Goal: Task Accomplishment & Management: Use online tool/utility

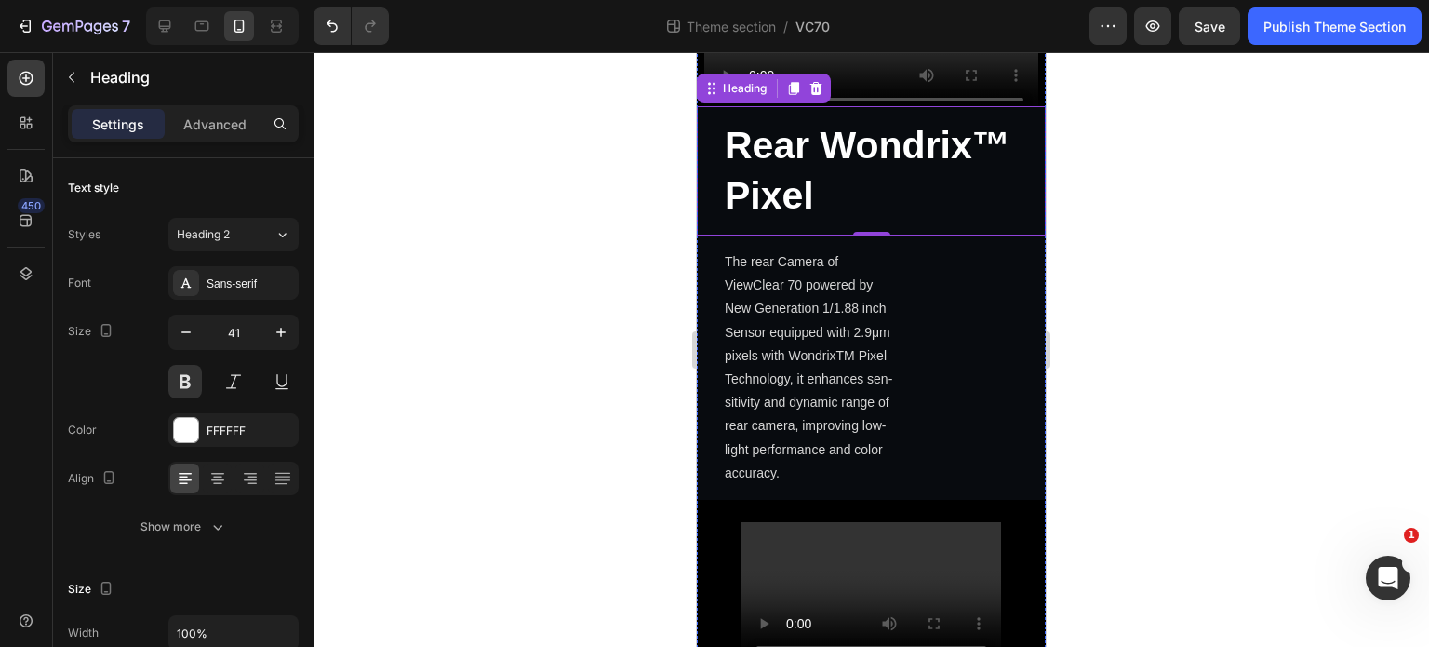
scroll to position [2028, 0]
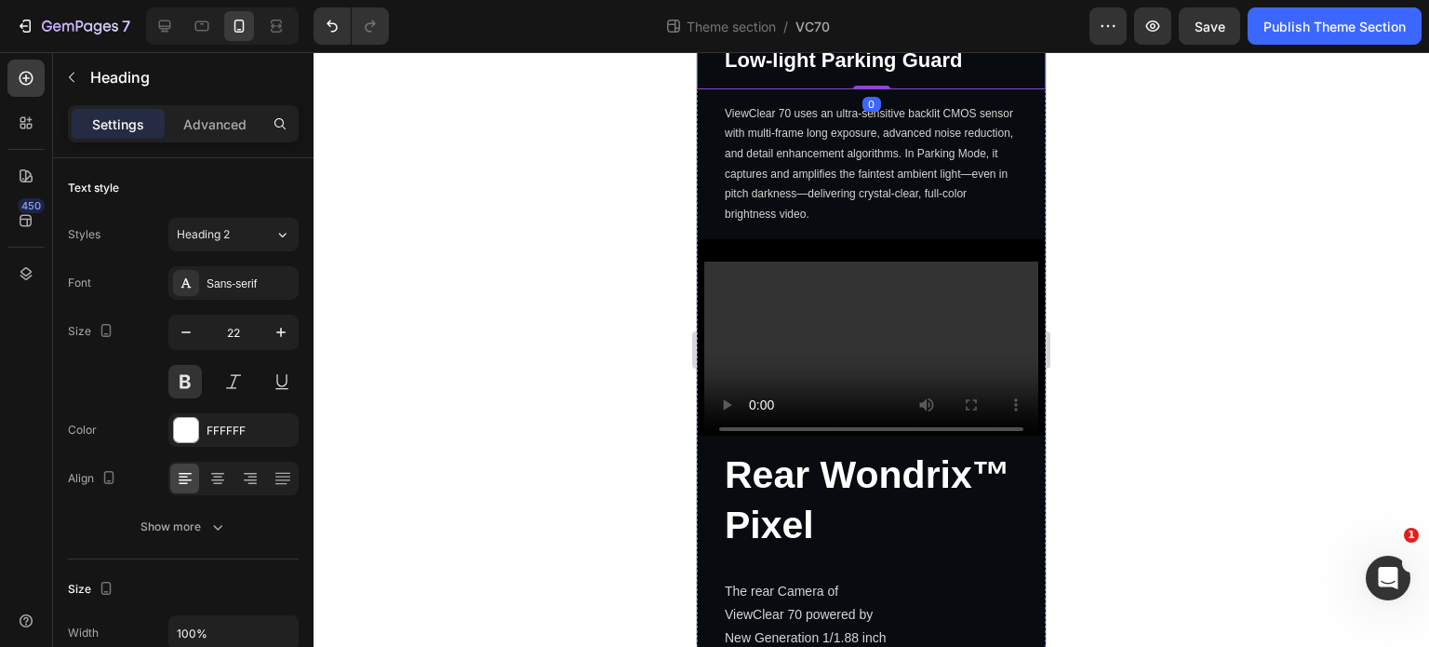
scroll to position [1655, 0]
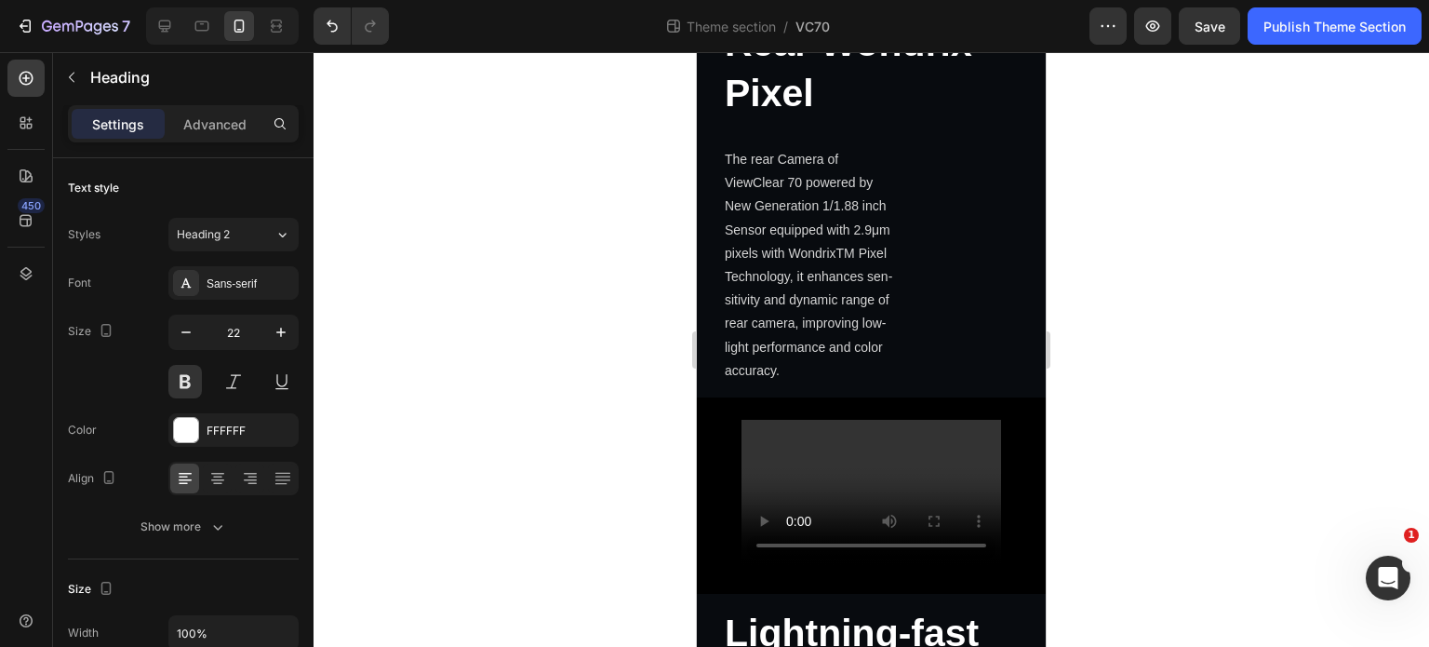
scroll to position [2121, 0]
click at [172, 25] on icon at bounding box center [164, 26] width 19 height 19
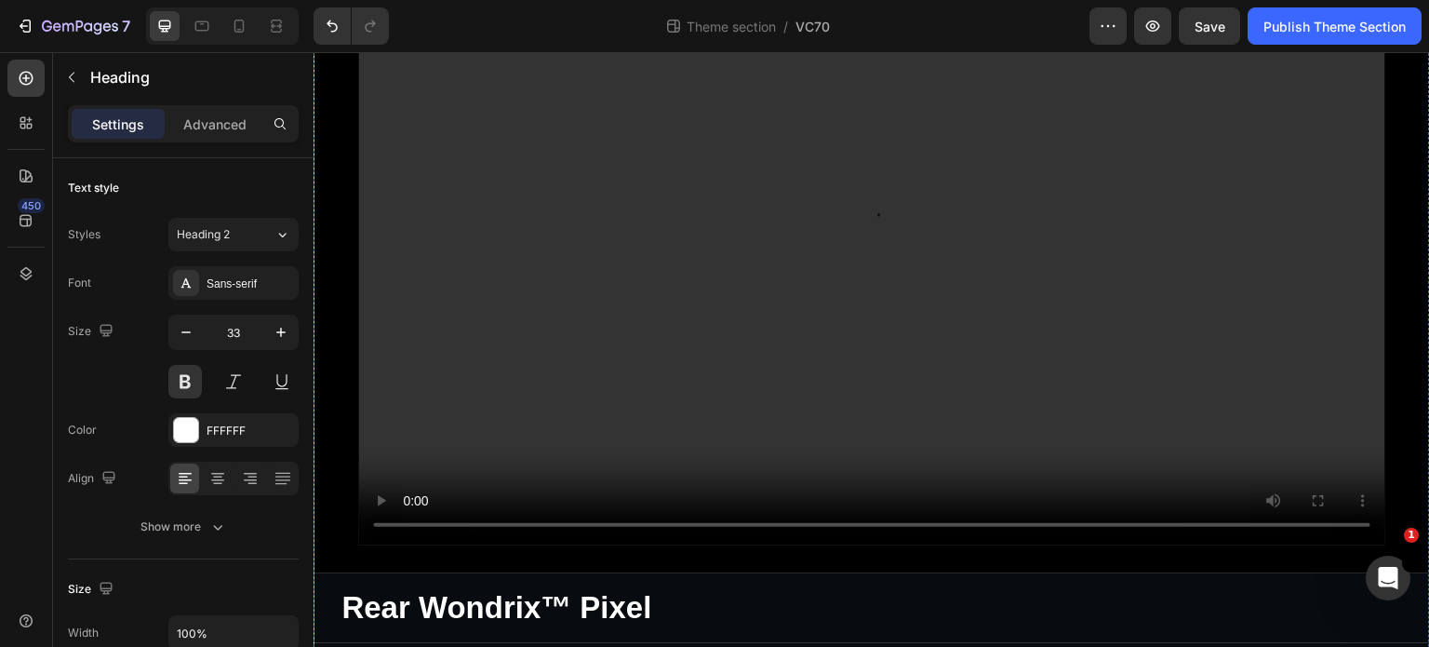
scroll to position [2903, 0]
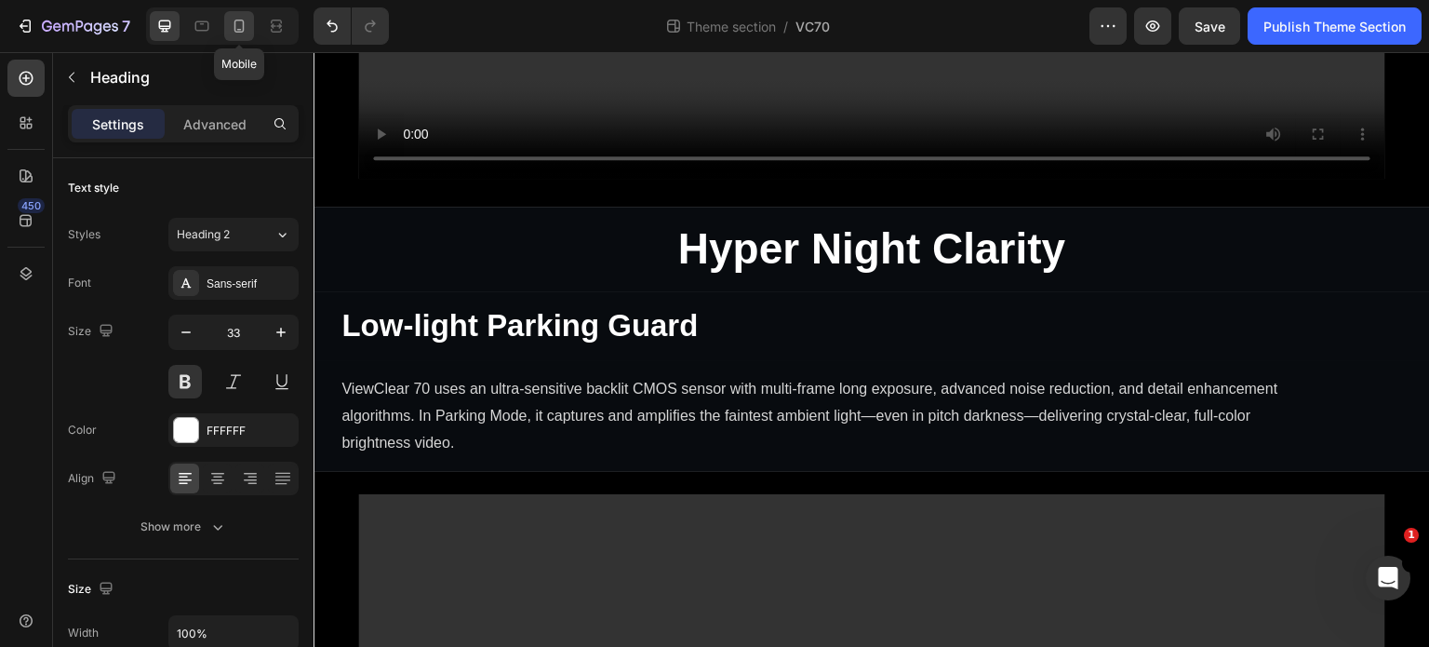
click at [239, 28] on icon at bounding box center [239, 26] width 19 height 19
type input "22"
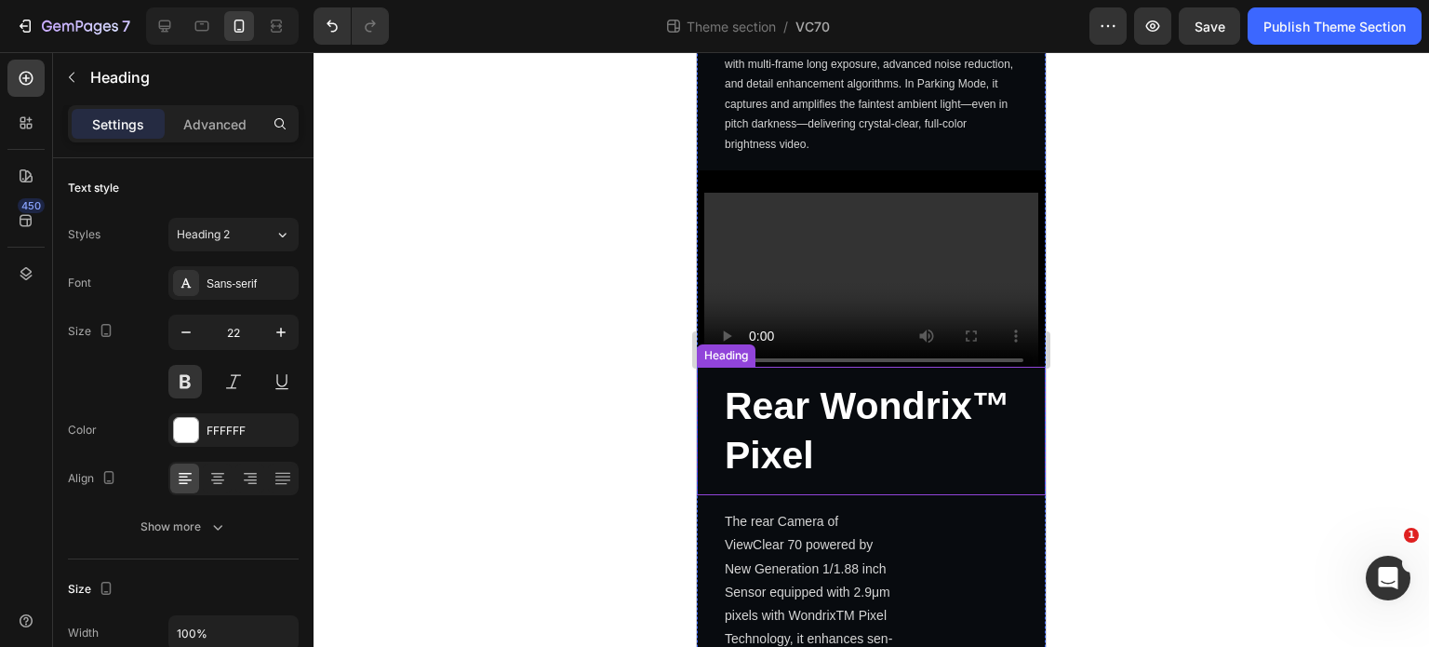
scroll to position [1955, 0]
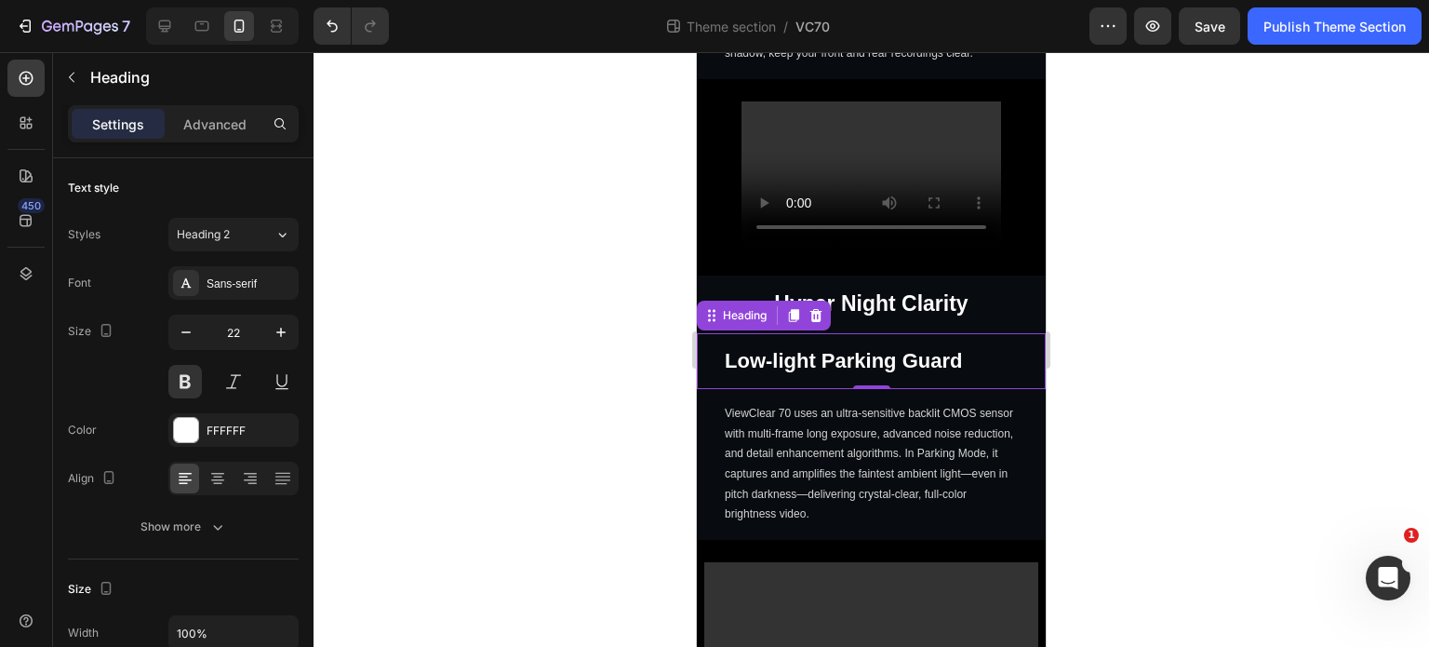
click at [239, 140] on div "Settings Advanced" at bounding box center [183, 123] width 231 height 37
click at [212, 131] on p "Advanced" at bounding box center [214, 124] width 63 height 20
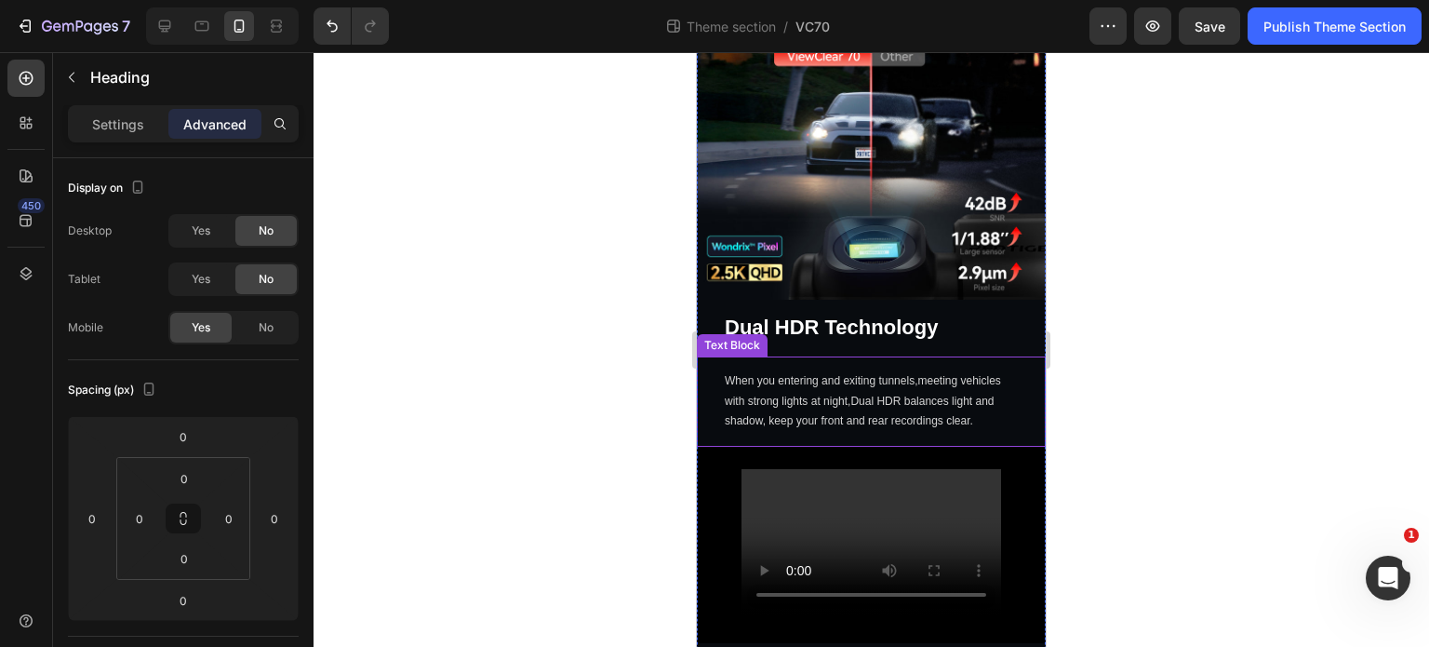
scroll to position [1583, 0]
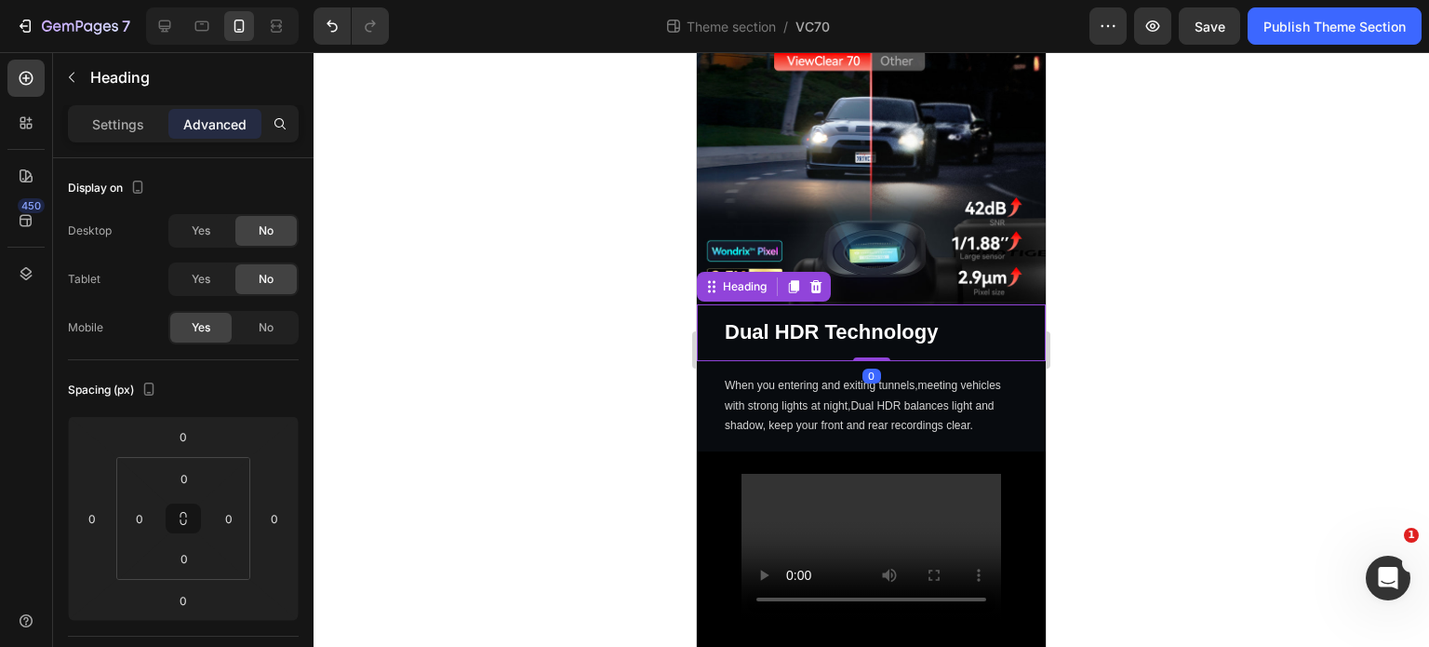
click at [868, 320] on strong "Dual HDR Technology" at bounding box center [831, 331] width 213 height 23
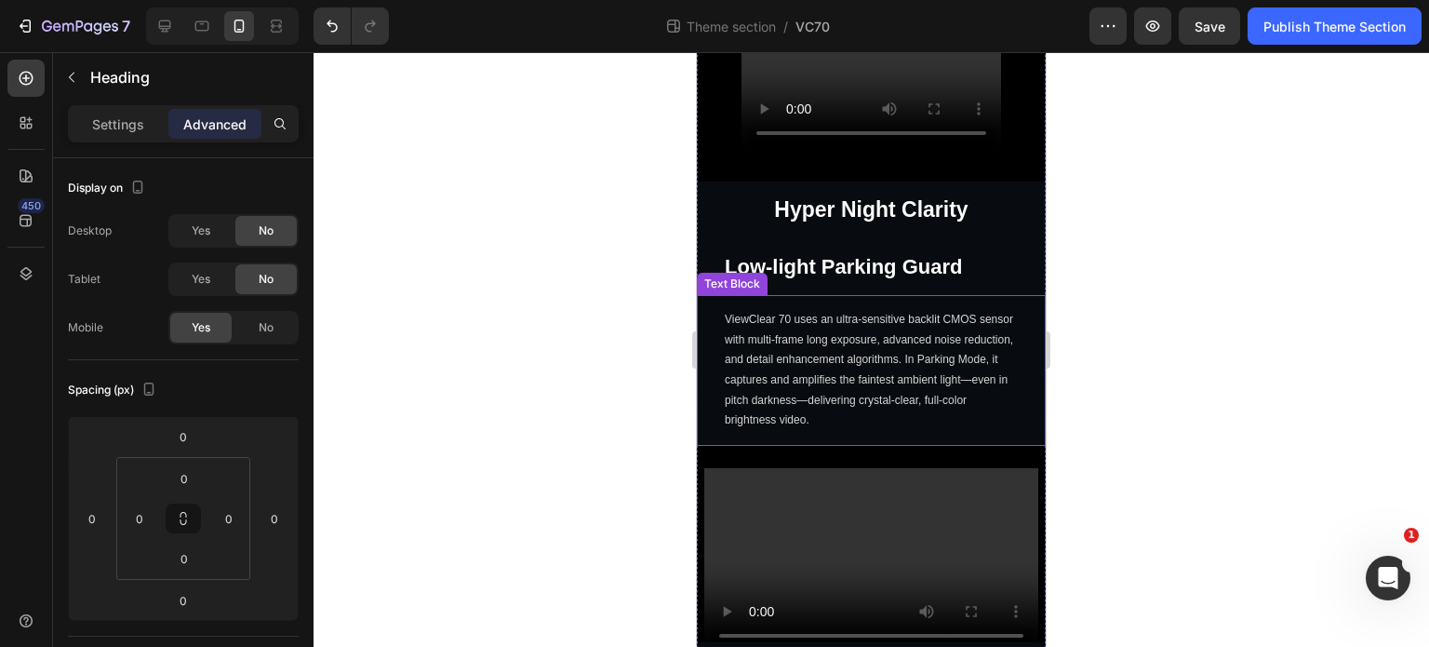
scroll to position [2048, 0]
click at [835, 267] on h2 "Low-light Parking Guard" at bounding box center [871, 268] width 349 height 57
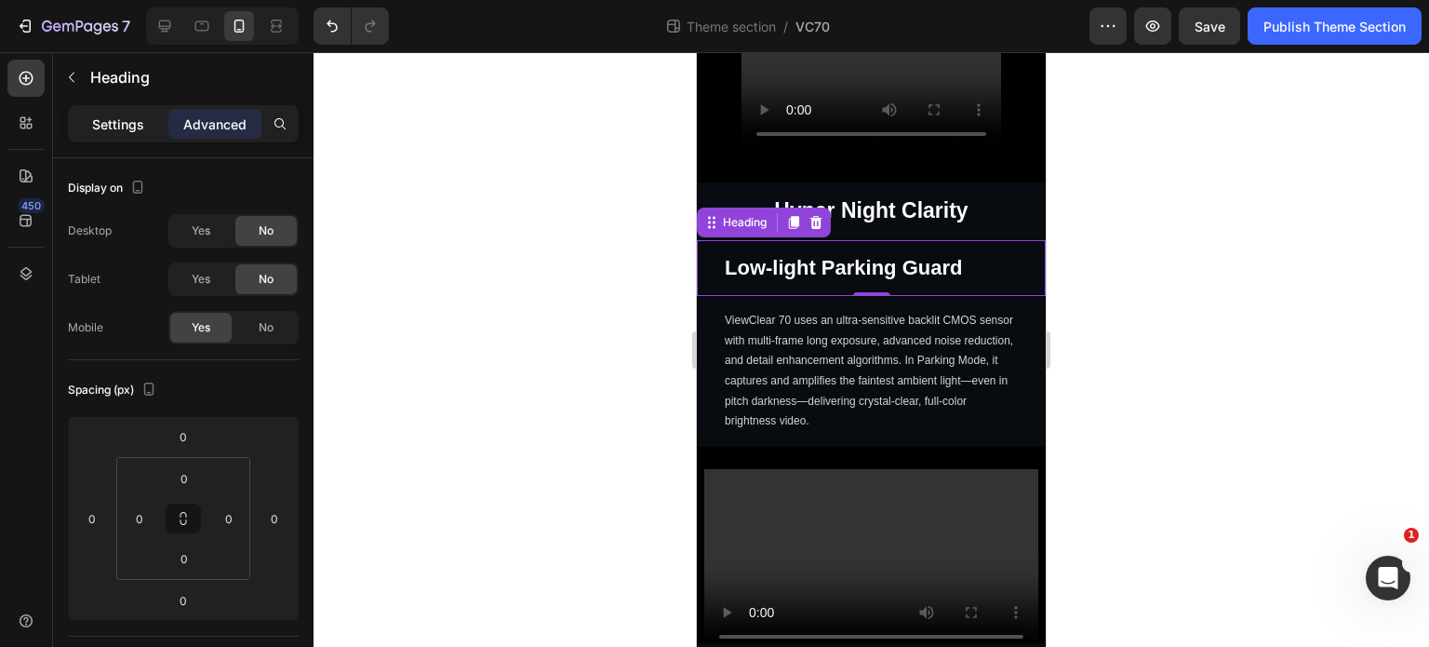
click at [141, 119] on p "Settings" at bounding box center [118, 124] width 52 height 20
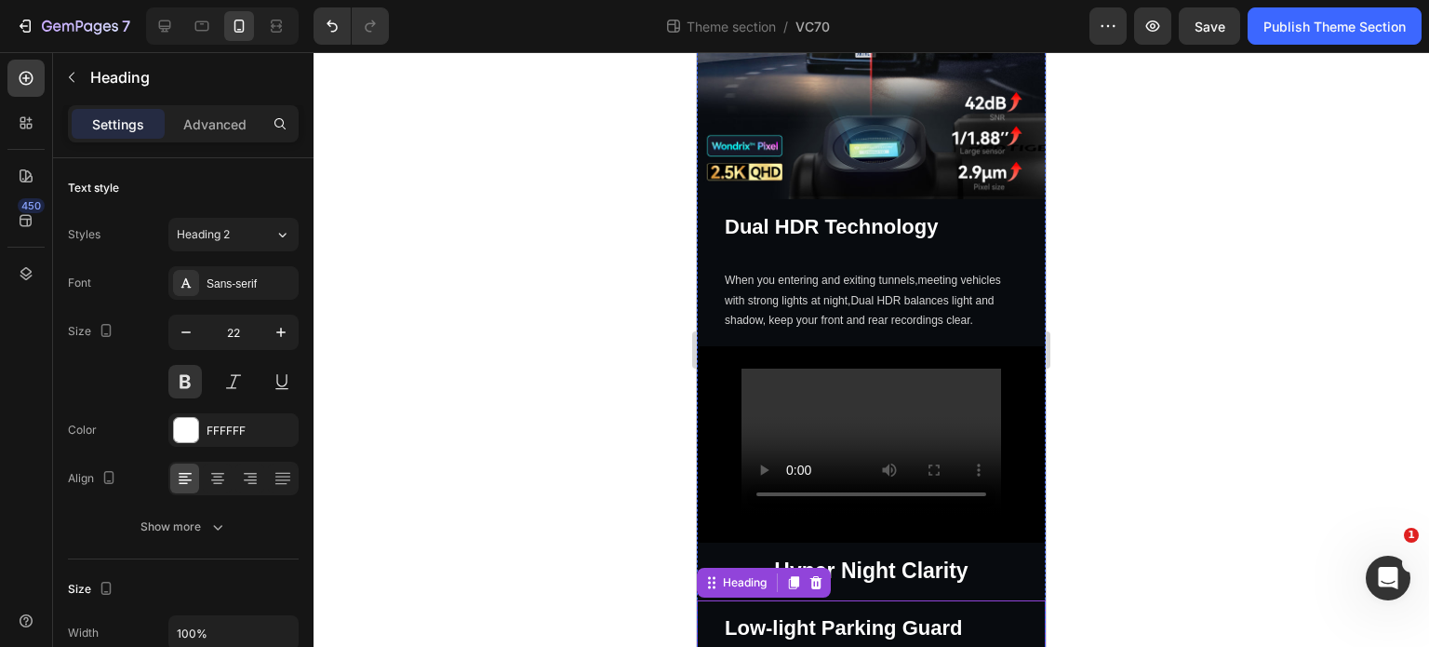
scroll to position [1583, 0]
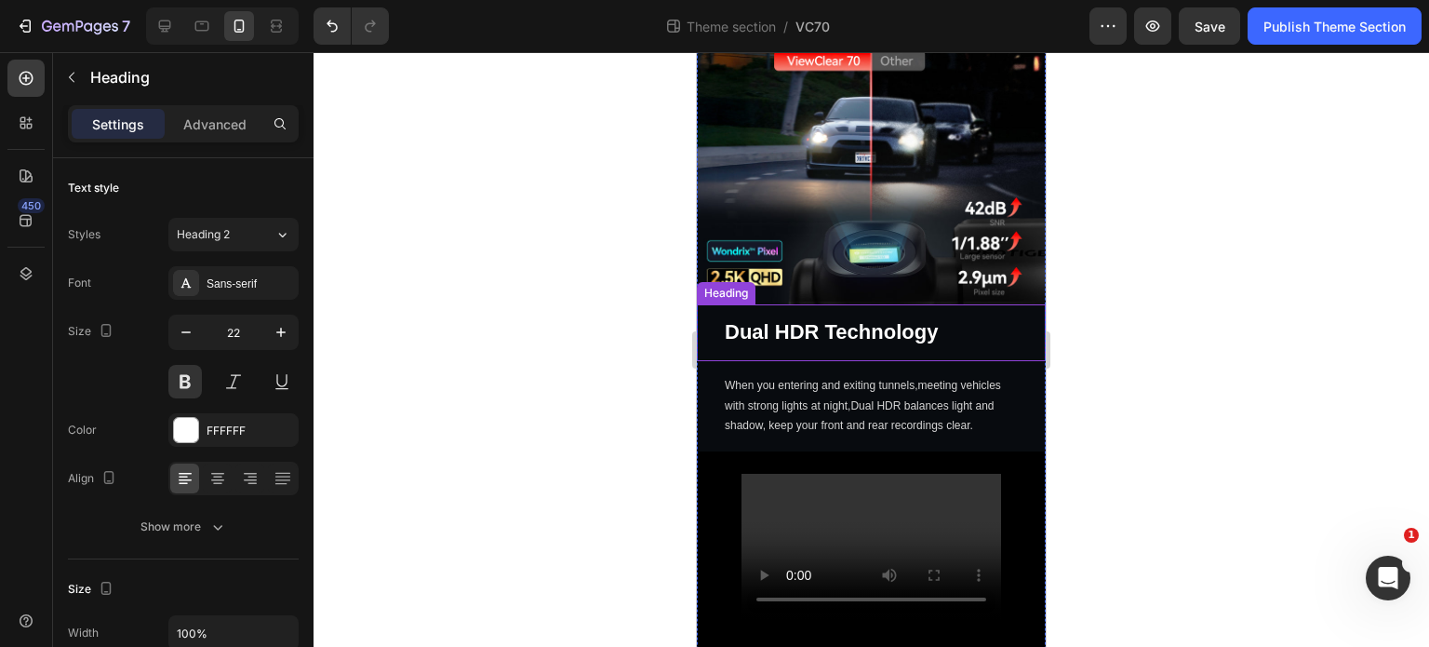
click at [791, 320] on strong "Dual HDR Technology" at bounding box center [831, 331] width 213 height 23
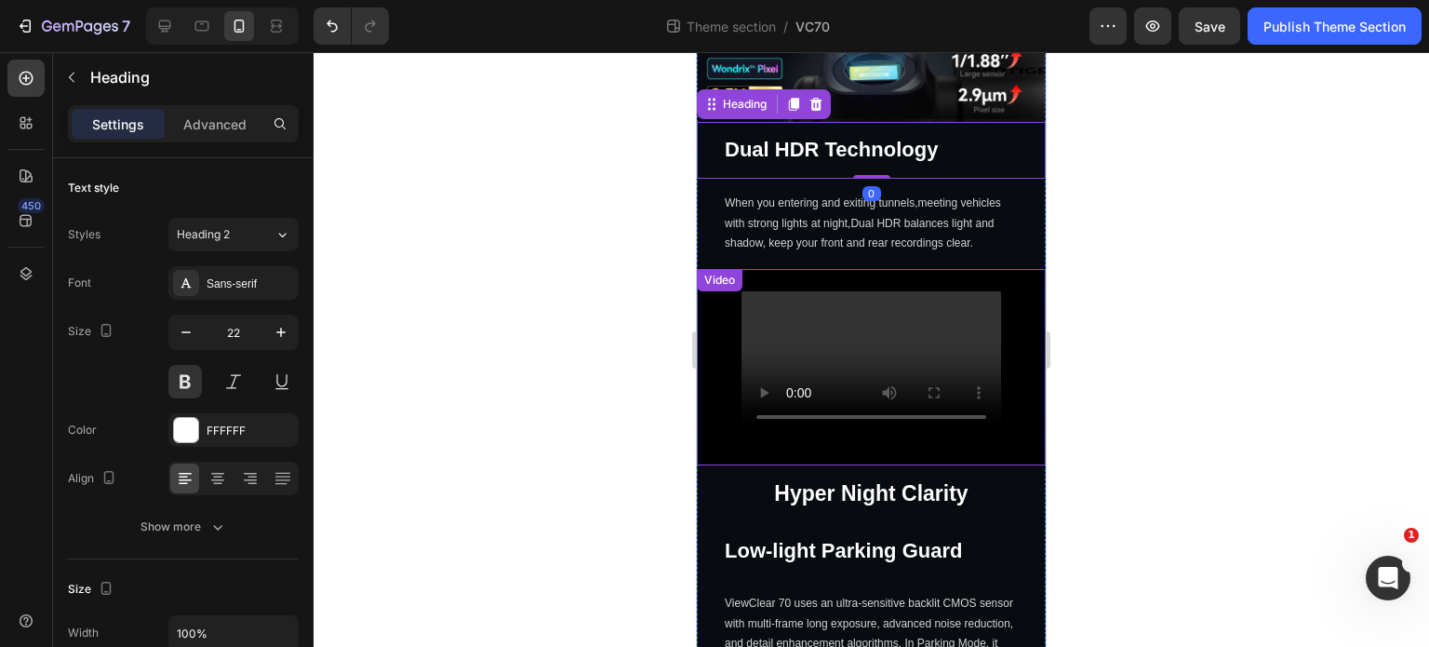
scroll to position [1769, 0]
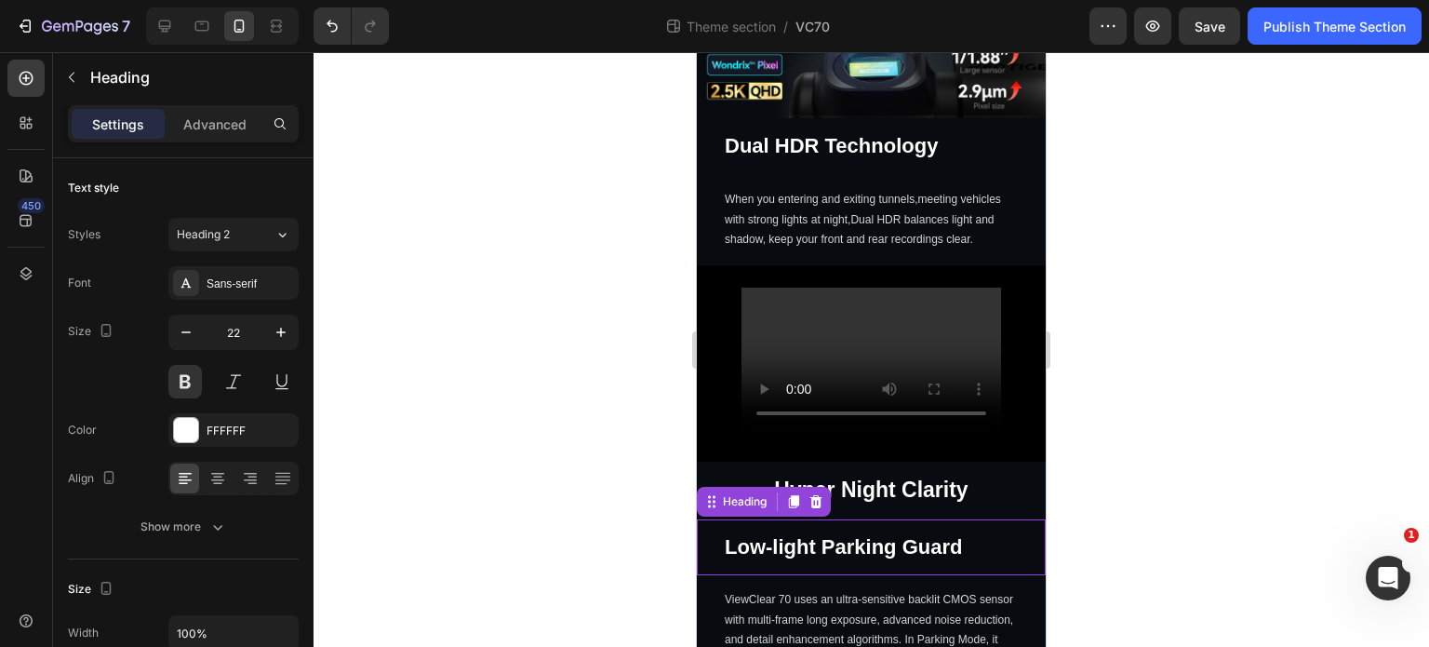
click at [881, 535] on strong "Low-light Parking Guard" at bounding box center [843, 546] width 237 height 23
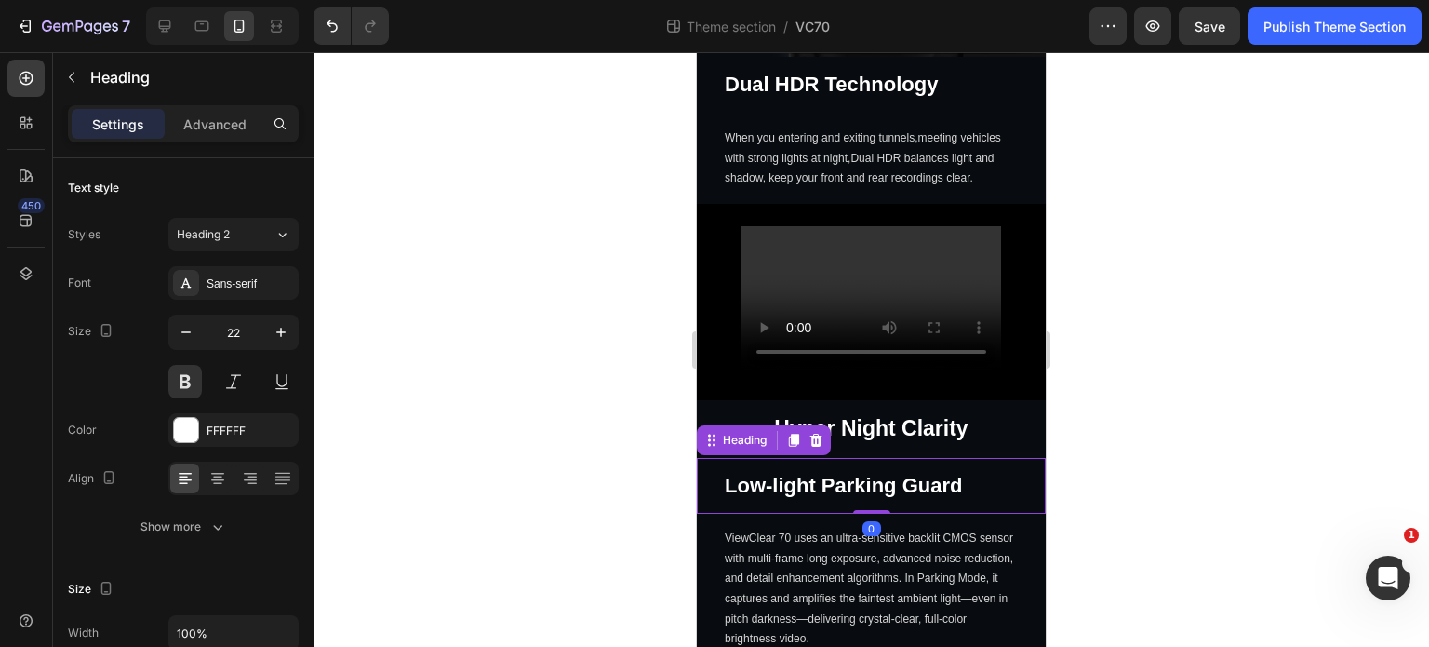
scroll to position [1862, 0]
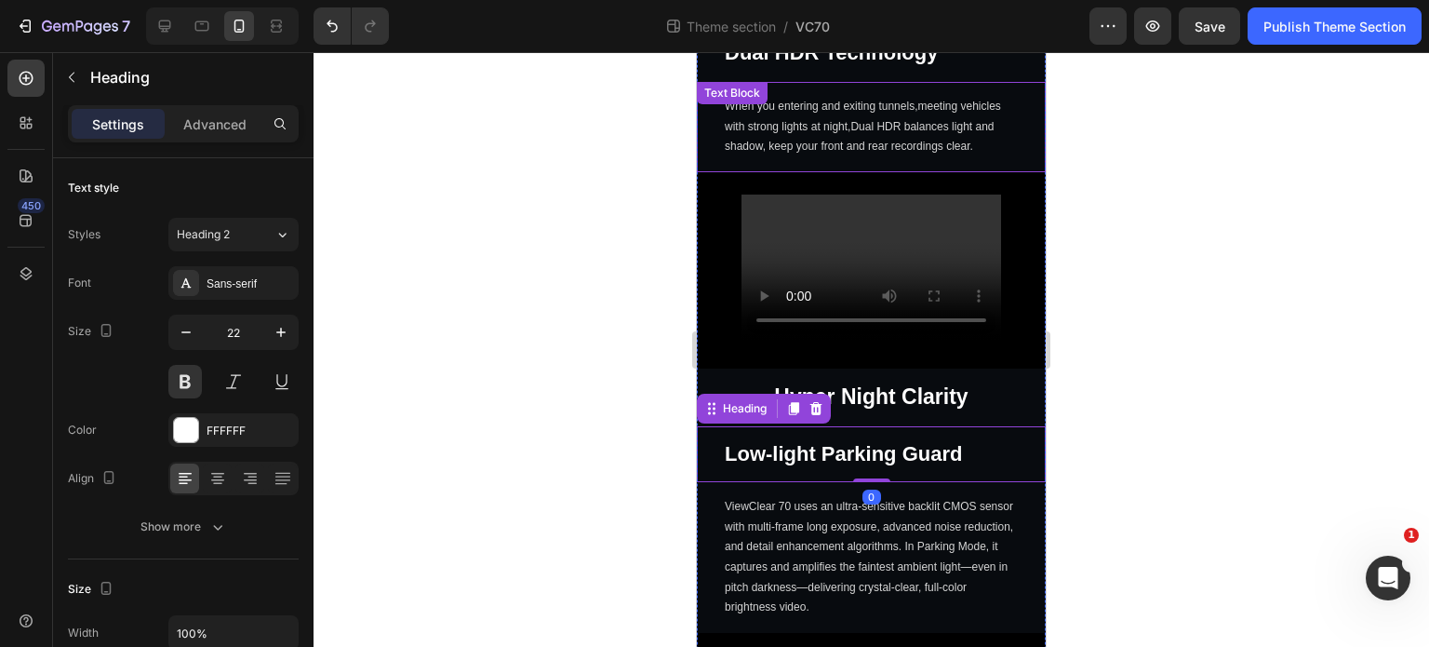
click at [878, 111] on p "When you entering and exiting tunnels,meeting vehicles with strong lights at ni…" at bounding box center [871, 127] width 293 height 60
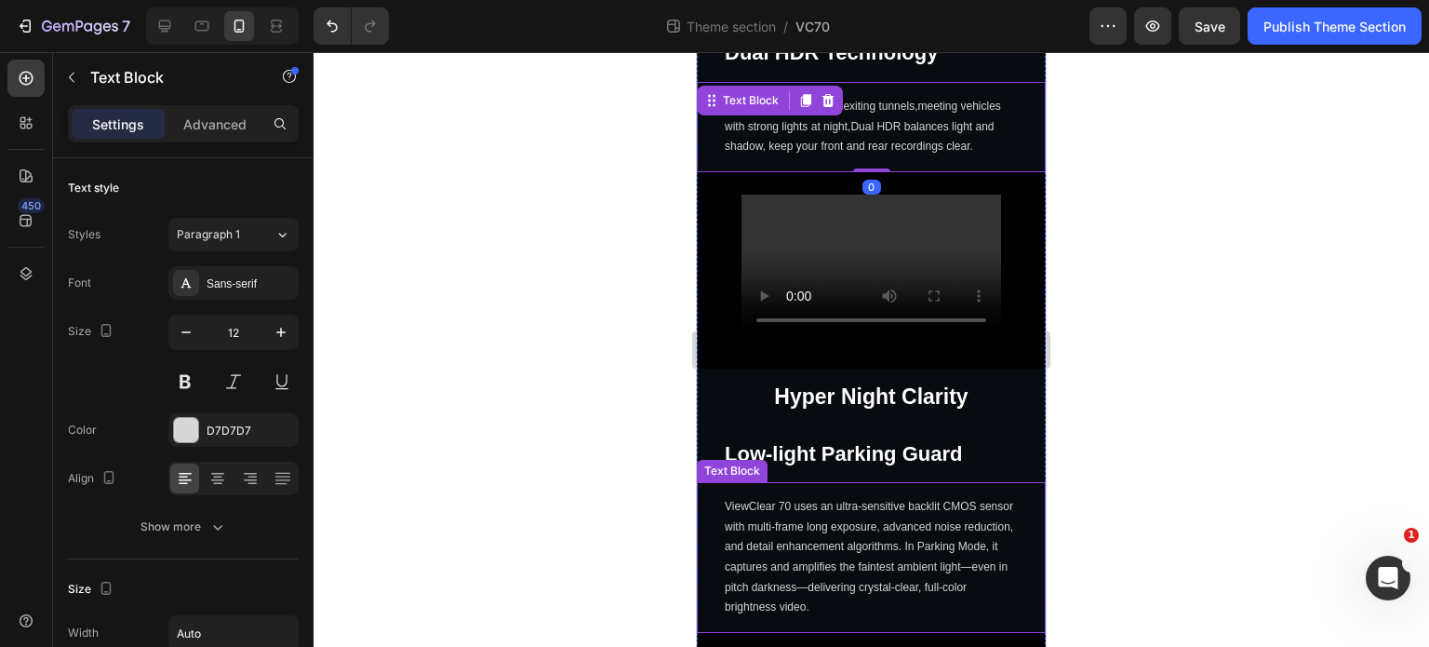
click at [826, 526] on p "ViewClear 70 uses an ultra-sensitive backlit CMOS sensor with multi-frame long …" at bounding box center [871, 557] width 293 height 121
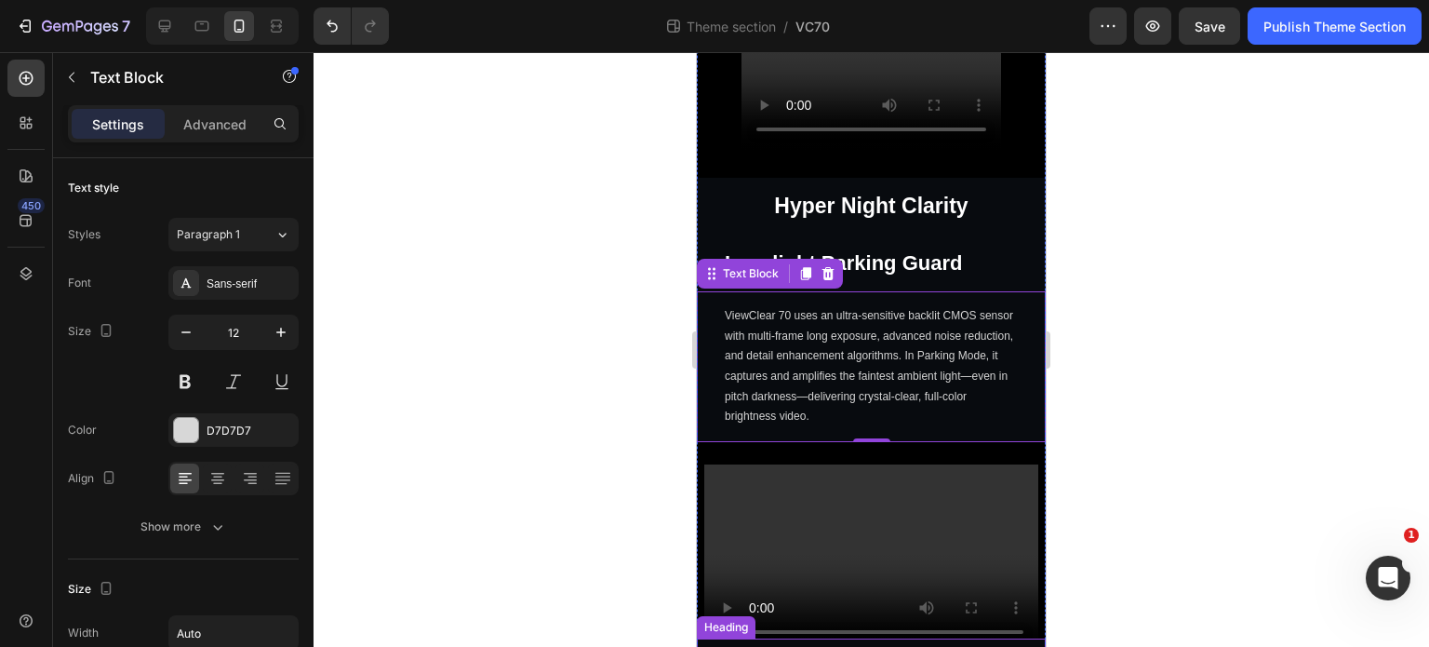
scroll to position [2048, 0]
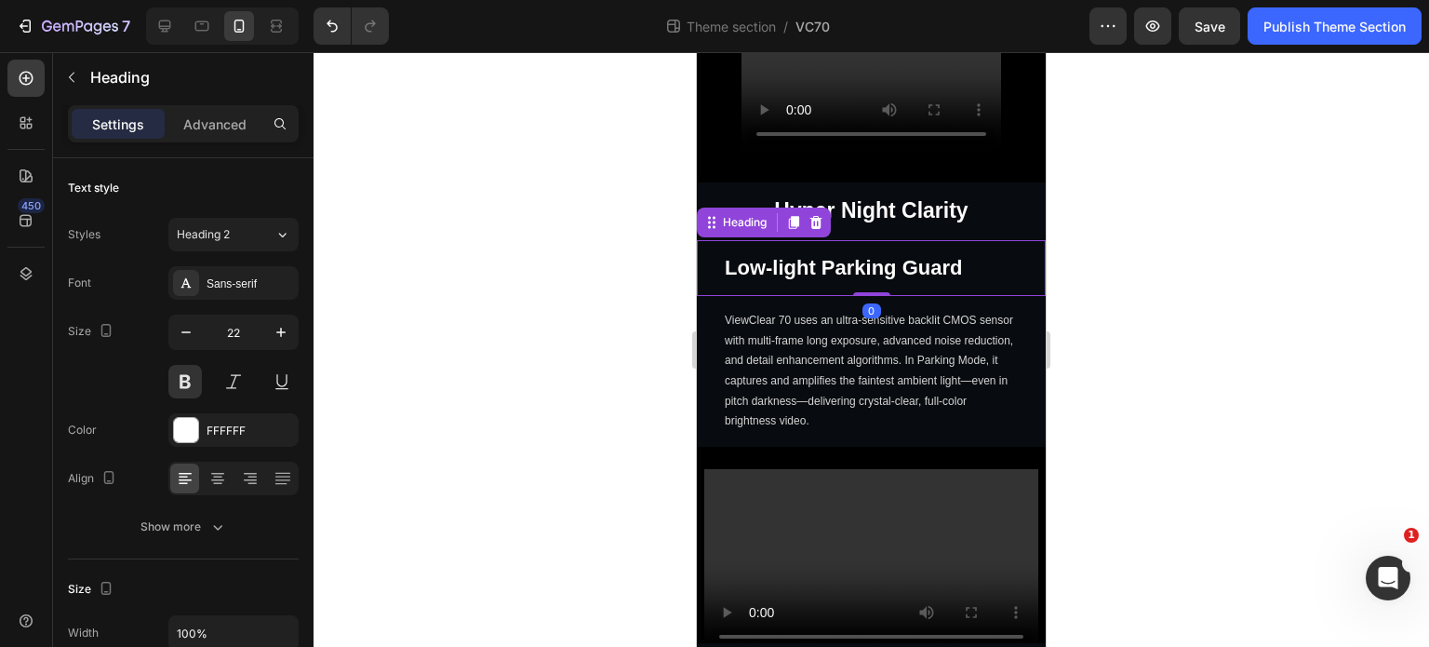
click at [875, 260] on strong "Low-light Parking Guard" at bounding box center [843, 267] width 237 height 23
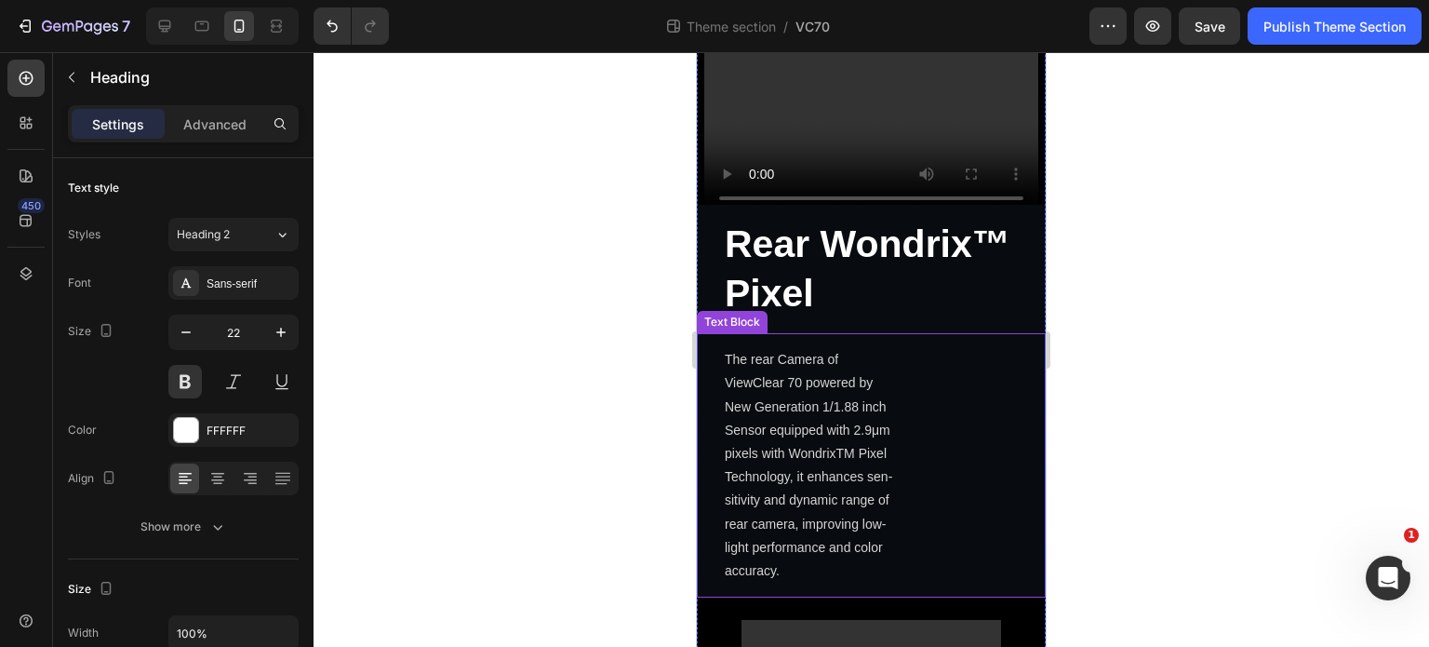
scroll to position [2513, 0]
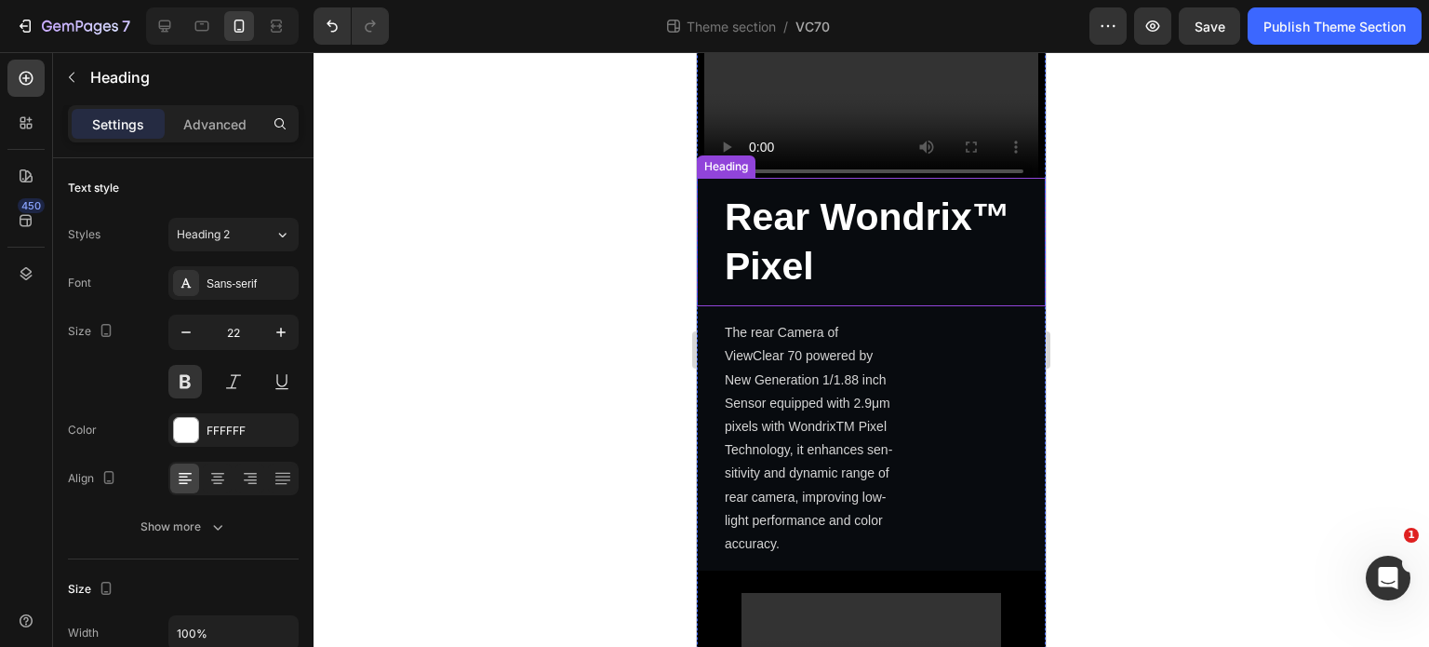
click at [860, 208] on strong "Rear Wondrix™ Pixel" at bounding box center [868, 241] width 286 height 92
click at [797, 154] on icon at bounding box center [794, 160] width 10 height 13
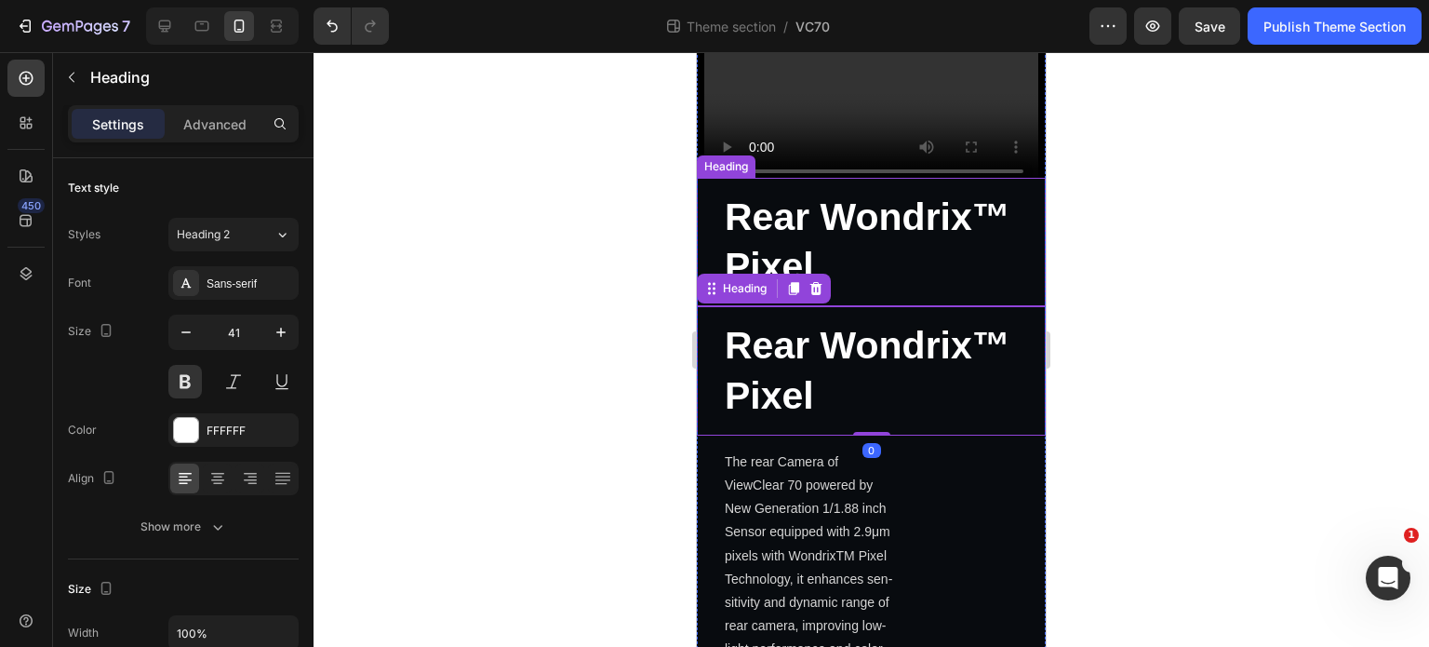
click at [886, 245] on p "⁠⁠⁠⁠⁠⁠⁠ Rear Wondrix™ Pixel" at bounding box center [878, 243] width 306 height 100
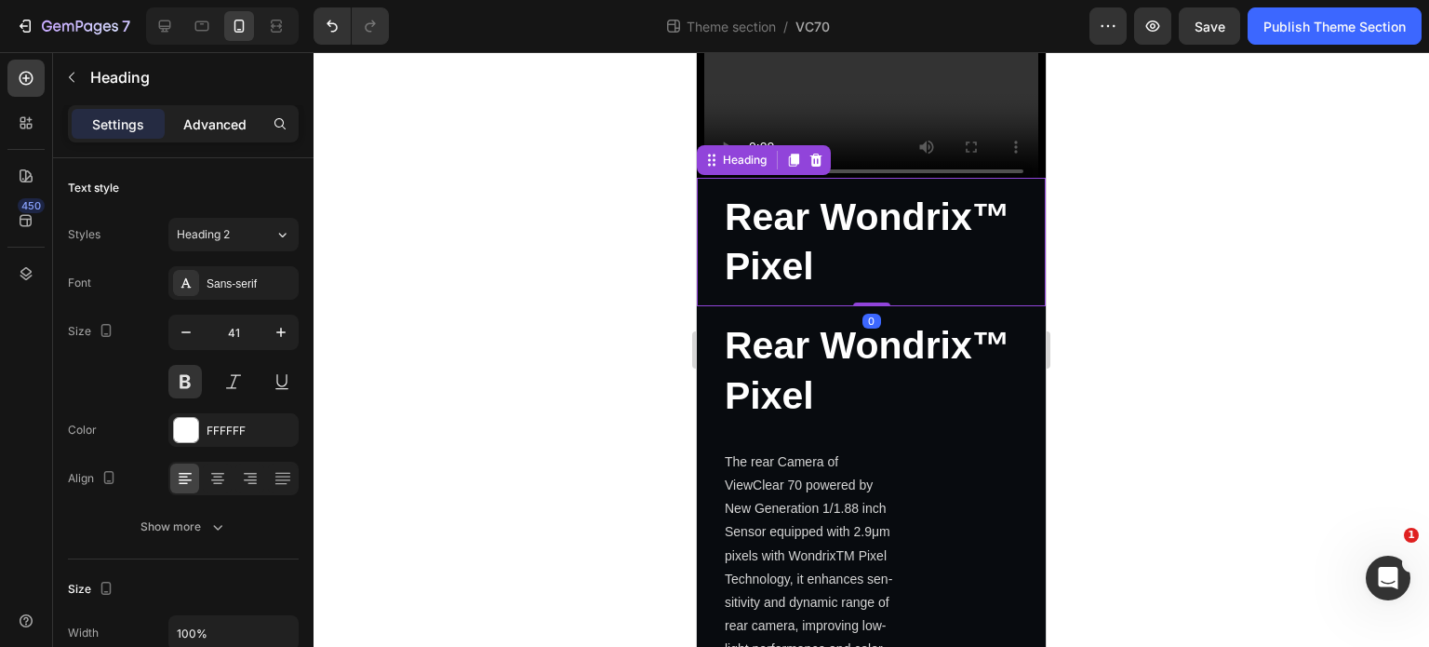
click at [190, 119] on p "Advanced" at bounding box center [214, 124] width 63 height 20
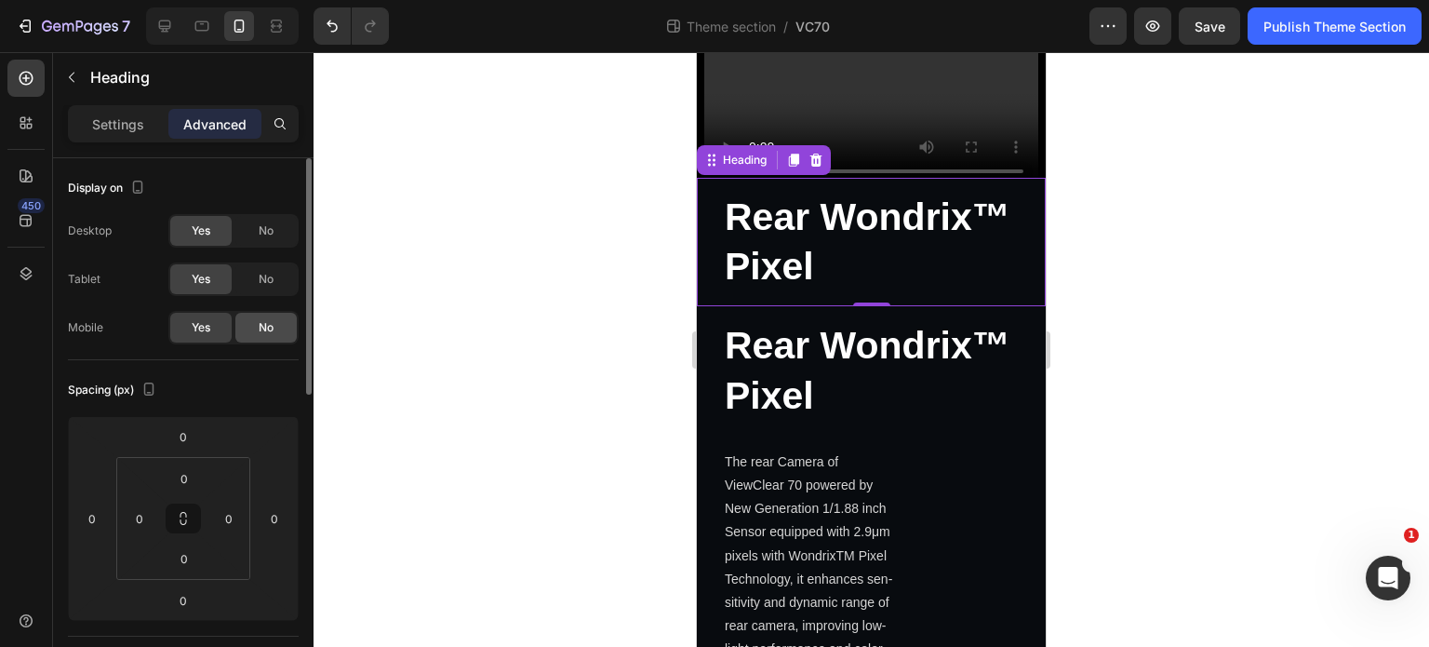
click at [281, 337] on div "No" at bounding box center [265, 328] width 61 height 30
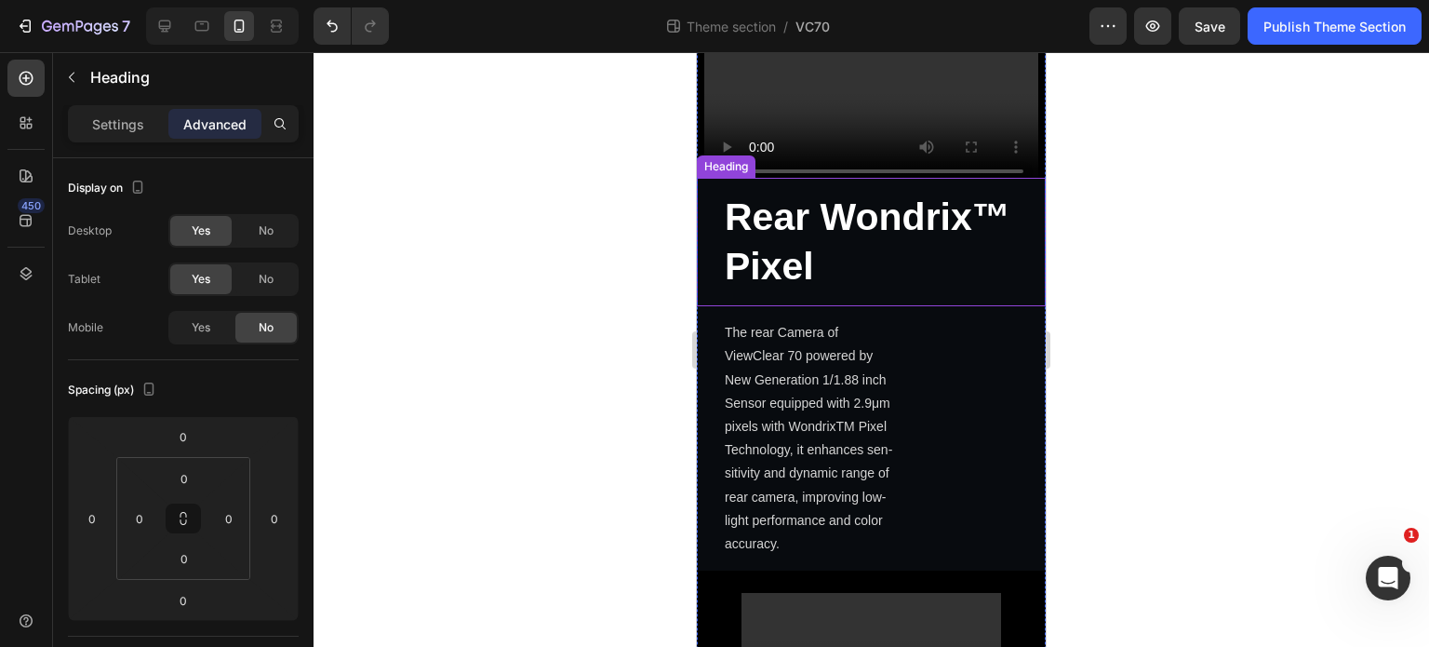
click at [826, 206] on strong "Rear Wondrix™ Pixel" at bounding box center [868, 241] width 286 height 92
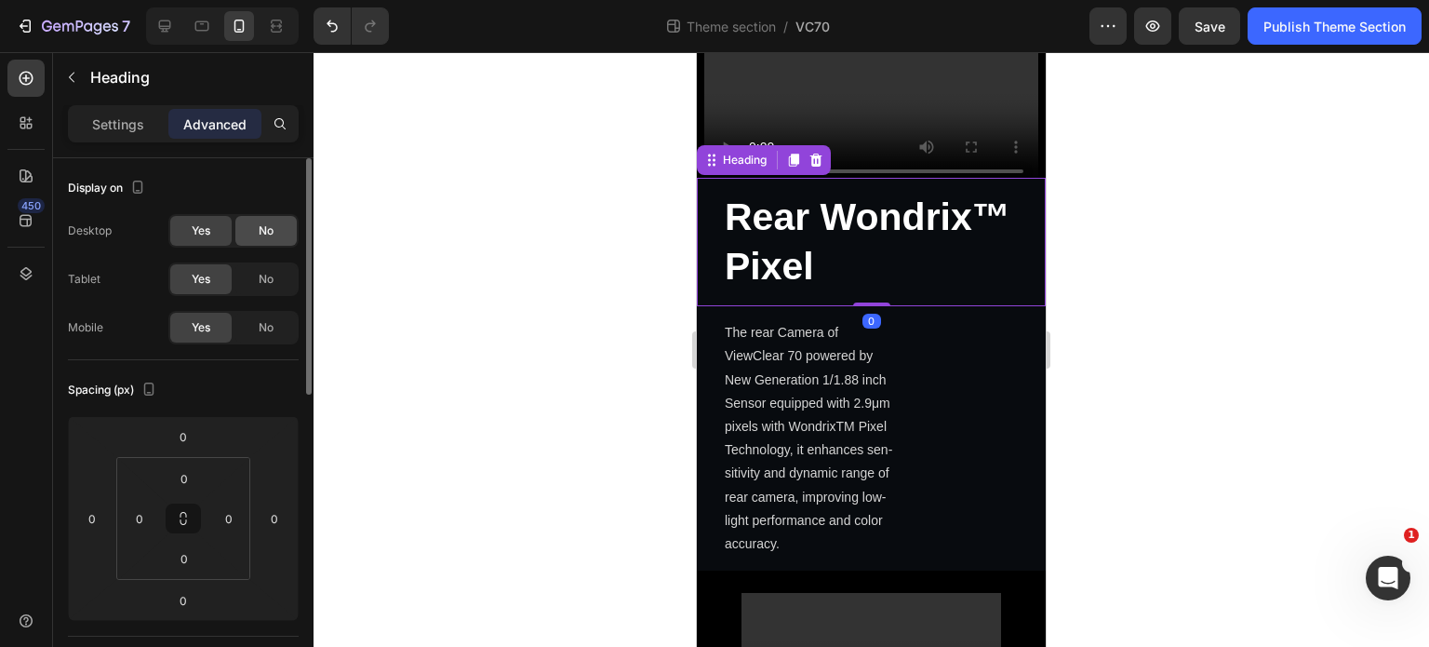
click at [277, 234] on div "No" at bounding box center [265, 231] width 61 height 30
click at [279, 299] on div "Desktop Yes No Tablet Yes No Mobile Yes No" at bounding box center [183, 279] width 231 height 130
click at [276, 267] on div "No" at bounding box center [265, 279] width 61 height 30
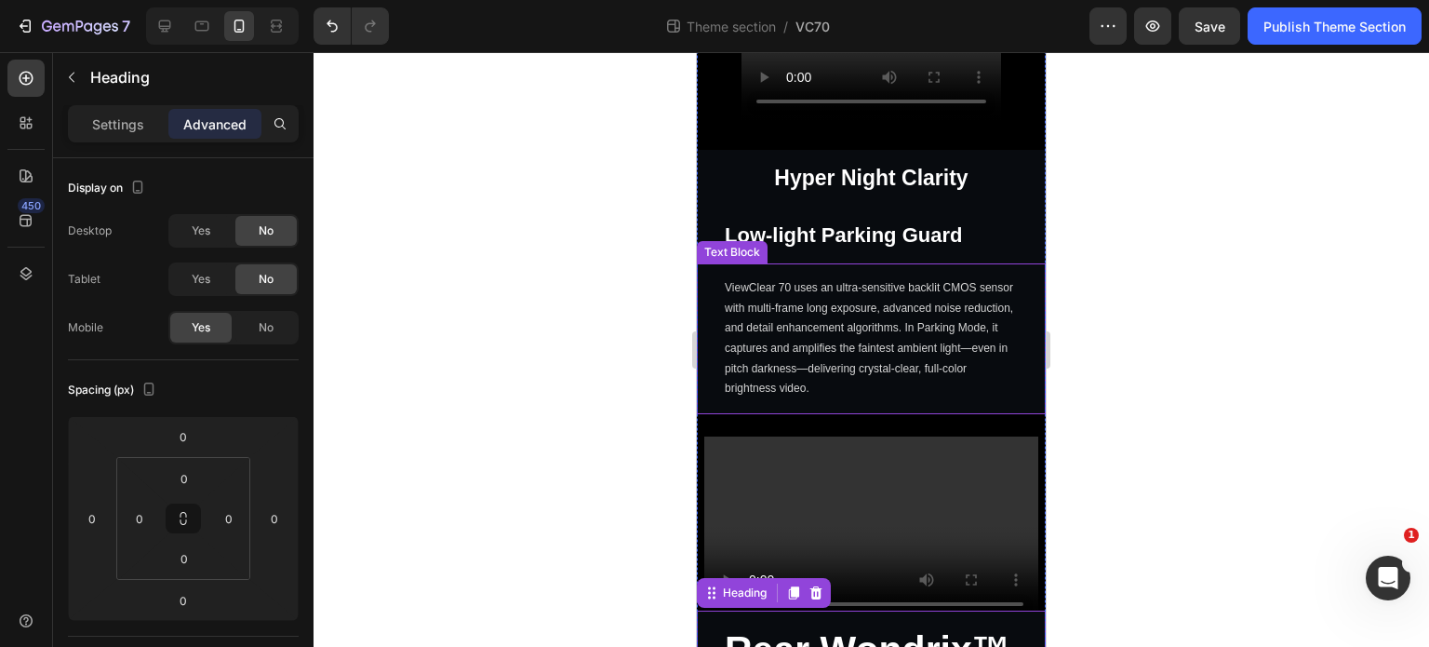
scroll to position [2048, 0]
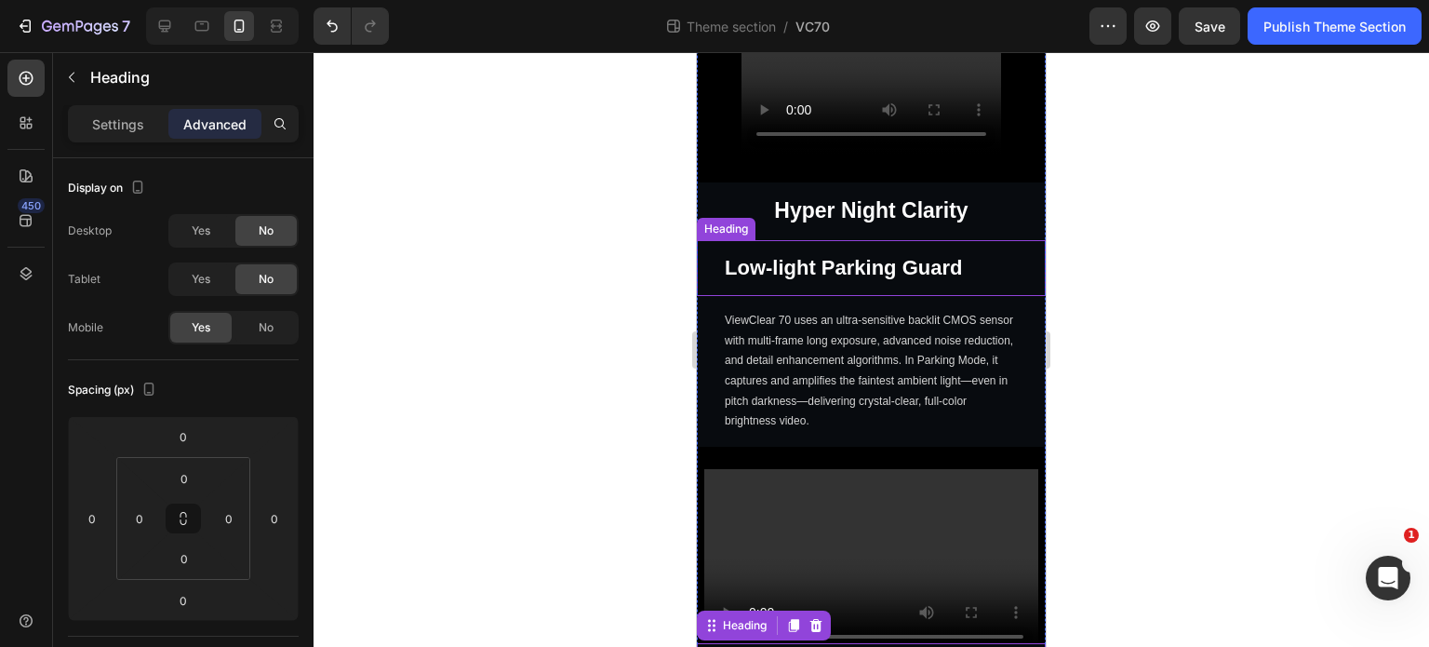
click at [894, 256] on strong "Low-light Parking Guard" at bounding box center [843, 267] width 237 height 23
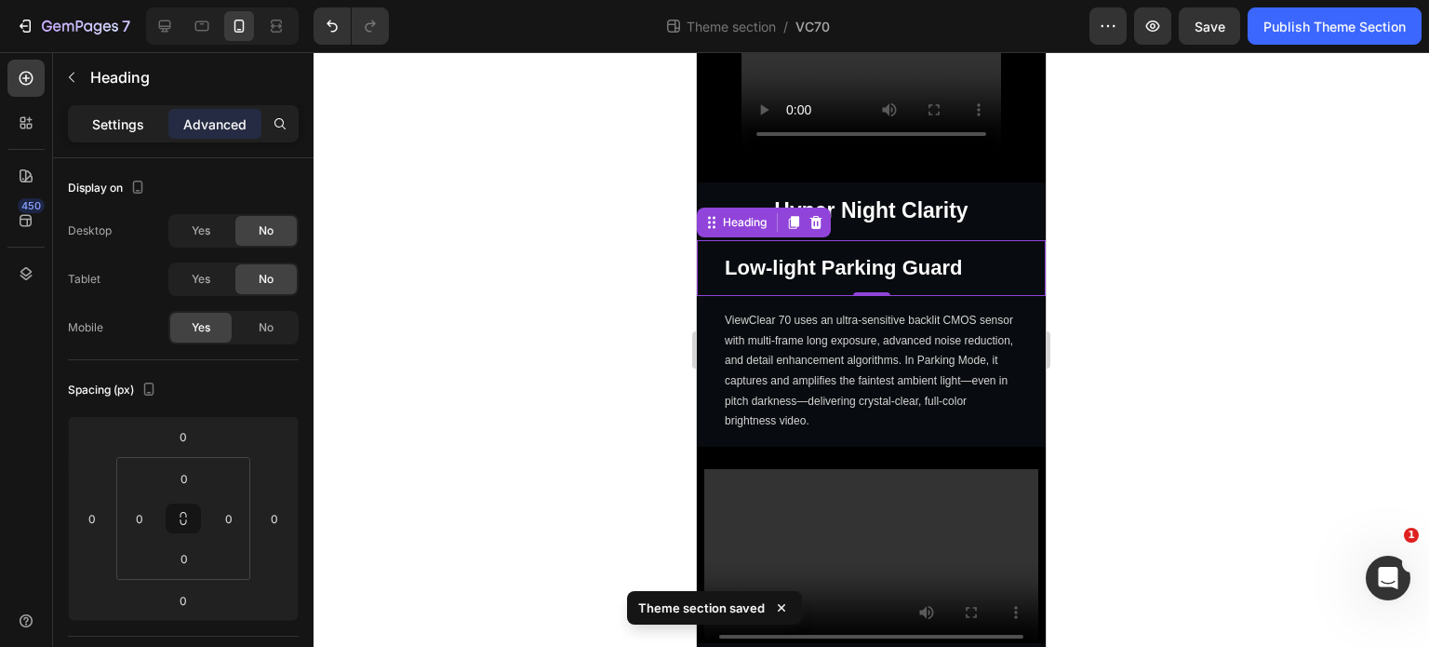
click at [111, 124] on p "Settings" at bounding box center [118, 124] width 52 height 20
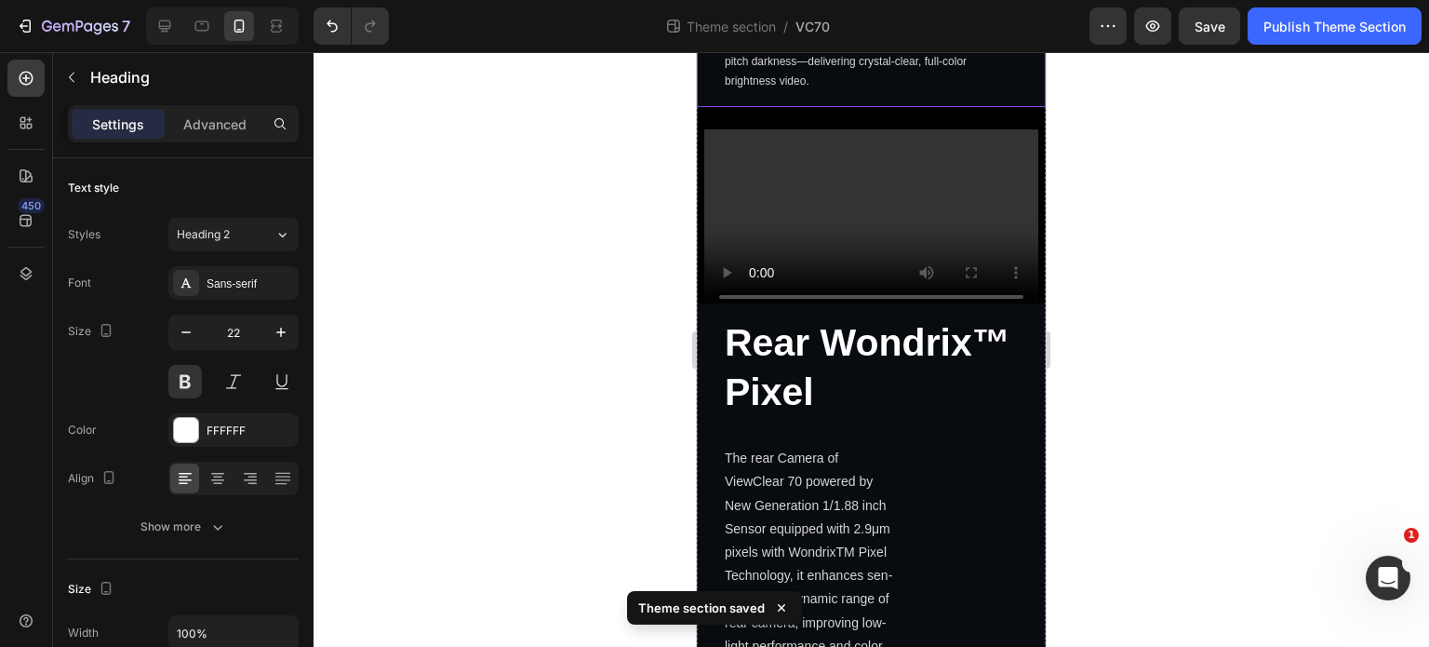
scroll to position [2420, 0]
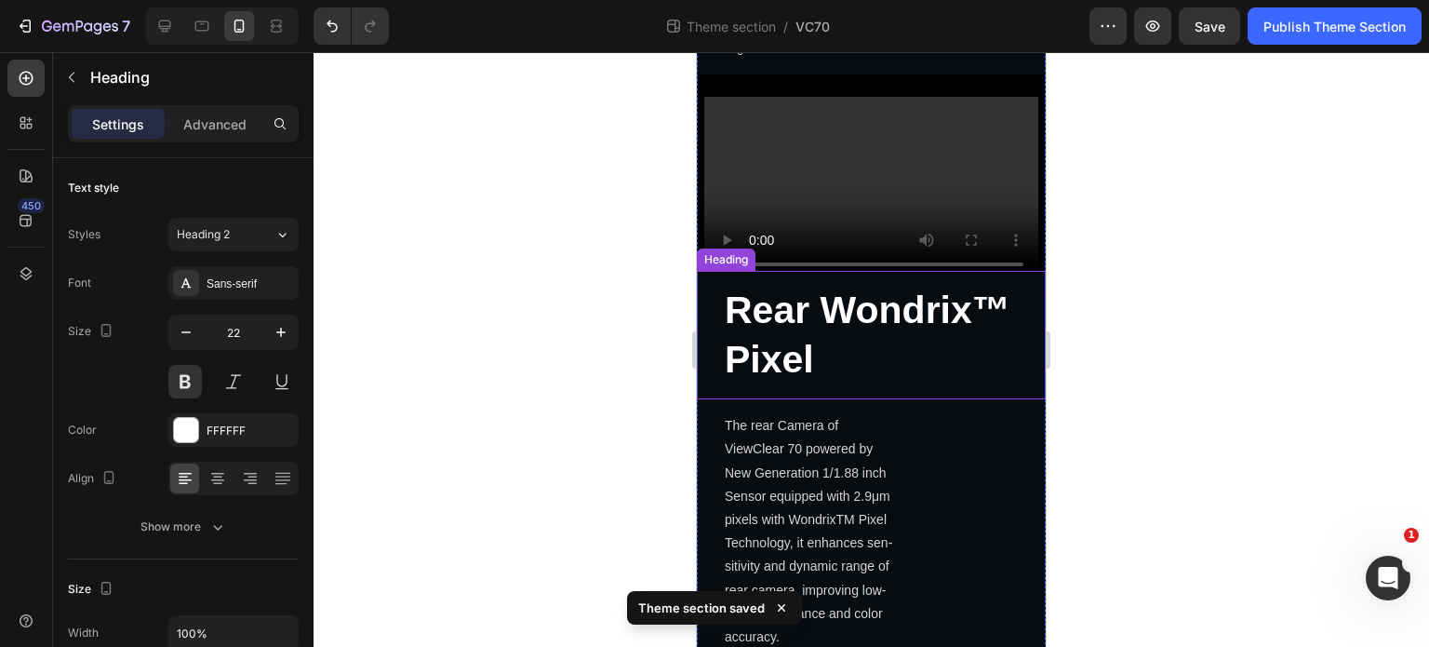
click at [925, 312] on h2 "Rear Wondrix™ Pixel" at bounding box center [871, 335] width 349 height 129
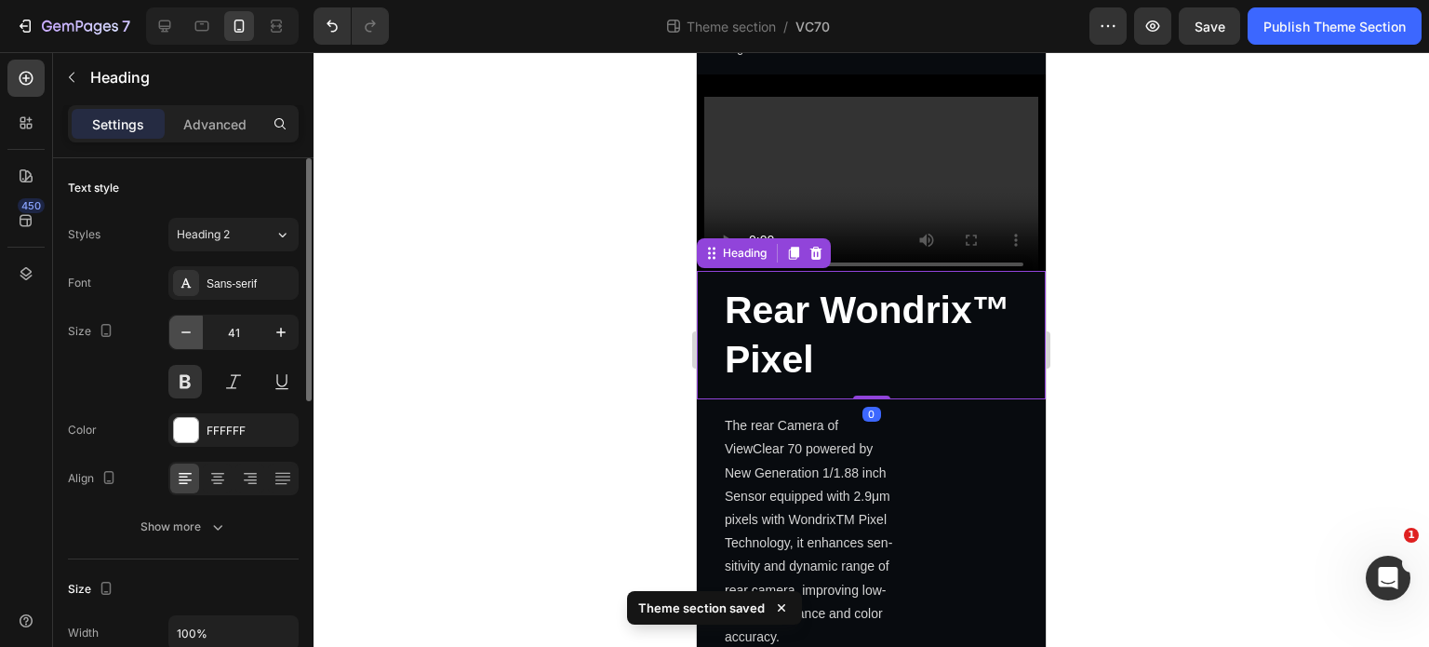
click at [190, 341] on button "button" at bounding box center [185, 331] width 33 height 33
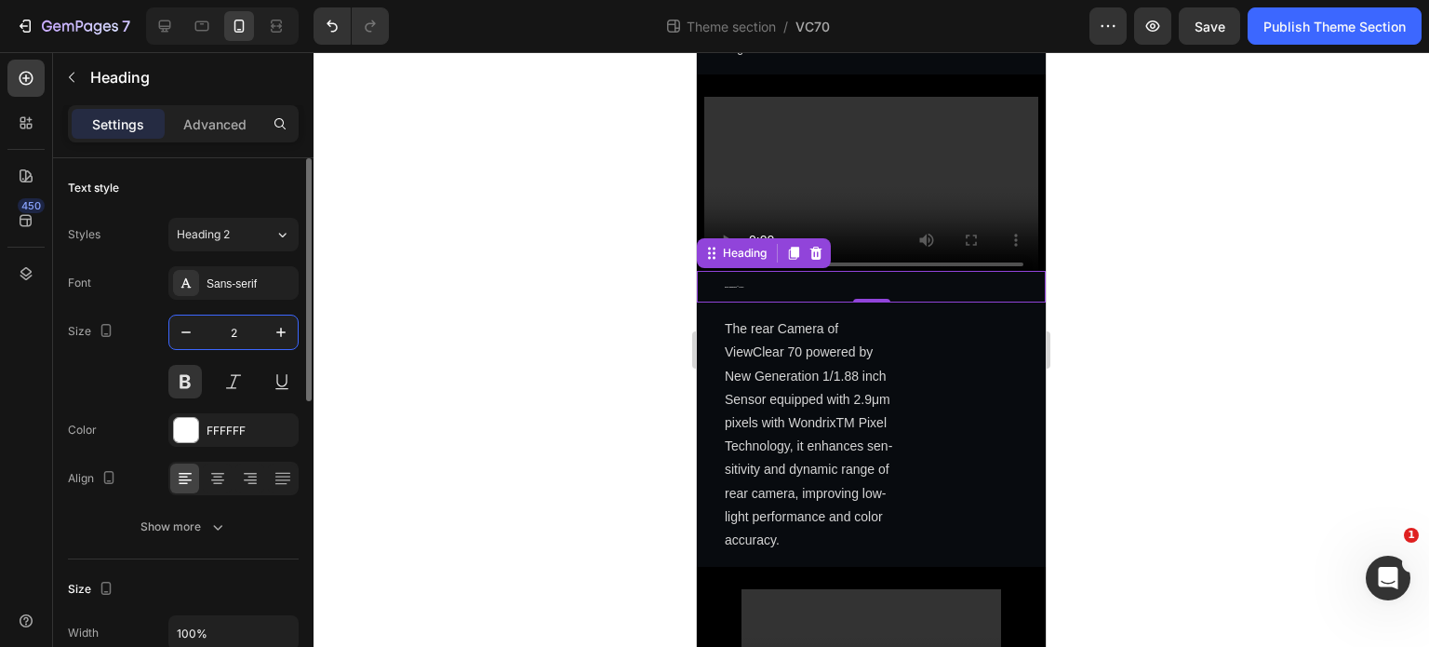
type input "22"
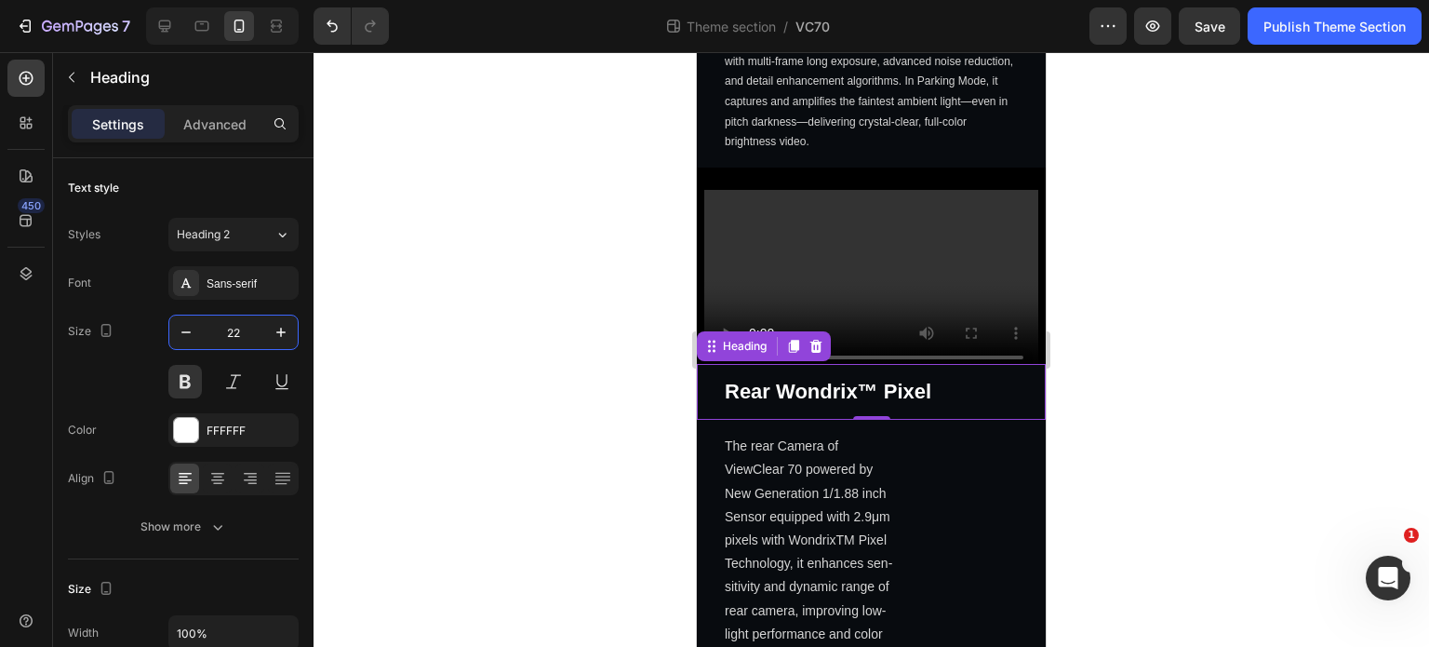
scroll to position [2141, 0]
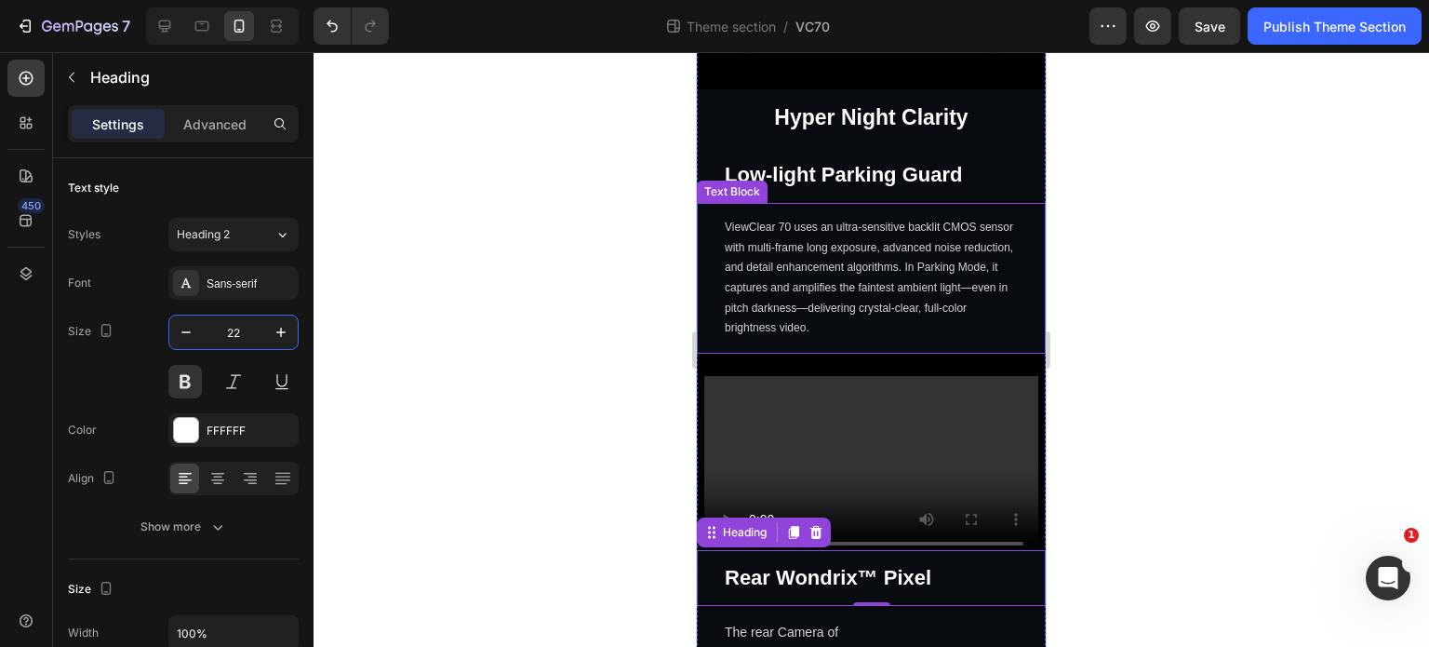
click at [878, 286] on p "ViewClear 70 uses an ultra-sensitive backlit CMOS sensor with multi-frame long …" at bounding box center [871, 278] width 293 height 121
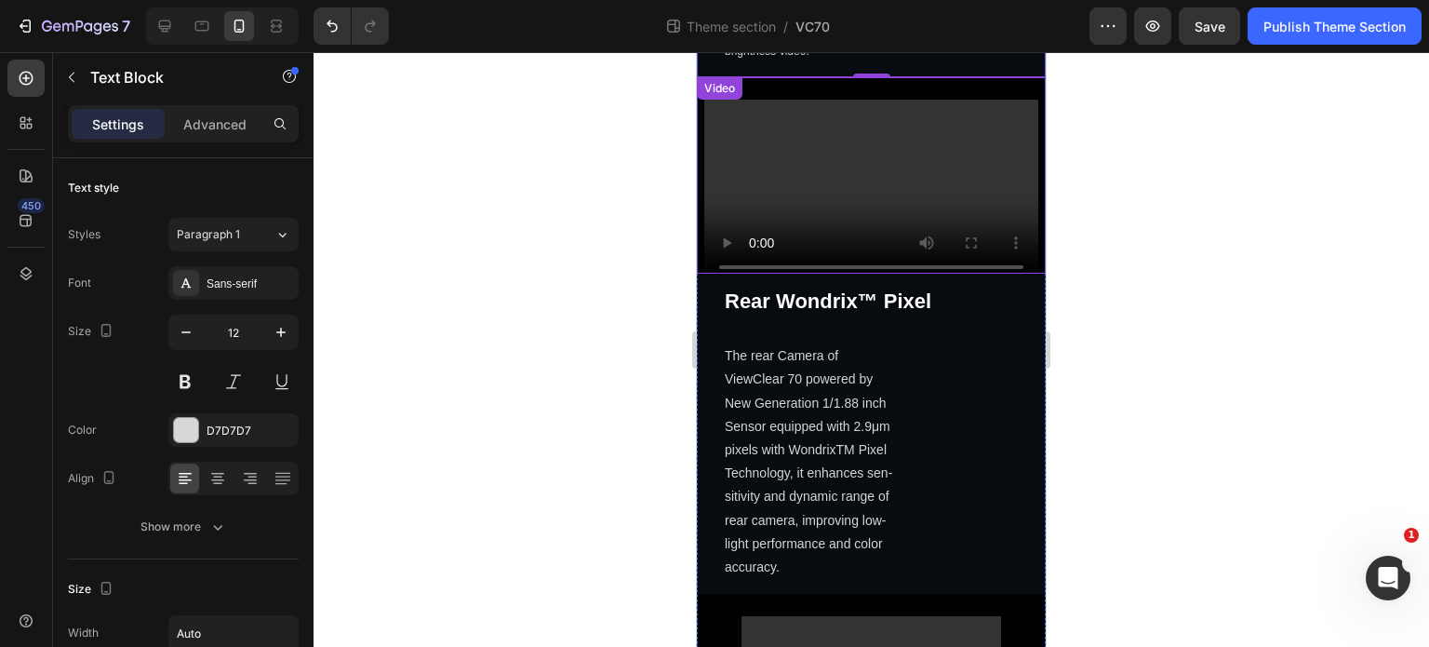
scroll to position [2420, 0]
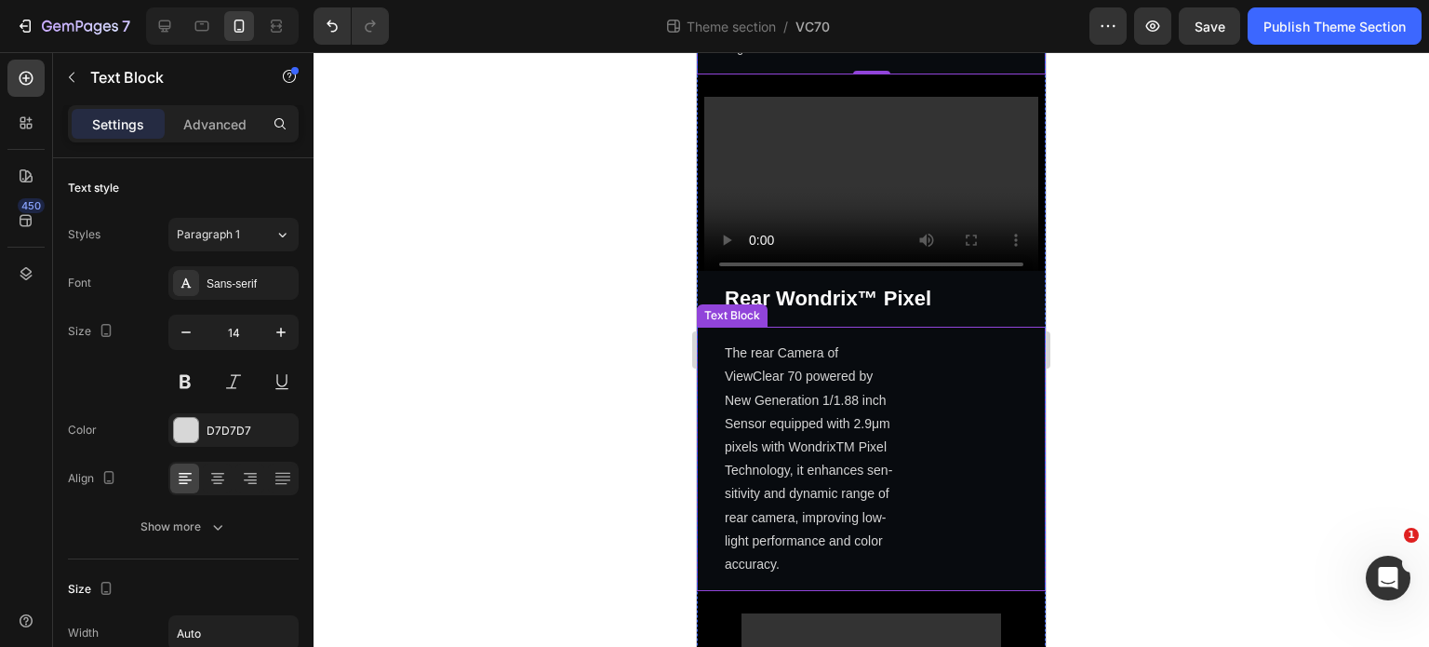
click at [913, 414] on div "The rear Camera of ViewClear 70 powered by New Generation 1/1.88 inch Sensor eq…" at bounding box center [871, 459] width 349 height 264
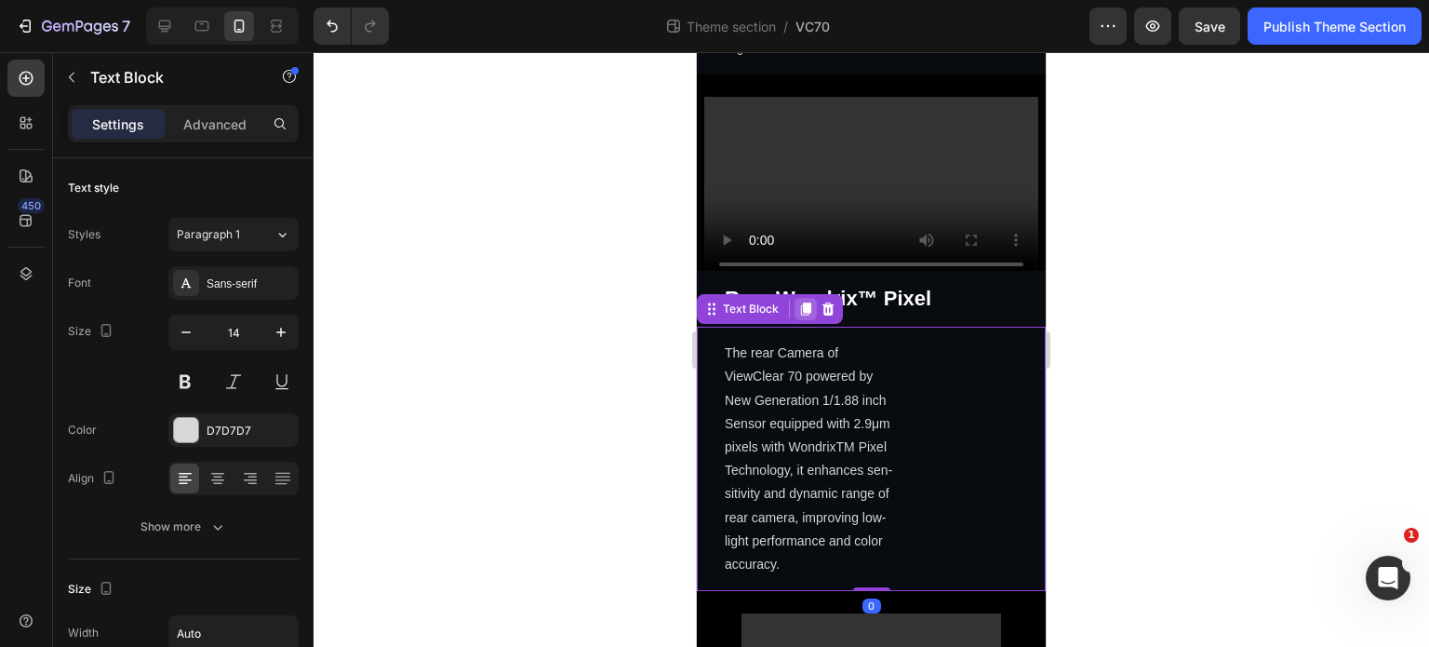
click at [808, 302] on icon at bounding box center [806, 308] width 10 height 13
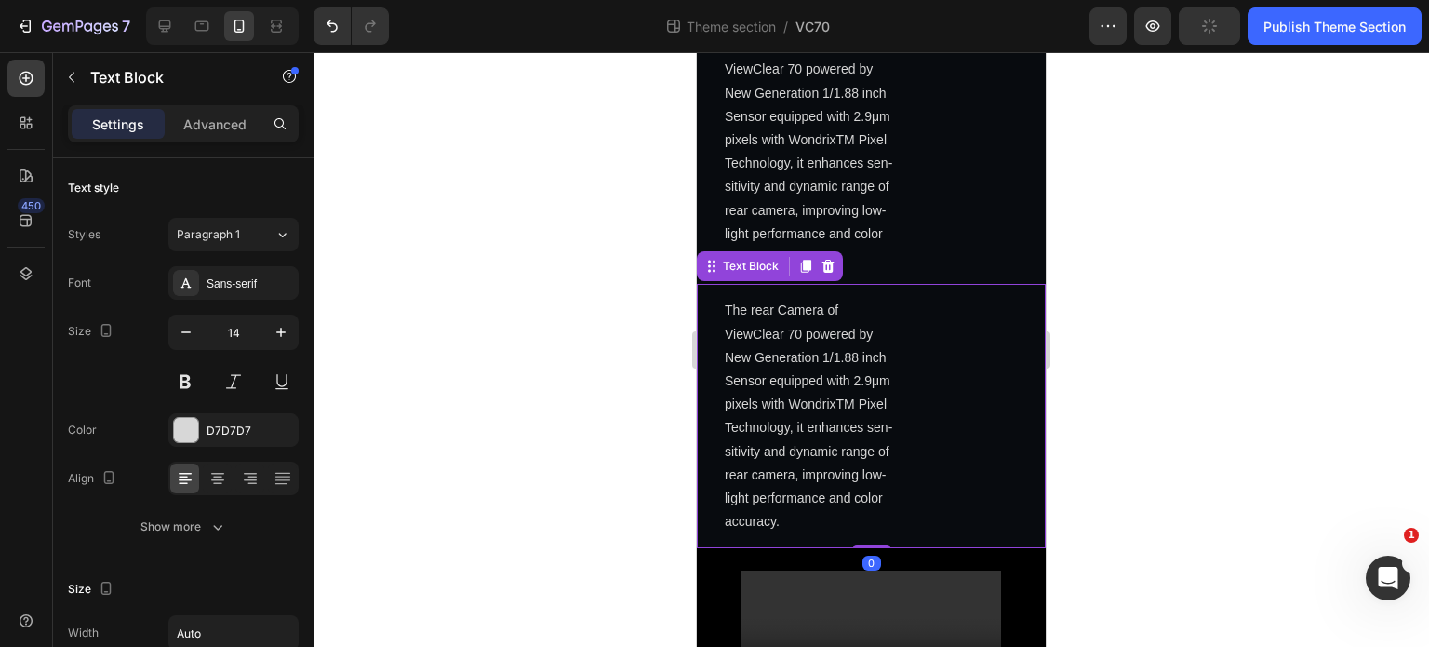
scroll to position [2726, 0]
click at [897, 246] on div "The rear Camera of ViewClear 70 powered by New Generation 1/1.88 inch Sensor eq…" at bounding box center [871, 152] width 349 height 264
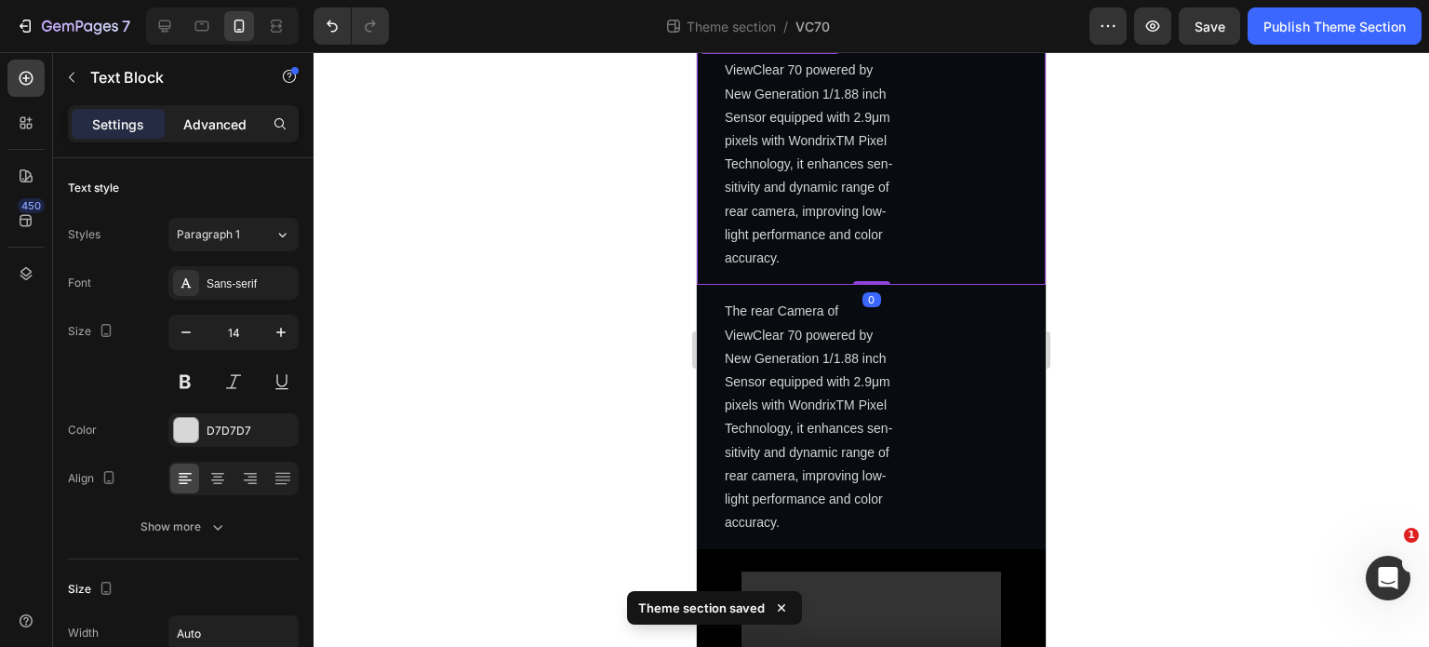
click at [226, 131] on p "Advanced" at bounding box center [214, 124] width 63 height 20
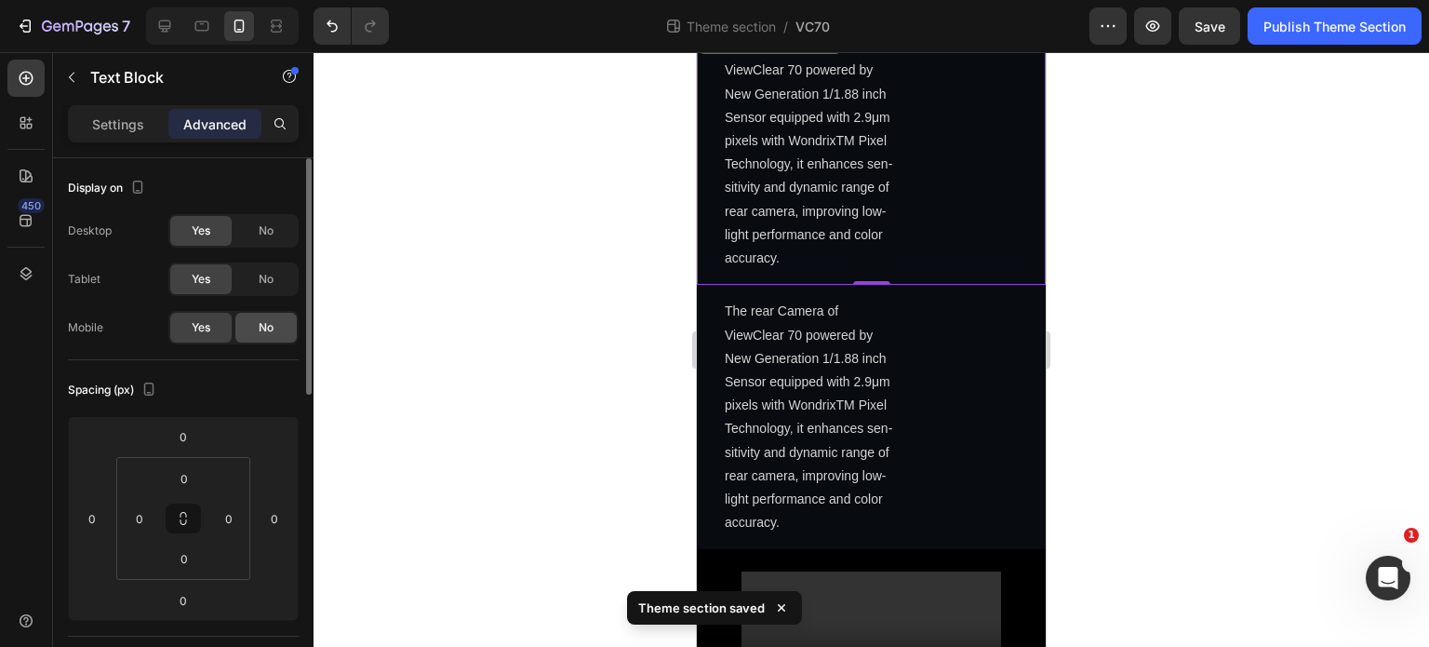
click at [271, 329] on span "No" at bounding box center [266, 327] width 15 height 17
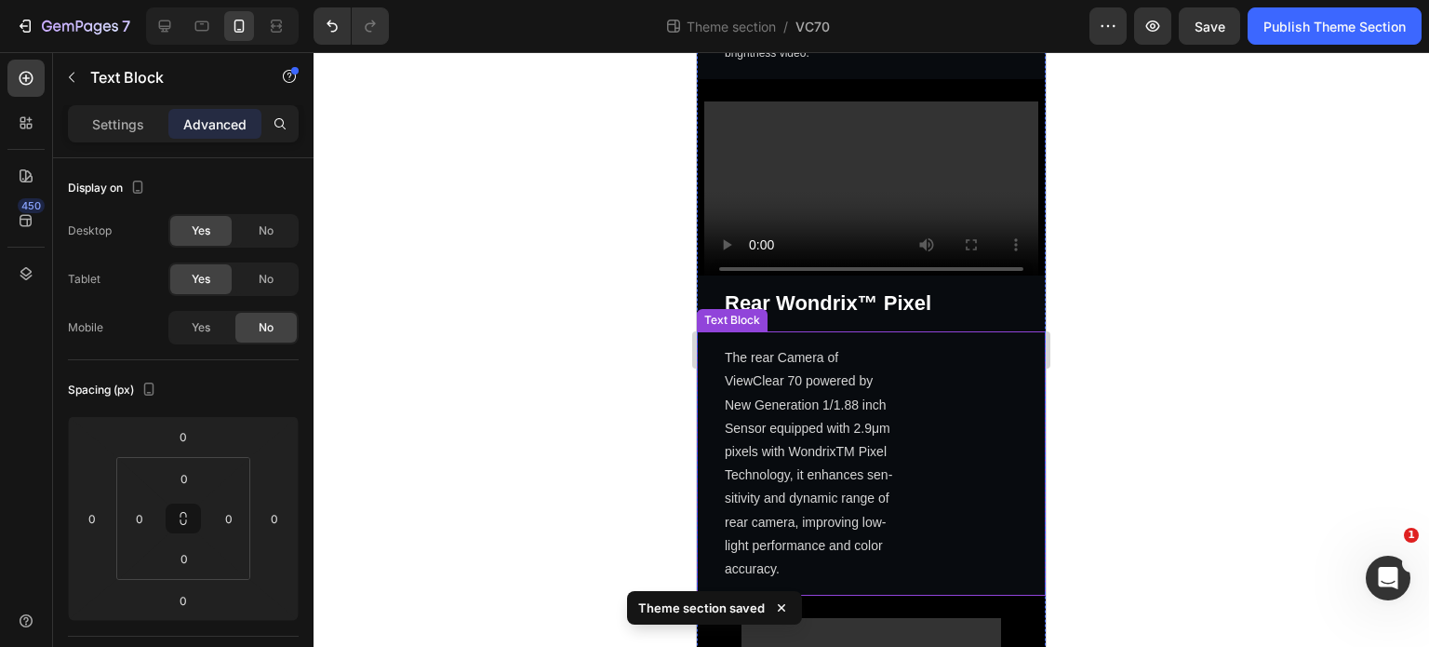
click at [926, 386] on div "The rear Camera of ViewClear 70 powered by New Generation 1/1.88 inch Sensor eq…" at bounding box center [871, 463] width 349 height 264
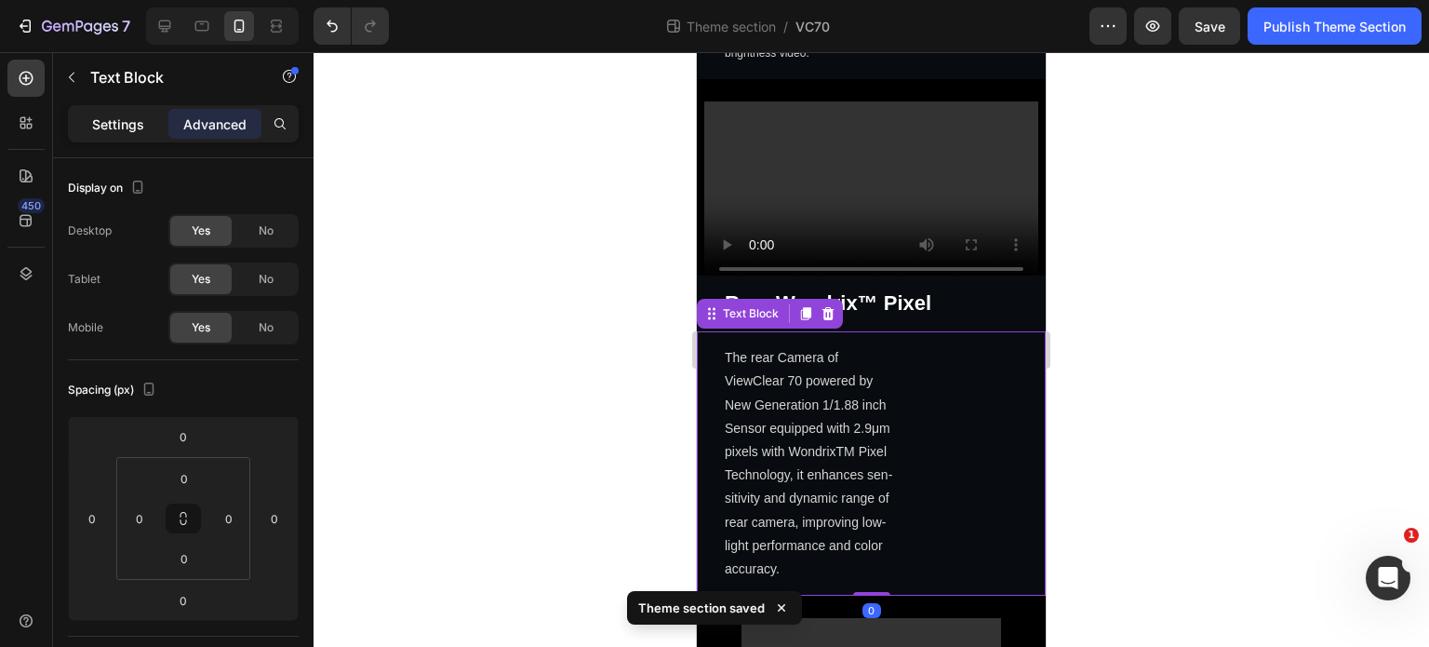
click at [108, 119] on p "Settings" at bounding box center [118, 124] width 52 height 20
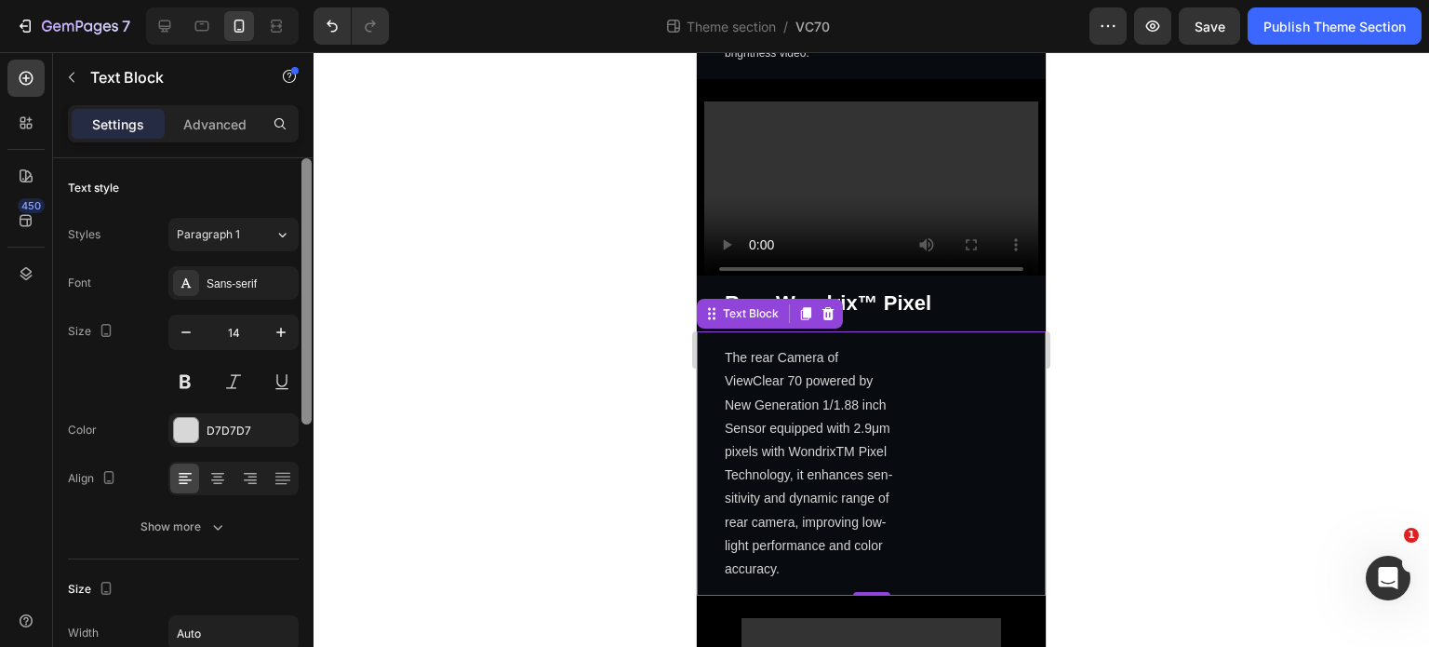
scroll to position [279, 0]
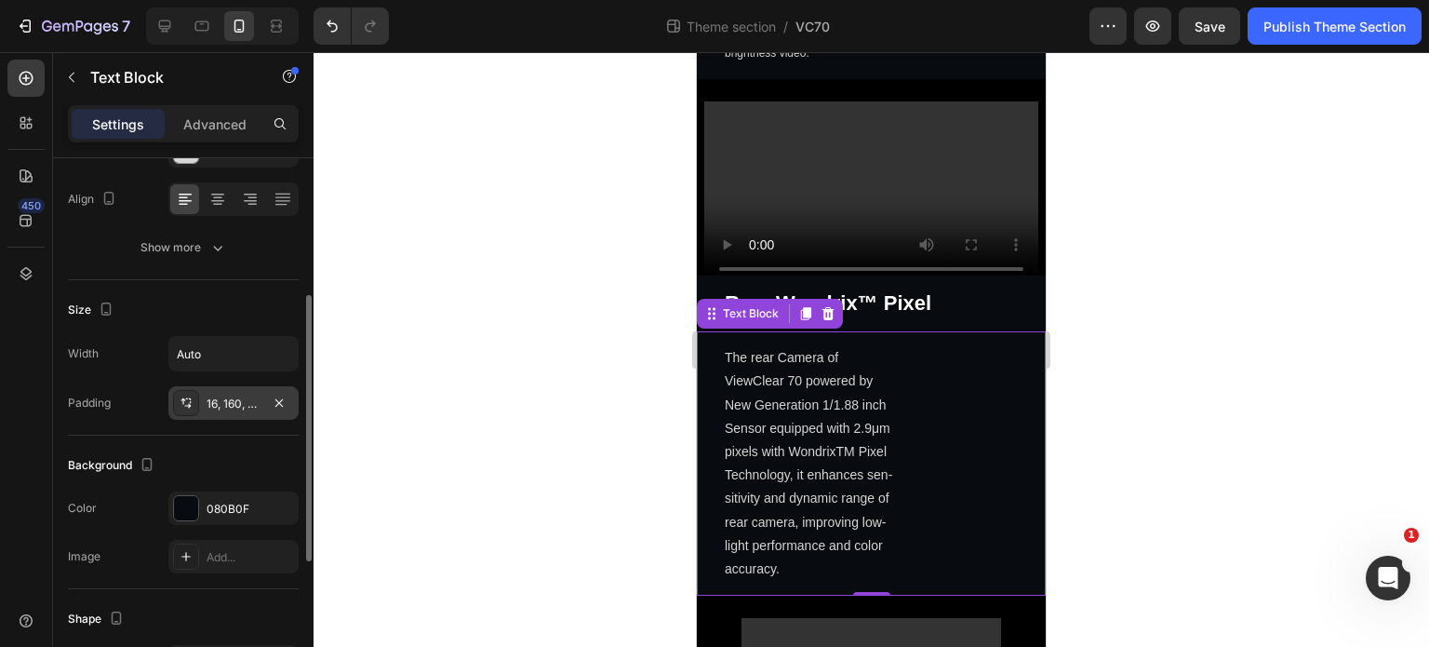
click at [212, 391] on div "16, 160, 16, 30" at bounding box center [233, 402] width 130 height 33
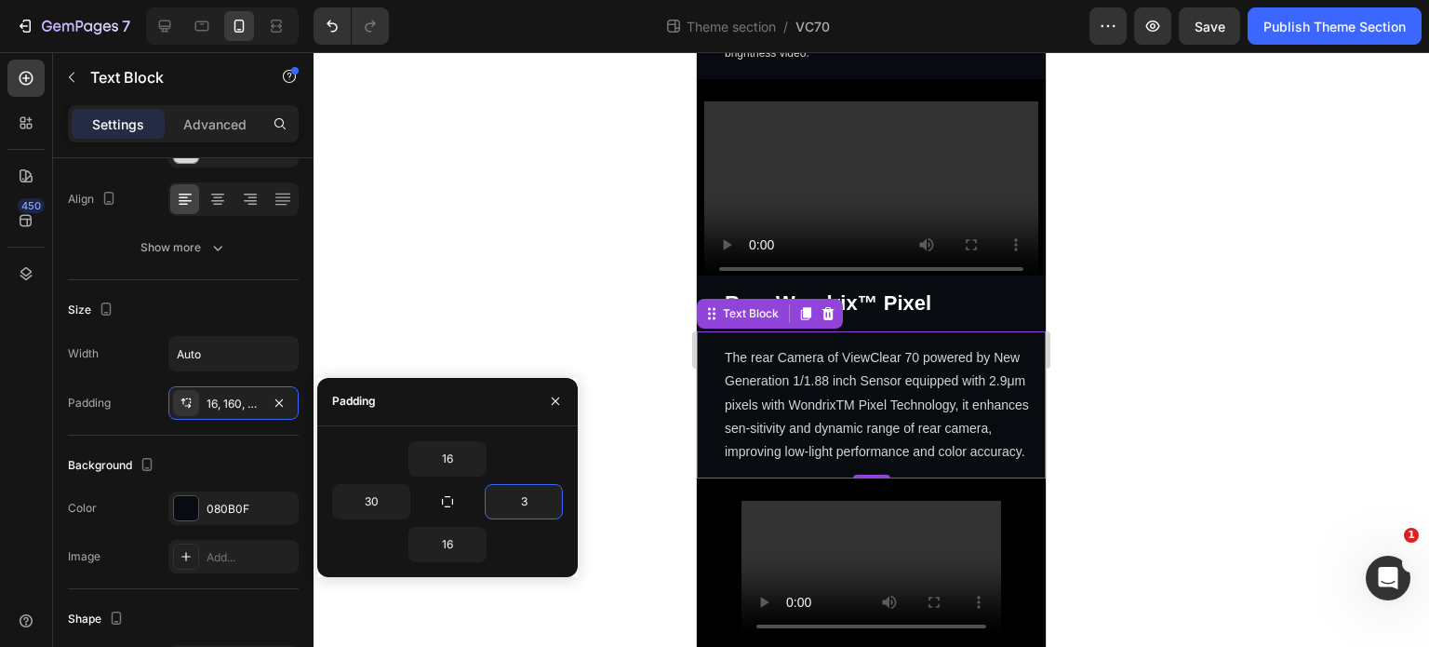
type input "30"
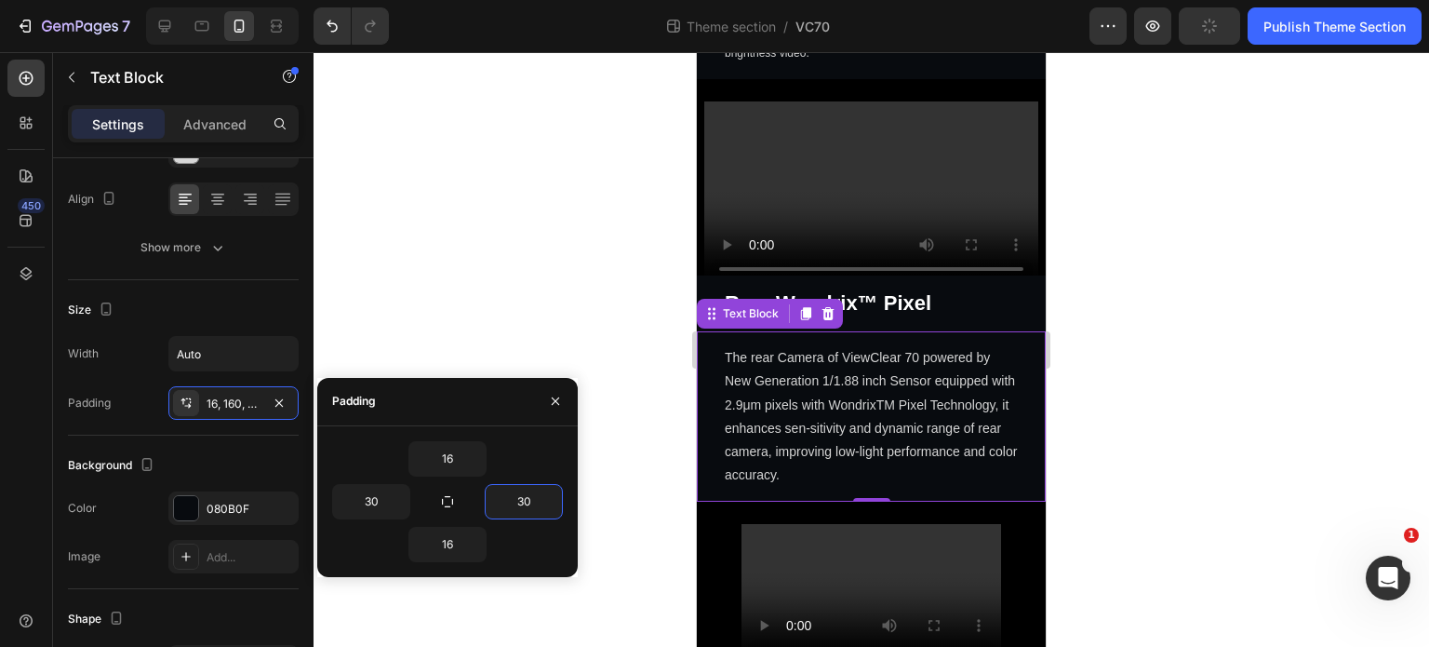
click at [629, 328] on div at bounding box center [872, 349] width 1116 height 595
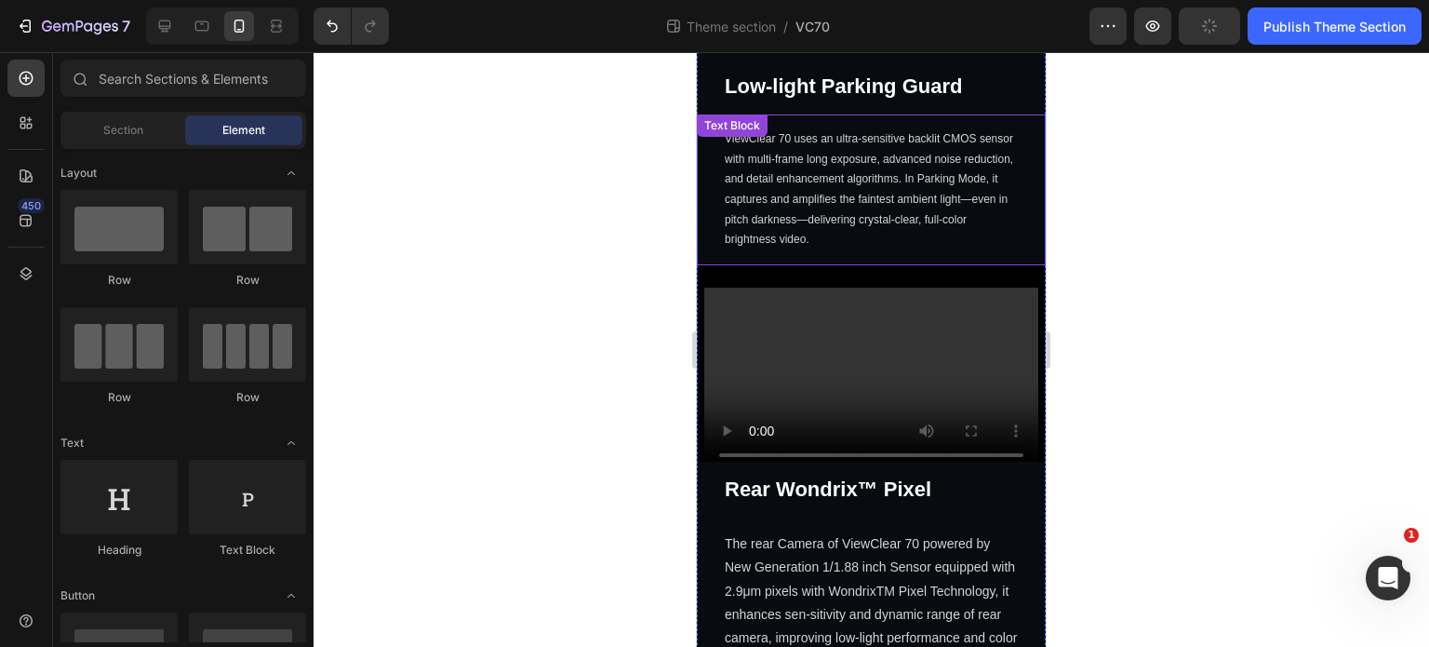
click at [800, 221] on p "ViewClear 70 uses an ultra-sensitive backlit CMOS sensor with multi-frame long …" at bounding box center [871, 189] width 293 height 121
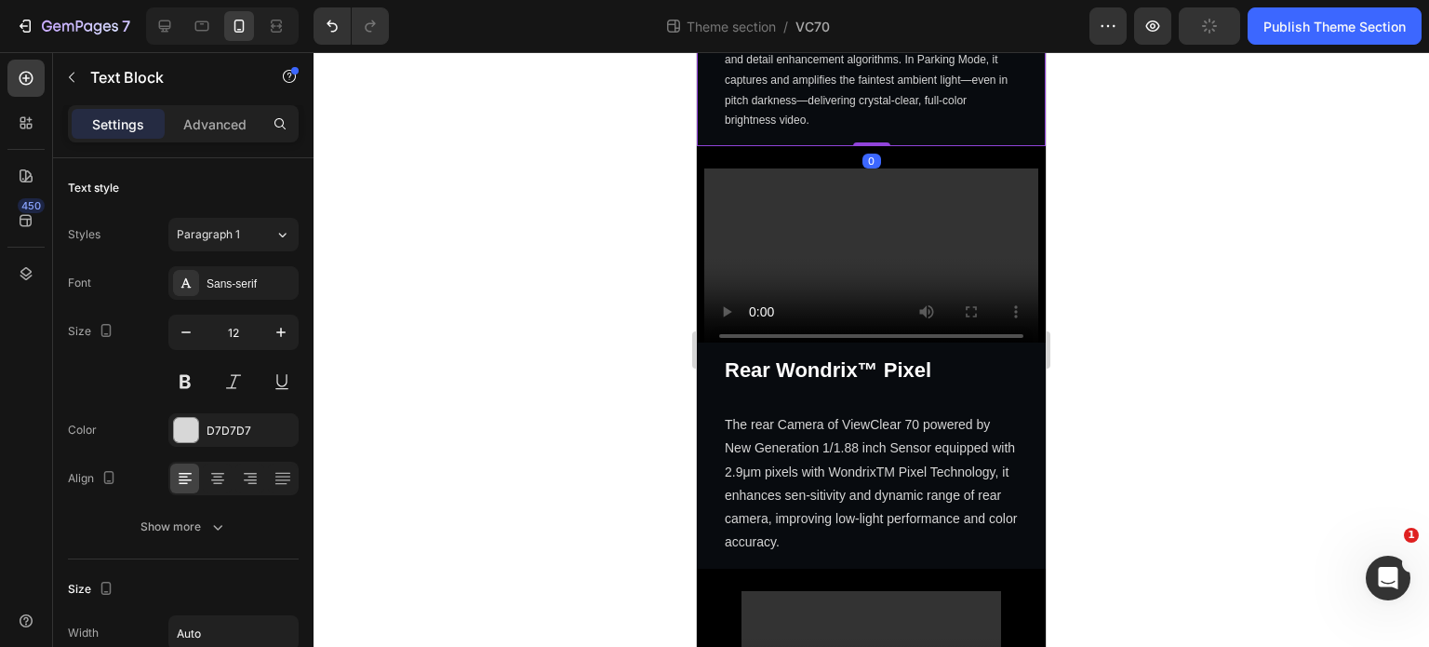
scroll to position [2416, 0]
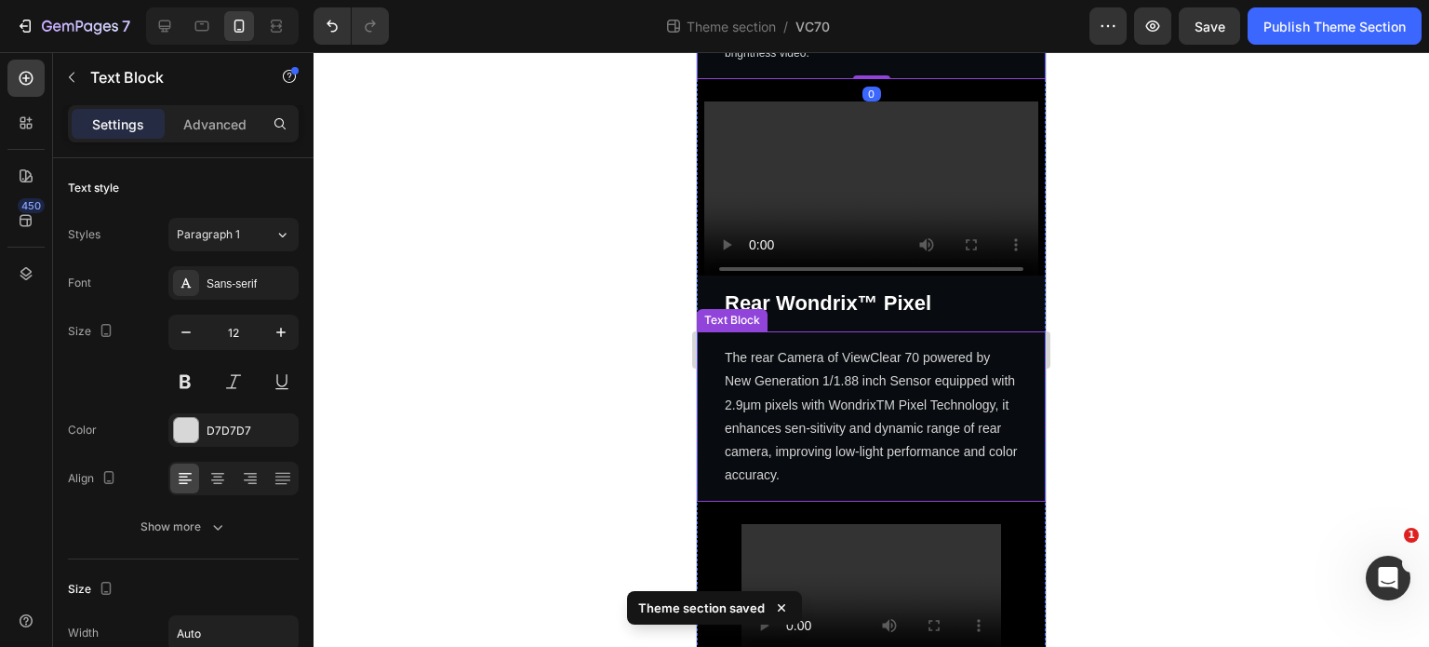
click at [900, 359] on p "The rear Camera of ViewClear 70 powered by New Generation 1/1.88 inch Sensor eq…" at bounding box center [871, 416] width 293 height 141
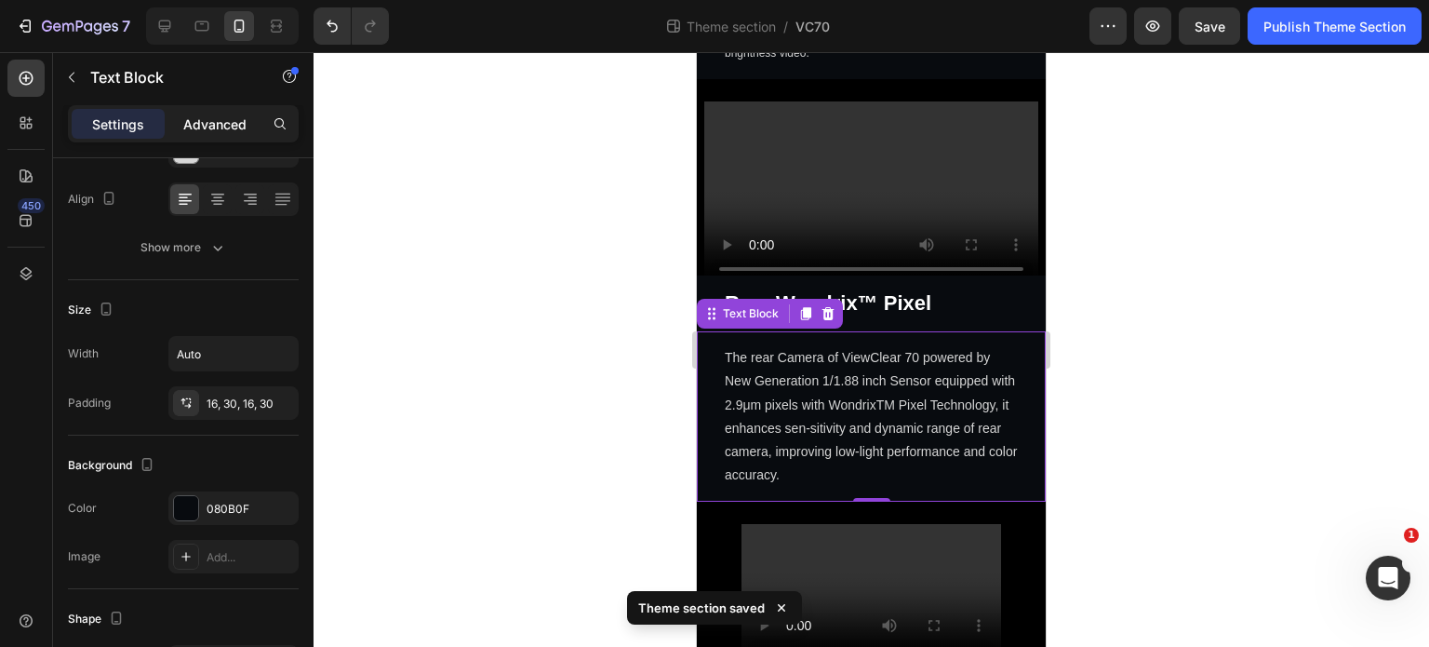
click at [243, 126] on p "Advanced" at bounding box center [214, 124] width 63 height 20
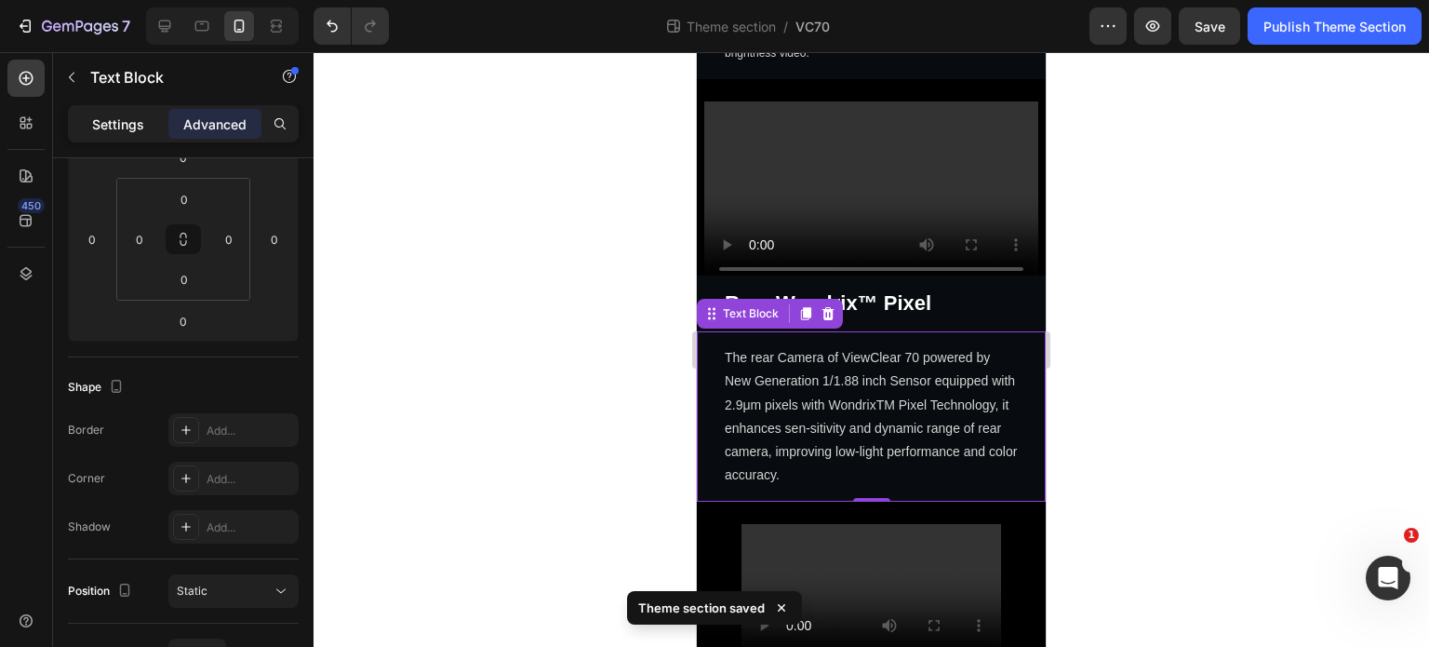
click at [106, 110] on div "Settings" at bounding box center [118, 124] width 93 height 30
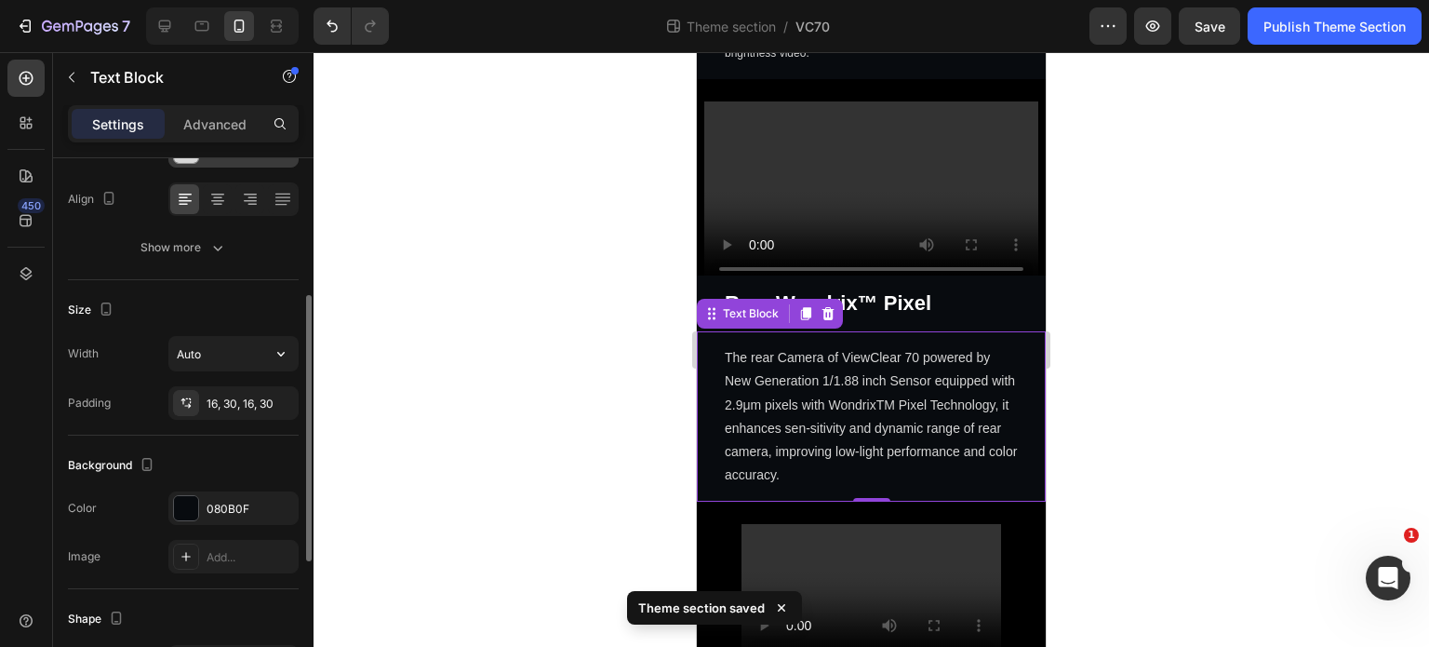
scroll to position [0, 0]
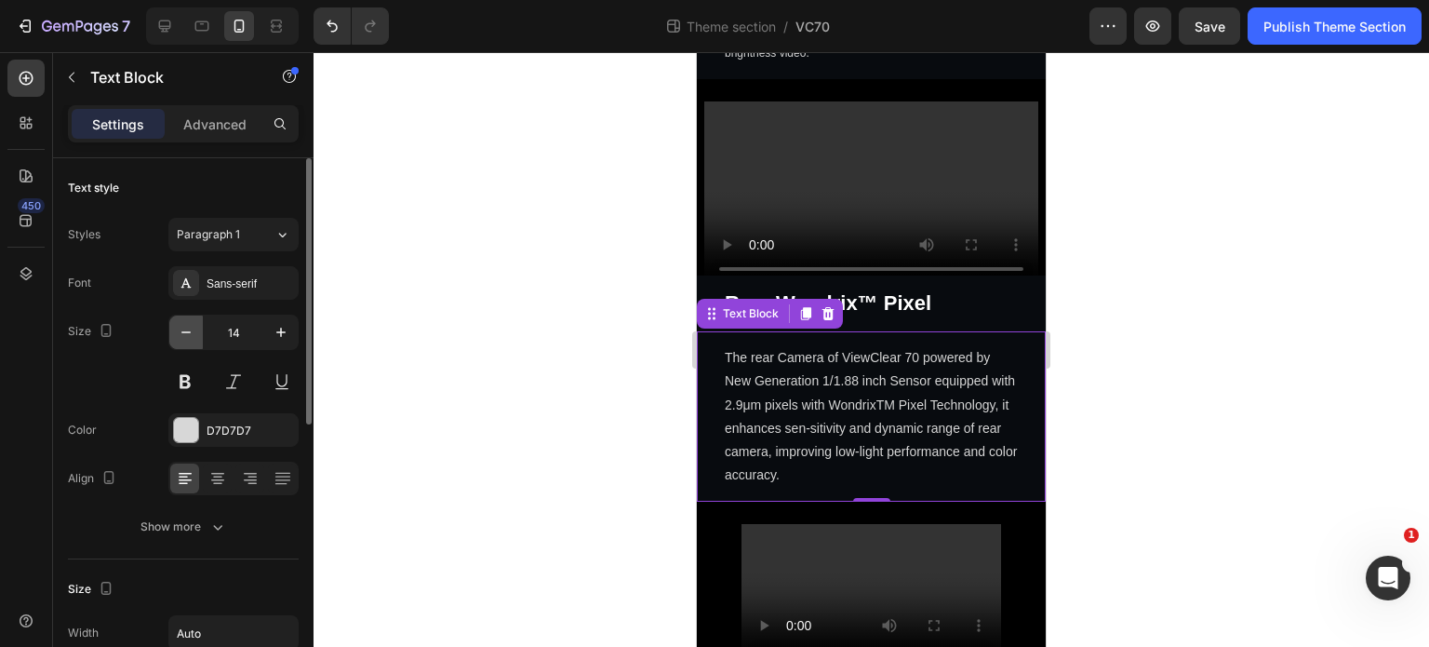
click at [181, 336] on icon "button" at bounding box center [186, 332] width 19 height 19
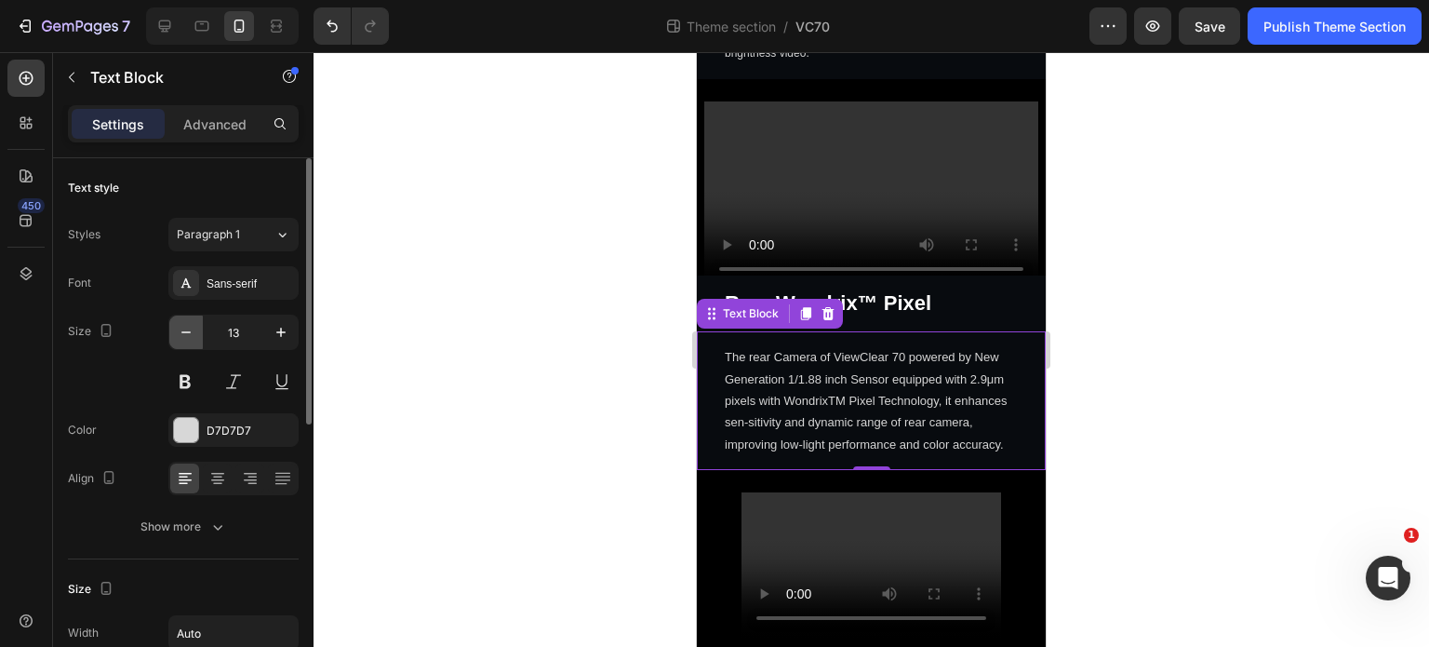
click at [181, 336] on icon "button" at bounding box center [186, 332] width 19 height 19
type input "12"
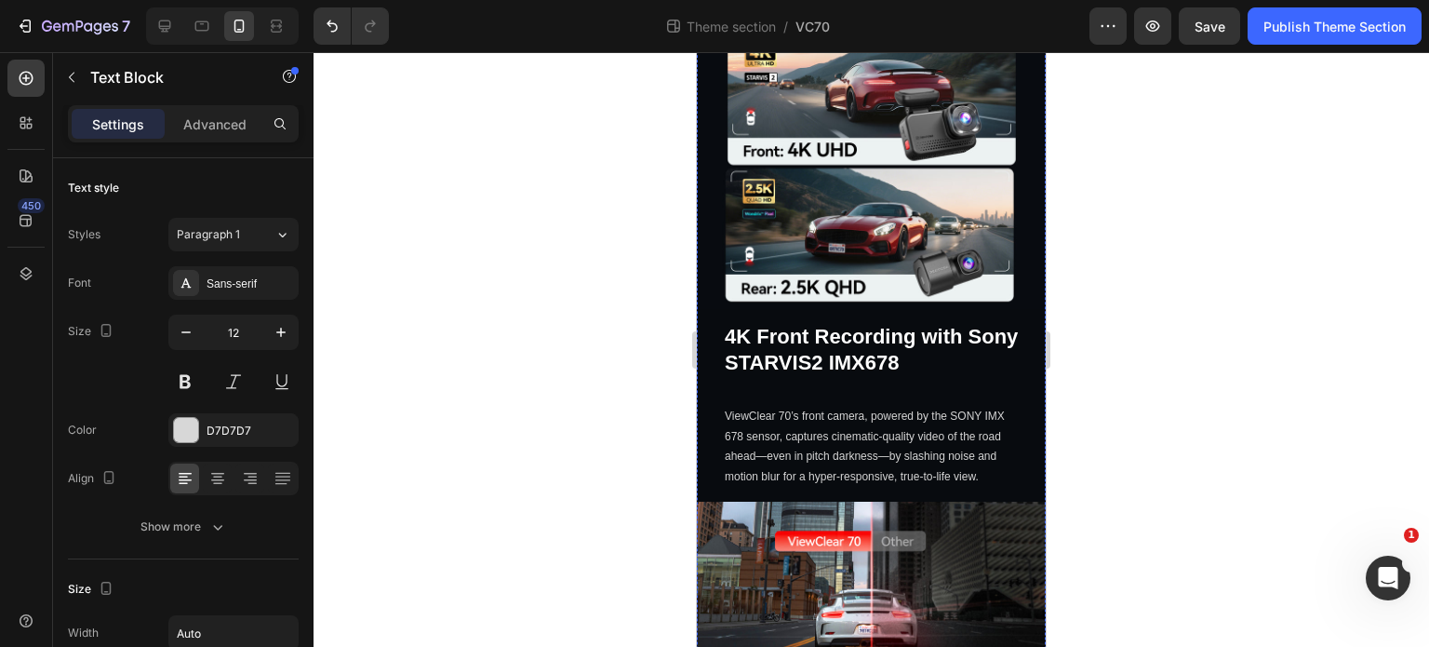
scroll to position [651, 0]
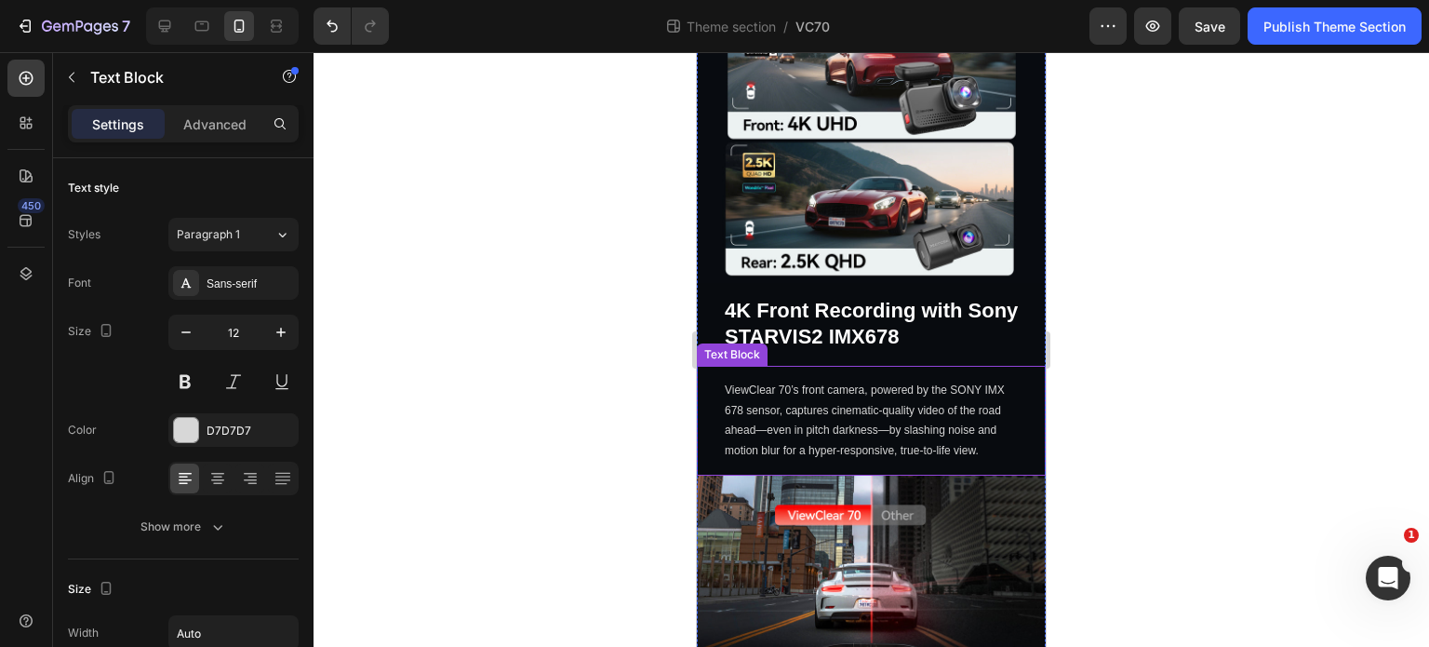
click at [832, 381] on p "ViewClear 70’s front camera, powered by the SONY IMX 678 sensor, captures cinem…" at bounding box center [871, 421] width 293 height 80
click at [823, 381] on p "ViewClear 70’s front camera, powered by the SONY IMX 678 sensor, captures cinem…" at bounding box center [871, 421] width 293 height 80
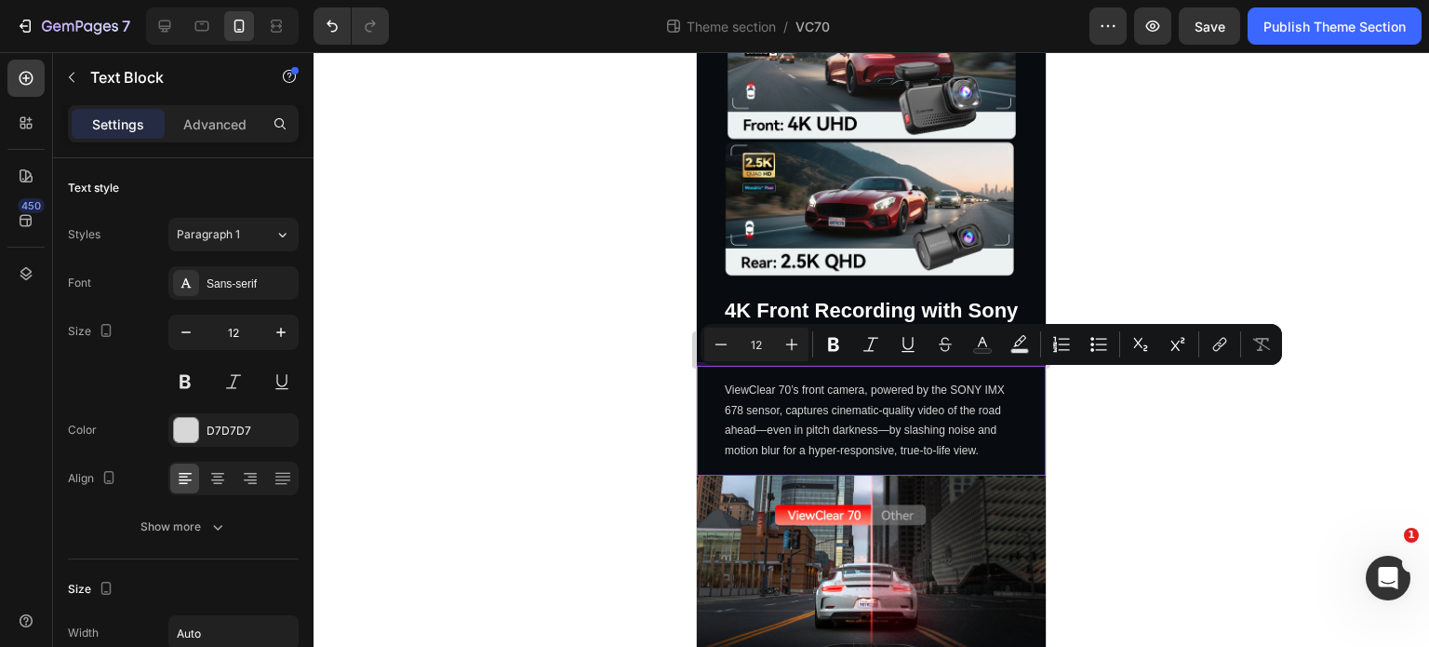
click at [774, 392] on p "ViewClear 70’s front camera, powered by the SONY IMX 678 sensor, captures cinem…" at bounding box center [871, 421] width 293 height 80
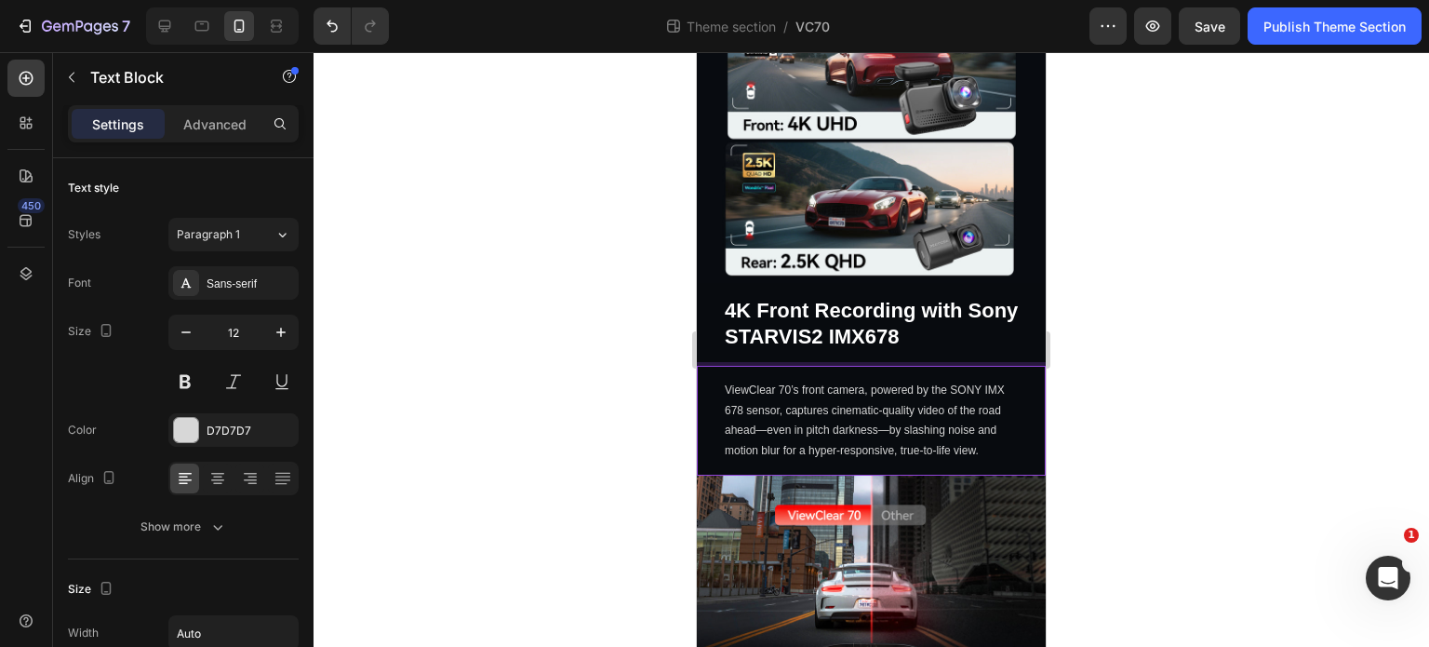
click at [803, 381] on p "ViewClear 70’s front camera, powered by the SONY IMX 678 sensor, captures cinem…" at bounding box center [871, 421] width 293 height 80
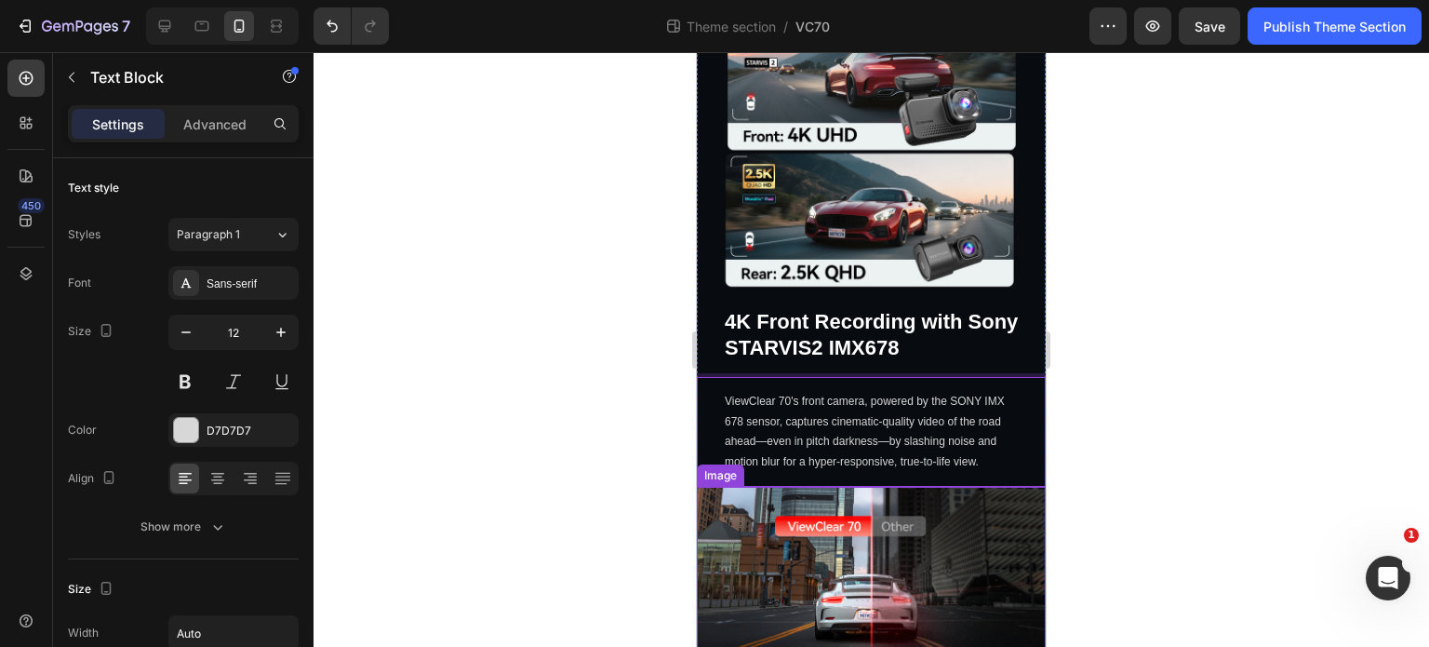
scroll to position [778, 0]
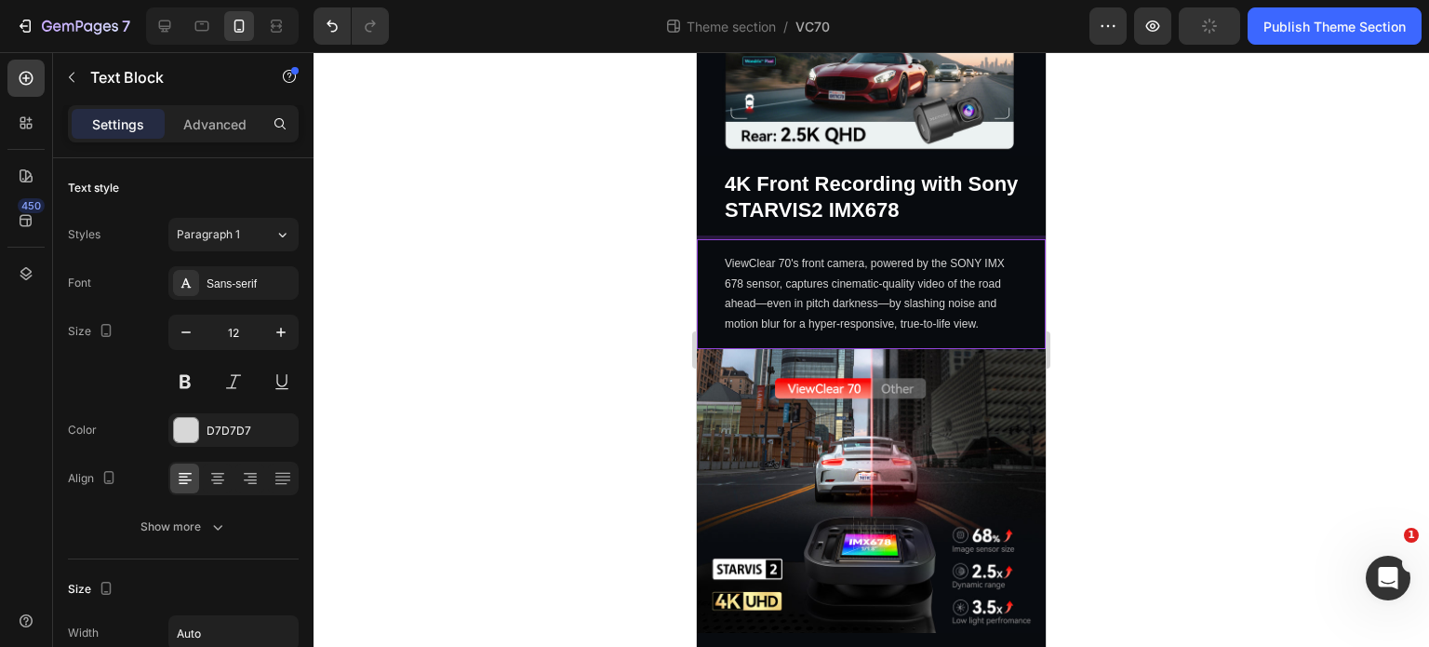
click at [1130, 274] on div at bounding box center [872, 349] width 1116 height 595
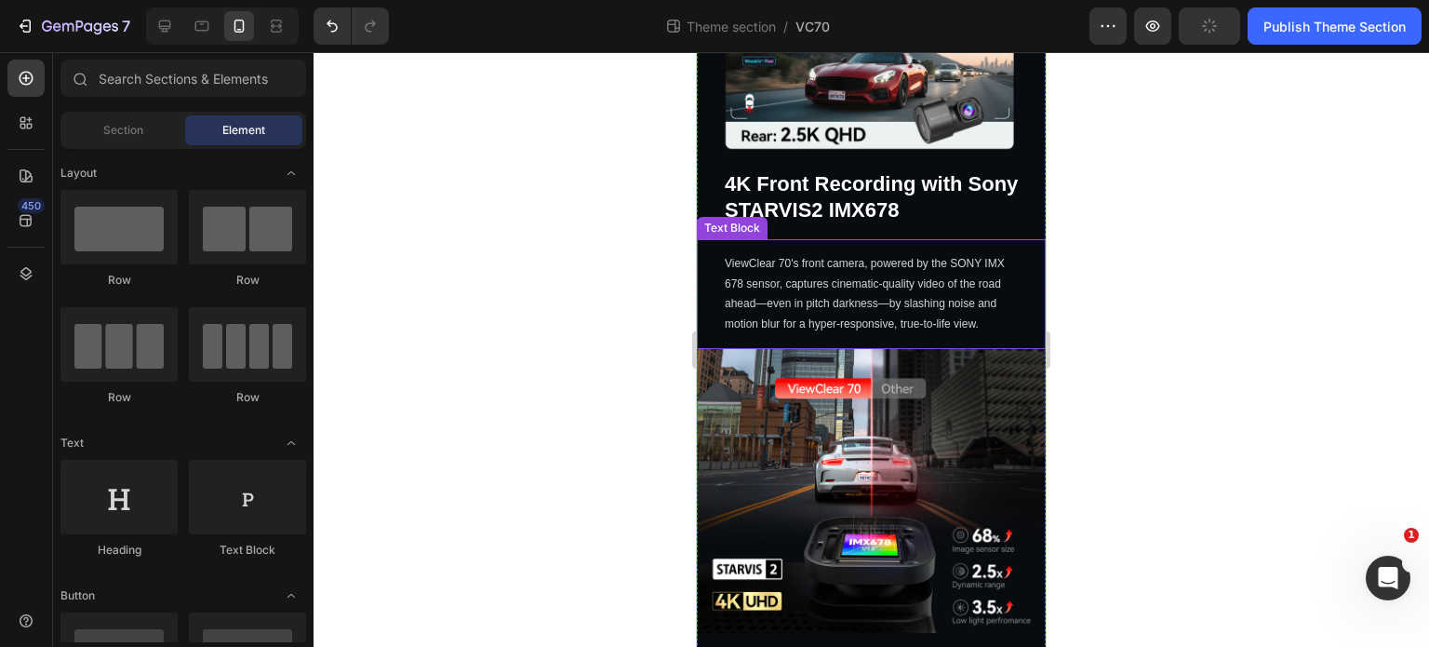
click at [870, 289] on p "ViewClear 70's front camera, powered by the SONY IMX 678 sensor, captures cinem…" at bounding box center [871, 294] width 293 height 80
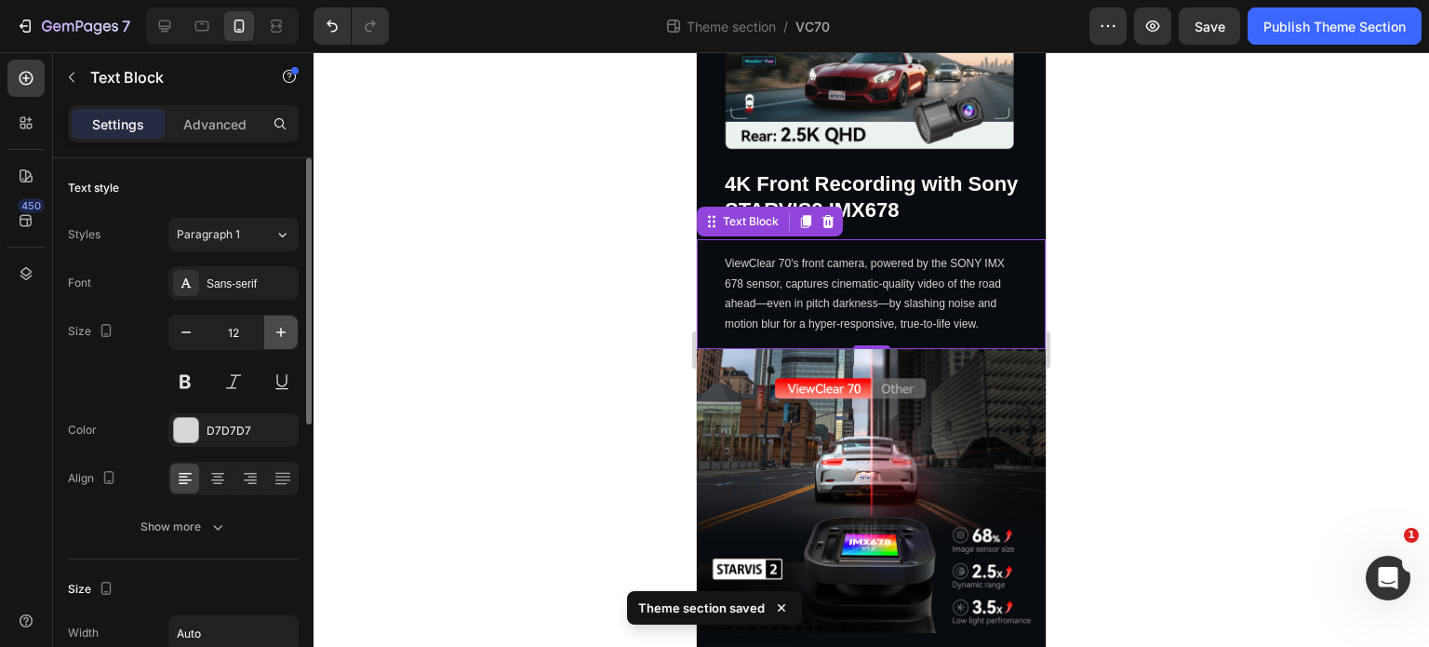
click at [273, 334] on icon "button" at bounding box center [281, 332] width 19 height 19
type input "13"
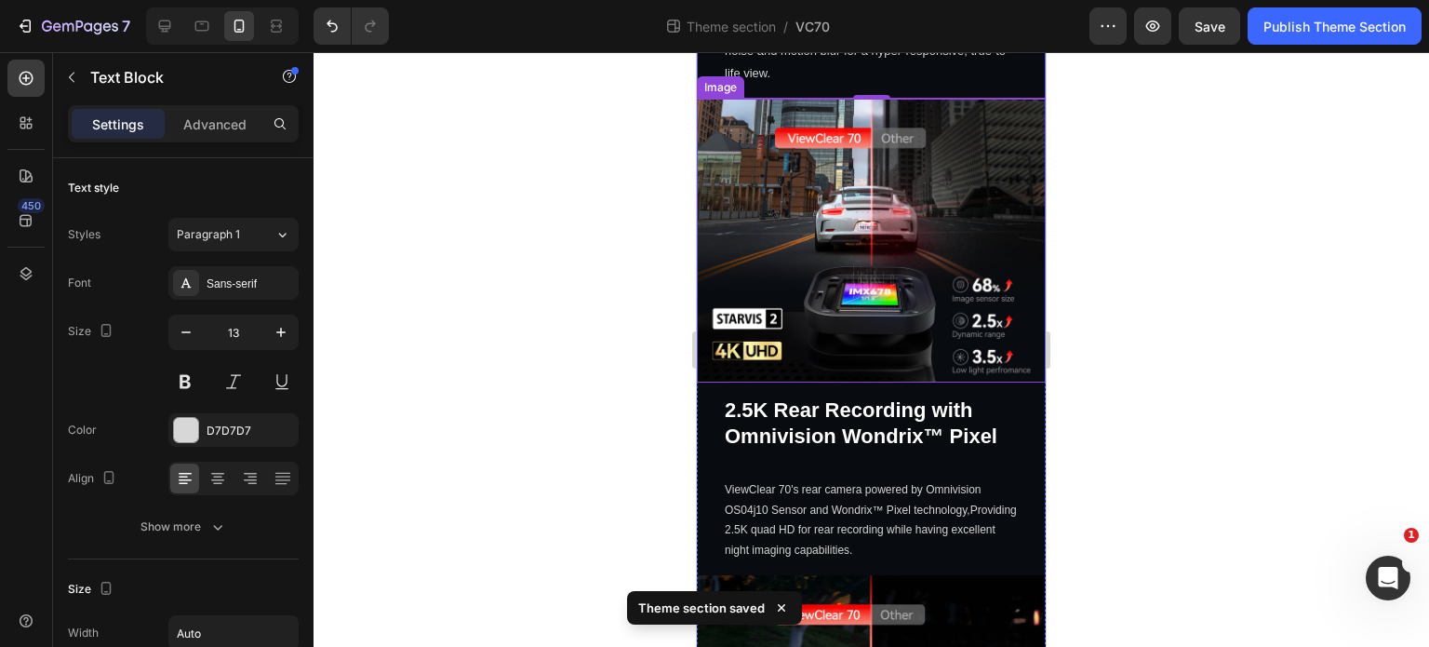
scroll to position [1057, 0]
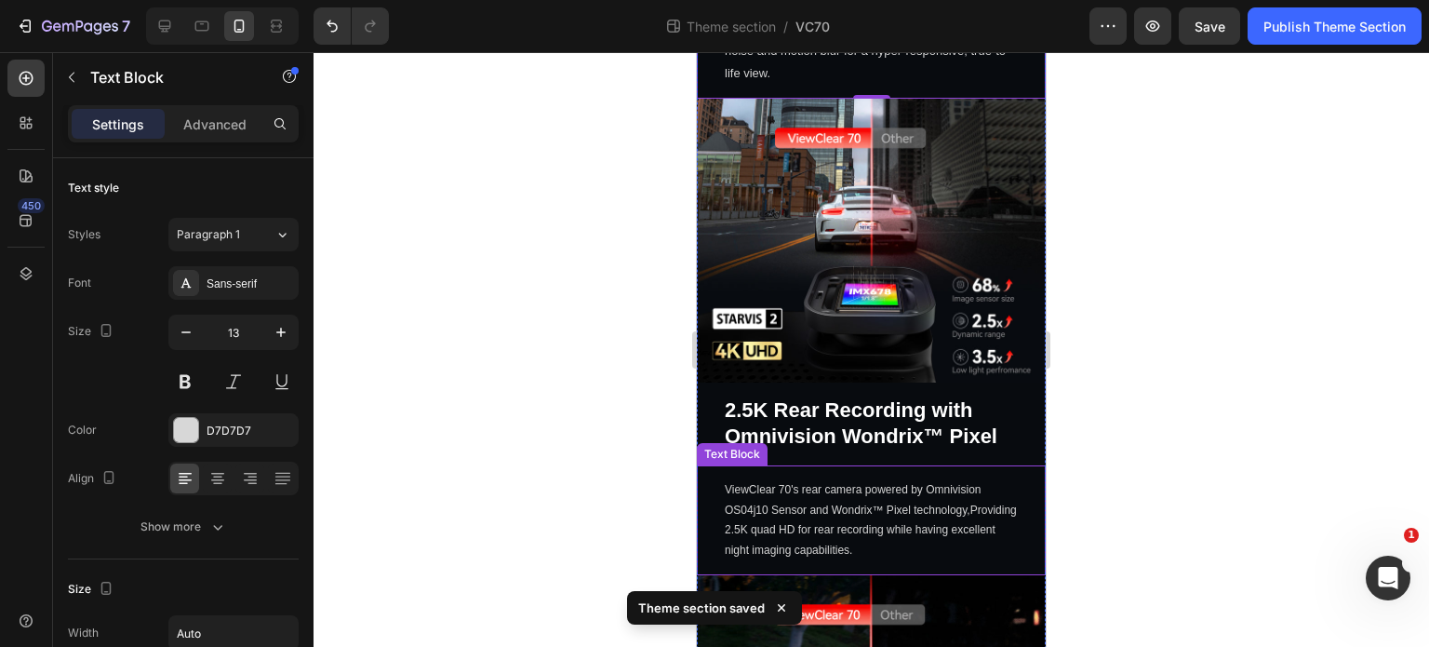
click at [942, 480] on p "ViewClear 70's rear camera powered by Omnivision OS04j10 Sensor and Wondrix™ Pi…" at bounding box center [871, 520] width 293 height 80
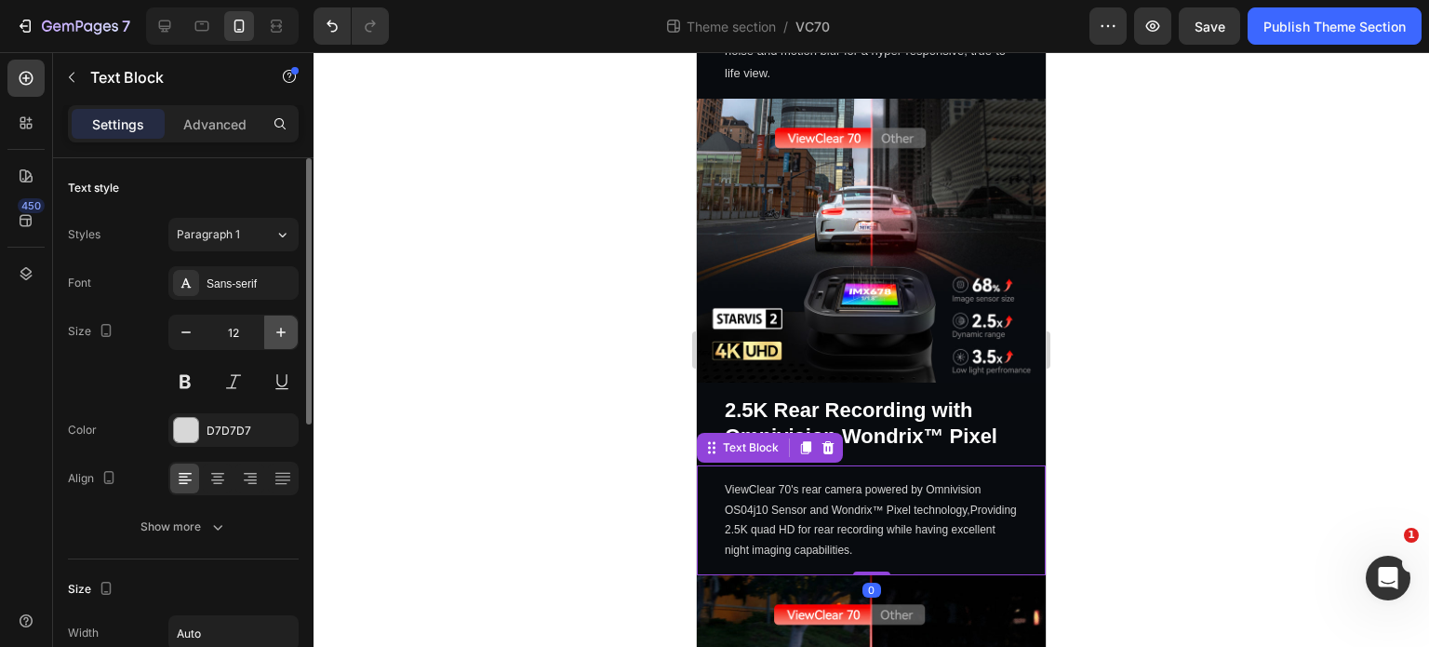
click at [270, 332] on button "button" at bounding box center [280, 331] width 33 height 33
type input "13"
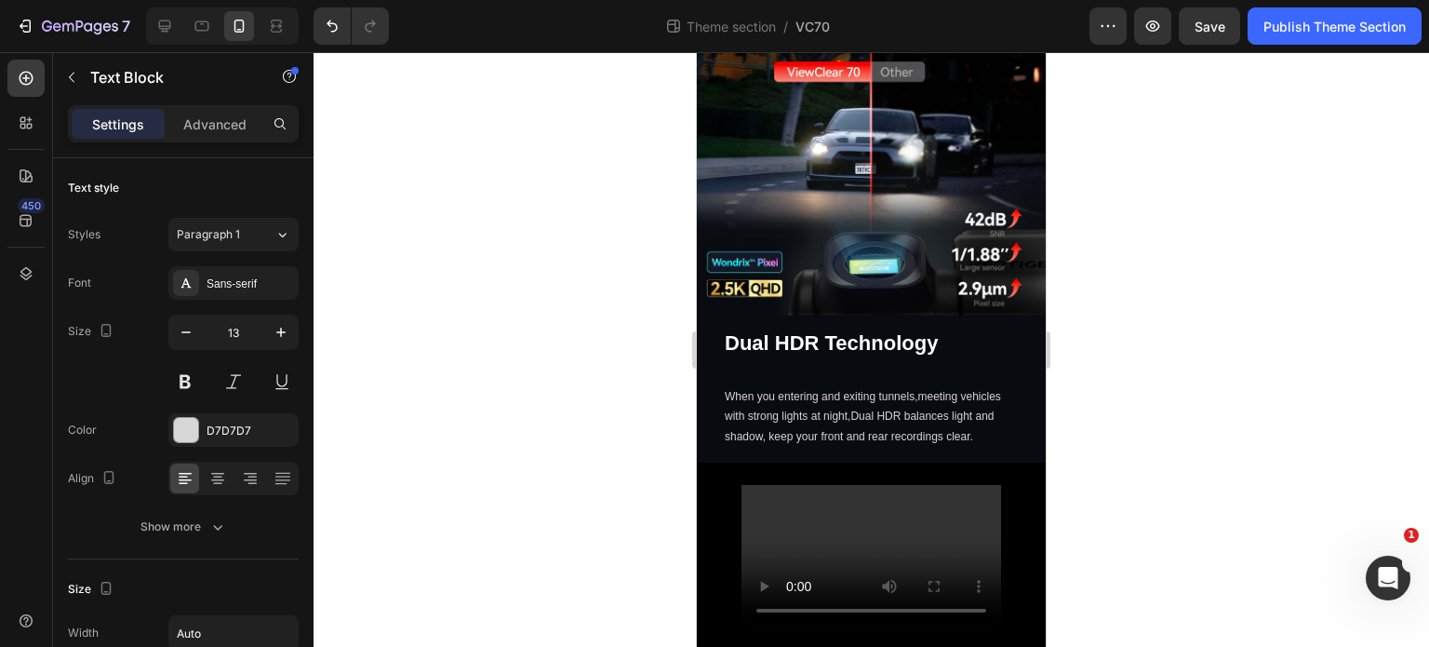
scroll to position [1615, 0]
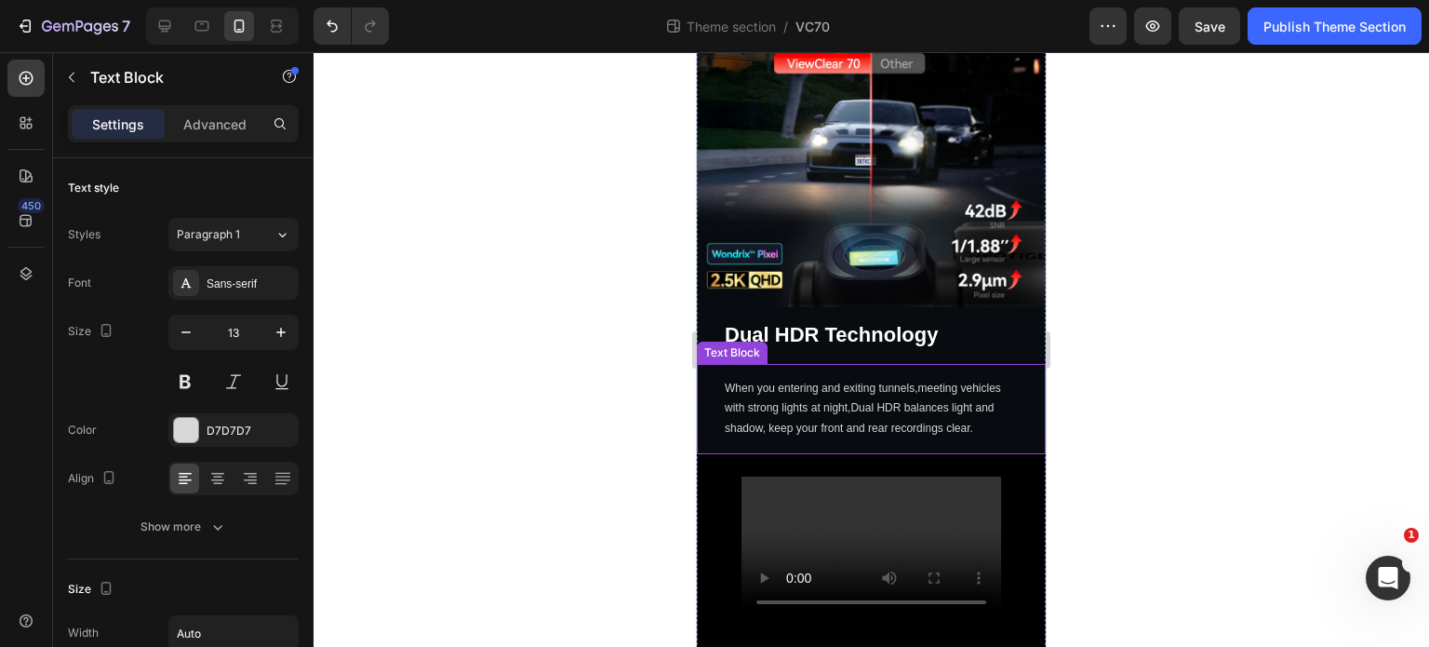
click at [889, 387] on p "When you entering and exiting tunnels,meeting vehicles with strong lights at ni…" at bounding box center [871, 409] width 293 height 60
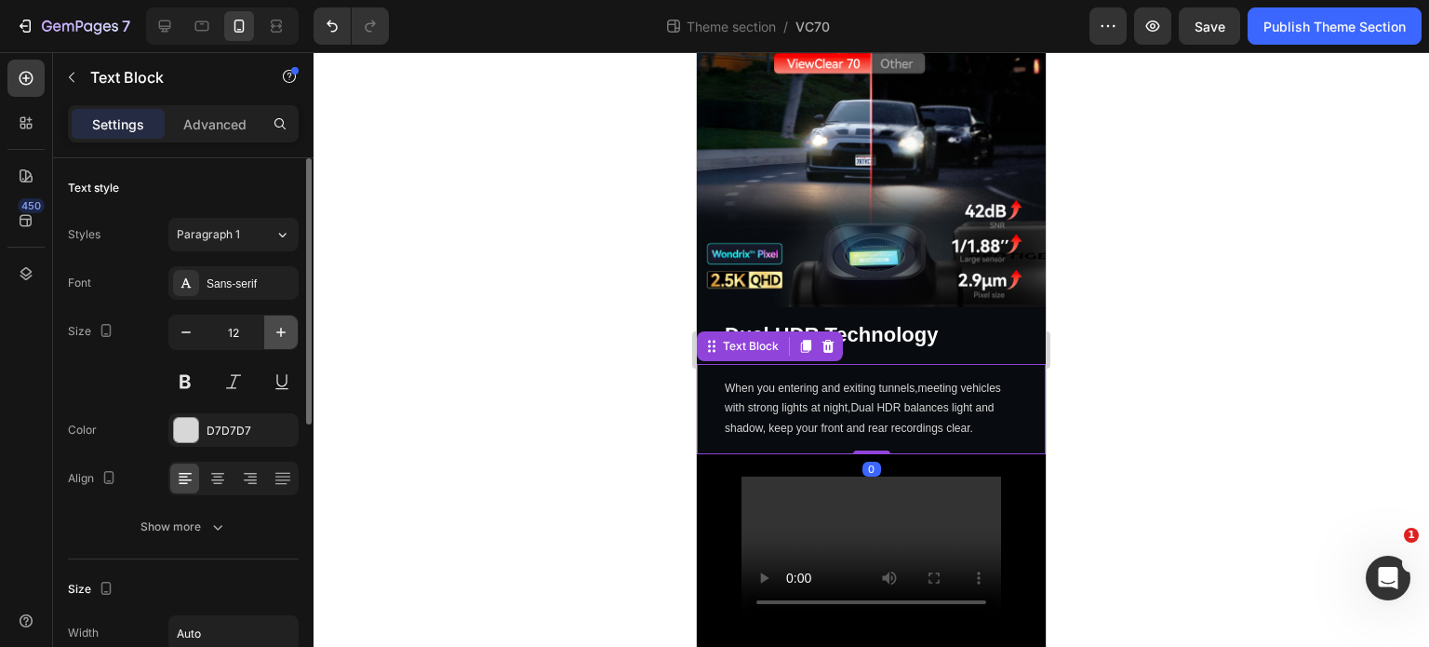
click at [285, 325] on icon "button" at bounding box center [281, 332] width 19 height 19
type input "13"
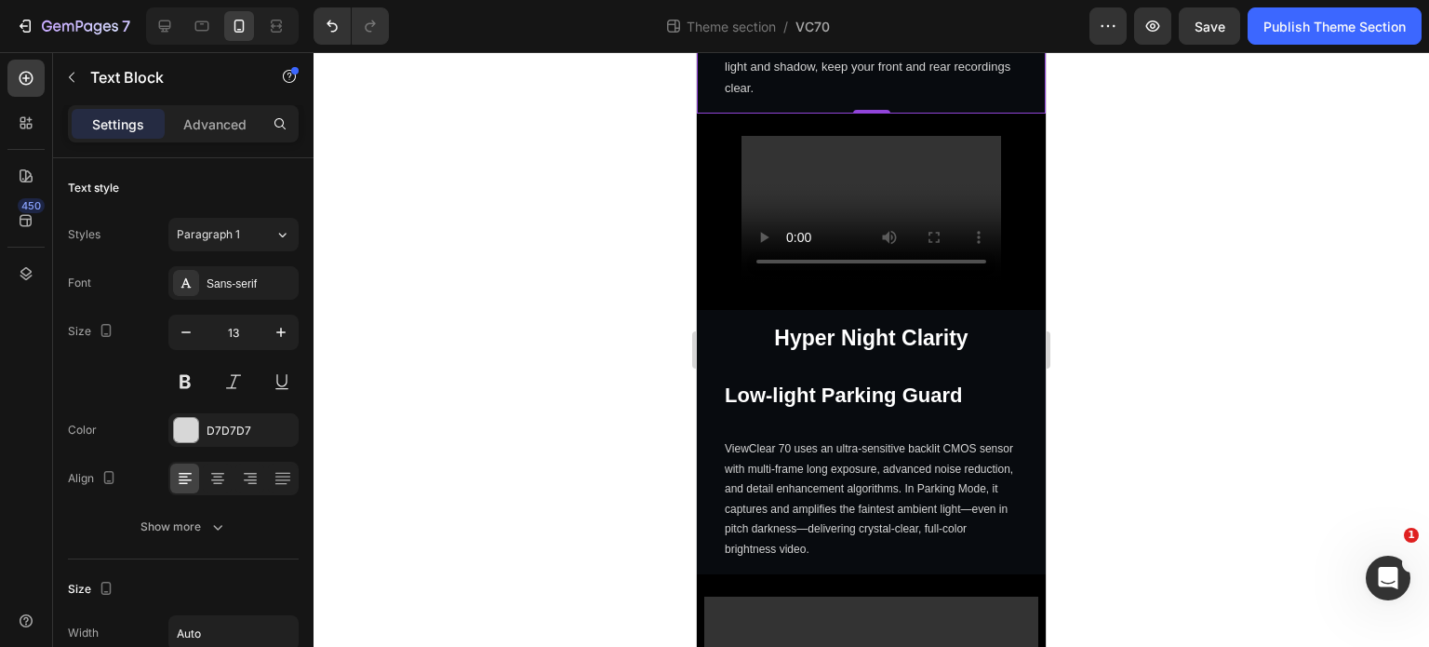
scroll to position [1987, 0]
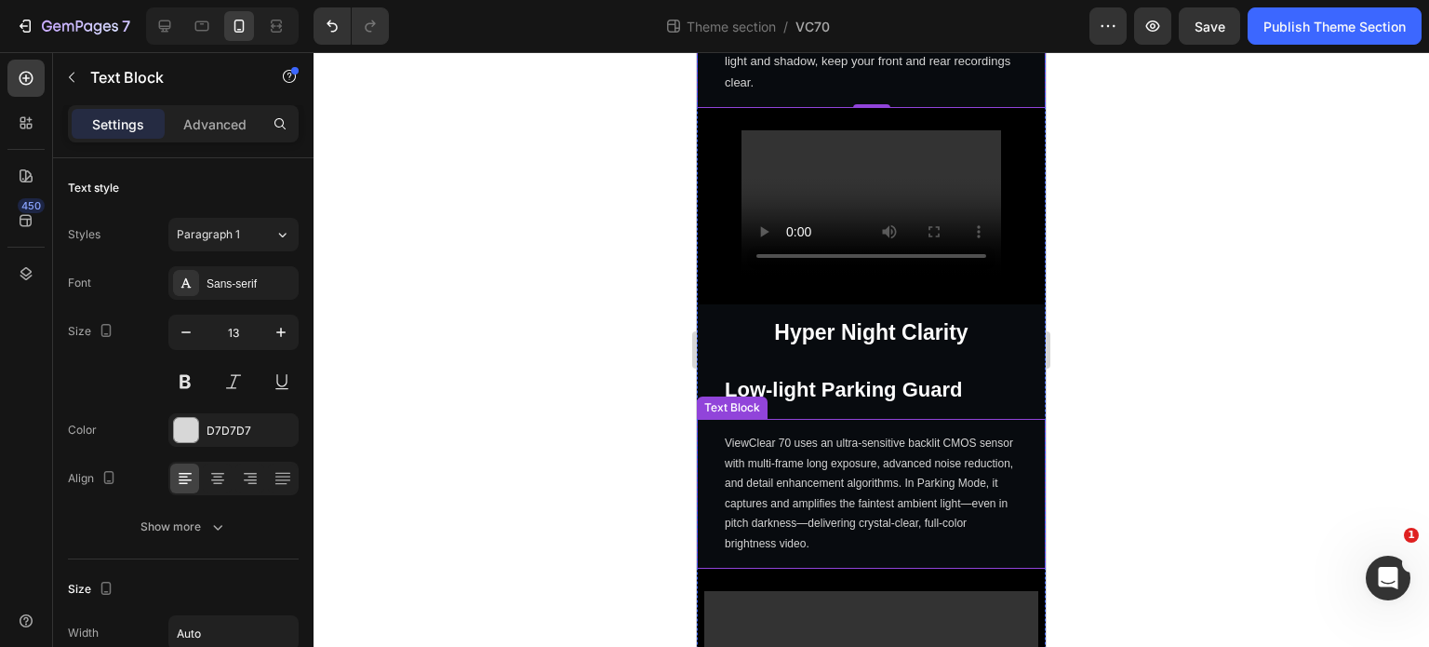
click at [823, 436] on p "ViewClear 70 uses an ultra-sensitive backlit CMOS sensor with multi-frame long …" at bounding box center [871, 494] width 293 height 121
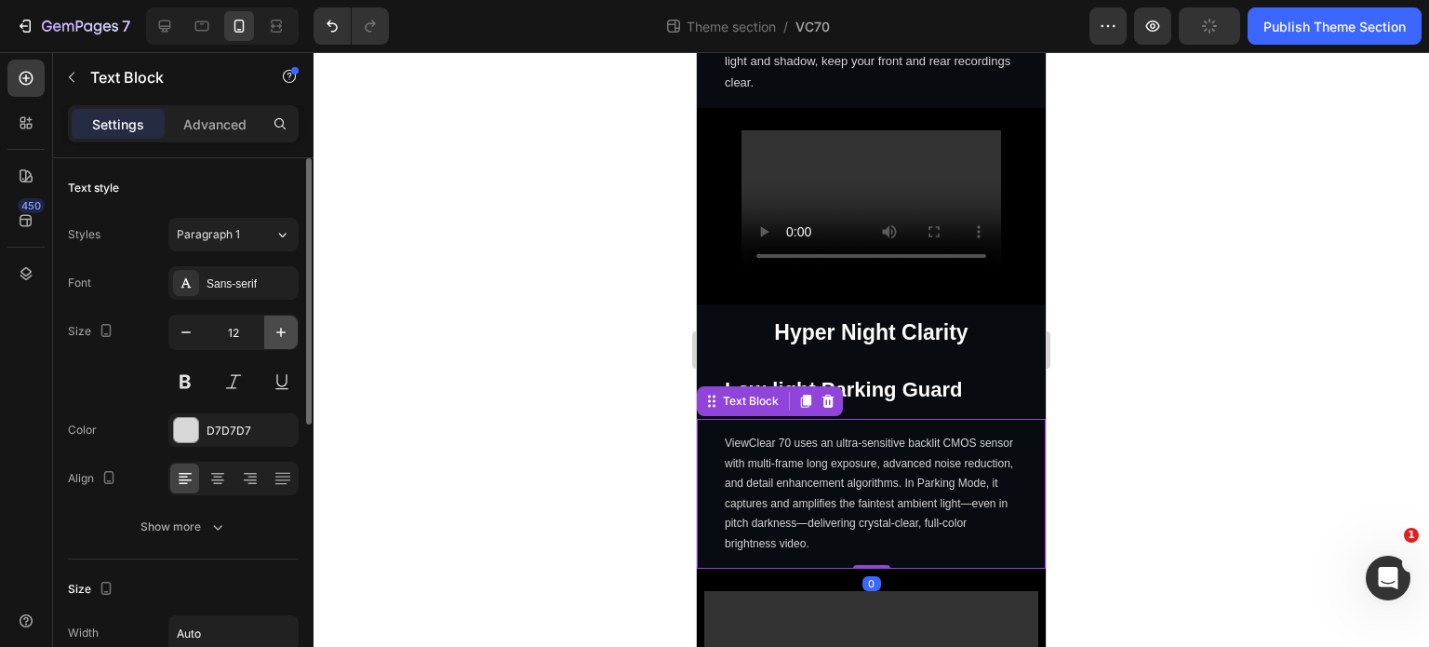
click at [288, 333] on icon "button" at bounding box center [281, 332] width 19 height 19
type input "13"
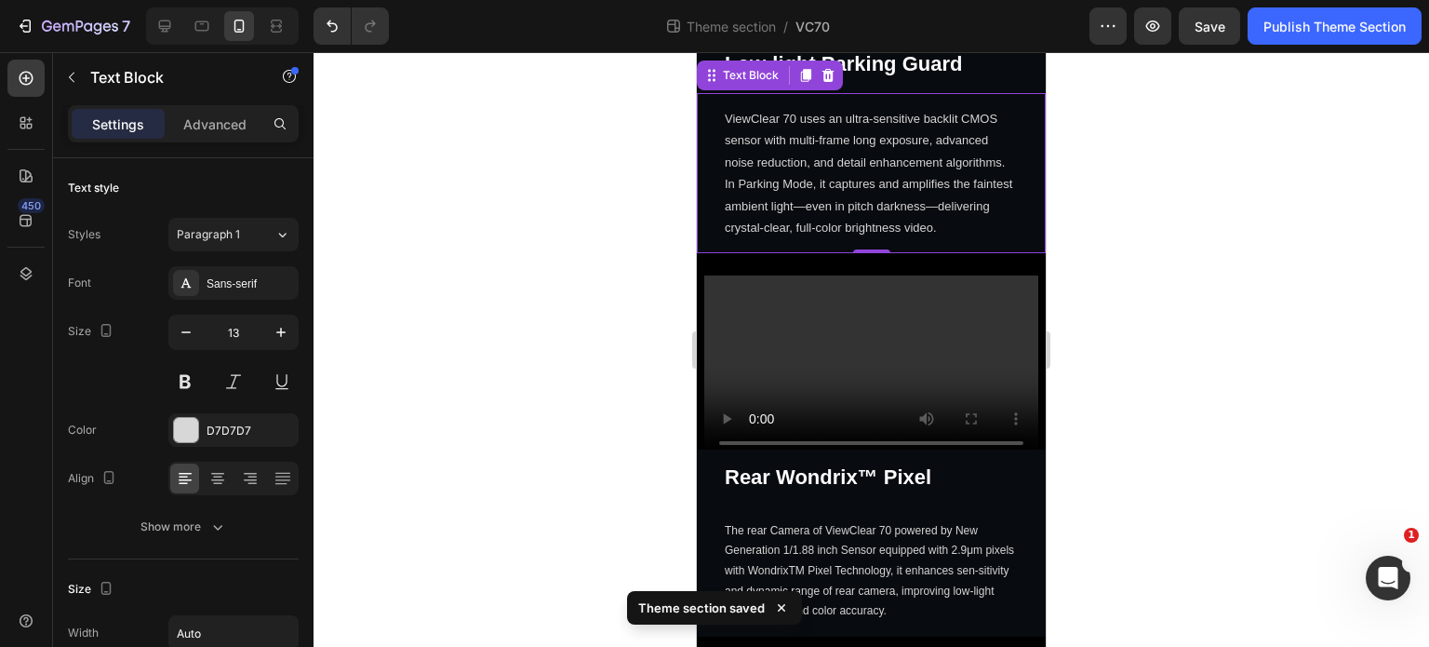
scroll to position [2360, 0]
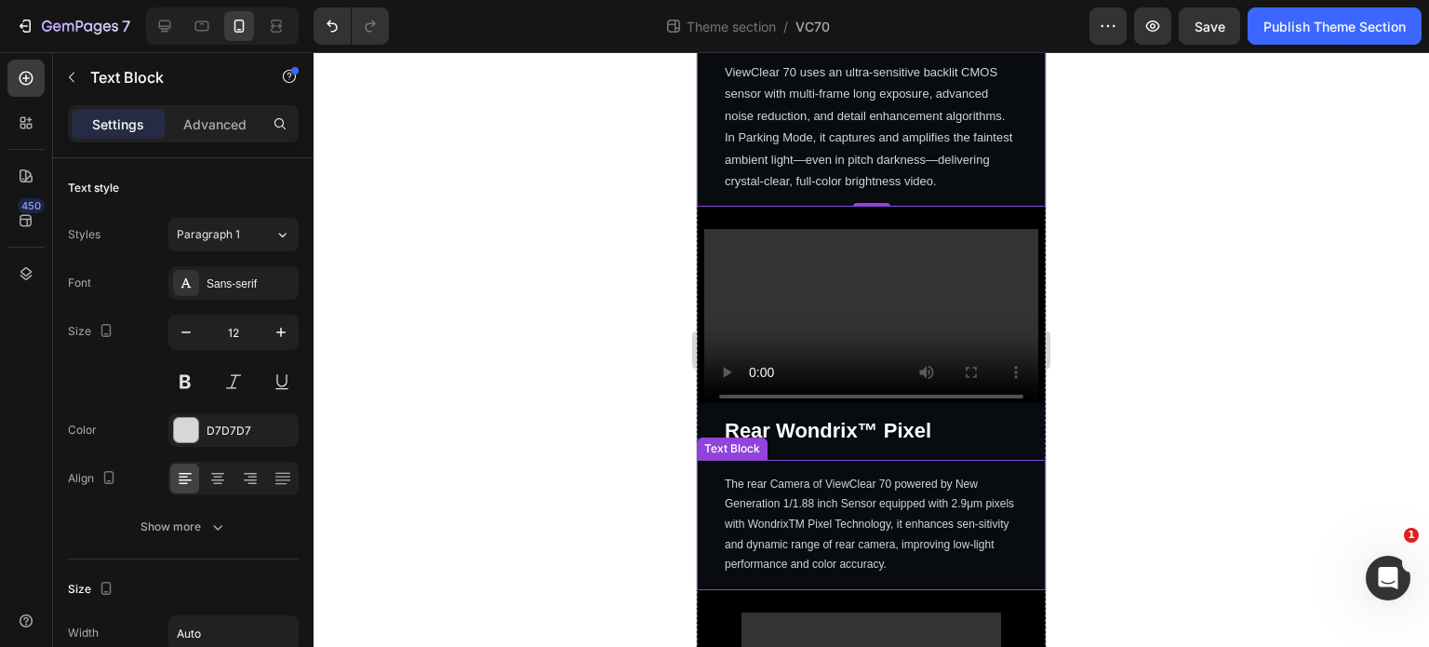
click at [919, 475] on p "The rear Camera of ViewClear 70 powered by New Generation 1/1.88 inch Sensor eq…" at bounding box center [871, 525] width 293 height 100
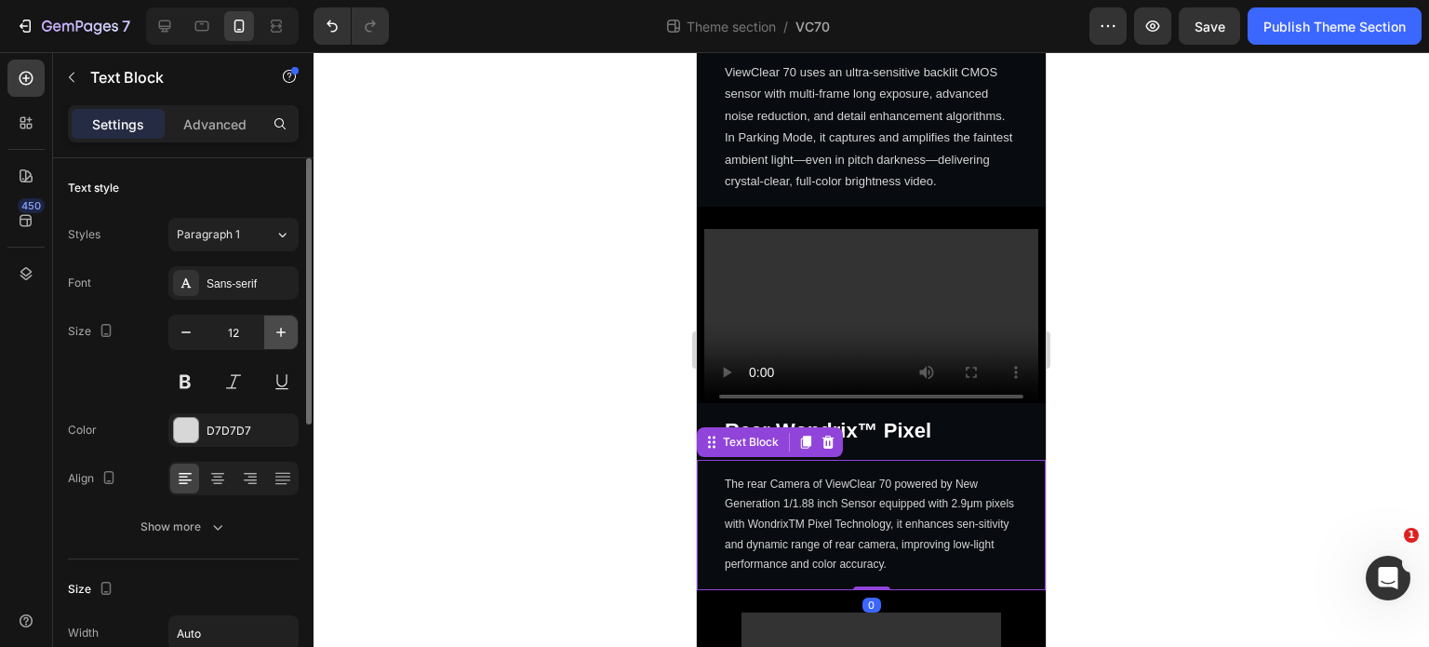
click at [283, 331] on icon "button" at bounding box center [280, 332] width 9 height 9
type input "13"
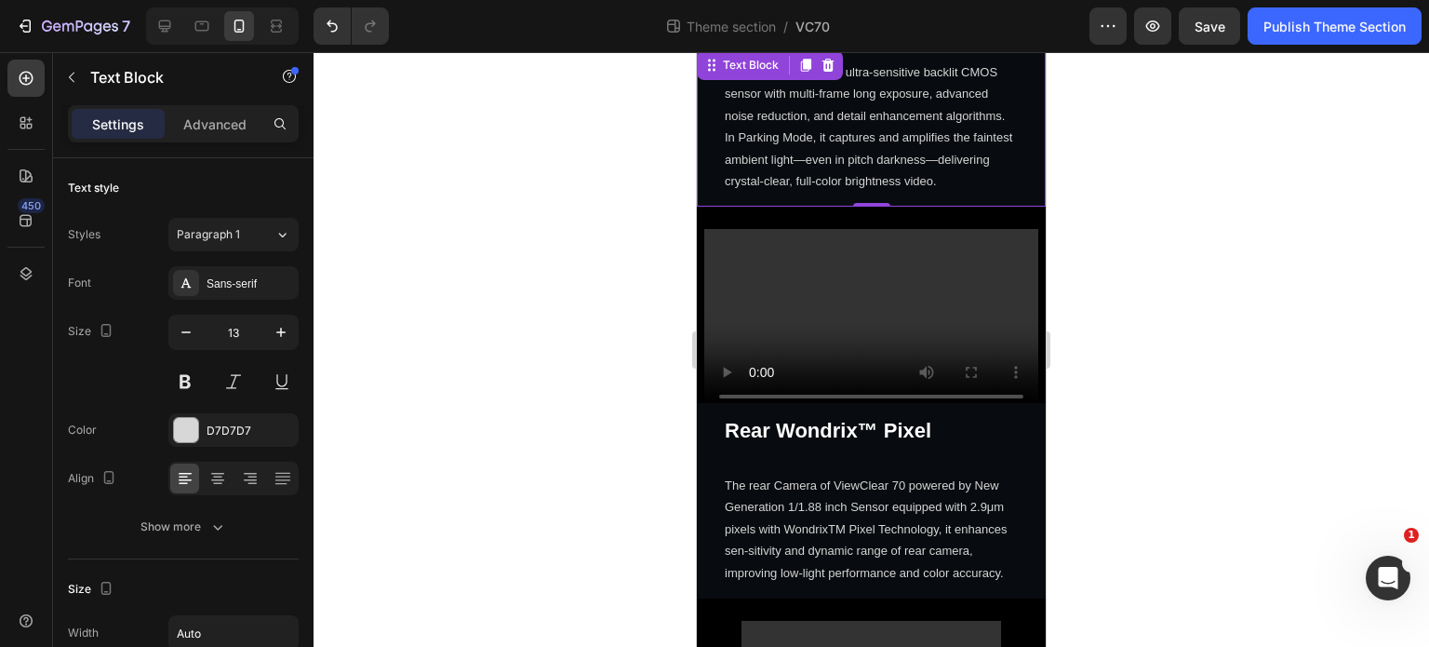
click at [803, 149] on p "ViewClear 70 uses an ultra-sensitive backlit CMOS sensor with multi-frame long …" at bounding box center [871, 126] width 293 height 130
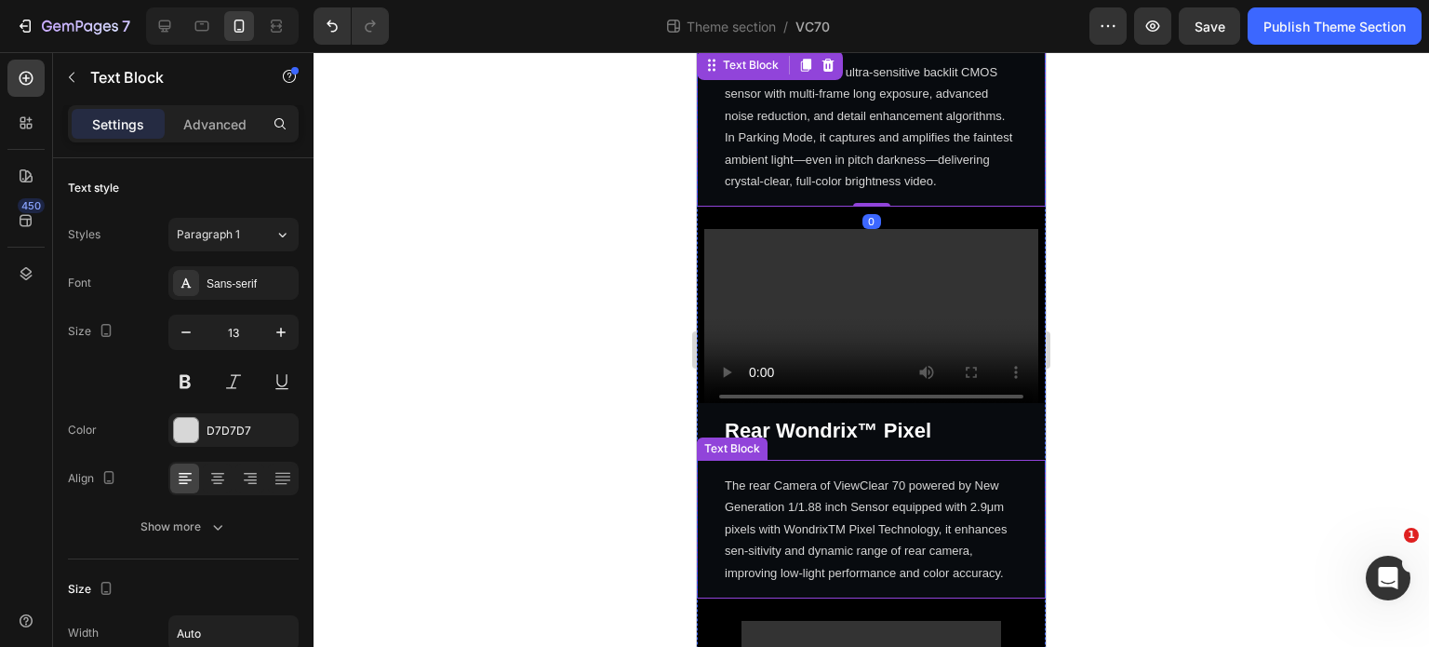
click at [834, 488] on p "The rear Camera of ViewClear 70 powered by New Generation 1/1.88 inch Sensor eq…" at bounding box center [871, 529] width 293 height 109
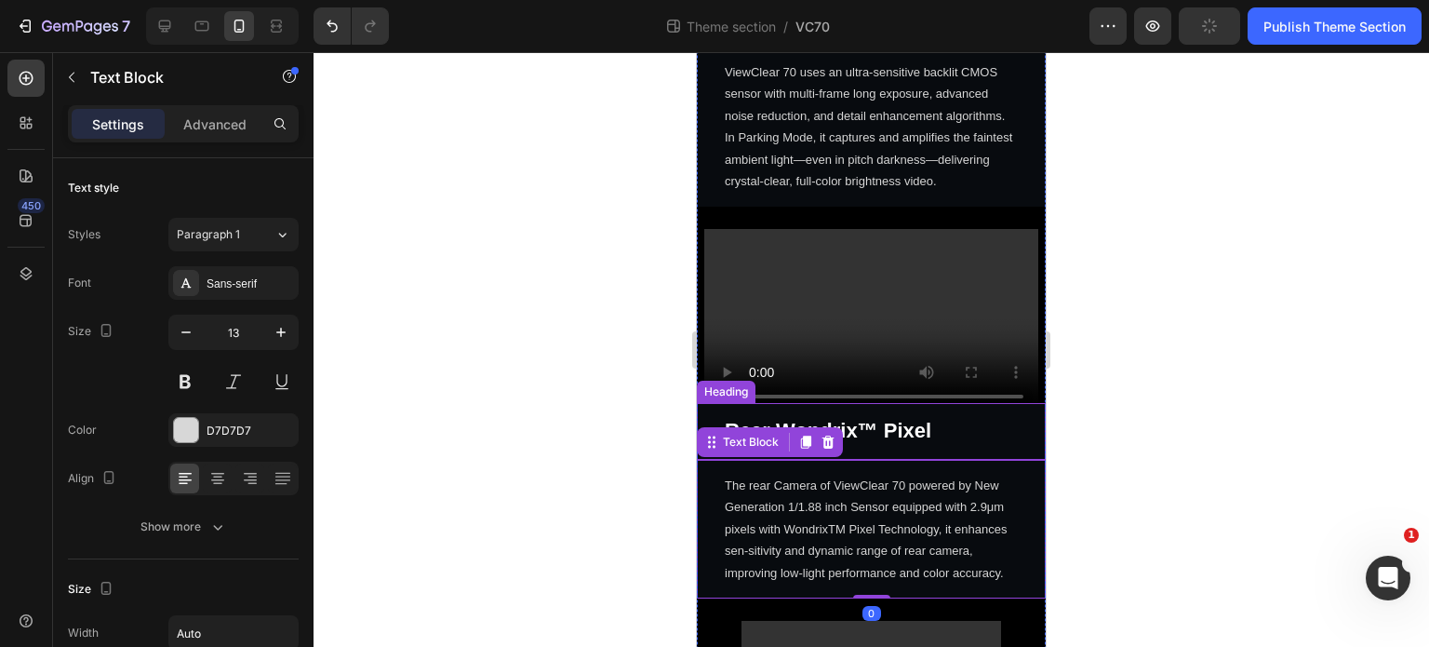
click at [943, 403] on h2 "Rear Wondrix™ Pixel" at bounding box center [871, 431] width 349 height 57
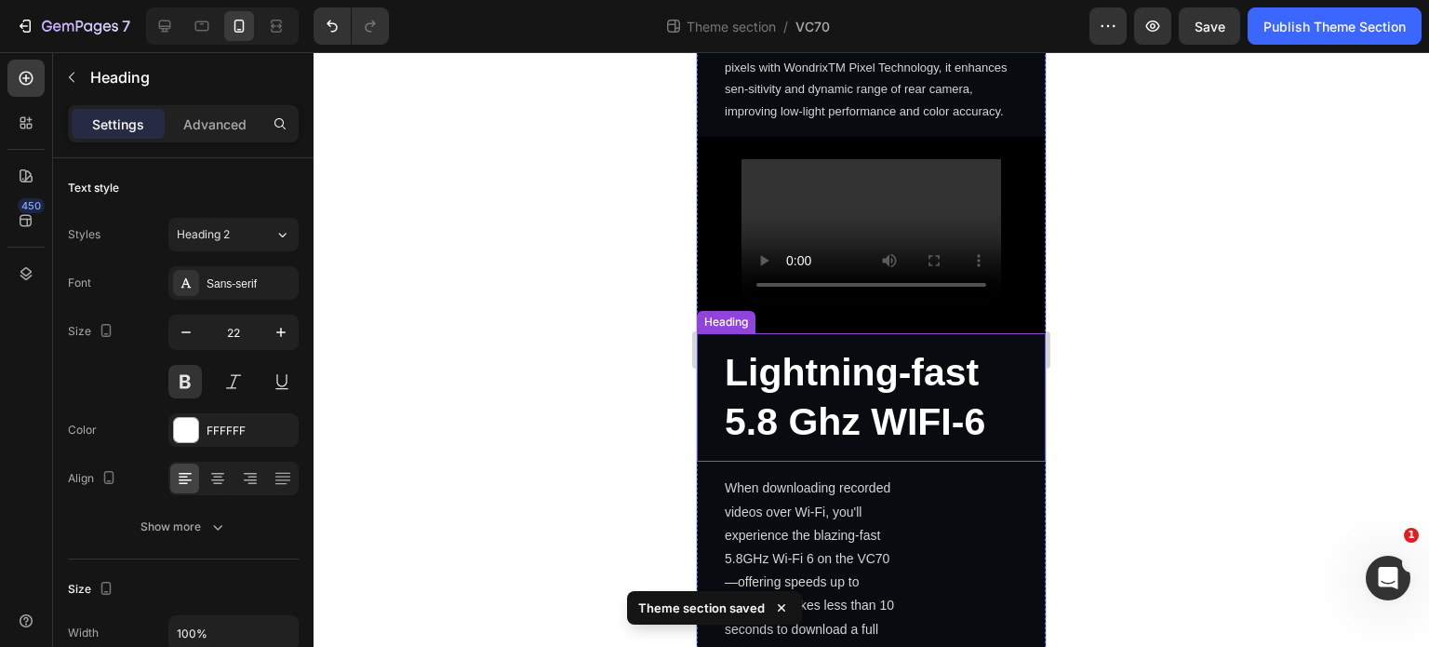
scroll to position [2825, 0]
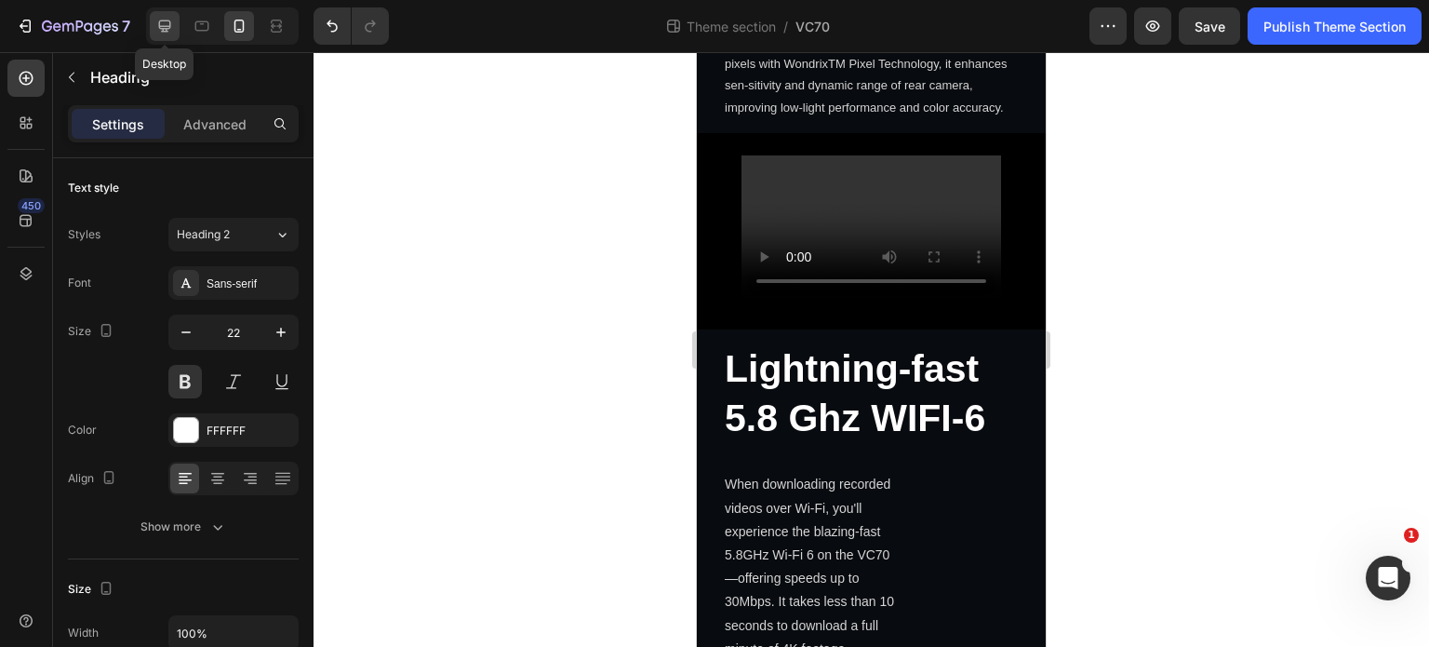
click at [160, 23] on icon at bounding box center [164, 26] width 19 height 19
type input "33"
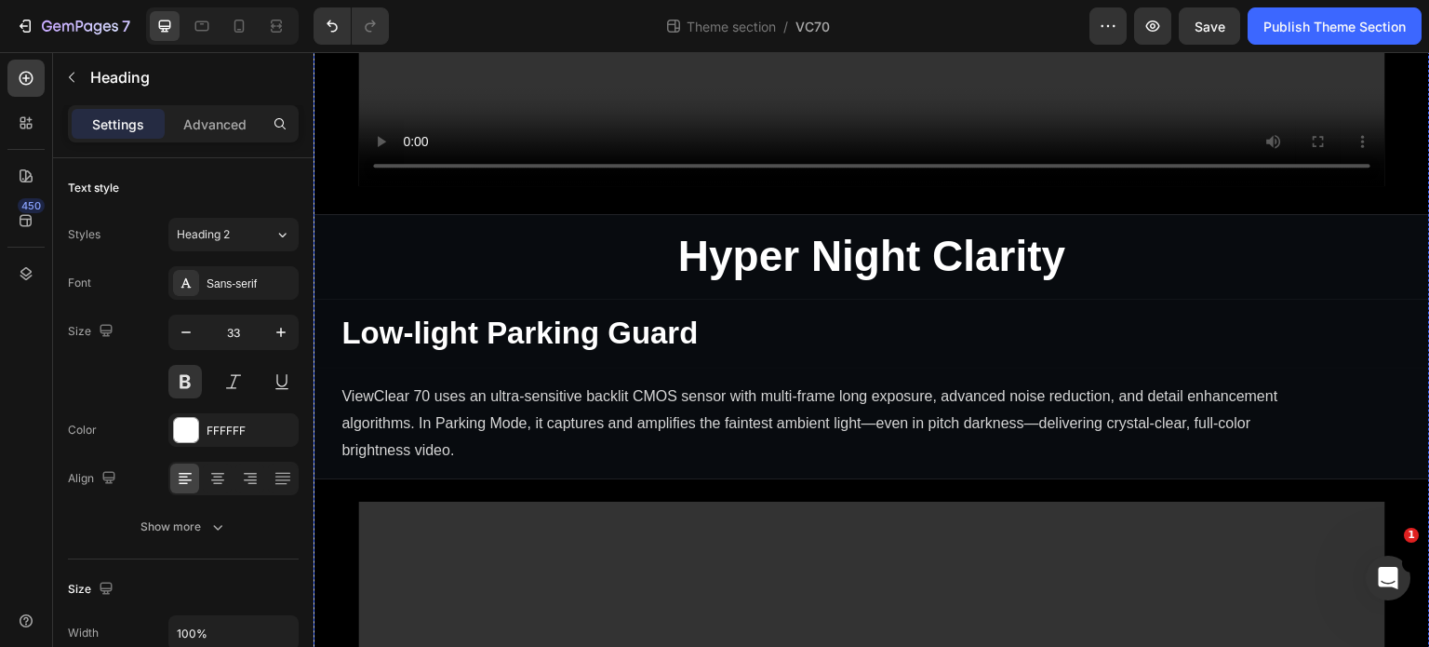
scroll to position [2897, 0]
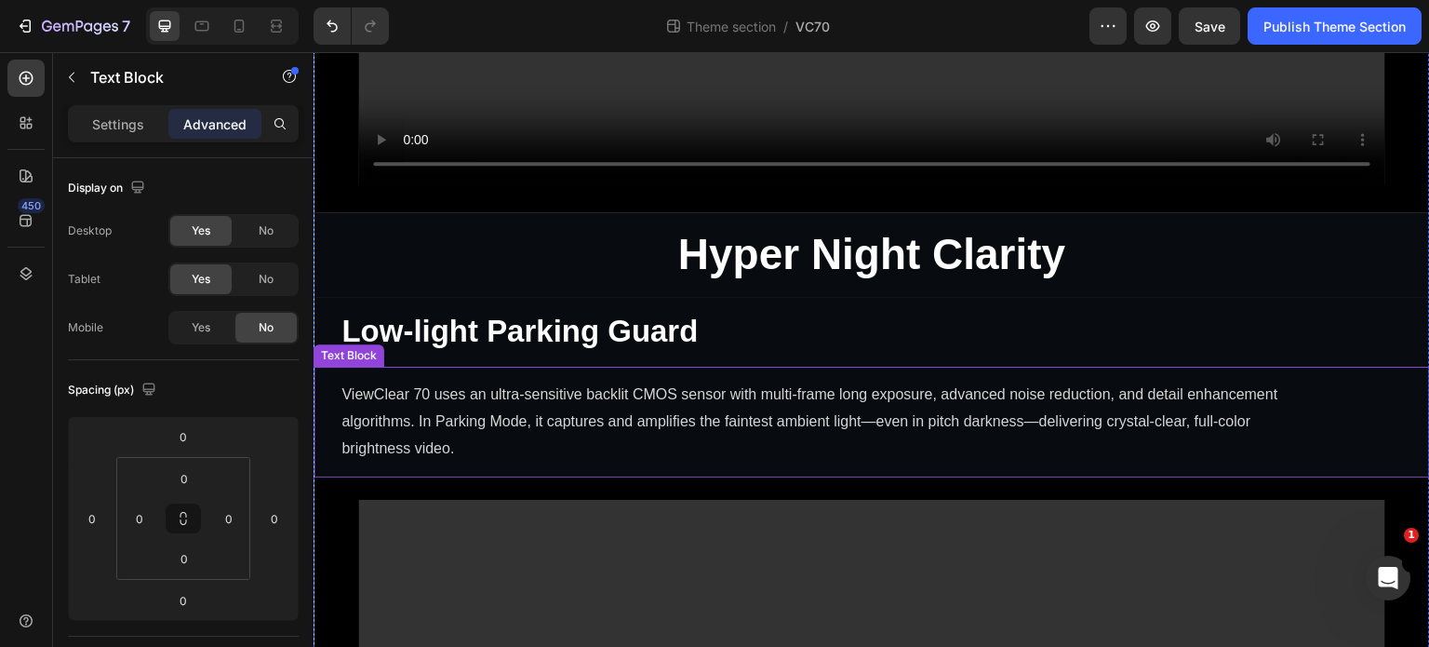
click at [1013, 388] on p "ViewClear 70 uses an ultra-sensitive backlit CMOS sensor with multi-frame long …" at bounding box center [811, 421] width 940 height 80
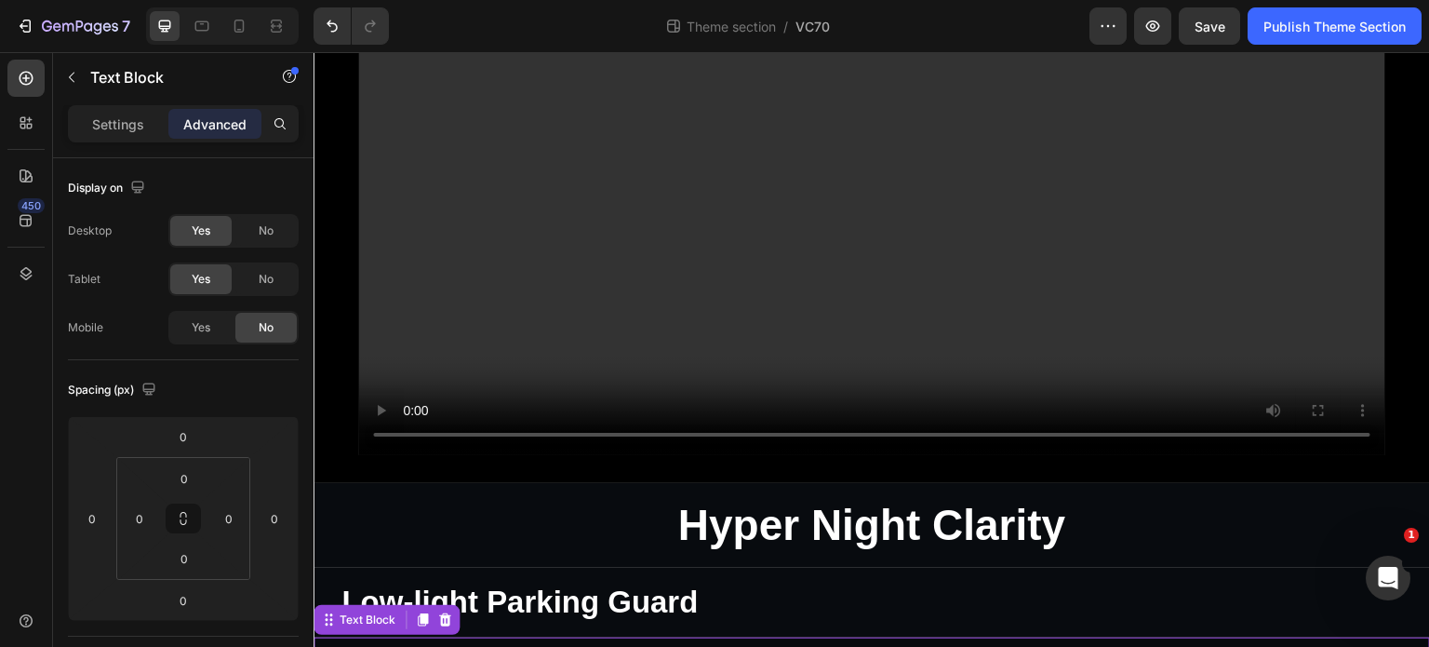
scroll to position [2618, 0]
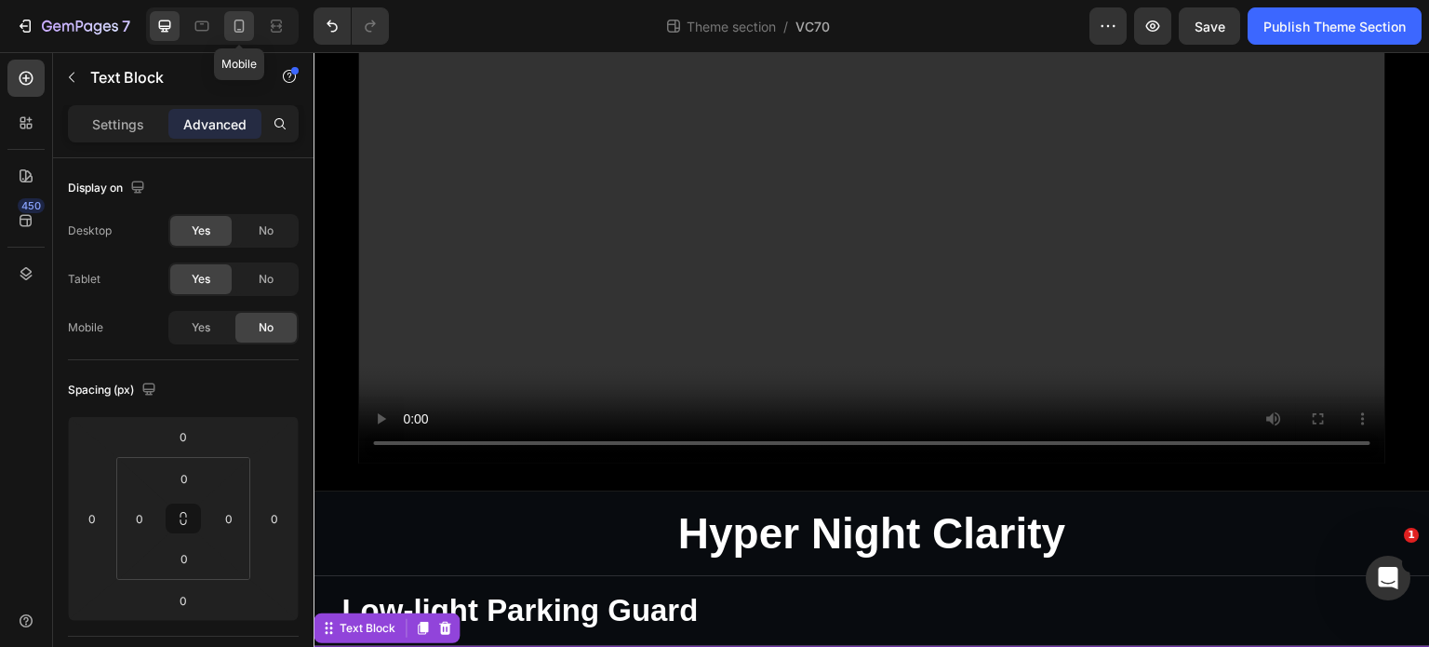
click at [238, 18] on icon at bounding box center [239, 26] width 19 height 19
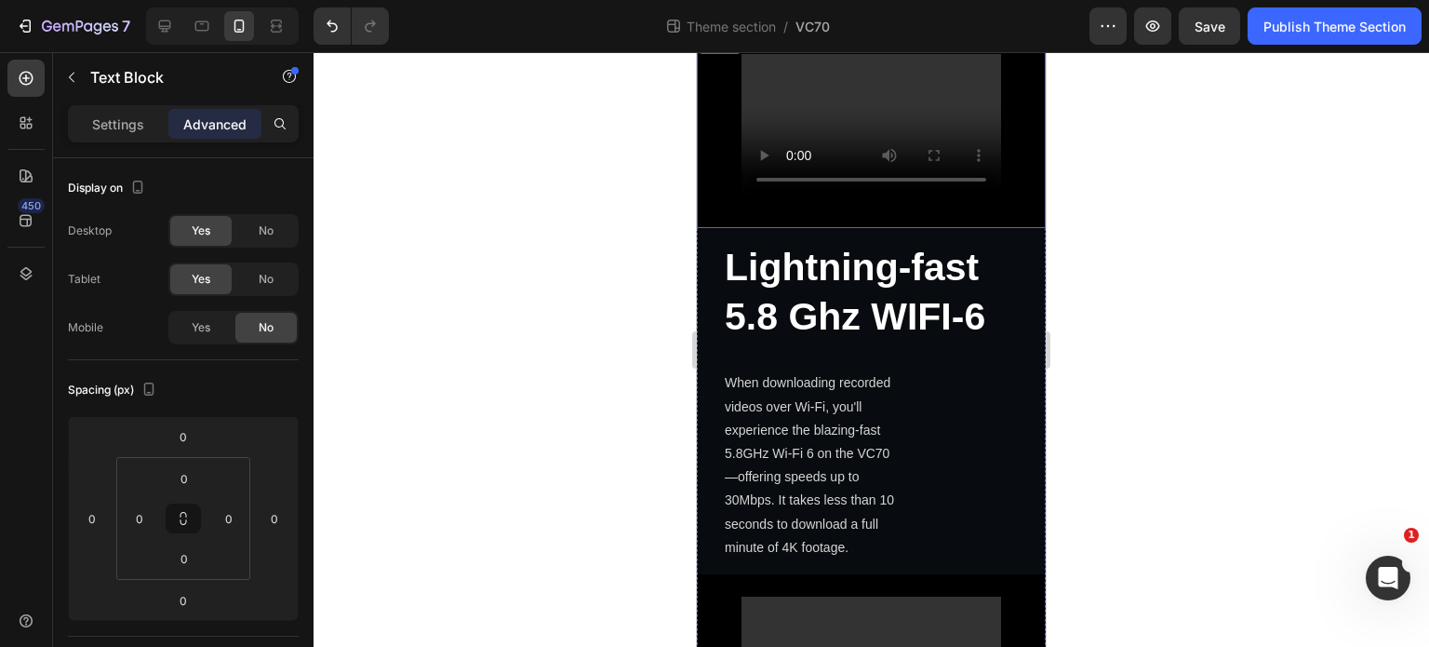
scroll to position [2929, 0]
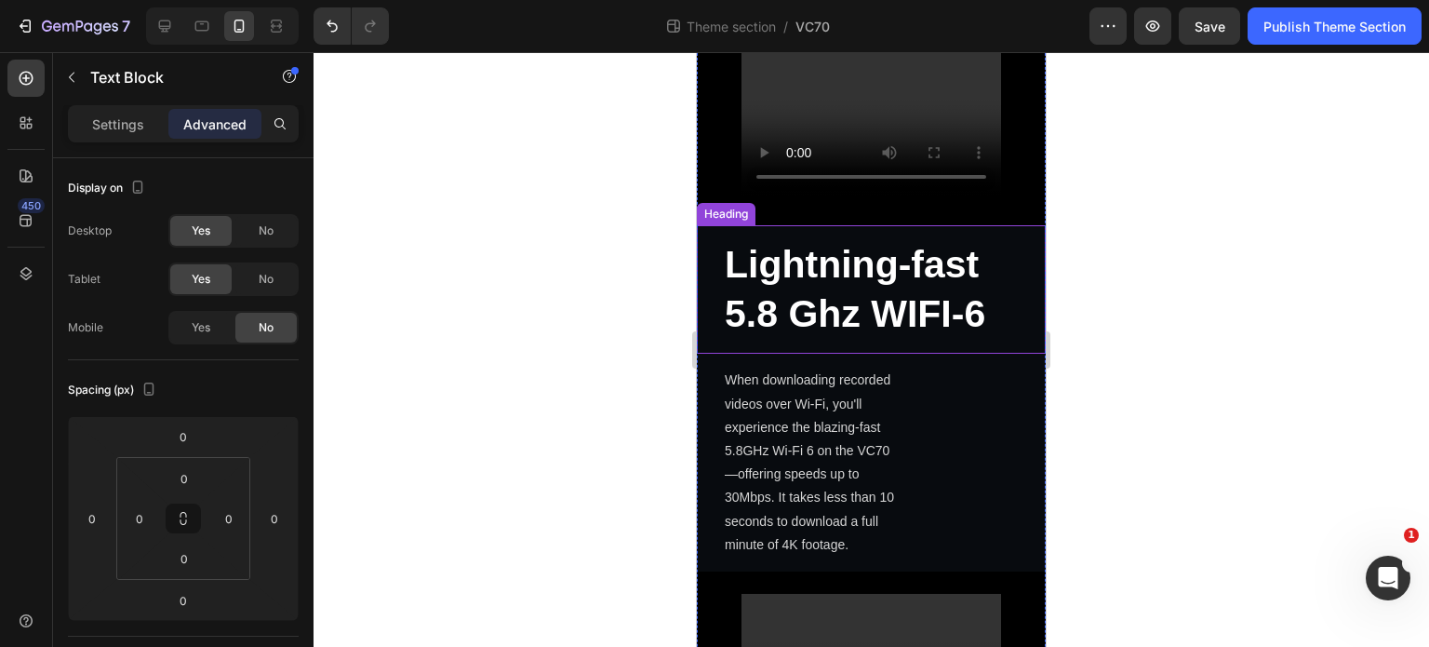
click at [846, 261] on strong "Lightning-fast 5.8 Ghz WIFI-6" at bounding box center [855, 289] width 261 height 92
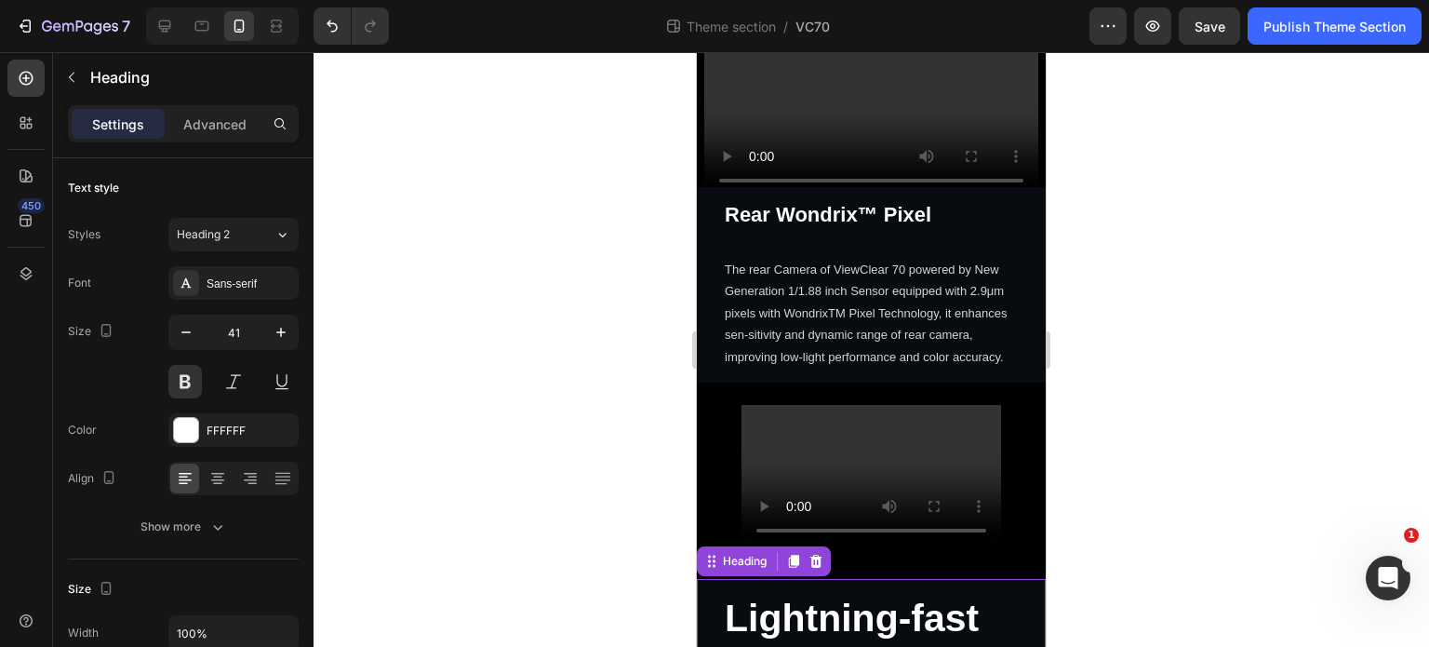
scroll to position [2557, 0]
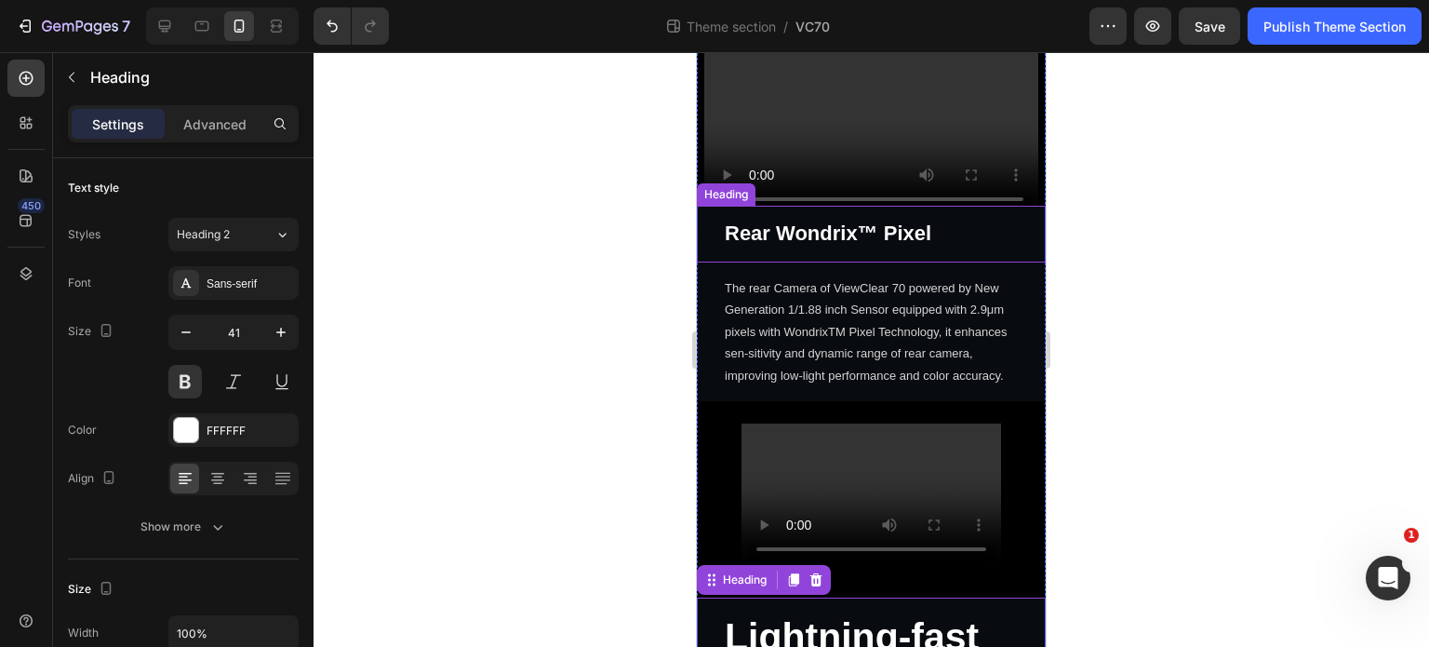
click at [859, 223] on h2 "Rear Wondrix™ Pixel" at bounding box center [871, 234] width 349 height 57
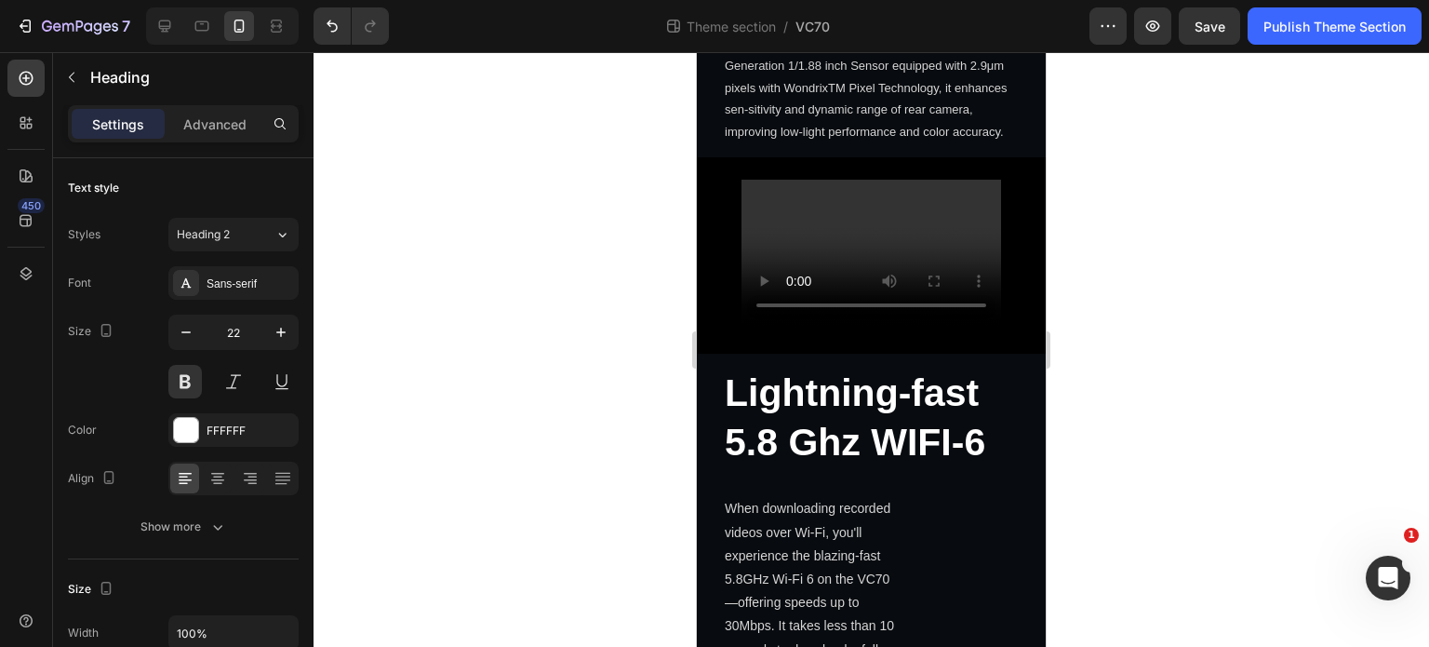
scroll to position [2836, 0]
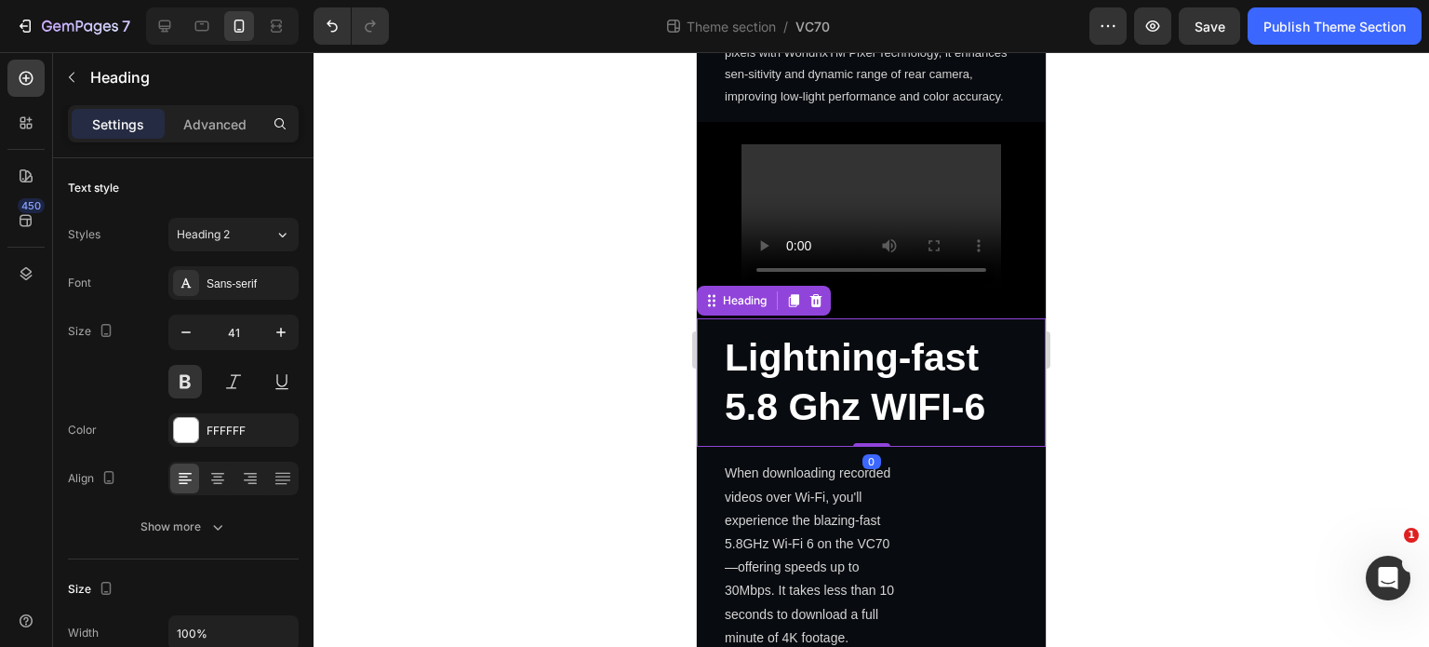
click at [983, 364] on strong "Lightning-fast 5.8 Ghz WIFI-6" at bounding box center [855, 382] width 261 height 92
click at [789, 293] on icon at bounding box center [793, 300] width 15 height 15
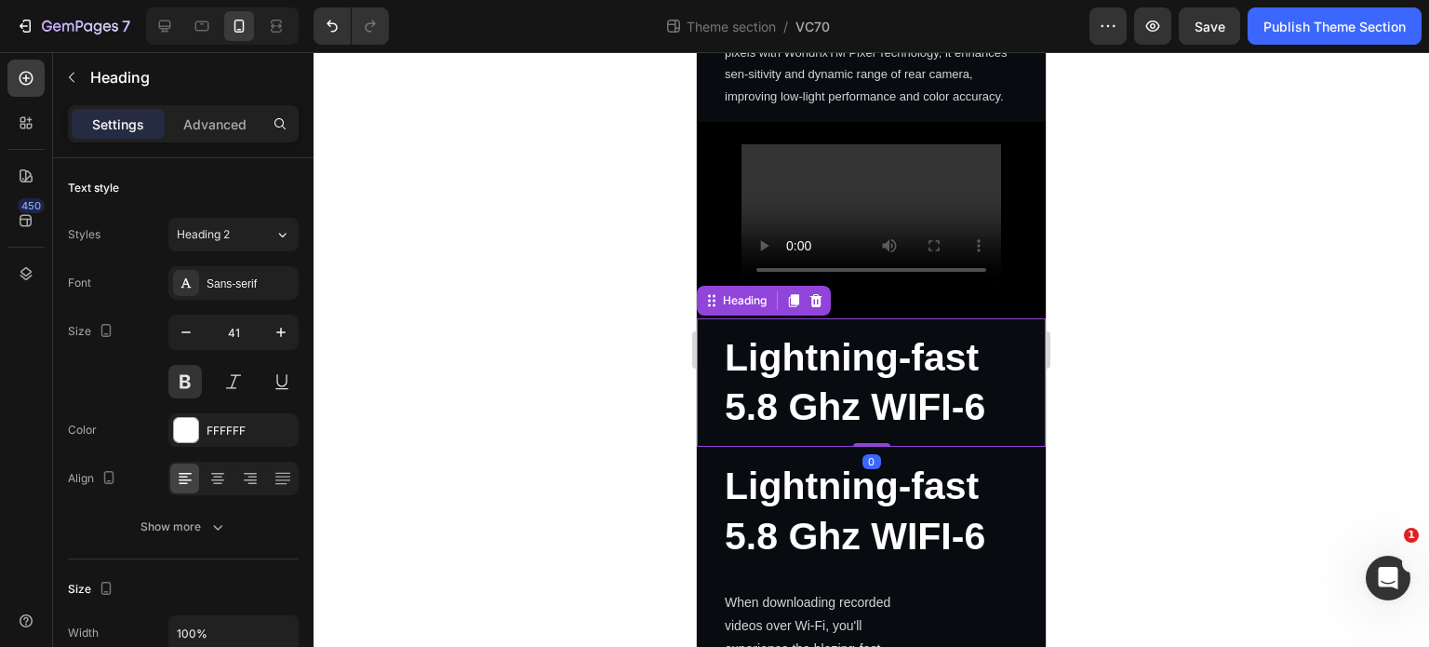
click at [945, 355] on strong "Lightning-fast 5.8 Ghz WIFI-6" at bounding box center [855, 382] width 261 height 92
click at [248, 125] on div "Advanced" at bounding box center [214, 124] width 93 height 30
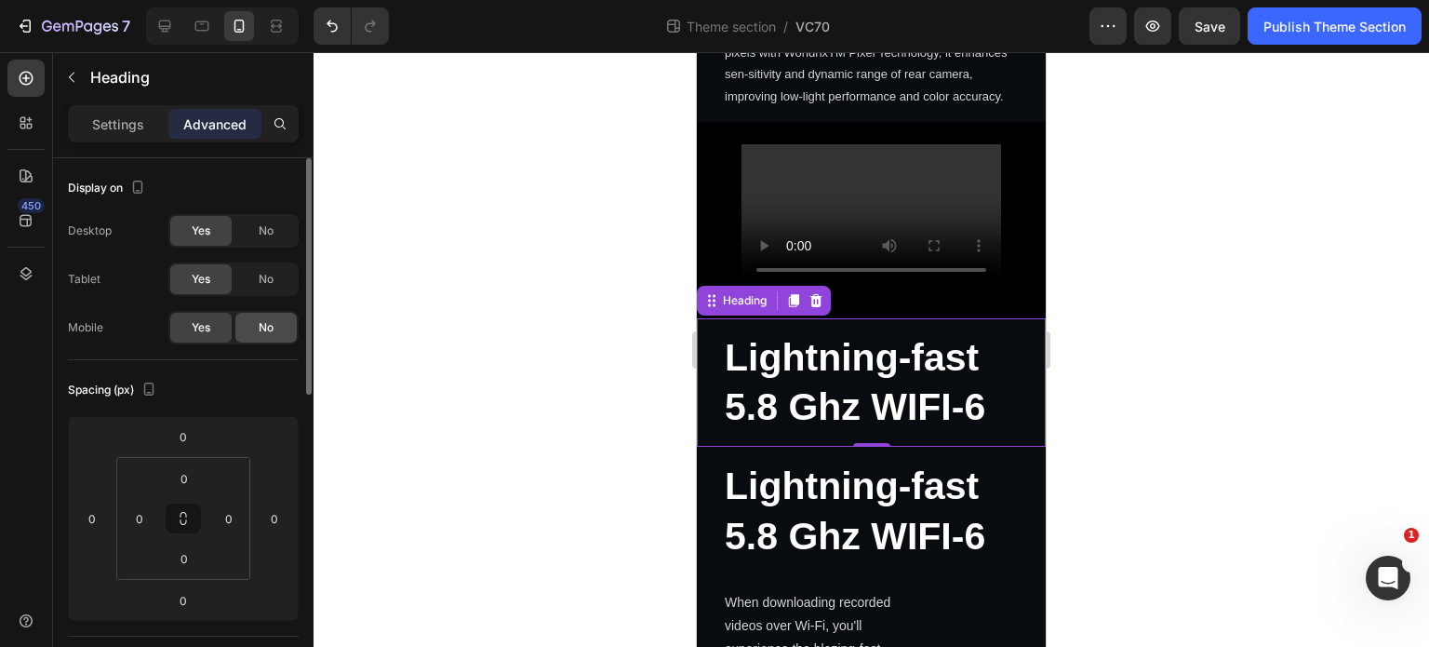
click at [239, 327] on div "No" at bounding box center [265, 328] width 61 height 30
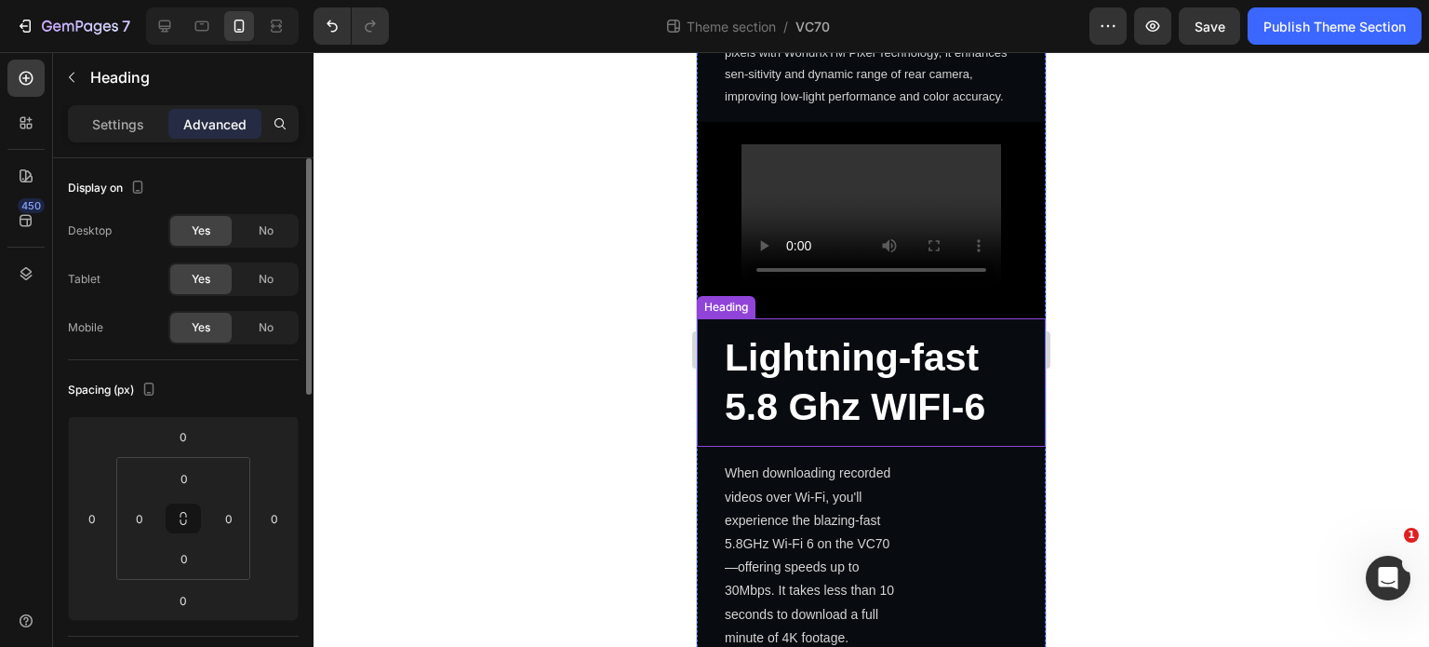
click at [777, 363] on strong "Lightning-fast 5.8 Ghz WIFI-6" at bounding box center [855, 382] width 261 height 92
click at [274, 236] on div "No" at bounding box center [265, 231] width 61 height 30
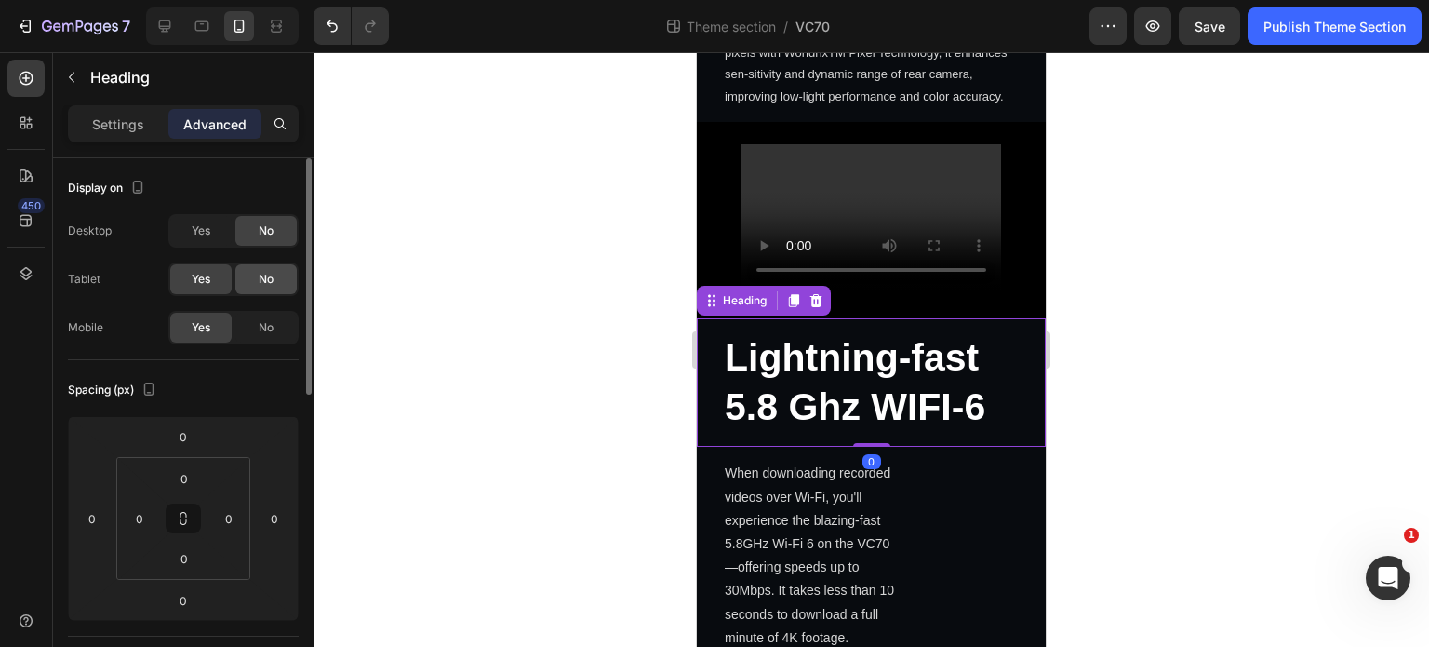
click at [277, 274] on div "No" at bounding box center [265, 279] width 61 height 30
click at [100, 132] on p "Settings" at bounding box center [118, 124] width 52 height 20
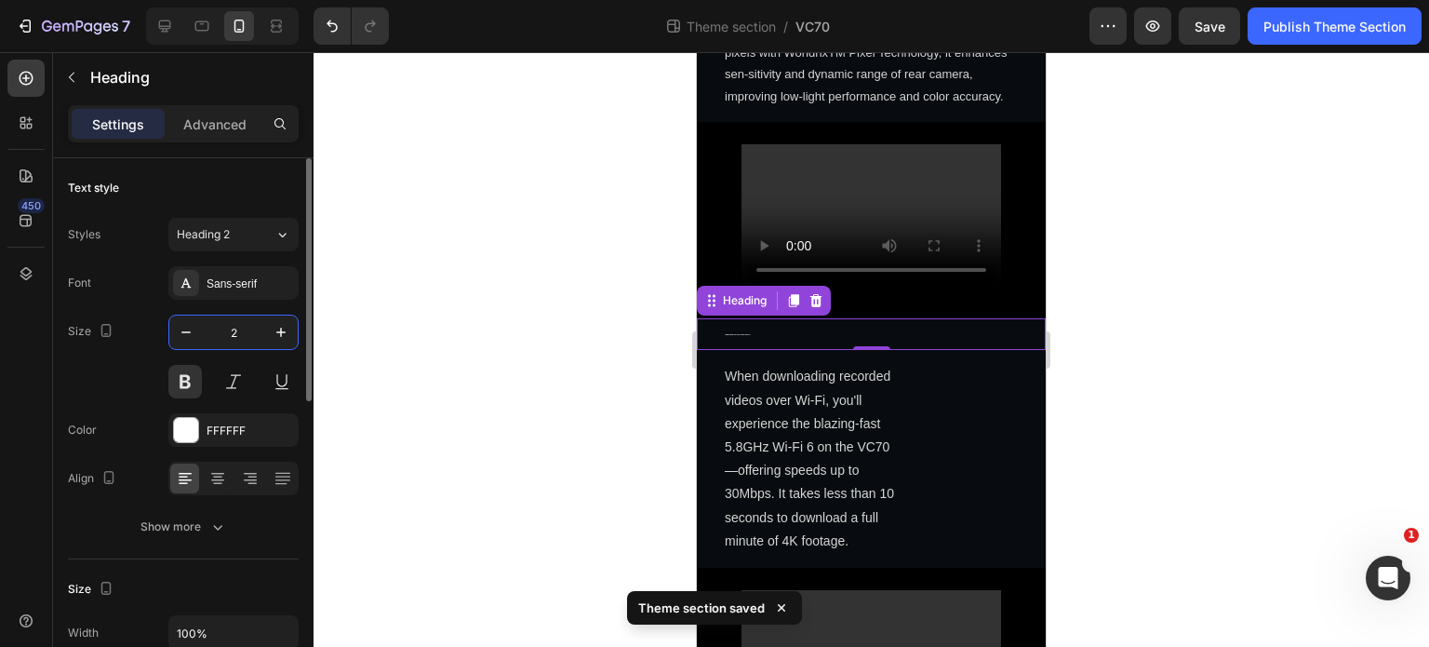
type input "22"
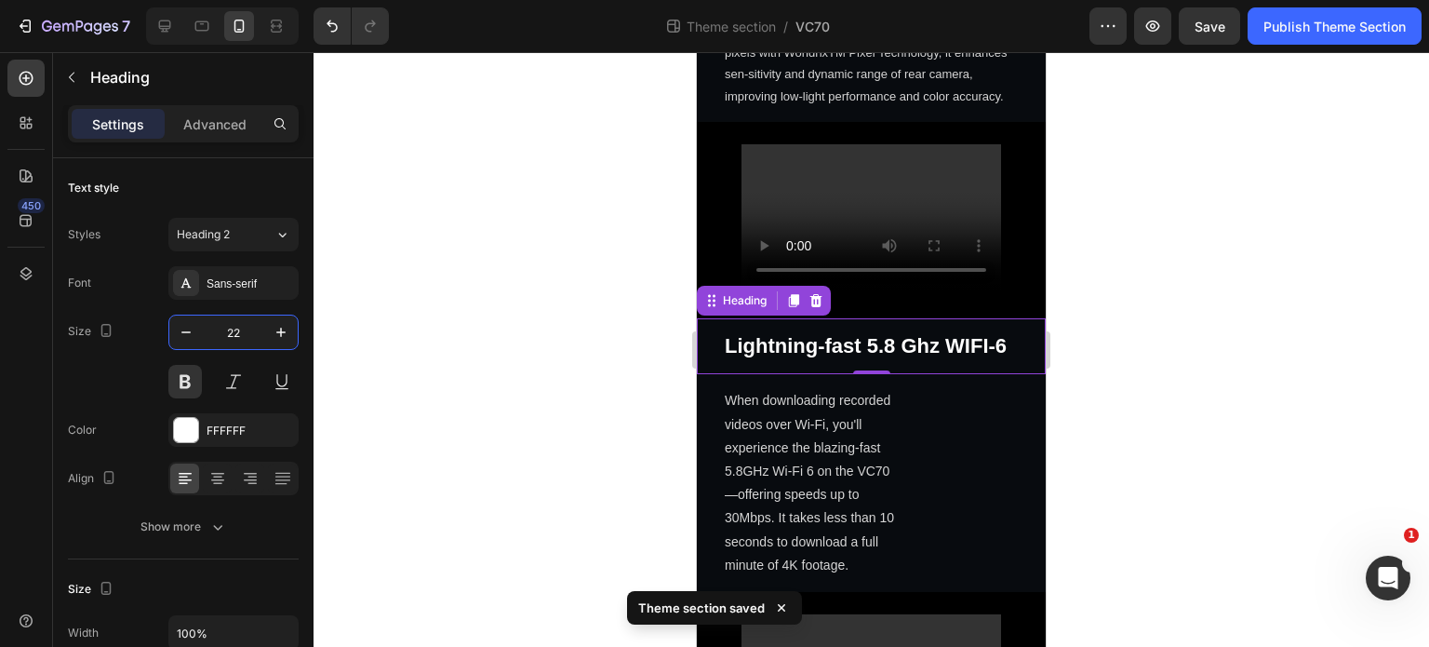
click at [830, 412] on p "When downloading recorded videos over Wi-Fi, you'll experience the blazing-fast…" at bounding box center [811, 483] width 172 height 188
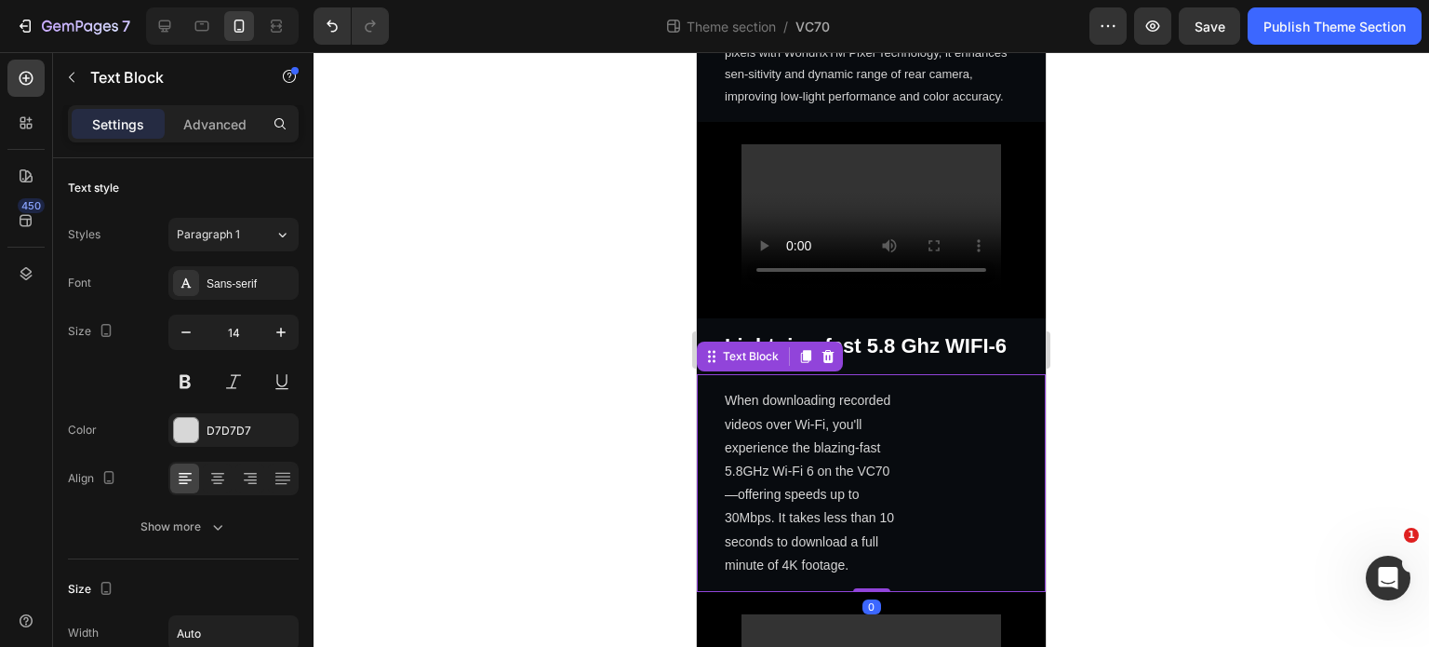
scroll to position [2929, 0]
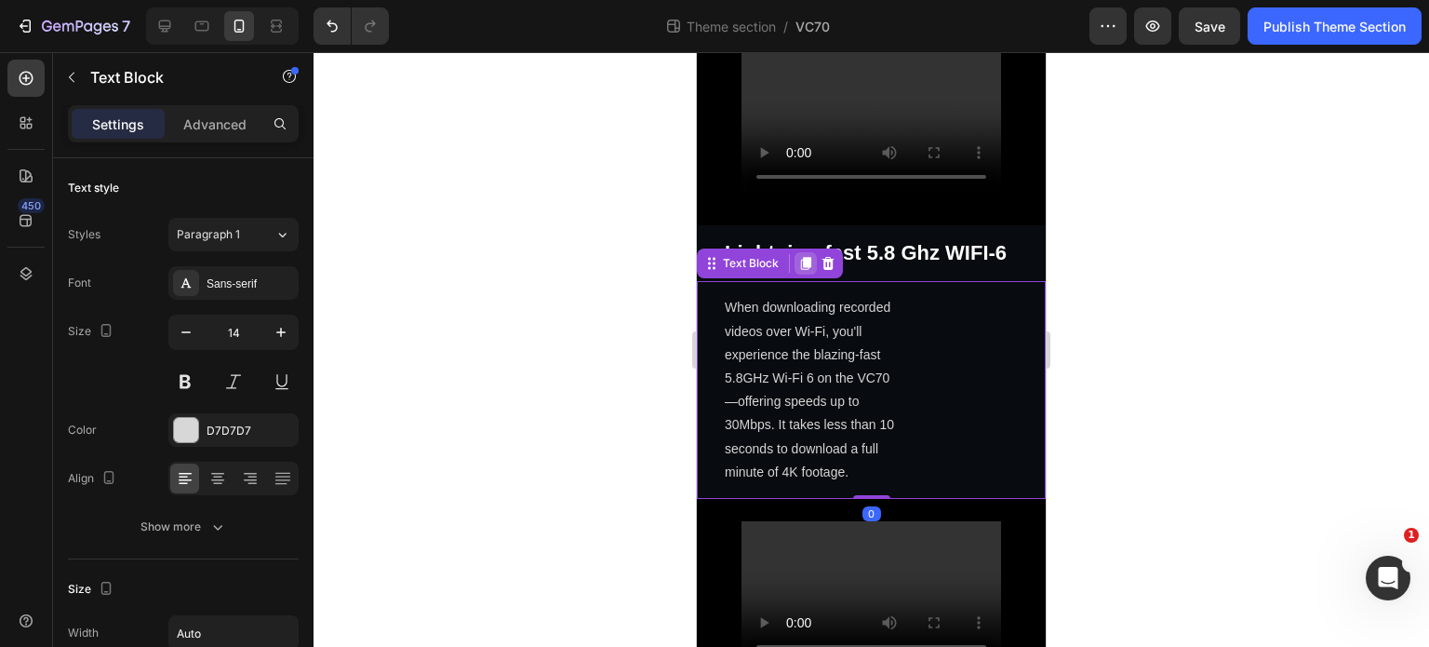
click at [804, 256] on icon at bounding box center [805, 263] width 15 height 15
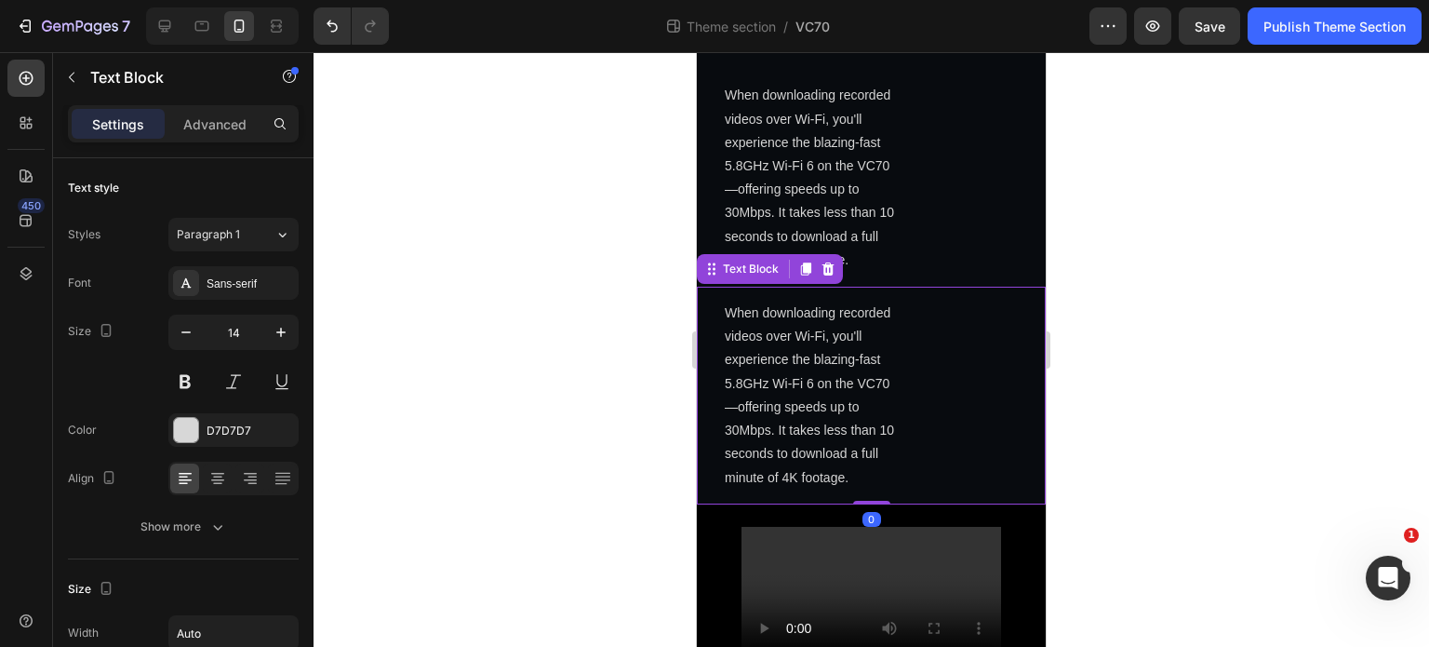
scroll to position [3044, 0]
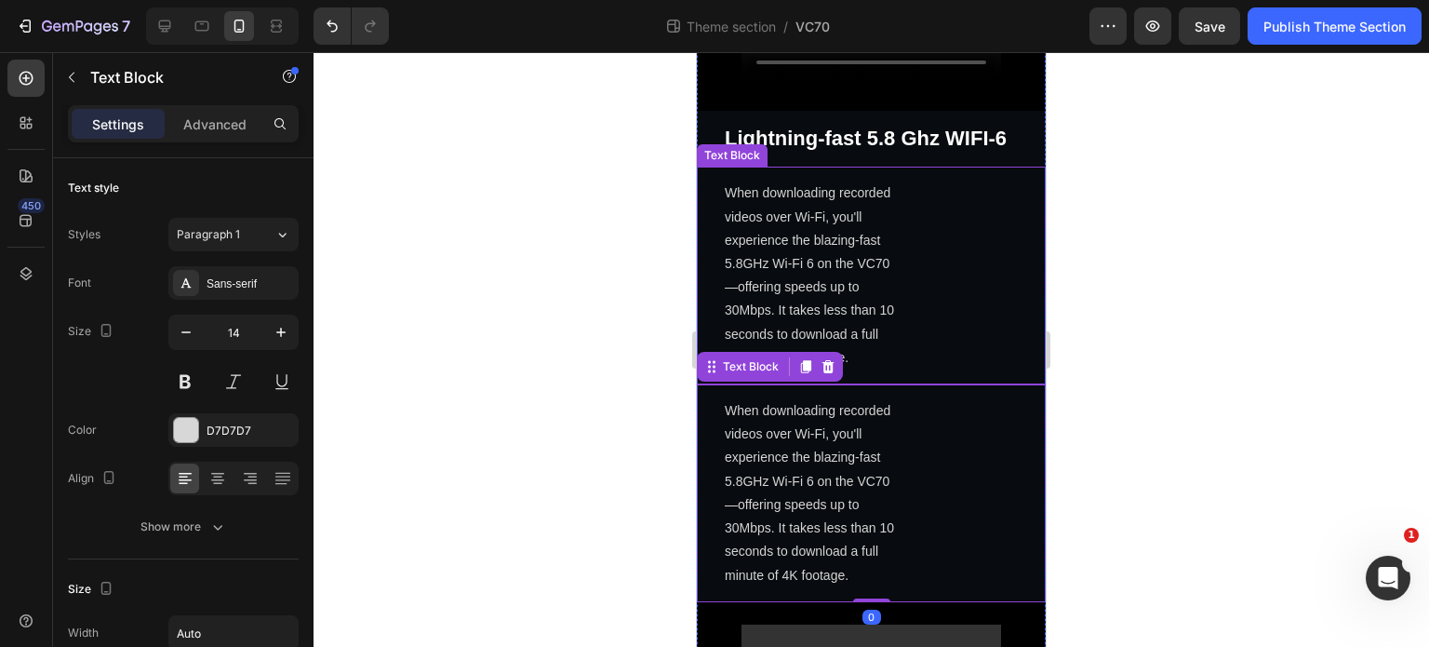
click at [854, 237] on p "When downloading recorded videos over Wi-Fi, you'll experience the blazing-fast…" at bounding box center [811, 275] width 172 height 188
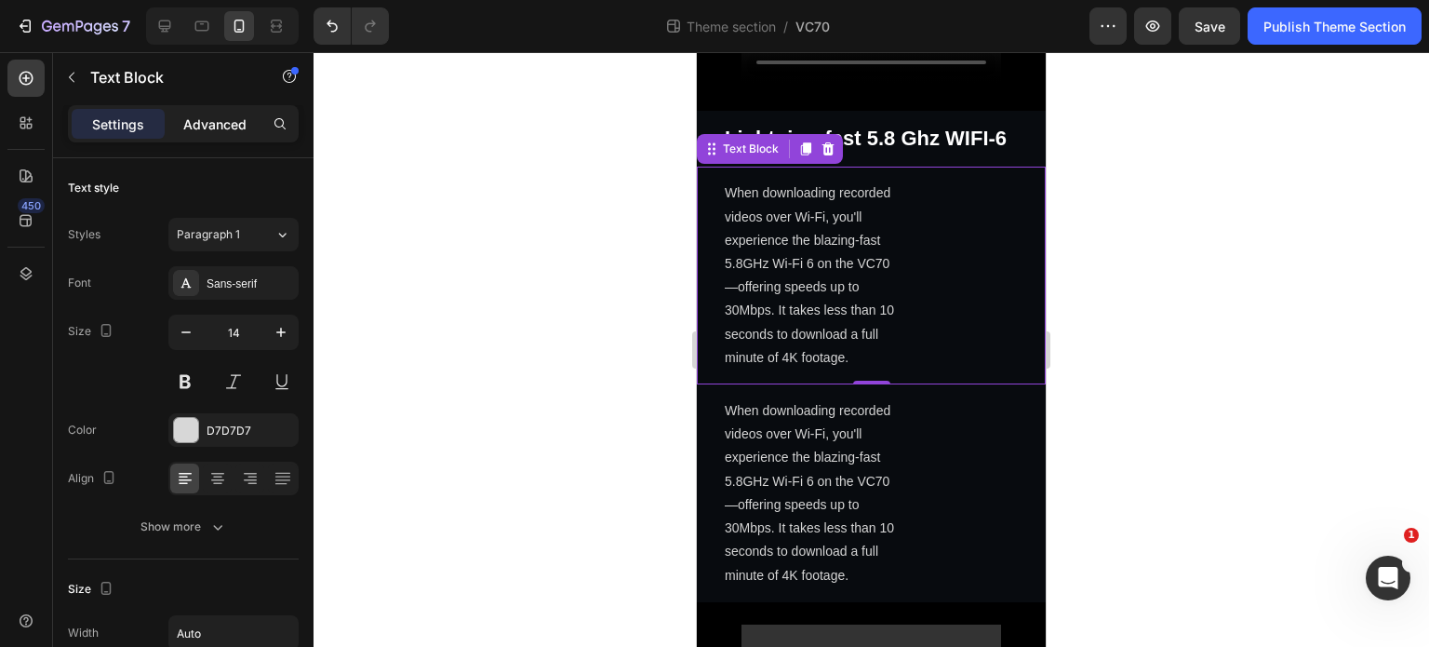
click at [199, 116] on p "Advanced" at bounding box center [214, 124] width 63 height 20
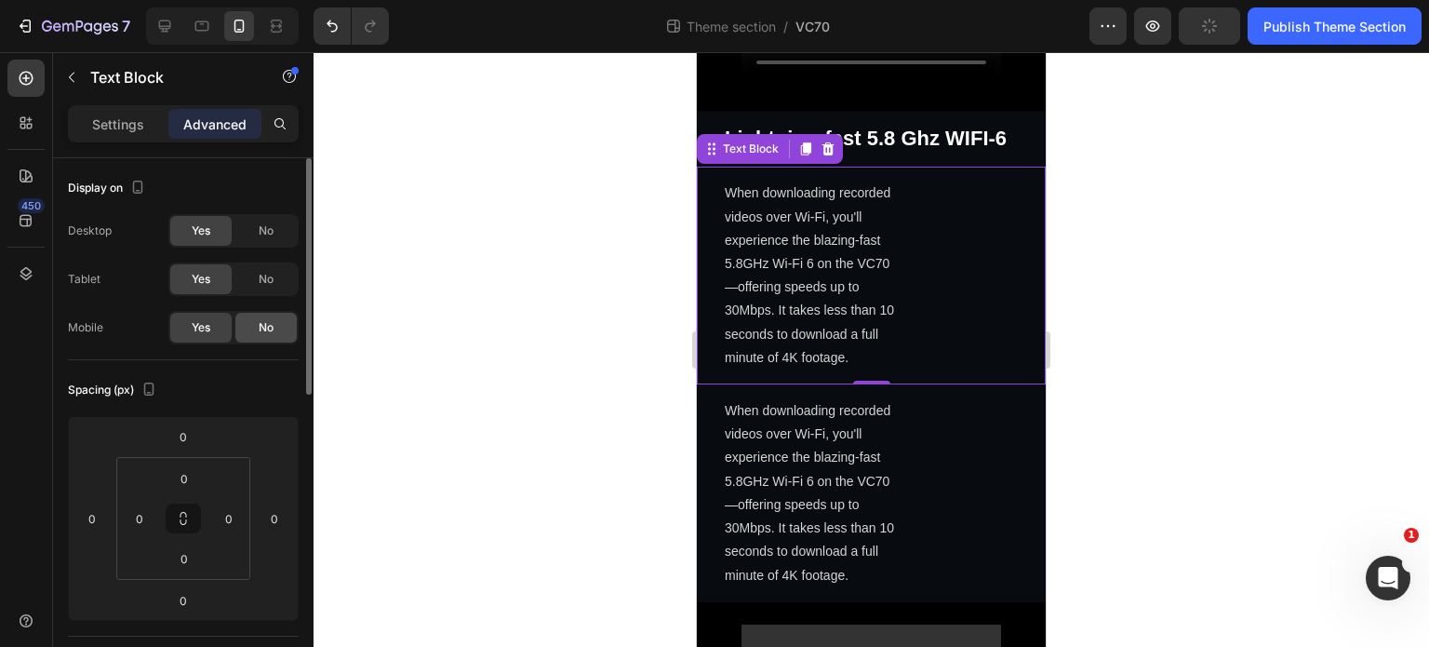
click at [268, 322] on span "No" at bounding box center [266, 327] width 15 height 17
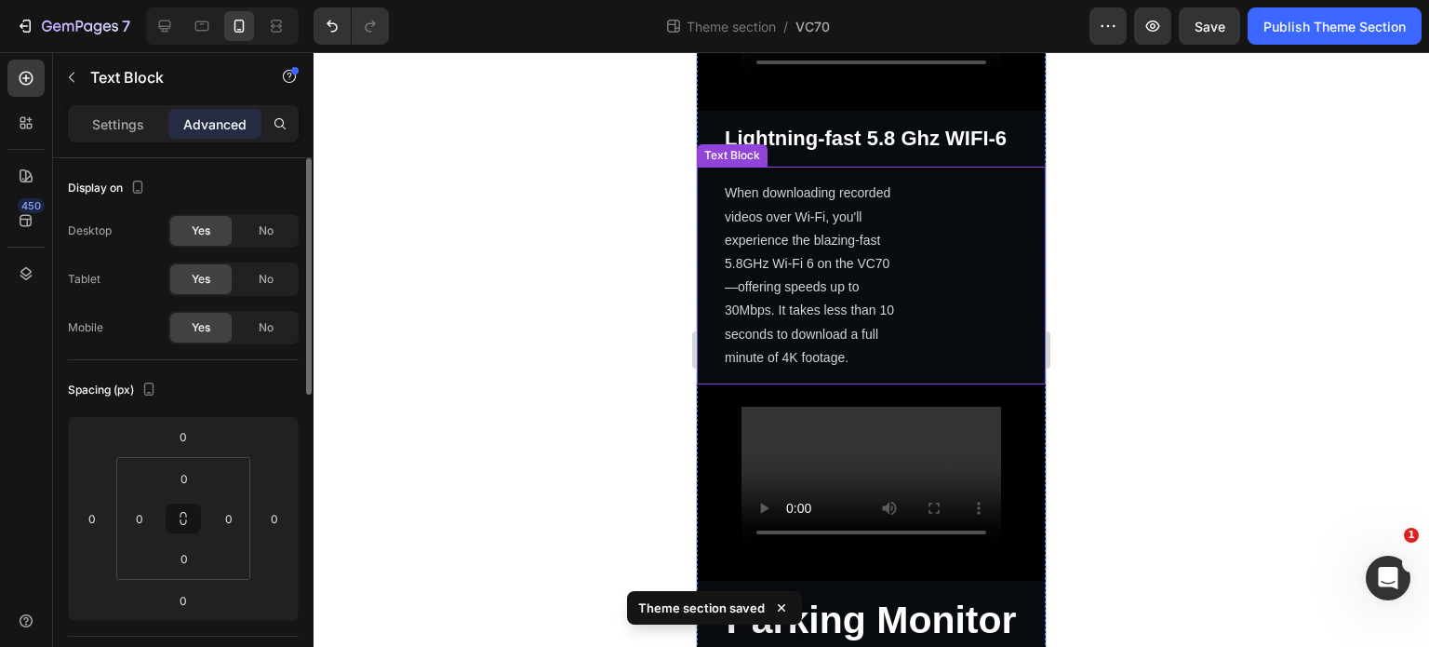
click at [825, 271] on p "When downloading recorded videos over Wi-Fi, you'll experience the blazing-fast…" at bounding box center [811, 275] width 172 height 188
click at [272, 234] on span "No" at bounding box center [266, 230] width 15 height 17
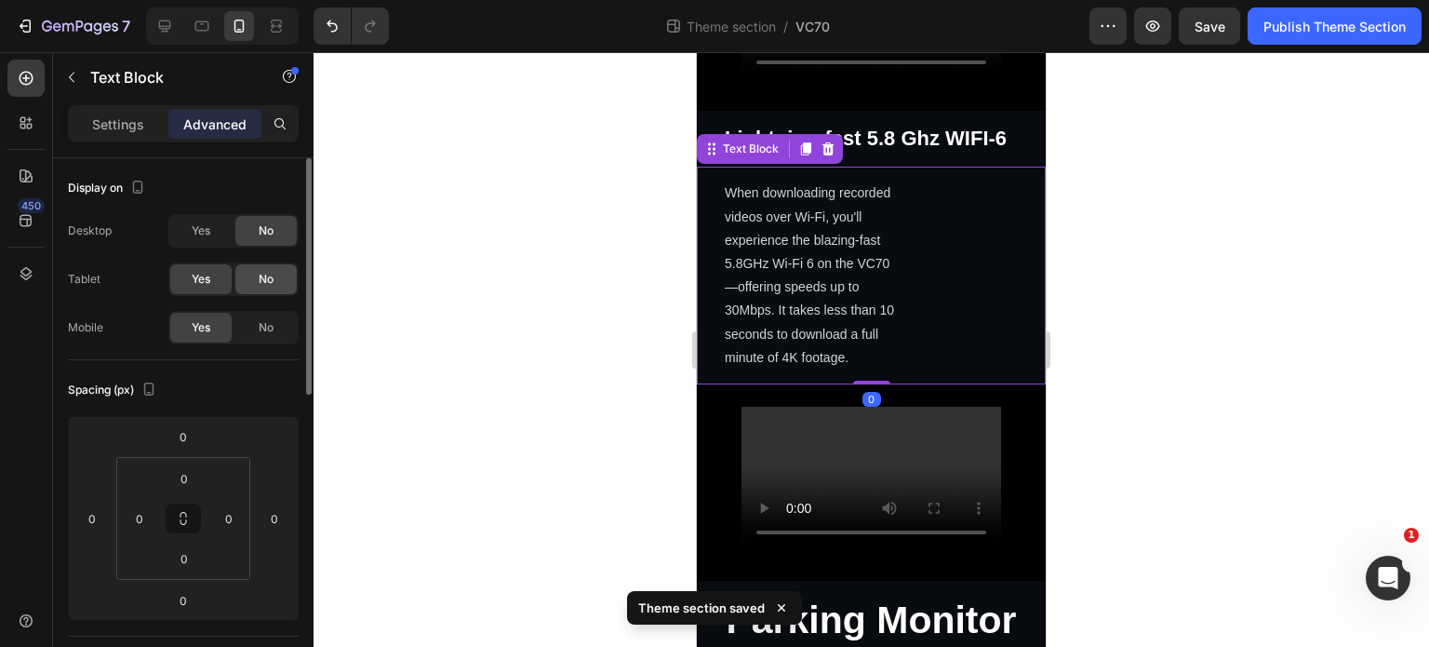
click at [281, 274] on div "No" at bounding box center [265, 279] width 61 height 30
click at [108, 121] on p "Settings" at bounding box center [118, 124] width 52 height 20
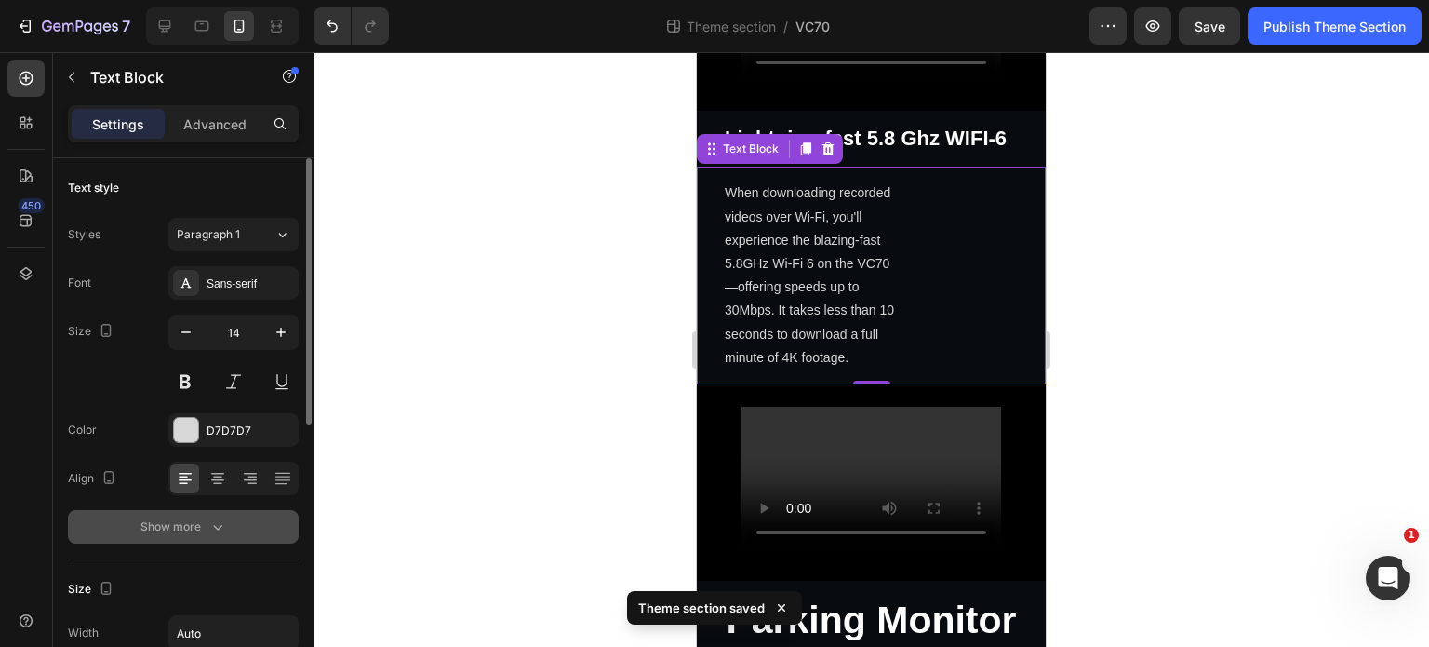
scroll to position [279, 0]
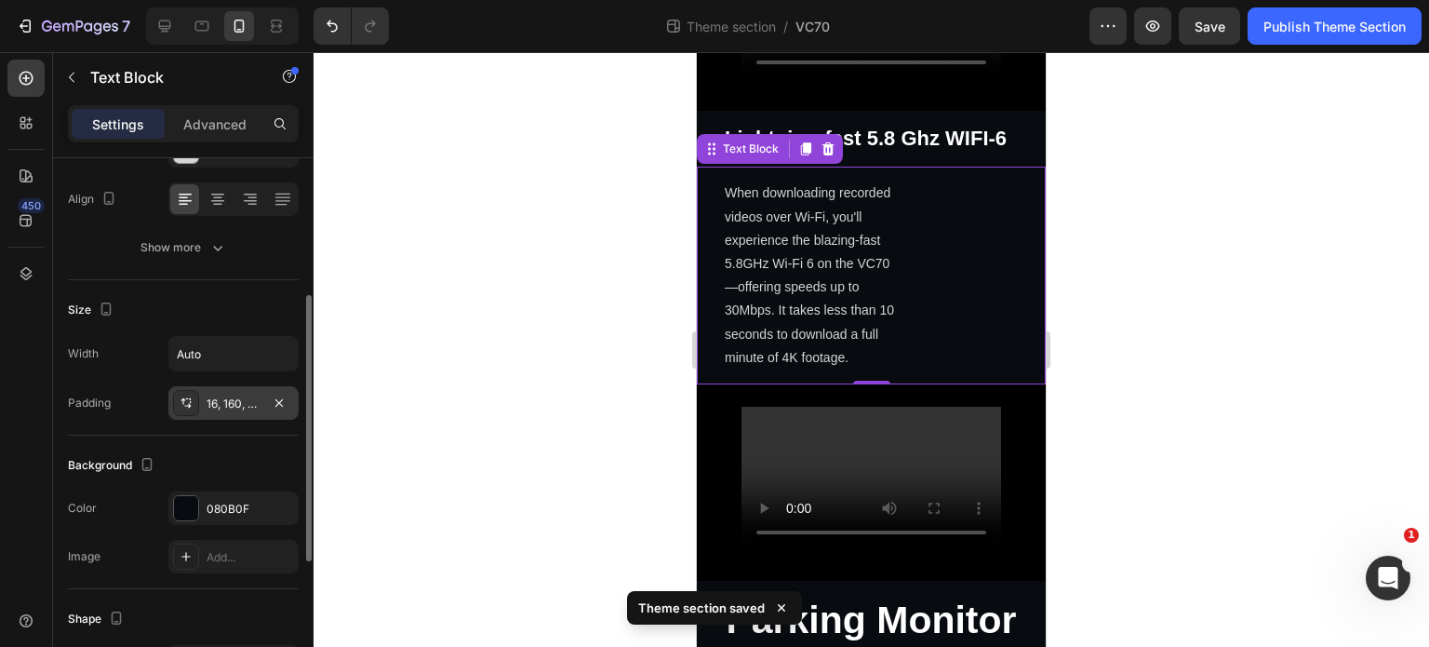
click at [194, 395] on div at bounding box center [186, 403] width 26 height 26
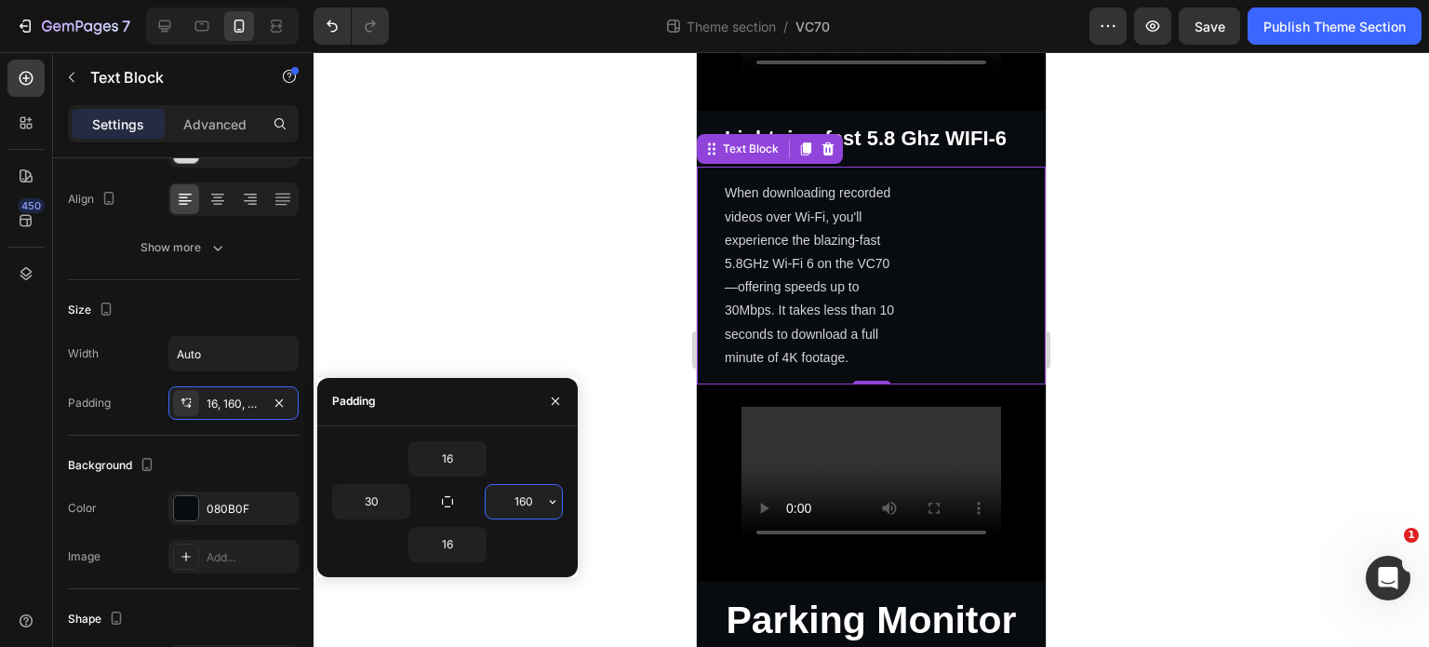
click at [519, 504] on input "160" at bounding box center [524, 501] width 76 height 33
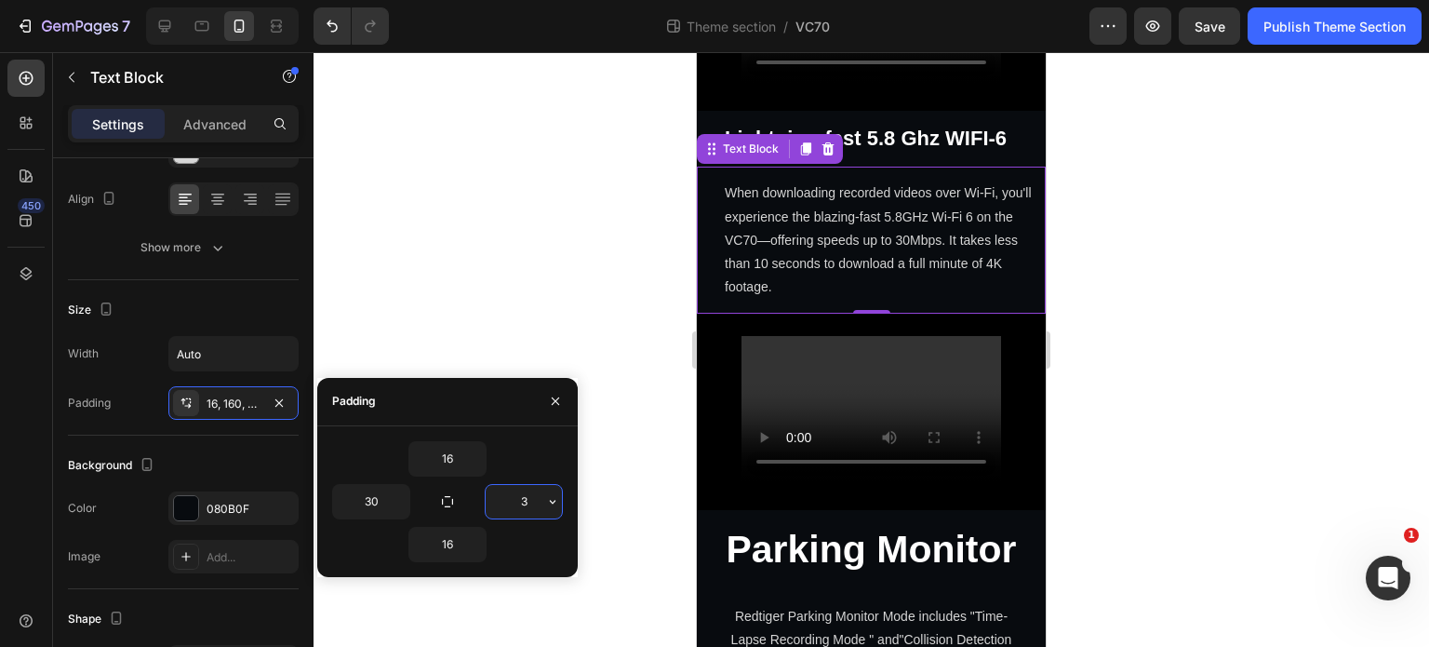
type input "30"
click at [345, 197] on div at bounding box center [872, 349] width 1116 height 595
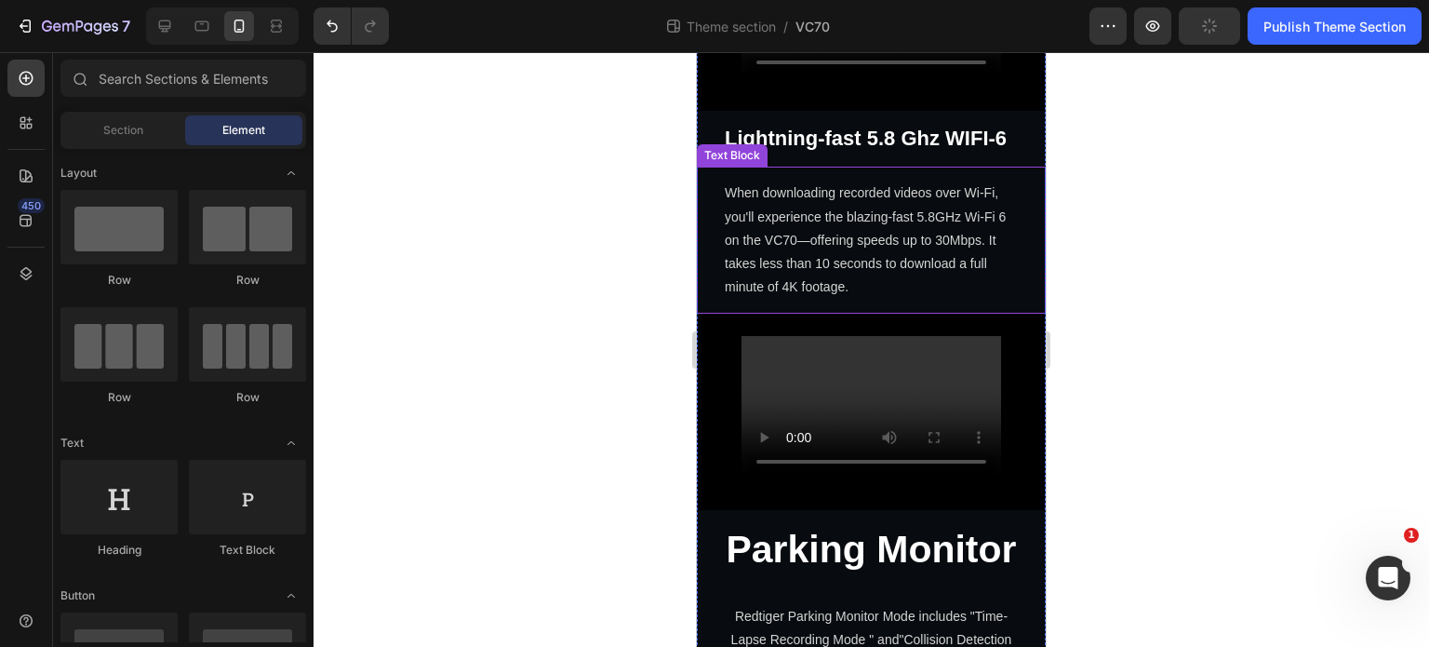
click at [884, 245] on p "When downloading recorded videos over Wi-Fi, you'll experience the blazing-fast…" at bounding box center [871, 239] width 293 height 117
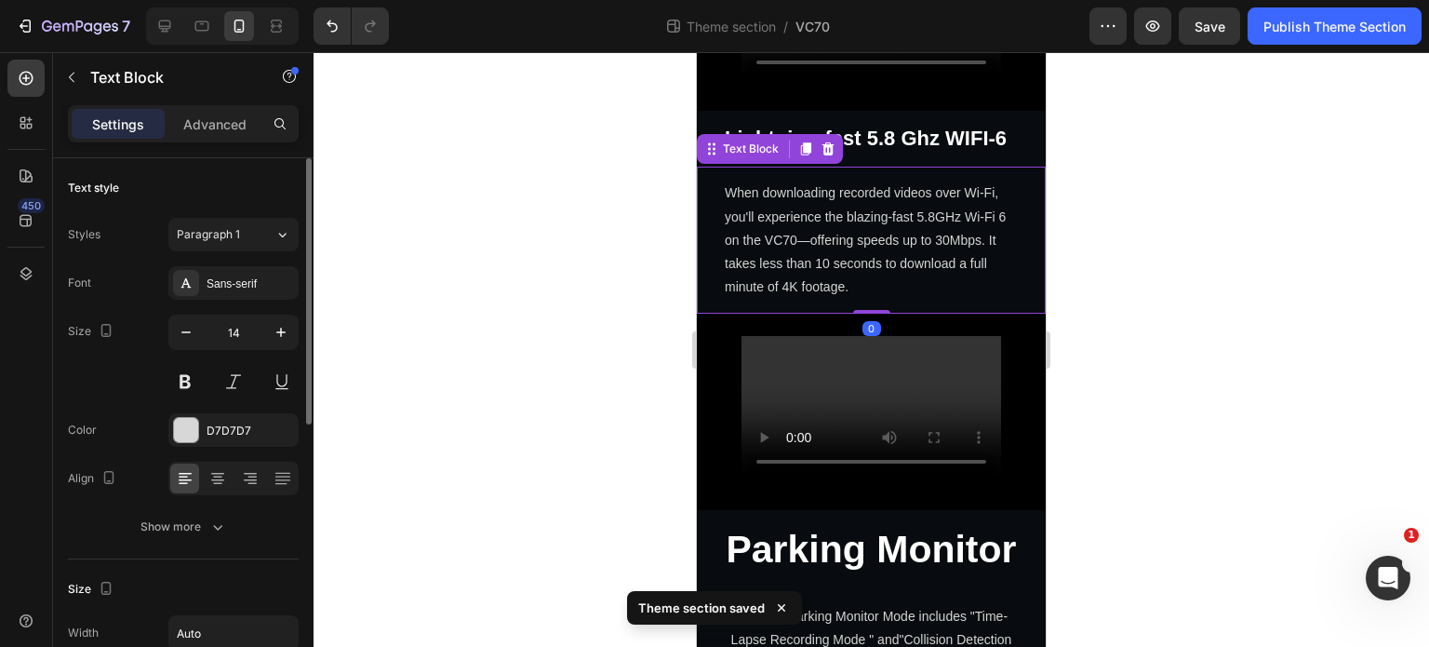
click at [159, 315] on div "Size 14" at bounding box center [183, 357] width 231 height 84
click at [182, 324] on icon "button" at bounding box center [186, 332] width 19 height 19
type input "13"
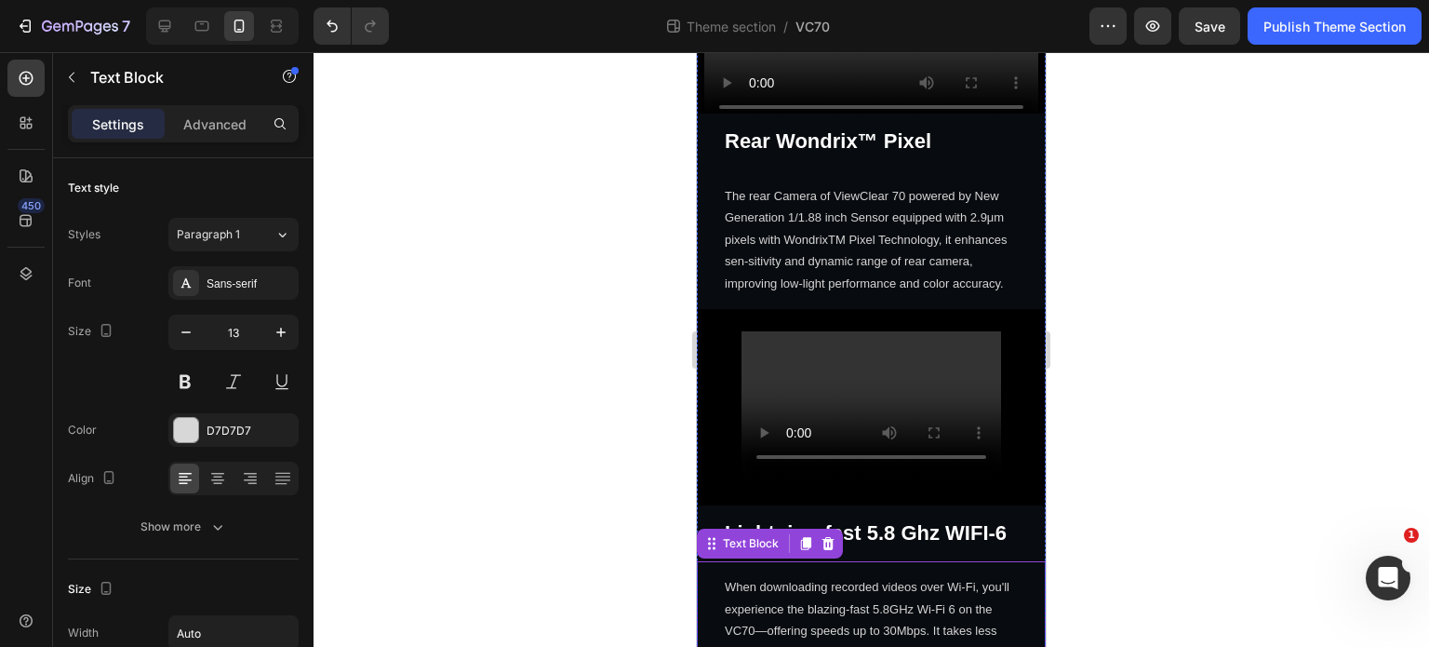
scroll to position [2671, 0]
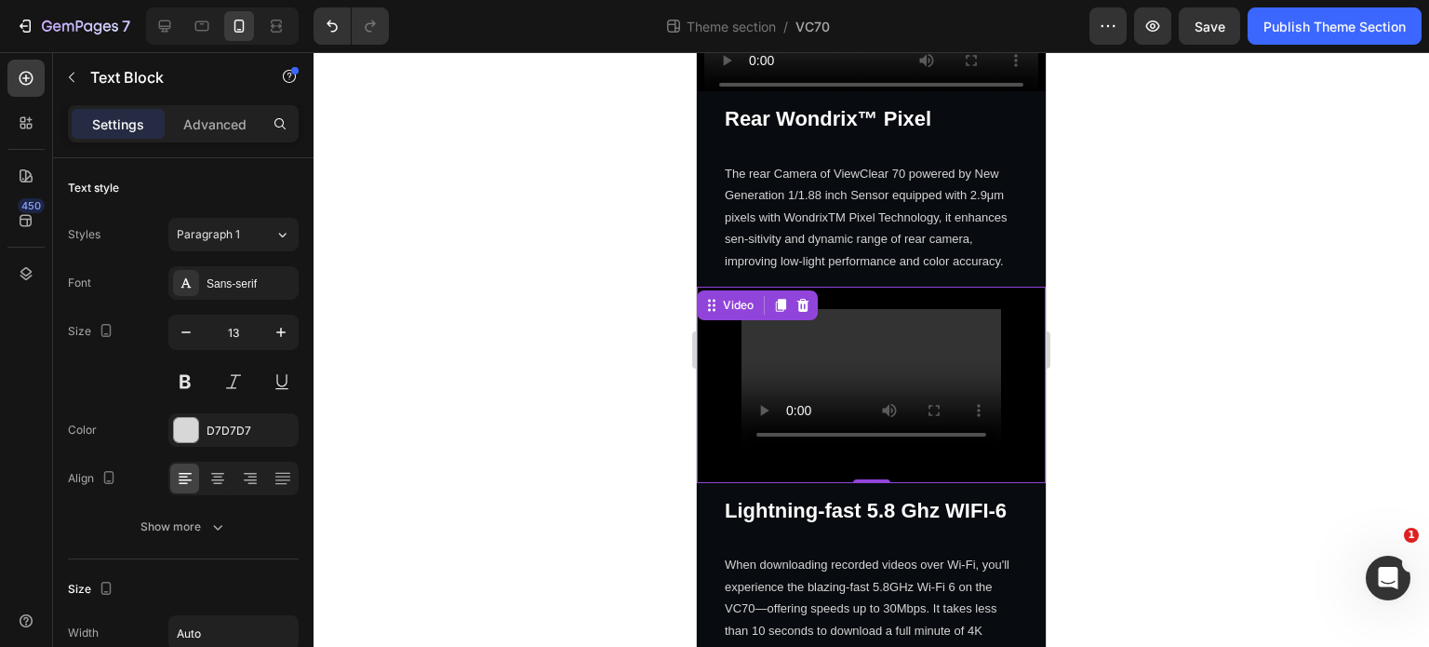
click at [988, 398] on div "Video 0" at bounding box center [871, 385] width 349 height 196
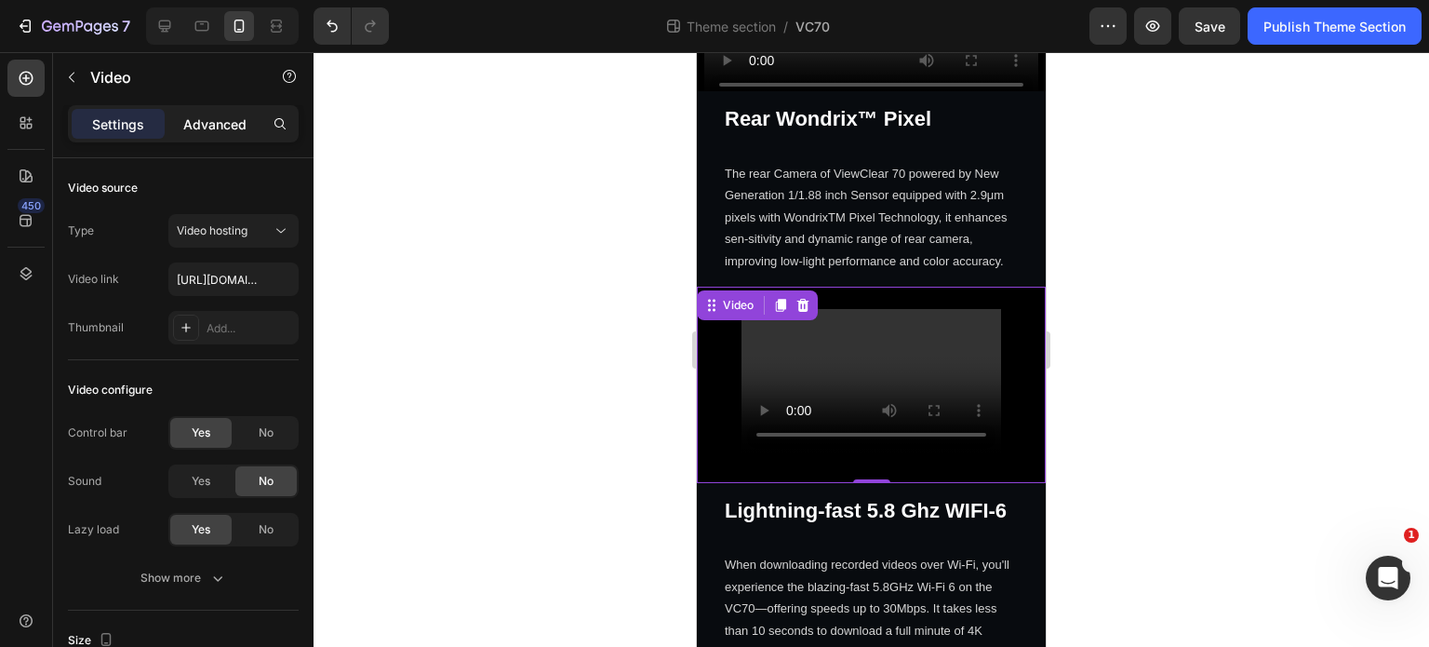
click at [198, 127] on p "Advanced" at bounding box center [214, 124] width 63 height 20
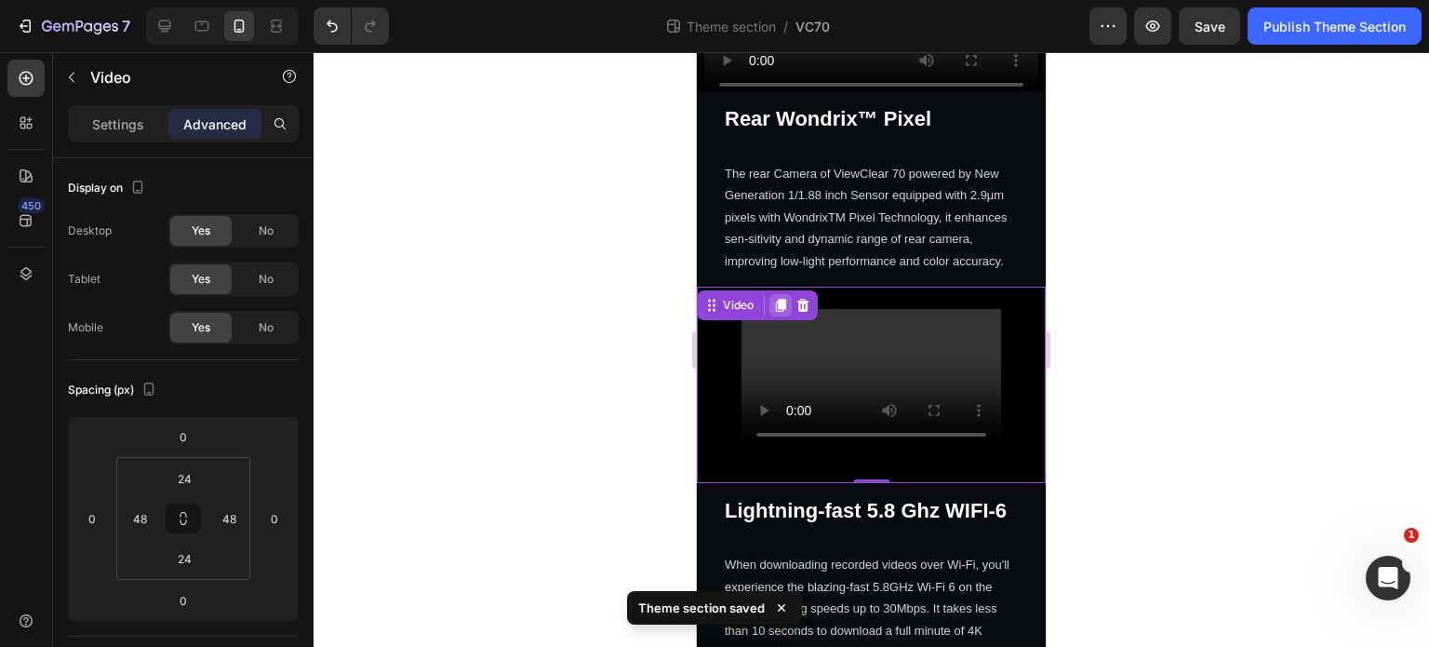
click at [778, 300] on icon at bounding box center [780, 305] width 15 height 15
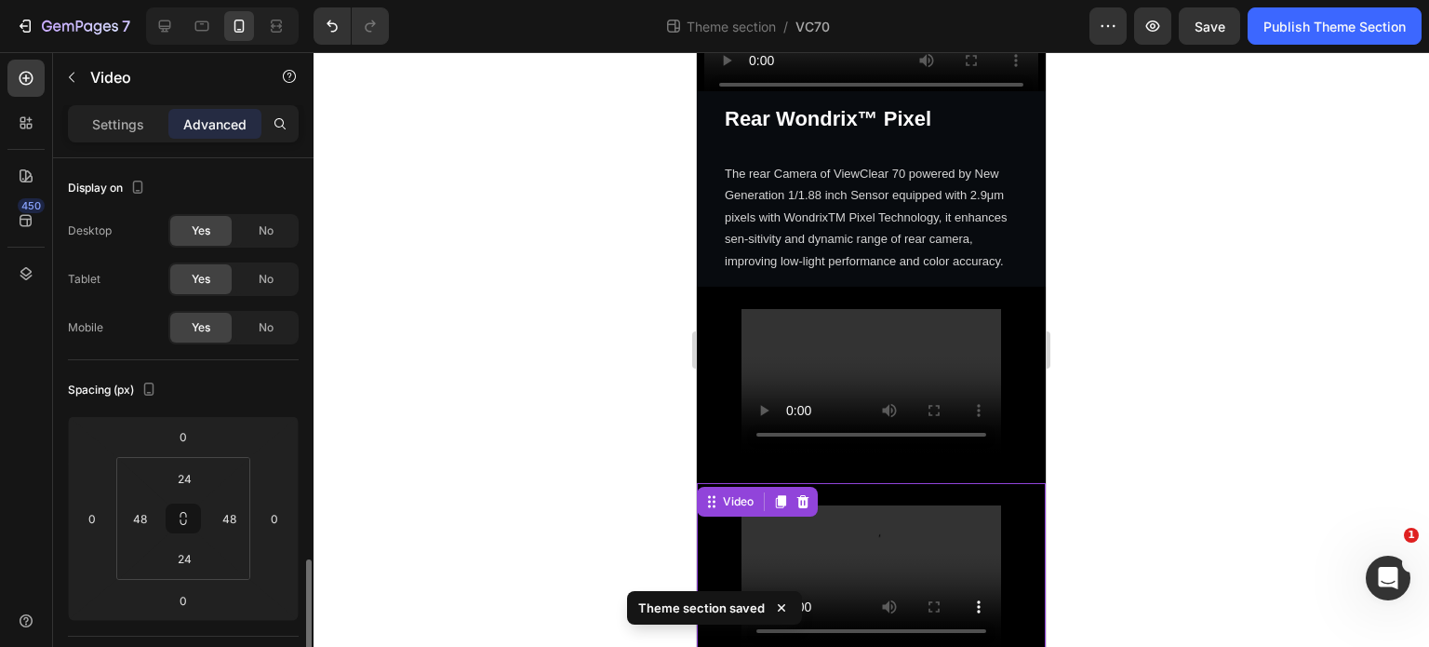
scroll to position [279, 0]
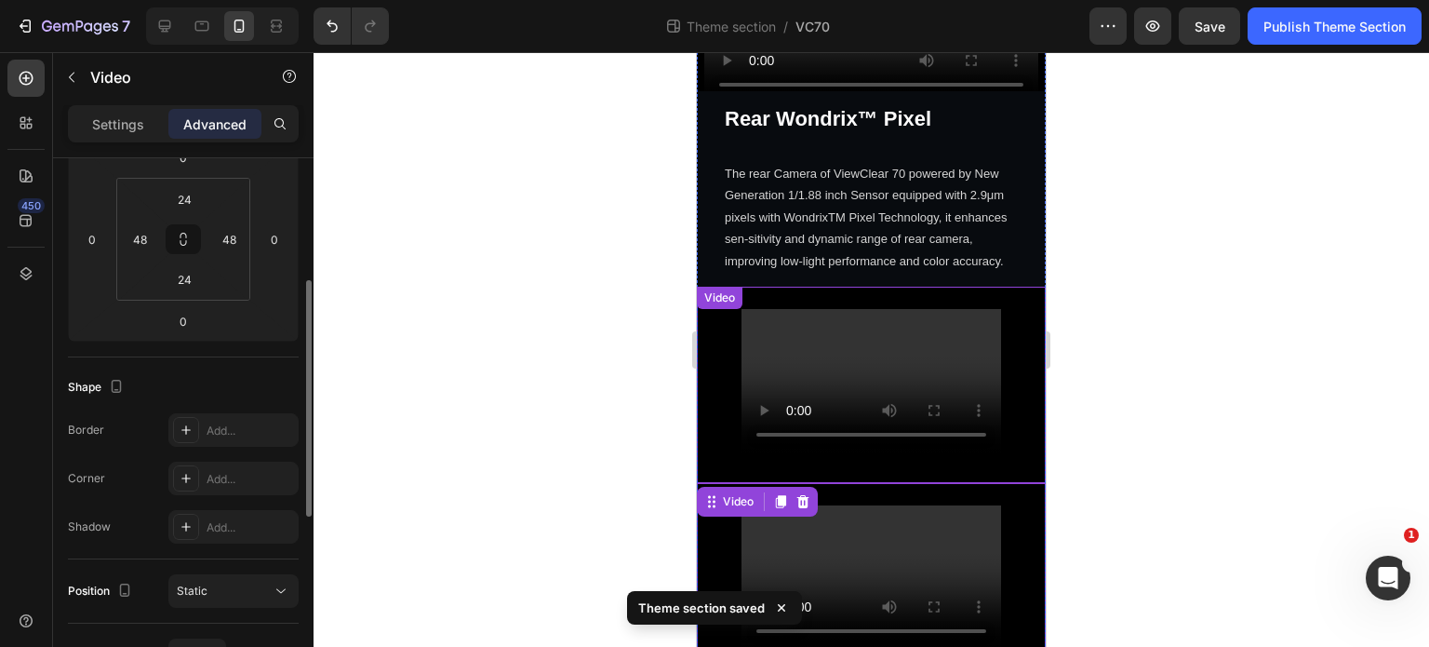
click at [1015, 364] on div "Video" at bounding box center [871, 385] width 349 height 196
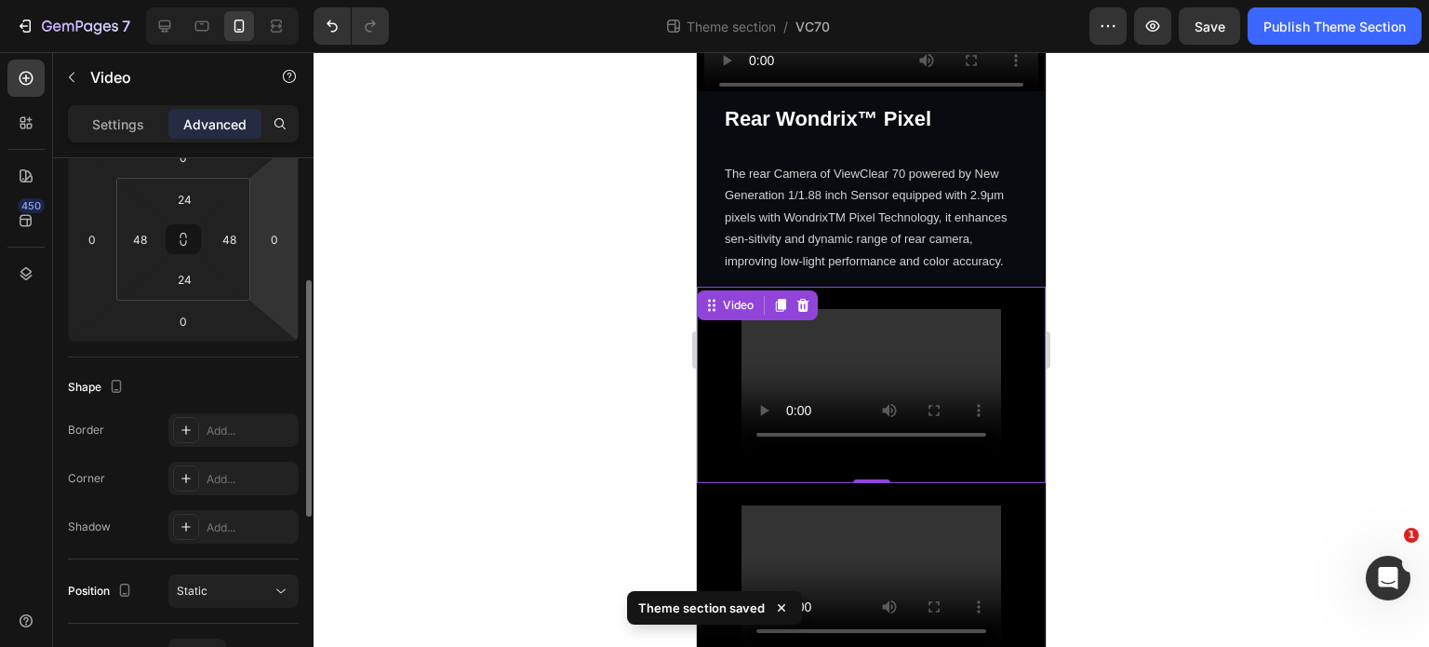
scroll to position [0, 0]
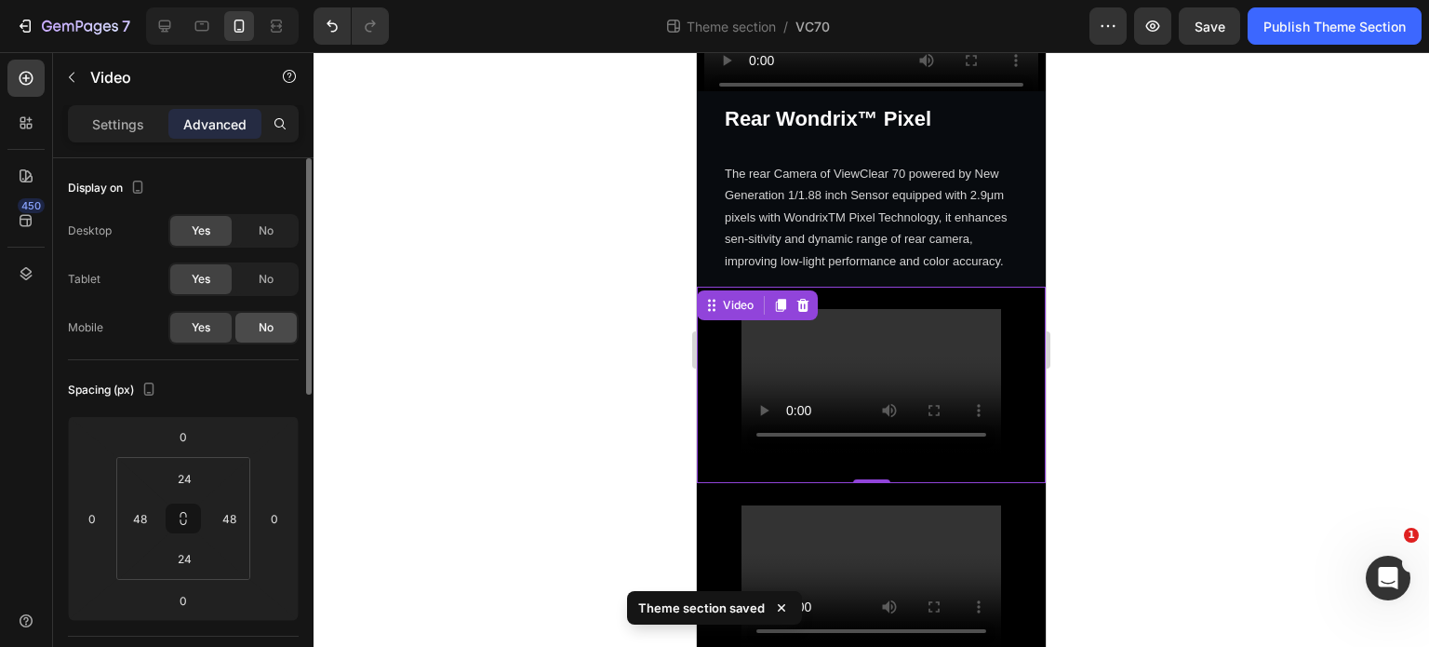
click at [266, 334] on span "No" at bounding box center [266, 327] width 15 height 17
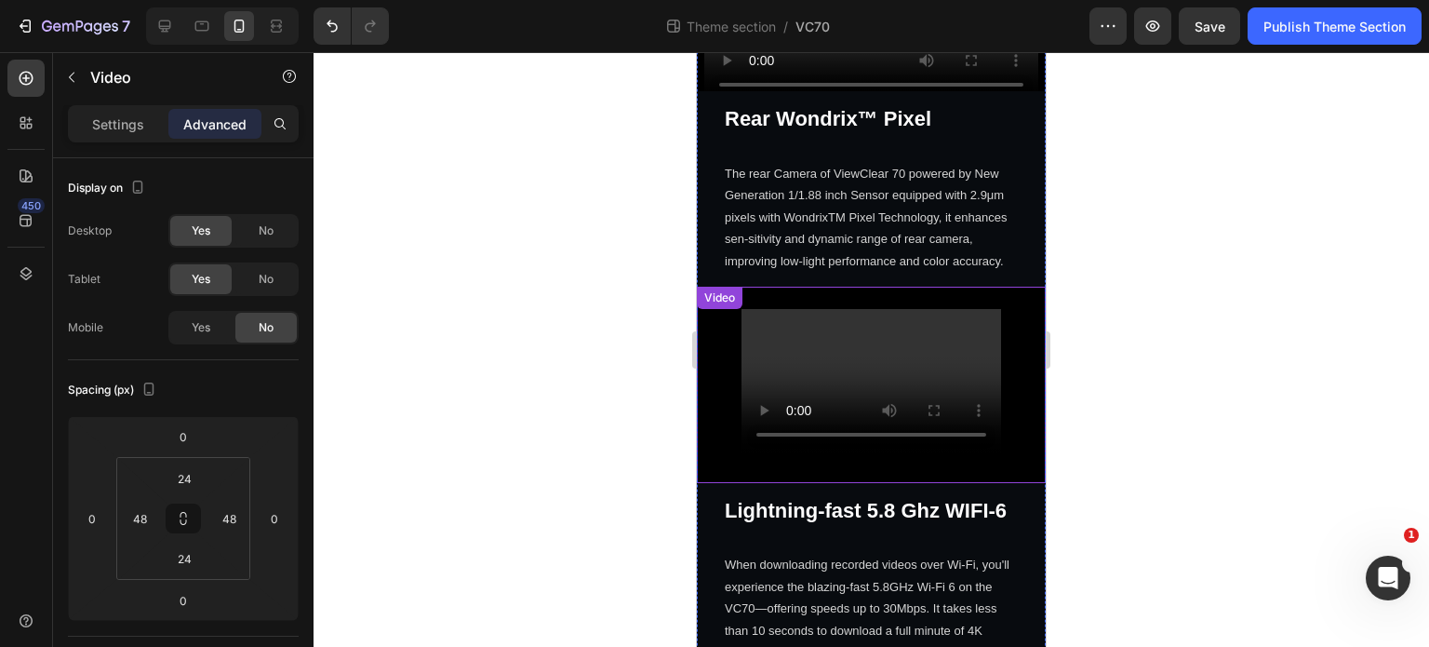
click at [1003, 409] on div "Video" at bounding box center [871, 385] width 349 height 196
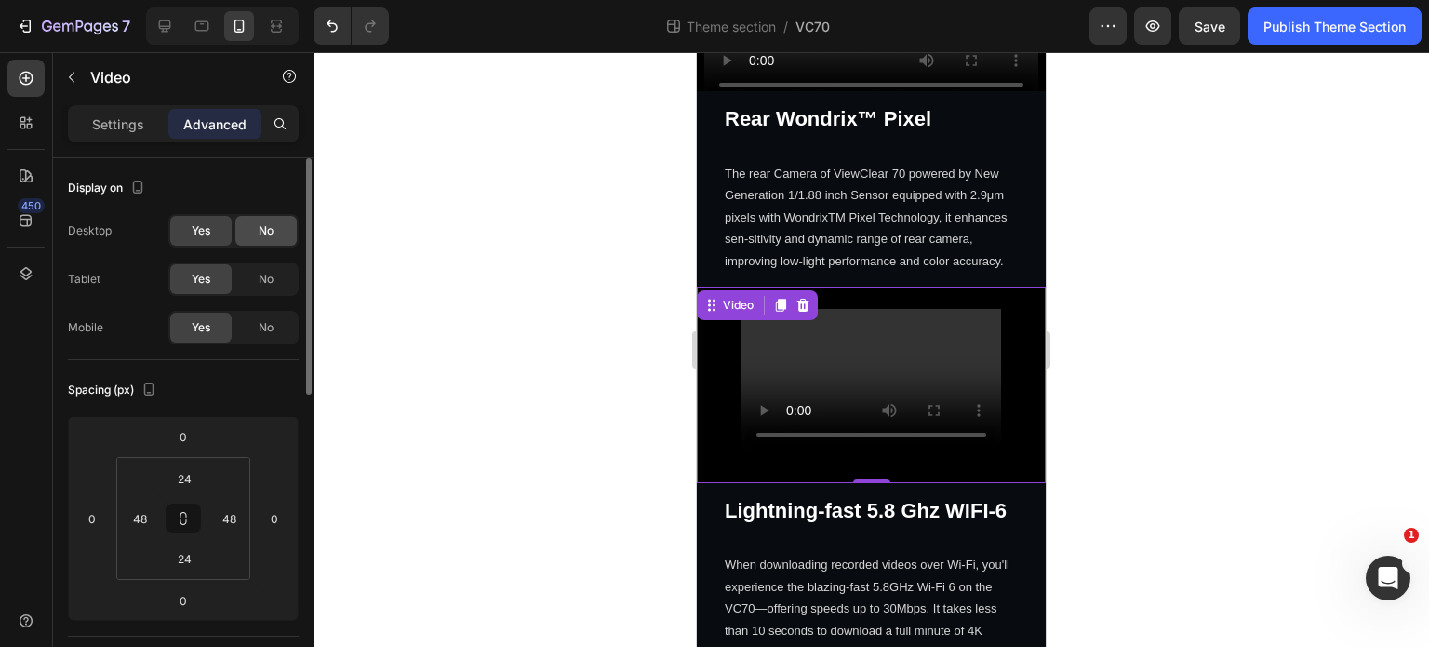
click at [278, 240] on div "No" at bounding box center [265, 231] width 61 height 30
click at [290, 274] on div "No" at bounding box center [265, 279] width 61 height 30
click at [1009, 447] on div "Video 0" at bounding box center [871, 385] width 349 height 196
click at [130, 124] on p "Settings" at bounding box center [118, 124] width 52 height 20
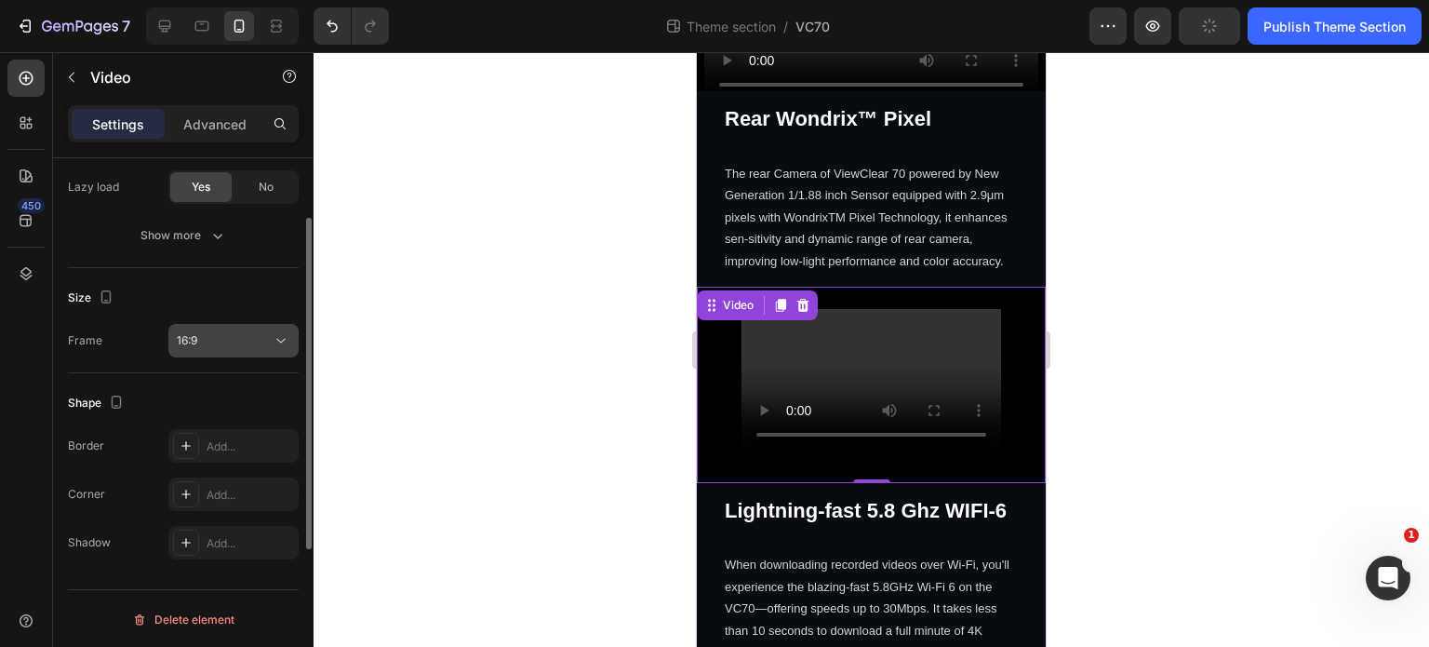
scroll to position [156, 0]
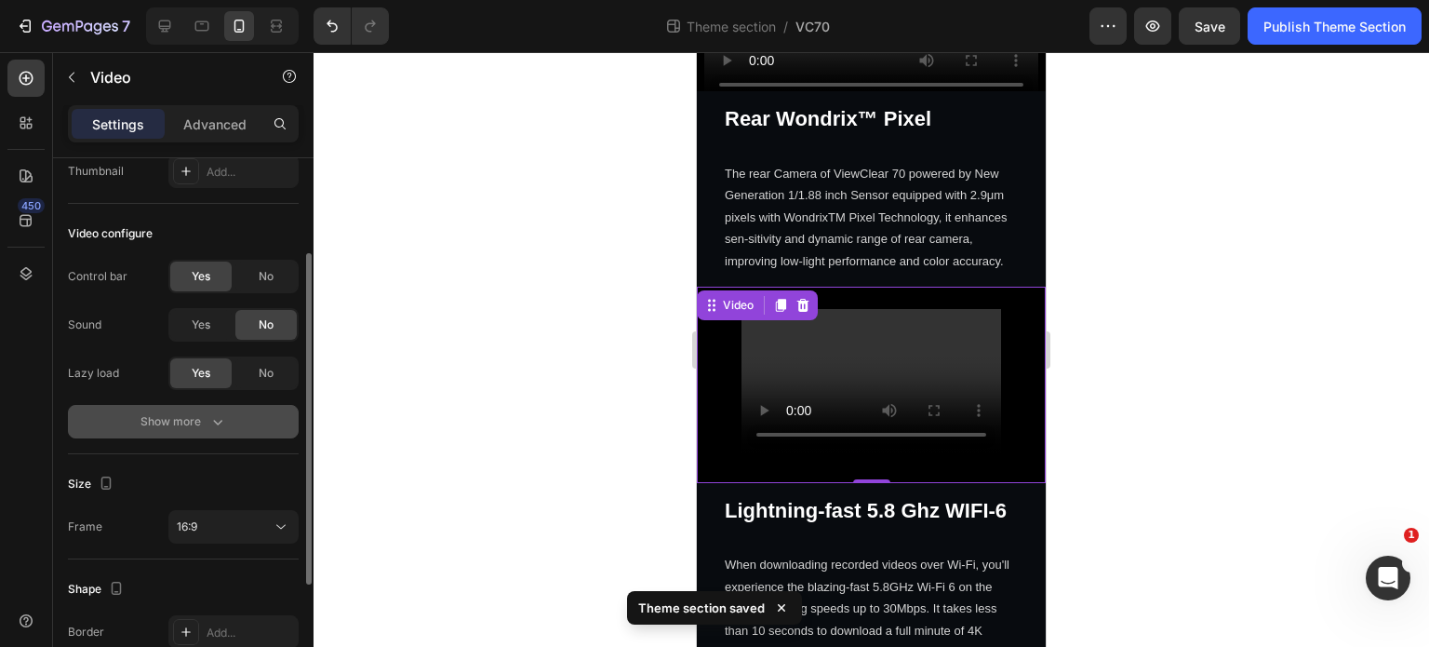
click at [206, 428] on div "Show more" at bounding box center [184, 421] width 87 height 19
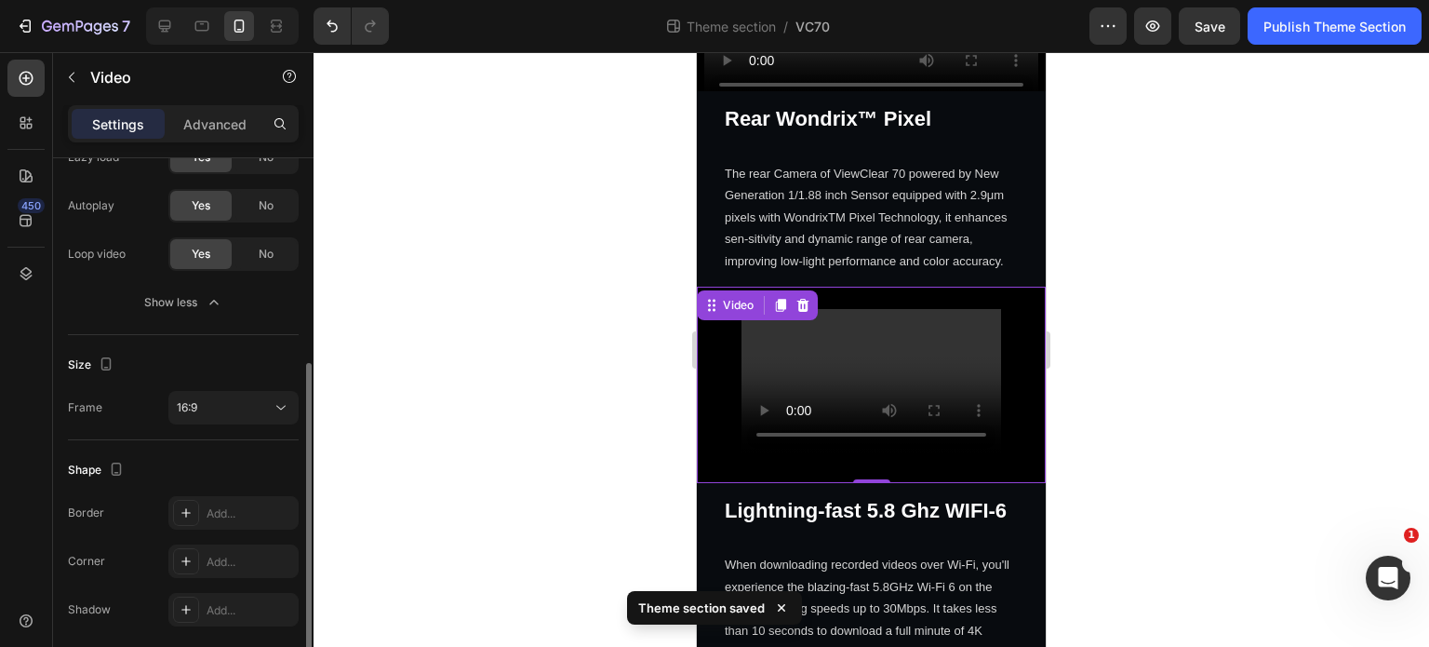
scroll to position [439, 0]
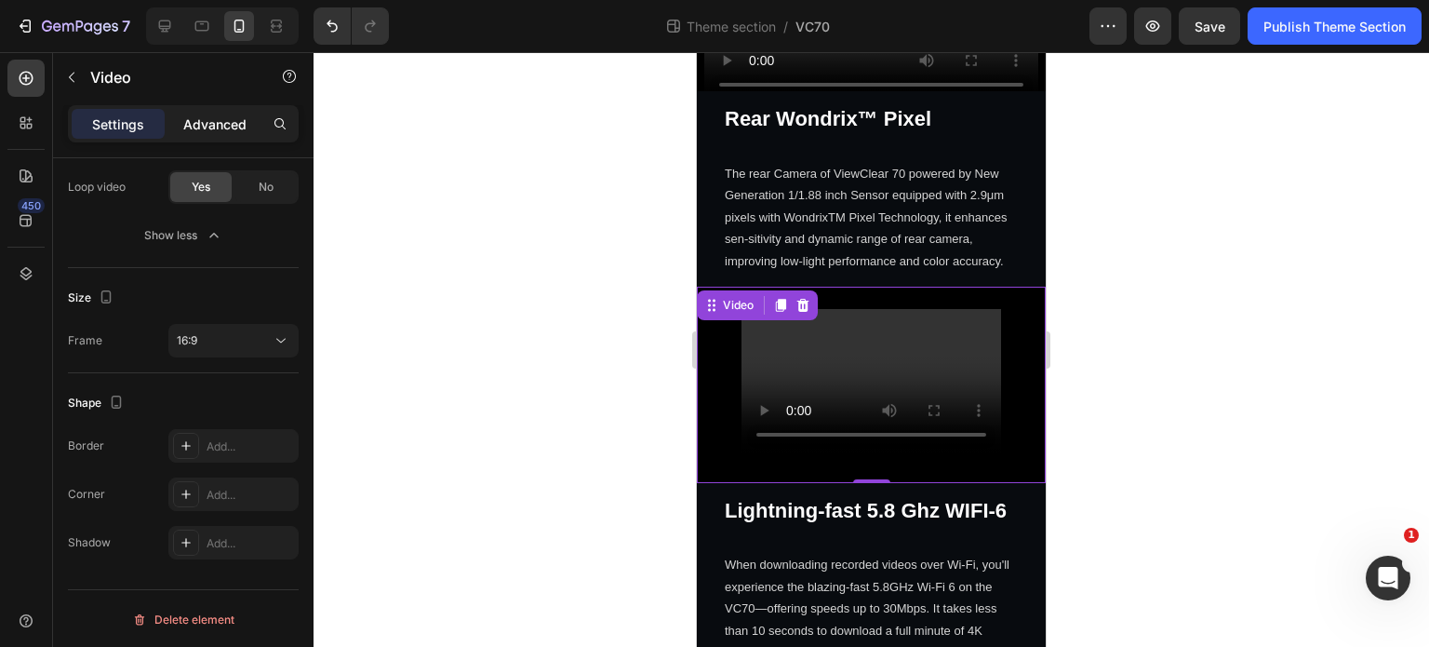
click at [190, 129] on p "Advanced" at bounding box center [214, 124] width 63 height 20
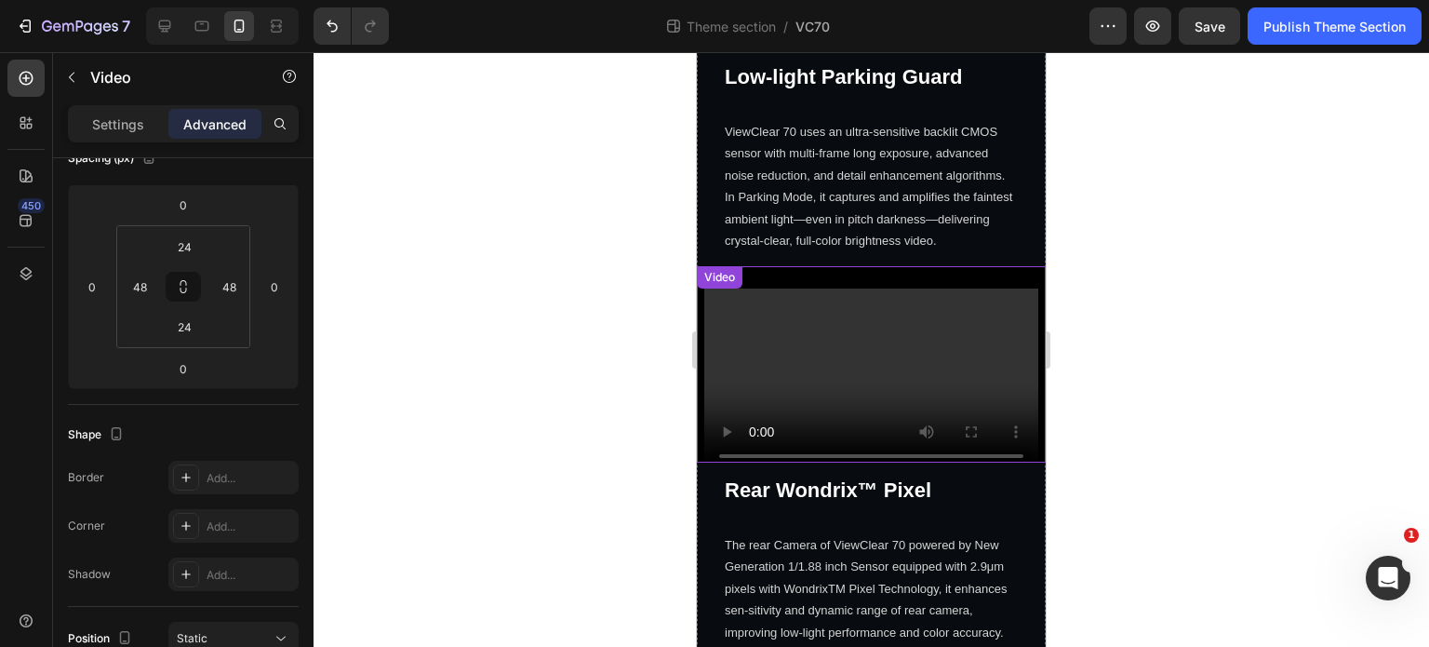
scroll to position [2299, 0]
click at [748, 328] on video at bounding box center [871, 383] width 334 height 188
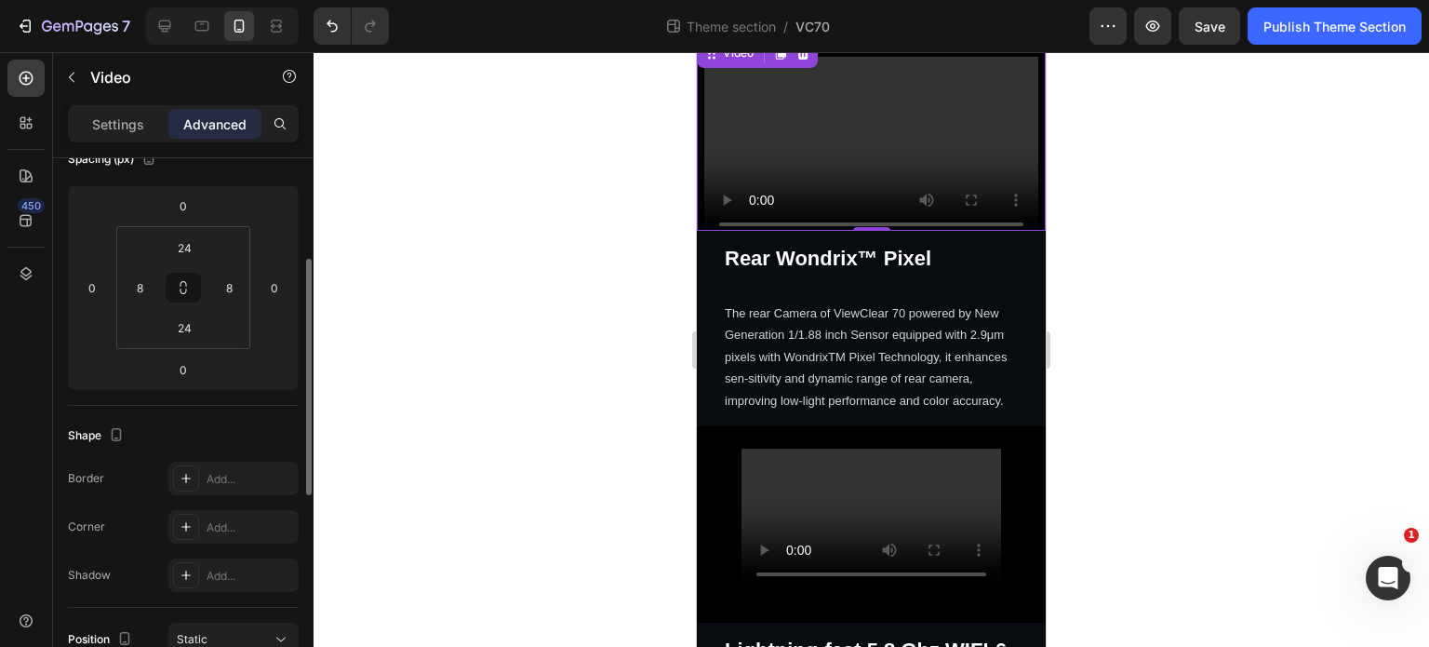
scroll to position [2671, 0]
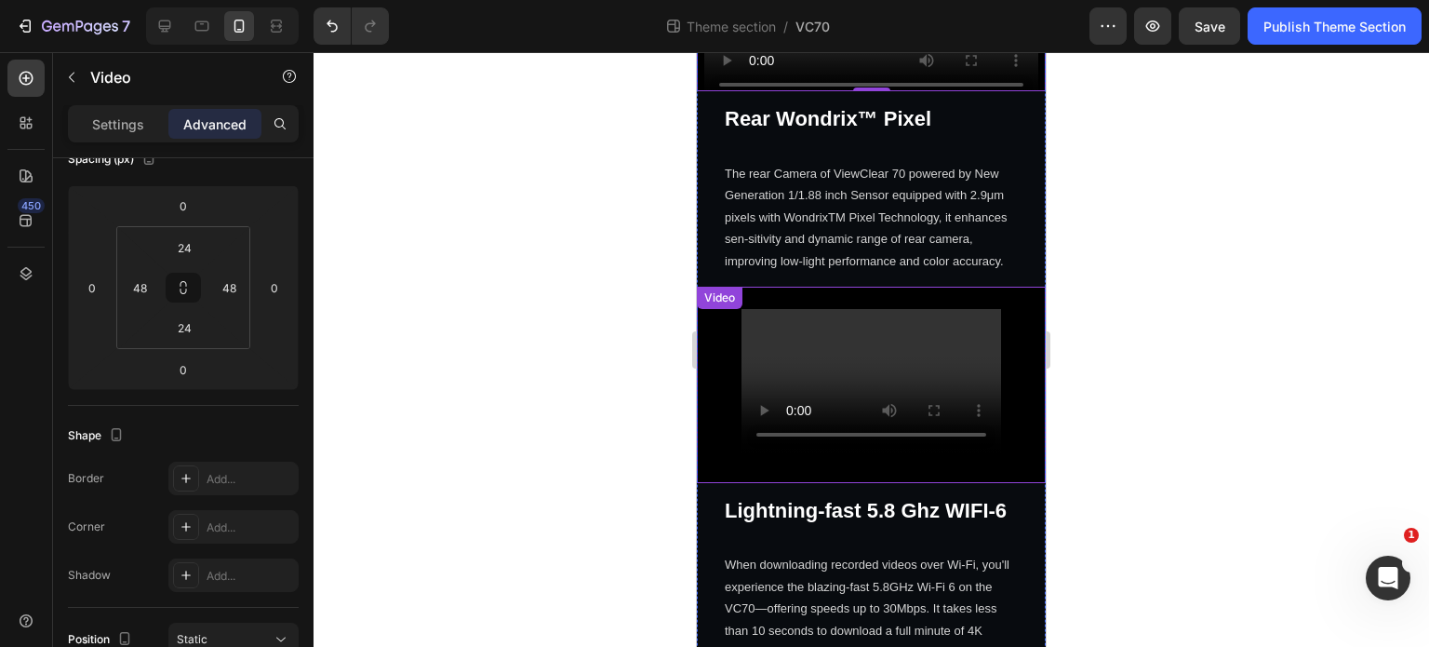
click at [795, 454] on div "Video" at bounding box center [871, 385] width 349 height 196
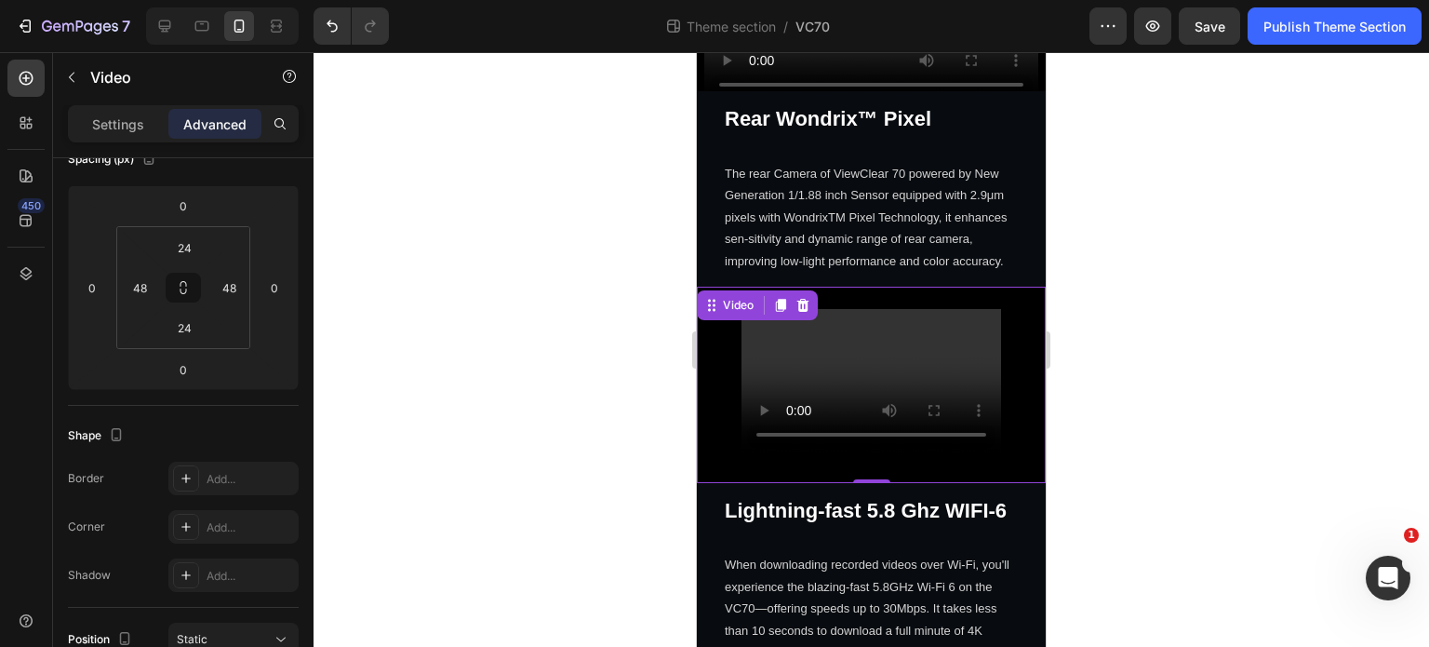
scroll to position [231, 0]
click at [145, 282] on input "48" at bounding box center [140, 288] width 28 height 28
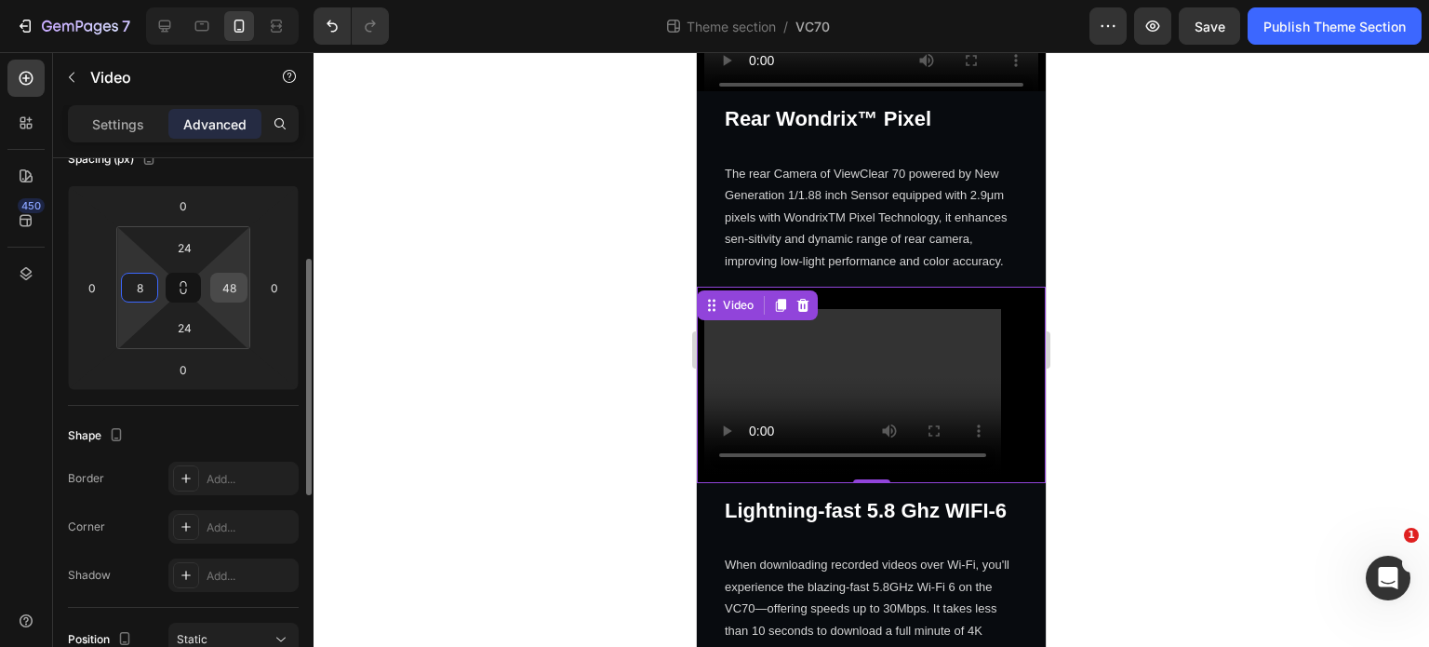
type input "8"
click at [237, 286] on input "48" at bounding box center [229, 288] width 28 height 28
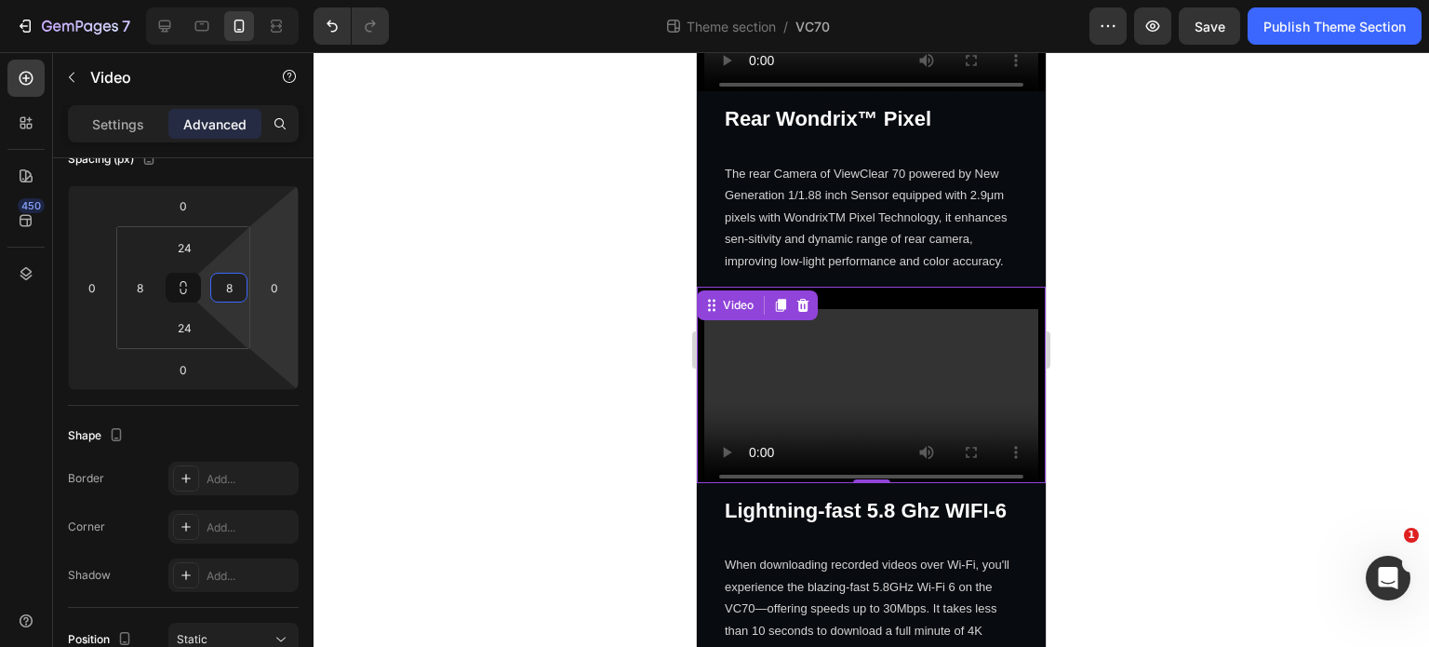
type input "8"
click at [1139, 491] on div at bounding box center [872, 349] width 1116 height 595
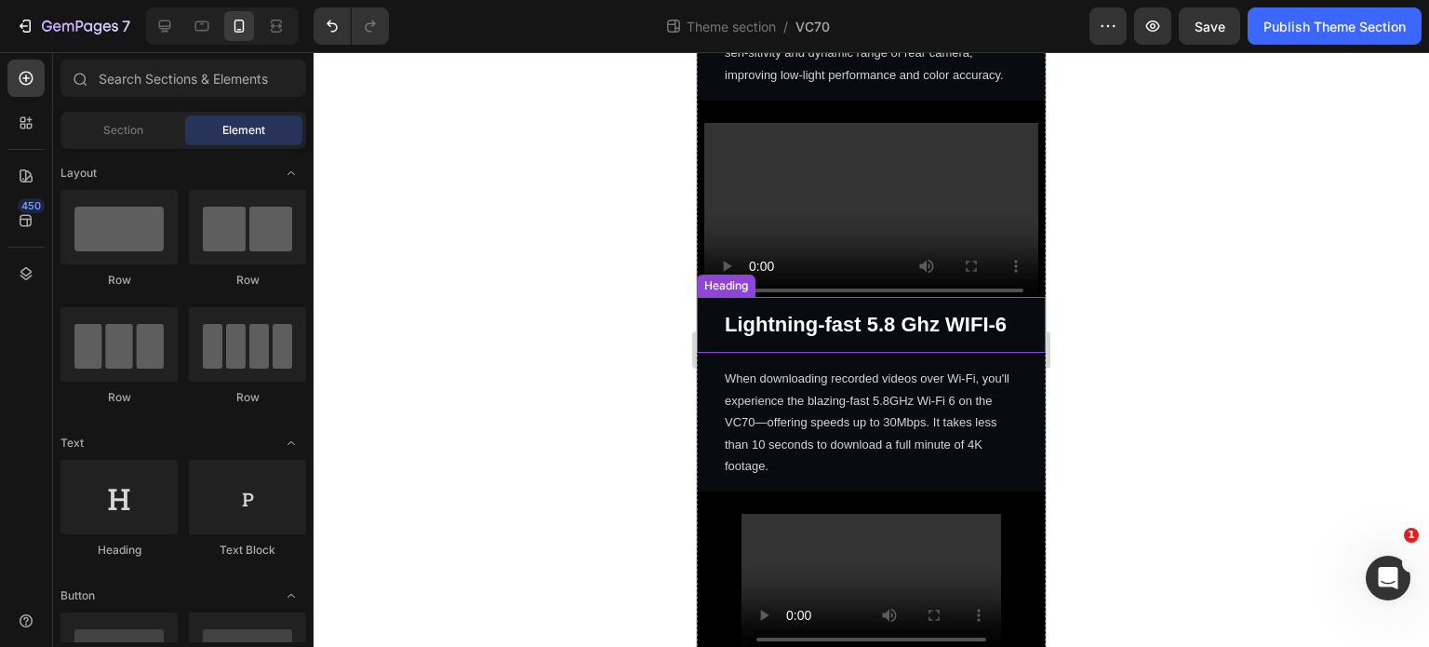
scroll to position [2951, 0]
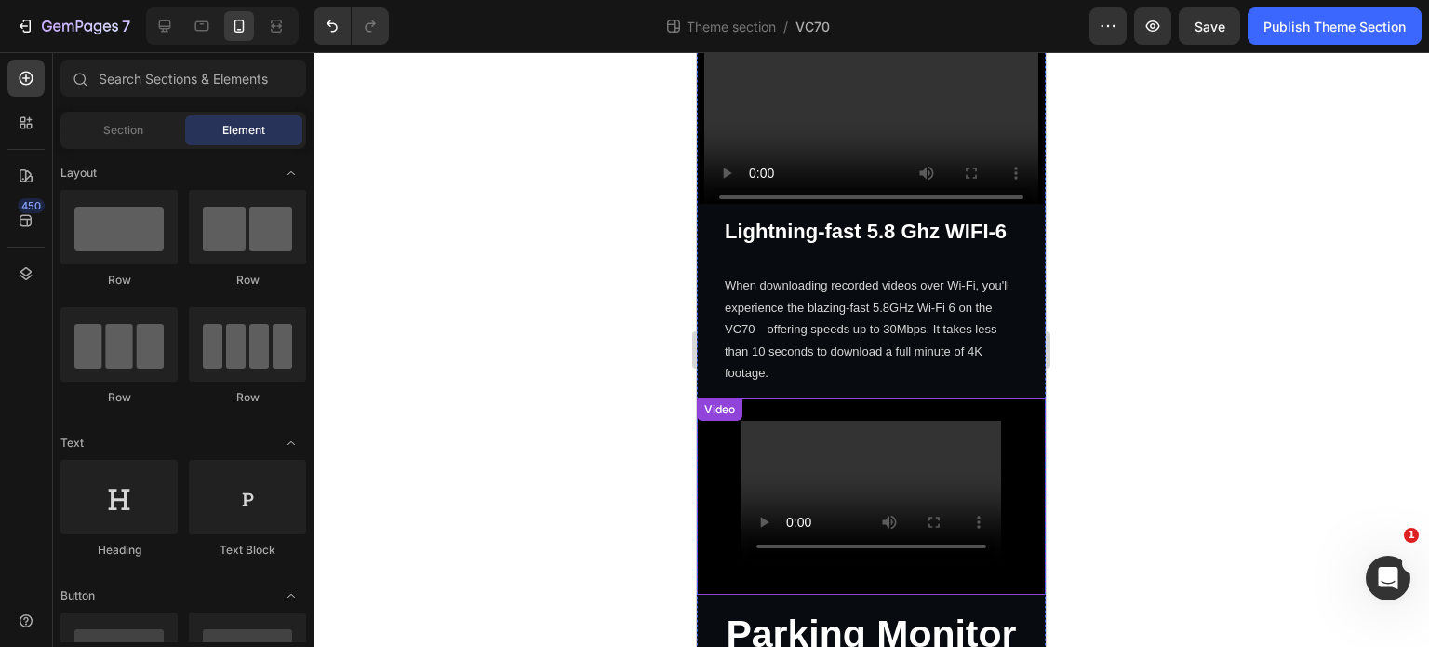
click at [965, 453] on video at bounding box center [872, 494] width 260 height 146
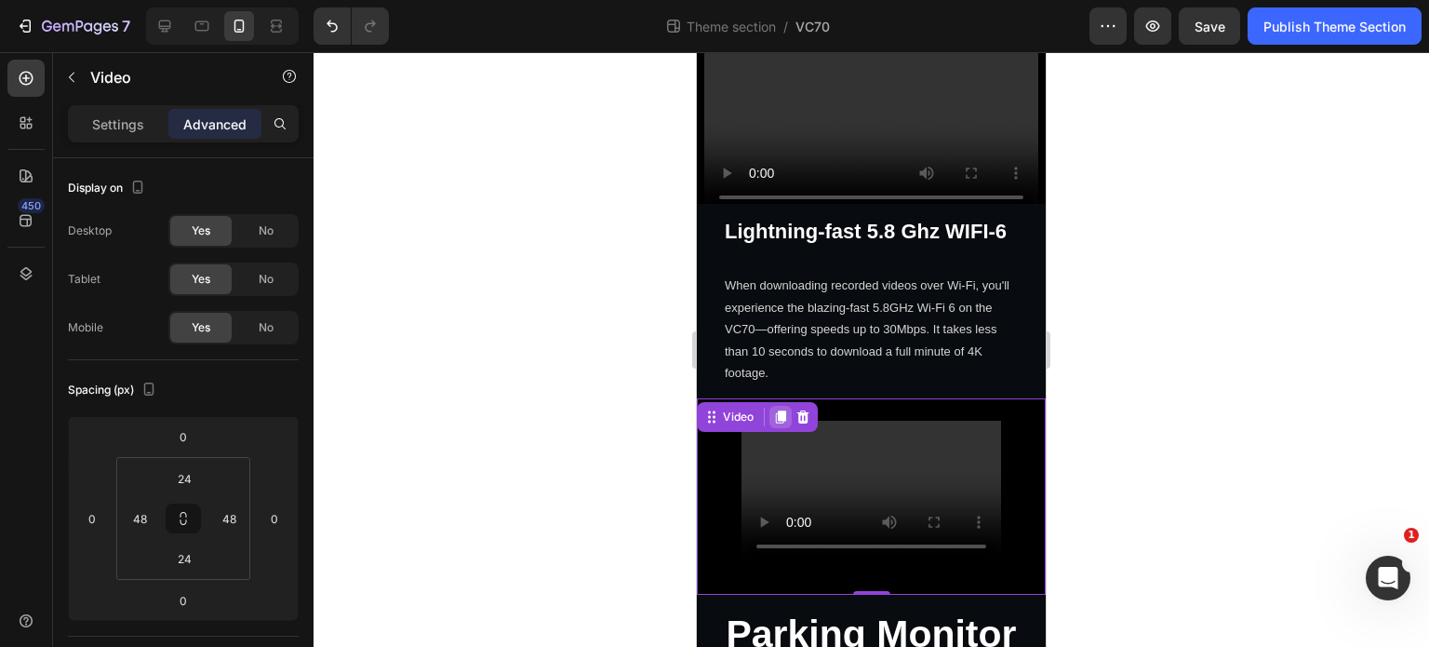
click at [787, 409] on icon at bounding box center [780, 416] width 15 height 15
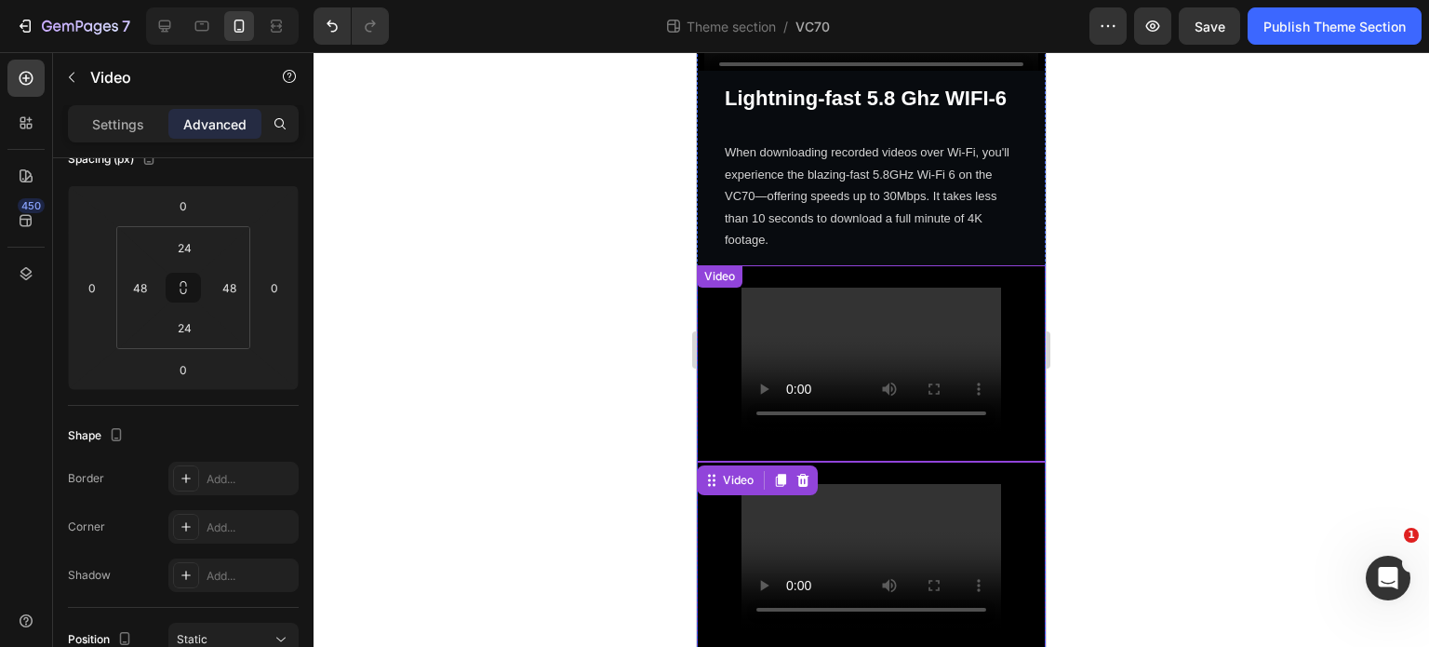
scroll to position [3037, 0]
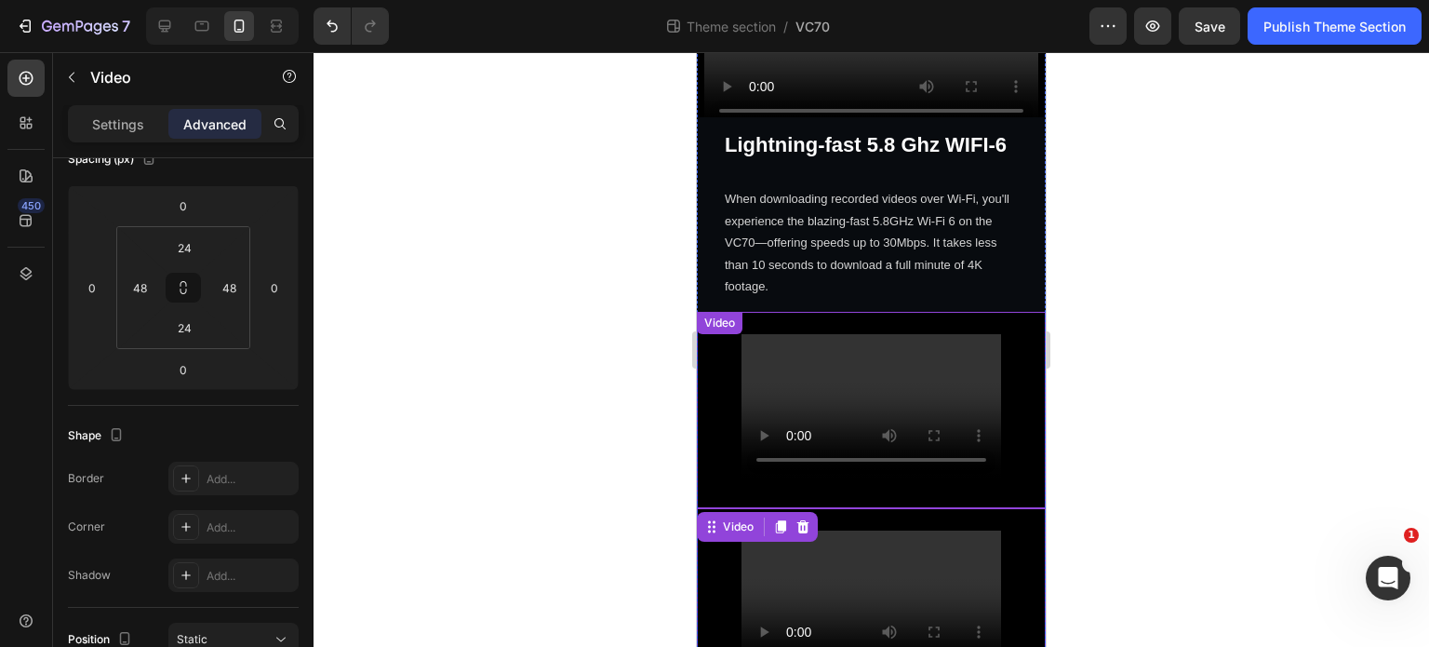
click at [1001, 379] on div "Video" at bounding box center [871, 410] width 349 height 196
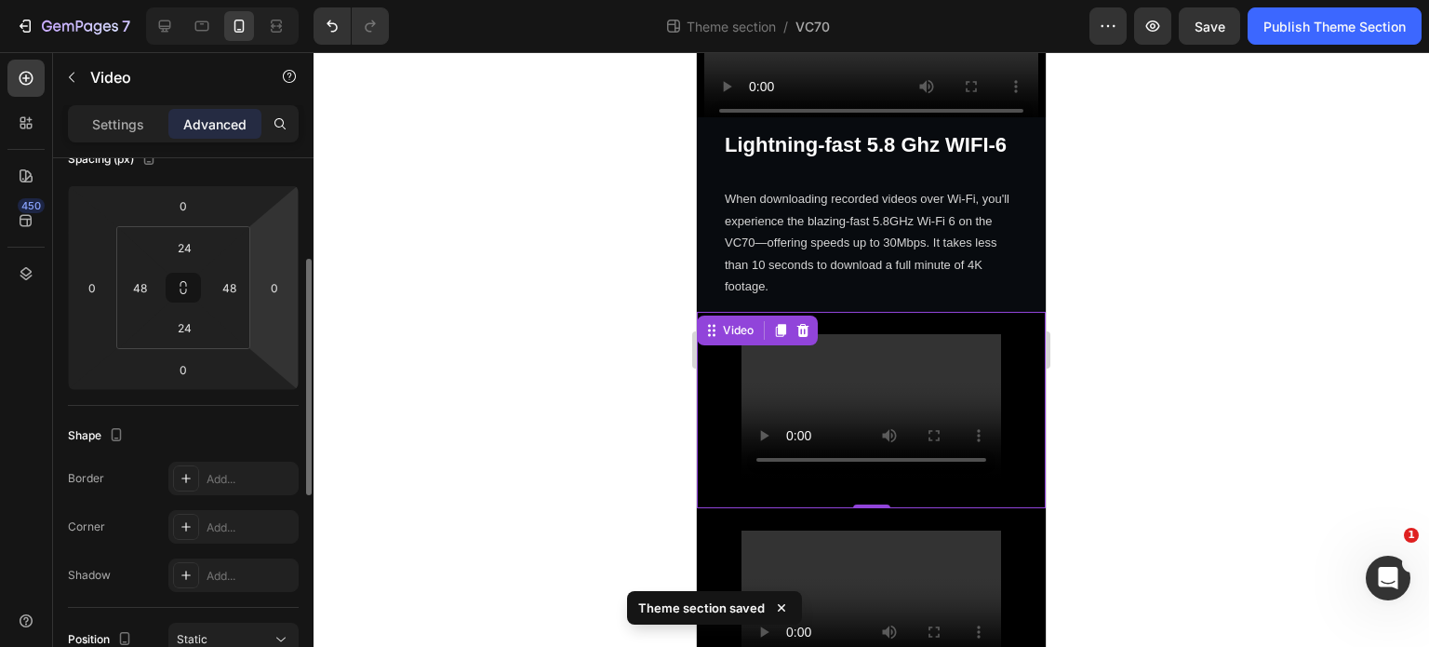
scroll to position [0, 0]
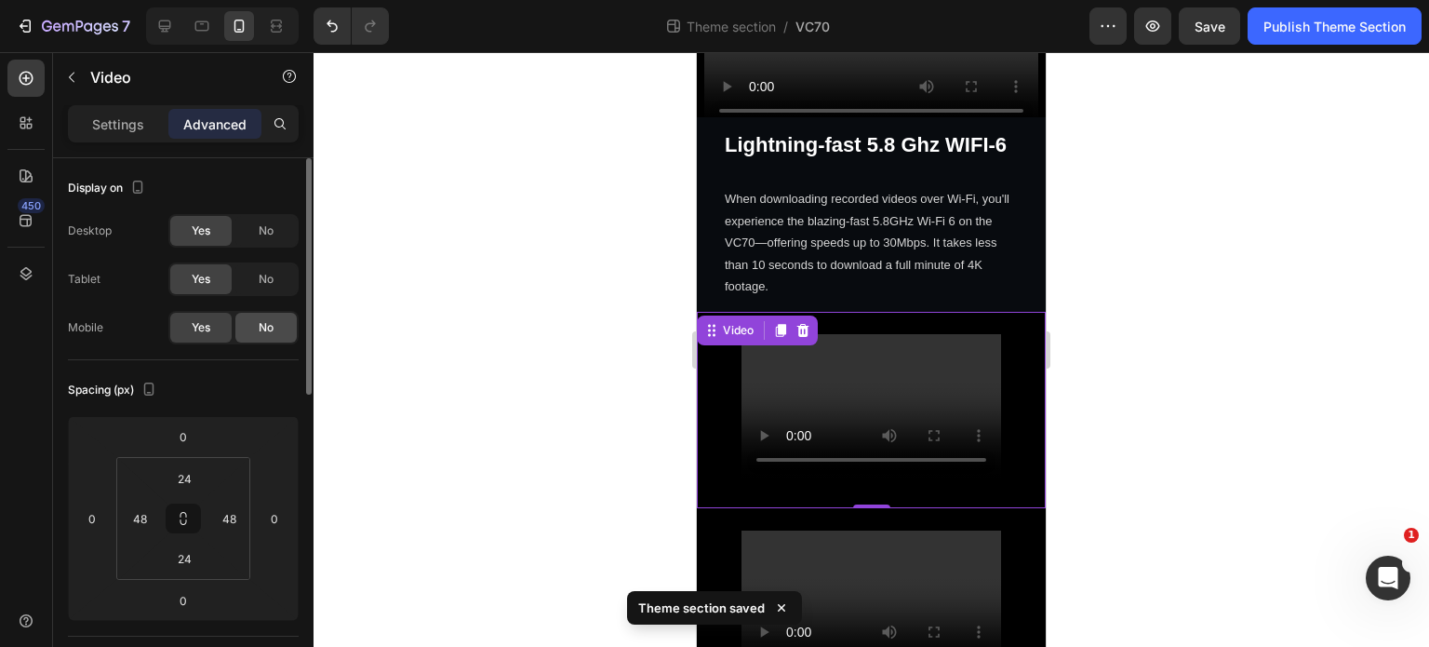
click at [270, 317] on div "No" at bounding box center [265, 328] width 61 height 30
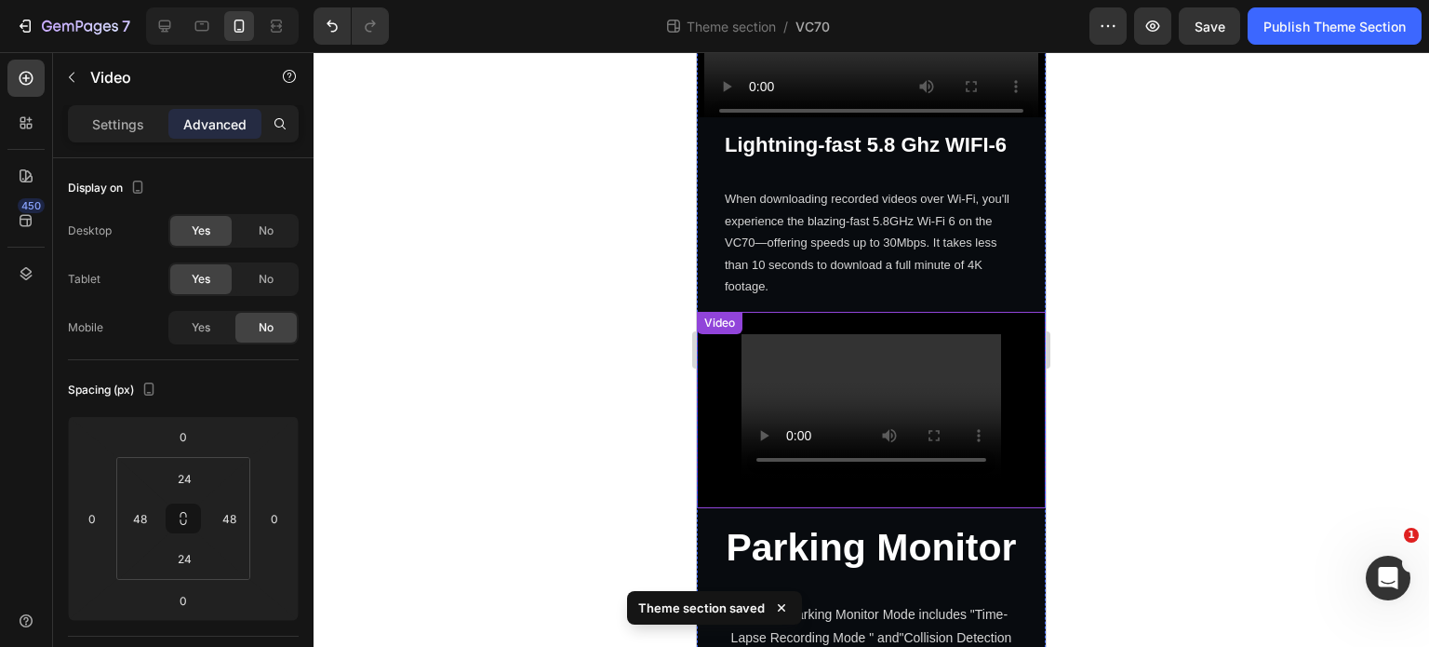
scroll to position [3130, 0]
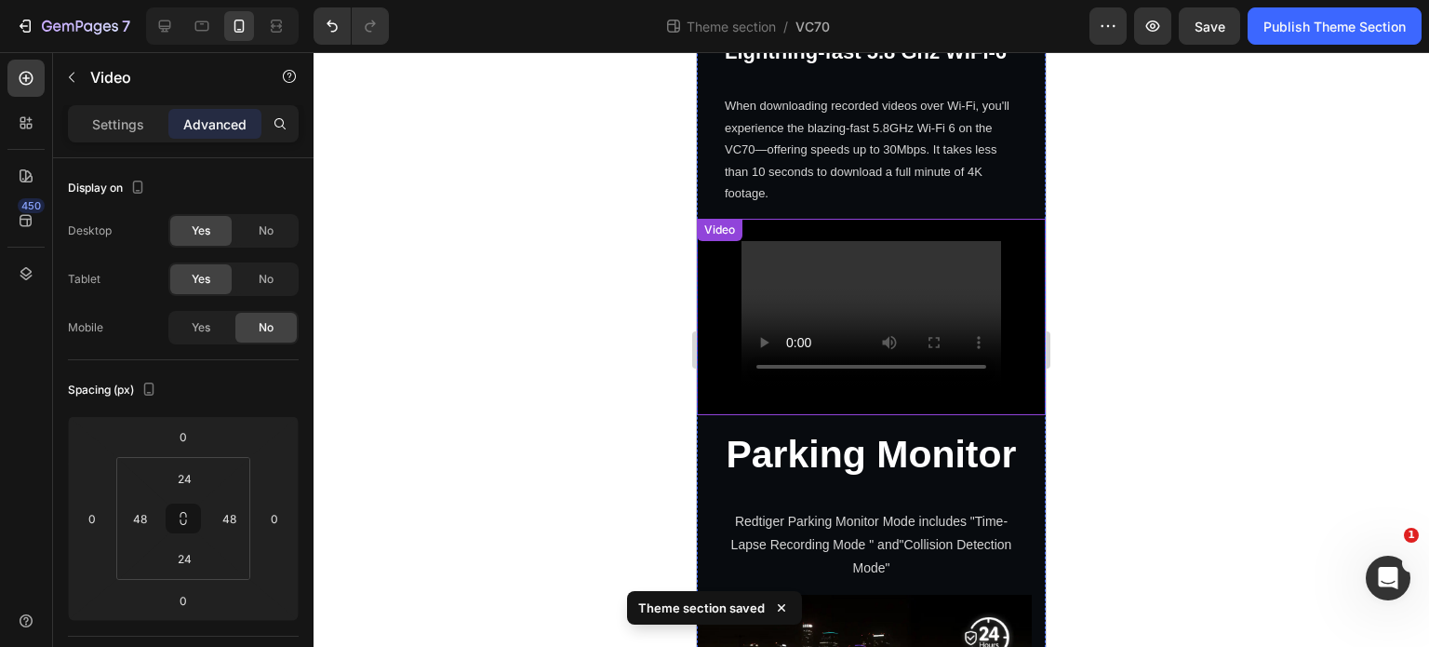
click at [979, 375] on div "Video" at bounding box center [871, 317] width 349 height 196
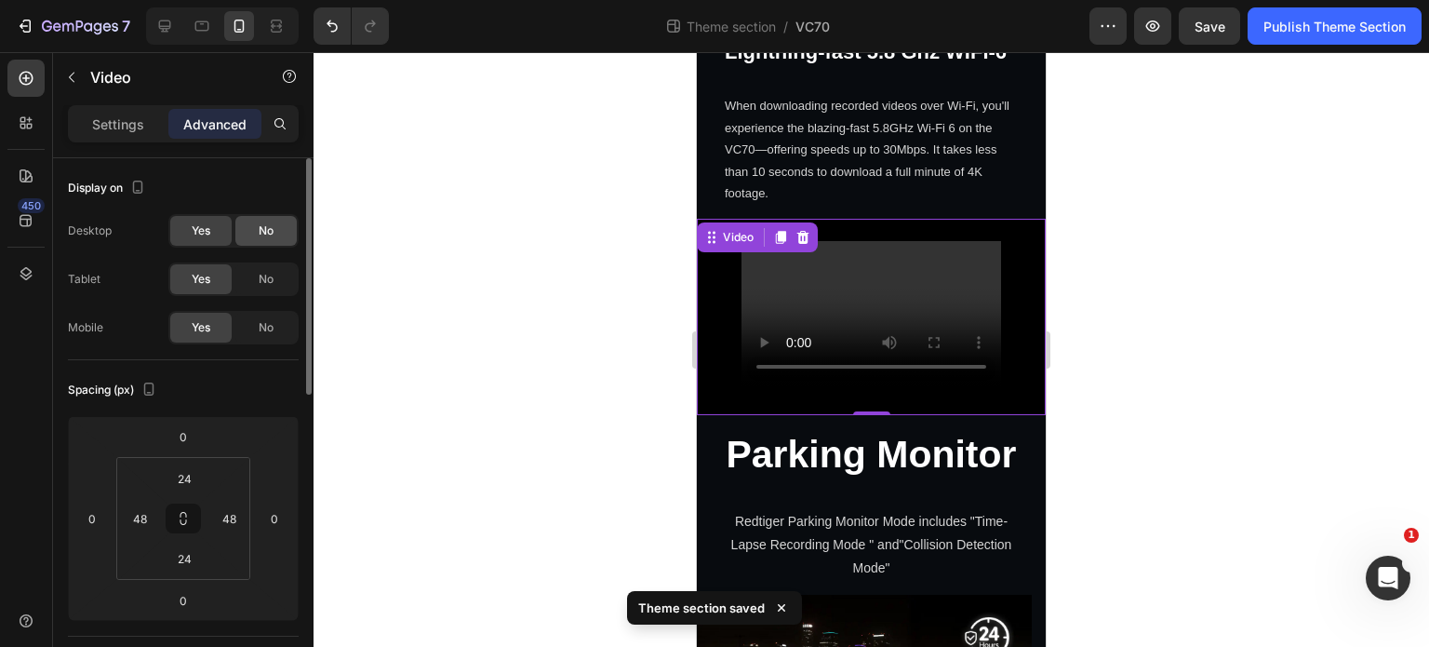
click at [271, 234] on span "No" at bounding box center [266, 230] width 15 height 17
click at [280, 277] on div "No" at bounding box center [265, 279] width 61 height 30
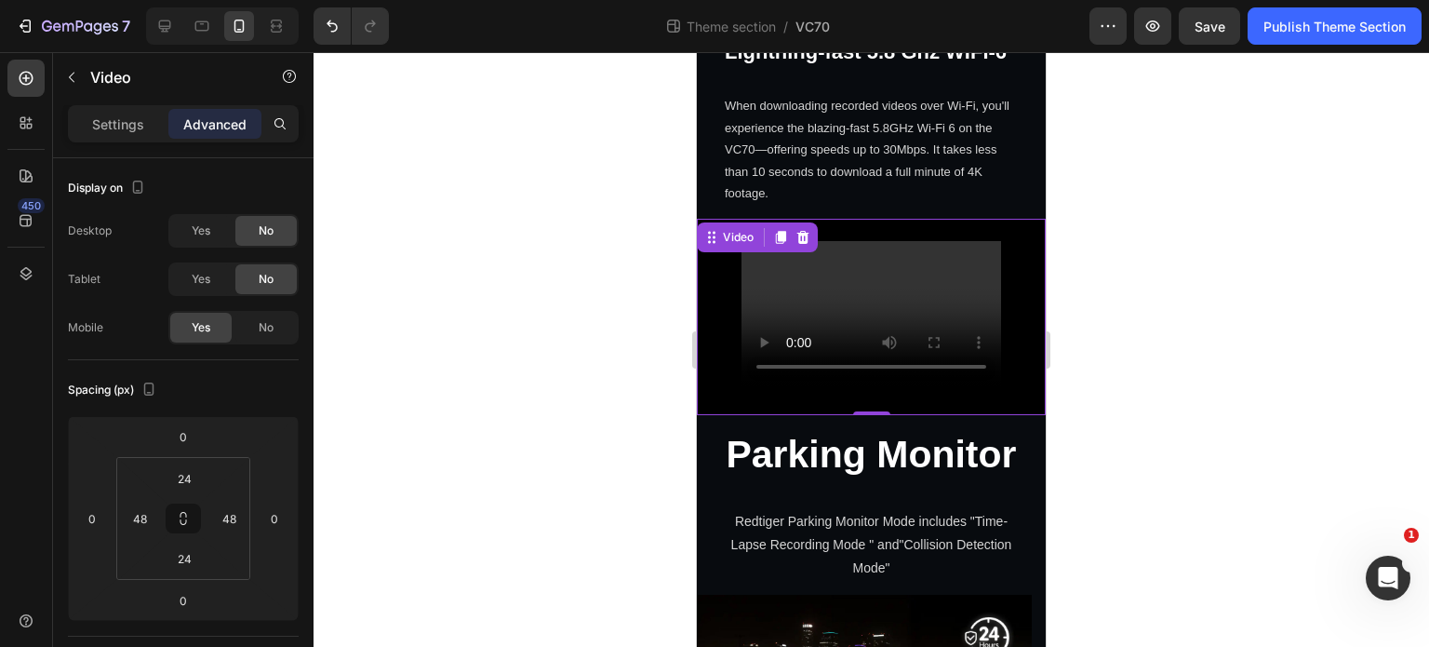
click at [1312, 461] on div at bounding box center [872, 349] width 1116 height 595
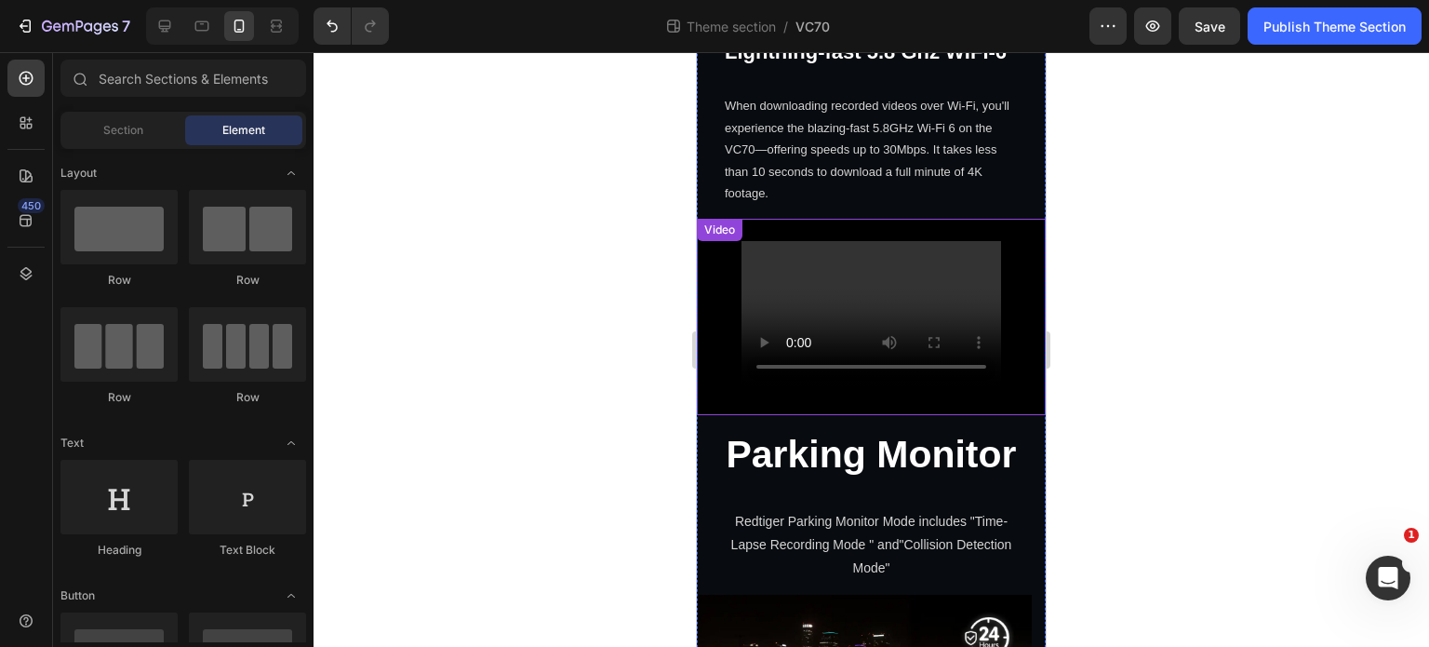
click at [1010, 328] on div "Video" at bounding box center [871, 317] width 349 height 196
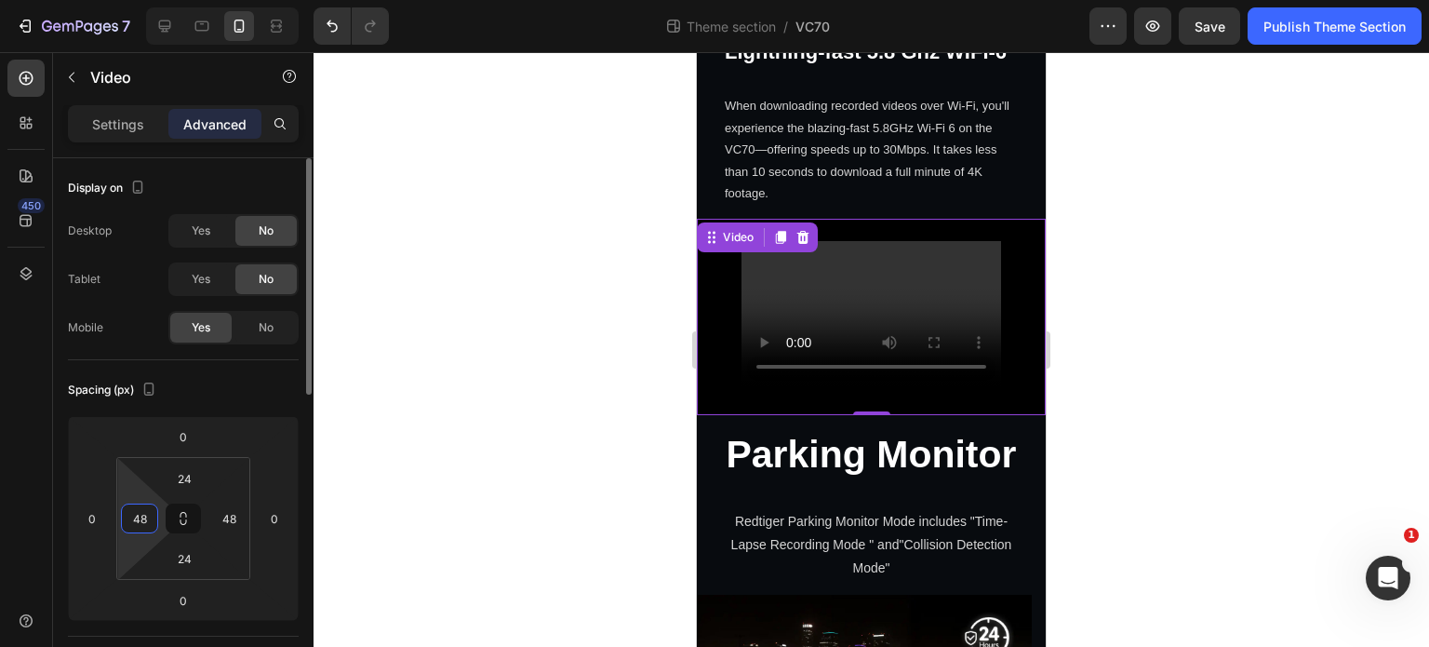
click at [138, 524] on input "48" at bounding box center [140, 518] width 28 height 28
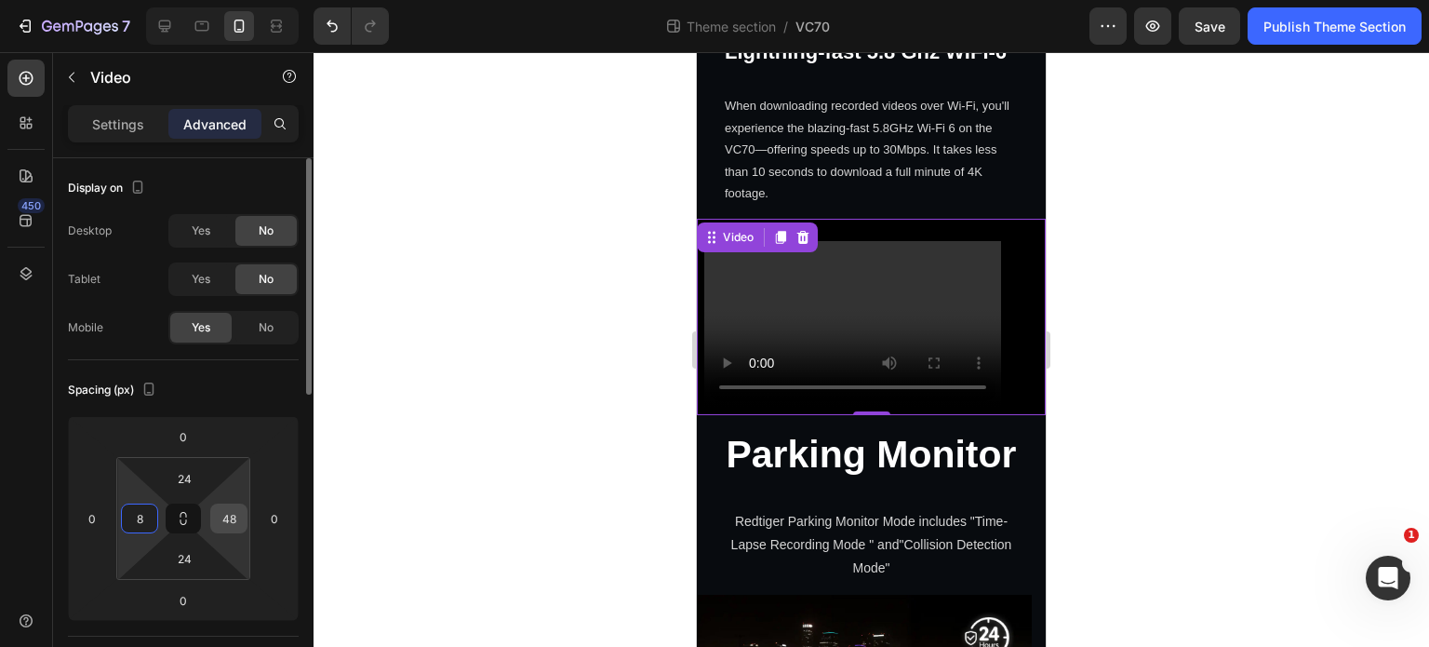
type input "8"
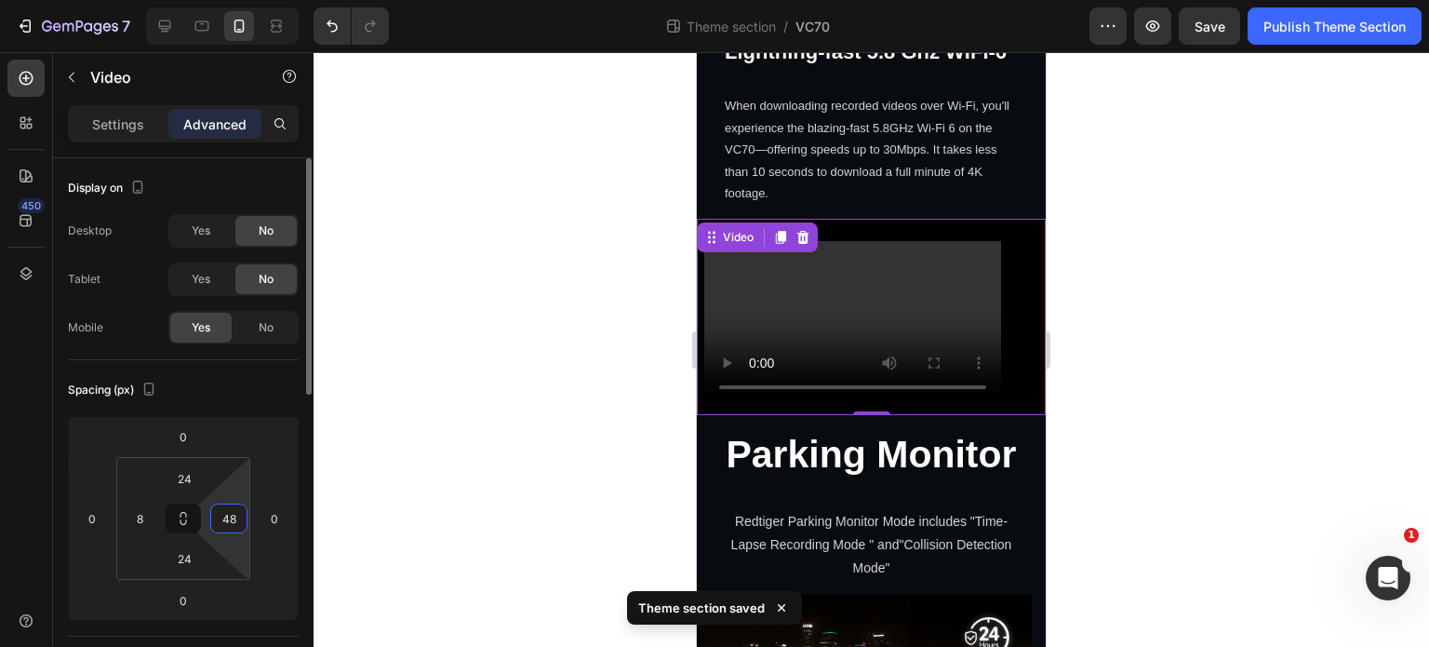
click at [238, 506] on input "48" at bounding box center [229, 518] width 28 height 28
type input "8"
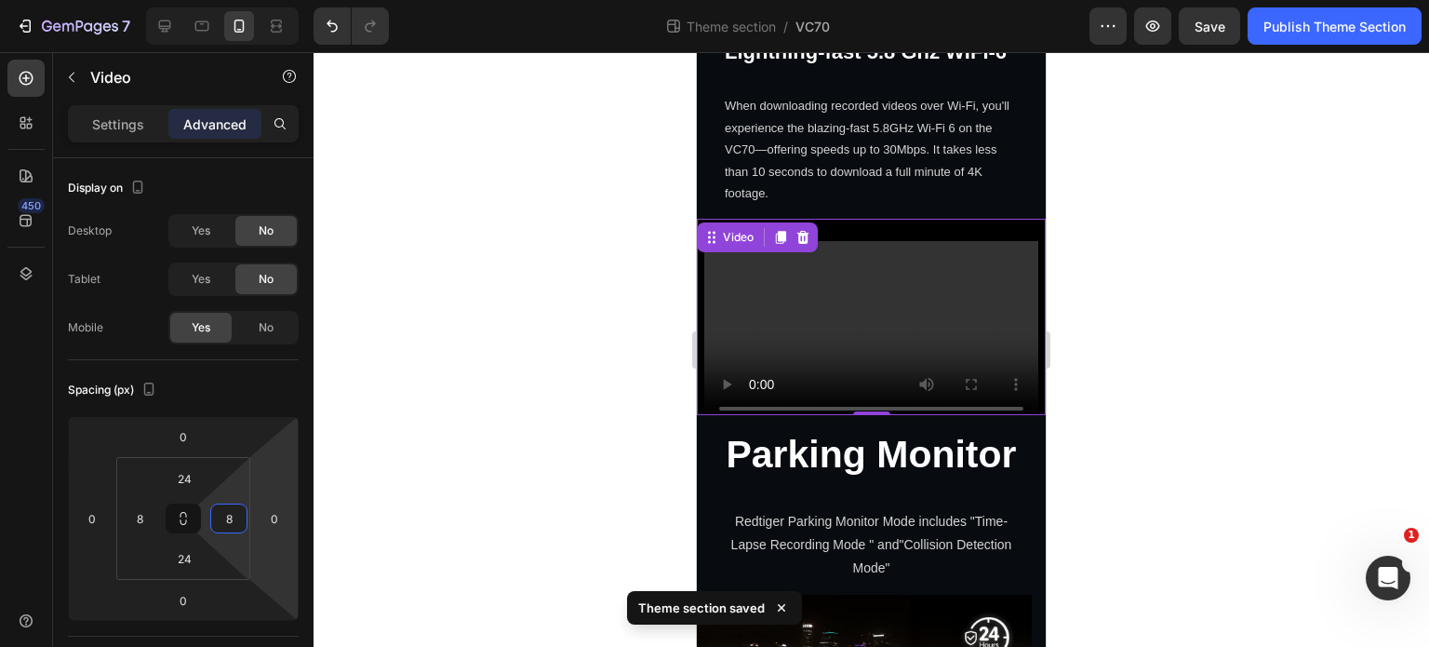
click at [454, 477] on div at bounding box center [872, 349] width 1116 height 595
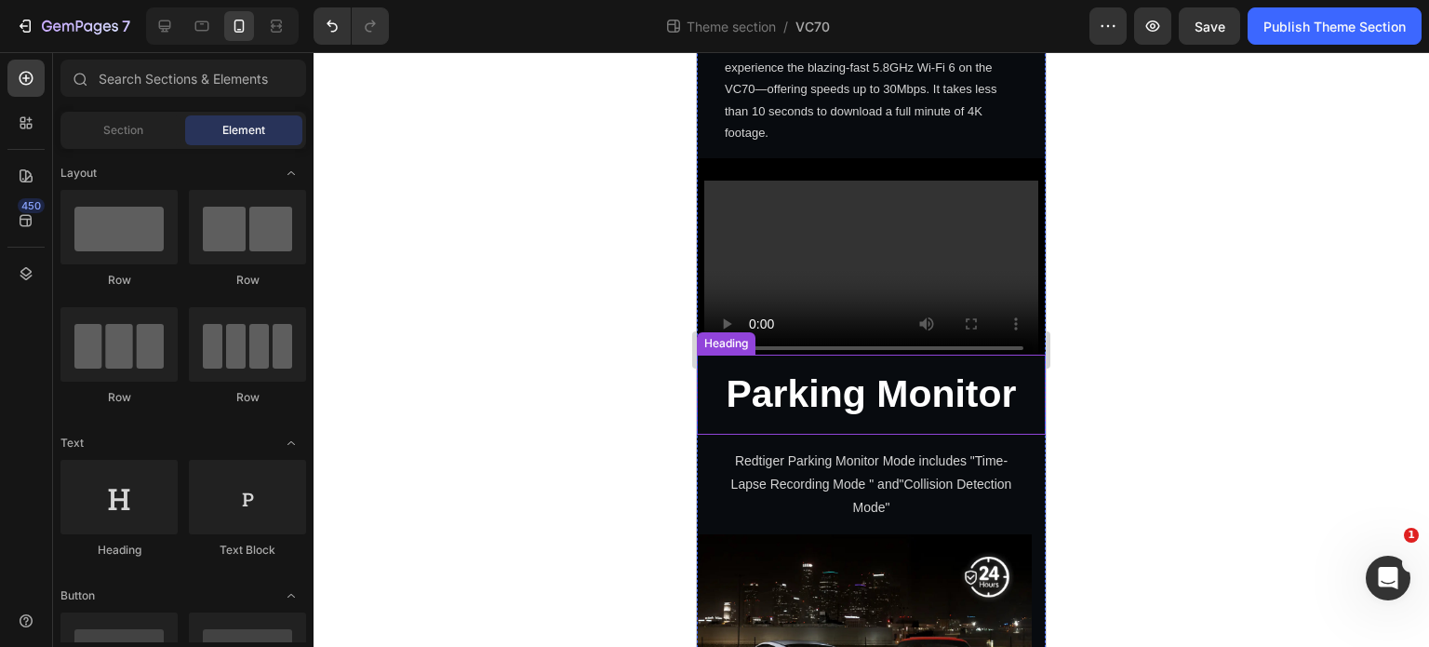
scroll to position [3223, 0]
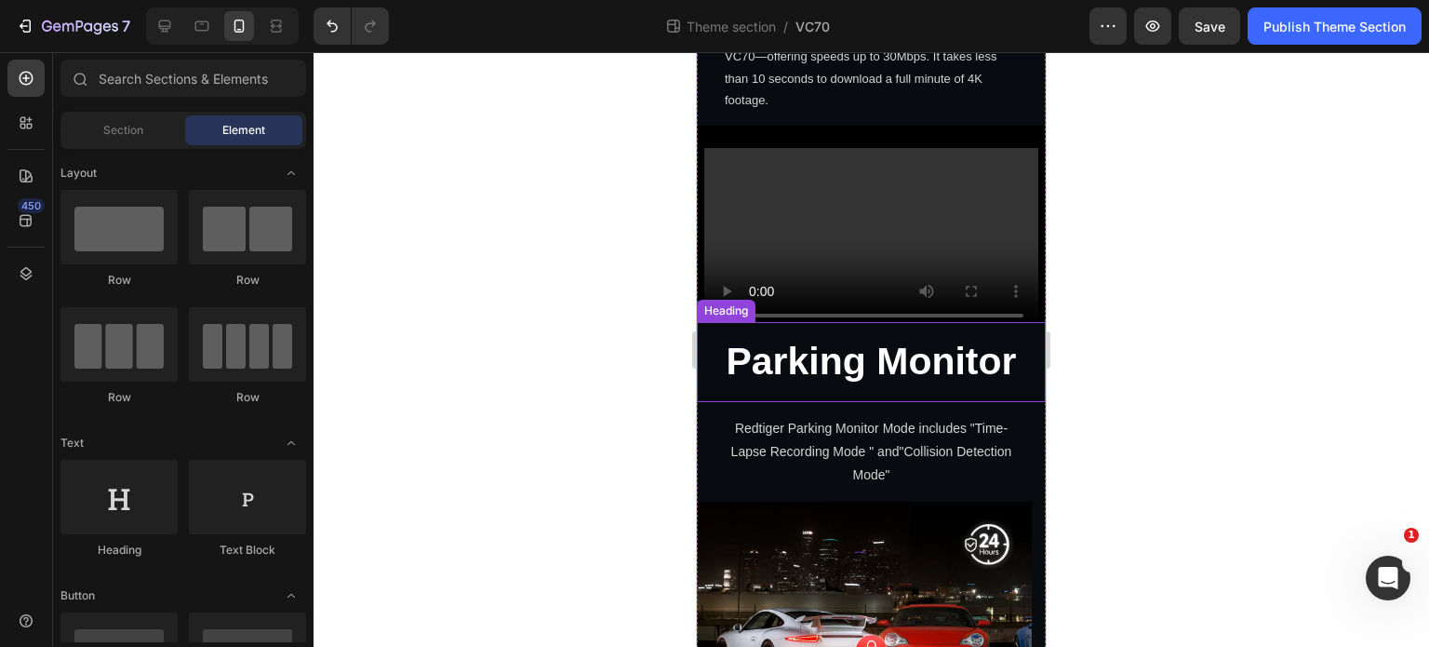
click at [871, 373] on h2 "Parking Monitor" at bounding box center [871, 361] width 349 height 79
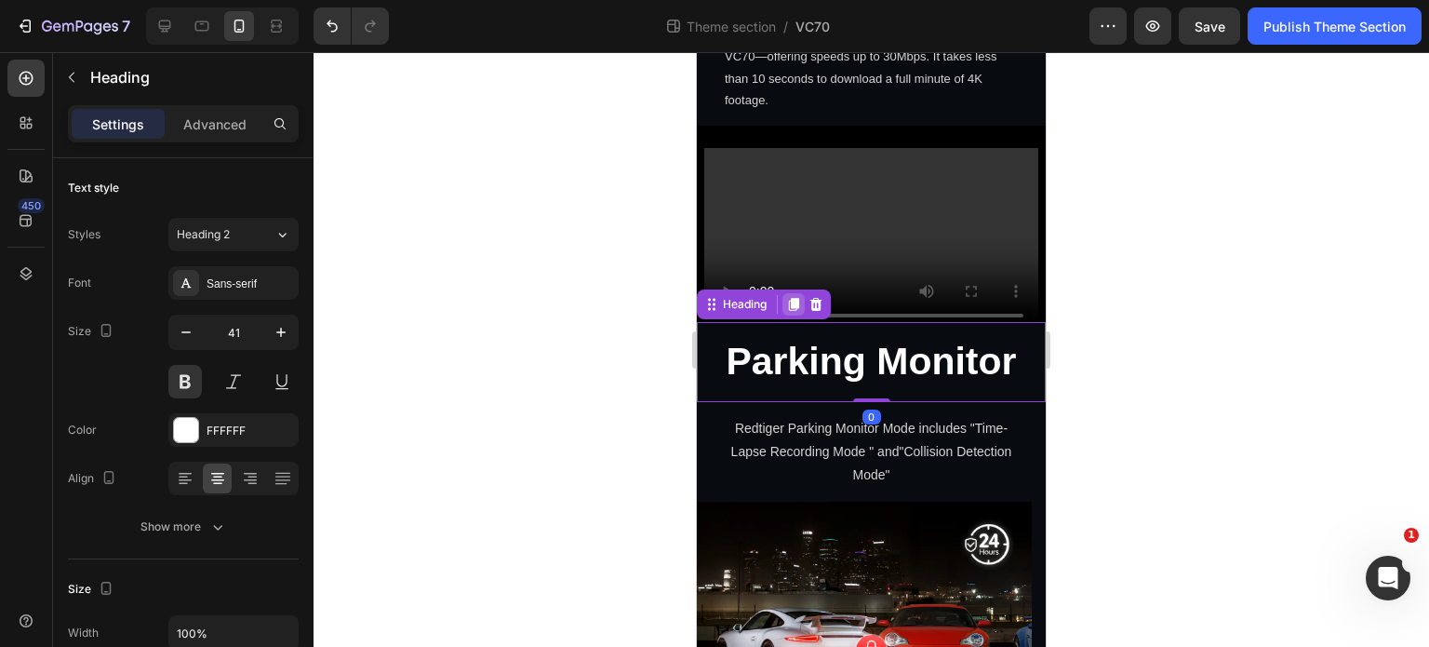
click at [796, 299] on icon at bounding box center [794, 305] width 10 height 13
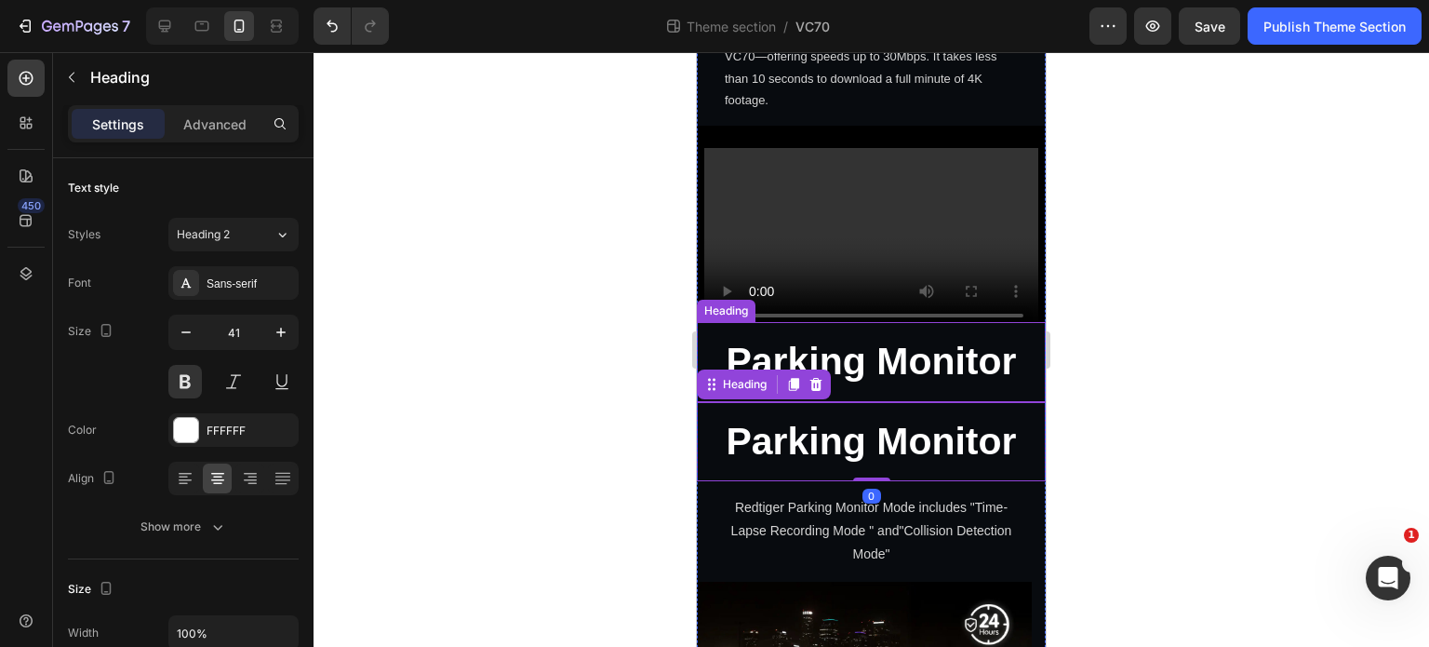
click at [935, 354] on p "Parking Monitor" at bounding box center [871, 361] width 319 height 49
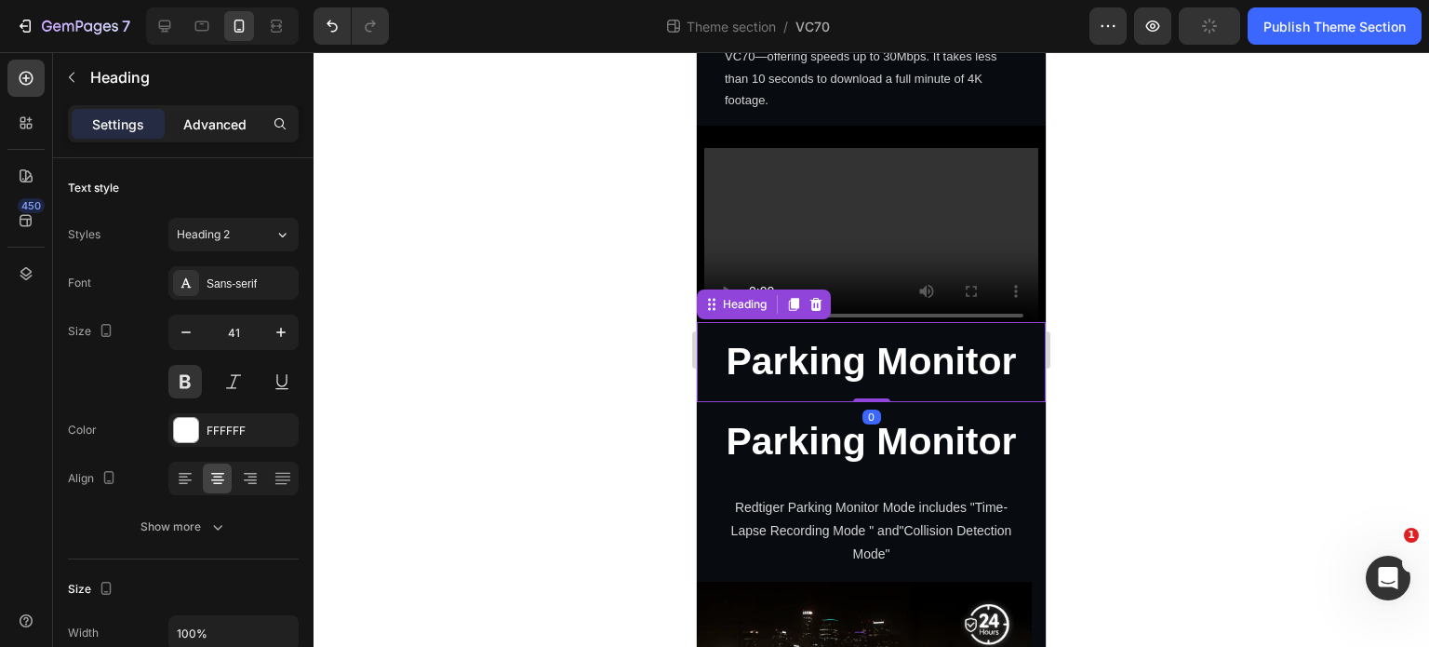
click at [203, 115] on p "Advanced" at bounding box center [214, 124] width 63 height 20
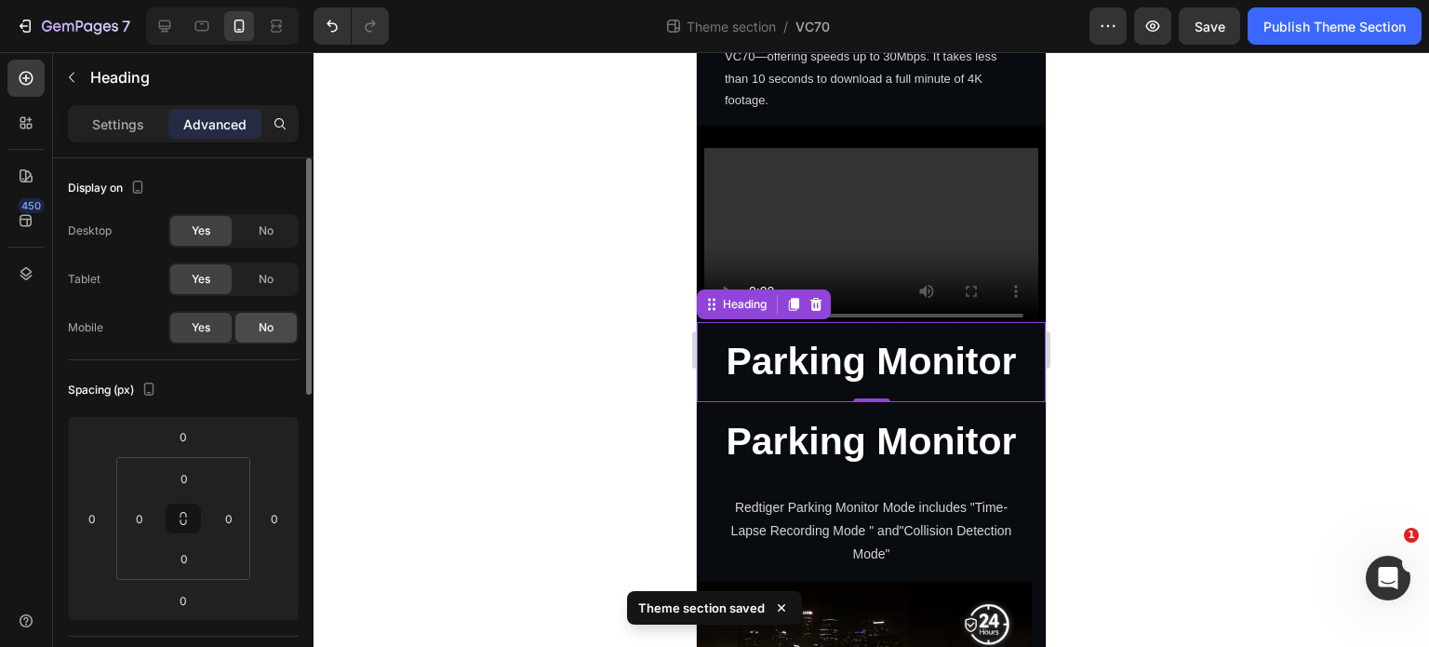
click at [265, 329] on span "No" at bounding box center [266, 327] width 15 height 17
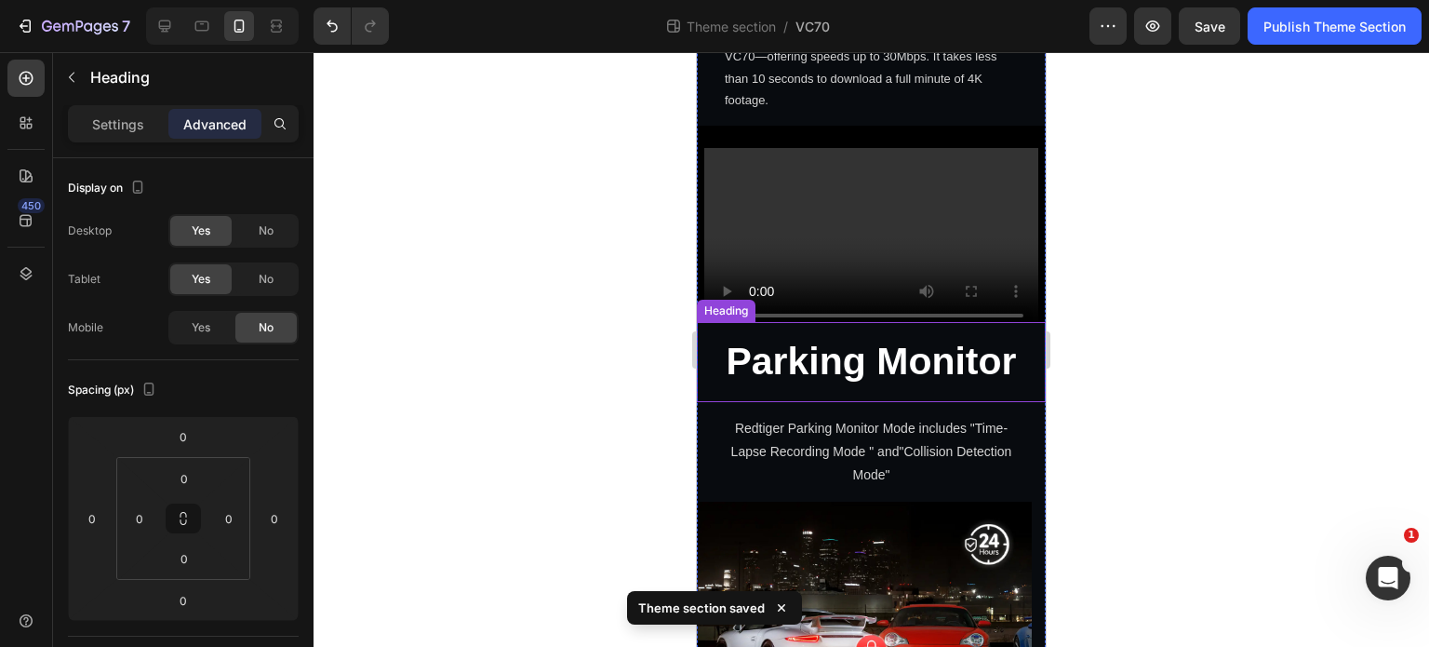
click at [811, 323] on h2 "Parking Monitor" at bounding box center [871, 361] width 349 height 79
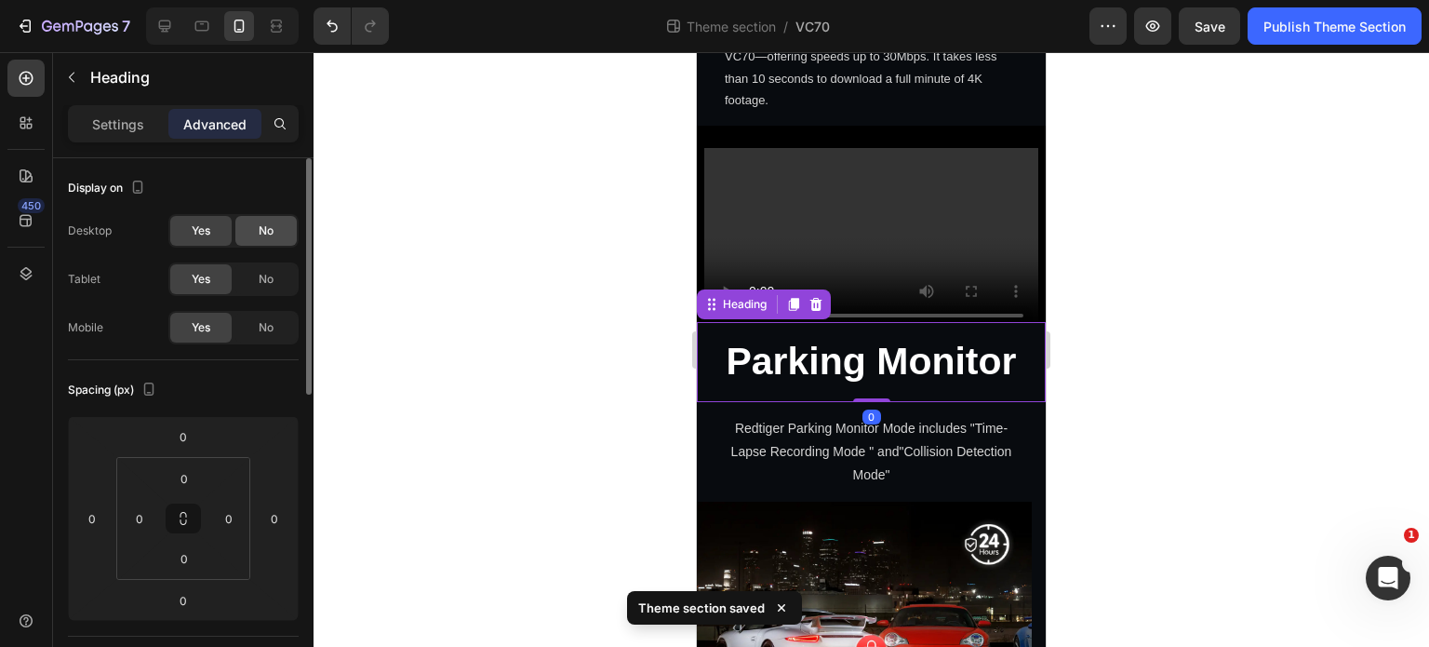
click at [261, 234] on span "No" at bounding box center [266, 230] width 15 height 17
click at [270, 282] on span "No" at bounding box center [266, 279] width 15 height 17
click at [495, 338] on div at bounding box center [872, 349] width 1116 height 595
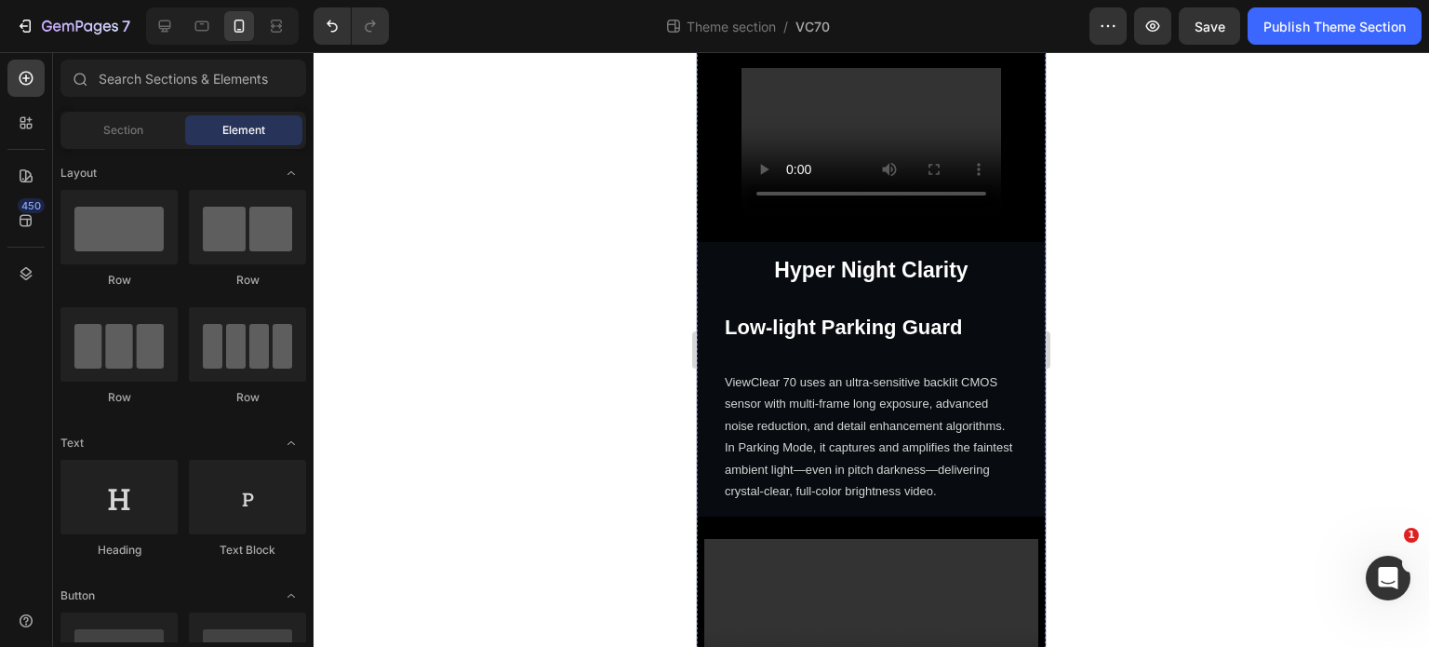
scroll to position [1827, 0]
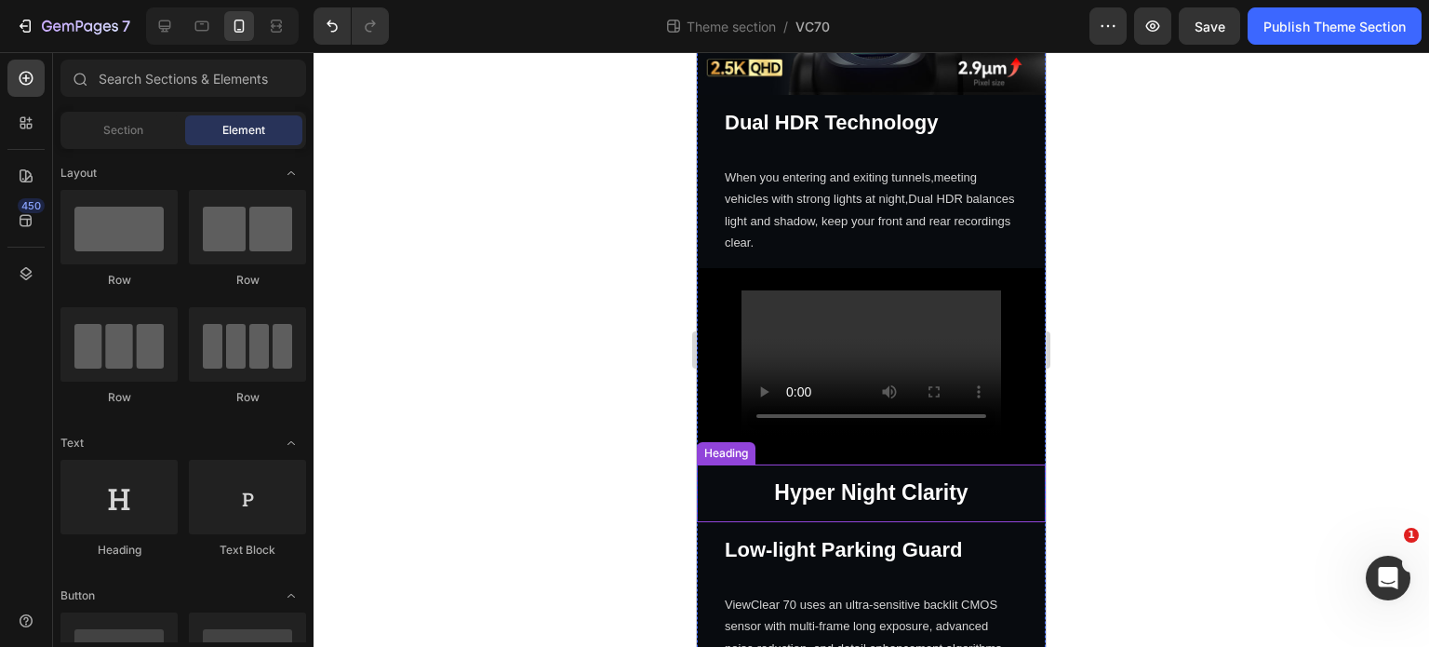
click at [849, 464] on h2 "Hyper Night Clarity" at bounding box center [871, 493] width 349 height 58
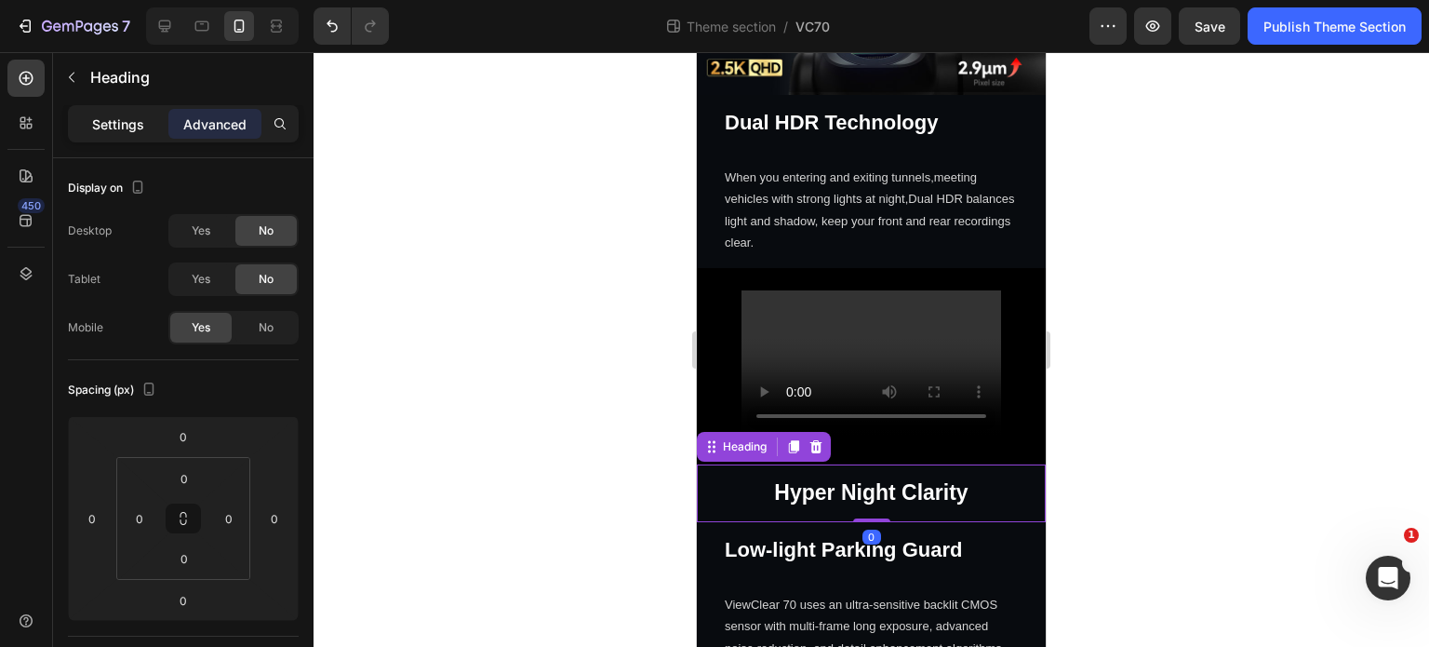
click at [129, 123] on p "Settings" at bounding box center [118, 124] width 52 height 20
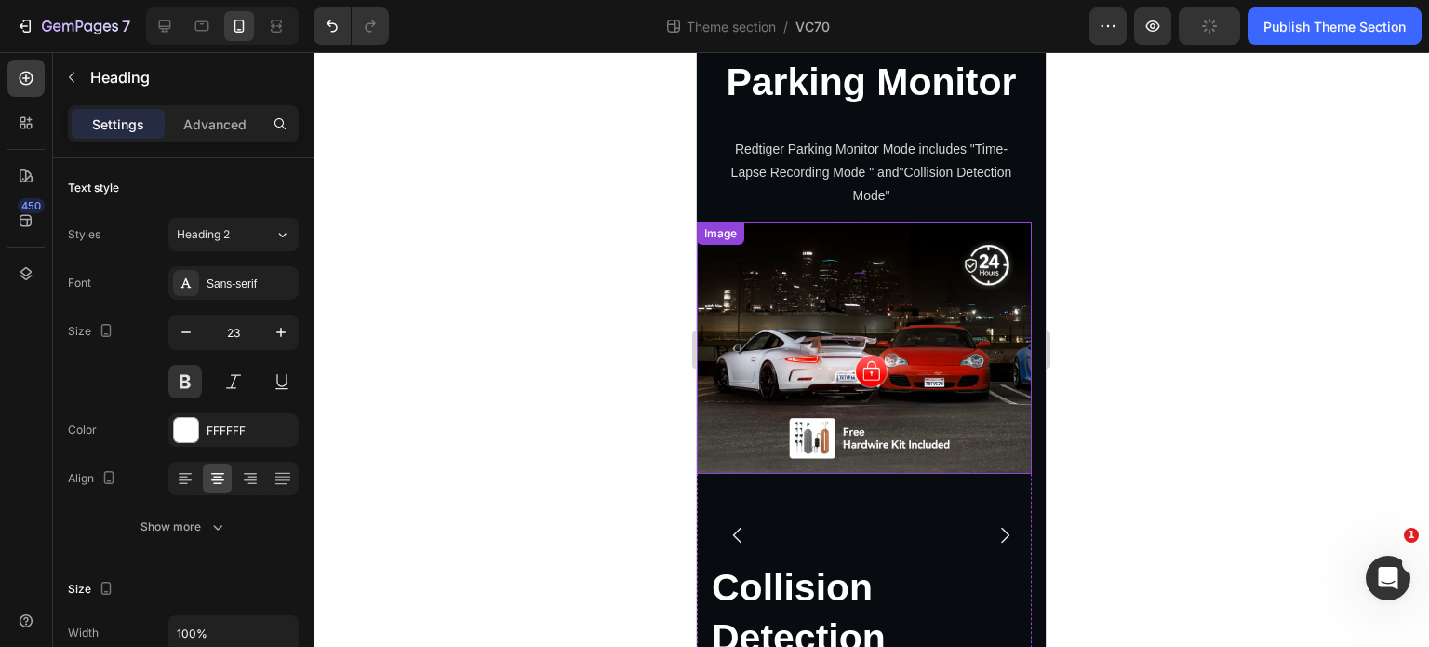
scroll to position [3316, 0]
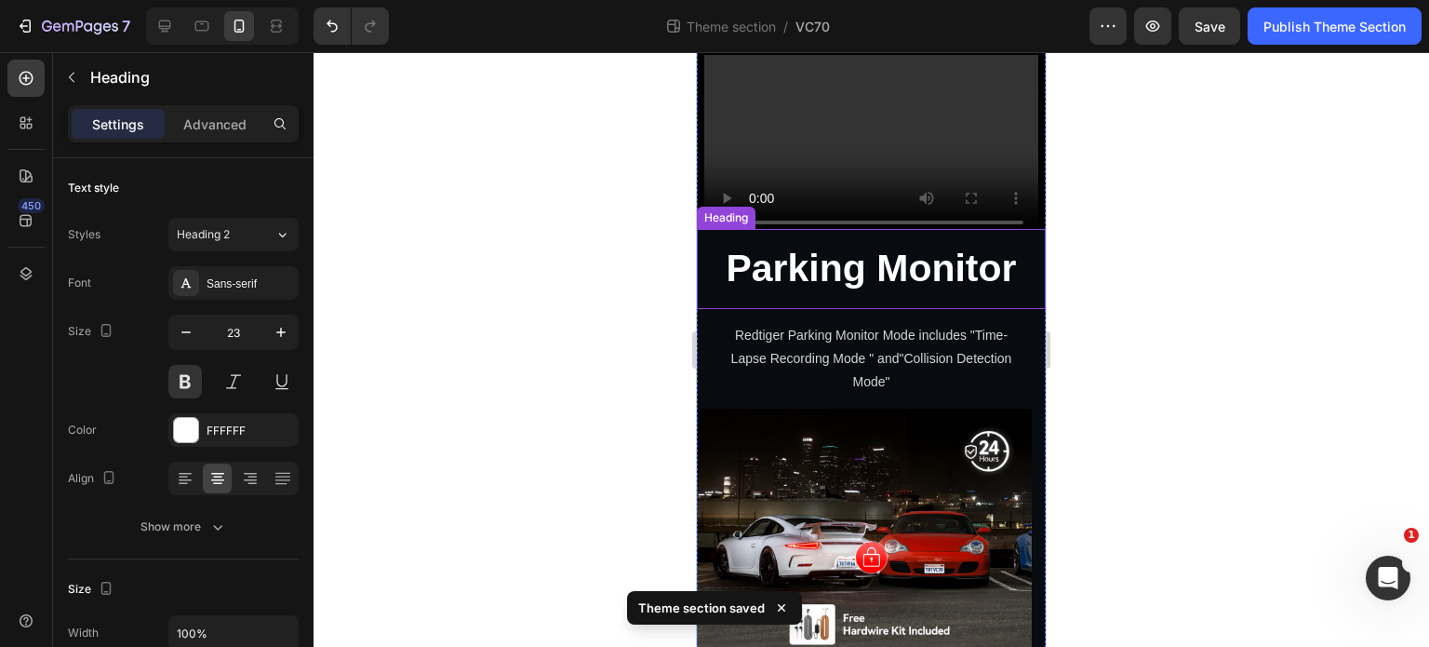
click at [849, 248] on h2 "Parking Monitor" at bounding box center [871, 268] width 349 height 79
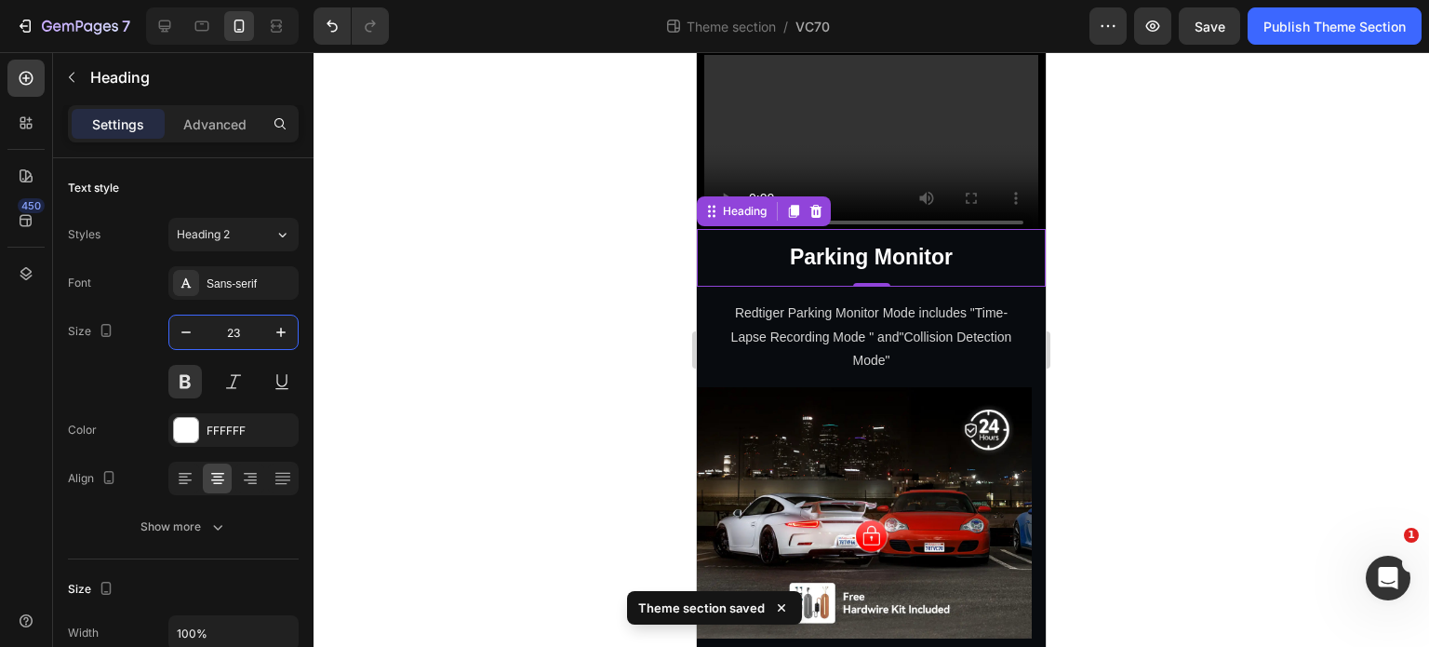
type input "23"
click at [475, 340] on div at bounding box center [872, 349] width 1116 height 595
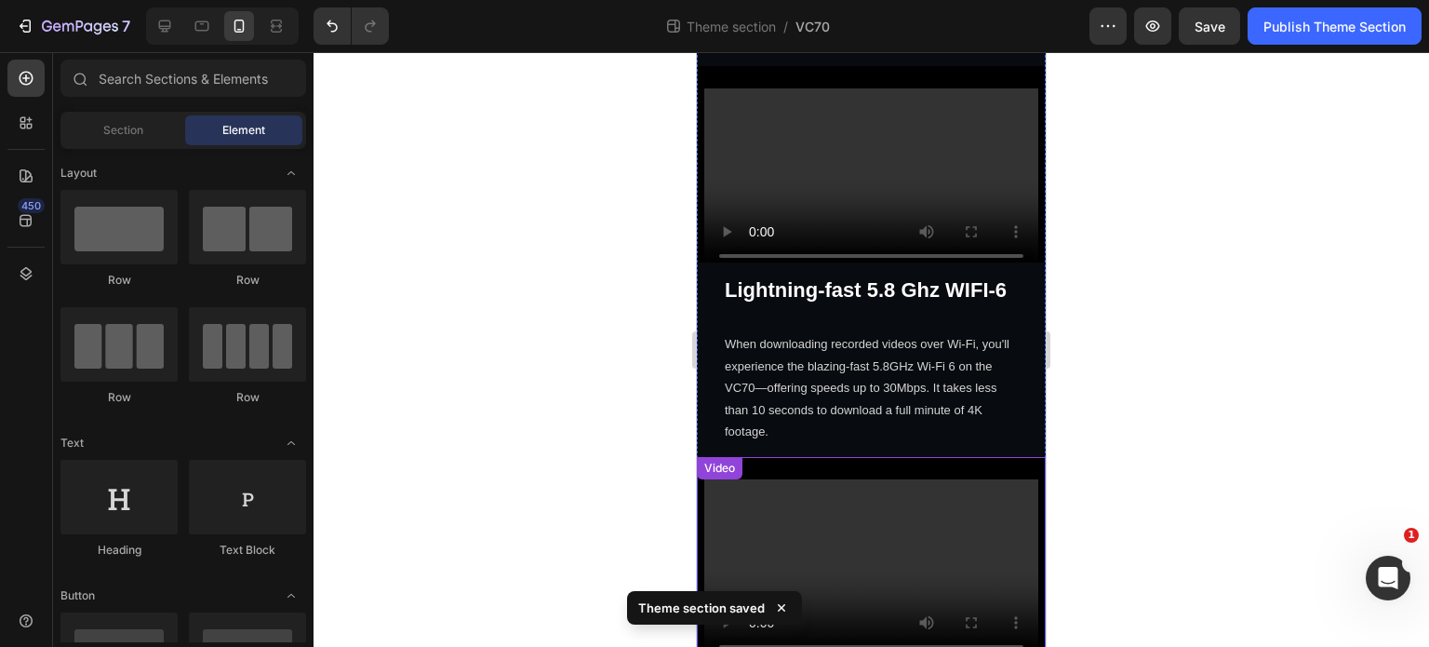
scroll to position [2851, 0]
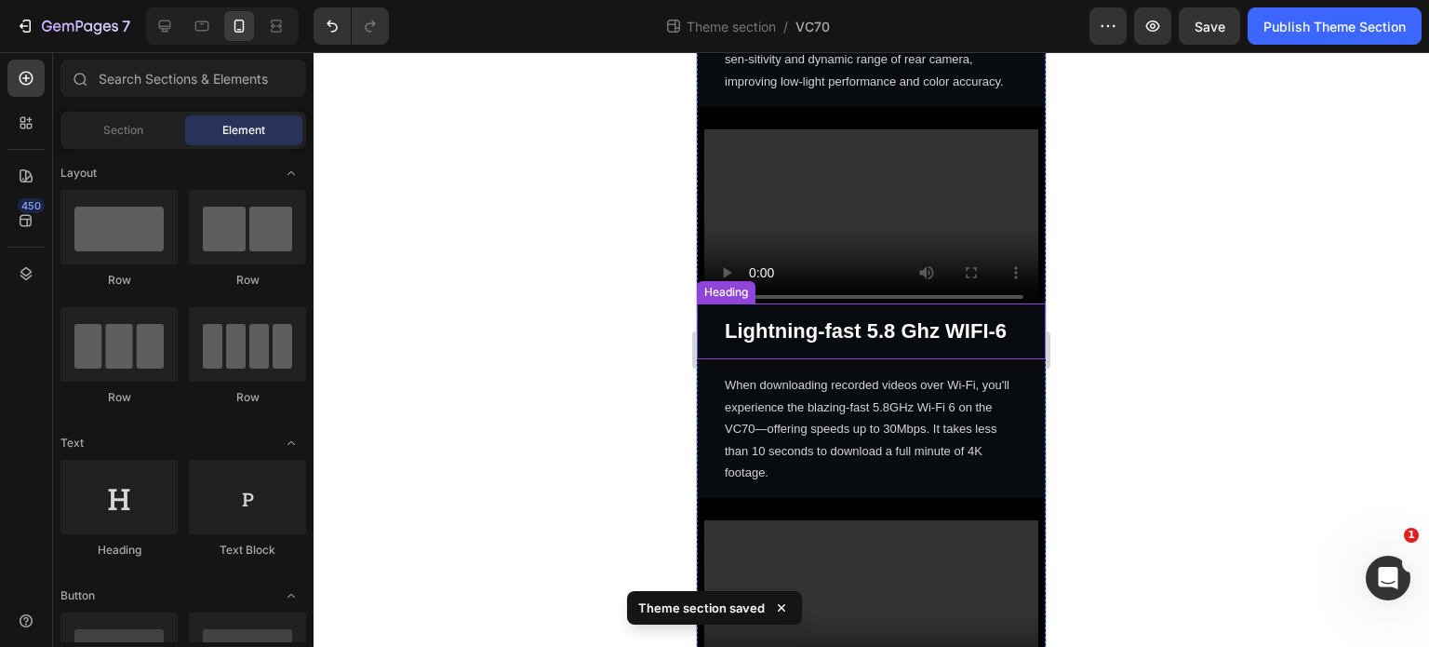
click at [818, 319] on strong "Lightning-fast 5.8 Ghz WIFI-6" at bounding box center [866, 330] width 282 height 23
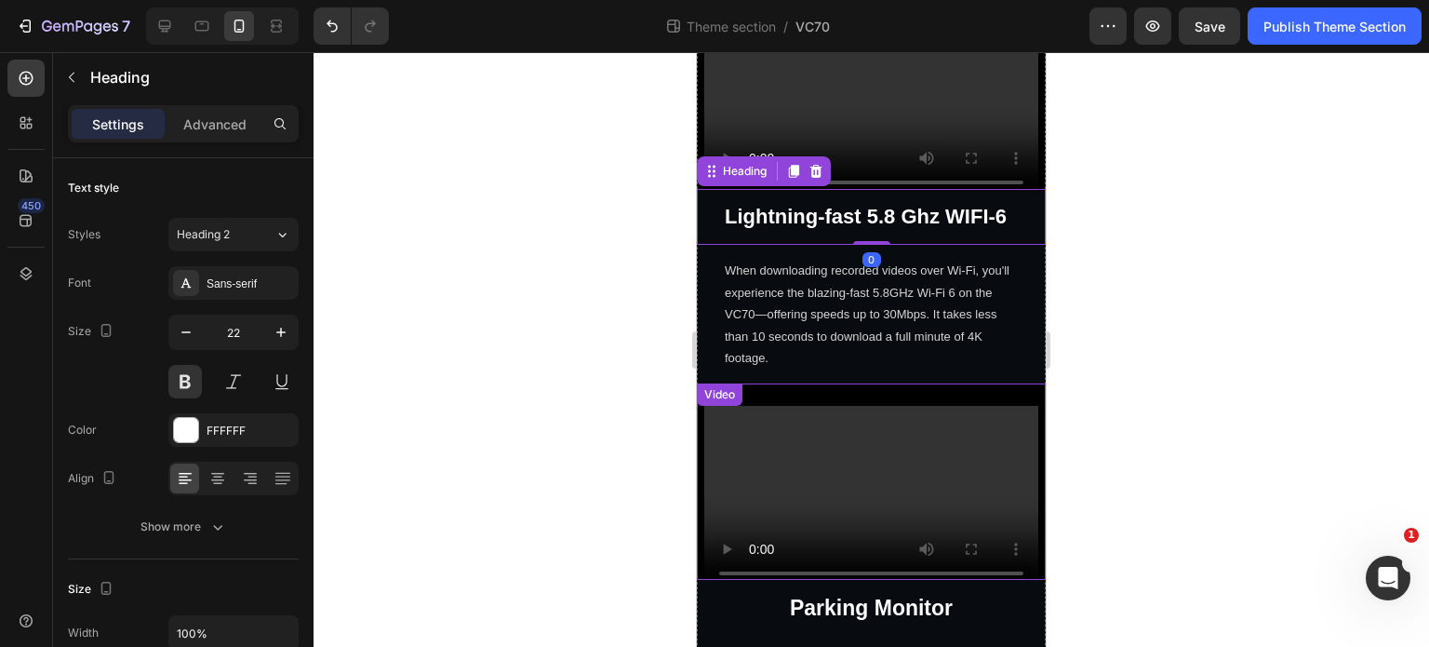
scroll to position [3130, 0]
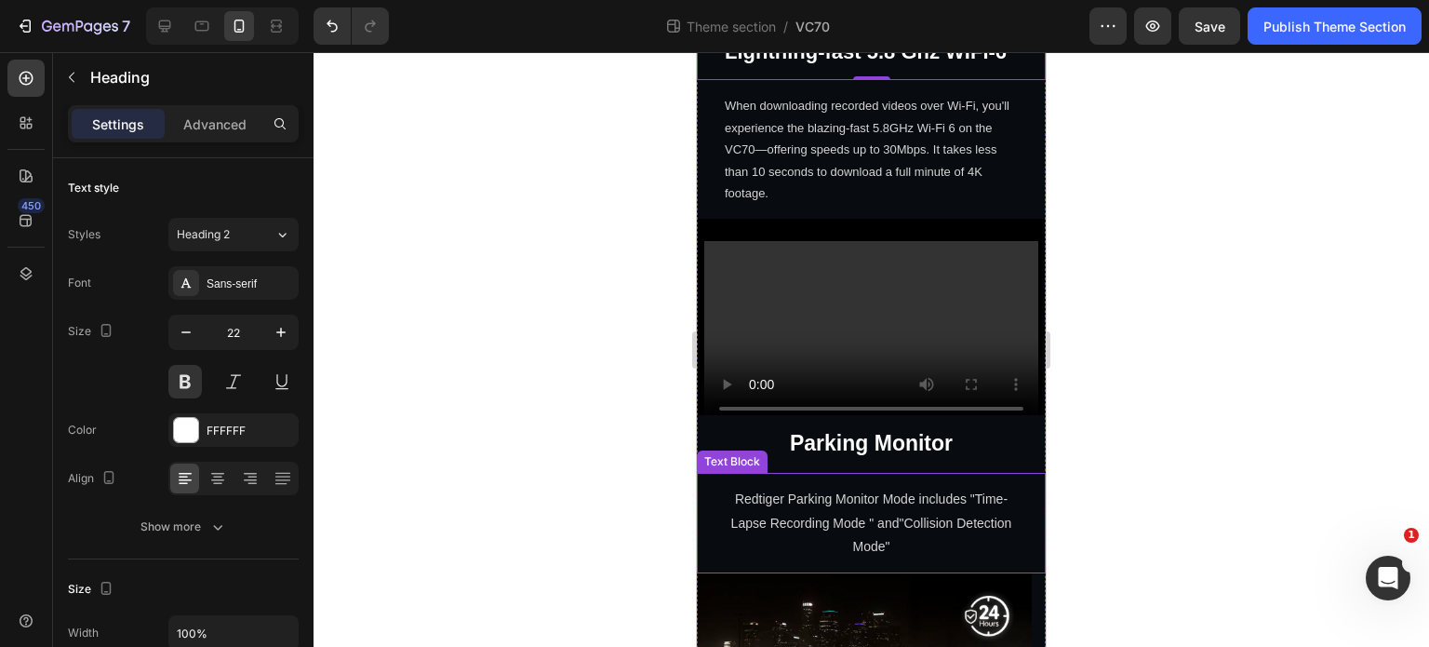
click at [914, 493] on p "Redtiger Parking Monitor Mode includes "Time-Lapse Recording Mode " and"Collisi…" at bounding box center [871, 523] width 293 height 71
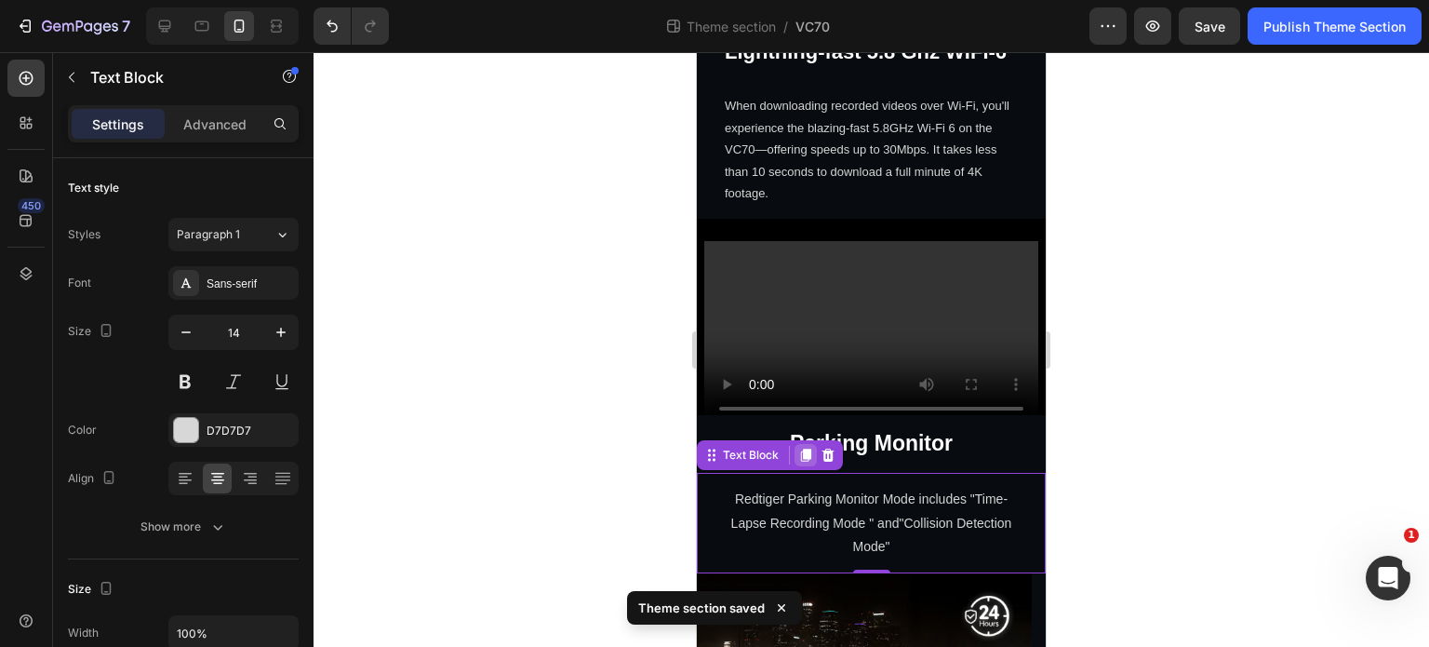
click at [808, 444] on div at bounding box center [806, 455] width 22 height 22
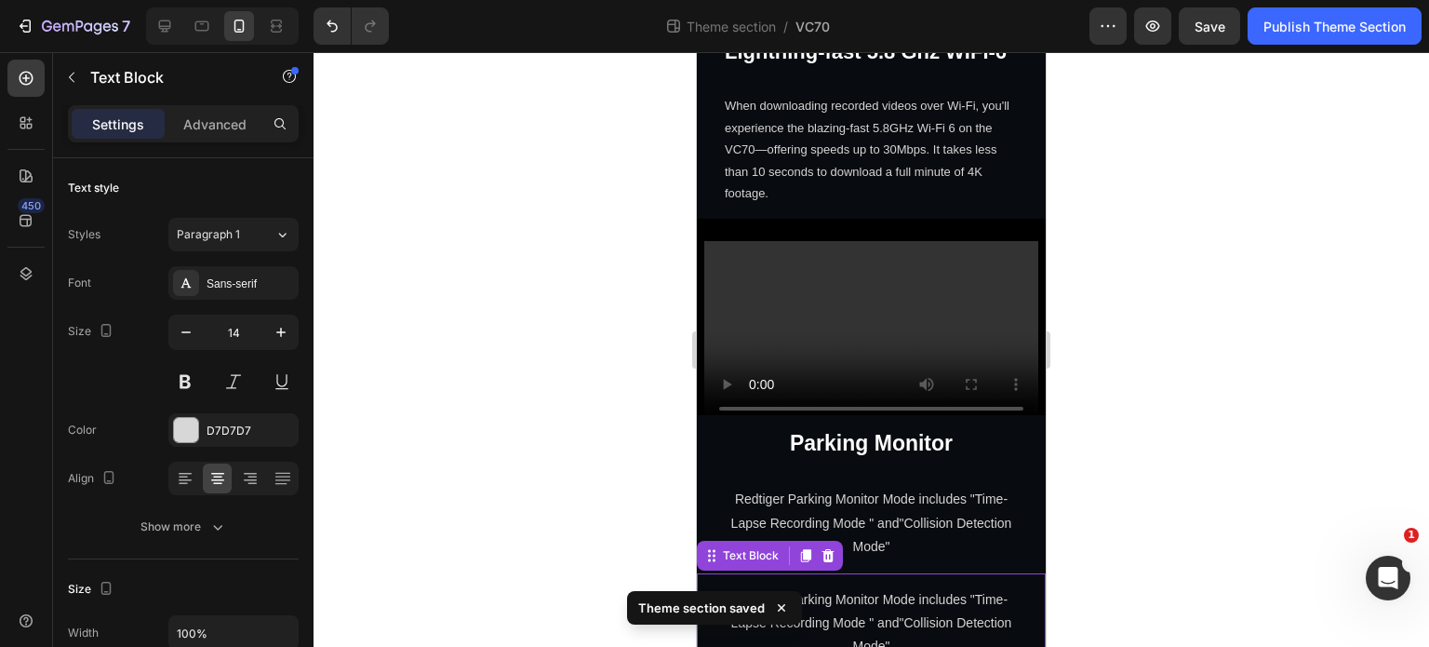
click at [948, 588] on p "Redtiger Parking Monitor Mode includes "Time-Lapse Recording Mode " and"Collisi…" at bounding box center [871, 623] width 293 height 71
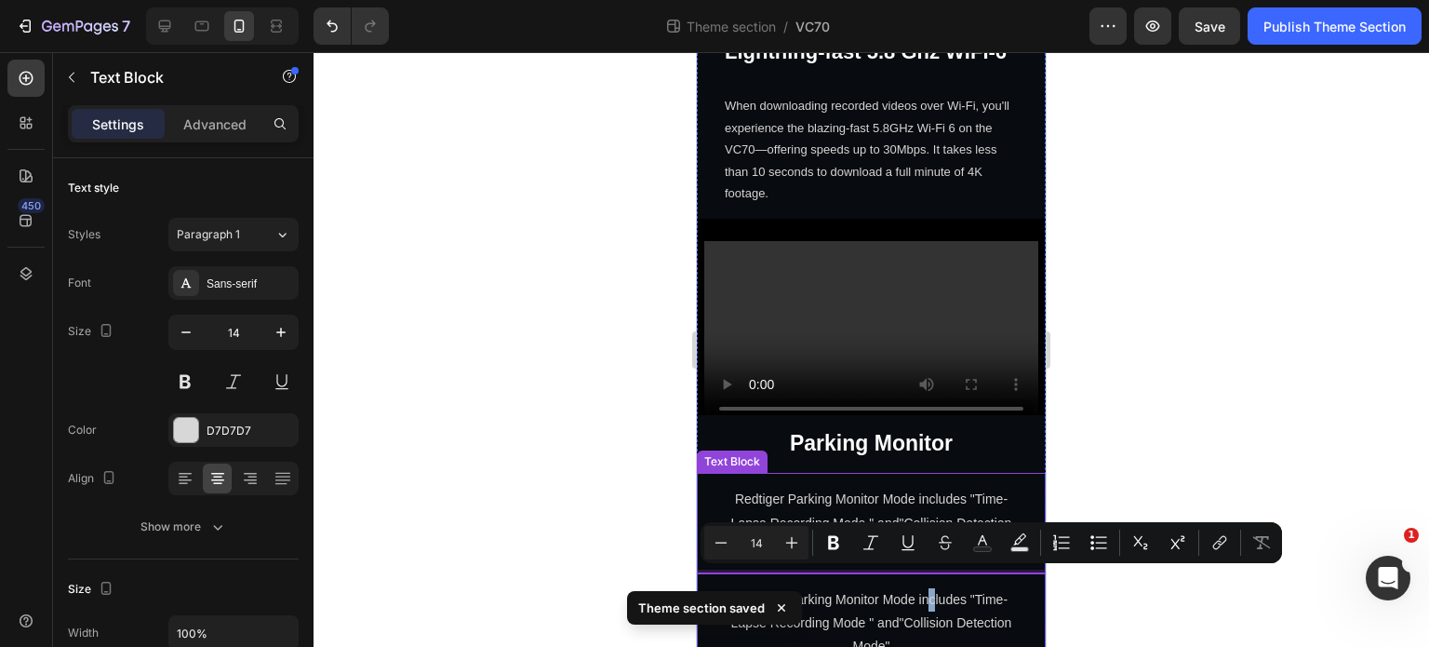
click at [860, 489] on p "Redtiger Parking Monitor Mode includes "Time-Lapse Recording Mode " and"Collisi…" at bounding box center [871, 523] width 293 height 71
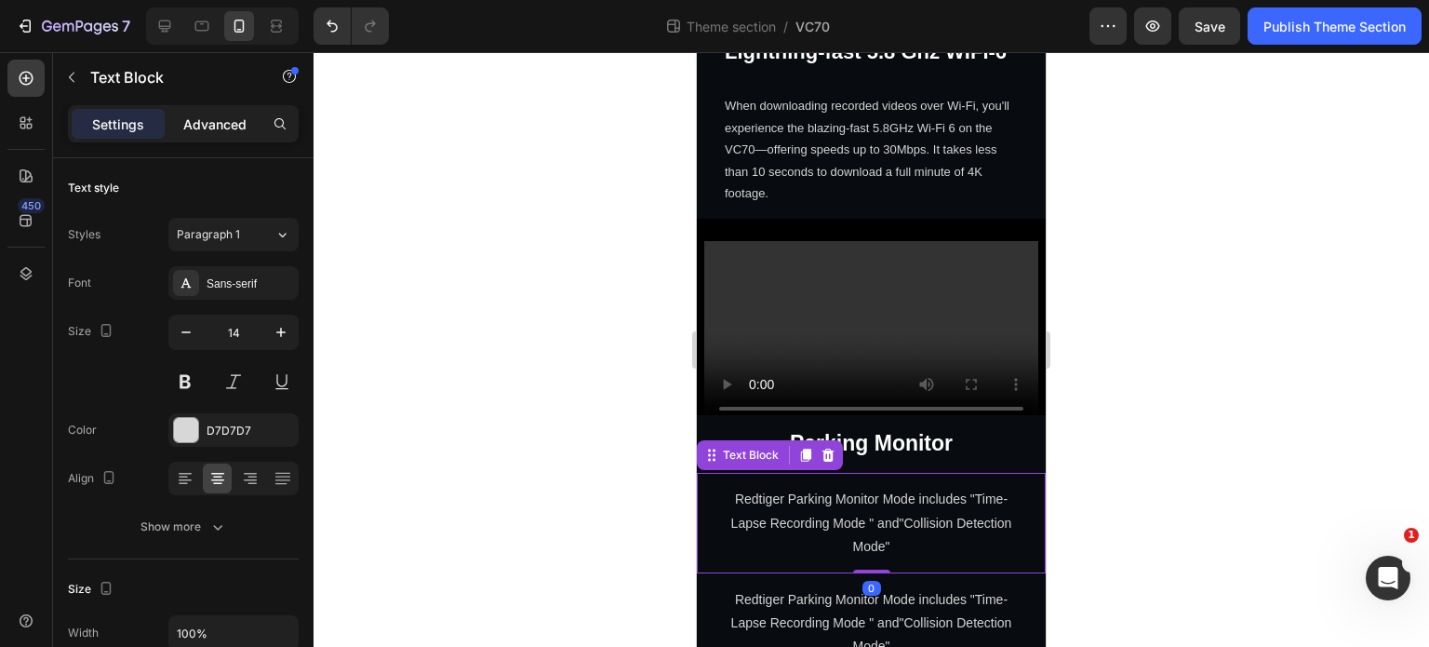
click at [216, 127] on p "Advanced" at bounding box center [214, 124] width 63 height 20
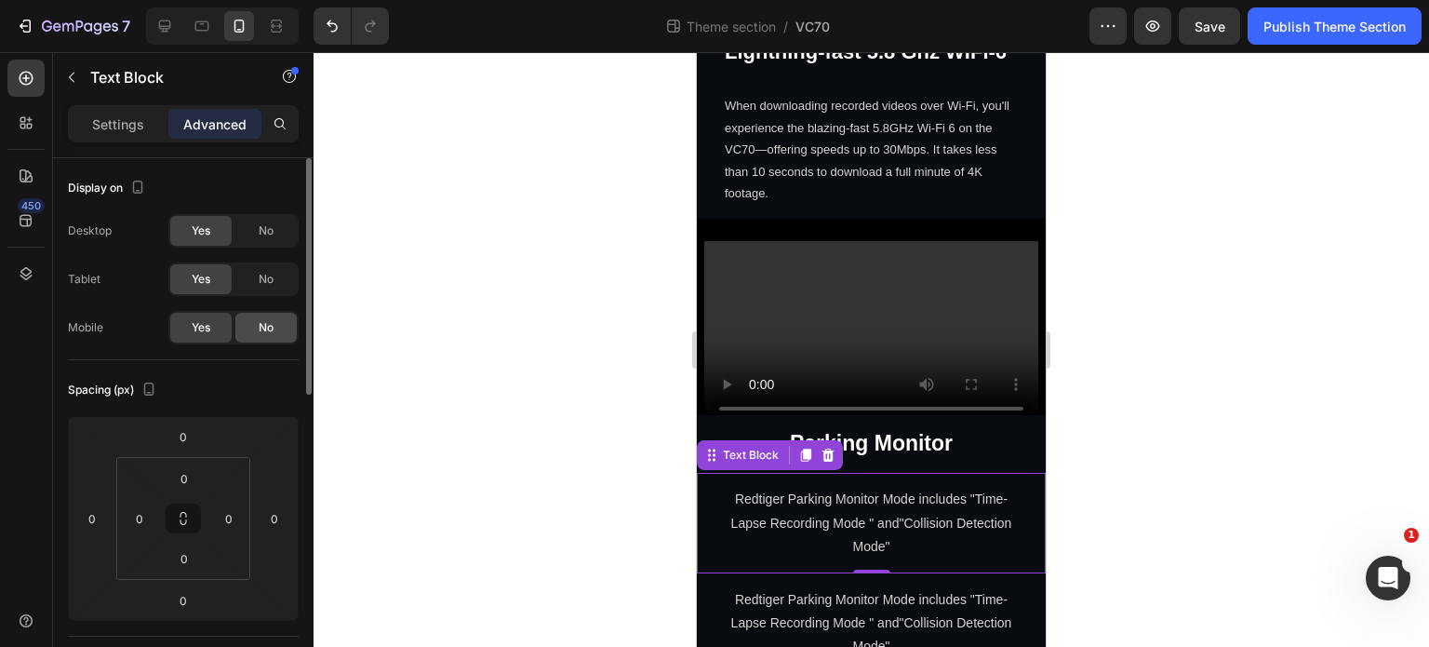
click at [271, 321] on span "No" at bounding box center [266, 327] width 15 height 17
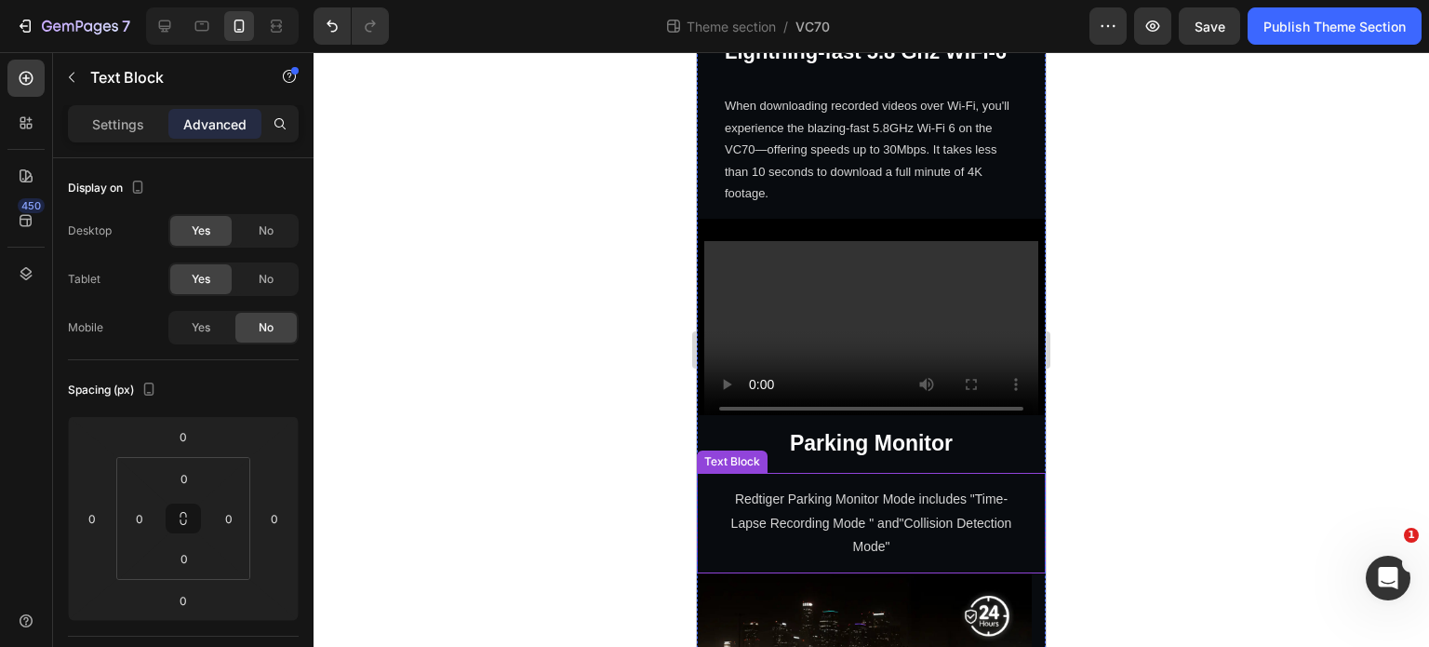
click at [881, 488] on p "Redtiger Parking Monitor Mode includes "Time-Lapse Recording Mode " and"Collisi…" at bounding box center [871, 523] width 293 height 71
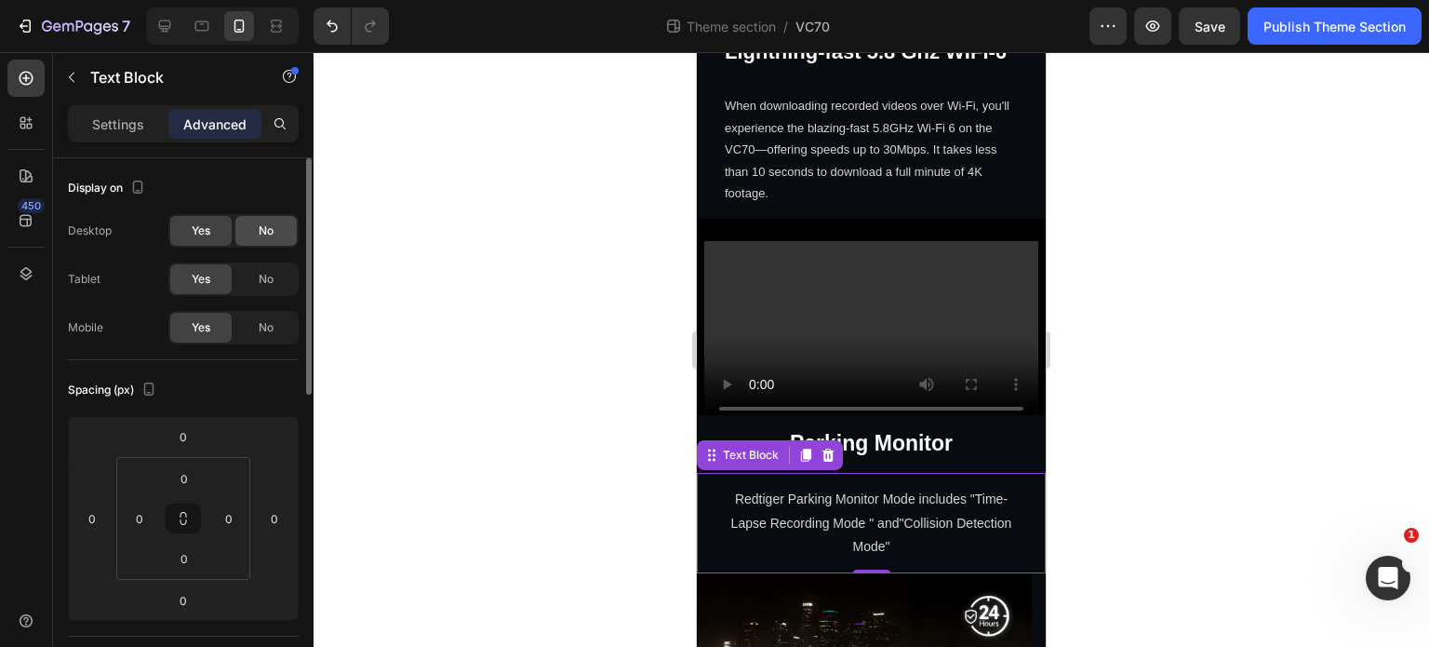
click at [271, 222] on span "No" at bounding box center [266, 230] width 15 height 17
click at [273, 274] on span "No" at bounding box center [266, 279] width 15 height 17
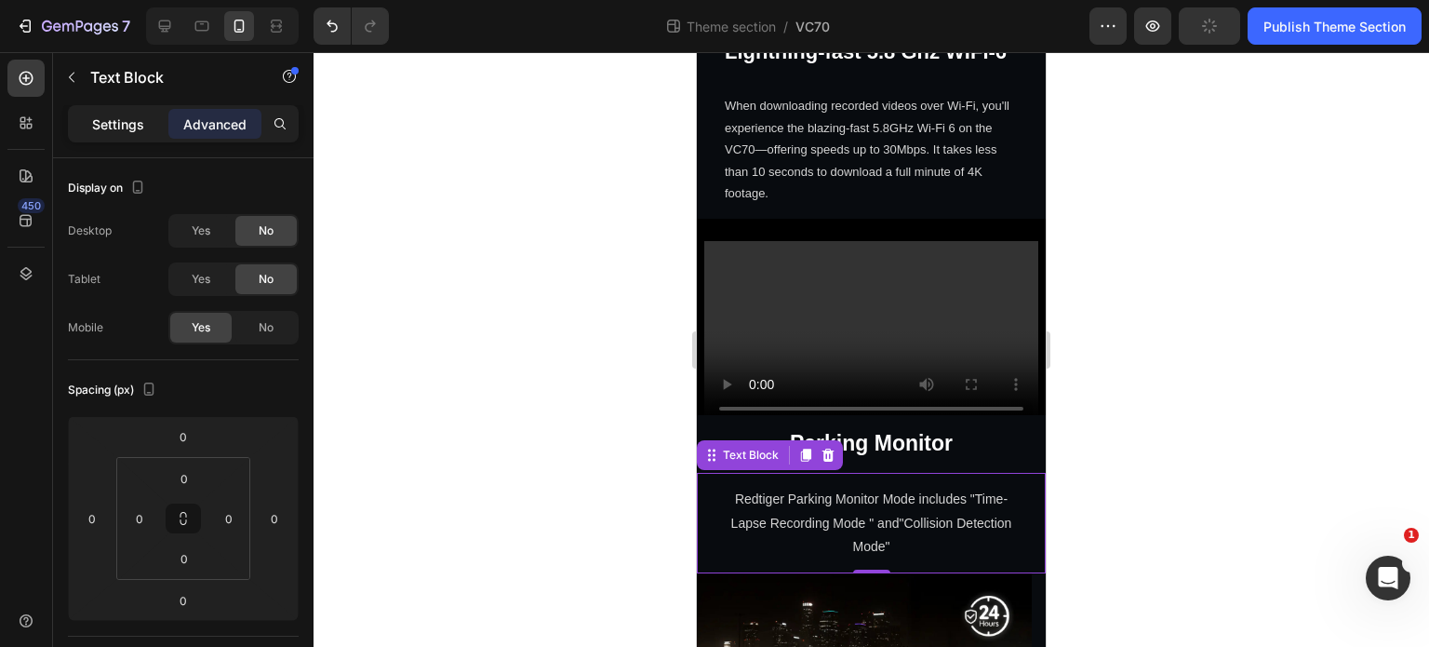
click at [122, 129] on p "Settings" at bounding box center [118, 124] width 52 height 20
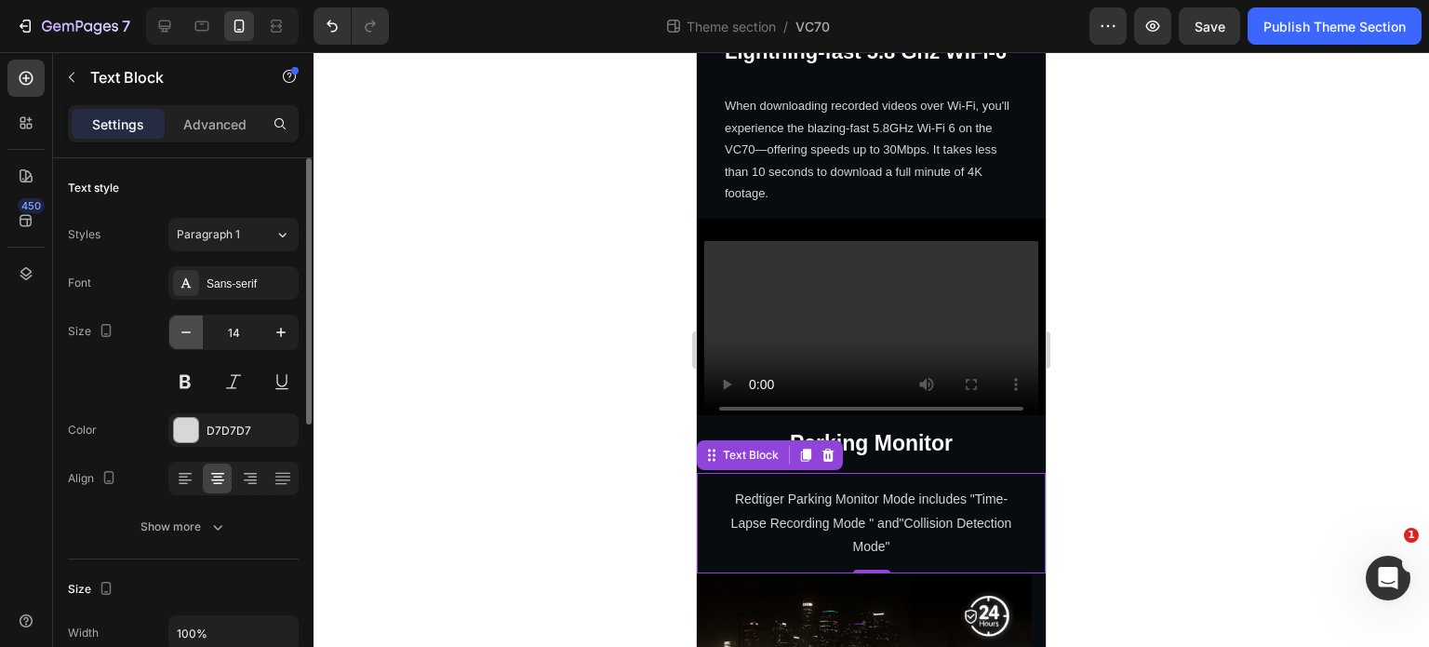
click at [190, 319] on button "button" at bounding box center [185, 331] width 33 height 33
type input "13"
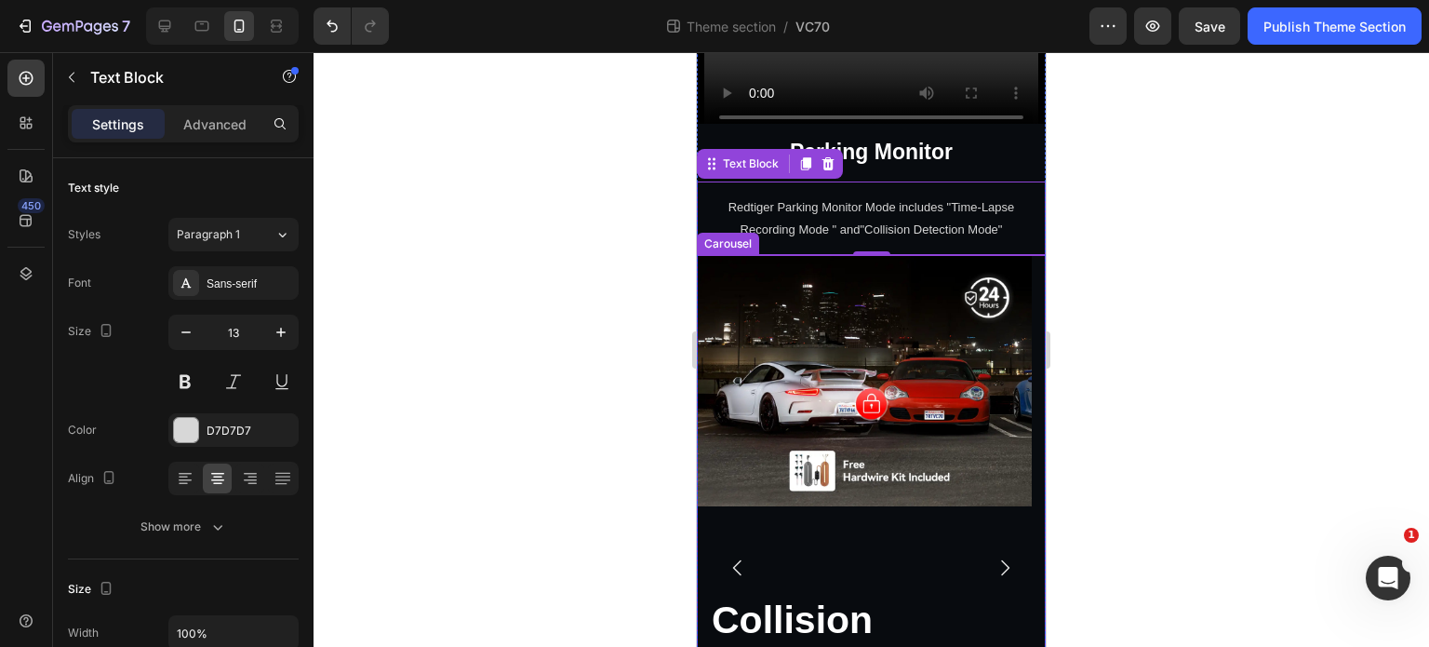
scroll to position [3316, 0]
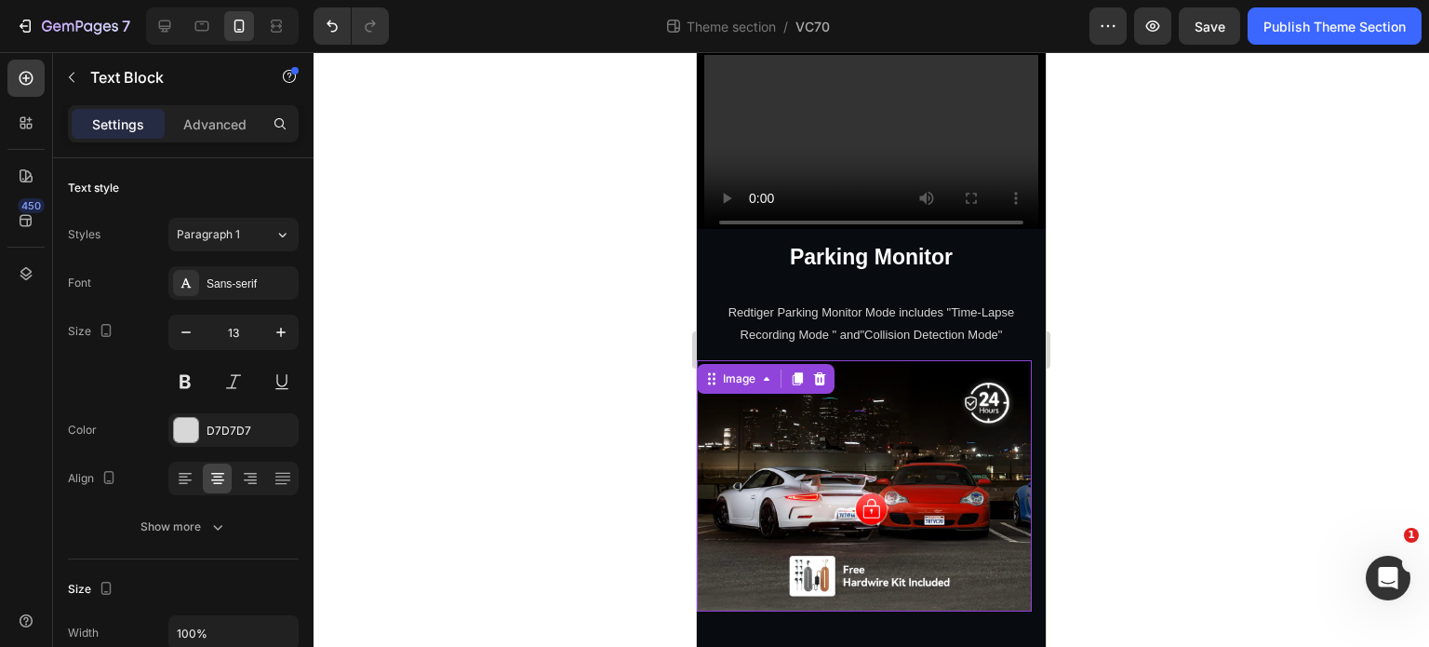
click at [944, 502] on img at bounding box center [864, 485] width 335 height 251
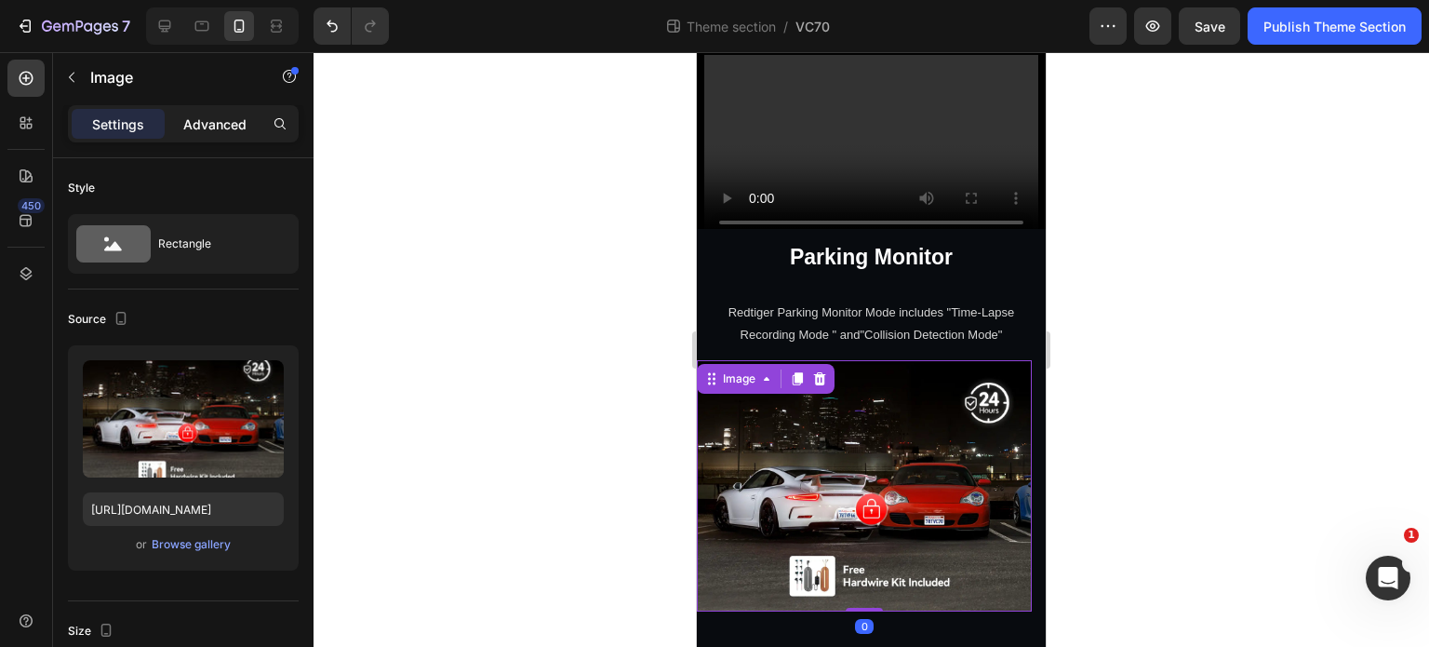
click at [221, 119] on p "Advanced" at bounding box center [214, 124] width 63 height 20
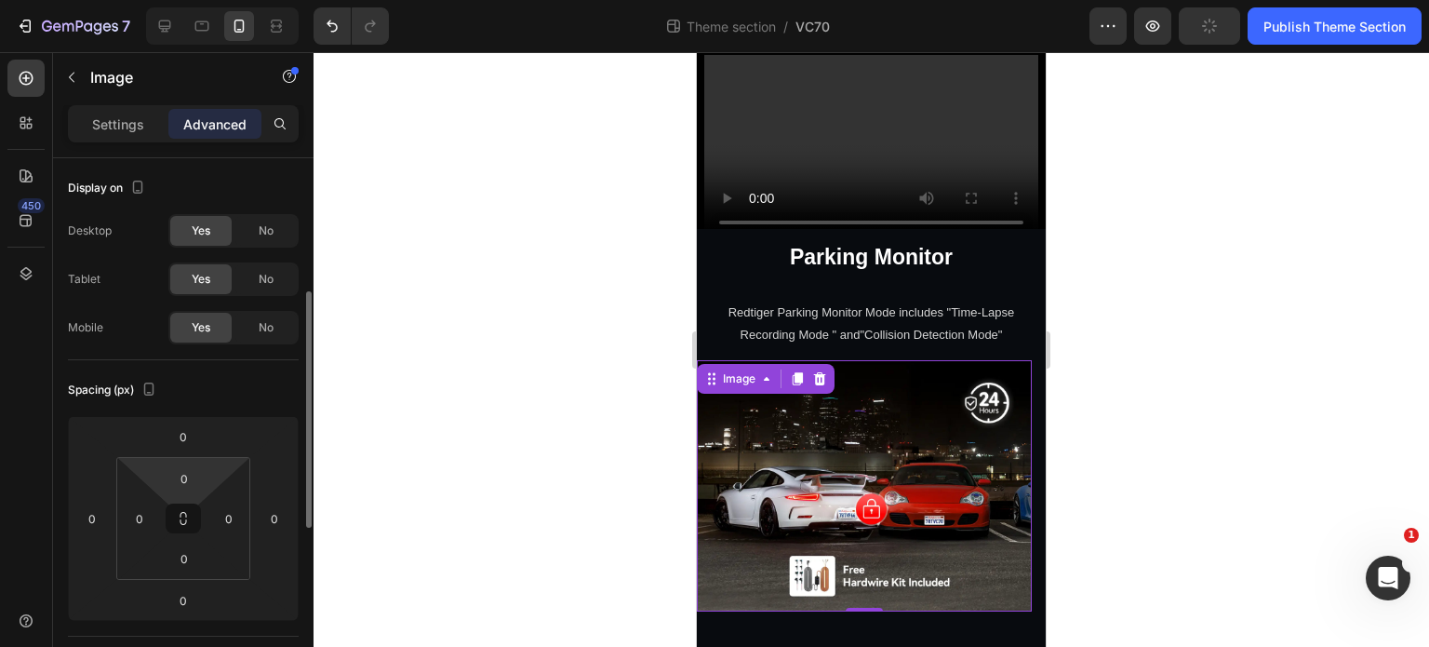
scroll to position [93, 0]
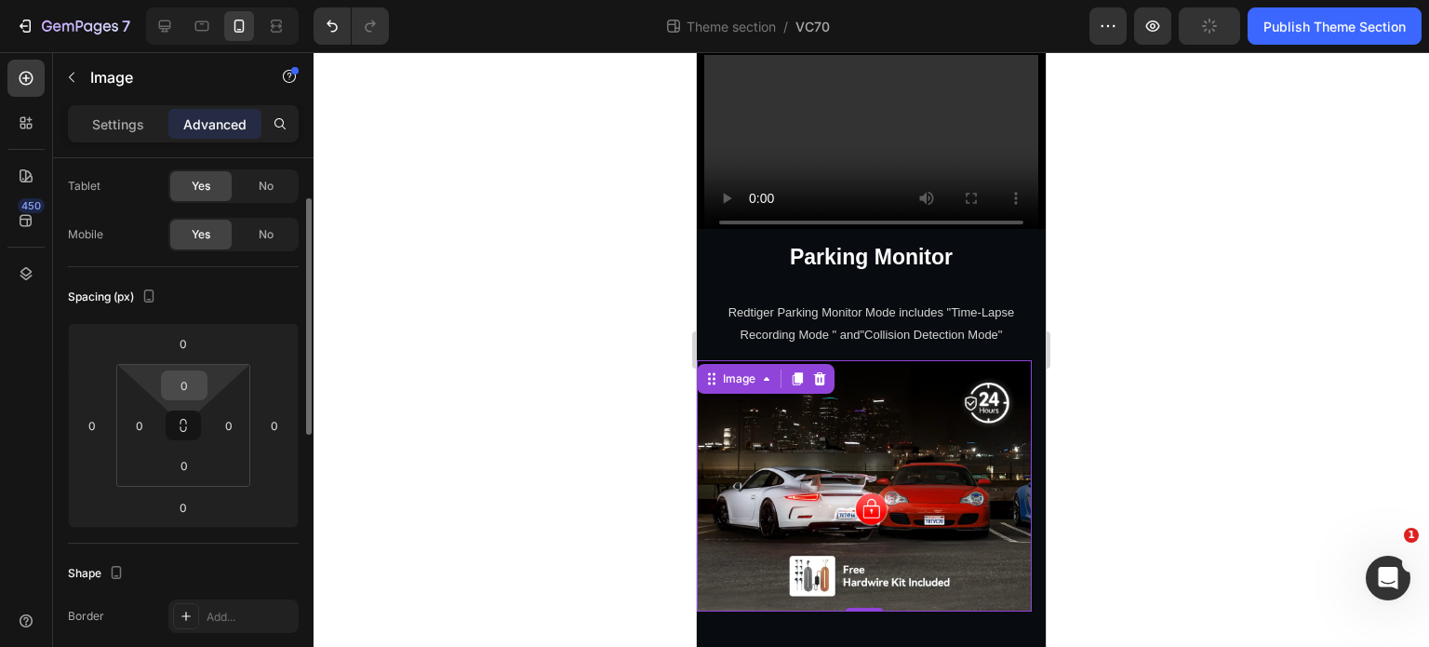
click at [184, 374] on input "0" at bounding box center [184, 385] width 37 height 28
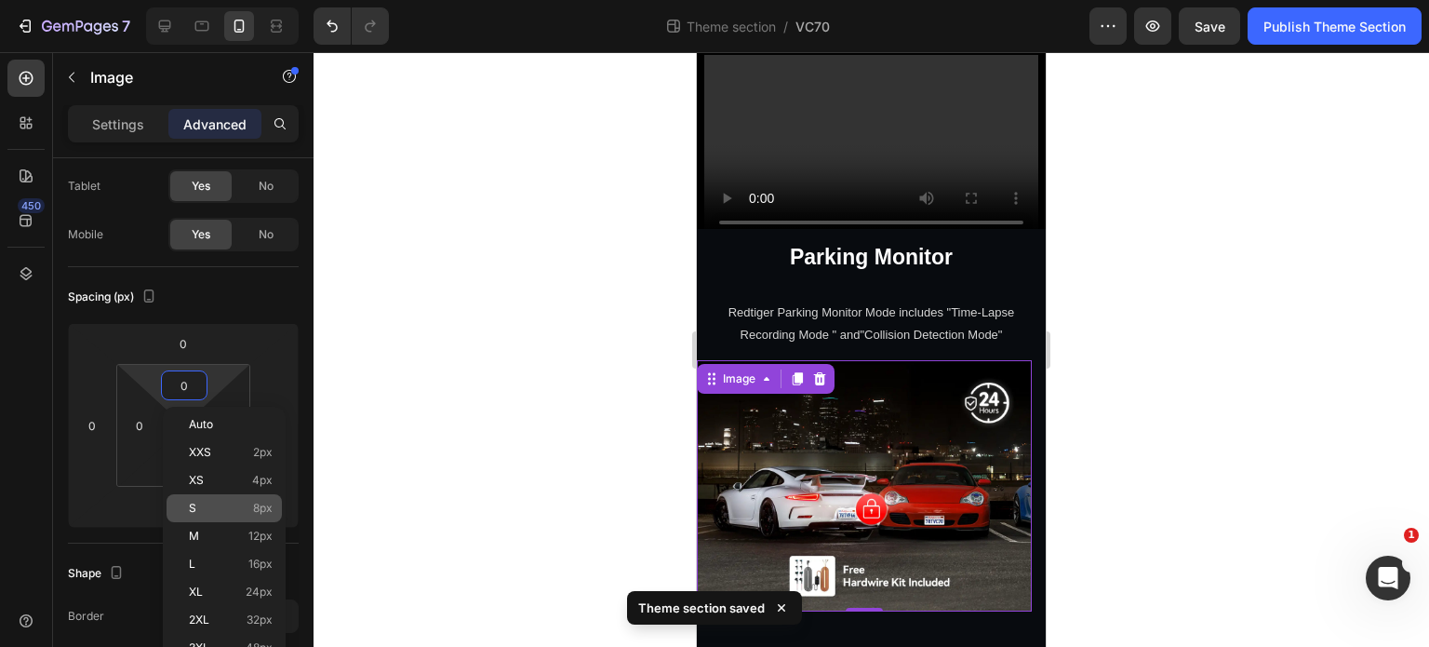
click at [217, 504] on p "S 8px" at bounding box center [231, 508] width 84 height 13
type input "8"
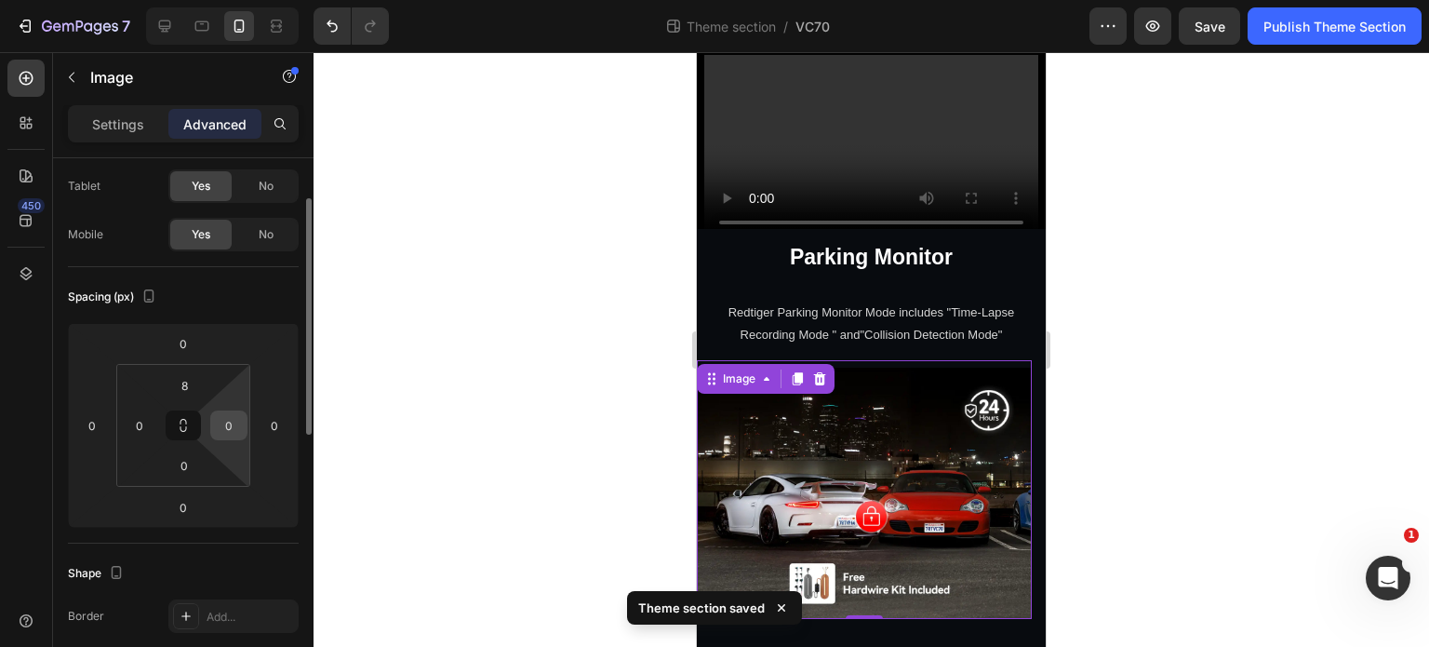
click at [234, 421] on input "0" at bounding box center [229, 425] width 28 height 28
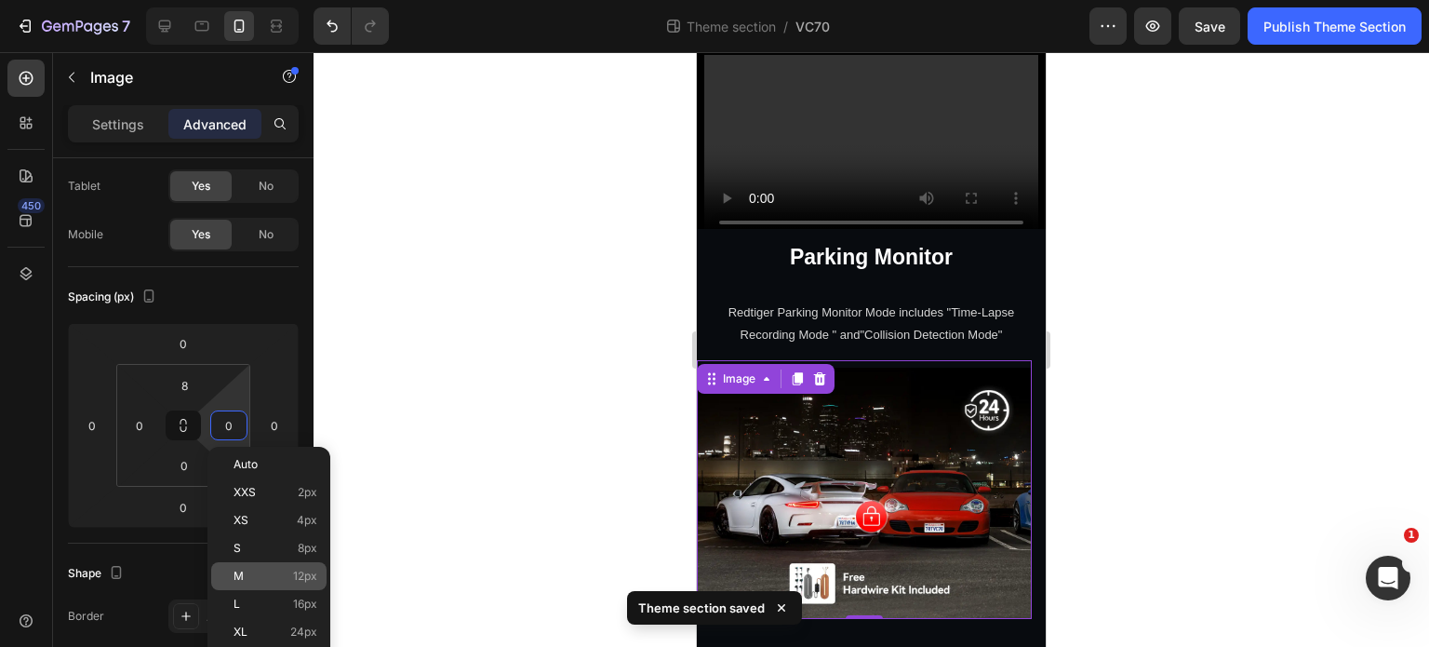
click at [270, 562] on div "M 12px" at bounding box center [268, 576] width 115 height 28
type input "12"
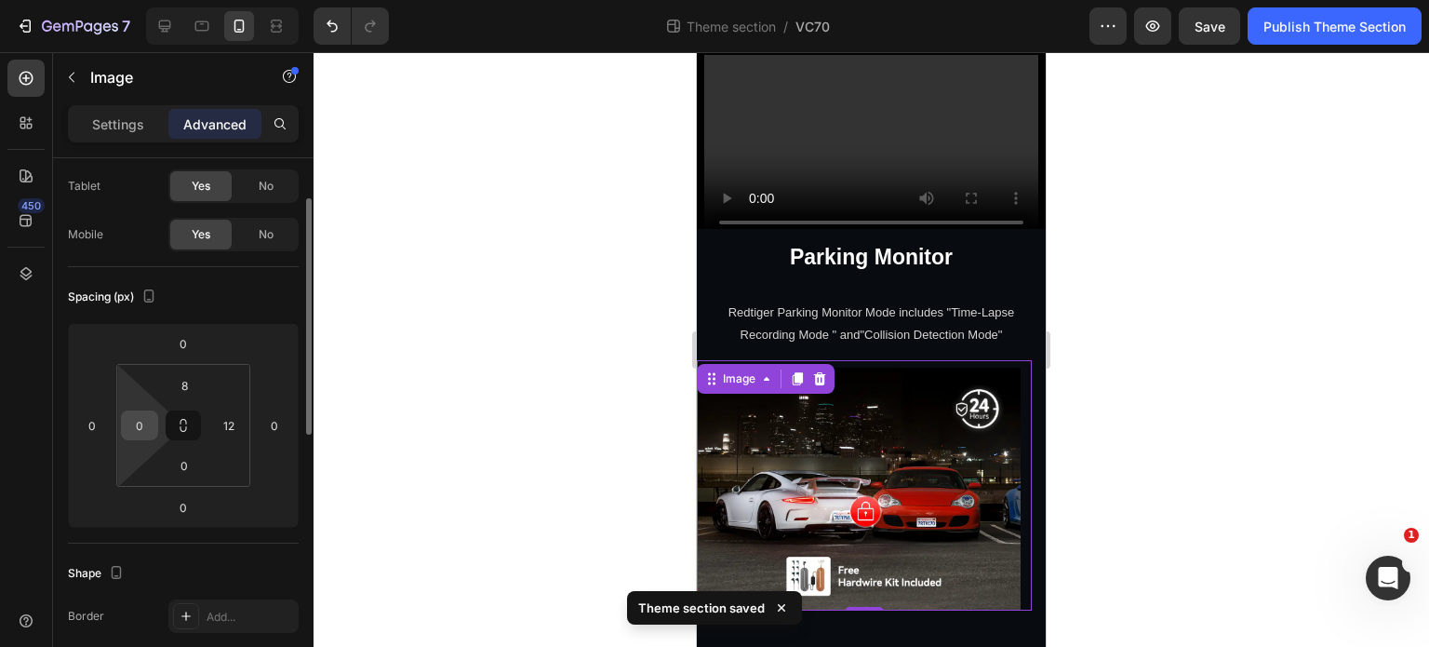
click at [149, 411] on input "0" at bounding box center [140, 425] width 28 height 28
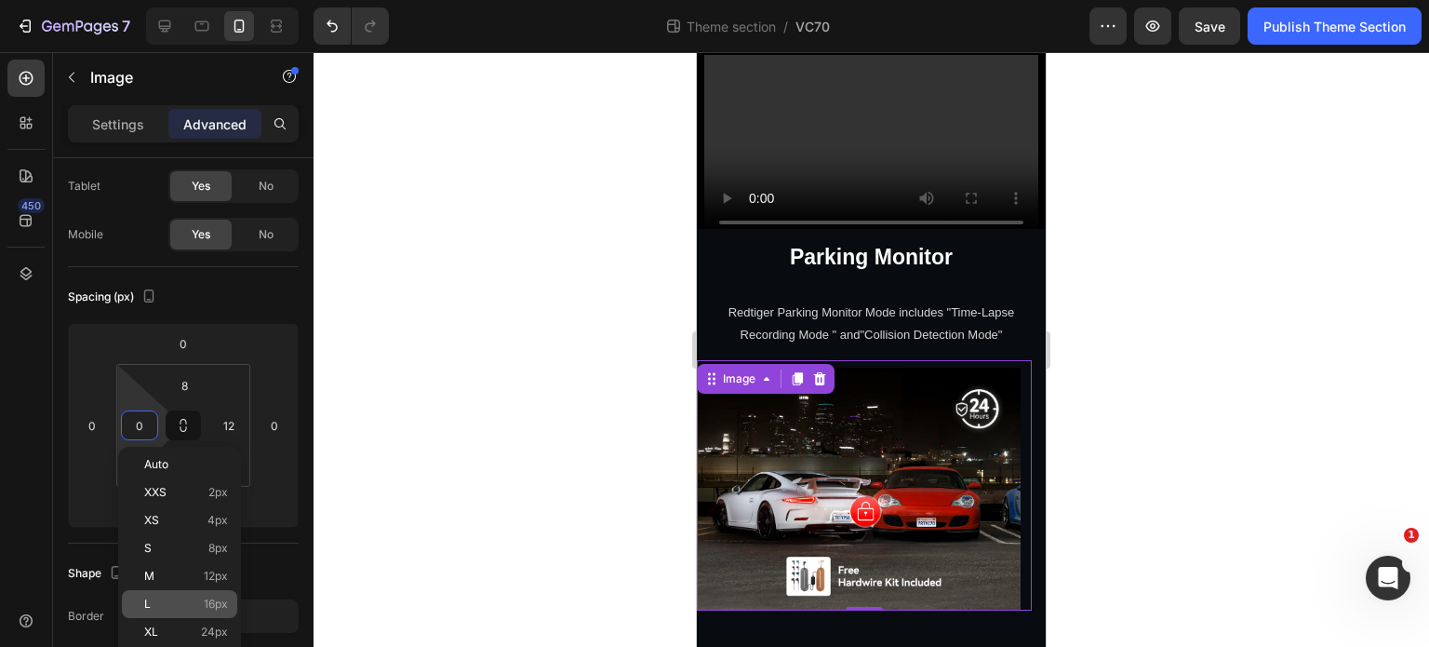
click at [212, 591] on div "L 16px" at bounding box center [179, 604] width 115 height 28
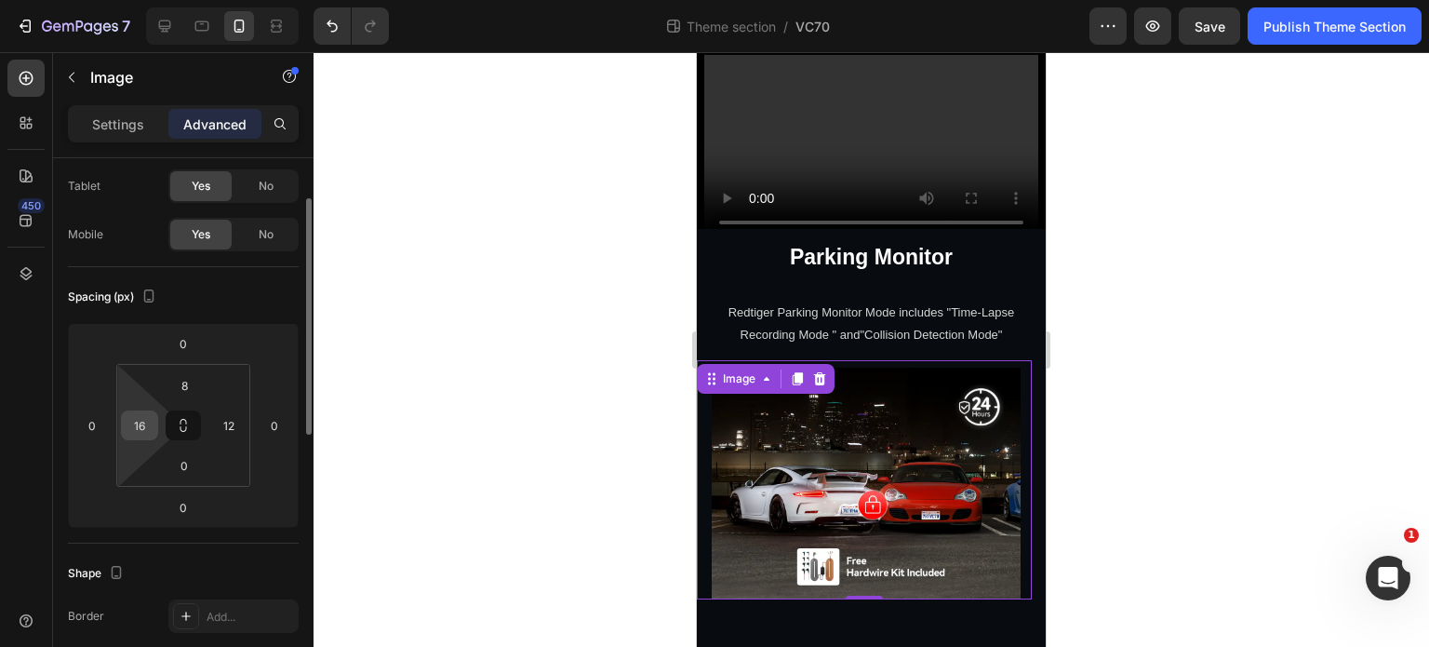
click at [153, 426] on input "16" at bounding box center [140, 425] width 28 height 28
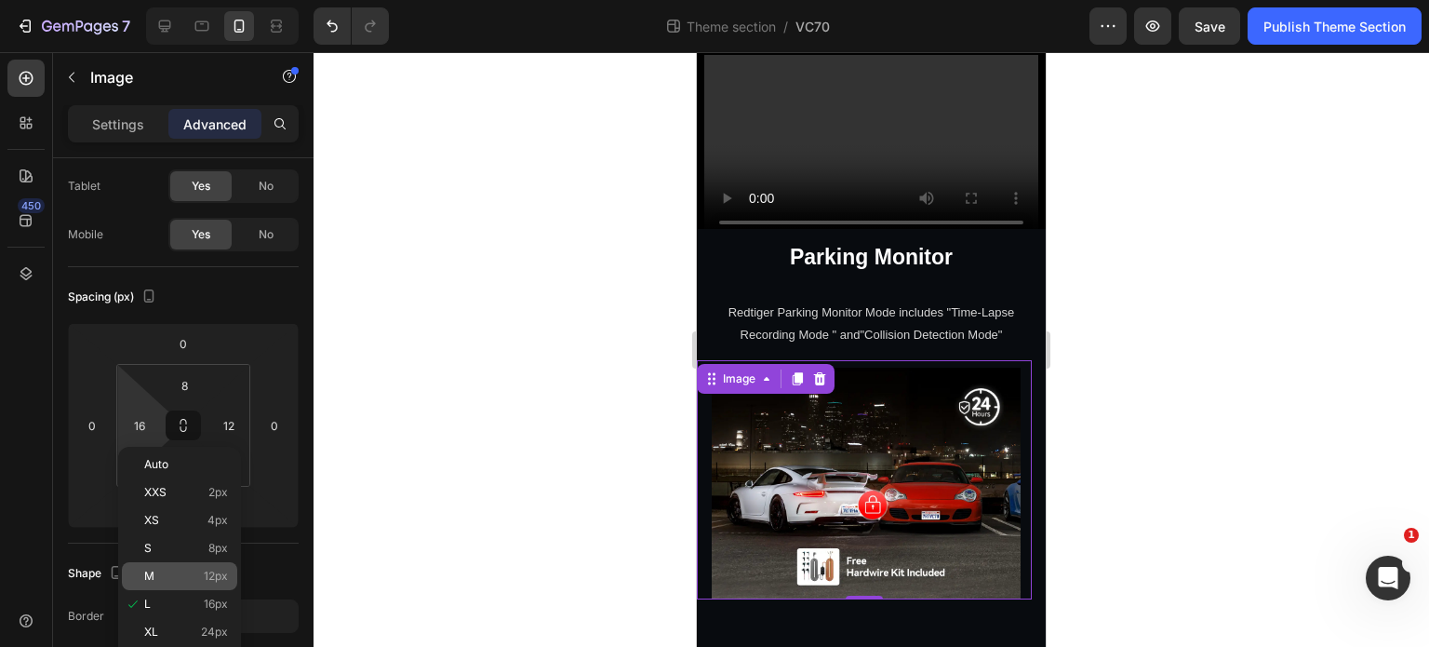
click at [221, 573] on span "12px" at bounding box center [216, 575] width 24 height 13
type input "12"
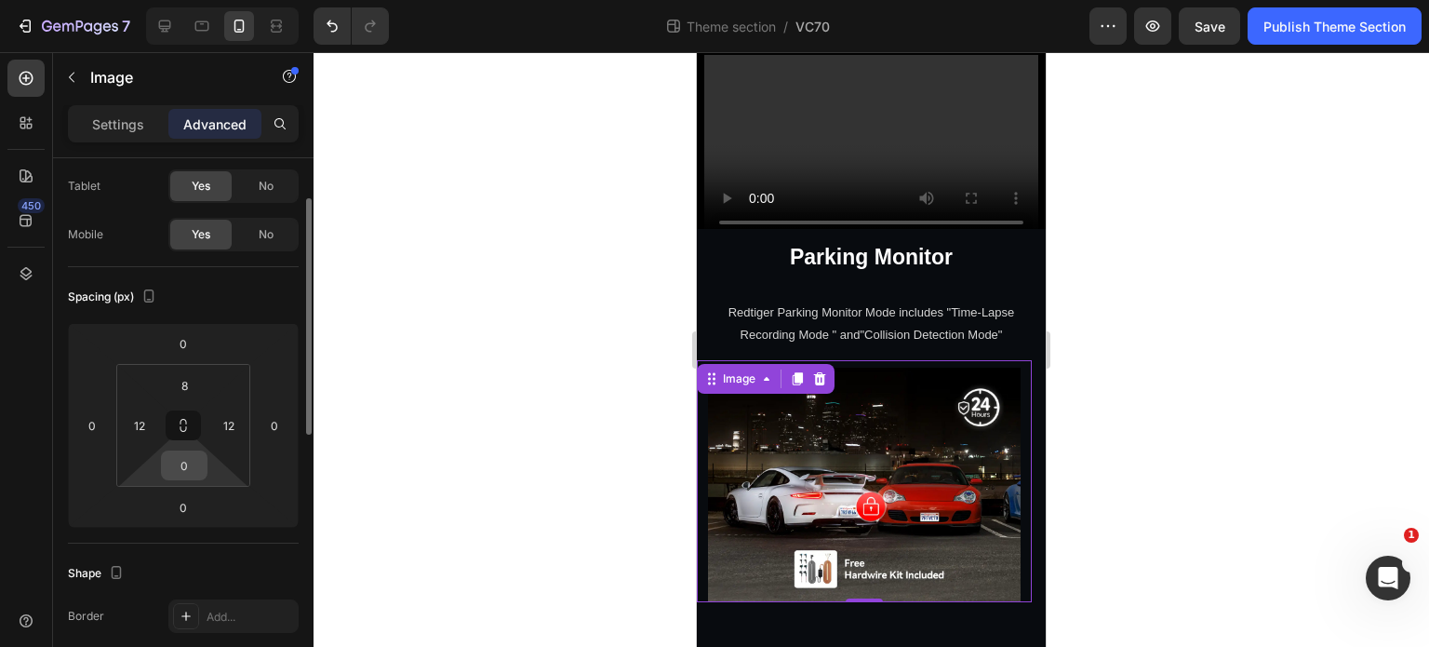
click at [168, 455] on input "0" at bounding box center [184, 465] width 37 height 28
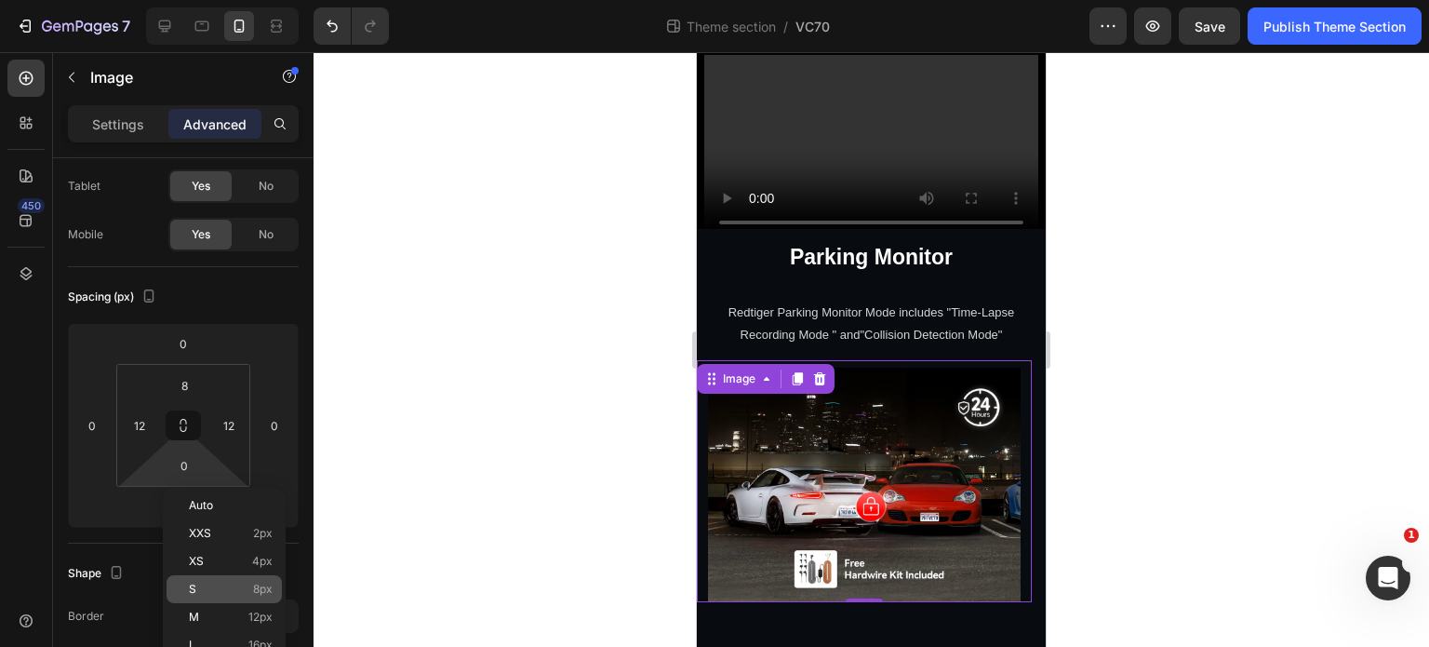
click at [235, 575] on div "S 8px" at bounding box center [224, 589] width 115 height 28
type input "8"
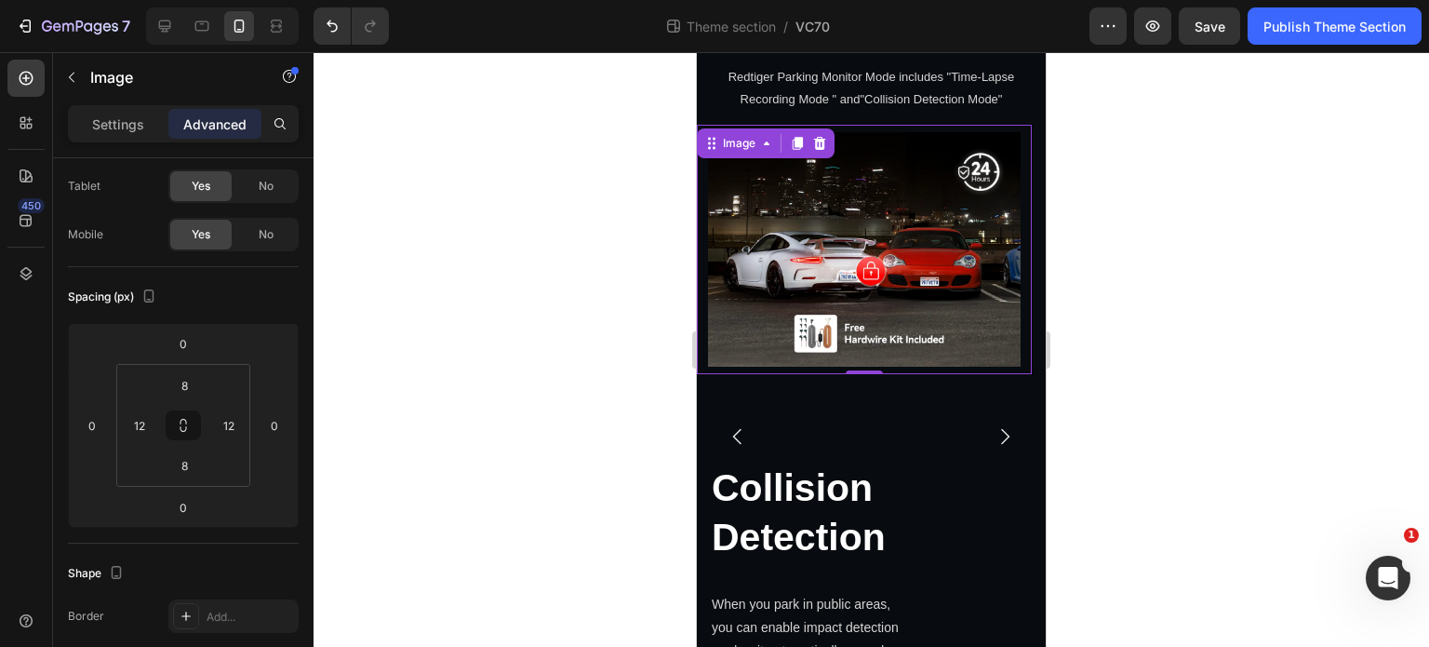
scroll to position [3595, 0]
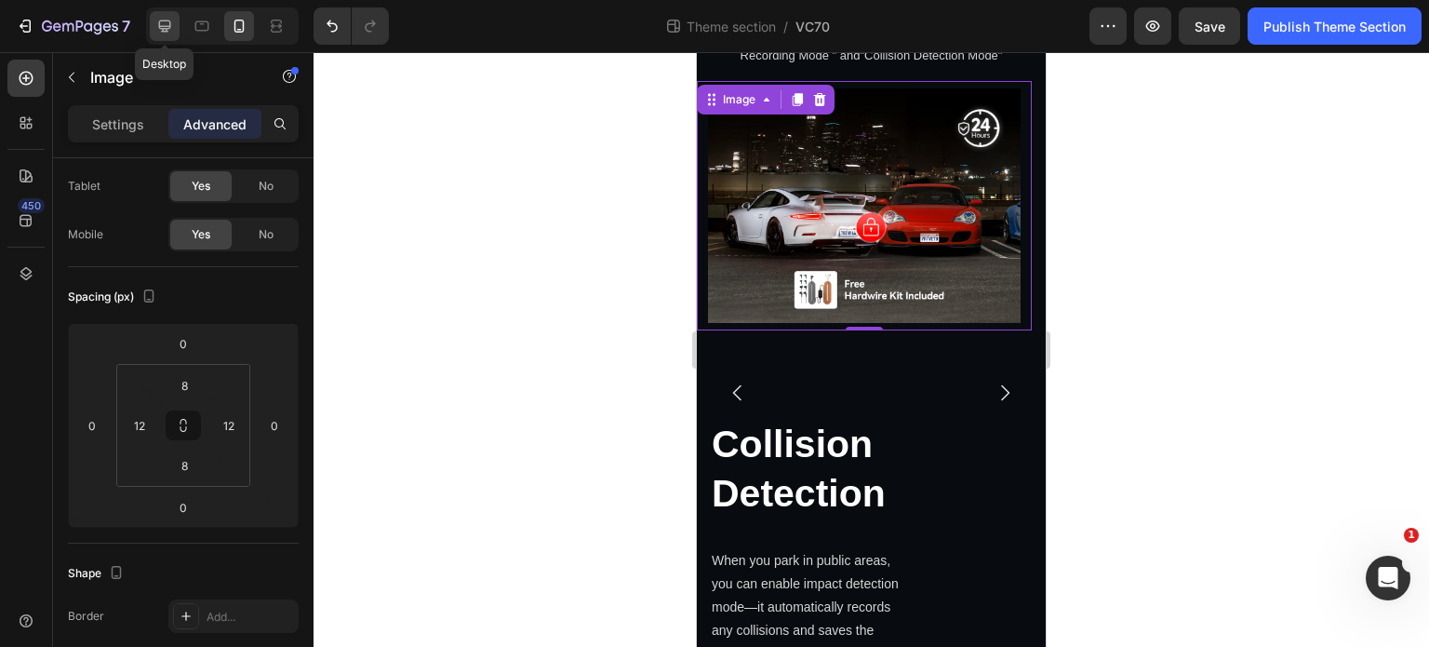
click at [179, 23] on div at bounding box center [165, 26] width 30 height 30
type input "0"
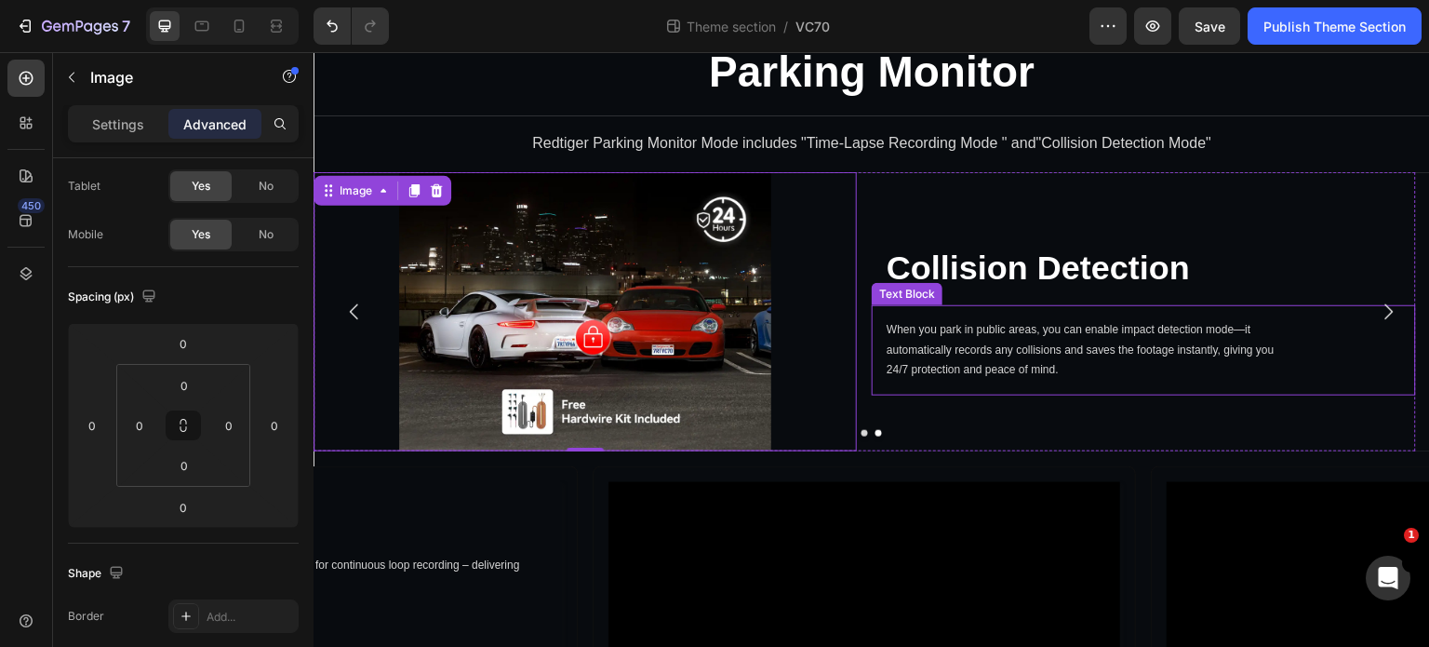
scroll to position [5525, 0]
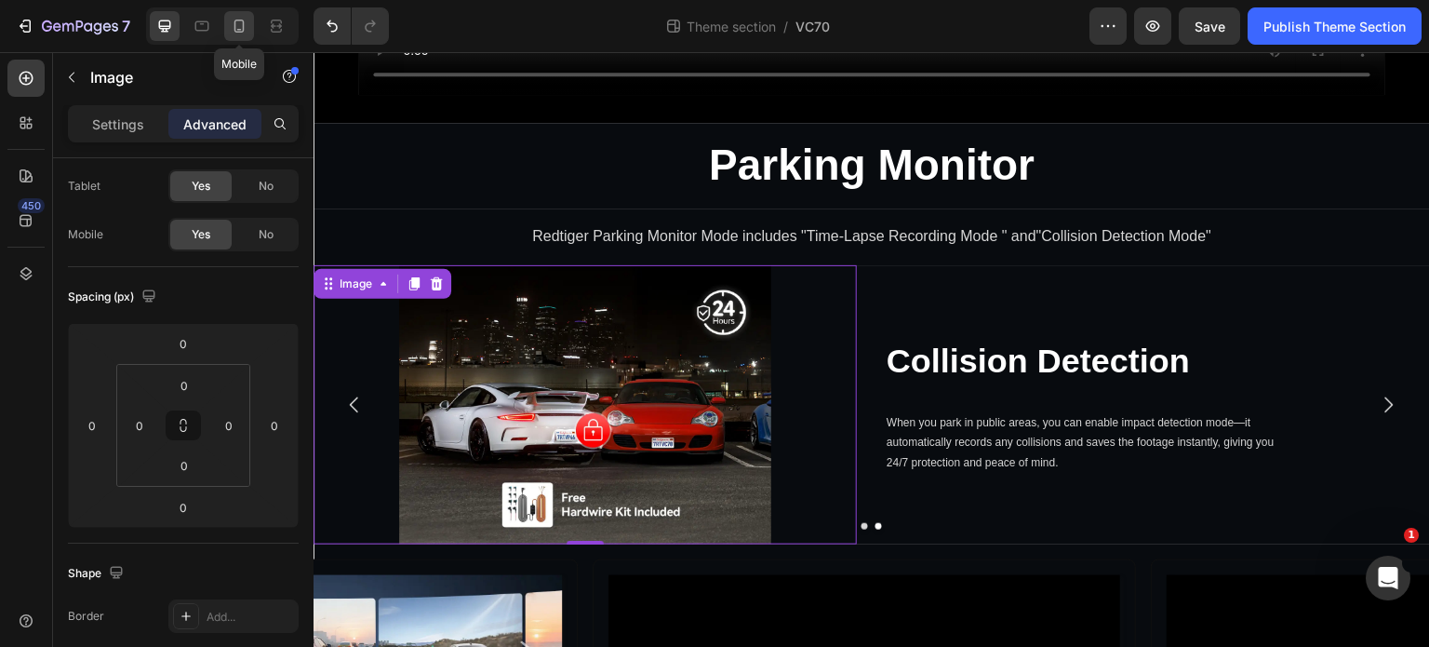
click at [236, 21] on icon at bounding box center [239, 26] width 19 height 19
type input "8"
type input "12"
type input "8"
type input "12"
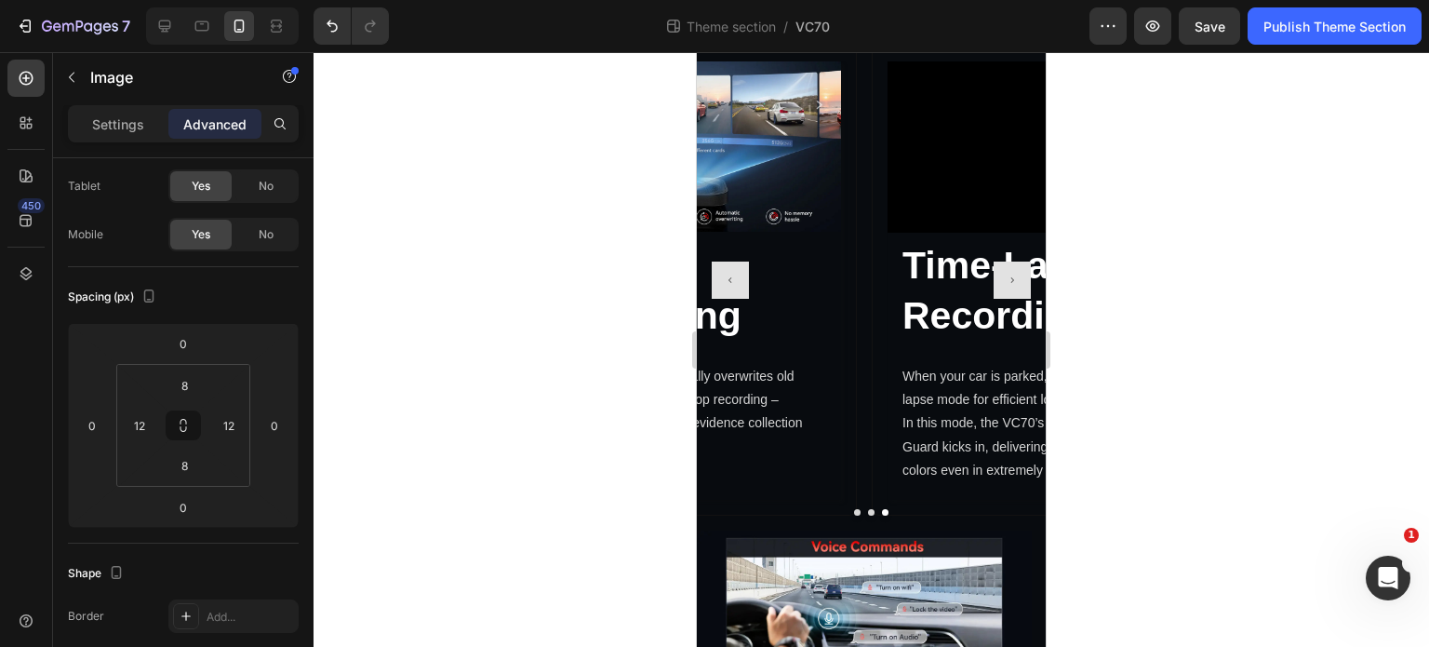
scroll to position [4213, 0]
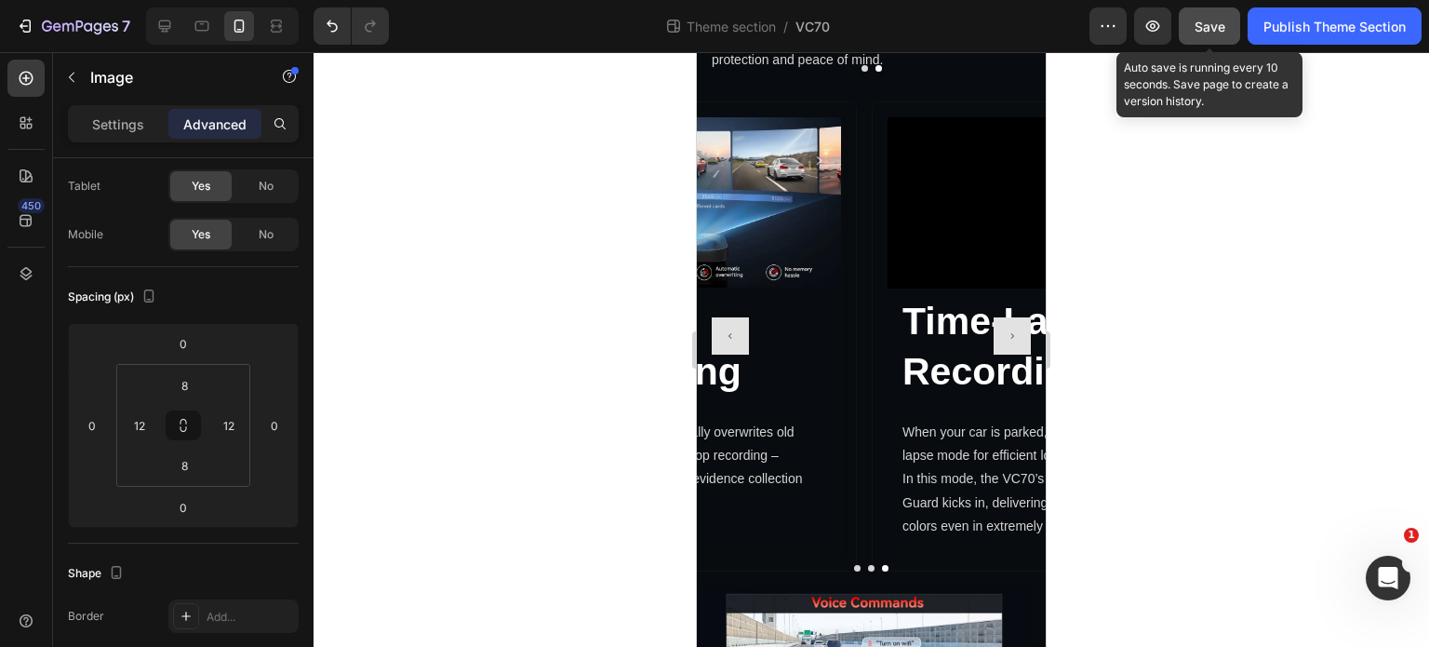
click at [1209, 33] on span "Save" at bounding box center [1210, 27] width 31 height 16
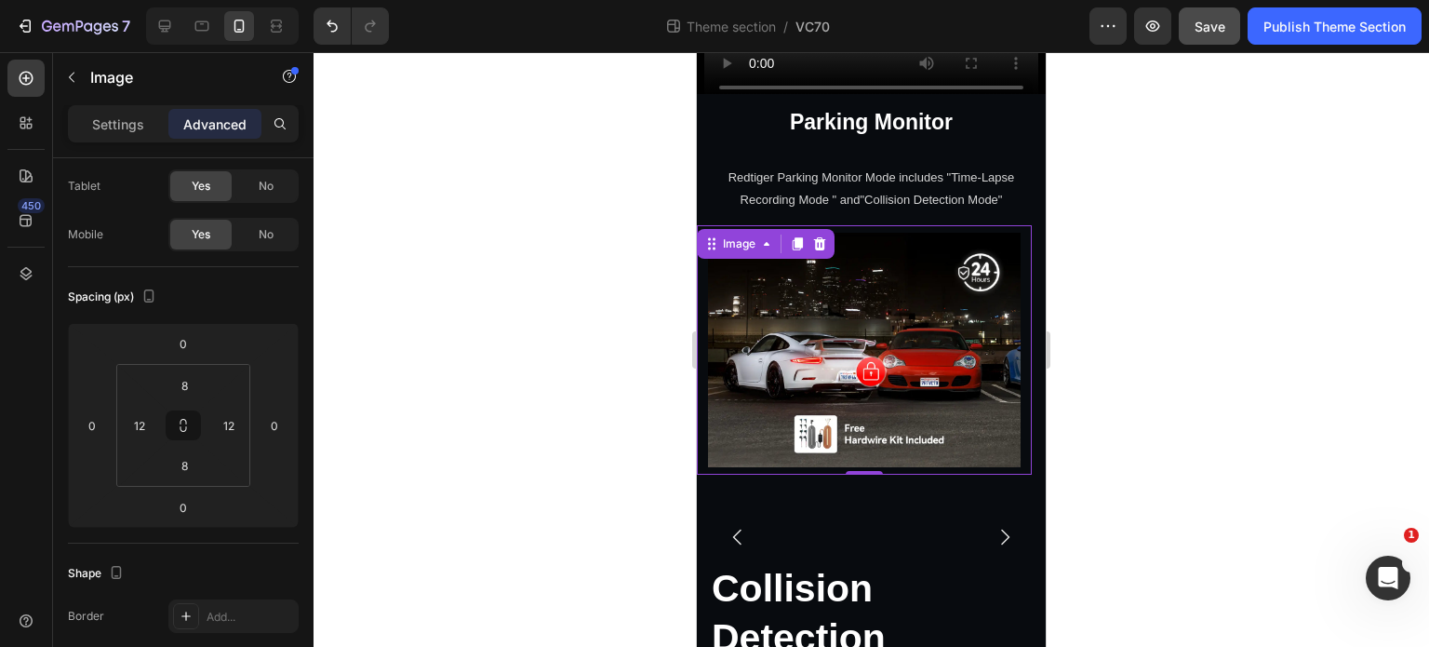
scroll to position [3562, 0]
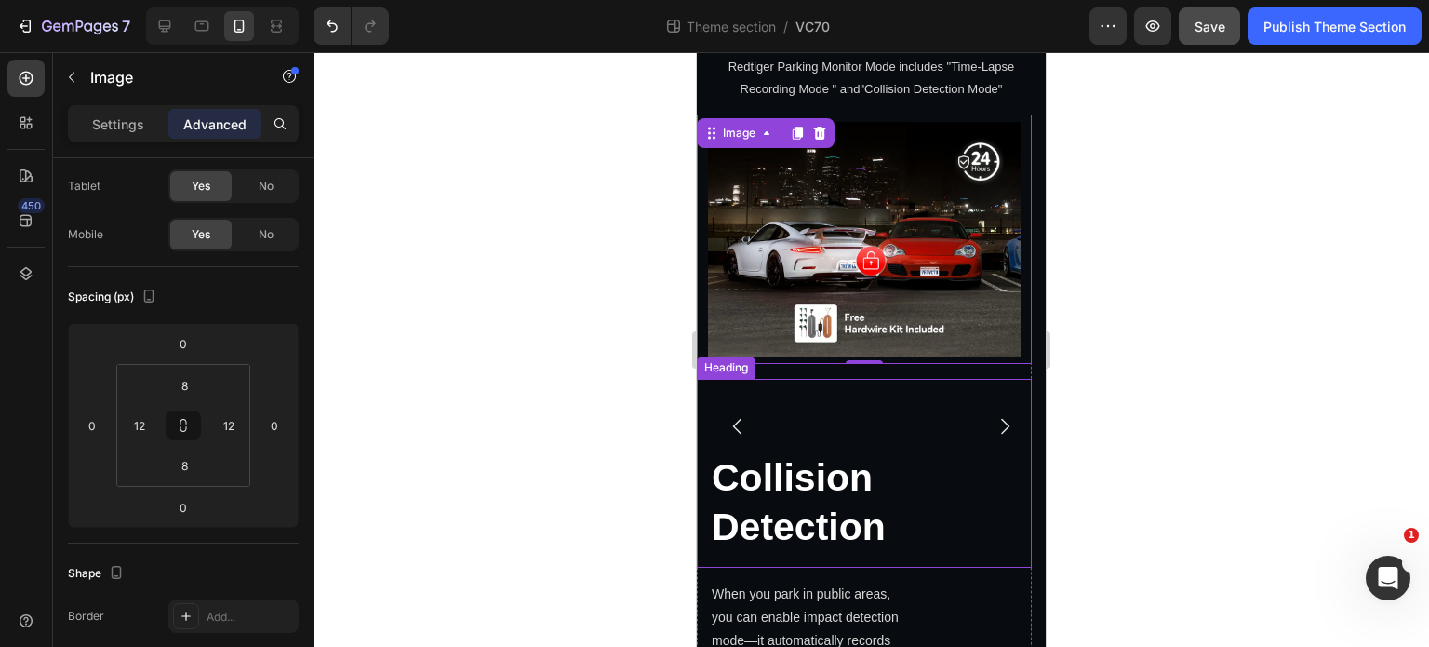
click at [808, 506] on h2 "Collision Detection" at bounding box center [864, 473] width 335 height 189
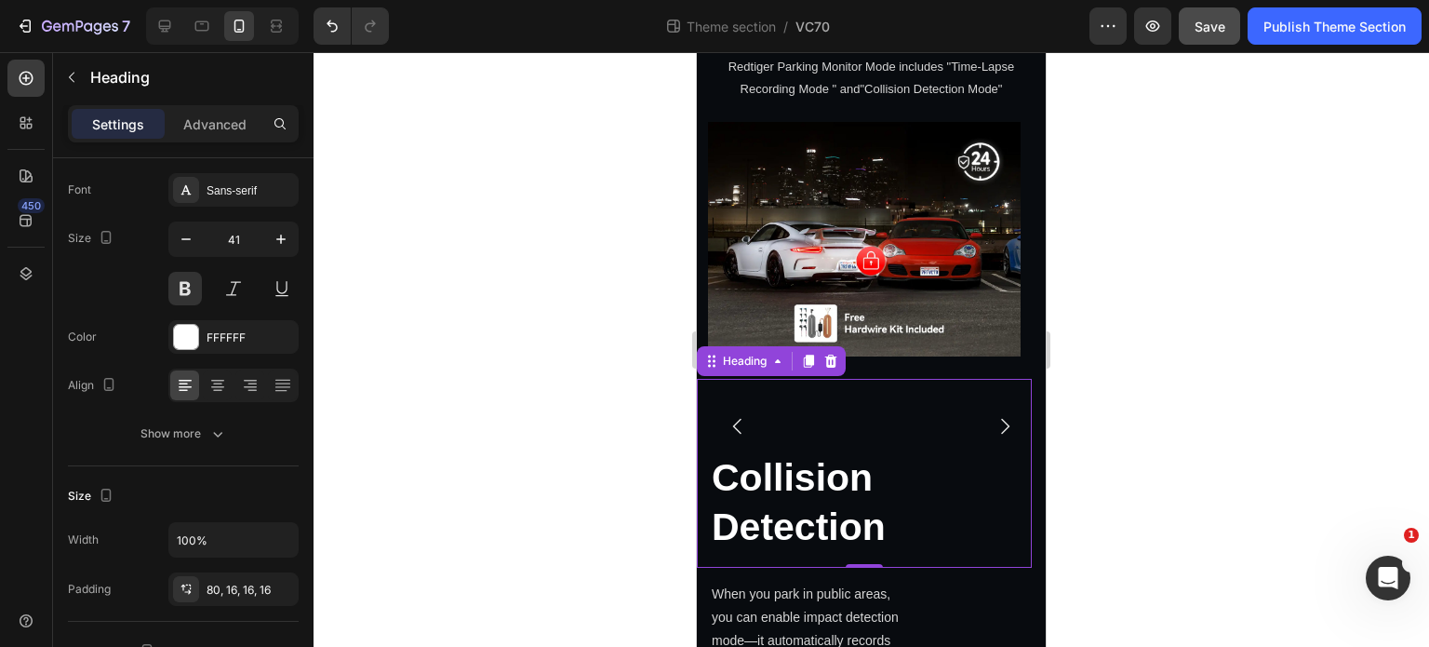
scroll to position [0, 0]
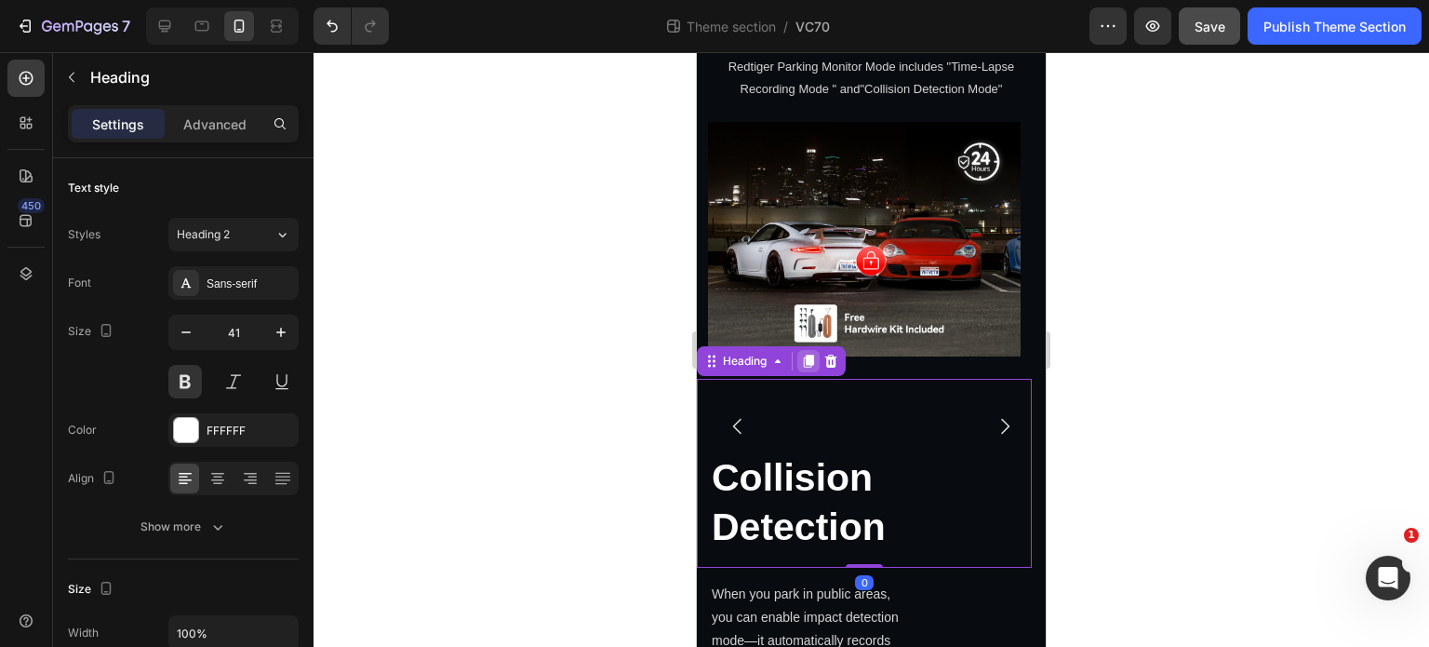
click at [801, 363] on icon at bounding box center [808, 361] width 15 height 15
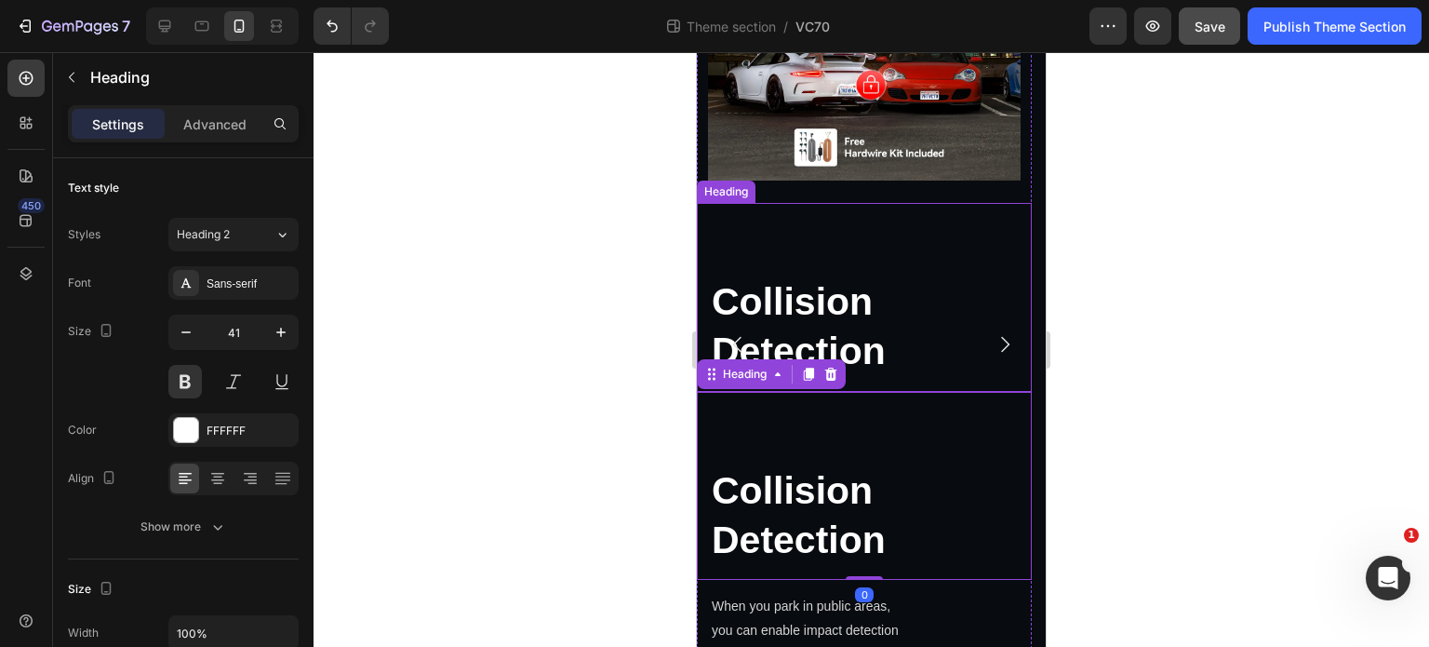
scroll to position [3735, 0]
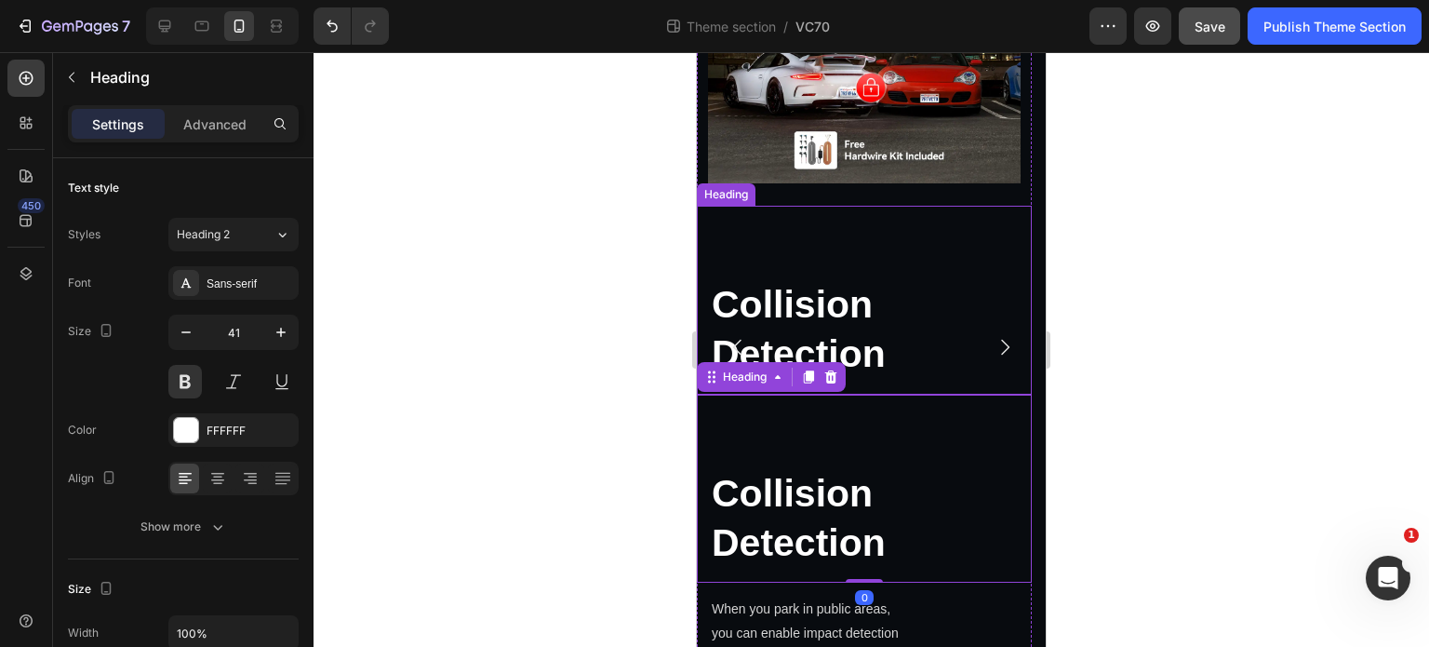
click at [836, 312] on h2 "Collision Detection" at bounding box center [864, 300] width 335 height 189
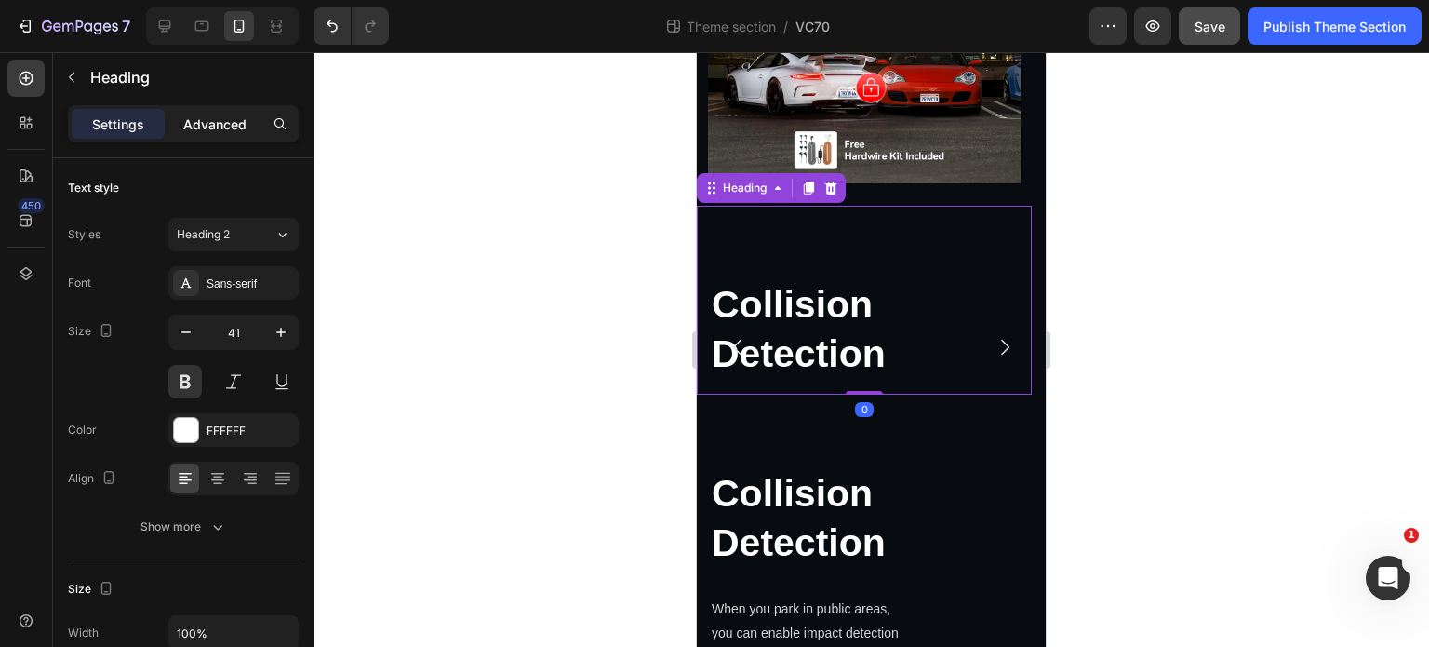
click at [232, 113] on div "Advanced" at bounding box center [214, 124] width 93 height 30
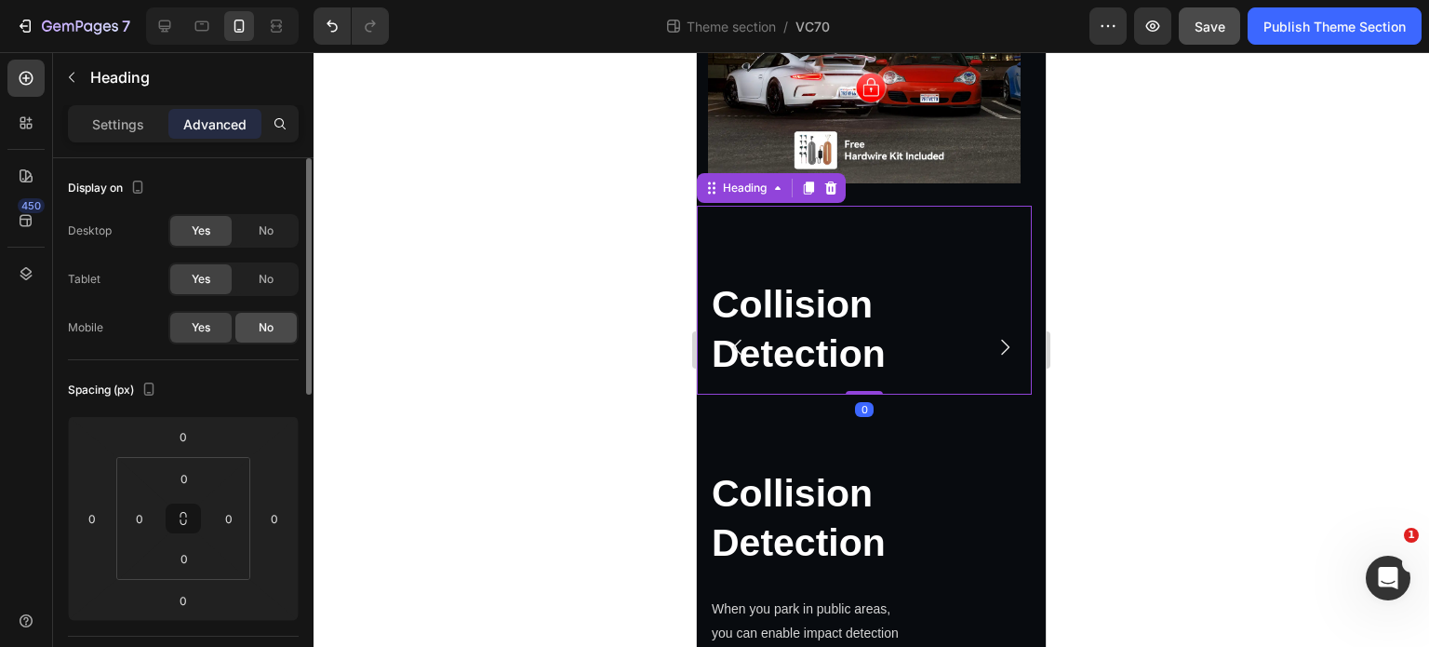
click at [253, 323] on div "No" at bounding box center [265, 328] width 61 height 30
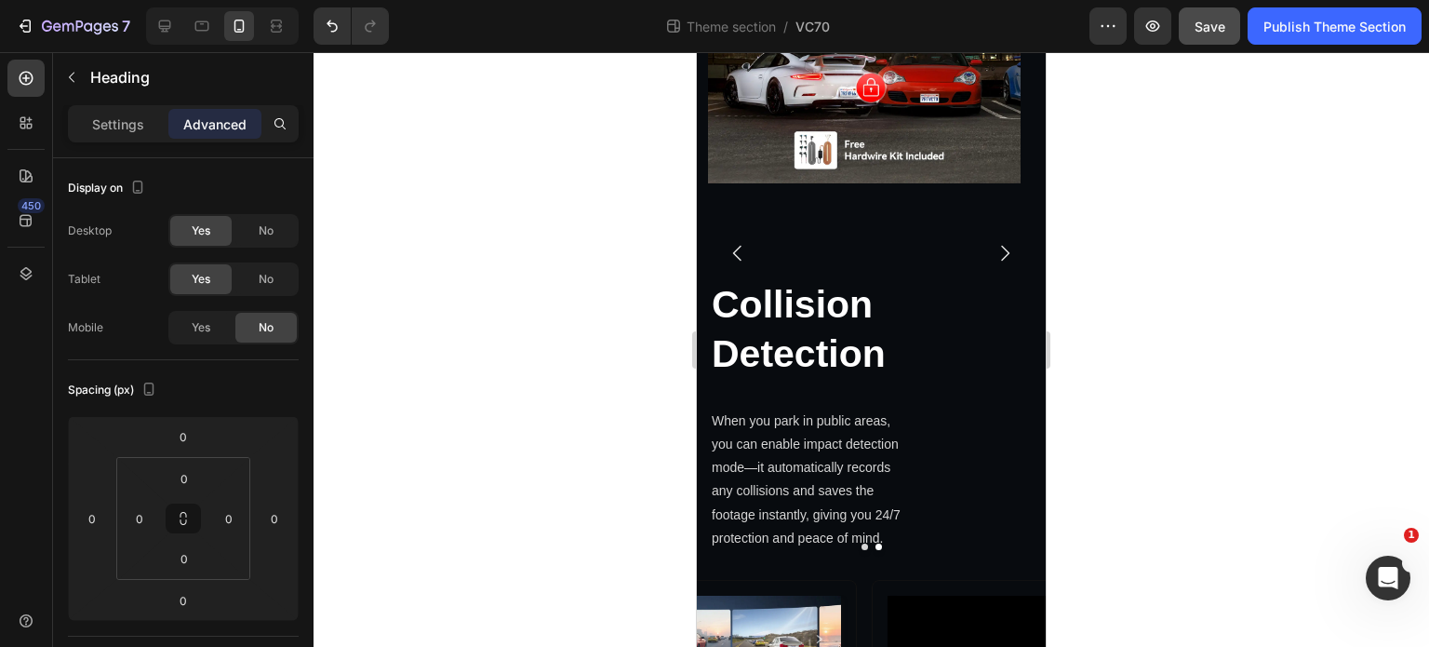
scroll to position [3665, 0]
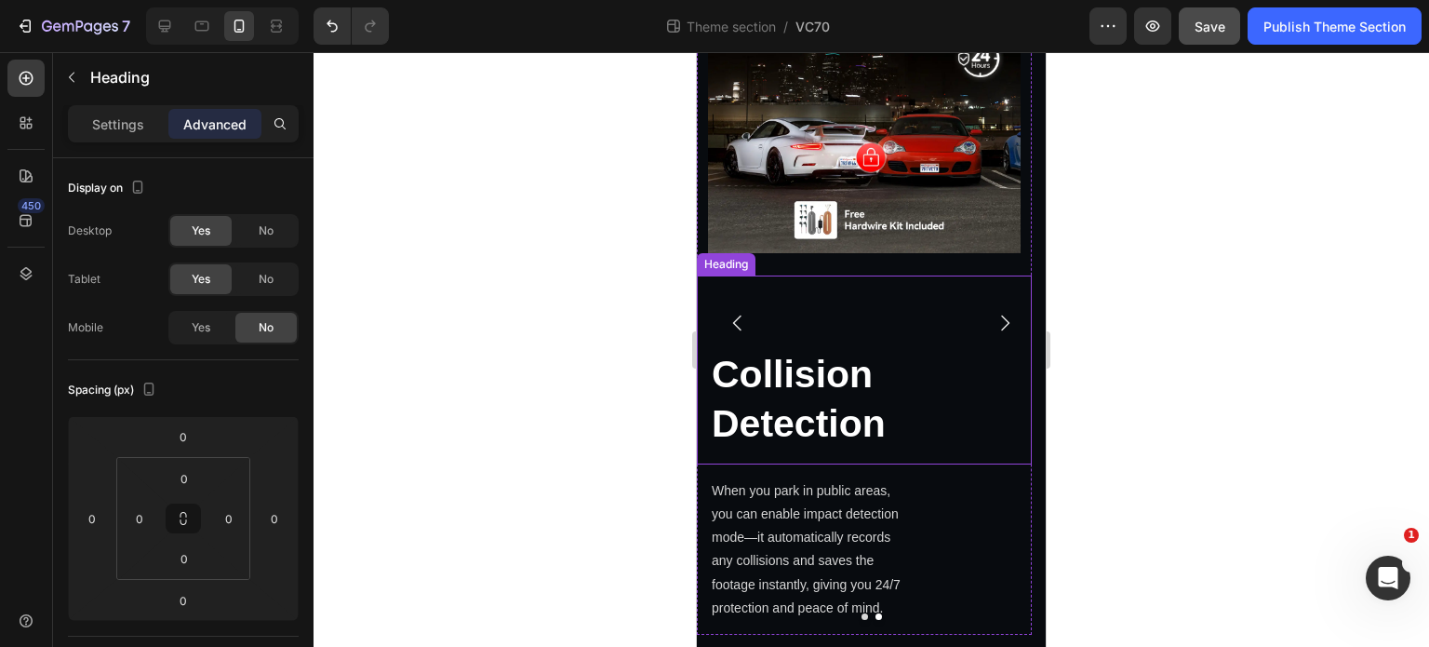
click at [794, 394] on h2 "Collision Detection" at bounding box center [864, 369] width 335 height 189
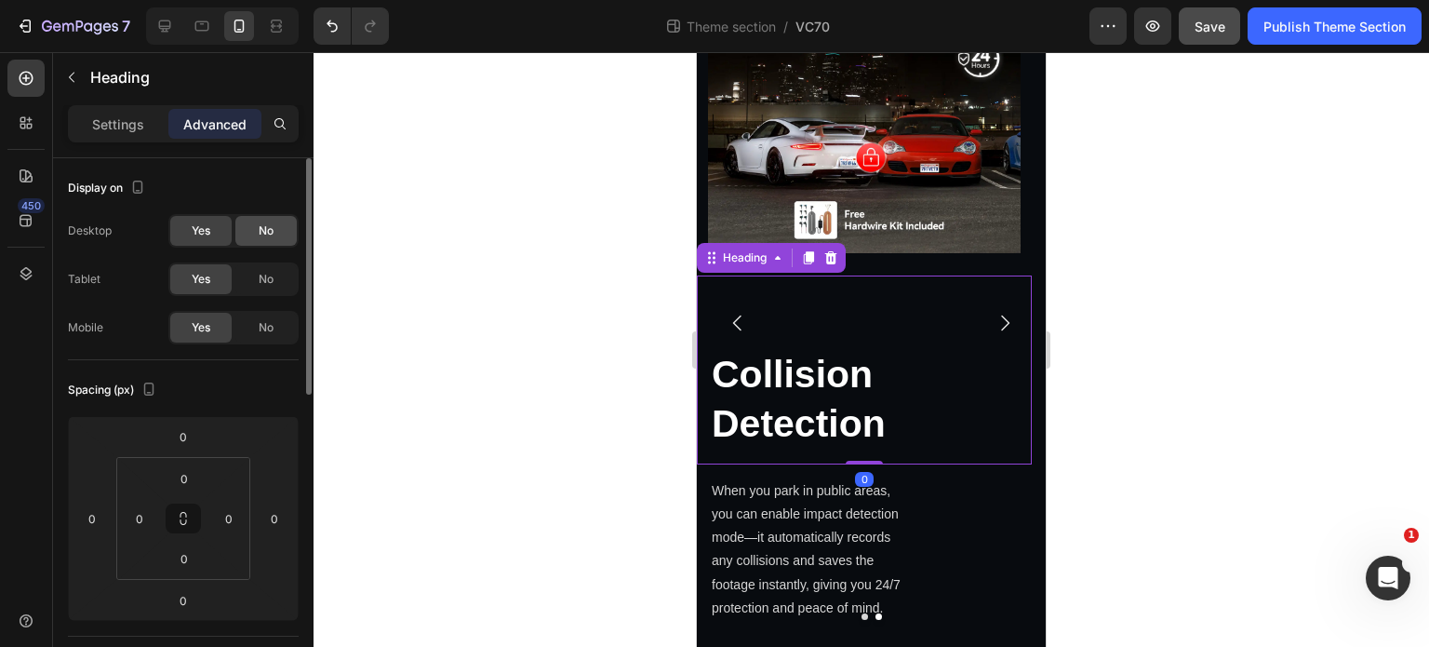
click at [279, 225] on div "No" at bounding box center [265, 231] width 61 height 30
click at [275, 271] on div "No" at bounding box center [265, 279] width 61 height 30
click at [125, 118] on p "Settings" at bounding box center [118, 124] width 52 height 20
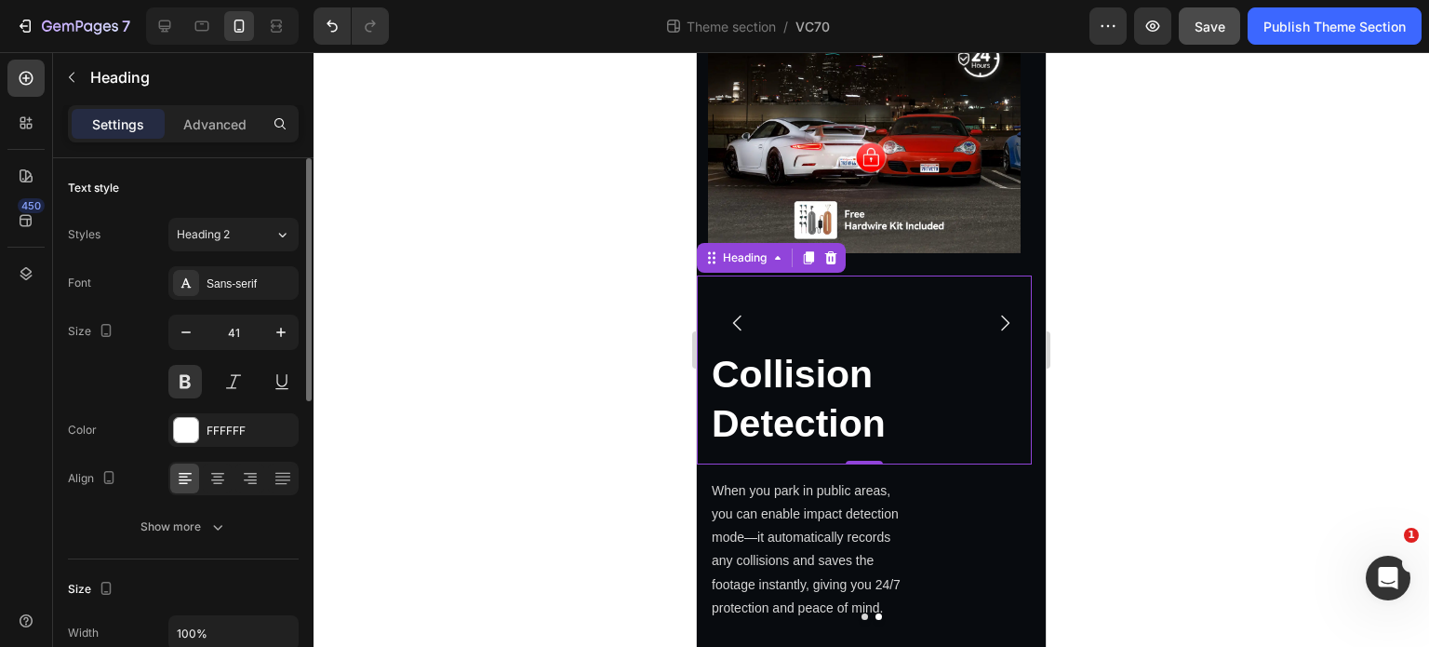
scroll to position [186, 0]
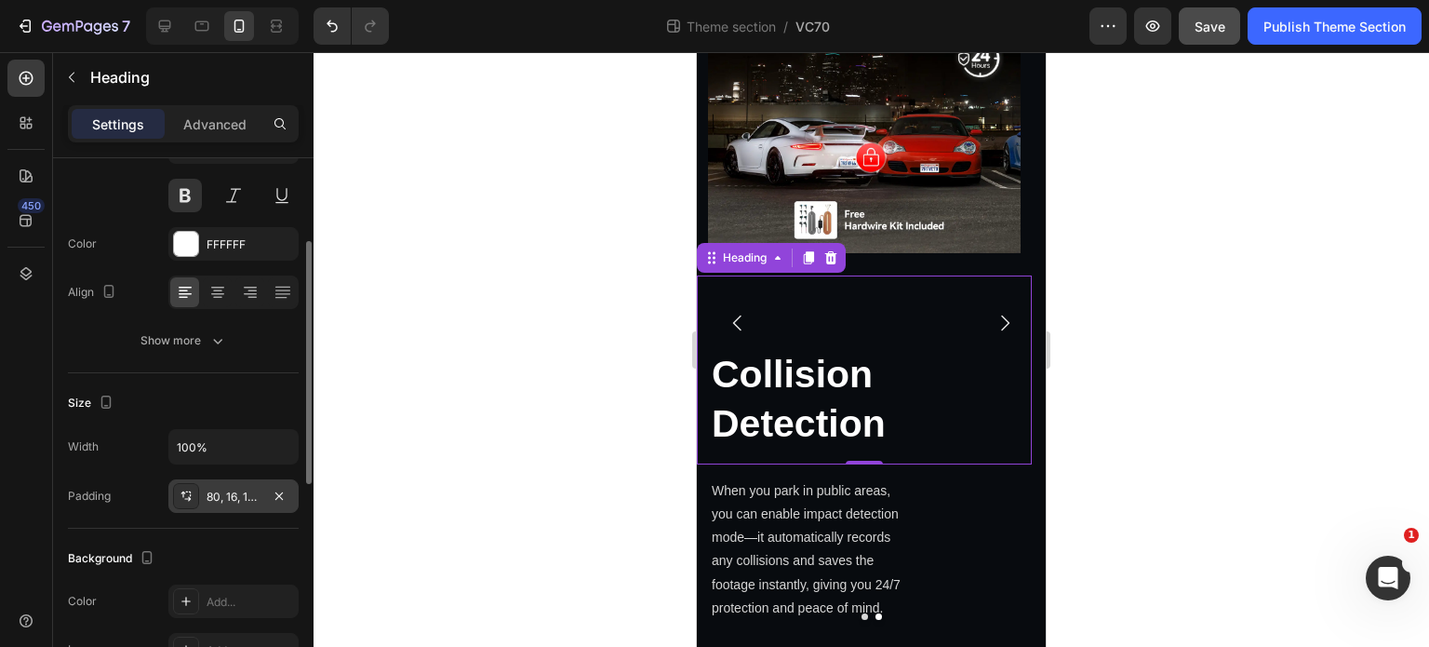
click at [248, 489] on div "80, 16, 16, 16" at bounding box center [234, 496] width 54 height 17
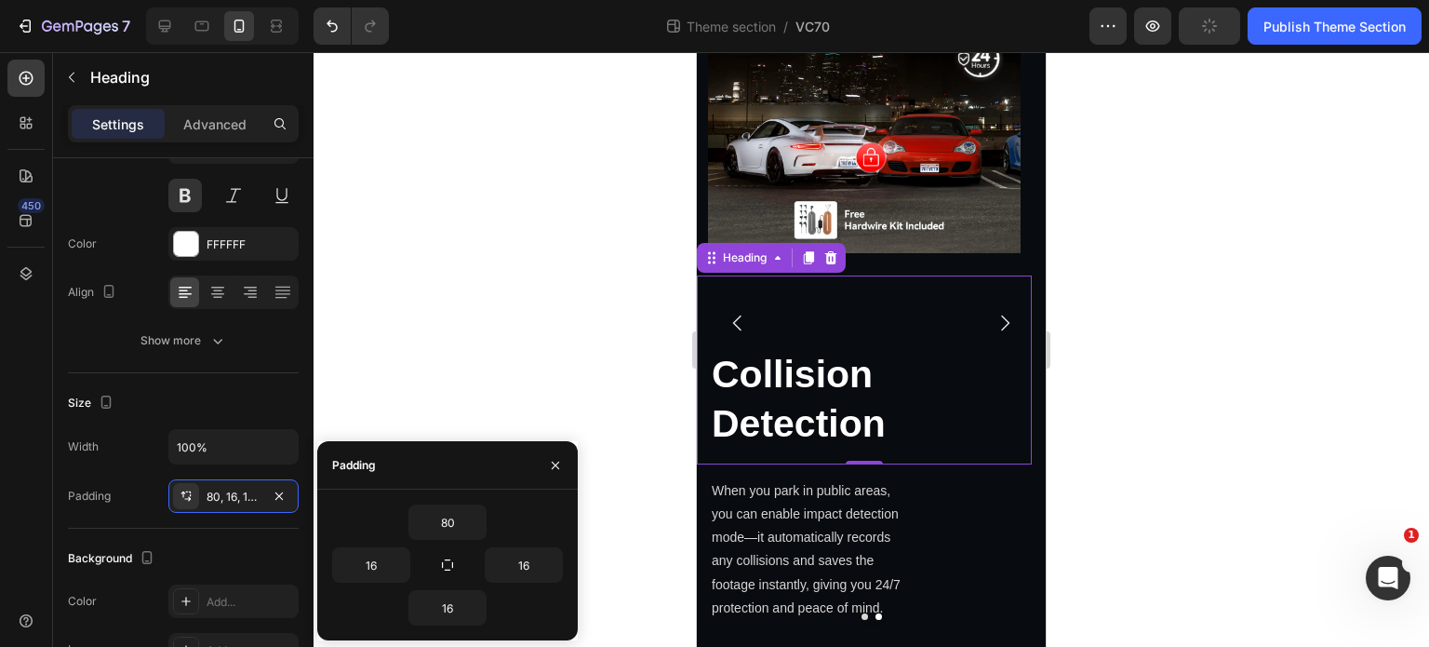
click at [400, 293] on div at bounding box center [872, 349] width 1116 height 595
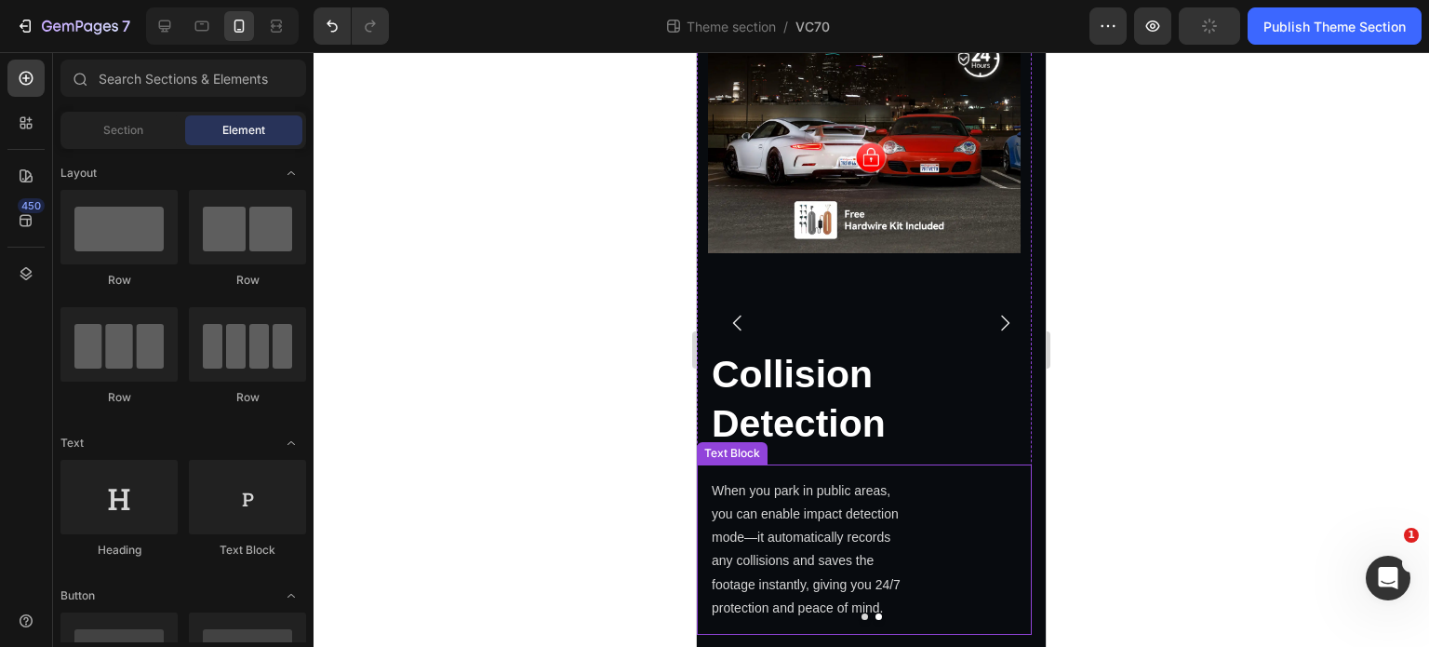
click at [777, 431] on h2 "Collision Detection" at bounding box center [864, 369] width 335 height 189
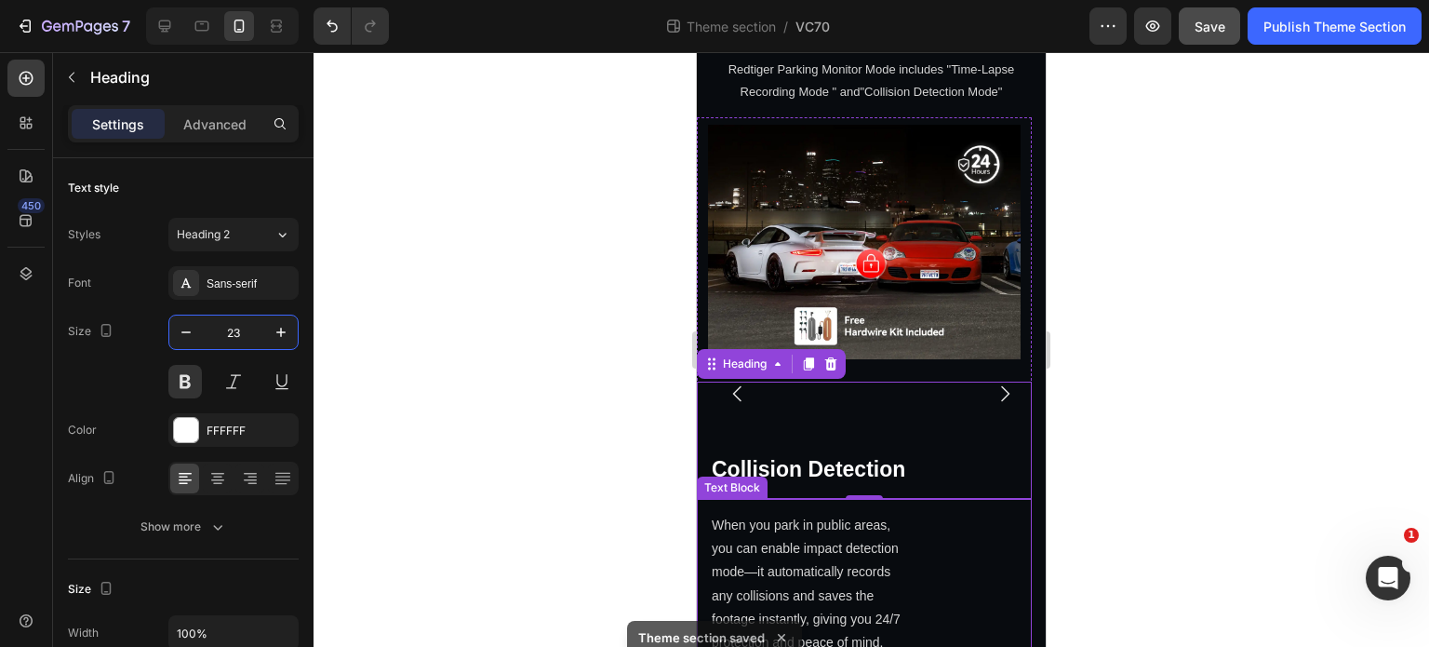
scroll to position [3479, 0]
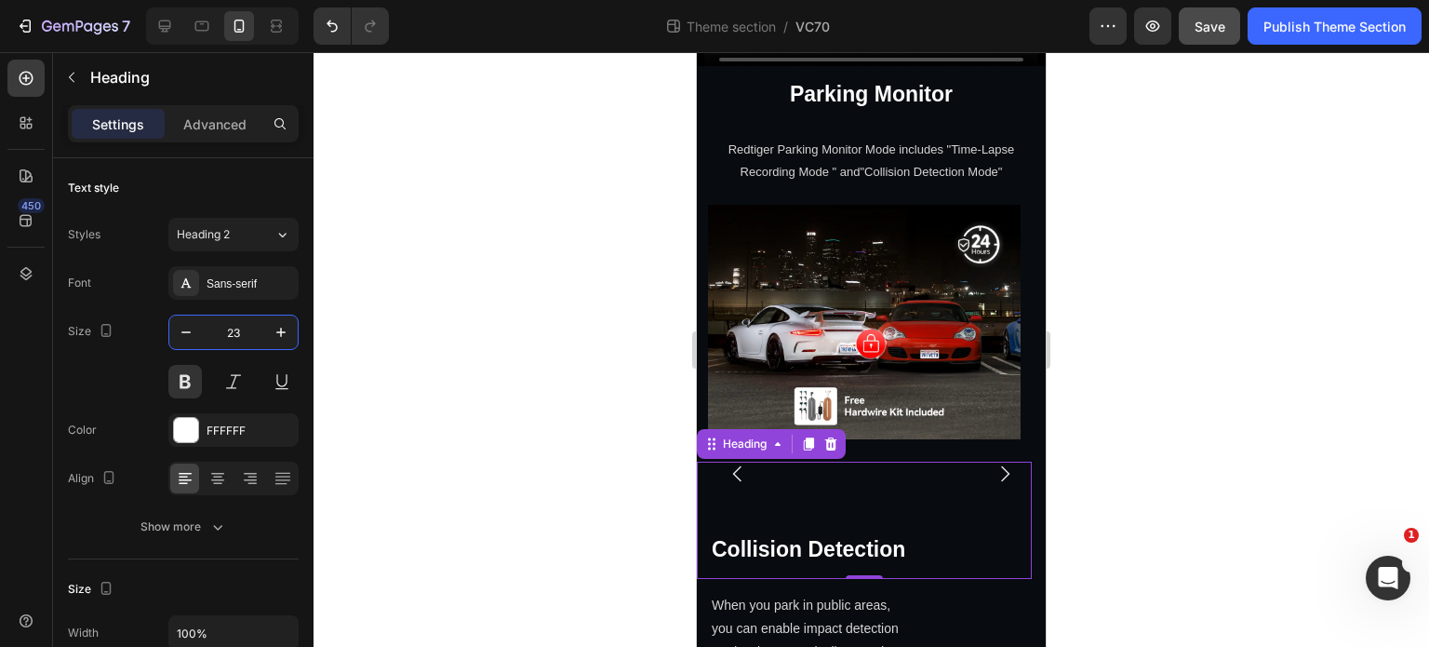
type input "23"
click at [908, 509] on h2 "Collision Detection" at bounding box center [864, 520] width 335 height 117
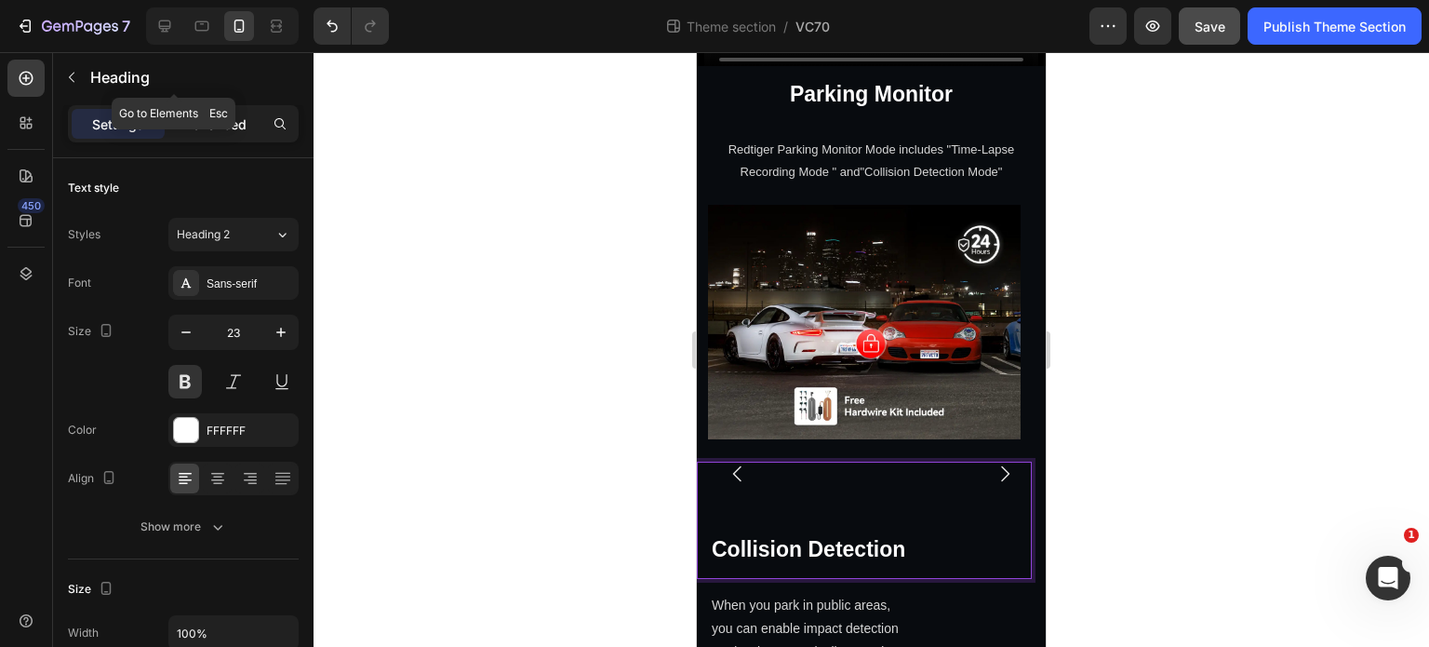
click at [205, 118] on p "Advanced" at bounding box center [214, 124] width 63 height 20
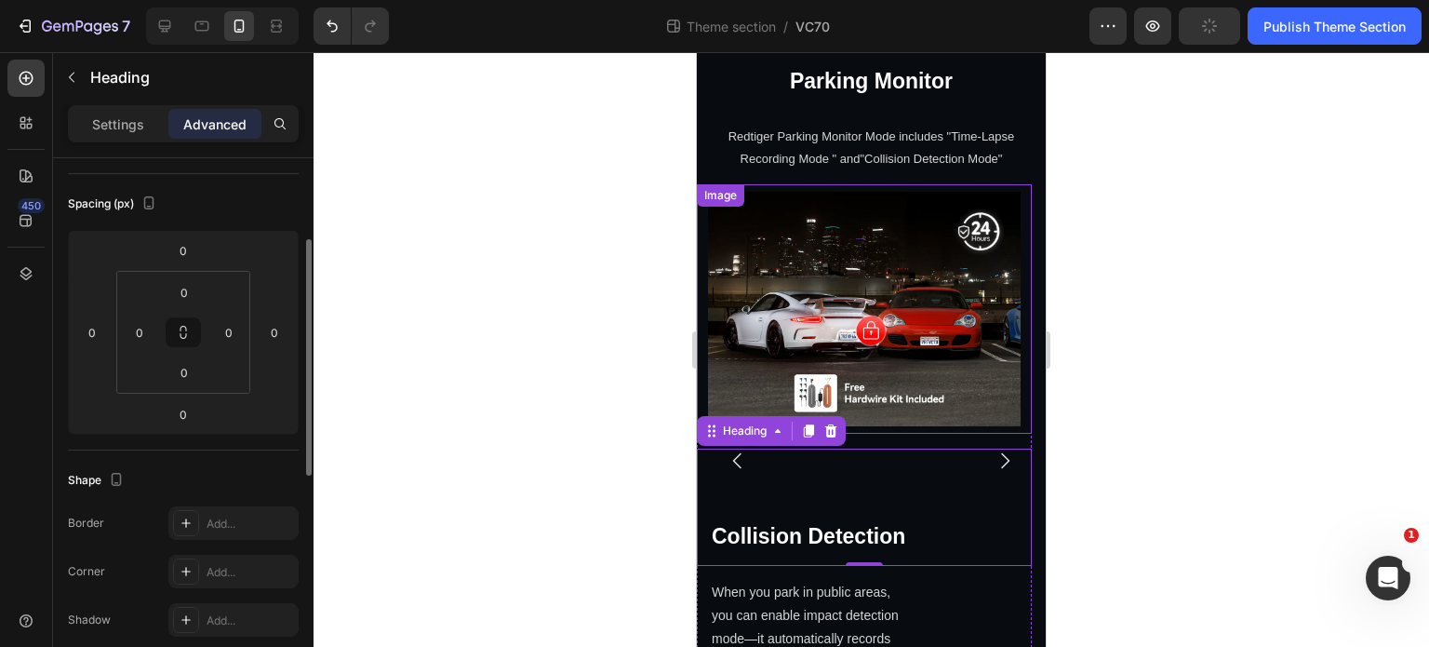
scroll to position [3572, 0]
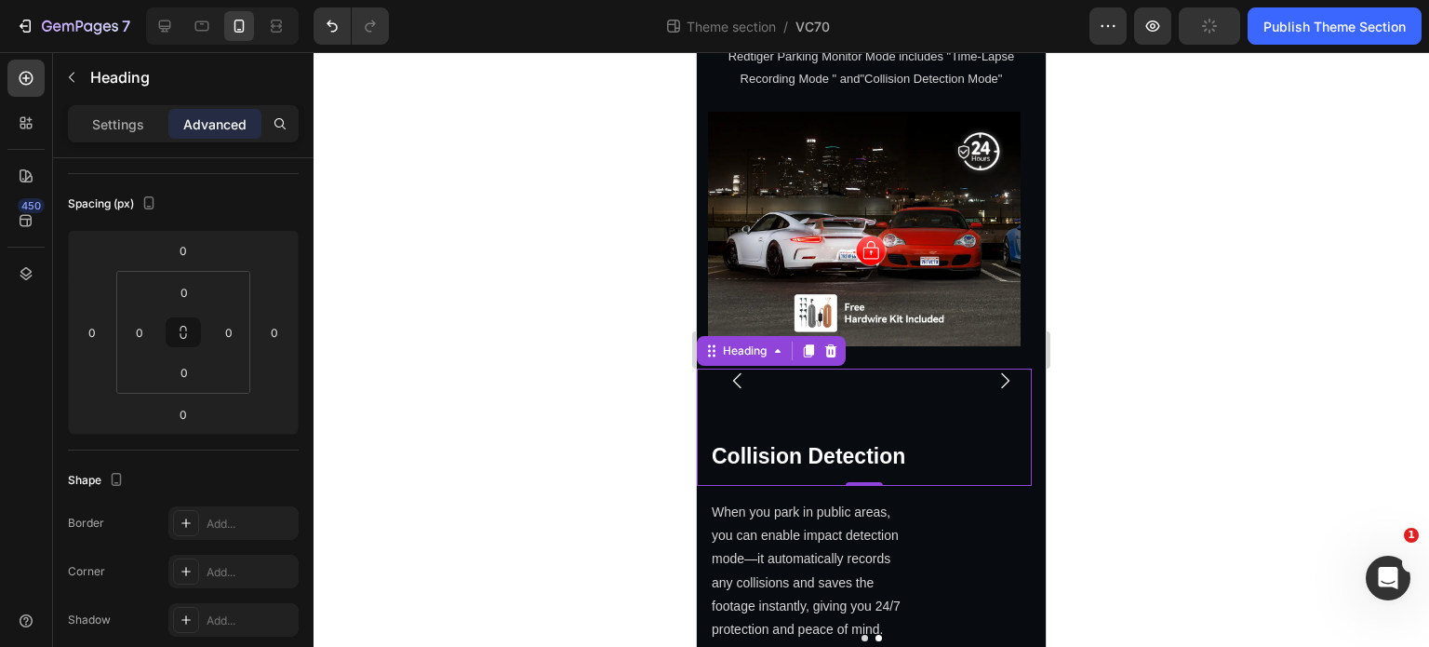
click at [63, 113] on div "Settings Advanced" at bounding box center [183, 131] width 261 height 53
click at [104, 117] on p "Settings" at bounding box center [118, 124] width 52 height 20
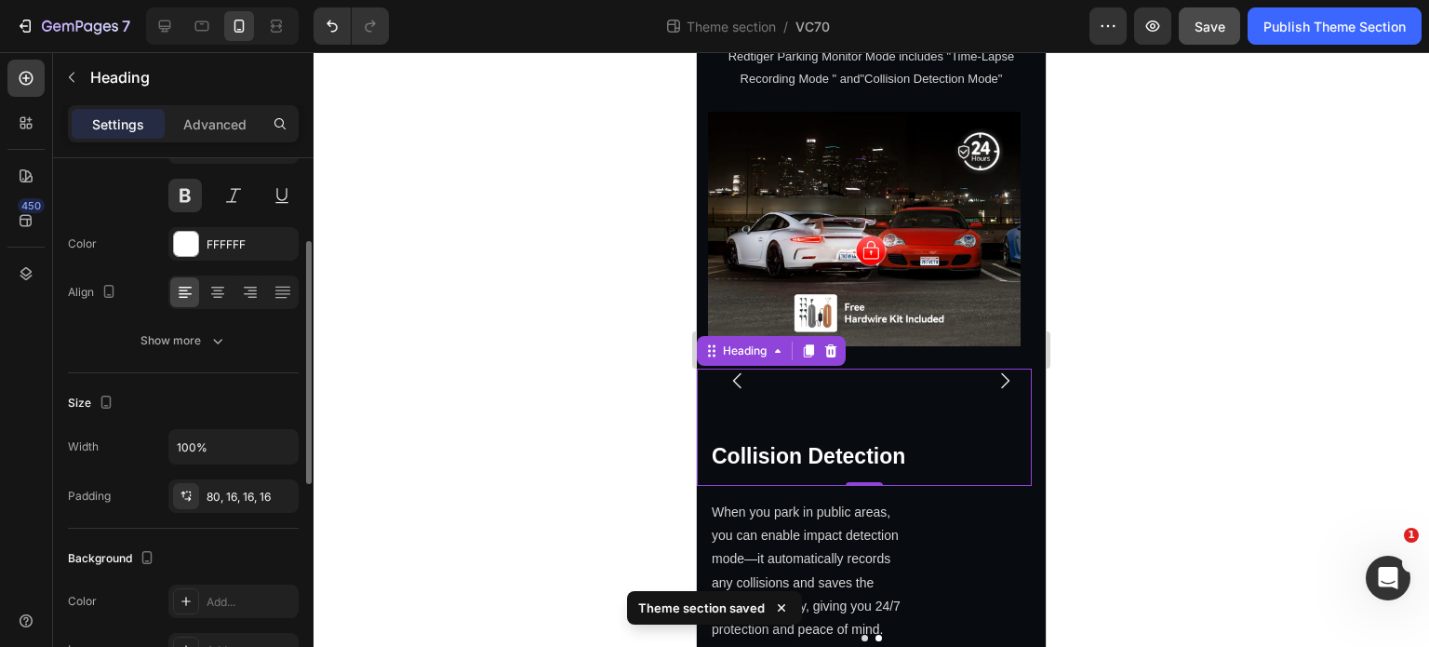
click at [203, 475] on div "Width 100% Padding 80, 16, 16, 16" at bounding box center [183, 471] width 231 height 84
click at [214, 476] on div "Width 100% Padding 80, 16, 16, 16" at bounding box center [183, 471] width 231 height 84
click at [226, 495] on div "80, 16, 16, 16" at bounding box center [234, 496] width 54 height 17
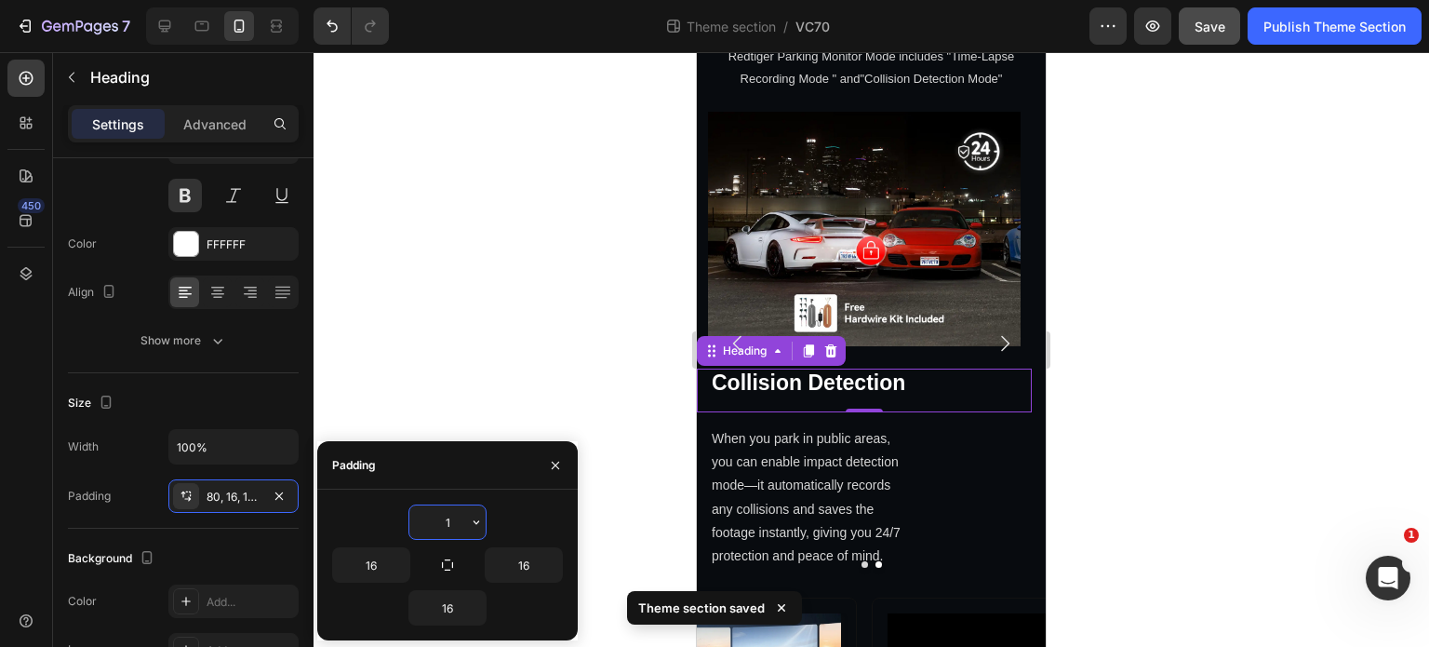
type input "16"
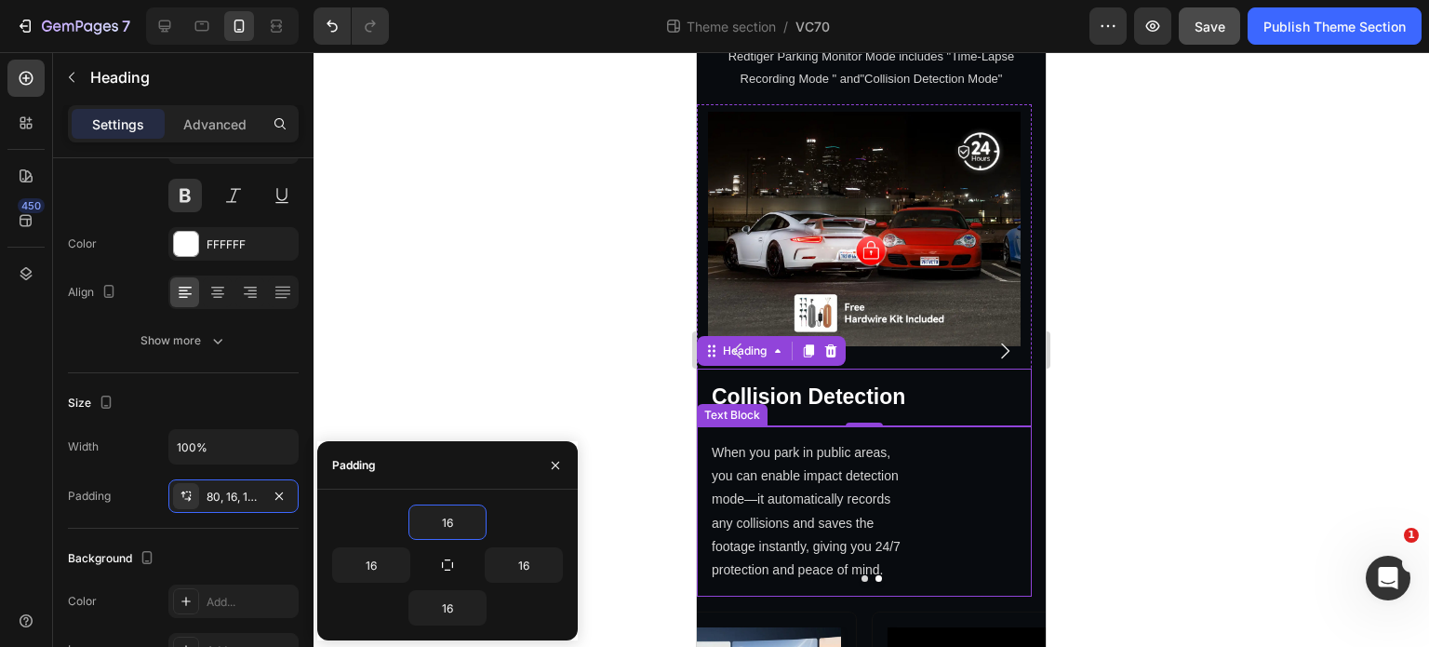
click at [923, 526] on div "When you park in public areas, you can enable impact detection mode—it automati…" at bounding box center [864, 511] width 335 height 170
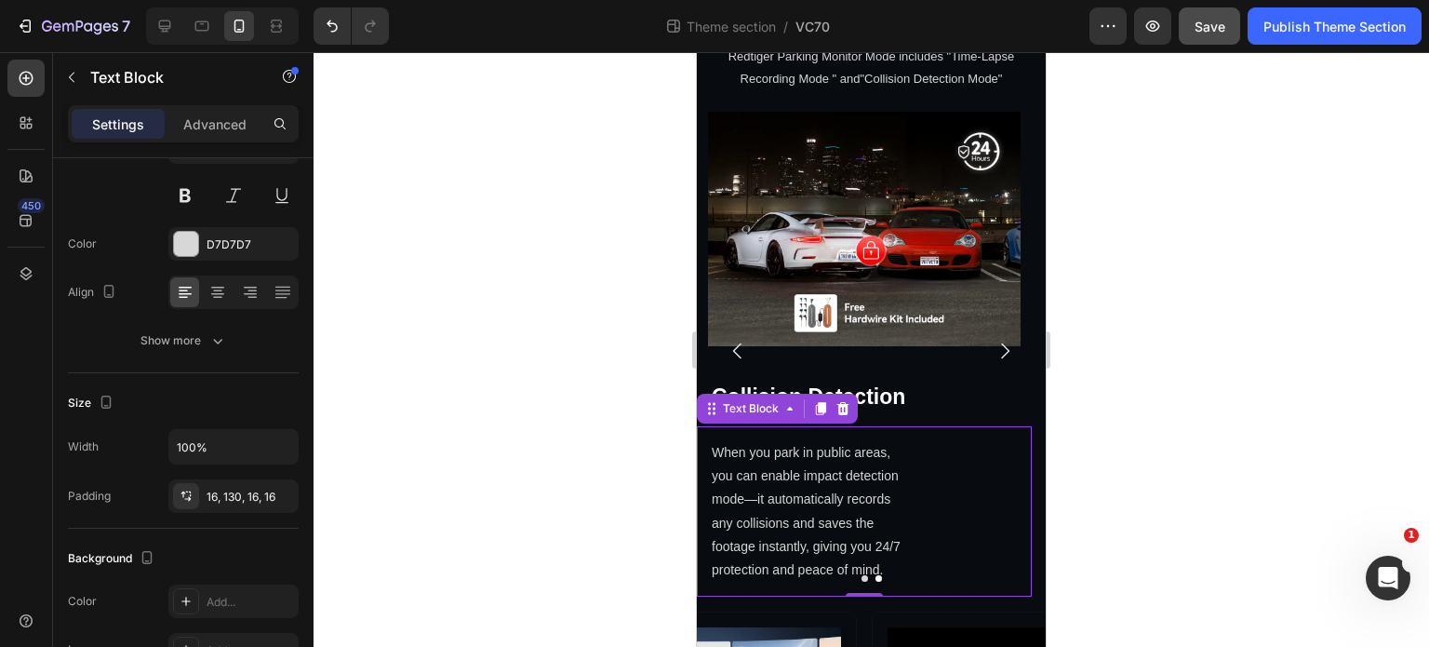
scroll to position [0, 0]
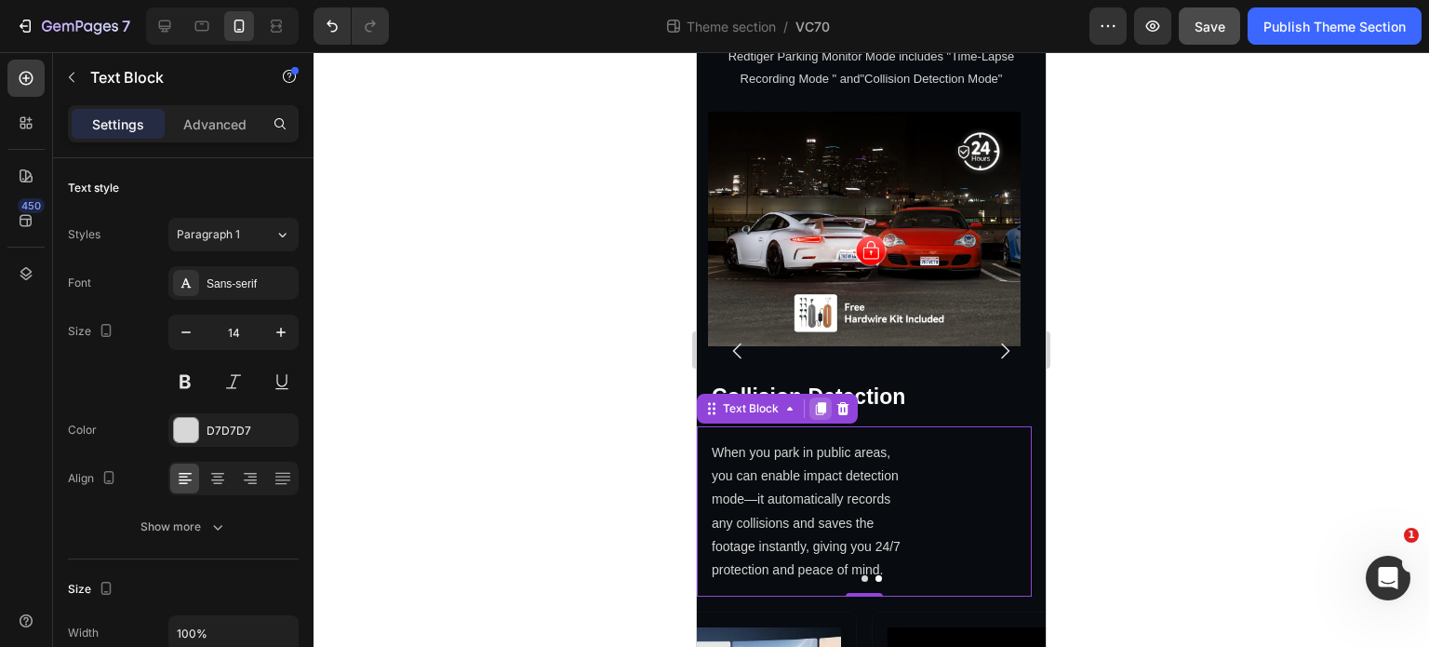
click at [818, 412] on icon at bounding box center [821, 408] width 10 height 13
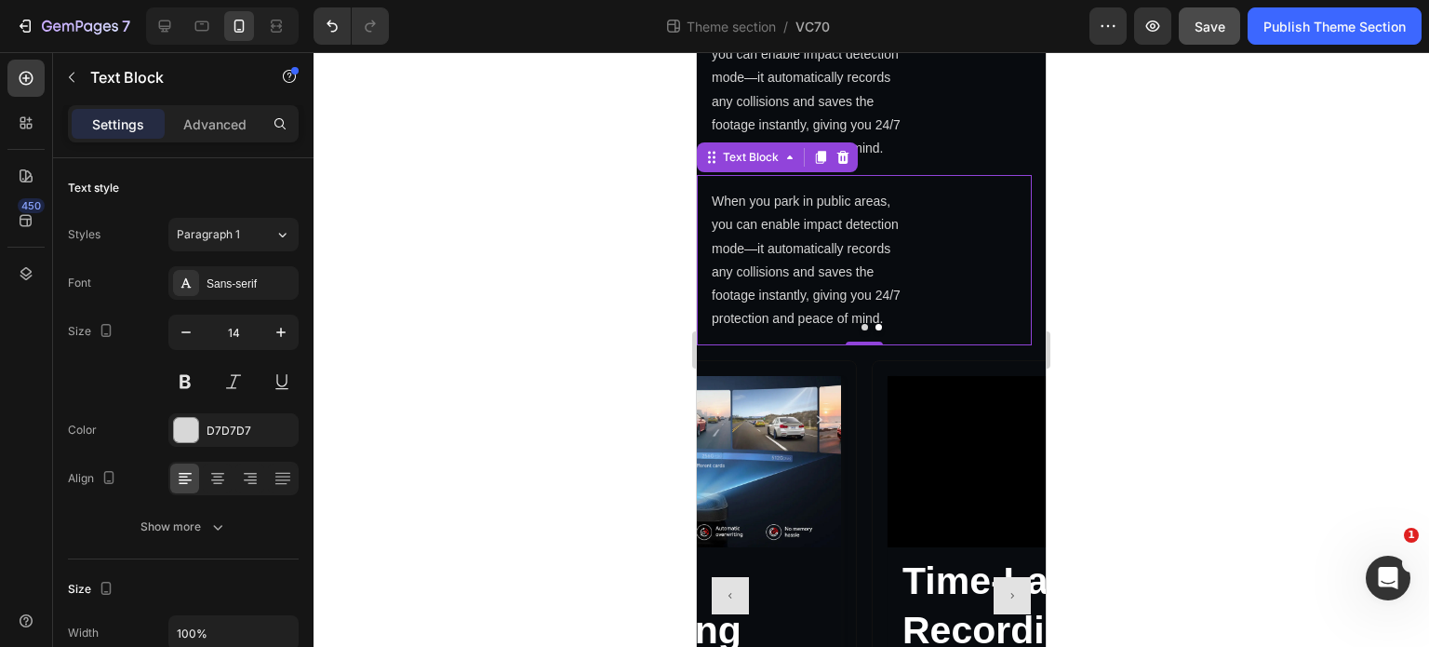
scroll to position [3960, 0]
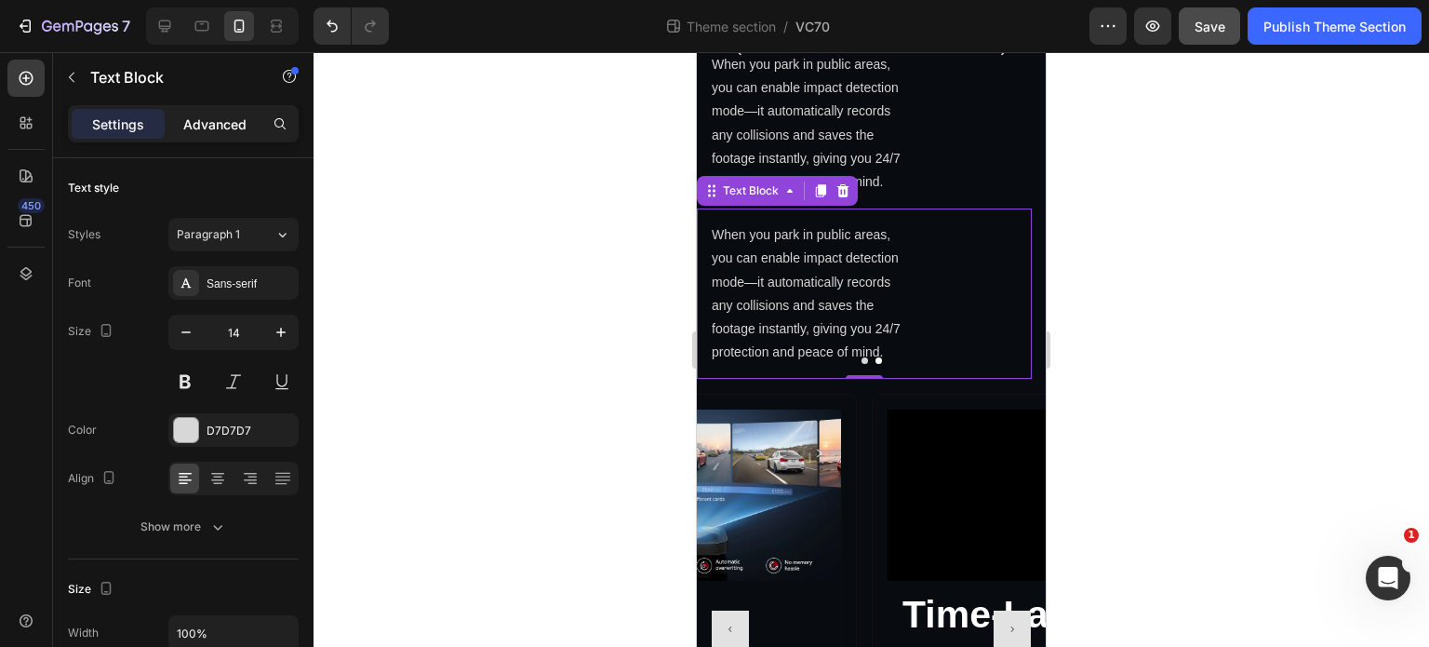
click at [220, 135] on div "Advanced" at bounding box center [214, 124] width 93 height 30
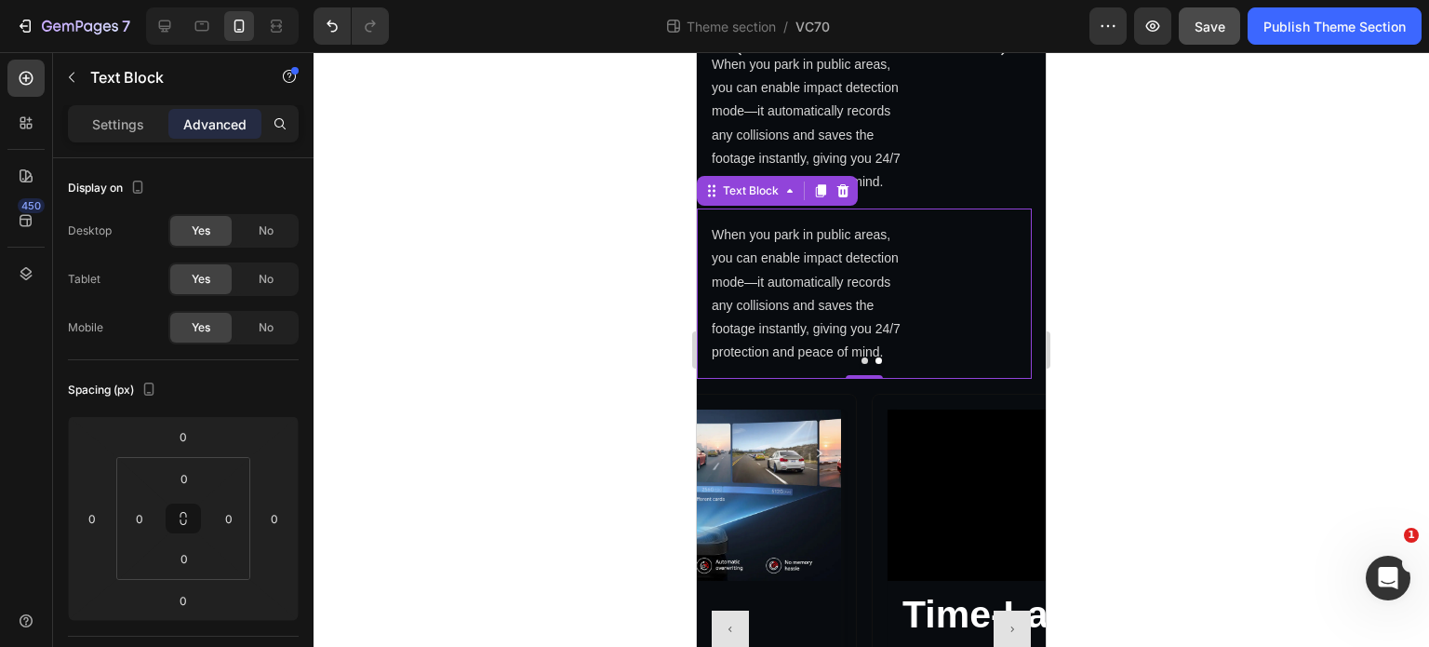
scroll to position [3774, 0]
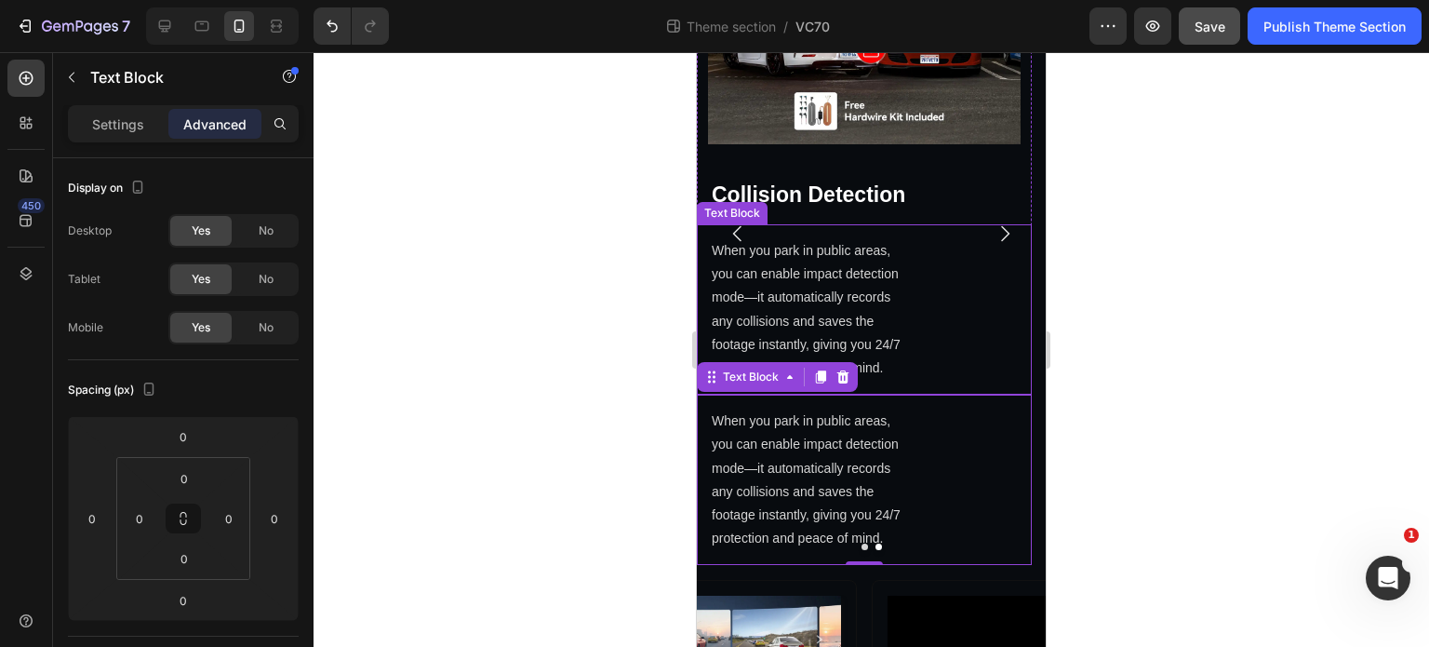
click at [922, 329] on div "When you park in public areas, you can enable impact detection mode—it automati…" at bounding box center [864, 309] width 335 height 170
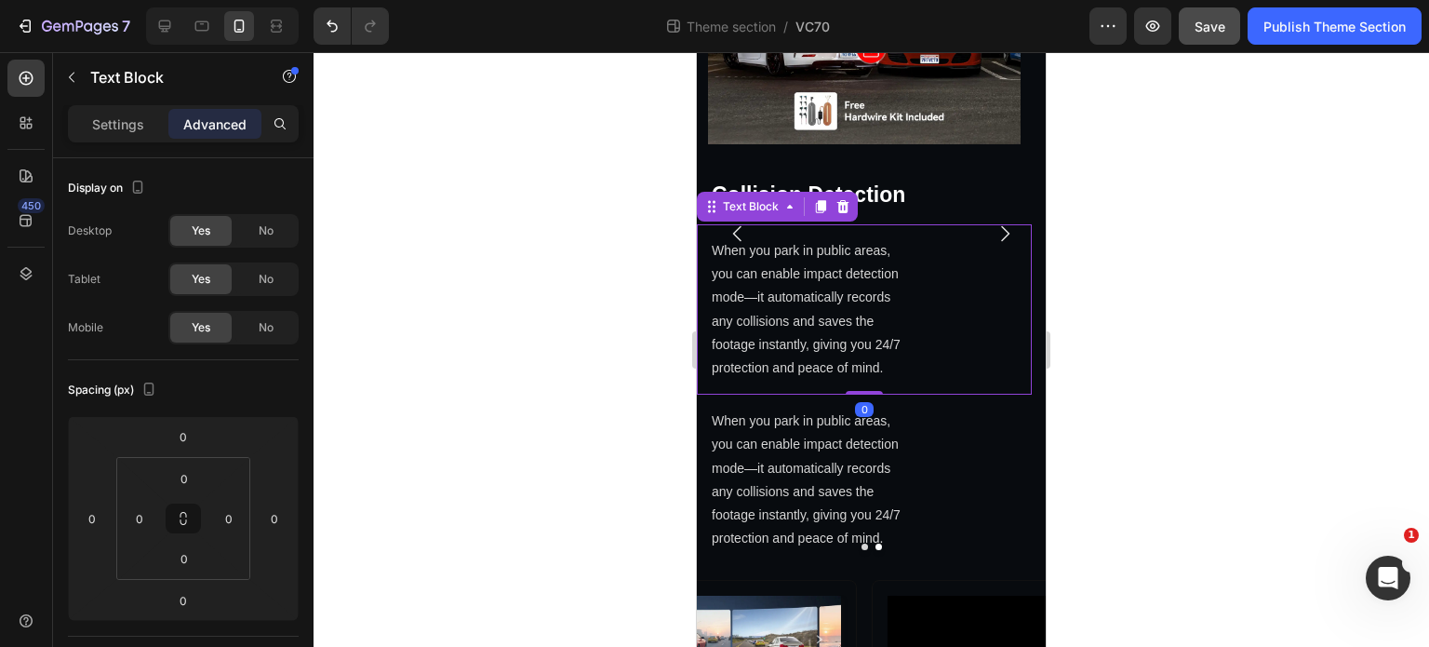
click at [257, 327] on div "No" at bounding box center [265, 328] width 61 height 30
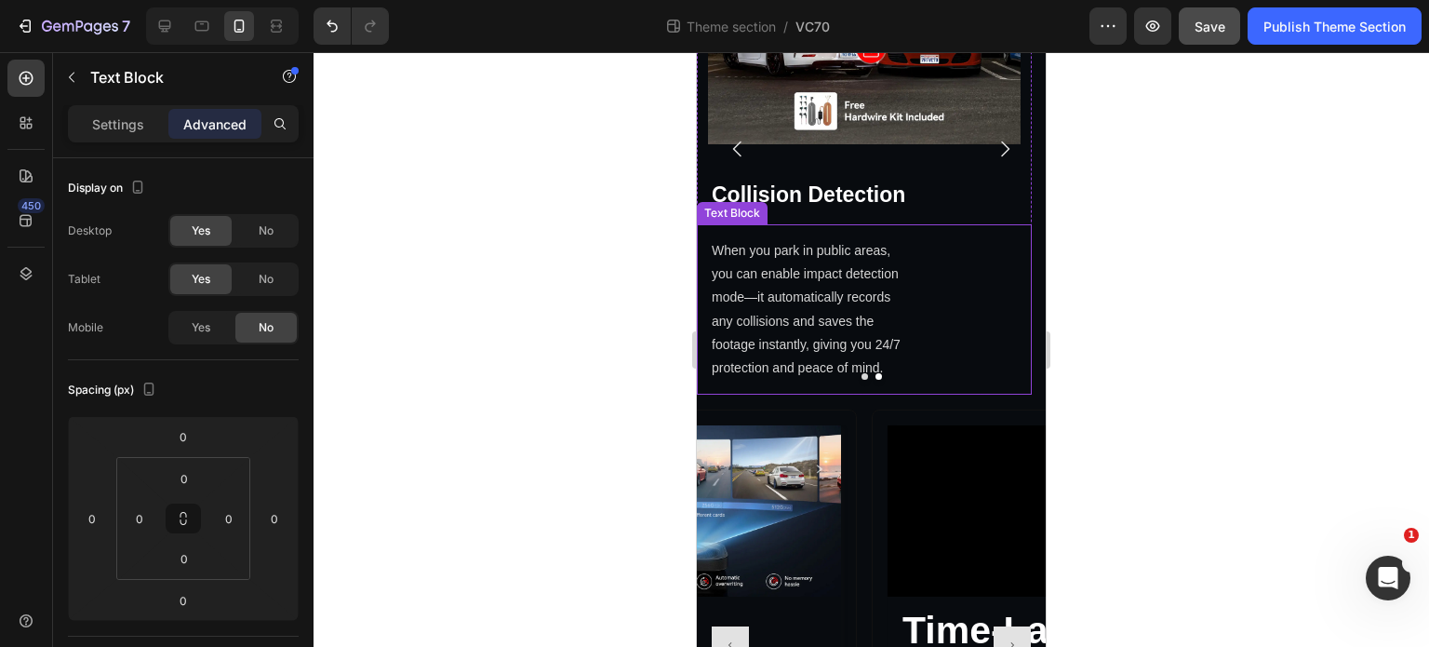
click at [796, 343] on p "When you park in public areas, you can enable impact detection mode—it automati…" at bounding box center [811, 309] width 199 height 141
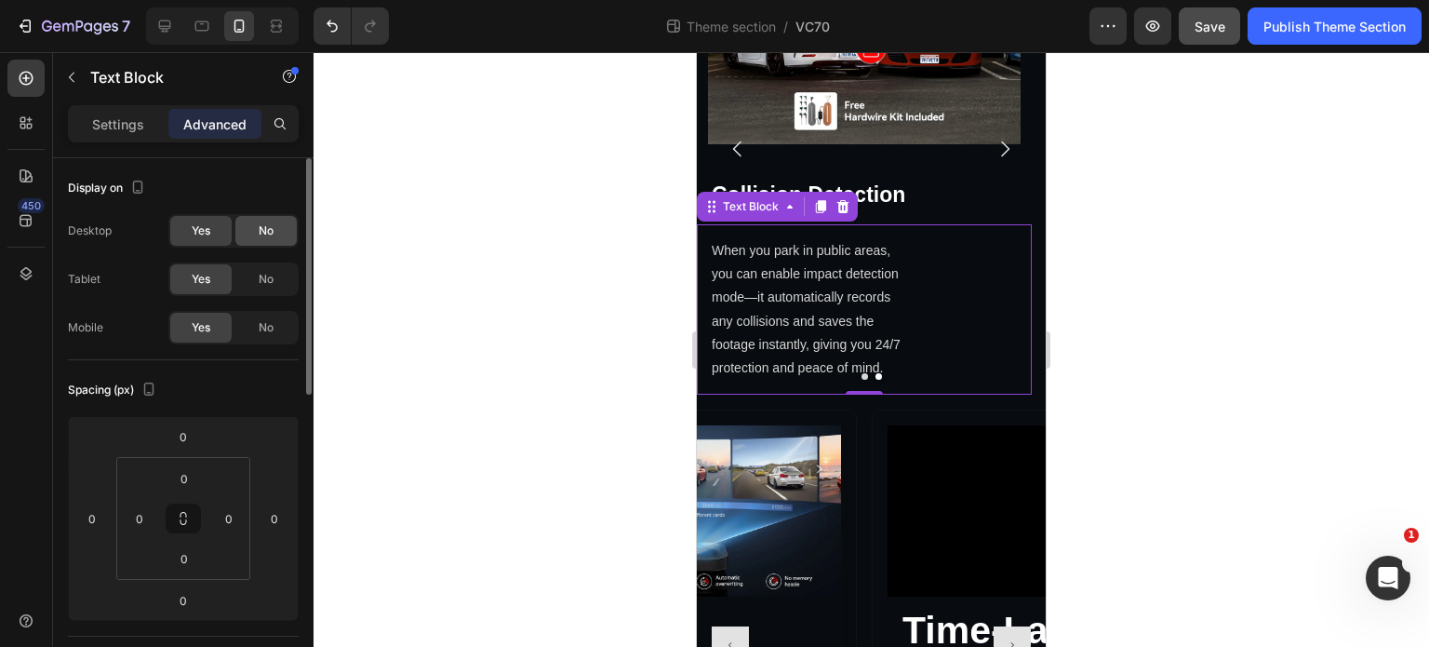
click at [266, 237] on span "No" at bounding box center [266, 230] width 15 height 17
click at [268, 280] on span "No" at bounding box center [266, 279] width 15 height 17
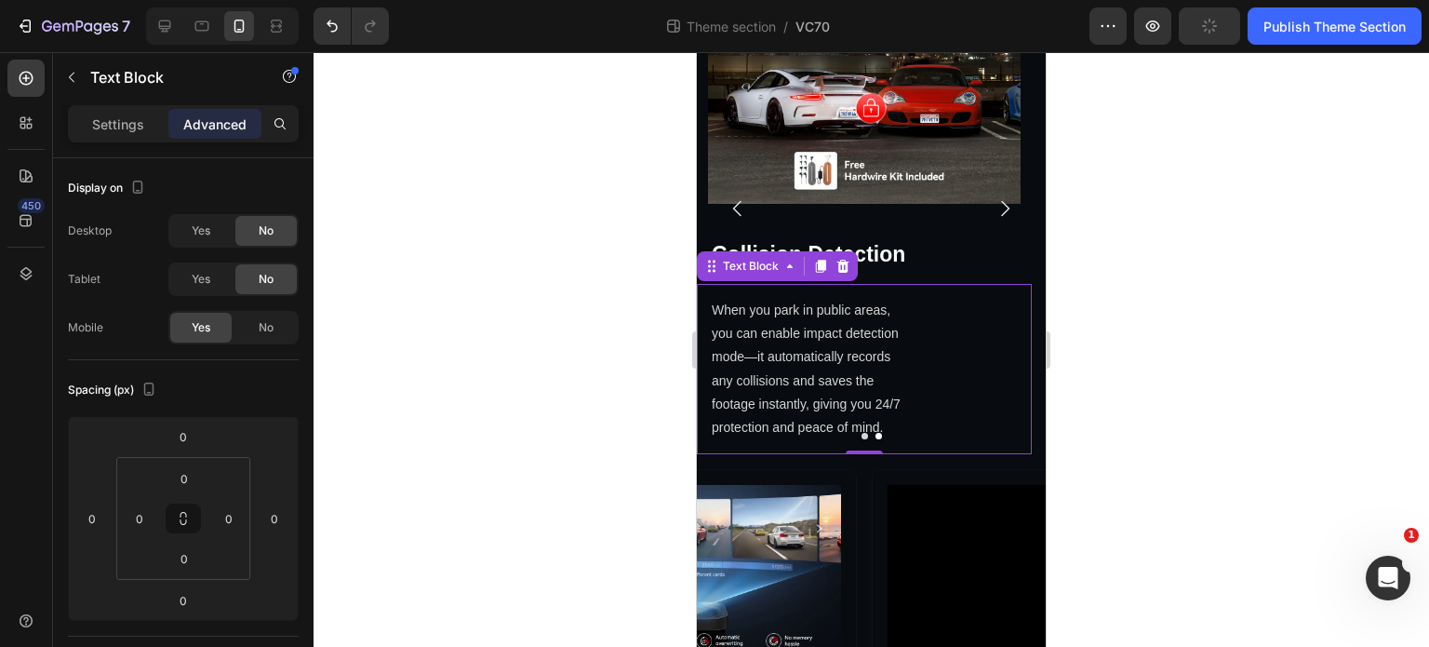
scroll to position [3681, 0]
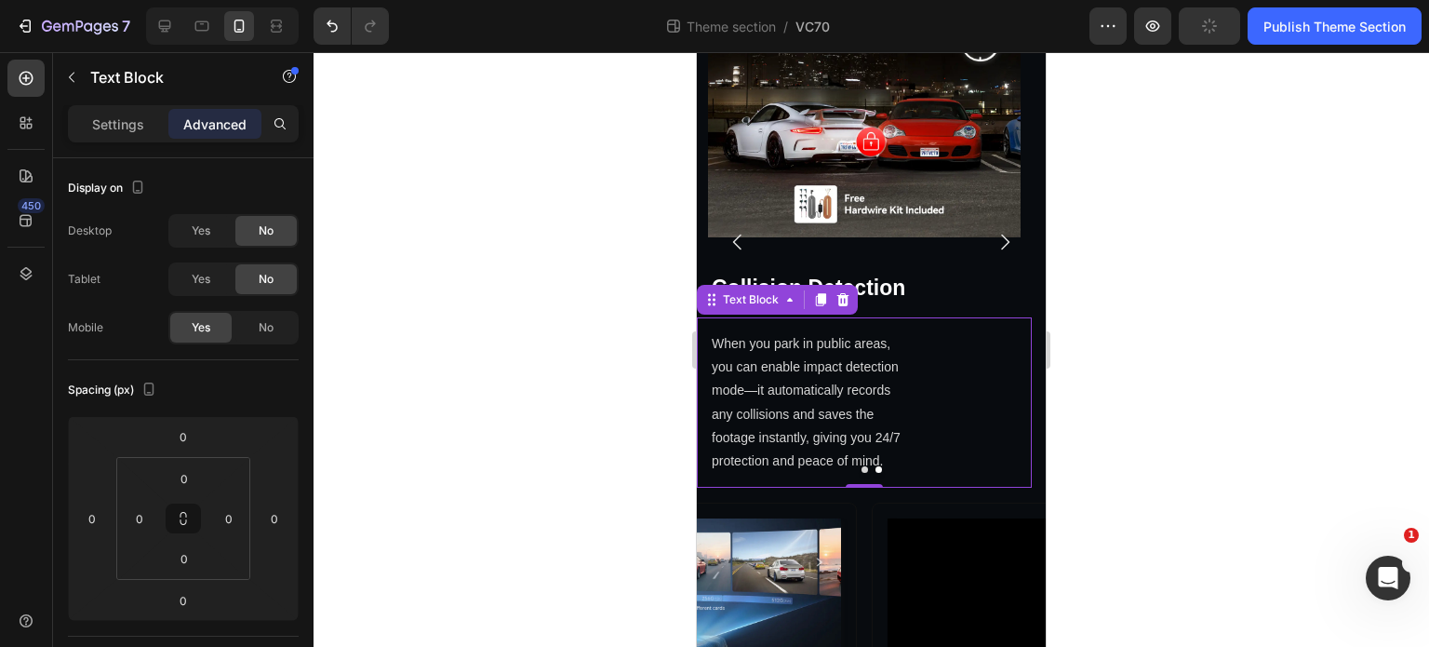
click at [878, 433] on p "When you park in public areas, you can enable impact detection mode—it automati…" at bounding box center [811, 402] width 199 height 141
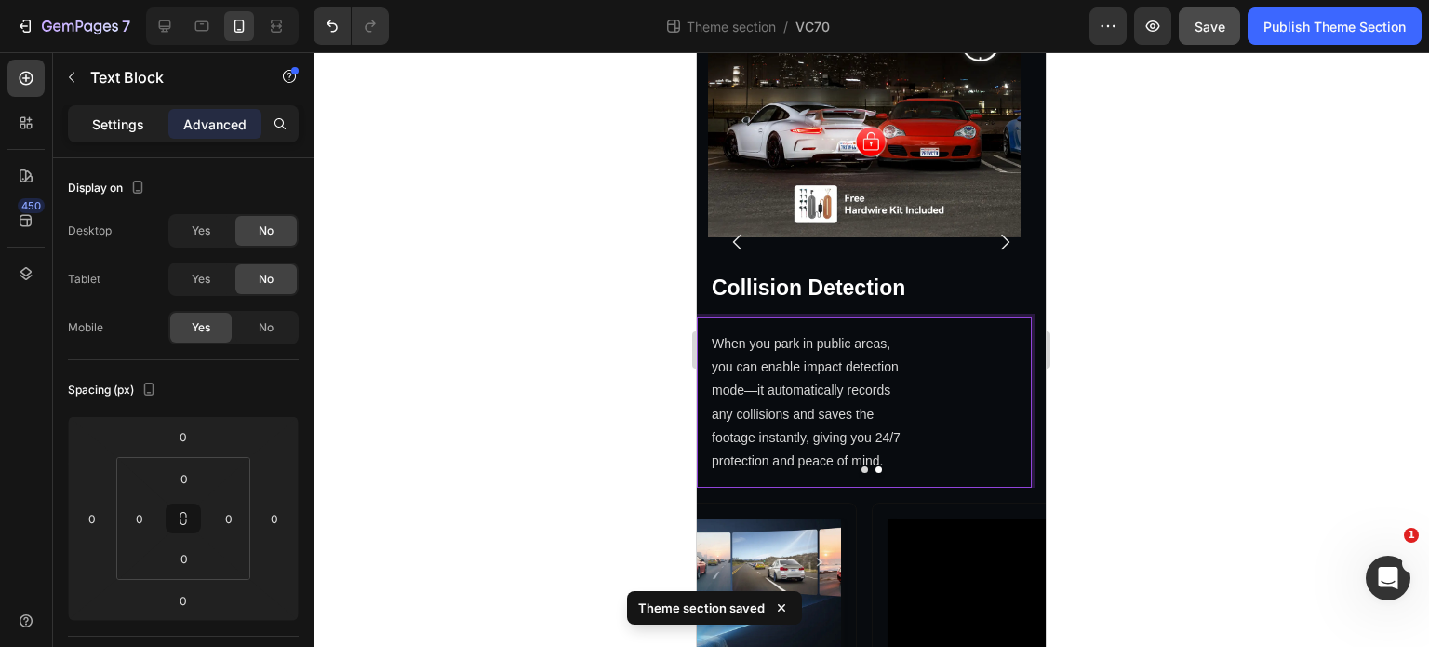
click at [125, 123] on p "Settings" at bounding box center [118, 124] width 52 height 20
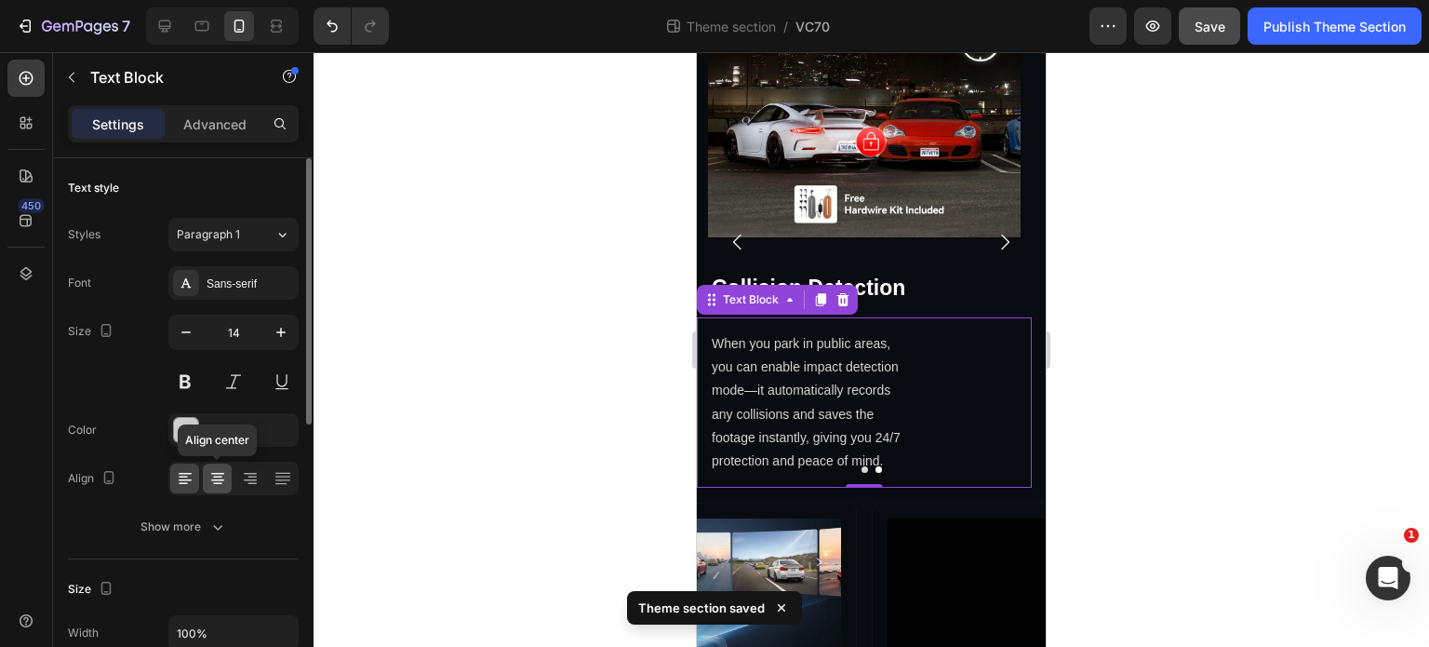
click at [224, 475] on icon at bounding box center [217, 478] width 19 height 19
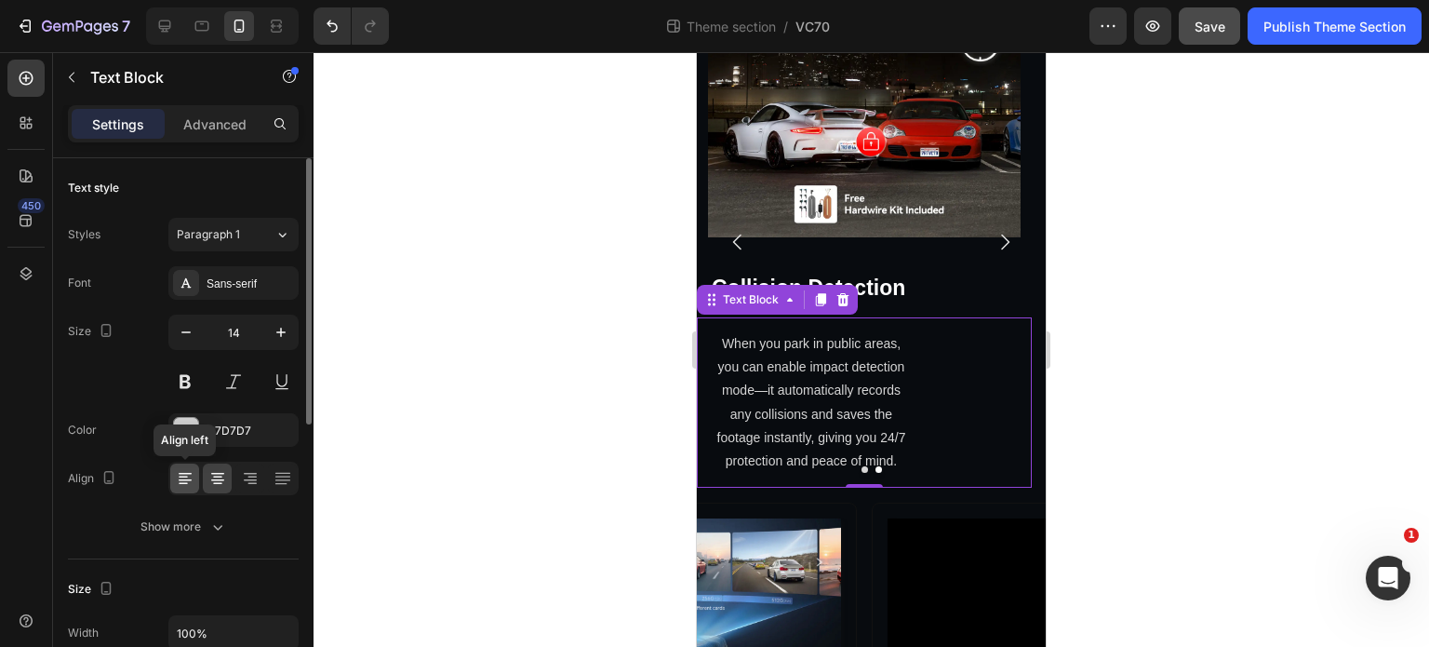
click at [186, 473] on icon at bounding box center [185, 474] width 13 height 2
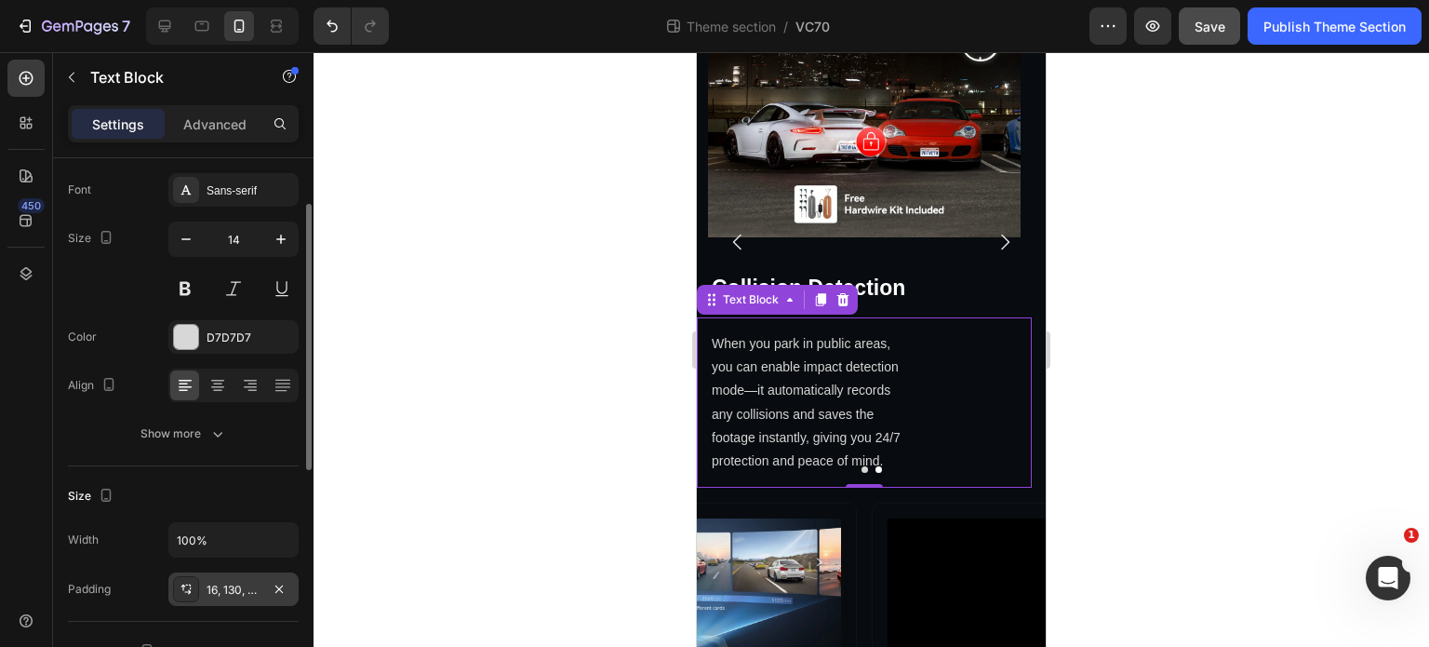
click at [236, 588] on div "16, 130, 16, 16" at bounding box center [234, 590] width 54 height 17
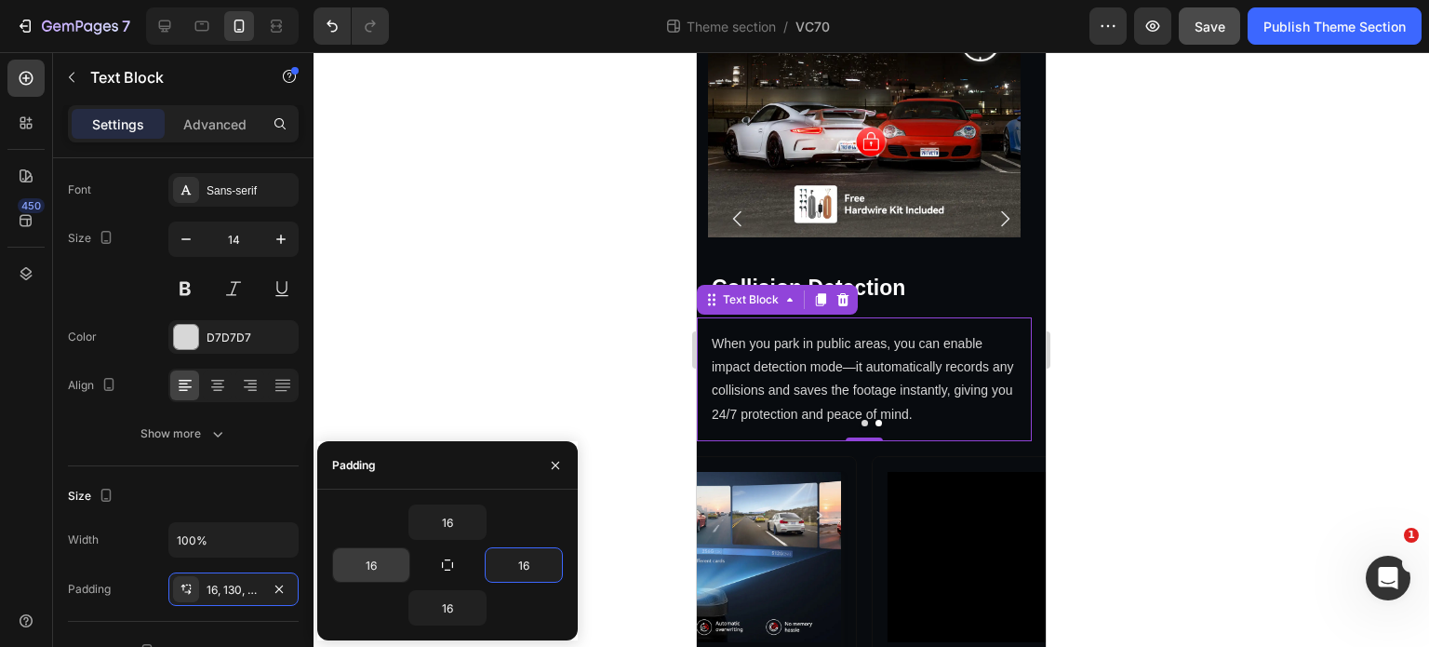
type input "16"
type input "24"
click at [539, 331] on div at bounding box center [872, 349] width 1116 height 595
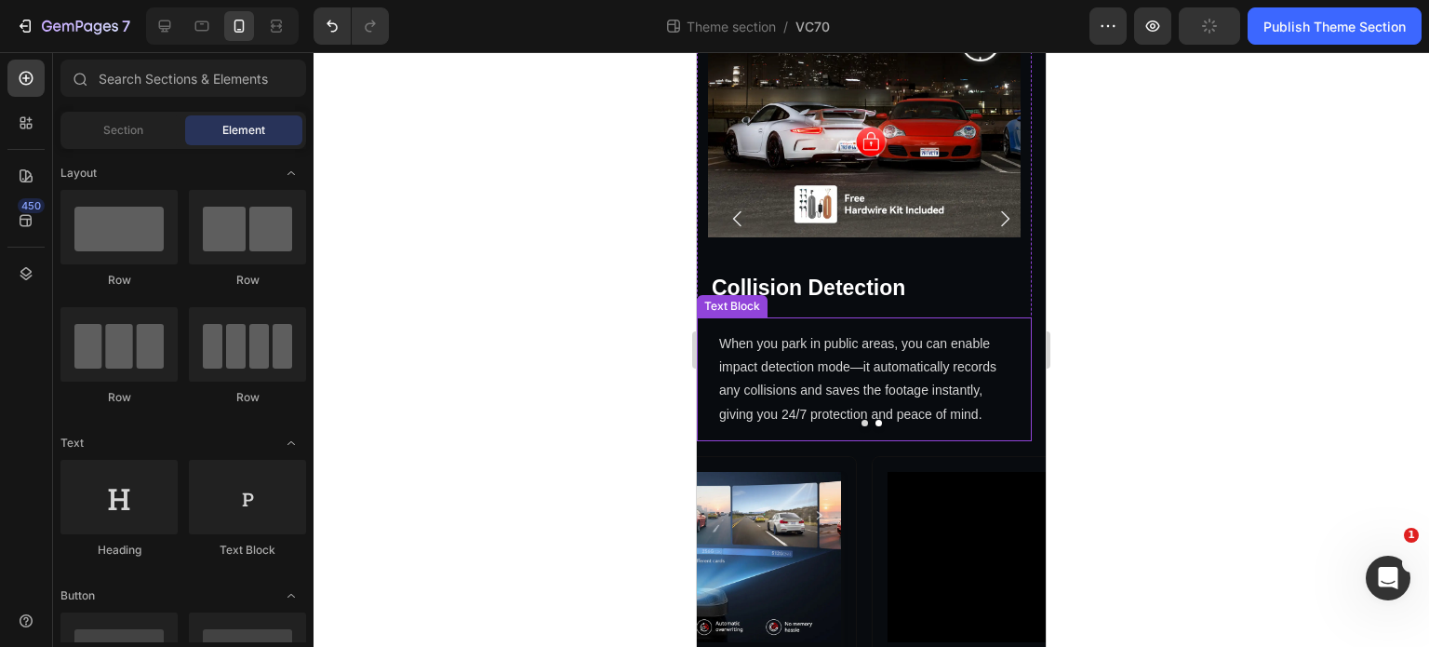
click at [897, 399] on p "When you park in public areas, you can enable impact detection mode—it automati…" at bounding box center [864, 379] width 290 height 94
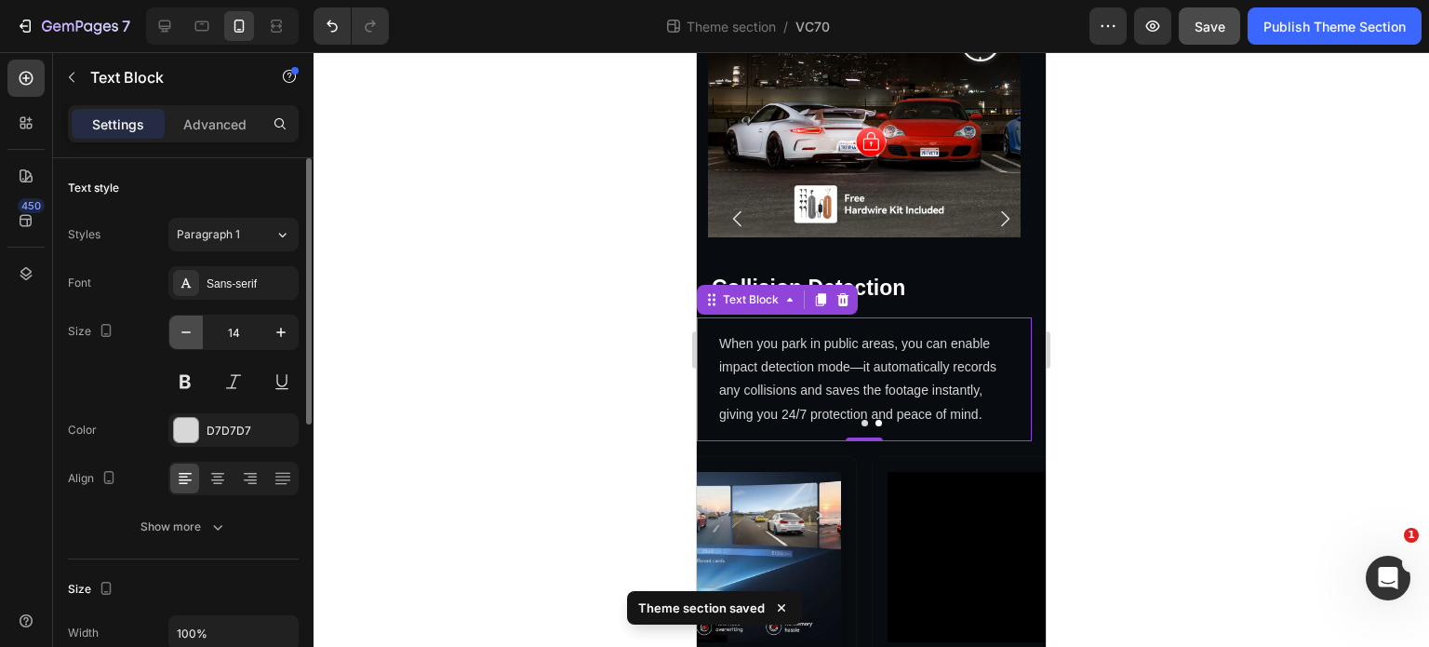
click at [196, 333] on button "button" at bounding box center [185, 331] width 33 height 33
type input "13"
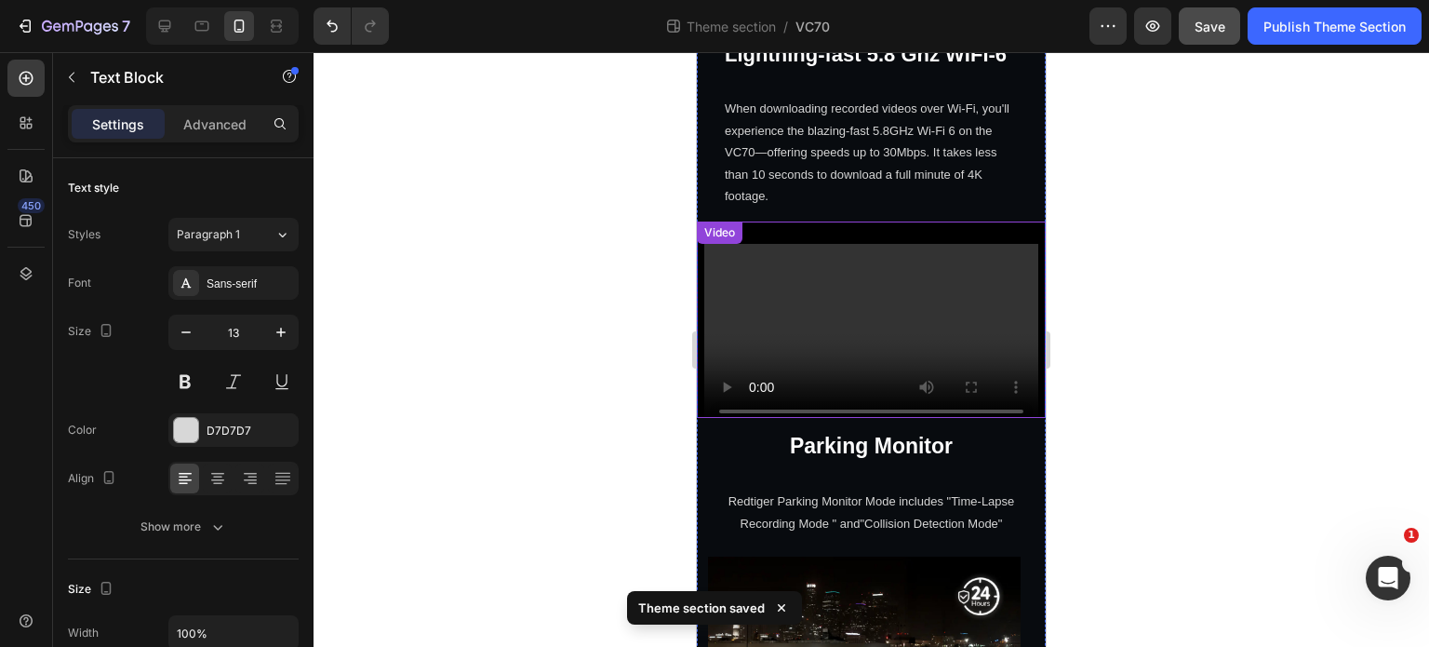
scroll to position [3123, 0]
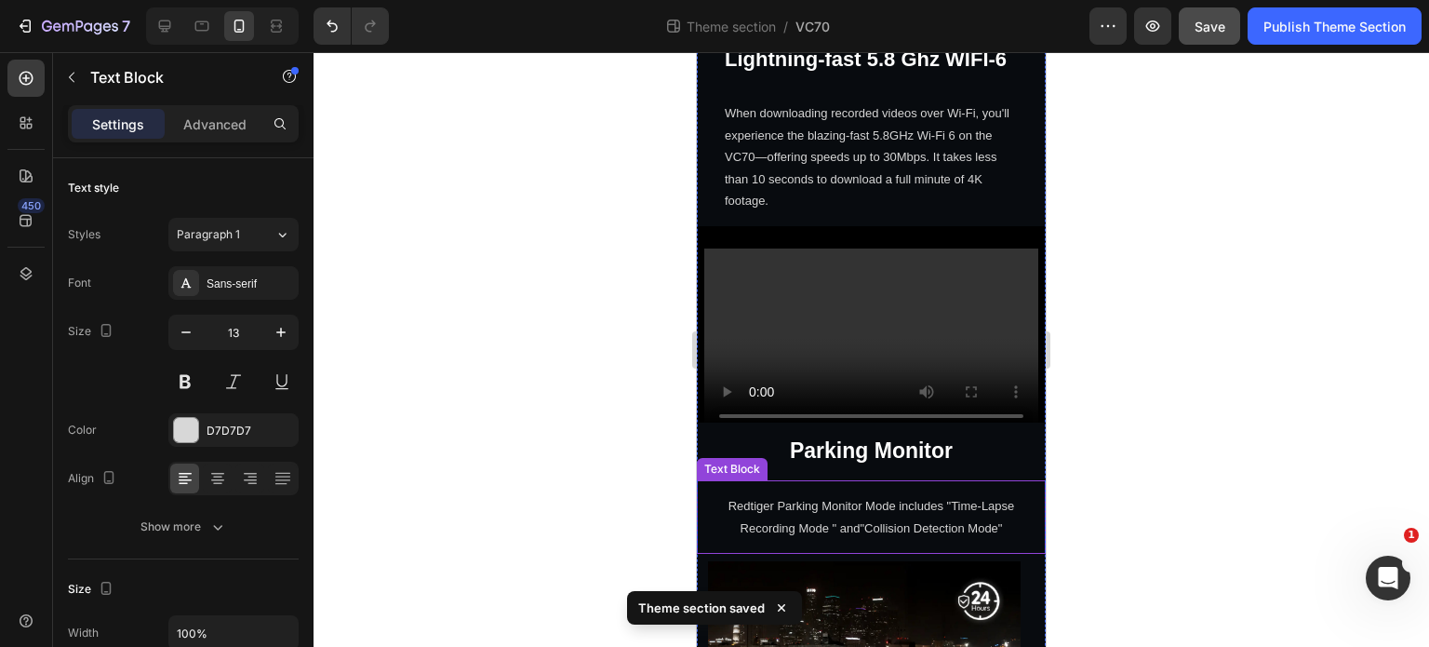
click at [889, 503] on p "Redtiger Parking Monitor Mode includes "Time-Lapse Recording Mode " and"Collisi…" at bounding box center [871, 517] width 293 height 44
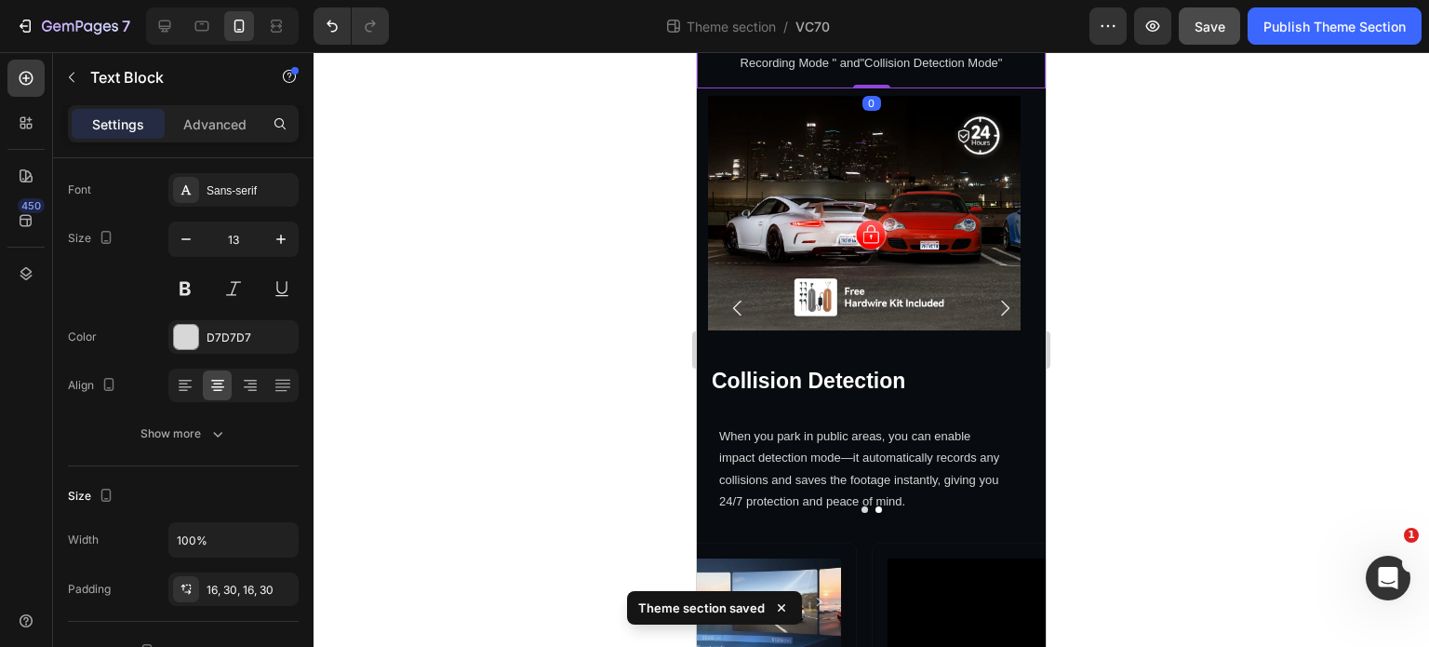
scroll to position [3588, 0]
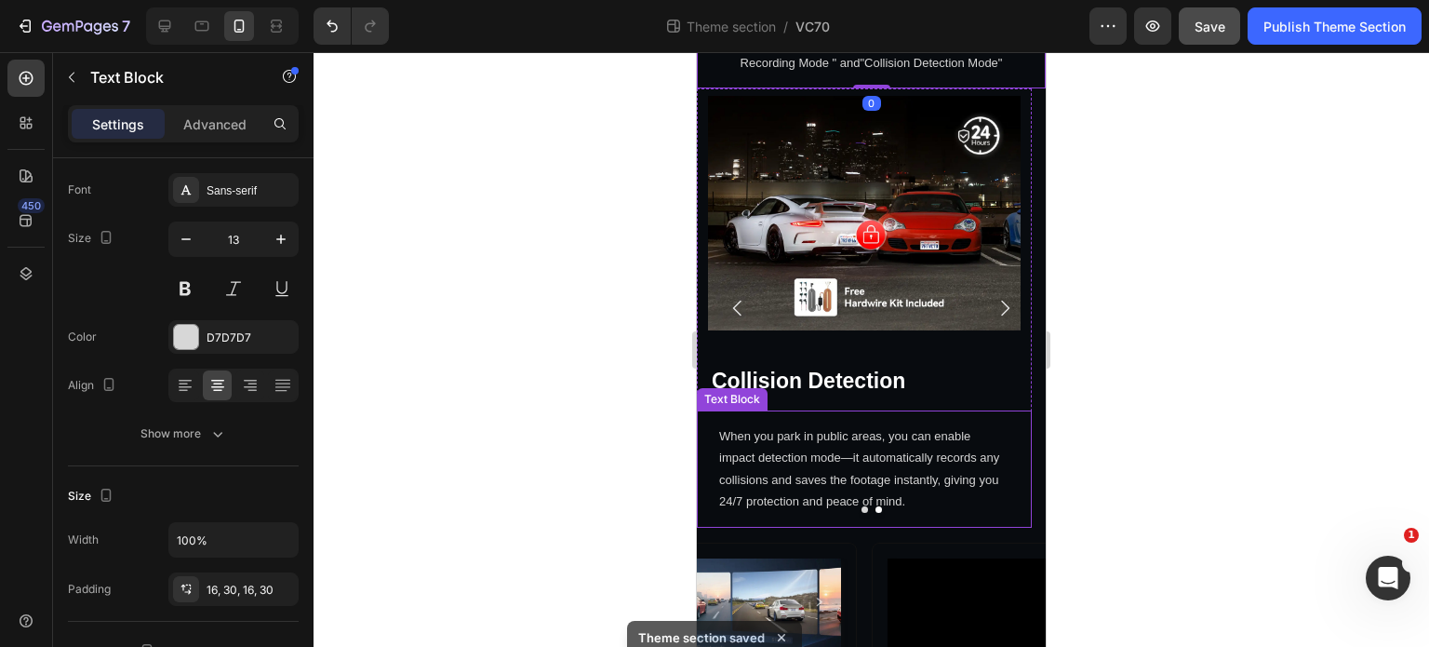
click at [875, 482] on p "When you park in public areas, you can enable impact detection mode—it automati…" at bounding box center [864, 468] width 290 height 87
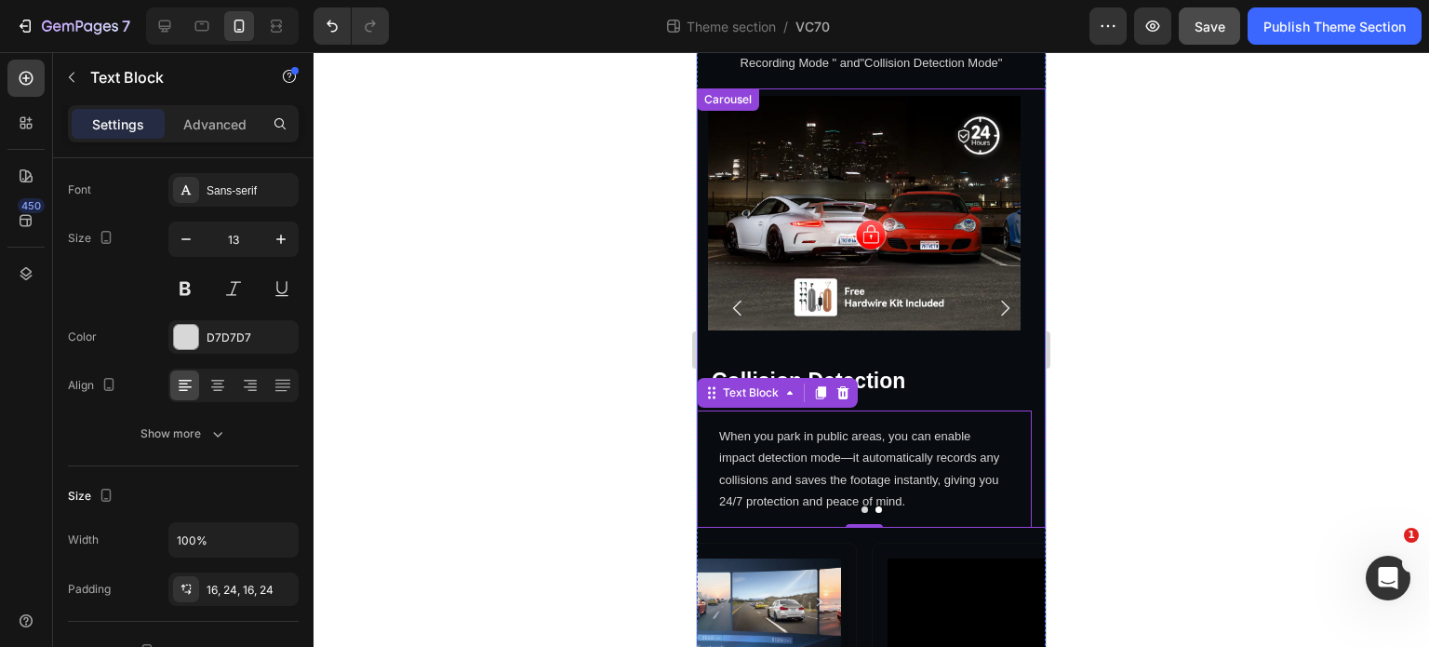
click at [1001, 316] on icon "Carousel Next Arrow" at bounding box center [1005, 309] width 8 height 16
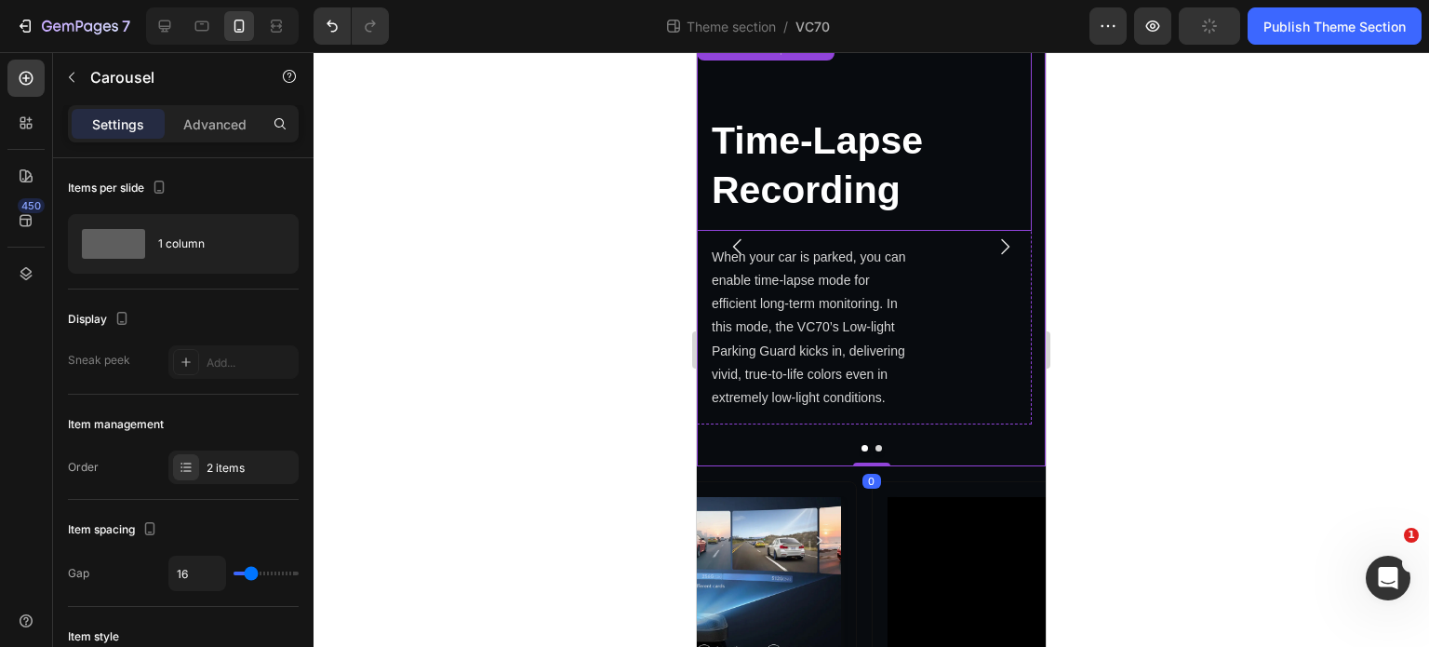
scroll to position [3681, 0]
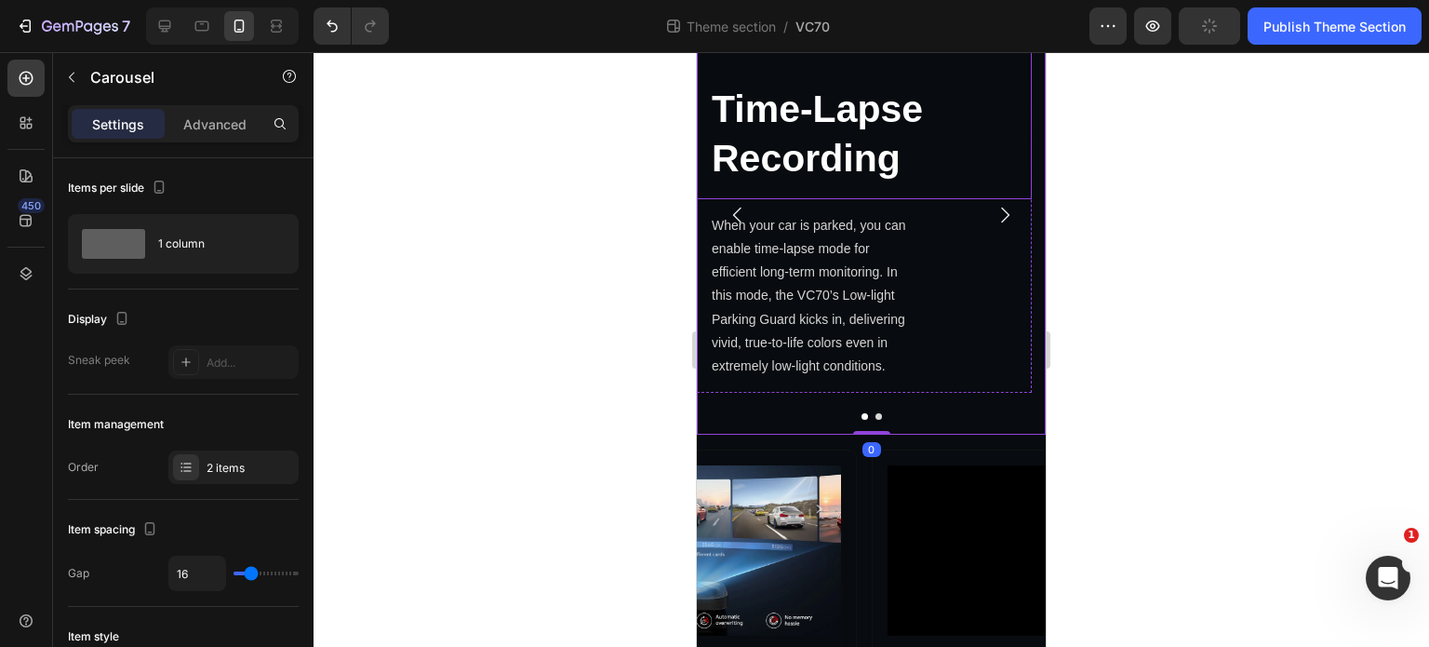
click at [878, 199] on h2 "Time-Lapse Recording" at bounding box center [864, 104] width 335 height 189
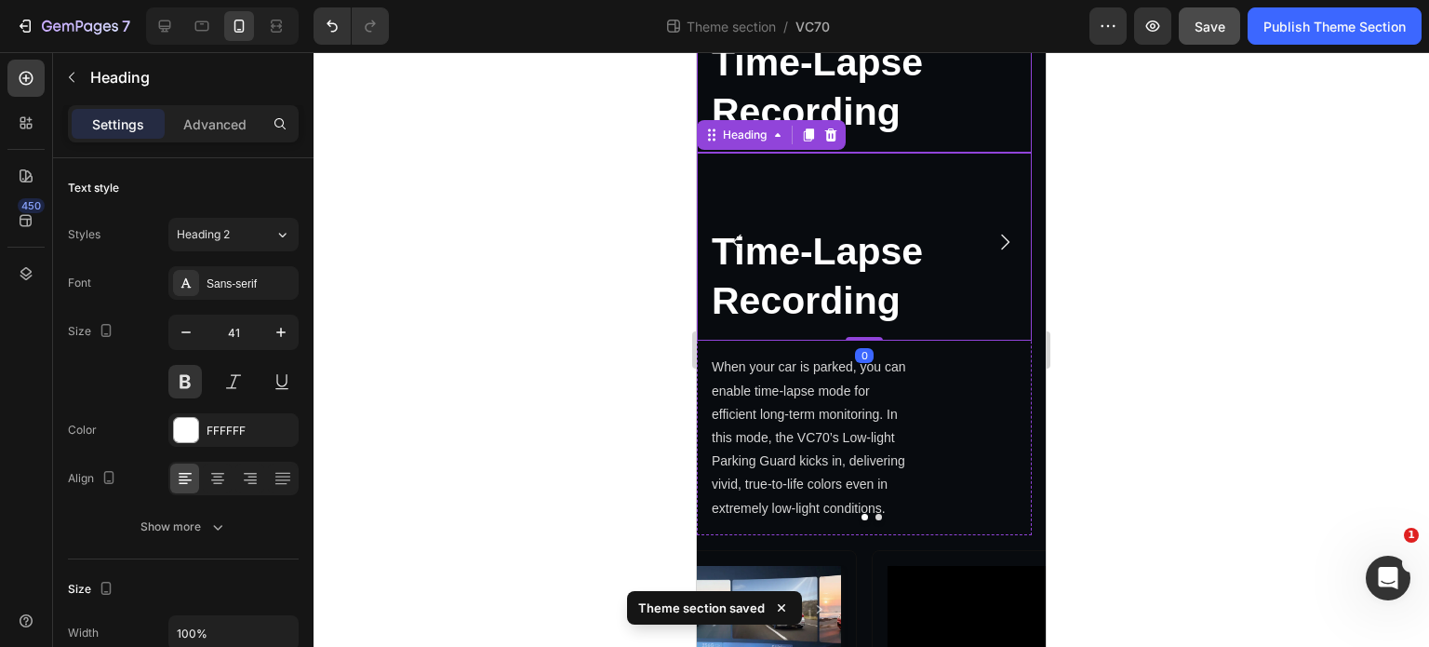
scroll to position [3682, 0]
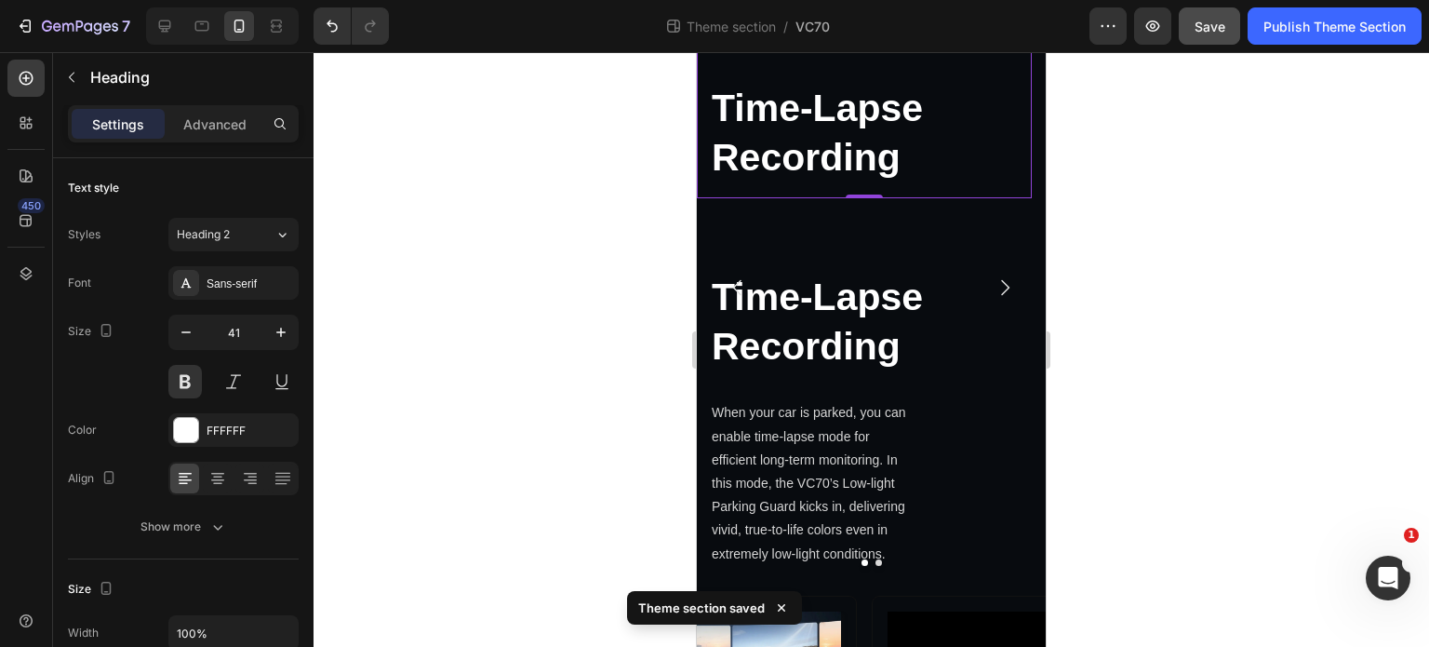
click at [947, 198] on h2 "Time-Lapse Recording" at bounding box center [864, 103] width 335 height 189
click at [204, 128] on p "Advanced" at bounding box center [214, 124] width 63 height 20
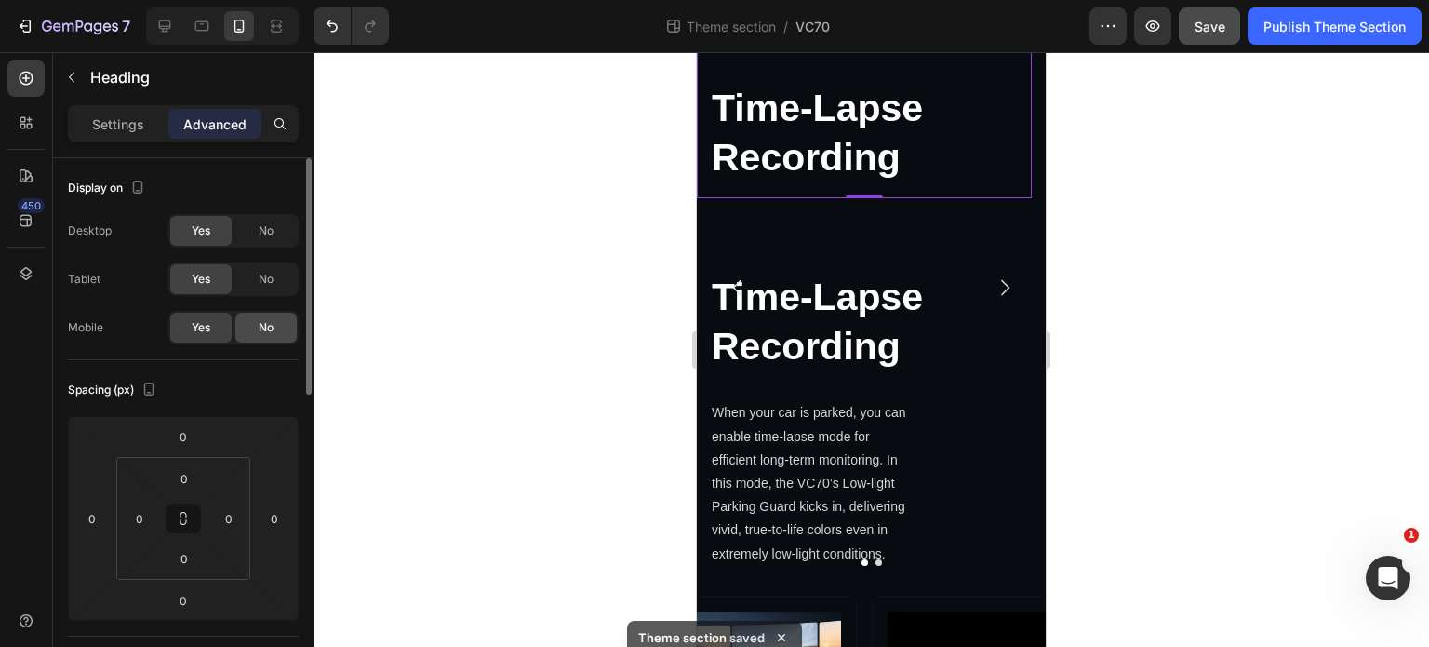
click at [261, 315] on div "No" at bounding box center [265, 328] width 61 height 30
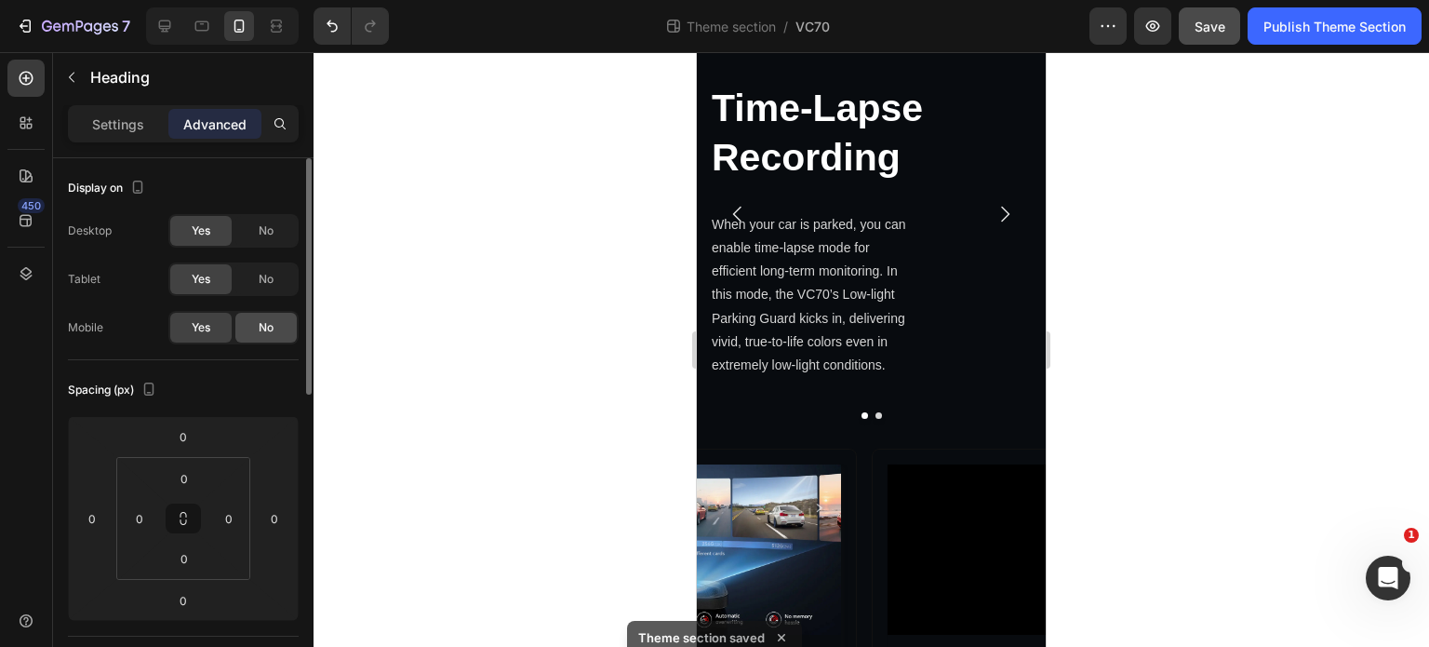
scroll to position [3588, 0]
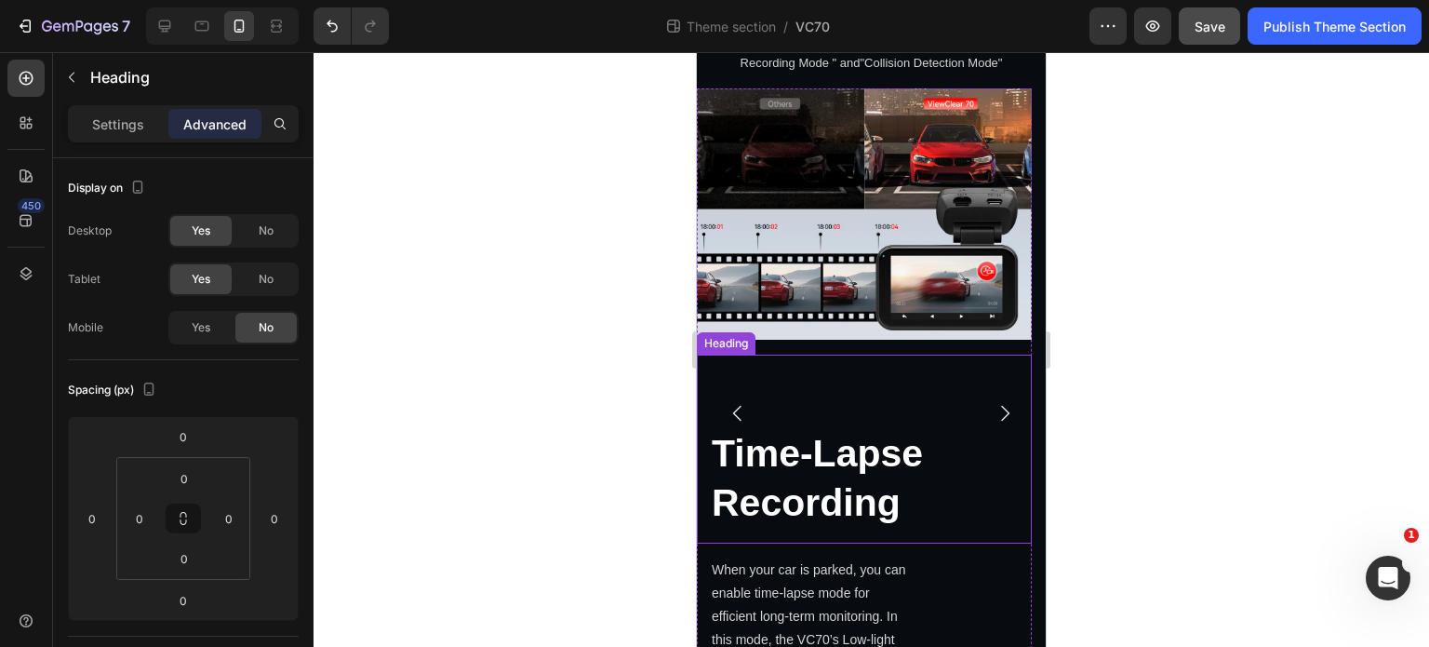
click at [881, 481] on h2 "Time-Lapse Recording" at bounding box center [864, 449] width 335 height 189
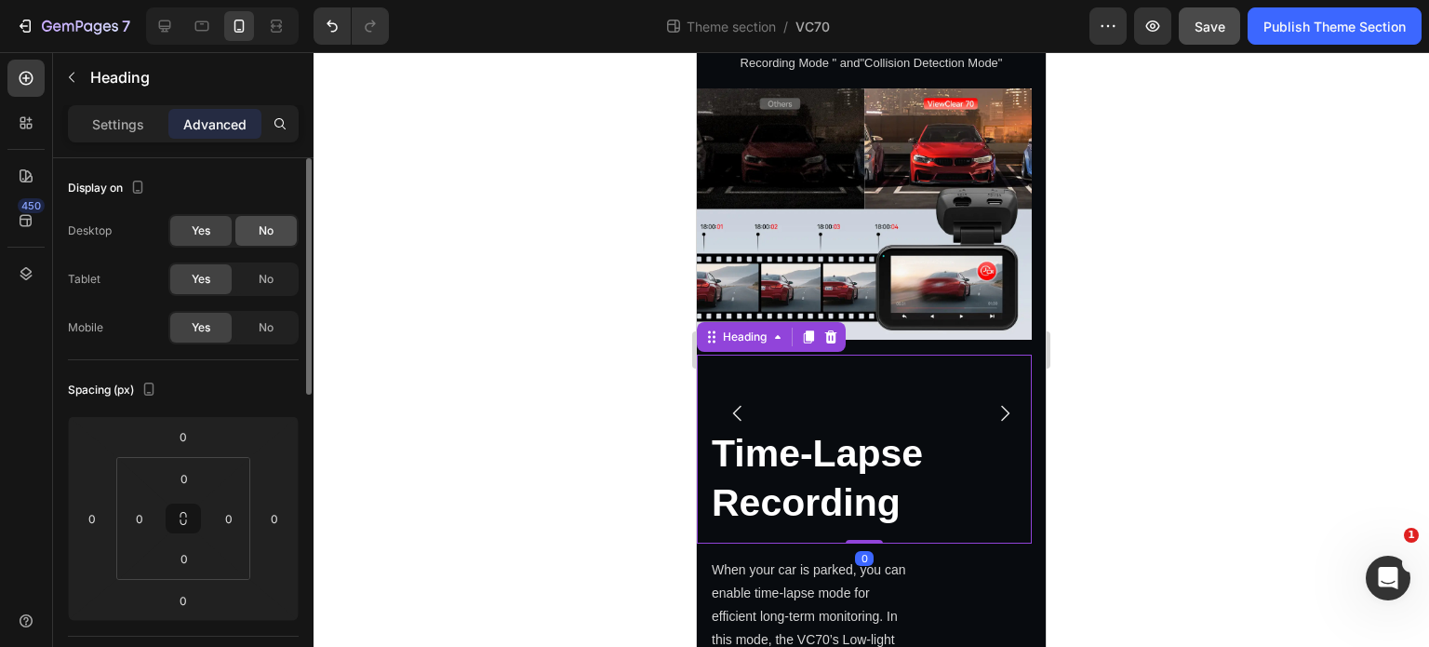
click at [274, 239] on div "No" at bounding box center [265, 231] width 61 height 30
click at [272, 267] on div "No" at bounding box center [265, 279] width 61 height 30
click at [125, 115] on p "Settings" at bounding box center [118, 124] width 52 height 20
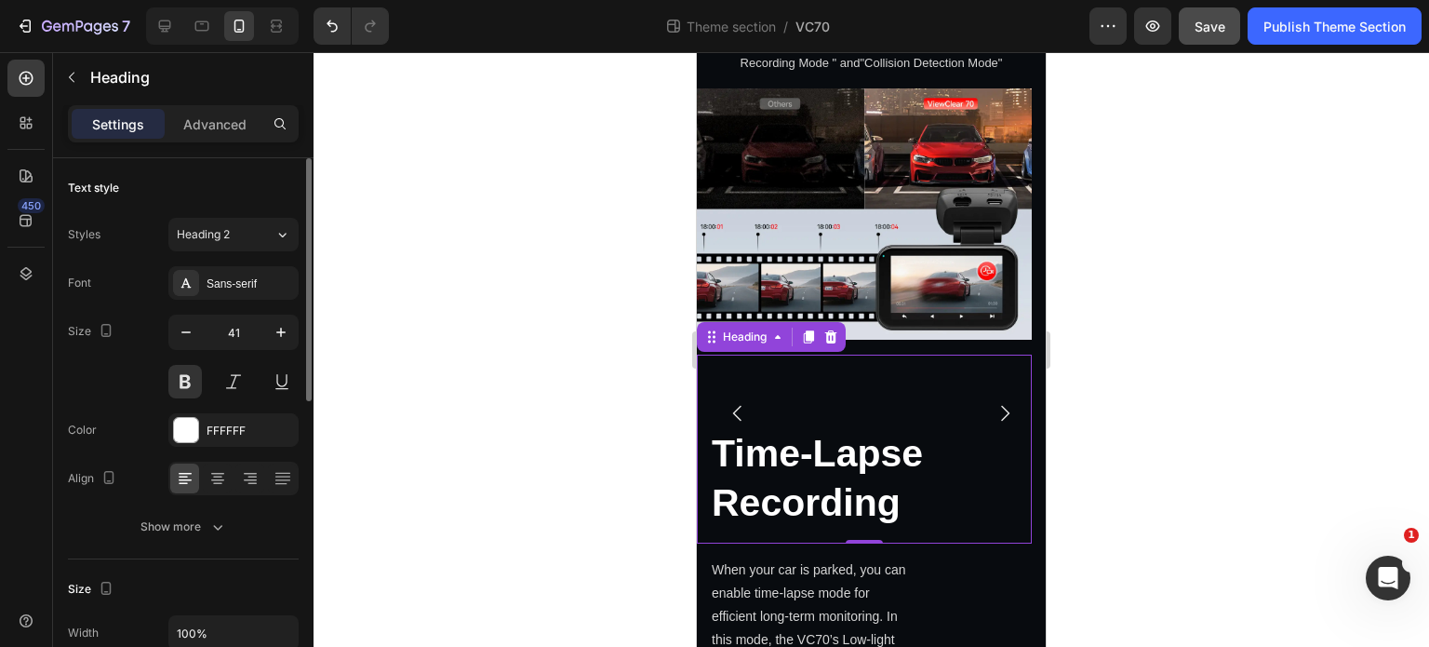
scroll to position [93, 0]
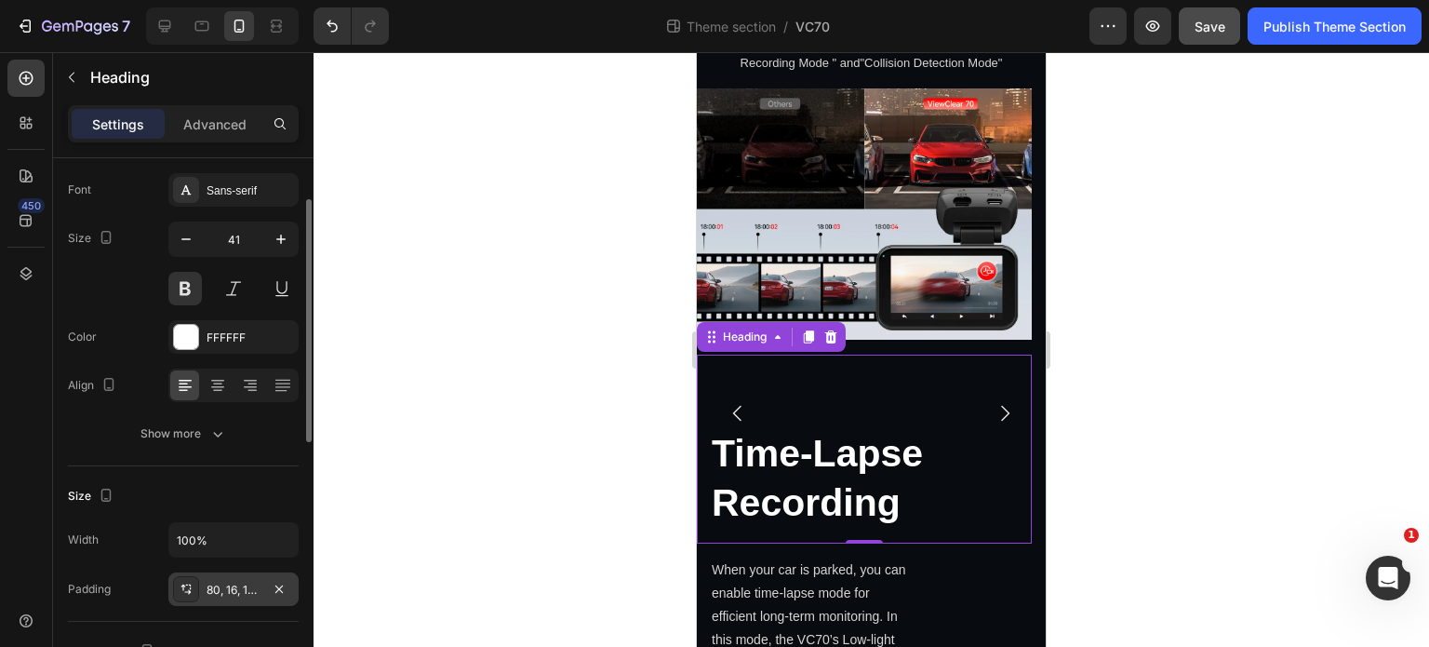
click at [212, 602] on div "80, 16, 16, 16" at bounding box center [233, 588] width 130 height 33
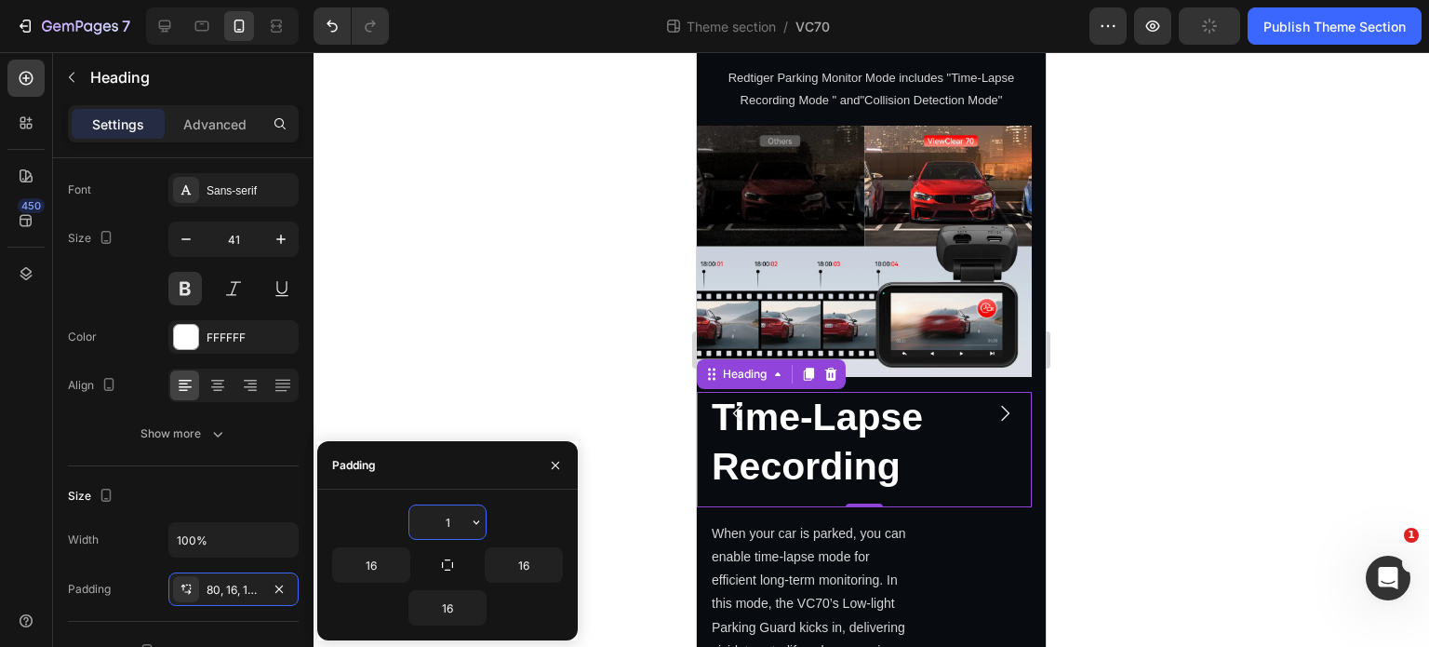
type input "16"
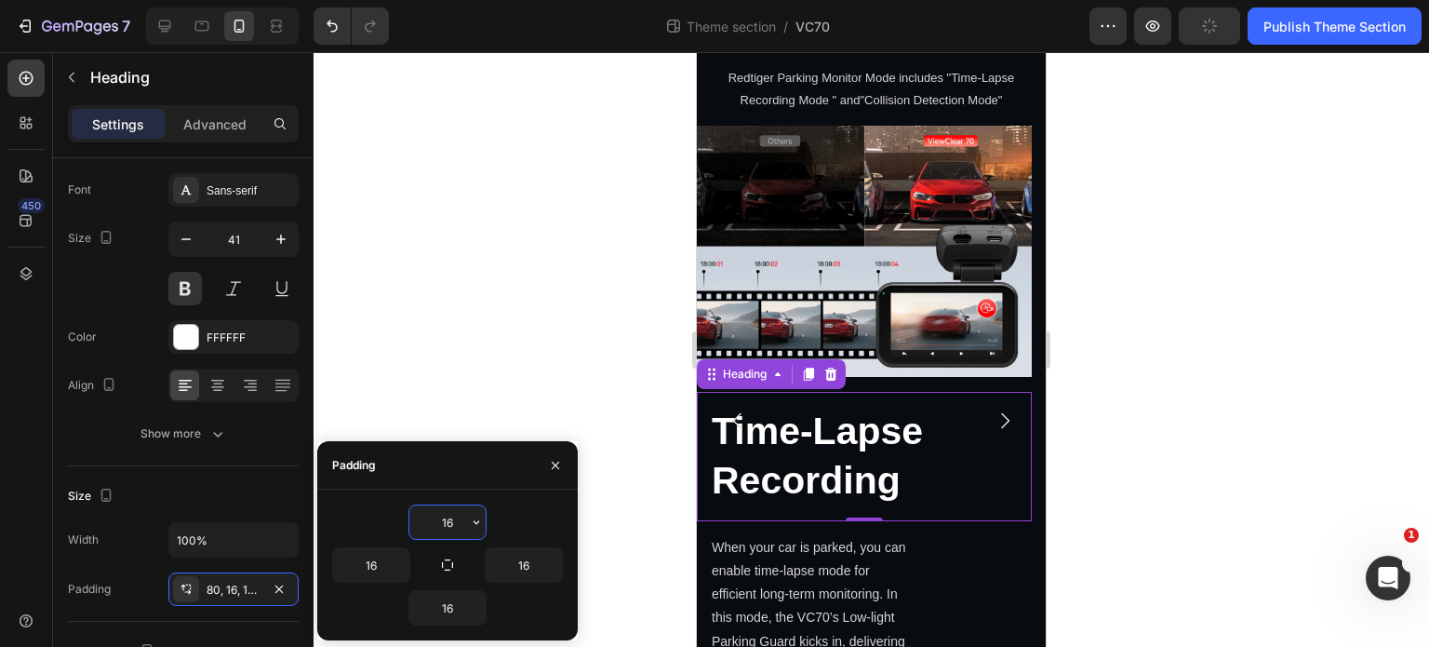
scroll to position [3558, 0]
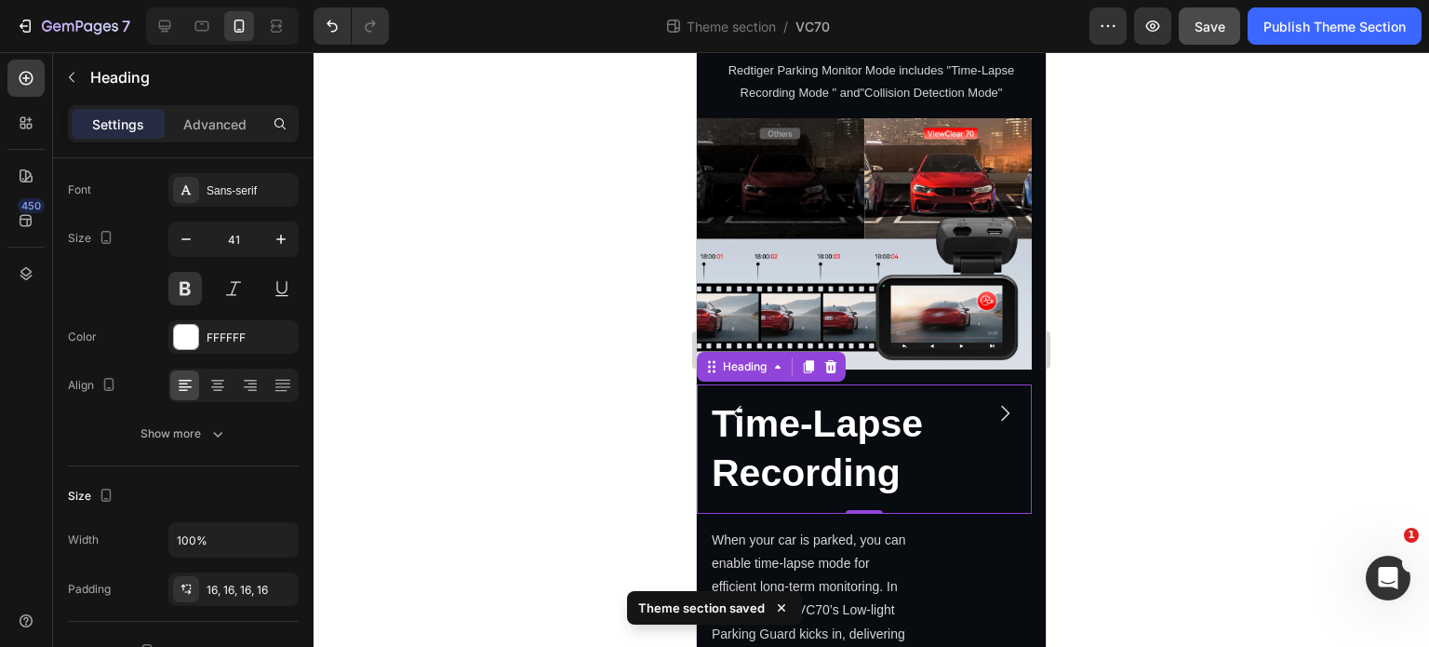
click at [424, 323] on div at bounding box center [872, 349] width 1116 height 595
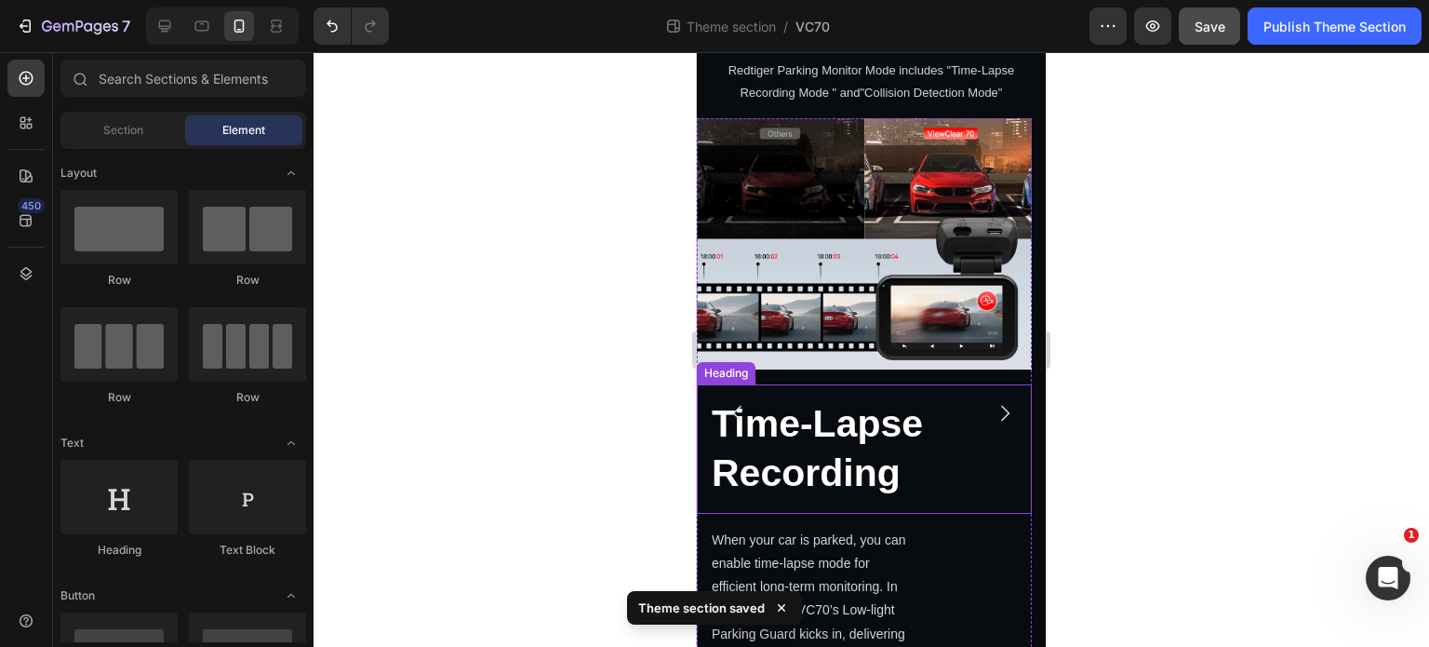
click at [915, 446] on h2 "Time-Lapse Recording" at bounding box center [864, 448] width 335 height 129
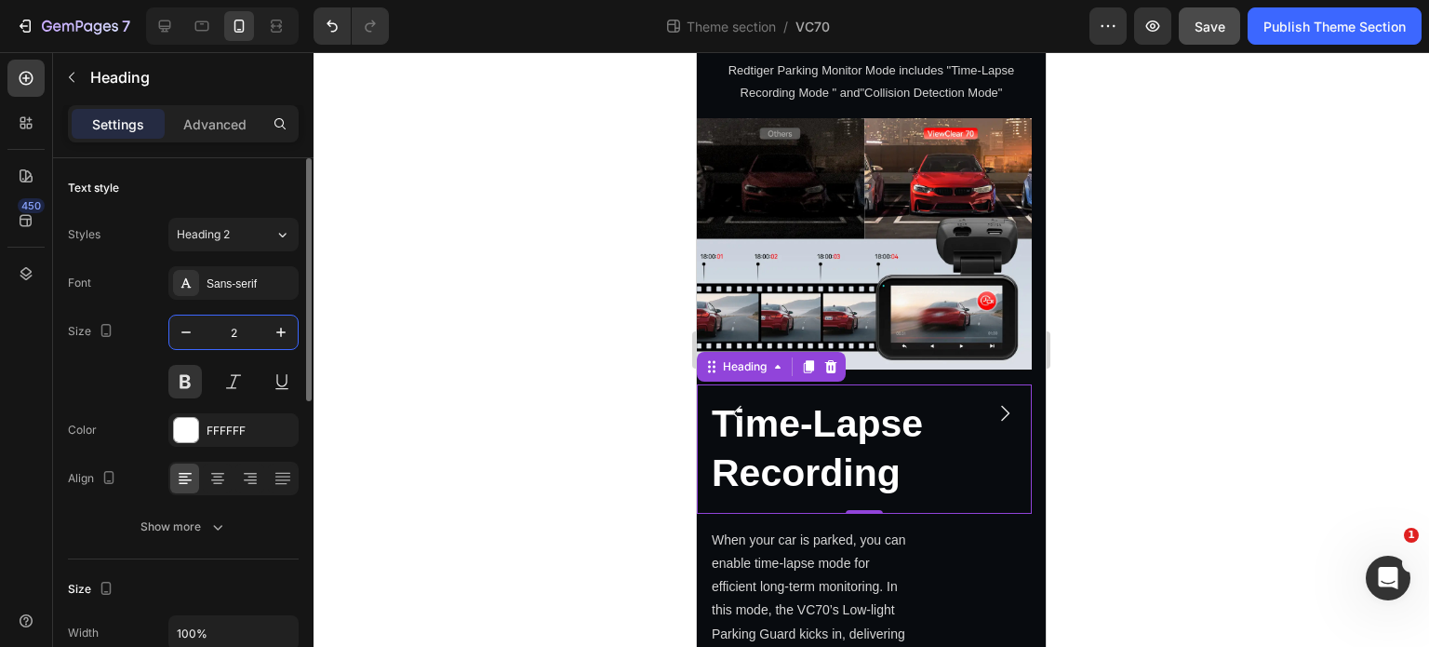
scroll to position [3523, 0]
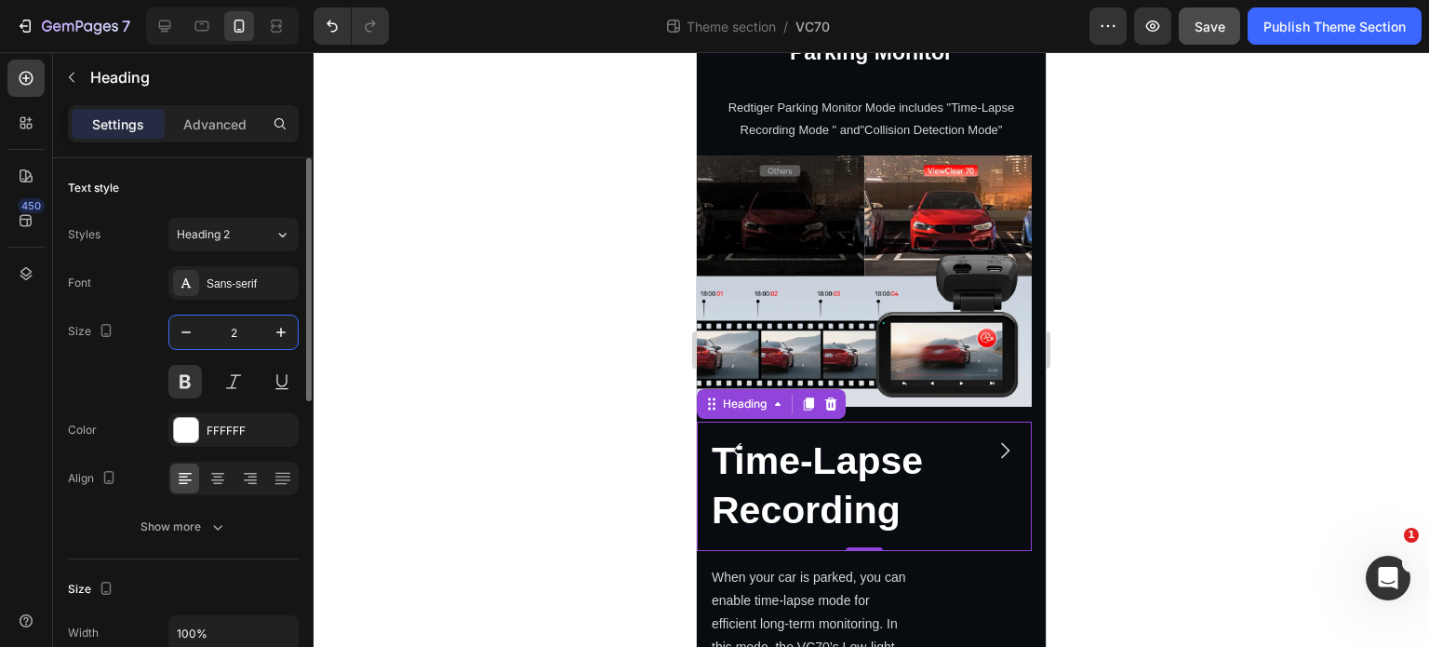
type input "23"
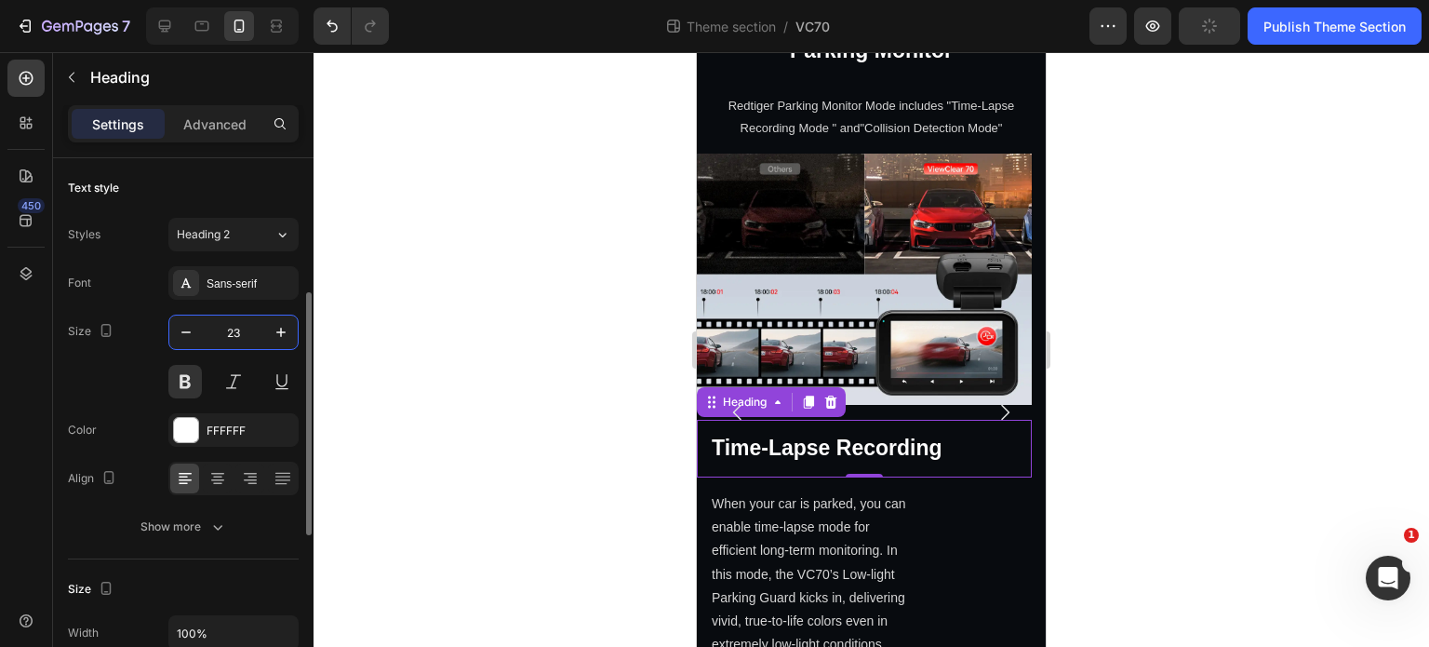
scroll to position [93, 0]
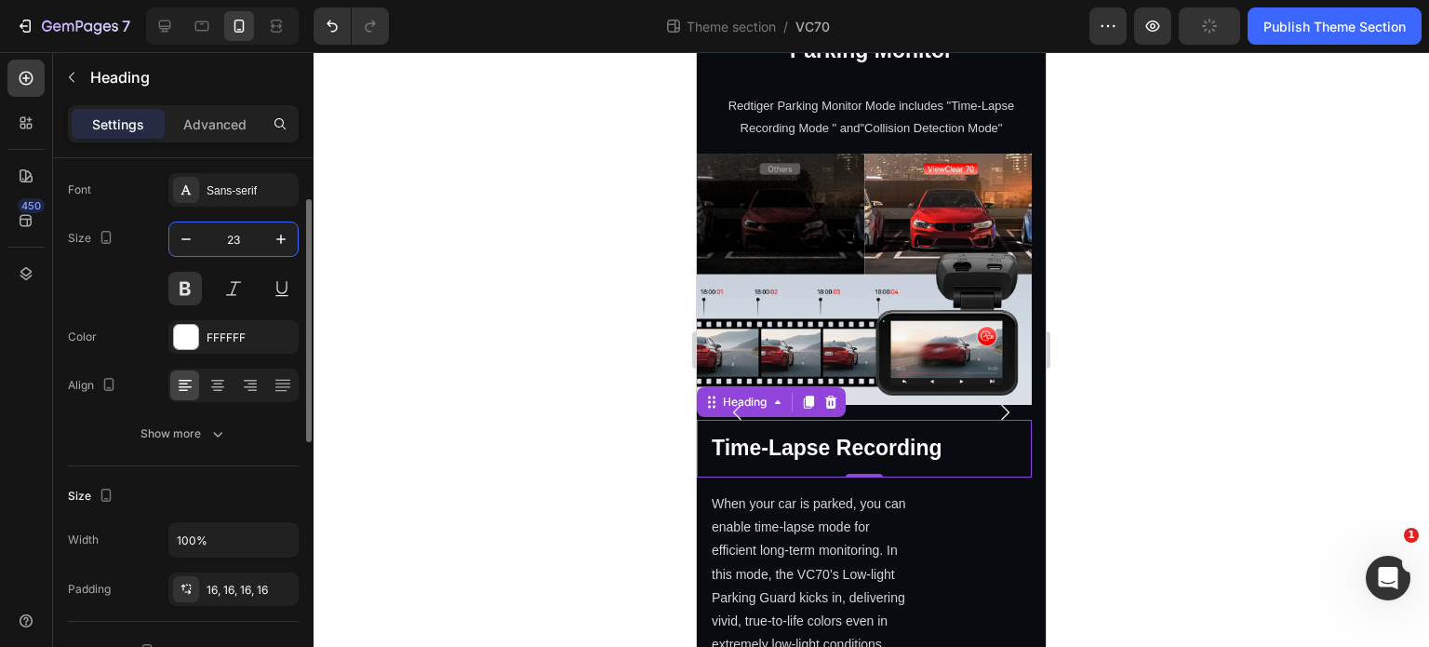
click at [621, 442] on div at bounding box center [872, 349] width 1116 height 595
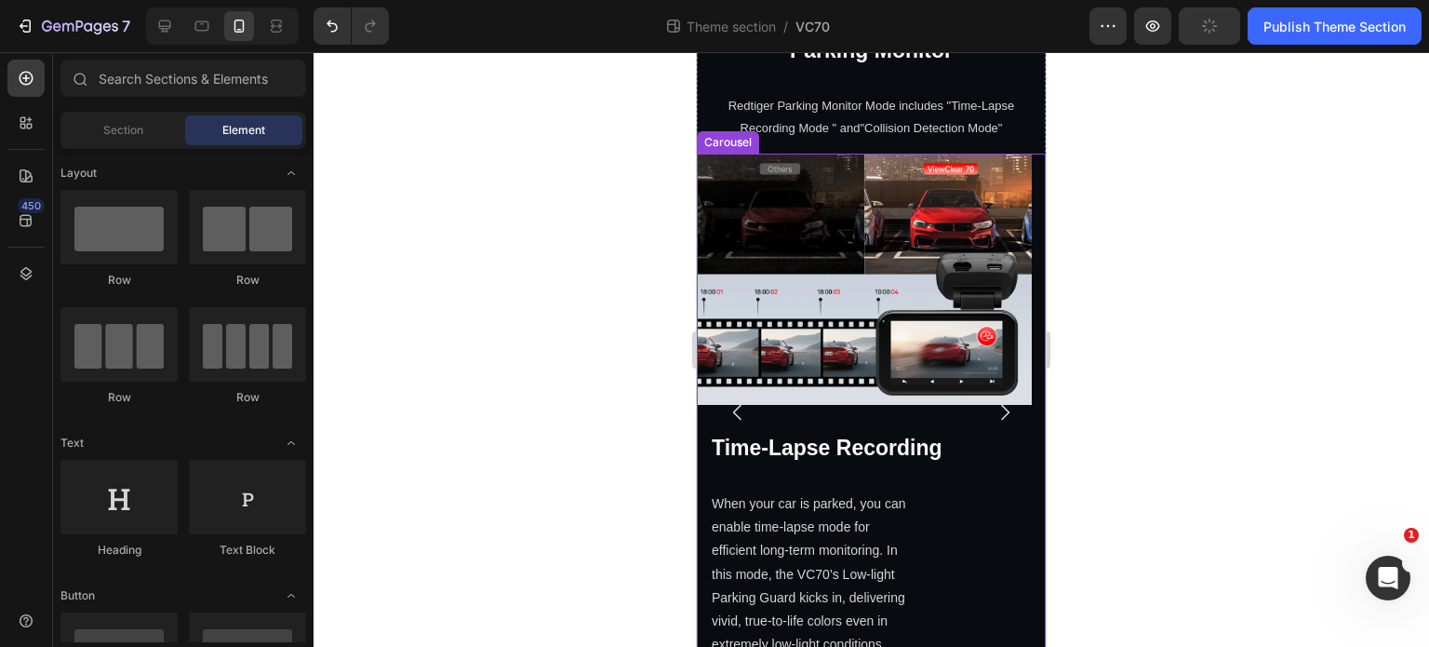
click at [735, 421] on icon "Carousel Back Arrow" at bounding box center [737, 413] width 8 height 16
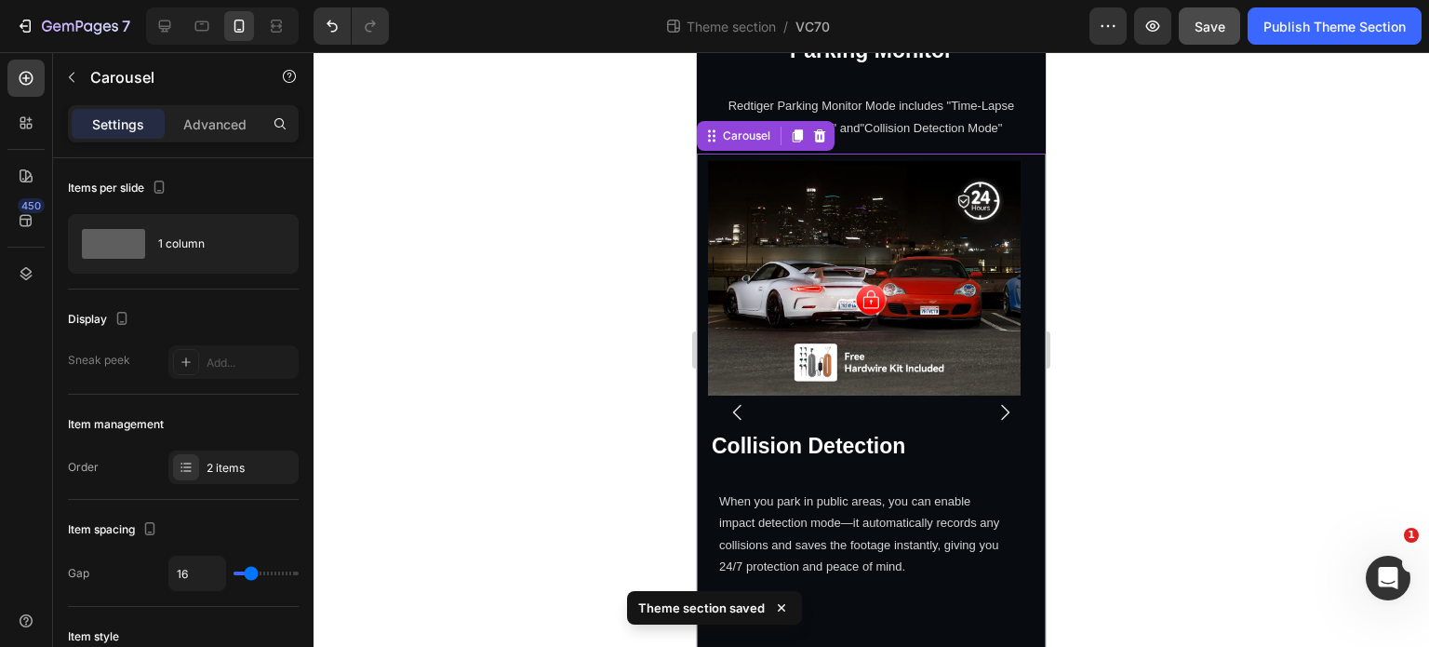
click at [994, 423] on icon "Carousel Next Arrow" at bounding box center [1005, 412] width 22 height 22
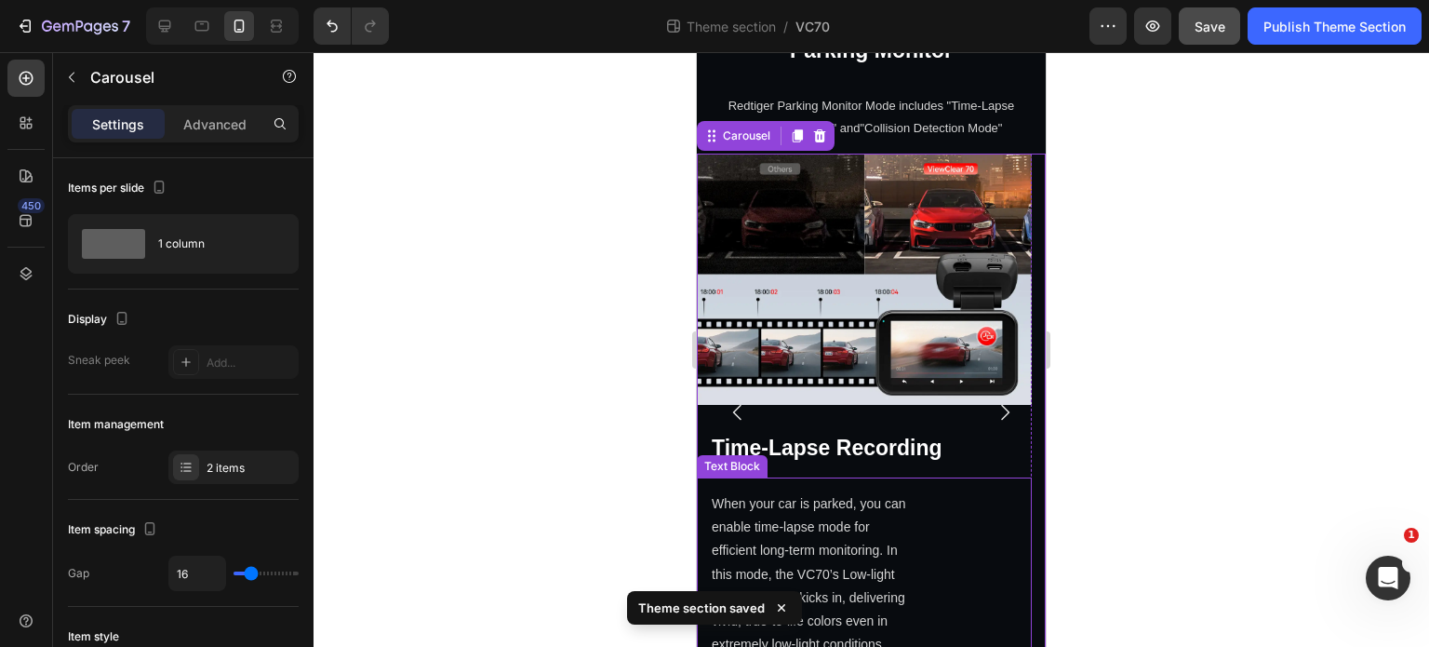
click at [893, 556] on p "When your car is parked, you can enable time-lapse mode for efficient long-term…" at bounding box center [811, 574] width 199 height 164
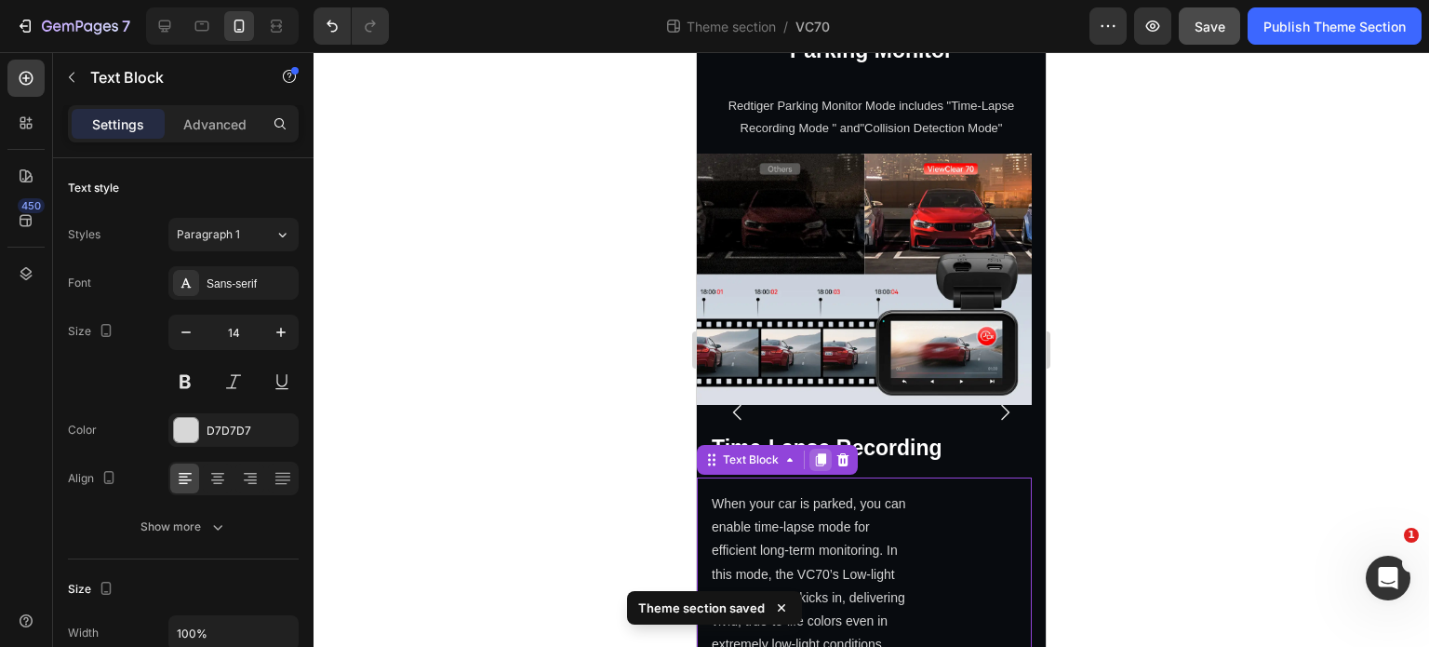
click at [823, 462] on icon at bounding box center [821, 459] width 10 height 13
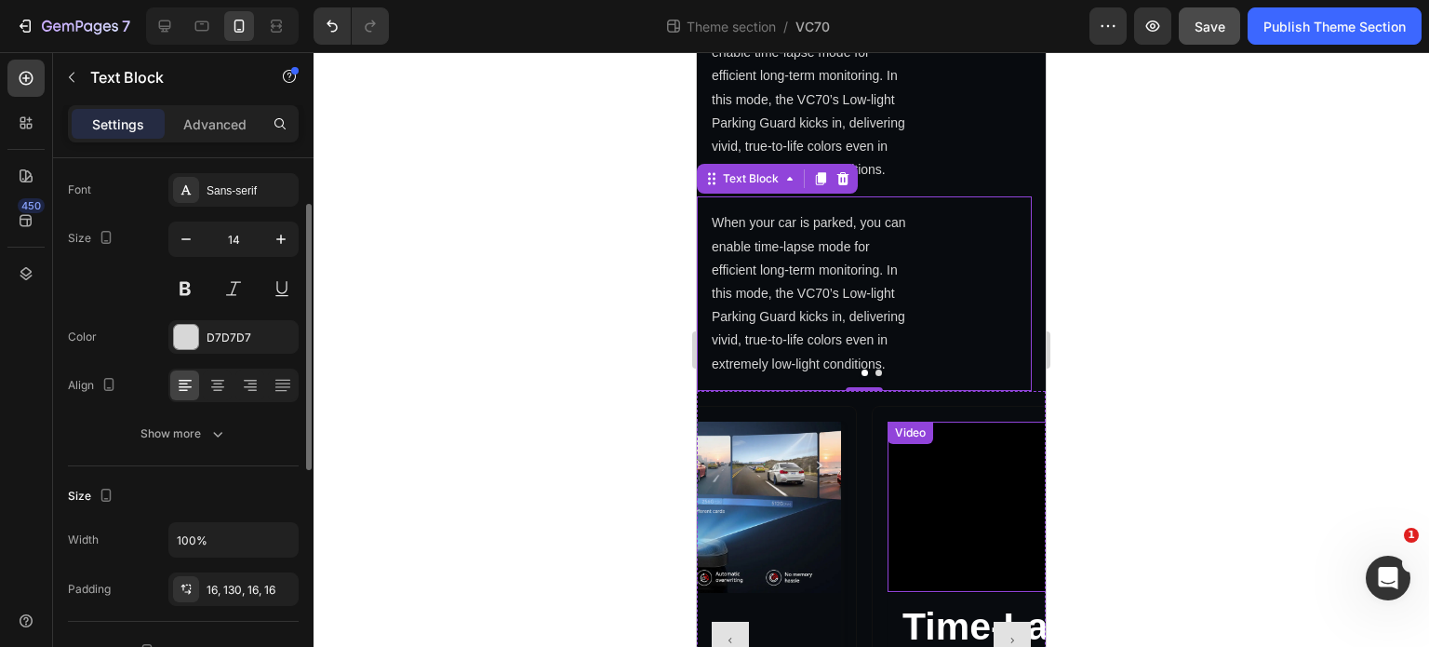
scroll to position [3916, 0]
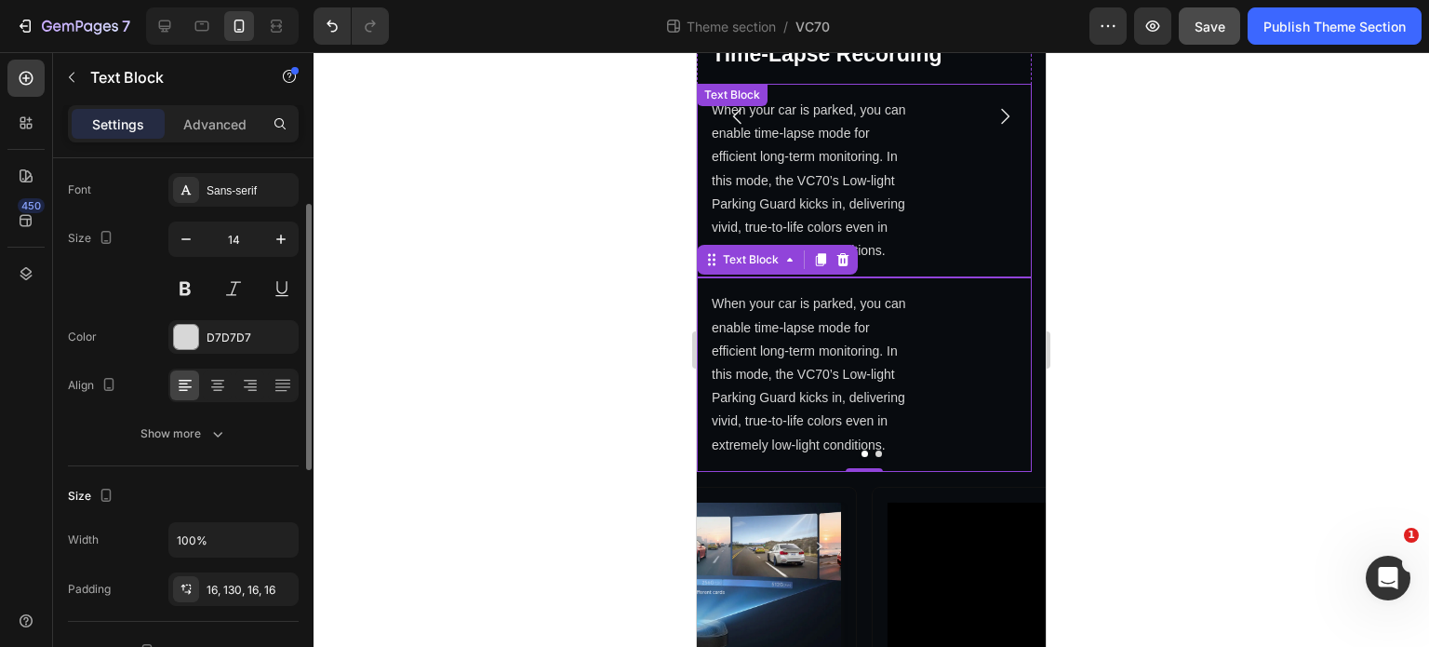
click at [896, 226] on p "When your car is parked, you can enable time-lapse mode for efficient long-term…" at bounding box center [811, 181] width 199 height 164
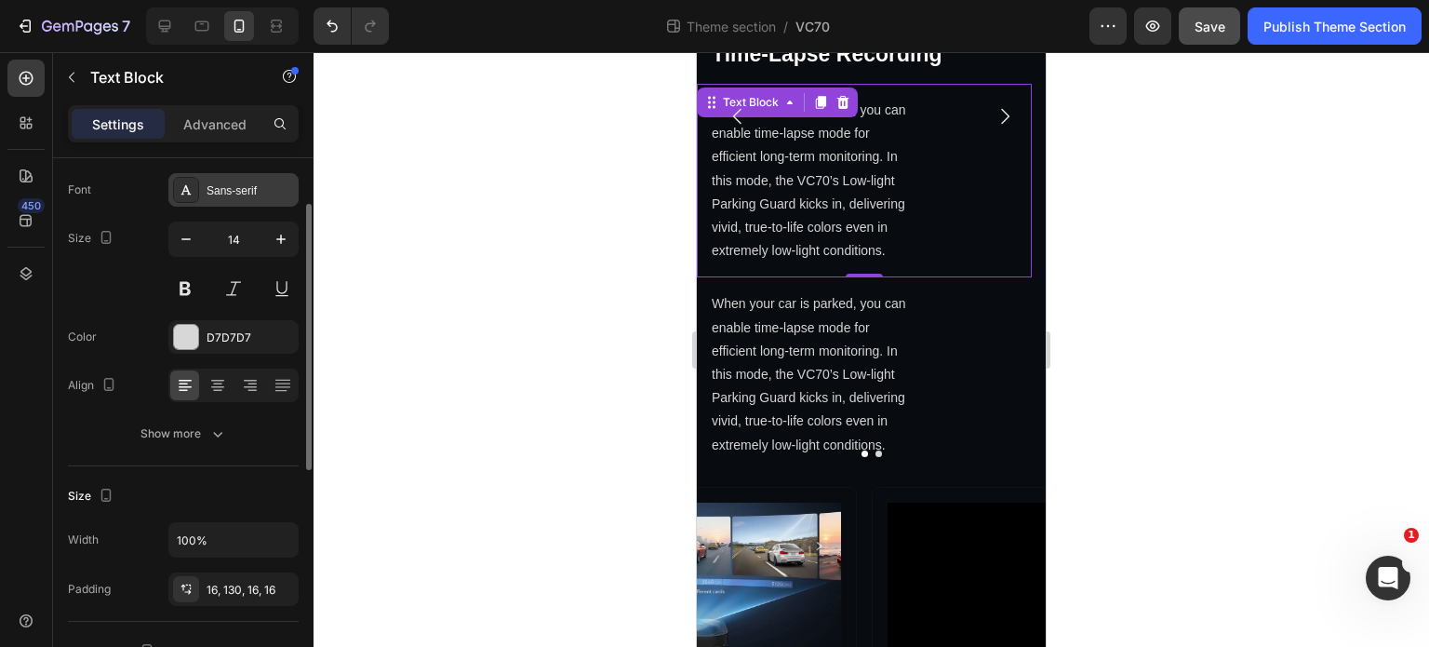
scroll to position [0, 0]
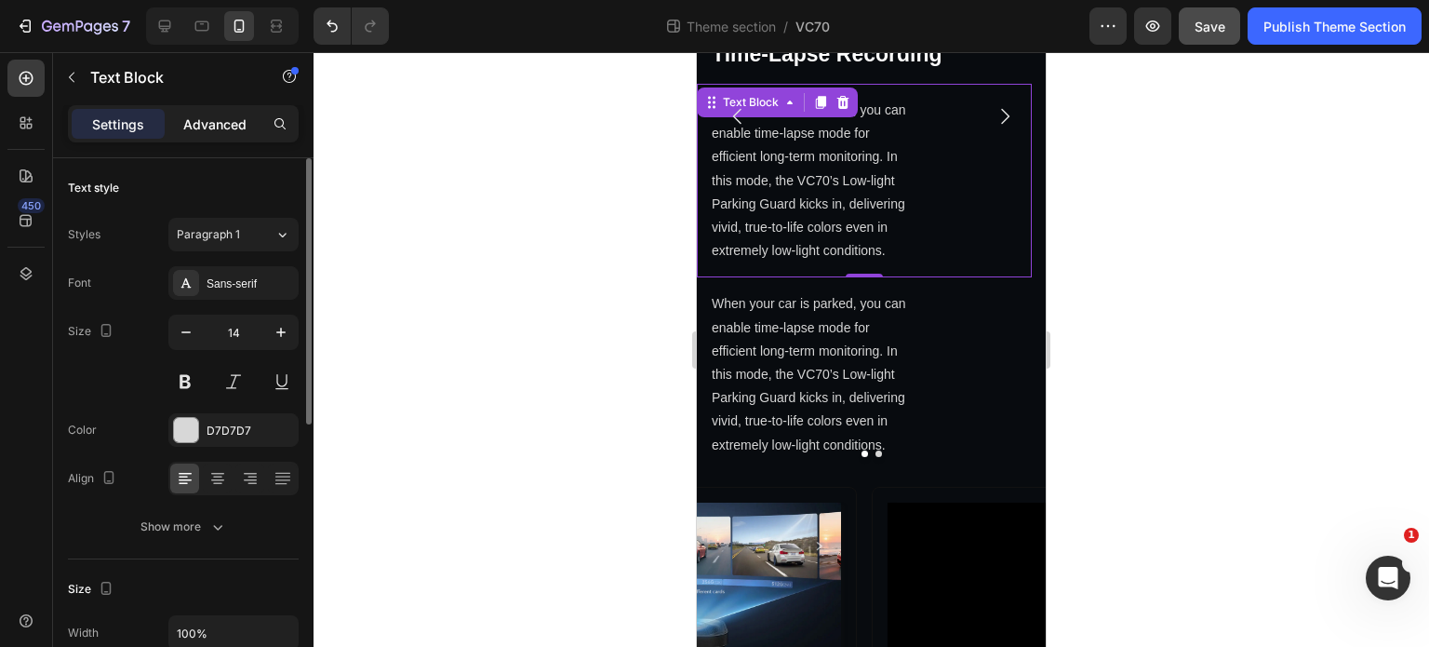
click at [213, 138] on div "Advanced" at bounding box center [214, 124] width 93 height 30
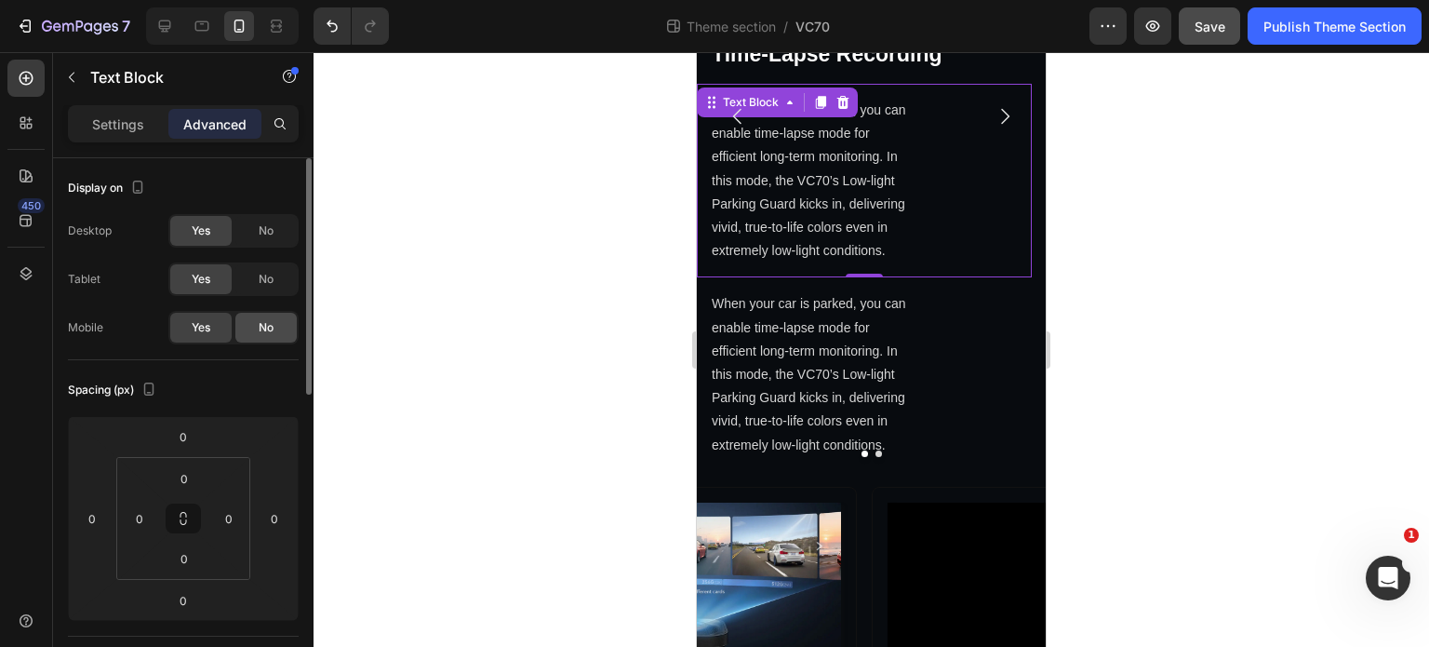
click at [261, 332] on span "No" at bounding box center [266, 327] width 15 height 17
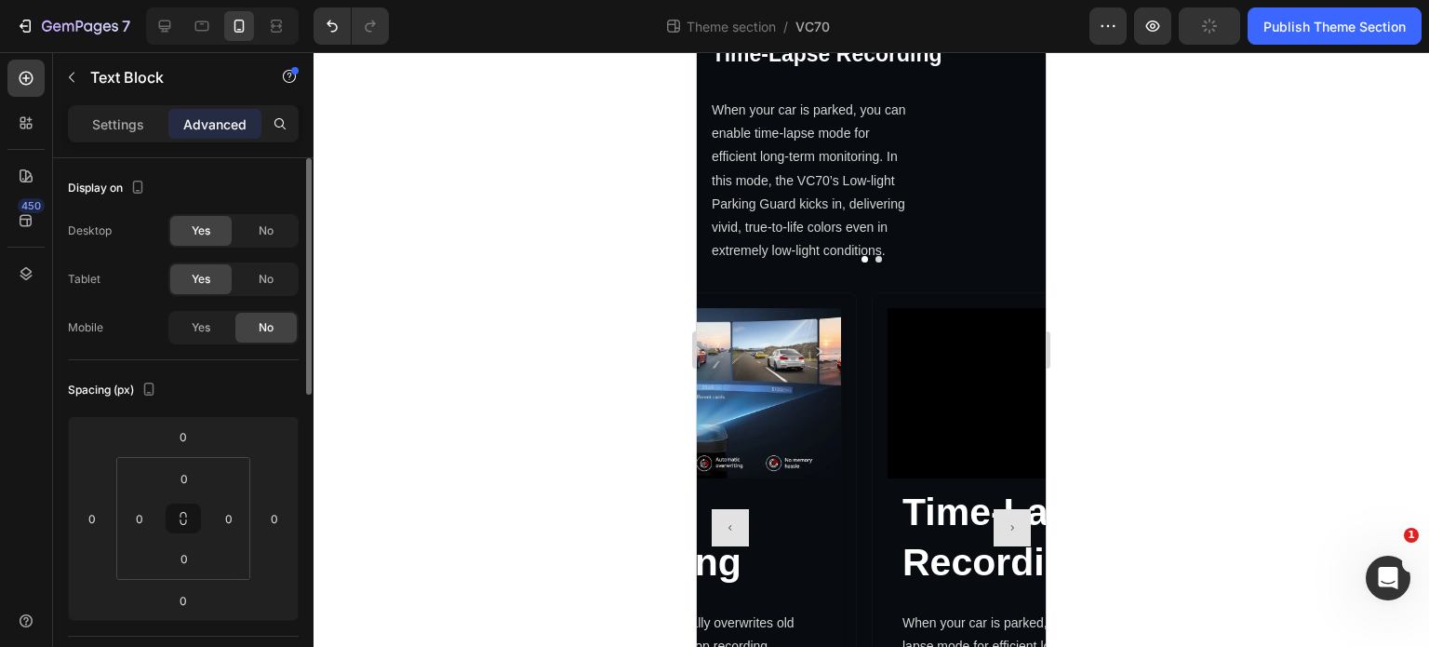
scroll to position [3808, 0]
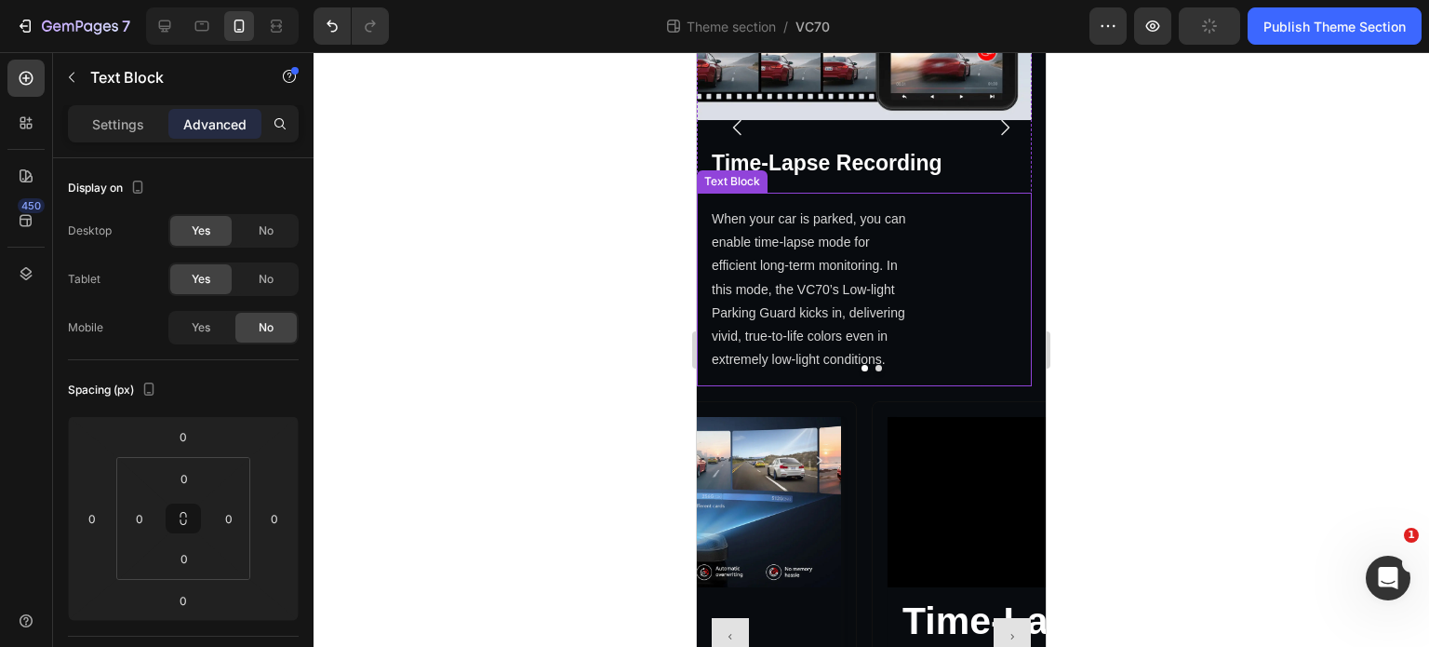
click at [796, 271] on p "When your car is parked, you can enable time-lapse mode for efficient long-term…" at bounding box center [811, 289] width 199 height 164
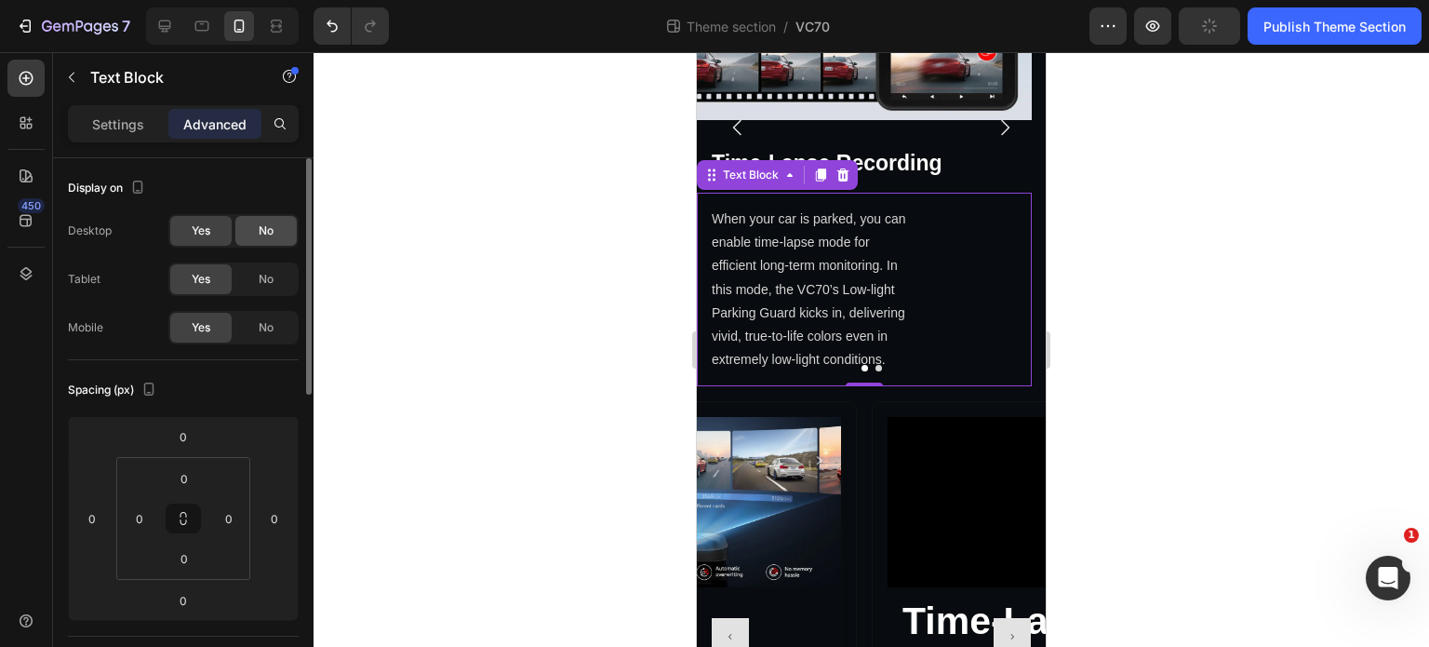
drag, startPoint x: 265, startPoint y: 228, endPoint x: 280, endPoint y: 235, distance: 16.6
click at [266, 228] on span "No" at bounding box center [266, 230] width 15 height 17
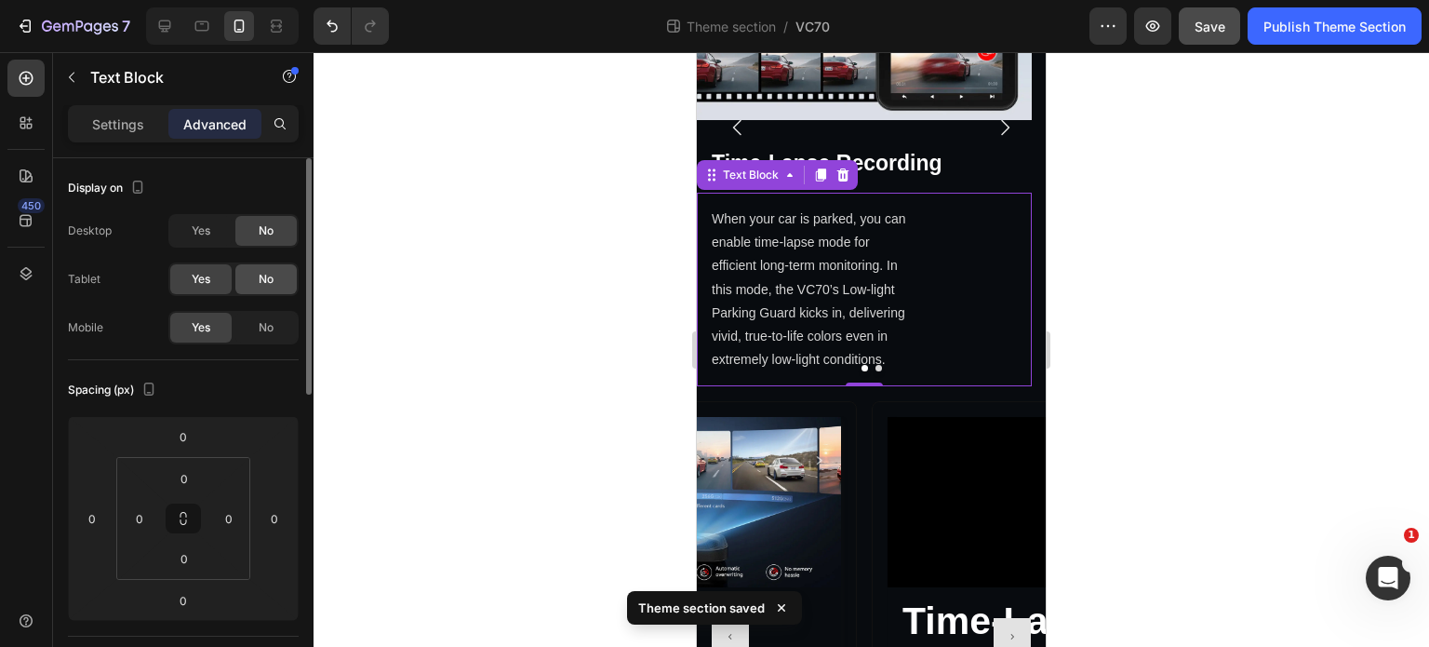
click at [260, 278] on span "No" at bounding box center [266, 279] width 15 height 17
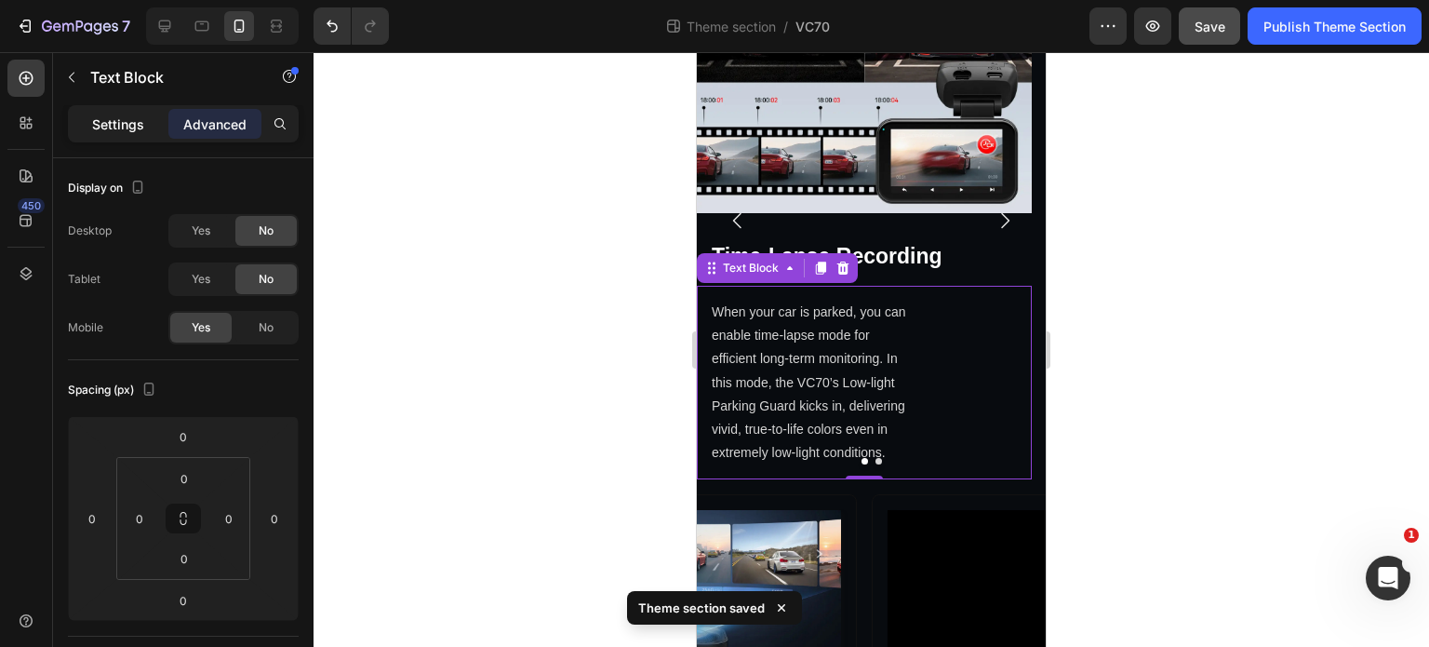
click at [127, 126] on p "Settings" at bounding box center [118, 124] width 52 height 20
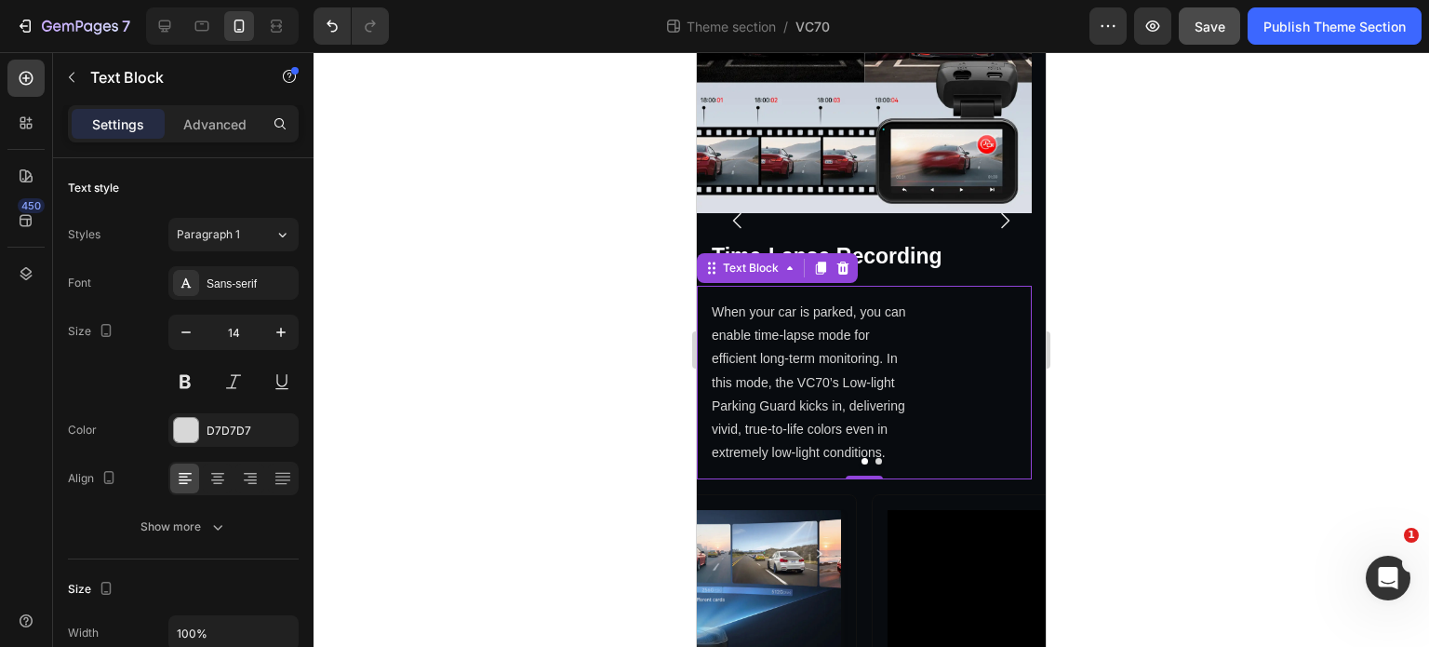
click at [823, 376] on p "When your car is parked, you can enable time-lapse mode for efficient long-term…" at bounding box center [811, 383] width 199 height 164
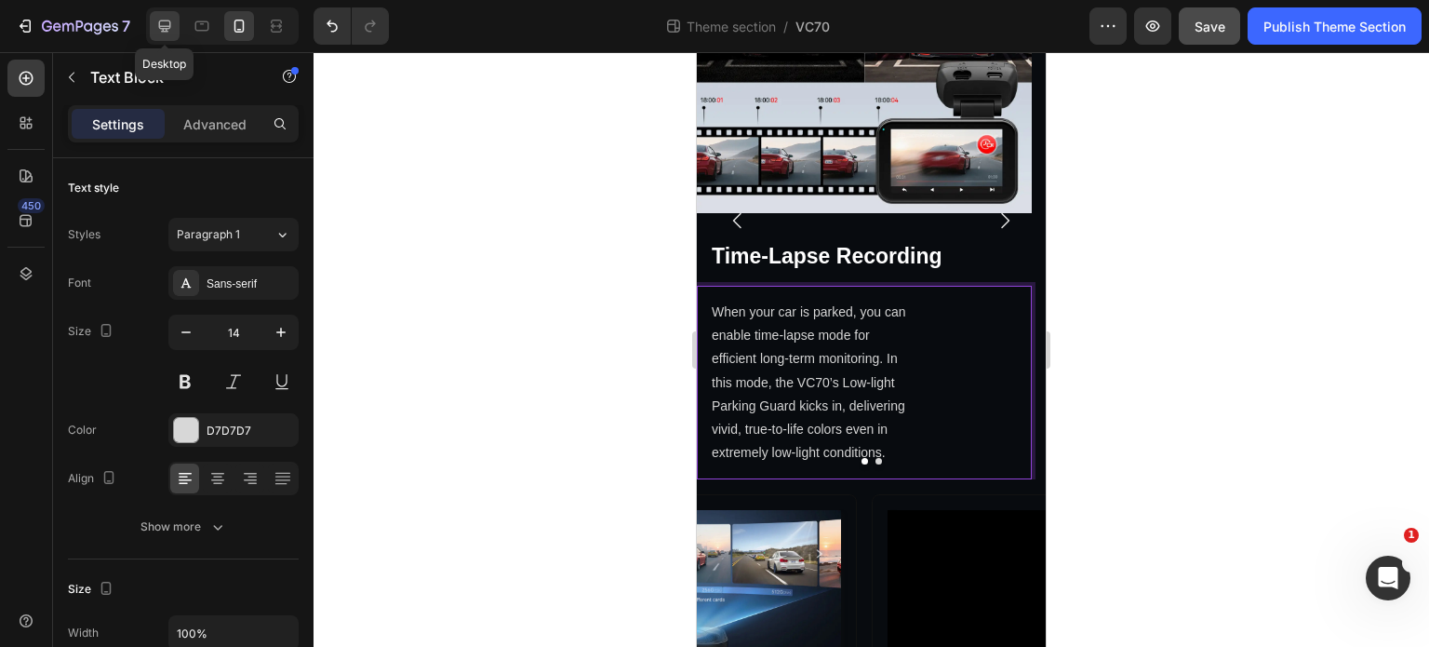
click at [162, 25] on icon at bounding box center [164, 26] width 19 height 19
type input "12"
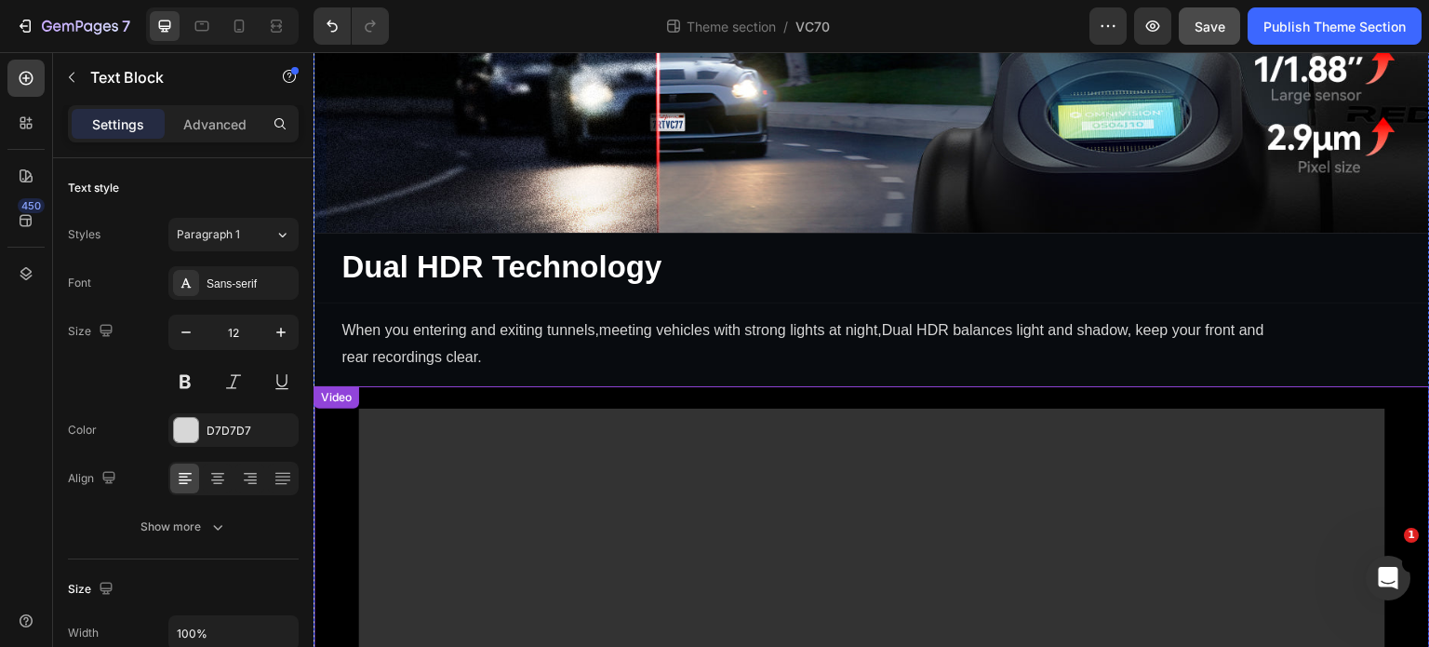
scroll to position [2051, 0]
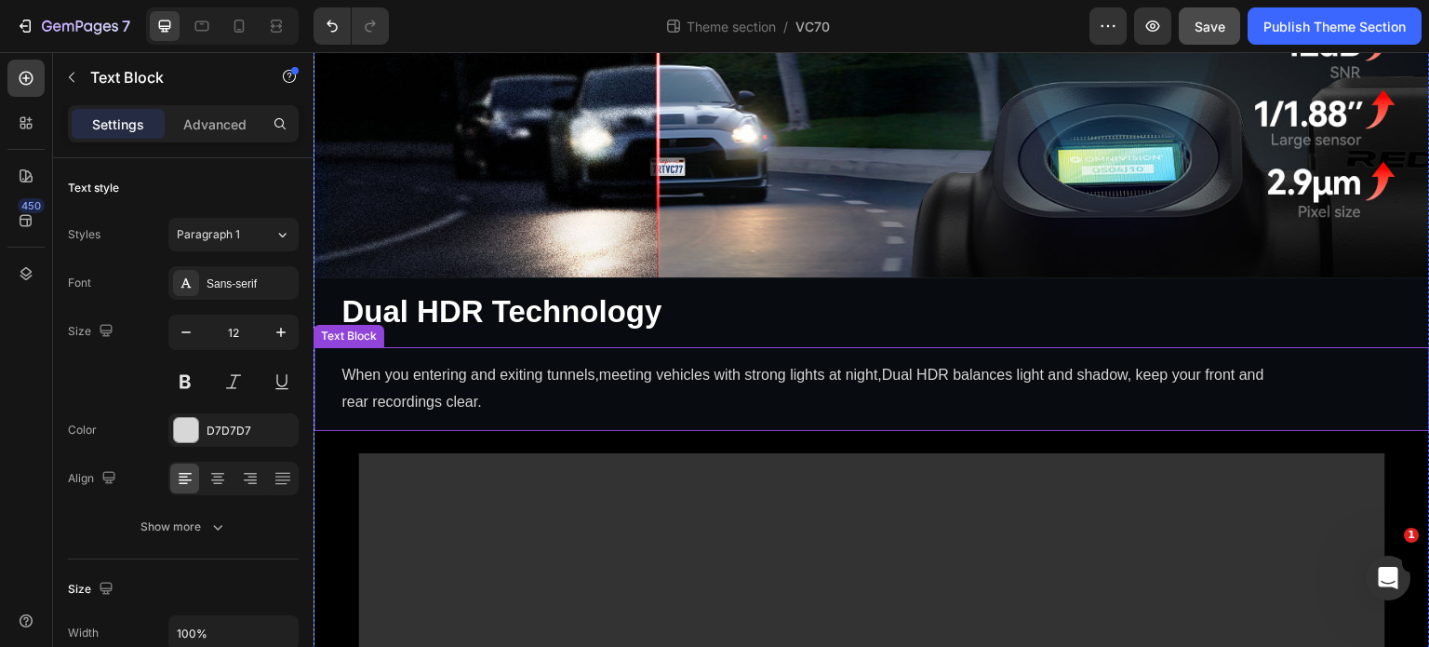
click at [682, 403] on div "When you entering and exiting tunnels,meeting vehicles with strong lights at ni…" at bounding box center [872, 389] width 1117 height 84
click at [228, 127] on p "Advanced" at bounding box center [214, 124] width 63 height 20
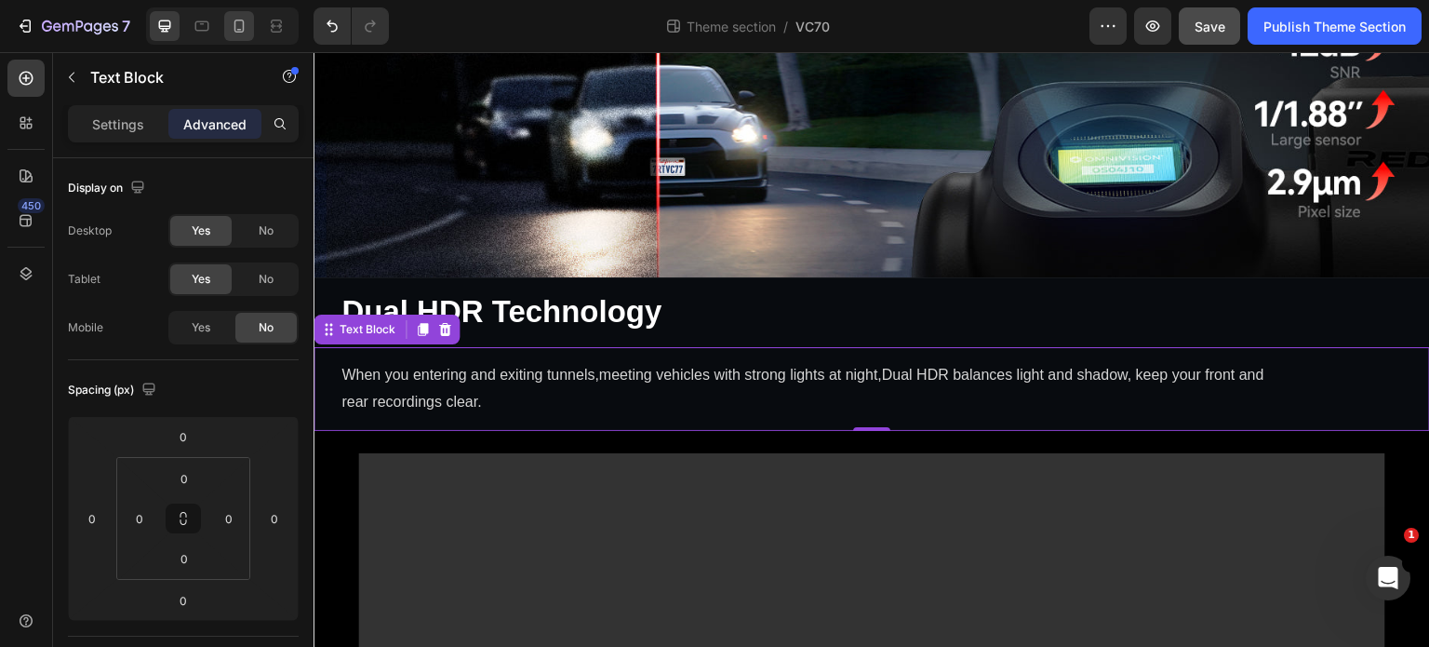
click at [238, 21] on icon at bounding box center [239, 26] width 19 height 19
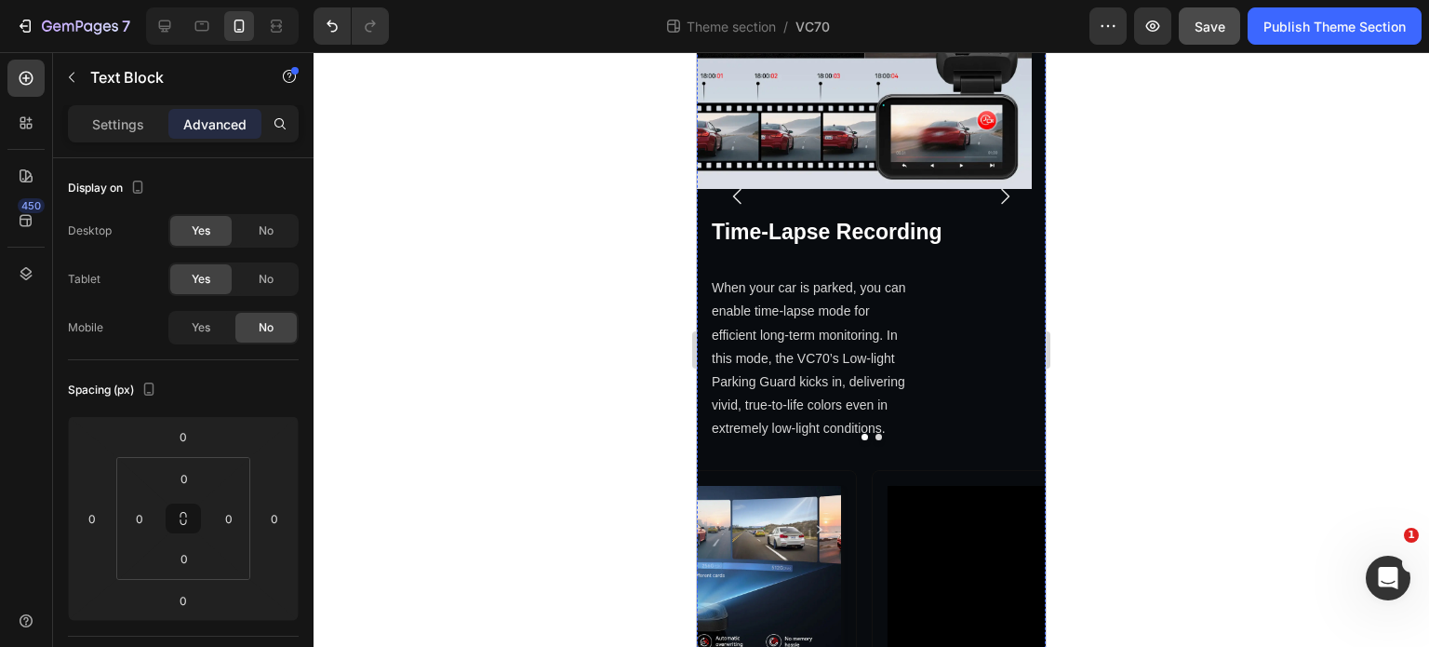
scroll to position [3659, 0]
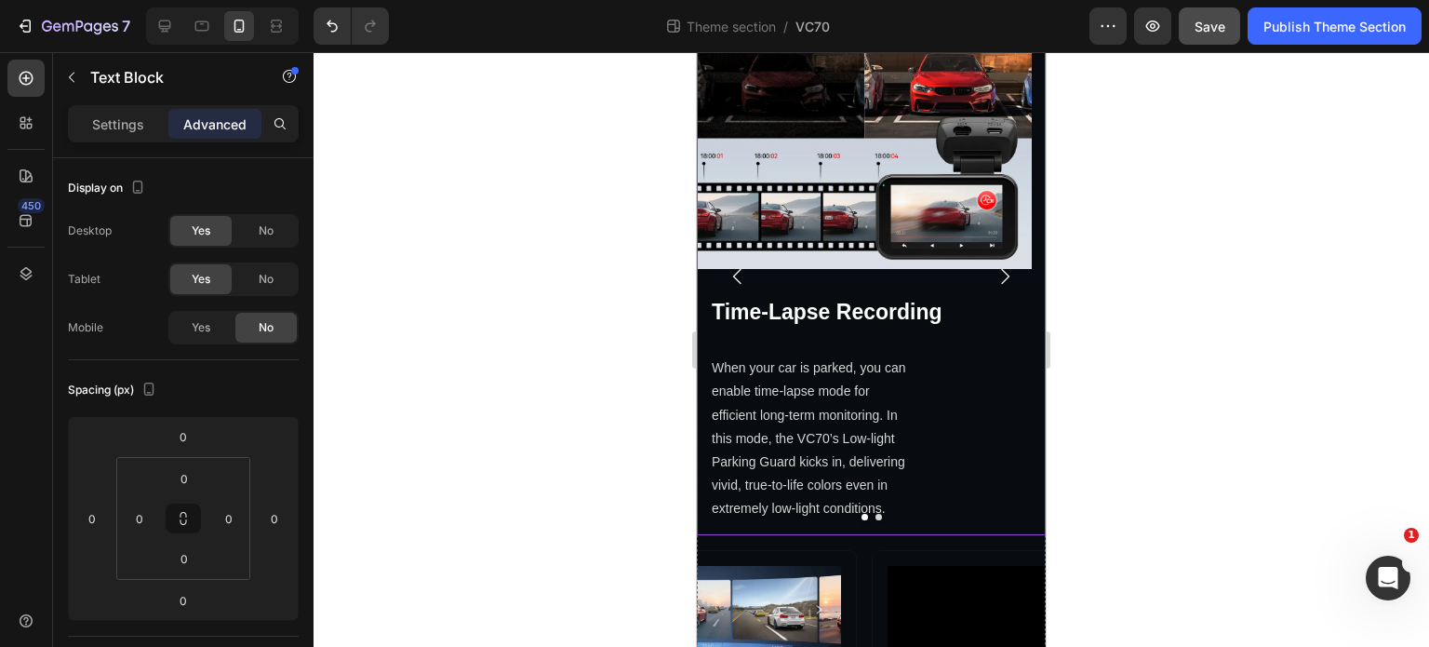
click at [741, 288] on icon "Carousel Back Arrow" at bounding box center [738, 276] width 22 height 22
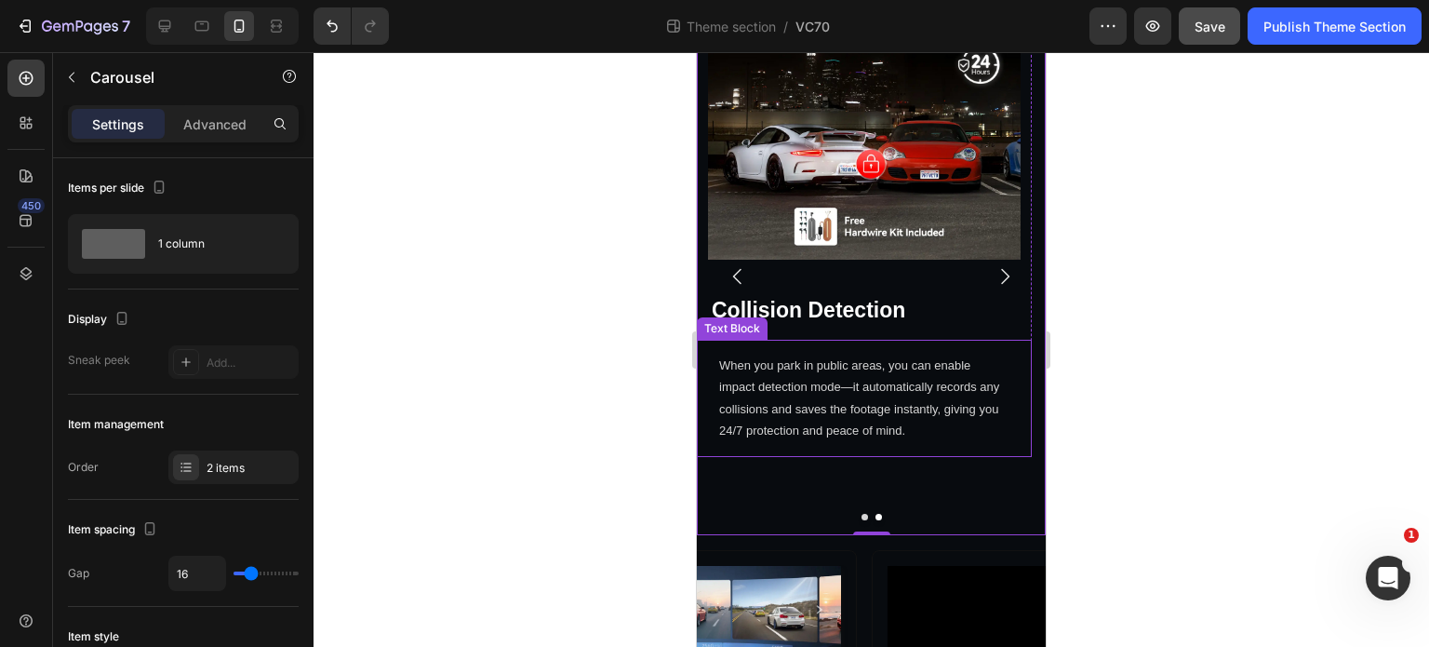
click at [882, 399] on p "When you park in public areas, you can enable impact detection mode—it automati…" at bounding box center [864, 398] width 290 height 87
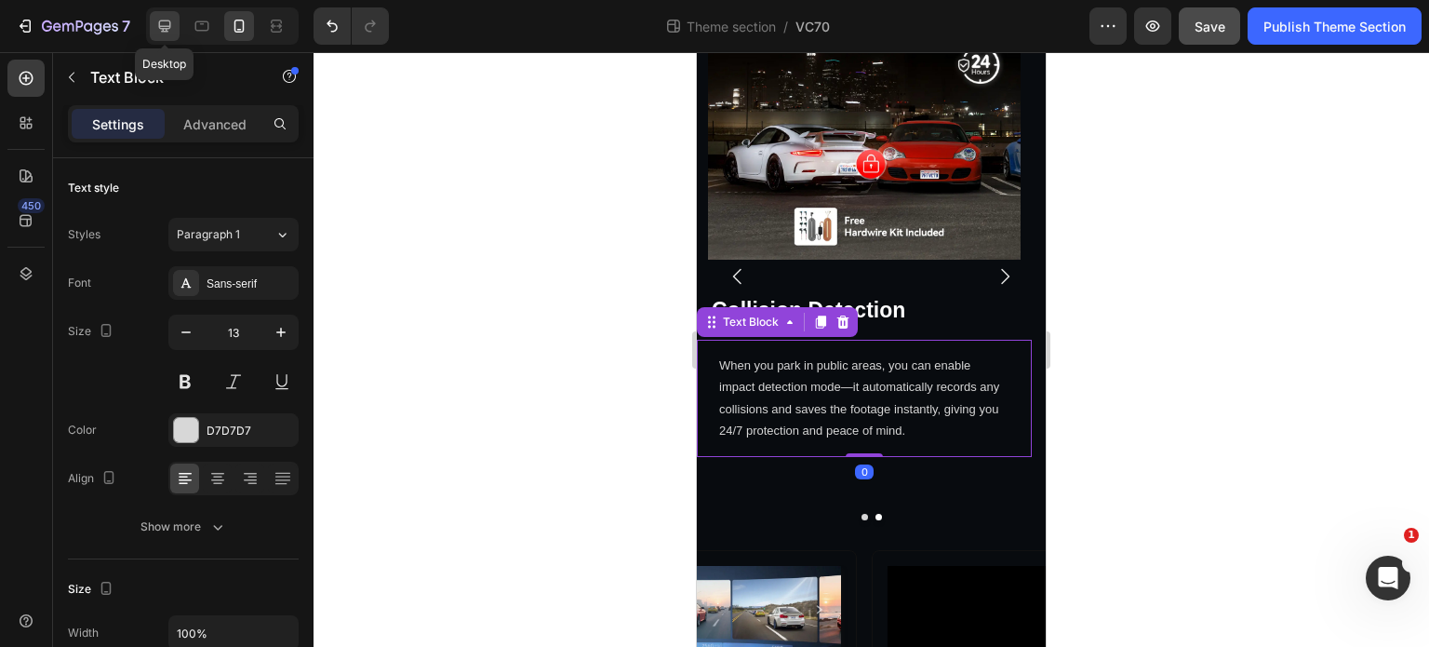
click at [160, 24] on icon at bounding box center [164, 26] width 19 height 19
type input "12"
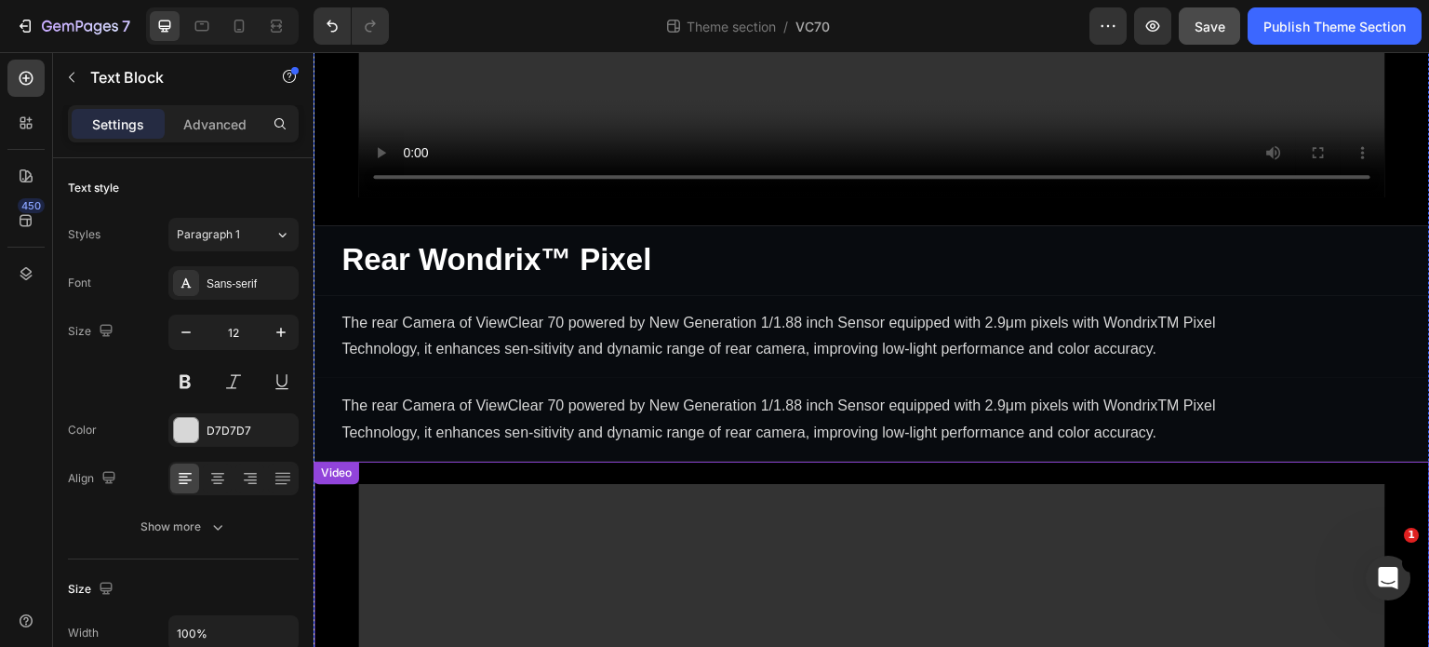
scroll to position [3780, 0]
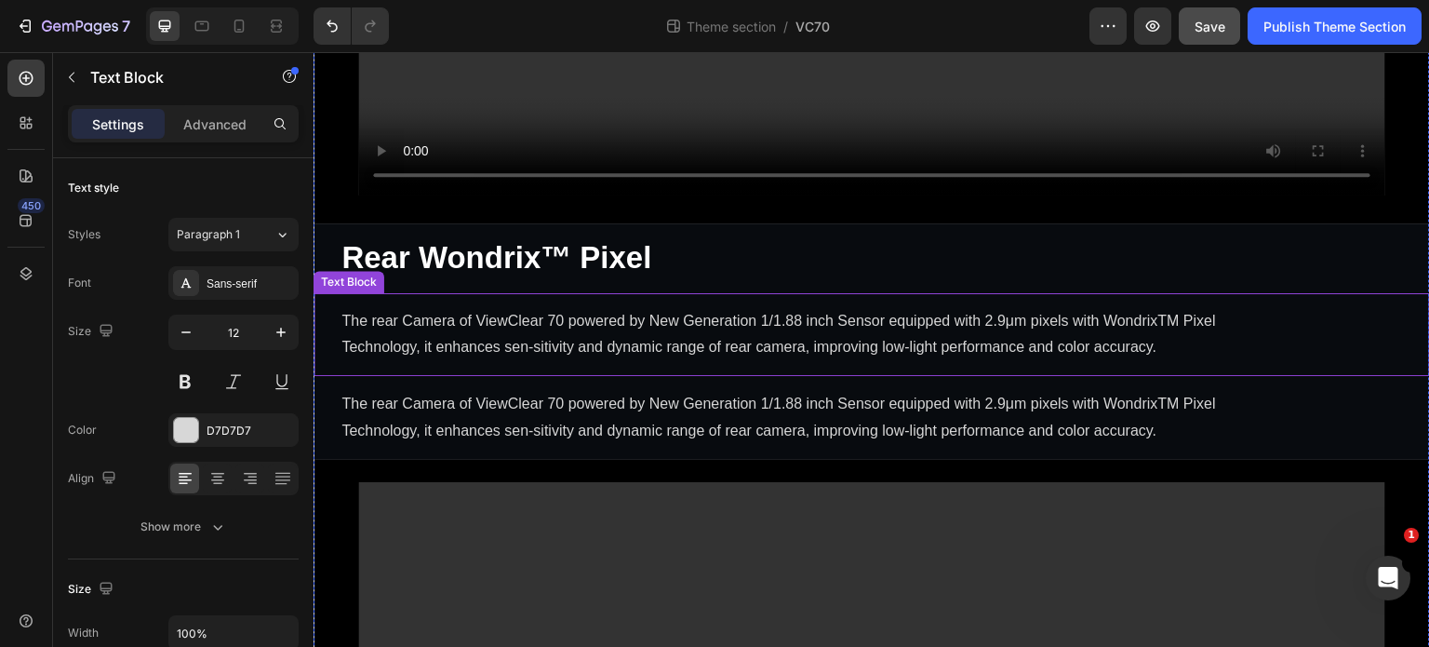
click at [994, 308] on p "The rear Camera of ViewClear 70 powered by New Generation 1/1.88 inch Sensor eq…" at bounding box center [811, 335] width 940 height 54
click at [234, 121] on p "Advanced" at bounding box center [214, 124] width 63 height 20
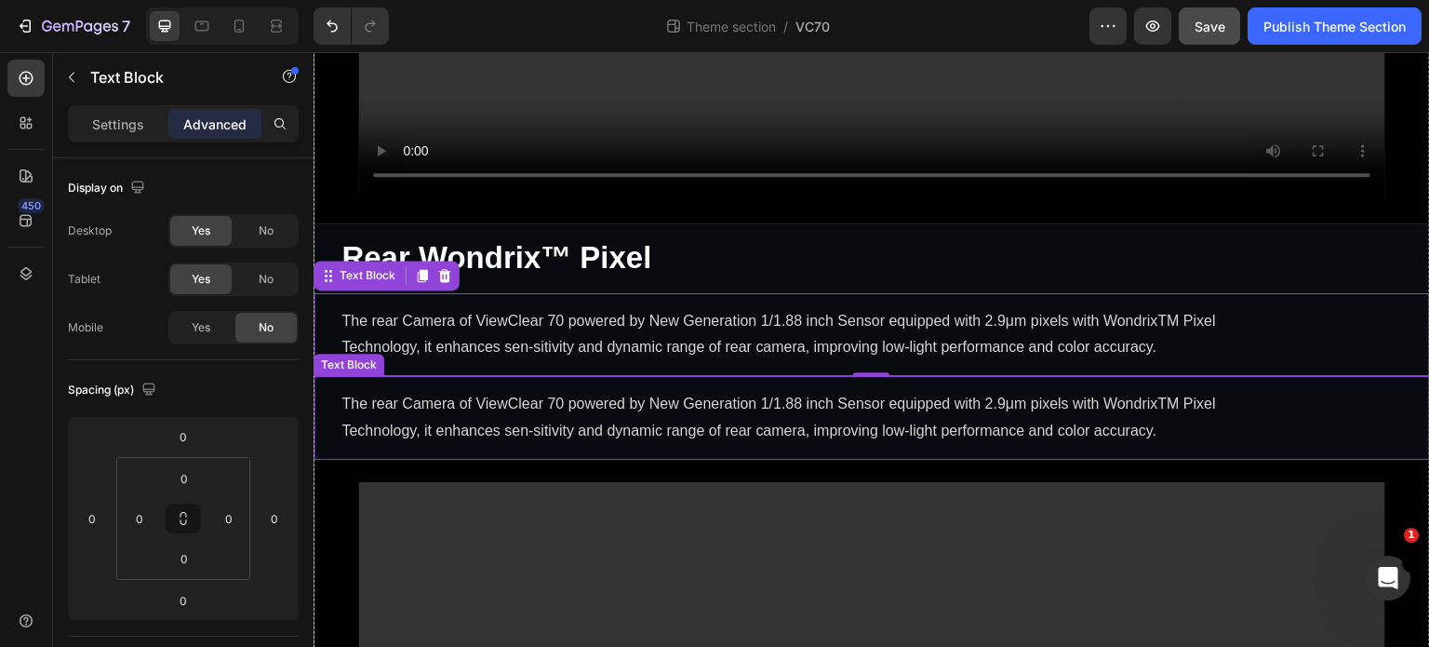
click at [658, 391] on p "The rear Camera of ViewClear 70 powered by New Generation 1/1.88 inch Sensor eq…" at bounding box center [811, 418] width 940 height 54
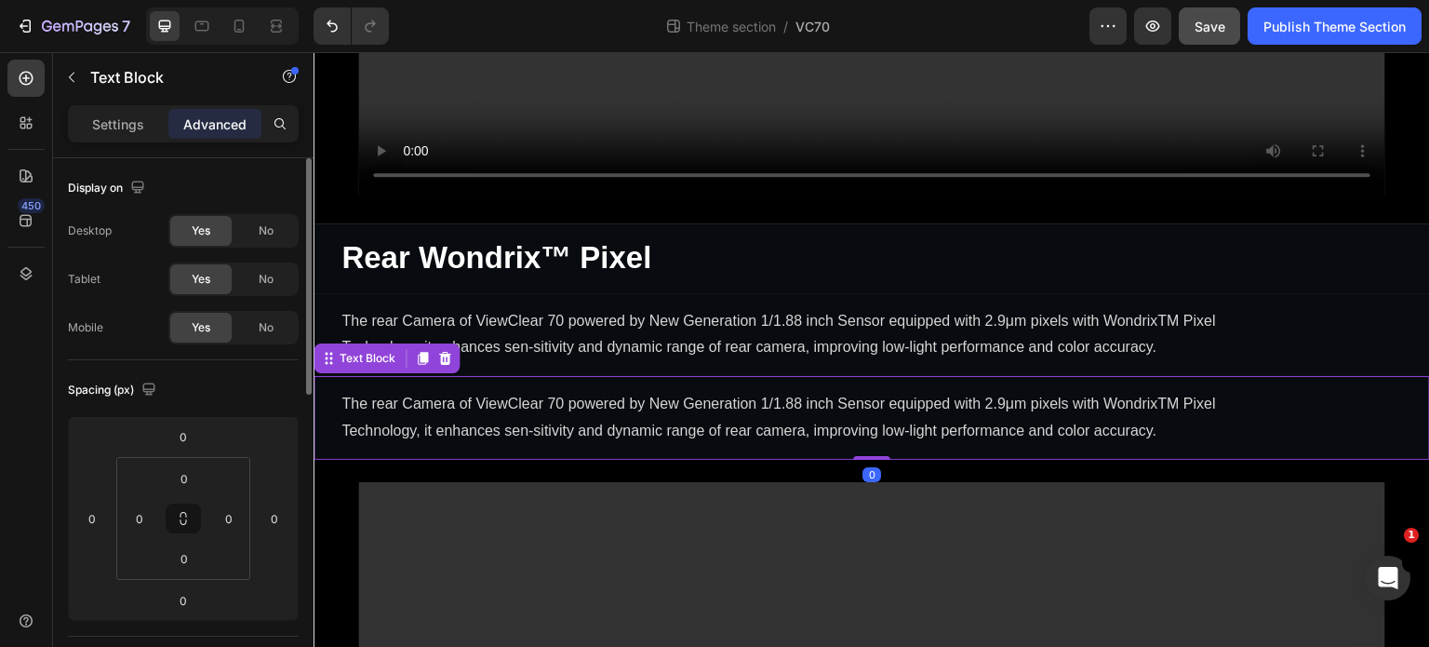
drag, startPoint x: 262, startPoint y: 230, endPoint x: 268, endPoint y: 253, distance: 23.9
click at [263, 230] on span "No" at bounding box center [266, 230] width 15 height 17
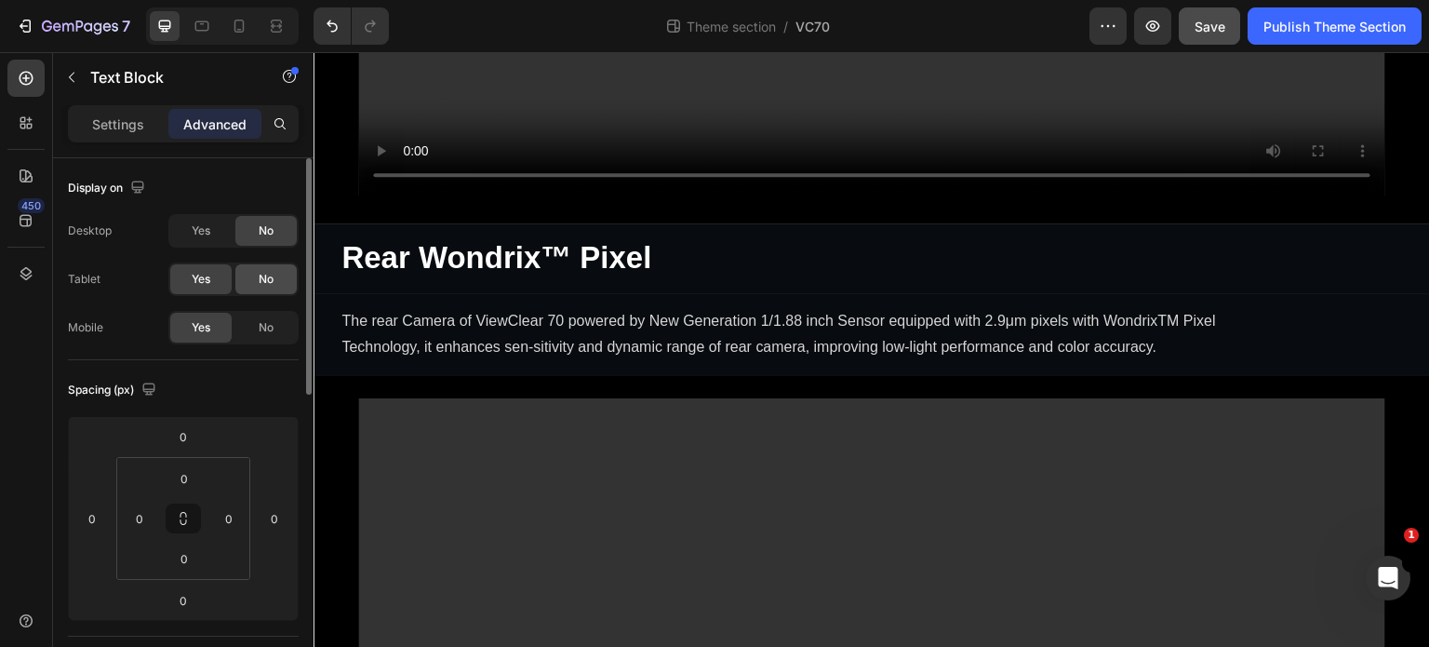
click at [278, 279] on div "No" at bounding box center [265, 279] width 61 height 30
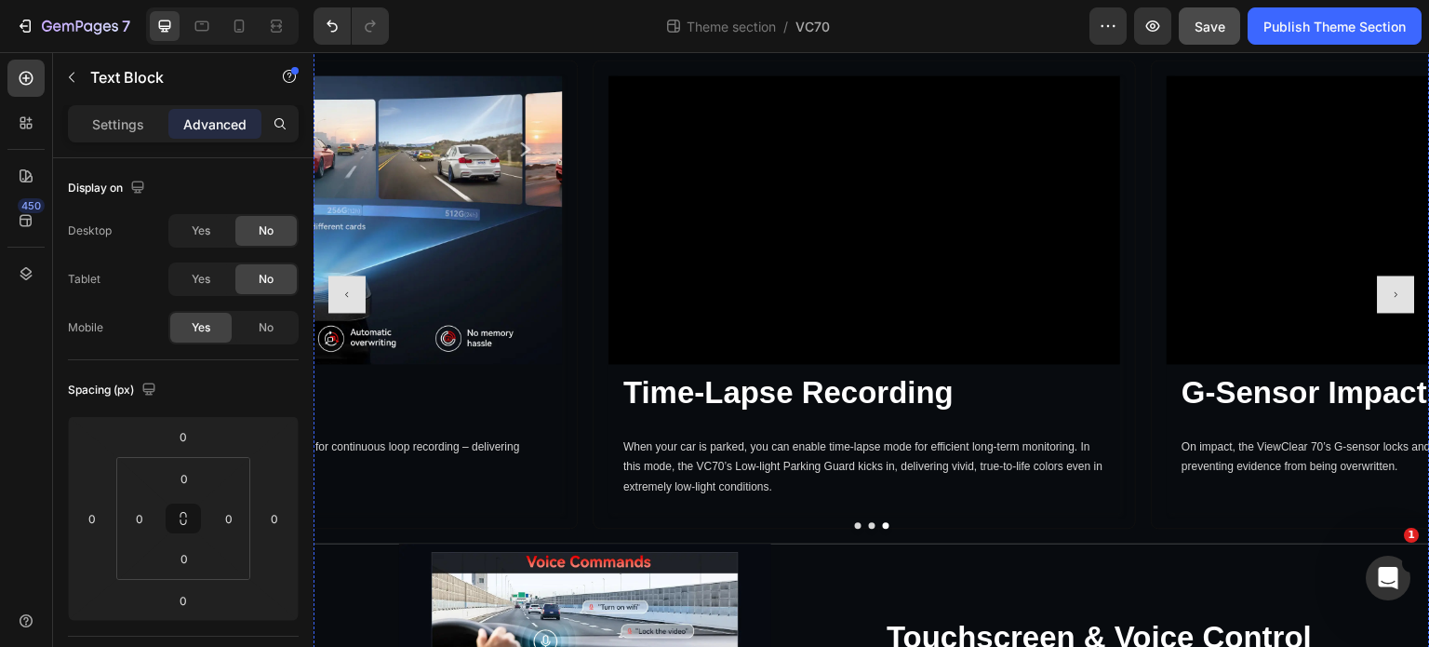
scroll to position [5827, 0]
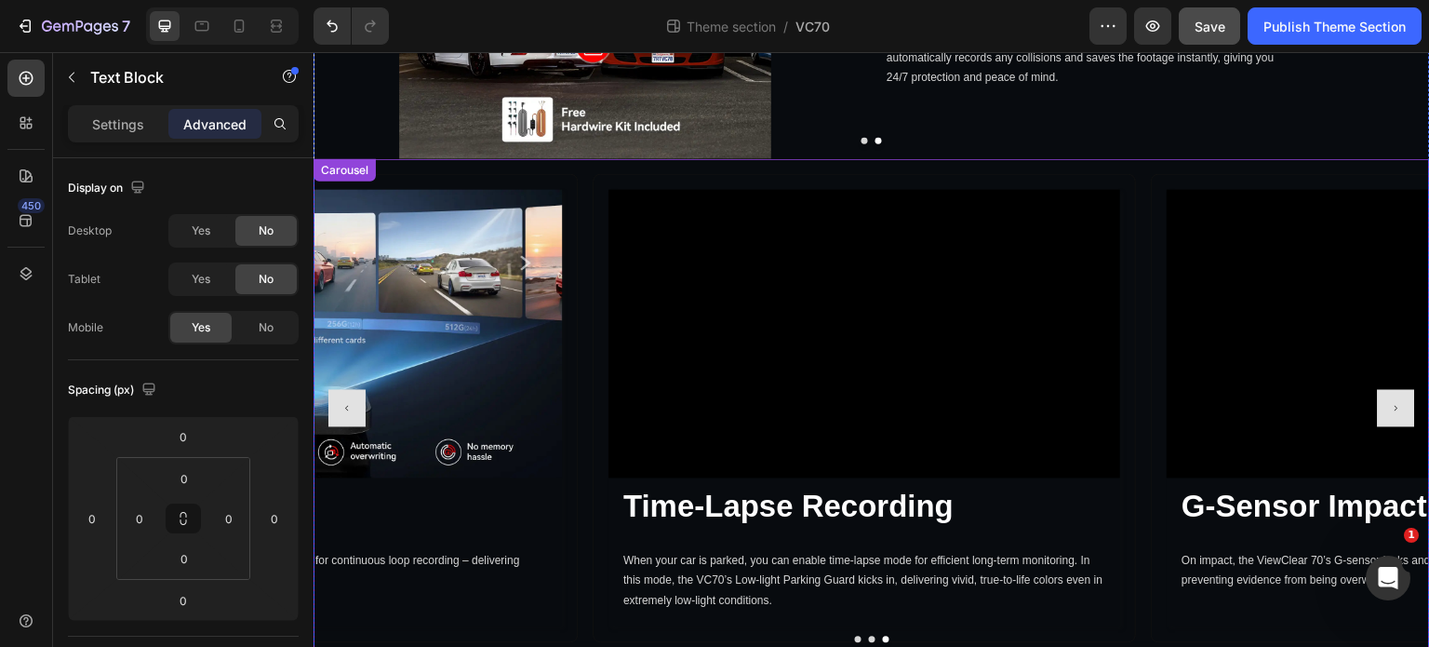
click at [1390, 390] on button "Carousel Next Arrow" at bounding box center [1396, 408] width 37 height 37
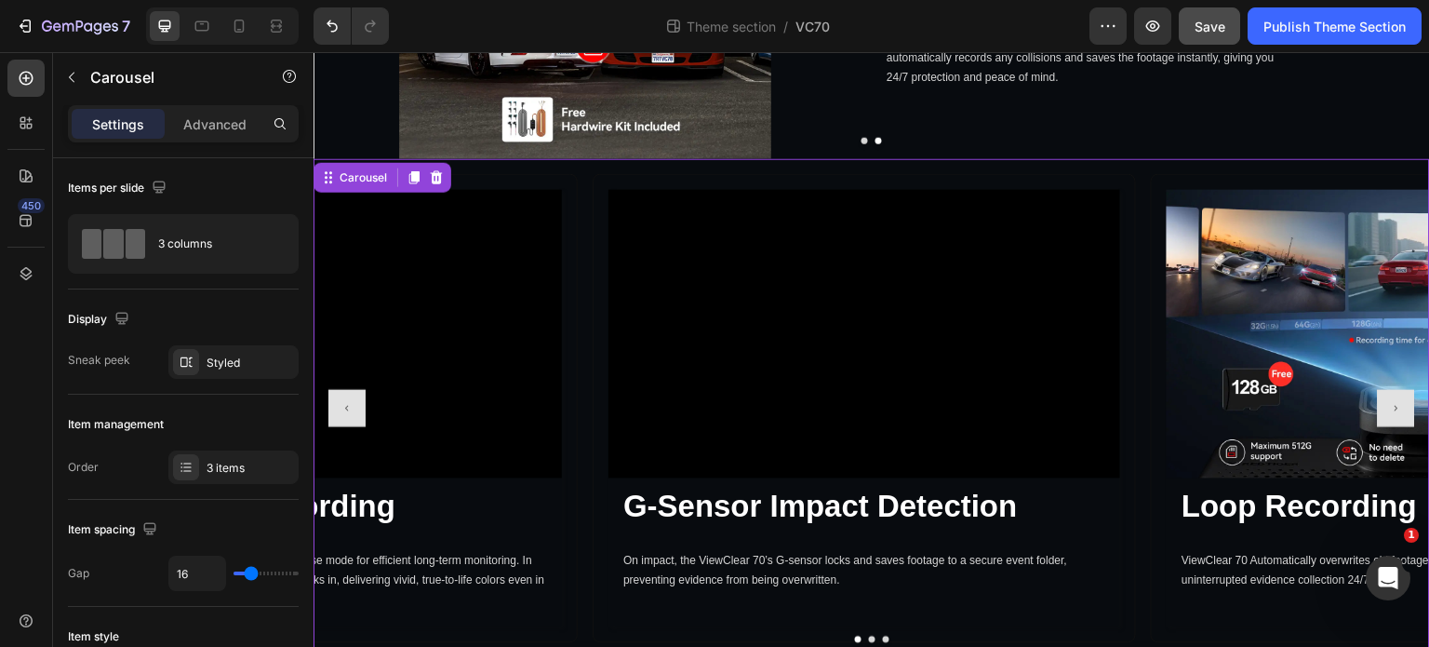
click at [1390, 390] on button "Carousel Next Arrow" at bounding box center [1396, 408] width 37 height 37
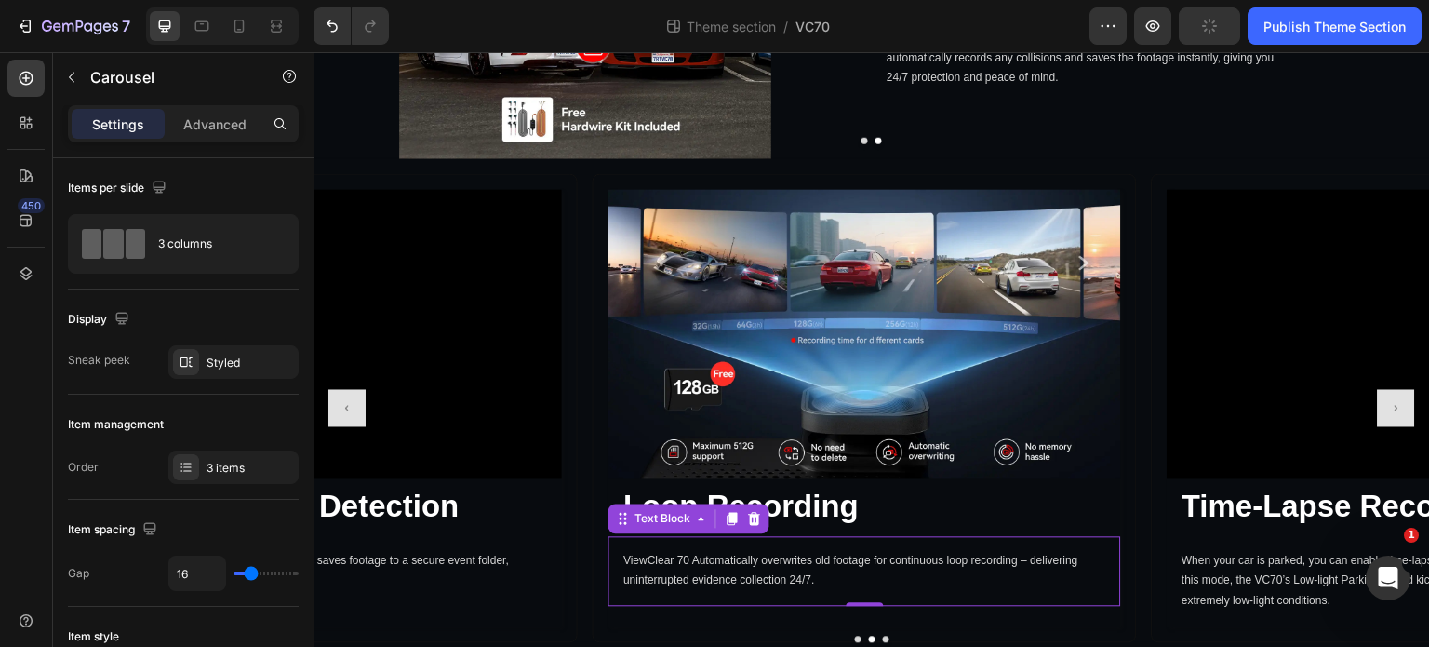
click at [996, 552] on p "ViewClear 70 Automatically overwrites old footage for continuous loop recording…" at bounding box center [864, 572] width 482 height 40
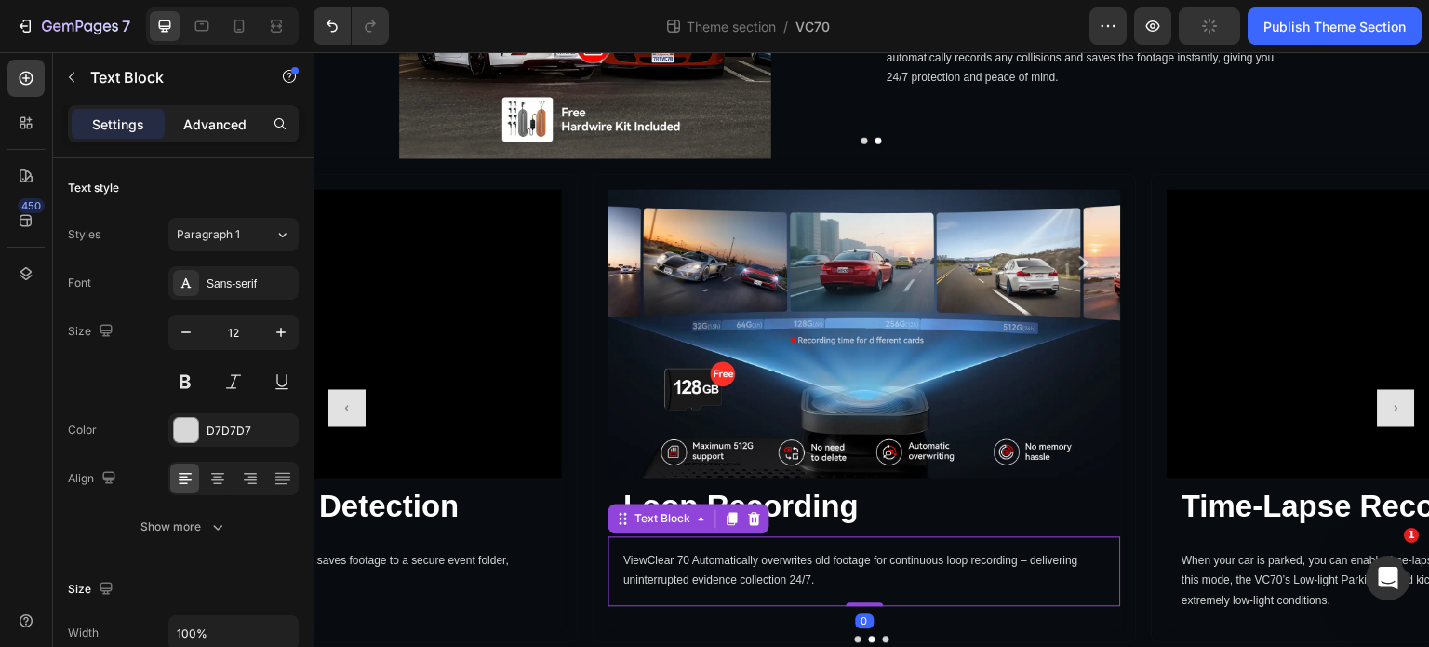
click at [205, 114] on p "Advanced" at bounding box center [214, 124] width 63 height 20
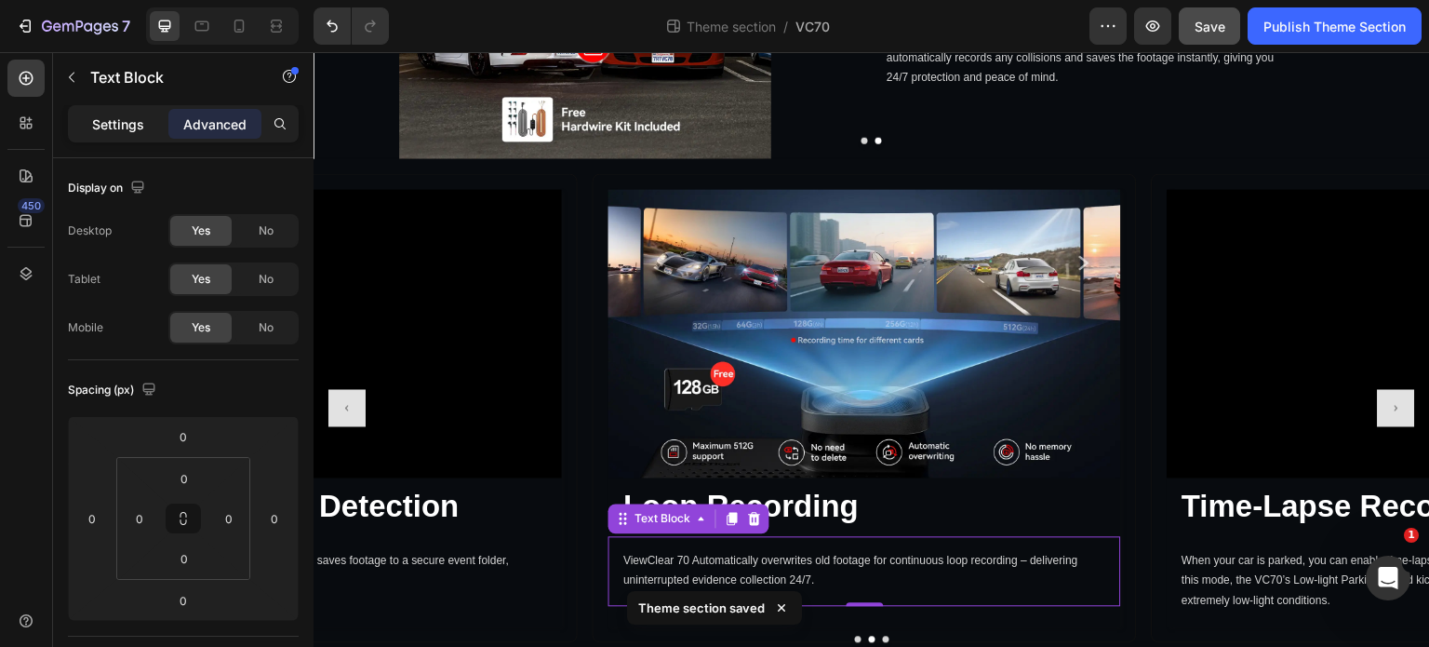
click at [101, 114] on p "Settings" at bounding box center [118, 124] width 52 height 20
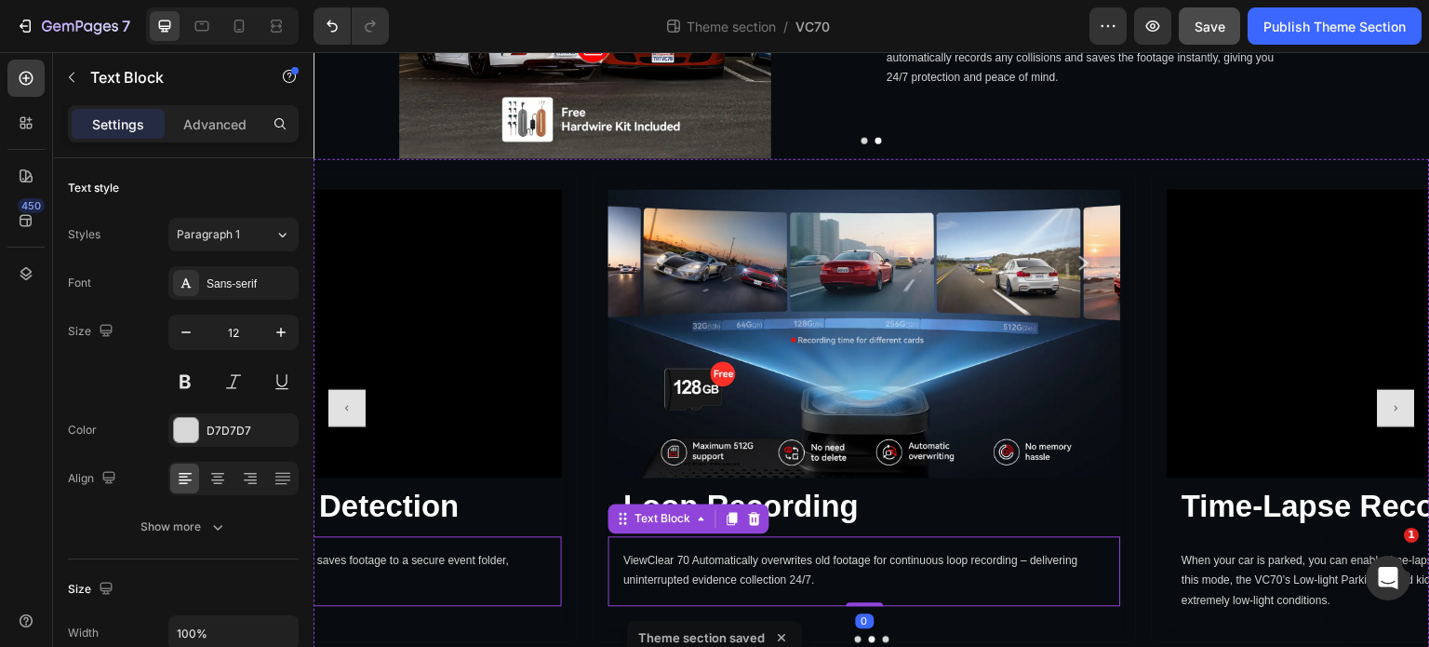
click at [453, 552] on p "On impact, the ViewClear 70’s G-sensor locks and saves footage to a secure even…" at bounding box center [306, 572] width 482 height 40
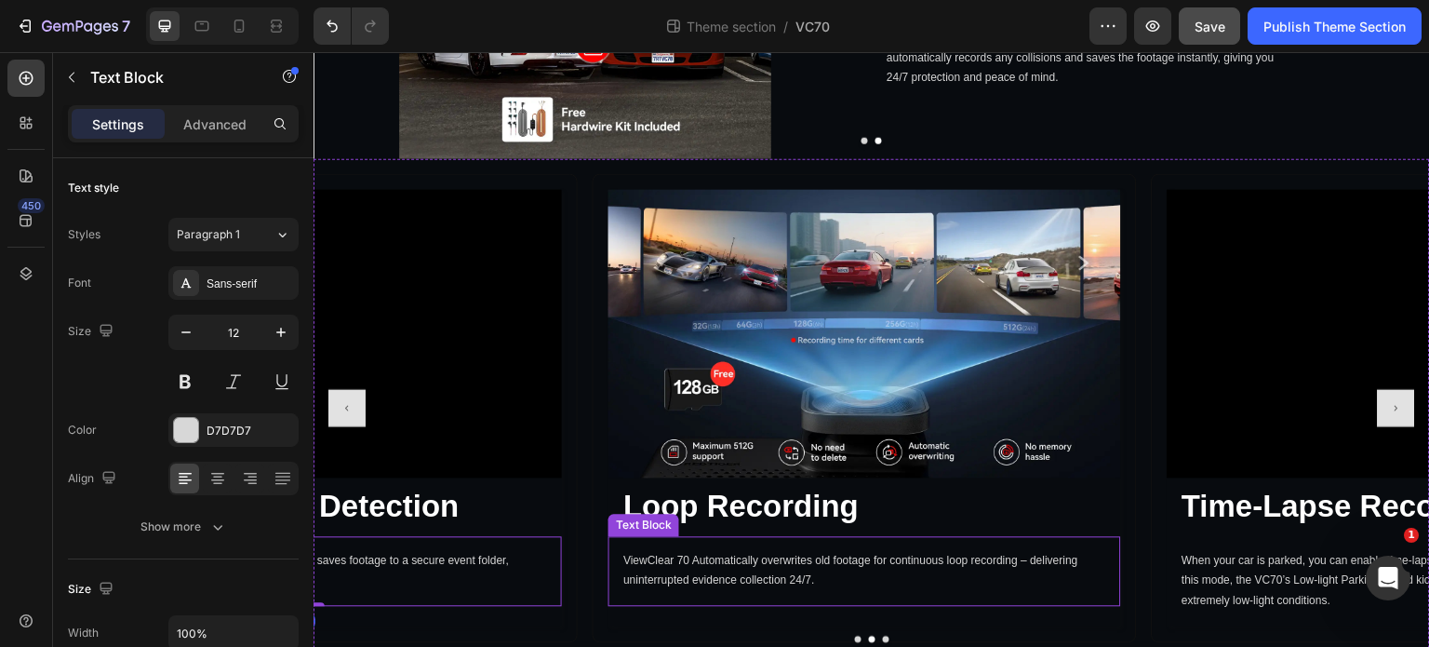
click at [859, 552] on p "ViewClear 70 Automatically overwrites old footage for continuous loop recording…" at bounding box center [864, 572] width 482 height 40
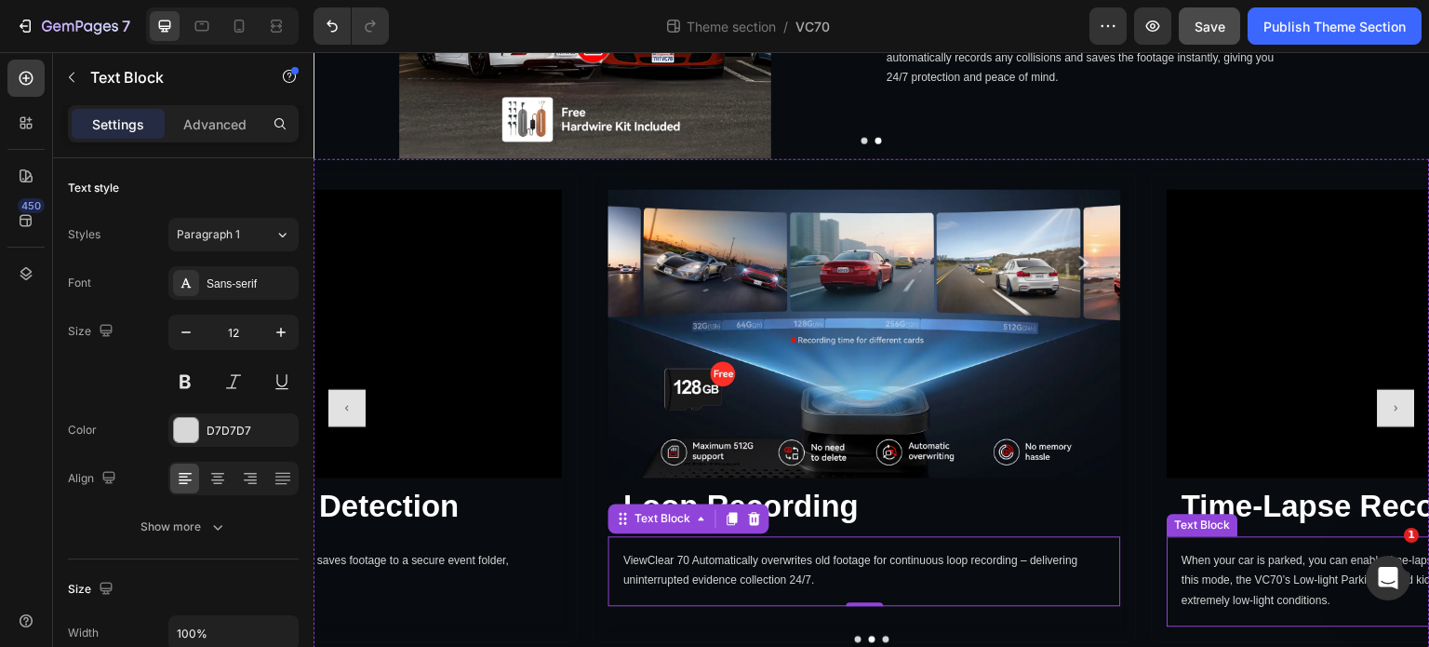
click at [1250, 552] on p "When your car is parked, you can enable time-lapse mode for efficient long-term…" at bounding box center [1424, 582] width 482 height 60
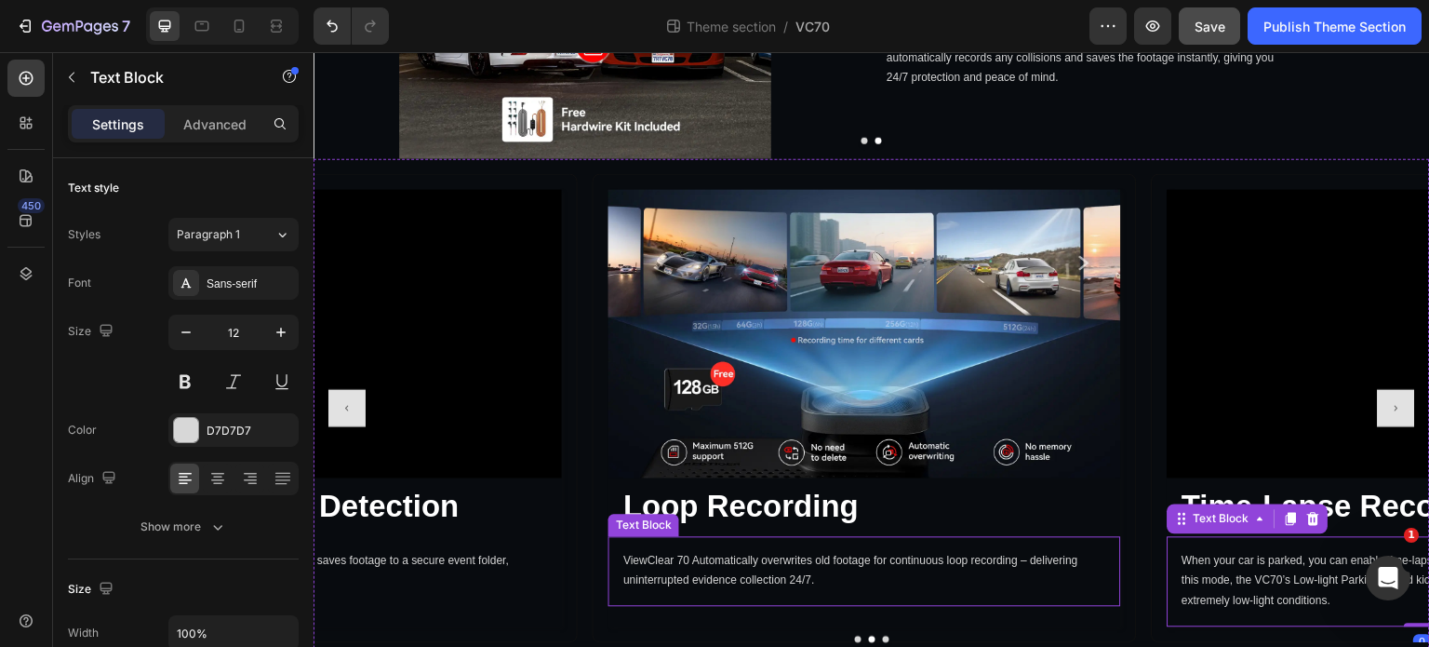
click at [996, 552] on p "ViewClear 70 Automatically overwrites old footage for continuous loop recording…" at bounding box center [864, 572] width 482 height 40
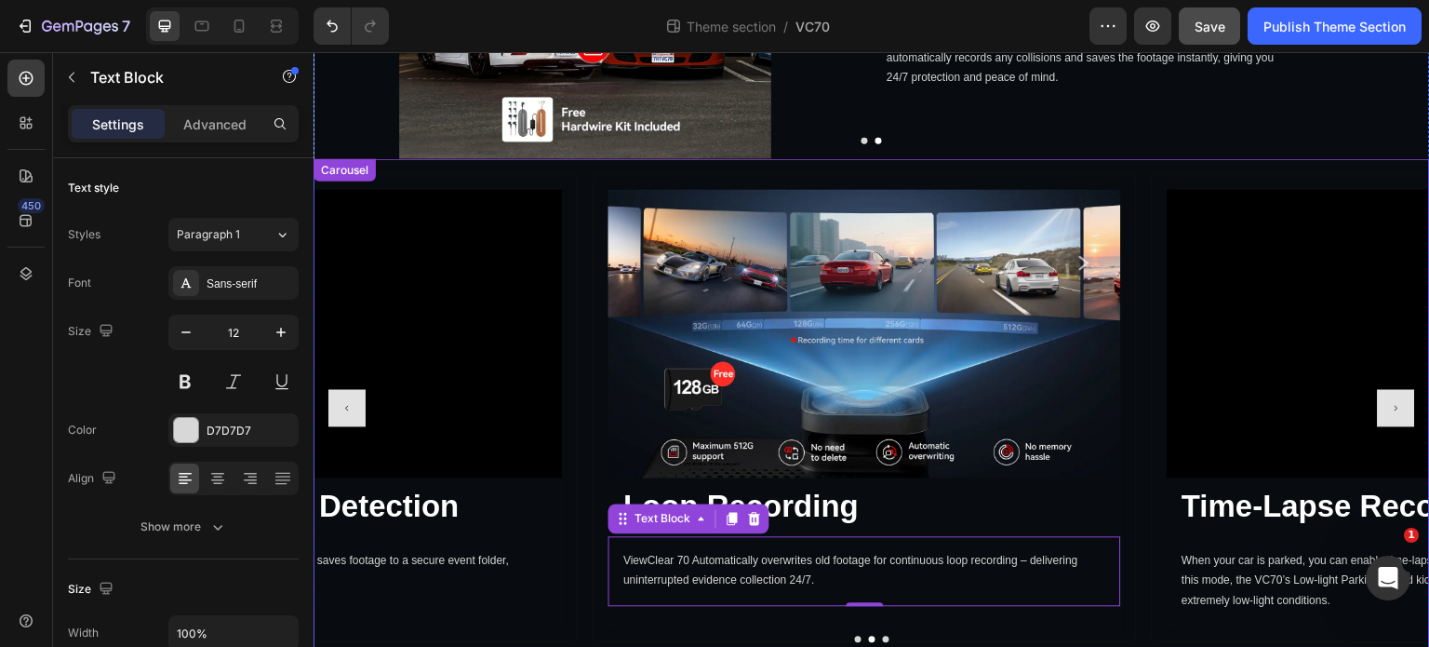
click at [1393, 405] on icon "Carousel Next Arrow" at bounding box center [1396, 408] width 7 height 7
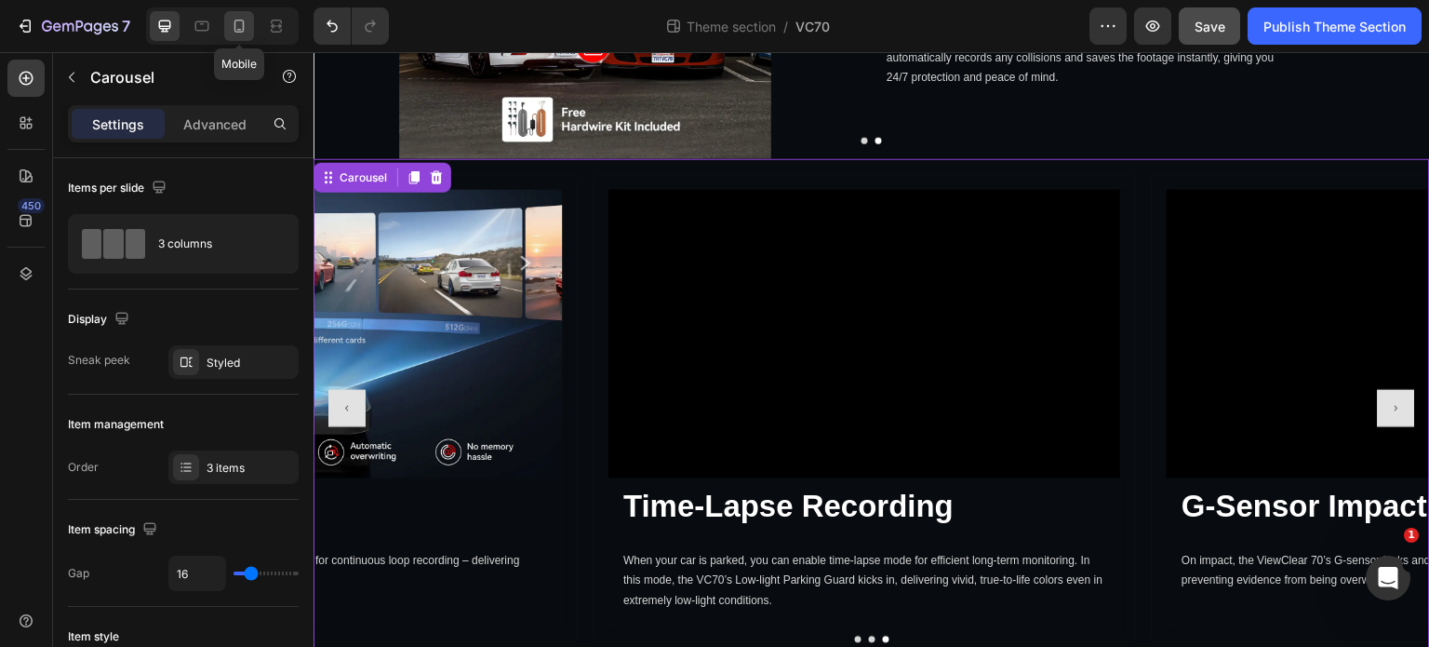
click at [234, 26] on icon at bounding box center [239, 26] width 10 height 13
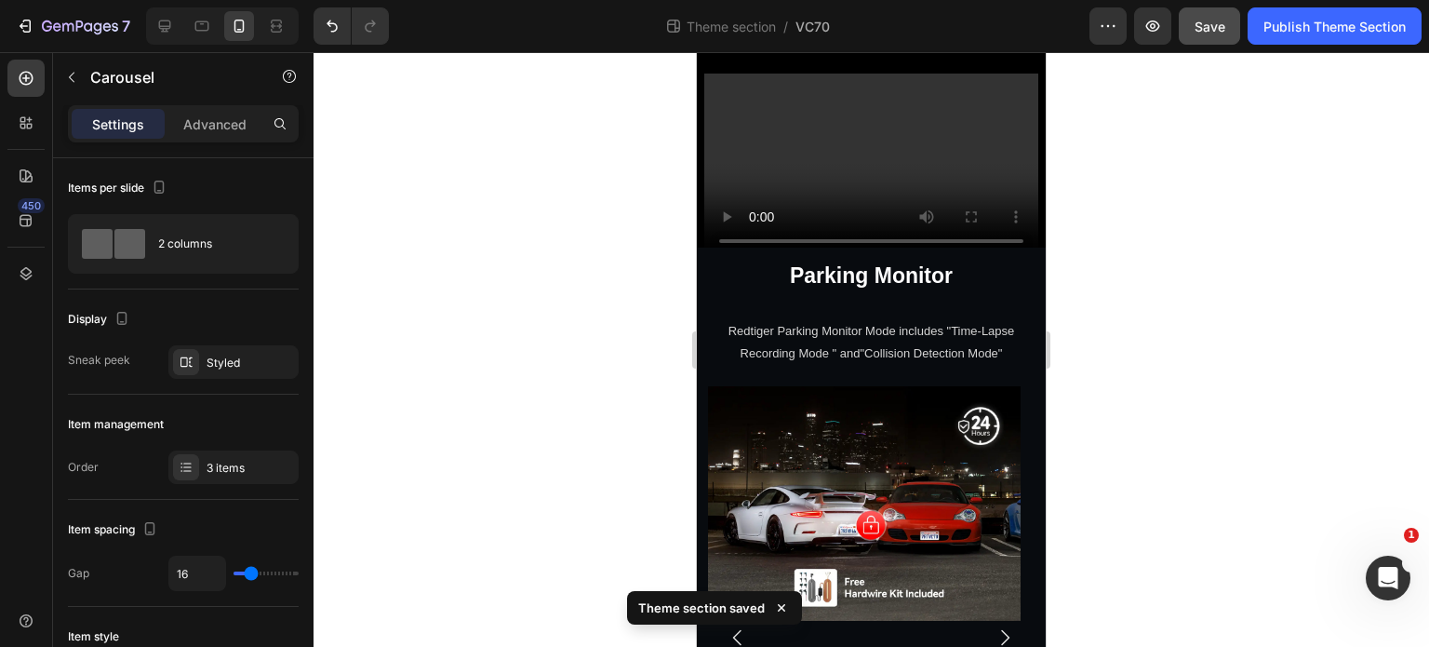
scroll to position [3265, 0]
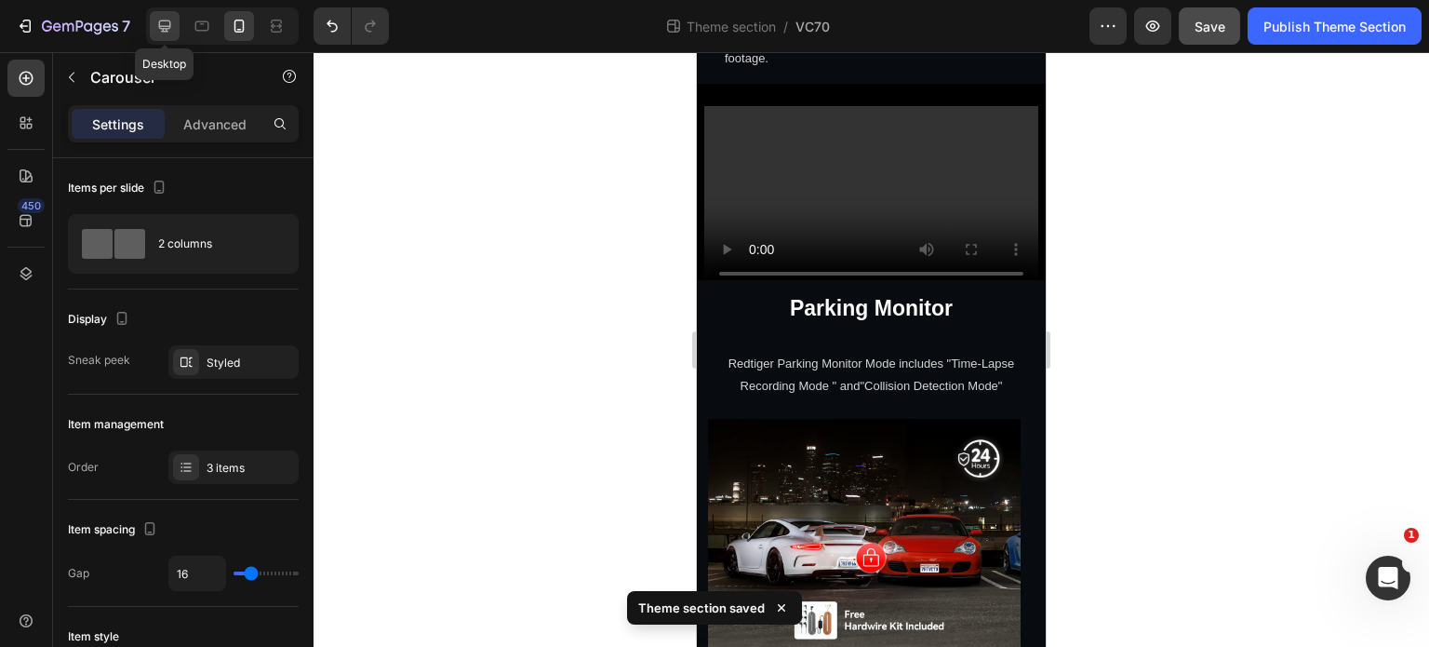
click at [166, 30] on icon at bounding box center [165, 26] width 12 height 12
type input "1200"
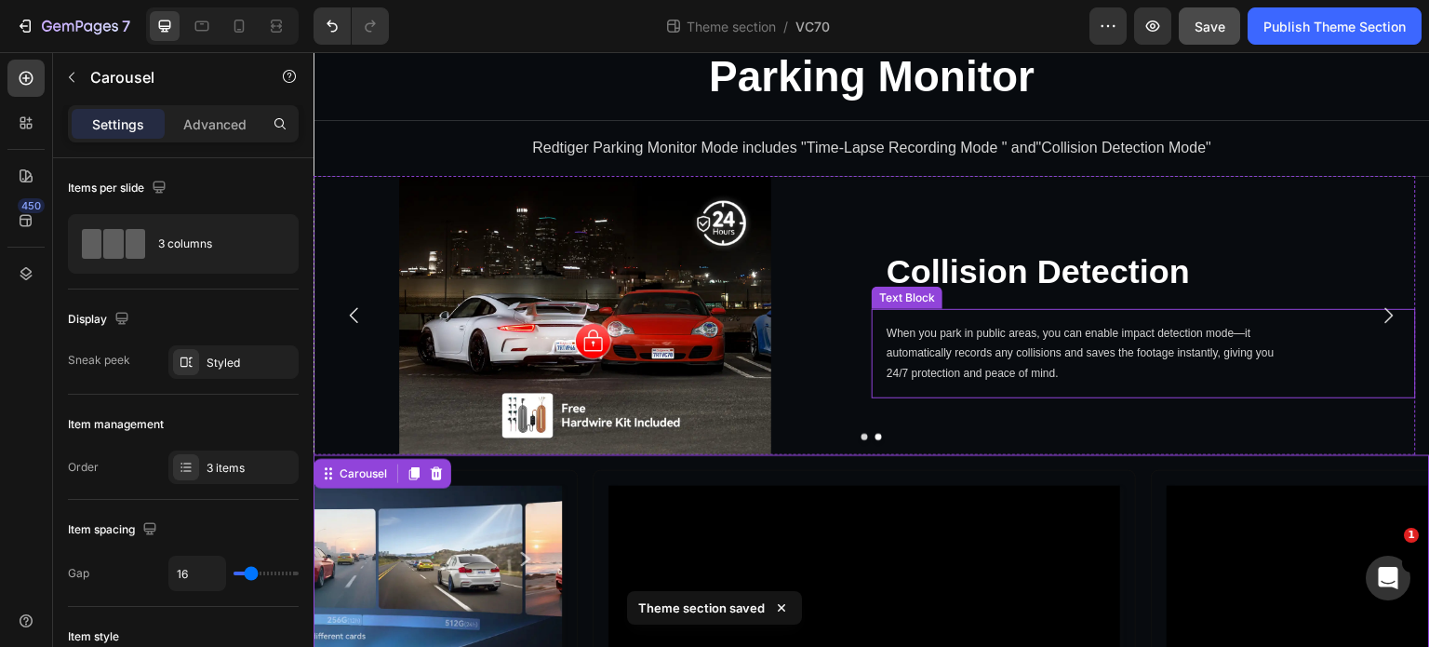
scroll to position [5438, 0]
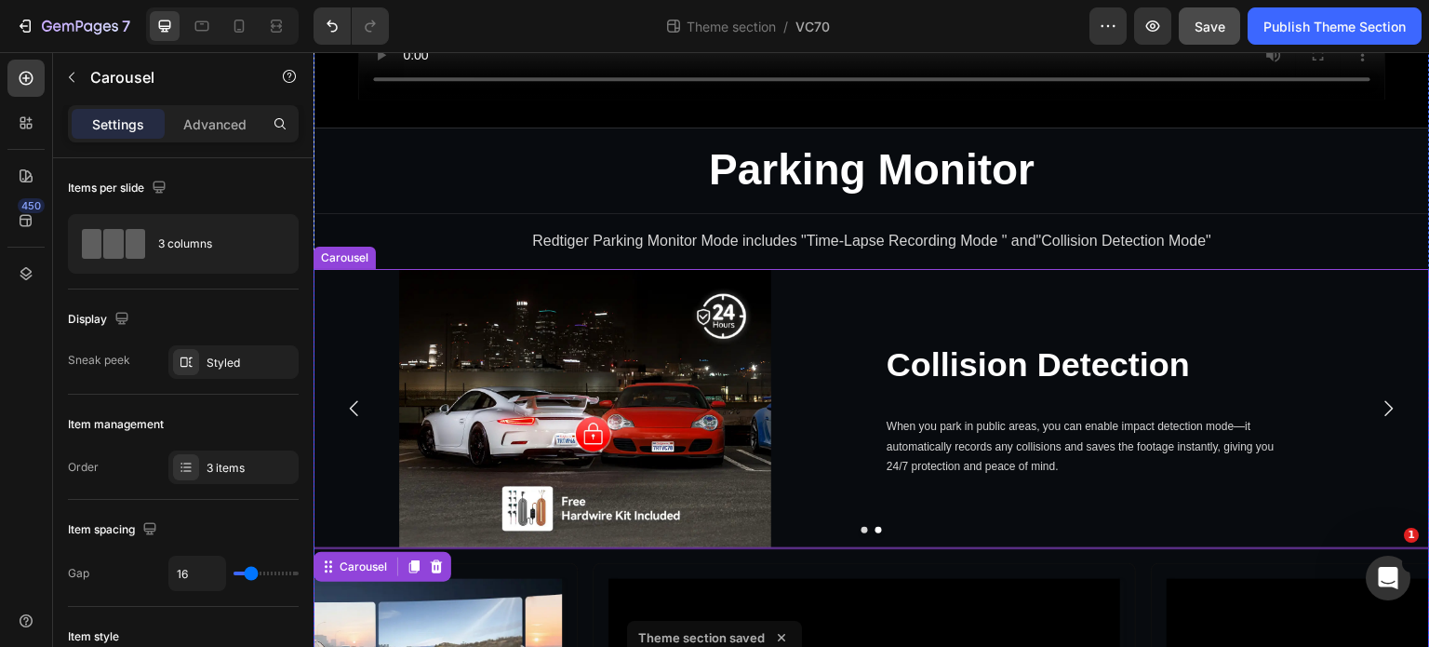
click at [1380, 397] on icon "Carousel Next Arrow" at bounding box center [1389, 408] width 22 height 22
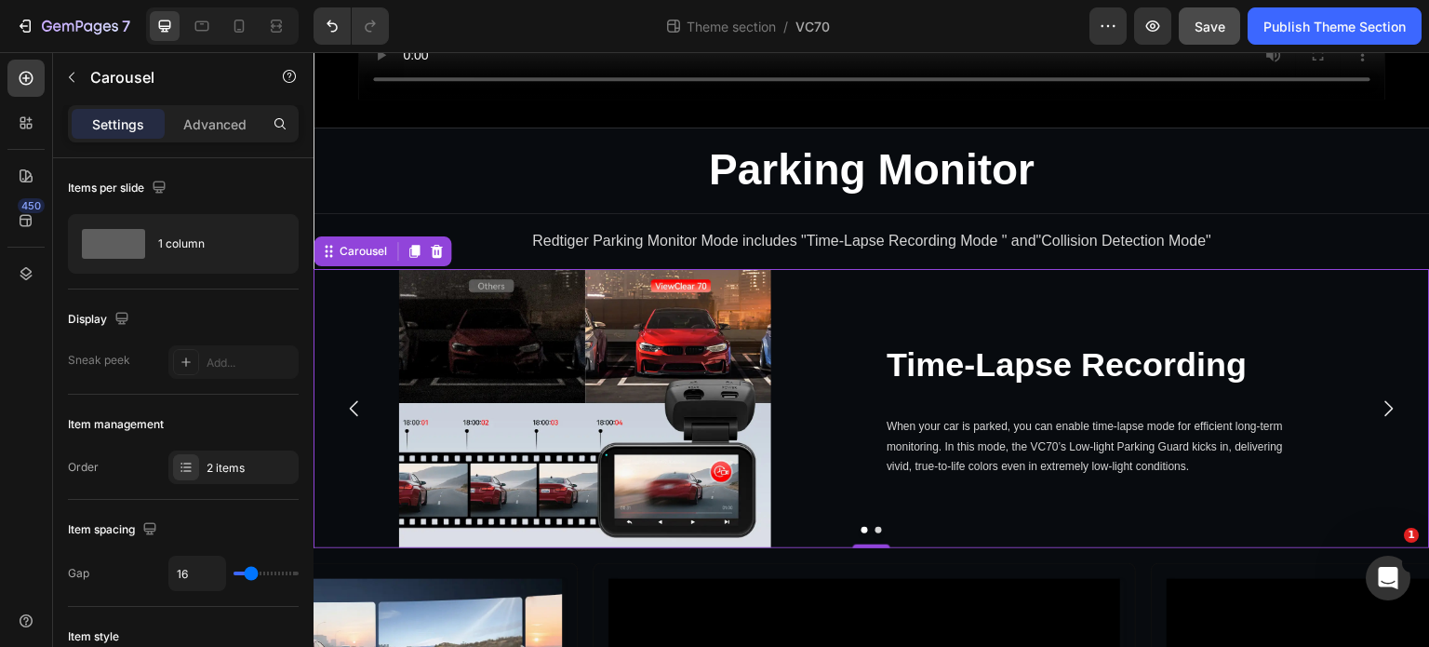
click at [350, 397] on icon "Carousel Back Arrow" at bounding box center [354, 408] width 22 height 22
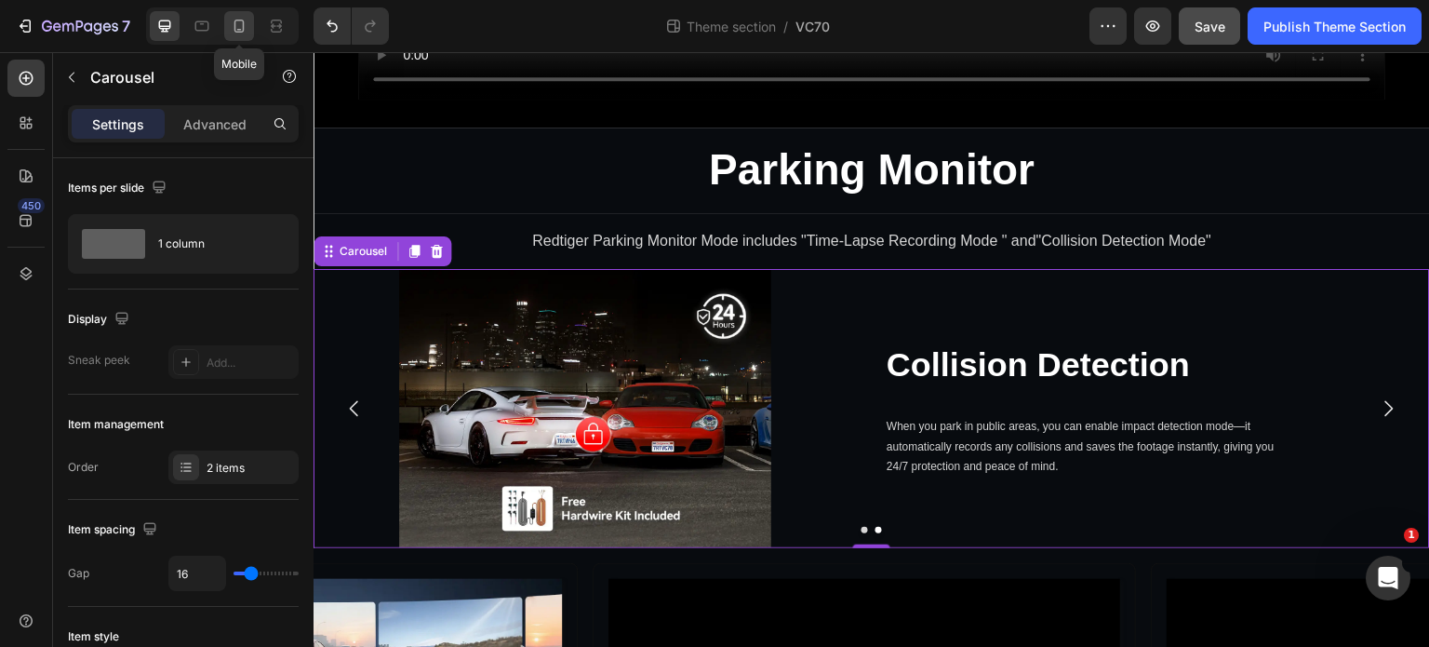
click at [238, 30] on icon at bounding box center [239, 26] width 10 height 13
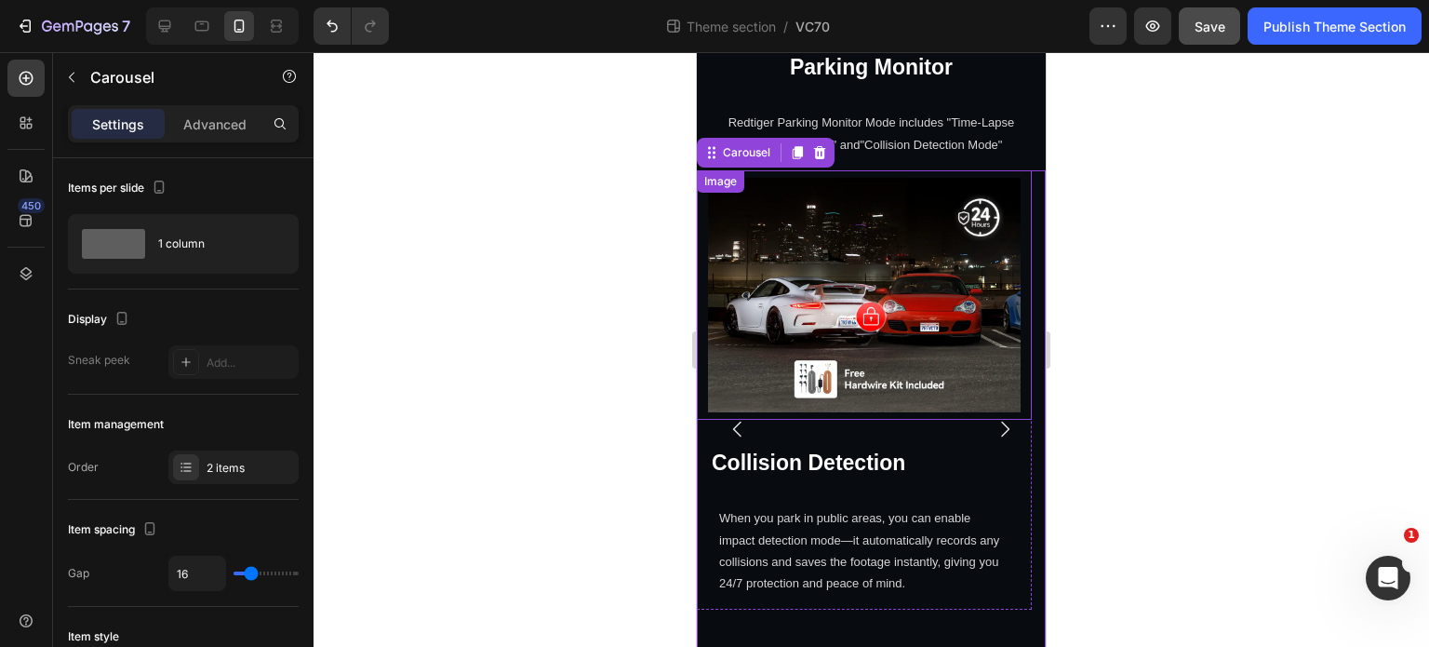
scroll to position [3562, 0]
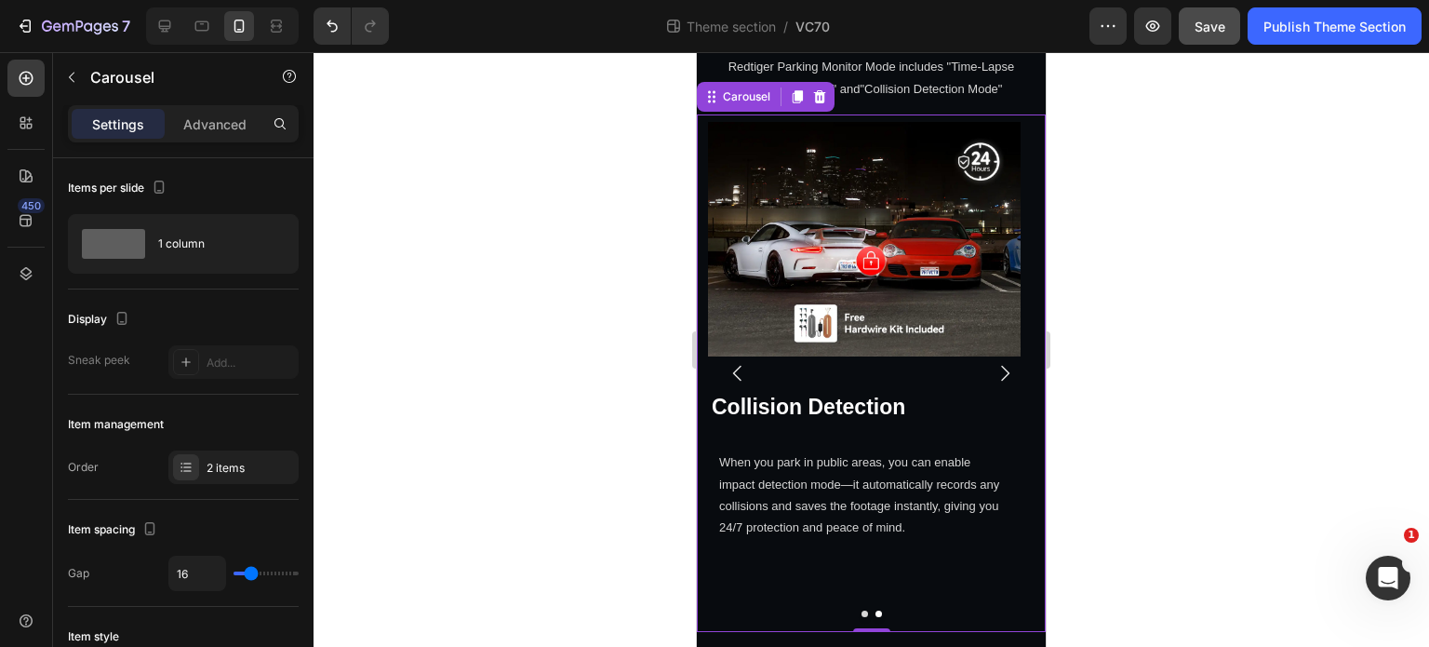
click at [994, 380] on icon "Carousel Next Arrow" at bounding box center [1005, 373] width 22 height 22
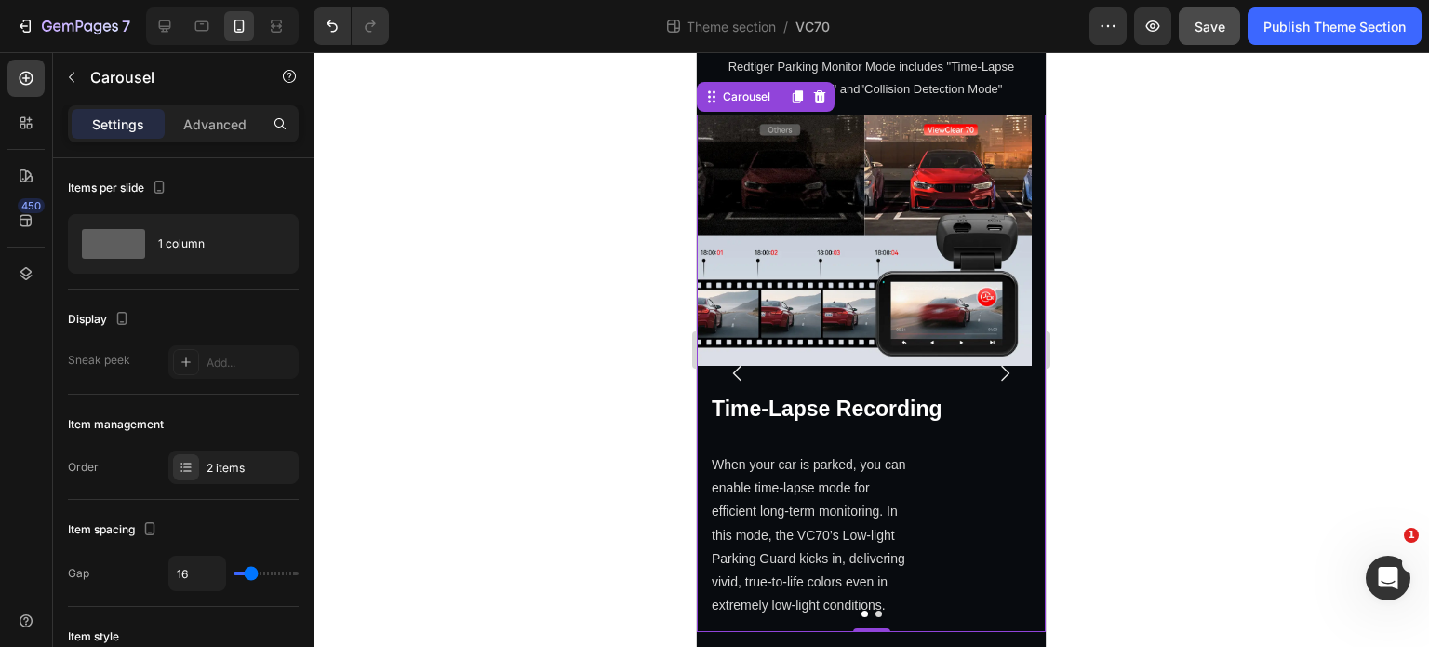
click at [735, 384] on icon "Carousel Back Arrow" at bounding box center [738, 373] width 22 height 22
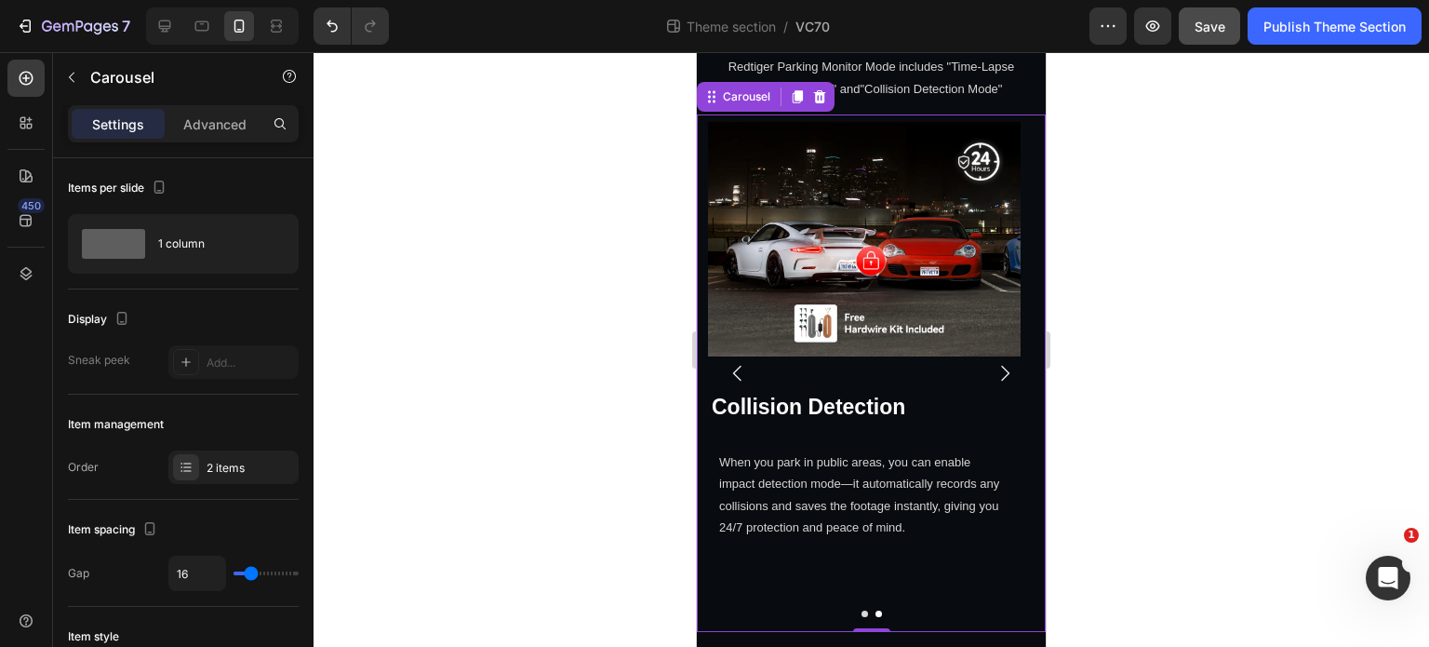
click at [994, 384] on icon "Carousel Next Arrow" at bounding box center [1005, 373] width 22 height 22
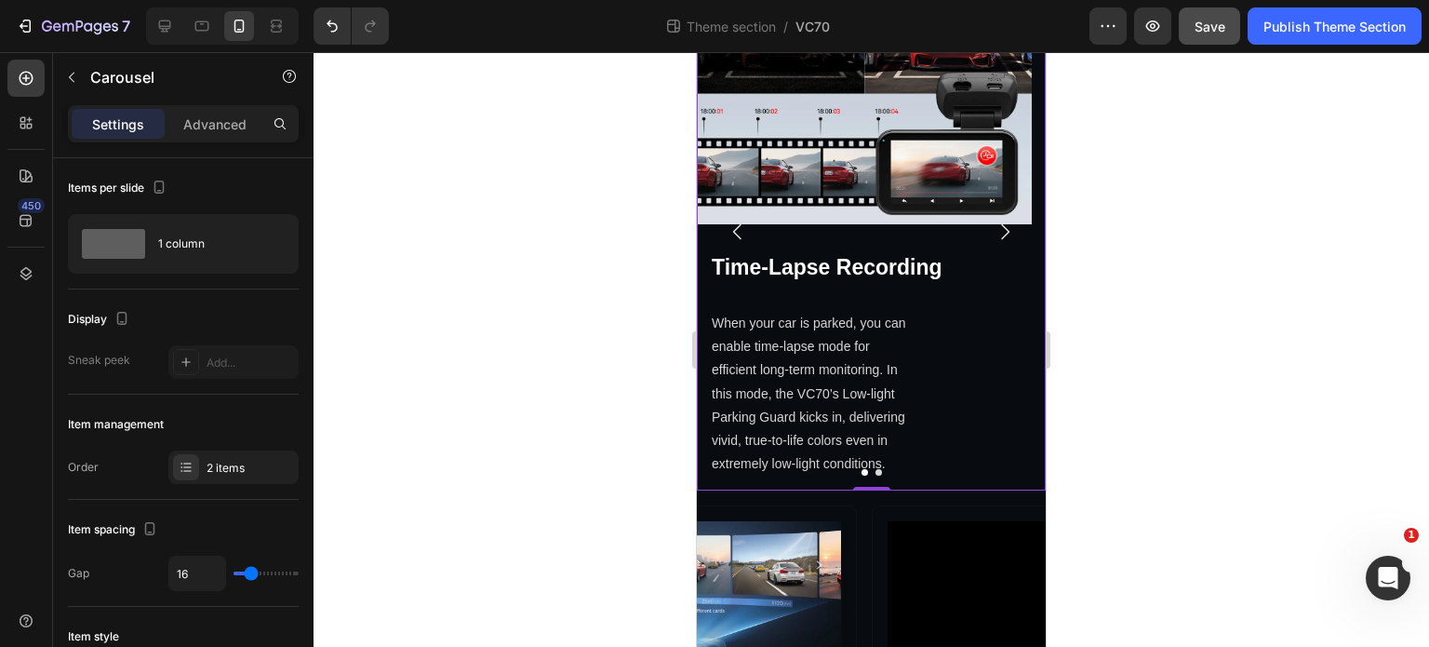
scroll to position [3748, 0]
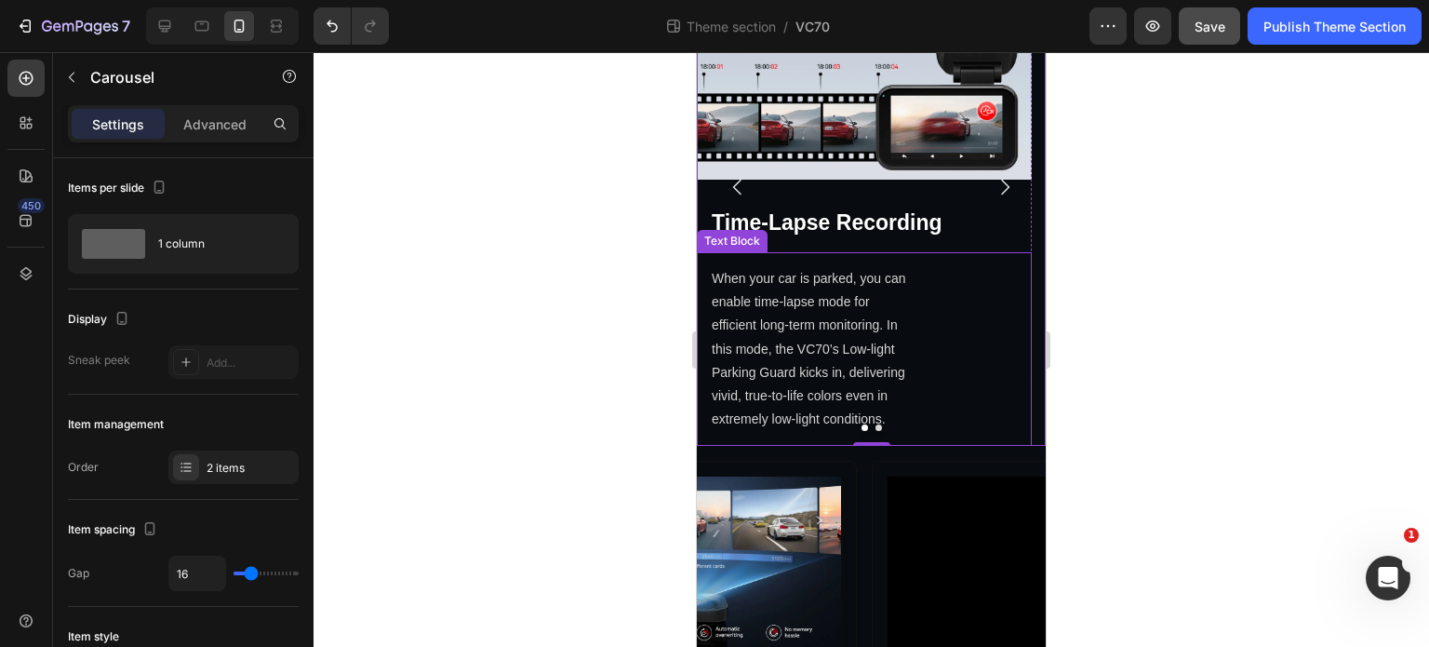
click at [883, 356] on p "When your car is parked, you can enable time-lapse mode for efficient long-term…" at bounding box center [811, 349] width 199 height 164
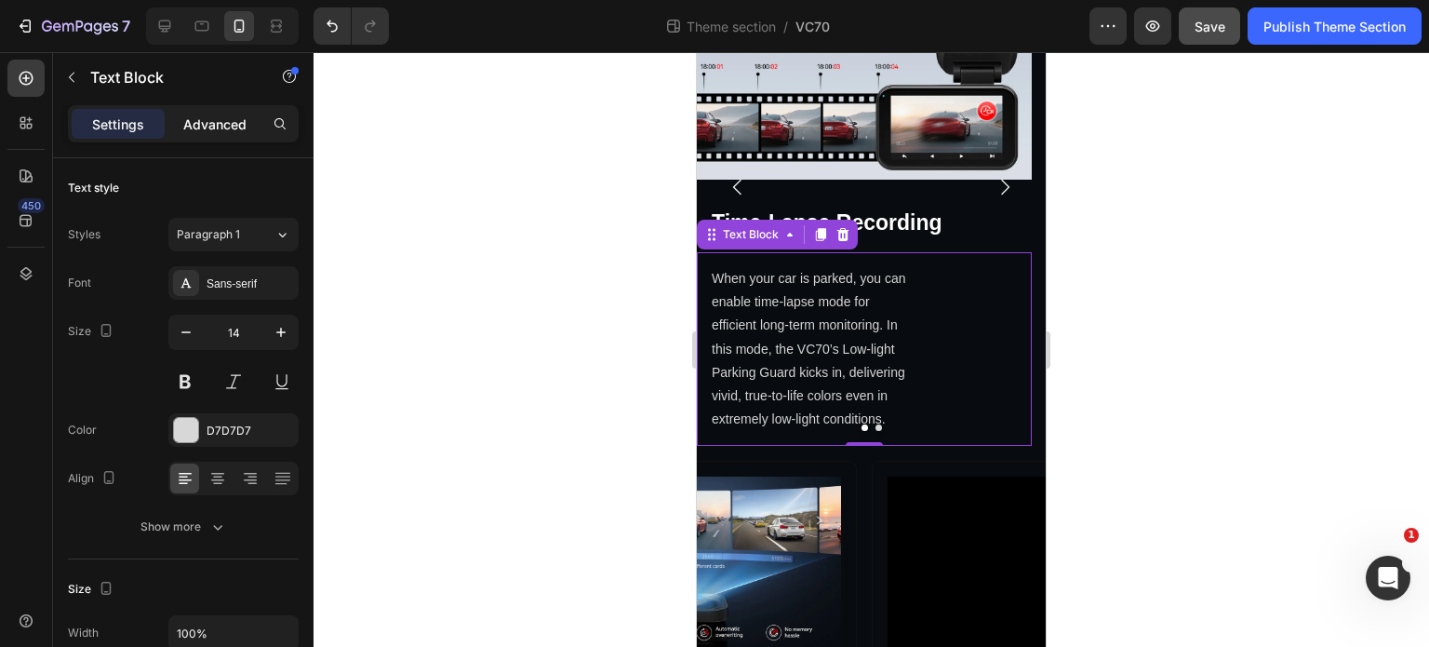
click at [198, 114] on p "Advanced" at bounding box center [214, 124] width 63 height 20
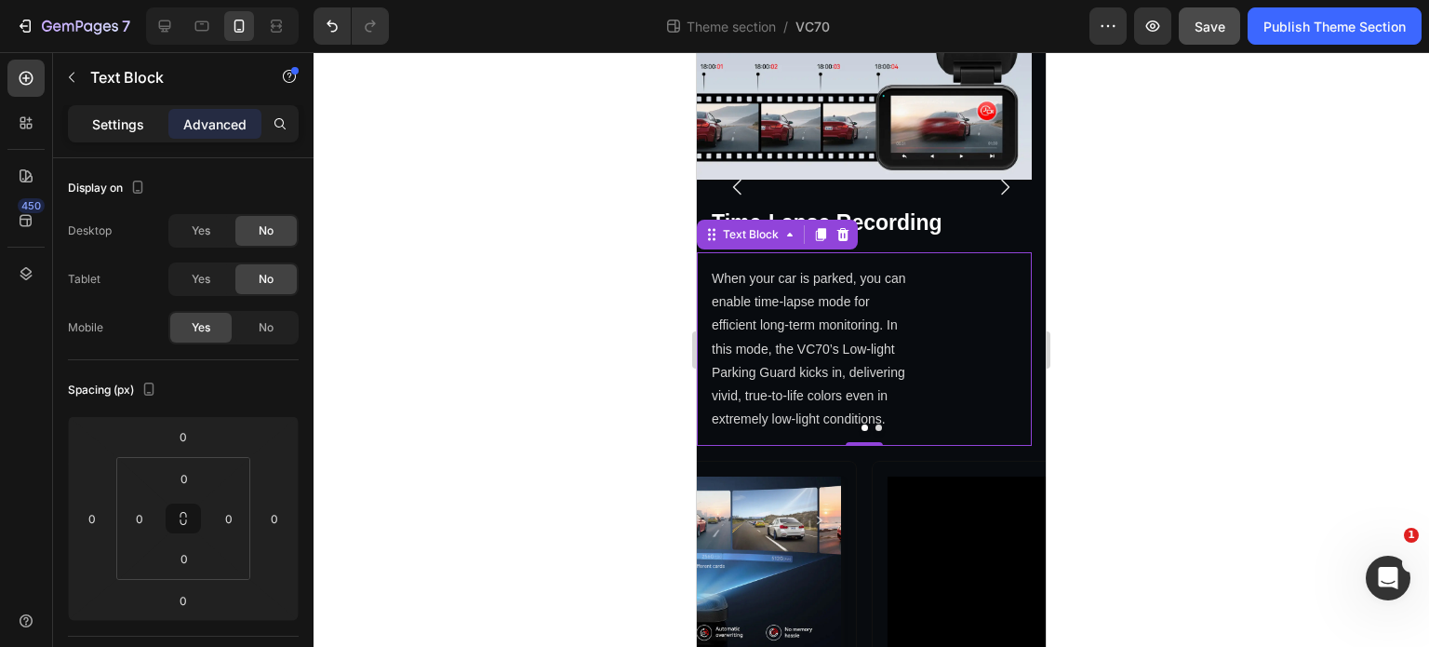
click at [87, 132] on div "Settings" at bounding box center [118, 124] width 93 height 30
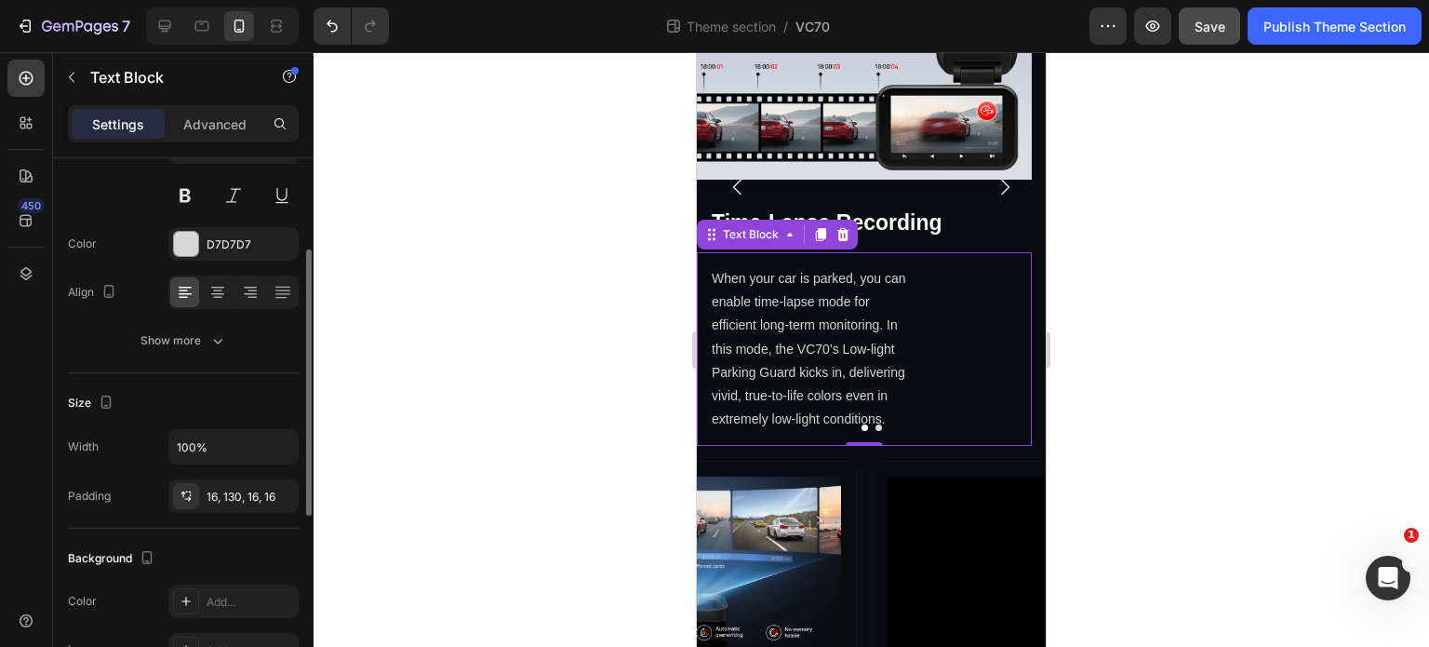
scroll to position [279, 0]
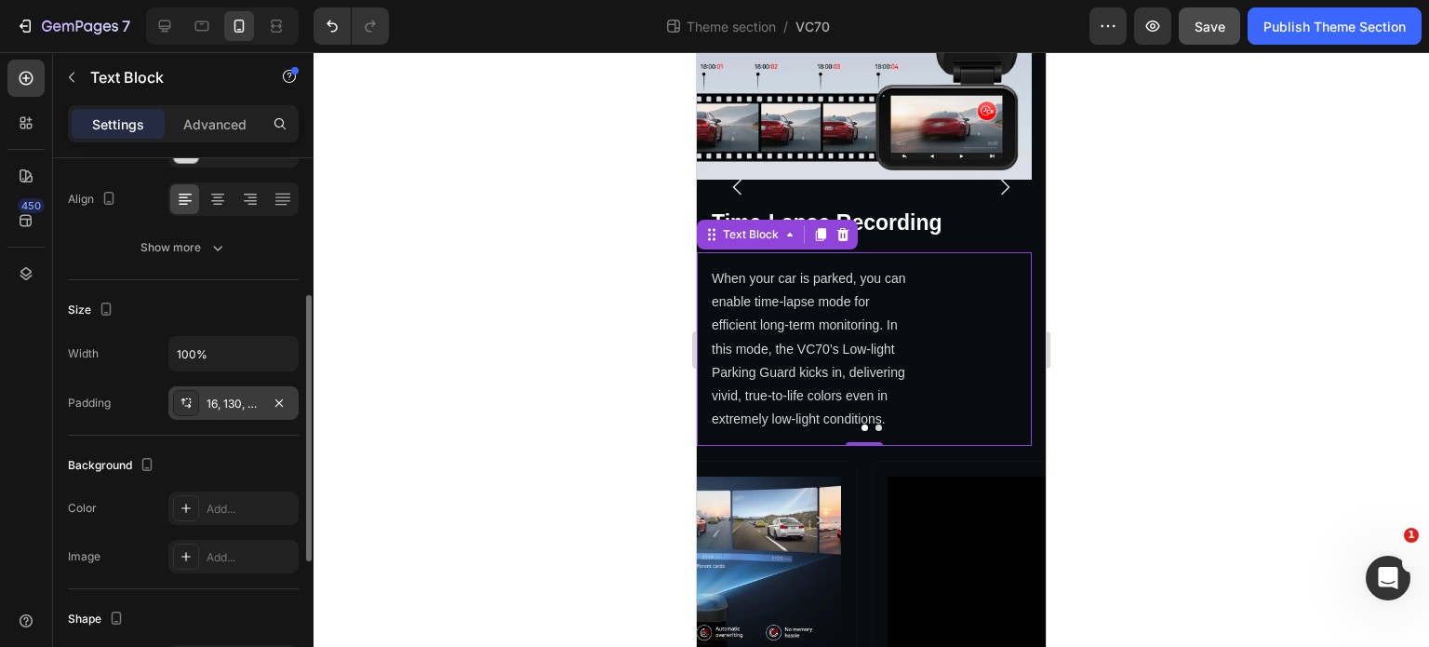
click at [227, 396] on div "16, 130, 16, 16" at bounding box center [234, 403] width 54 height 17
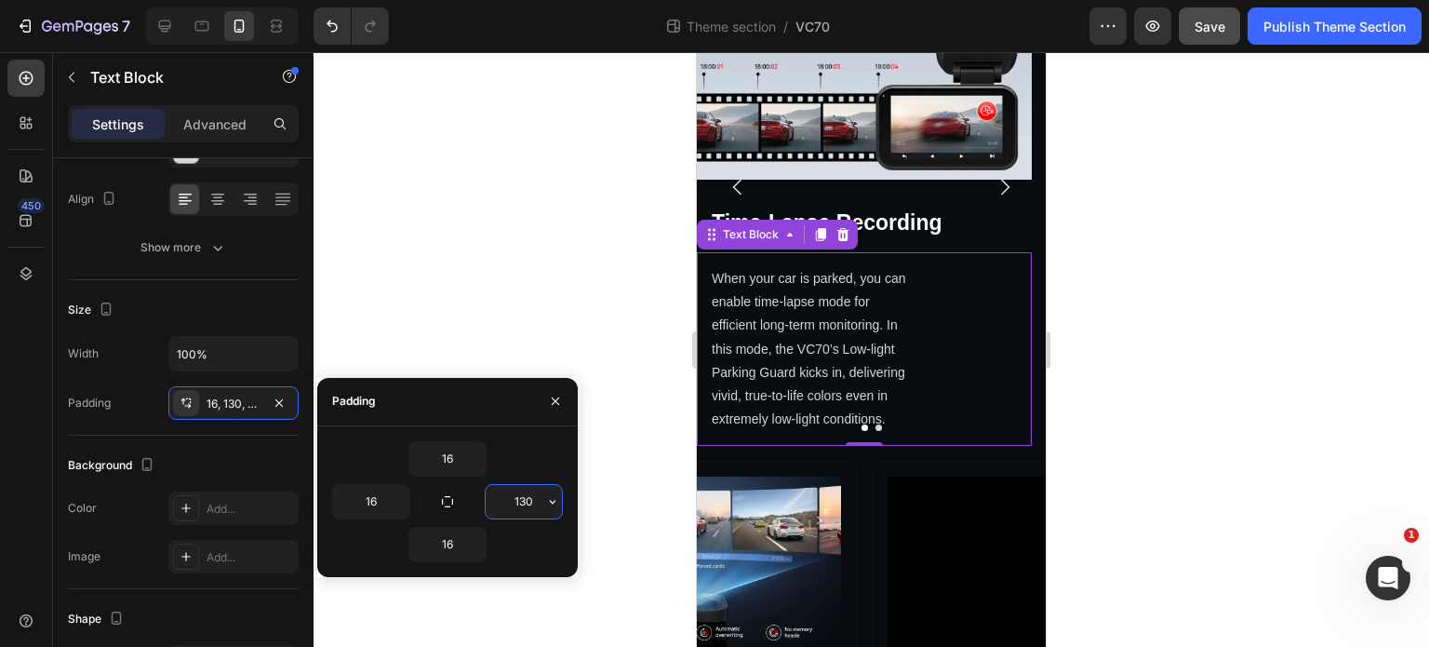
click at [542, 494] on input "130" at bounding box center [524, 501] width 76 height 33
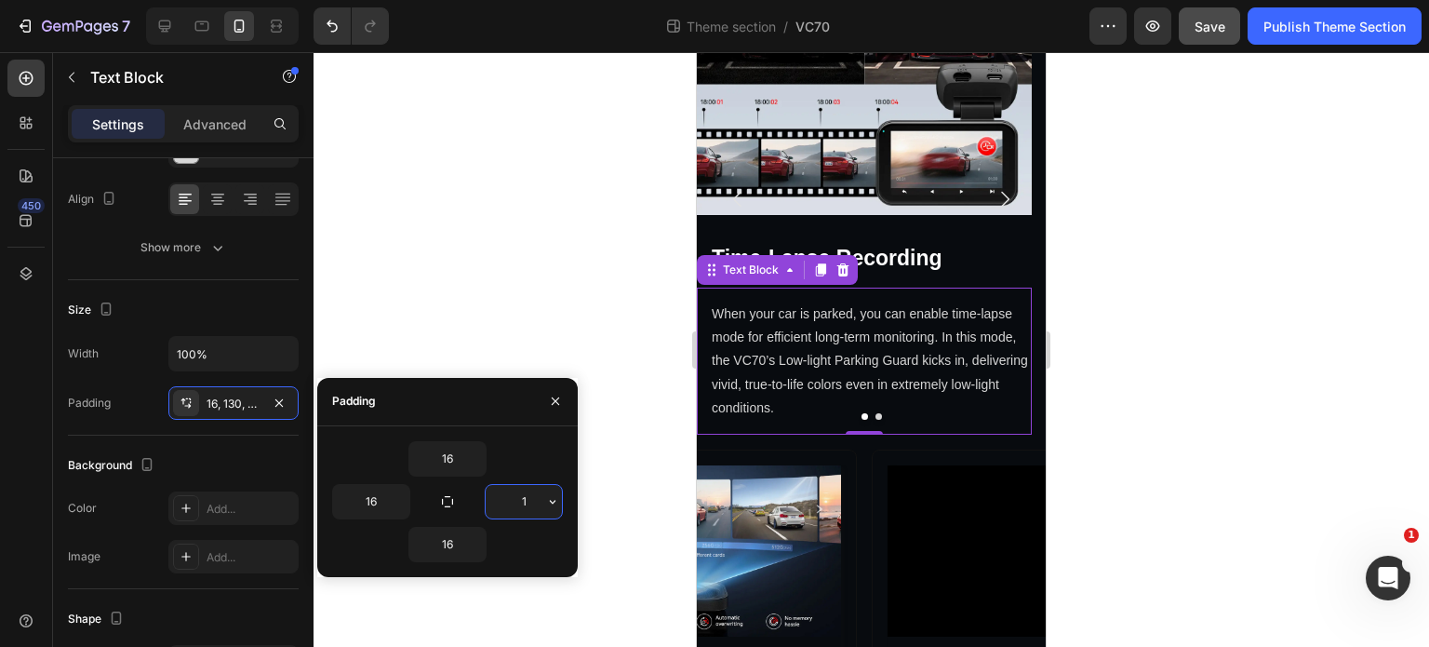
type input "16"
click at [433, 324] on div at bounding box center [872, 349] width 1116 height 595
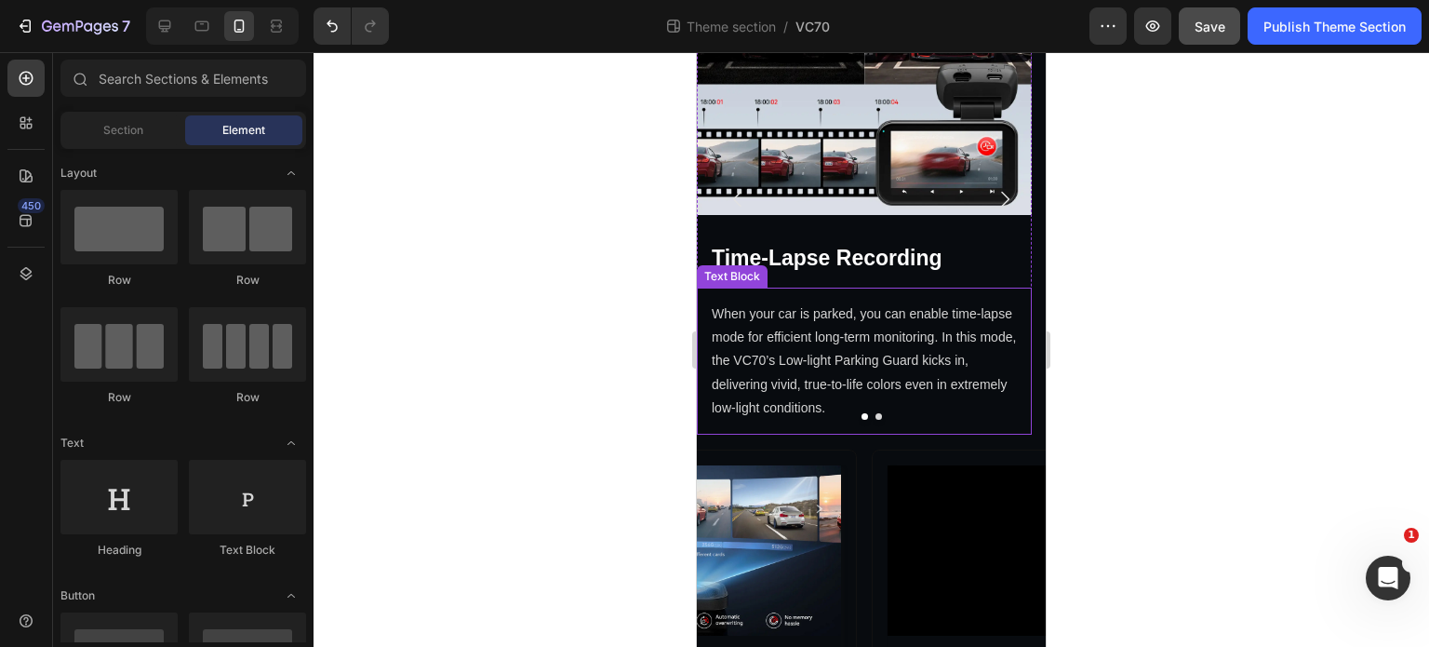
scroll to position [3620, 0]
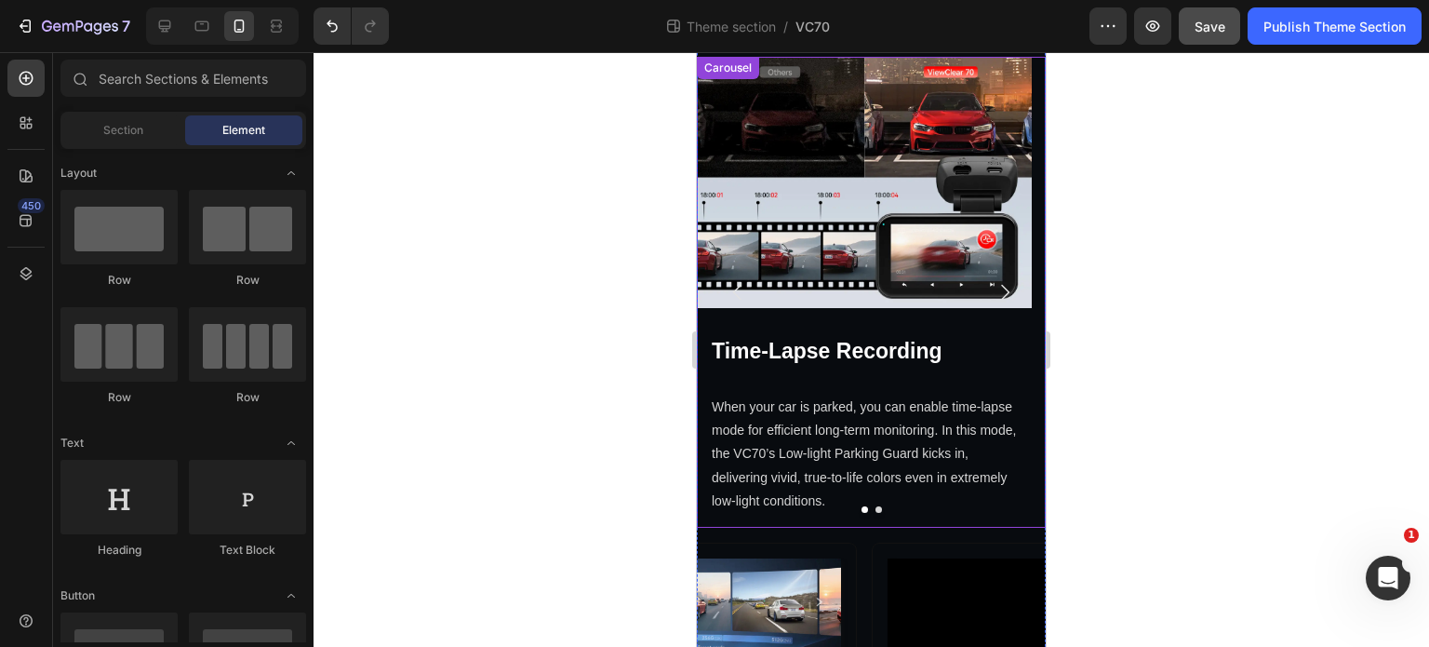
click at [729, 295] on icon "Carousel Back Arrow" at bounding box center [738, 292] width 22 height 22
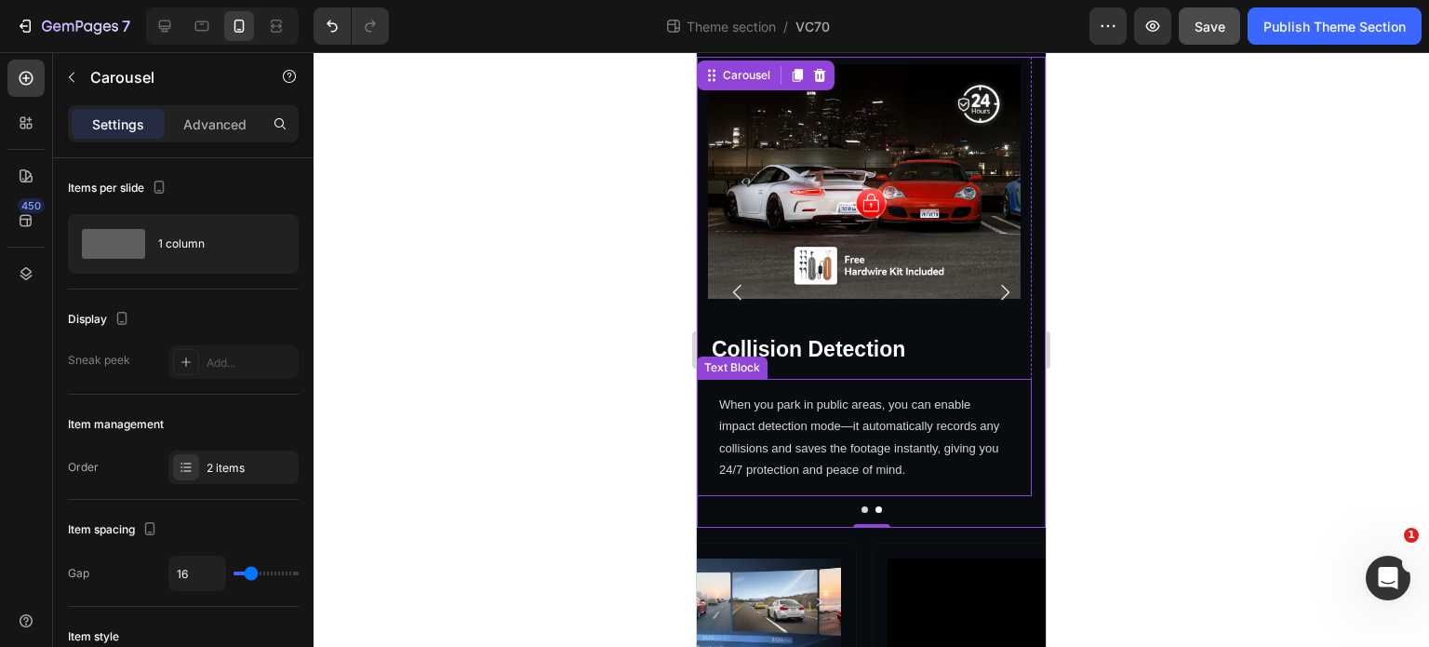
click at [878, 435] on p "When you park in public areas, you can enable impact detection mode—it automati…" at bounding box center [864, 437] width 290 height 87
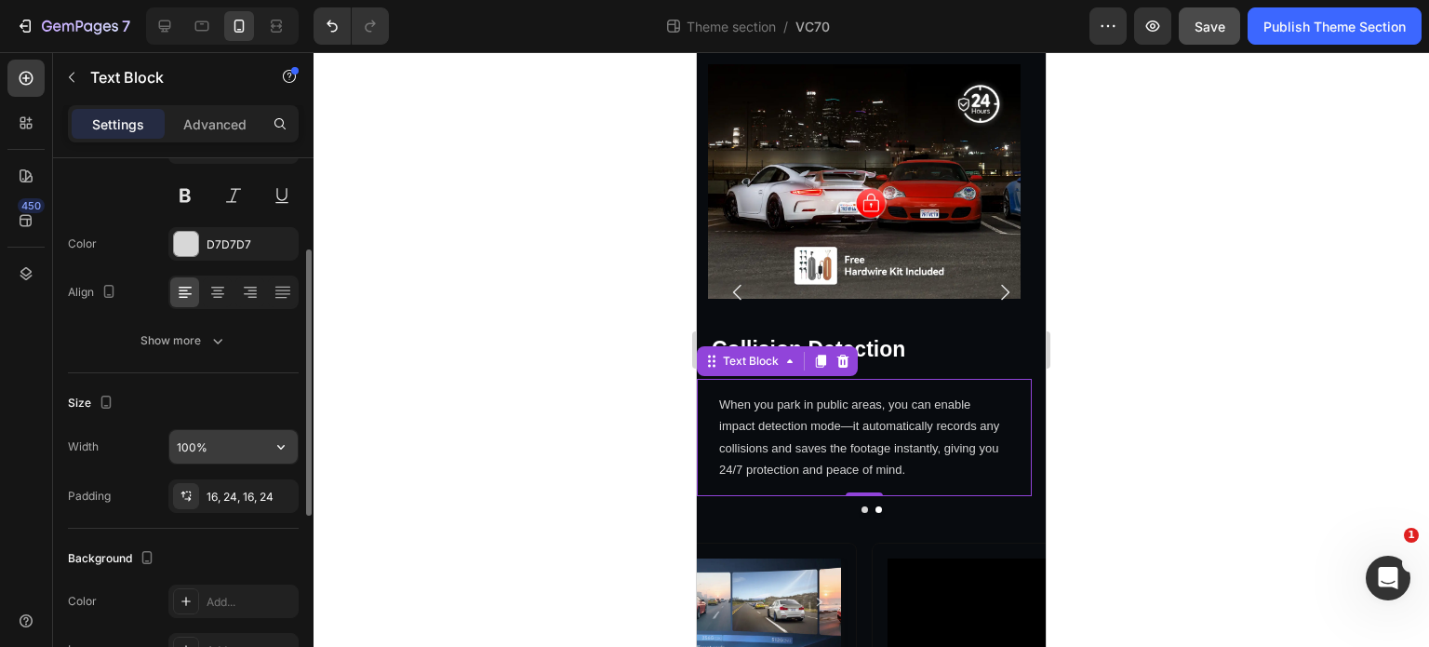
scroll to position [0, 0]
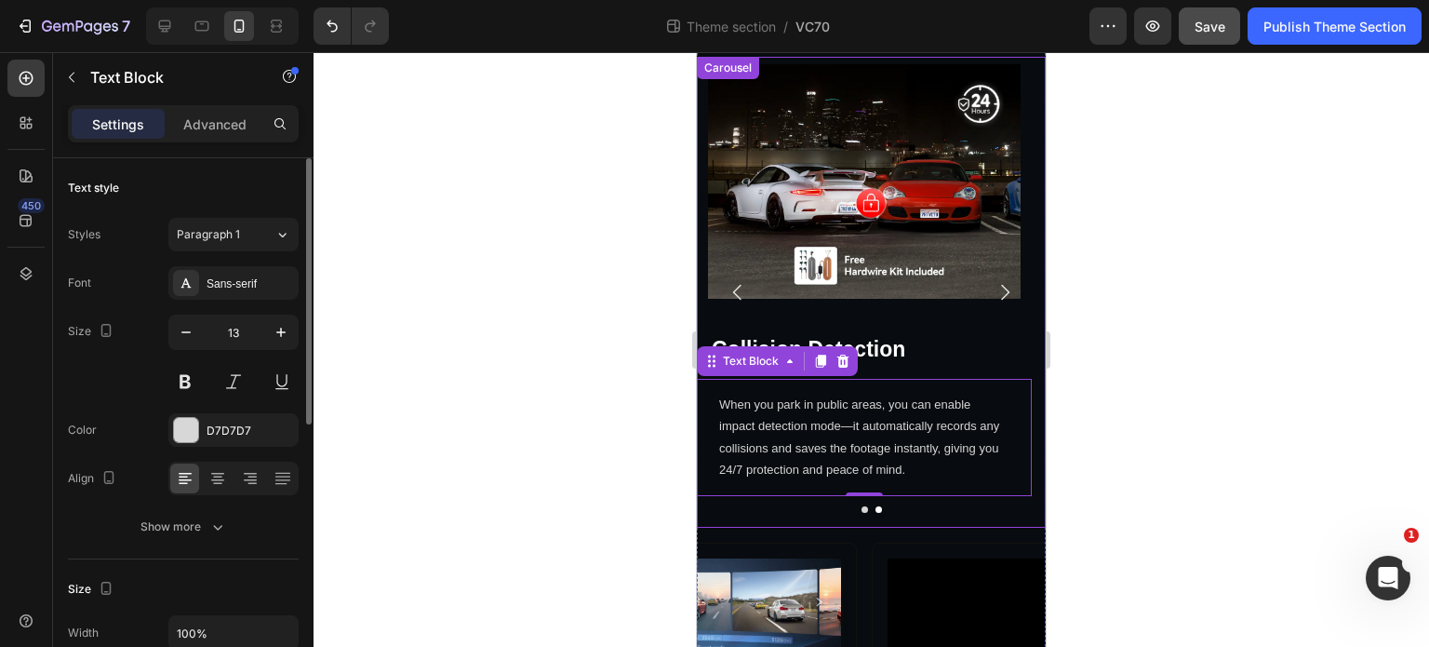
click at [994, 299] on icon "Carousel Next Arrow" at bounding box center [1005, 292] width 22 height 22
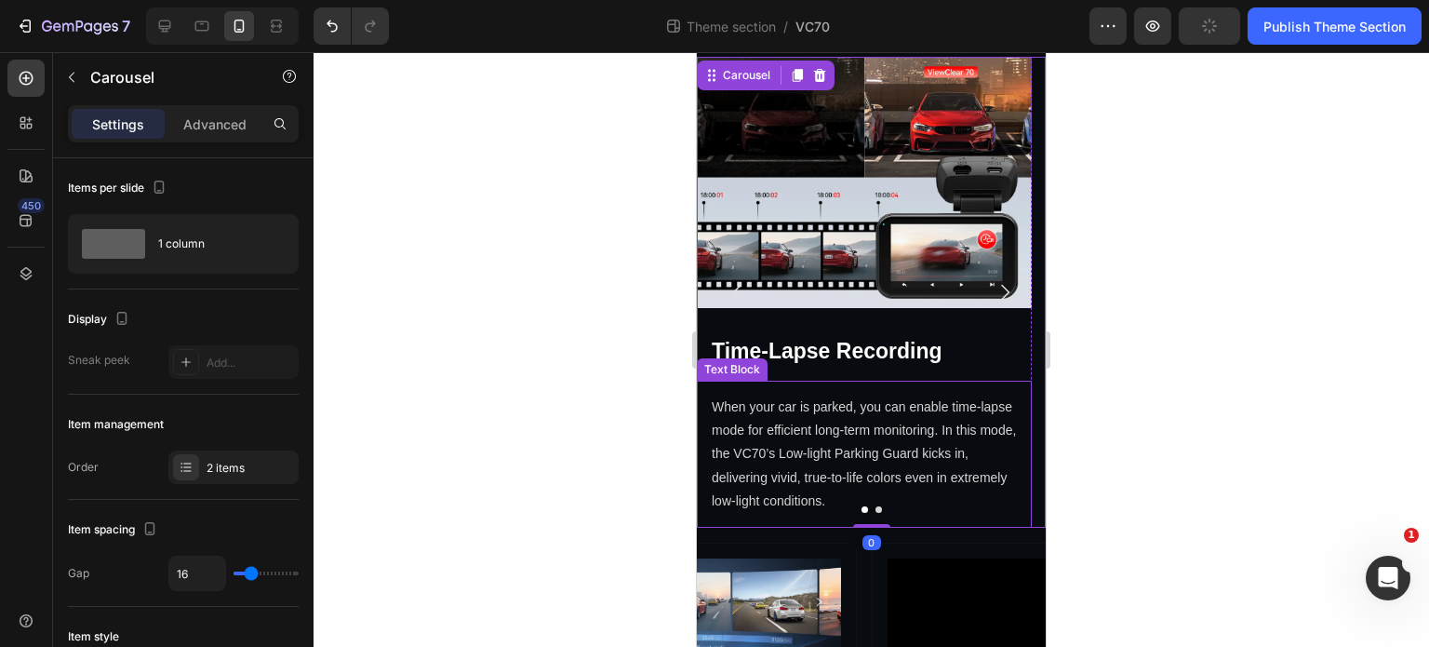
click at [941, 457] on p "When your car is parked, you can enable time-lapse mode for efficient long-term…" at bounding box center [864, 453] width 305 height 117
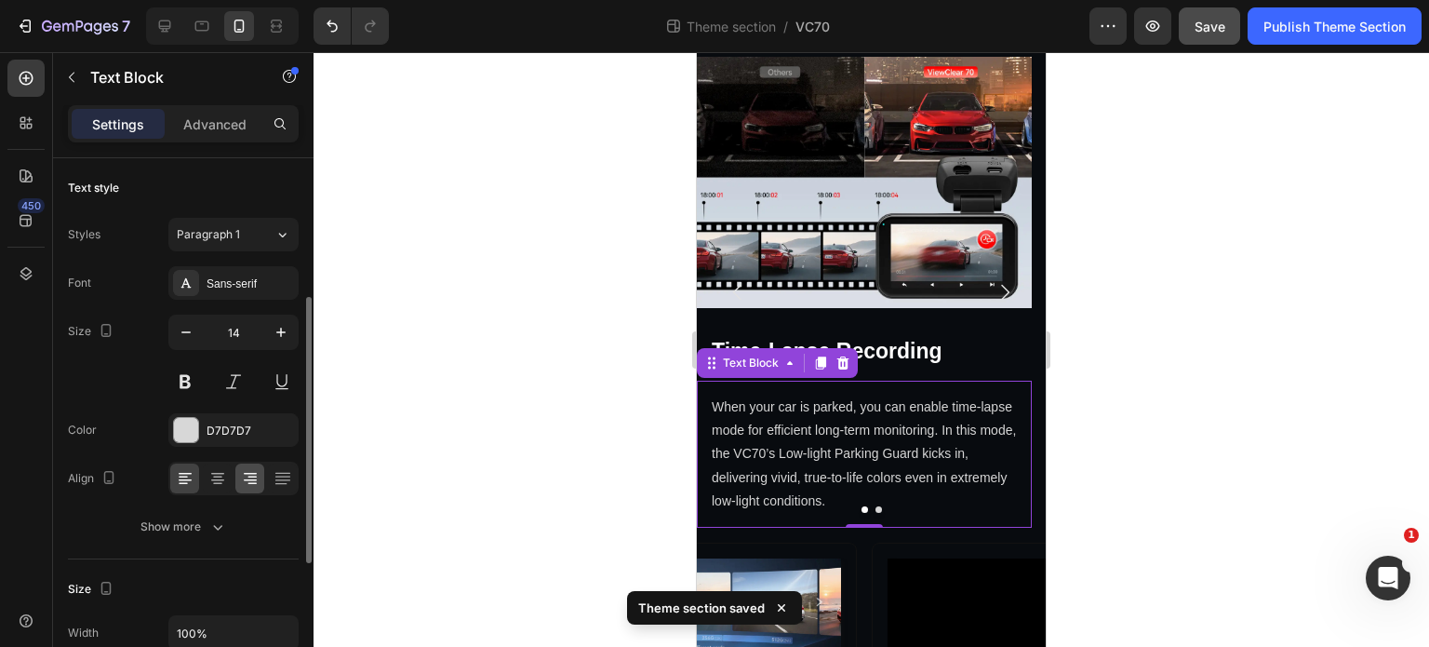
scroll to position [93, 0]
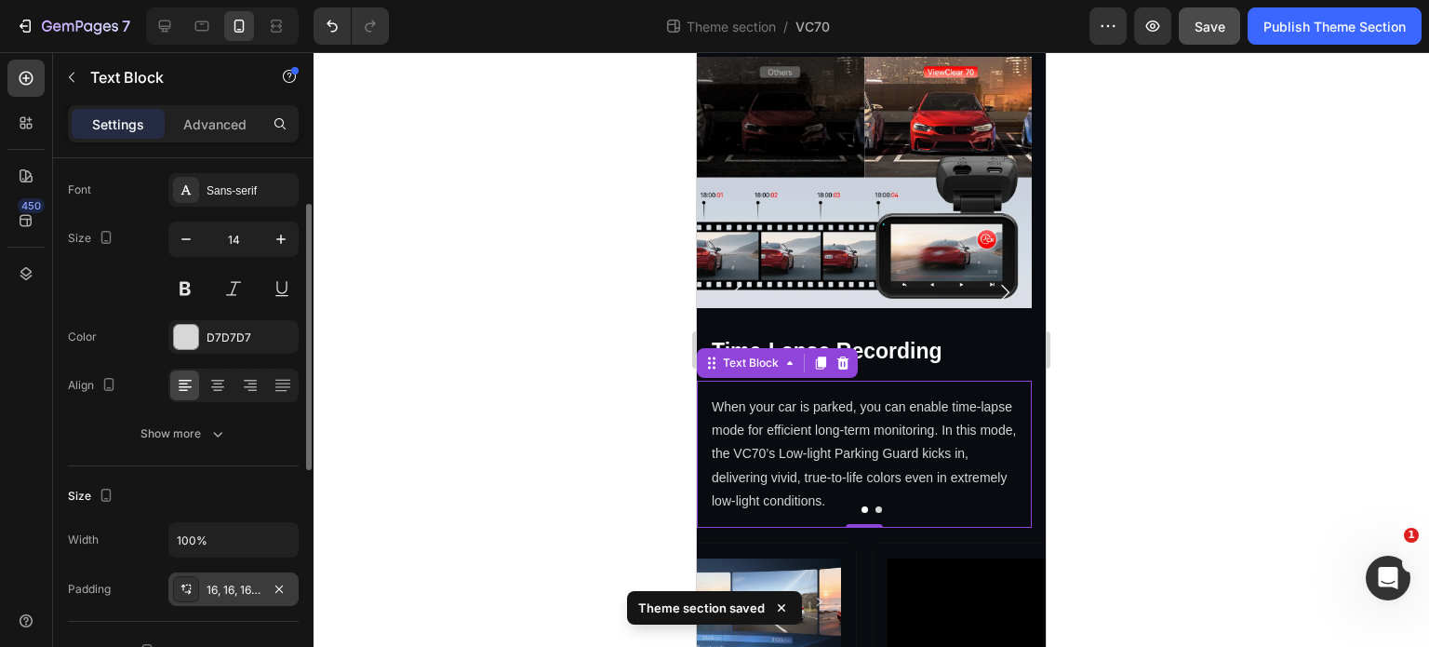
click at [236, 591] on div "16, 16, 16, 16" at bounding box center [234, 590] width 54 height 17
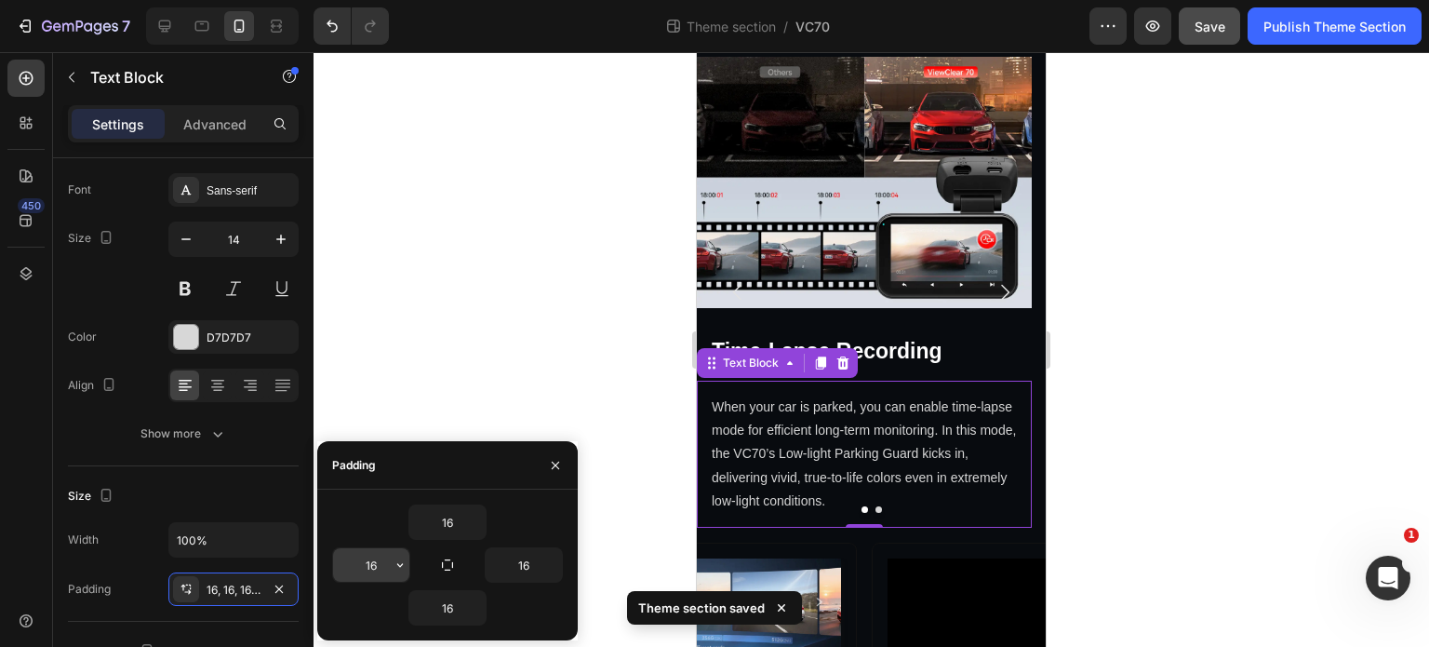
click at [377, 560] on input "16" at bounding box center [371, 564] width 76 height 33
type input "24"
click at [532, 566] on input "16" at bounding box center [524, 564] width 76 height 33
type input "24"
click at [1165, 483] on div at bounding box center [872, 349] width 1116 height 595
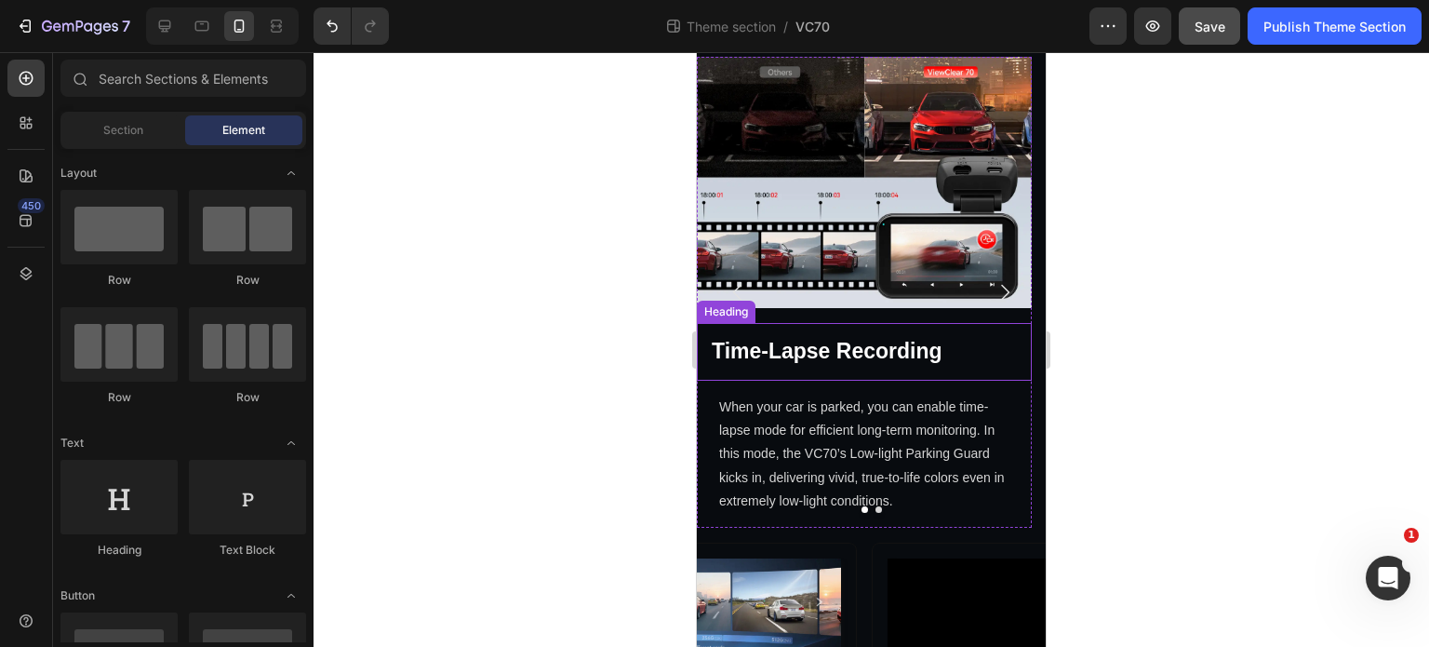
click at [850, 341] on h2 "Time-Lapse Recording" at bounding box center [864, 352] width 335 height 58
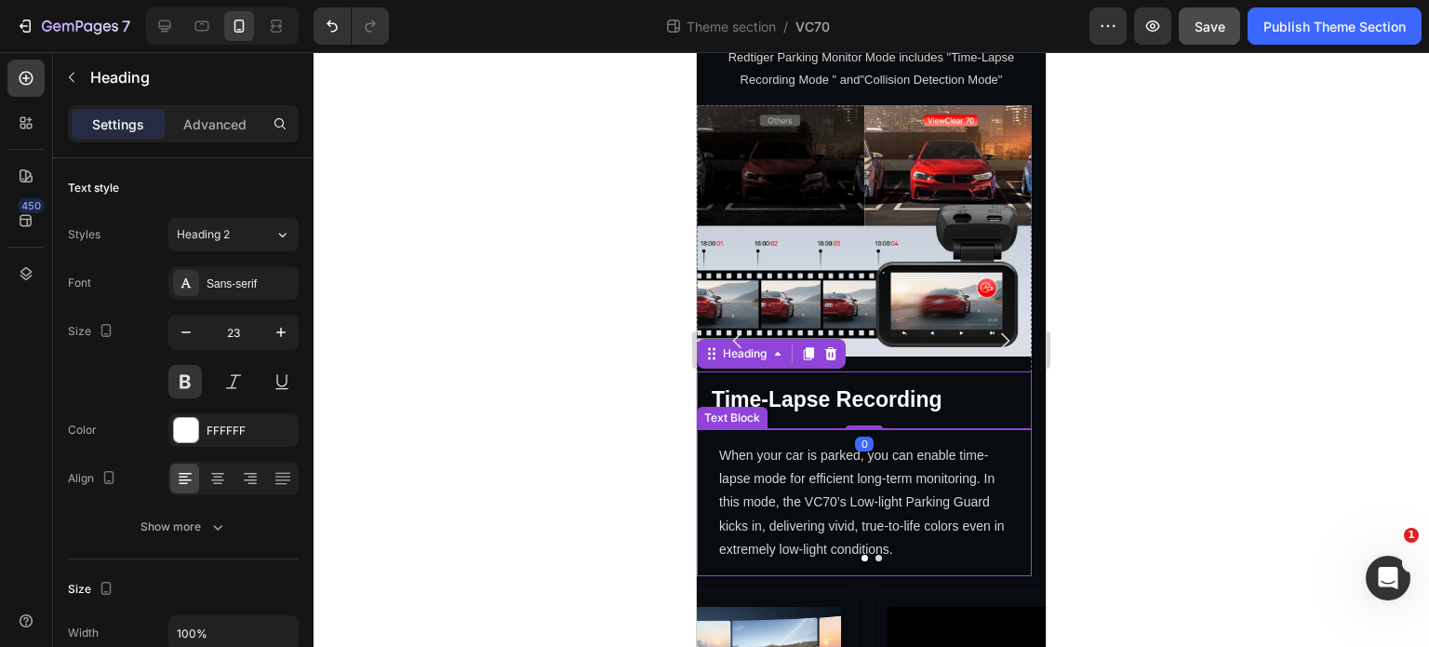
scroll to position [3526, 0]
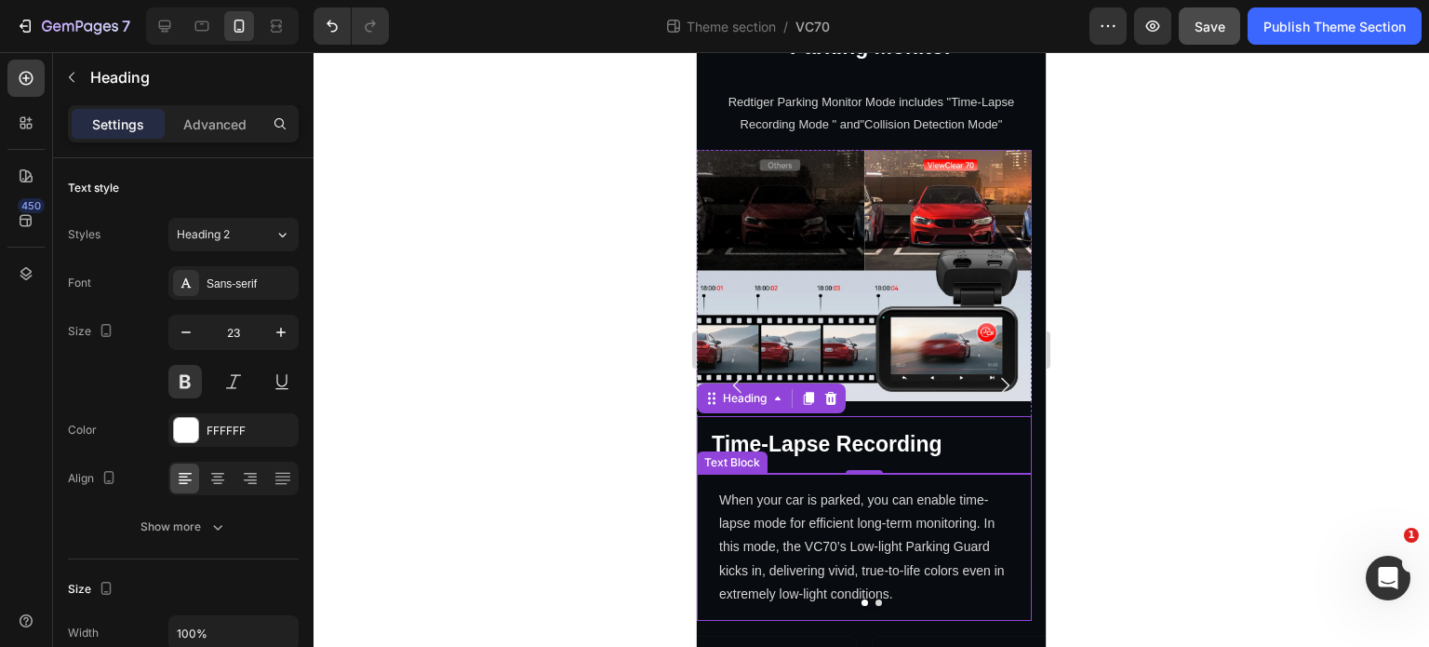
click at [806, 539] on p "When your car is parked, you can enable time-lapse mode for efficient long-term…" at bounding box center [864, 546] width 290 height 117
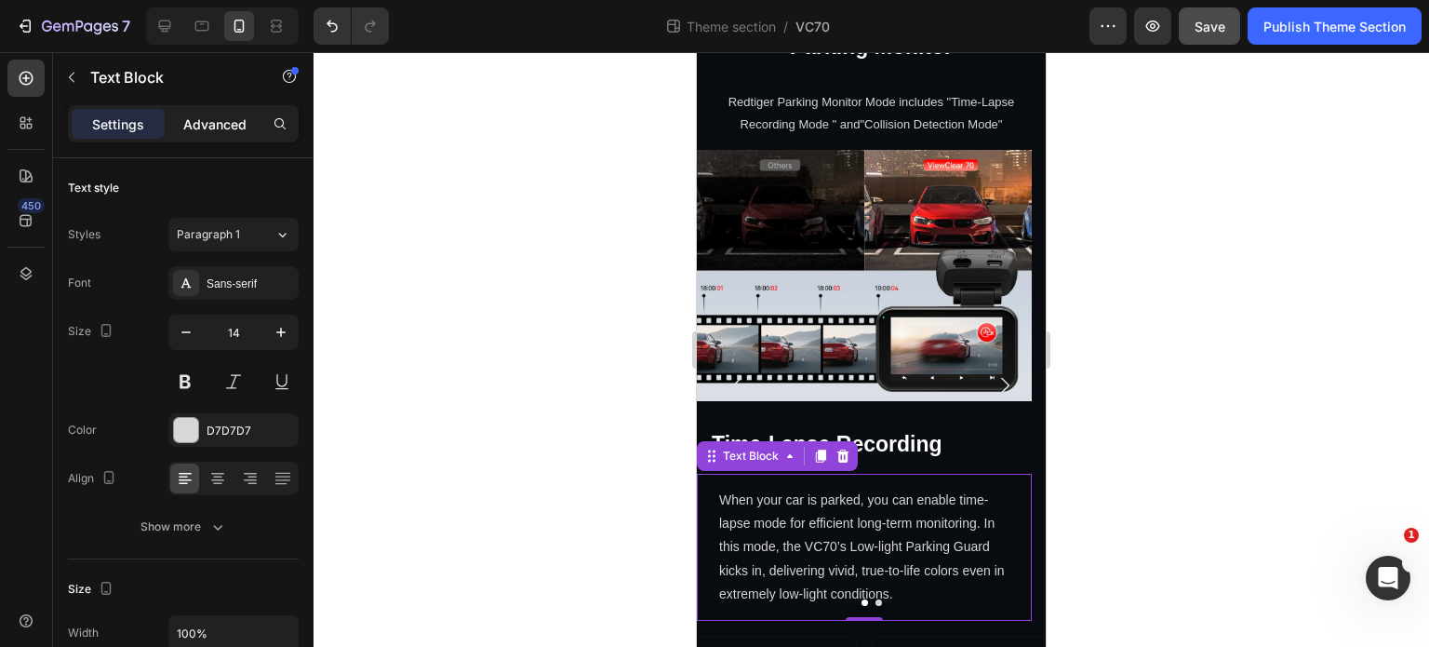
click at [212, 123] on p "Advanced" at bounding box center [214, 124] width 63 height 20
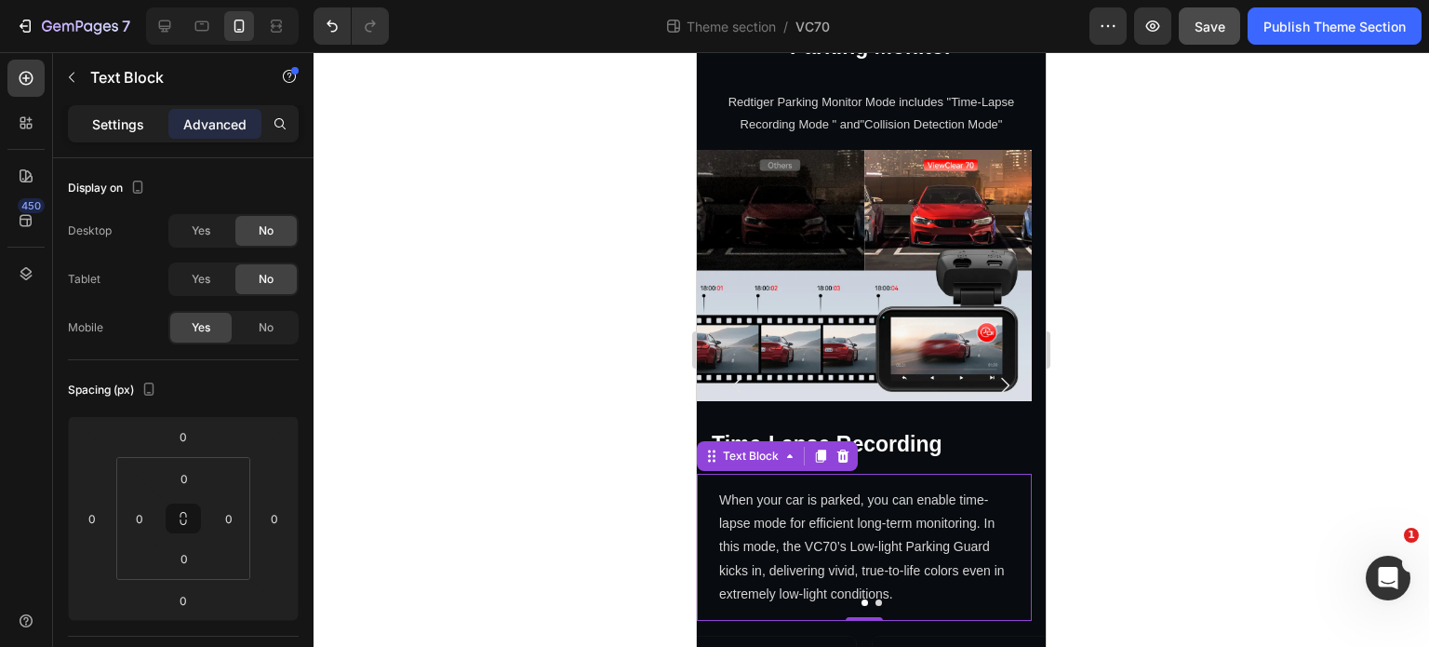
click at [114, 124] on p "Settings" at bounding box center [118, 124] width 52 height 20
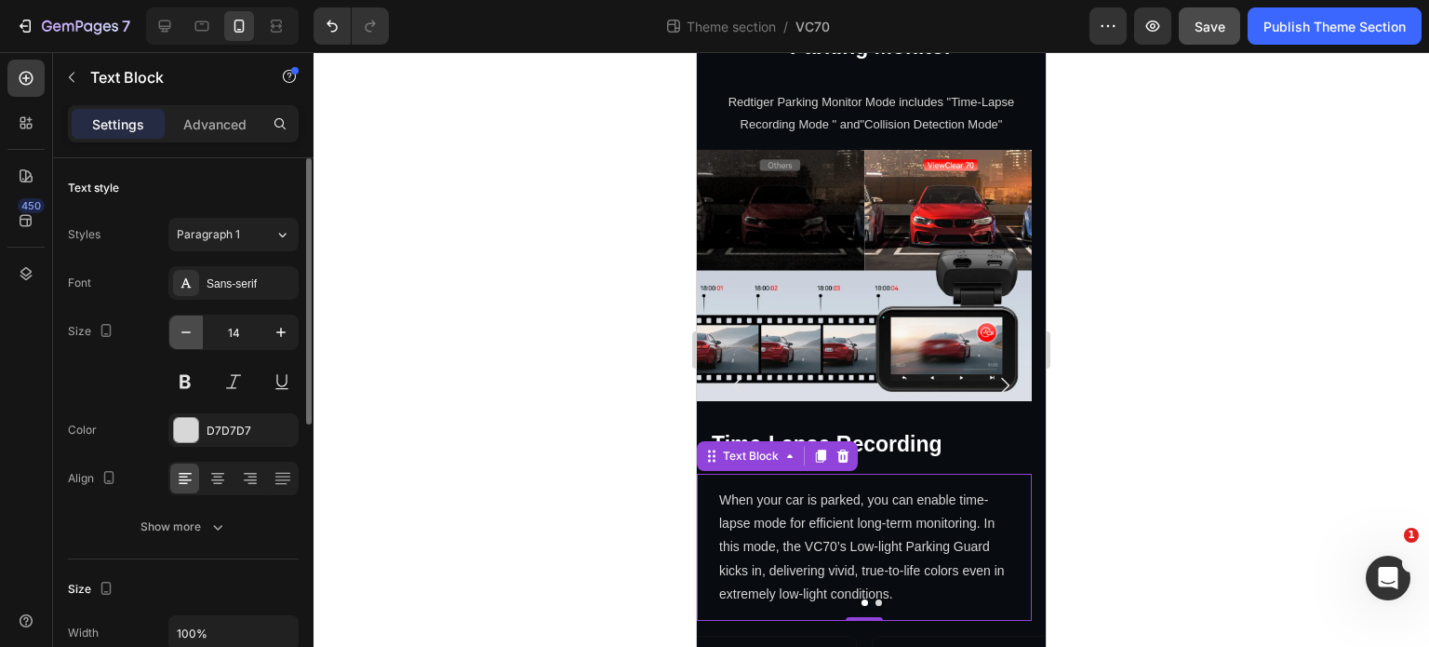
click at [179, 331] on icon "button" at bounding box center [186, 332] width 19 height 19
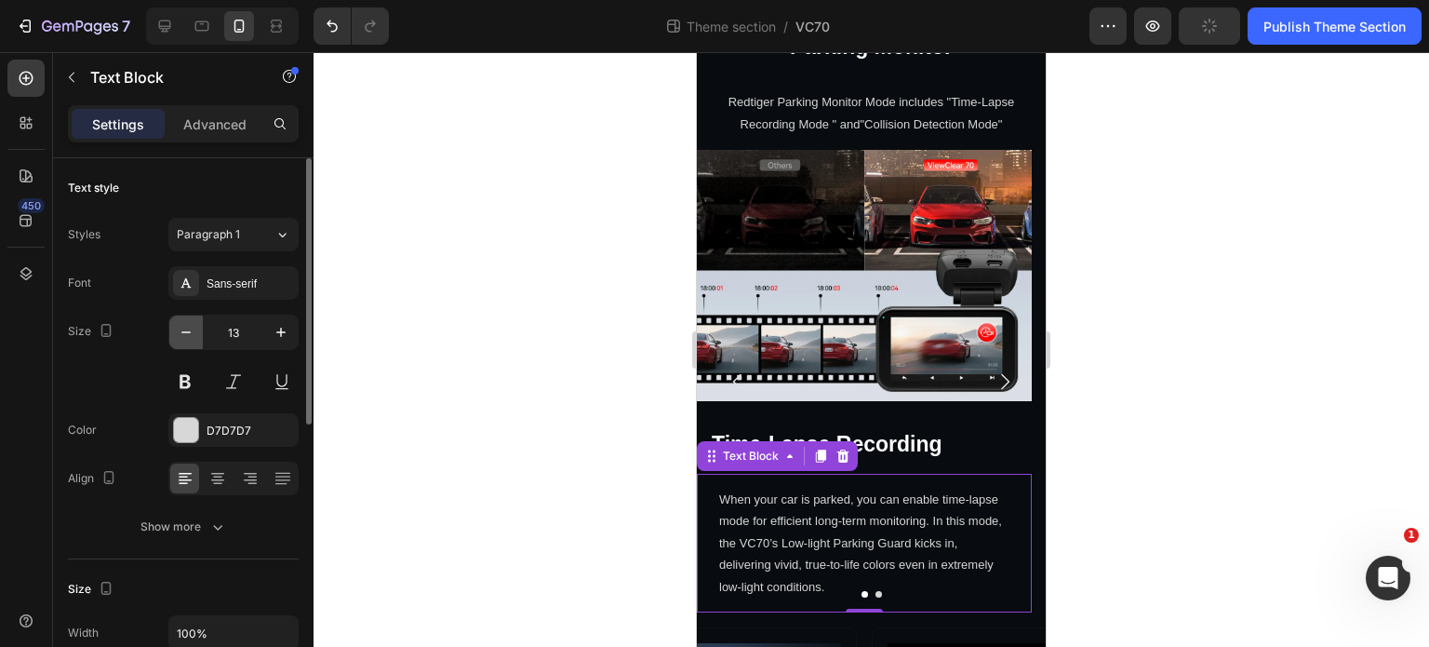
click at [179, 331] on icon "button" at bounding box center [186, 332] width 19 height 19
type input "12"
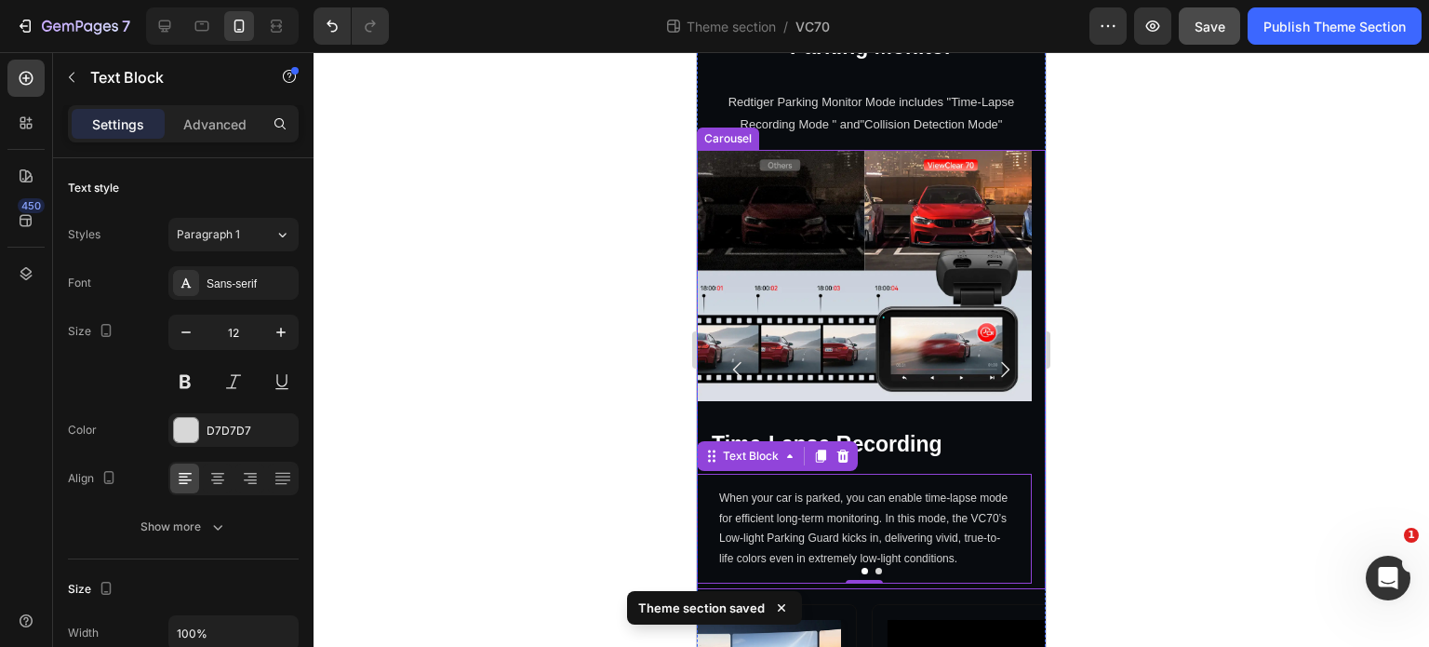
click at [734, 378] on icon "Carousel Back Arrow" at bounding box center [737, 370] width 8 height 16
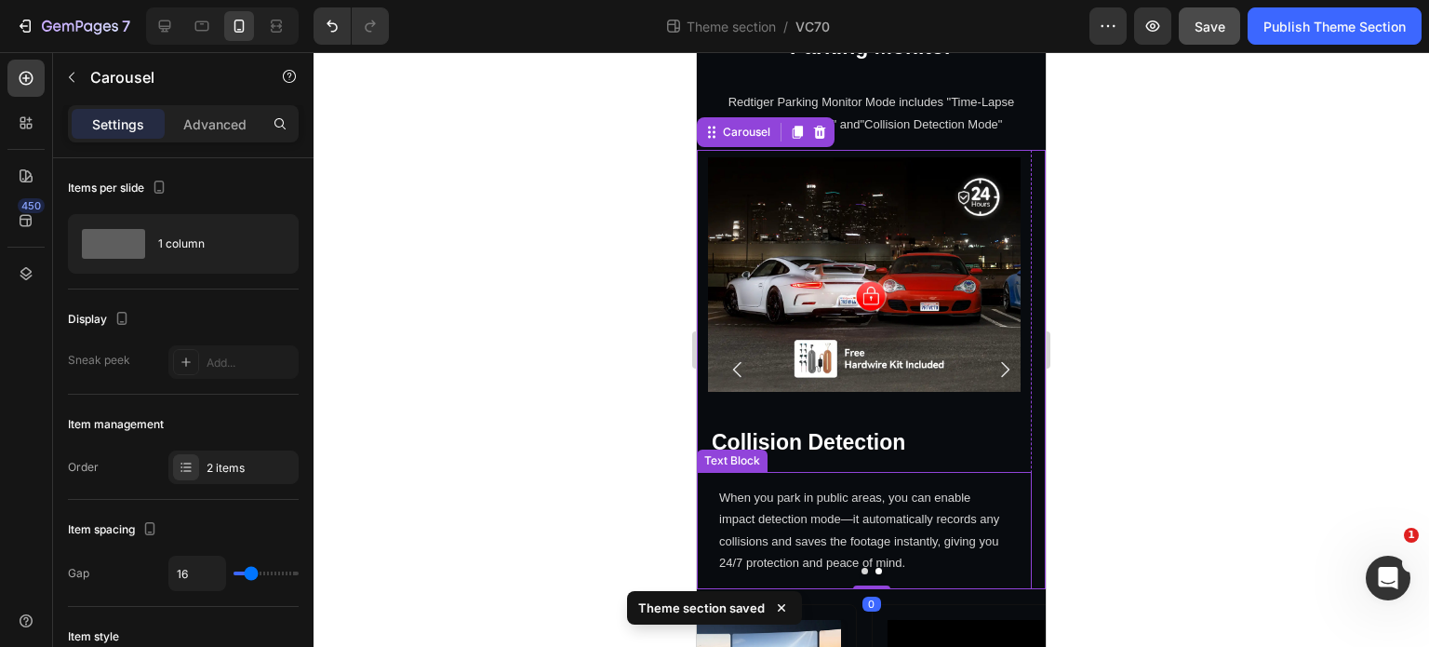
click at [937, 535] on p "When you park in public areas, you can enable impact detection mode—it automati…" at bounding box center [864, 530] width 290 height 87
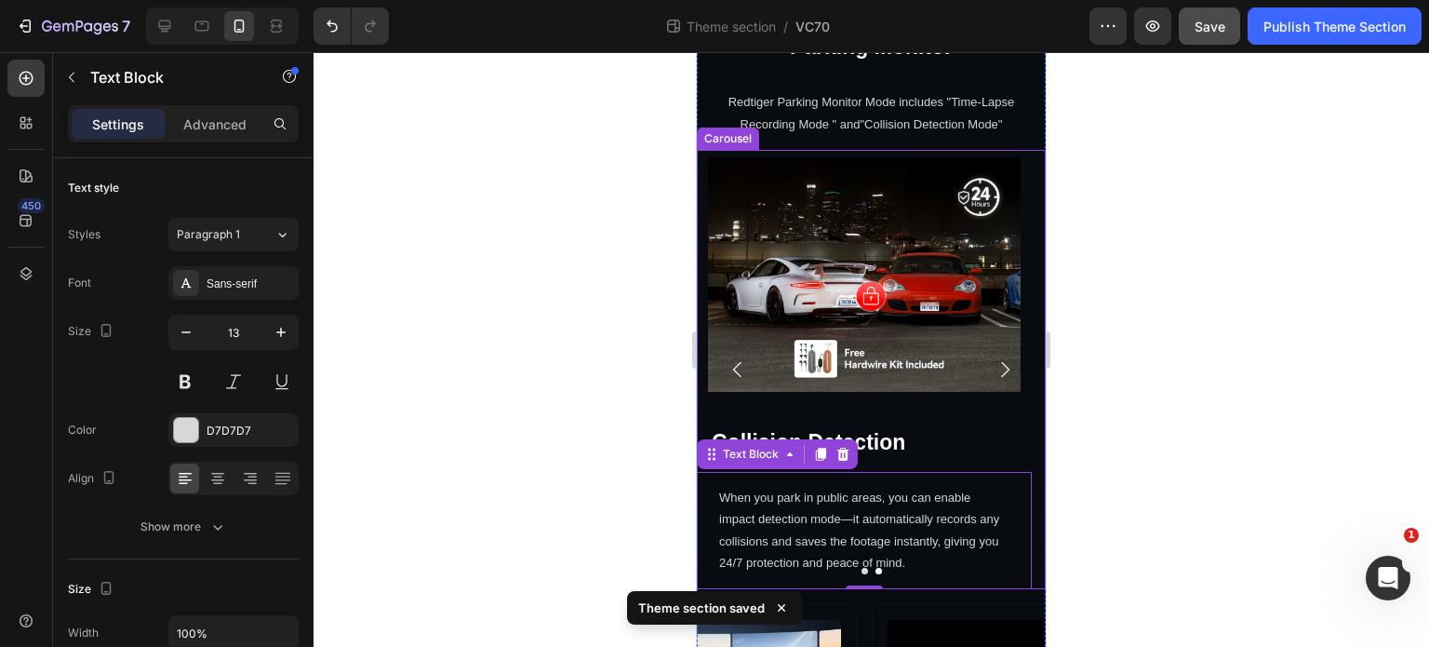
click at [986, 367] on button "Carousel Next Arrow" at bounding box center [1005, 369] width 52 height 52
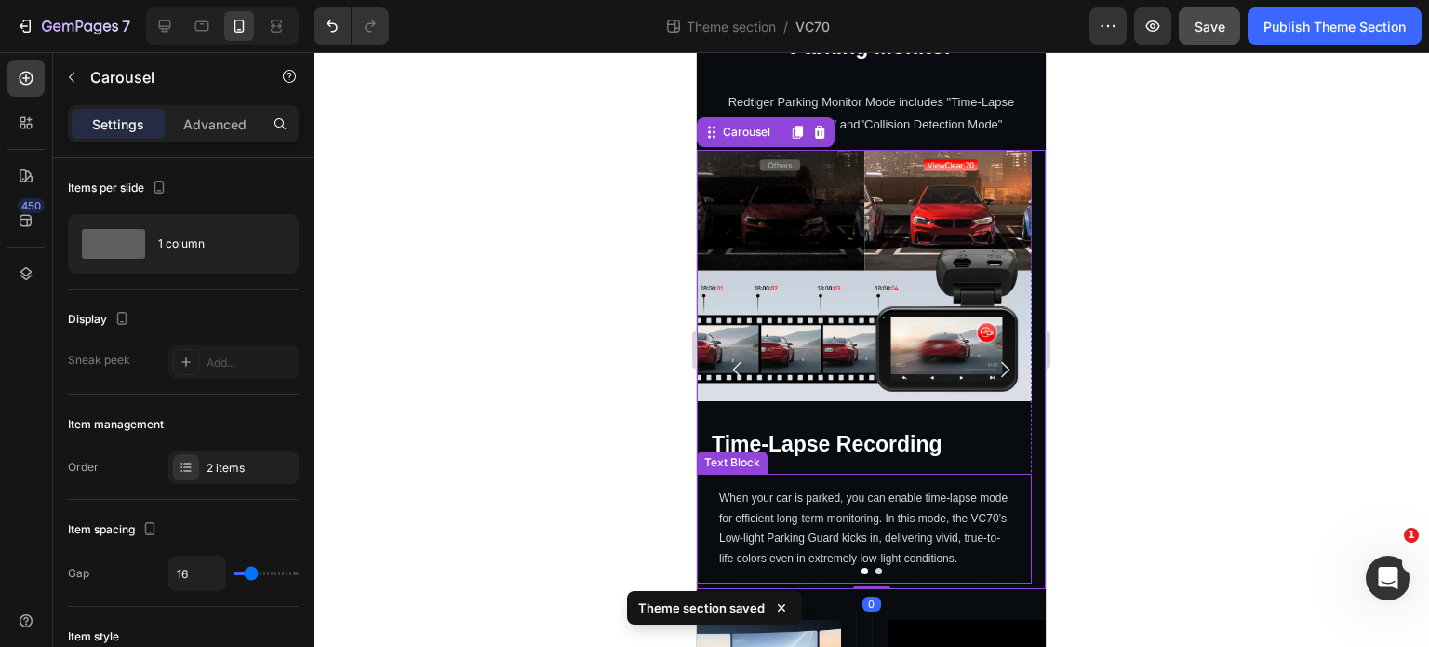
click at [845, 512] on p "When your car is parked, you can enable time-lapse mode for efficient long-term…" at bounding box center [864, 528] width 290 height 80
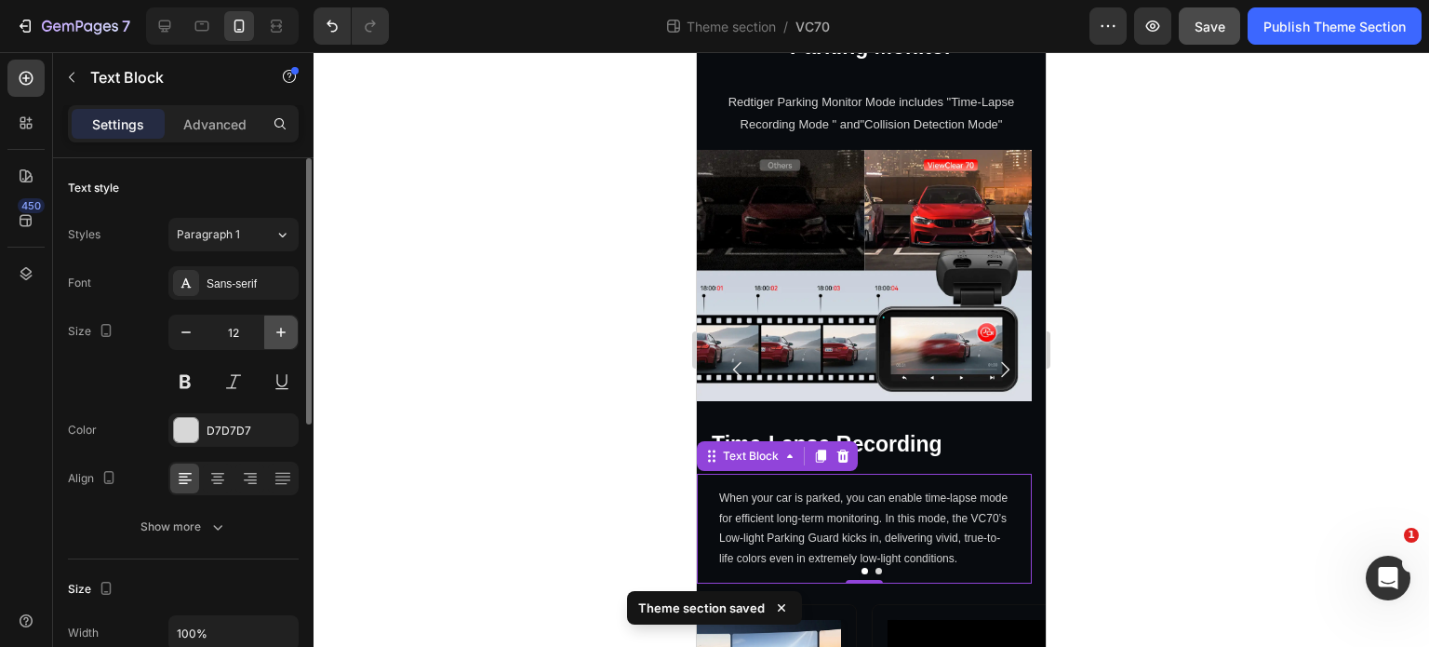
click at [284, 327] on icon "button" at bounding box center [281, 332] width 19 height 19
type input "13"
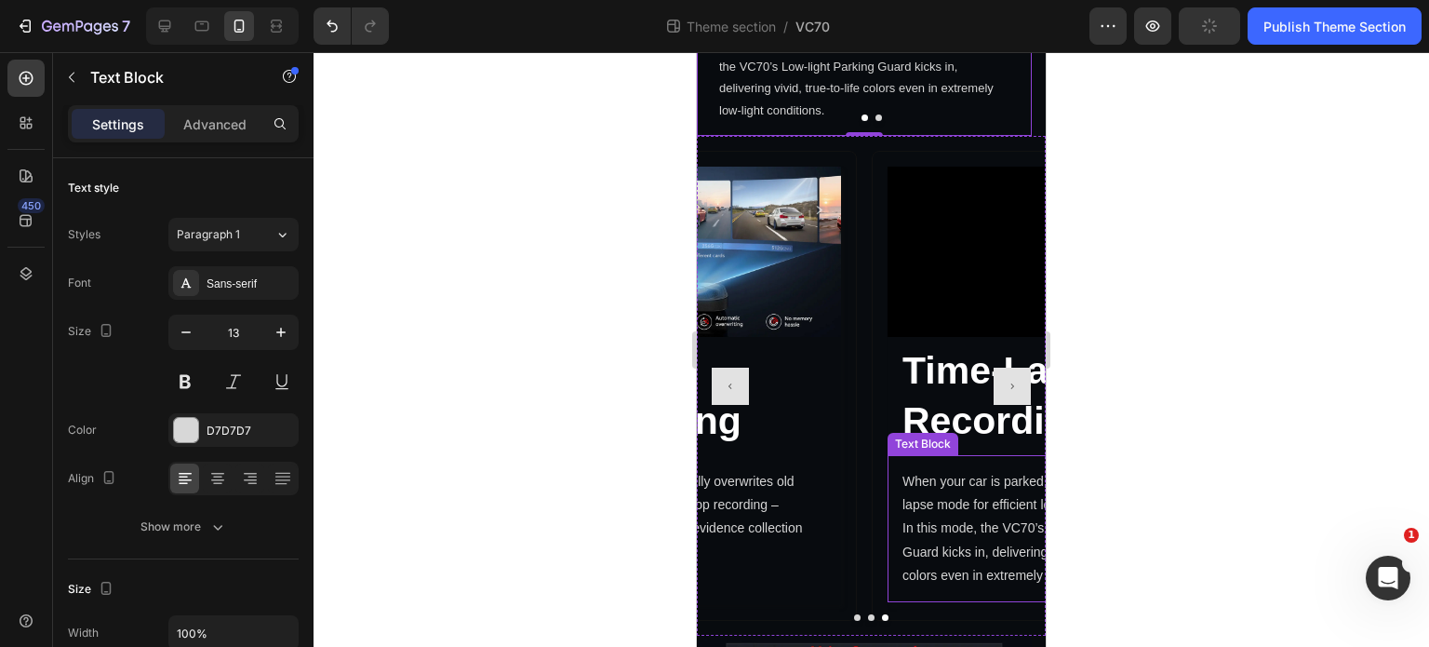
scroll to position [3992, 0]
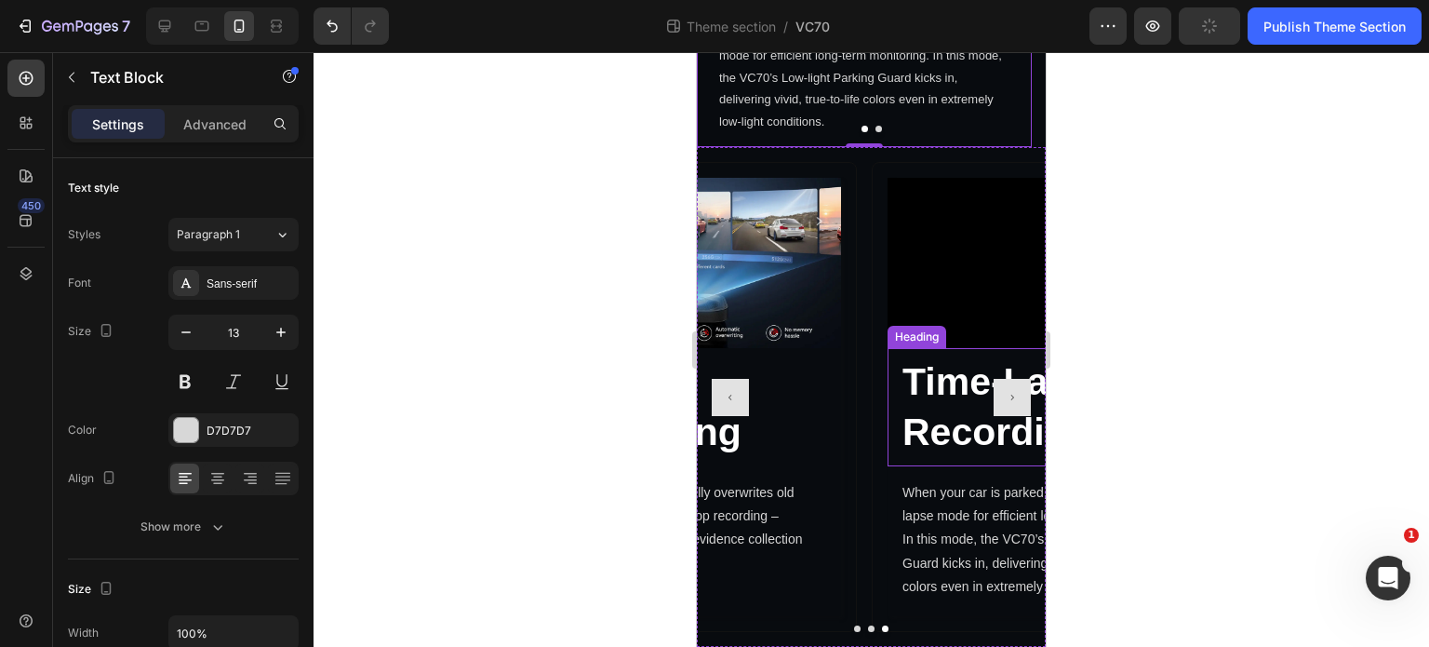
click at [1008, 401] on button "Carousel Next Arrow" at bounding box center [1012, 397] width 37 height 37
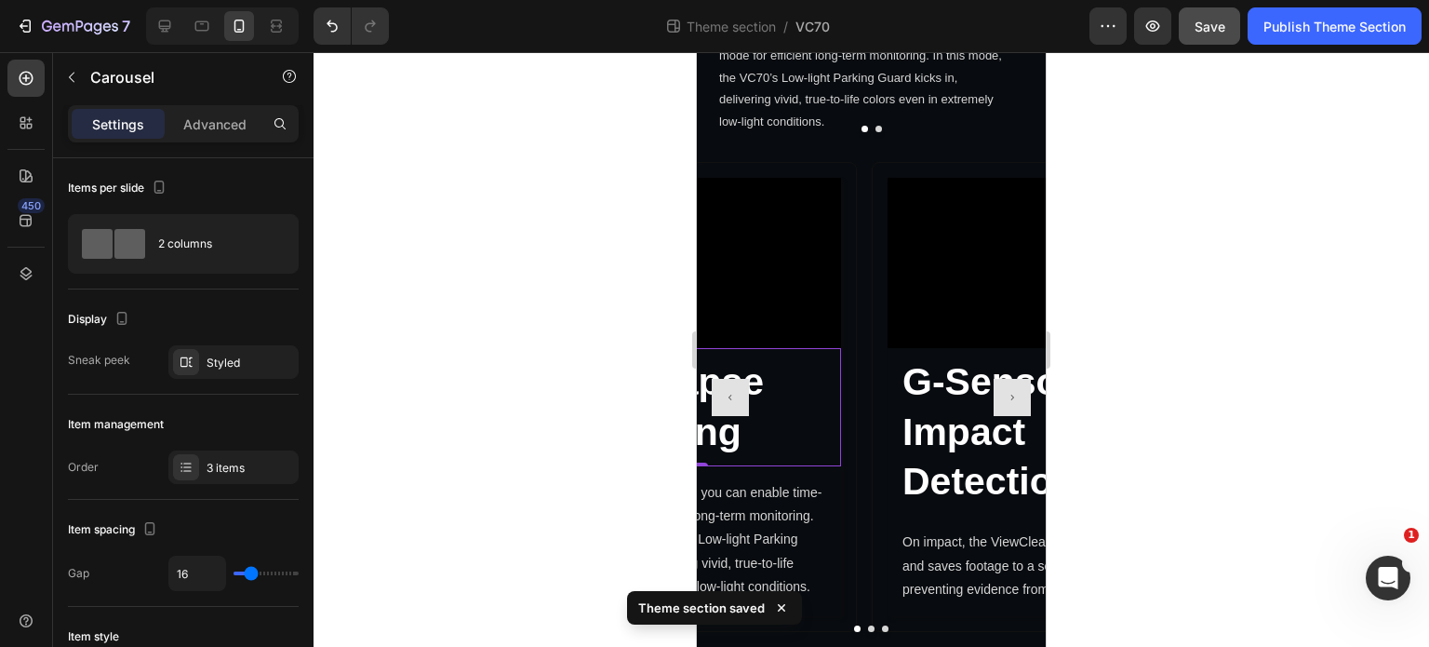
click at [789, 401] on p "Time-Lapse Recording" at bounding box center [690, 407] width 274 height 100
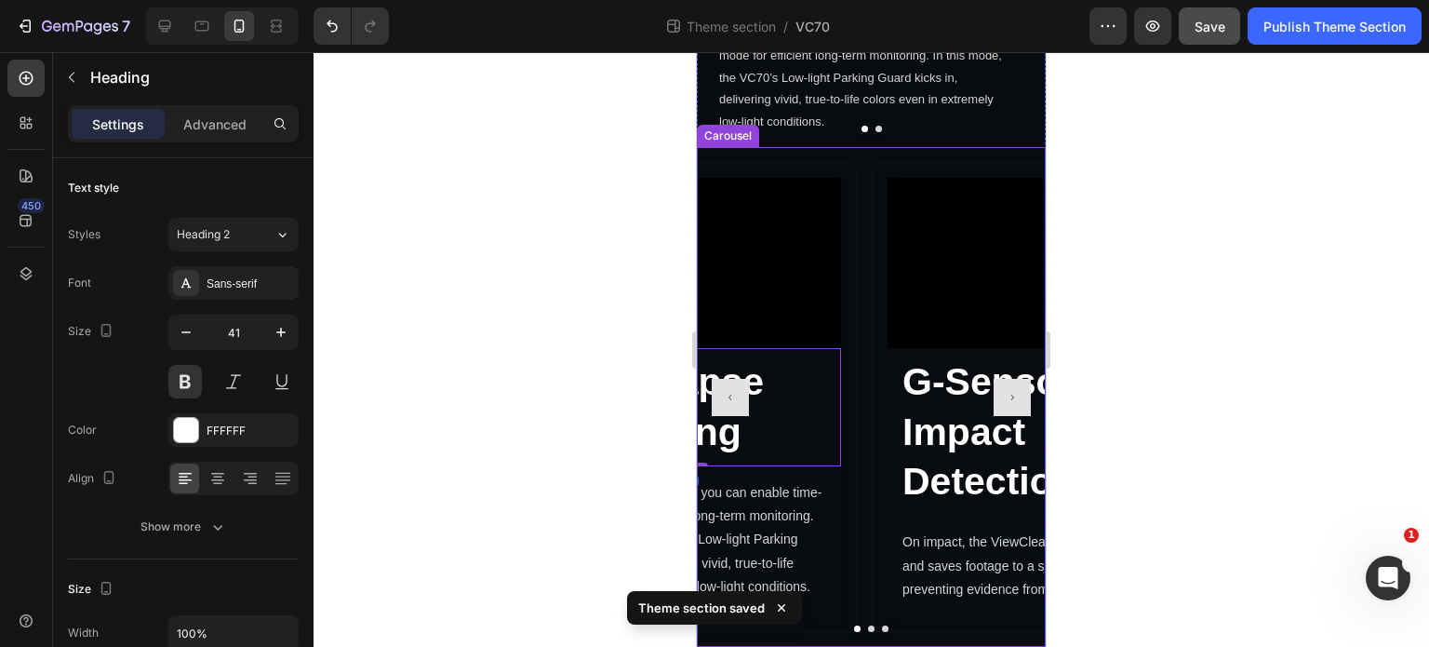
click at [730, 416] on button "Carousel Back Arrow" at bounding box center [730, 397] width 37 height 37
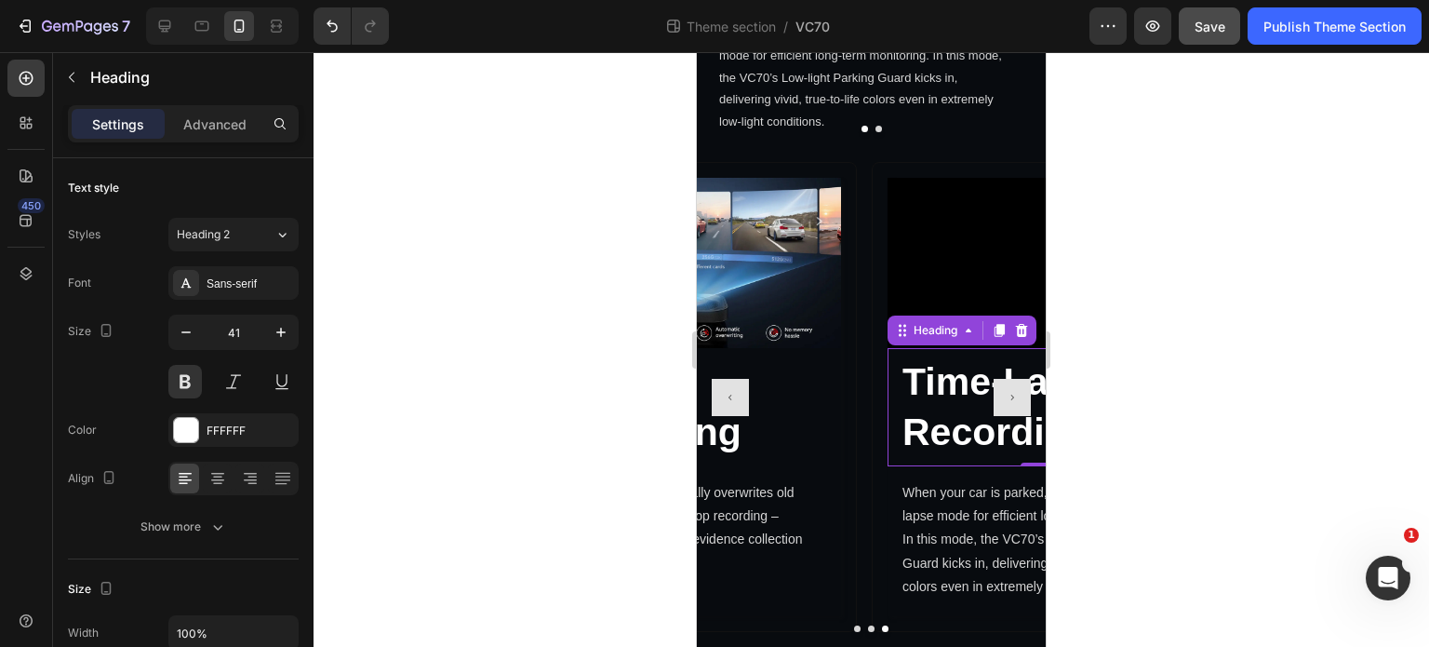
click at [949, 423] on p "Time-Lapse Recording" at bounding box center [1040, 407] width 274 height 100
click at [1001, 330] on icon at bounding box center [1000, 331] width 10 height 13
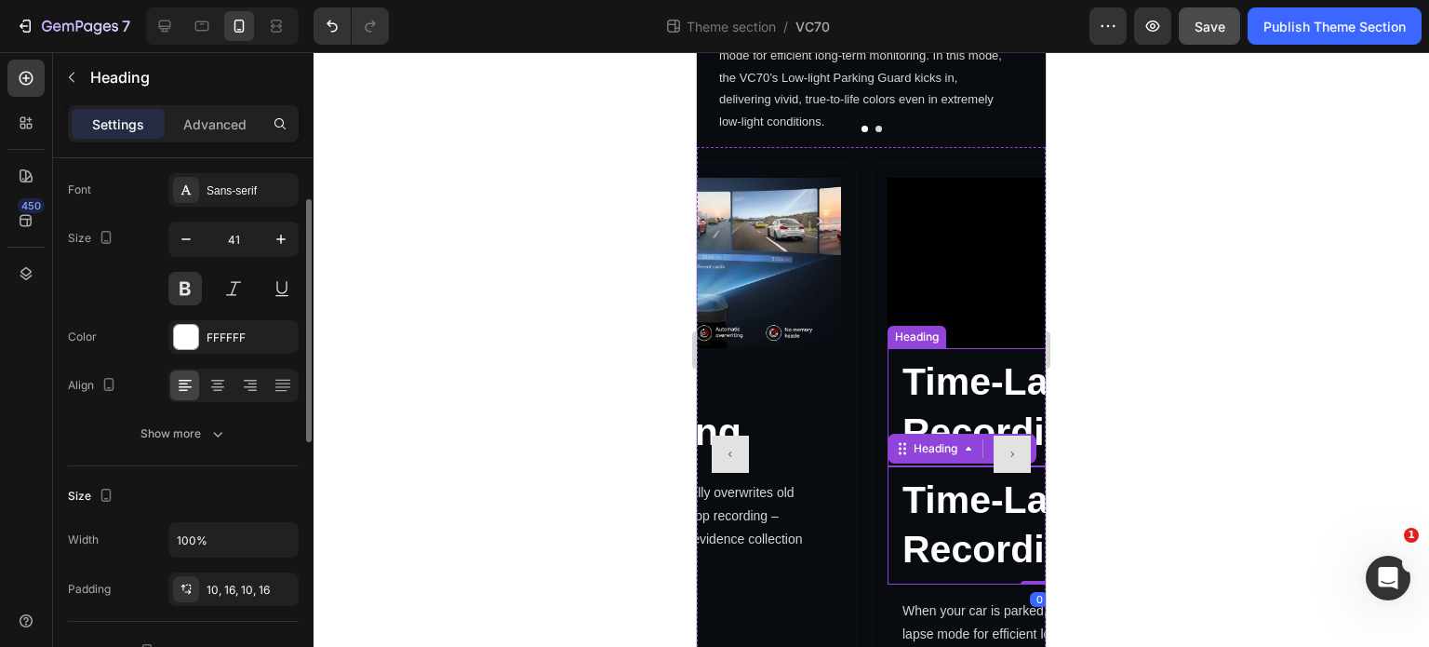
click at [975, 385] on p "Time-Lapse Recording" at bounding box center [1040, 407] width 274 height 100
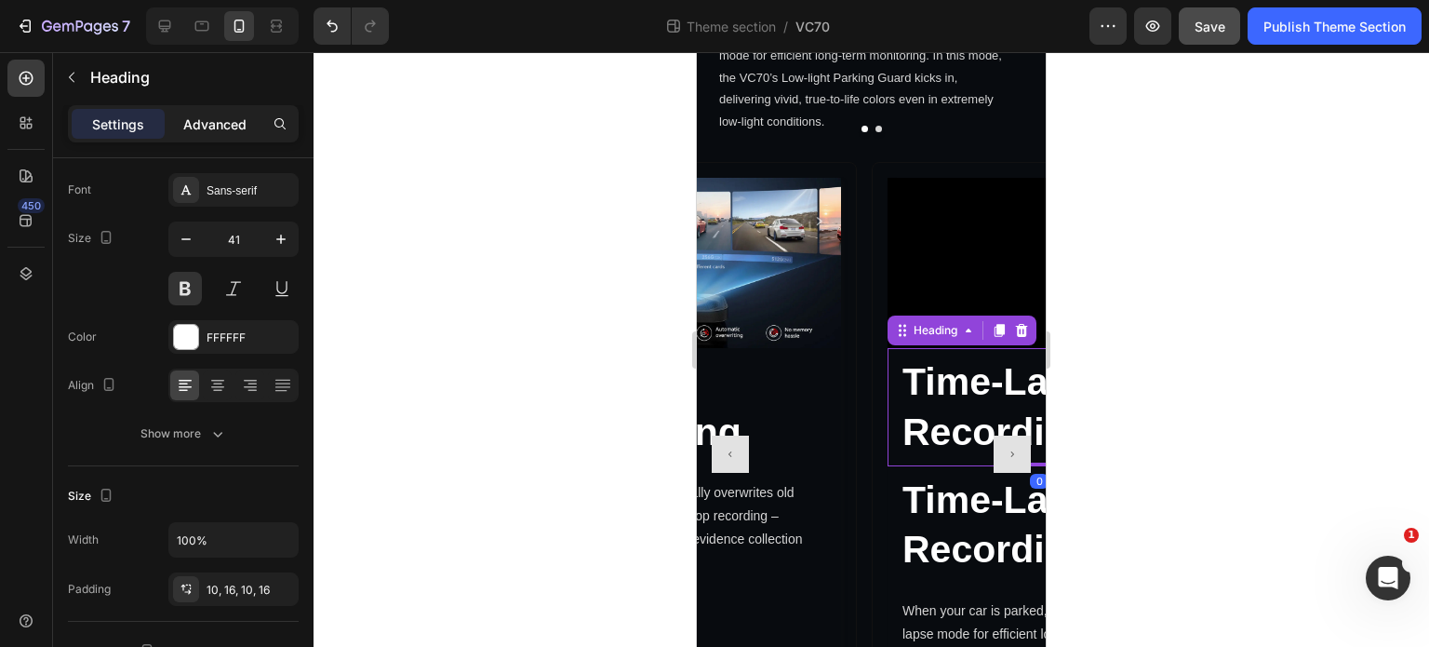
click at [214, 119] on p "Advanced" at bounding box center [214, 124] width 63 height 20
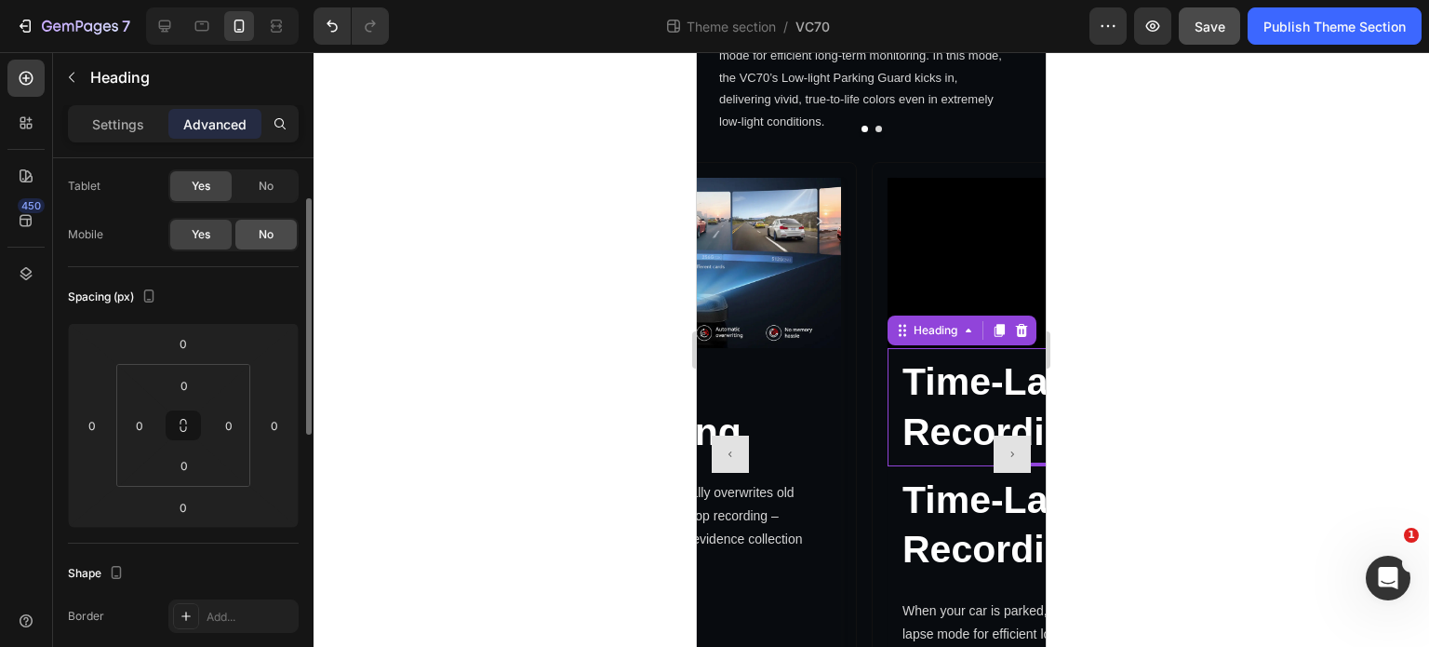
click at [263, 241] on div "No" at bounding box center [265, 235] width 61 height 30
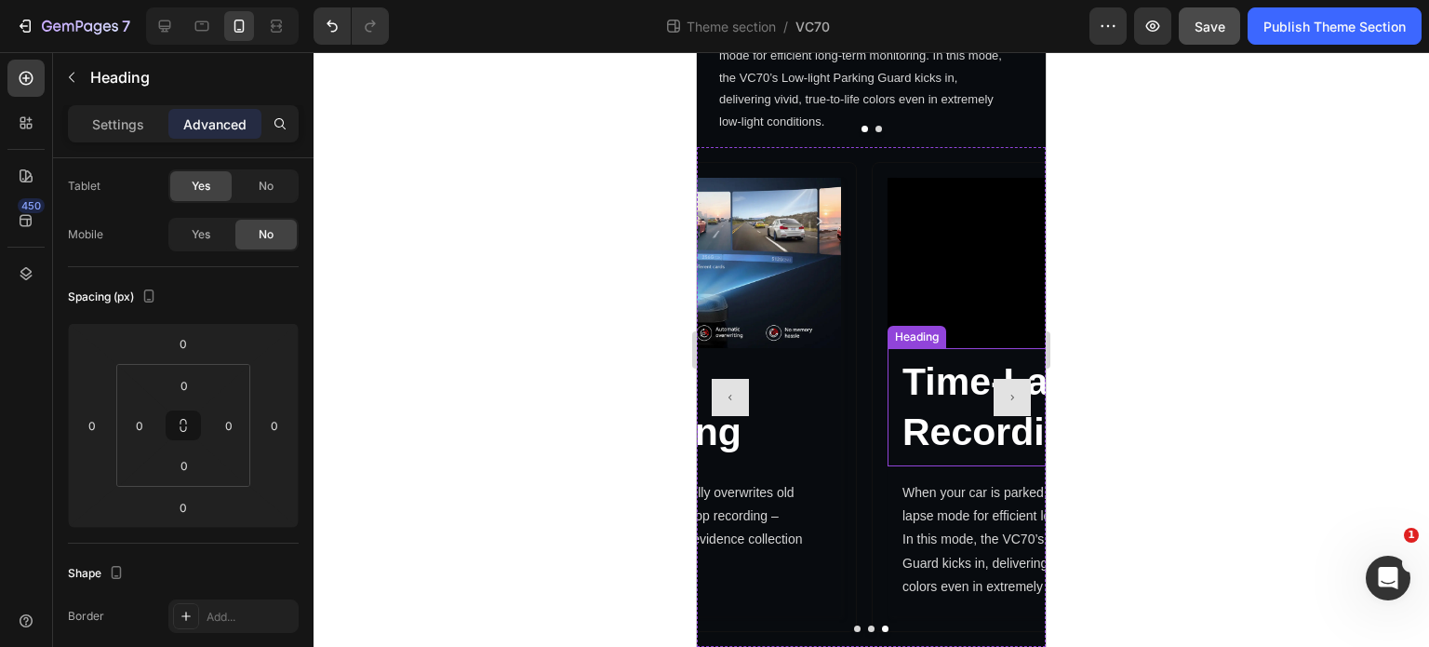
click at [943, 405] on h2 "Time-Lapse Recording" at bounding box center [1039, 407] width 303 height 118
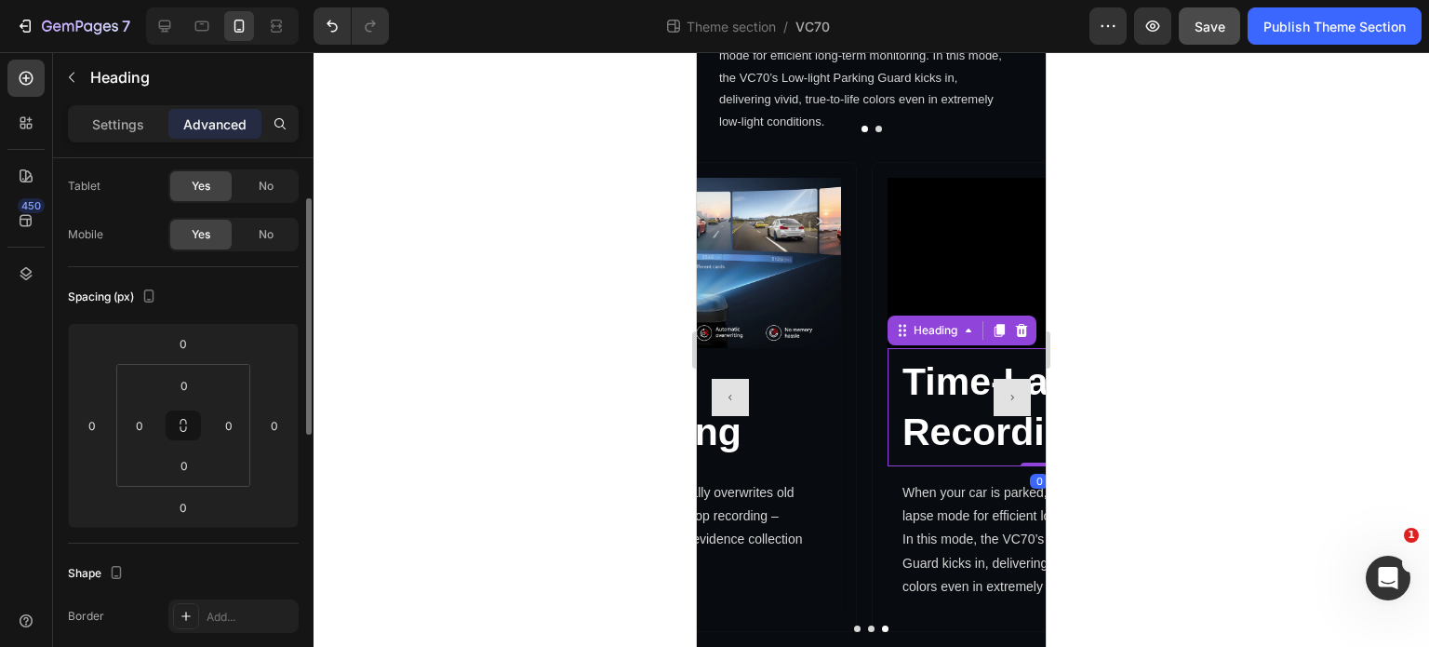
scroll to position [0, 0]
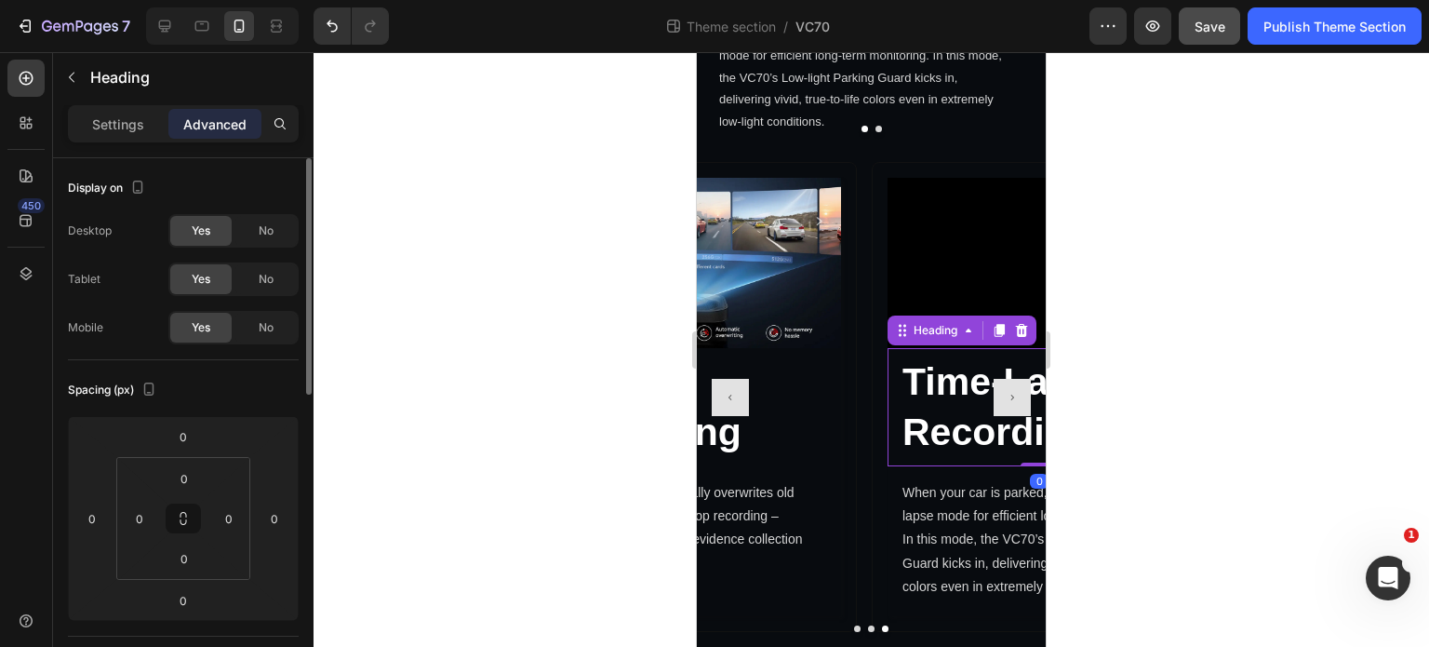
click at [261, 248] on div "Desktop Yes No Tablet Yes No Mobile Yes No" at bounding box center [183, 279] width 231 height 130
click at [271, 237] on span "No" at bounding box center [266, 230] width 15 height 17
click at [272, 278] on span "No" at bounding box center [266, 279] width 15 height 17
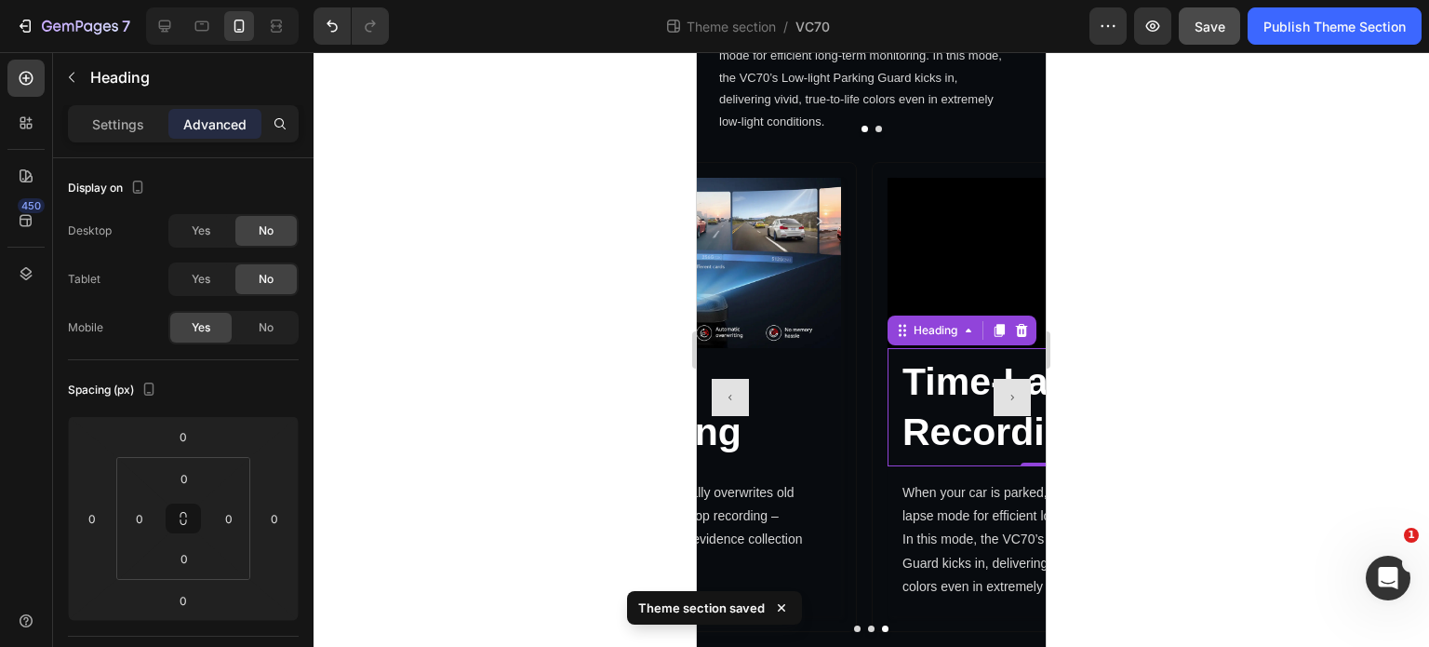
click at [940, 393] on h2 "Time-Lapse Recording" at bounding box center [1039, 407] width 303 height 118
click at [957, 438] on p "Time-Lapse Recording" at bounding box center [1040, 407] width 274 height 100
click at [128, 122] on p "Settings" at bounding box center [118, 124] width 52 height 20
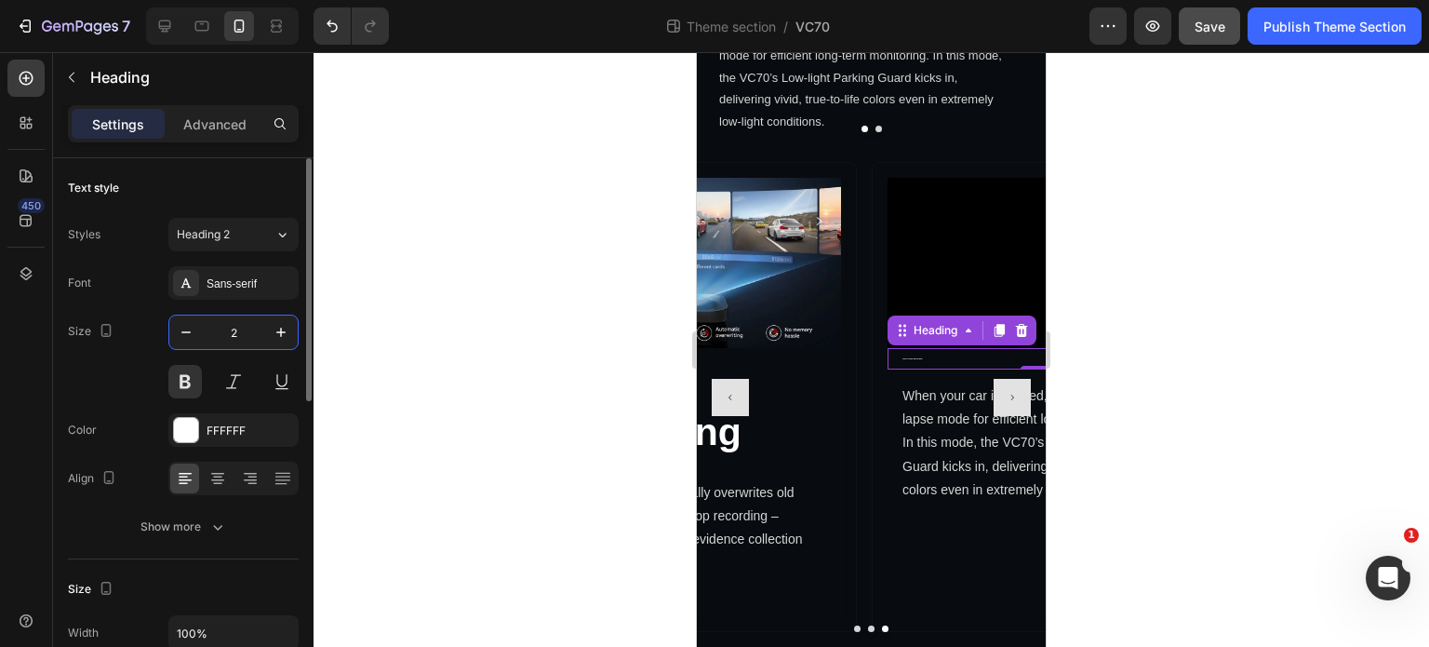
type input "23"
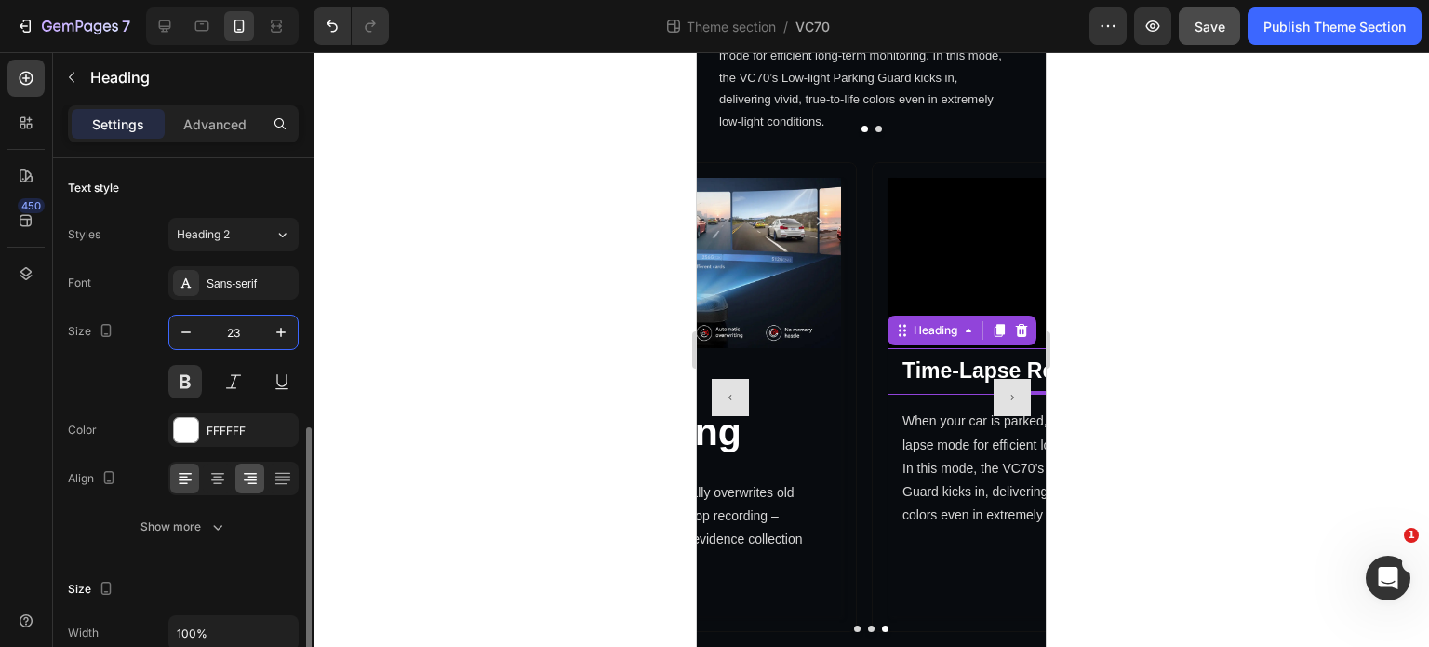
scroll to position [279, 0]
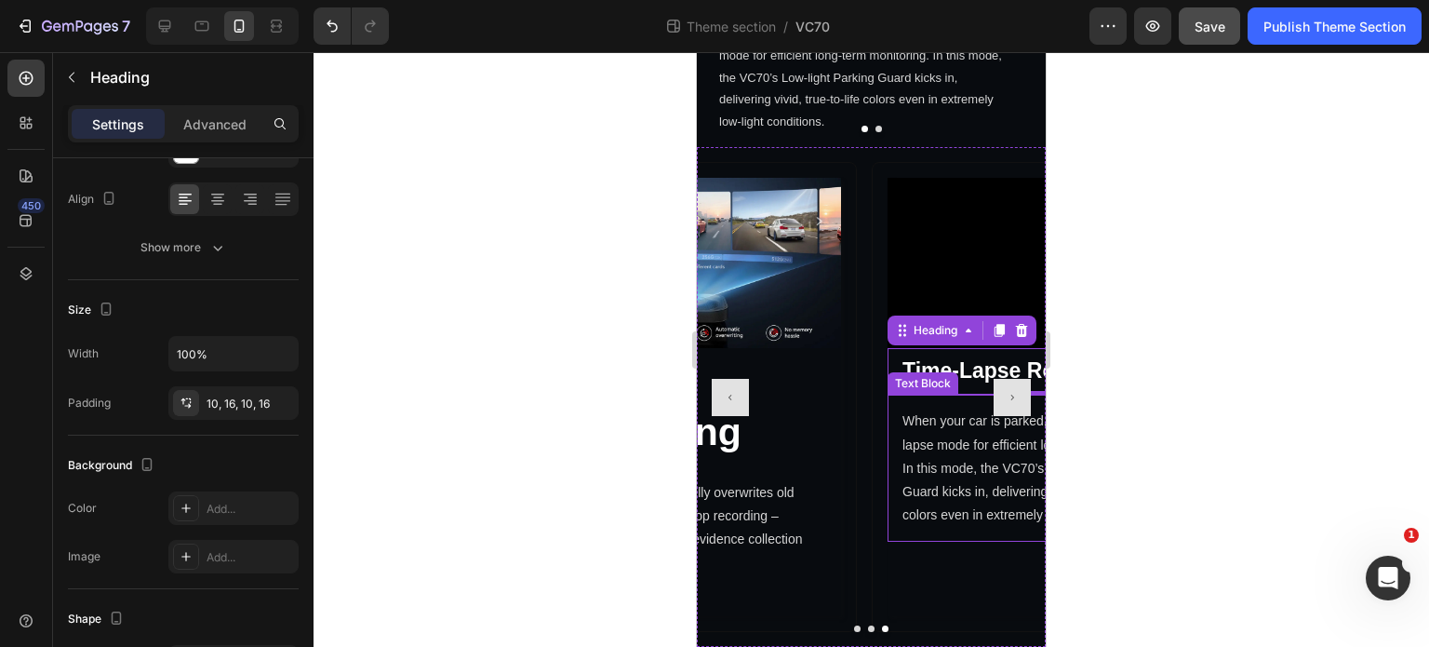
click at [942, 488] on p "When your car is parked, you can enable time-lapse mode for efficient long-term…" at bounding box center [1040, 467] width 274 height 117
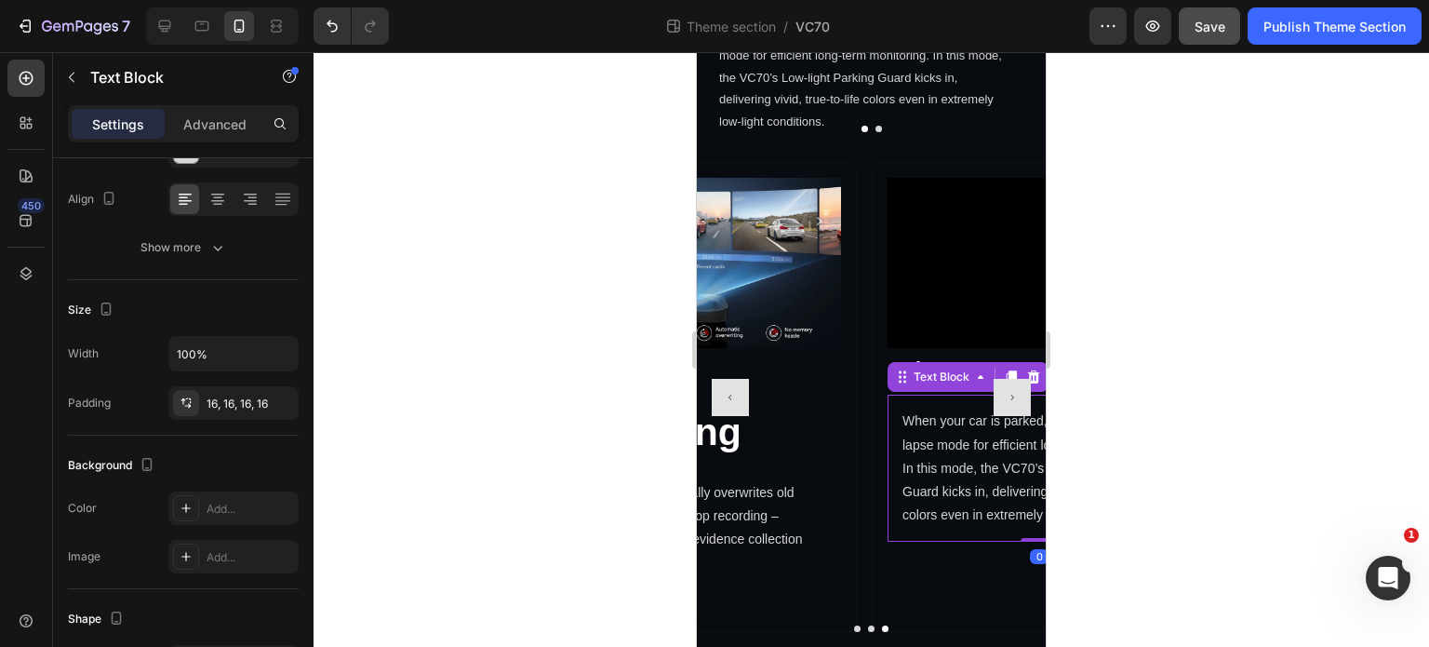
scroll to position [0, 0]
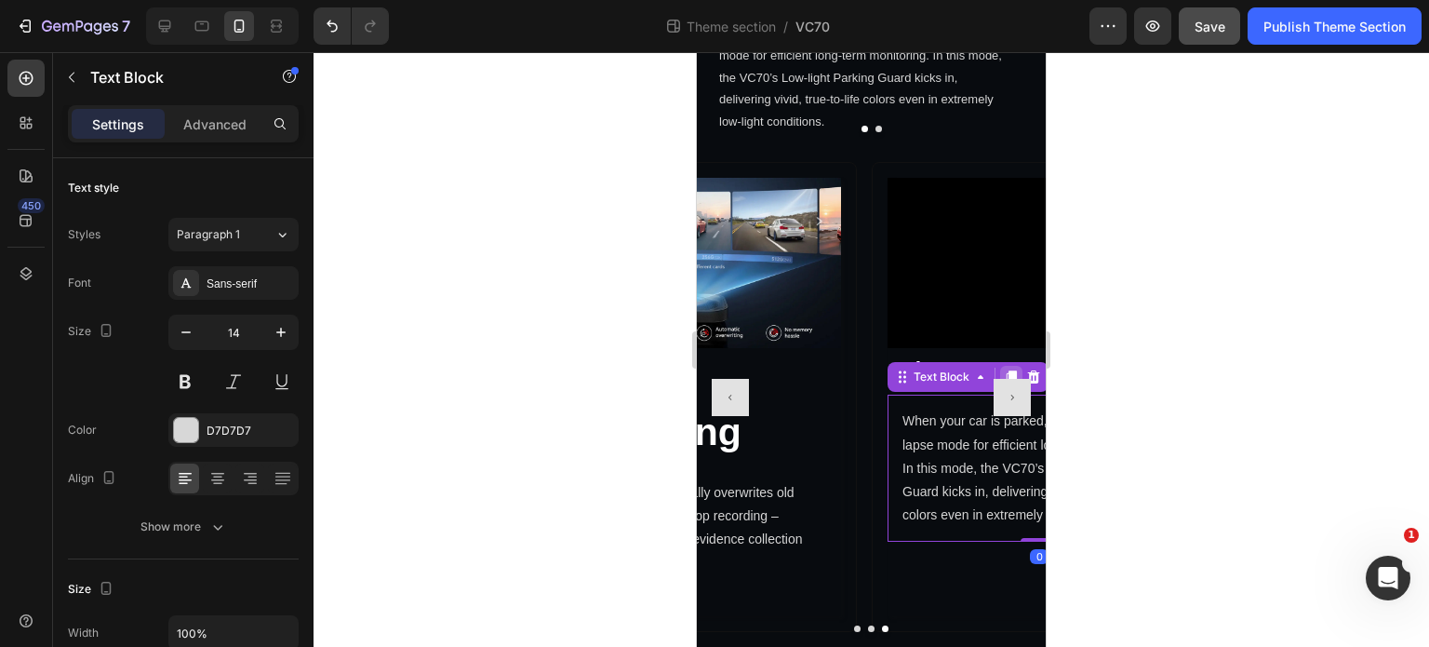
click at [1005, 379] on icon at bounding box center [1011, 376] width 15 height 15
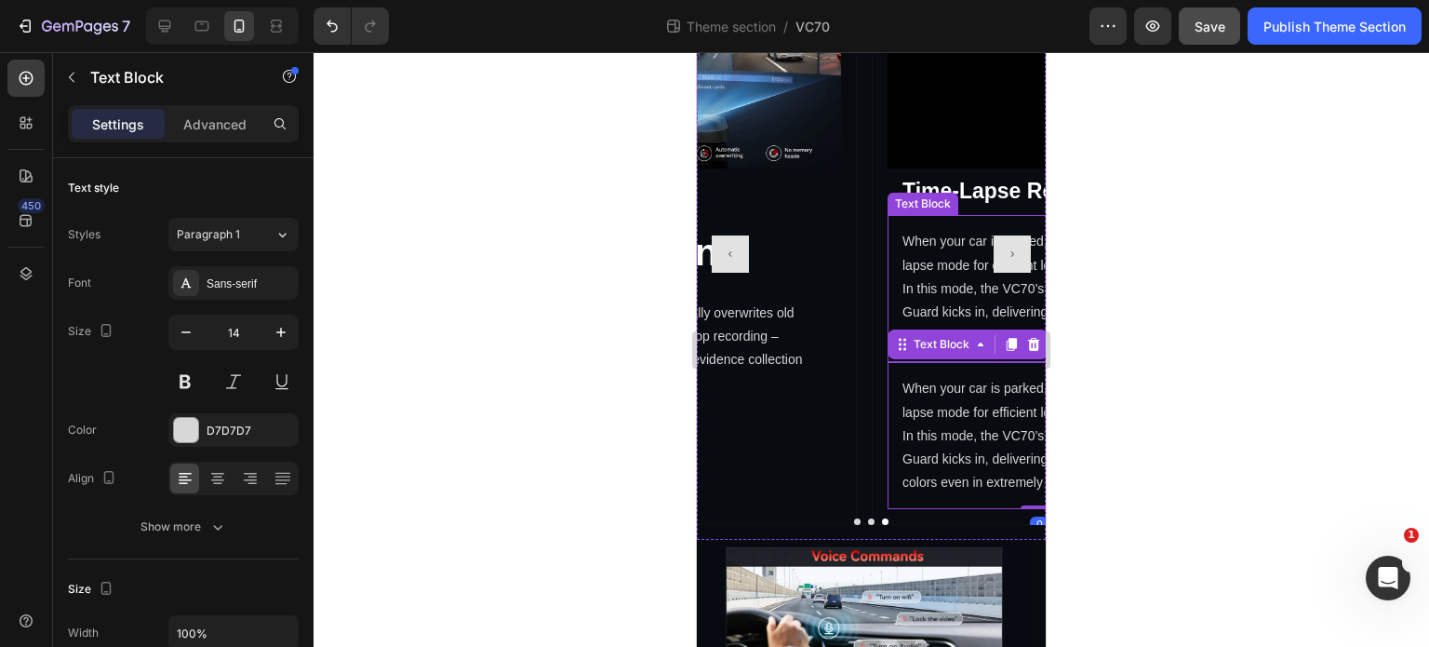
scroll to position [4163, 0]
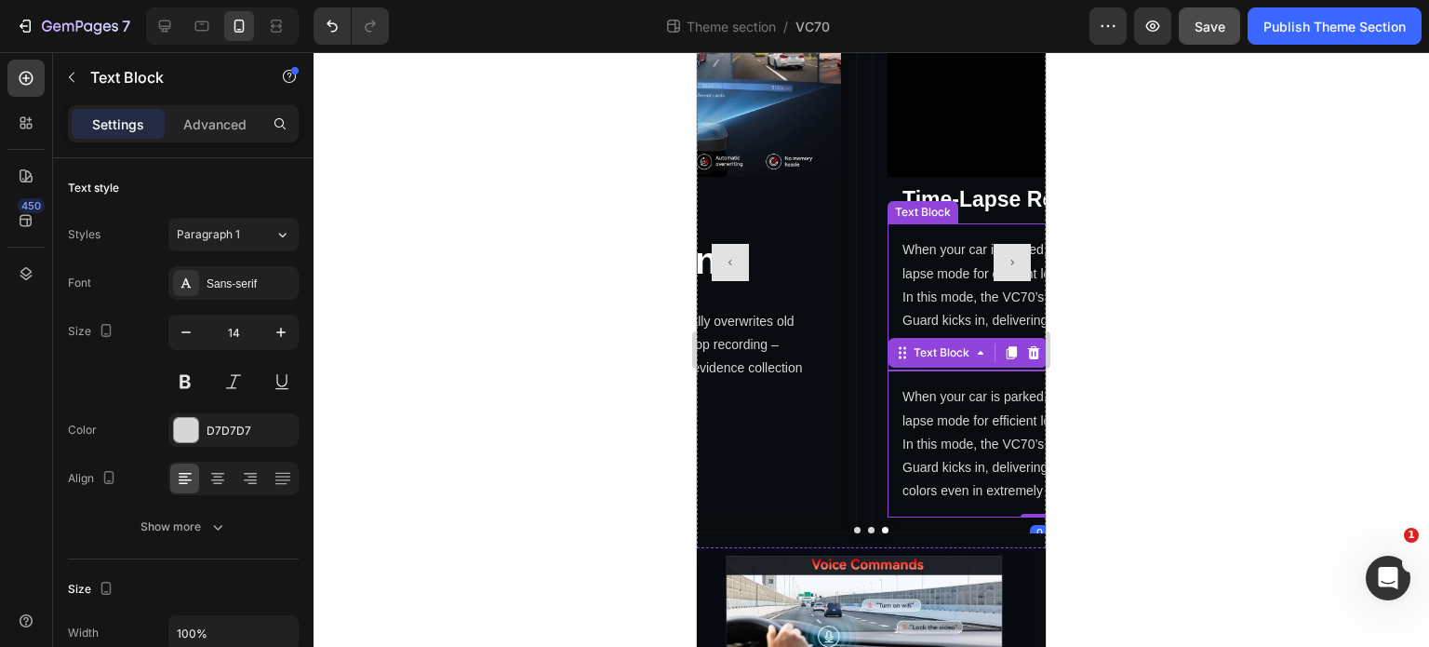
click at [941, 264] on p "When your car is parked, you can enable time-lapse mode for efficient long-term…" at bounding box center [1040, 296] width 274 height 117
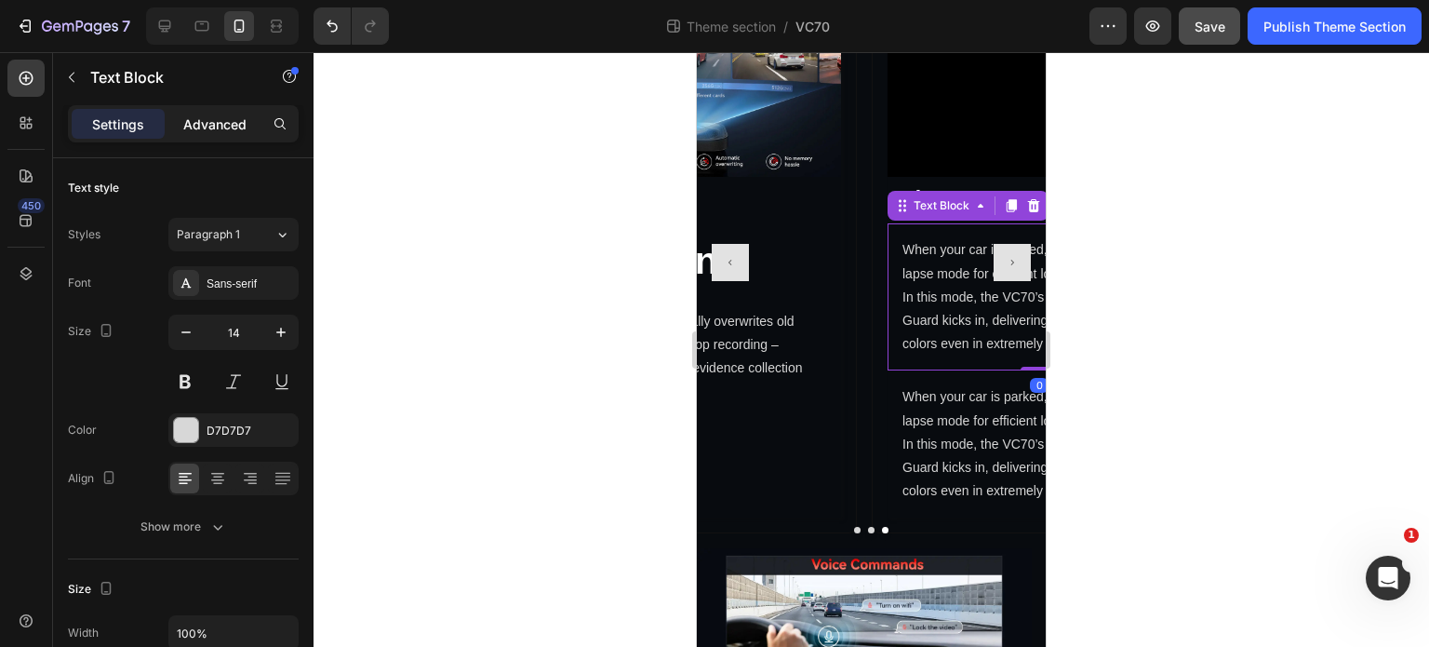
click at [227, 123] on p "Advanced" at bounding box center [214, 124] width 63 height 20
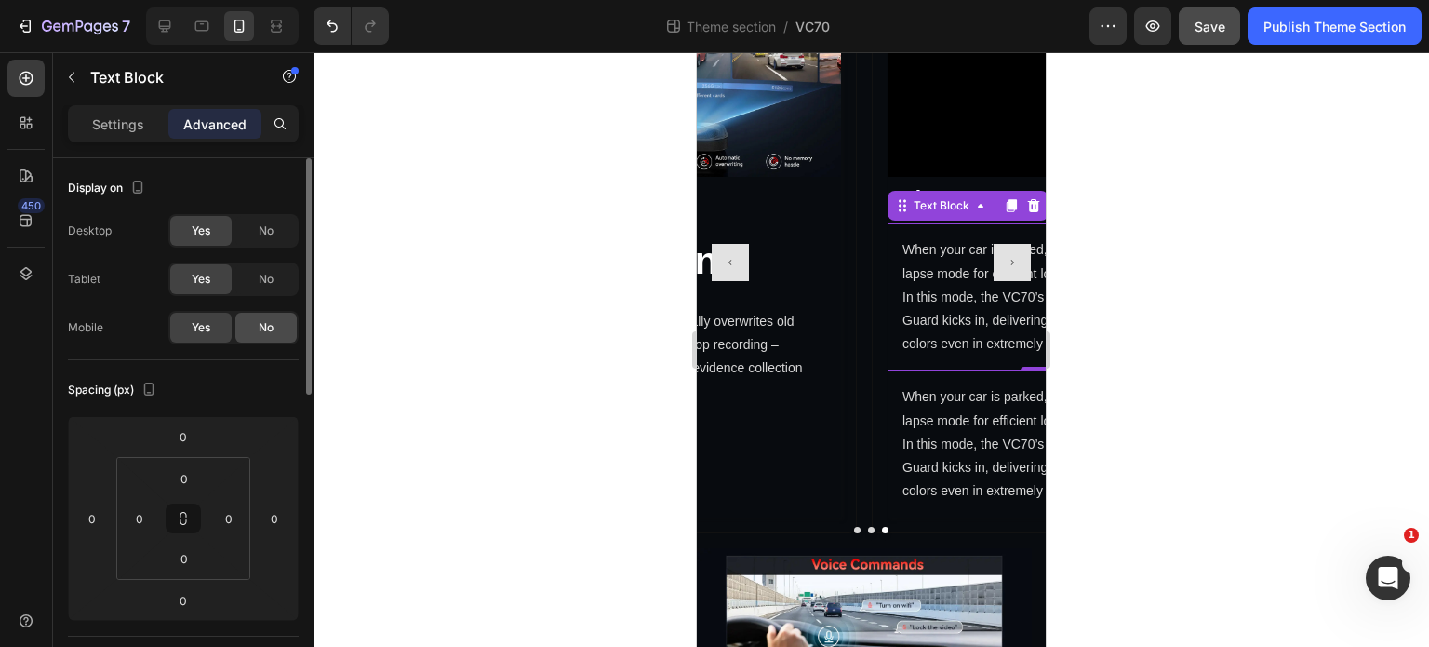
click at [263, 328] on span "No" at bounding box center [266, 327] width 15 height 17
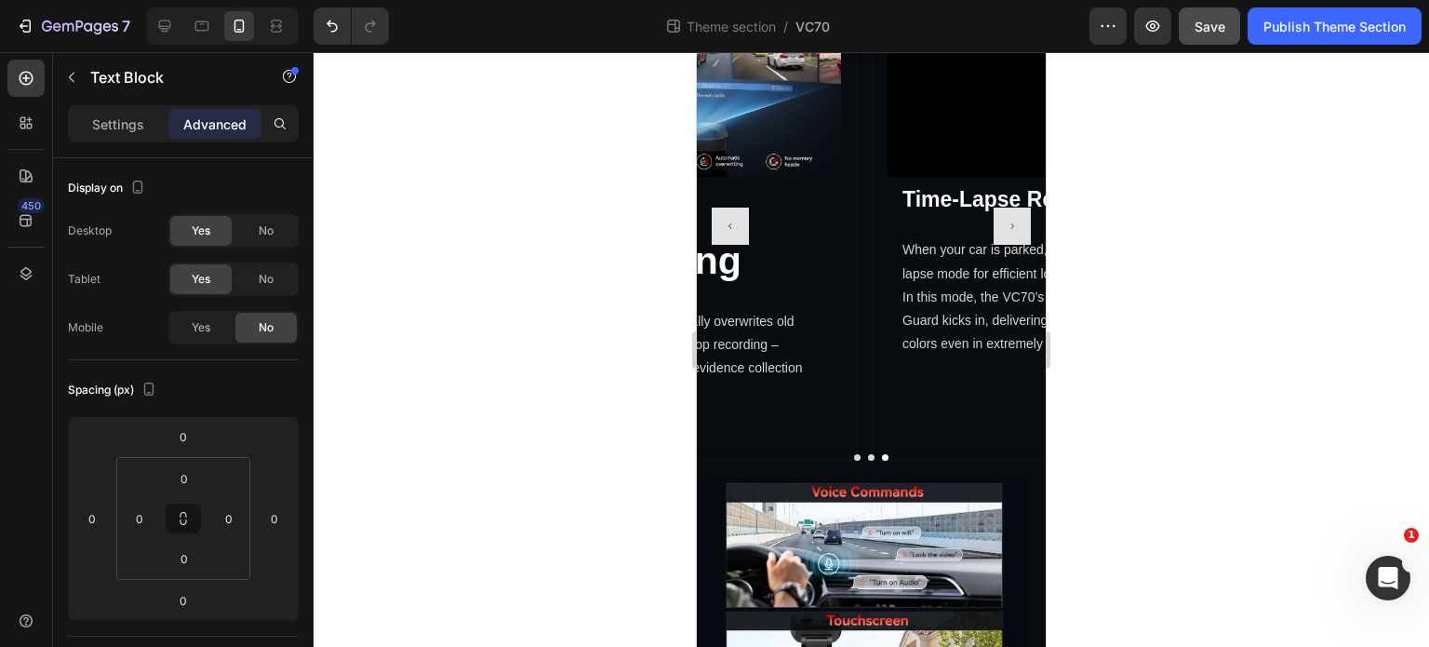
scroll to position [4115, 0]
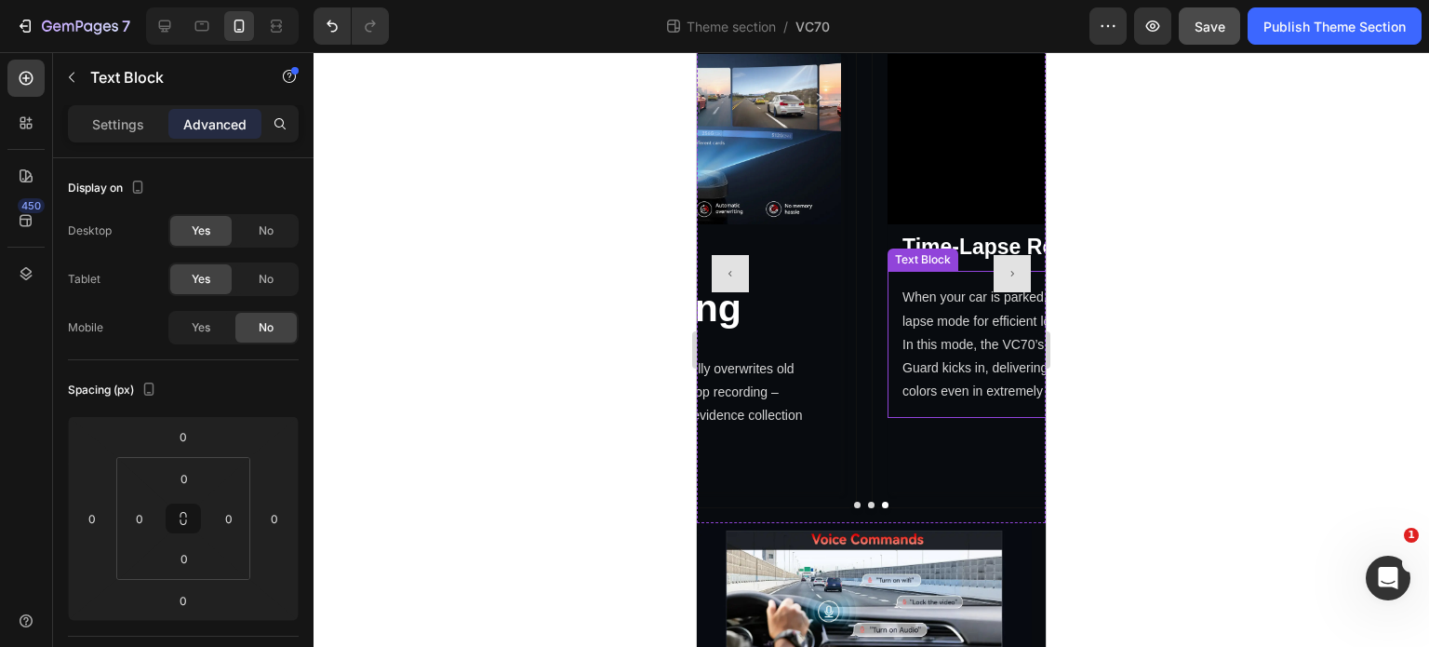
click at [934, 360] on p "When your car is parked, you can enable time-lapse mode for efficient long-term…" at bounding box center [1040, 344] width 274 height 117
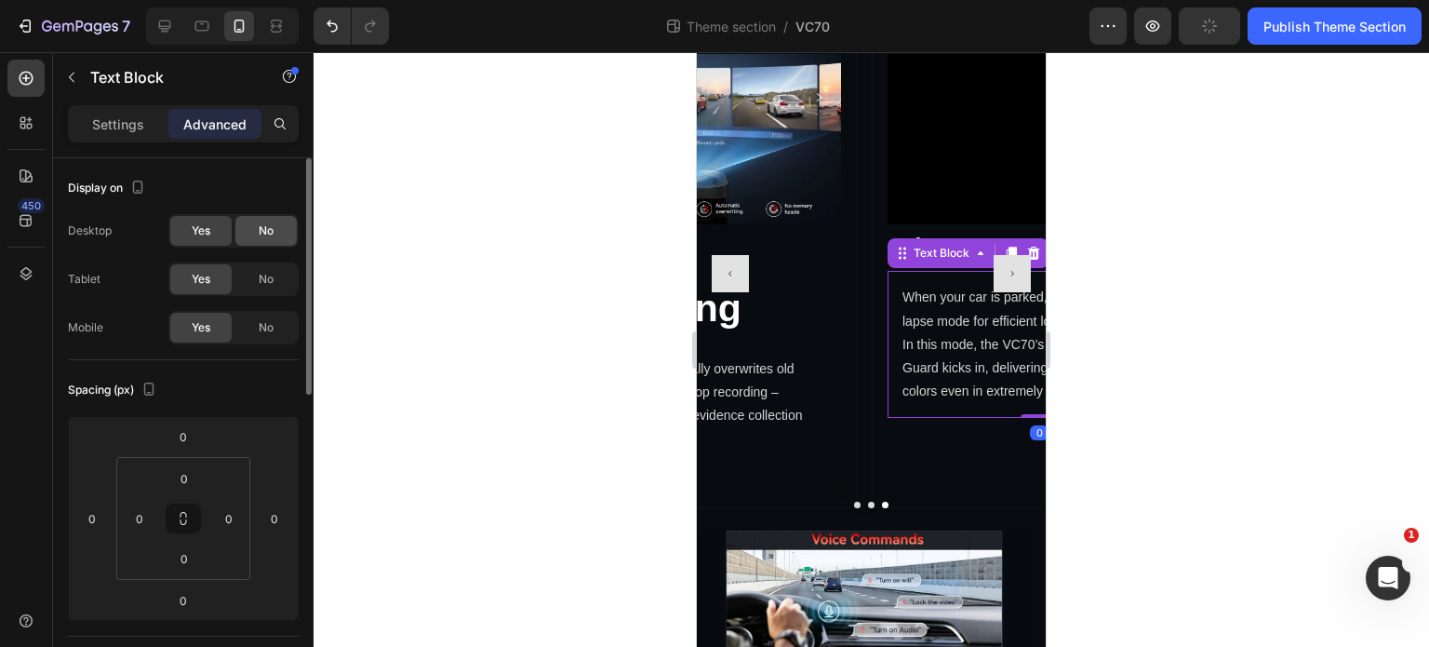
click at [266, 227] on span "No" at bounding box center [266, 230] width 15 height 17
click at [275, 278] on div "No" at bounding box center [265, 279] width 61 height 30
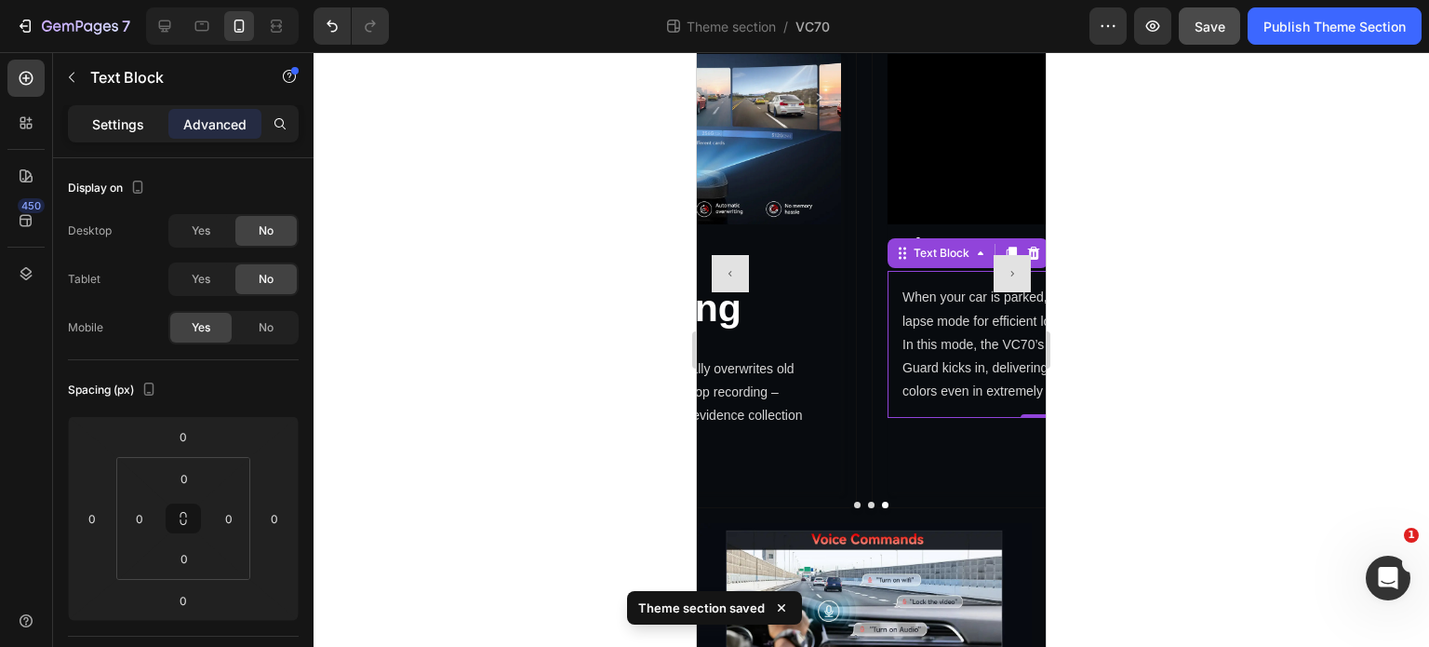
click at [107, 114] on p "Settings" at bounding box center [118, 124] width 52 height 20
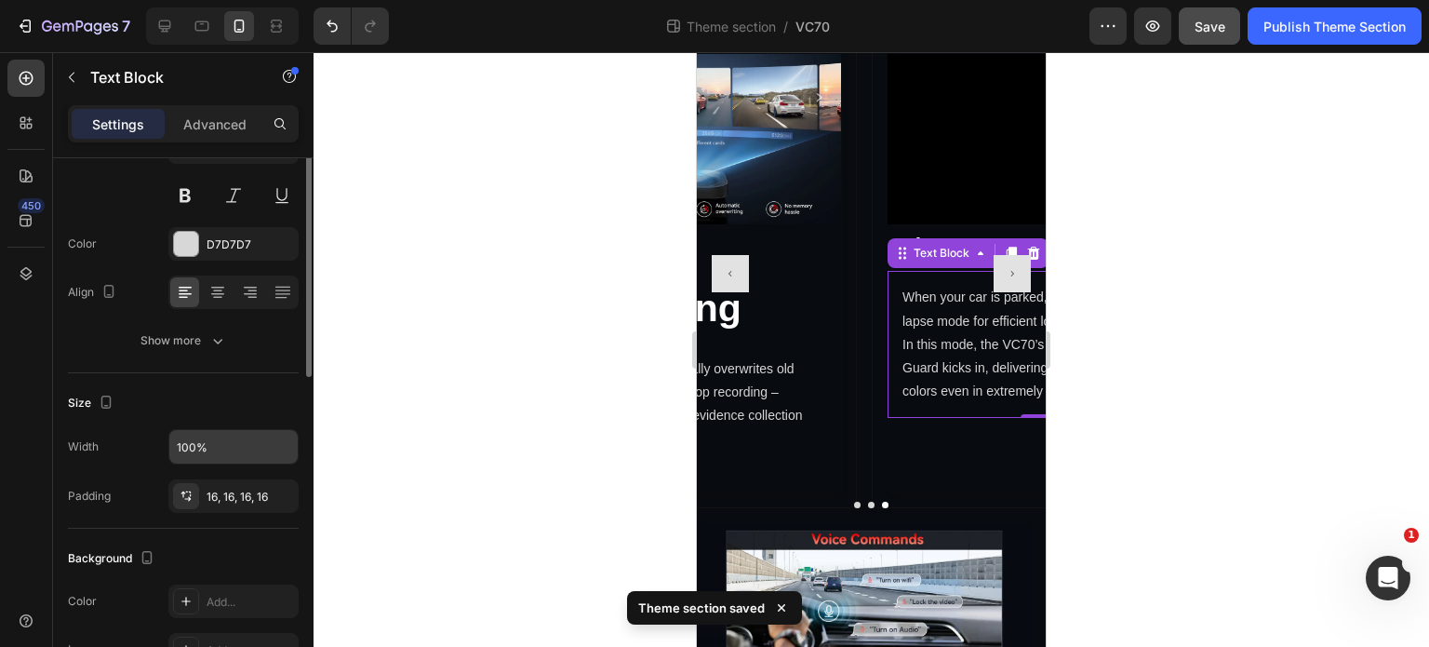
scroll to position [93, 0]
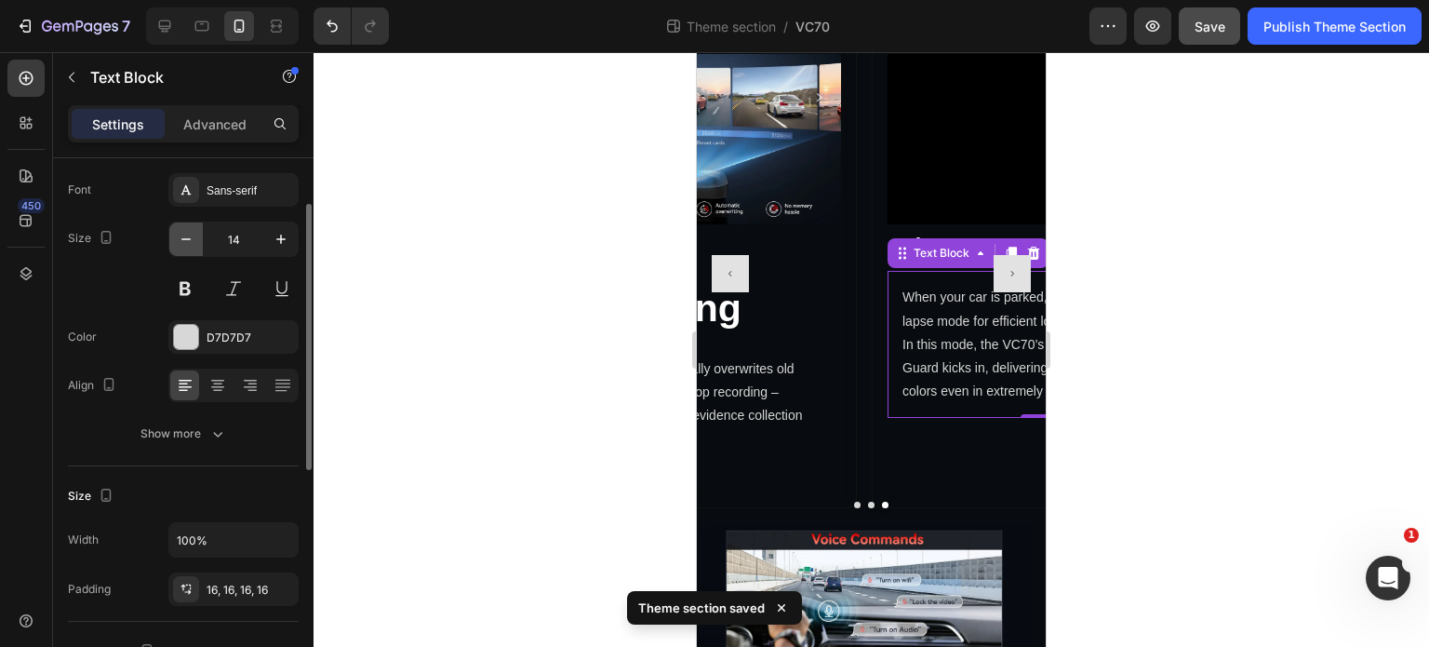
click at [190, 242] on icon "button" at bounding box center [186, 239] width 19 height 19
click at [189, 242] on icon "button" at bounding box center [186, 239] width 19 height 19
type input "12"
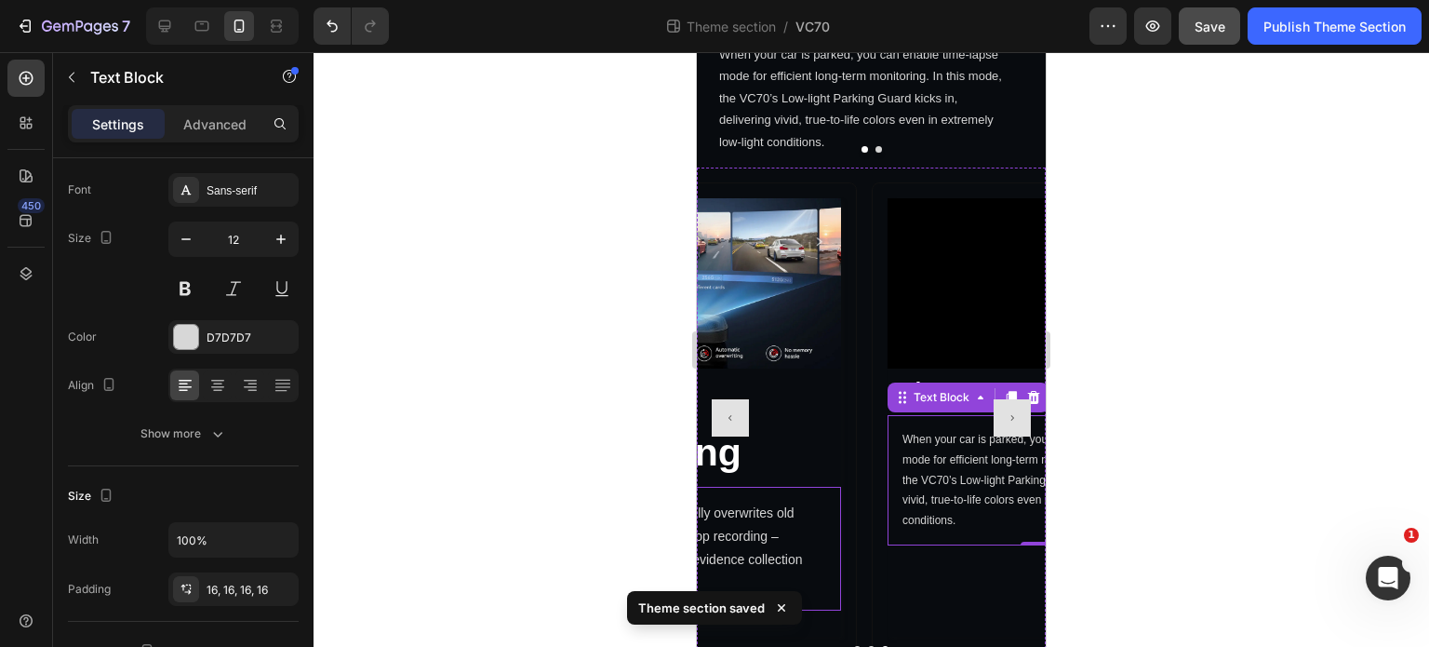
scroll to position [3743, 0]
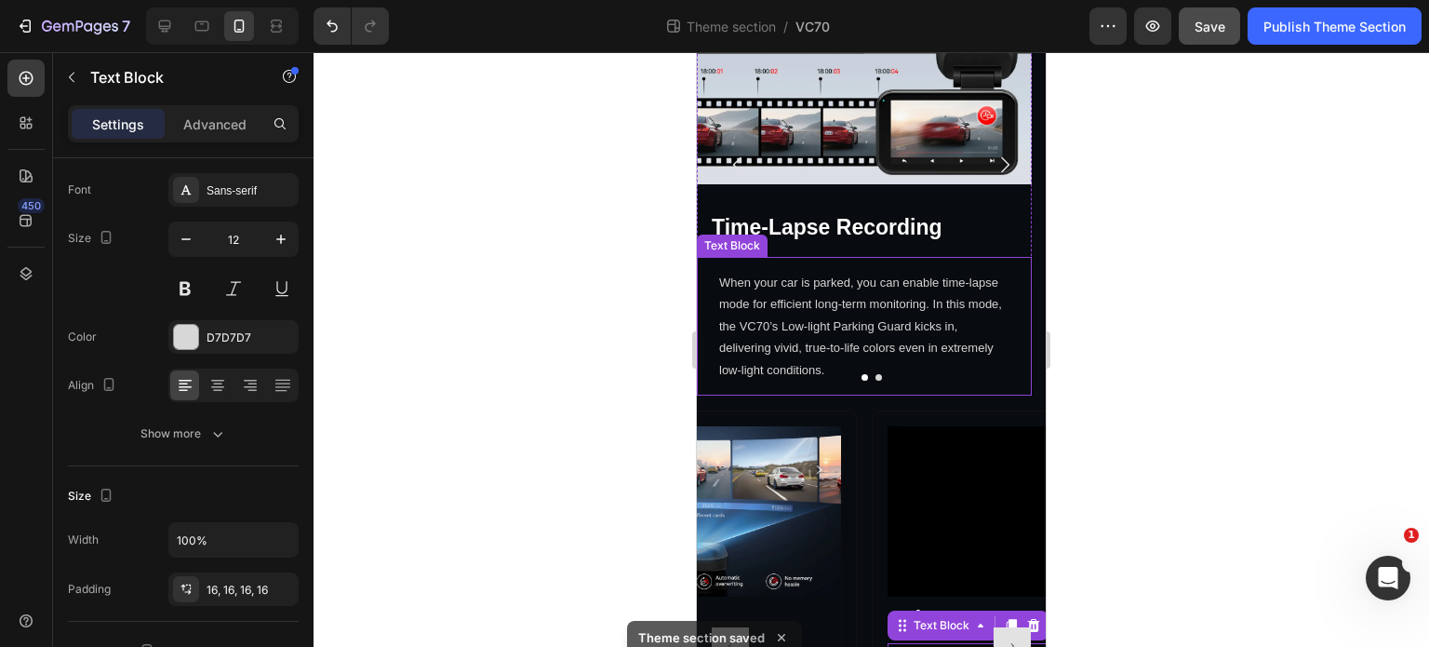
click at [897, 324] on p "When your car is parked, you can enable time-lapse mode for efficient long-term…" at bounding box center [864, 326] width 290 height 109
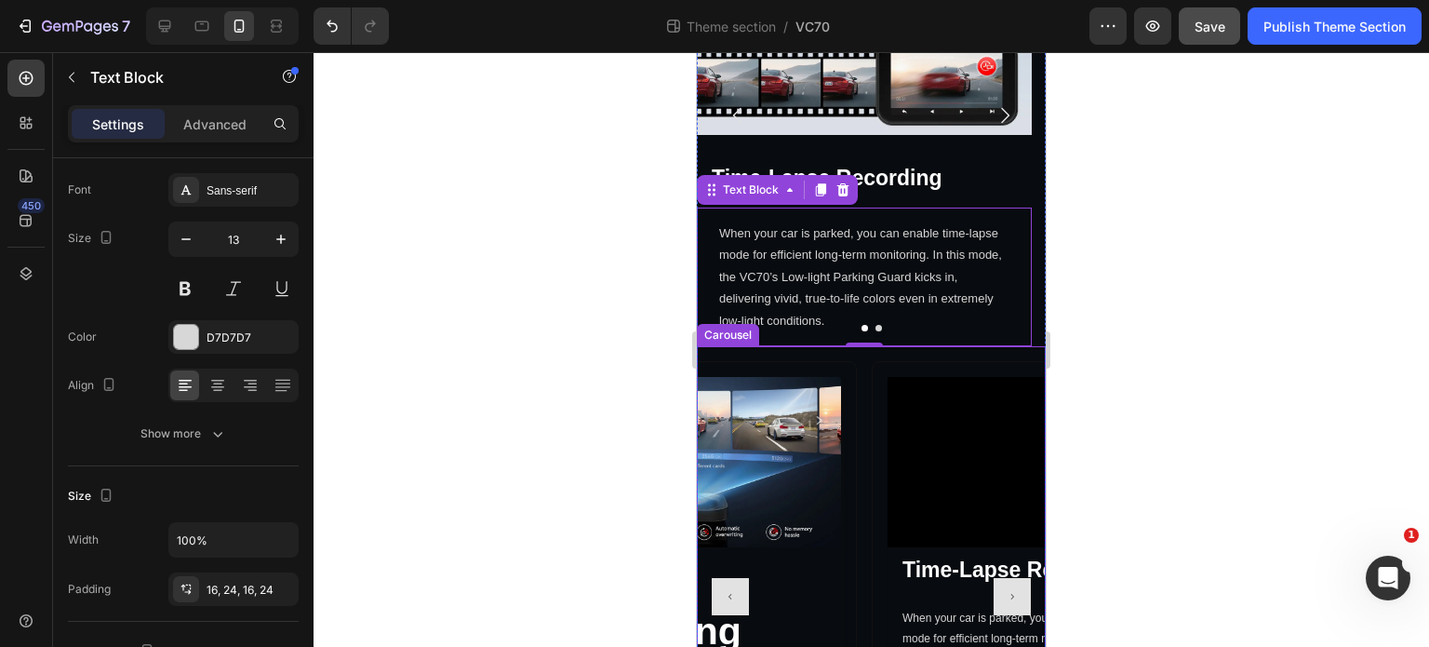
scroll to position [3929, 0]
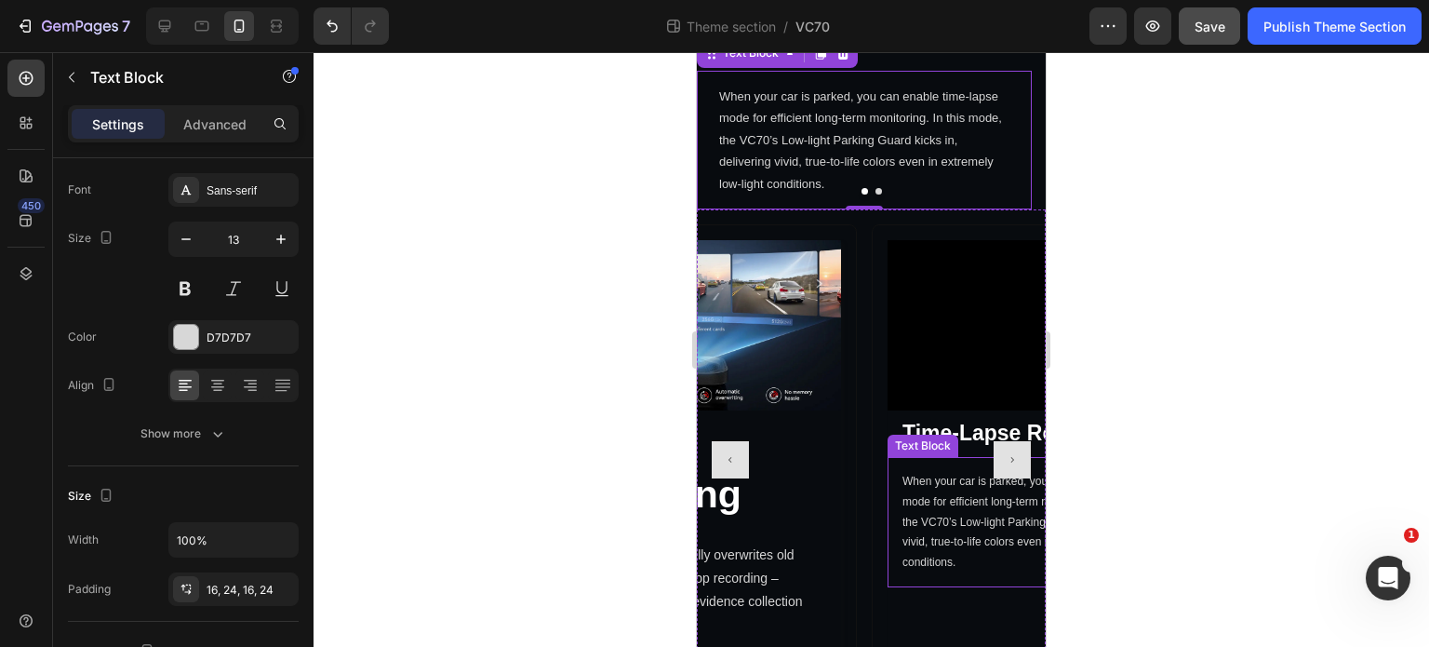
click at [944, 576] on div "When your car is parked, you can enable time-lapse mode for efficient long-term…" at bounding box center [1039, 522] width 303 height 130
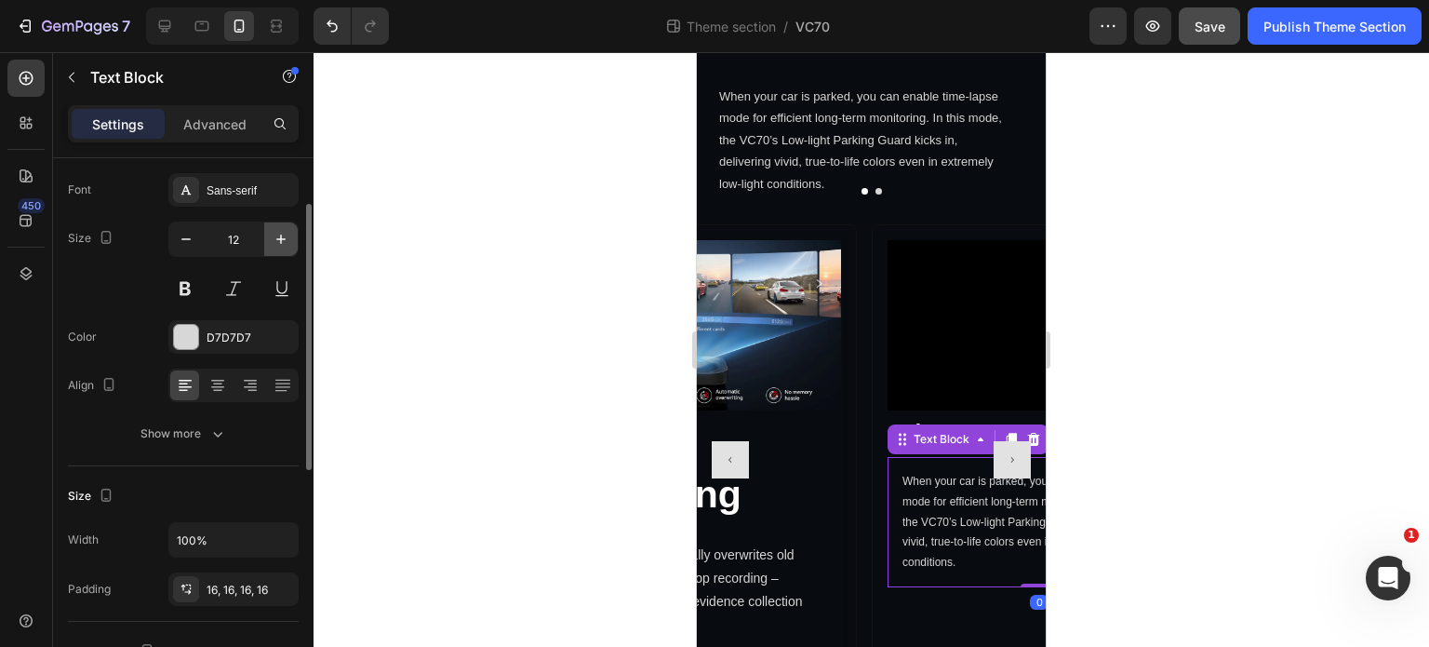
click at [288, 242] on icon "button" at bounding box center [281, 239] width 19 height 19
type input "13"
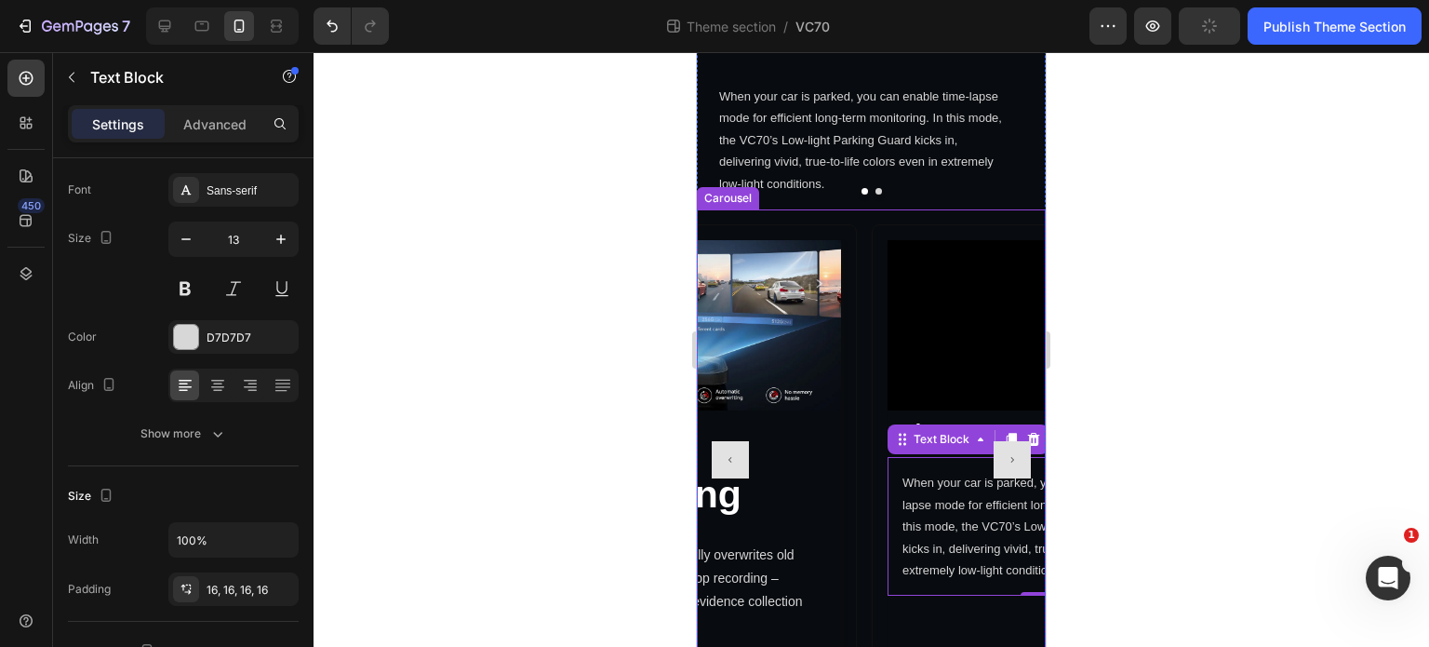
click at [999, 460] on button "Carousel Next Arrow" at bounding box center [1012, 459] width 37 height 37
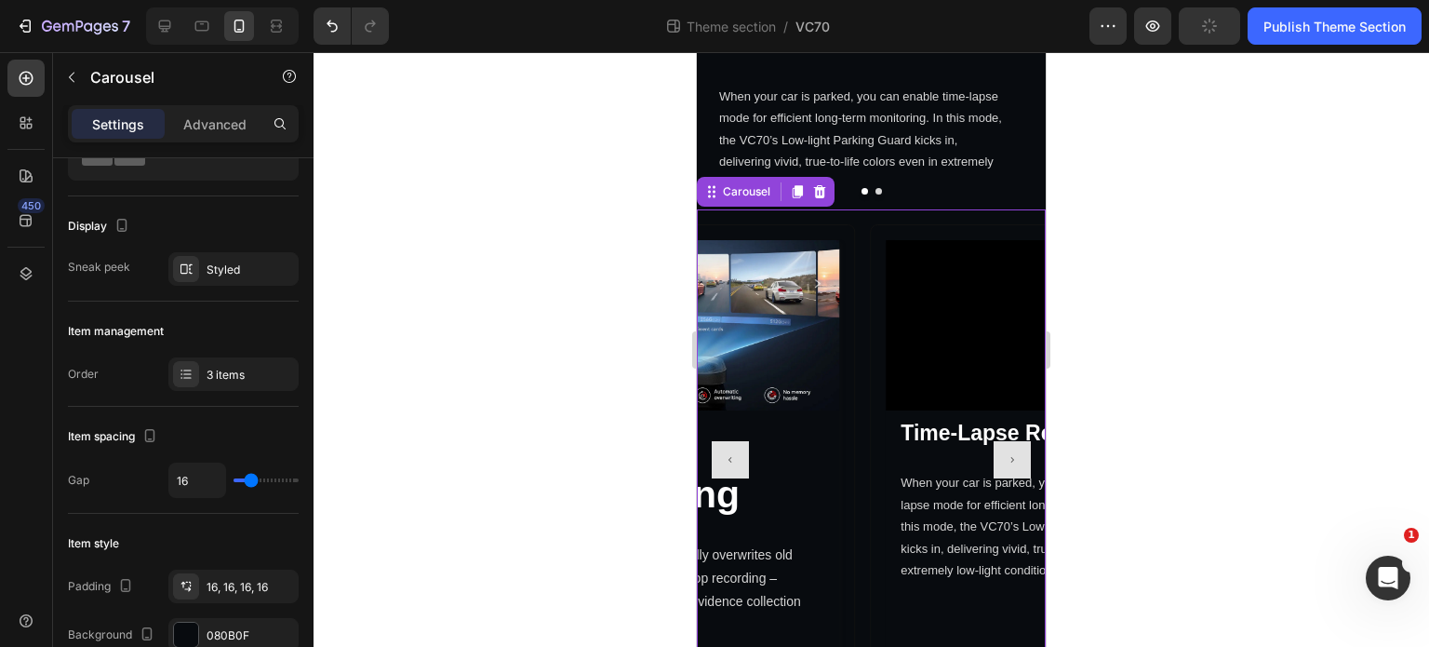
scroll to position [0, 0]
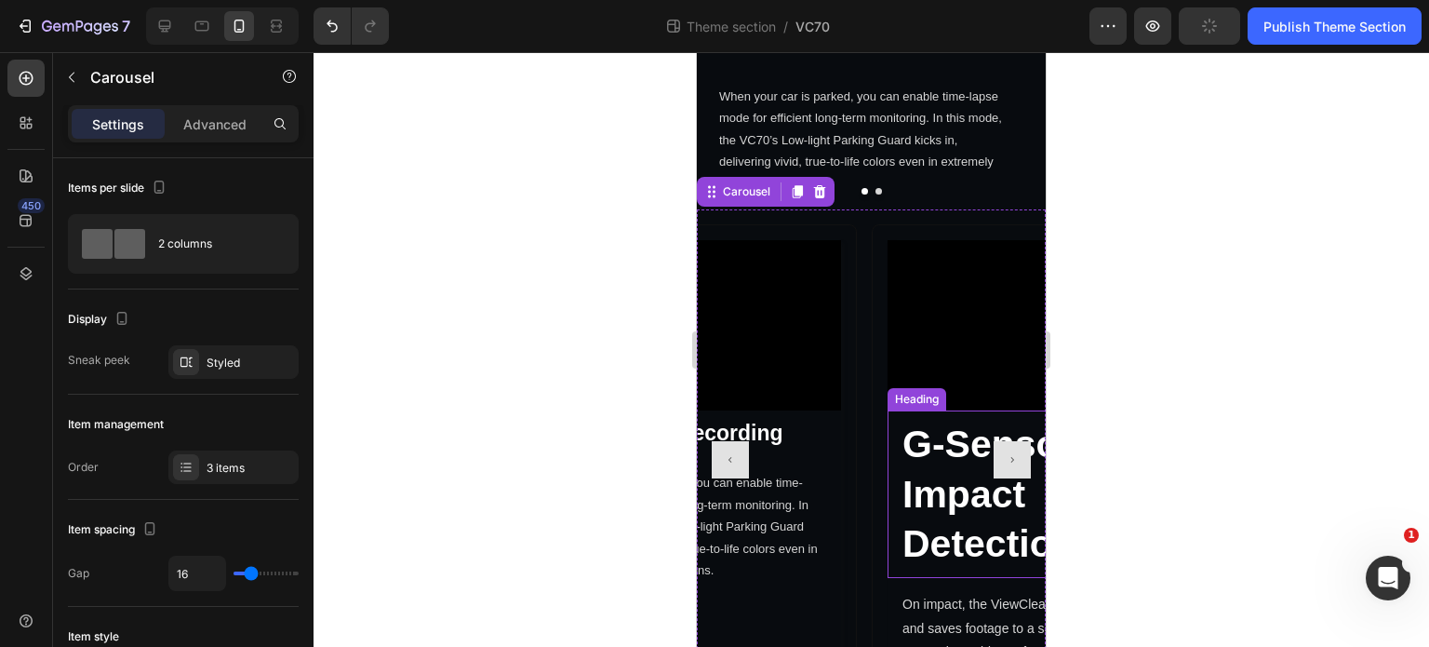
click at [922, 495] on p "G-Sensor Impact Detection" at bounding box center [1040, 494] width 274 height 149
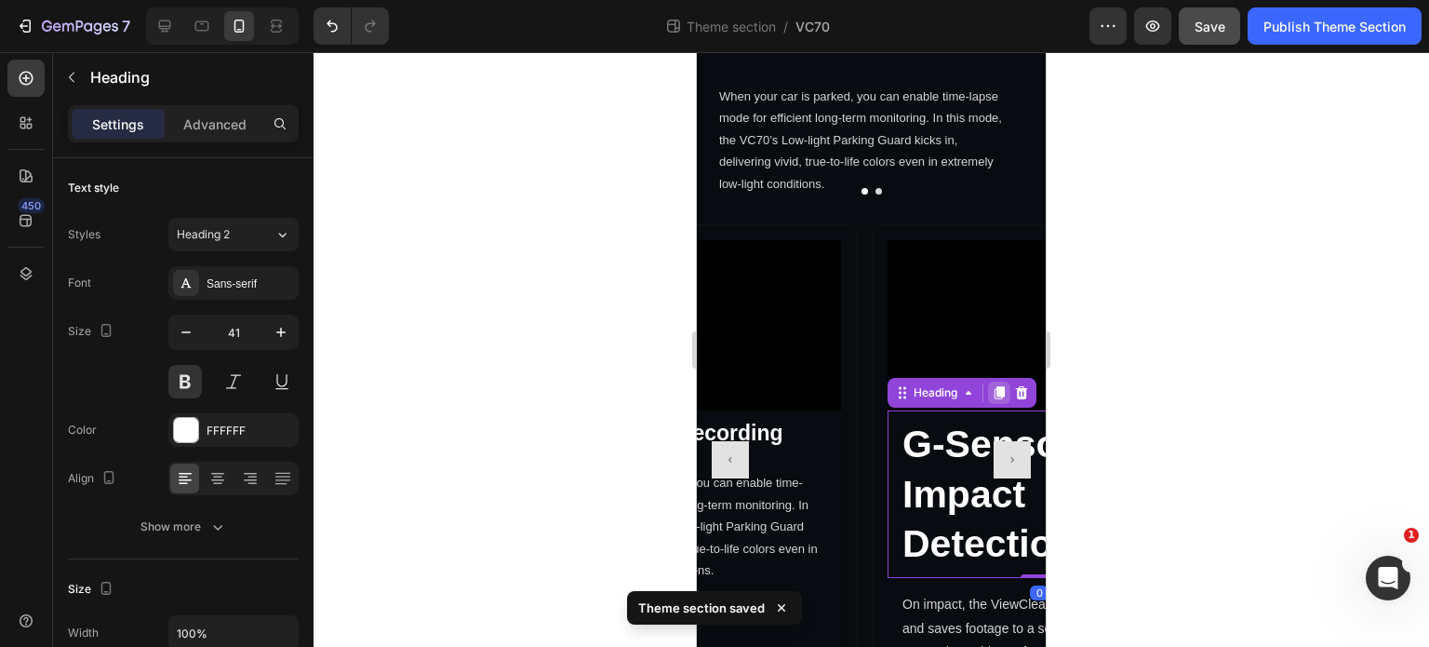
click at [994, 391] on icon at bounding box center [999, 392] width 15 height 15
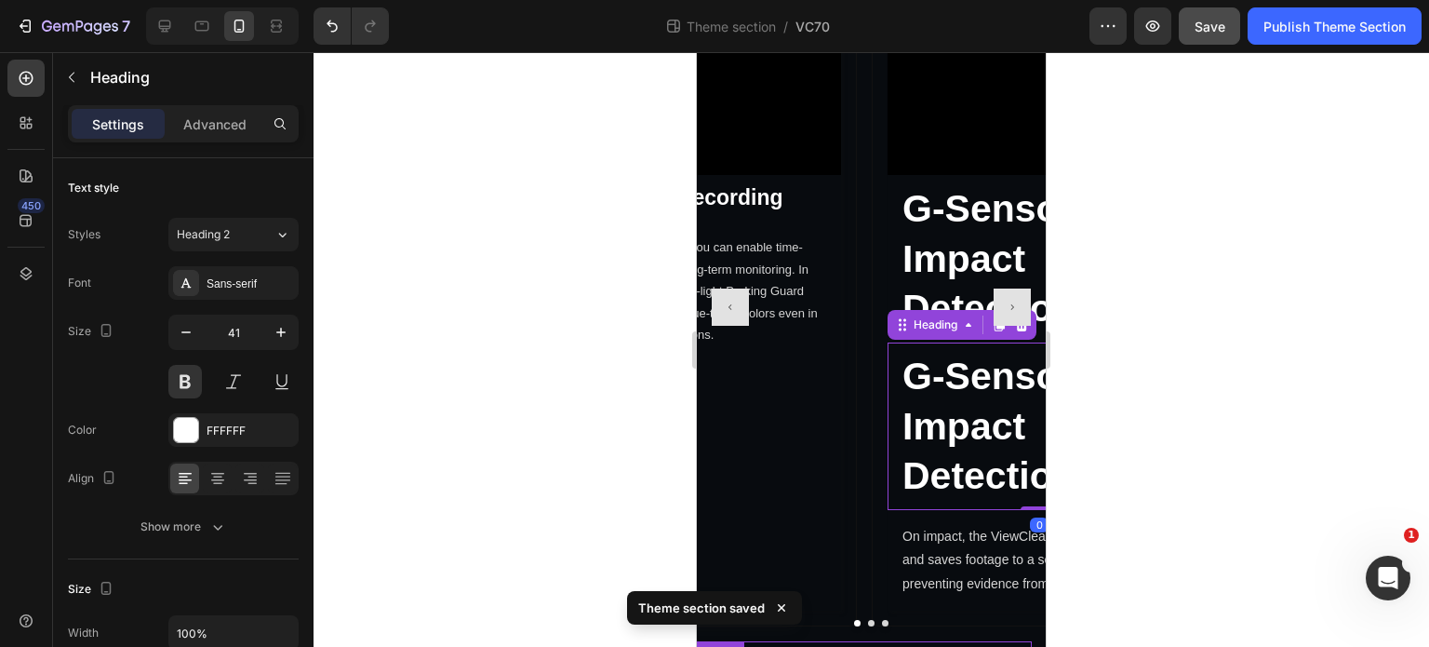
scroll to position [4113, 0]
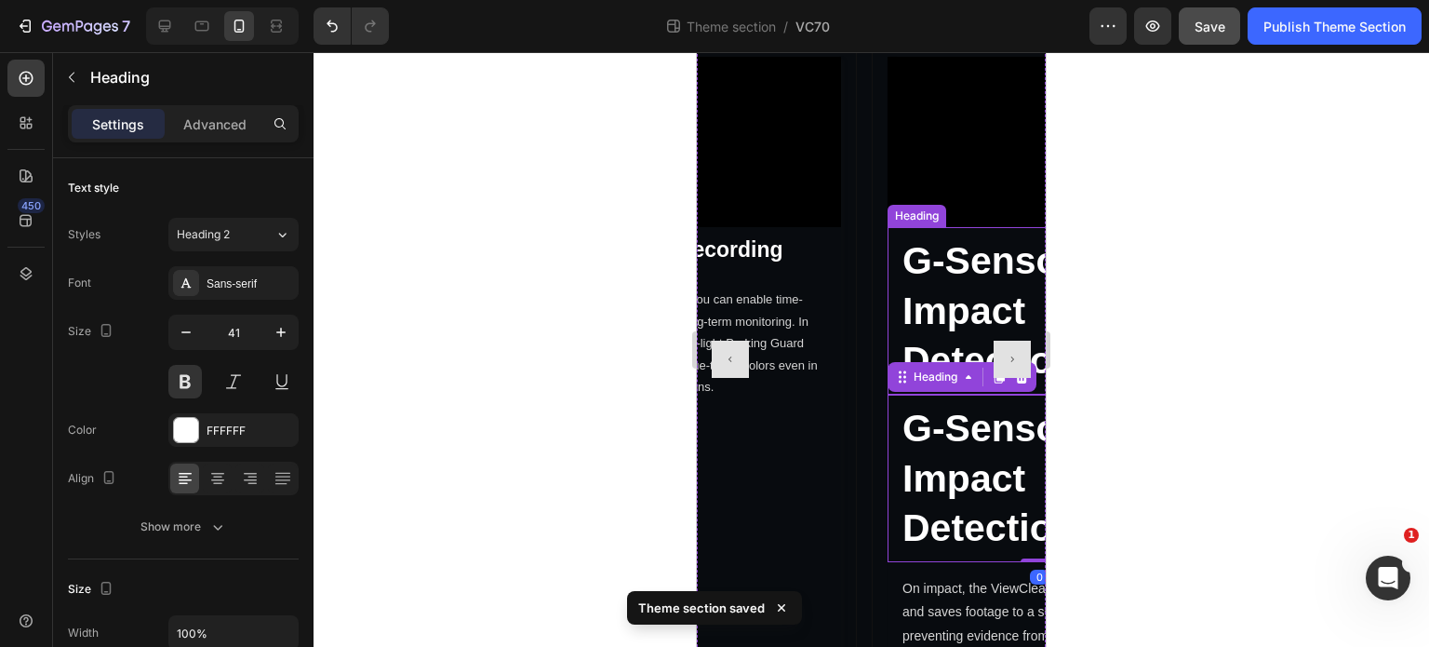
click at [966, 270] on p "G-Sensor Impact Detection" at bounding box center [1040, 310] width 274 height 149
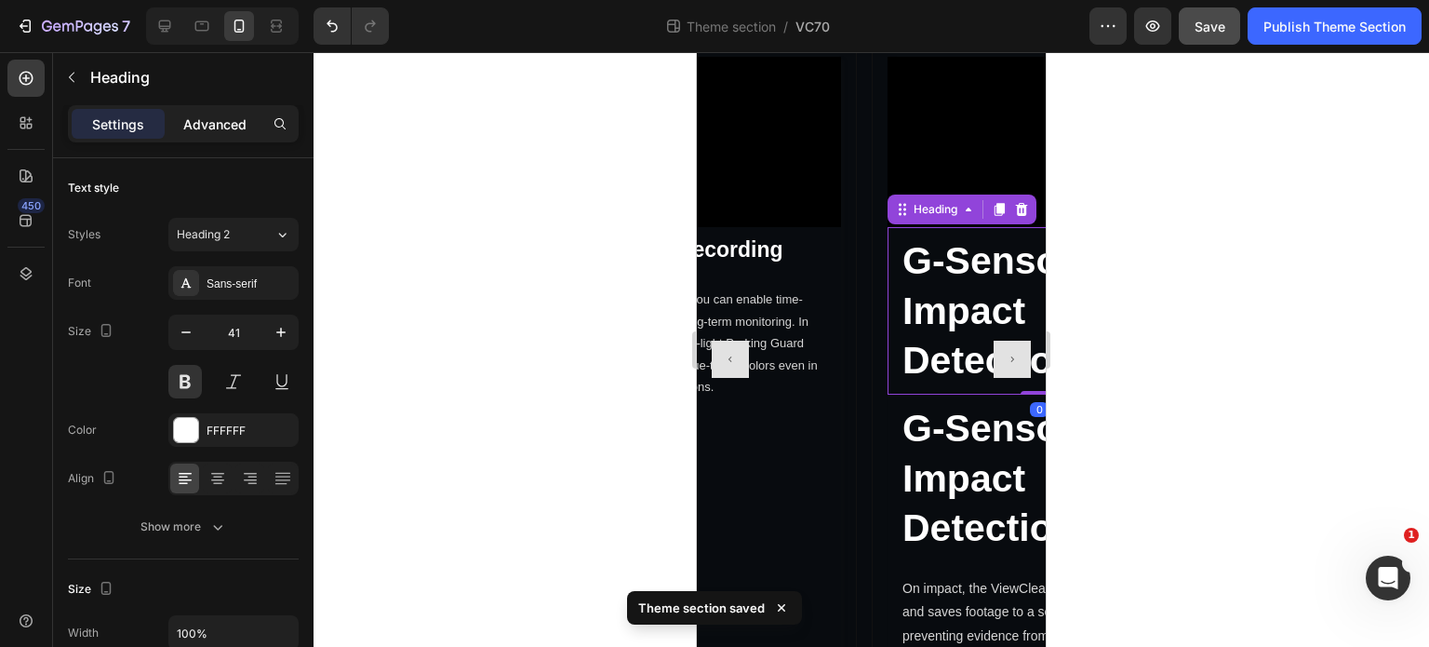
click at [215, 118] on p "Advanced" at bounding box center [214, 124] width 63 height 20
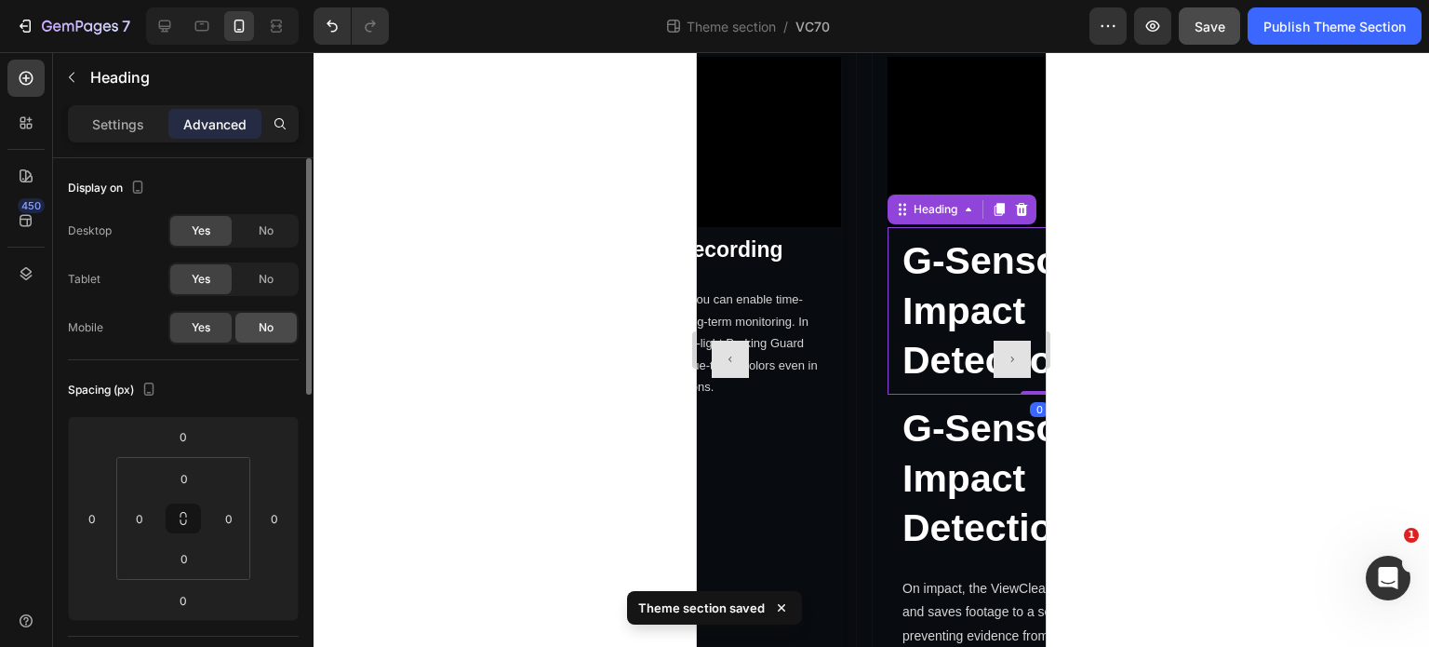
click at [275, 316] on div "No" at bounding box center [265, 328] width 61 height 30
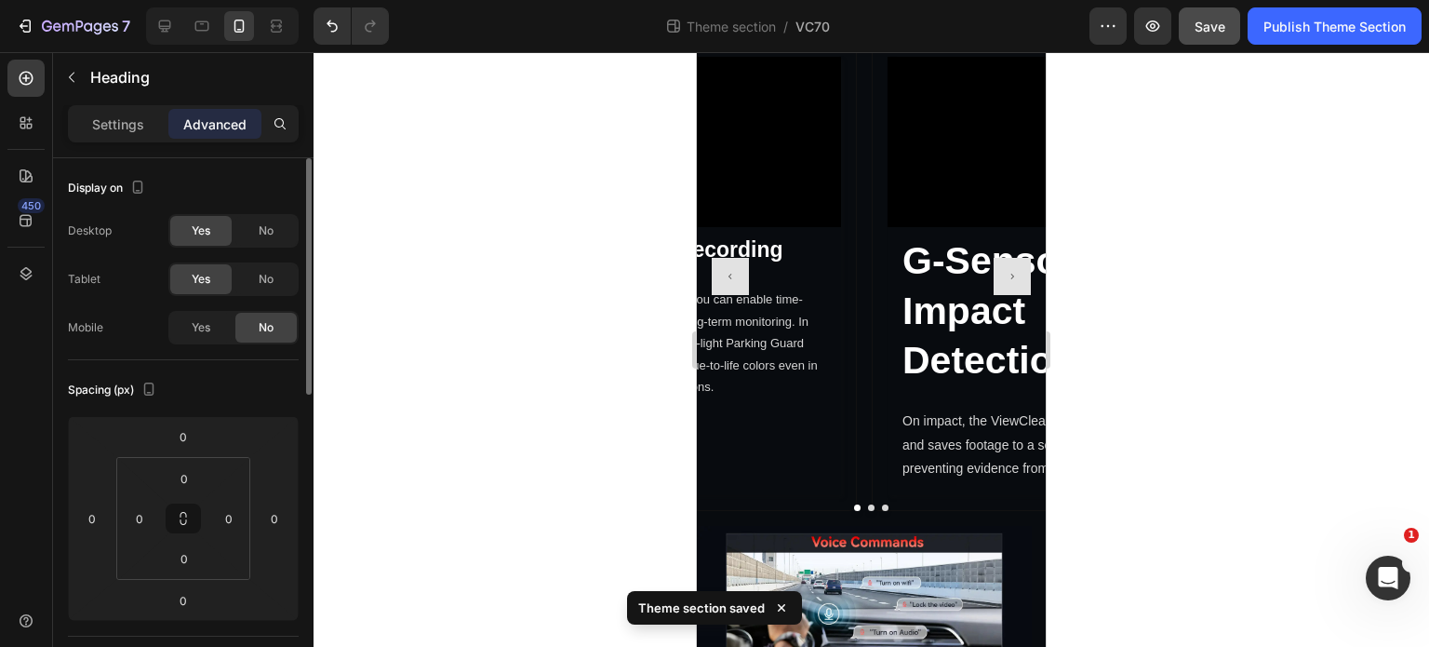
scroll to position [4030, 0]
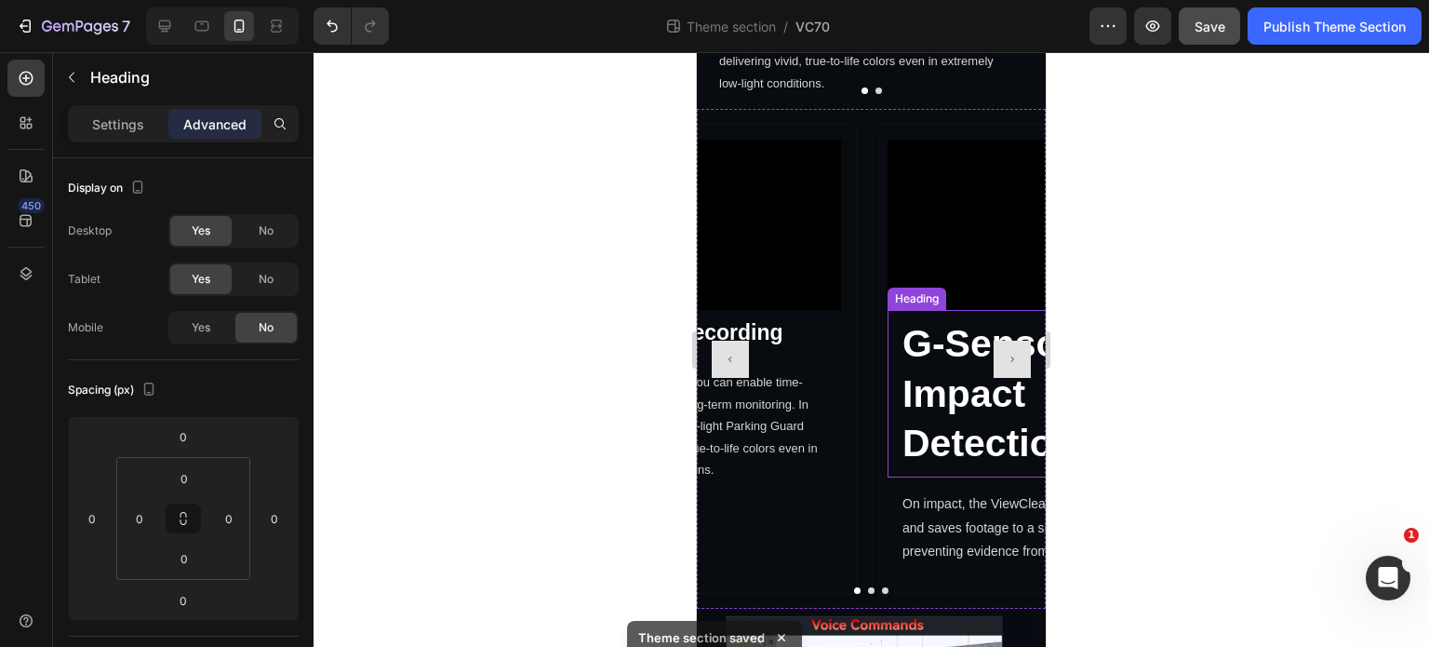
click at [956, 402] on h2 "G-Sensor Impact Detection" at bounding box center [1039, 393] width 303 height 167
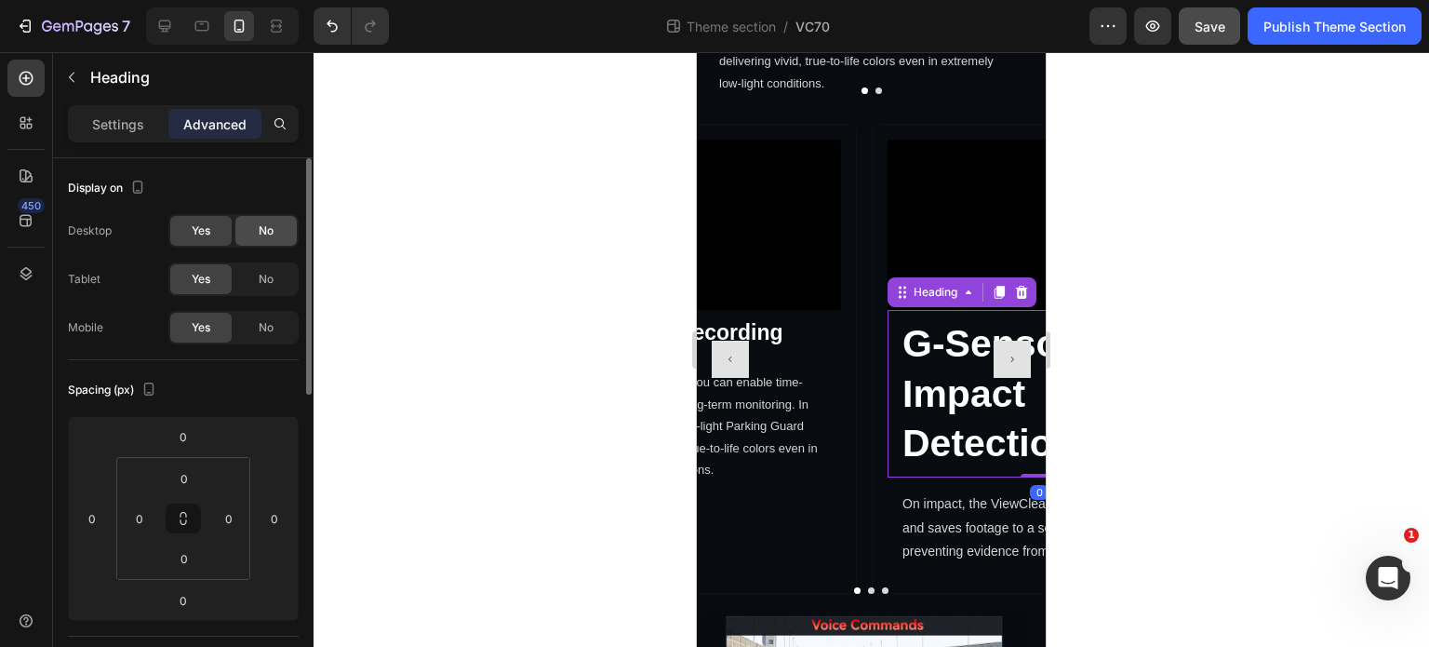
click at [261, 230] on span "No" at bounding box center [266, 230] width 15 height 17
click at [261, 284] on span "No" at bounding box center [266, 279] width 15 height 17
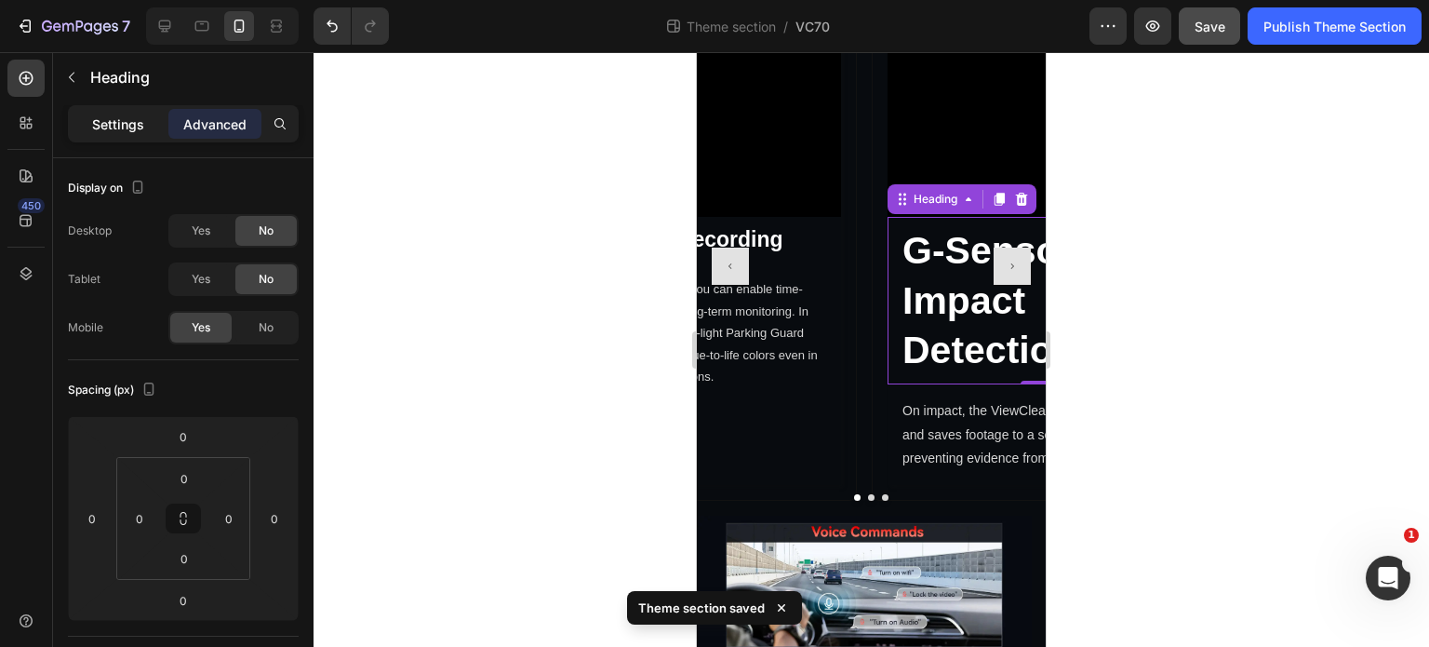
click at [104, 122] on p "Settings" at bounding box center [118, 124] width 52 height 20
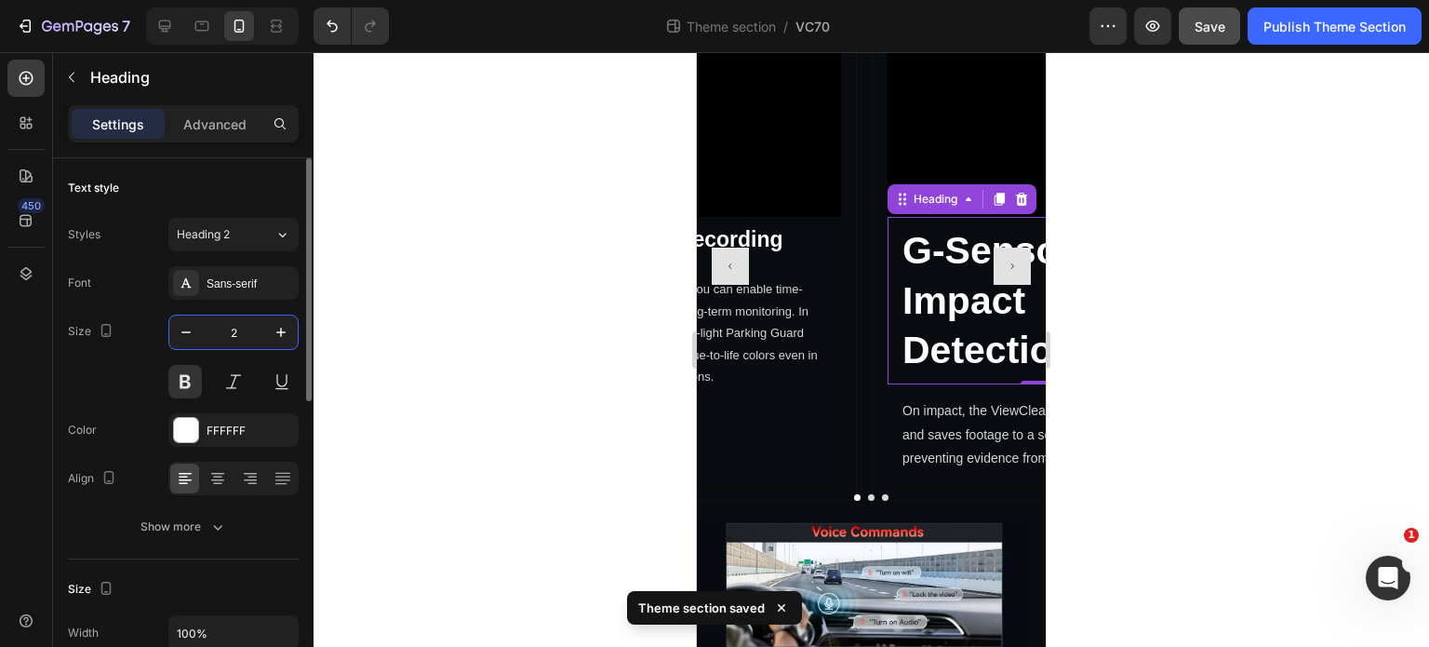
scroll to position [4098, 0]
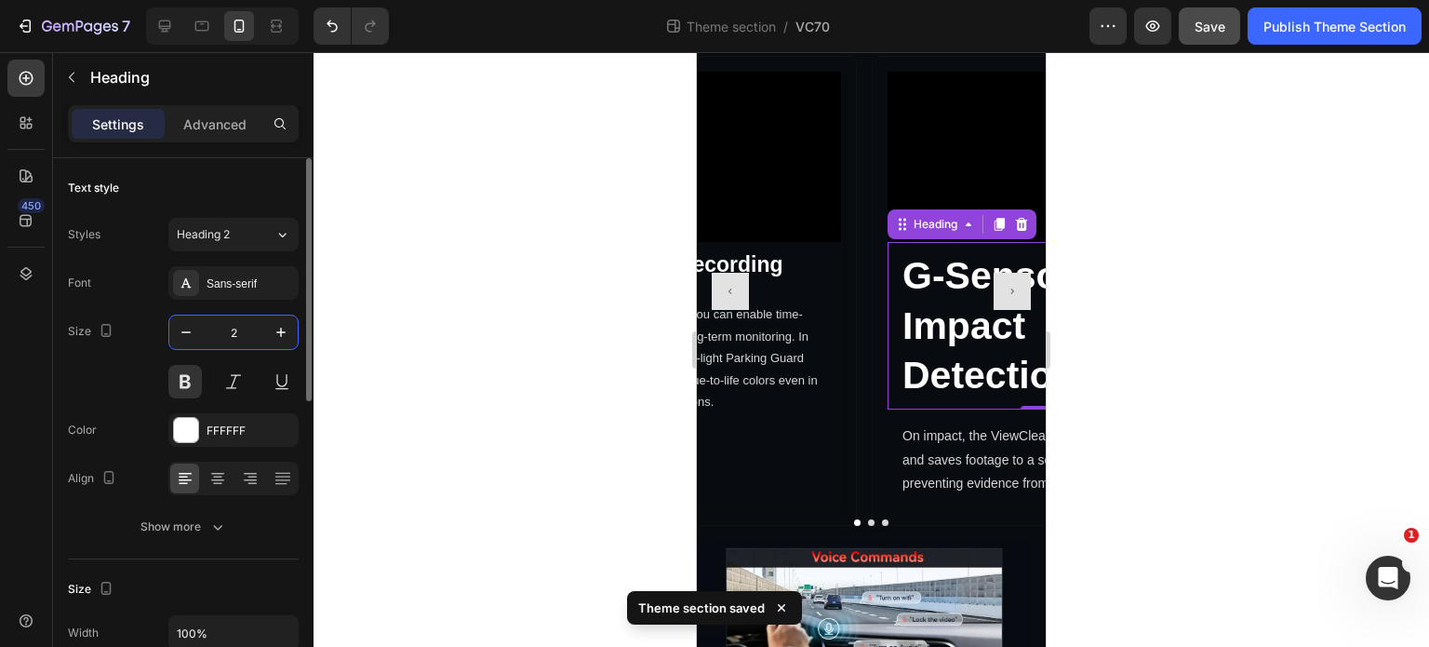
type input "23"
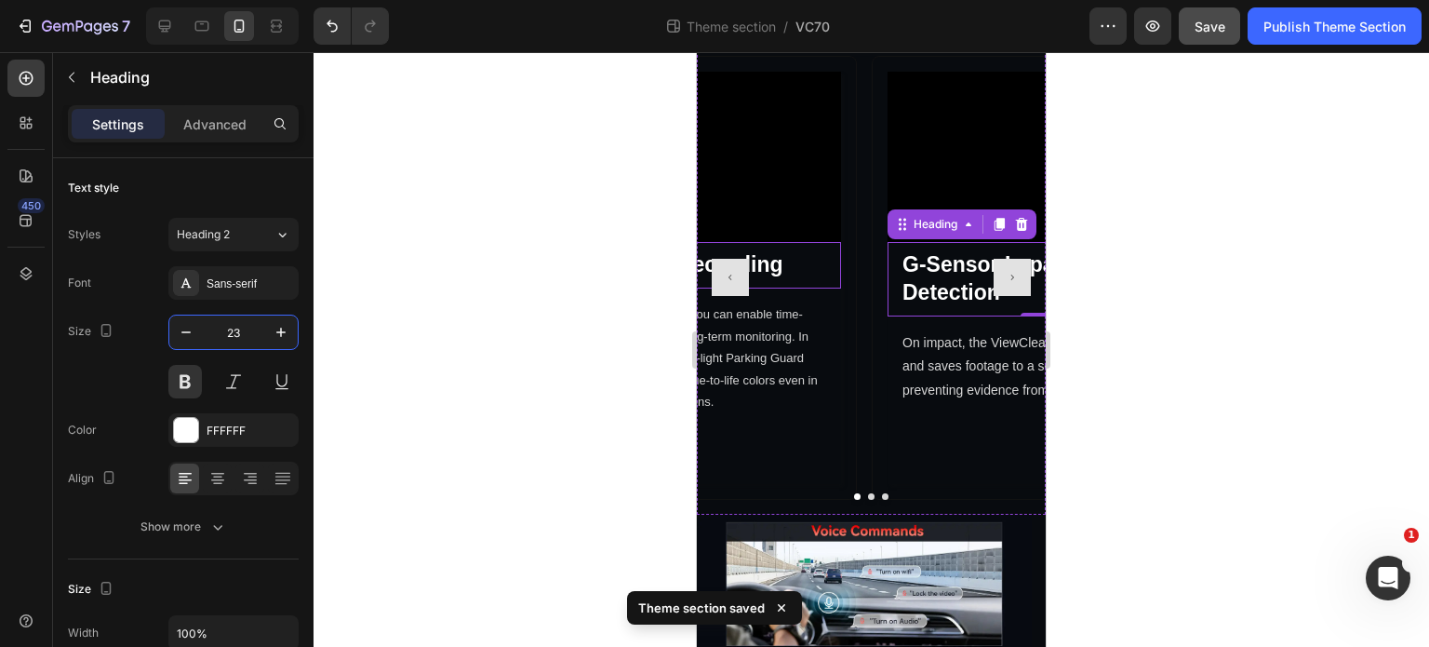
click at [790, 283] on h2 "Time-Lapse Recording" at bounding box center [689, 265] width 303 height 47
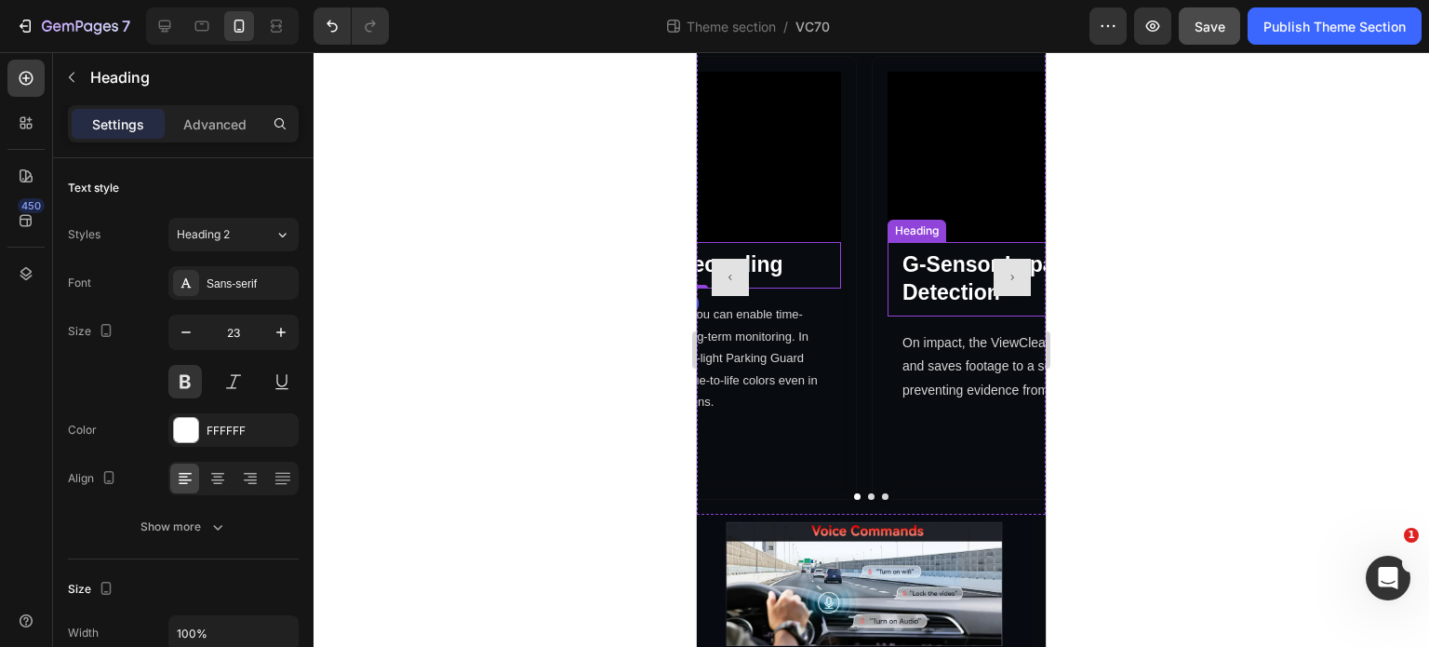
click at [951, 285] on h2 "G-Sensor Impact Detection" at bounding box center [1039, 279] width 303 height 74
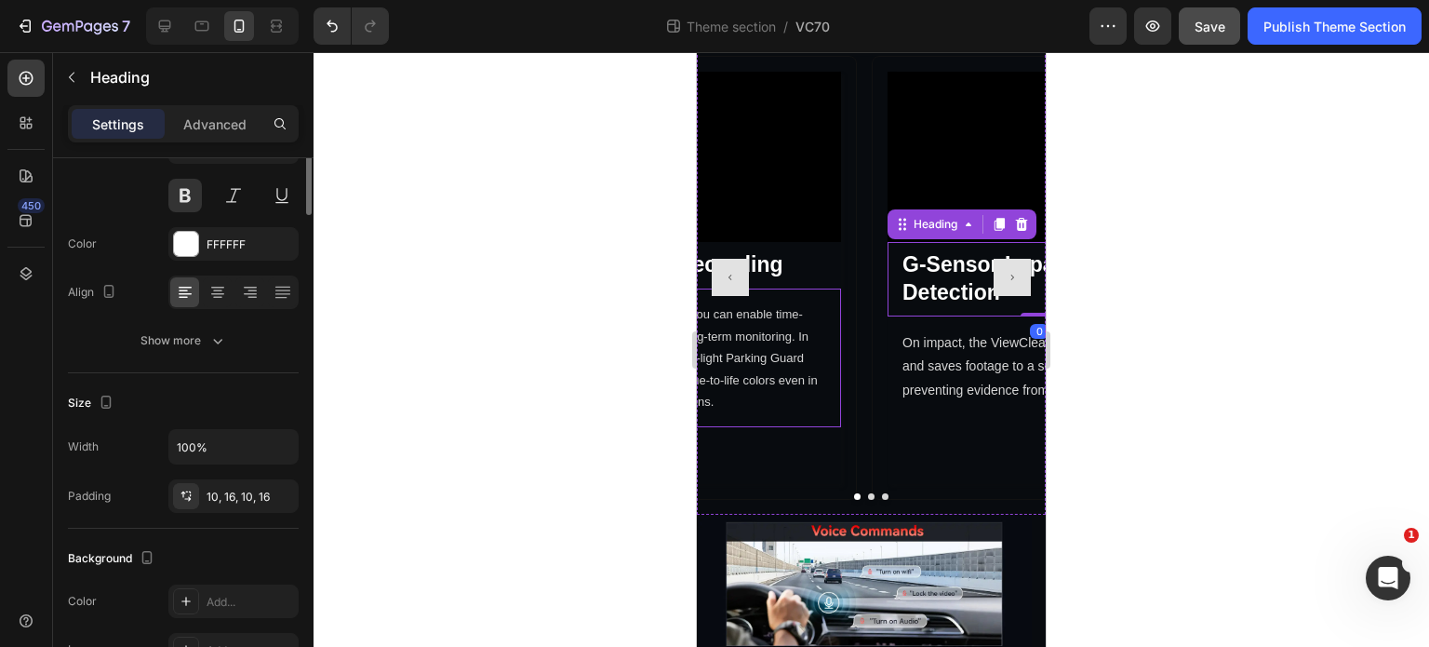
scroll to position [0, 0]
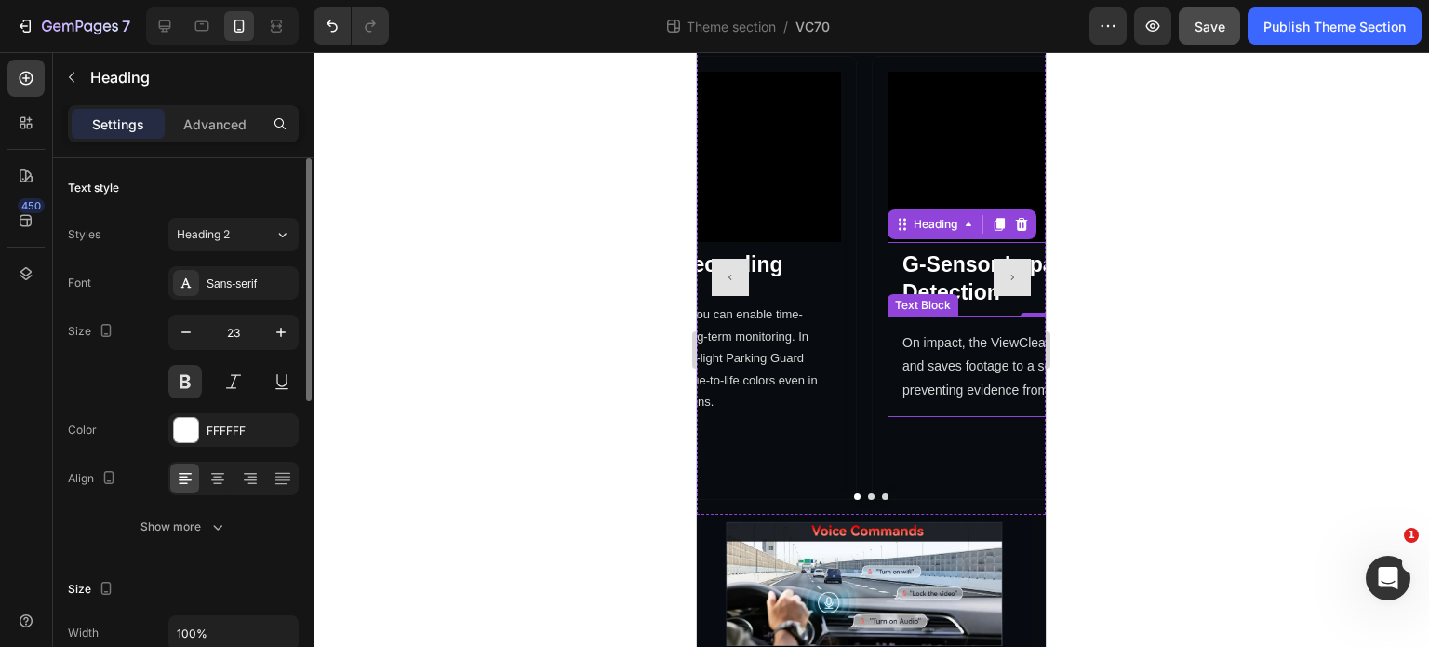
click at [903, 366] on p "On impact, the ViewClear 70’s G-sensor locks and saves footage to a secure even…" at bounding box center [1040, 366] width 274 height 71
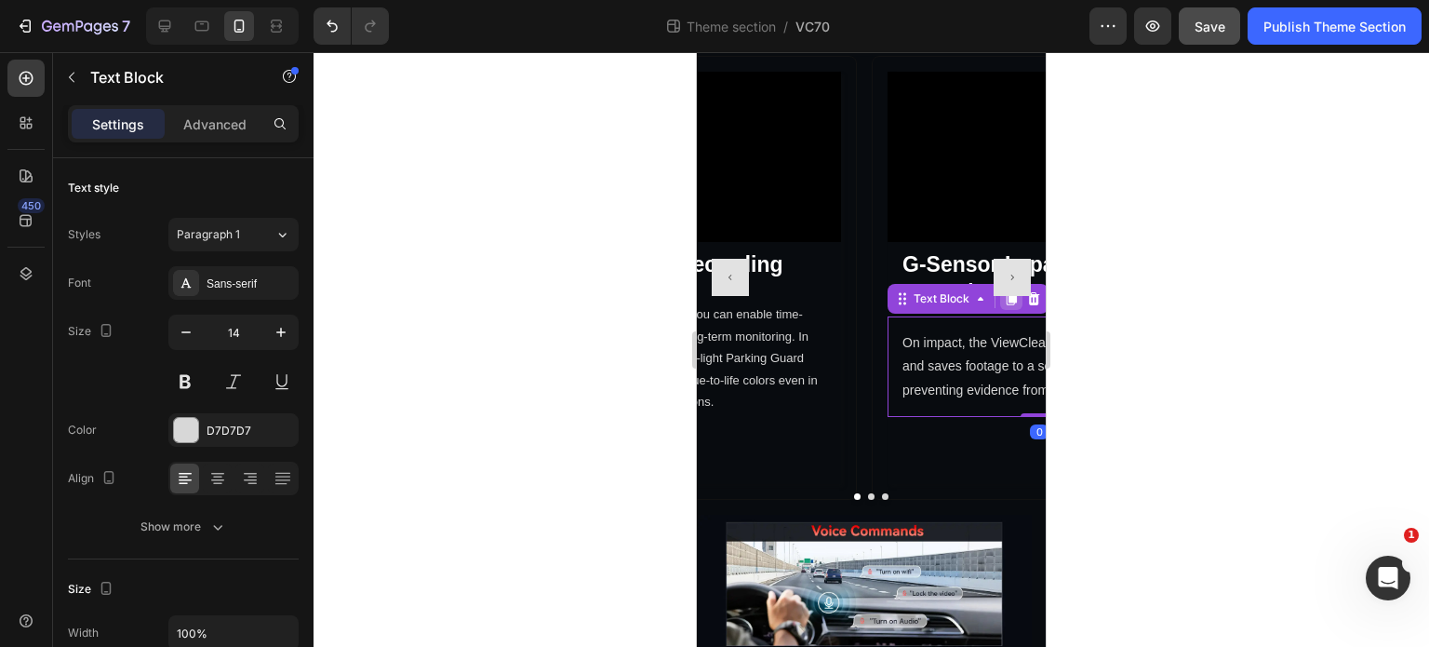
click at [1005, 306] on icon at bounding box center [1011, 298] width 15 height 15
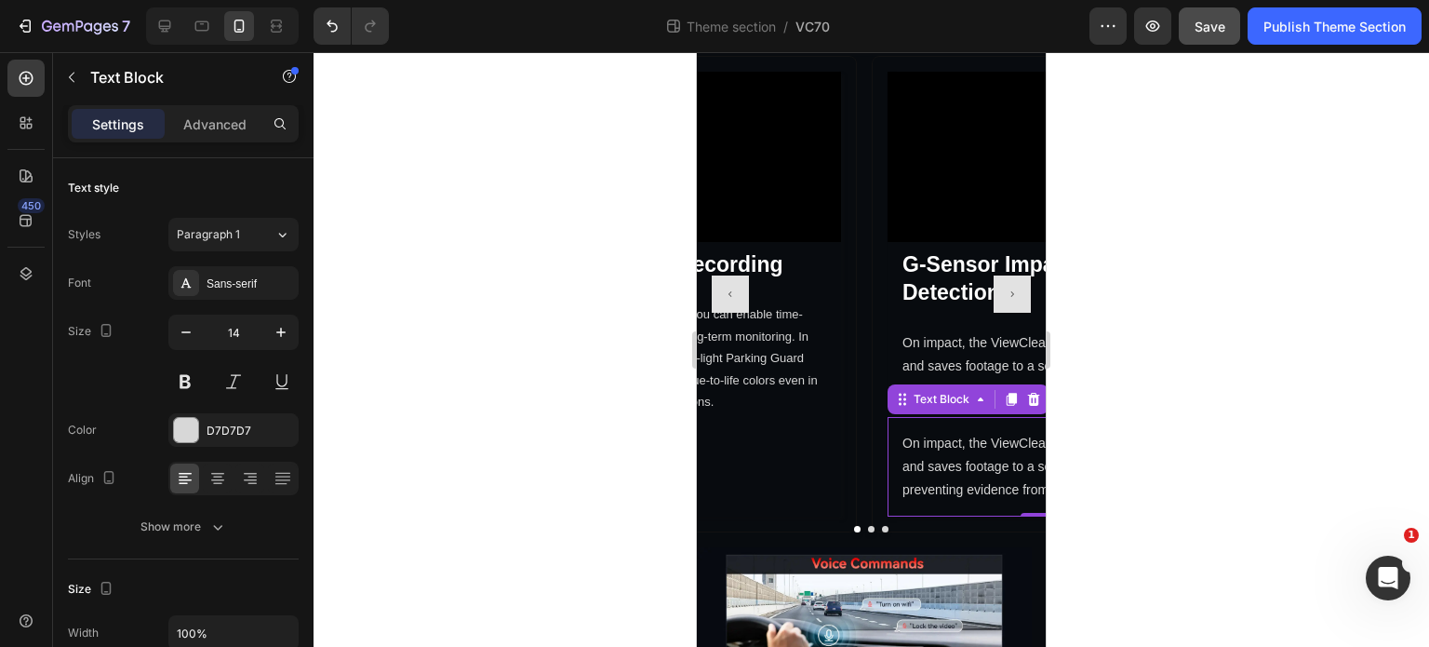
scroll to position [4138, 0]
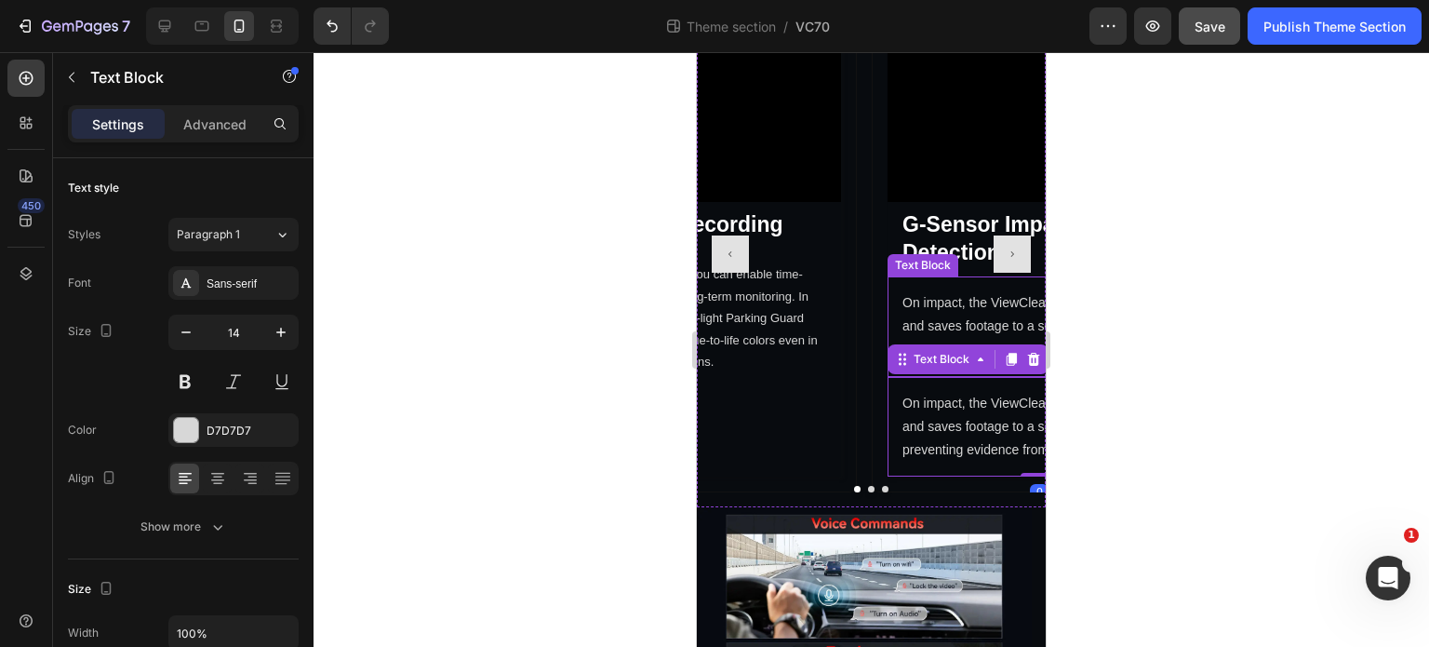
click at [962, 338] on p "On impact, the ViewClear 70’s G-sensor locks and saves footage to a secure even…" at bounding box center [1040, 326] width 274 height 71
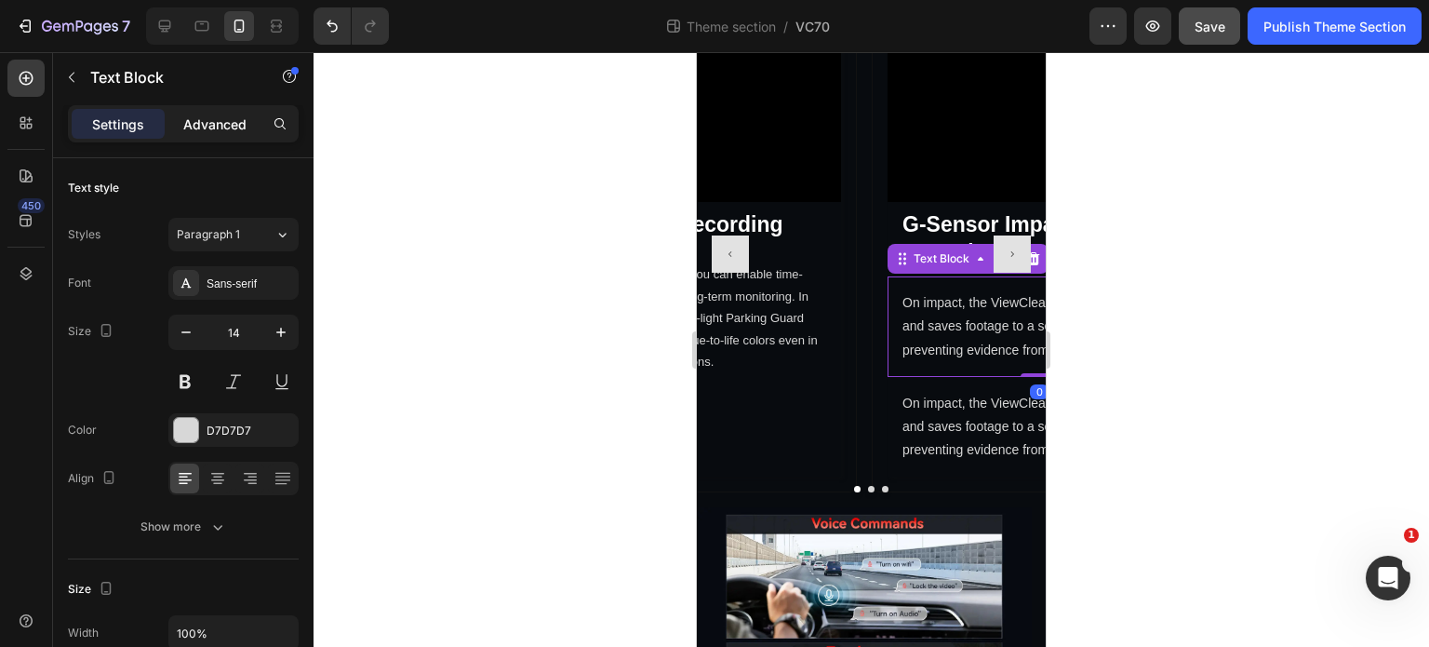
click at [206, 122] on p "Advanced" at bounding box center [214, 124] width 63 height 20
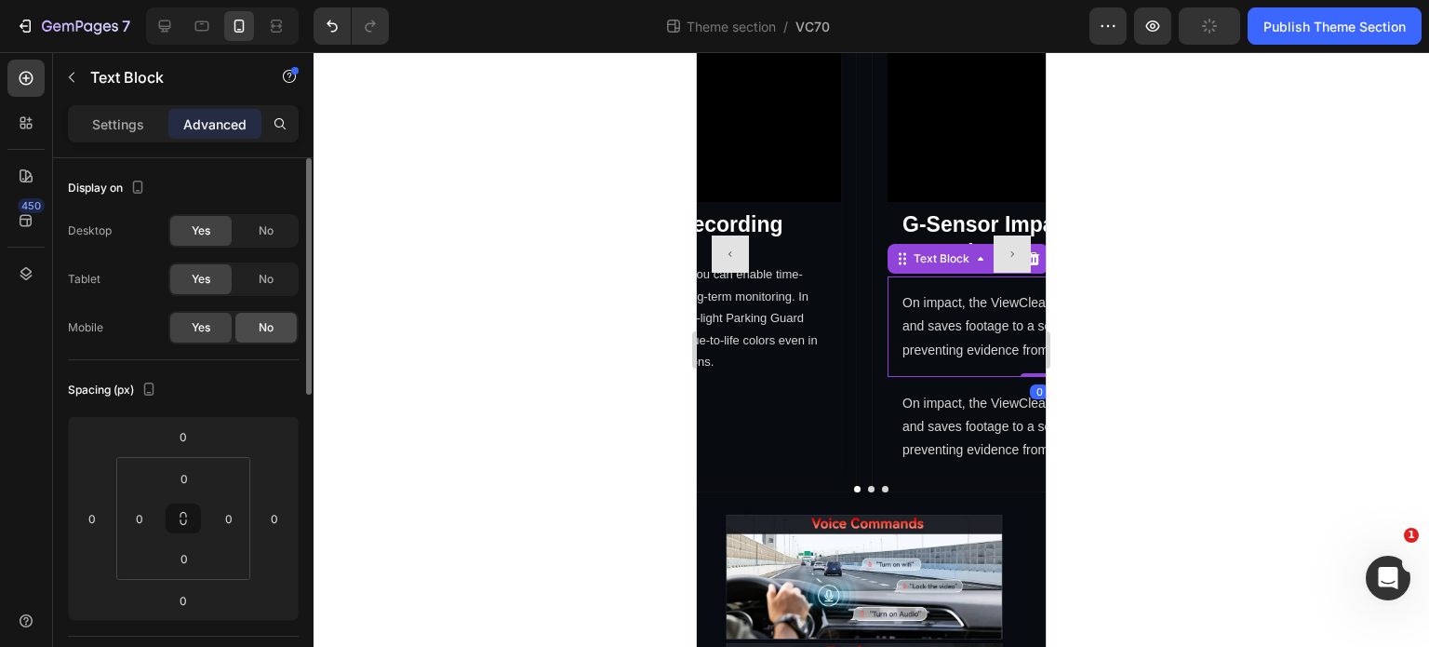
click at [253, 318] on div "No" at bounding box center [265, 328] width 61 height 30
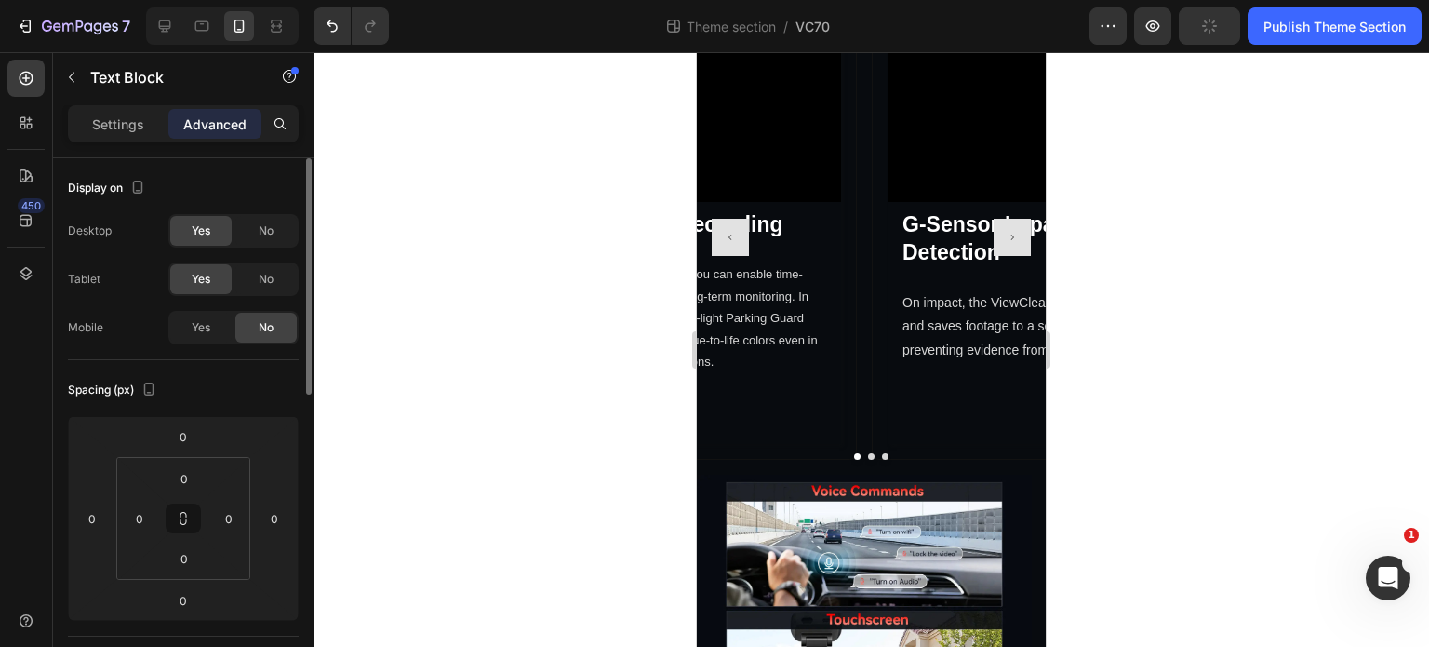
scroll to position [4098, 0]
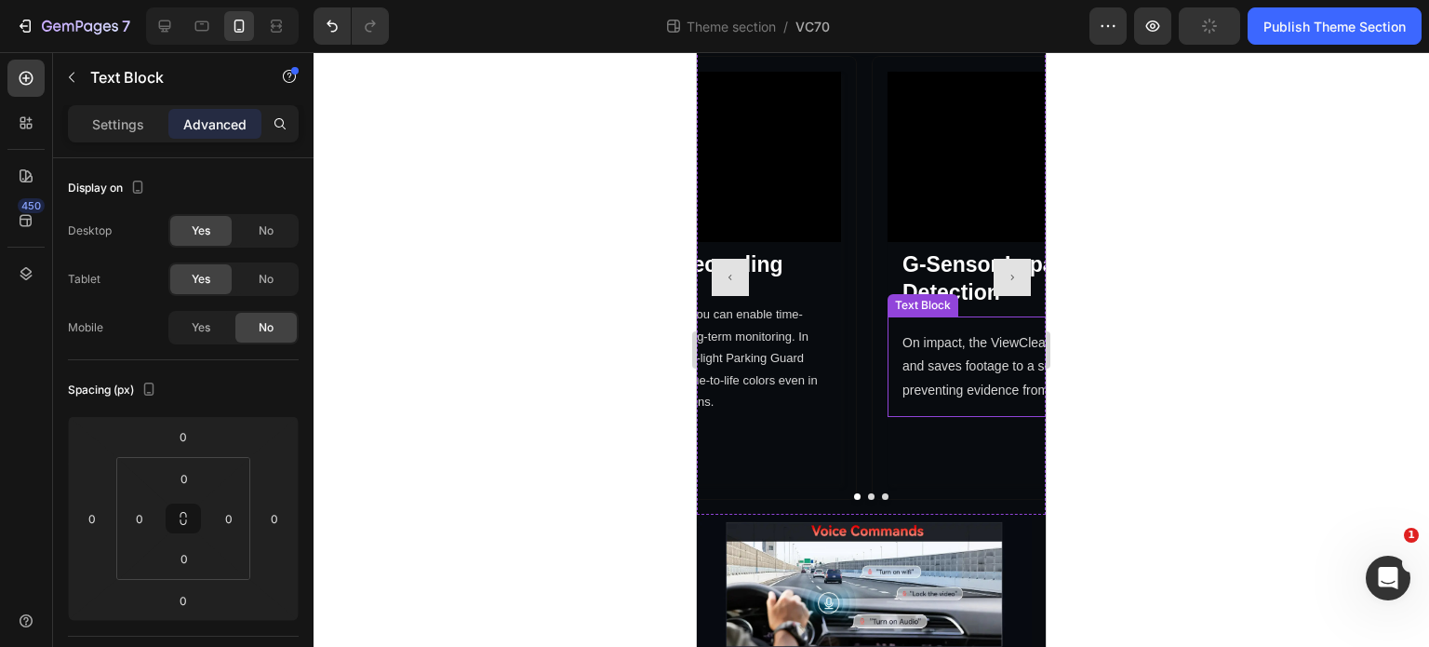
click at [979, 393] on p "On impact, the ViewClear 70’s G-sensor locks and saves footage to a secure even…" at bounding box center [1040, 366] width 274 height 71
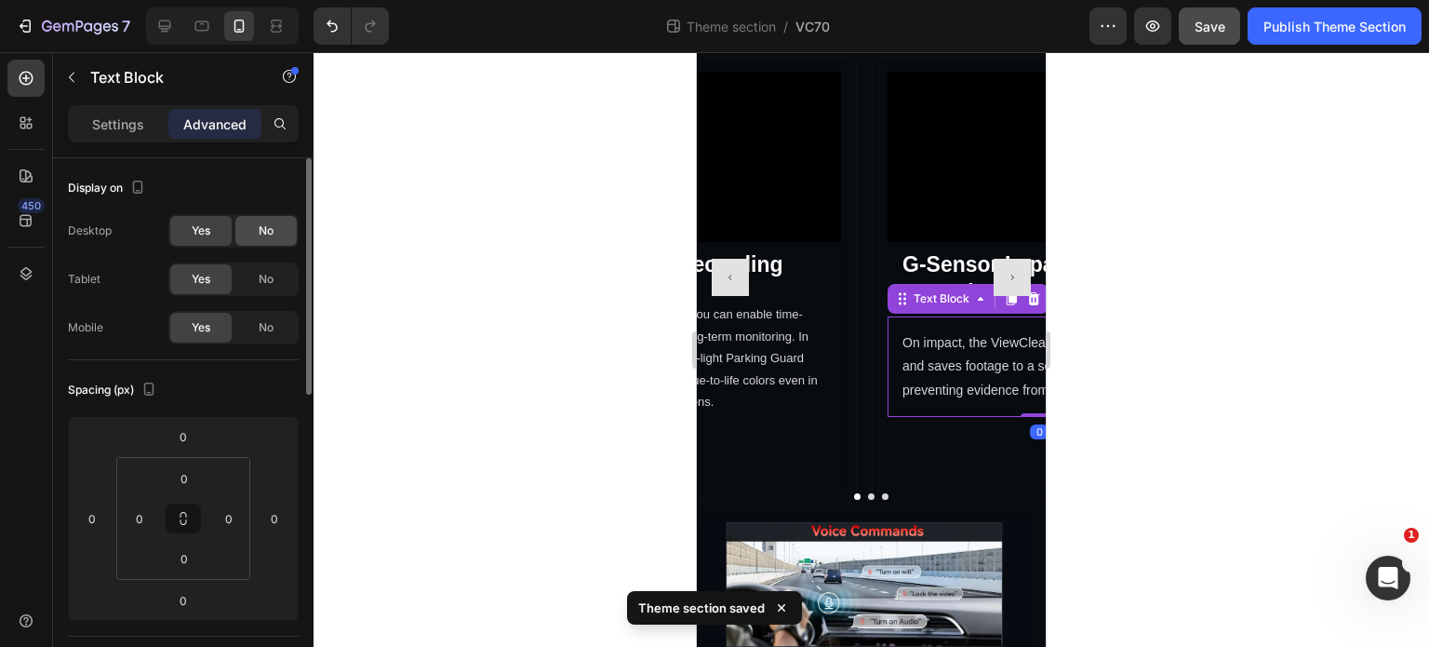
click at [279, 220] on div "No" at bounding box center [265, 231] width 61 height 30
click at [268, 277] on span "No" at bounding box center [266, 279] width 15 height 17
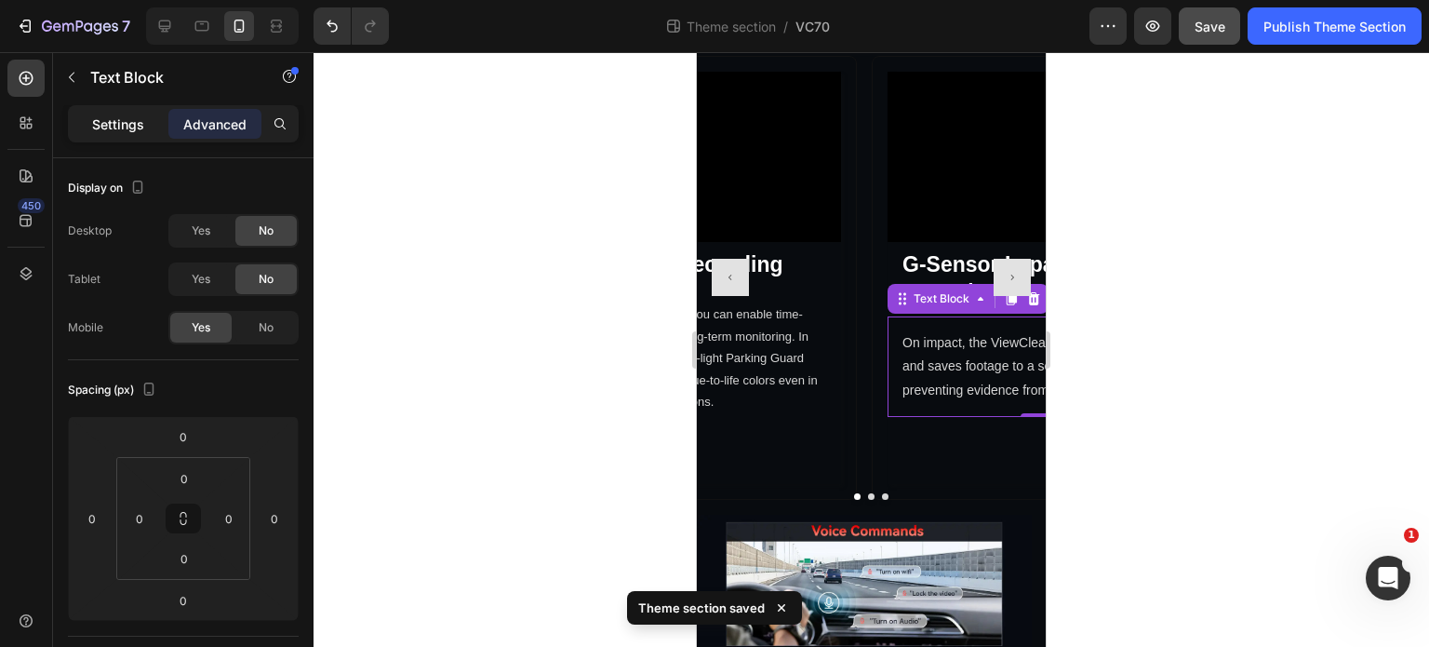
click at [129, 122] on p "Settings" at bounding box center [118, 124] width 52 height 20
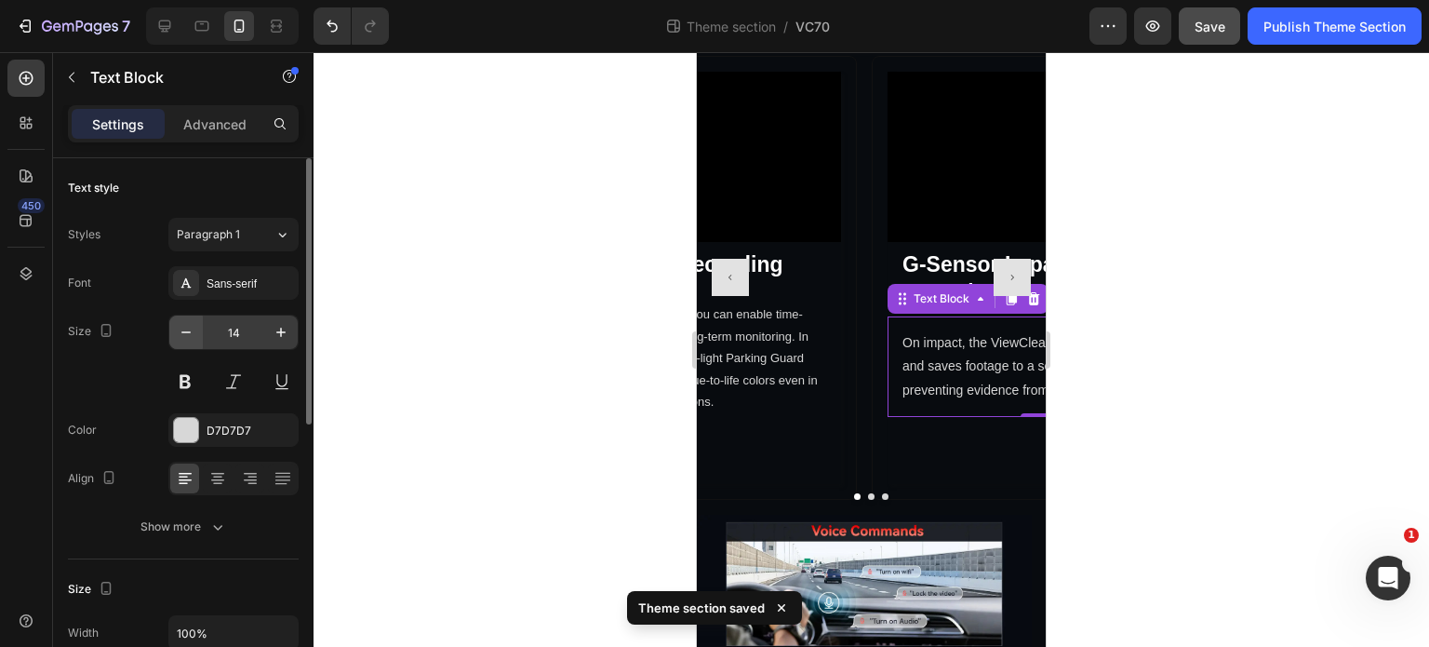
click at [195, 337] on button "button" at bounding box center [185, 331] width 33 height 33
type input "13"
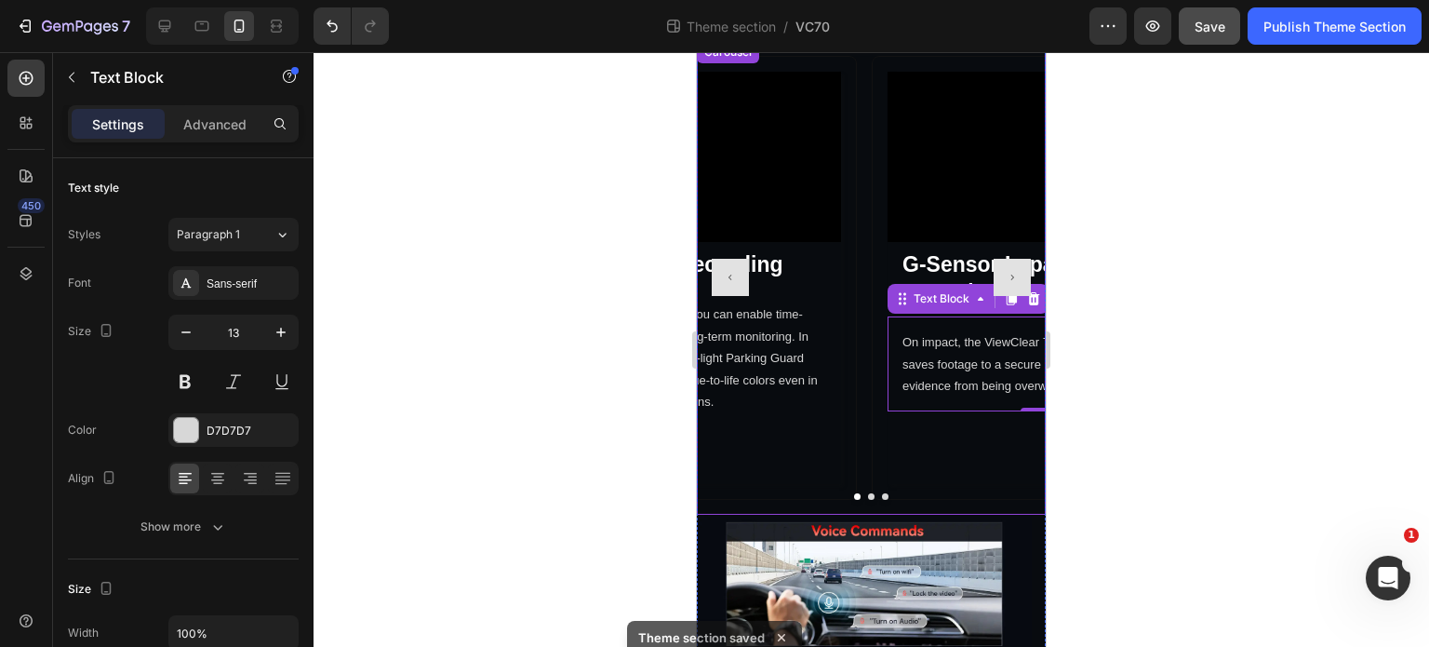
drag, startPoint x: 977, startPoint y: 275, endPoint x: 991, endPoint y: 278, distance: 14.2
click at [977, 274] on h2 "G-Sensor Impact Detection" at bounding box center [1039, 279] width 303 height 74
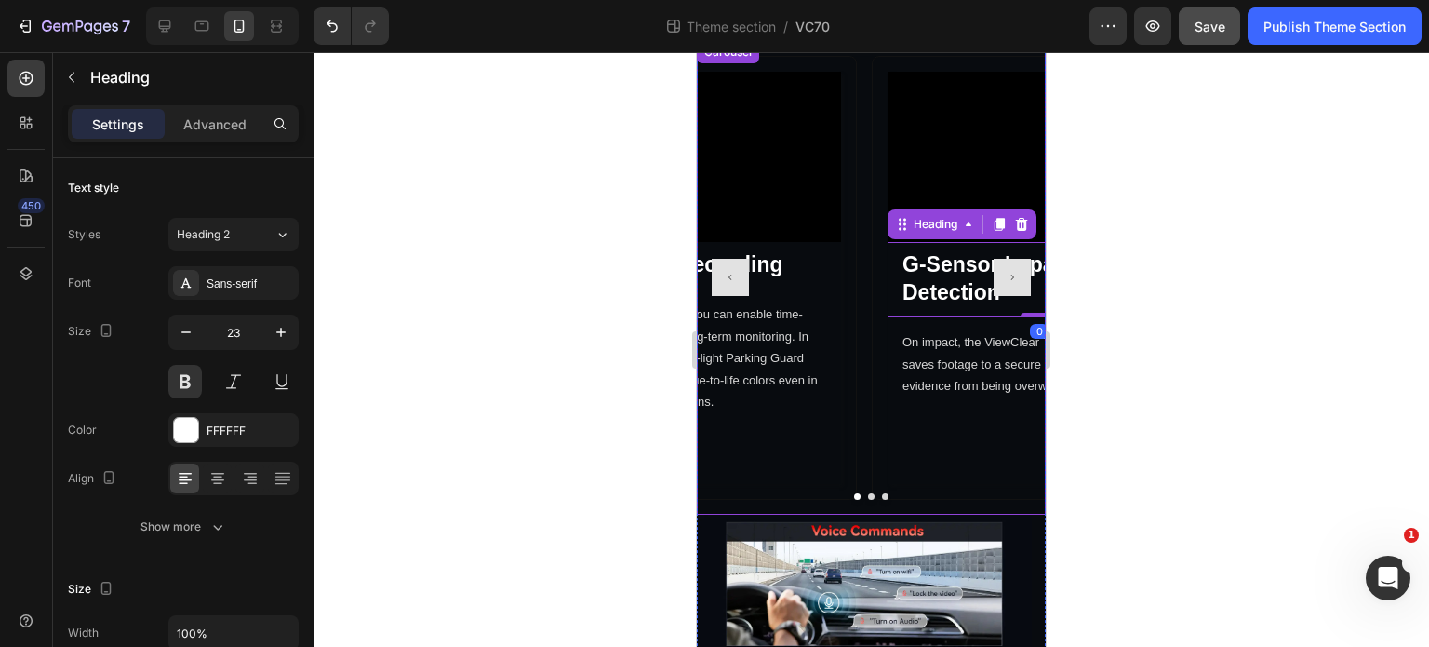
click at [1009, 281] on icon "Carousel Next Arrow" at bounding box center [1012, 277] width 7 height 7
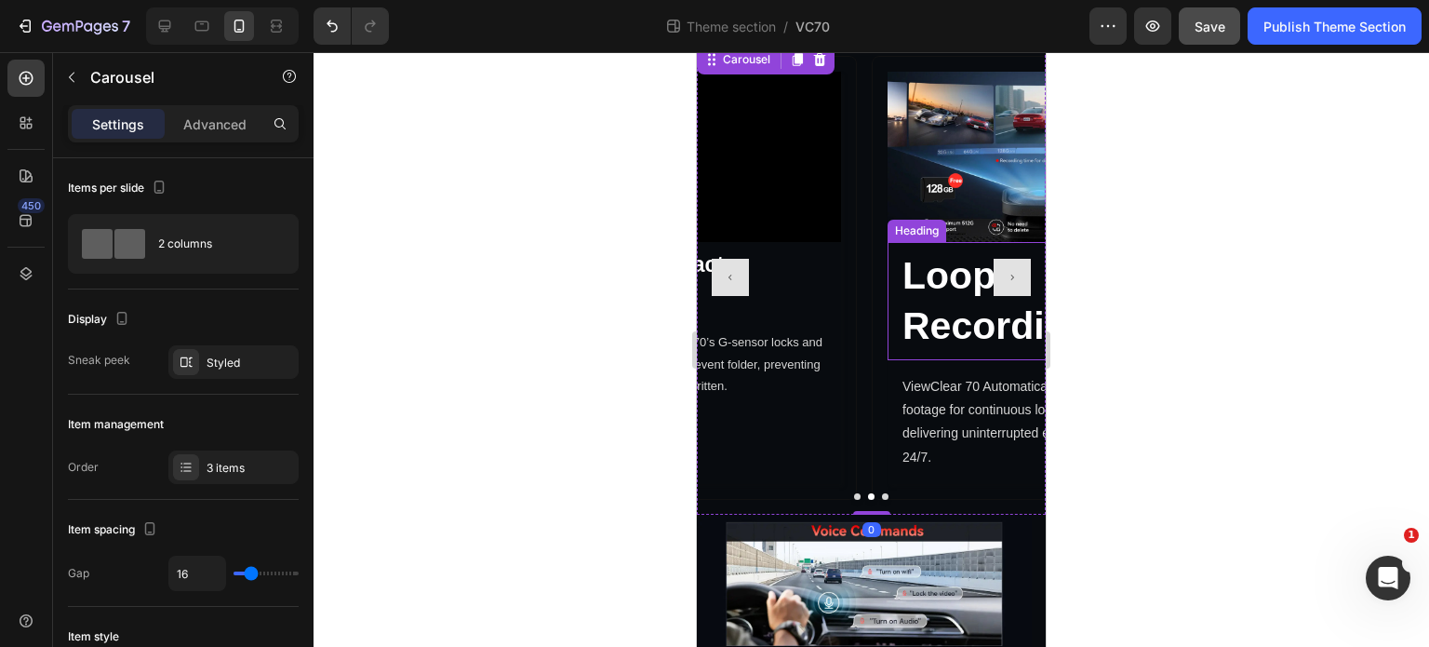
click at [903, 310] on p "Loop Recording" at bounding box center [1040, 301] width 274 height 100
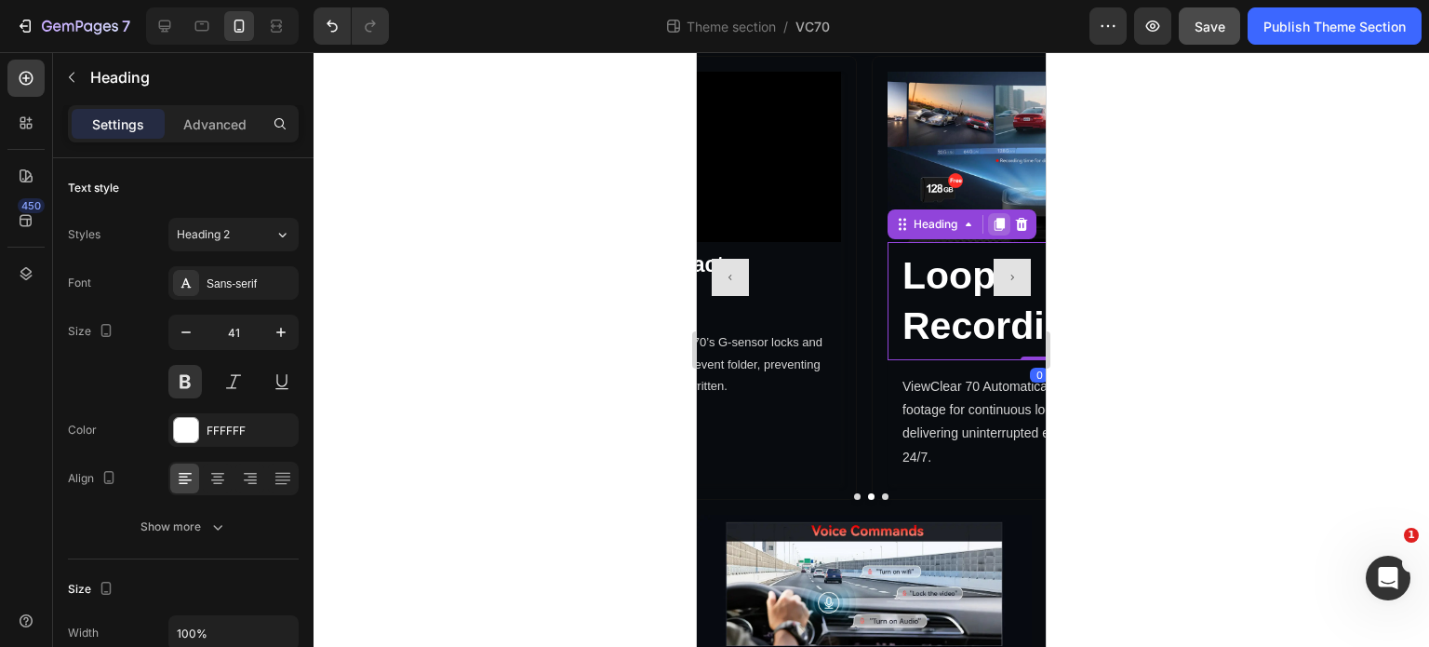
click at [1005, 218] on div at bounding box center [999, 224] width 22 height 22
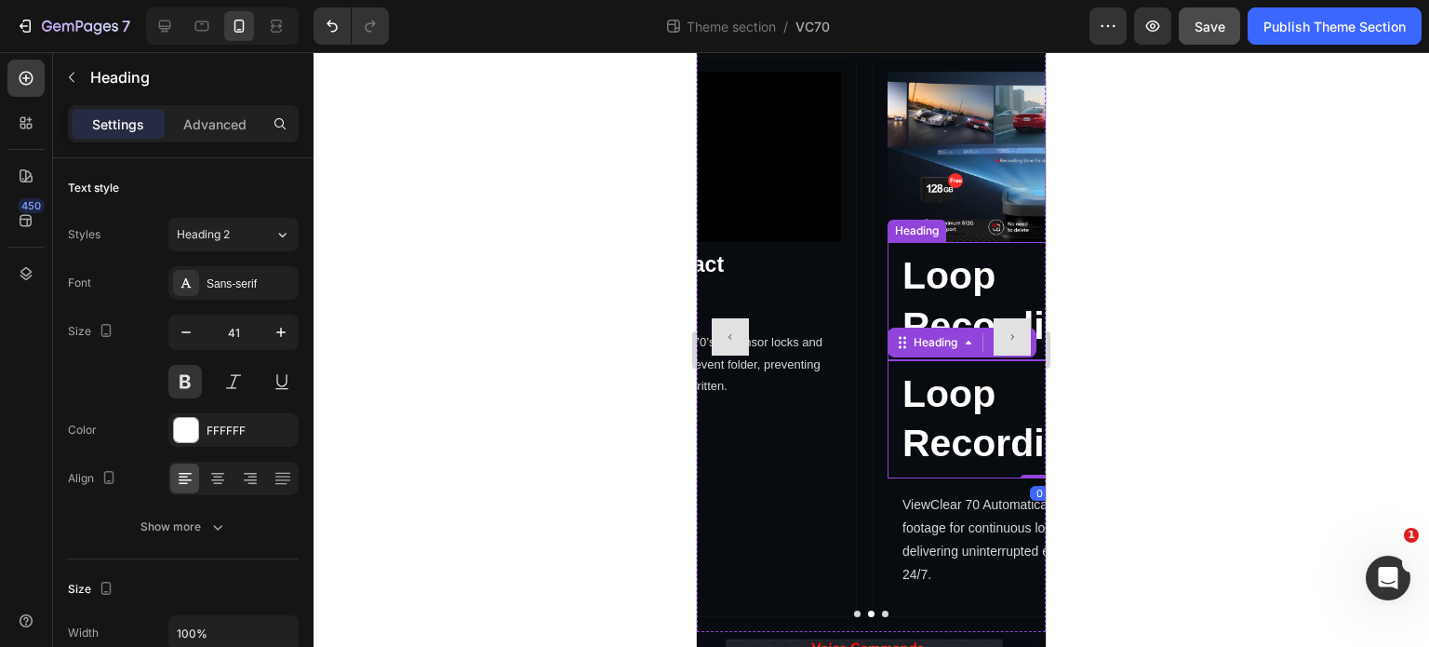
click at [927, 308] on p "Loop Recording" at bounding box center [1040, 301] width 274 height 100
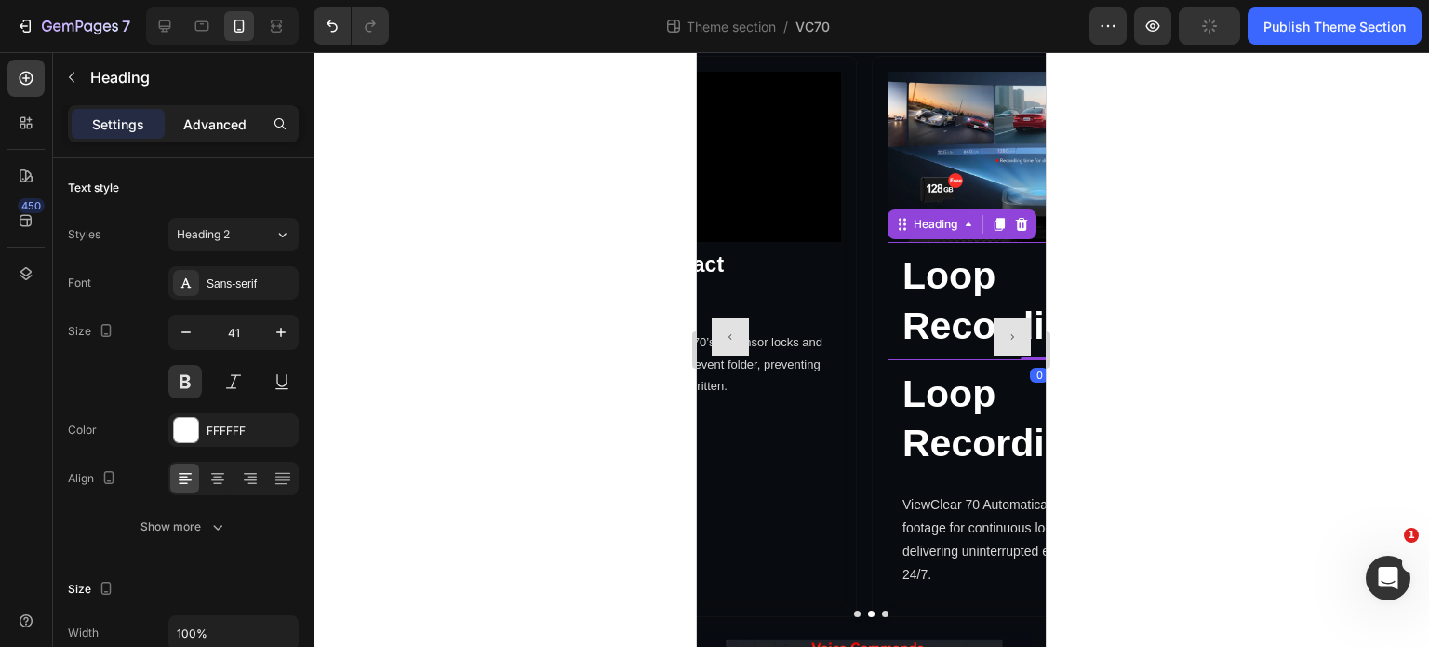
click at [229, 118] on p "Advanced" at bounding box center [214, 124] width 63 height 20
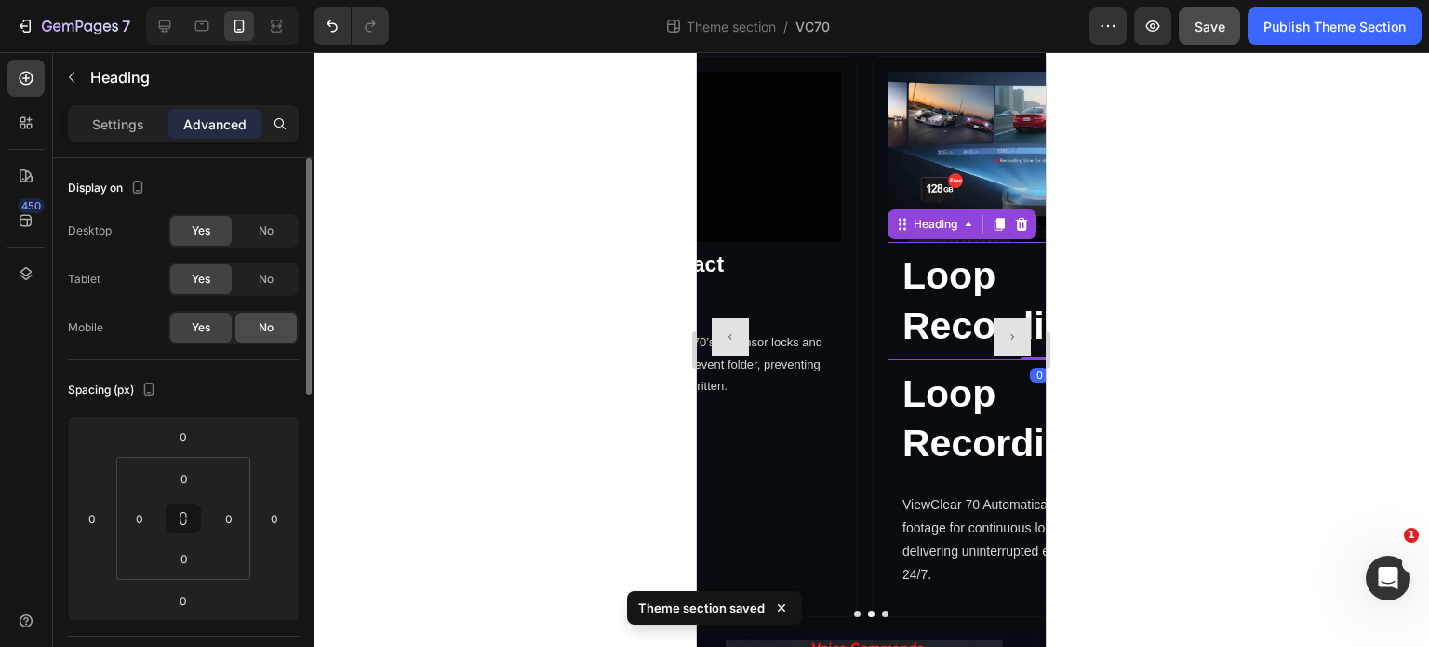
click at [260, 323] on span "No" at bounding box center [266, 327] width 15 height 17
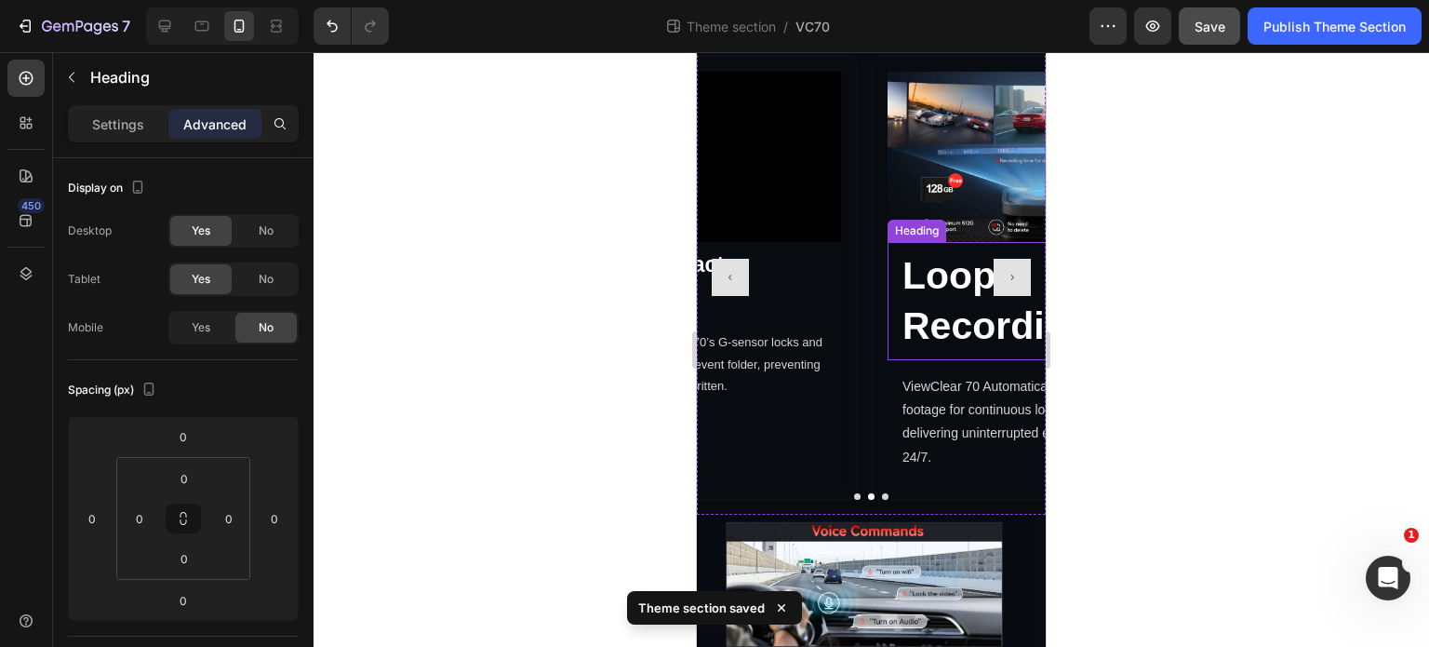
click at [953, 341] on h2 "Loop Recording" at bounding box center [1039, 301] width 303 height 118
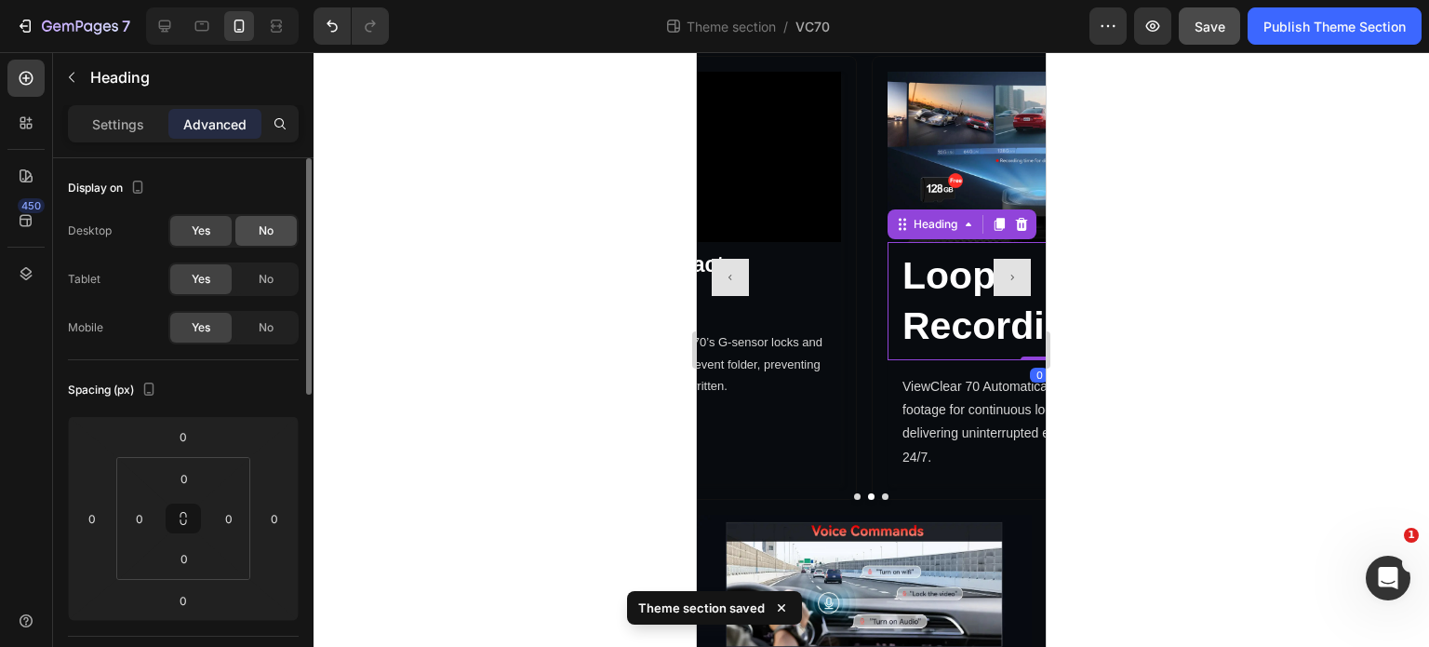
click at [279, 222] on div "No" at bounding box center [265, 231] width 61 height 30
click at [269, 283] on span "No" at bounding box center [266, 279] width 15 height 17
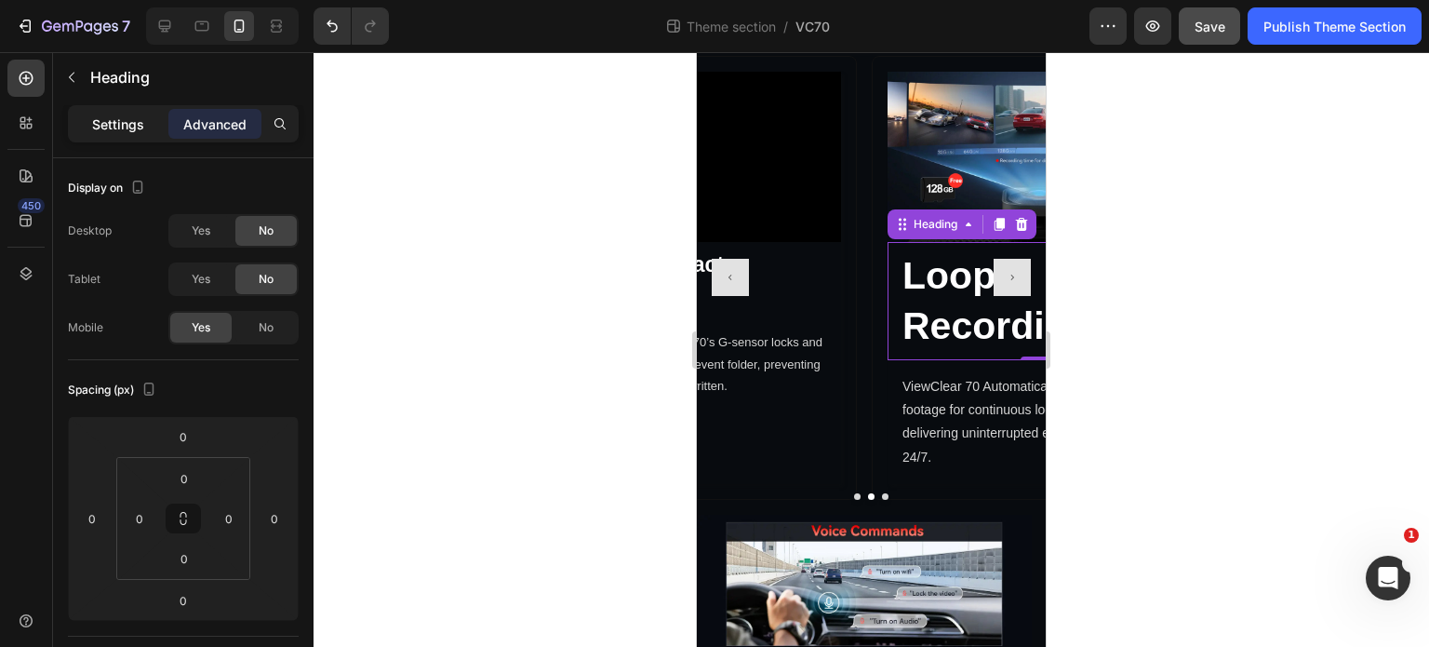
click at [115, 127] on p "Settings" at bounding box center [118, 124] width 52 height 20
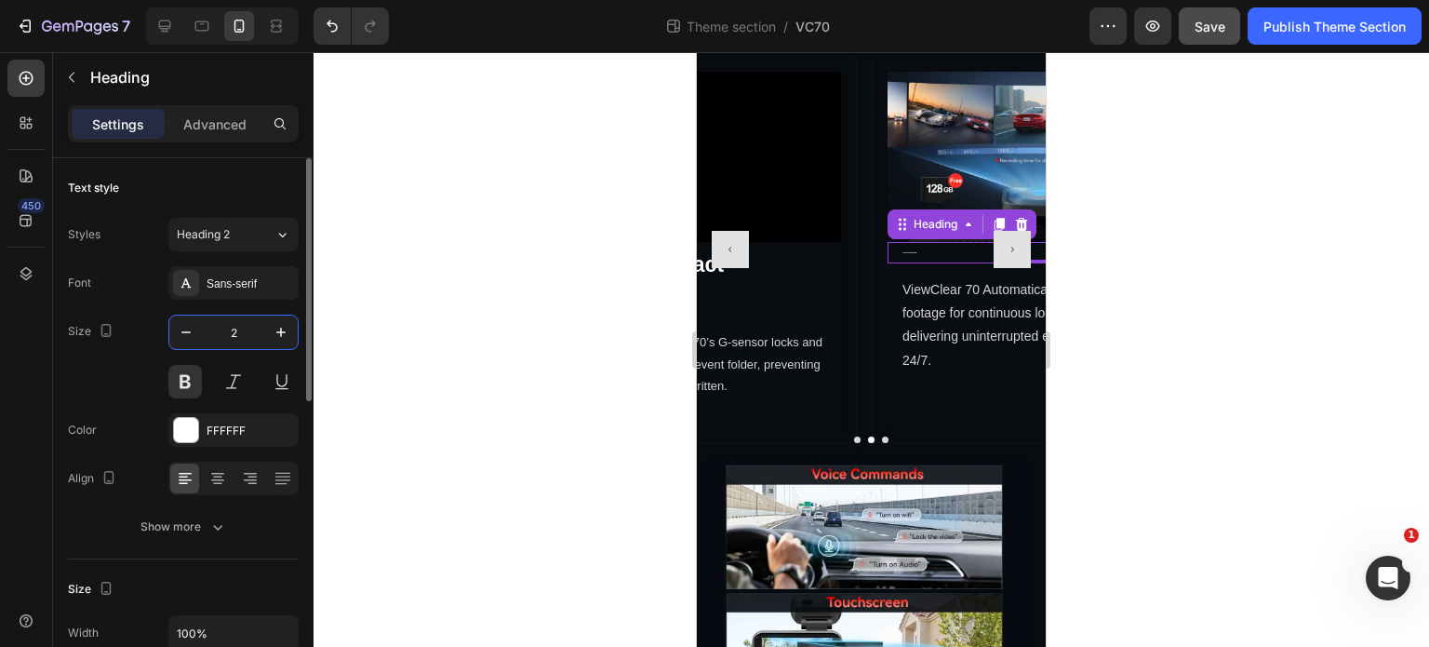
type input "23"
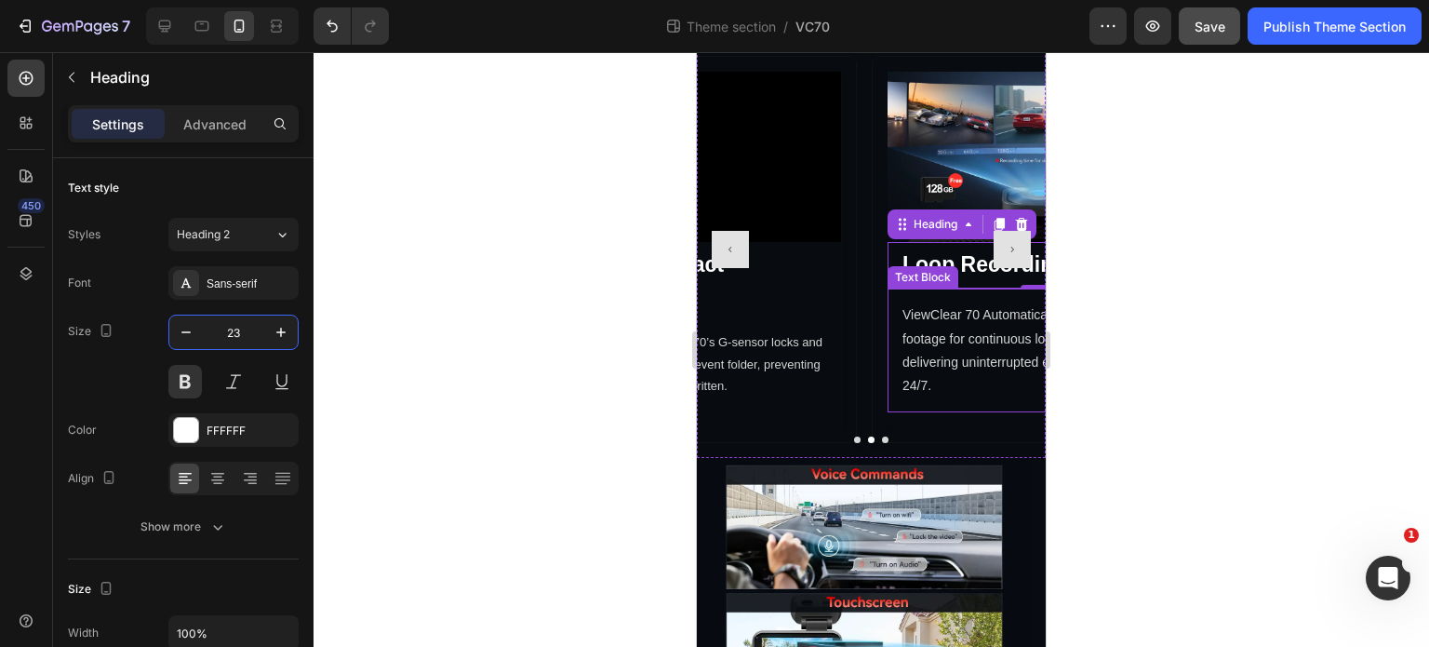
click at [955, 327] on p "ViewClear 70 Automatically overwrites old footage for continuous loop recording…" at bounding box center [1040, 350] width 274 height 94
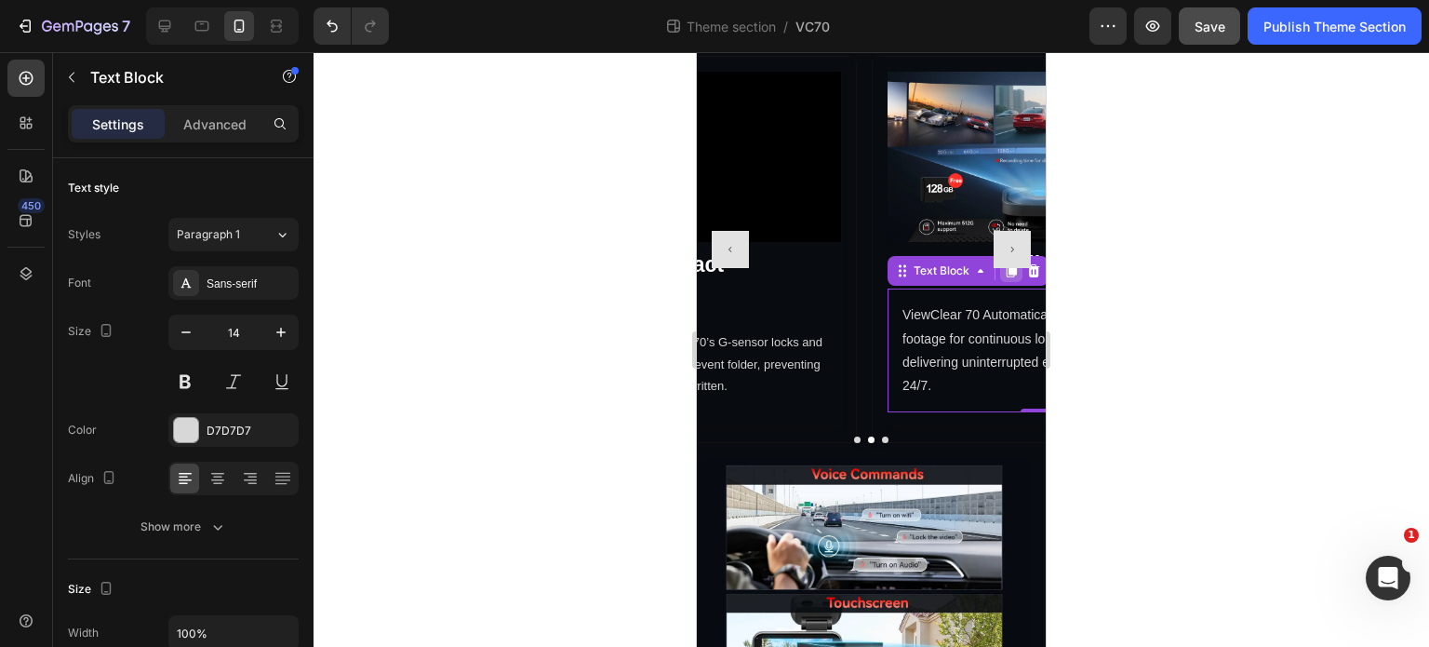
click at [1020, 282] on div at bounding box center [1011, 271] width 22 height 22
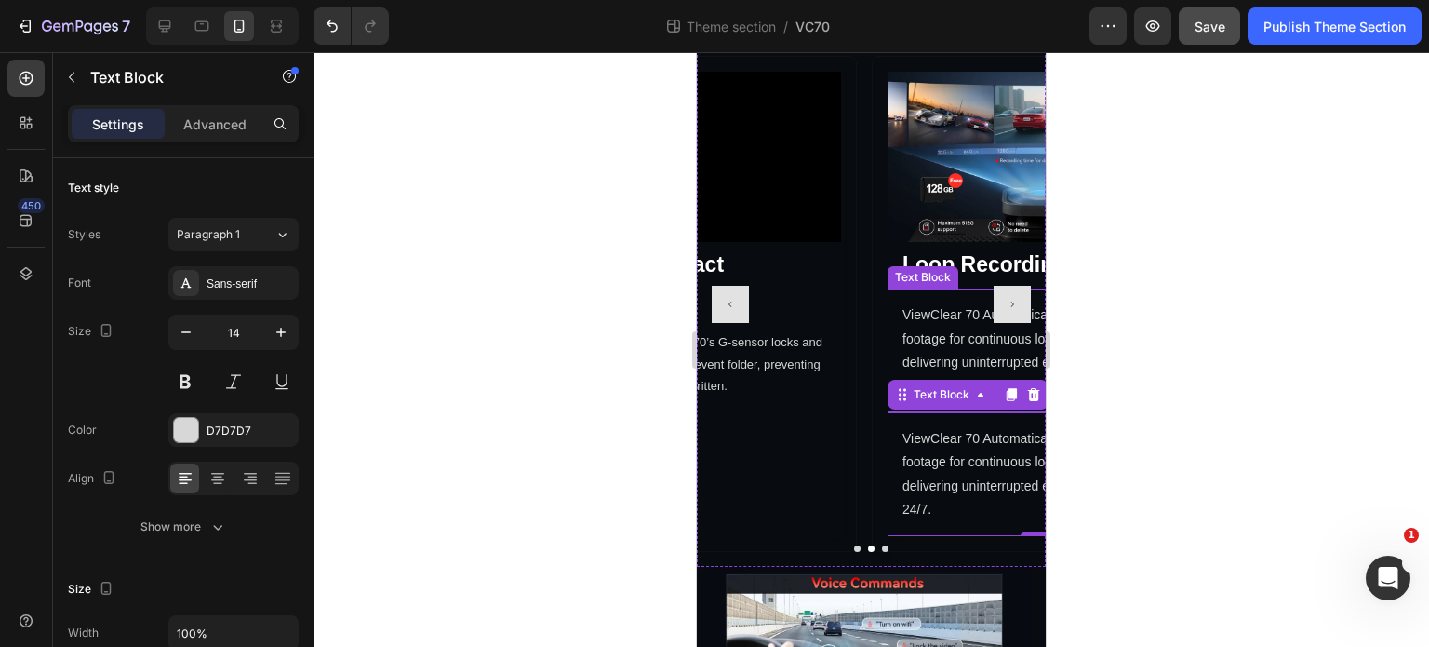
click at [951, 327] on p "ViewClear 70 Automatically overwrites old footage for continuous loop recording…" at bounding box center [1040, 350] width 274 height 94
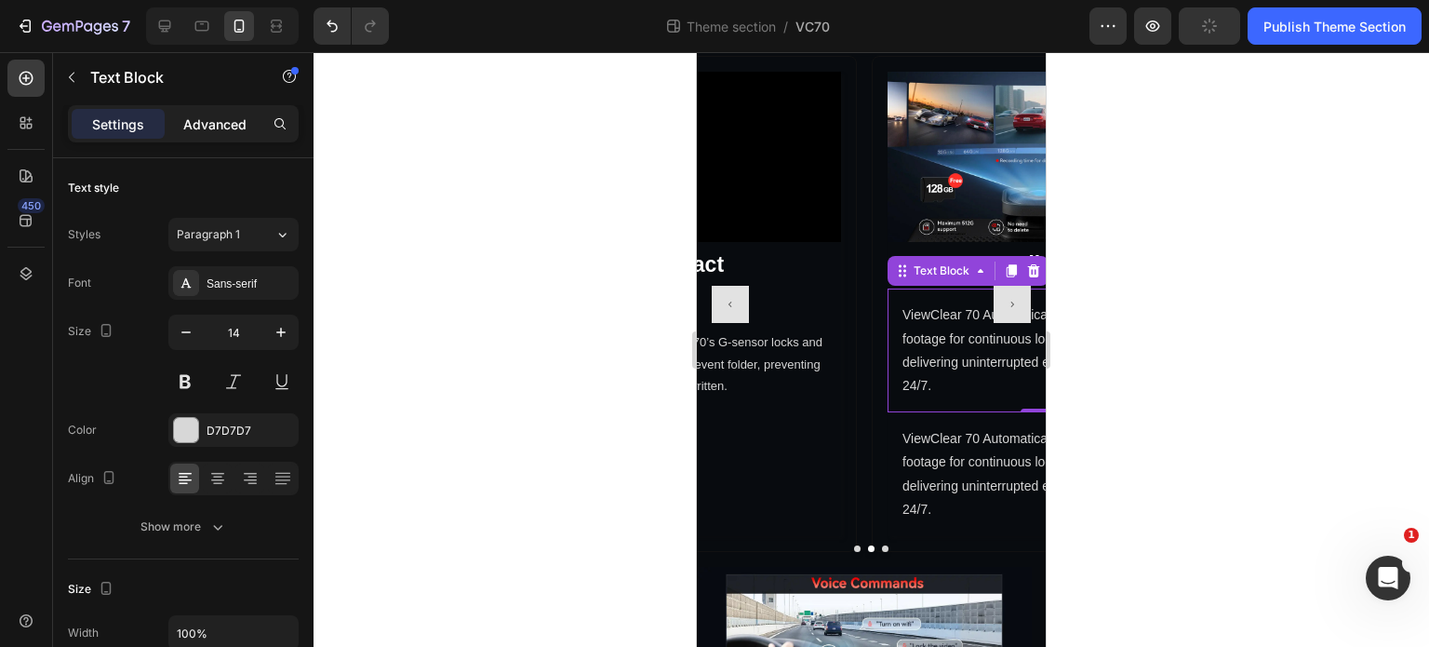
click at [228, 137] on div "Advanced" at bounding box center [214, 124] width 93 height 30
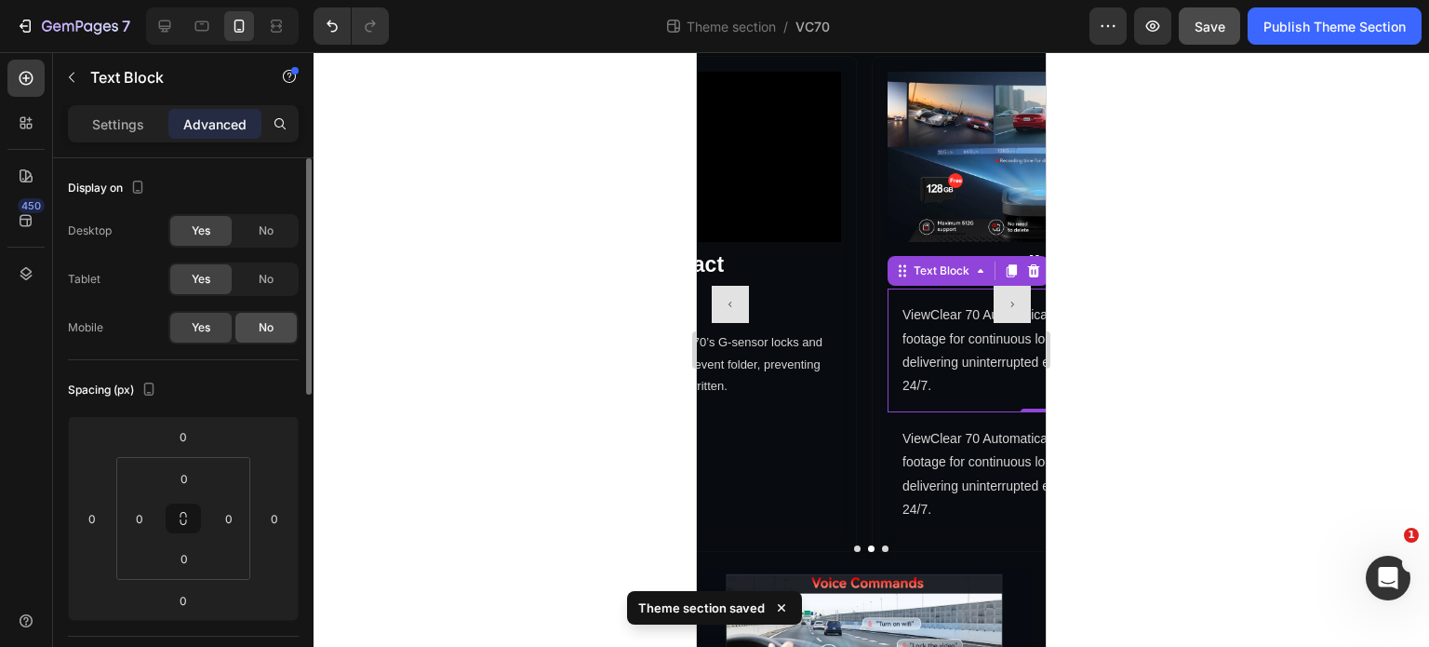
click at [284, 329] on div "No" at bounding box center [265, 328] width 61 height 30
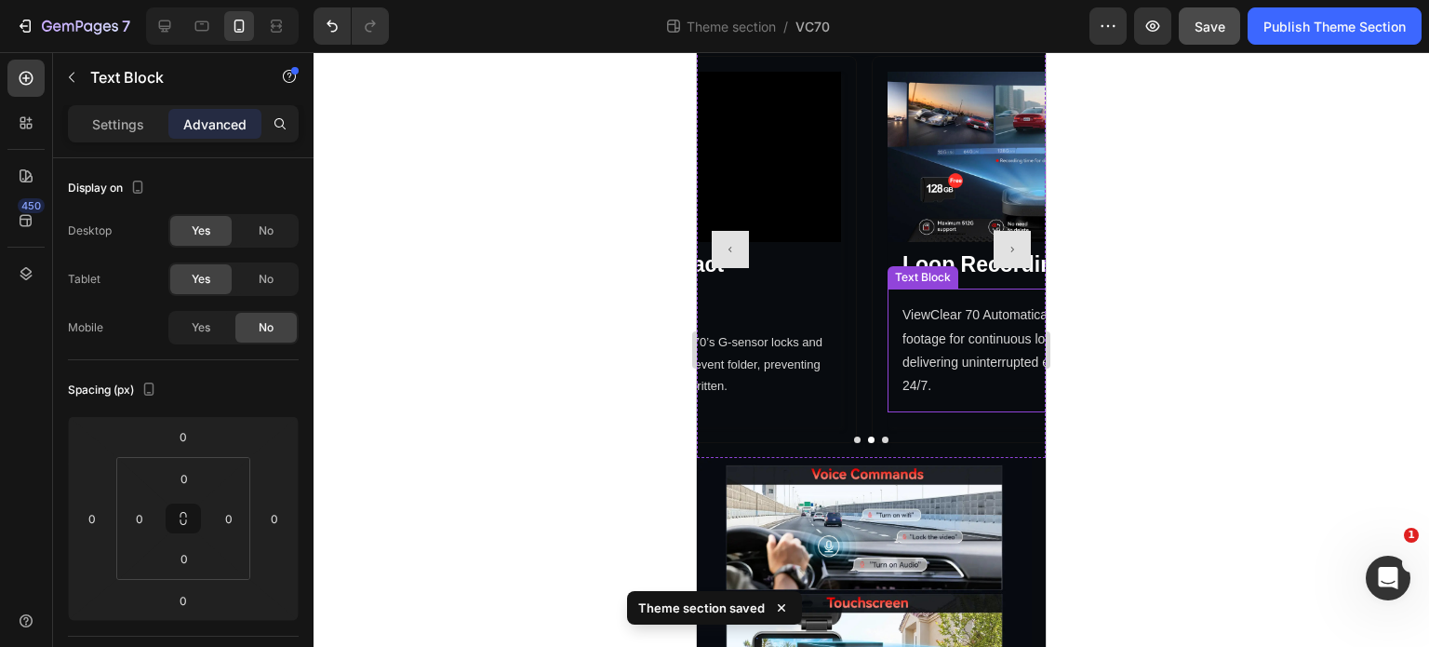
click at [925, 342] on p "ViewClear 70 Automatically overwrites old footage for continuous loop recording…" at bounding box center [1040, 350] width 274 height 94
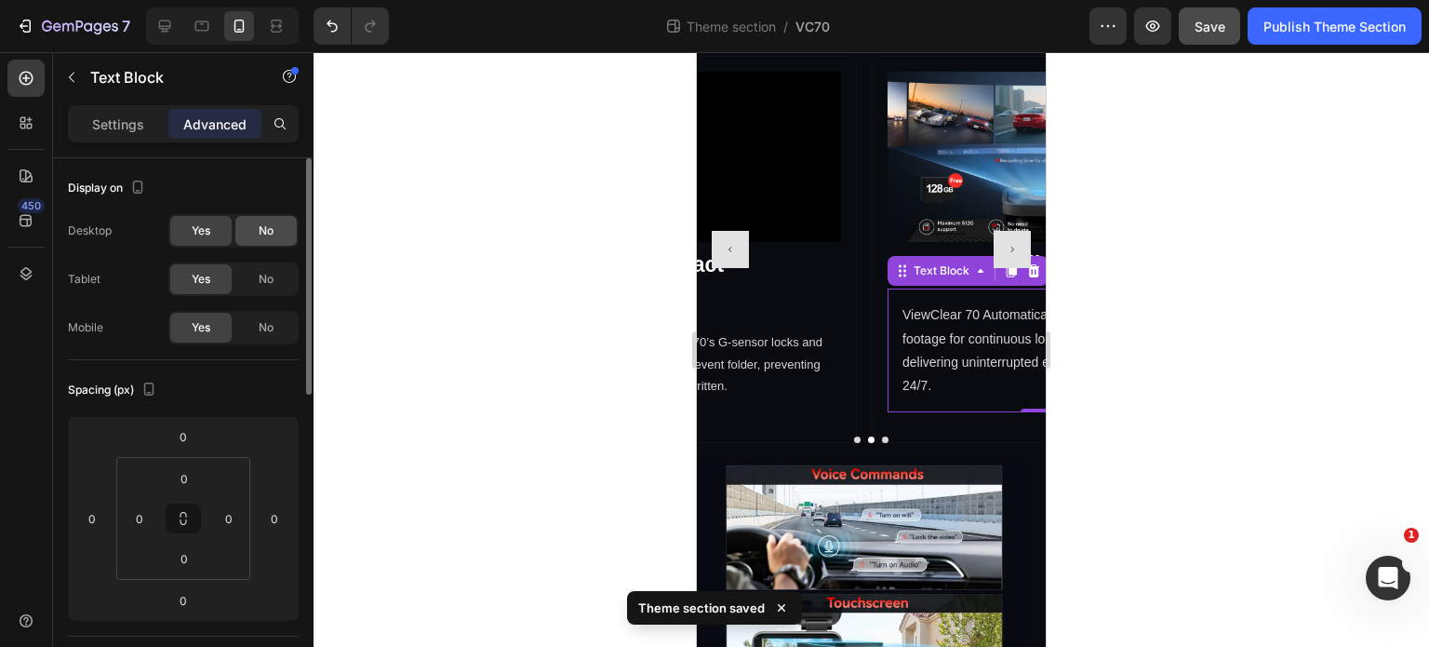
click at [274, 228] on div "No" at bounding box center [265, 231] width 61 height 30
click at [268, 274] on span "No" at bounding box center [266, 279] width 15 height 17
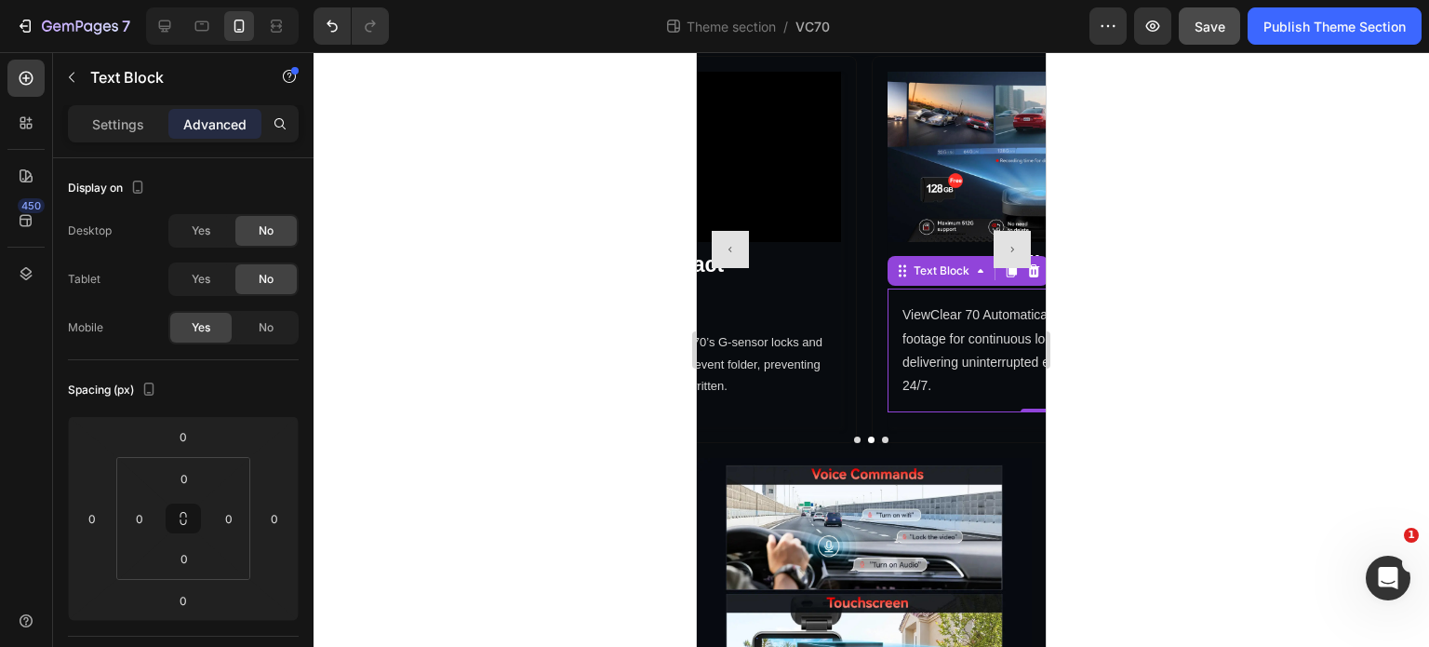
click at [979, 329] on p "ViewClear 70 Automatically overwrites old footage for continuous loop recording…" at bounding box center [1040, 350] width 274 height 94
click at [1016, 405] on div "ViewClear 70 Automatically overwrites old footage for continuous loop recording…" at bounding box center [1039, 350] width 303 height 124
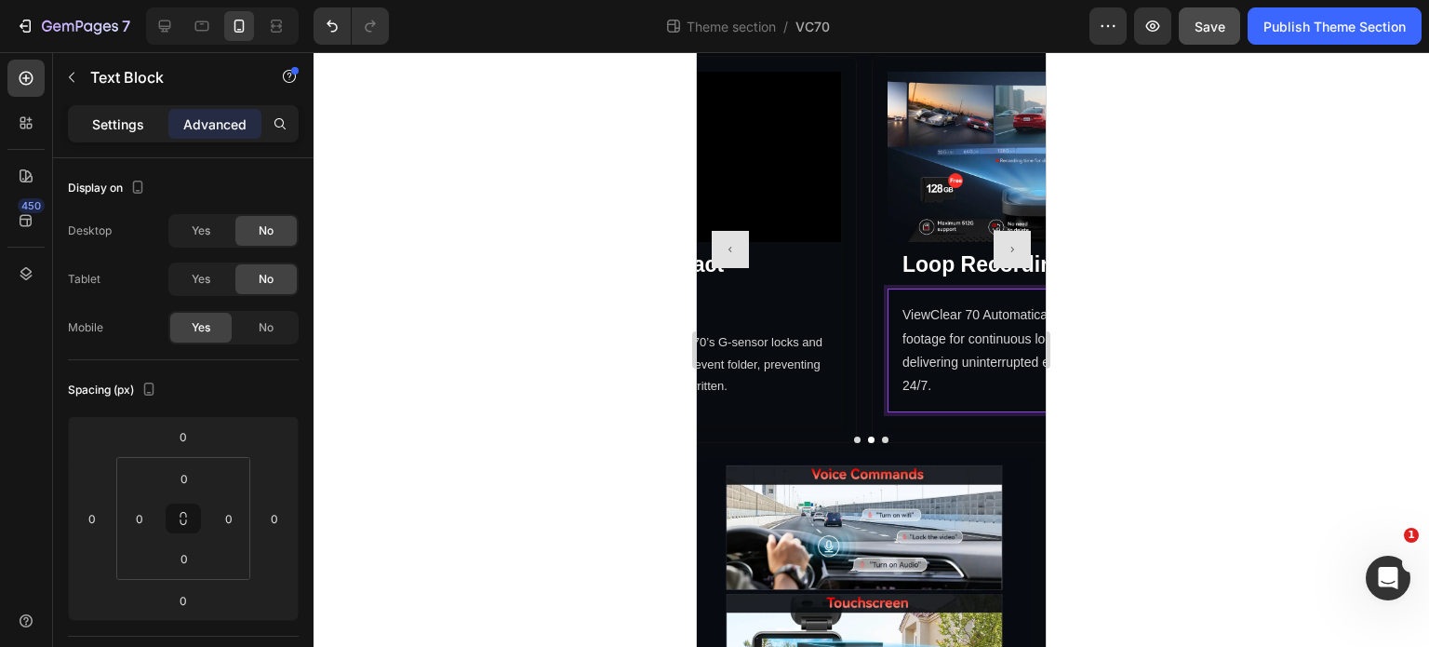
click at [112, 133] on p "Settings" at bounding box center [118, 124] width 52 height 20
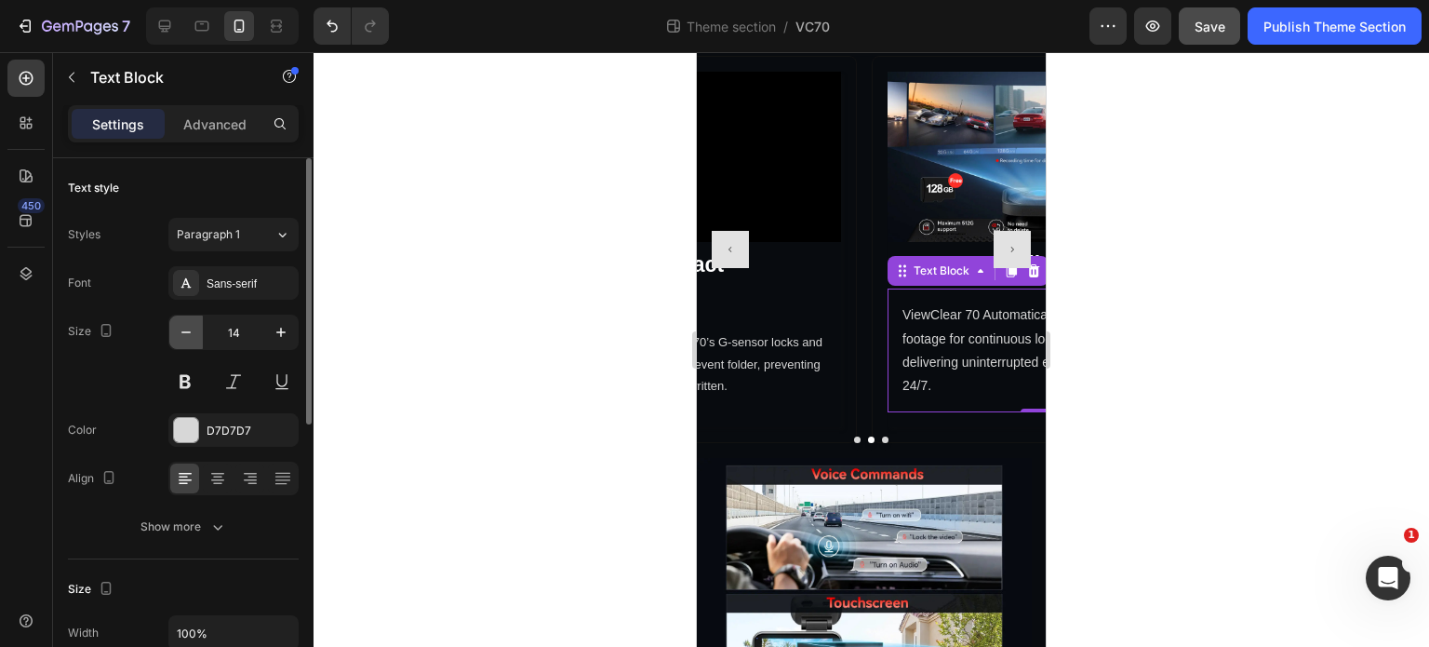
click at [182, 336] on icon "button" at bounding box center [186, 332] width 19 height 19
type input "13"
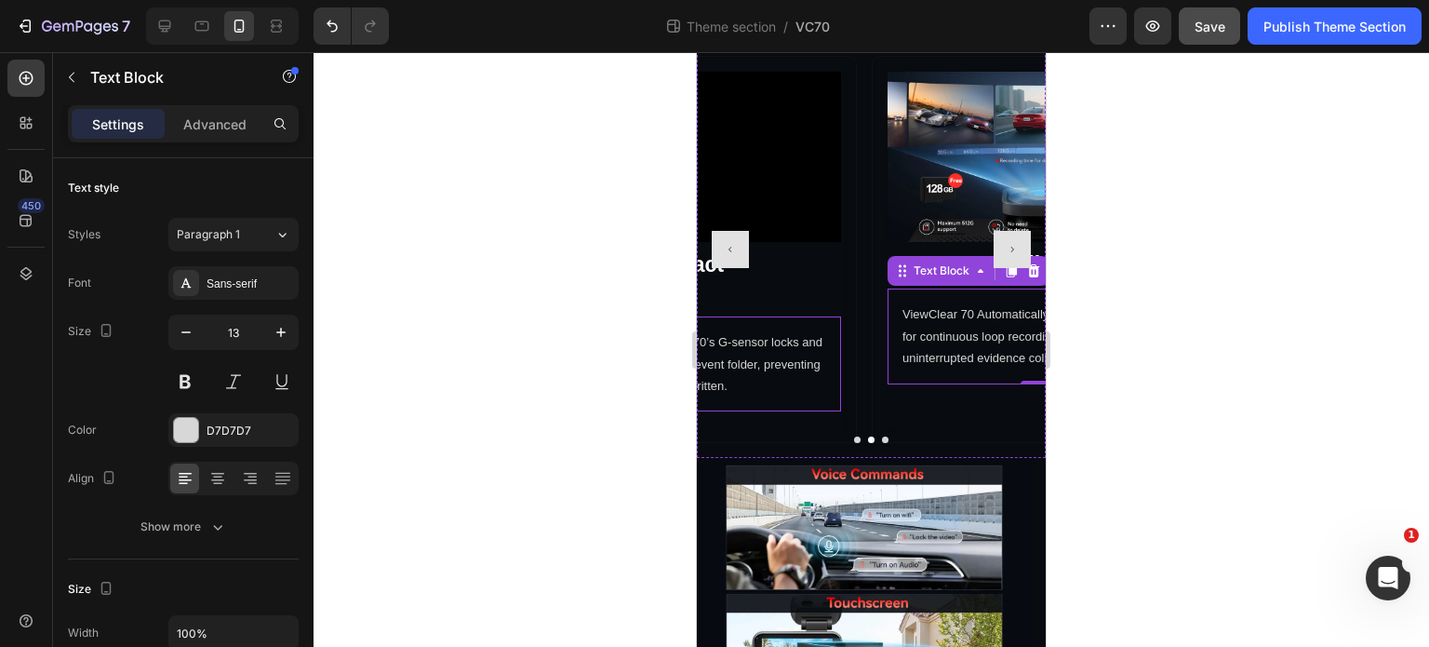
click at [802, 364] on p "On impact, the ViewClear 70’s G-sensor locks and saves footage to a secure even…" at bounding box center [690, 363] width 274 height 65
click at [957, 364] on p "ViewClear 70 Automatically overwrites old footage for continuous loop recording…" at bounding box center [1040, 335] width 274 height 65
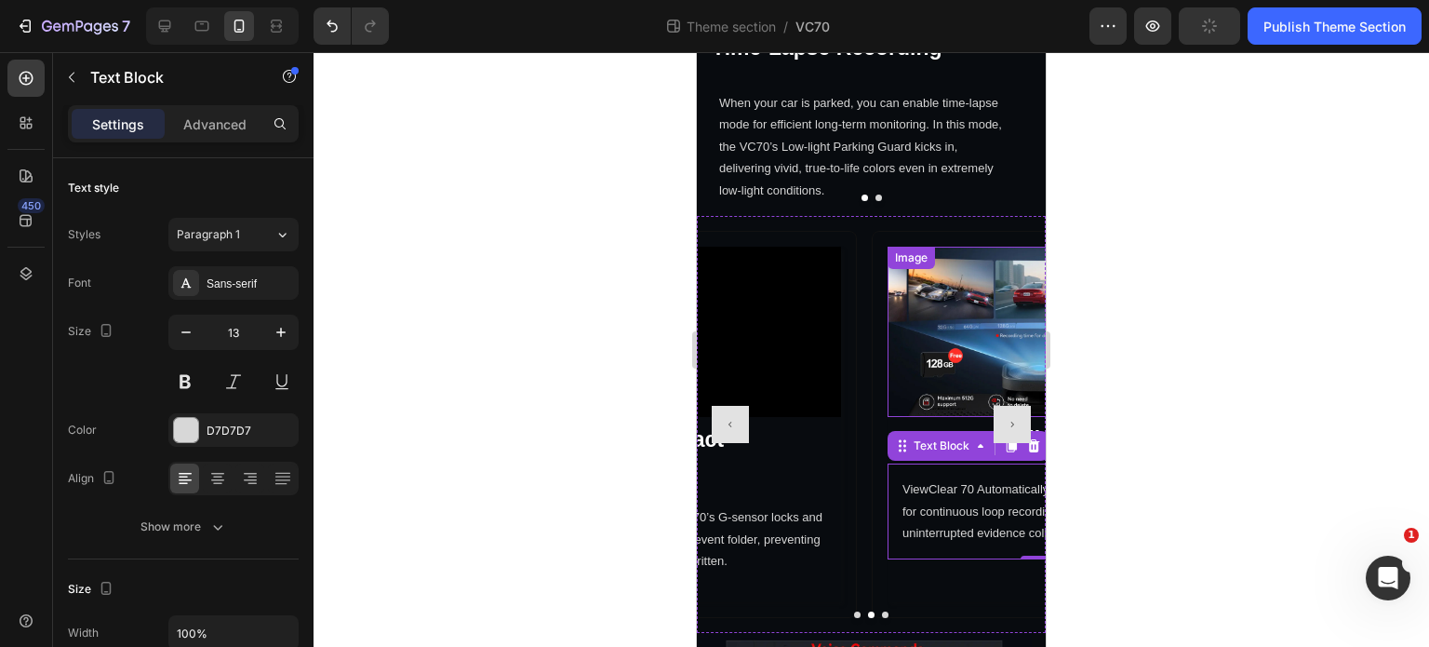
scroll to position [3912, 0]
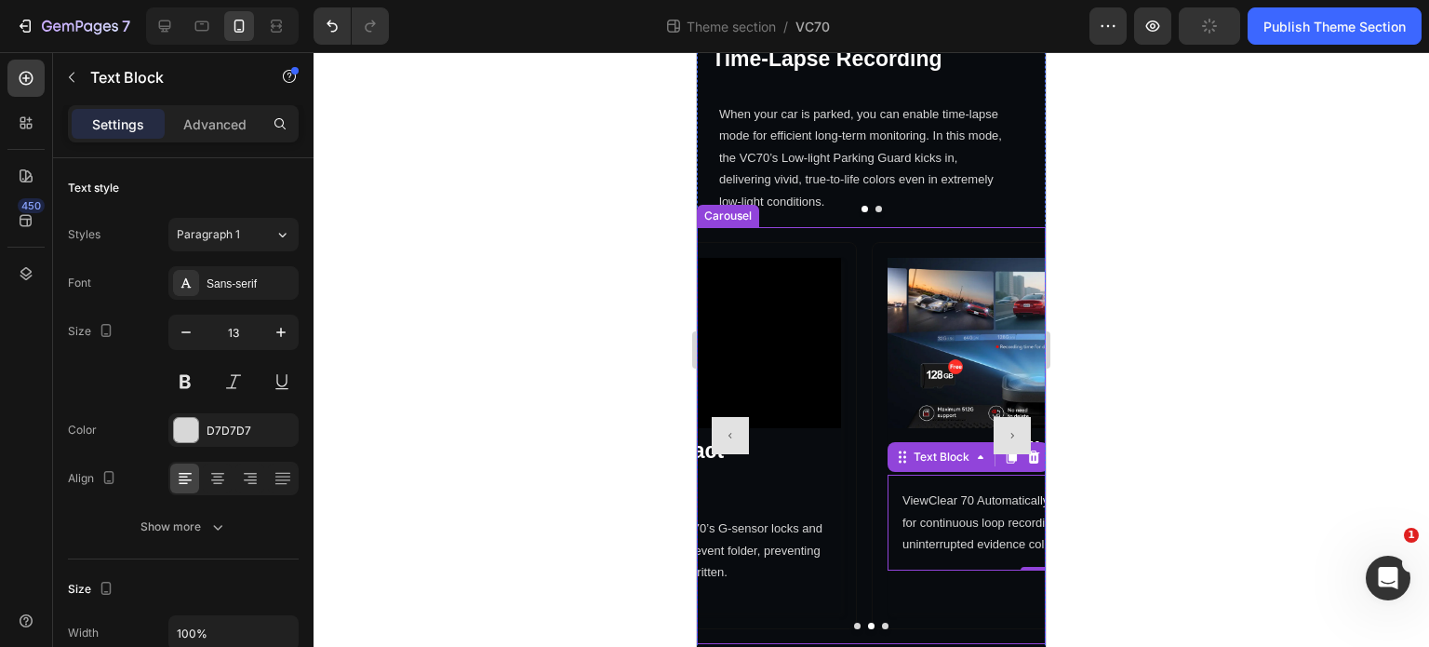
click at [1006, 439] on button "Carousel Next Arrow" at bounding box center [1012, 435] width 37 height 37
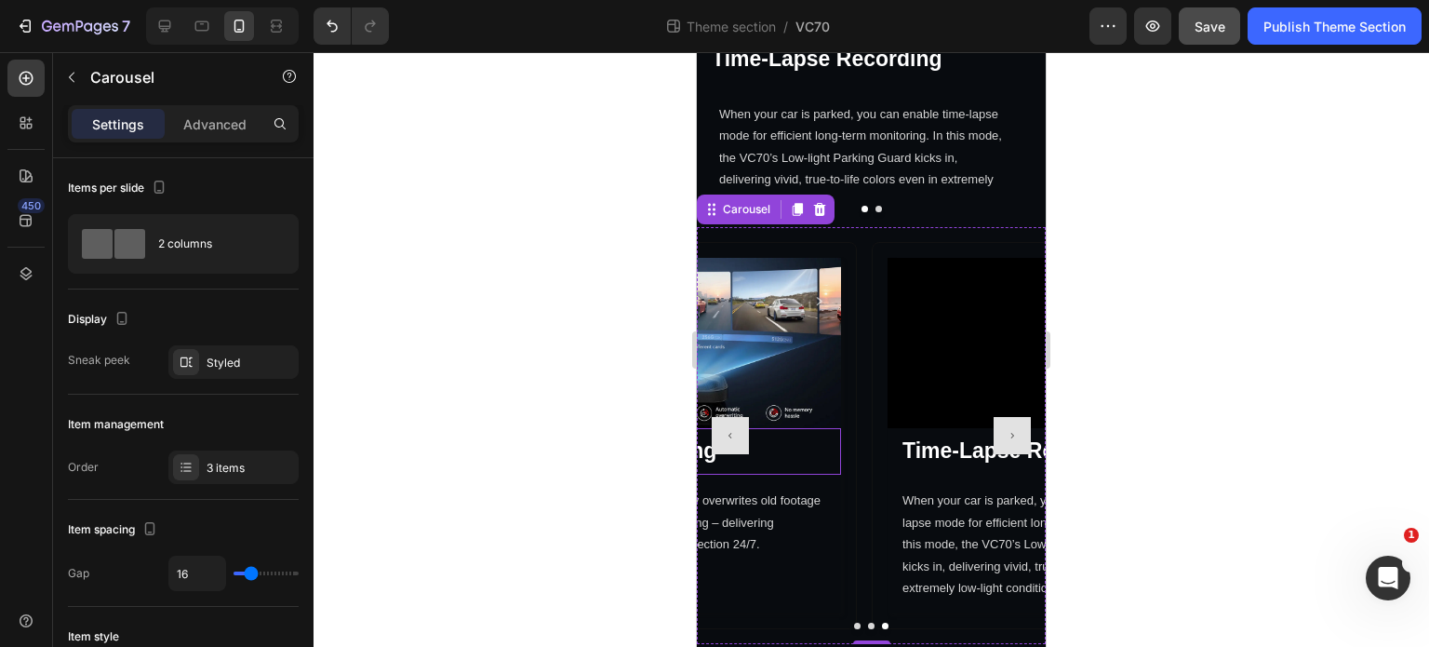
scroll to position [4005, 0]
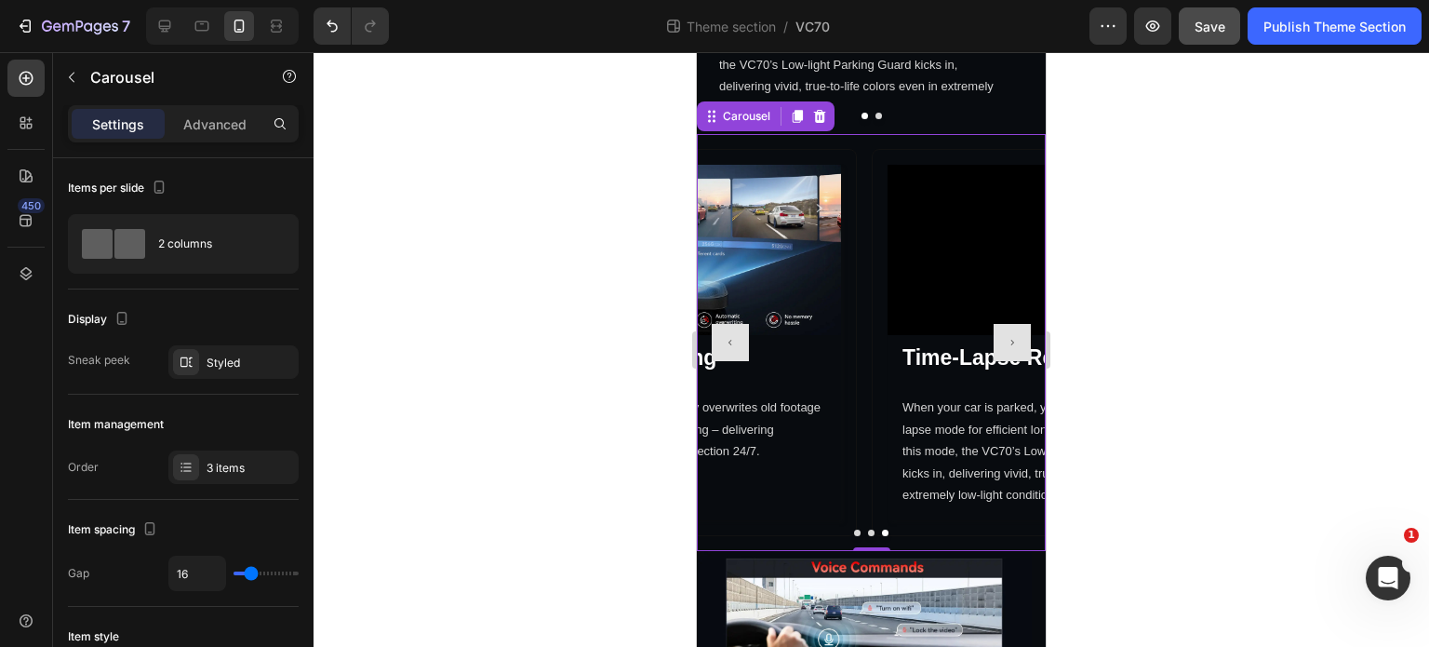
click at [1009, 341] on icon "Carousel Next Arrow" at bounding box center [1012, 342] width 7 height 7
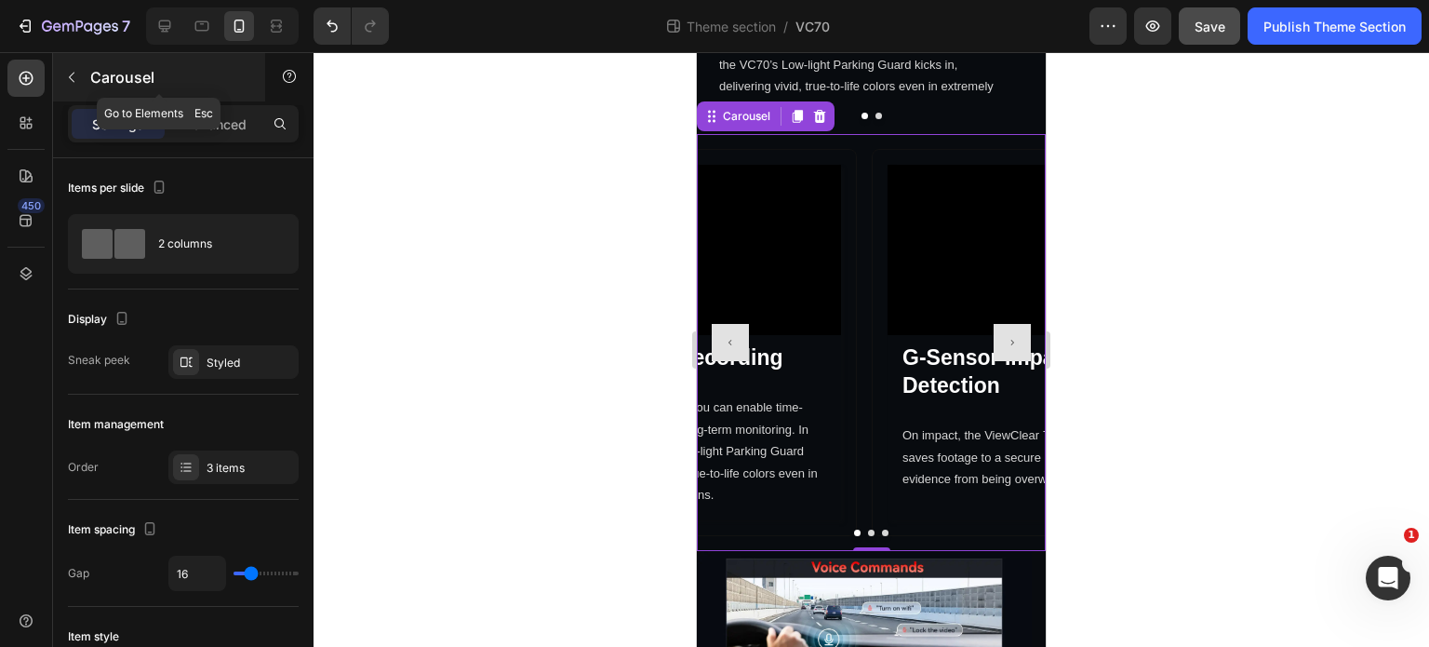
click at [69, 87] on button "button" at bounding box center [72, 77] width 30 height 30
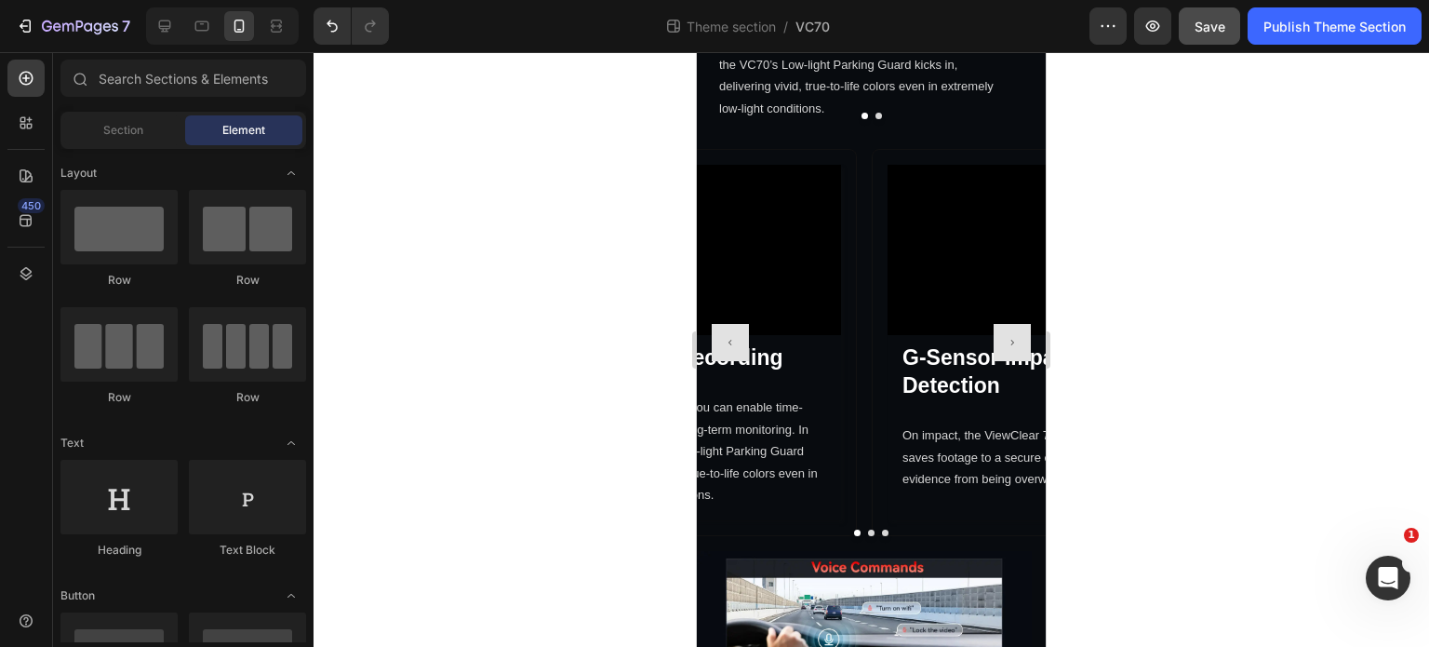
scroll to position [186, 0]
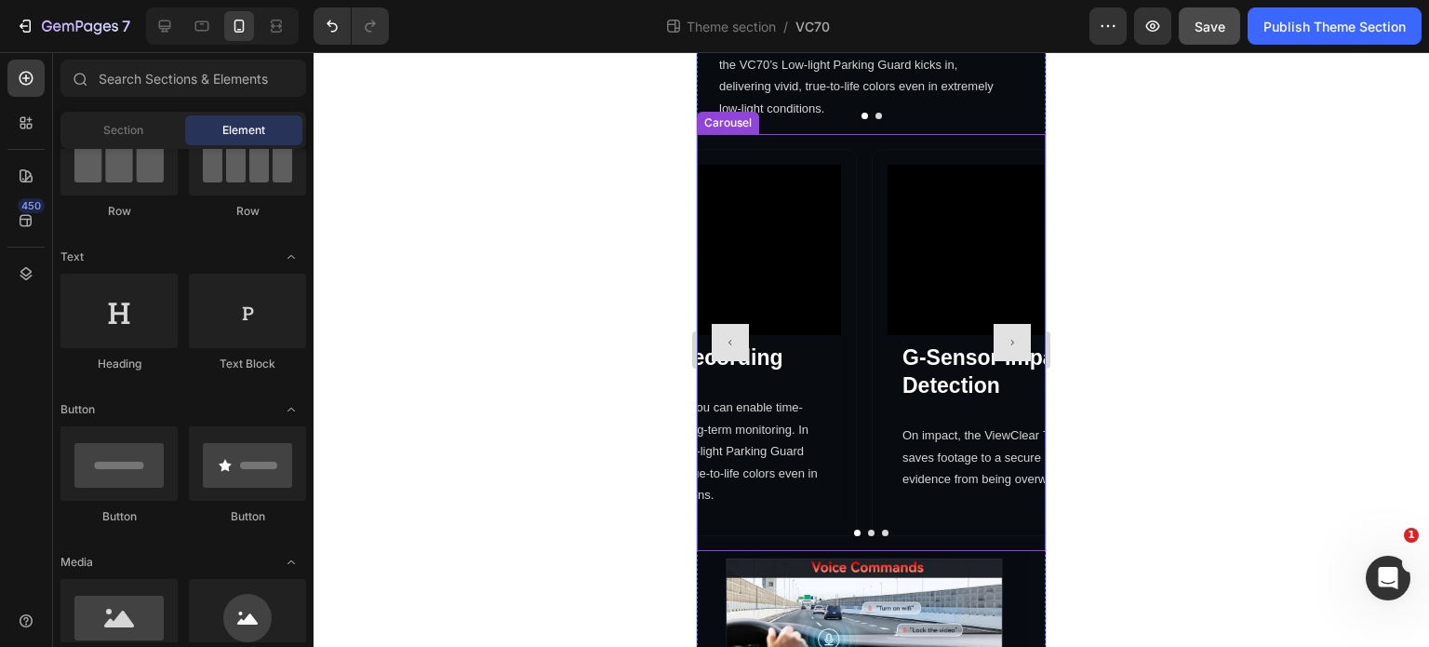
click at [802, 539] on div "Video G-Sensor Impact Detection Heading G-Sensor Impact Detection Heading On im…" at bounding box center [871, 342] width 349 height 417
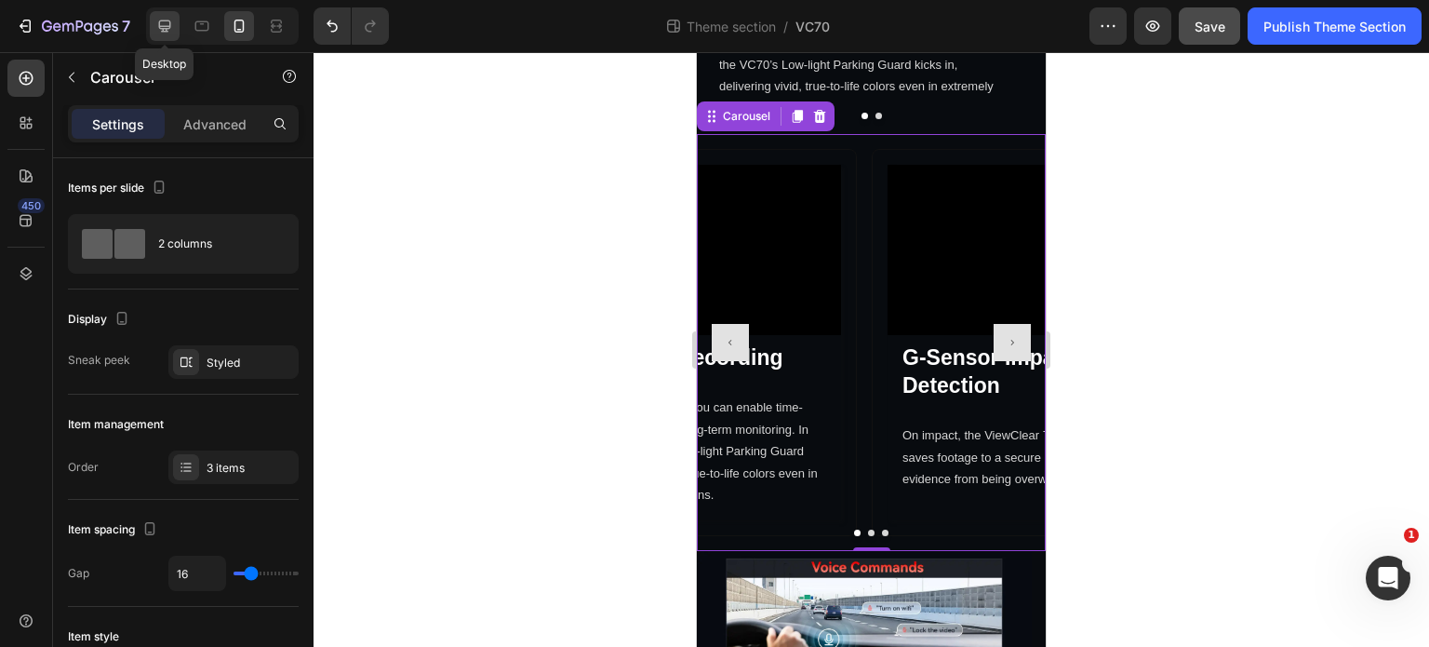
click at [158, 32] on icon at bounding box center [164, 26] width 19 height 19
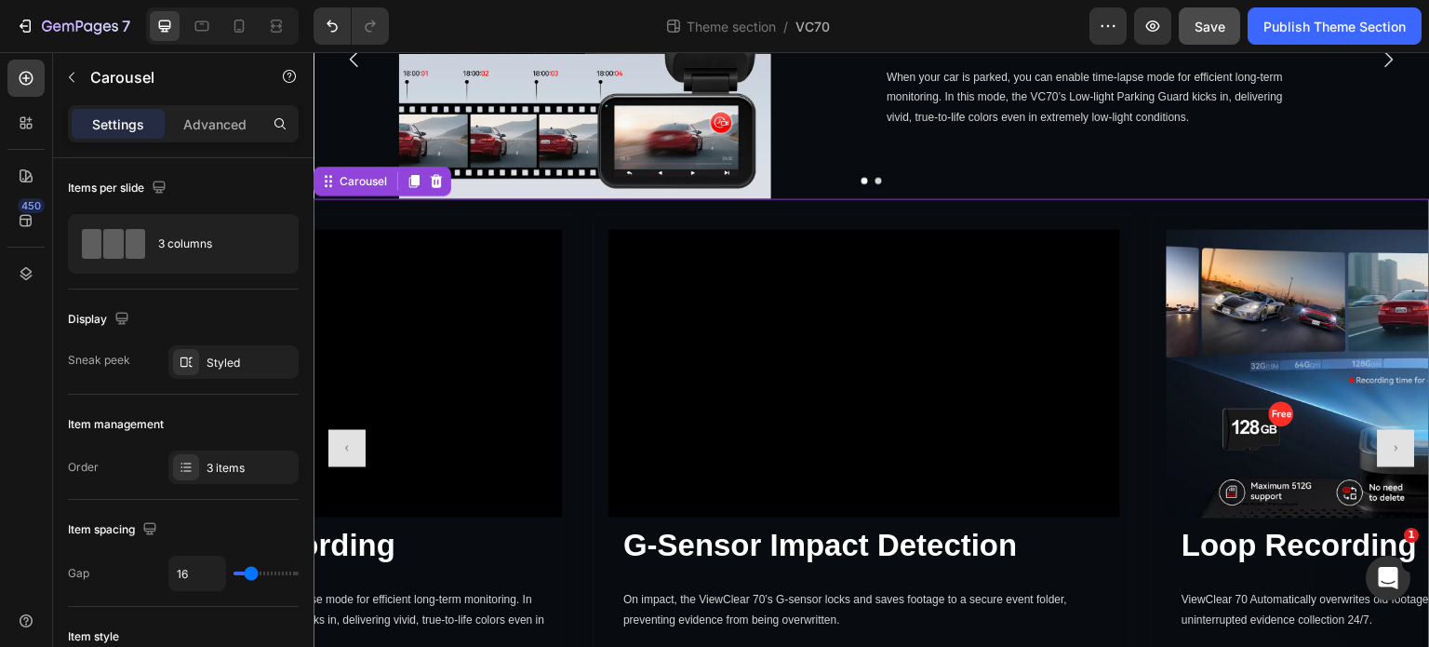
scroll to position [5880, 0]
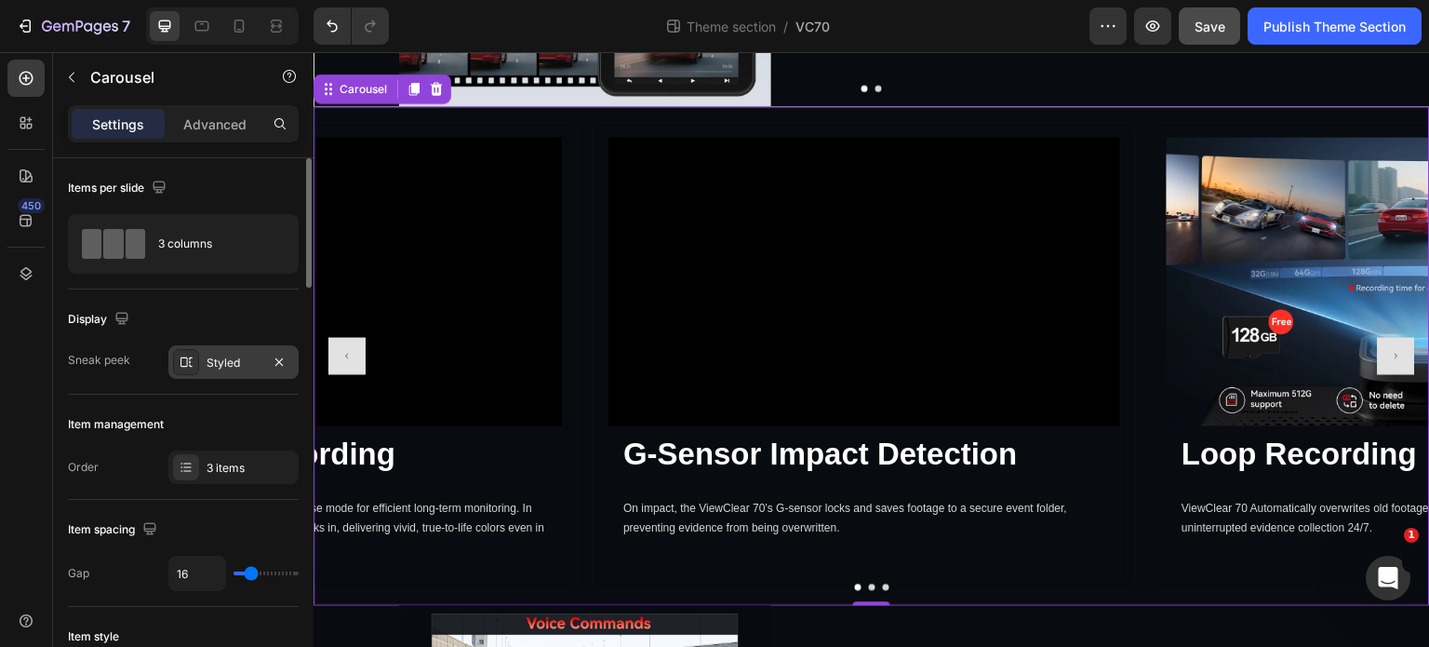
click at [213, 376] on div "Styled" at bounding box center [233, 361] width 130 height 33
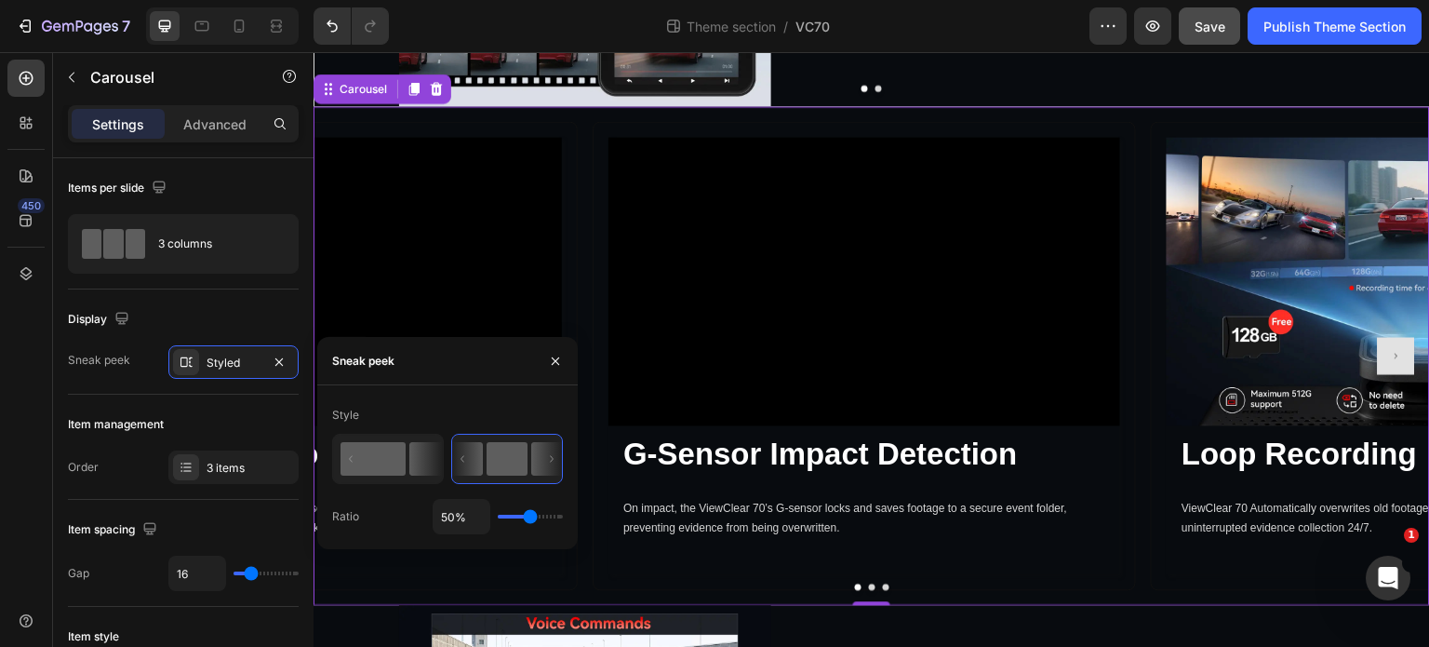
click at [385, 466] on rect at bounding box center [373, 458] width 65 height 33
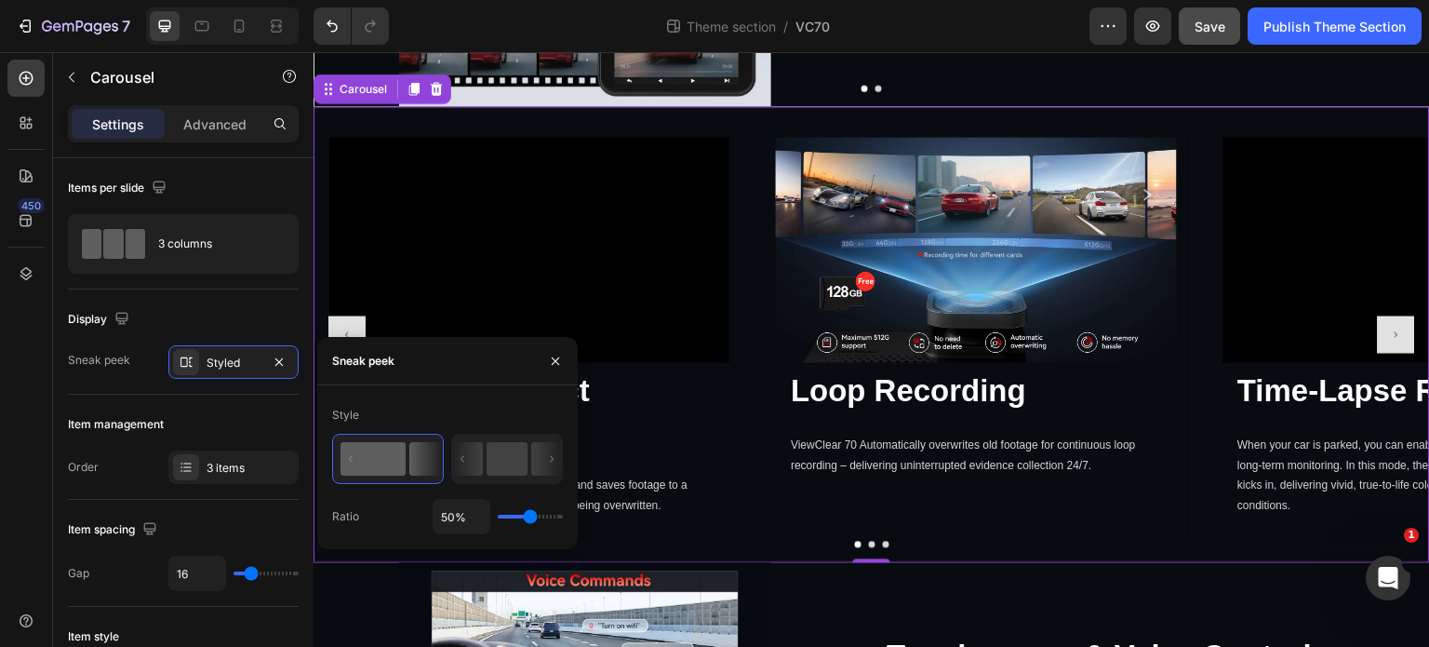
click at [1101, 472] on div "Image Loop Recording Heading Loop Recording Heading ViewClear 70 Automatically …" at bounding box center [976, 334] width 400 height 394
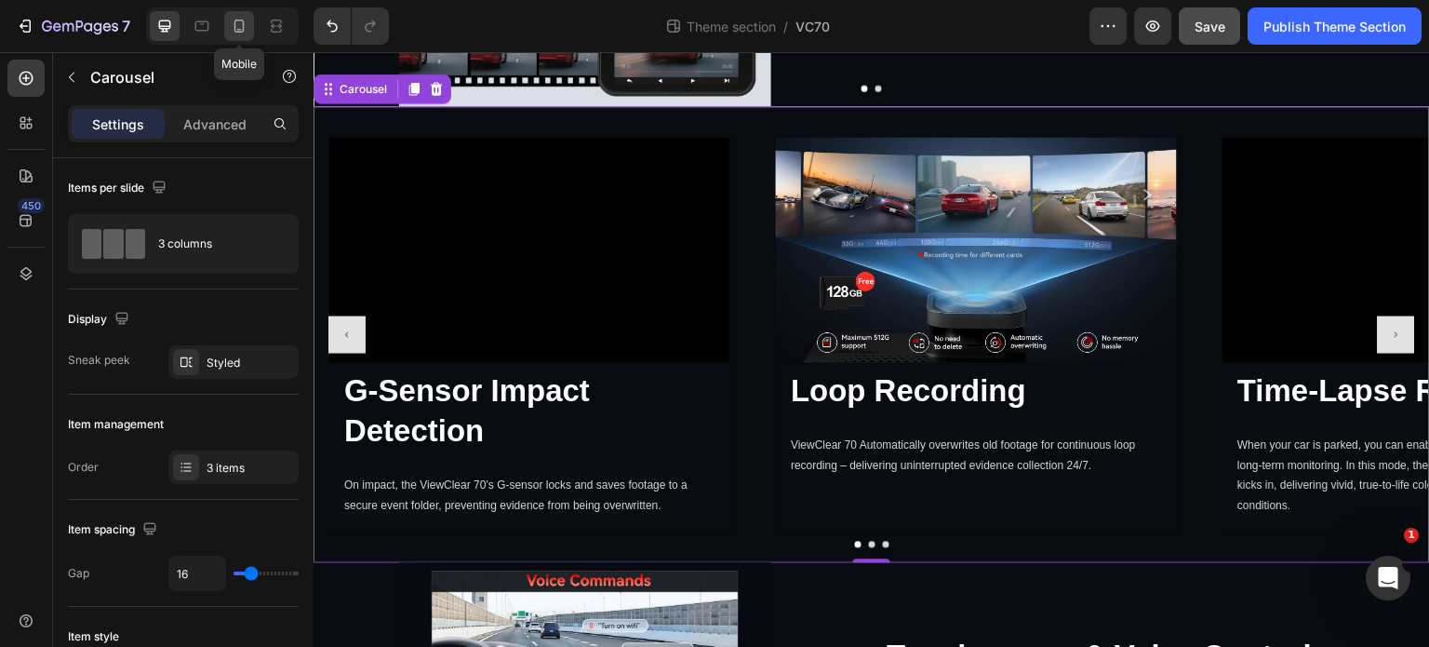
click at [240, 29] on icon at bounding box center [239, 26] width 19 height 19
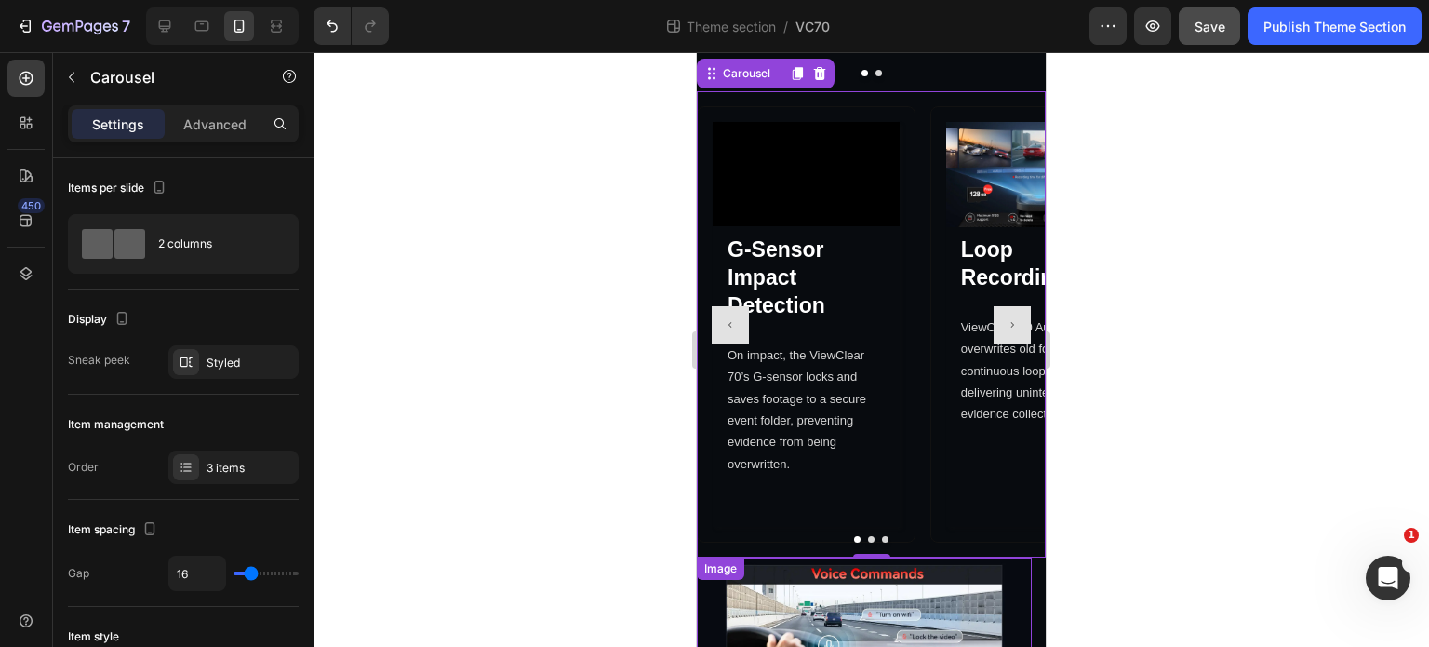
scroll to position [4023, 0]
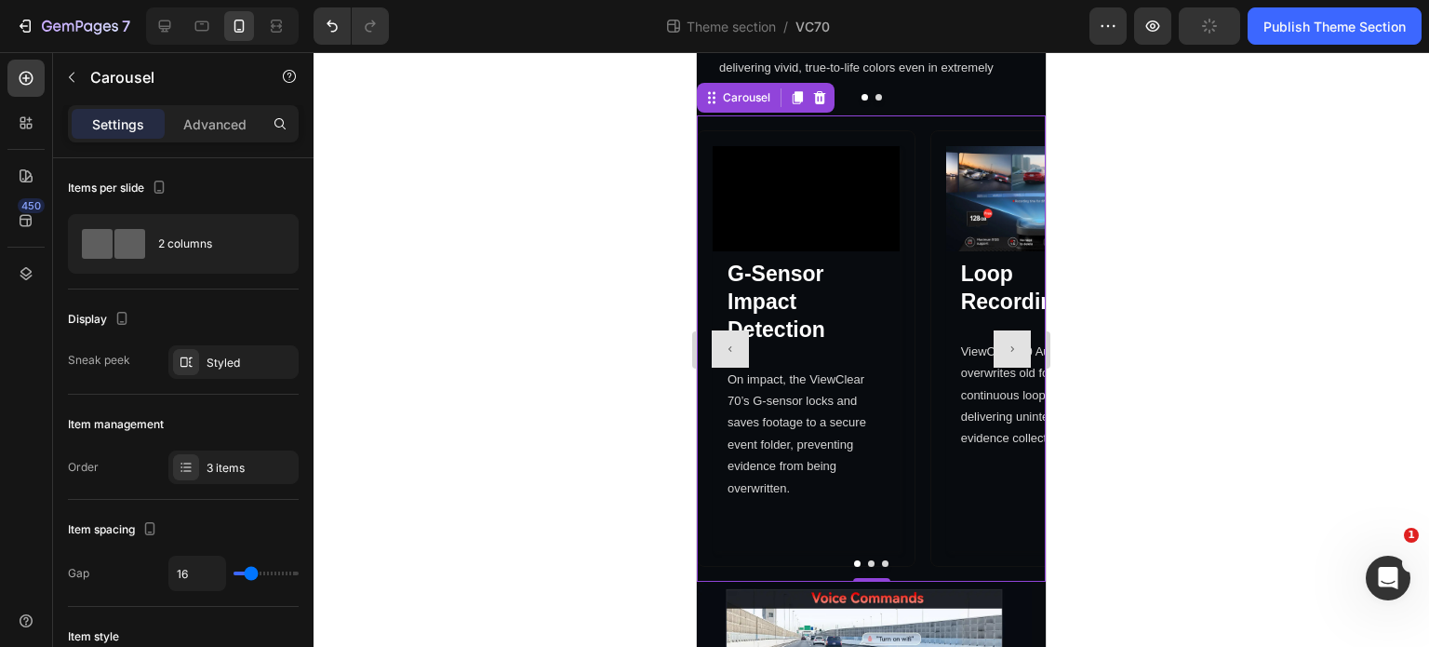
click at [1007, 361] on button "Carousel Next Arrow" at bounding box center [1012, 348] width 37 height 37
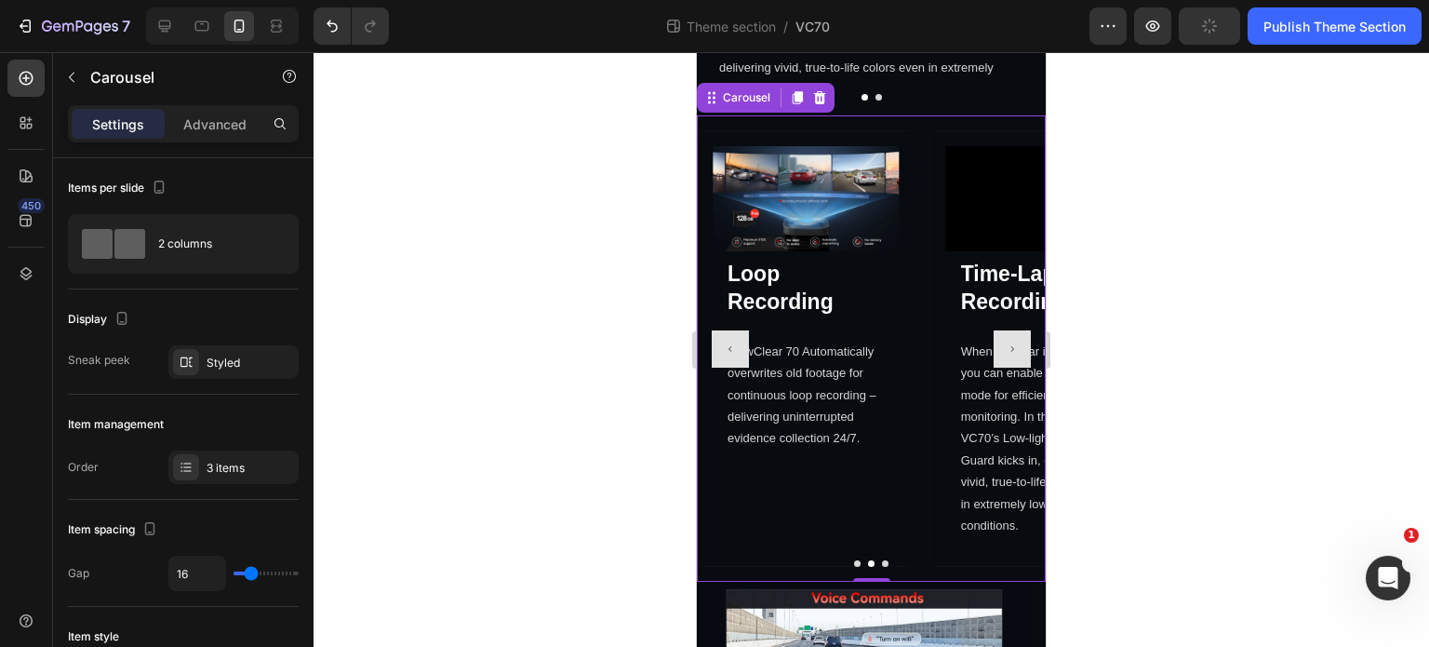
click at [1005, 360] on button "Carousel Next Arrow" at bounding box center [1012, 348] width 37 height 37
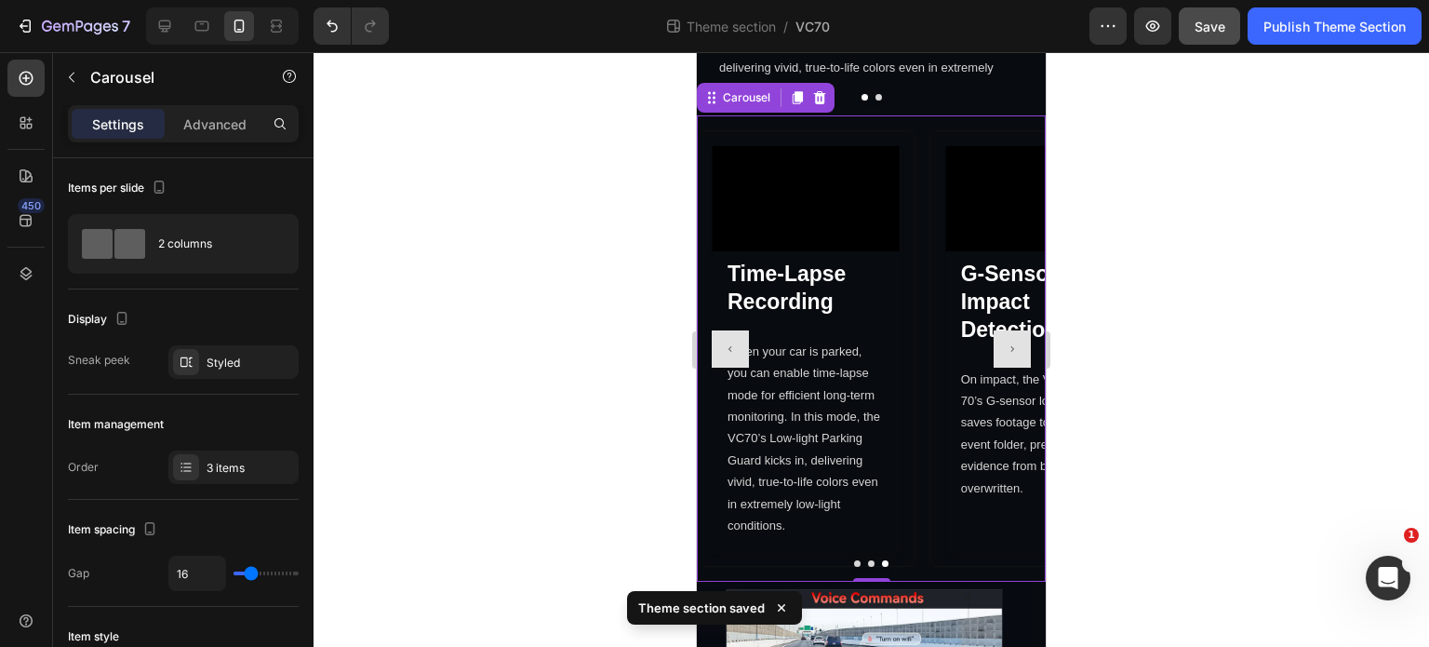
click at [1005, 360] on button "Carousel Next Arrow" at bounding box center [1012, 348] width 37 height 37
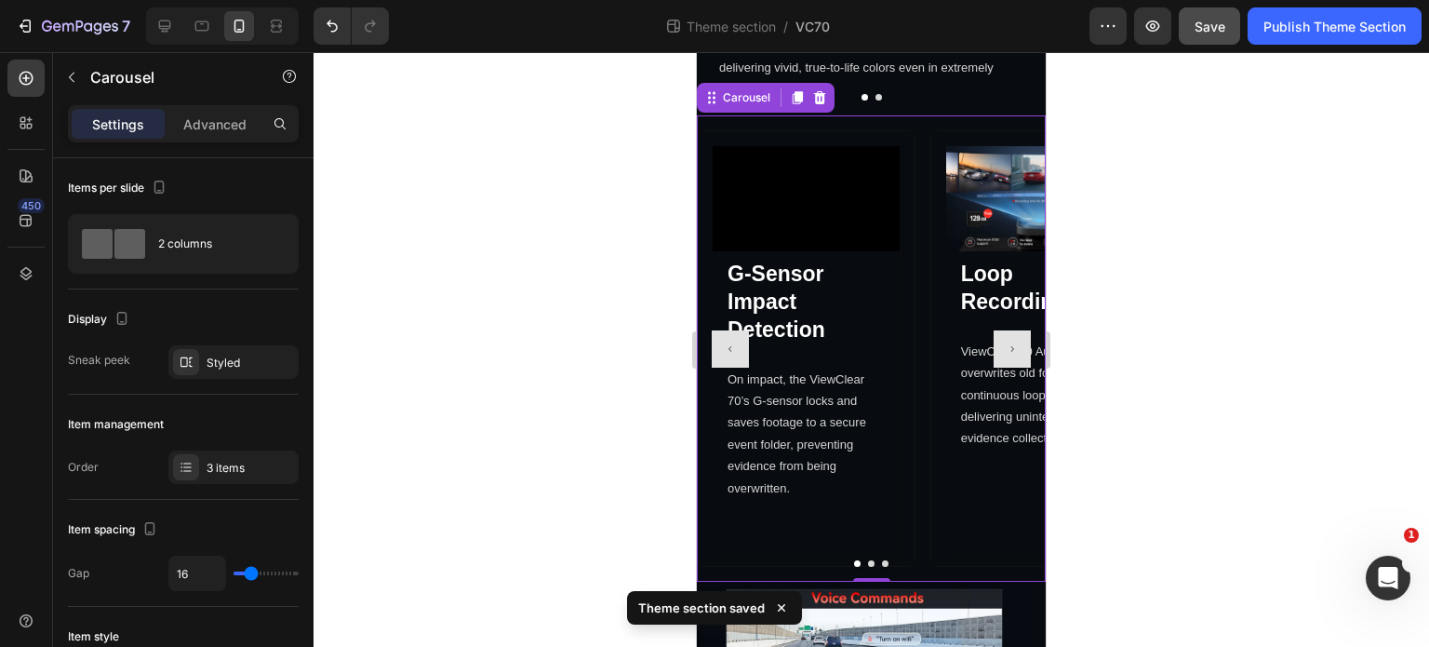
click at [1005, 360] on button "Carousel Next Arrow" at bounding box center [1012, 348] width 37 height 37
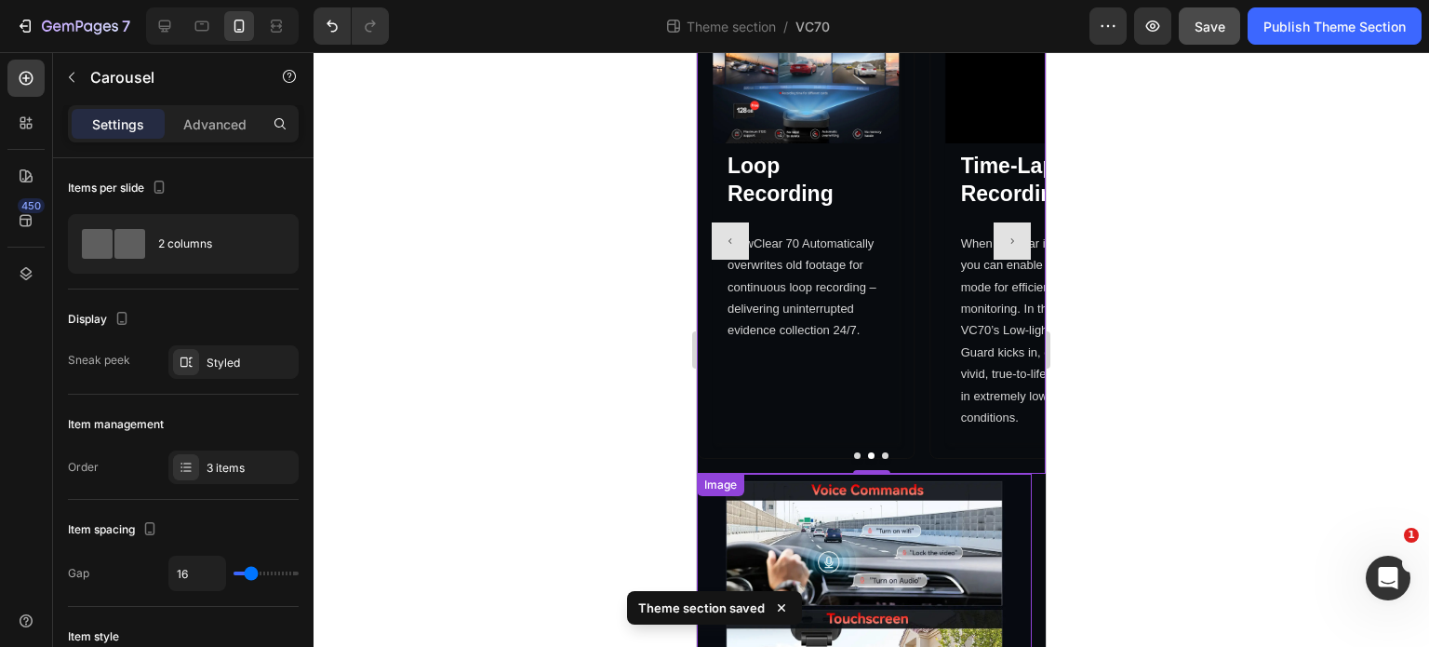
scroll to position [3930, 0]
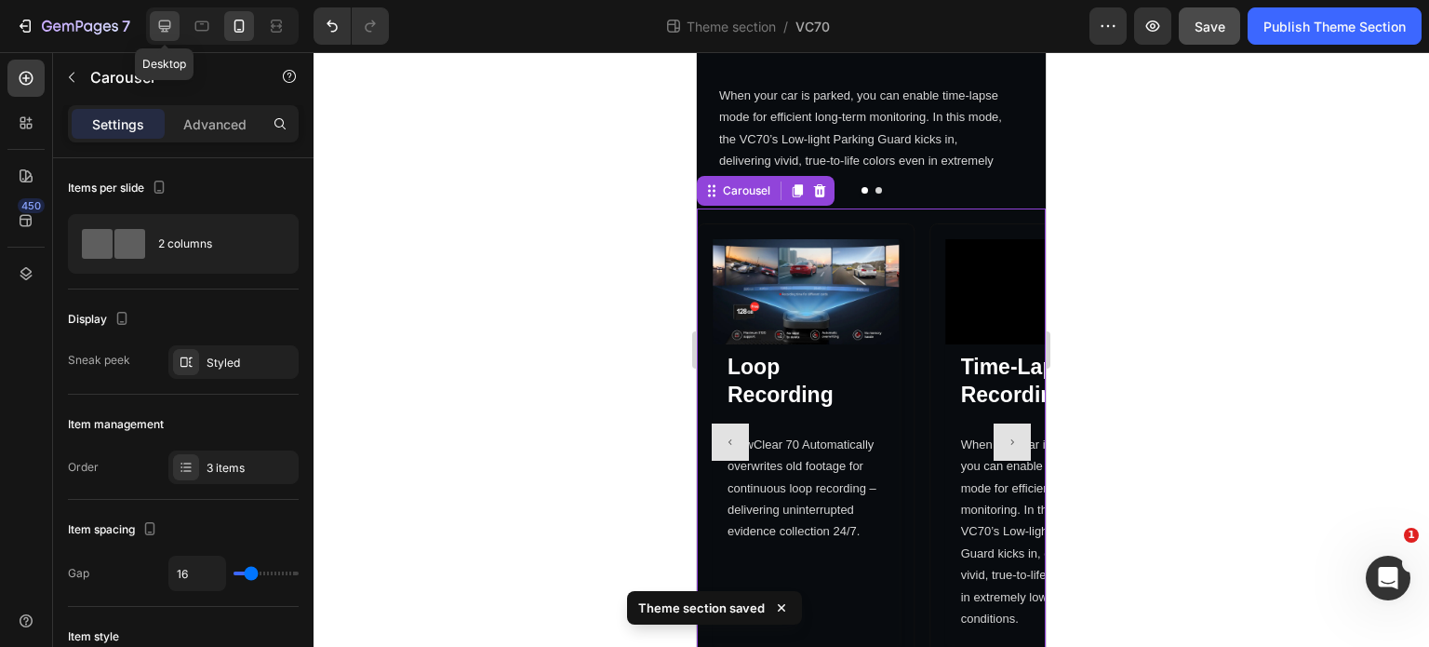
click at [165, 20] on icon at bounding box center [165, 26] width 12 height 12
type input "1200"
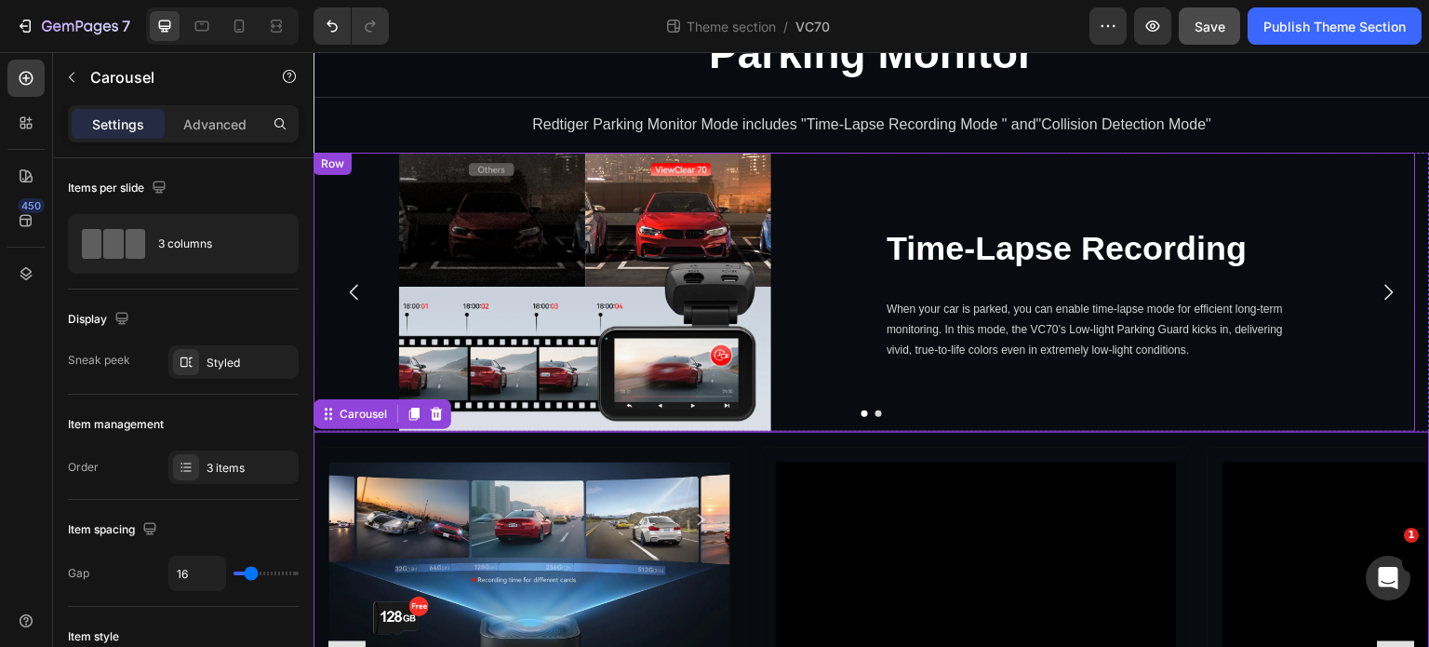
scroll to position [5721, 0]
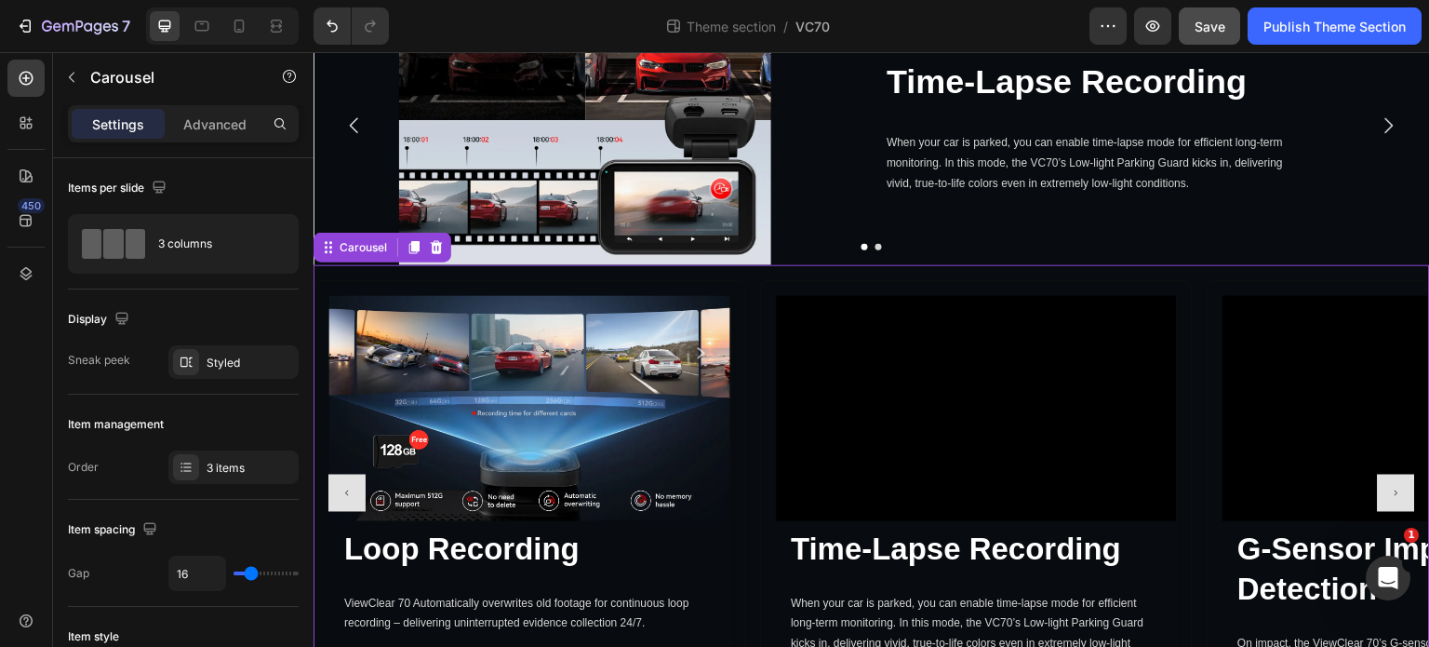
click at [1390, 475] on button "Carousel Next Arrow" at bounding box center [1396, 493] width 37 height 37
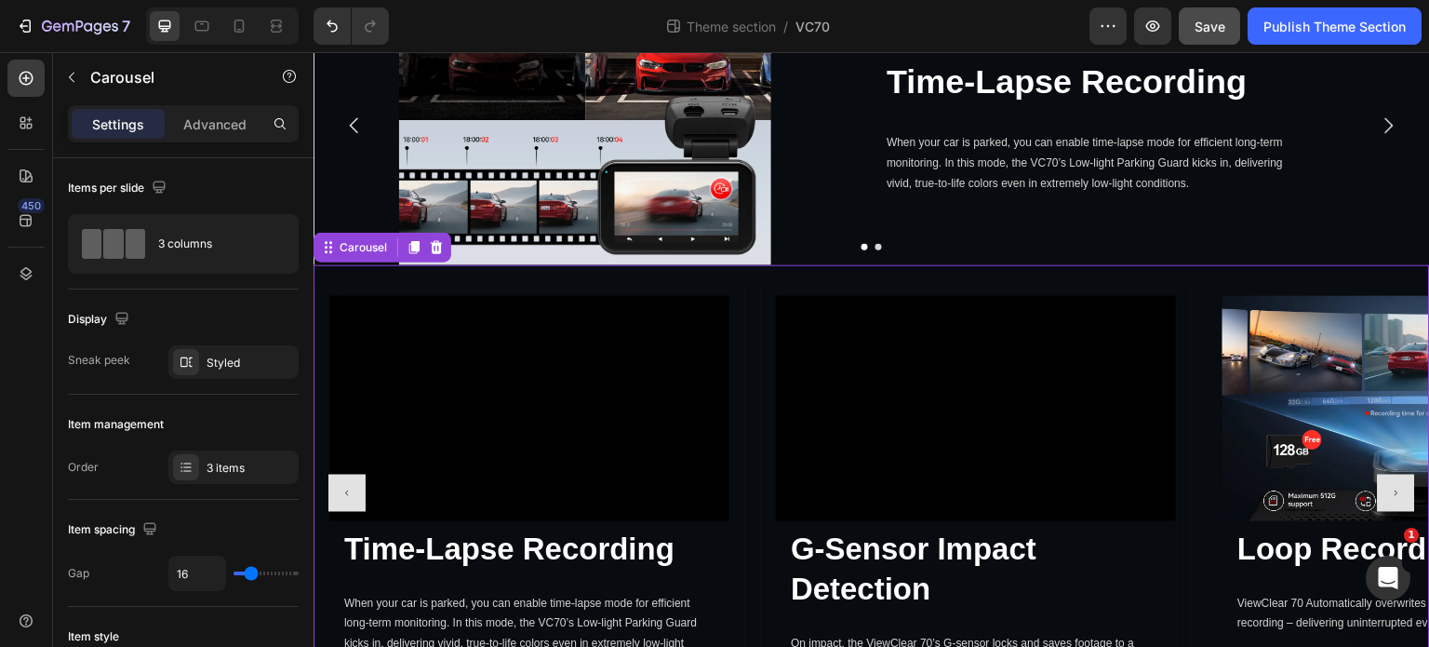
click at [1390, 475] on button "Carousel Next Arrow" at bounding box center [1396, 493] width 37 height 37
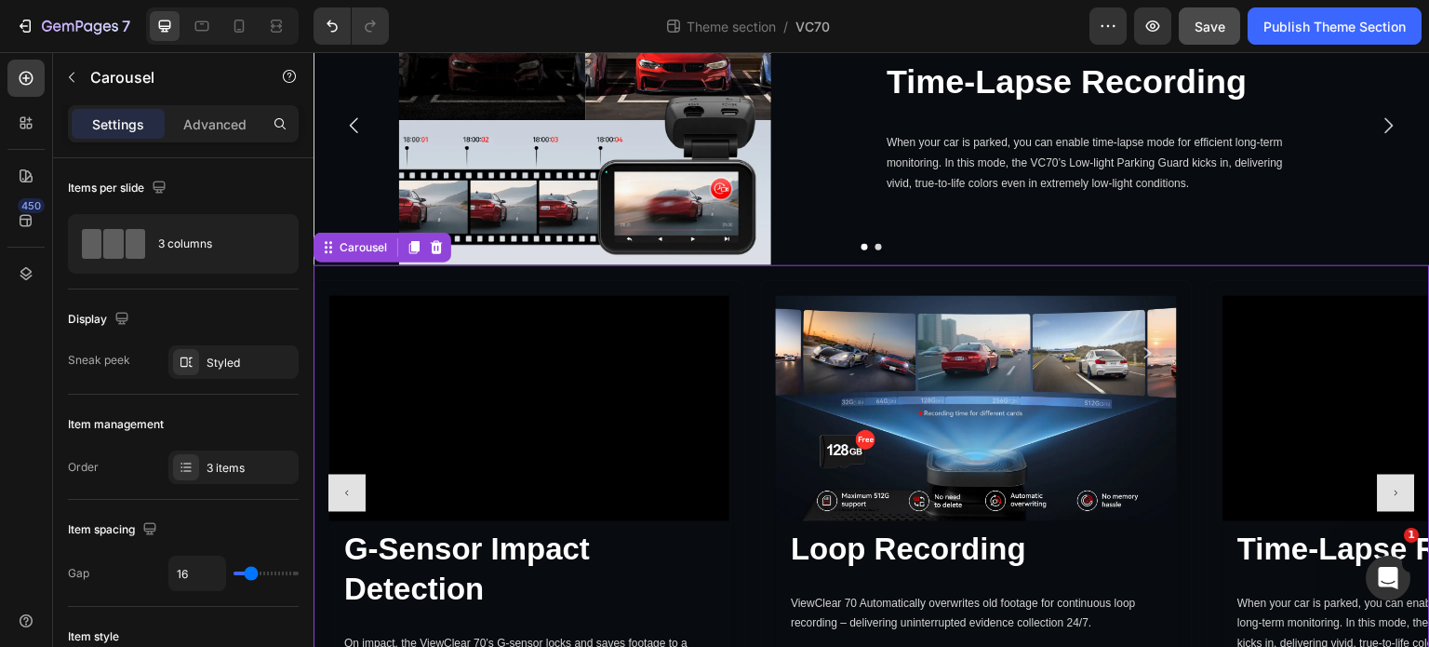
click at [1391, 475] on button "Carousel Next Arrow" at bounding box center [1396, 493] width 37 height 37
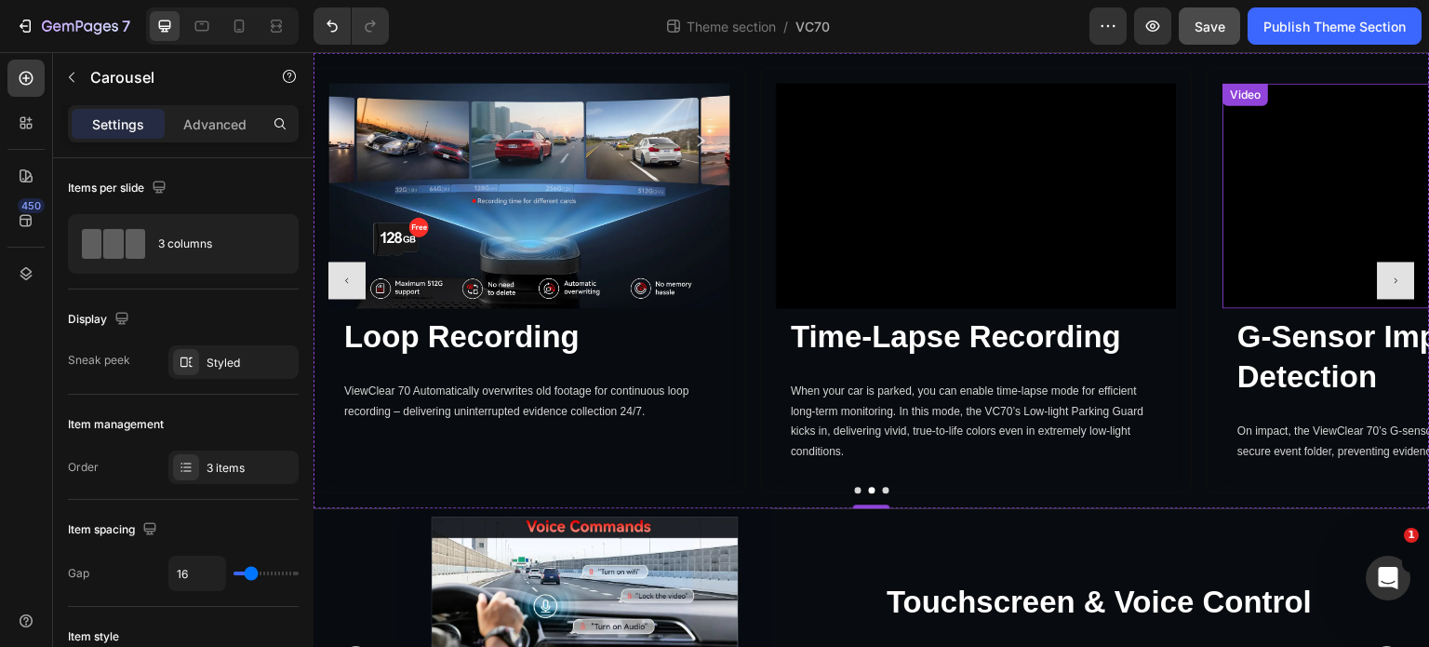
scroll to position [5907, 0]
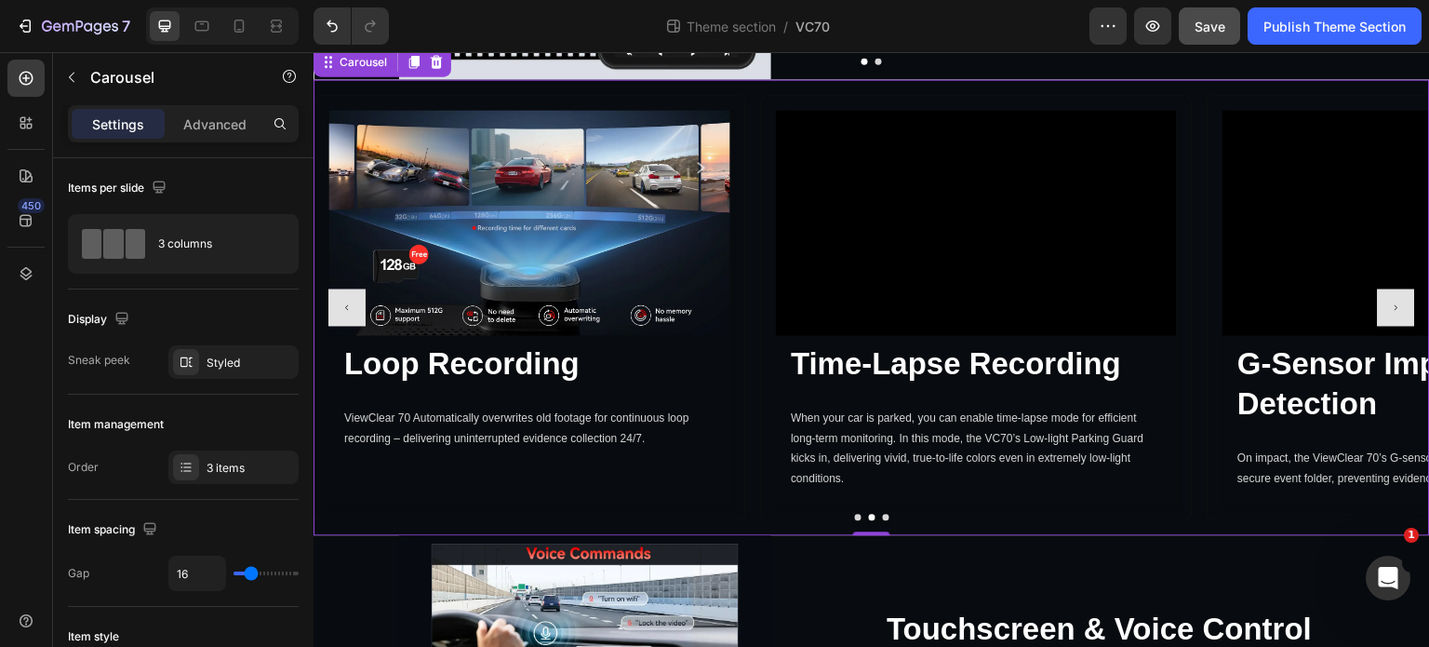
click at [1378, 288] on button "Carousel Next Arrow" at bounding box center [1396, 306] width 37 height 37
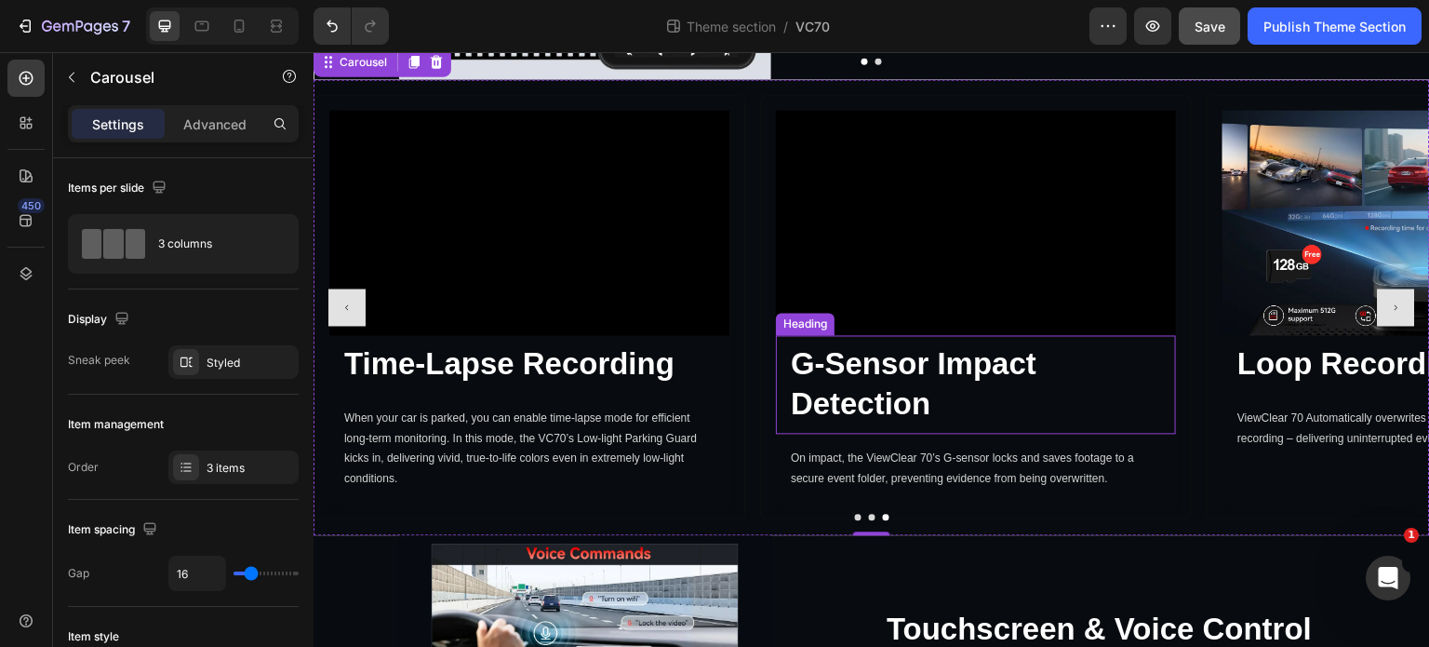
click at [1061, 351] on p "G-Sensor Impact Detection" at bounding box center [976, 384] width 370 height 80
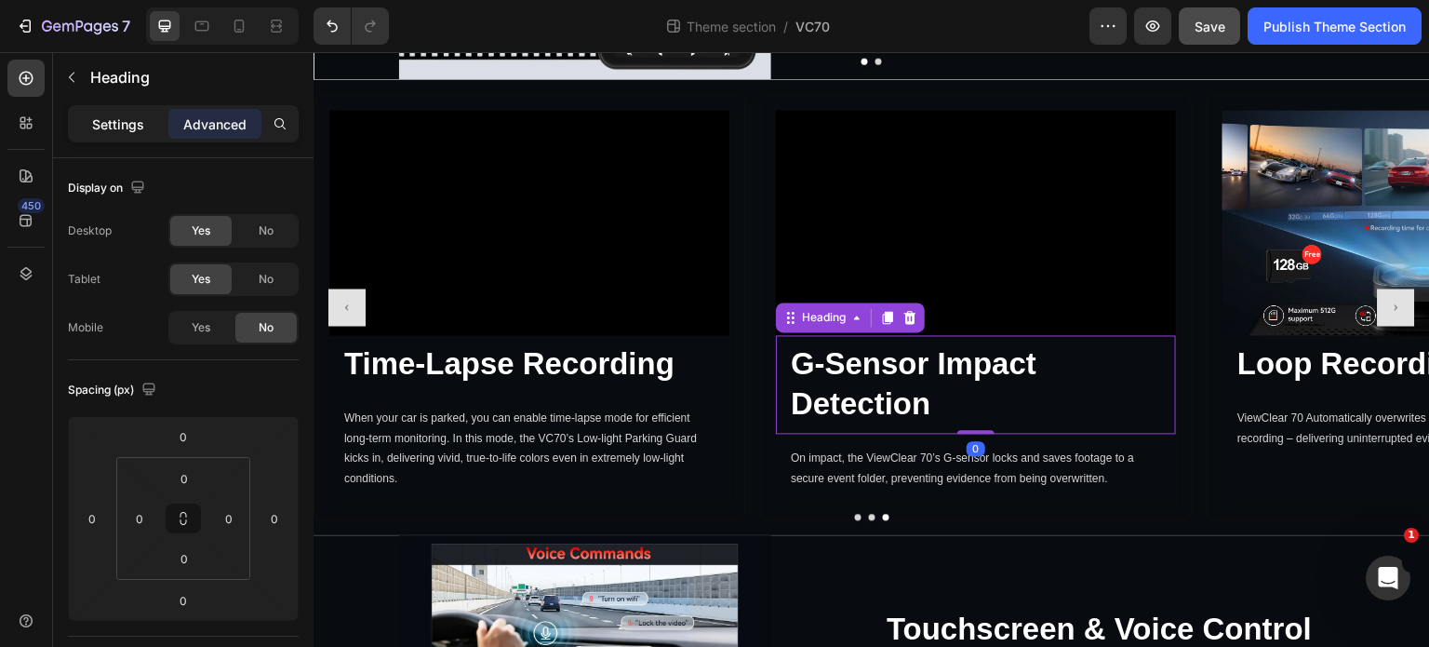
click at [106, 133] on p "Settings" at bounding box center [118, 124] width 52 height 20
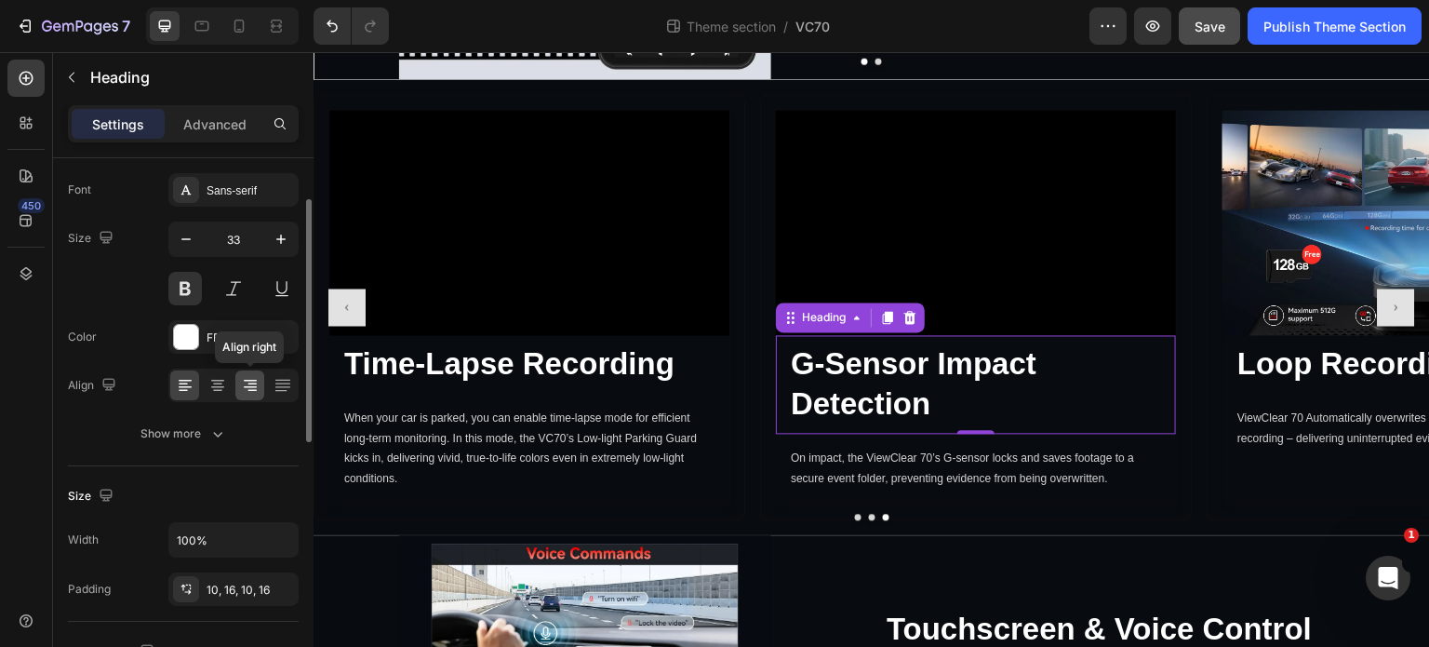
scroll to position [0, 0]
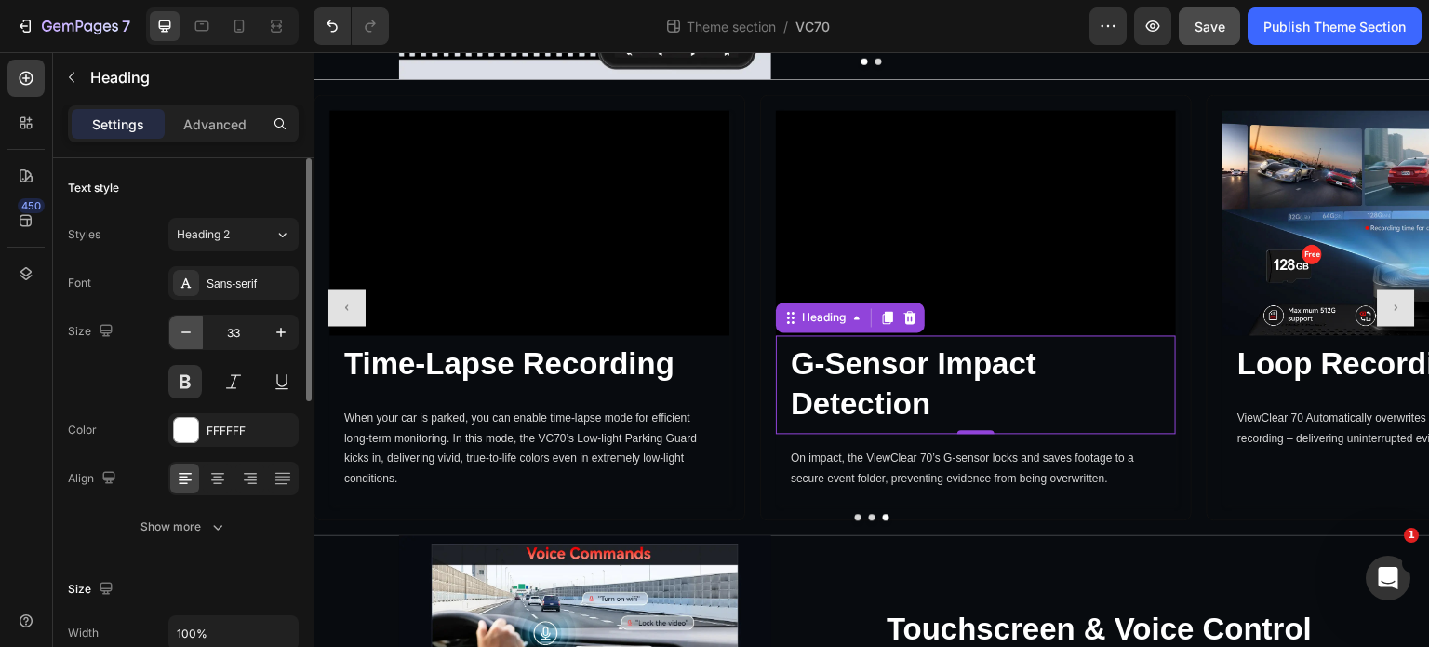
click at [194, 328] on icon "button" at bounding box center [186, 332] width 19 height 19
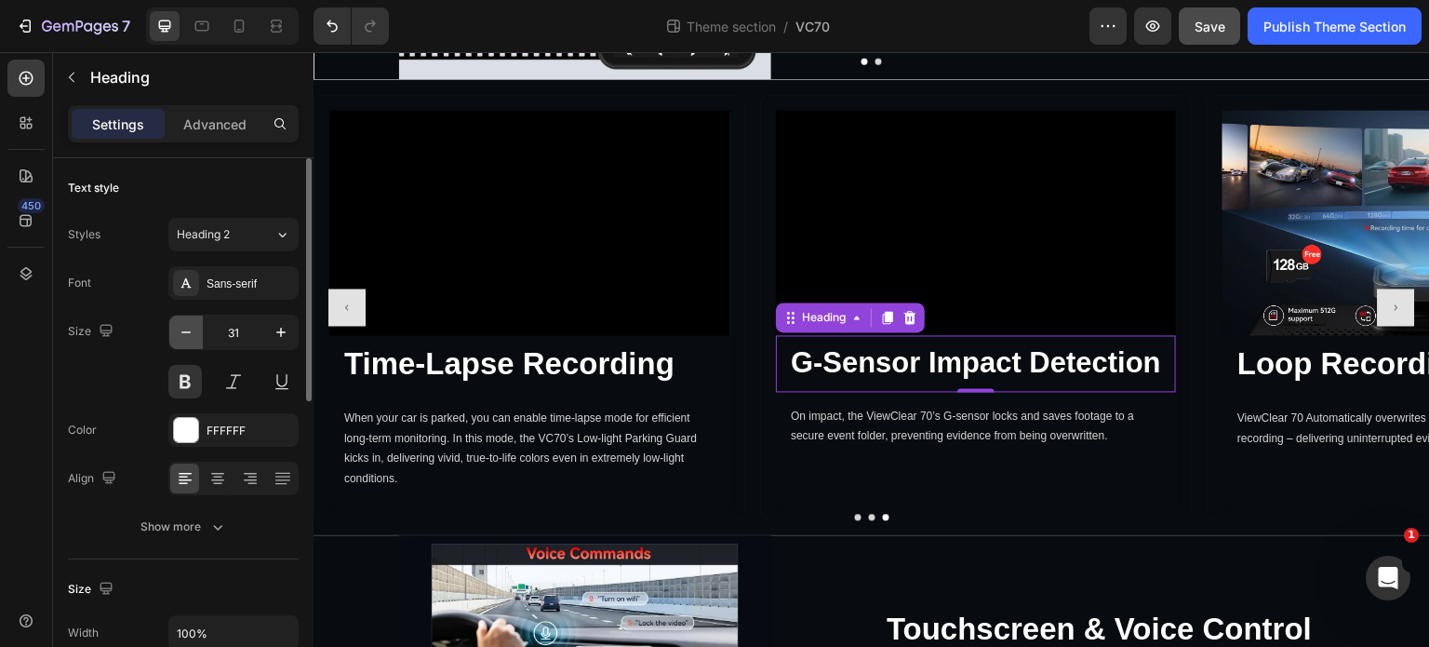
click at [194, 328] on icon "button" at bounding box center [186, 332] width 19 height 19
type input "30"
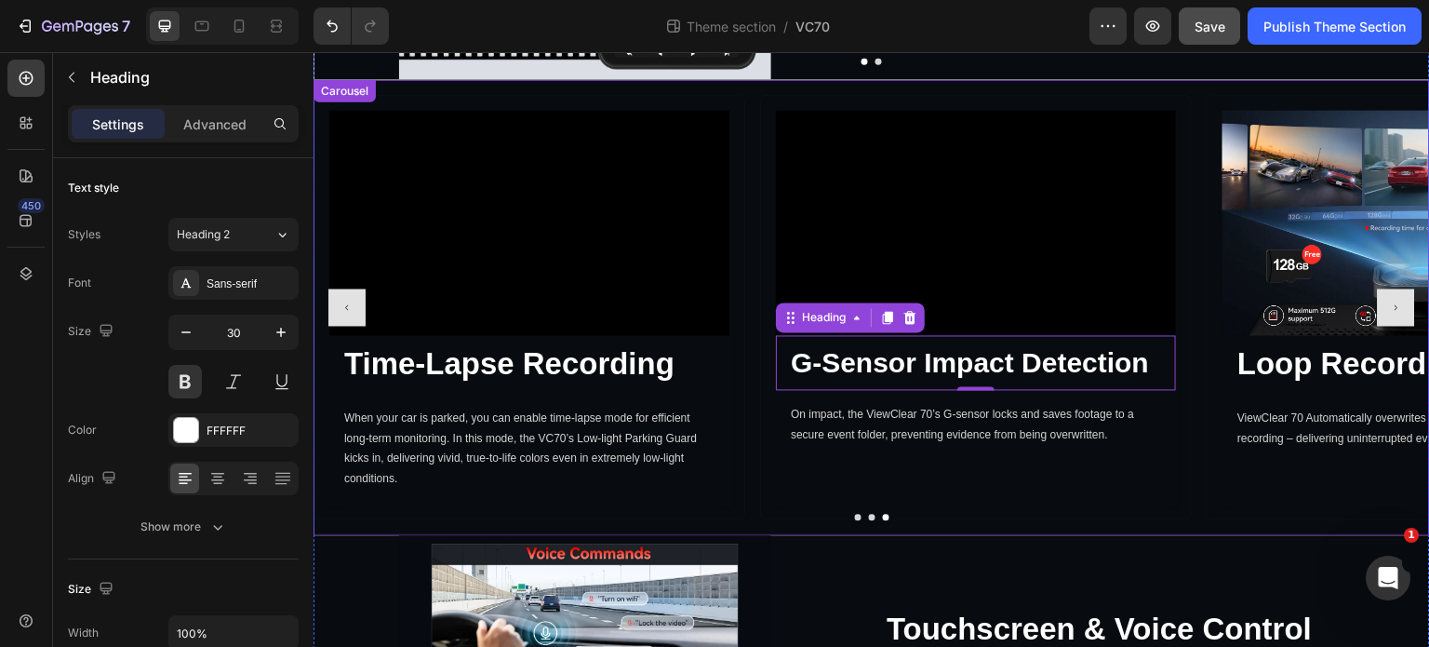
click at [1077, 452] on div "Video G-Sensor Impact Detection Heading 0 G-Sensor Impact Detection Heading On …" at bounding box center [976, 306] width 432 height 425
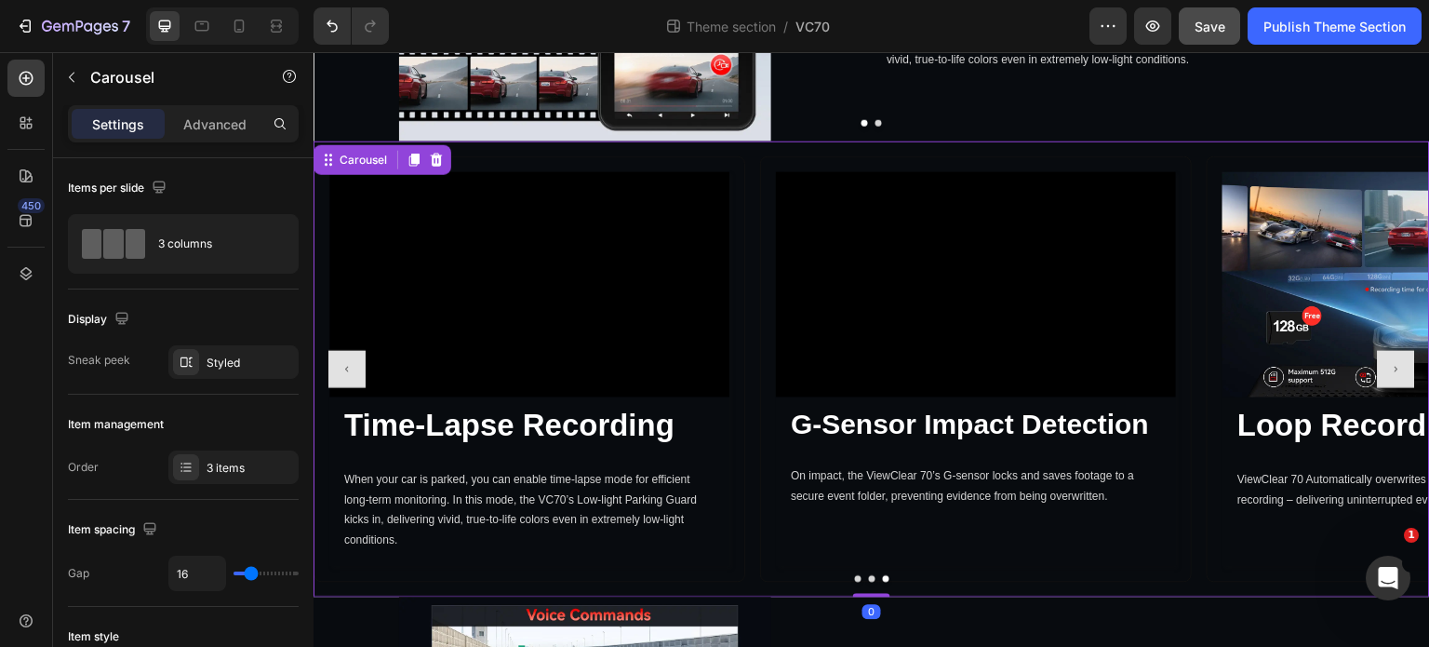
scroll to position [5814, 0]
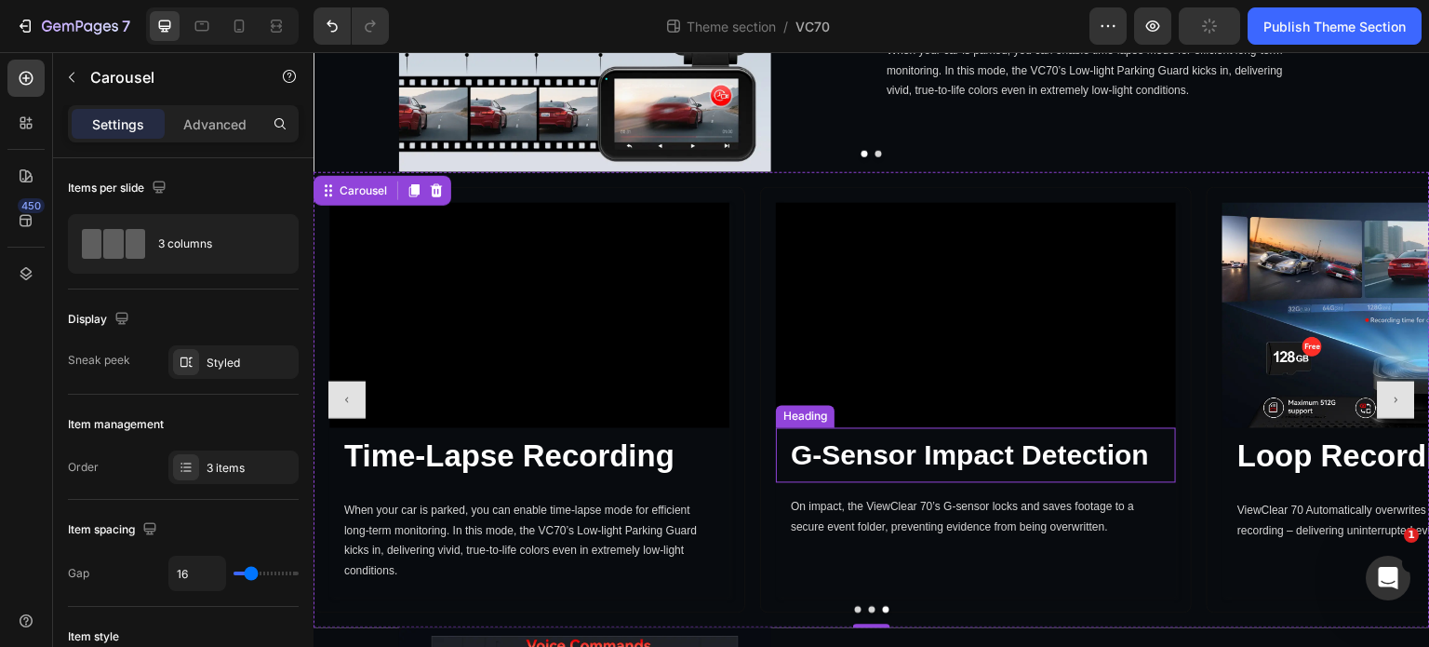
click at [899, 437] on p "G-Sensor Impact Detection" at bounding box center [976, 455] width 370 height 36
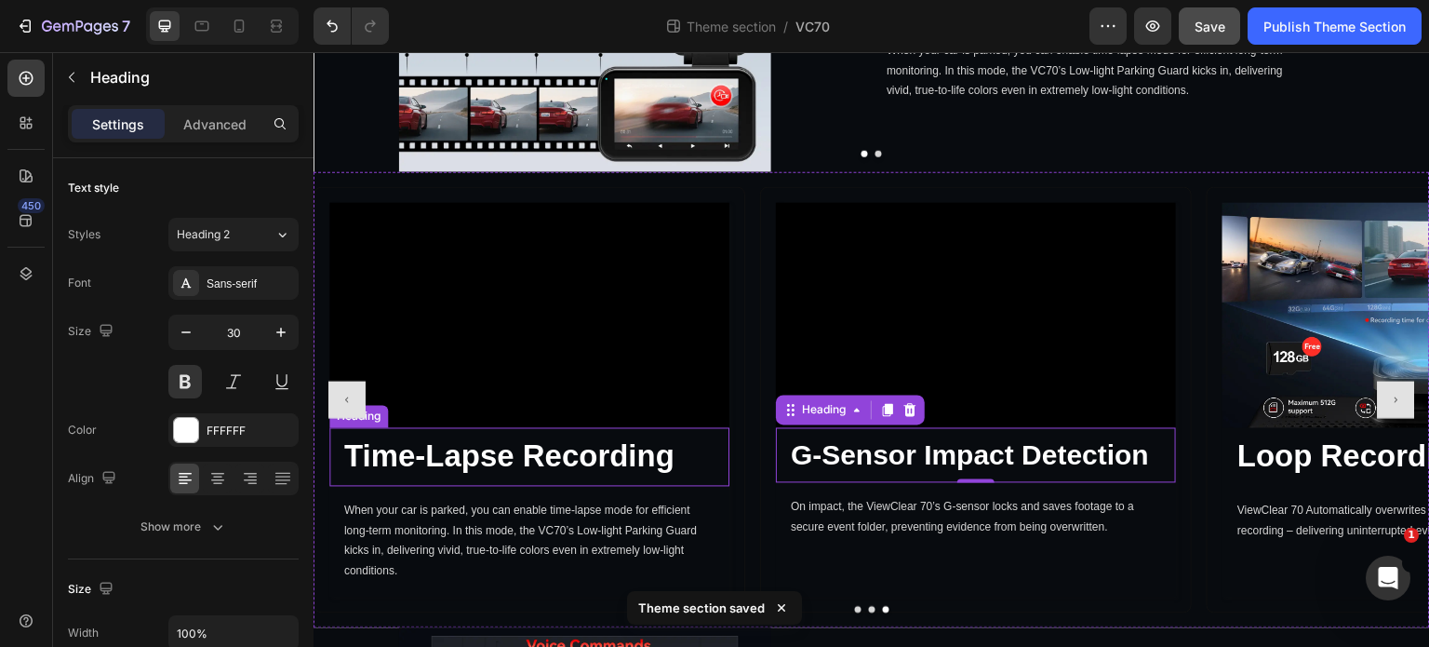
click at [577, 437] on p "Time-Lapse Recording" at bounding box center [529, 457] width 370 height 40
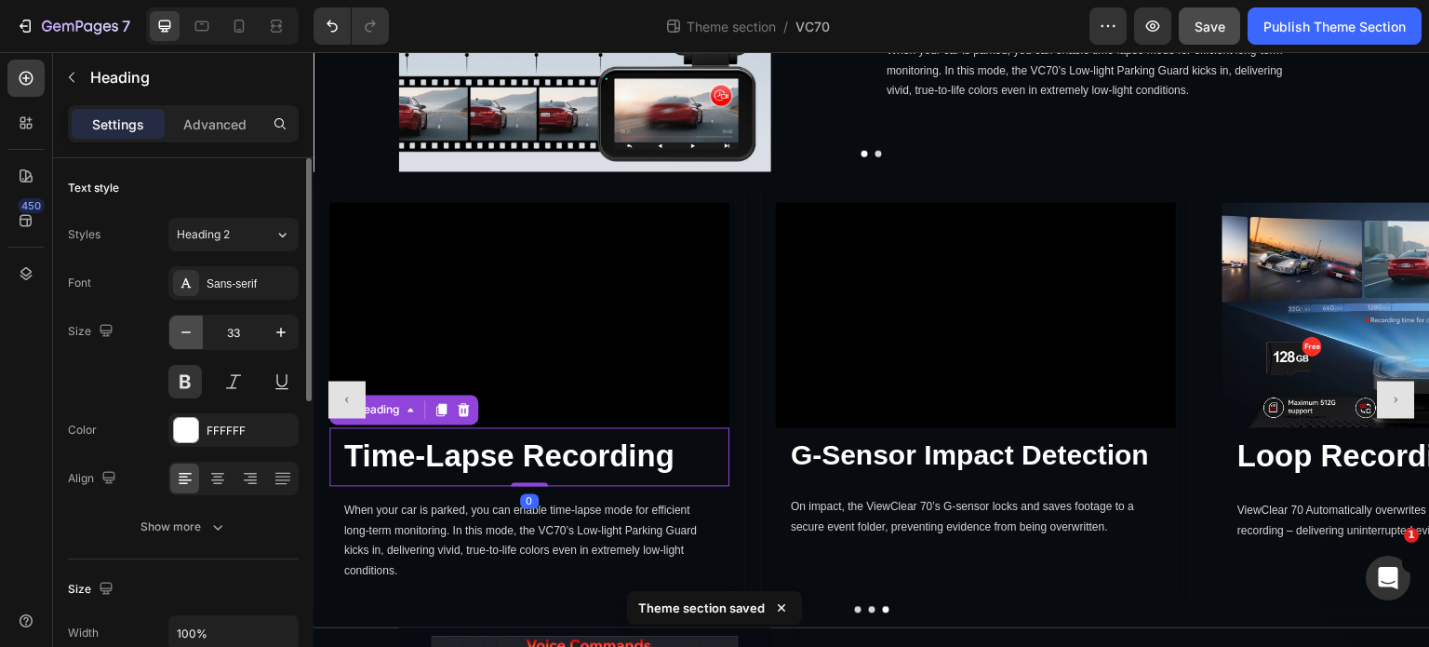
click at [177, 325] on icon "button" at bounding box center [186, 332] width 19 height 19
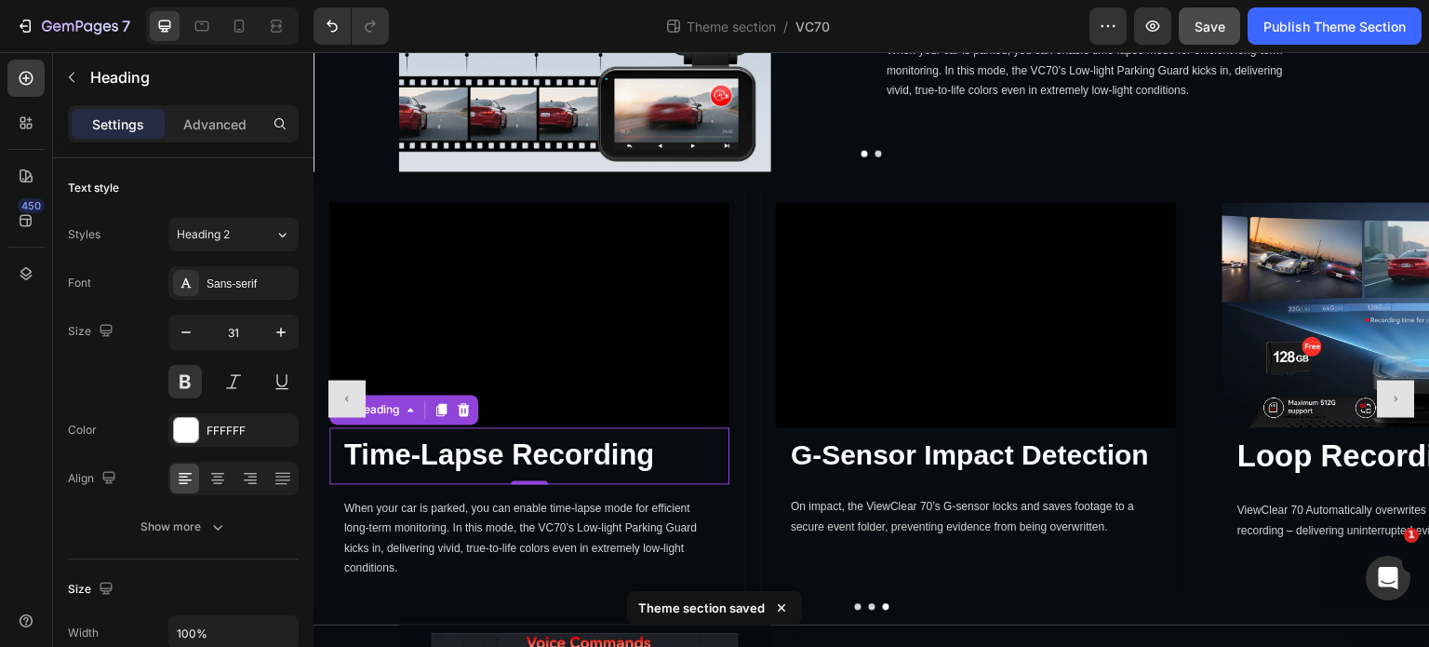
type input "30"
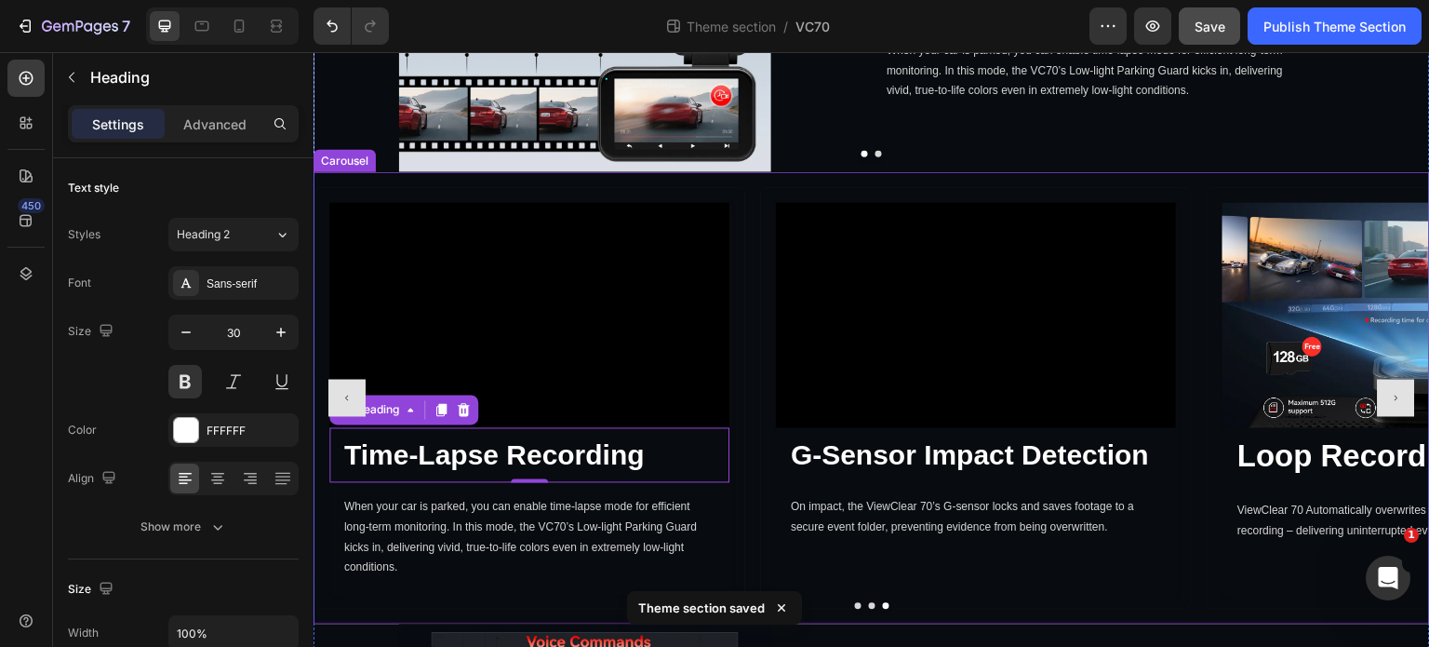
click at [1389, 380] on button "Carousel Next Arrow" at bounding box center [1396, 398] width 37 height 37
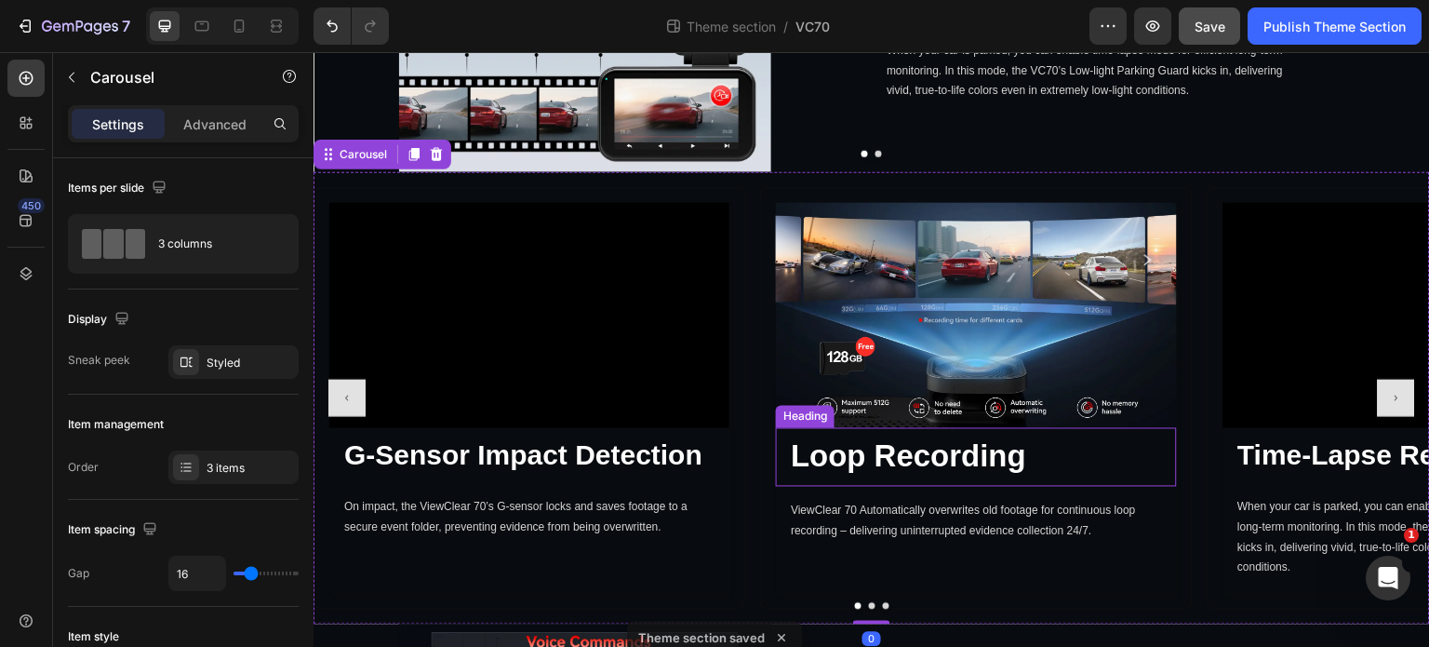
click at [1040, 437] on p "Loop Recording" at bounding box center [976, 457] width 370 height 40
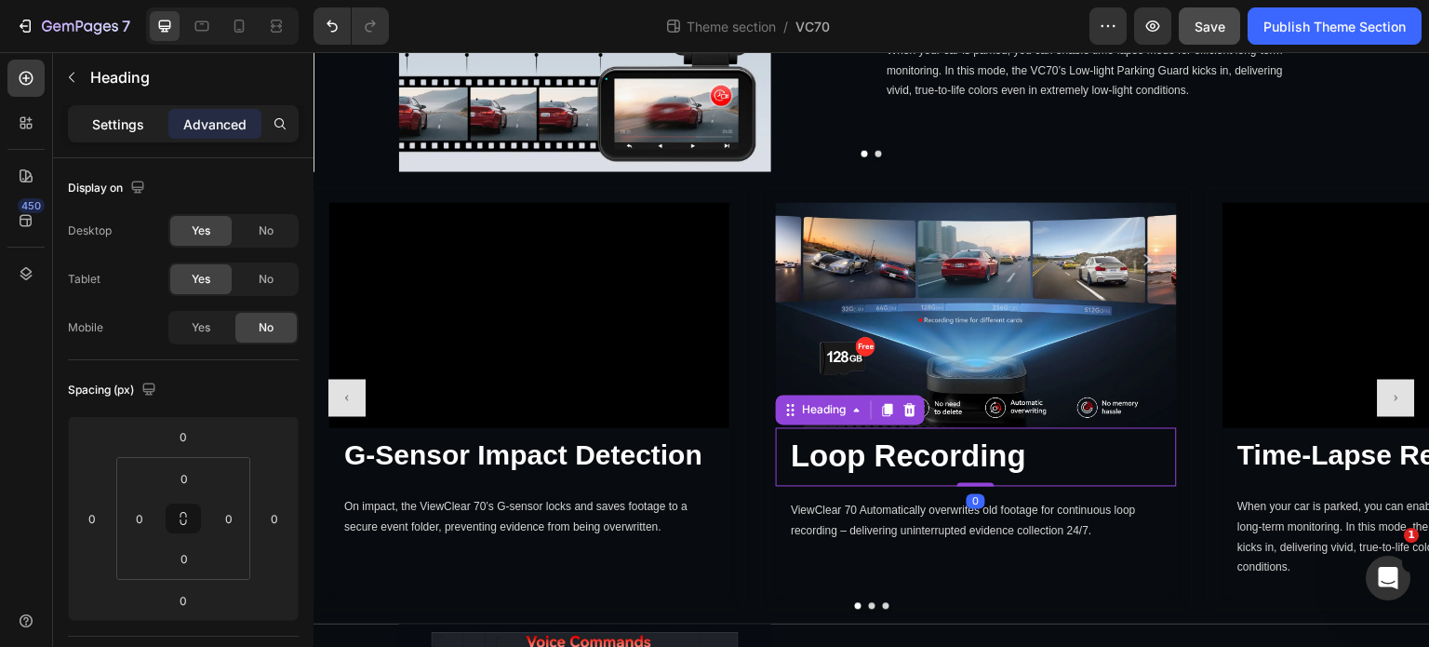
click at [119, 129] on p "Settings" at bounding box center [118, 124] width 52 height 20
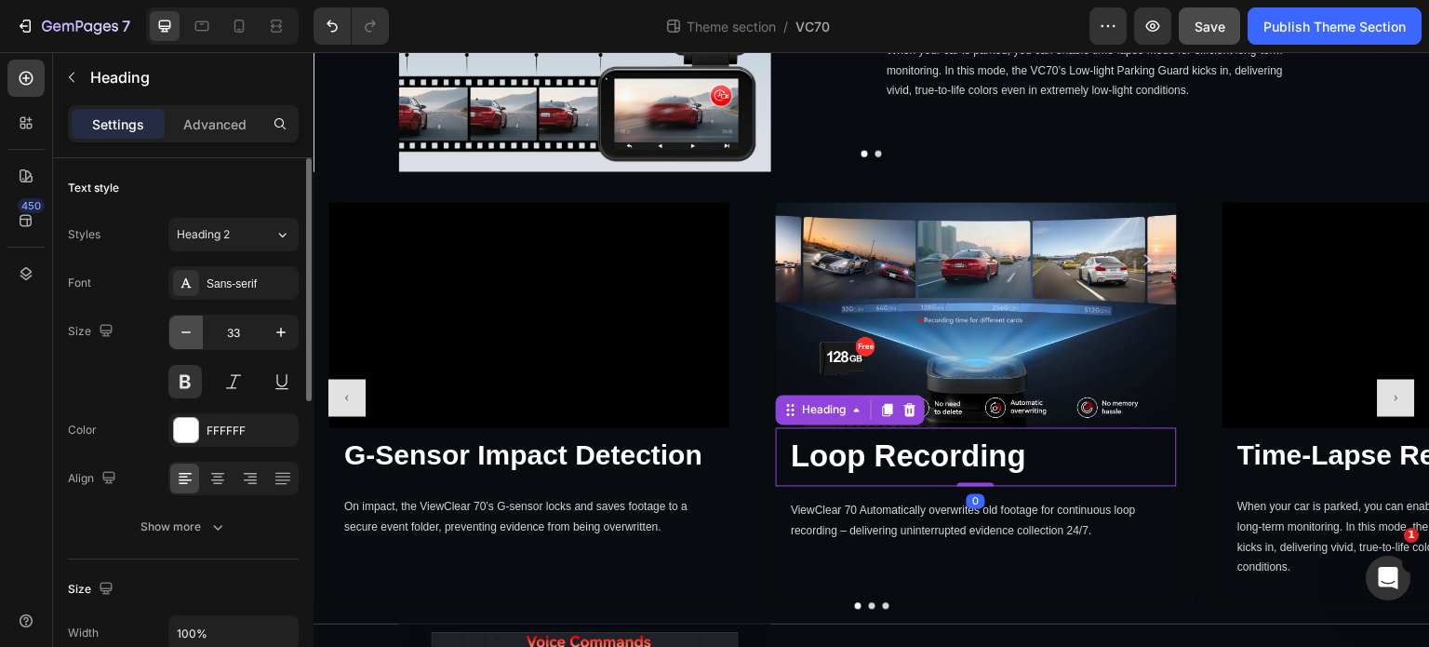
click at [190, 339] on icon "button" at bounding box center [186, 332] width 19 height 19
type input "30"
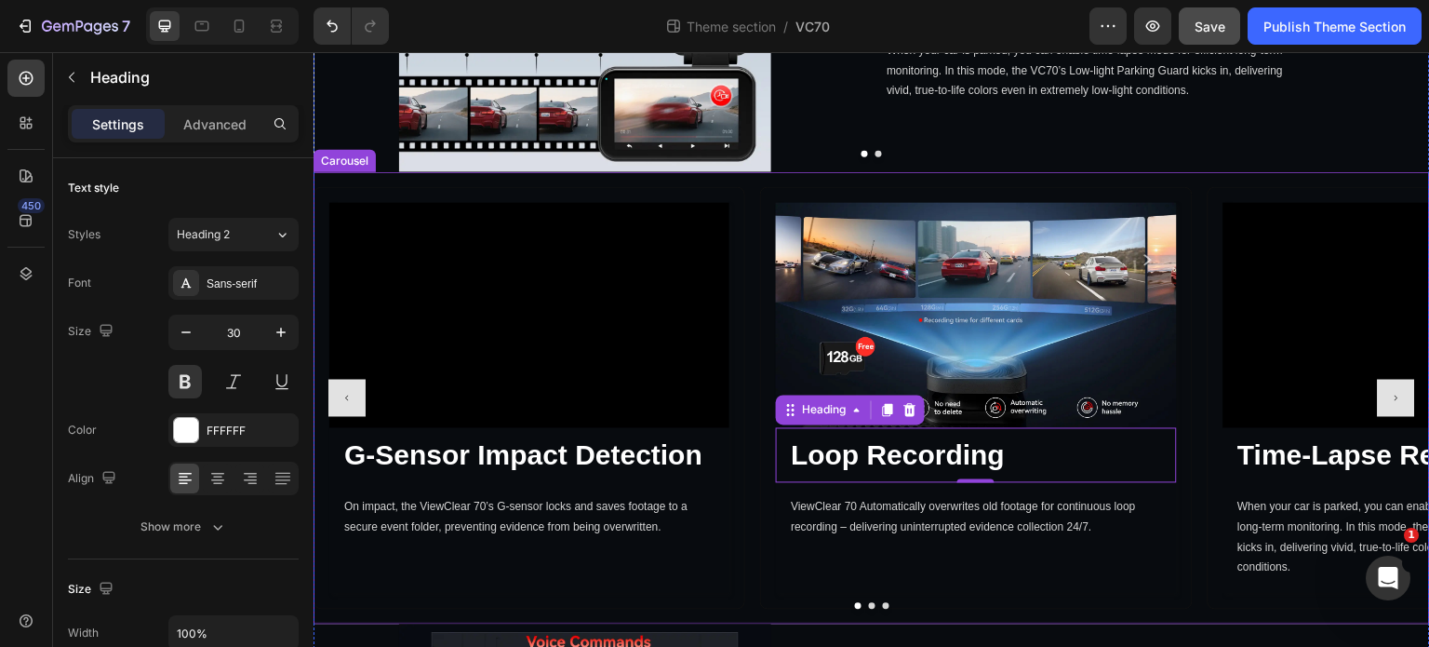
click at [1378, 380] on button "Carousel Next Arrow" at bounding box center [1396, 398] width 37 height 37
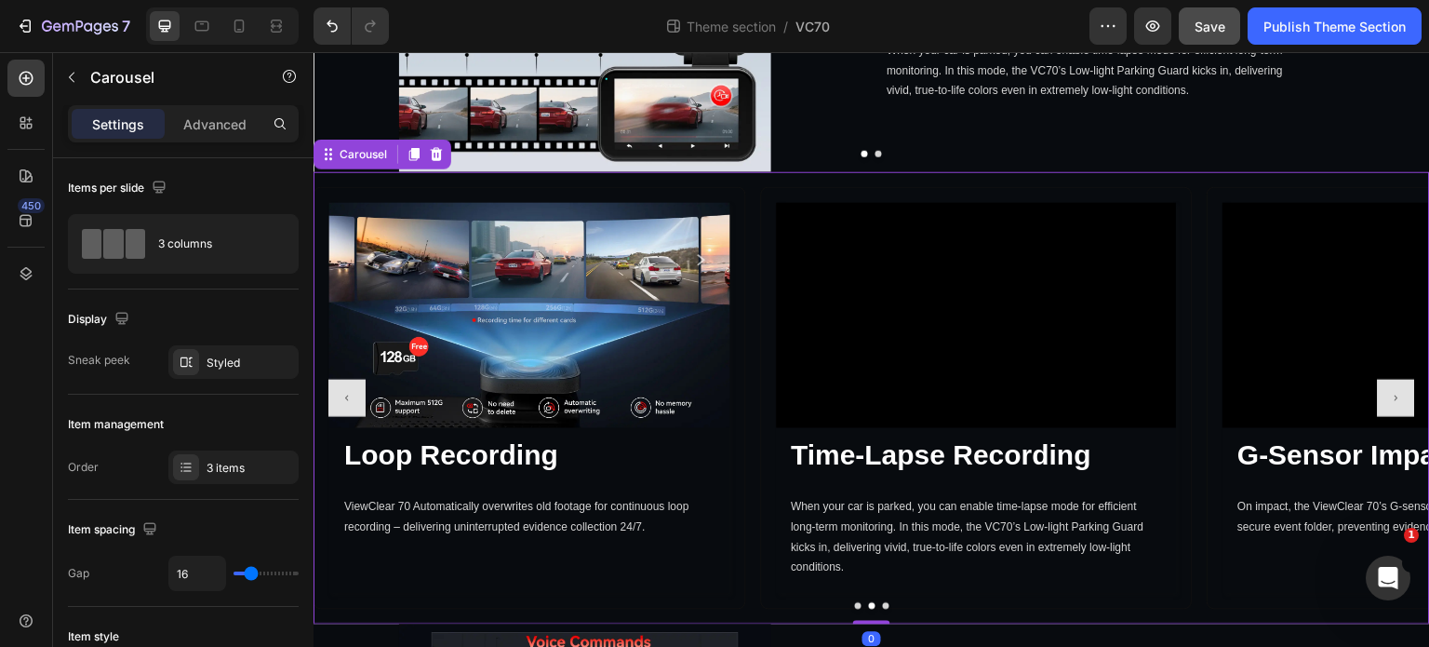
click at [1378, 380] on button "Carousel Next Arrow" at bounding box center [1396, 398] width 37 height 37
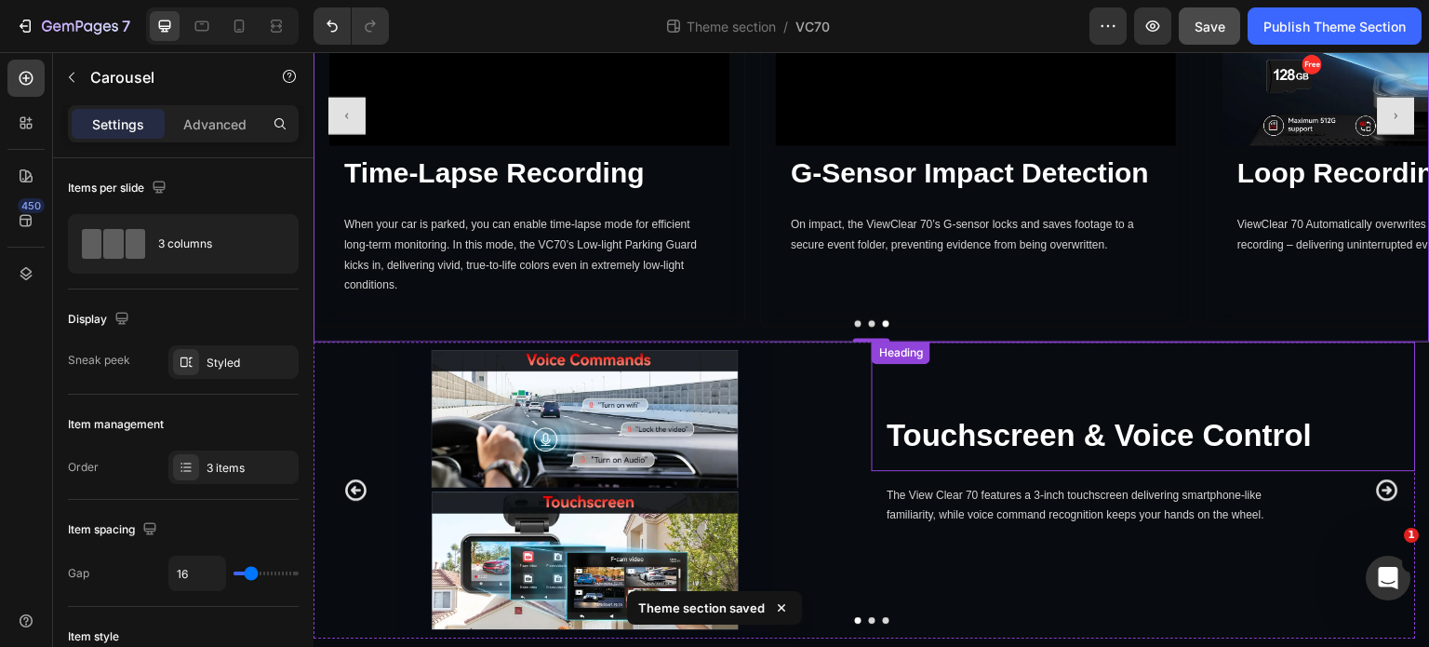
scroll to position [6000, 0]
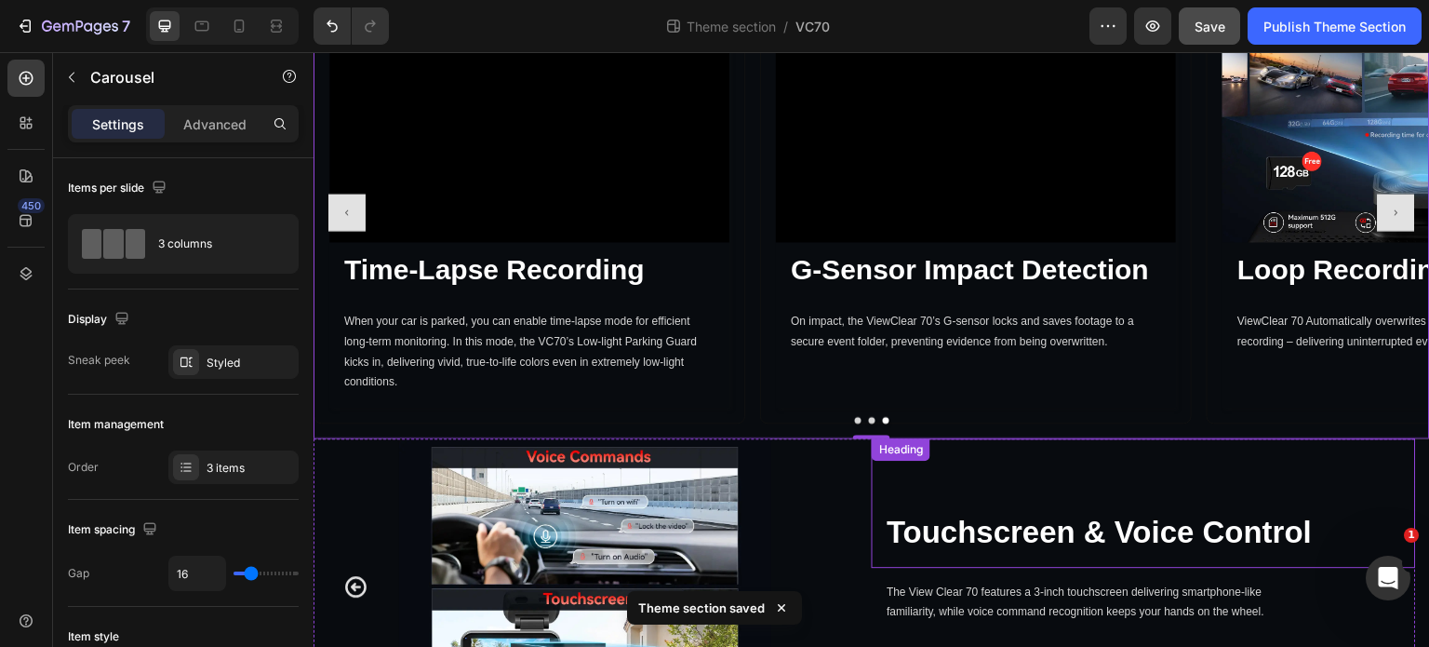
click at [958, 438] on div "Touchscreen & Voice Control Heading" at bounding box center [1143, 502] width 543 height 129
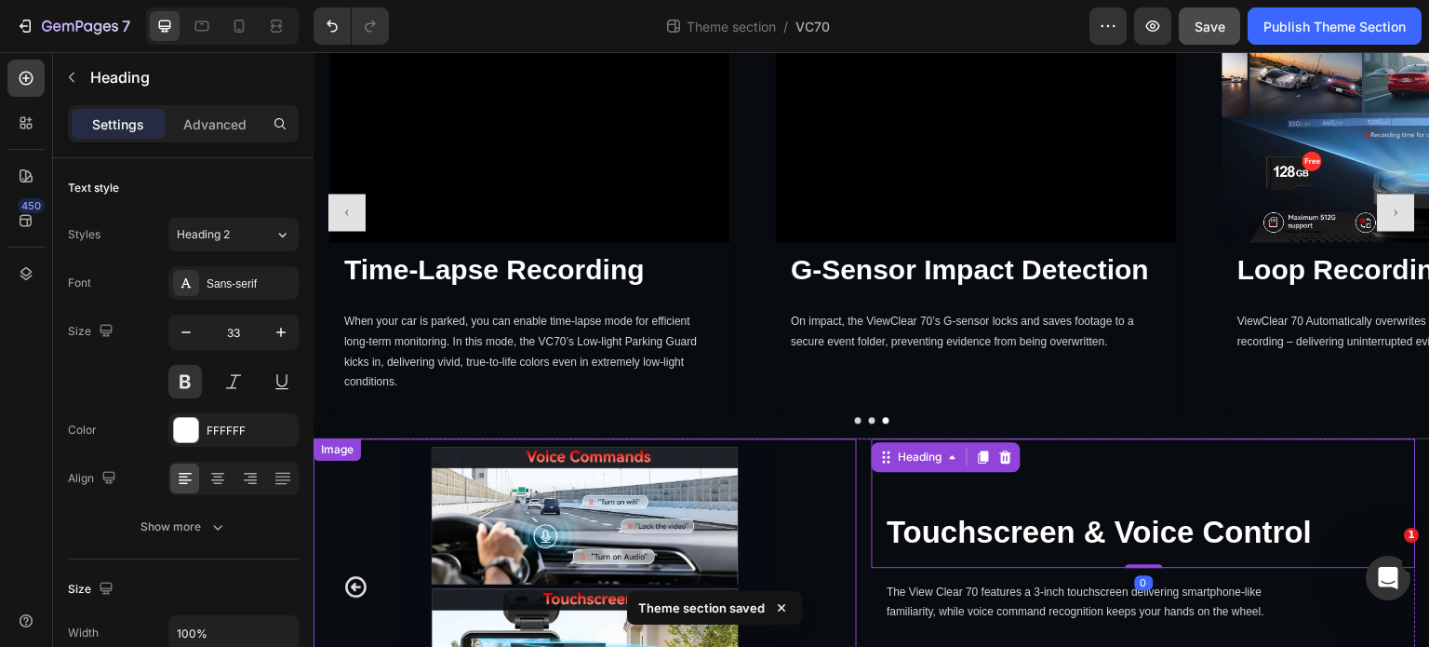
click at [846, 438] on div at bounding box center [585, 586] width 543 height 297
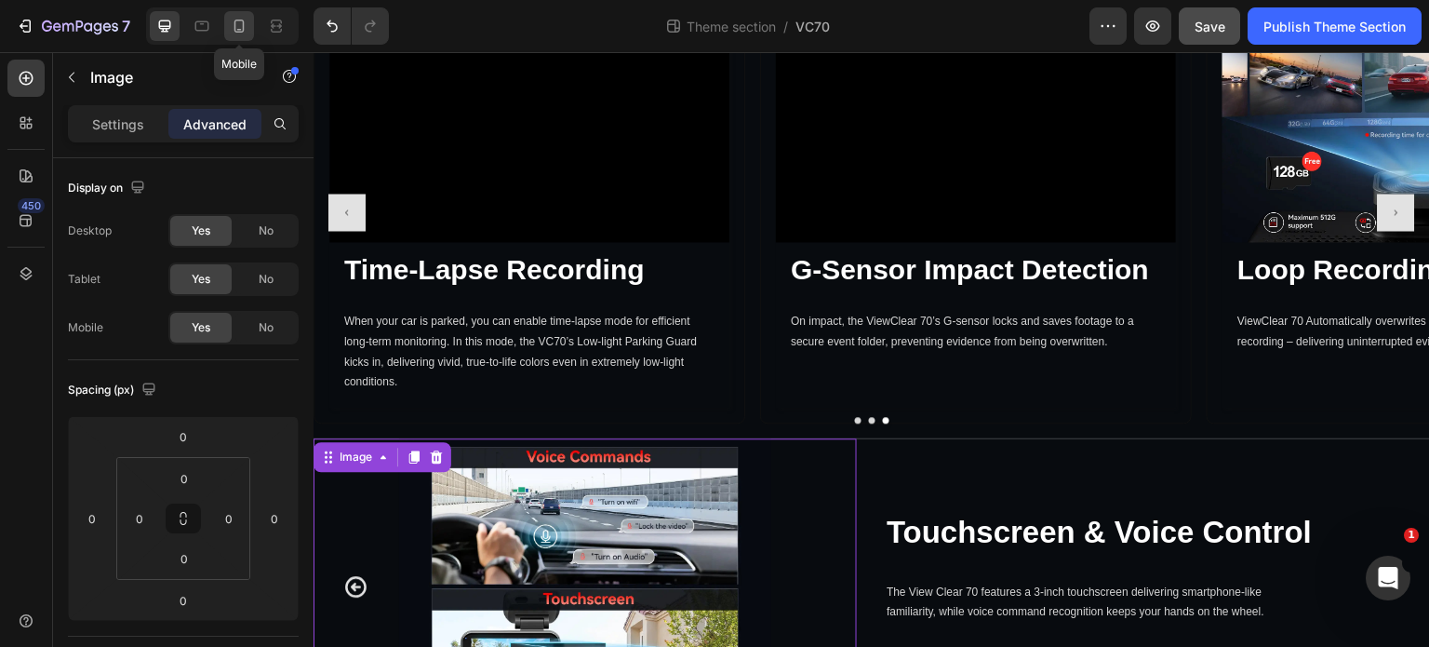
click at [241, 22] on icon at bounding box center [239, 26] width 19 height 19
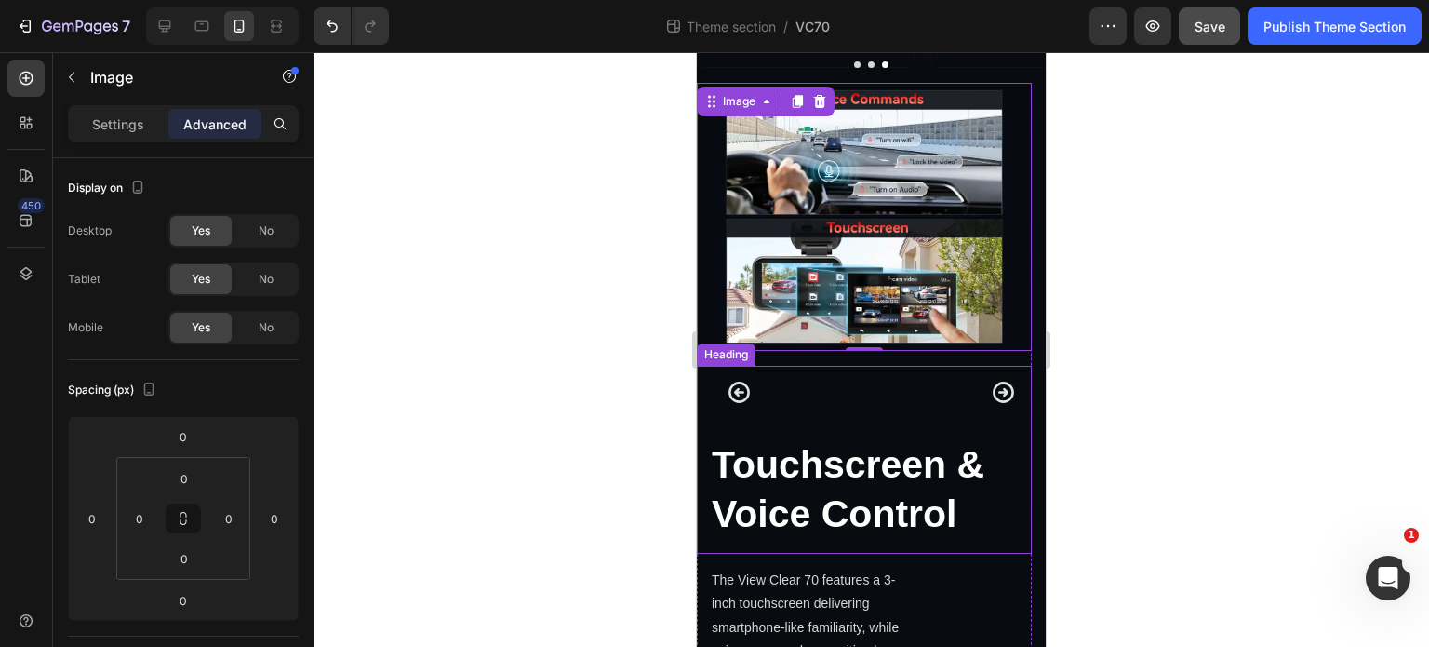
scroll to position [4769, 0]
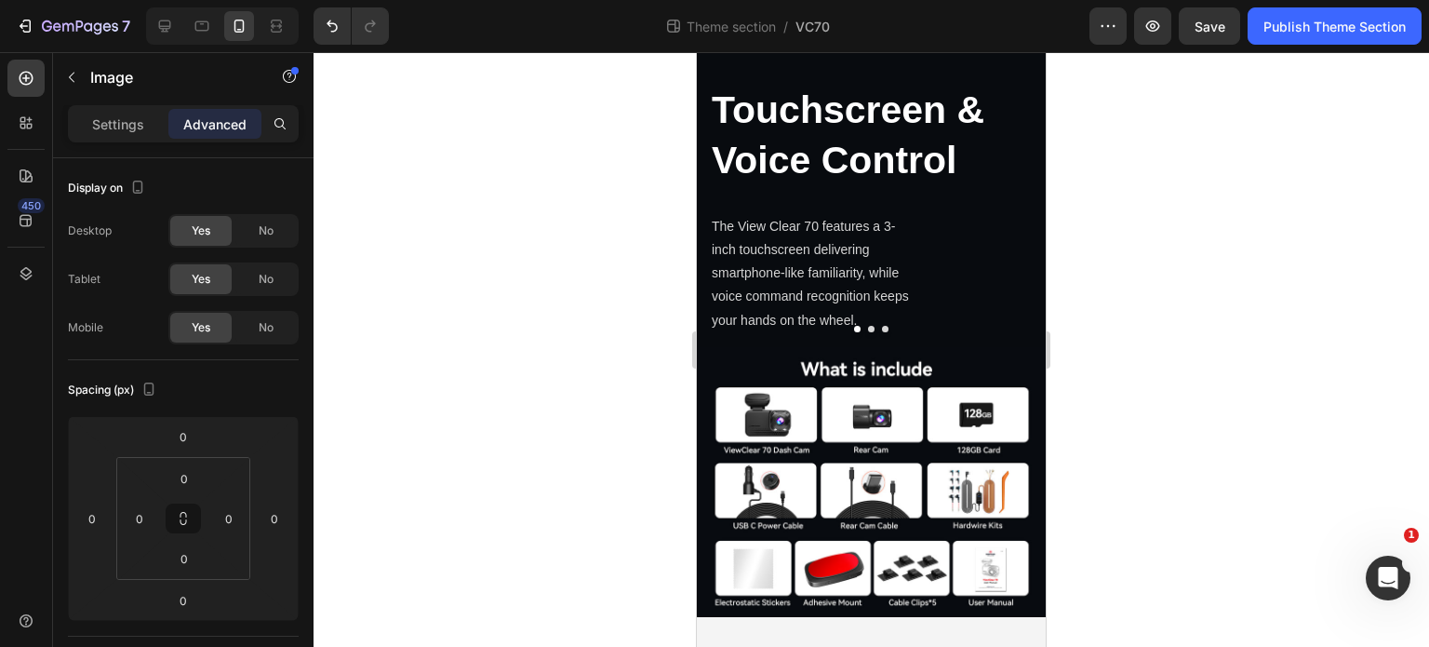
scroll to position [4769, 0]
click at [894, 185] on p "Touchscreen & Voice Control" at bounding box center [864, 136] width 305 height 100
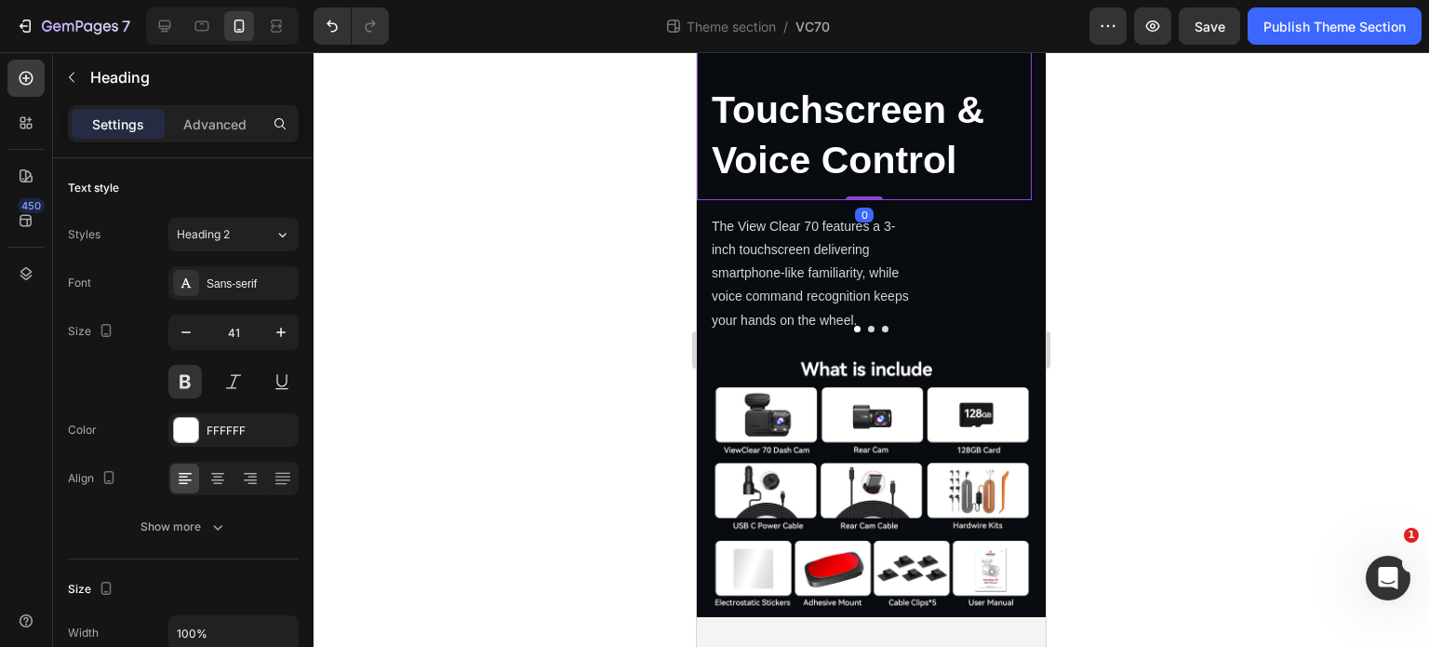
click at [221, 115] on p "Advanced" at bounding box center [214, 124] width 63 height 20
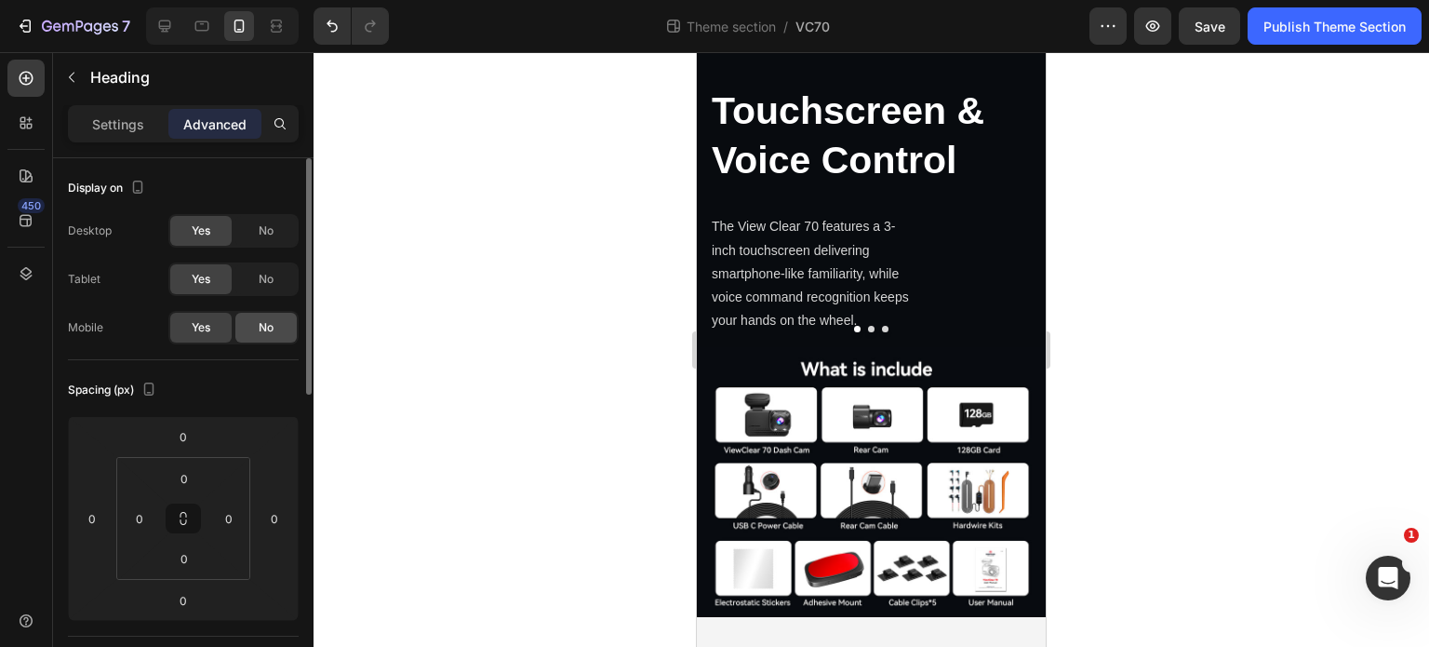
click at [268, 323] on span "No" at bounding box center [266, 327] width 15 height 17
click at [896, 200] on h2 "Touchscreen & Voice Control" at bounding box center [864, 105] width 335 height 189
click at [268, 231] on span "No" at bounding box center [266, 230] width 15 height 17
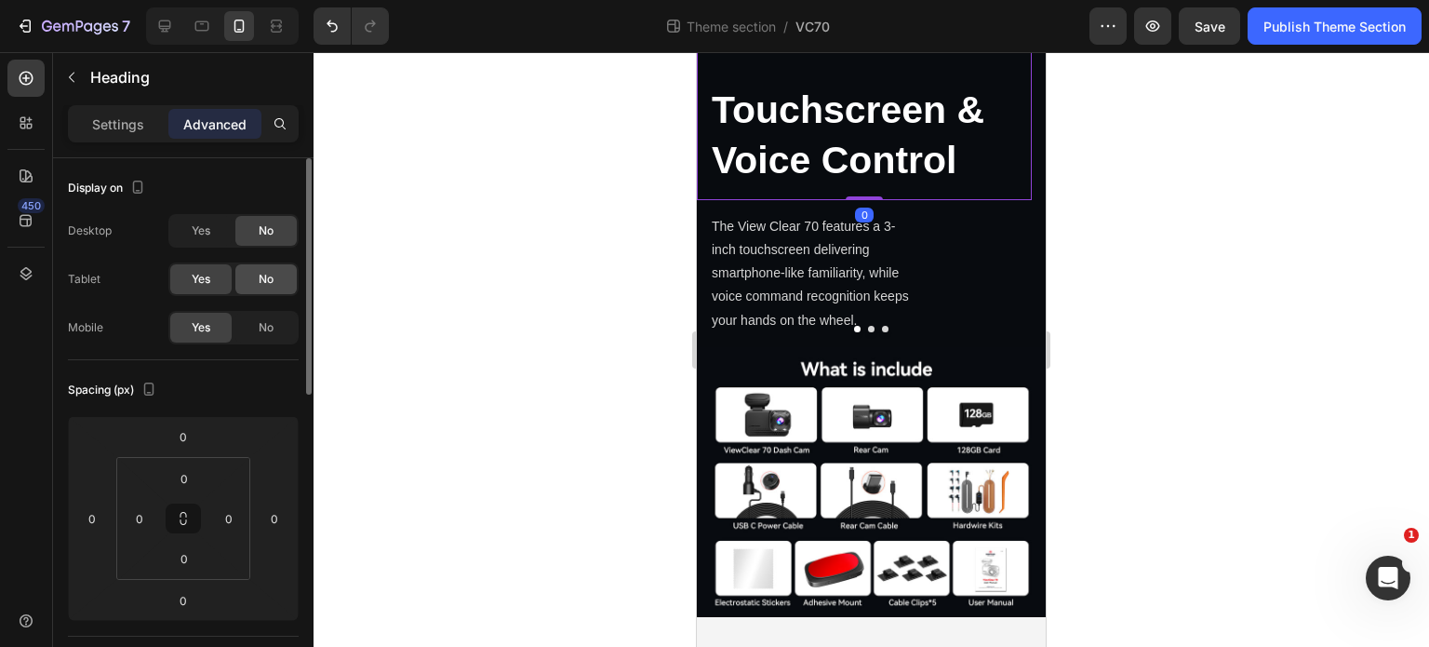
click at [278, 280] on div "No" at bounding box center [265, 279] width 61 height 30
click at [130, 126] on p "Settings" at bounding box center [118, 124] width 52 height 20
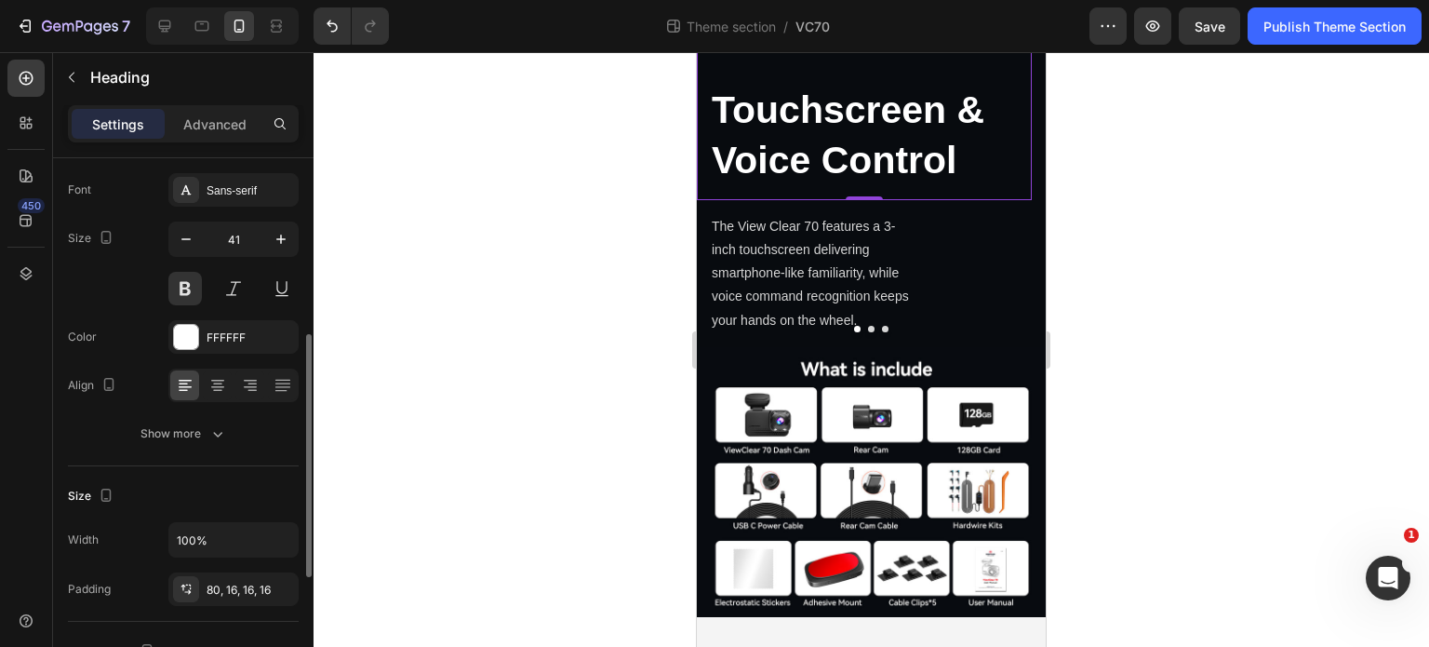
scroll to position [186, 0]
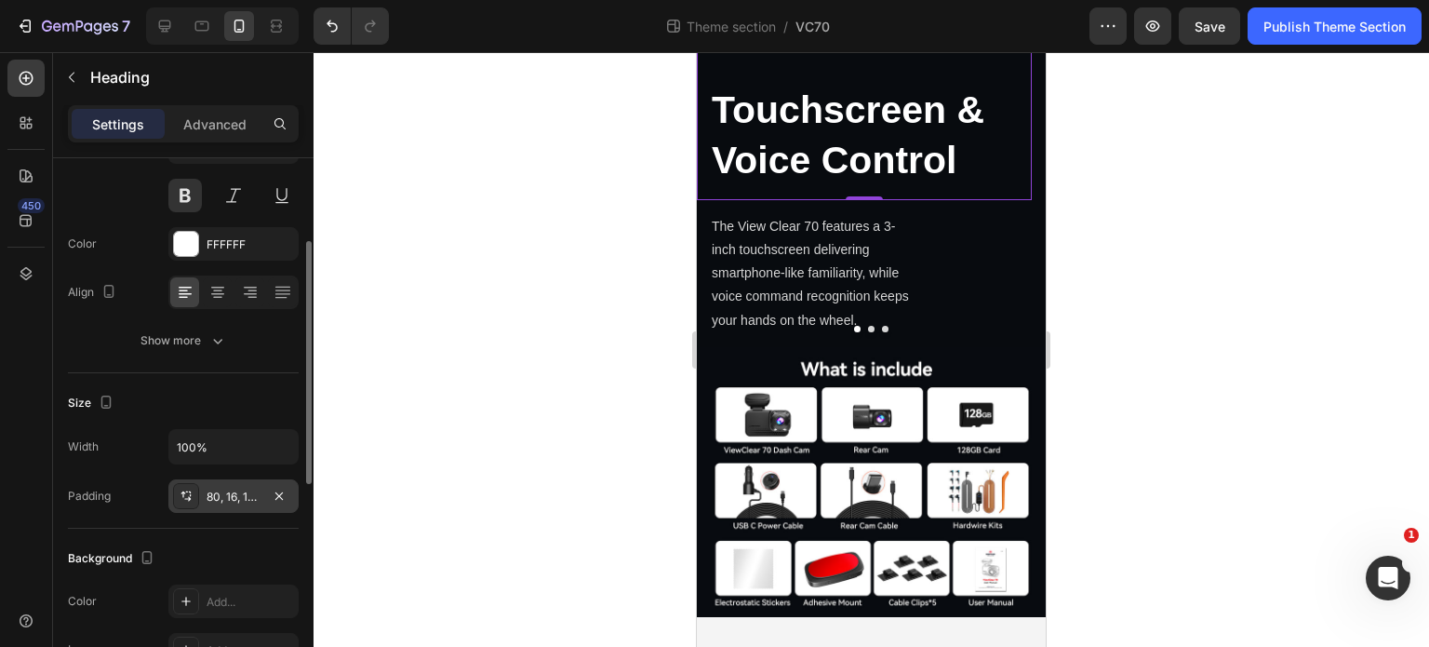
click at [225, 498] on div "80, 16, 16, 16" at bounding box center [234, 496] width 54 height 17
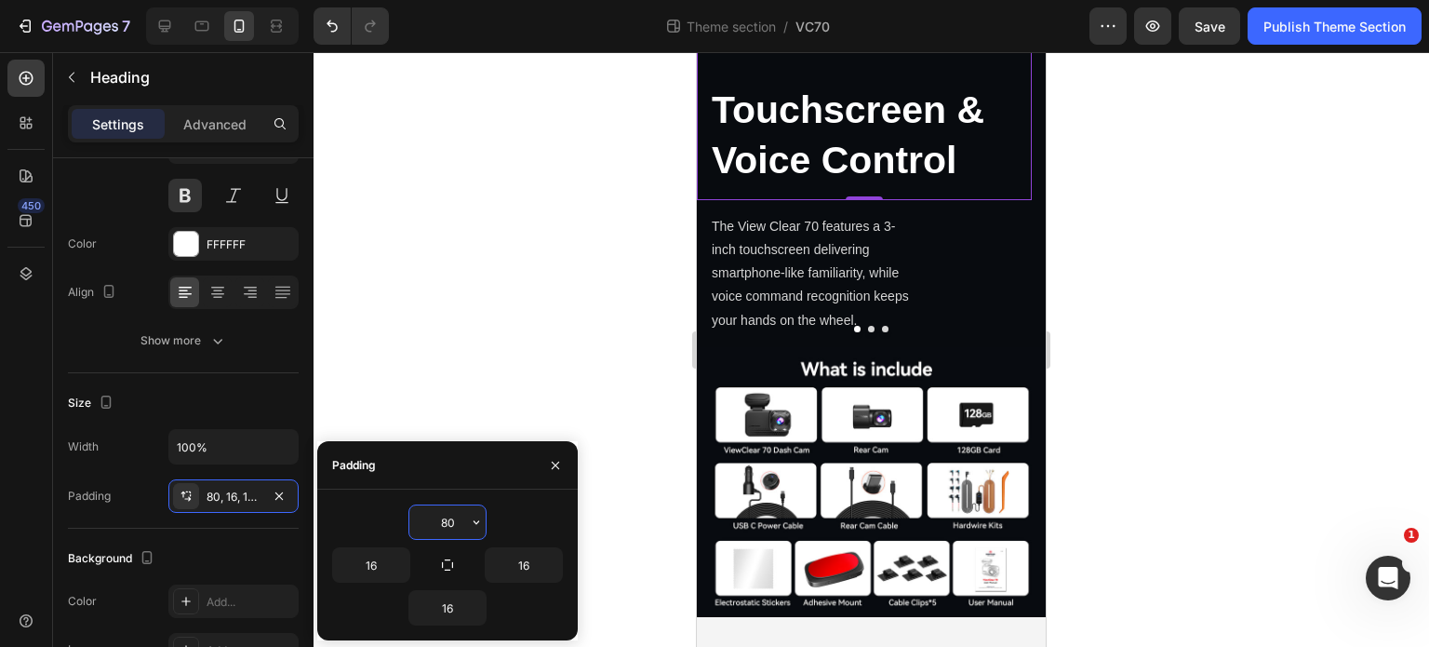
click at [454, 523] on input "80" at bounding box center [447, 521] width 76 height 33
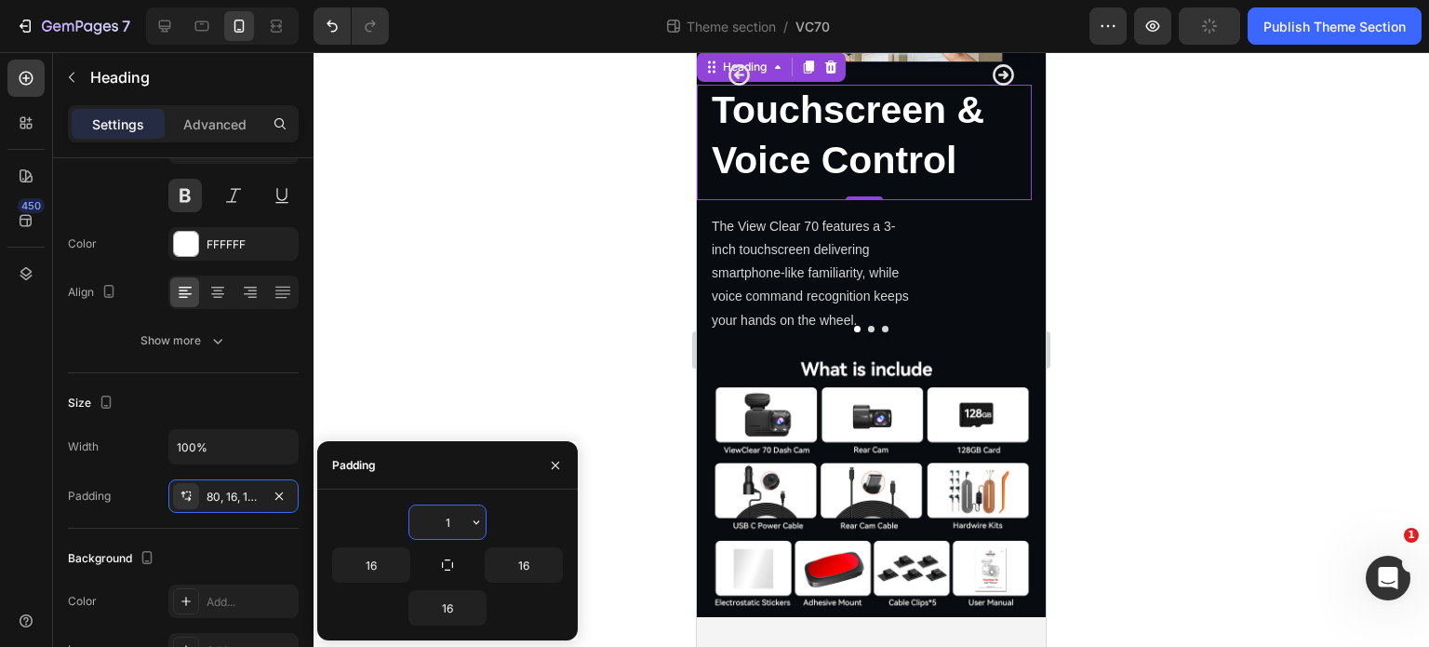
type input "16"
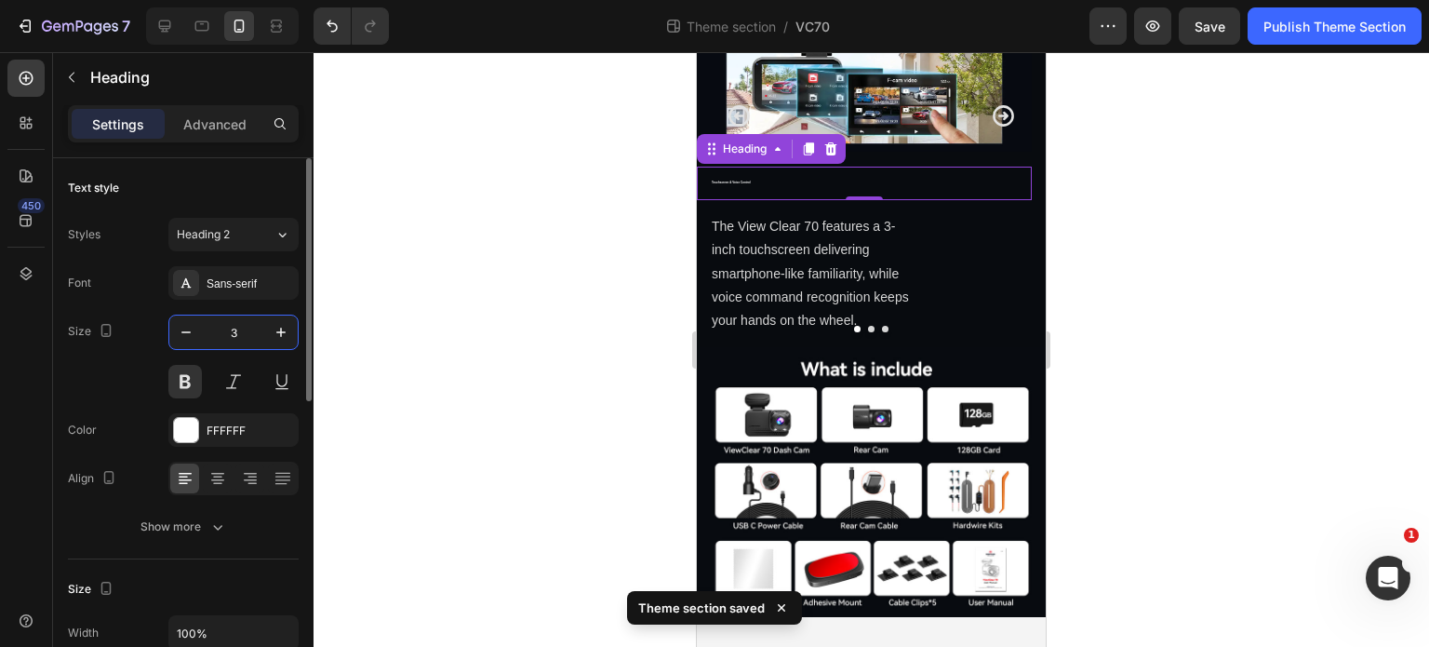
type input "30"
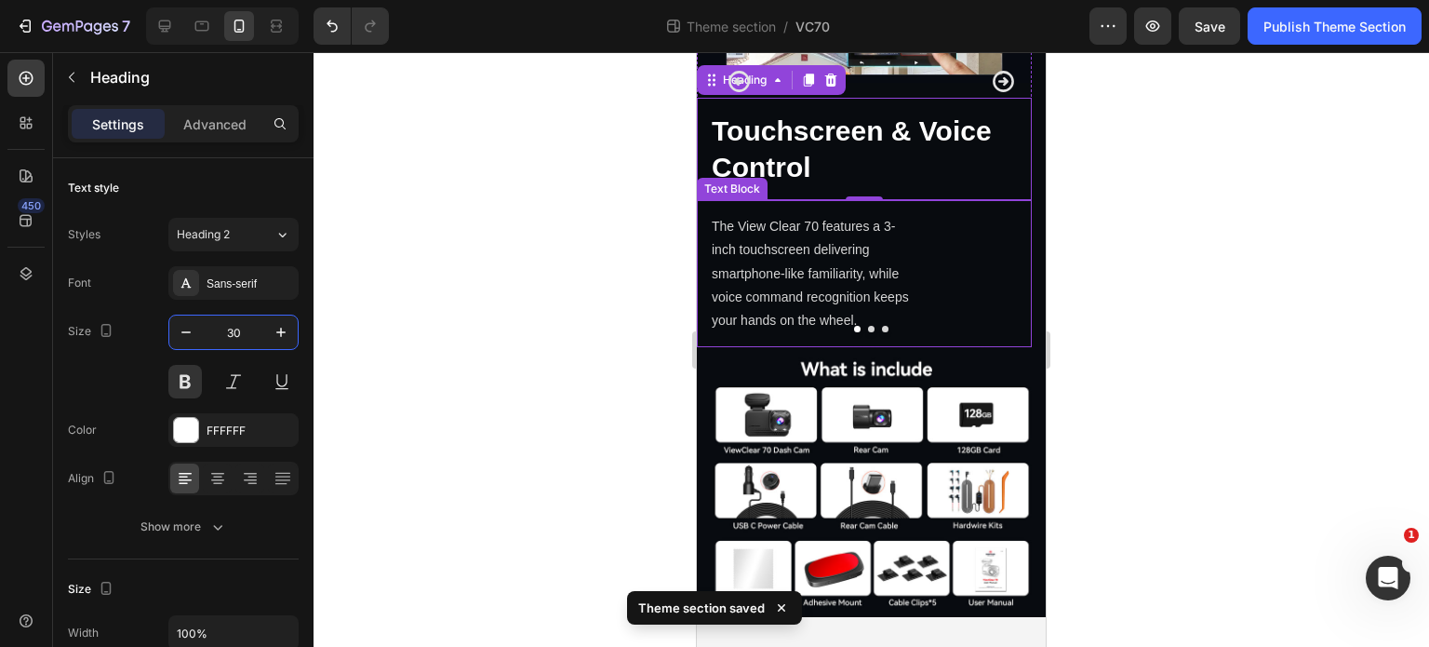
click at [890, 332] on p "The View Clear 70 features a 3-inch touchscreen delivering smartphone-like fami…" at bounding box center [811, 273] width 199 height 117
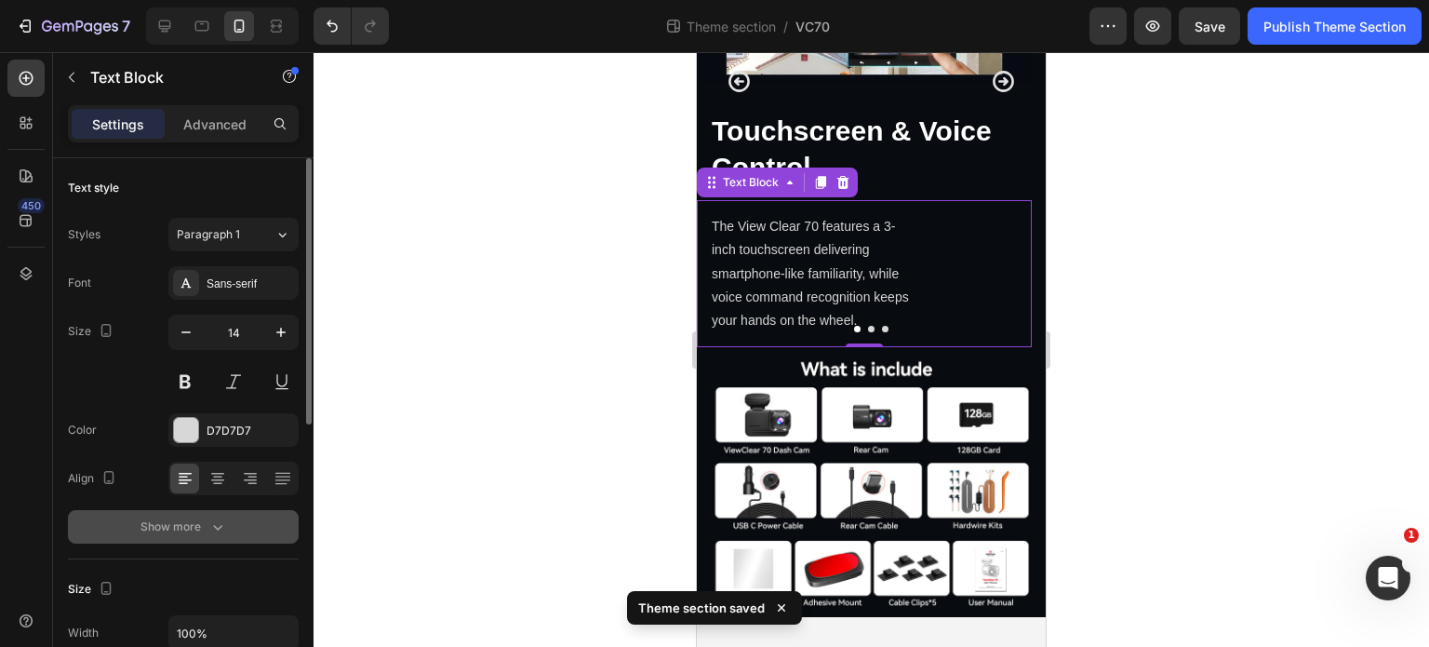
scroll to position [186, 0]
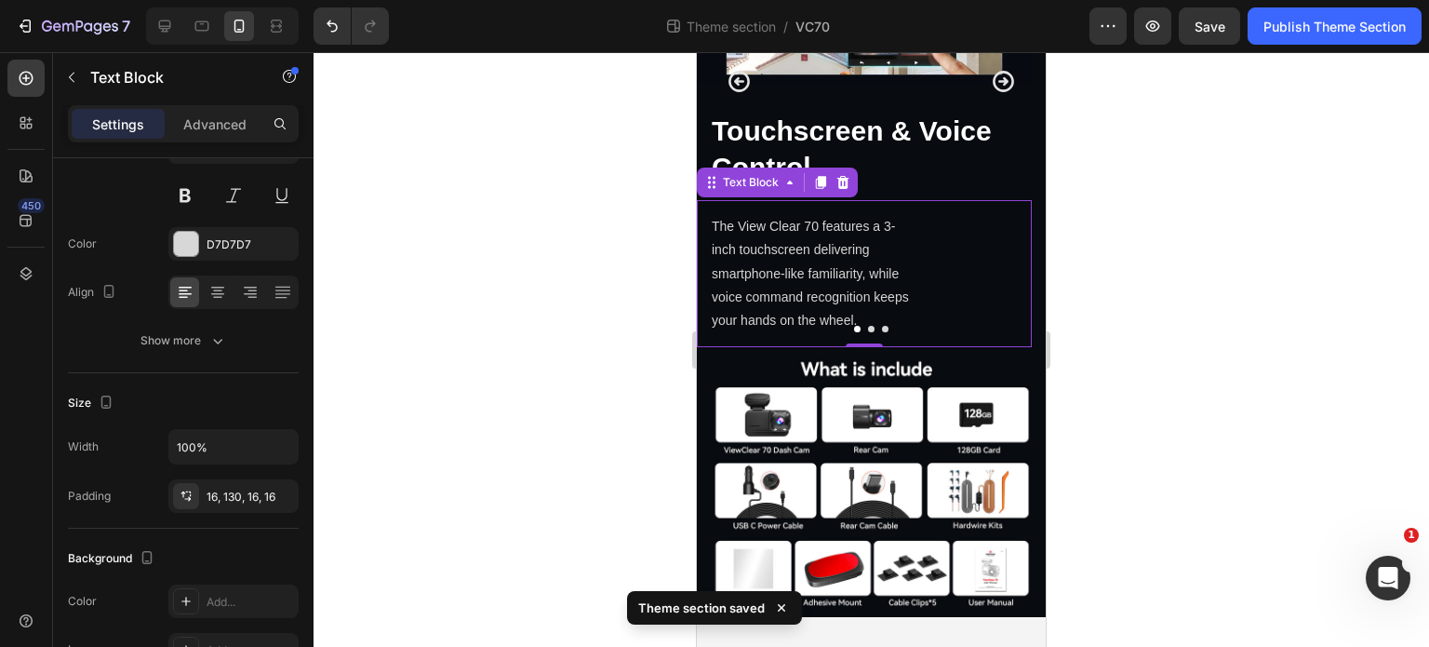
drag, startPoint x: 816, startPoint y: 387, endPoint x: 899, endPoint y: 412, distance: 86.5
click at [815, 190] on icon at bounding box center [820, 182] width 15 height 15
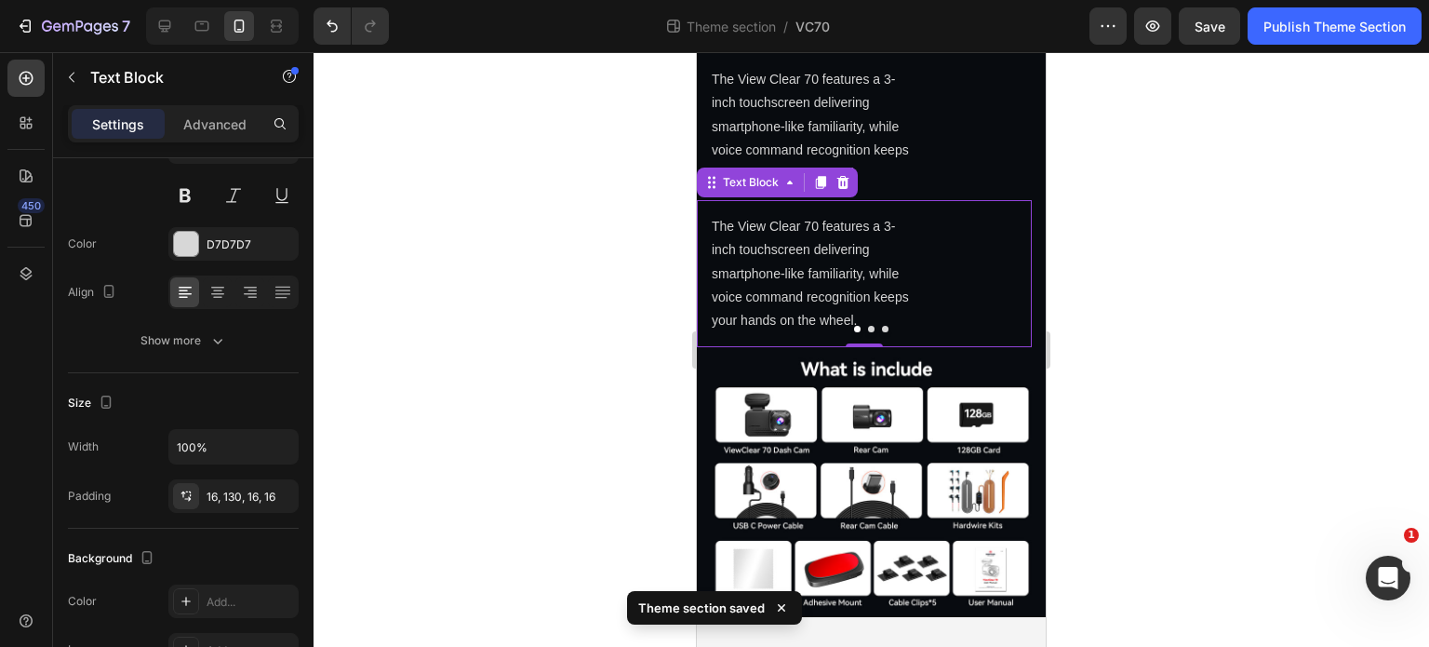
scroll to position [4695, 0]
click at [888, 185] on p "The View Clear 70 features a 3-inch touchscreen delivering smartphone-like fami…" at bounding box center [811, 126] width 199 height 117
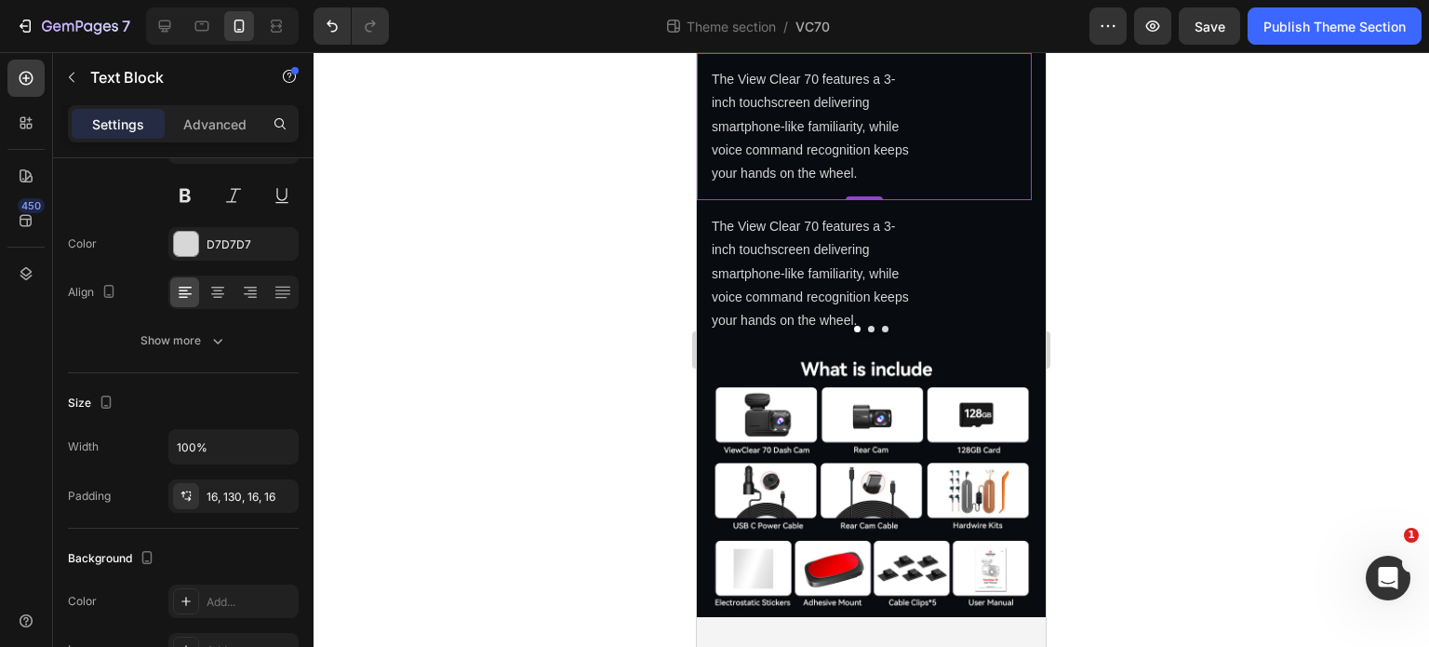
click at [221, 106] on div "Settings Advanced" at bounding box center [183, 123] width 231 height 37
click at [236, 122] on p "Advanced" at bounding box center [214, 124] width 63 height 20
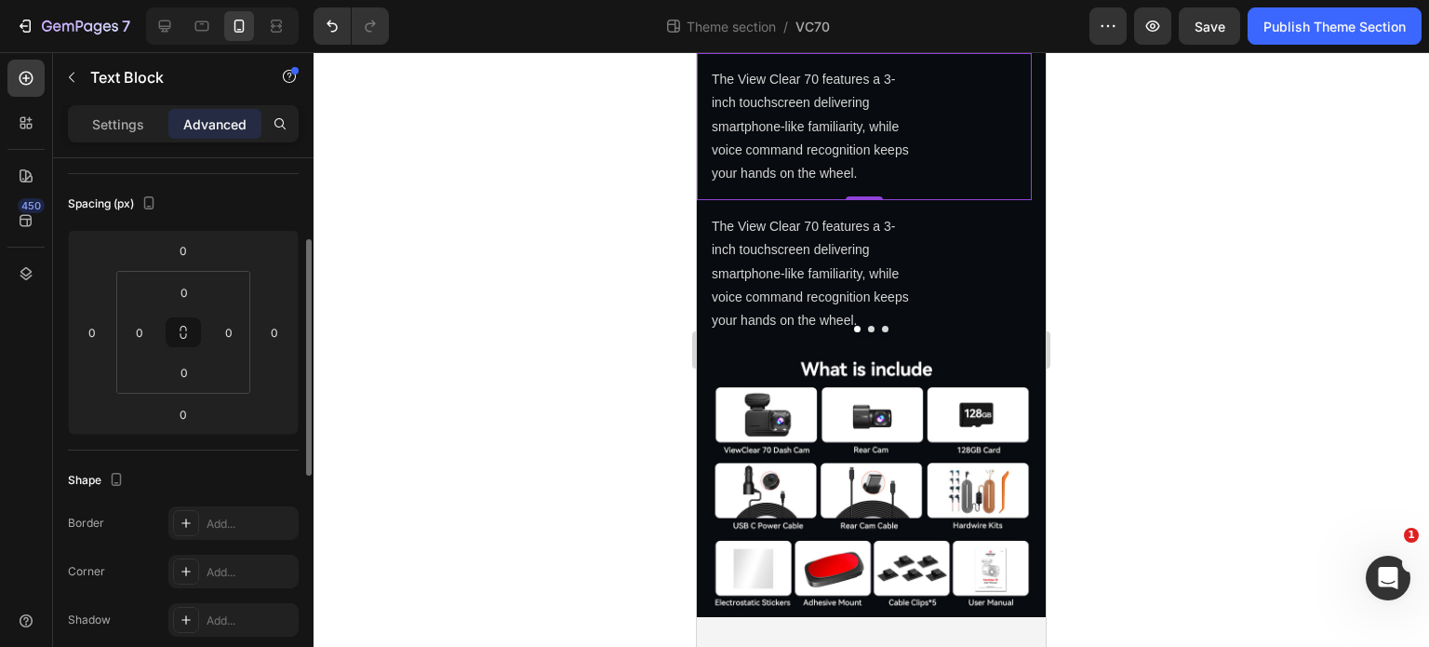
scroll to position [0, 0]
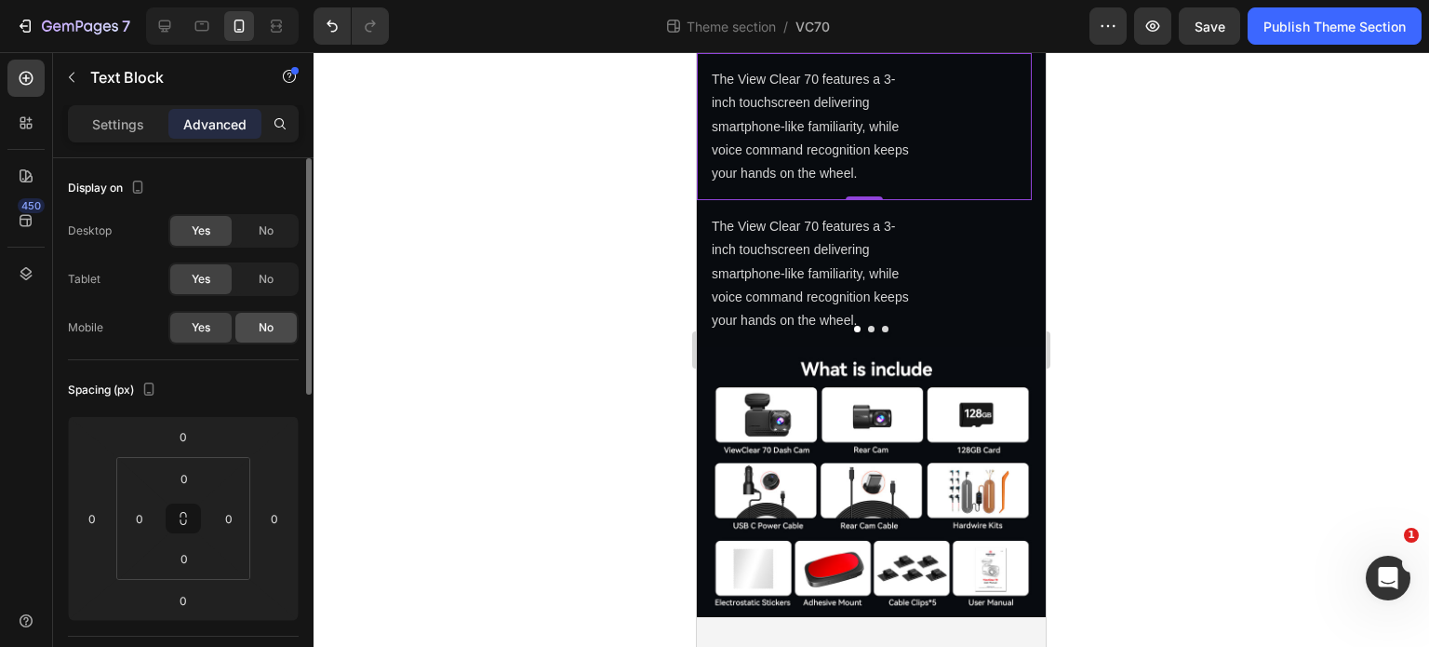
drag, startPoint x: 273, startPoint y: 313, endPoint x: 269, endPoint y: 323, distance: 10.9
click at [269, 321] on div "Yes No" at bounding box center [233, 327] width 130 height 33
click at [268, 327] on span "No" at bounding box center [266, 327] width 15 height 17
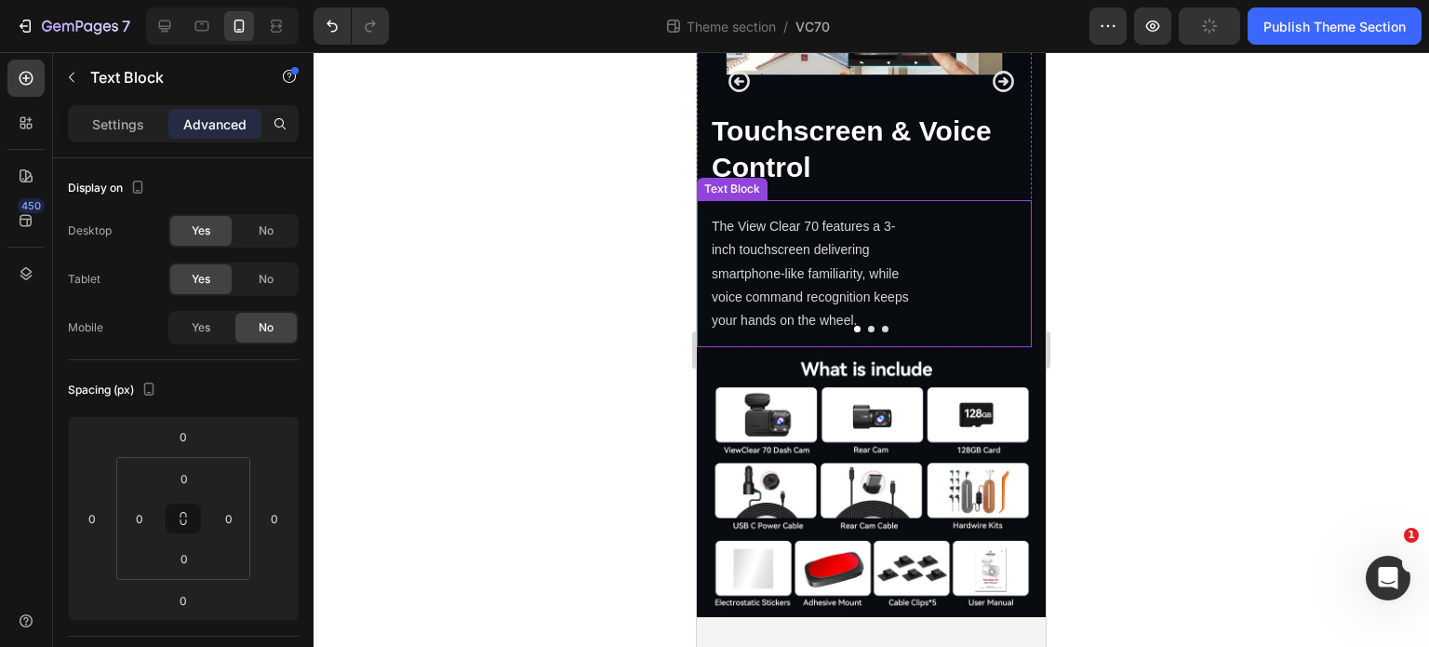
click at [849, 332] on p "The View Clear 70 features a 3-inch touchscreen delivering smartphone-like fami…" at bounding box center [811, 273] width 199 height 117
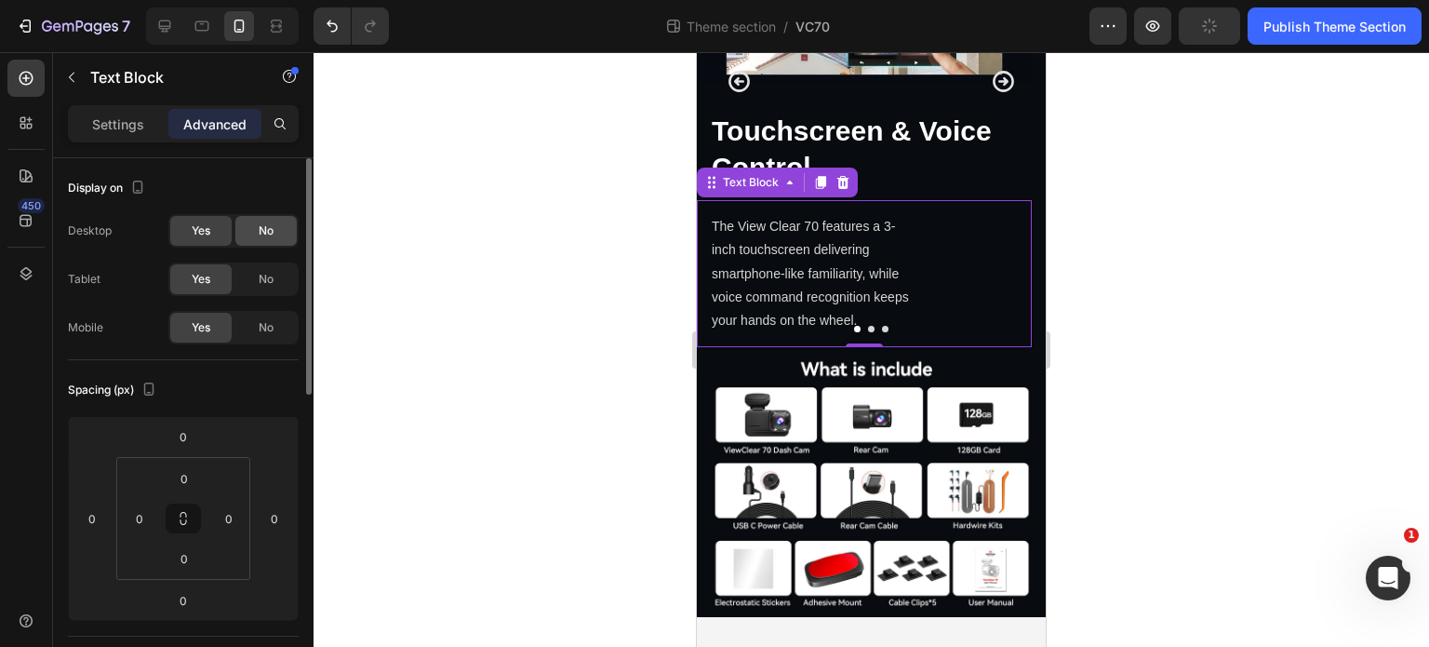
click at [272, 230] on span "No" at bounding box center [266, 230] width 15 height 17
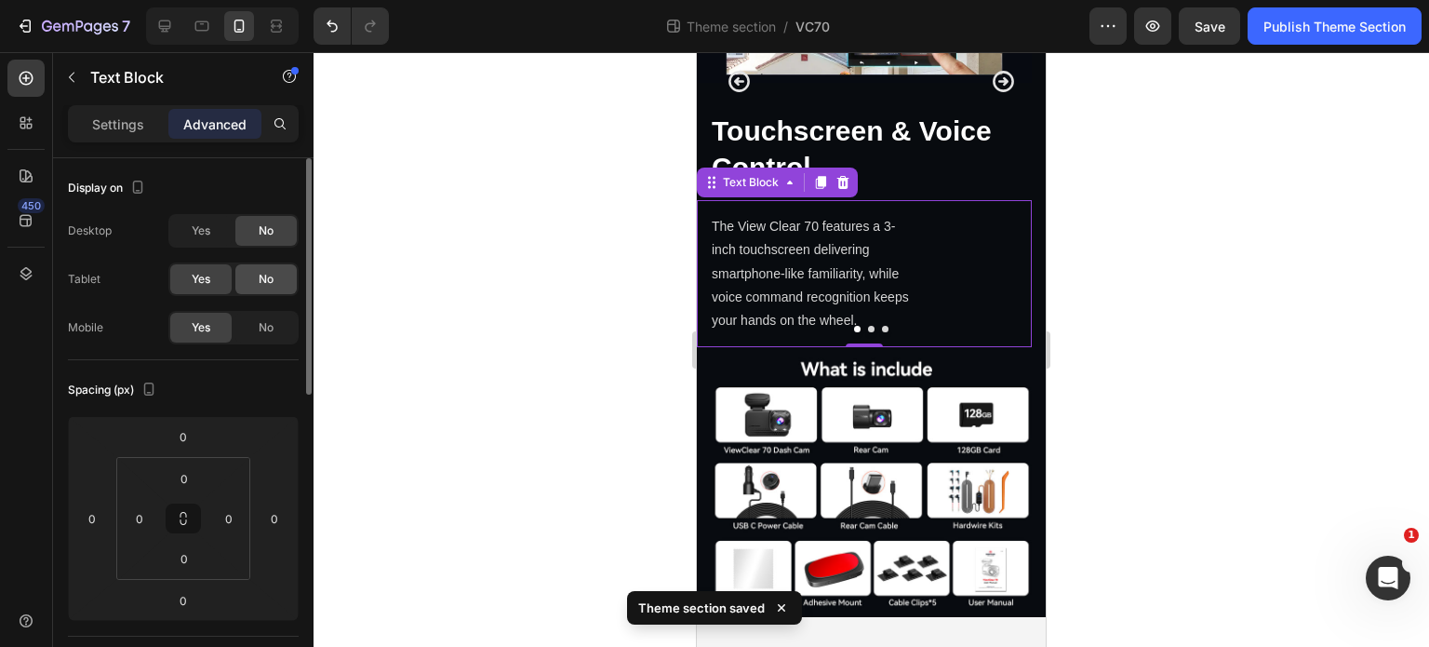
click at [277, 292] on div "No" at bounding box center [265, 279] width 61 height 30
click at [135, 115] on p "Settings" at bounding box center [118, 124] width 52 height 20
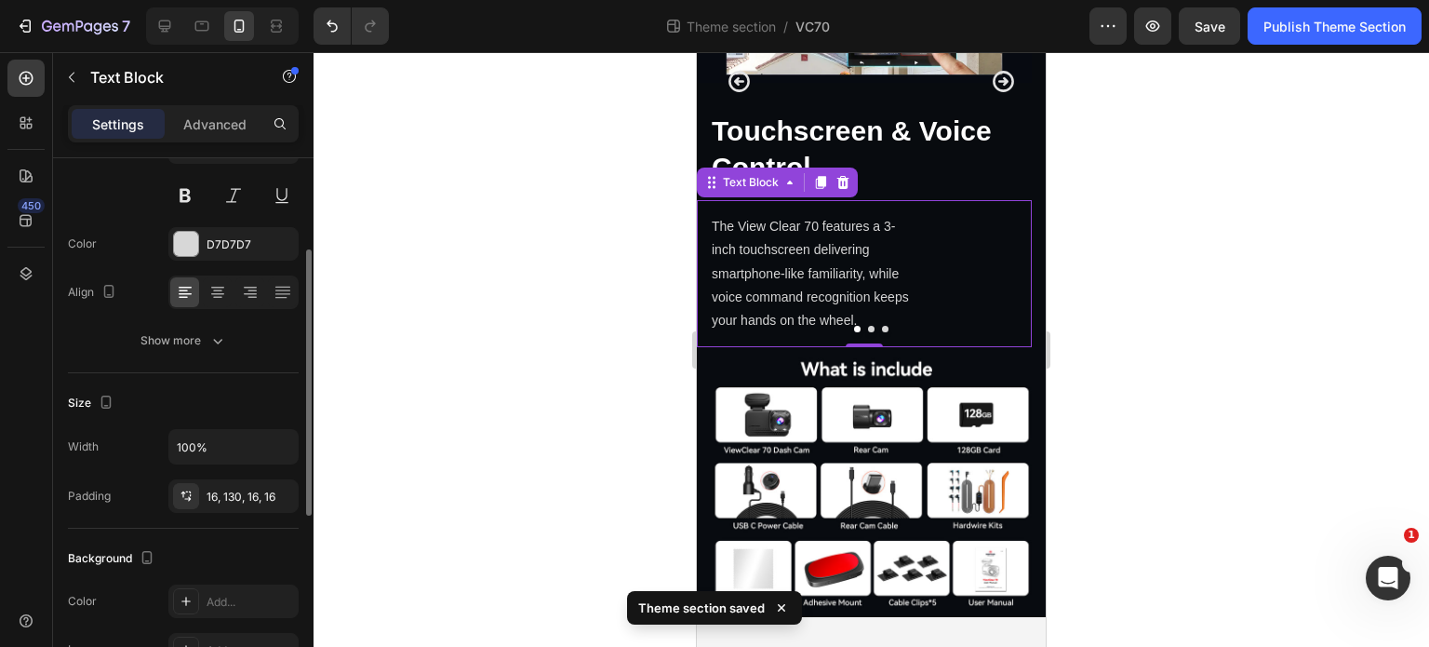
scroll to position [279, 0]
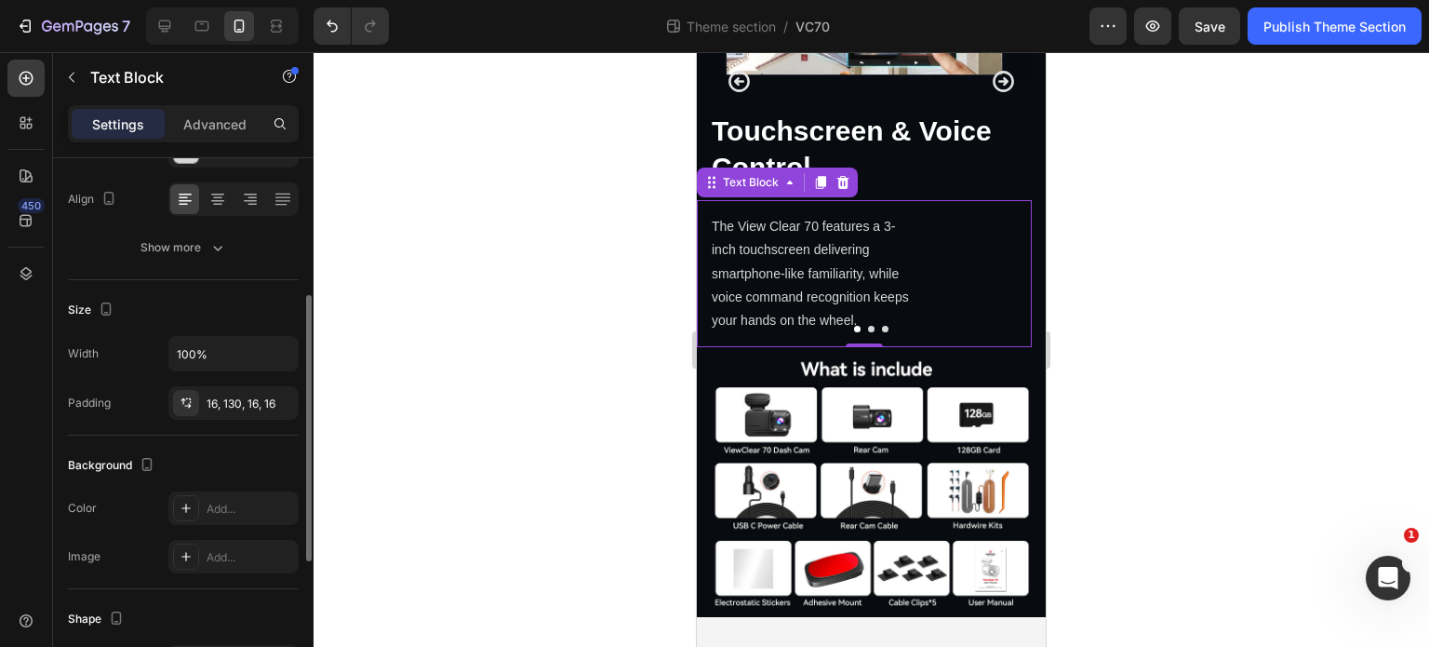
click at [248, 405] on div "16, 130, 16, 16" at bounding box center [250, 403] width 87 height 17
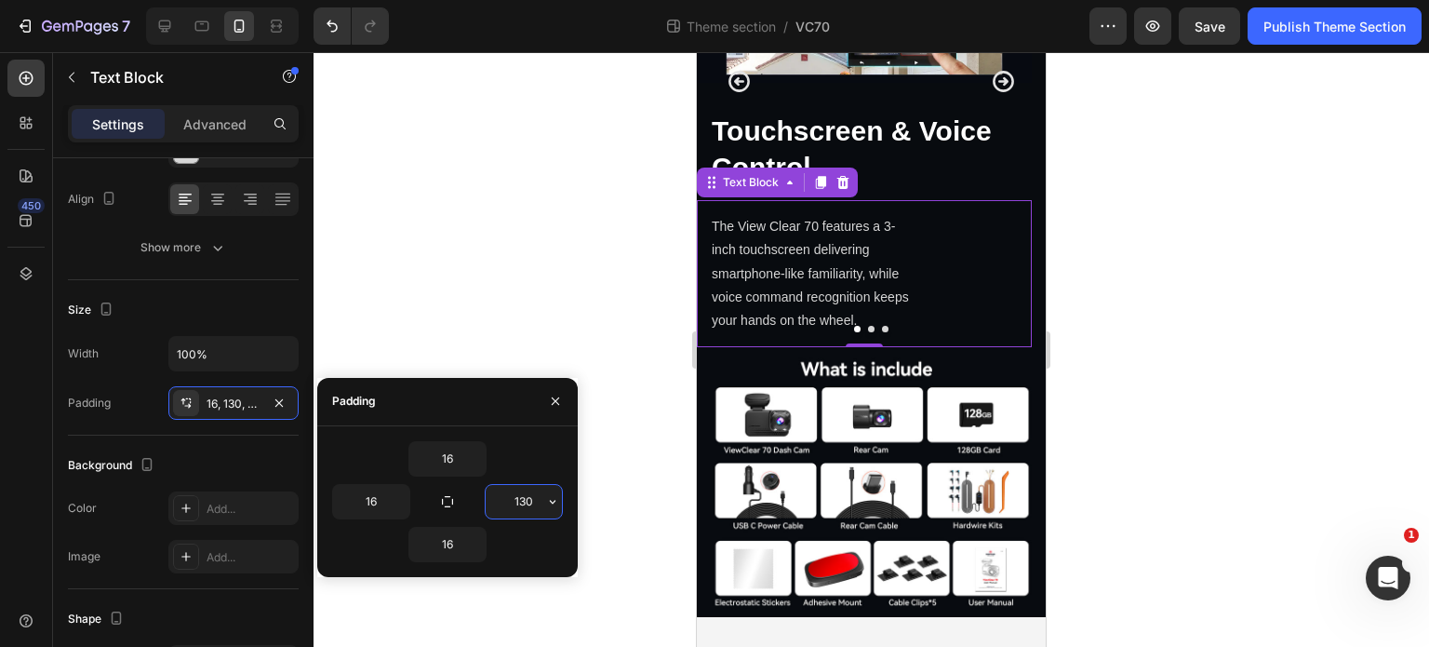
click at [515, 499] on input "130" at bounding box center [524, 501] width 76 height 33
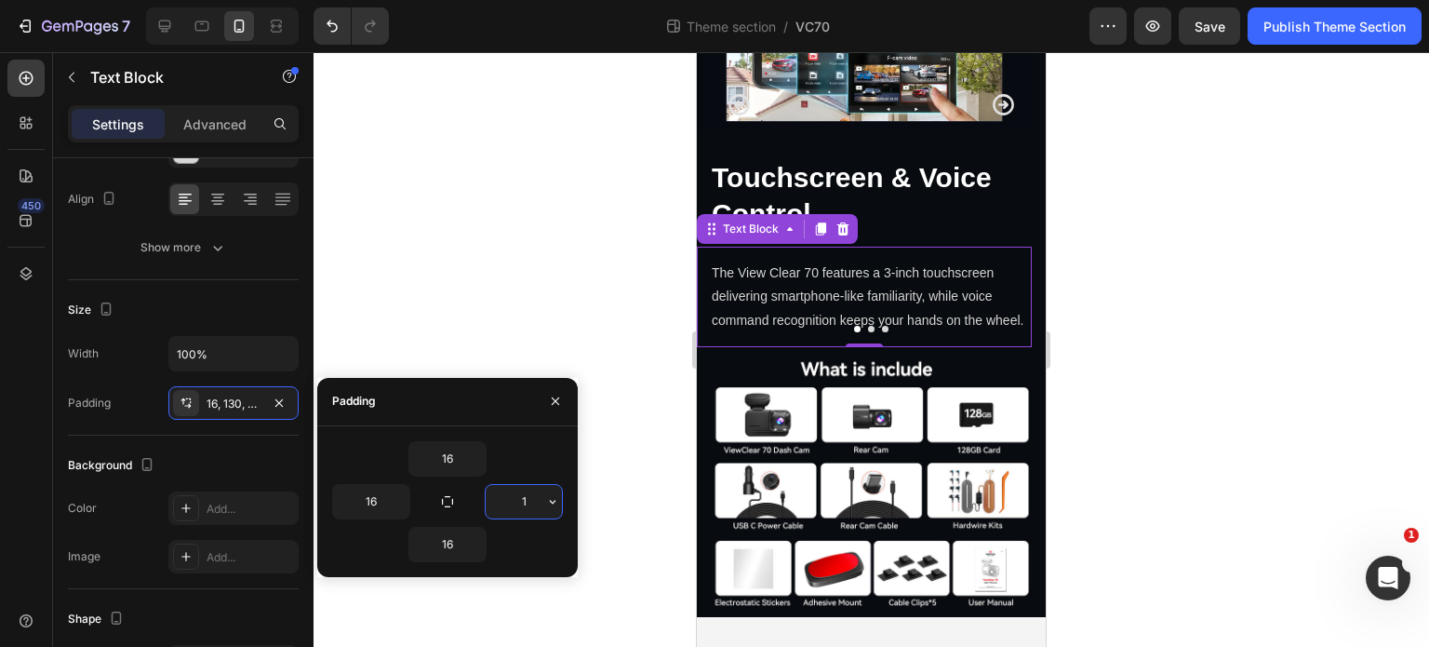
type input "16"
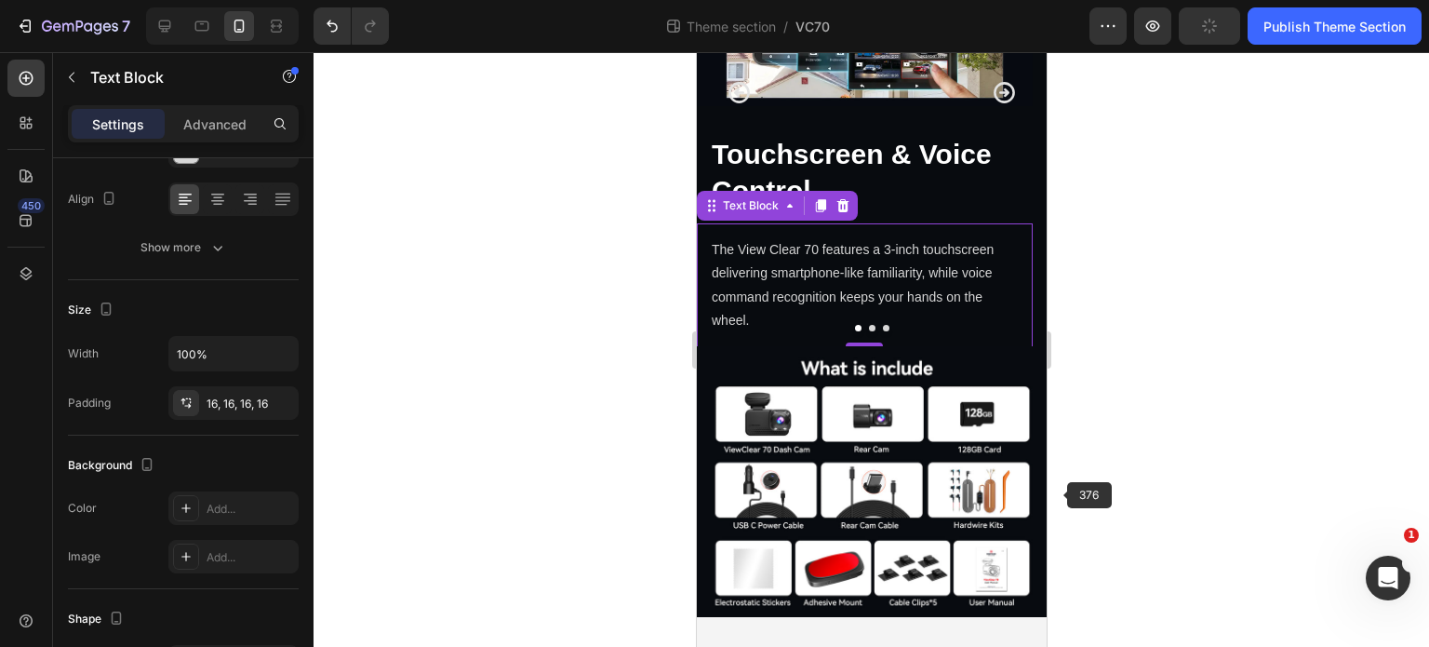
scroll to position [4676, 0]
click at [903, 332] on p "The View Clear 70 features a 3-inch touchscreen delivering smartphone-like fami…" at bounding box center [864, 285] width 306 height 94
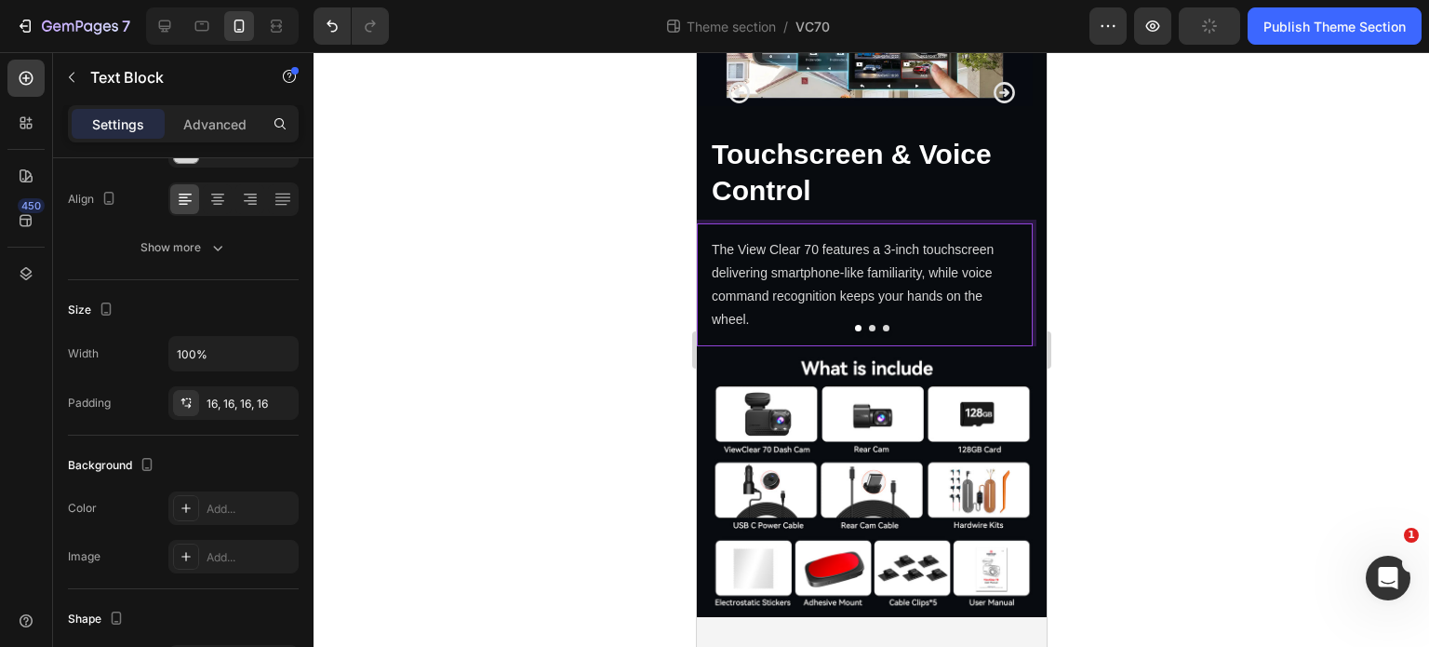
click at [800, 347] on div "The View Clear 70 features a 3-inch touchscreen delivering smartphone-like fami…" at bounding box center [864, 285] width 336 height 124
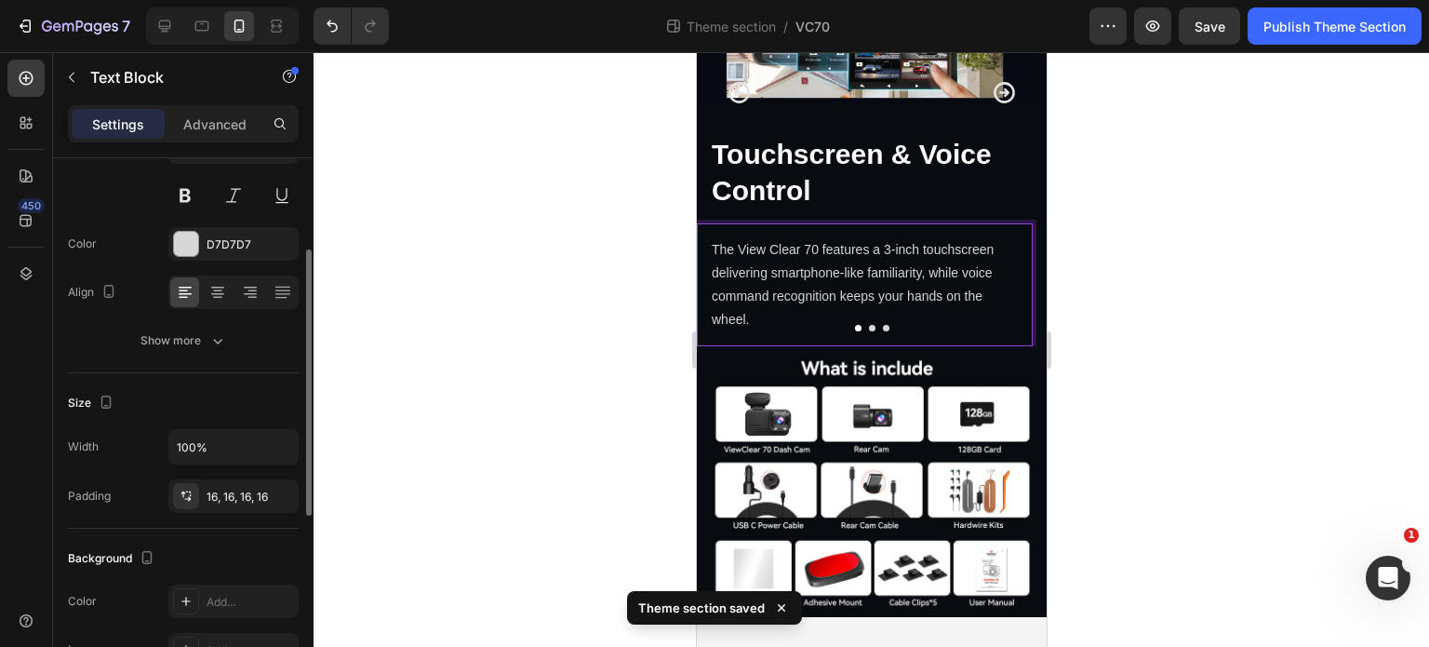
scroll to position [93, 0]
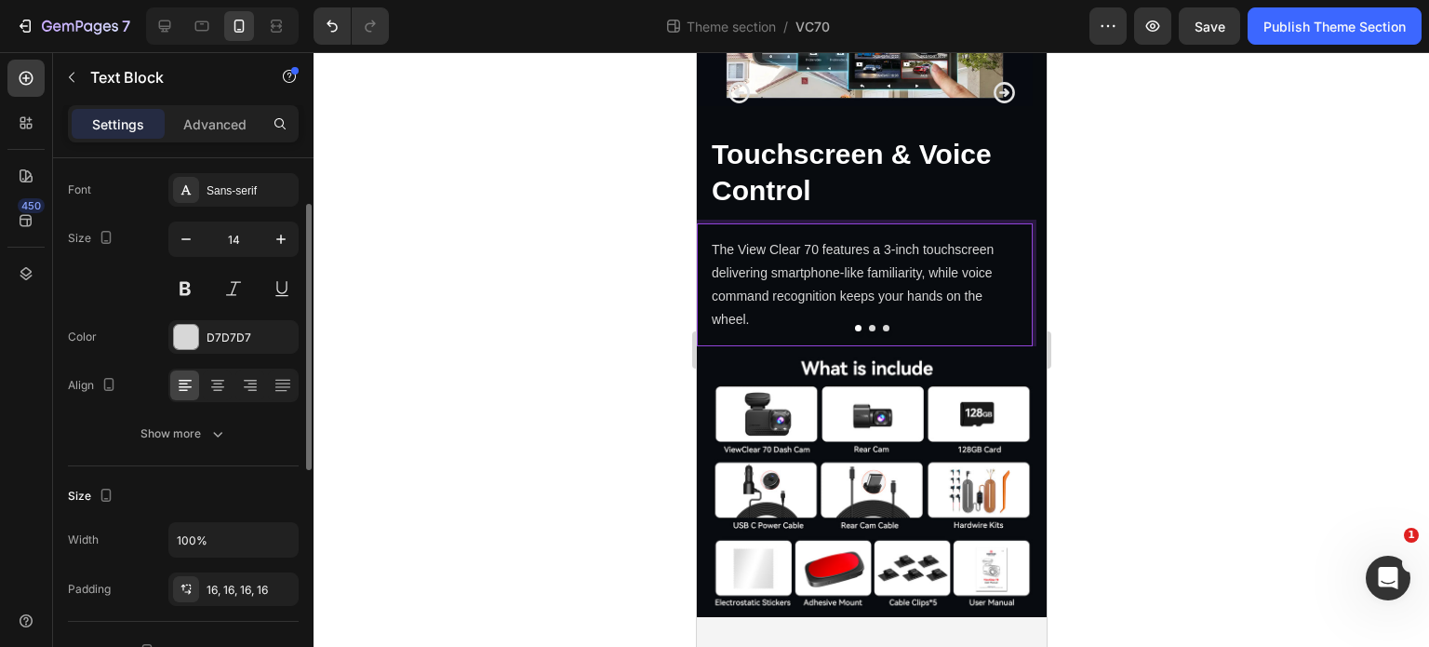
click at [240, 609] on div "Size Width 100% Padding 16, 16, 16, 16" at bounding box center [183, 543] width 231 height 155
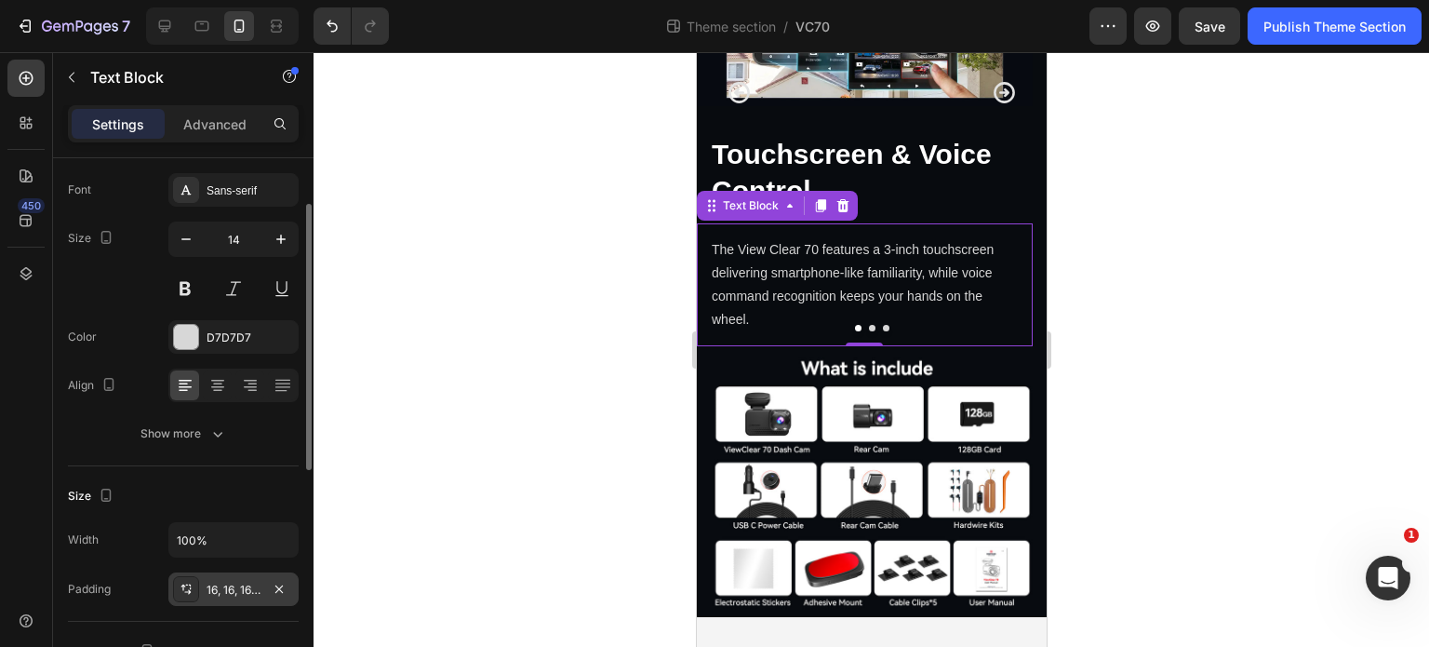
click at [242, 595] on div "16, 16, 16, 16" at bounding box center [234, 590] width 54 height 17
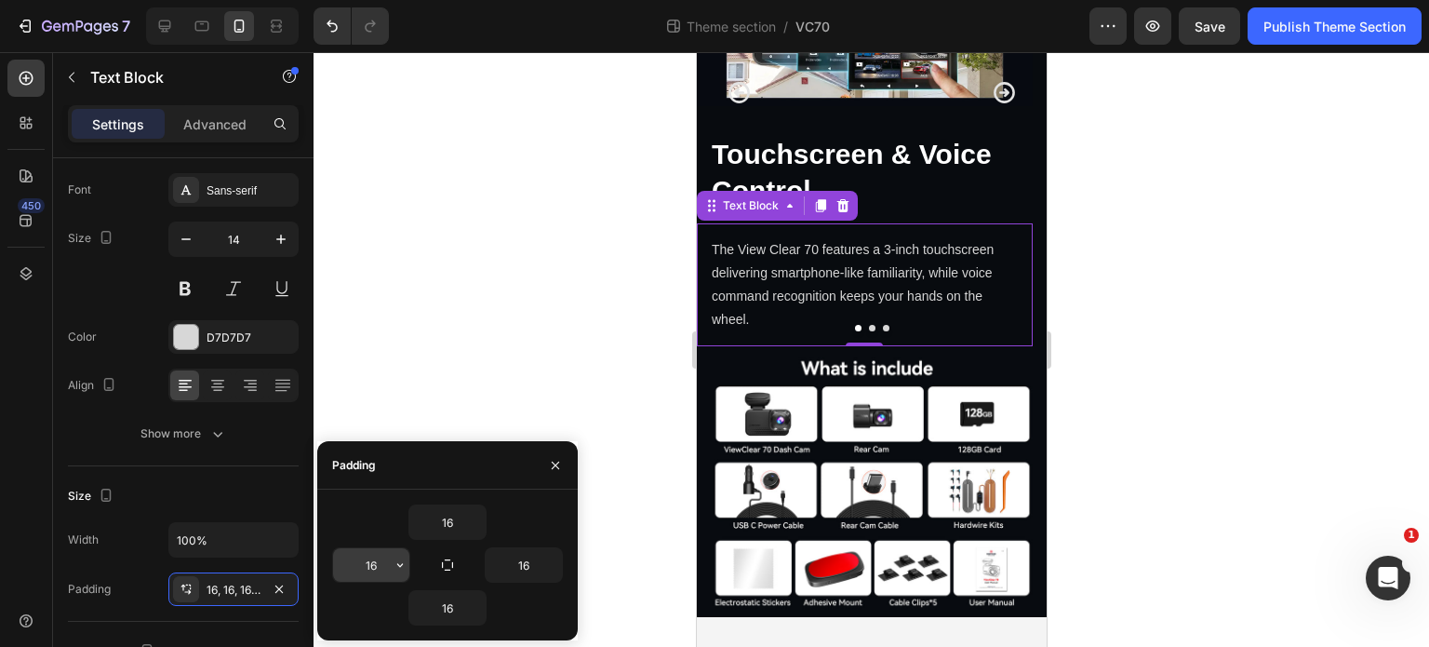
drag, startPoint x: 406, startPoint y: 560, endPoint x: 378, endPoint y: 560, distance: 27.9
click at [378, 560] on div "16" at bounding box center [371, 564] width 76 height 33
type input "24"
click at [521, 565] on input "16" at bounding box center [524, 564] width 76 height 33
type input "24"
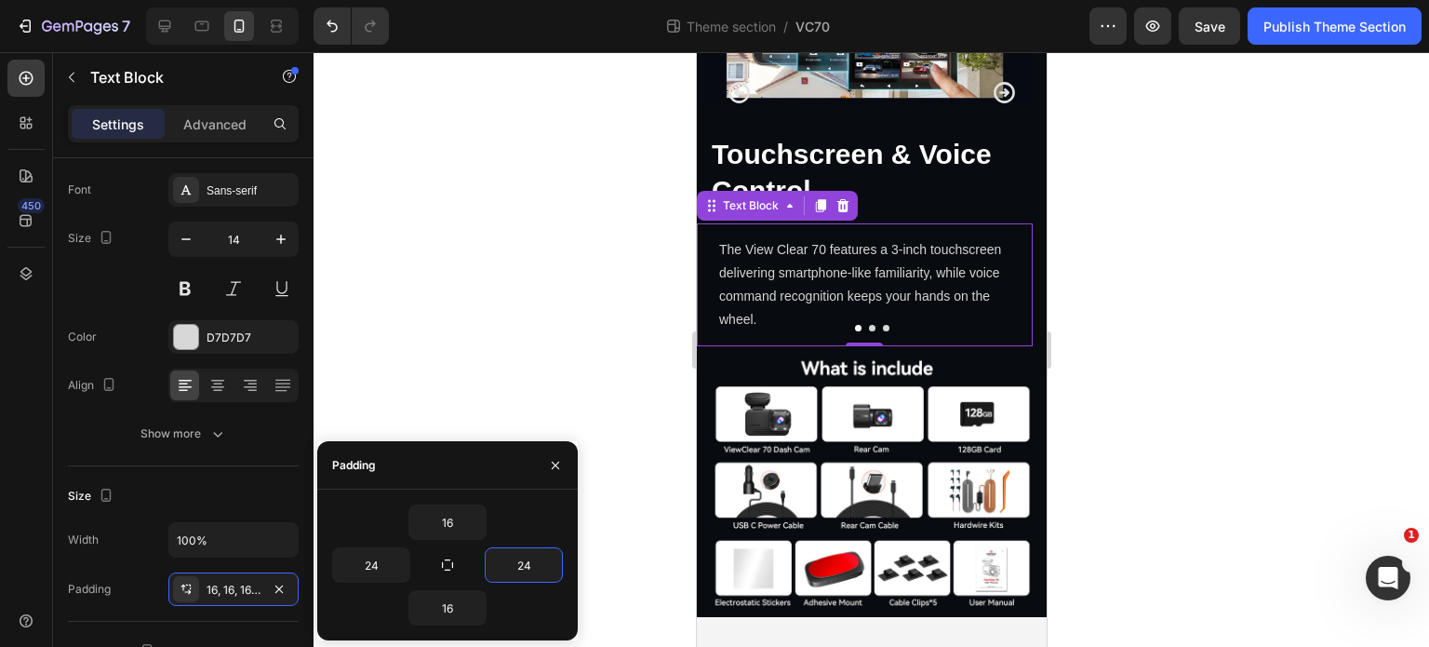
click at [1152, 513] on div at bounding box center [872, 349] width 1116 height 595
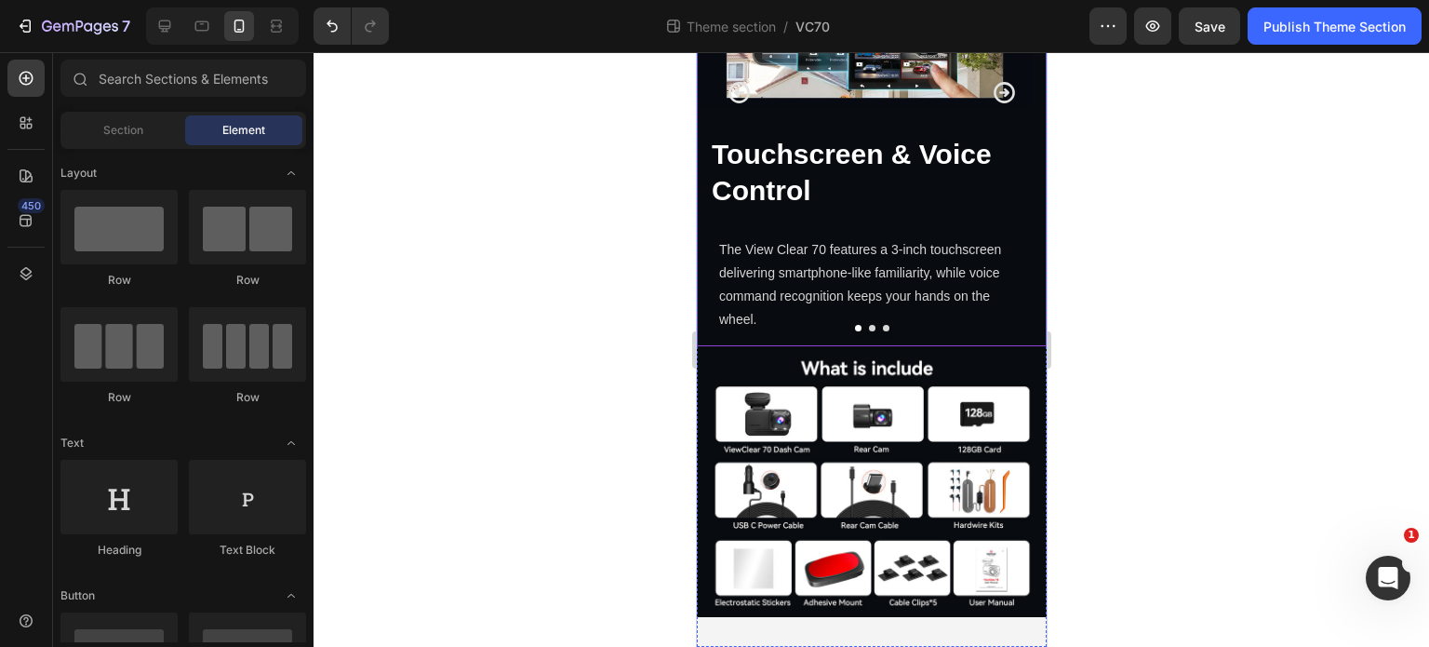
scroll to position [4769, 0]
click at [894, 347] on div "Image Touchscreen & Voice Control Heading Touchscreen & Voice Control Heading T…" at bounding box center [864, 92] width 336 height 509
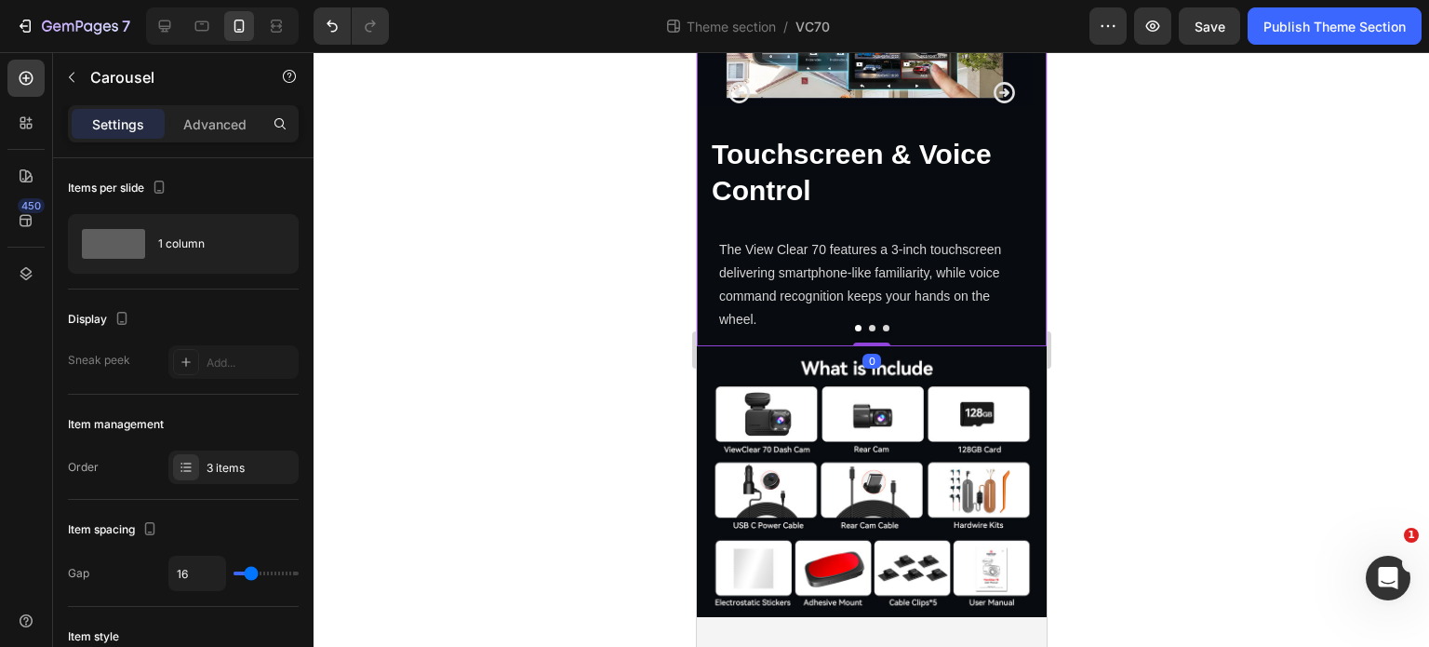
scroll to position [4583, 0]
click at [969, 332] on p "The View Clear 70 features a 3-inch touchscreen delivering smartphone-like fami…" at bounding box center [863, 285] width 291 height 94
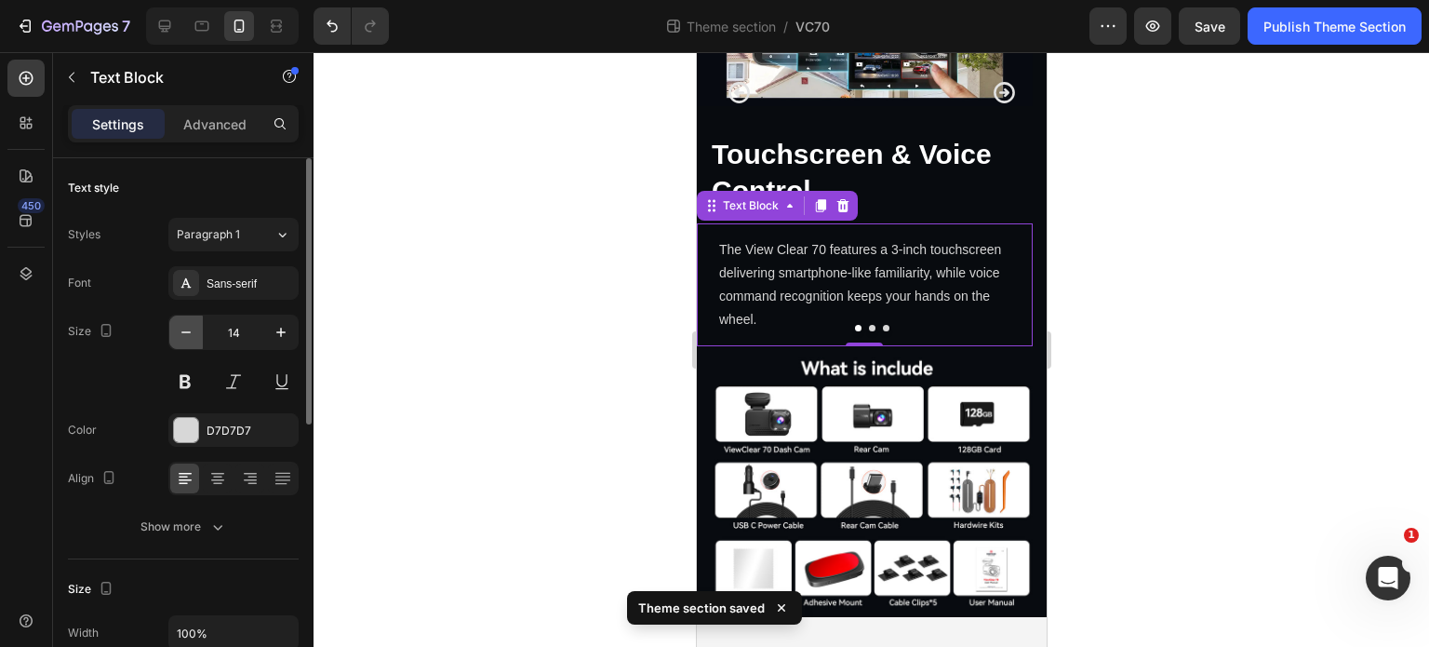
click at [192, 328] on icon "button" at bounding box center [186, 332] width 19 height 19
type input "13"
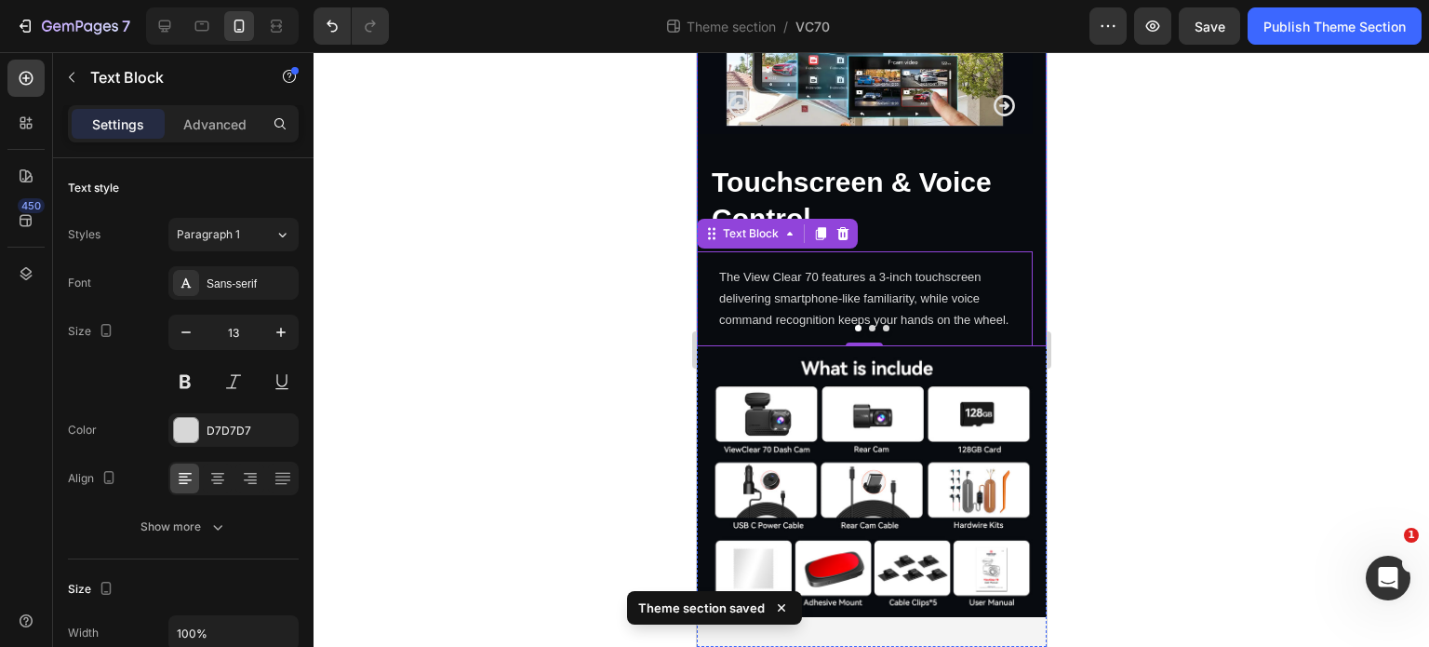
click at [993, 116] on icon "Carousel Next Arrow" at bounding box center [1003, 105] width 21 height 21
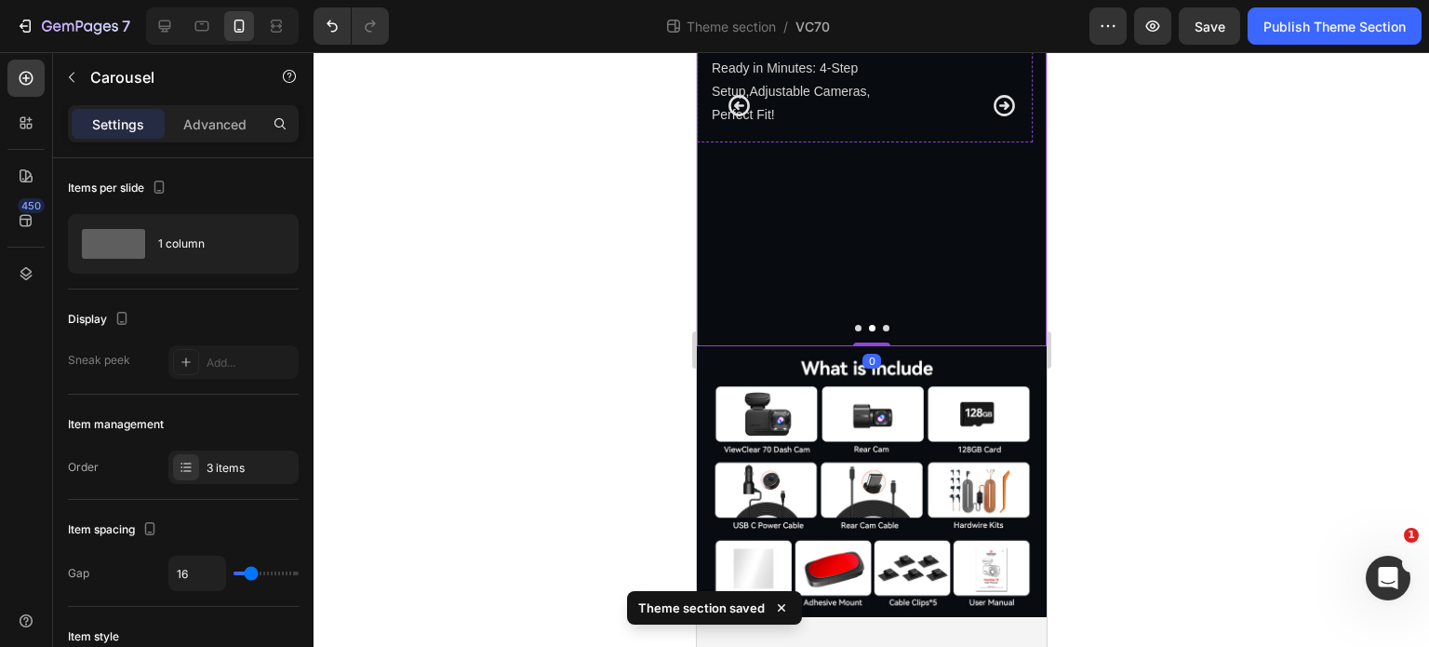
click at [924, 27] on p "Easy Installation" at bounding box center [864, 2] width 306 height 49
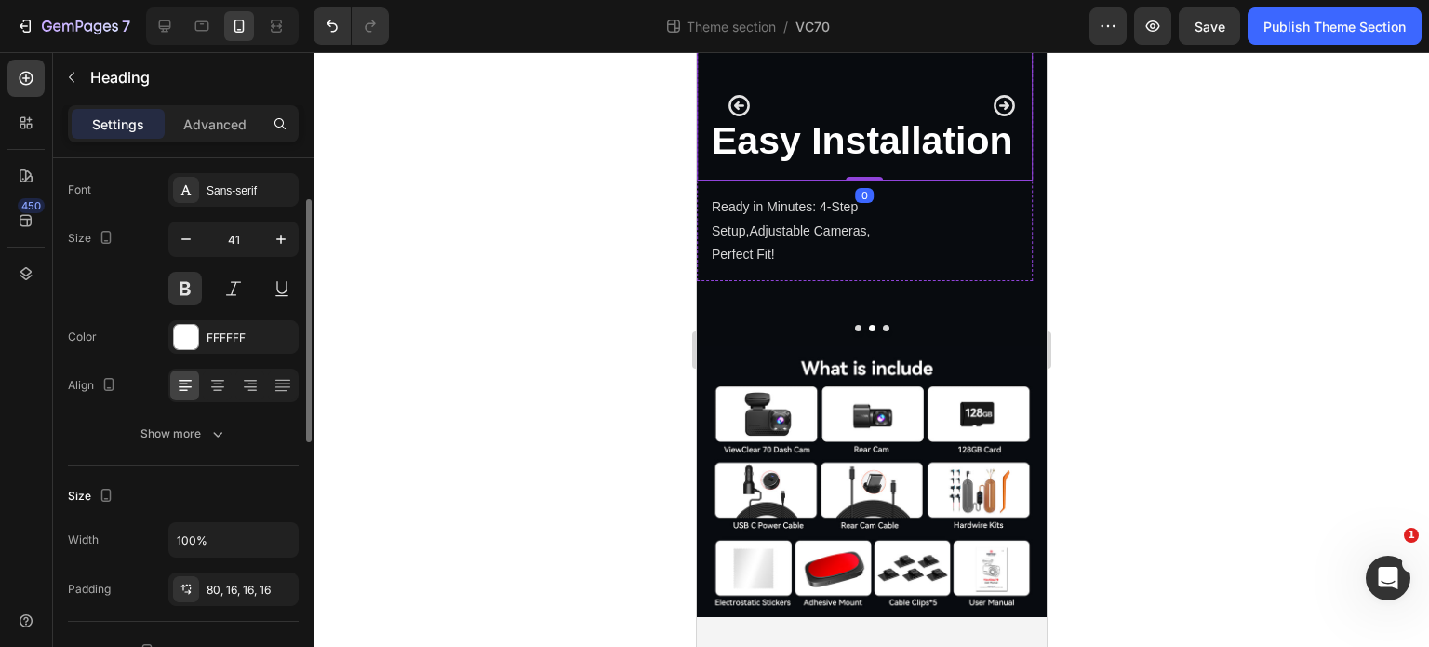
scroll to position [4549, 0]
click at [893, 27] on p "Easy Installation" at bounding box center [864, 2] width 306 height 49
click at [214, 119] on p "Advanced" at bounding box center [214, 124] width 63 height 20
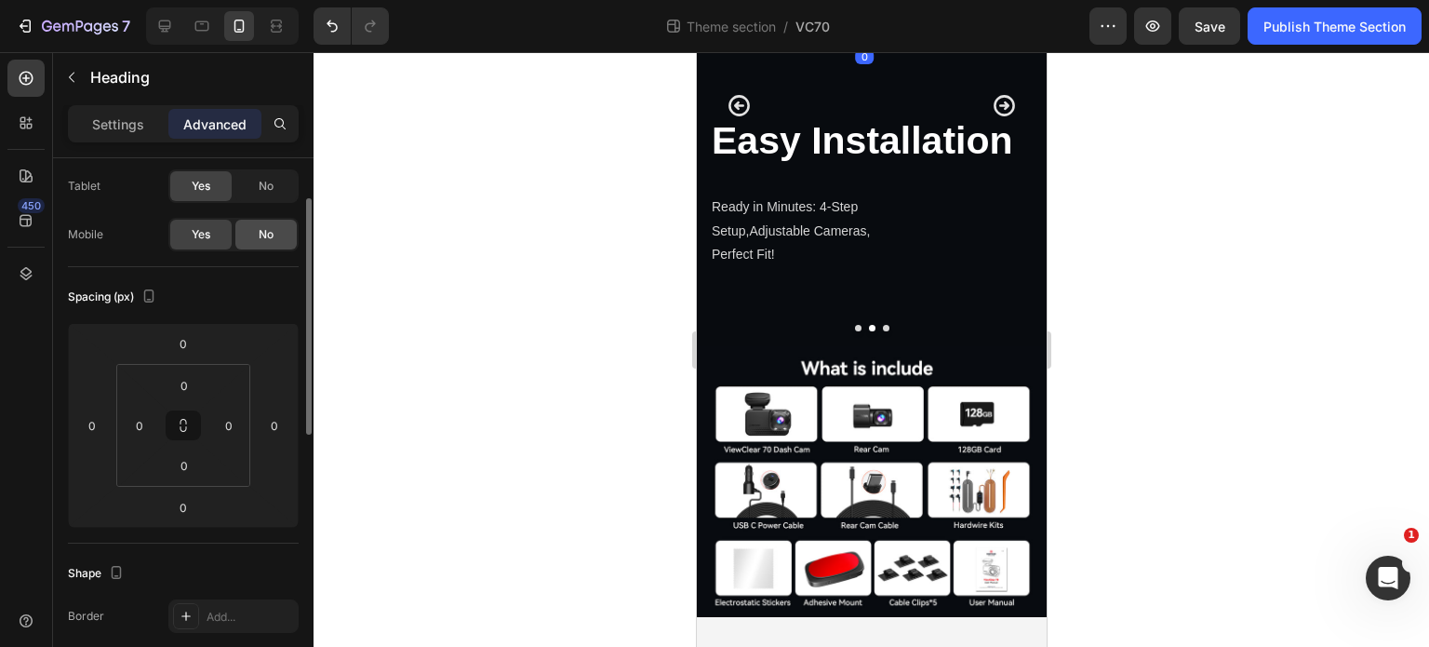
click at [272, 226] on span "No" at bounding box center [266, 234] width 15 height 17
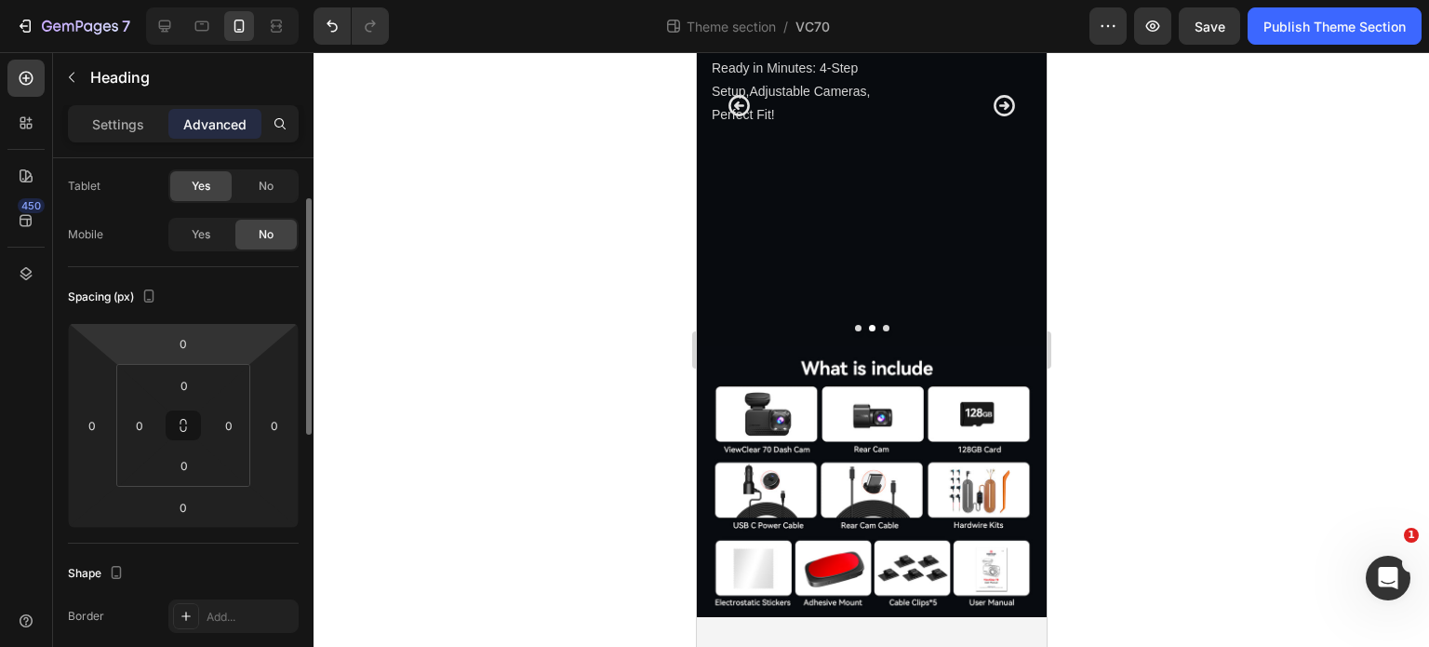
scroll to position [0, 0]
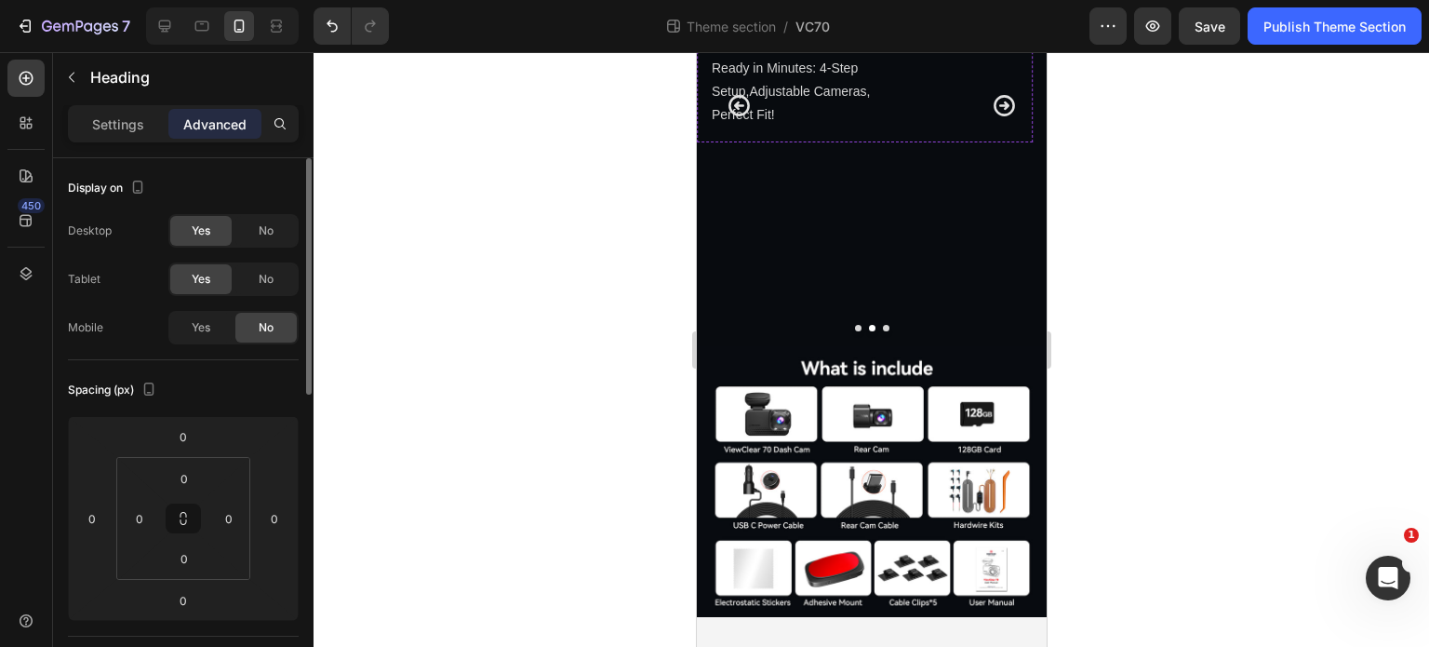
click at [272, 234] on span "No" at bounding box center [266, 230] width 15 height 17
click at [276, 274] on div "No" at bounding box center [265, 279] width 61 height 30
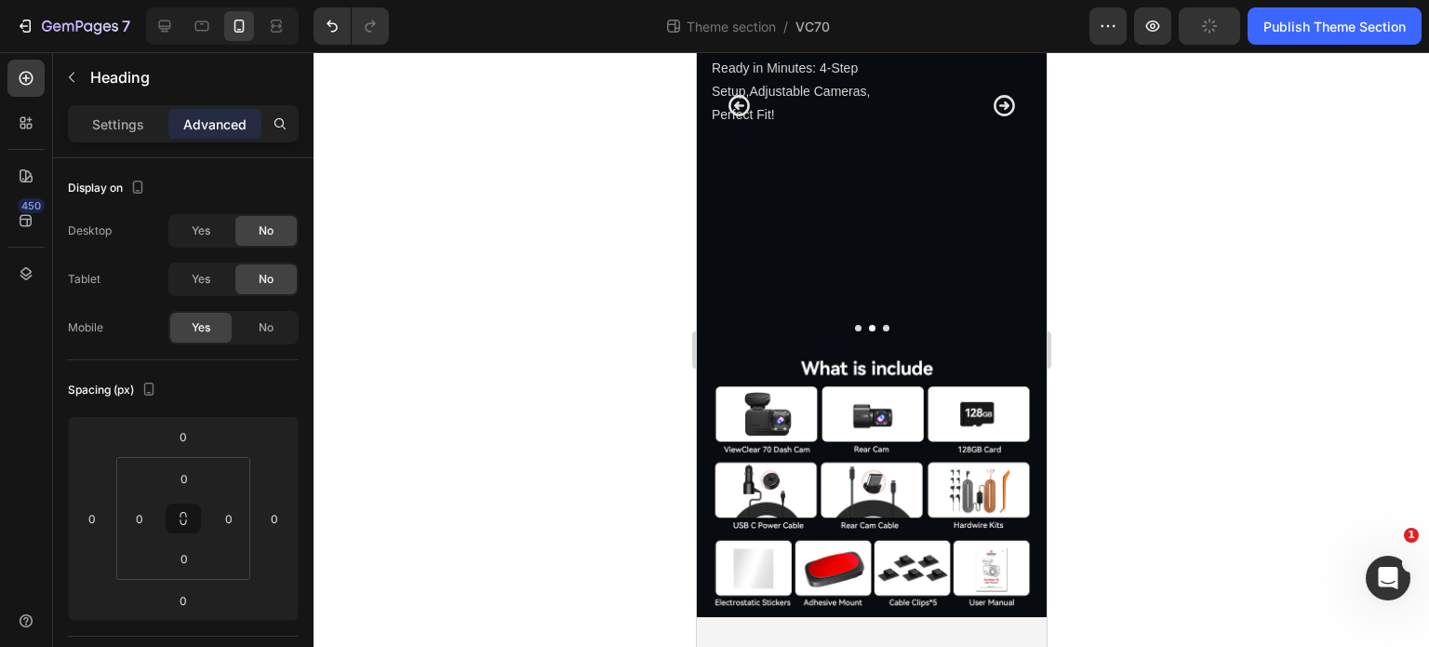
scroll to position [4642, 0]
click at [104, 129] on p "Settings" at bounding box center [118, 124] width 52 height 20
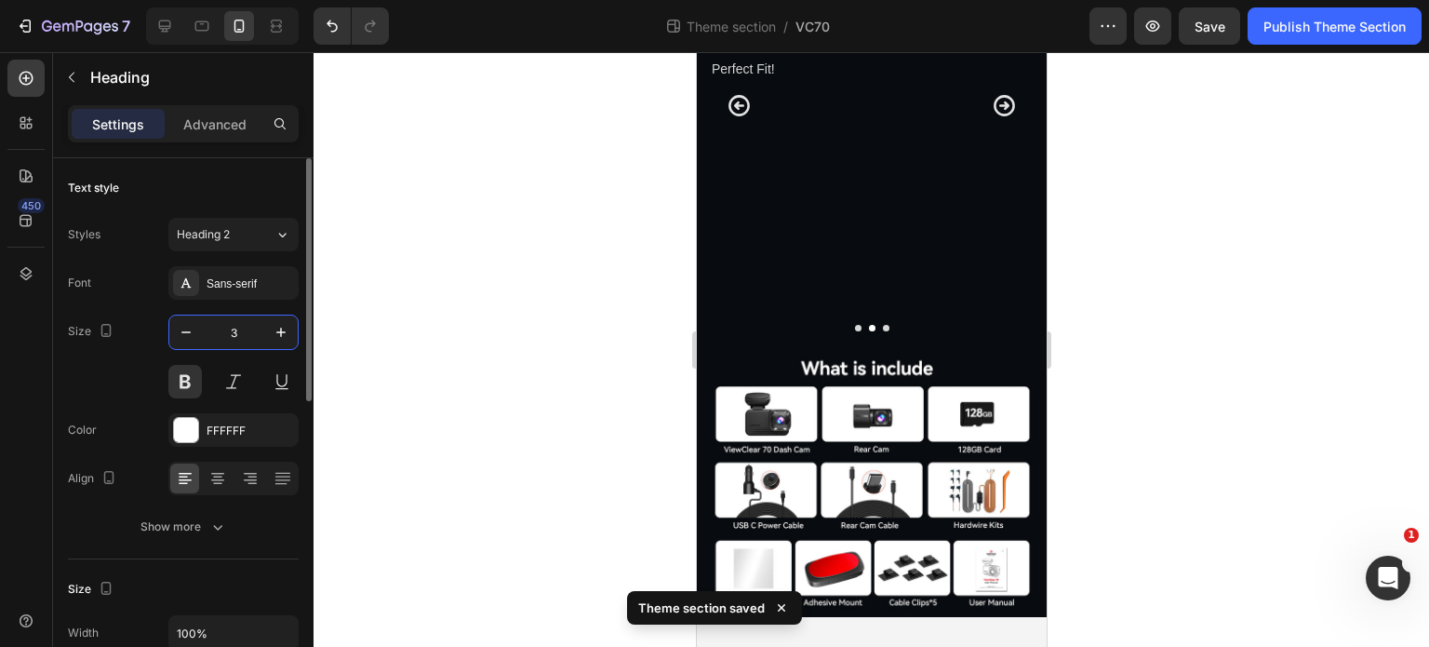
type input "30"
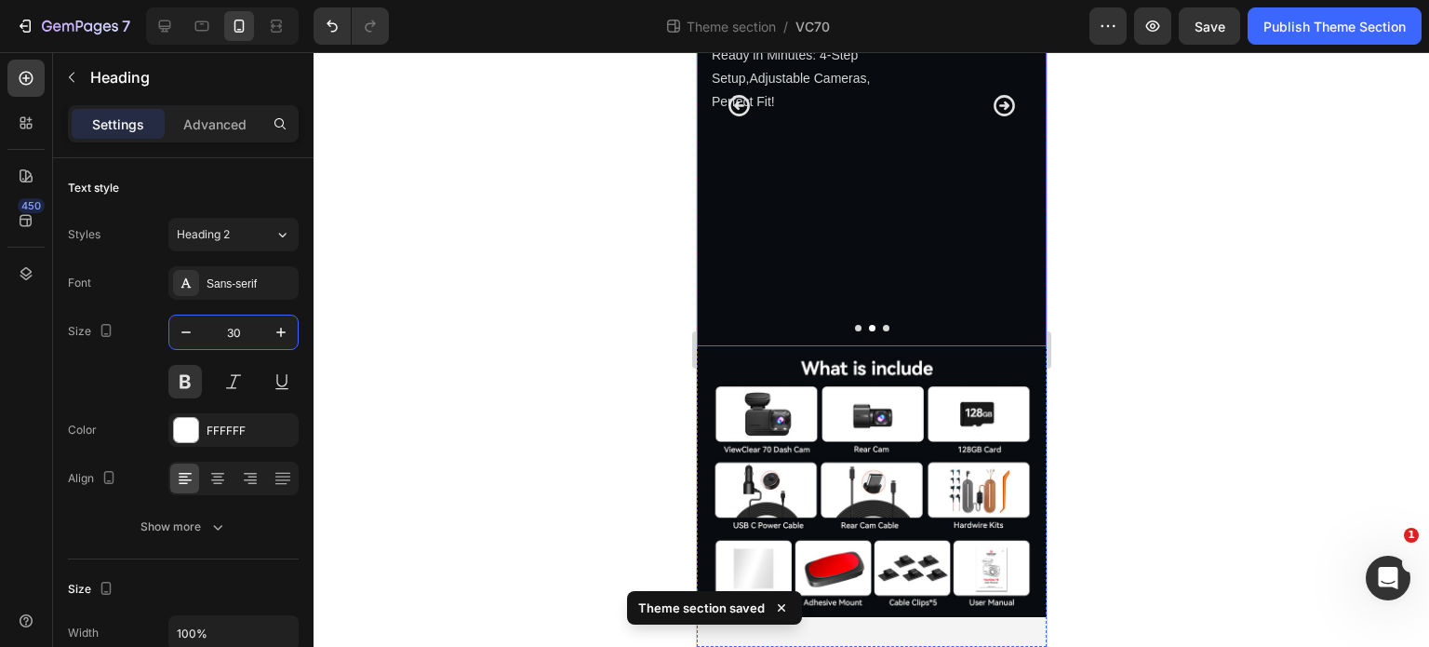
click at [738, 118] on icon "Carousel Back Arrow" at bounding box center [738, 105] width 25 height 25
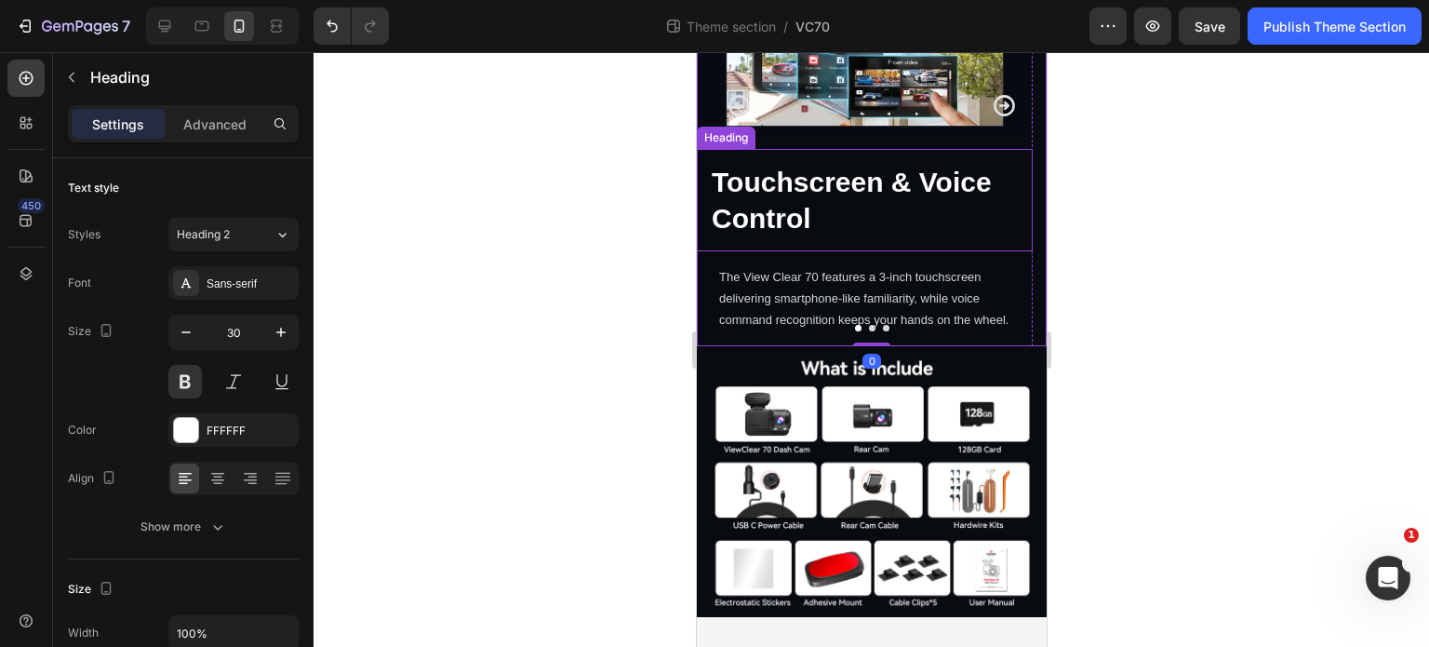
click at [842, 251] on h2 "Touchscreen & Voice Control" at bounding box center [864, 200] width 336 height 102
click at [993, 116] on icon "Carousel Next Arrow" at bounding box center [1003, 105] width 21 height 21
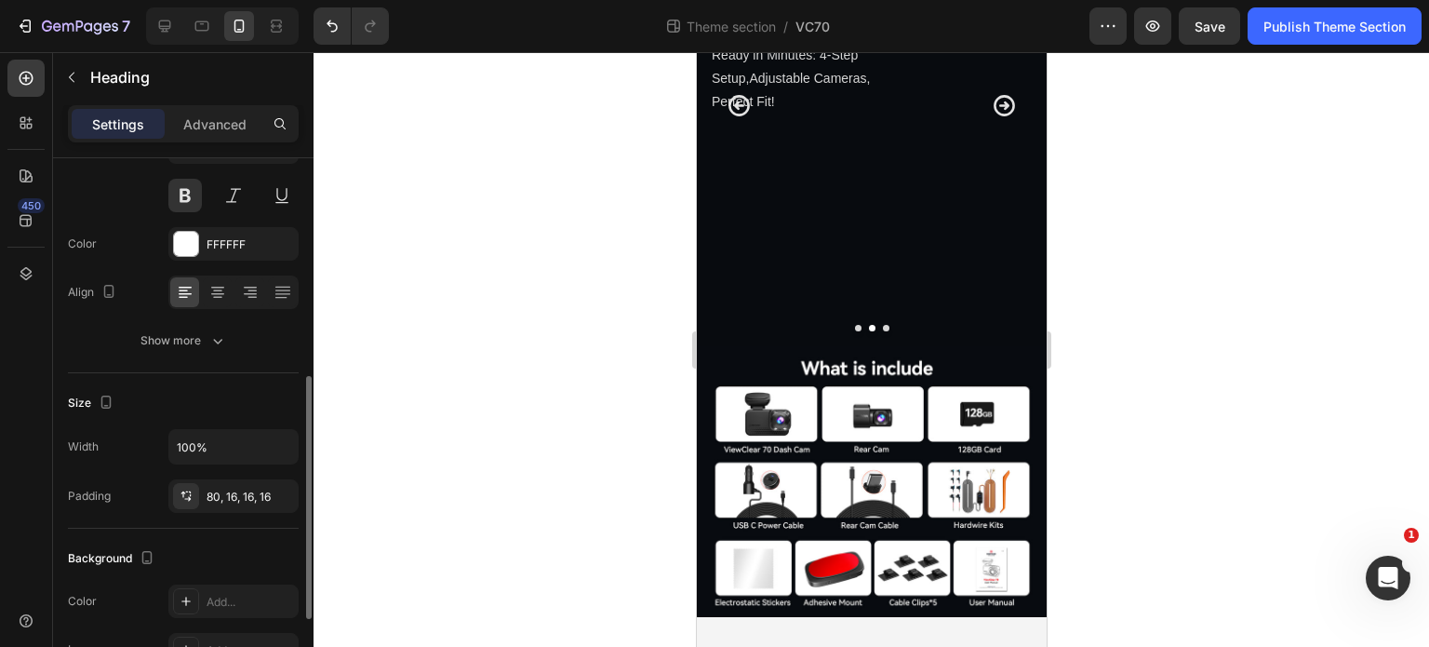
scroll to position [279, 0]
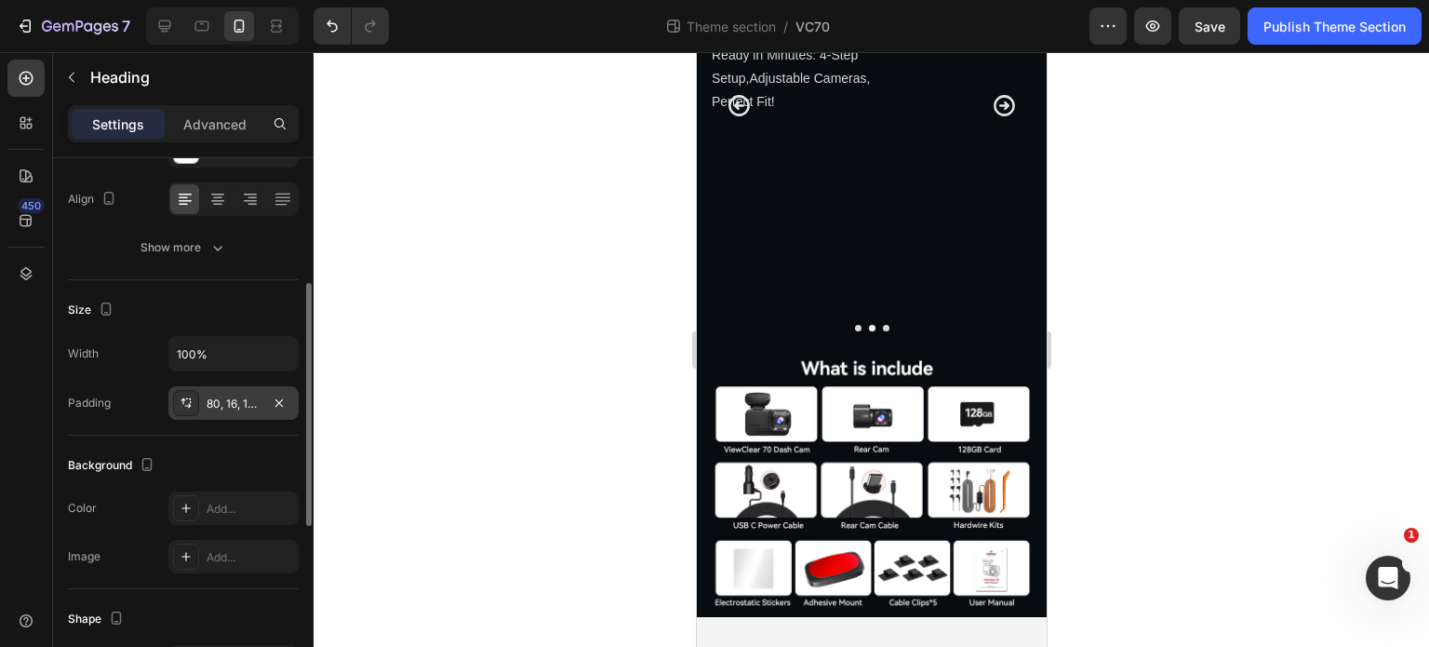
click at [238, 403] on div "80, 16, 16, 16" at bounding box center [234, 403] width 54 height 17
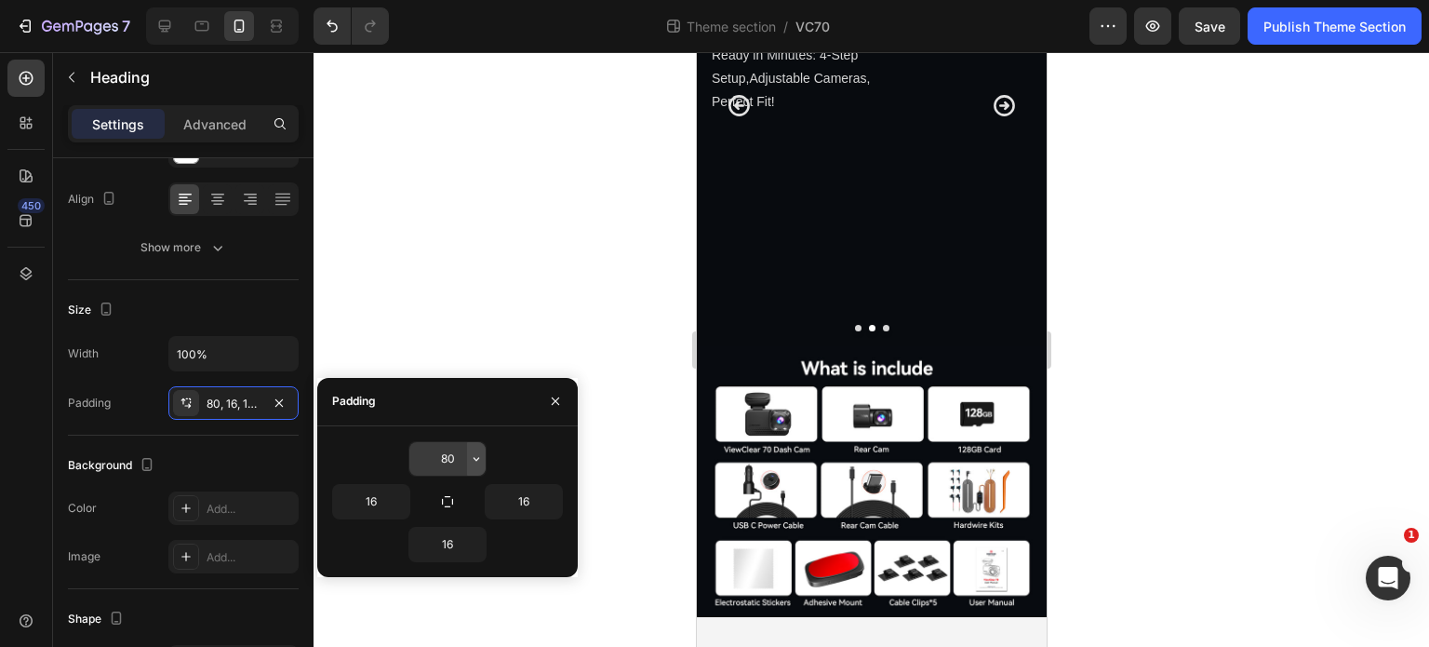
click at [467, 462] on button "button" at bounding box center [476, 458] width 19 height 33
type input "16"
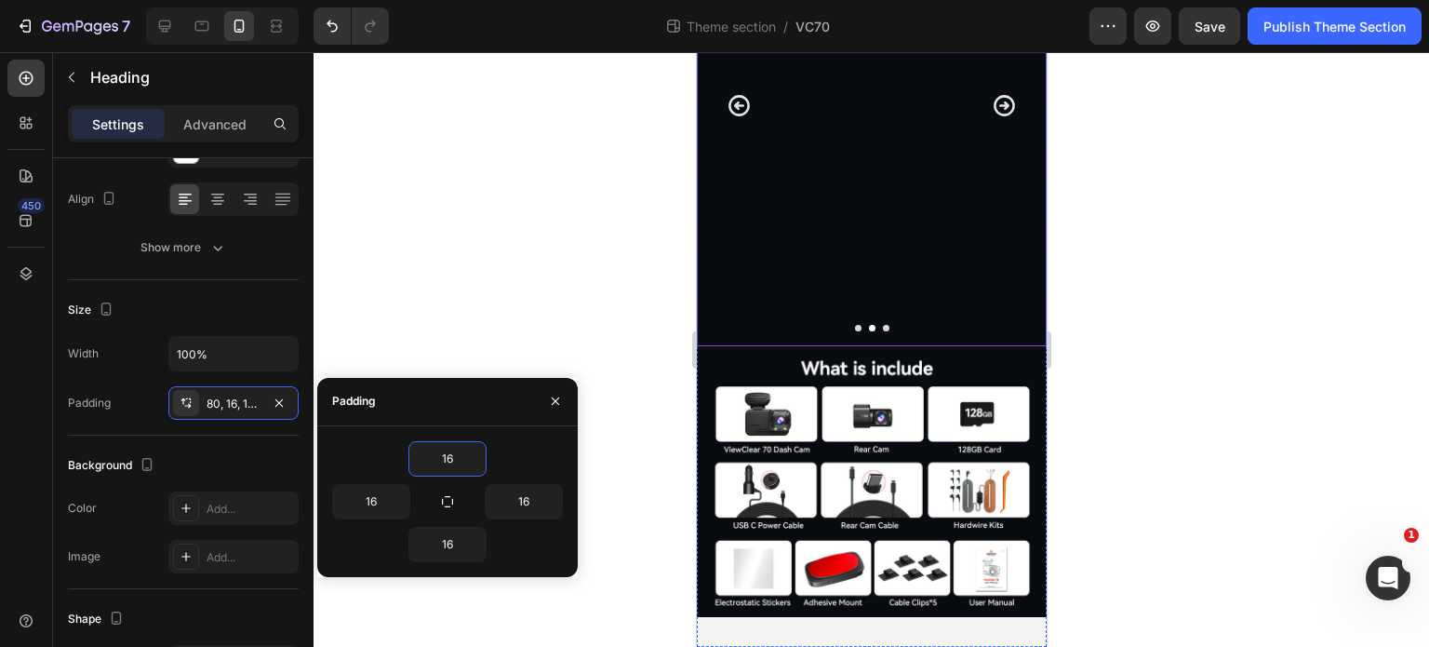
click at [846, 55] on p "Ready in Minutes: 4-Step Setup,Adjustable Cameras, Perfect Fit!" at bounding box center [811, 19] width 200 height 71
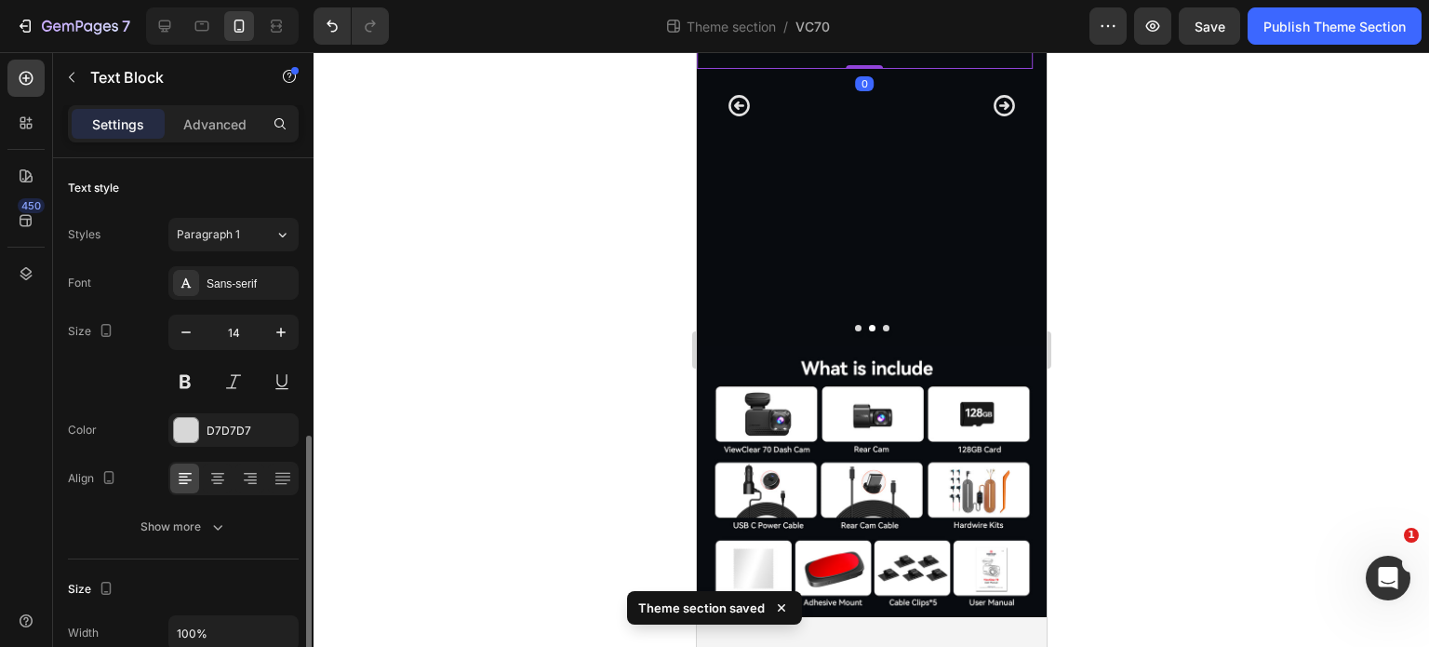
scroll to position [186, 0]
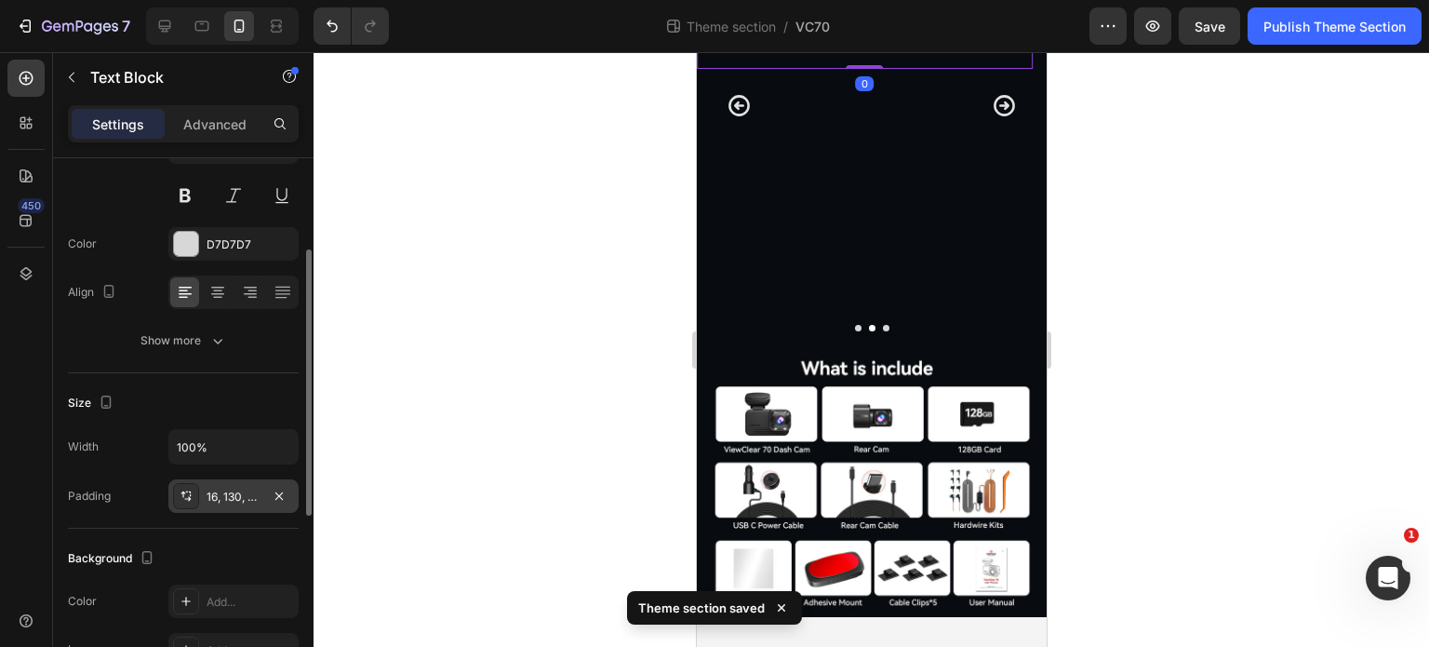
click at [249, 490] on div "16, 130, 16, 16" at bounding box center [234, 496] width 54 height 17
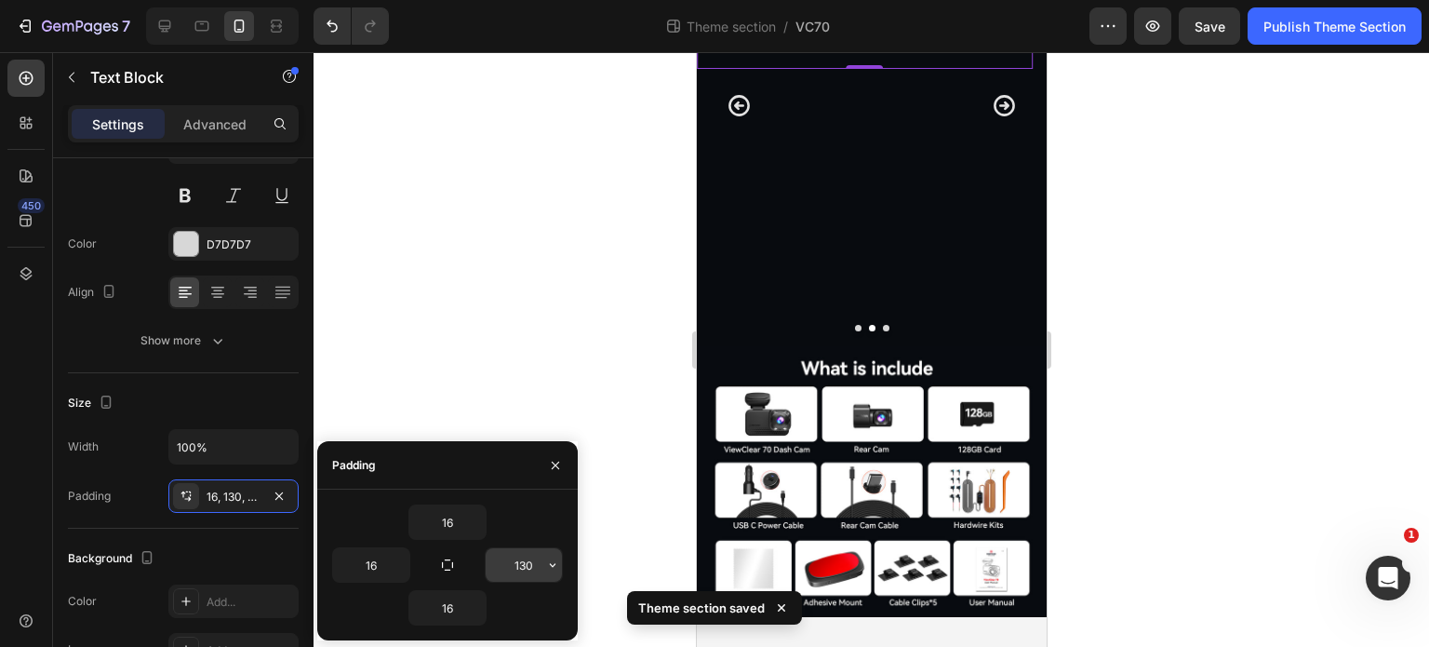
click at [523, 570] on input "130" at bounding box center [524, 564] width 76 height 33
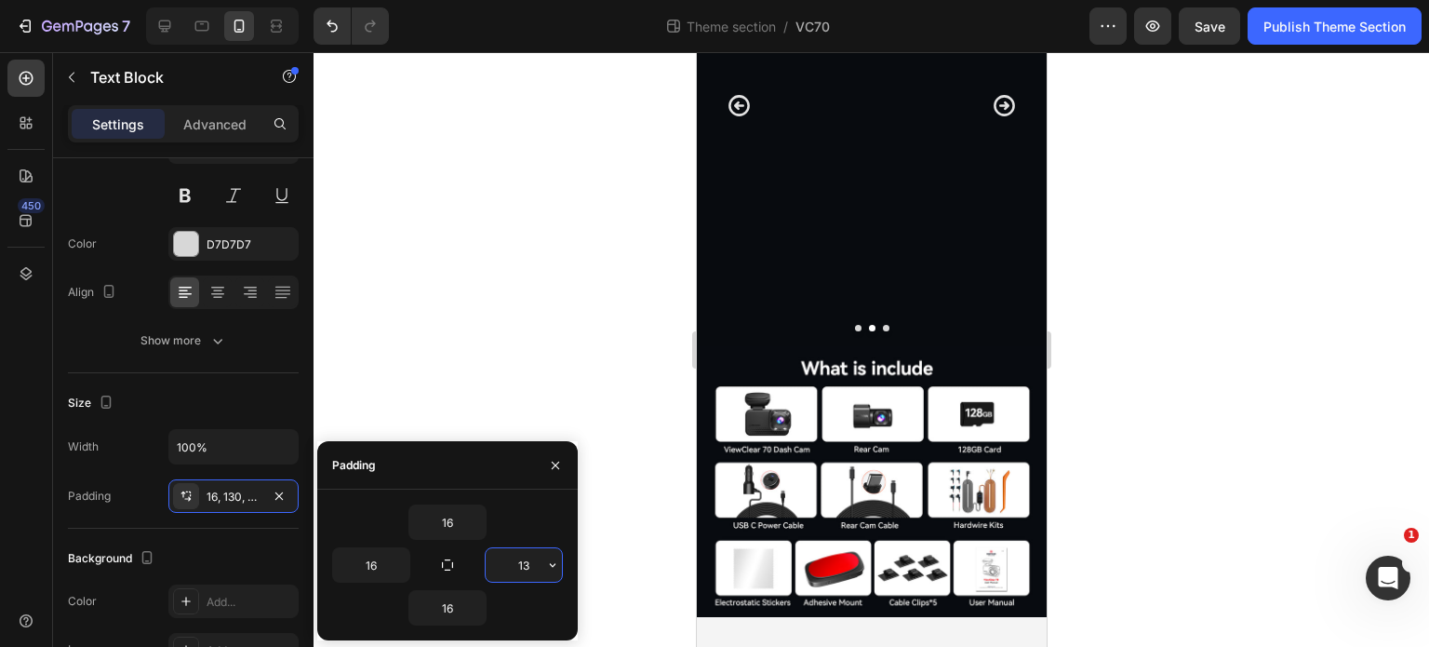
type input "130"
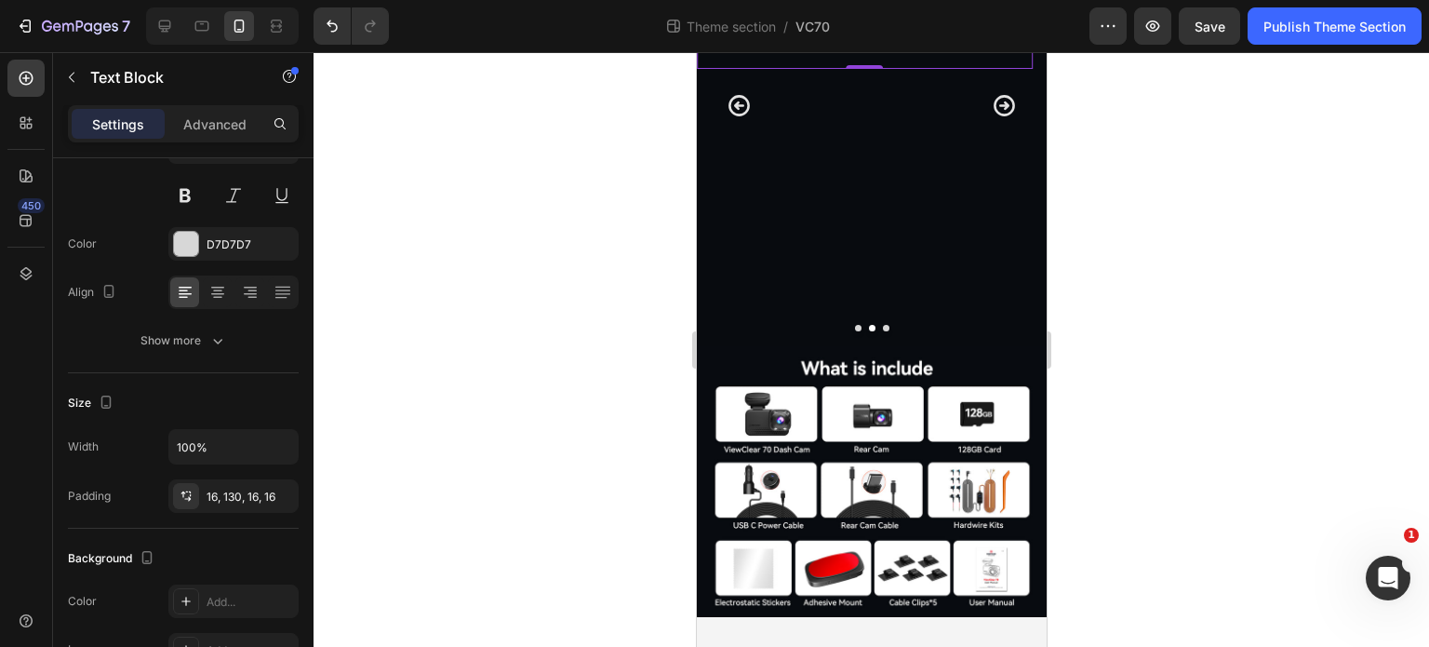
click at [554, 356] on div at bounding box center [872, 349] width 1116 height 595
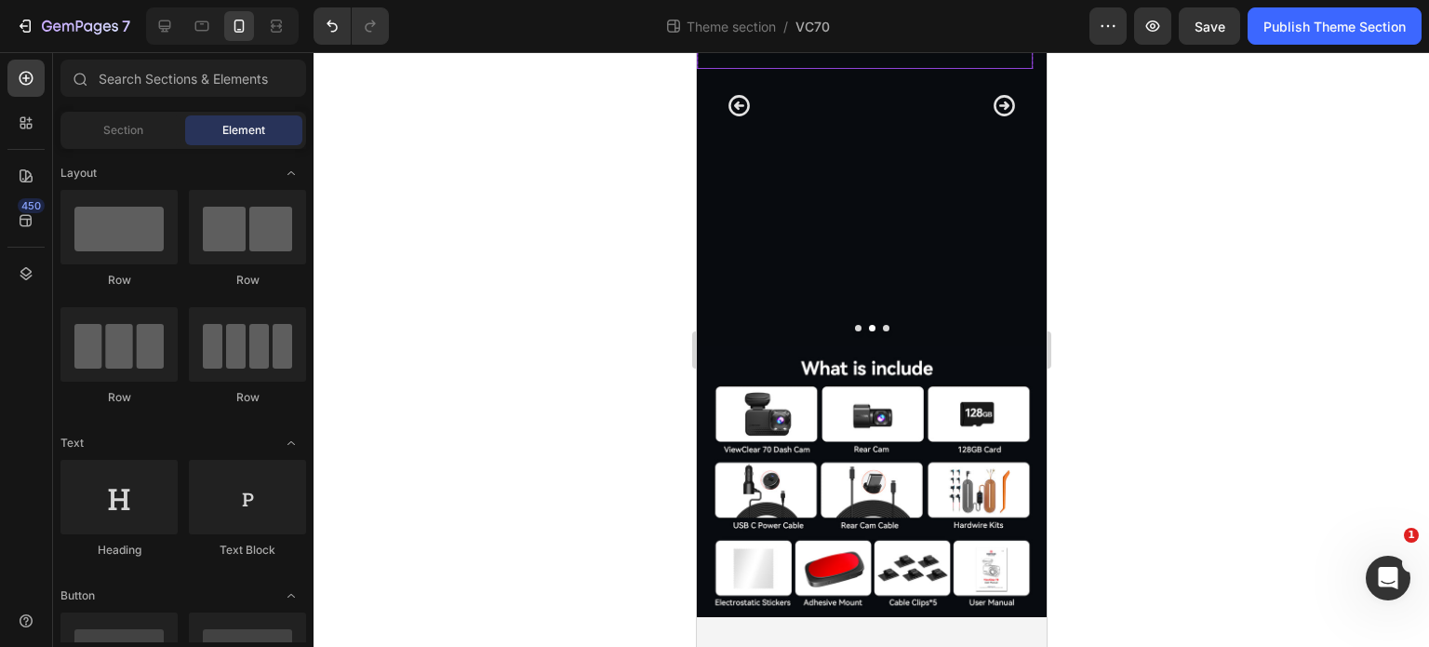
click at [834, 55] on p "Ready in Minutes: 4-Step Setup,Adjustable Cameras, Perfect Fit!" at bounding box center [811, 19] width 200 height 71
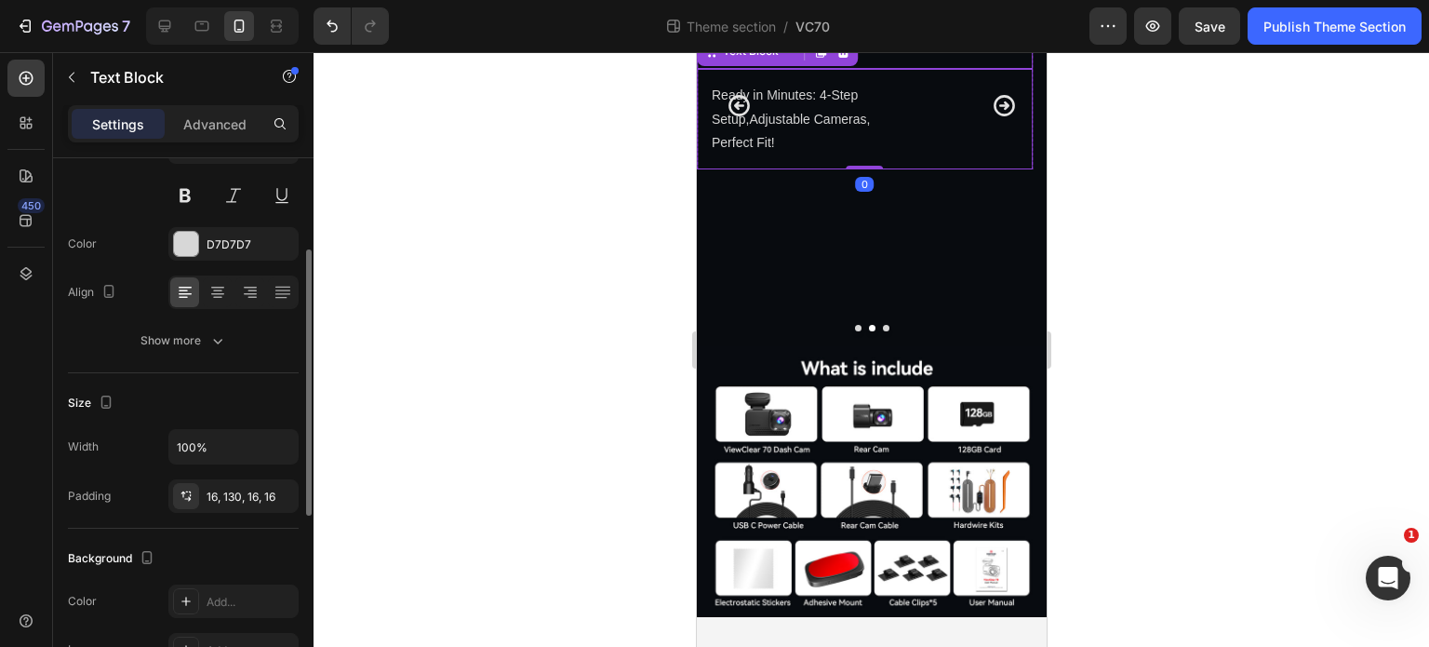
click at [857, 55] on p "Ready in Minutes: 4-Step Setup,Adjustable Cameras, Perfect Fit!" at bounding box center [811, 19] width 200 height 71
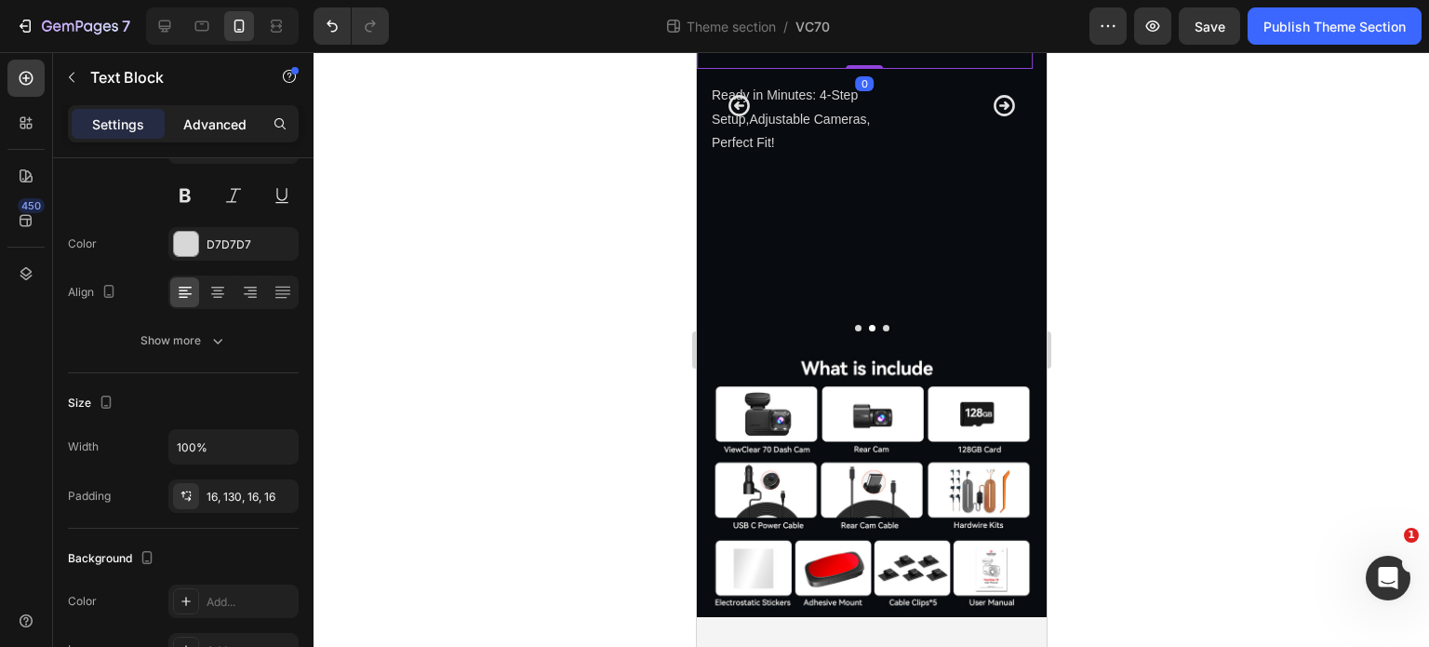
click at [244, 133] on div "Advanced" at bounding box center [214, 124] width 93 height 30
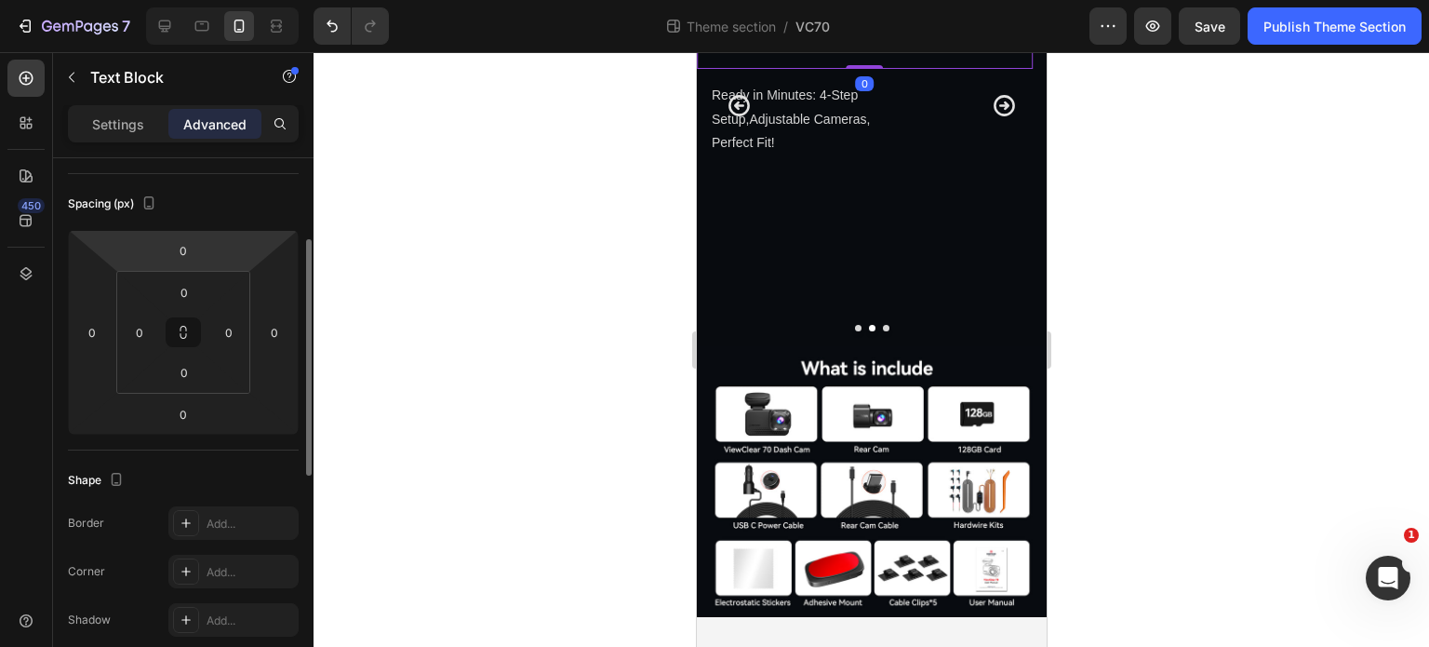
scroll to position [0, 0]
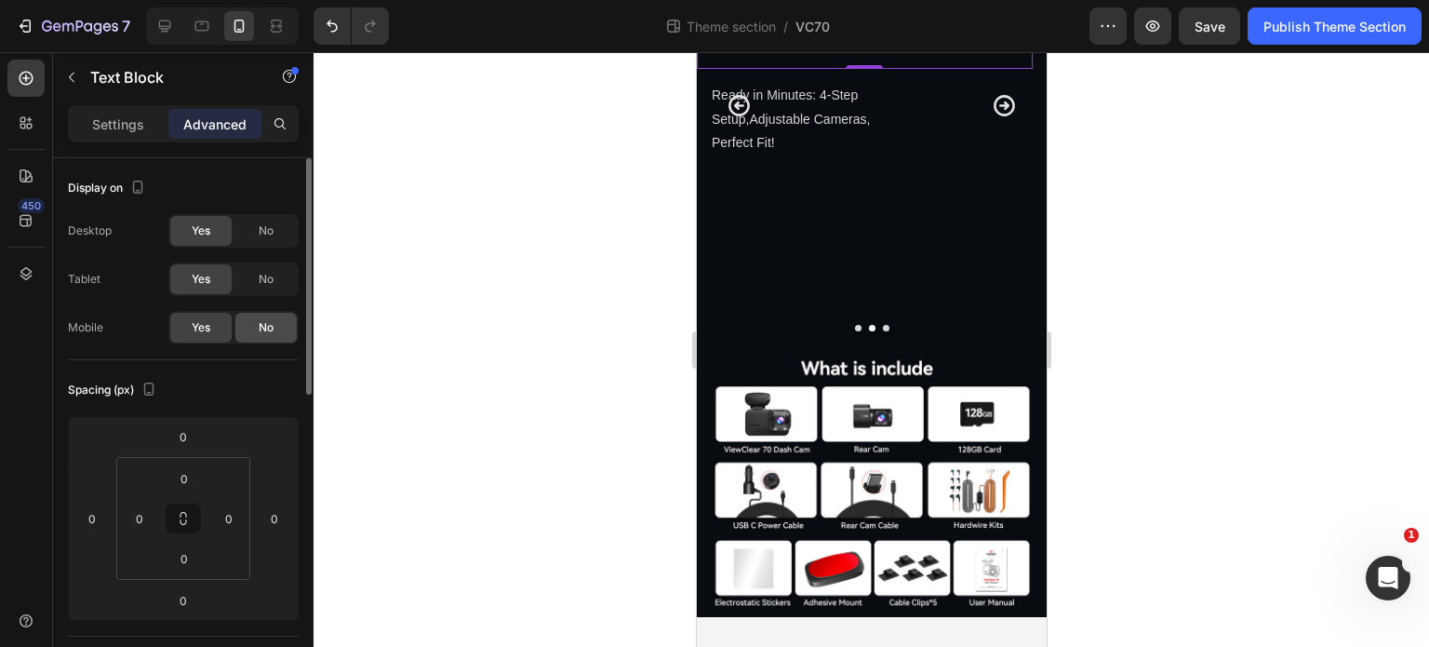
click at [281, 315] on div "No" at bounding box center [265, 328] width 61 height 30
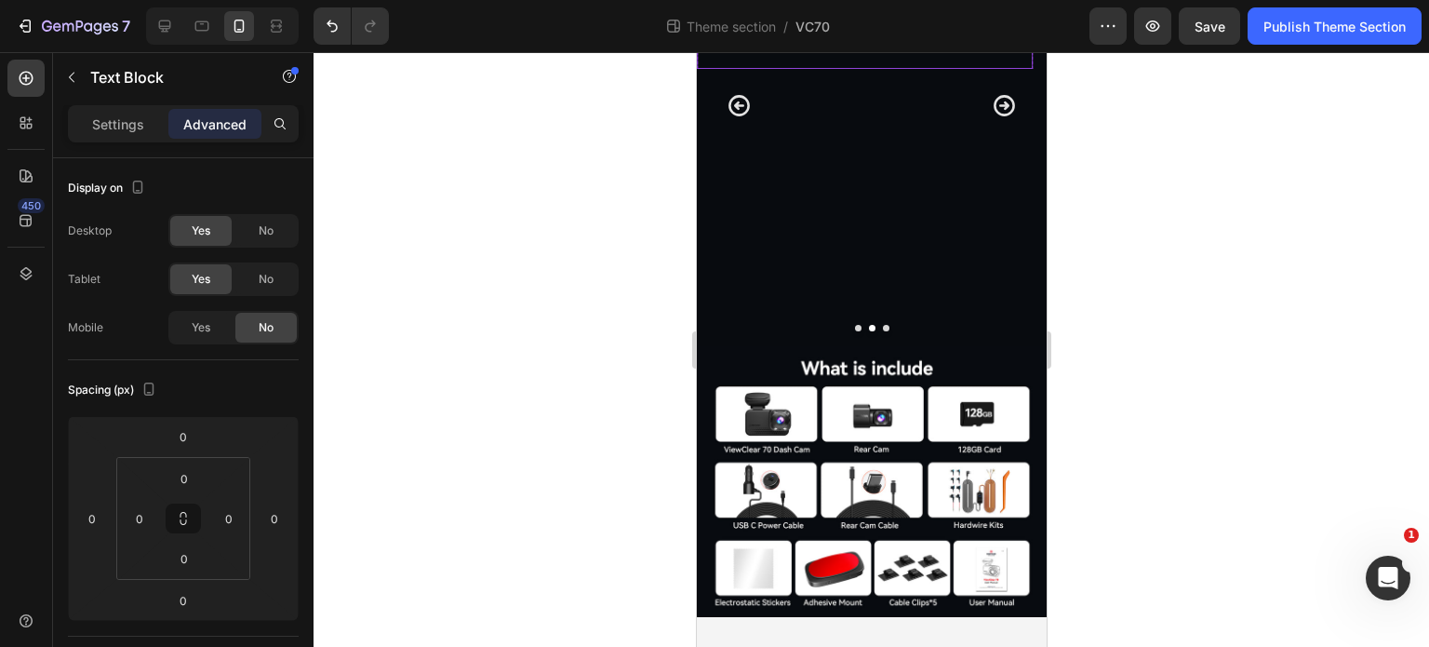
click at [823, 55] on p "Ready in Minutes: 4-Step Setup,Adjustable Cameras, Perfect Fit!" at bounding box center [811, 19] width 200 height 71
click at [273, 226] on span "No" at bounding box center [266, 230] width 15 height 17
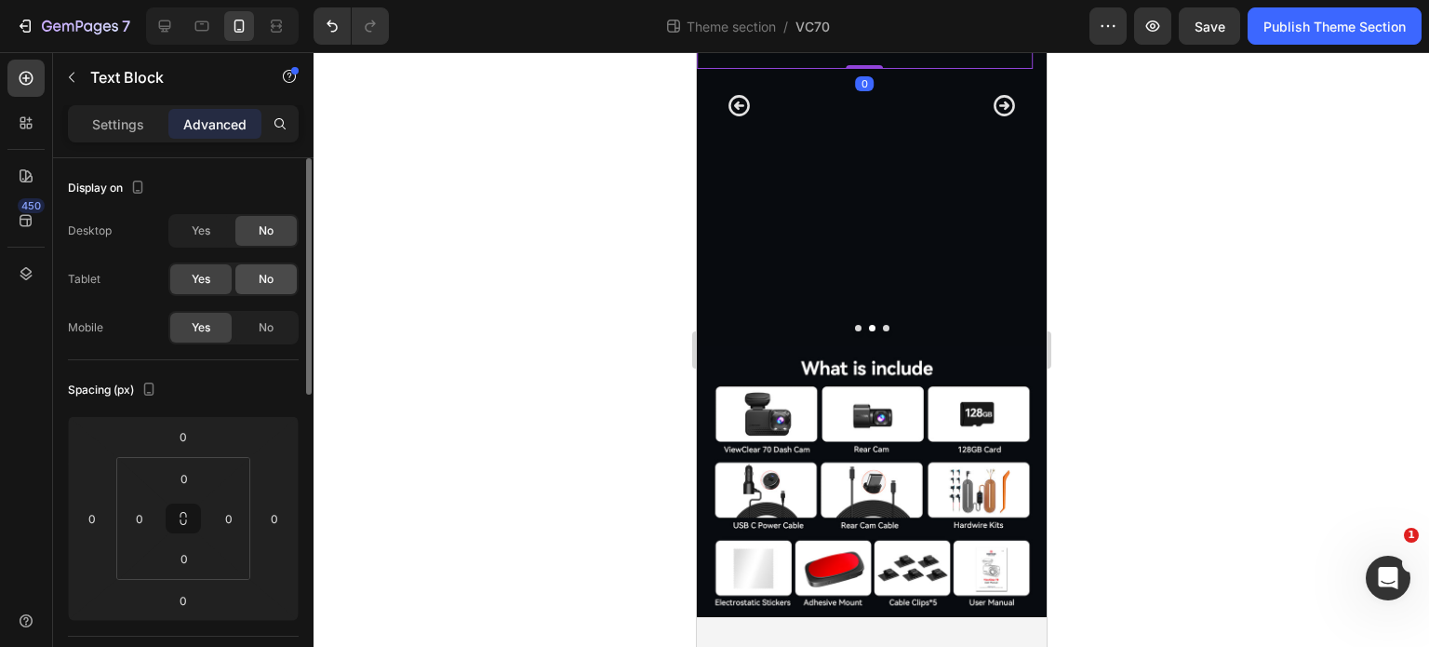
click at [271, 276] on span "No" at bounding box center [266, 279] width 15 height 17
click at [112, 122] on p "Settings" at bounding box center [118, 124] width 52 height 20
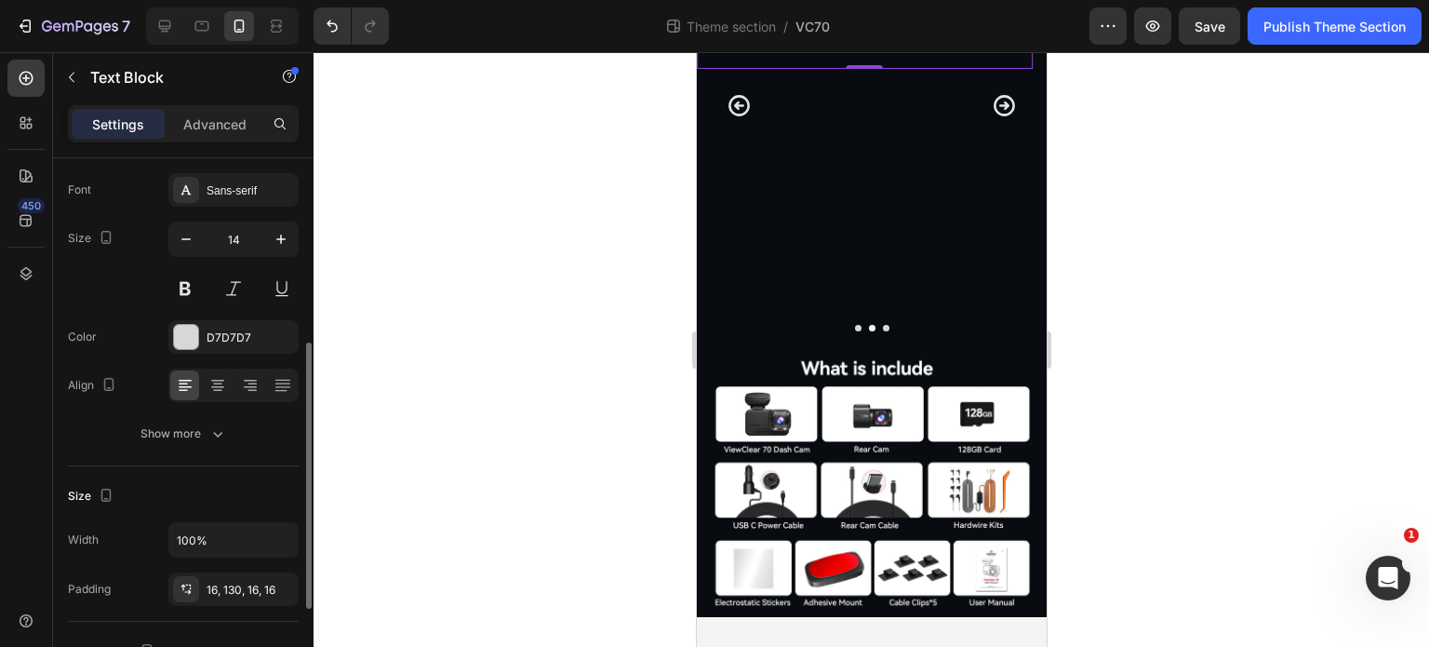
scroll to position [186, 0]
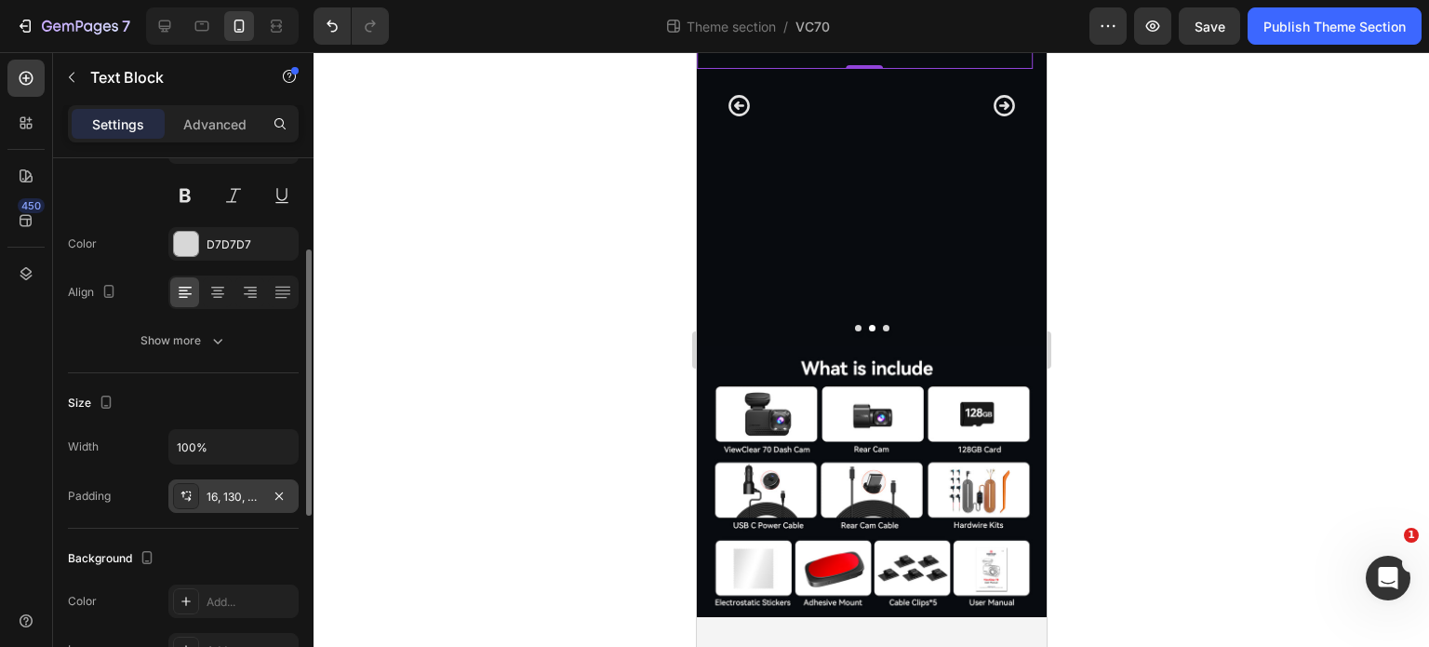
click at [235, 502] on div "16, 130, 16, 16" at bounding box center [234, 496] width 54 height 17
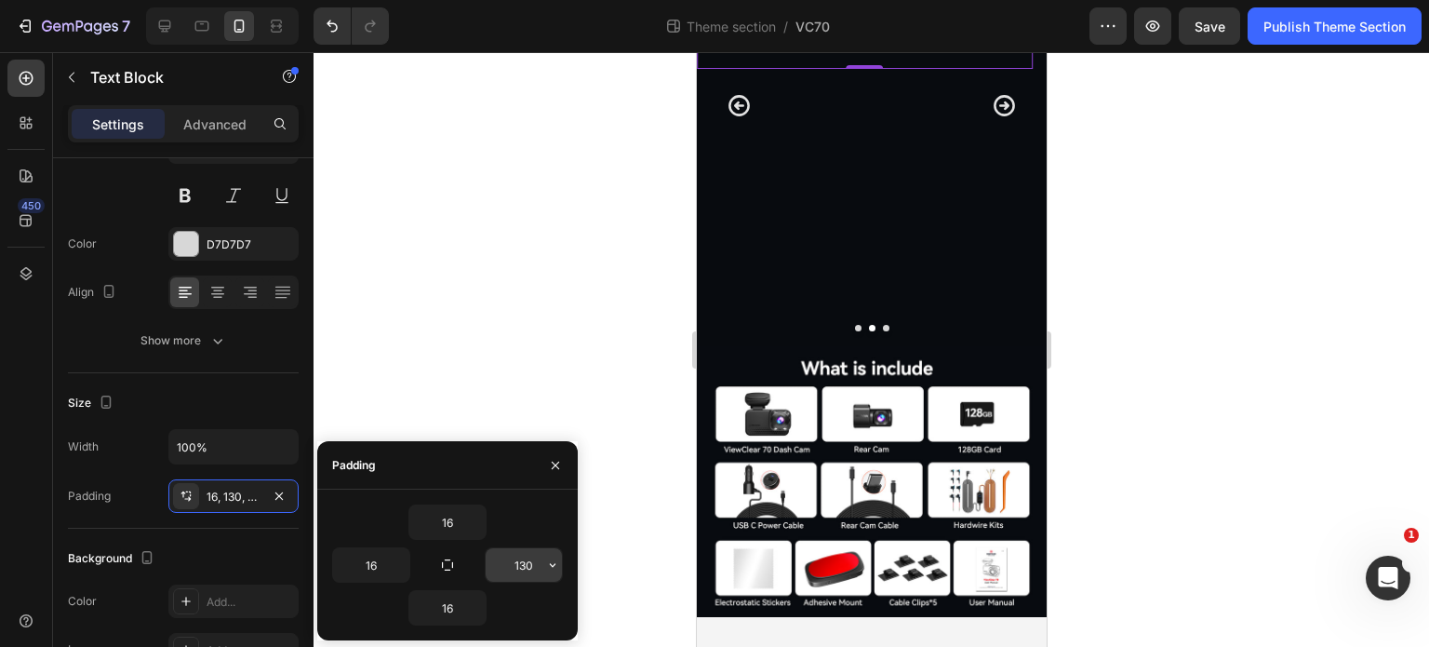
click at [527, 550] on input "130" at bounding box center [524, 564] width 76 height 33
type input "16"
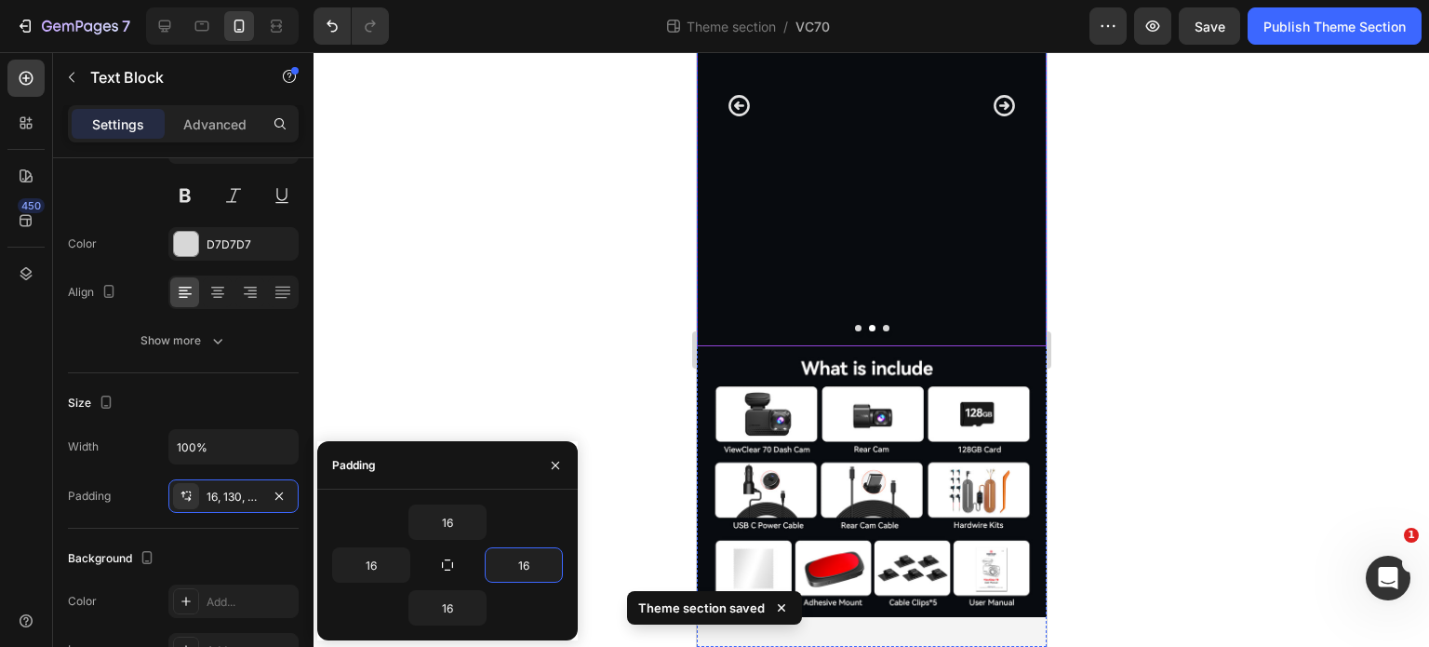
click at [1144, 462] on div at bounding box center [872, 349] width 1116 height 595
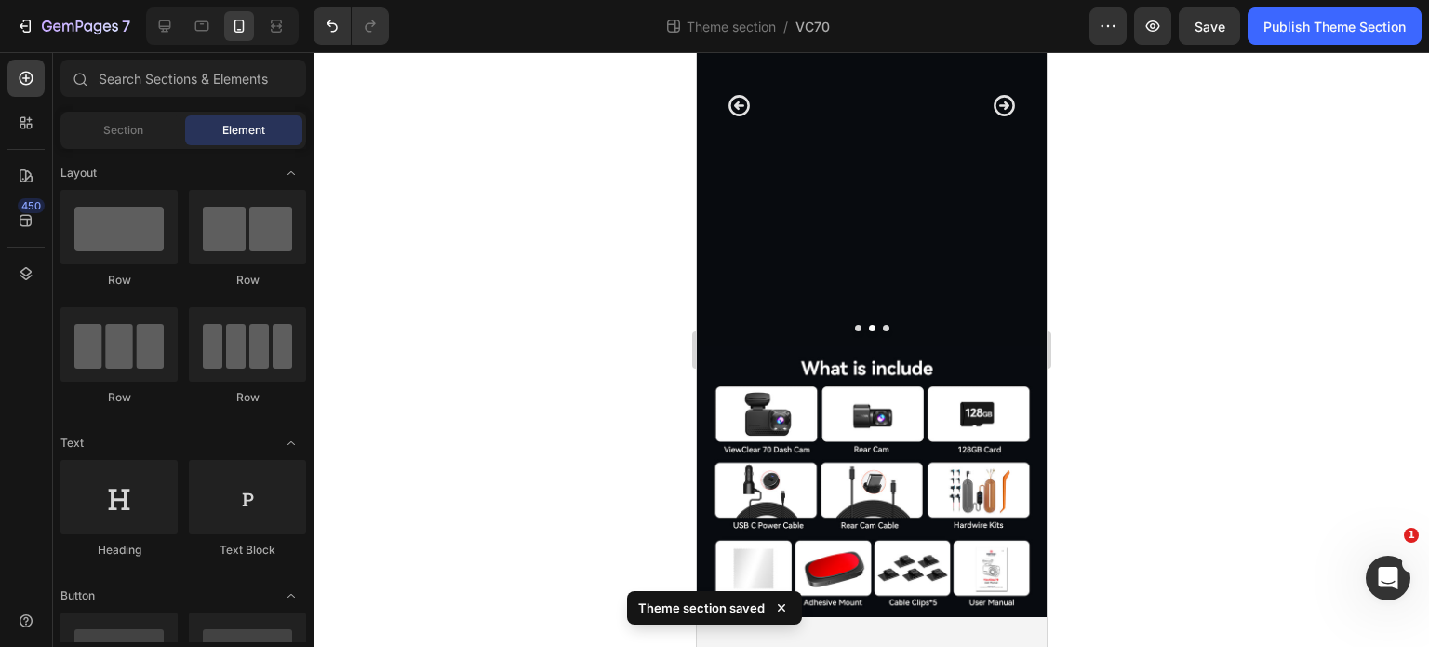
scroll to position [4456, 0]
click at [742, 118] on icon "Carousel Back Arrow" at bounding box center [738, 105] width 25 height 25
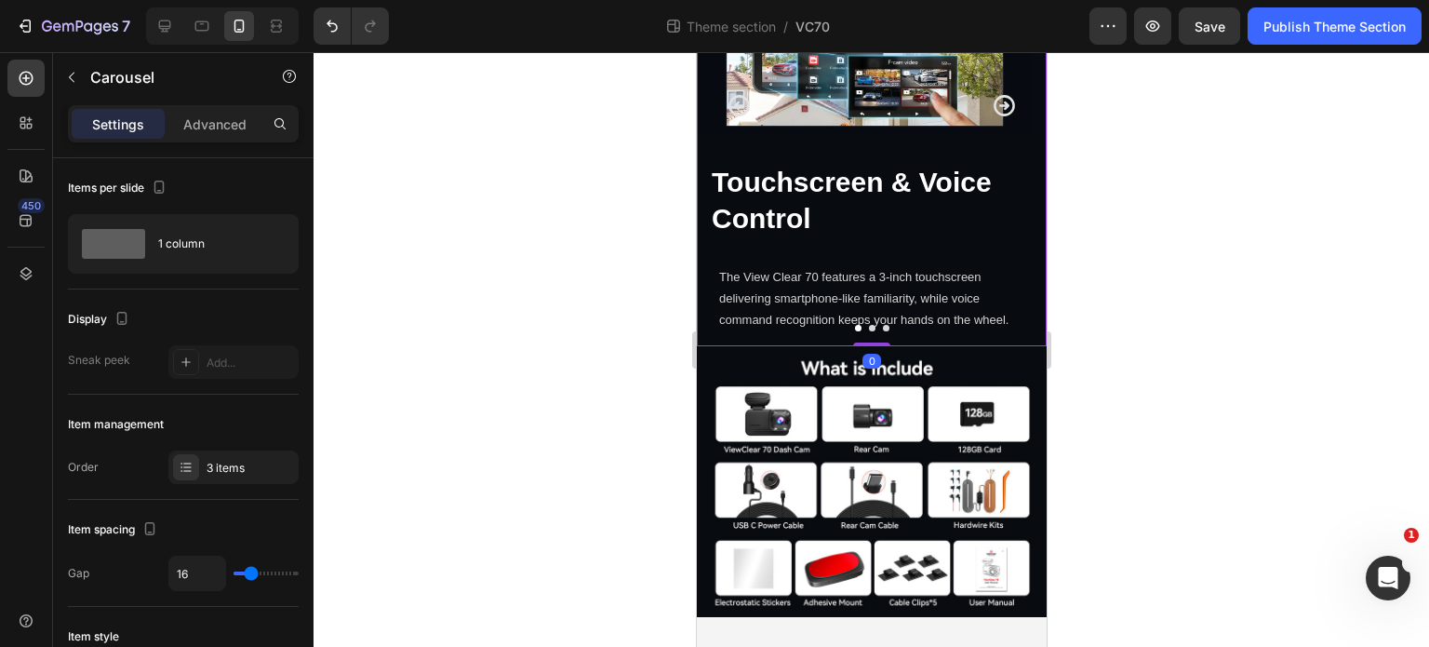
click at [995, 118] on icon "Carousel Next Arrow" at bounding box center [1003, 105] width 25 height 25
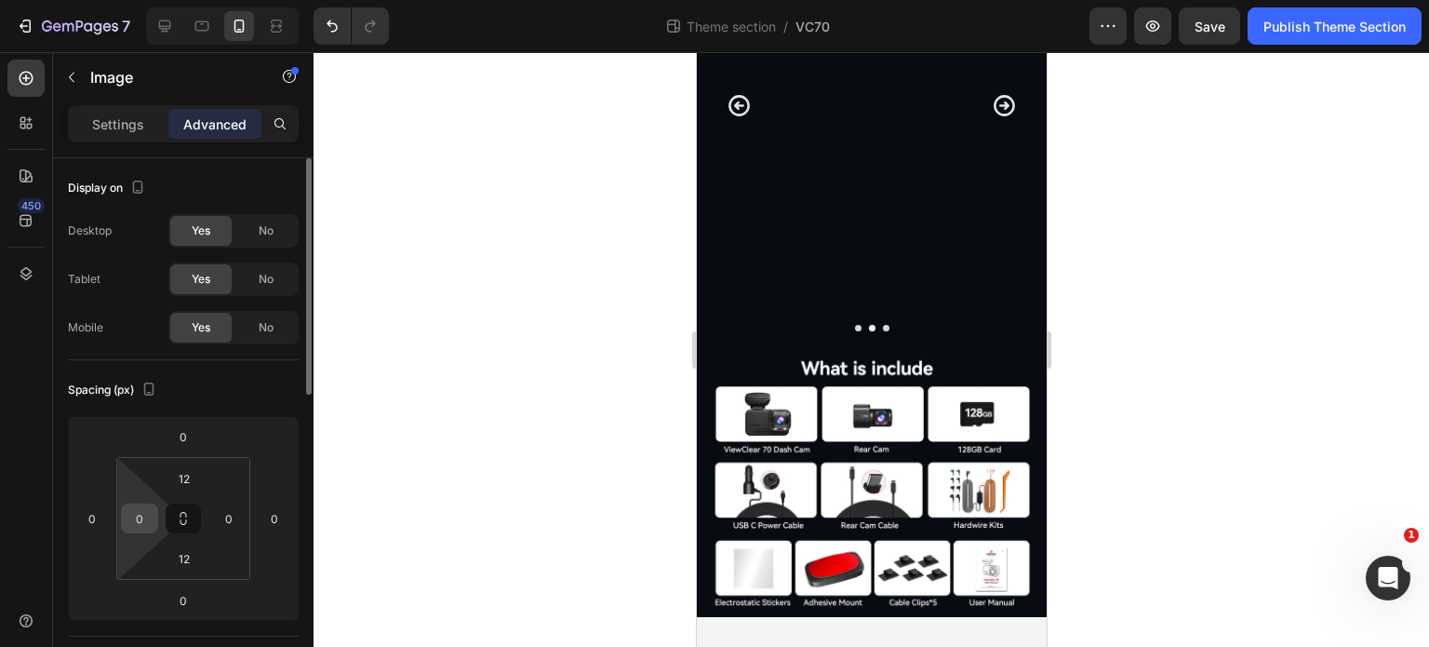
click at [153, 511] on input "0" at bounding box center [140, 518] width 28 height 28
type input "24"
click at [220, 514] on input "0" at bounding box center [229, 518] width 28 height 28
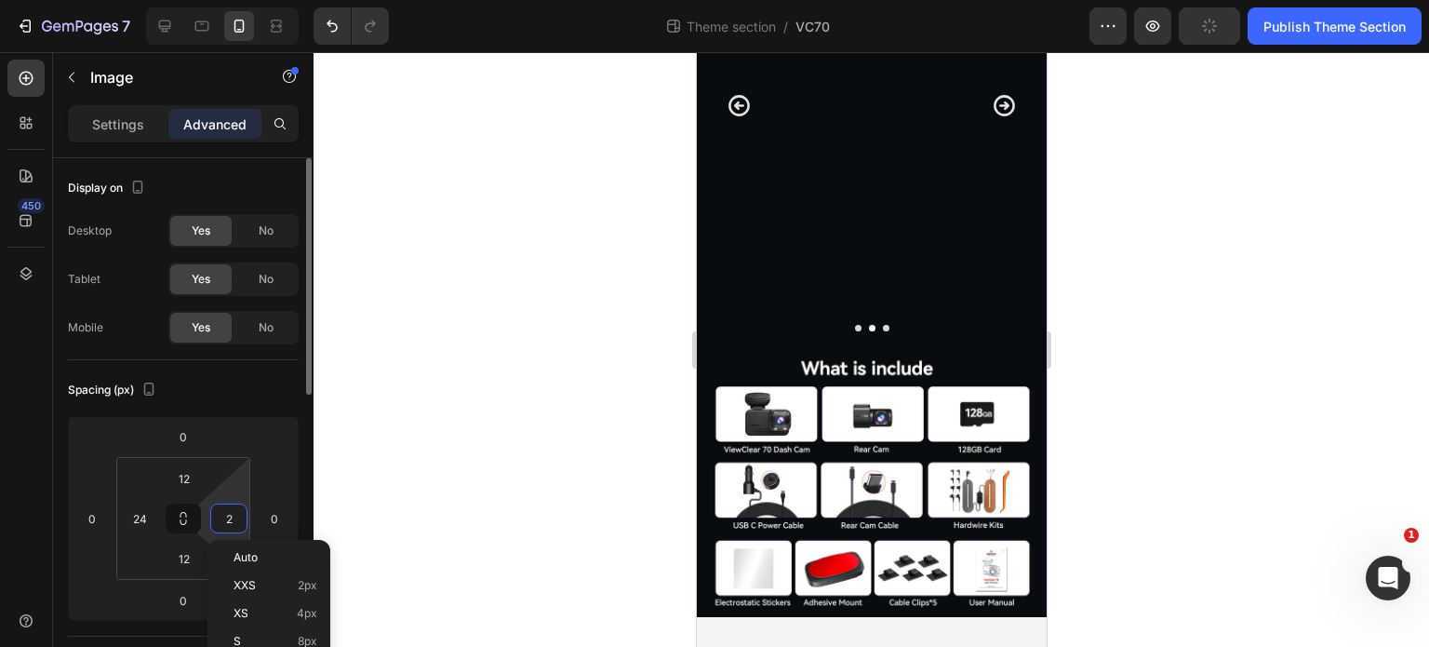
type input "24"
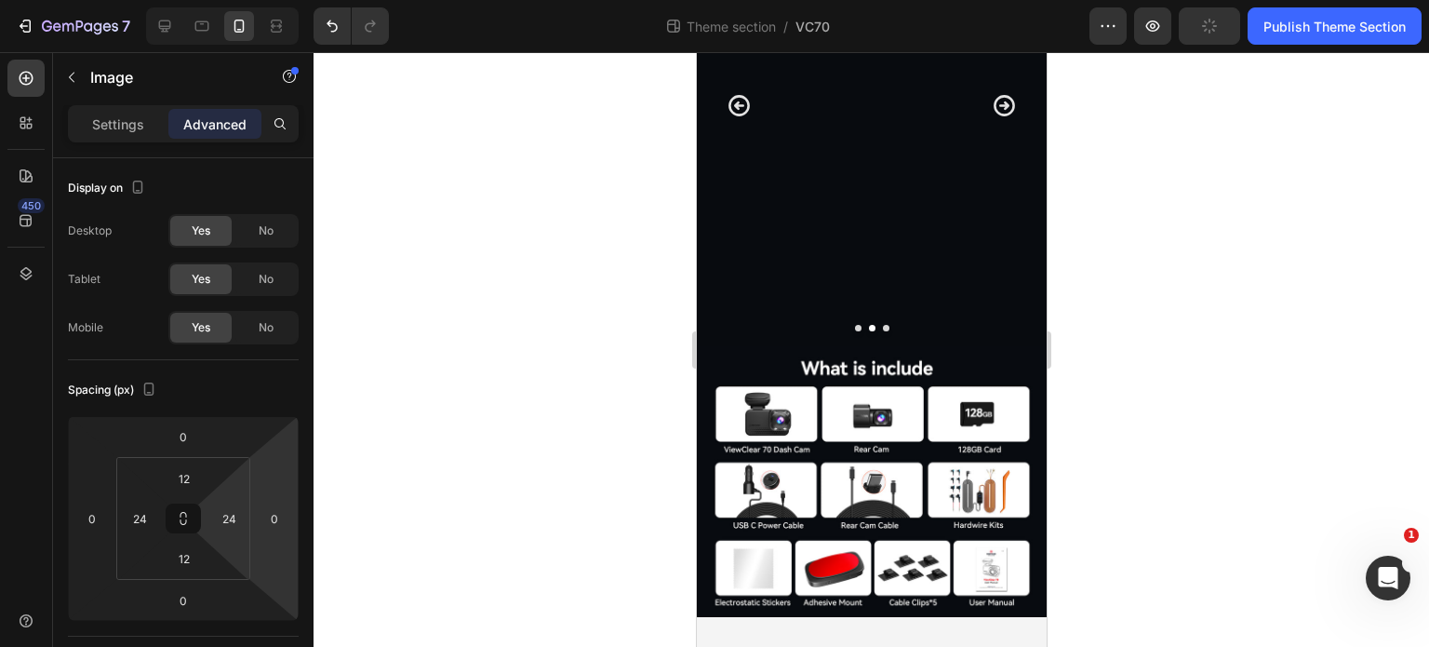
click at [498, 487] on div at bounding box center [872, 349] width 1116 height 595
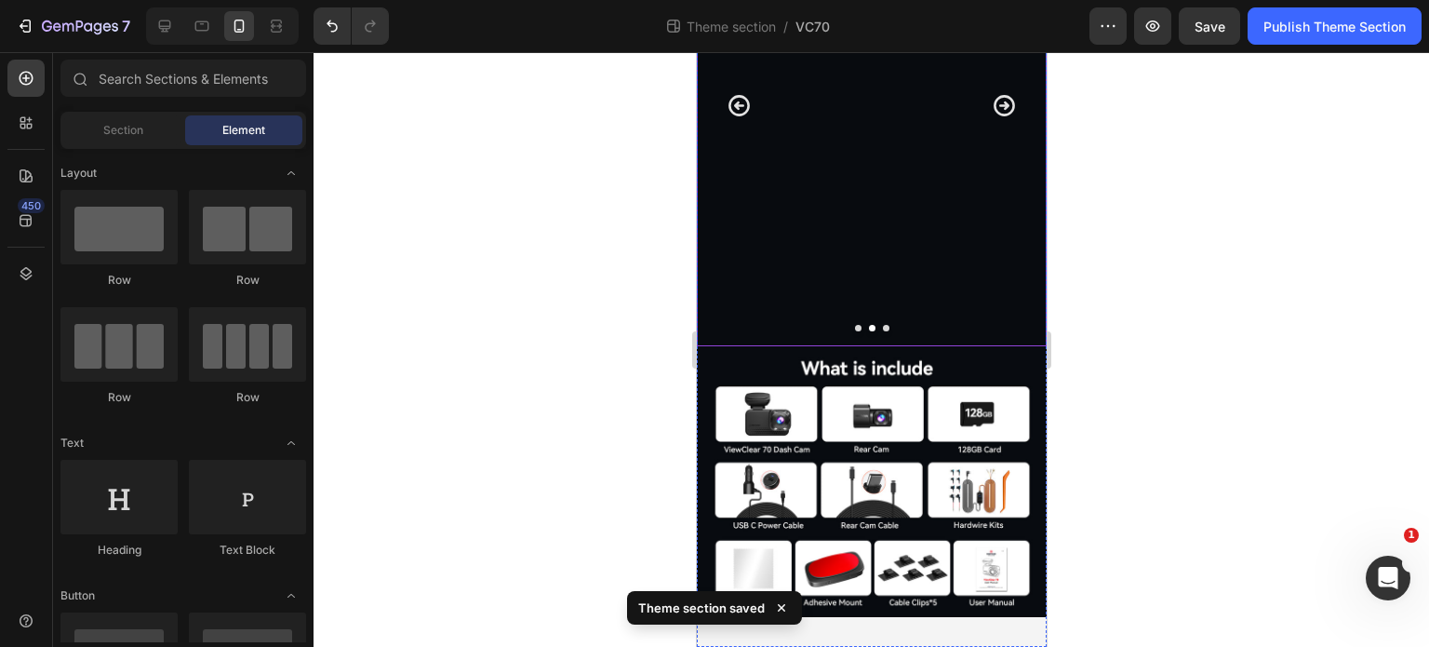
click at [731, 118] on icon "Carousel Back Arrow" at bounding box center [738, 105] width 25 height 25
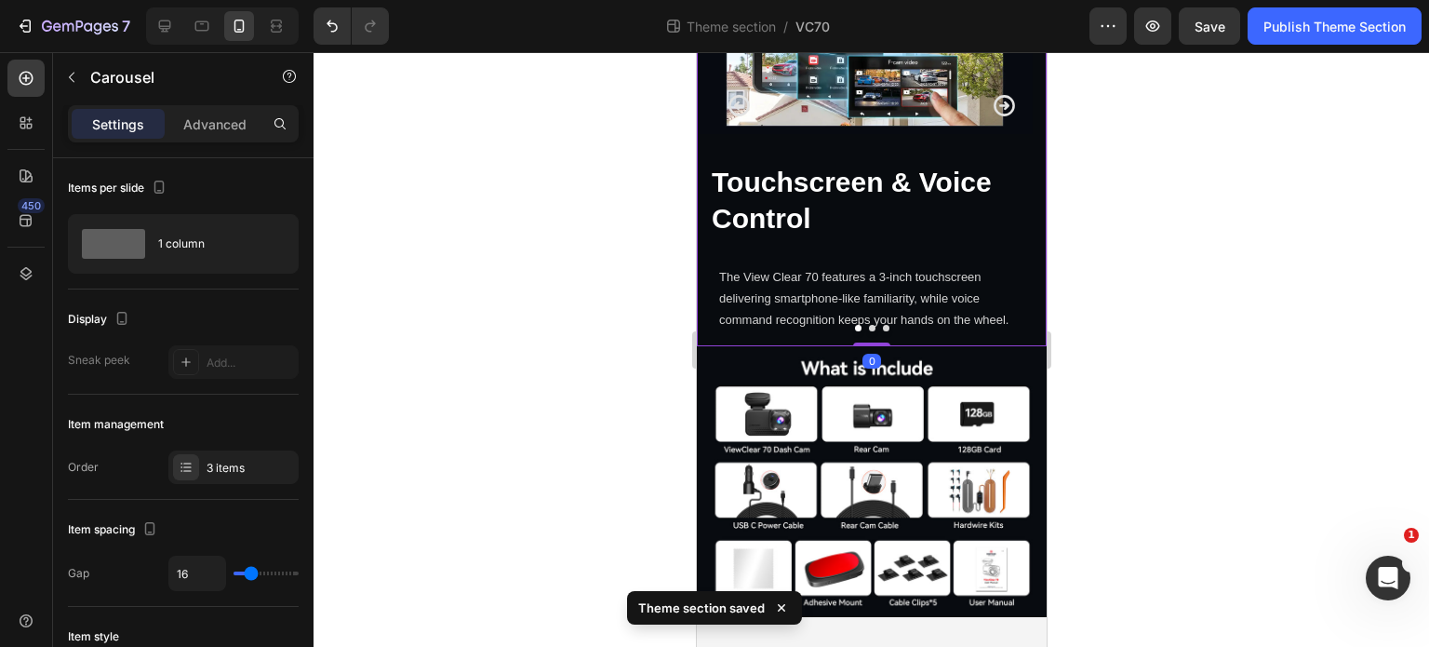
click at [996, 118] on icon "Carousel Next Arrow" at bounding box center [1003, 105] width 25 height 25
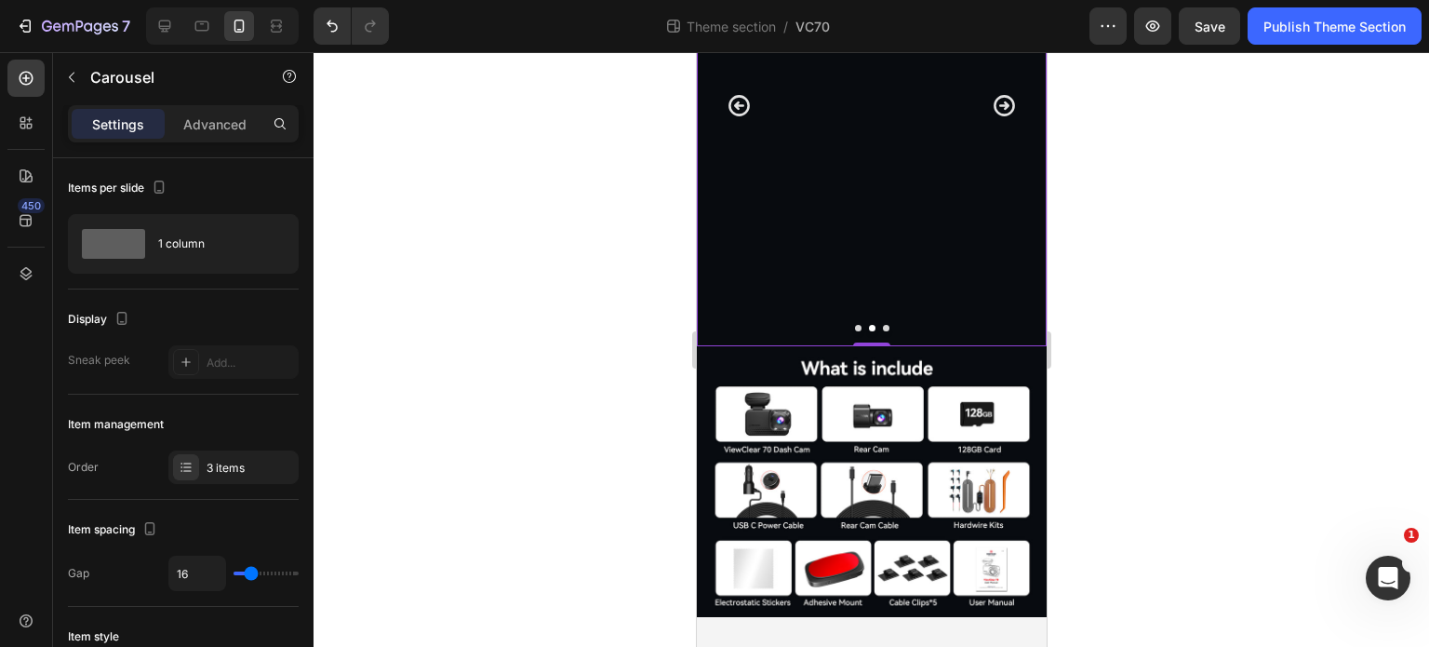
click at [991, 118] on icon "Carousel Next Arrow" at bounding box center [1003, 105] width 25 height 25
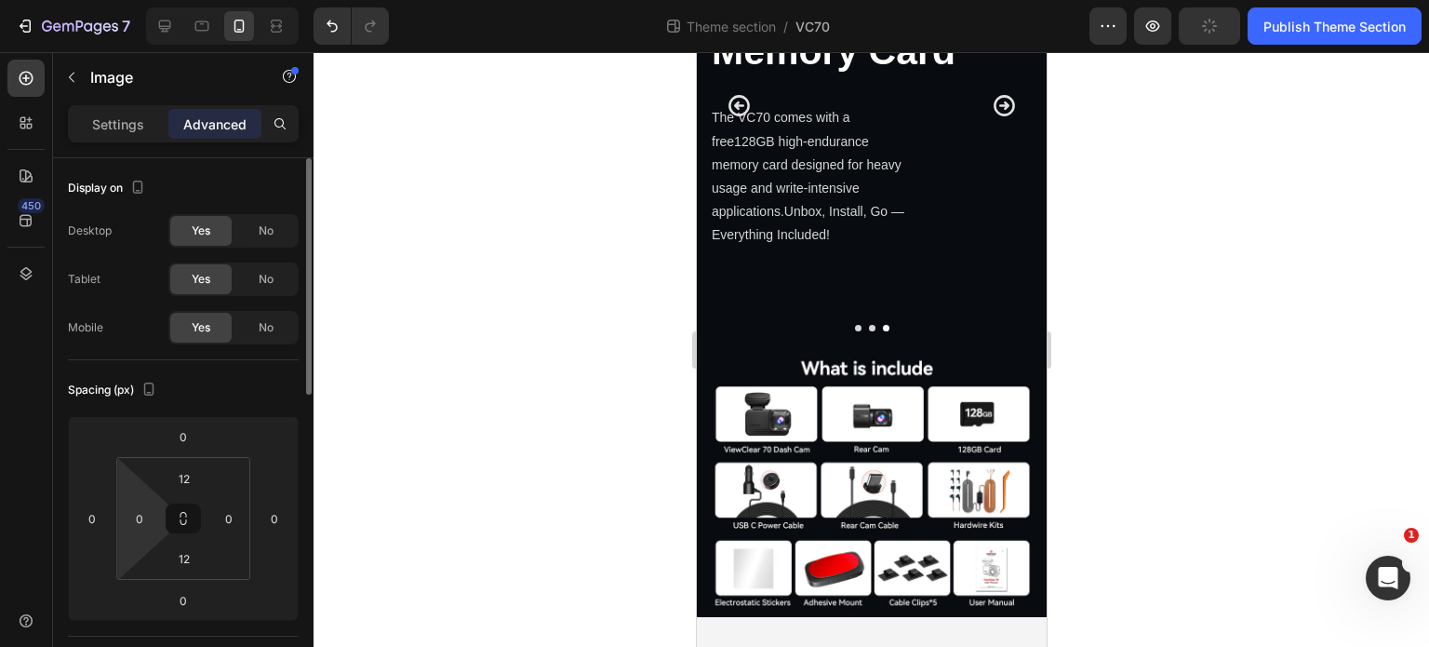
click at [152, 0] on html "7 Theme section / VC70 Preview Publish Theme Section 450 Sections(18) Elements(…" at bounding box center [714, 0] width 1429 height 0
type input "24"
click at [229, 517] on input "0" at bounding box center [229, 518] width 28 height 28
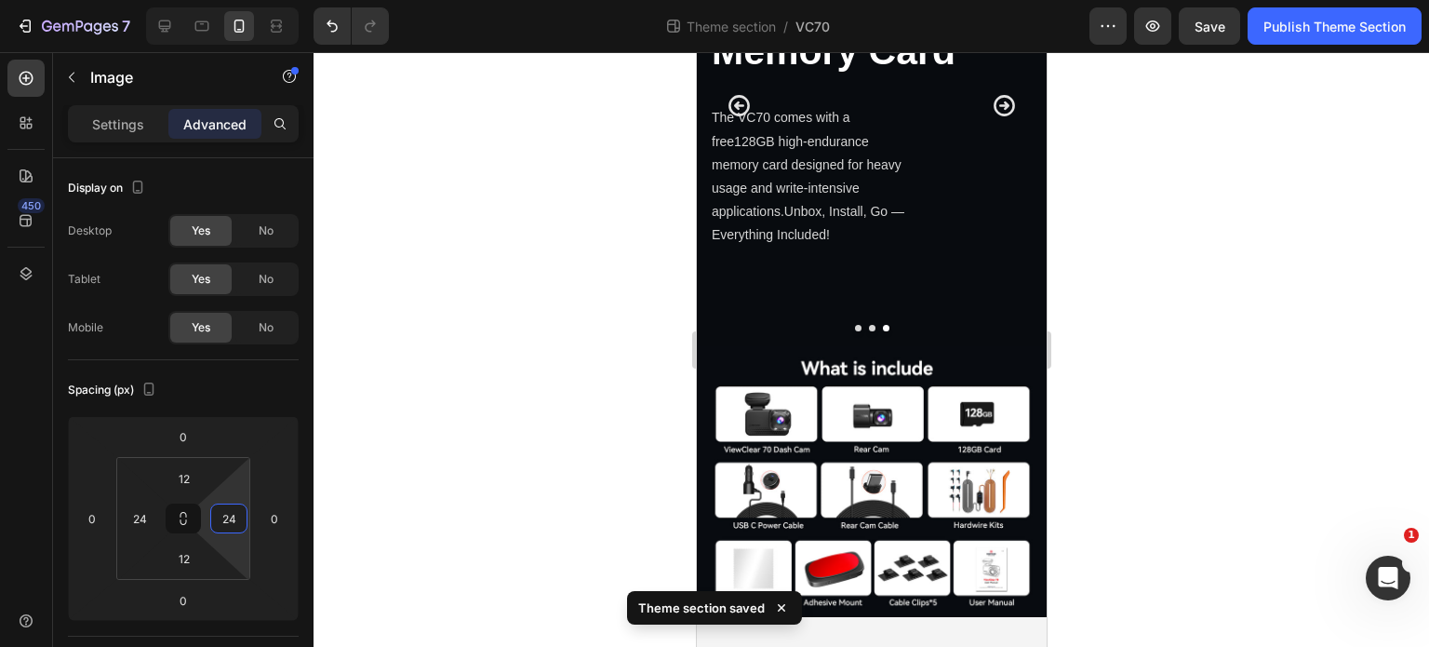
type input "24"
click at [402, 405] on div at bounding box center [872, 349] width 1116 height 595
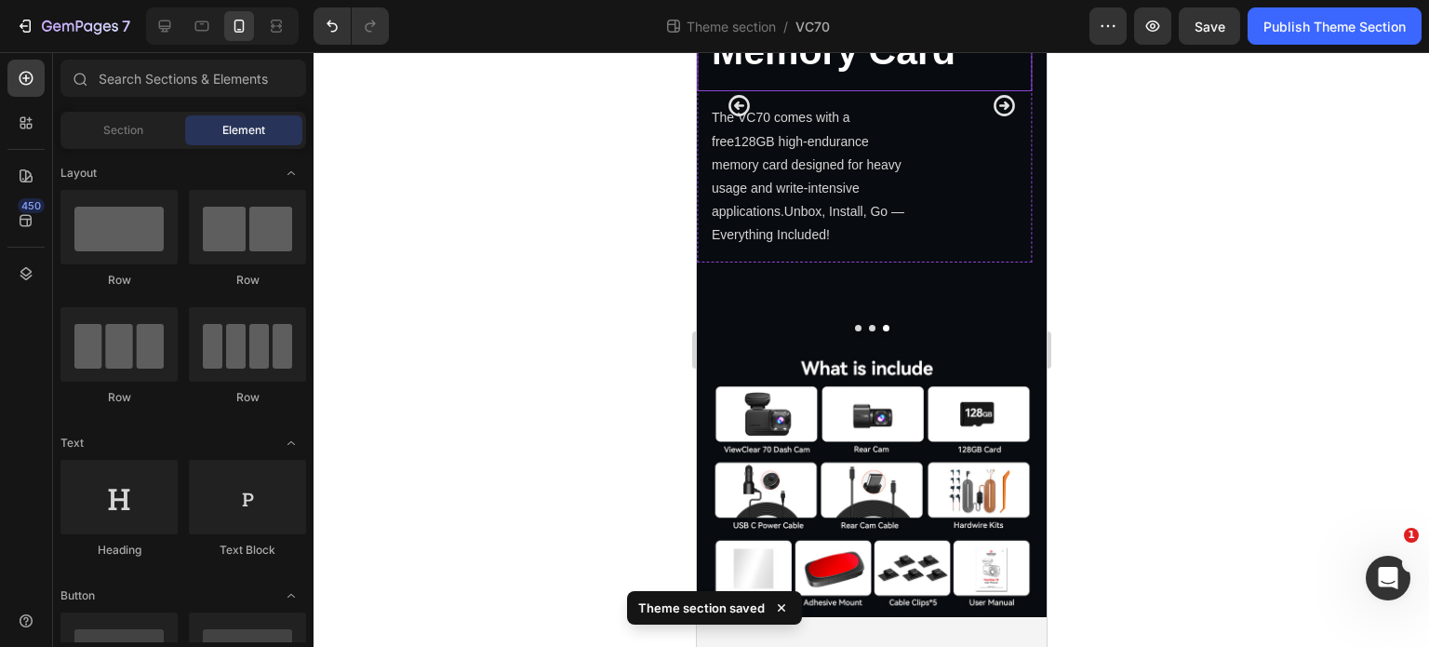
scroll to position [4429, 0]
click at [881, 77] on p "Free 128GB Memory Card" at bounding box center [864, 28] width 306 height 100
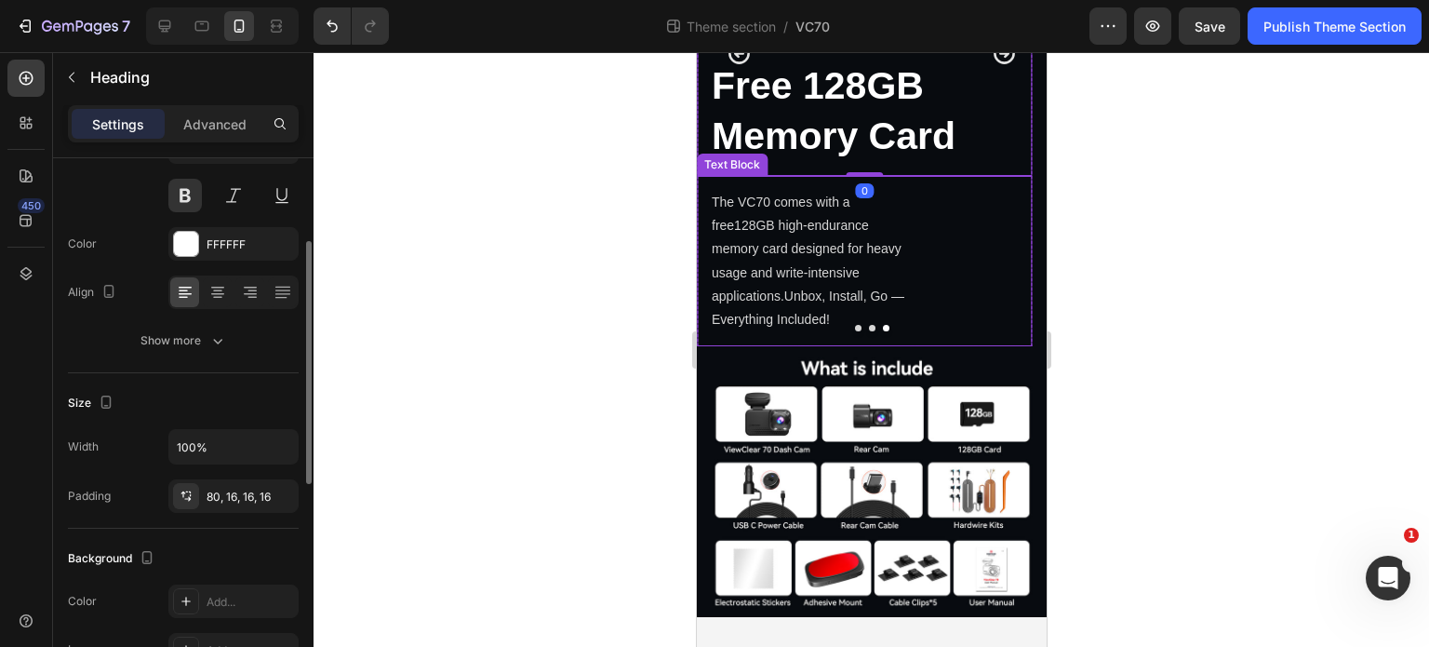
scroll to position [4778, 0]
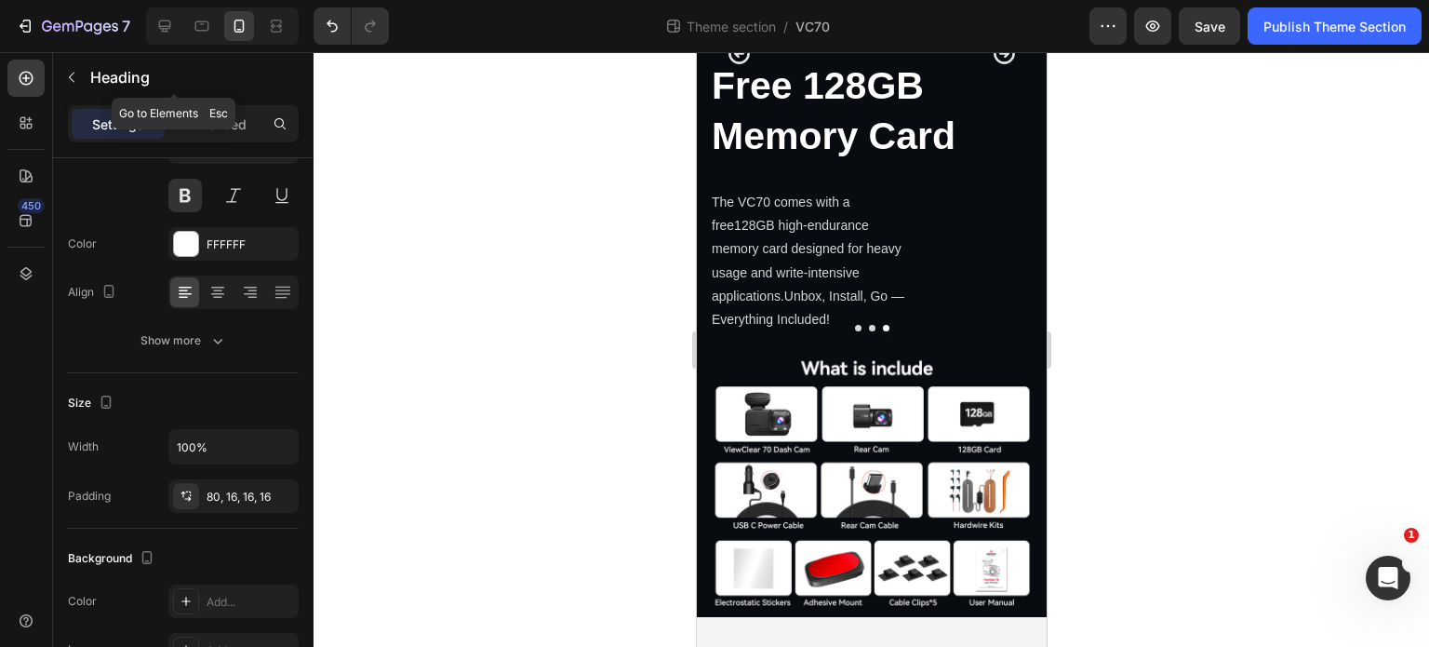
click at [235, 107] on div "Settings Advanced" at bounding box center [183, 123] width 231 height 37
click at [235, 116] on p "Advanced" at bounding box center [214, 124] width 63 height 20
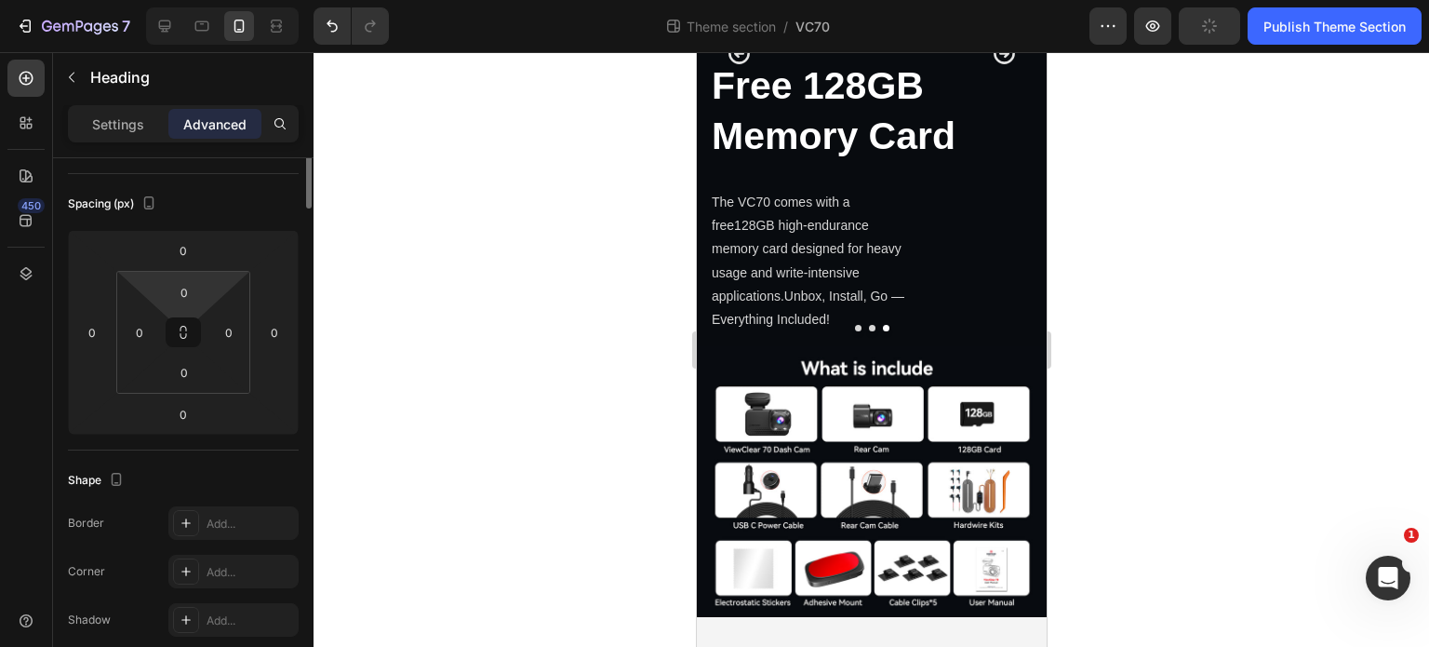
scroll to position [0, 0]
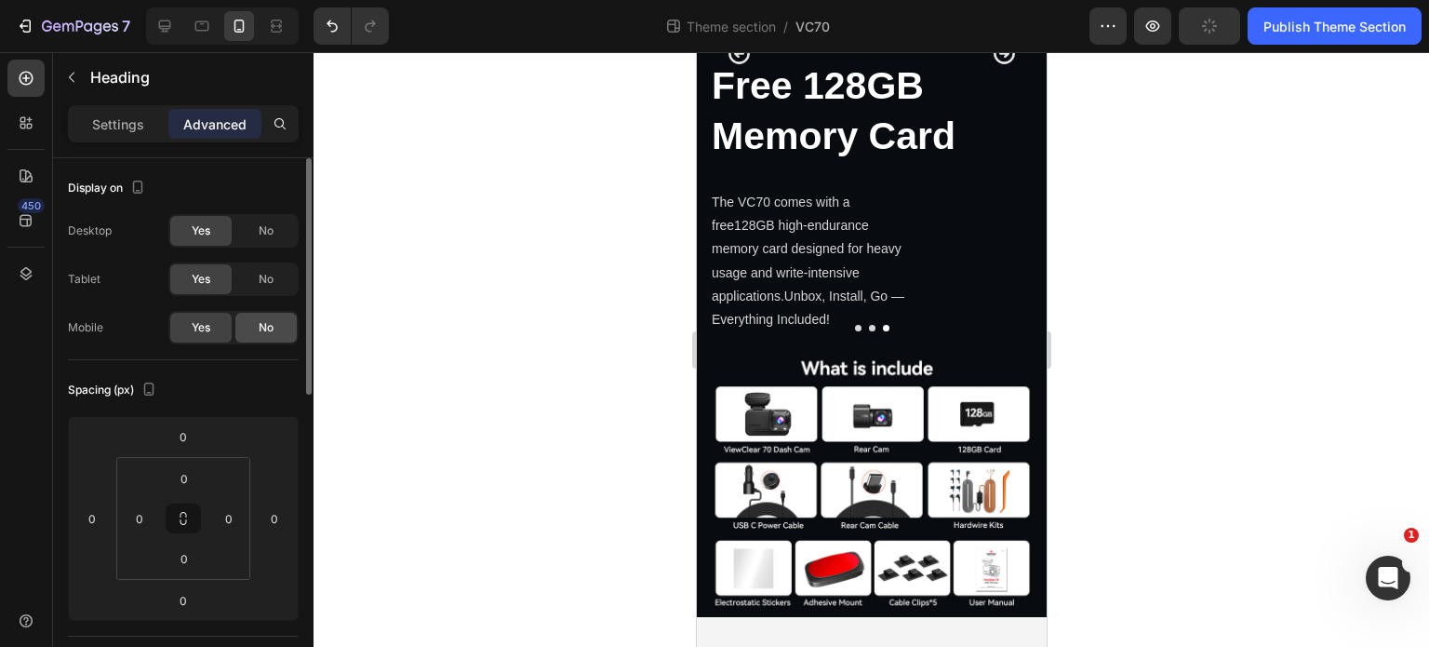
click at [269, 320] on span "No" at bounding box center [266, 327] width 15 height 17
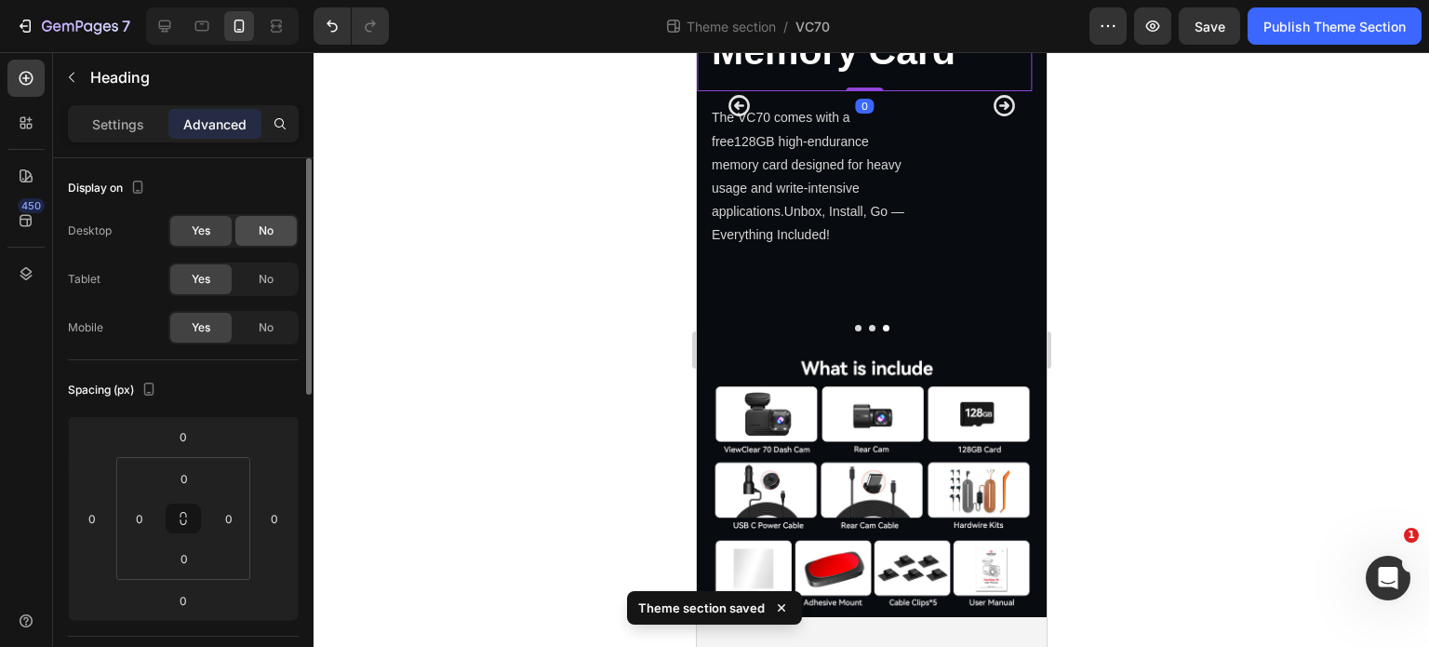
click at [274, 224] on div "No" at bounding box center [265, 231] width 61 height 30
click at [287, 283] on div "No" at bounding box center [265, 279] width 61 height 30
click at [104, 107] on div "Settings Advanced" at bounding box center [183, 123] width 231 height 37
click at [131, 135] on div "Settings" at bounding box center [118, 124] width 93 height 30
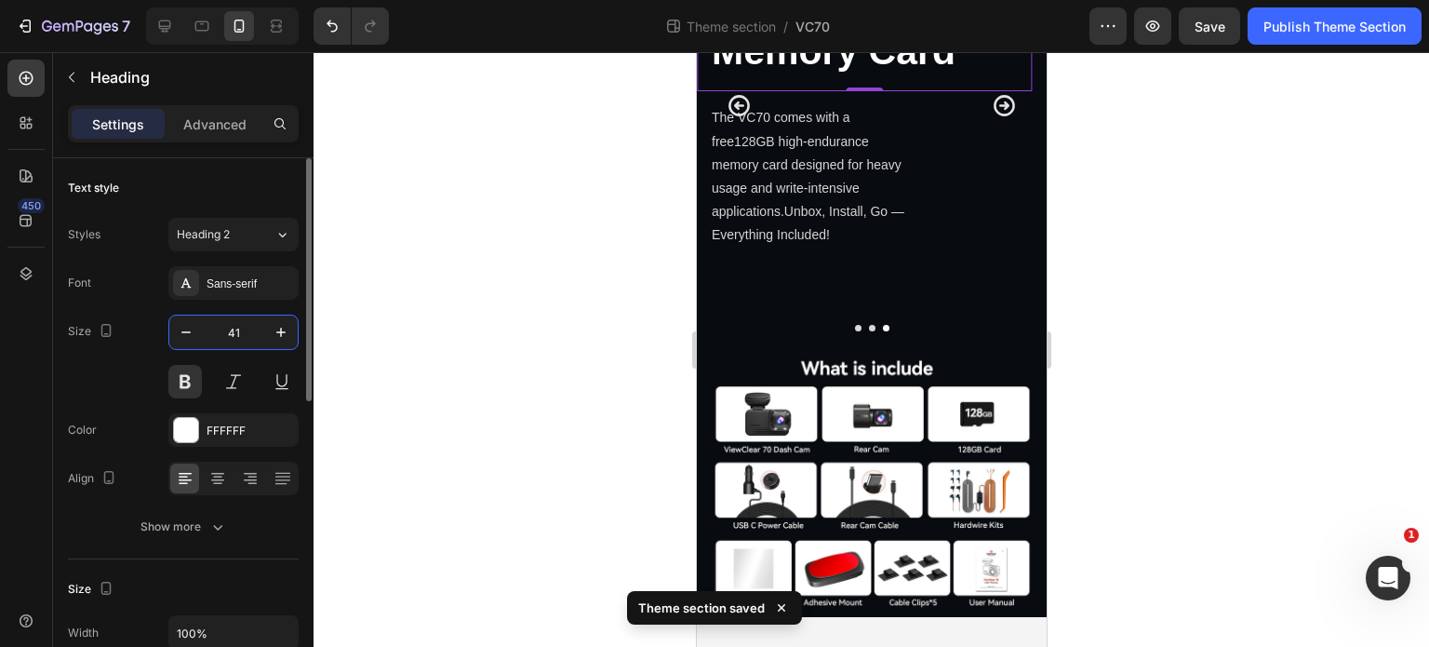
click at [234, 330] on input "41" at bounding box center [233, 331] width 61 height 33
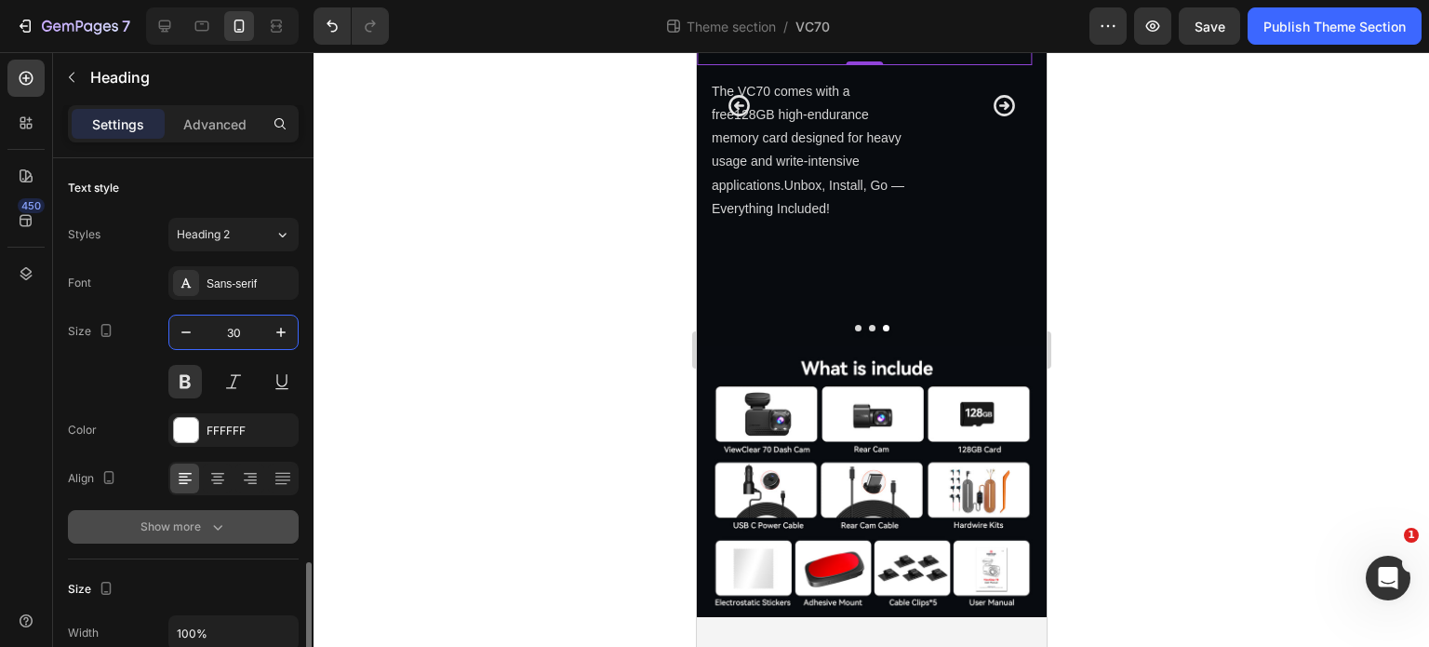
scroll to position [279, 0]
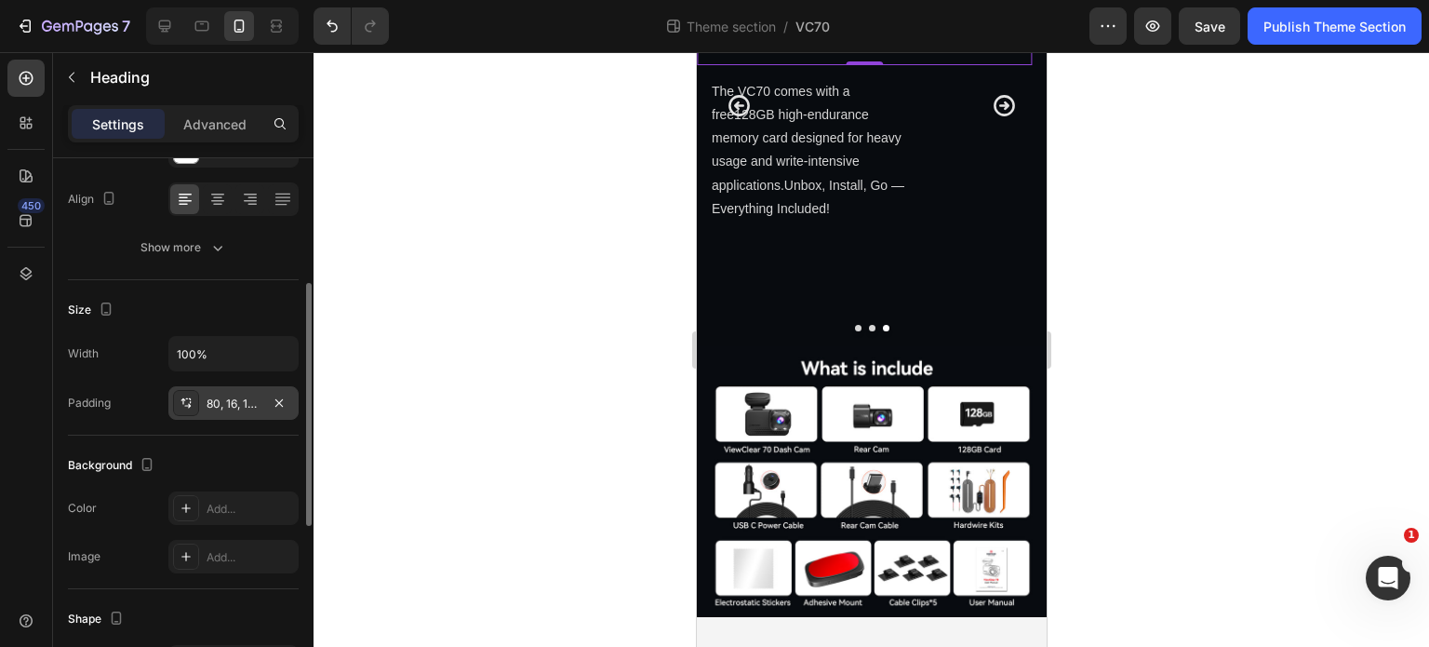
type input "30"
click at [216, 399] on div "80, 16, 16, 16" at bounding box center [234, 403] width 54 height 17
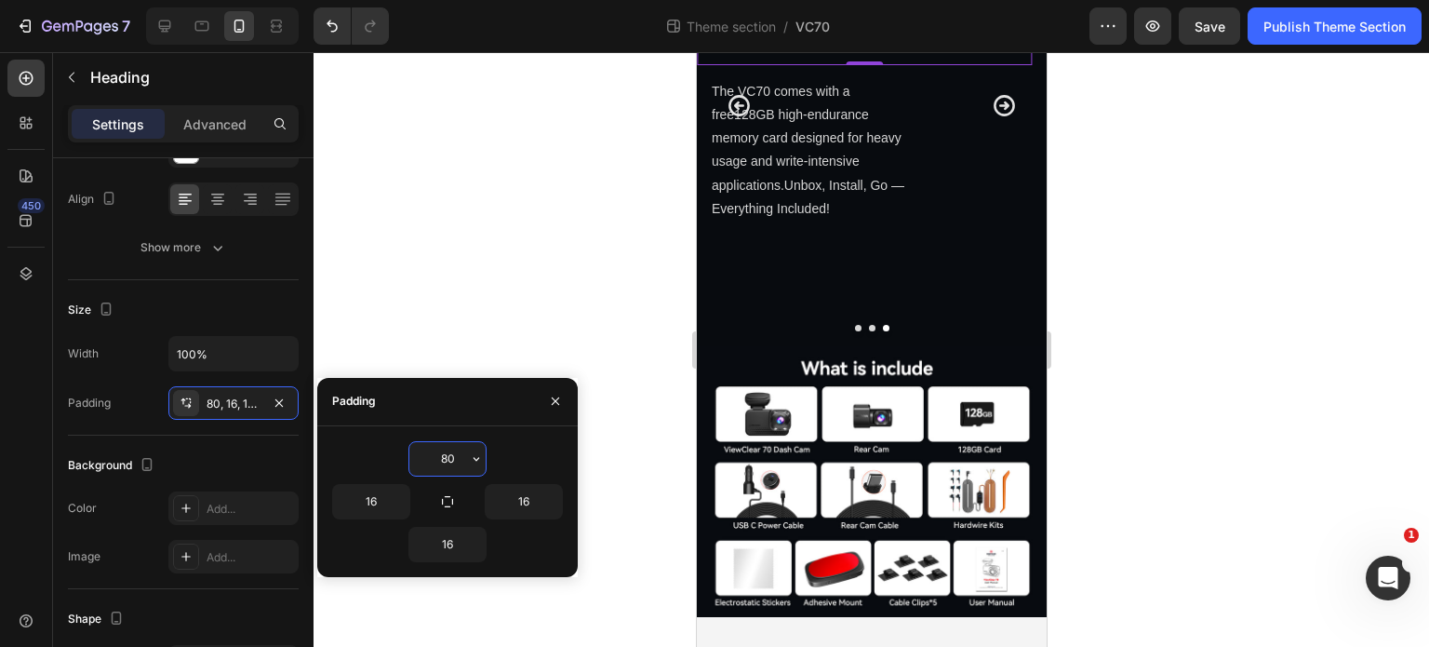
click at [454, 462] on input "80" at bounding box center [447, 458] width 76 height 33
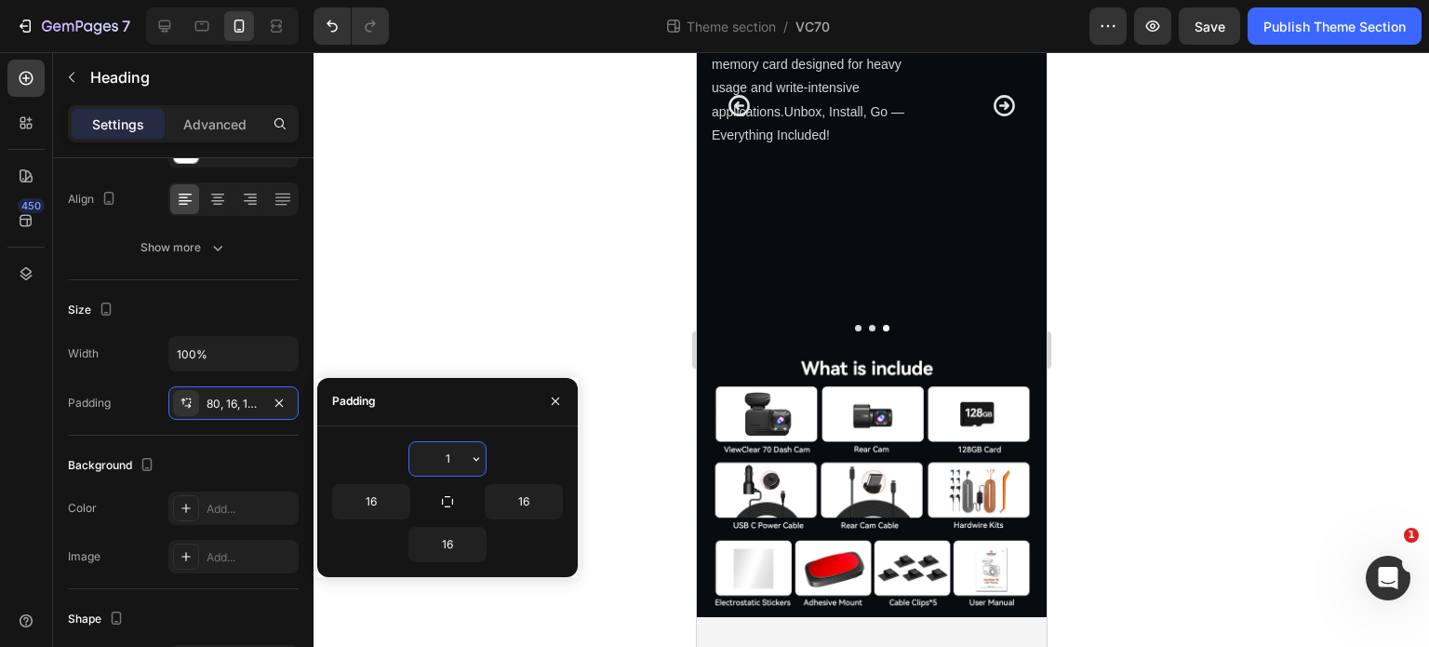
type input "16"
click at [1082, 478] on div at bounding box center [872, 349] width 1116 height 595
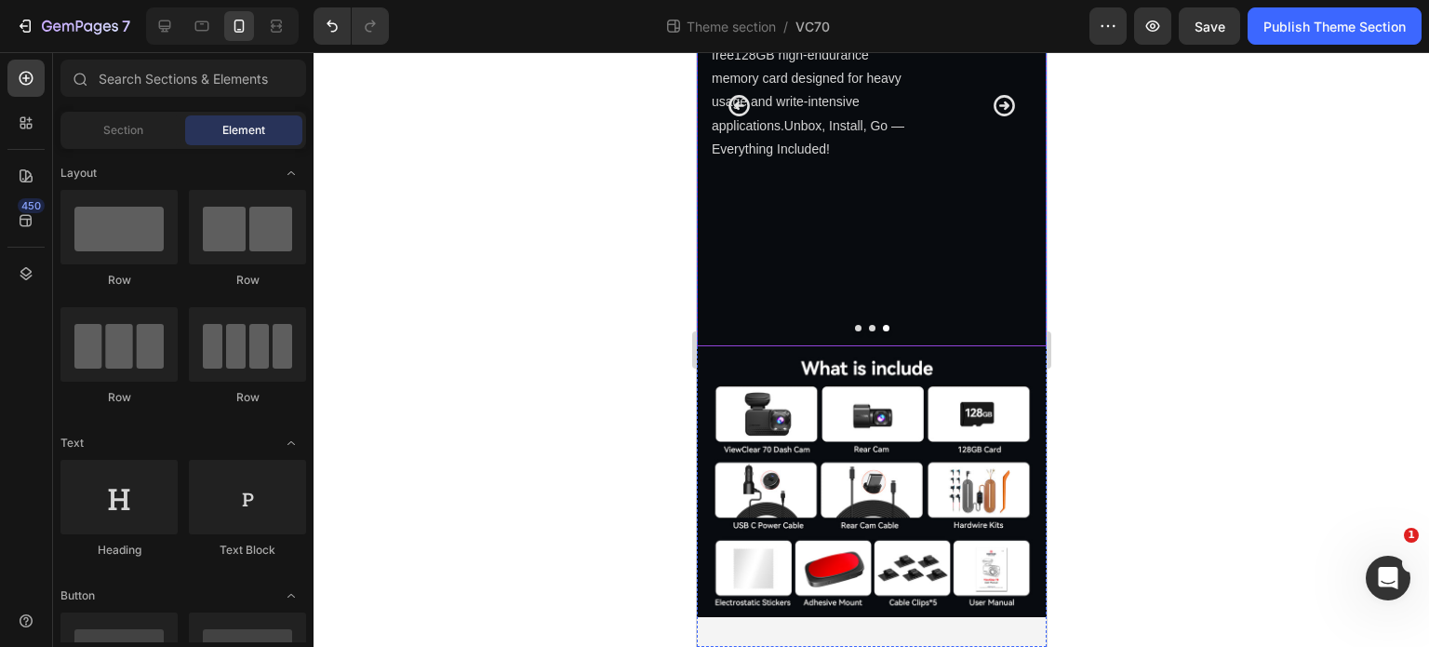
click at [742, 118] on icon "Carousel Back Arrow" at bounding box center [738, 105] width 25 height 25
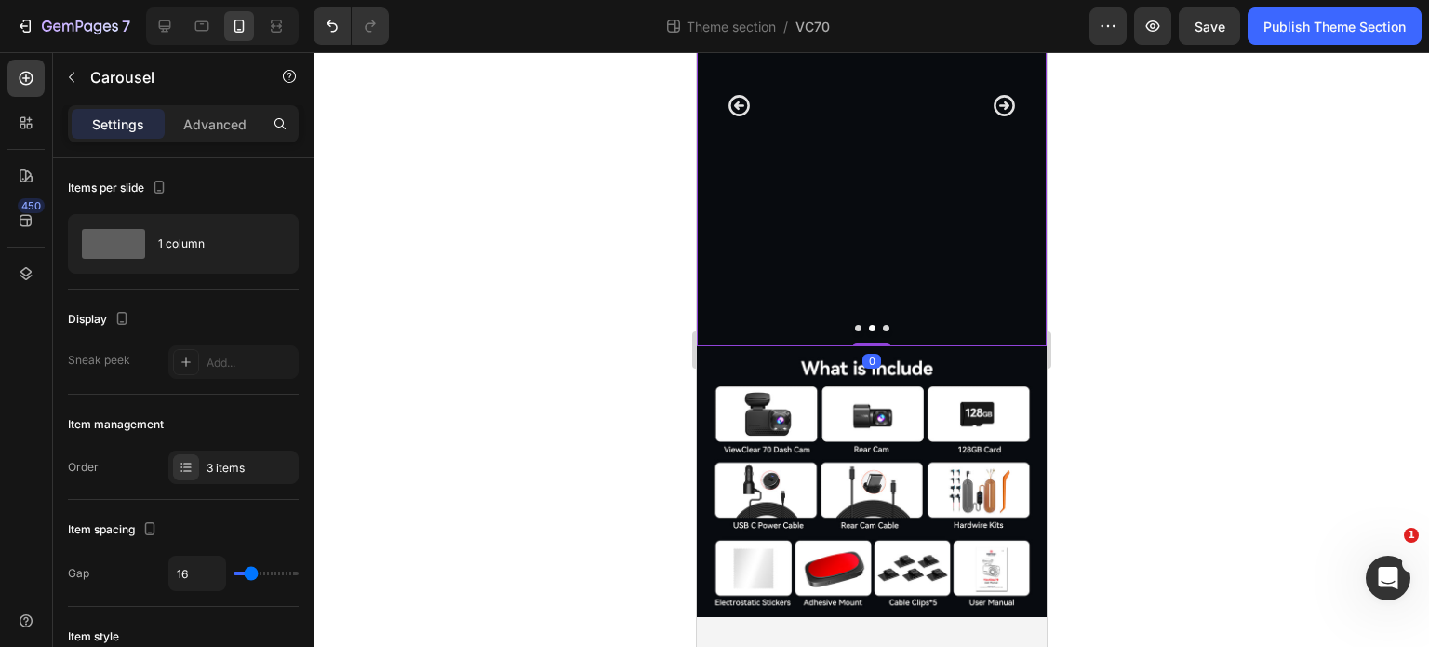
click at [741, 118] on icon "Carousel Back Arrow" at bounding box center [738, 105] width 25 height 25
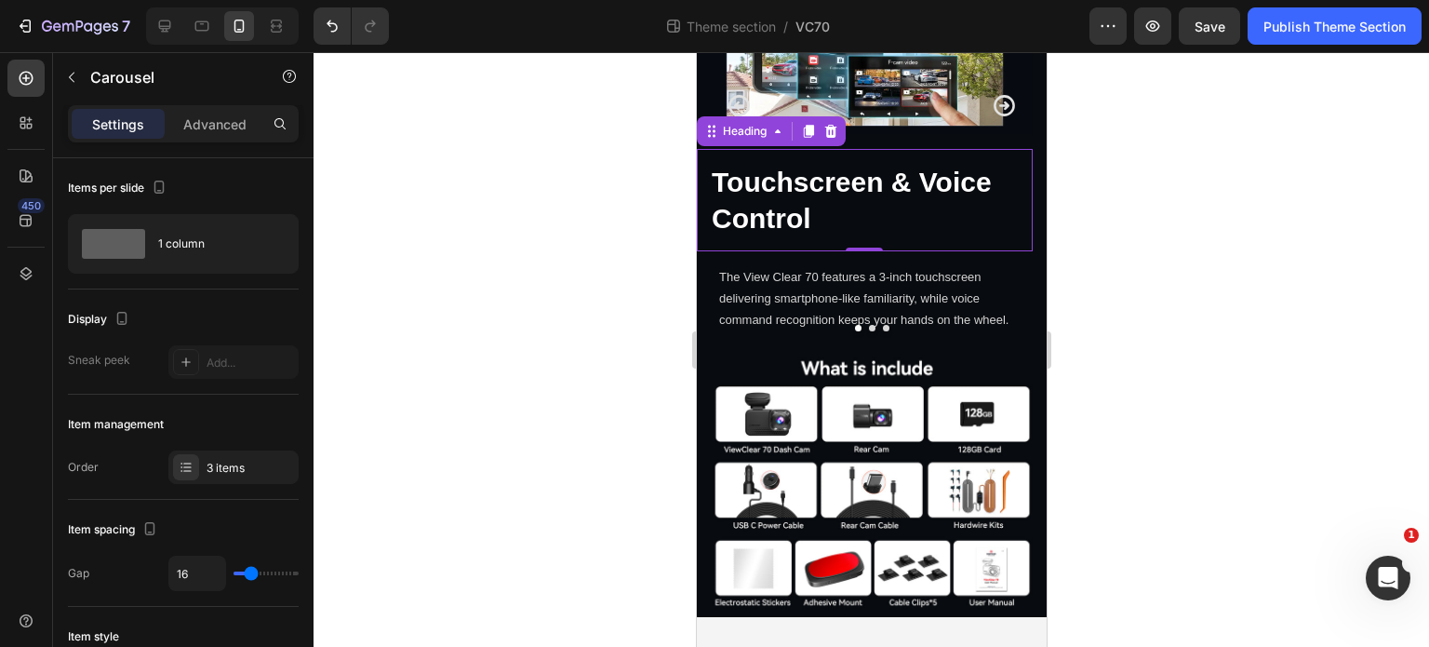
click at [820, 251] on h2 "Touchscreen & Voice Control" at bounding box center [864, 200] width 336 height 102
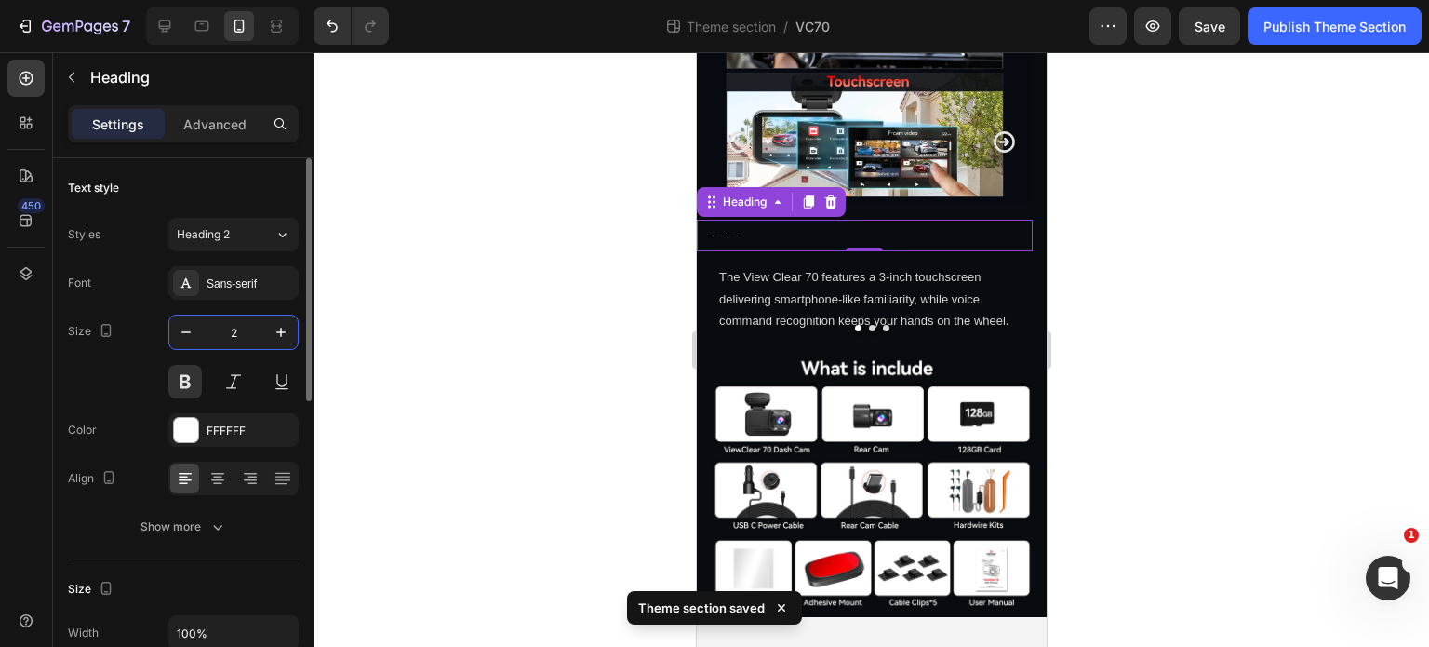
type input "26"
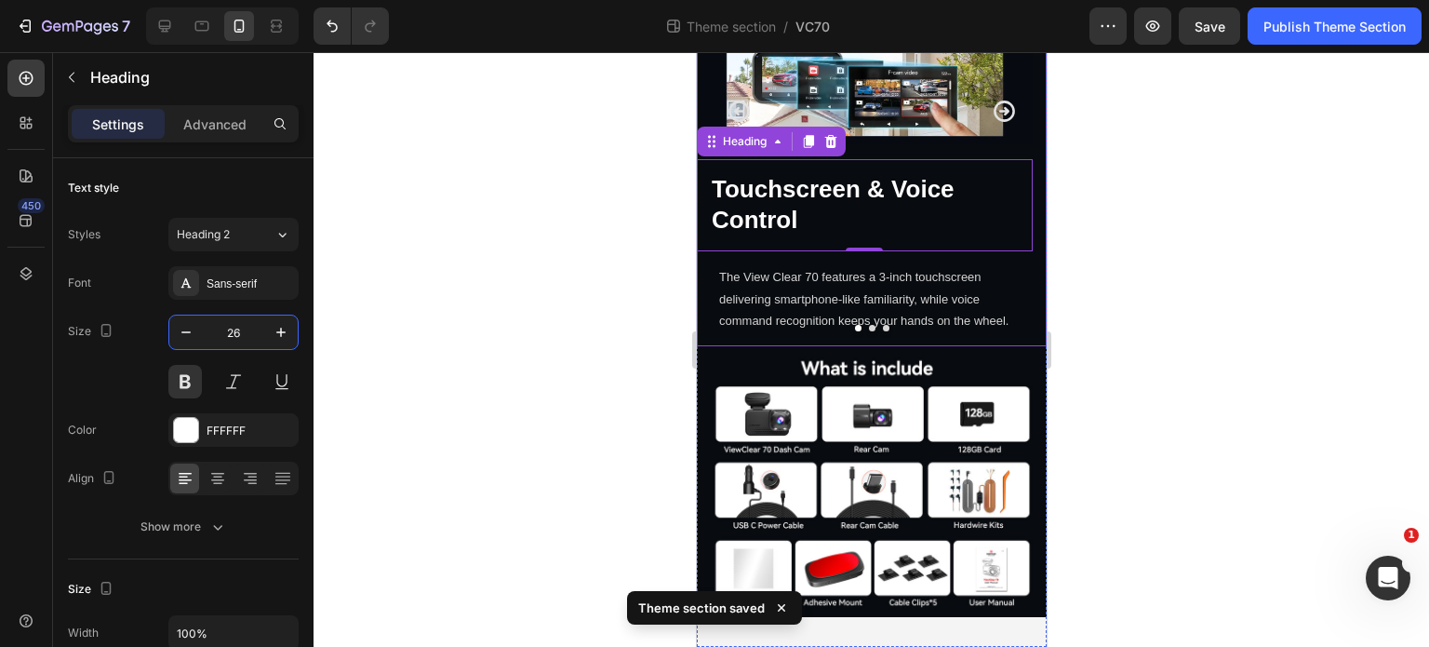
click at [994, 122] on icon "Carousel Next Arrow" at bounding box center [1003, 110] width 21 height 21
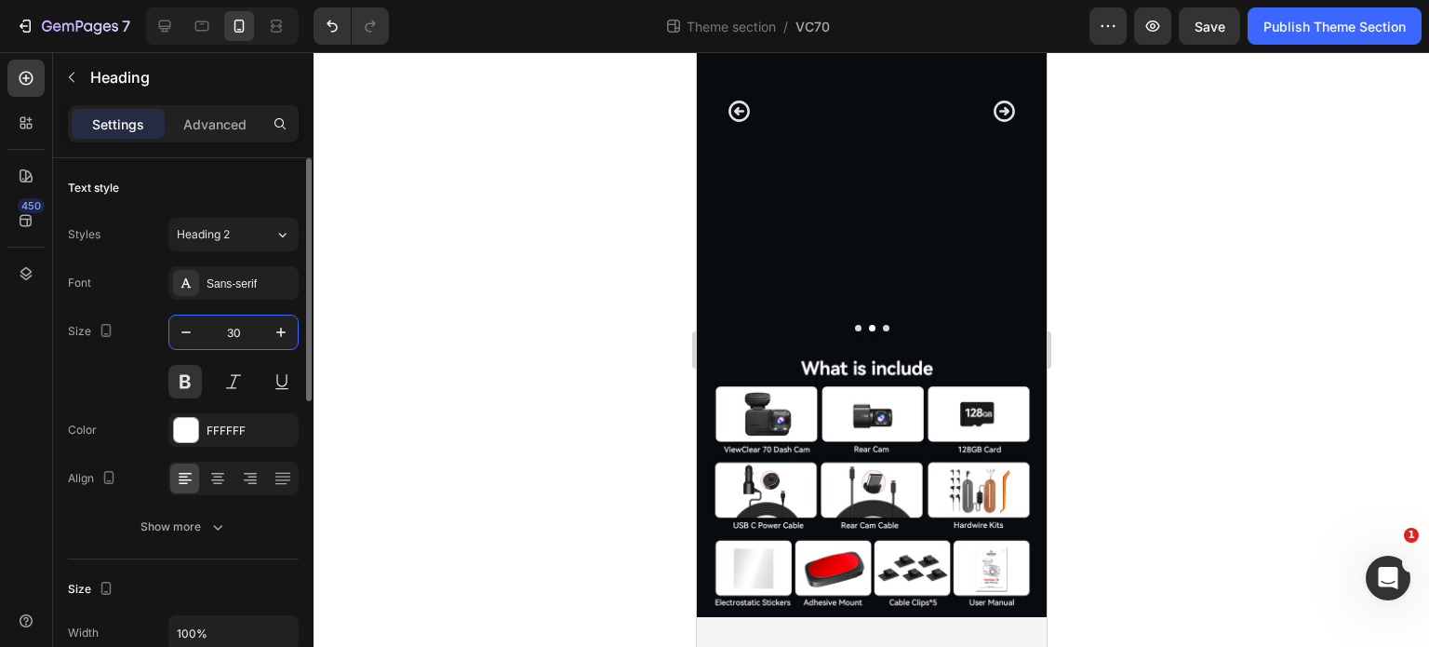
click at [234, 330] on input "30" at bounding box center [233, 331] width 61 height 33
type input "26"
click at [991, 124] on icon "Carousel Next Arrow" at bounding box center [1003, 111] width 25 height 25
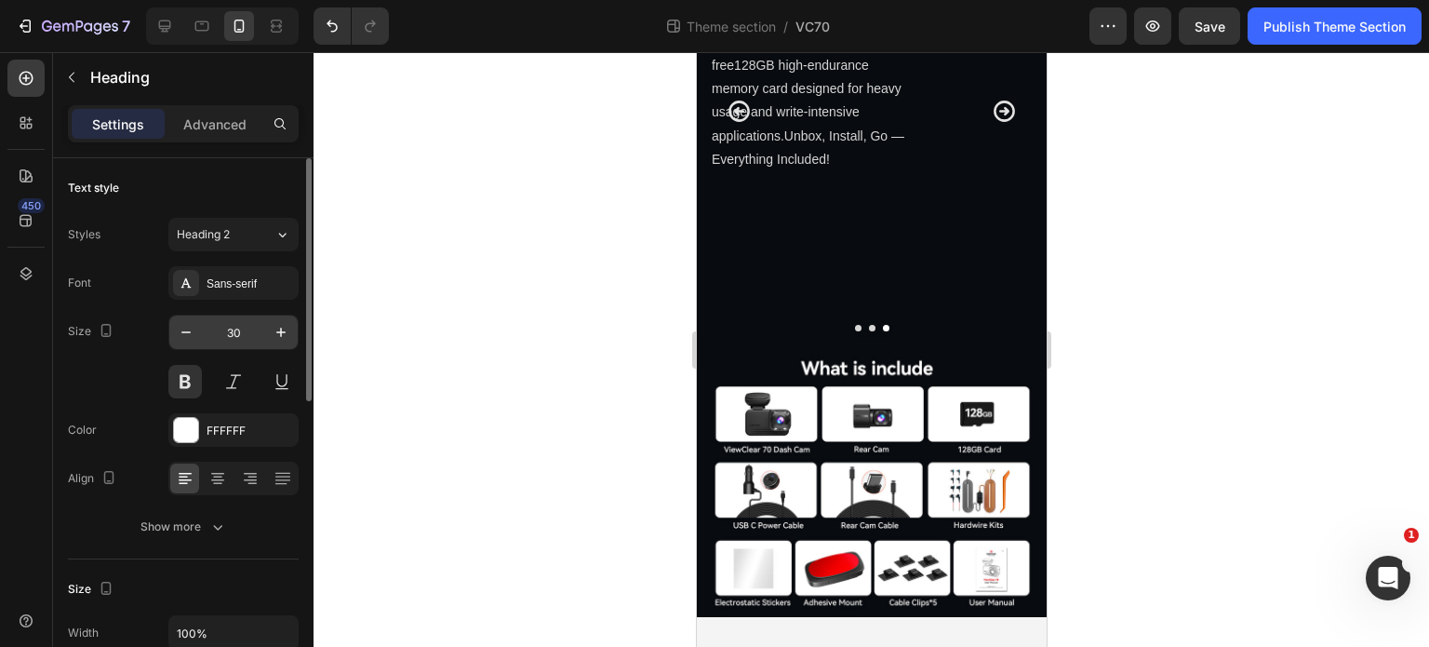
click at [234, 338] on input "30" at bounding box center [233, 331] width 61 height 33
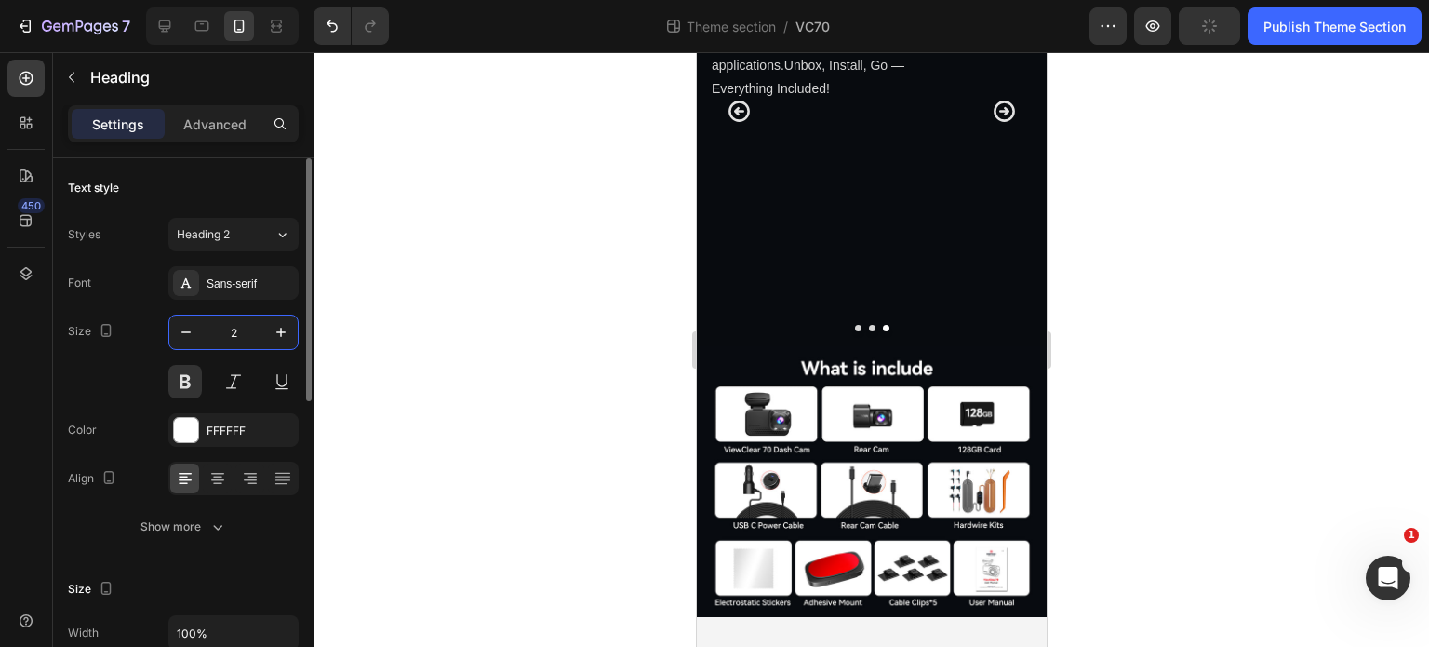
type input "26"
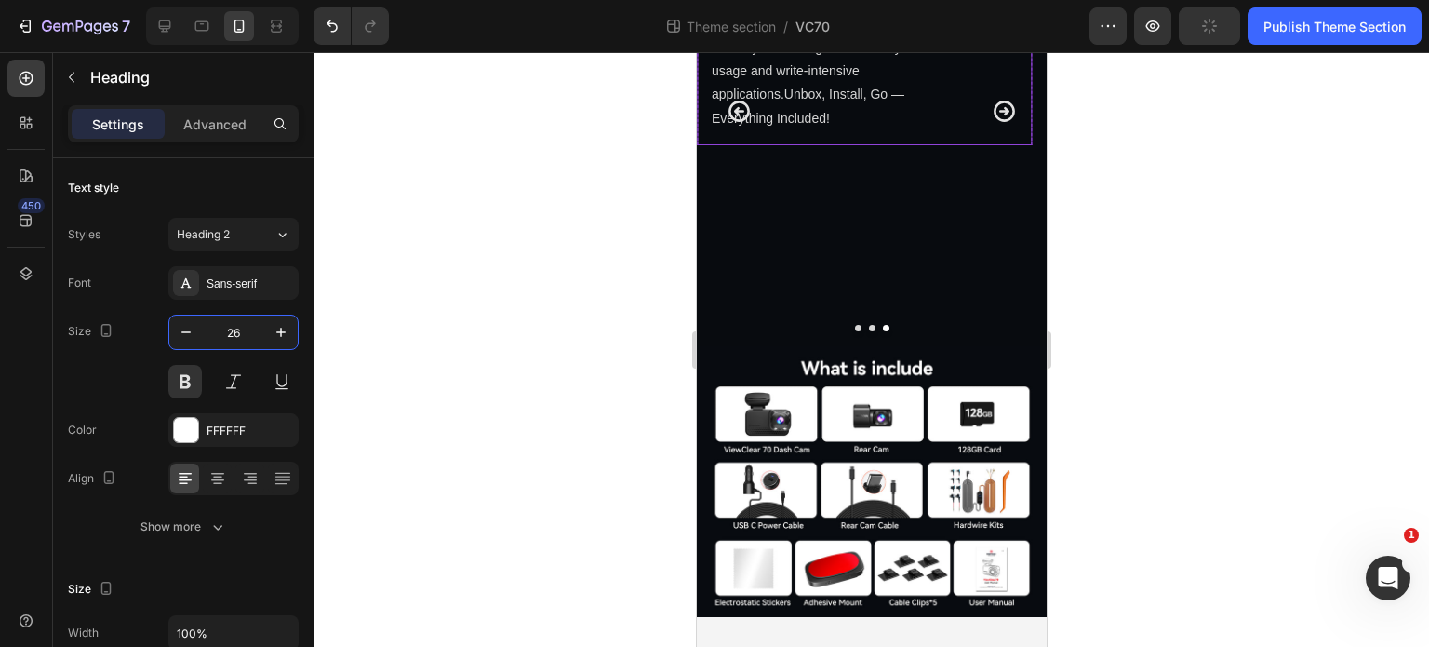
click at [1158, 479] on div at bounding box center [872, 349] width 1116 height 595
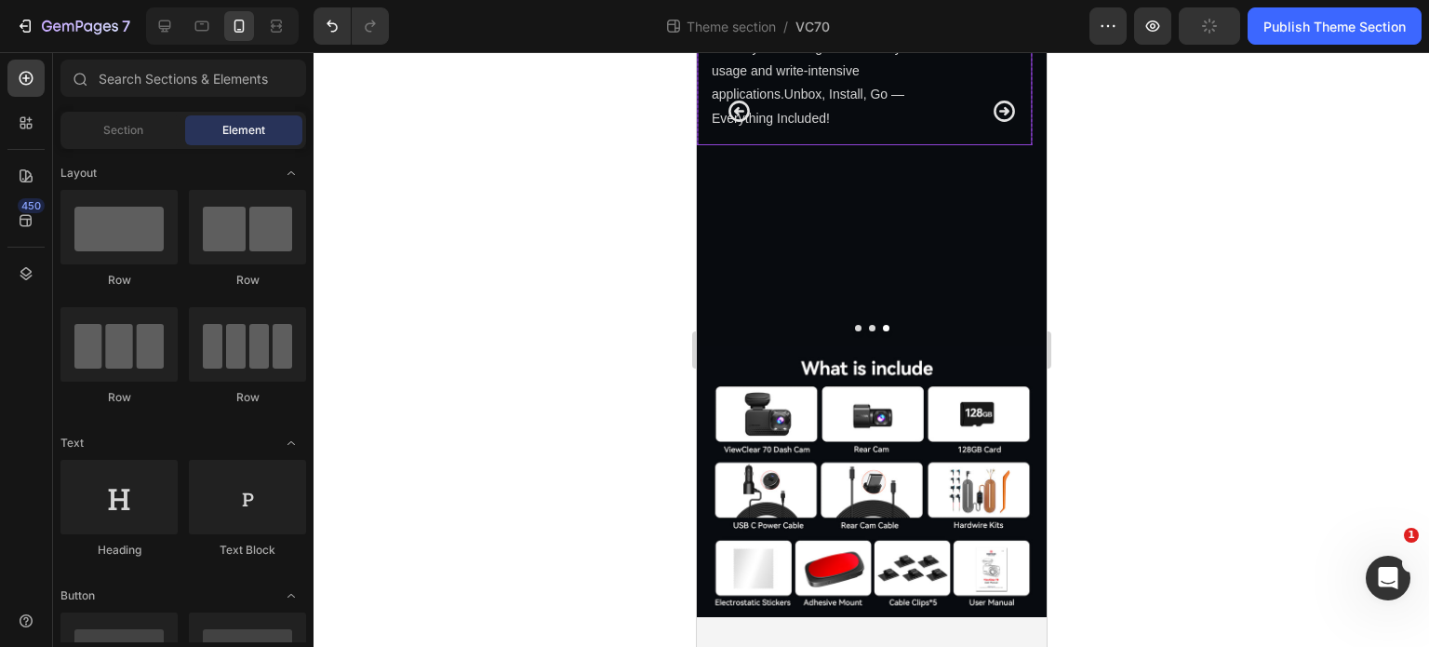
click at [864, 130] on p "The VC70 comes with a free128GB high-endurance memory card designed for heavy u…" at bounding box center [811, 60] width 200 height 141
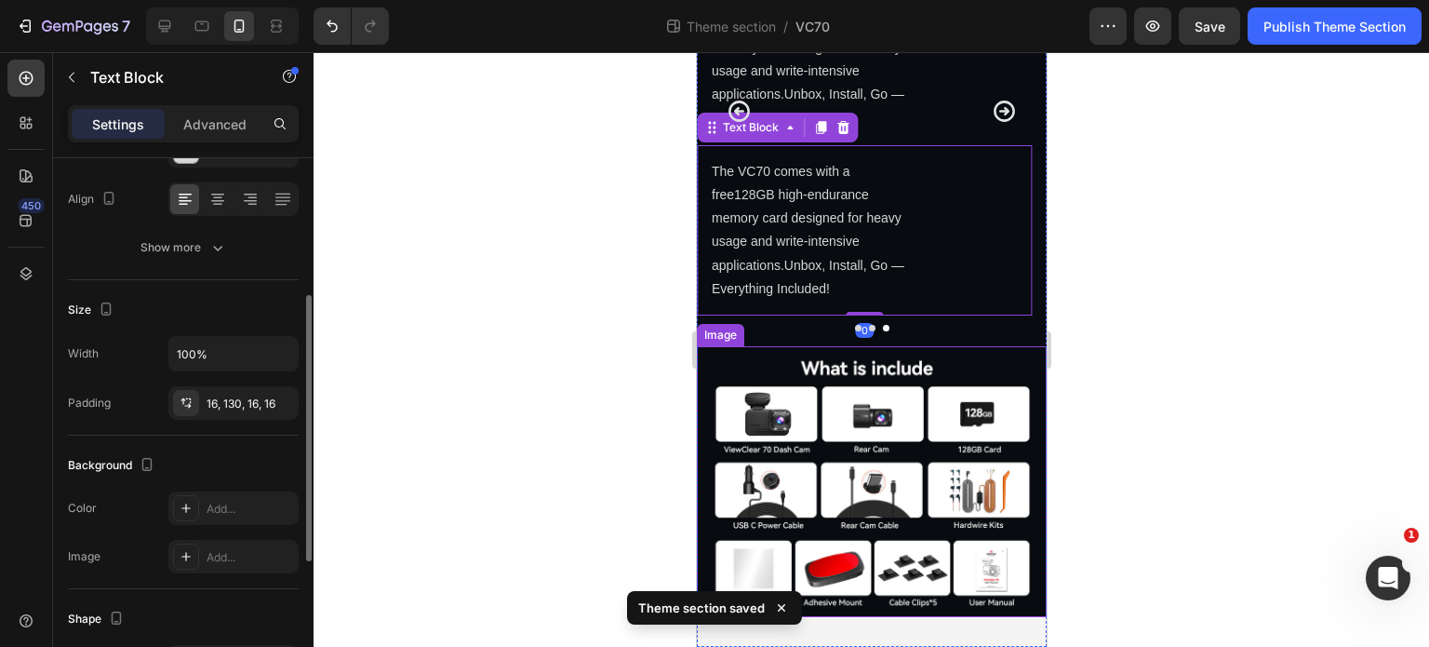
scroll to position [4565, 0]
click at [918, 145] on div "The VC70 comes with a free128GB high-endurance memory card designed for heavy u…" at bounding box center [864, 60] width 336 height 170
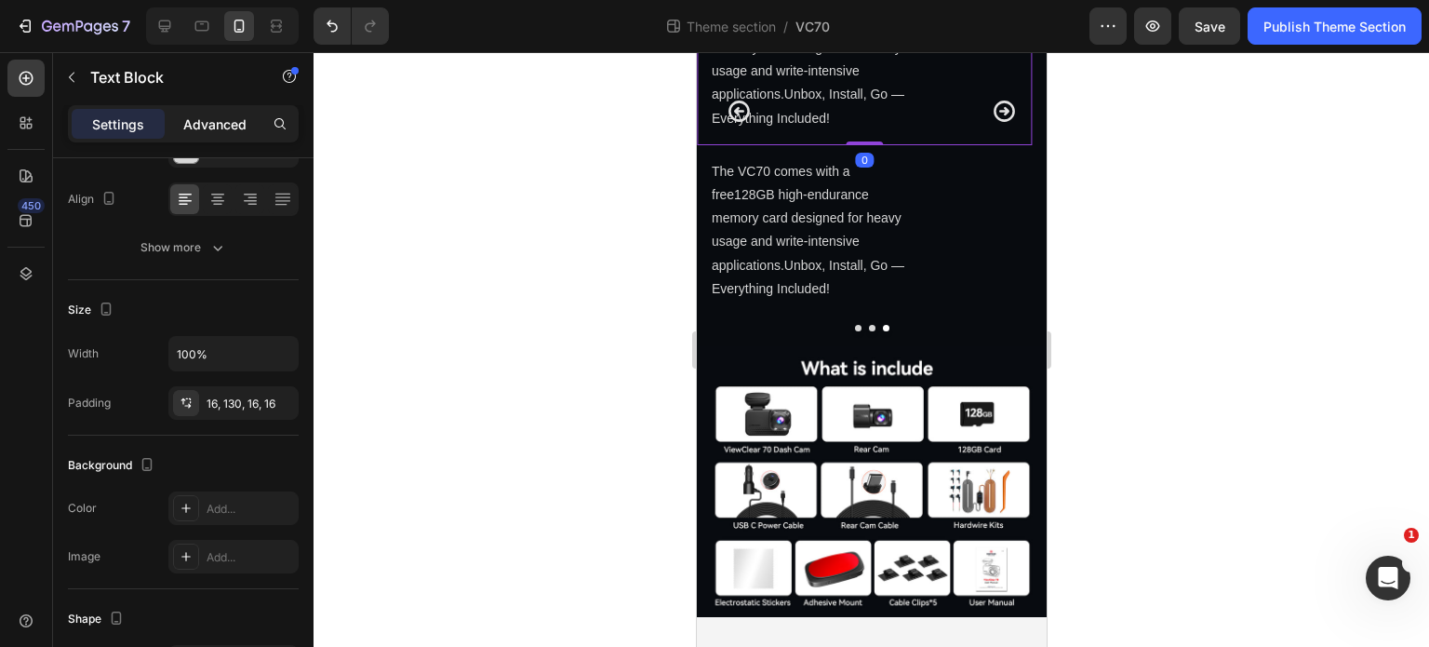
click at [238, 118] on p "Advanced" at bounding box center [214, 124] width 63 height 20
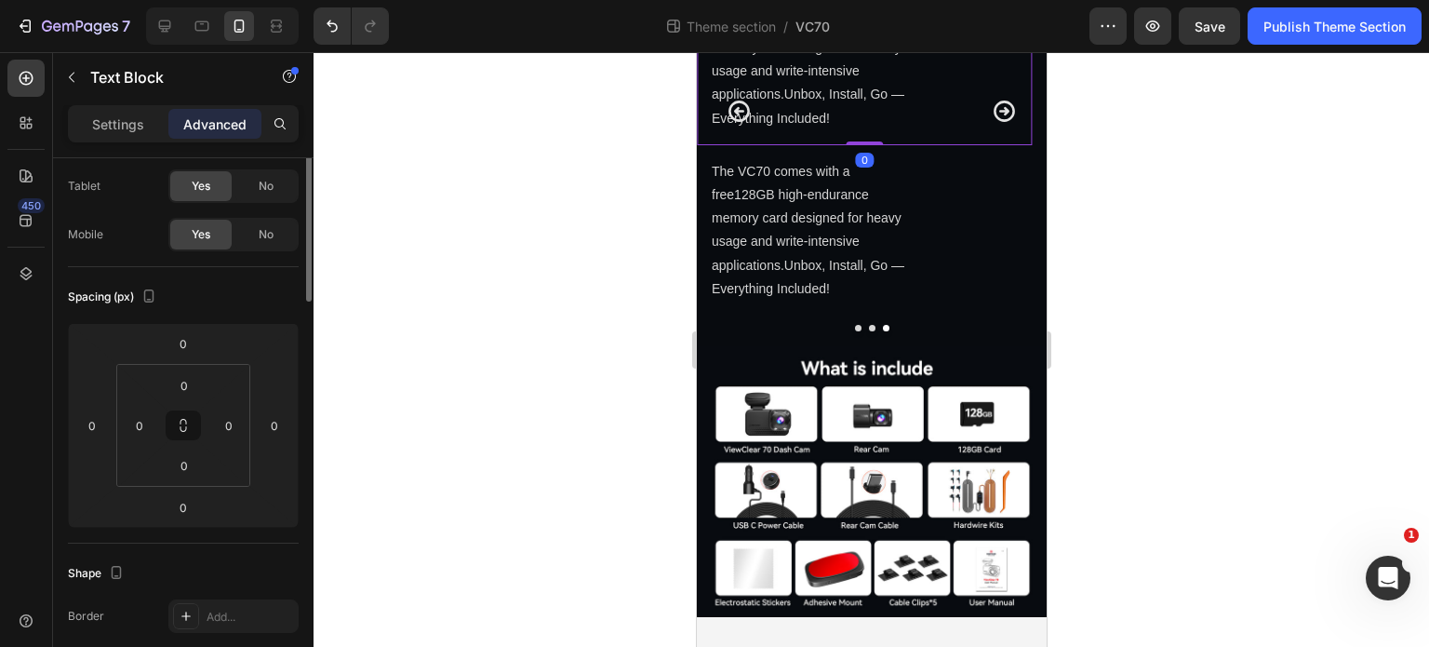
scroll to position [0, 0]
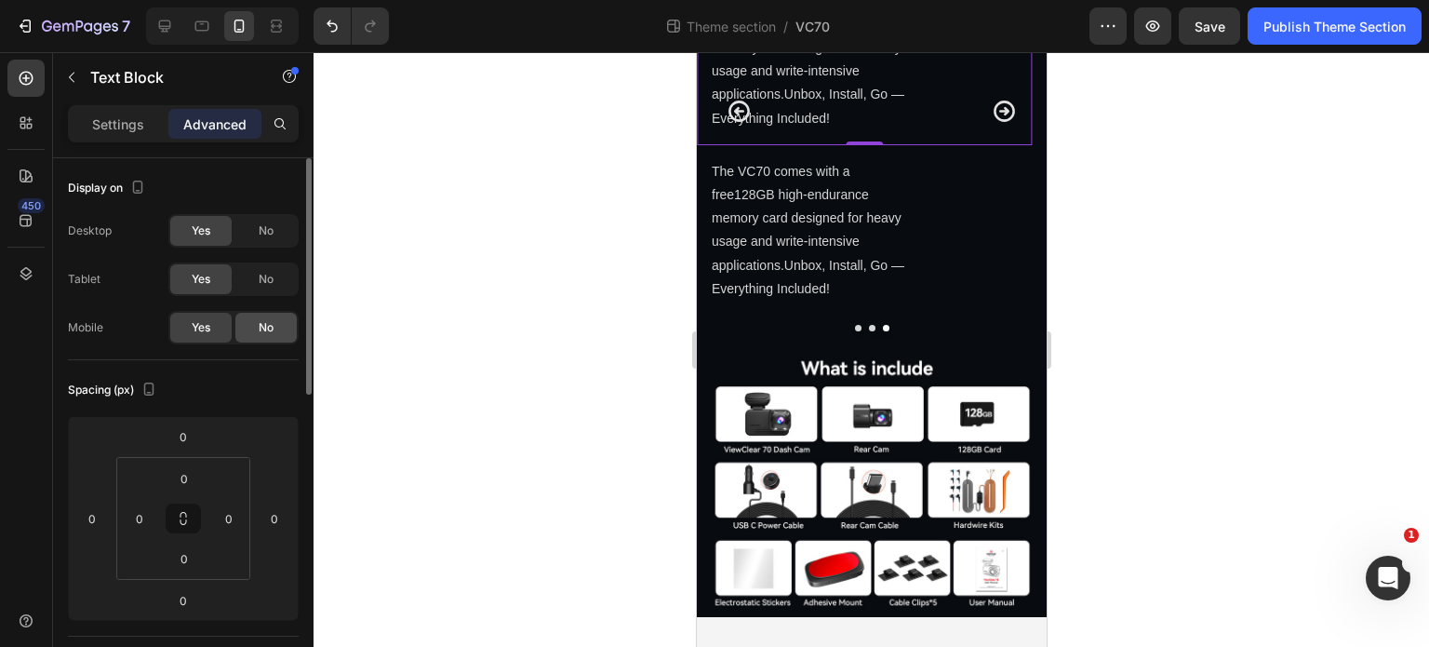
click at [279, 328] on div "No" at bounding box center [265, 328] width 61 height 30
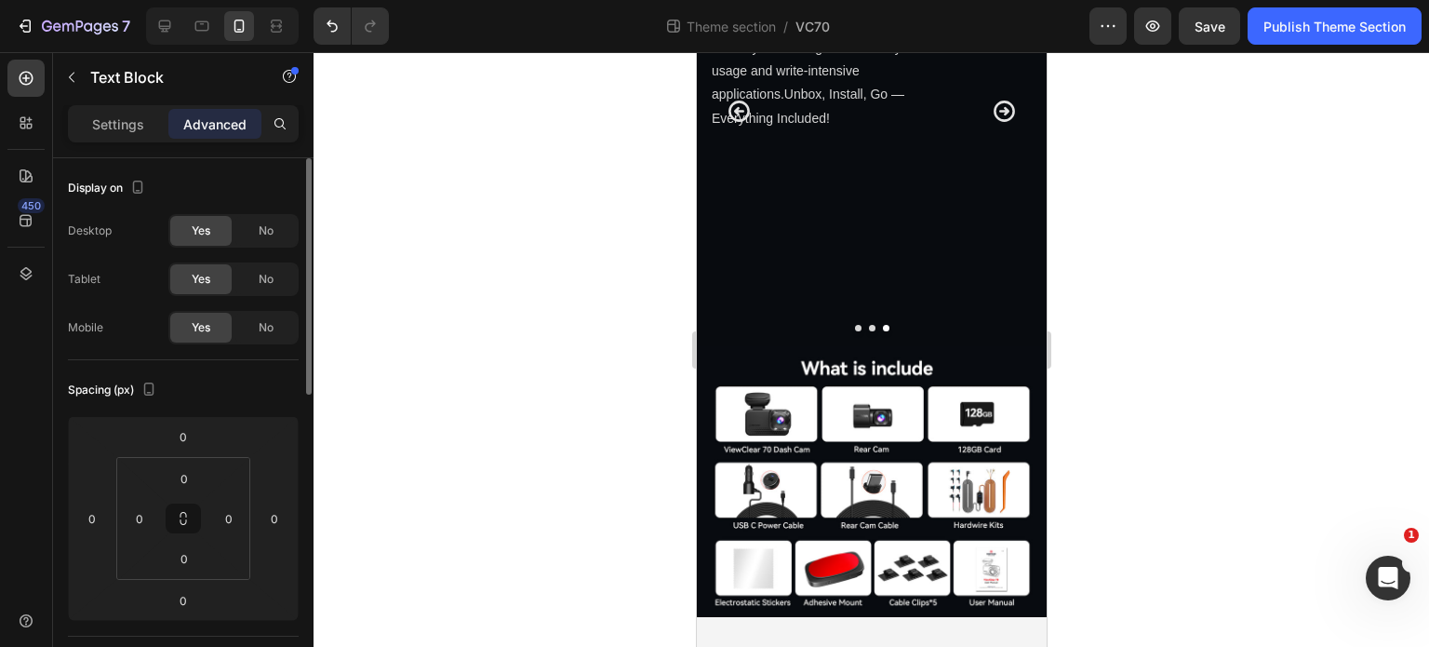
scroll to position [4480, 0]
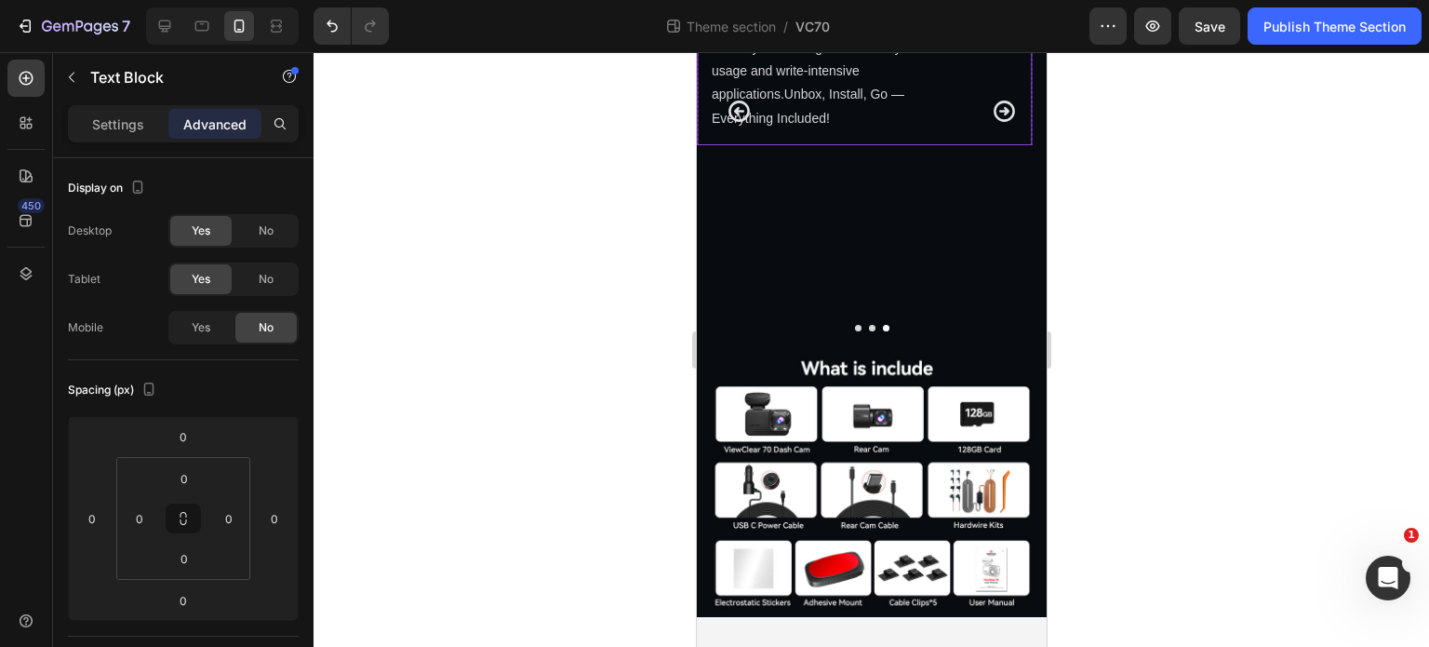
click at [905, 130] on p "The VC70 comes with a free128GB high-endurance memory card designed for heavy u…" at bounding box center [811, 60] width 200 height 141
click at [274, 231] on div "No" at bounding box center [265, 231] width 61 height 30
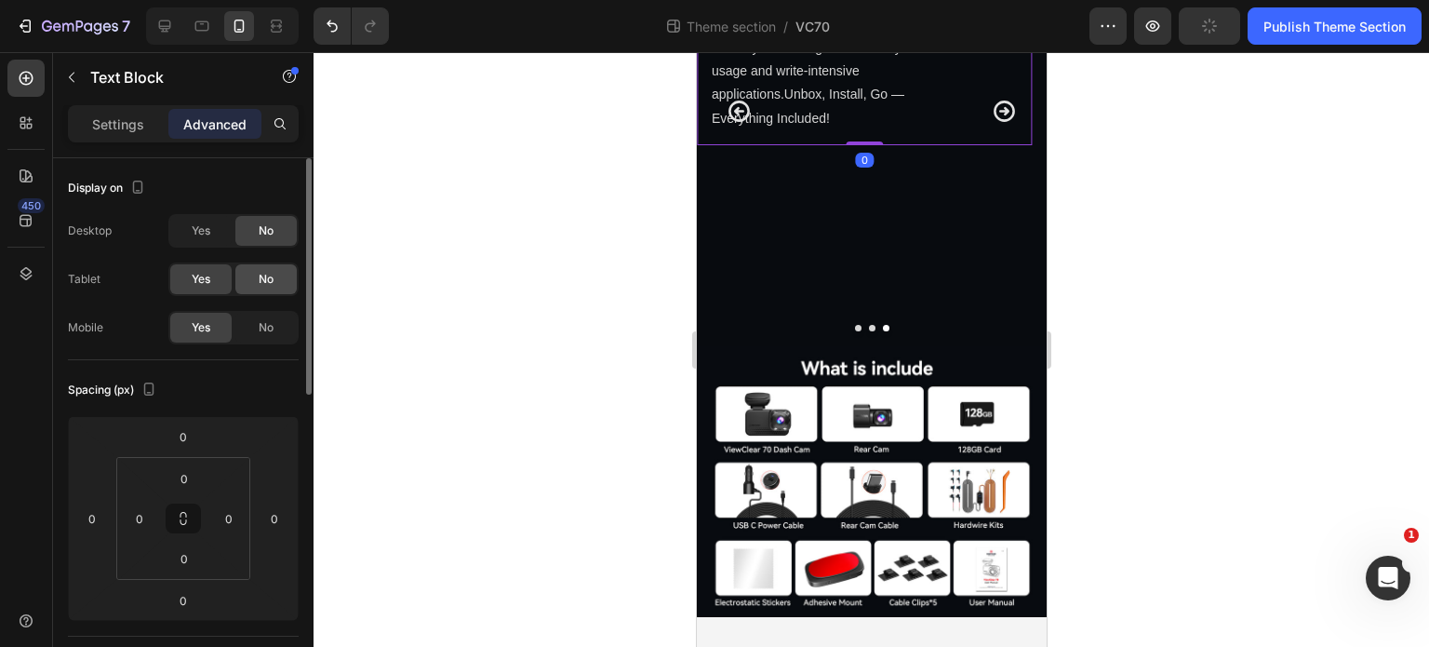
click at [279, 274] on div "No" at bounding box center [265, 279] width 61 height 30
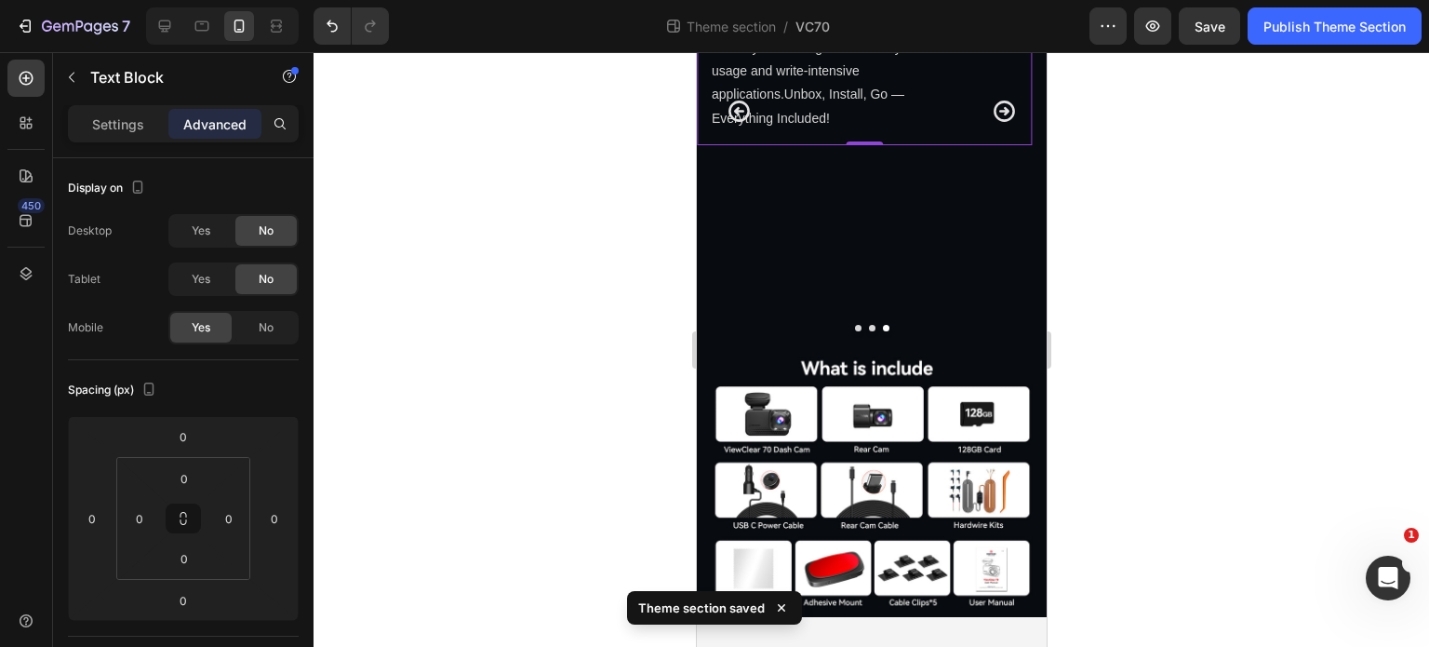
click at [854, 130] on p "The VC70 comes with a free128GB high-endurance memory card designed for heavy u…" at bounding box center [811, 60] width 200 height 141
drag, startPoint x: 106, startPoint y: 100, endPoint x: 119, endPoint y: 111, distance: 16.6
click at [112, 105] on div "Sections(18) Elements(81) Section Element Hero Section Product Detail Brands Tr…" at bounding box center [183, 349] width 261 height 595
click at [130, 129] on p "Settings" at bounding box center [118, 124] width 52 height 20
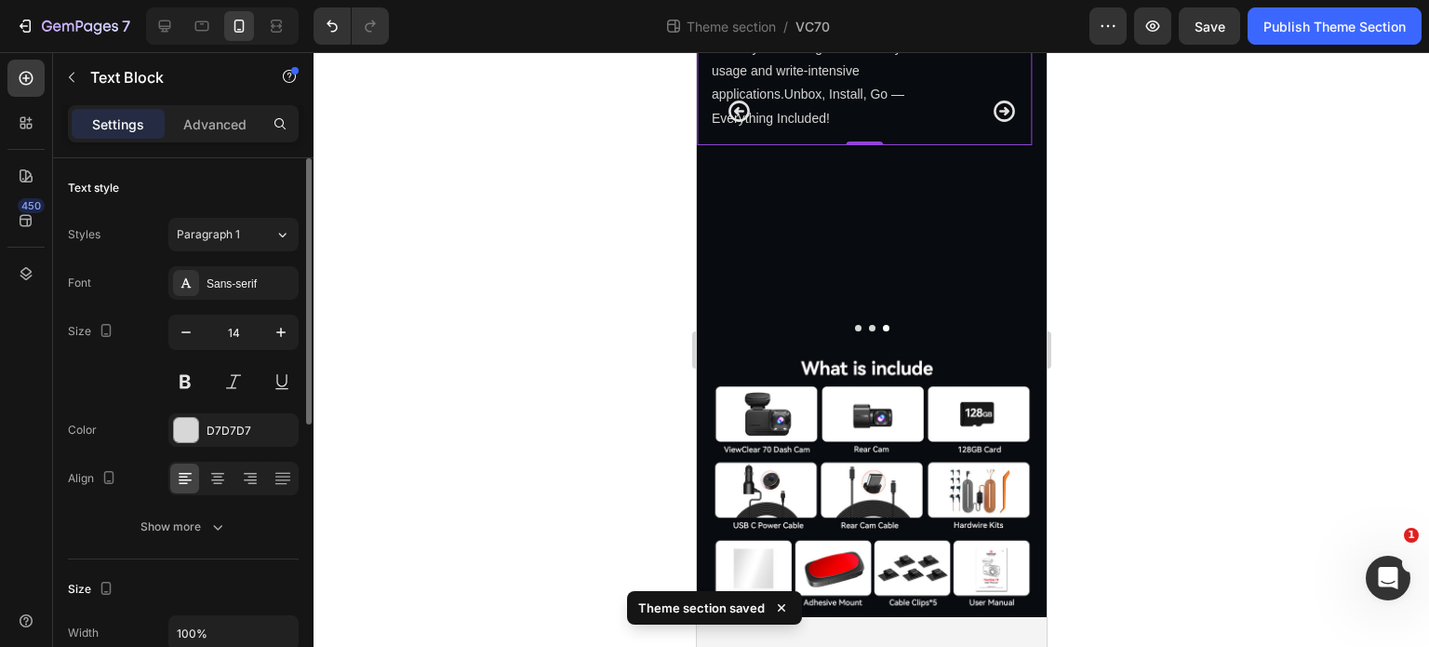
scroll to position [279, 0]
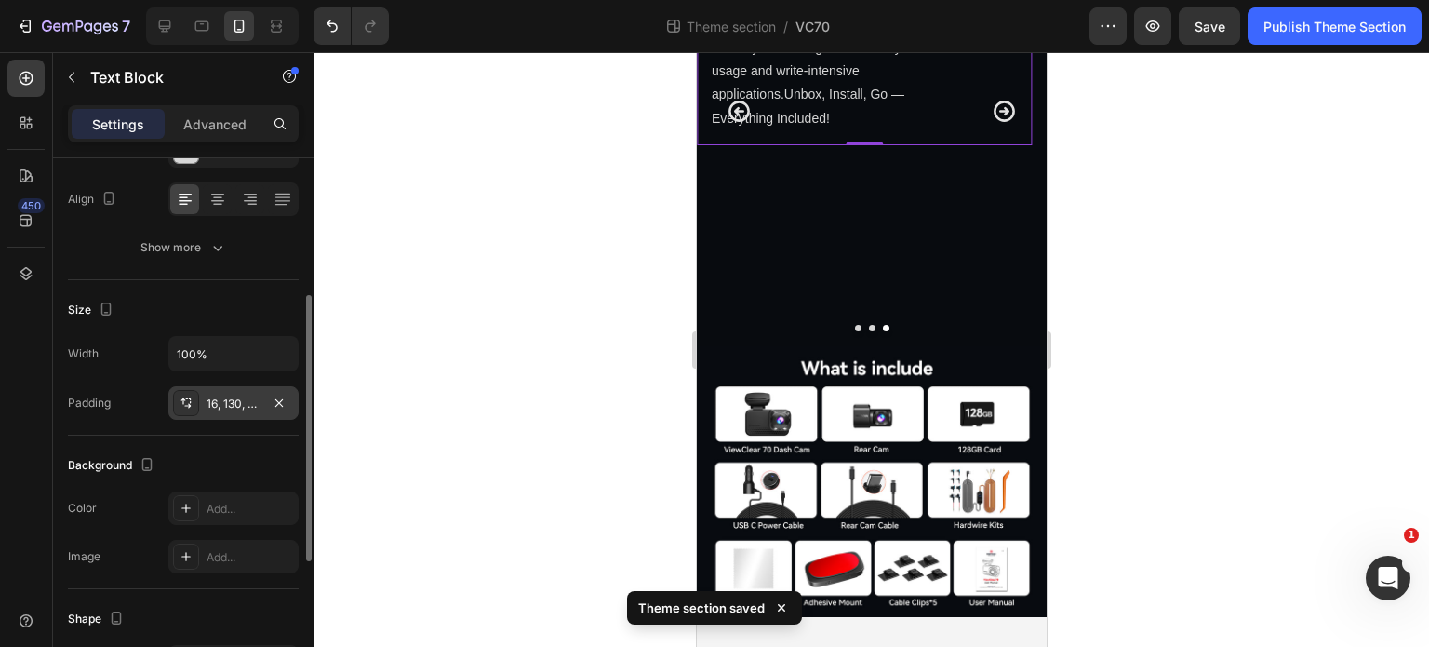
click at [216, 397] on div "16, 130, 16, 16" at bounding box center [234, 403] width 54 height 17
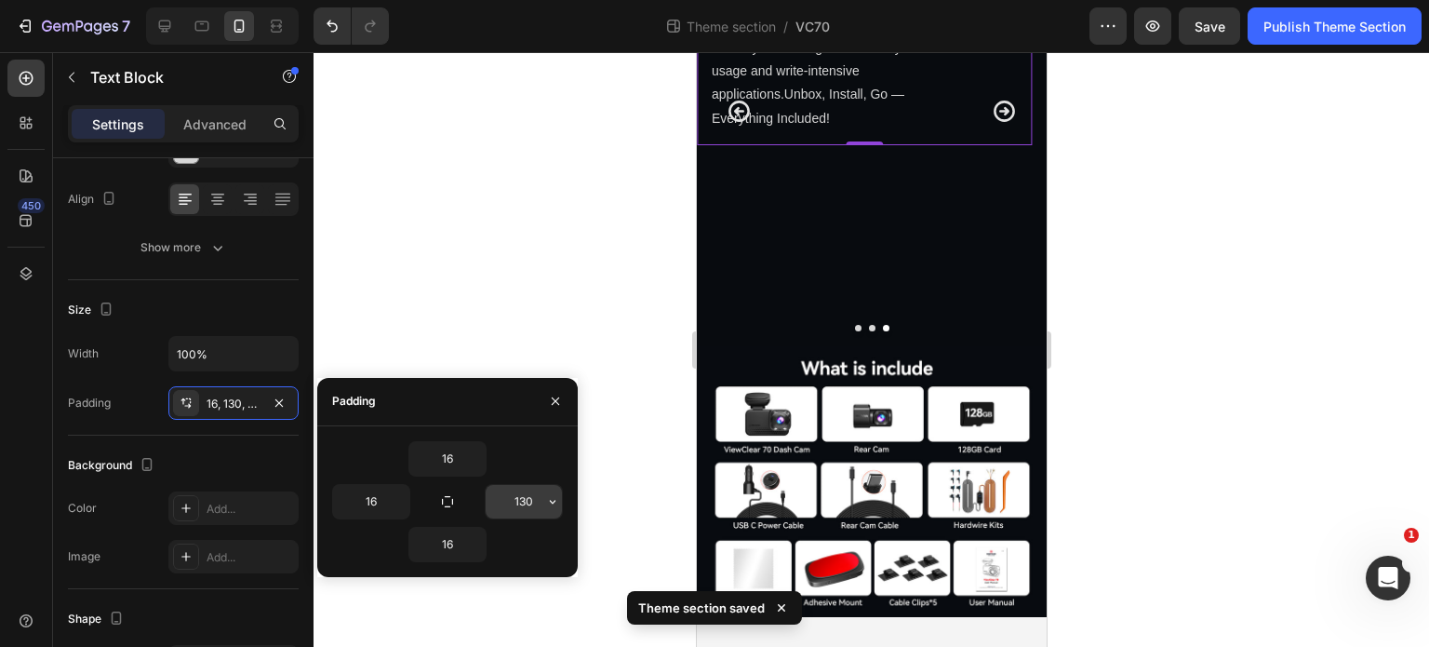
click at [502, 499] on input "130" at bounding box center [524, 501] width 76 height 33
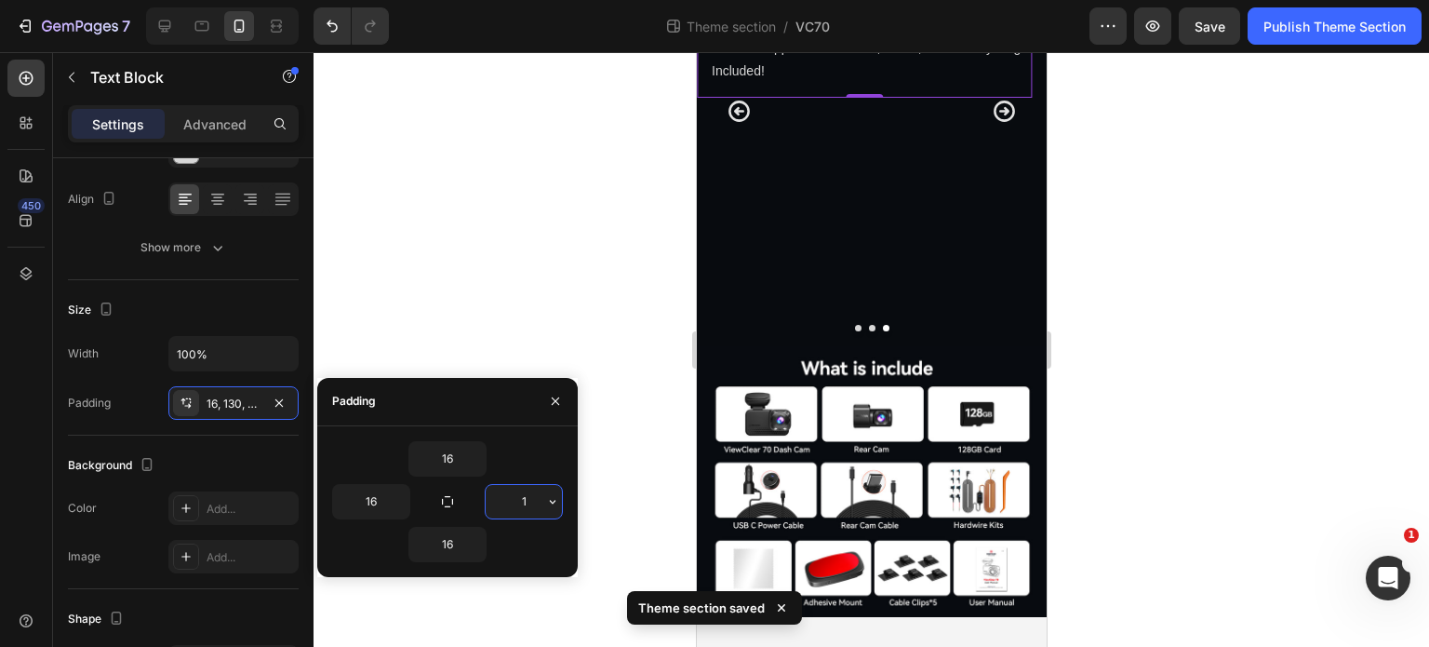
type input "16"
click at [1125, 504] on div at bounding box center [872, 349] width 1116 height 595
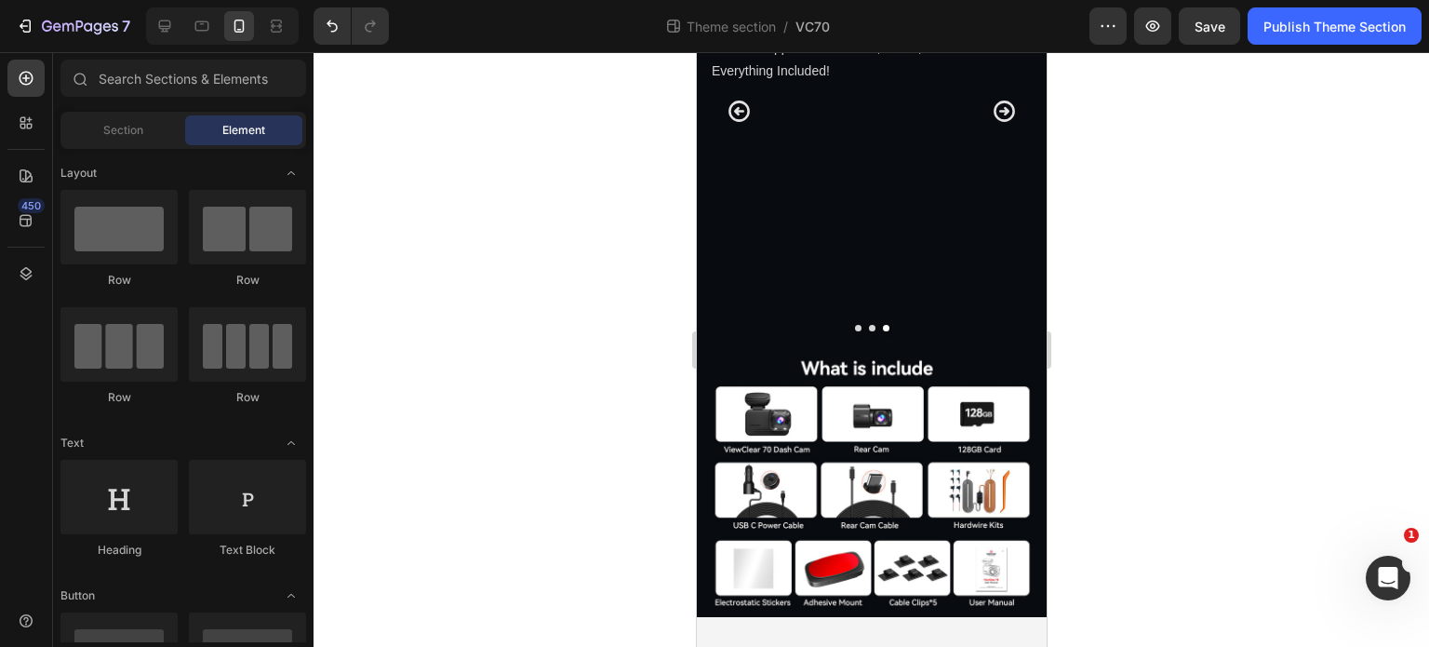
click at [956, 84] on p "The VC70 comes with a free128GB high-endurance memory card designed for heavy u…" at bounding box center [864, 37] width 306 height 94
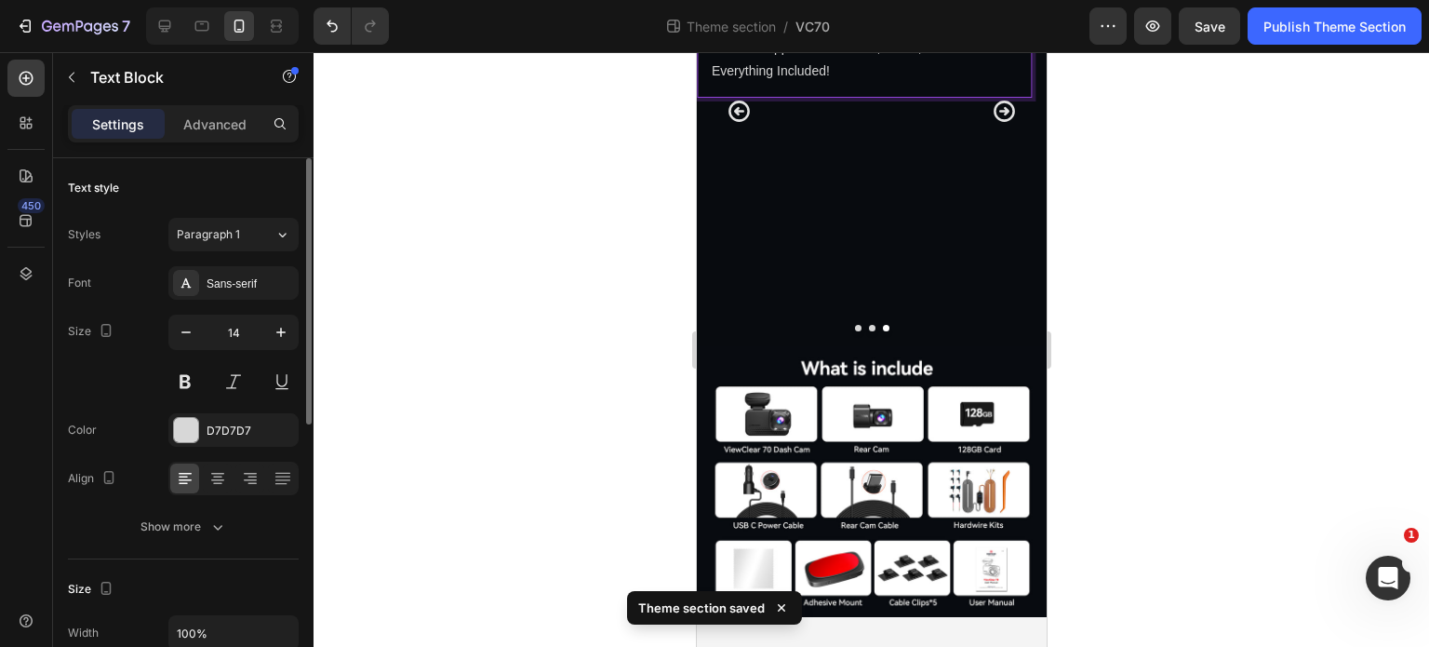
scroll to position [186, 0]
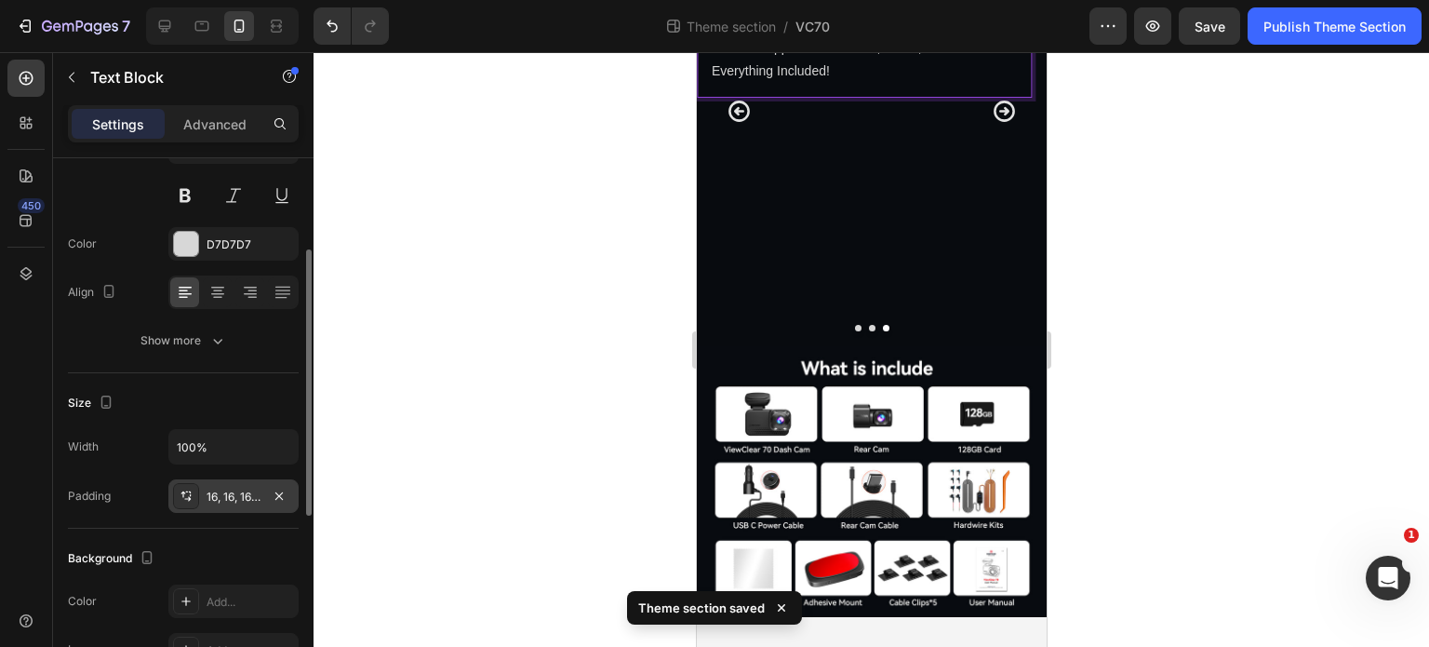
click at [254, 491] on div "16, 16, 16, 16" at bounding box center [234, 496] width 54 height 17
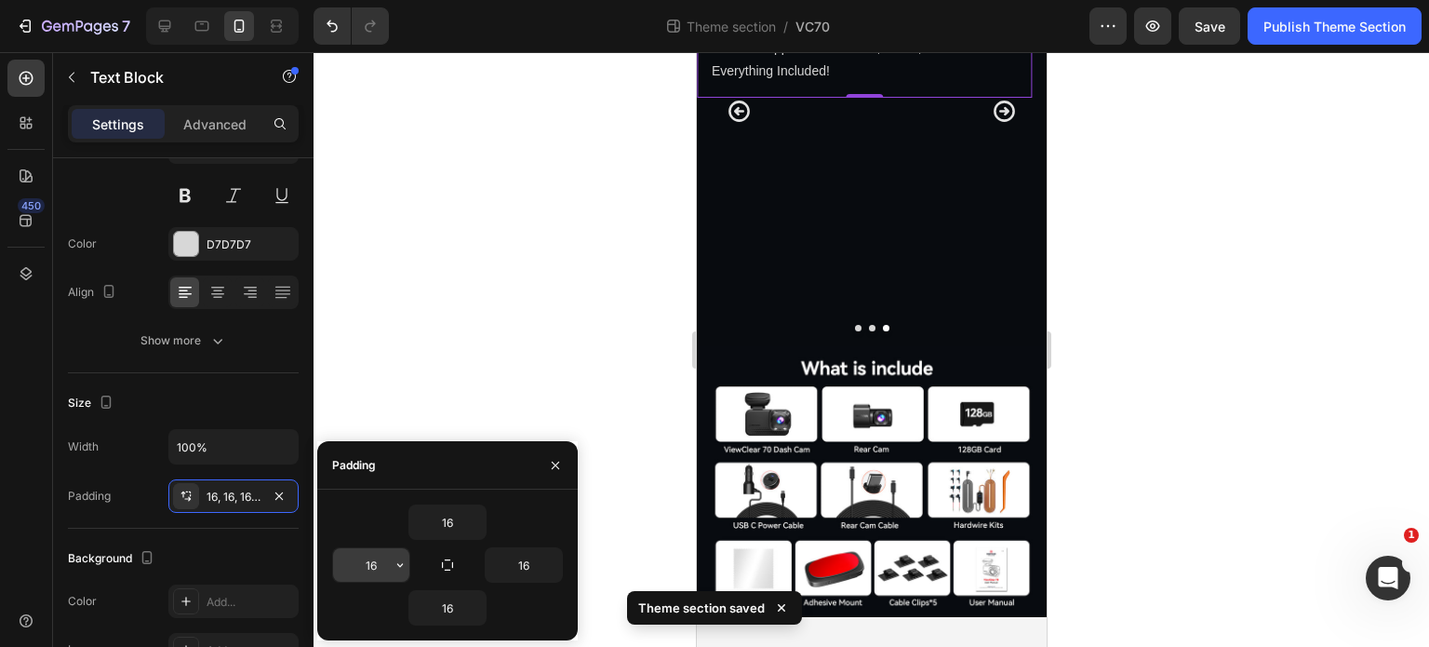
click at [383, 561] on input "16" at bounding box center [371, 564] width 76 height 33
type input "24"
click at [529, 564] on input "16" at bounding box center [524, 564] width 76 height 33
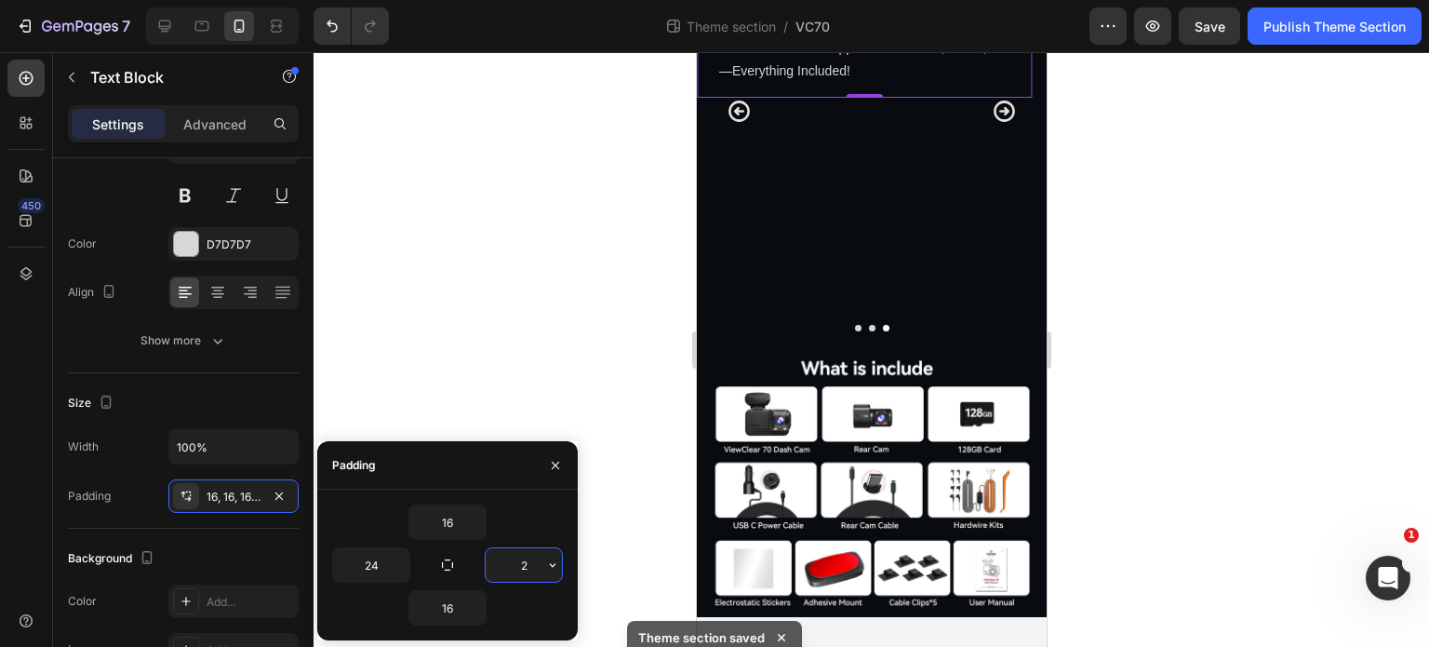
type input "24"
click at [1100, 520] on div at bounding box center [872, 349] width 1116 height 595
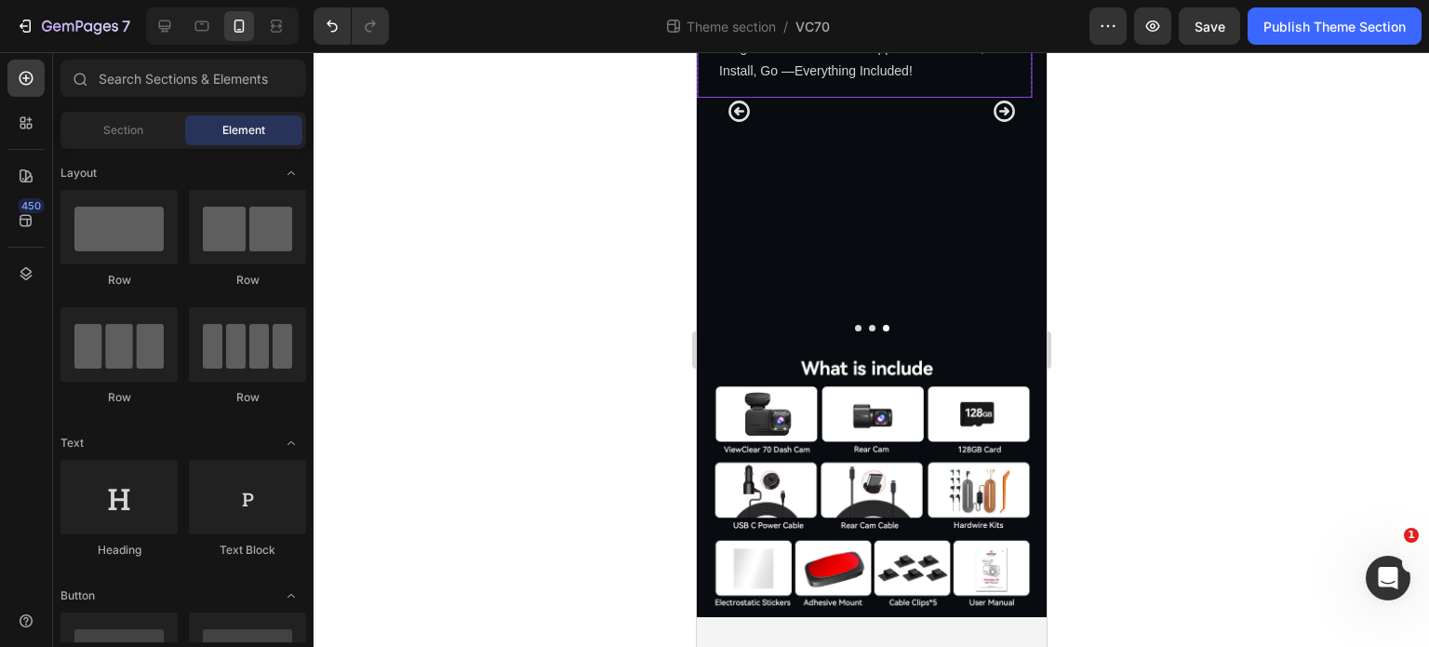
scroll to position [4573, 0]
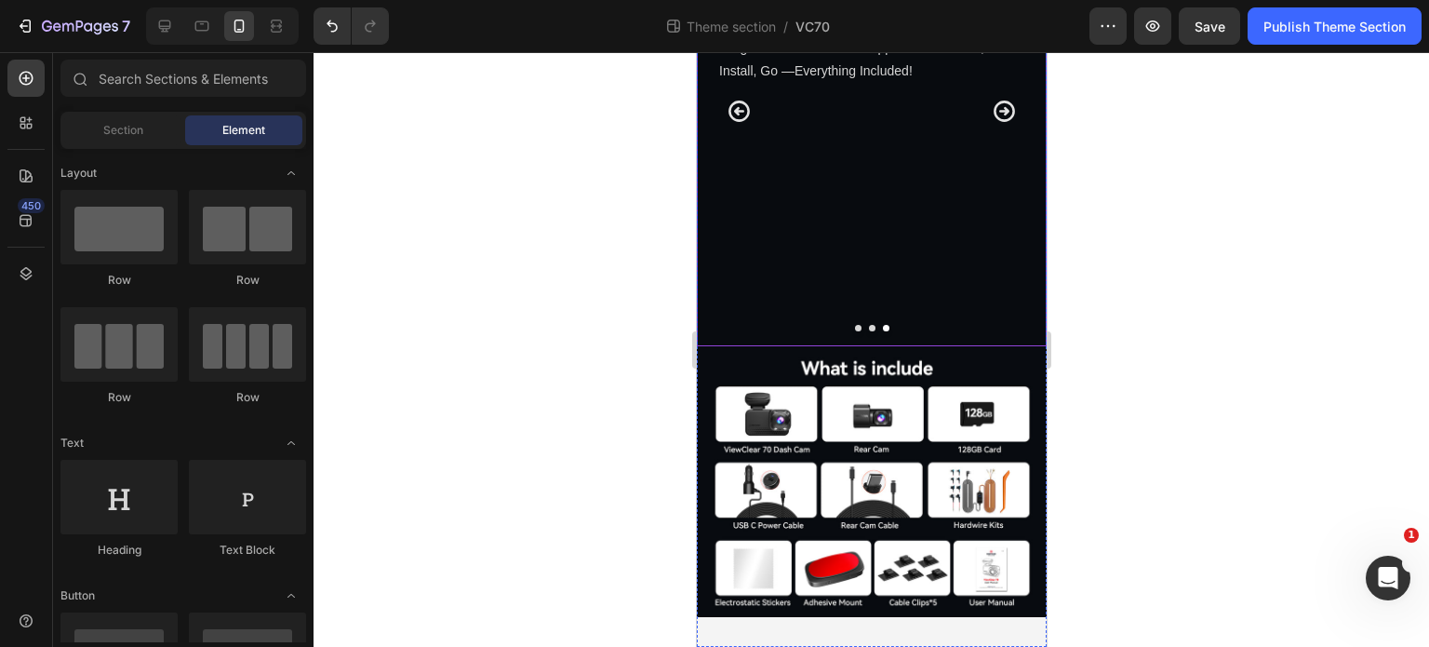
click at [738, 124] on icon "Carousel Back Arrow" at bounding box center [738, 111] width 25 height 25
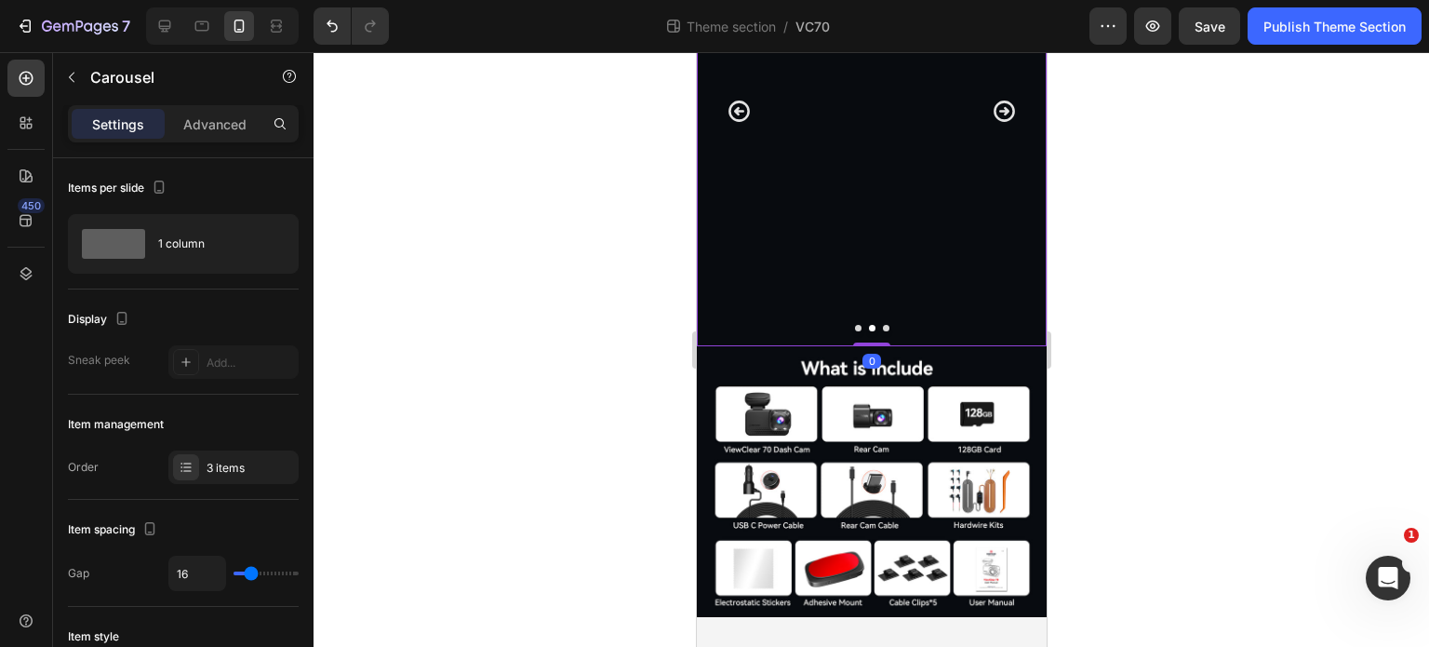
click at [738, 124] on icon "Carousel Back Arrow" at bounding box center [738, 111] width 25 height 25
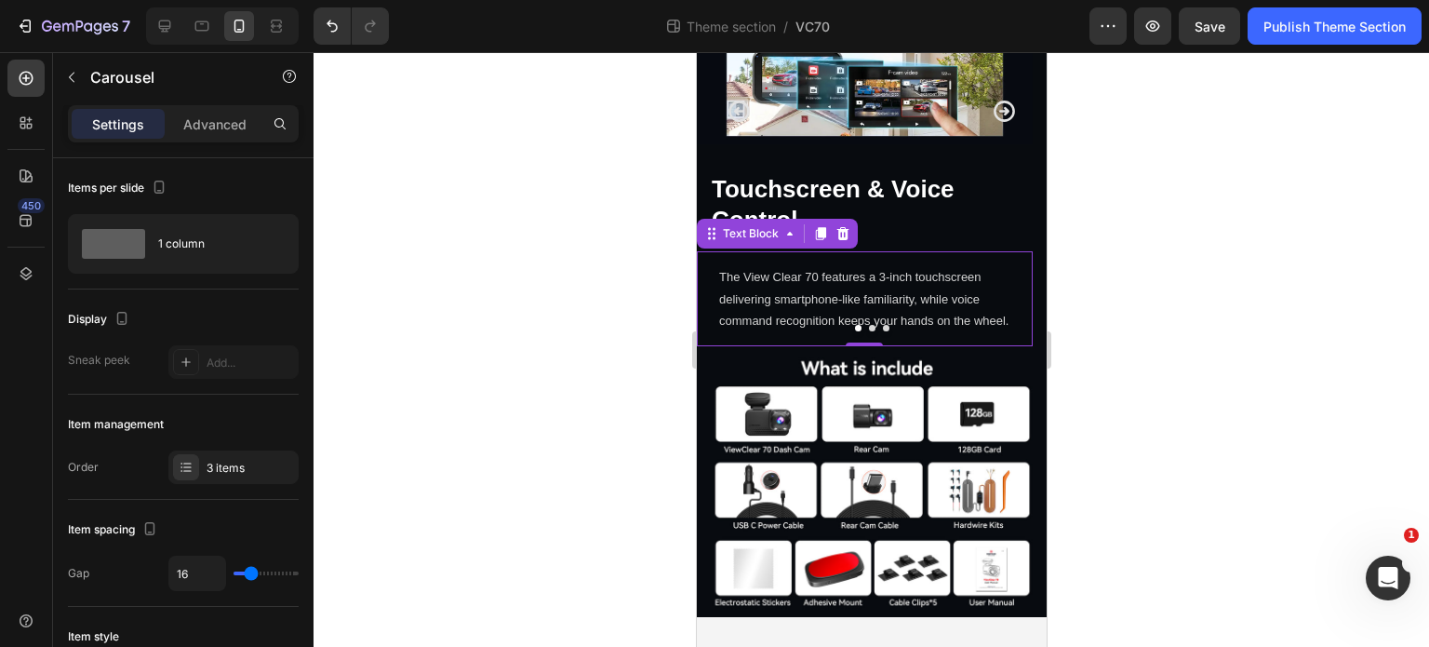
click at [927, 331] on p "The View Clear 70 features a 3-inch touchscreen delivering smartphone-like fami…" at bounding box center [863, 298] width 291 height 65
click at [994, 124] on icon "Carousel Next Arrow" at bounding box center [1003, 111] width 25 height 25
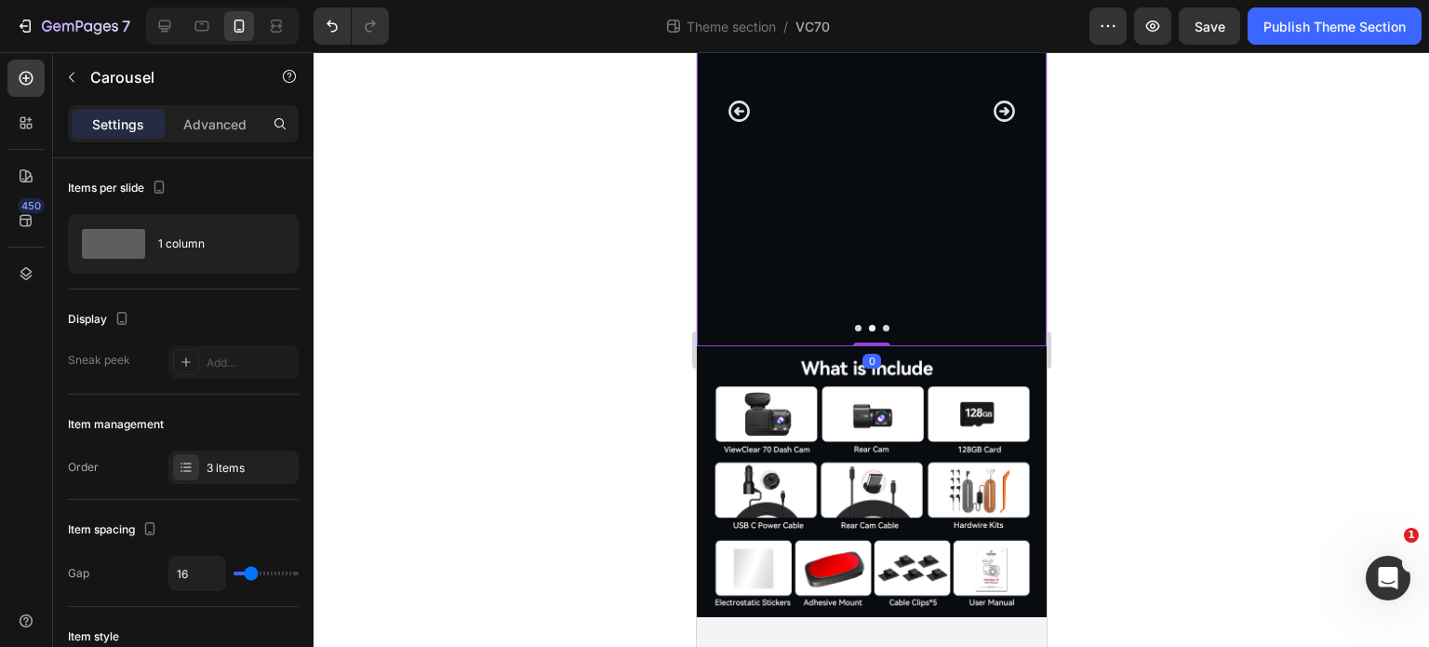
click at [946, 36] on p "Ready in Minutes: 4-Step Setup,Adjustable Cameras, Perfect Fit!" at bounding box center [864, 13] width 306 height 47
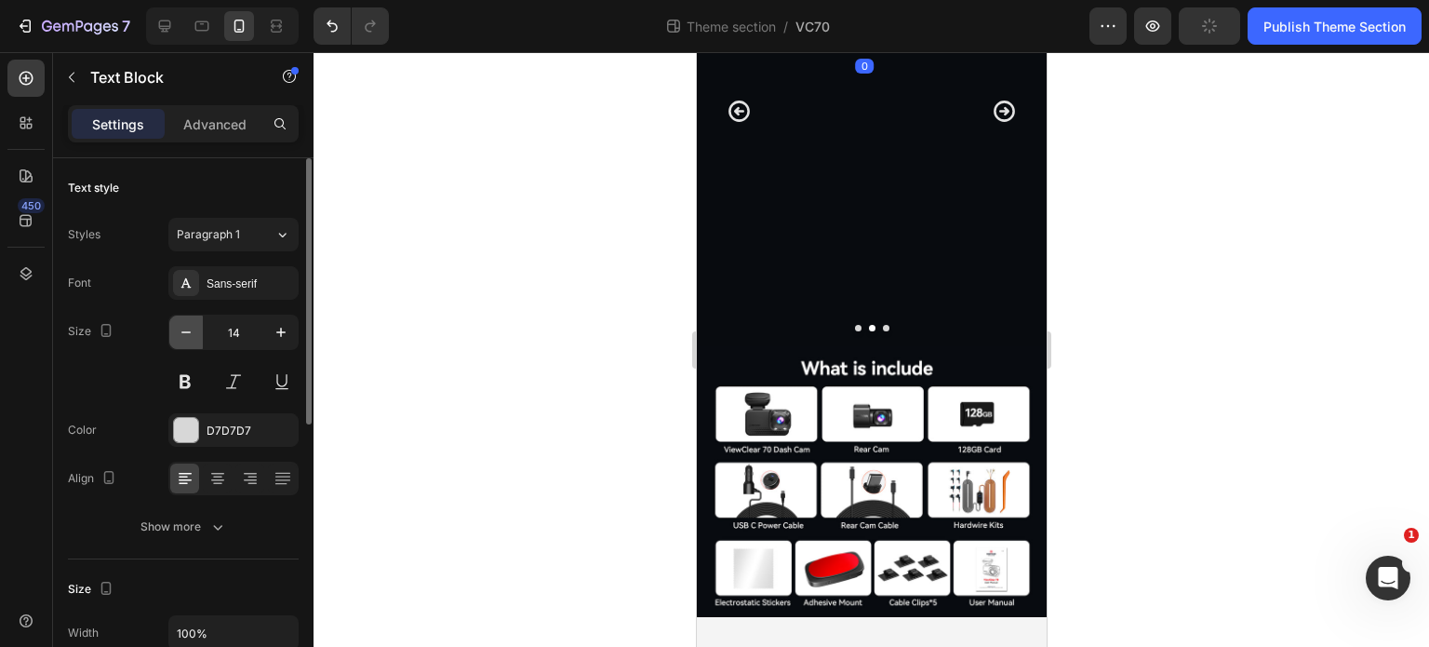
click at [191, 332] on icon "button" at bounding box center [186, 332] width 19 height 19
type input "13"
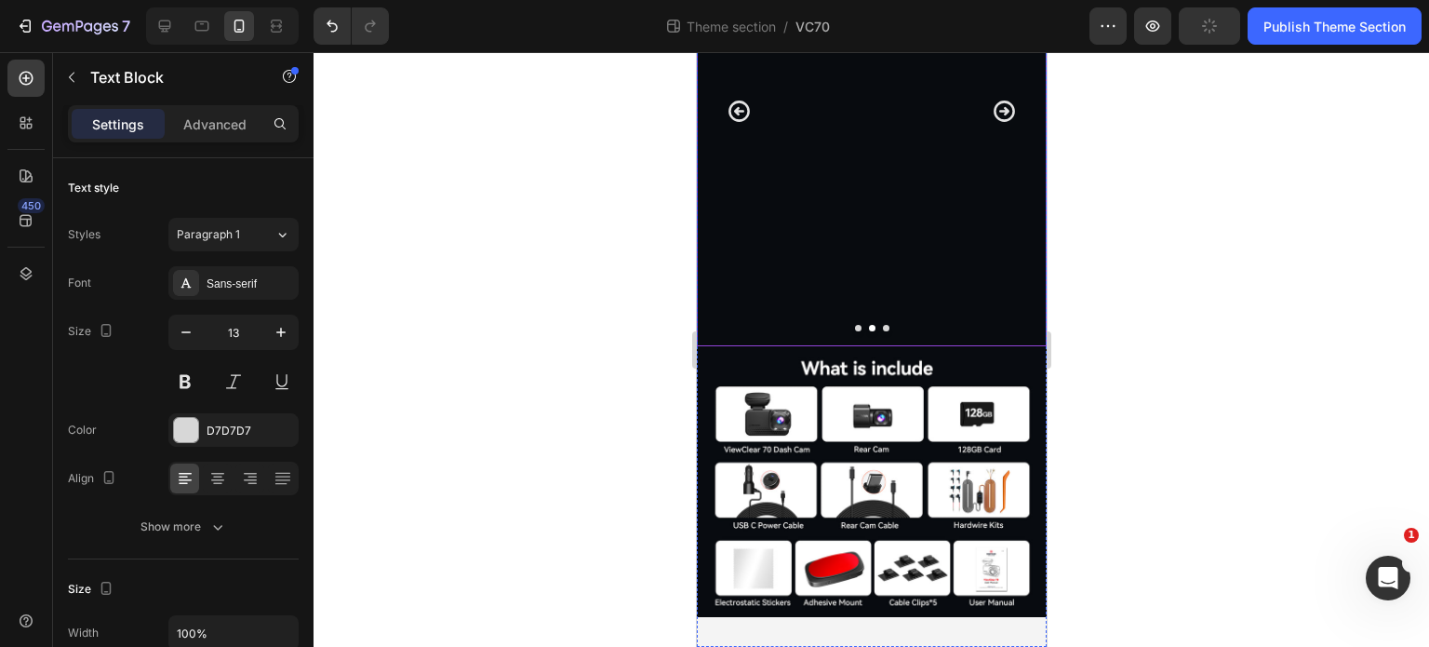
click at [991, 124] on icon "Carousel Next Arrow" at bounding box center [1003, 111] width 25 height 25
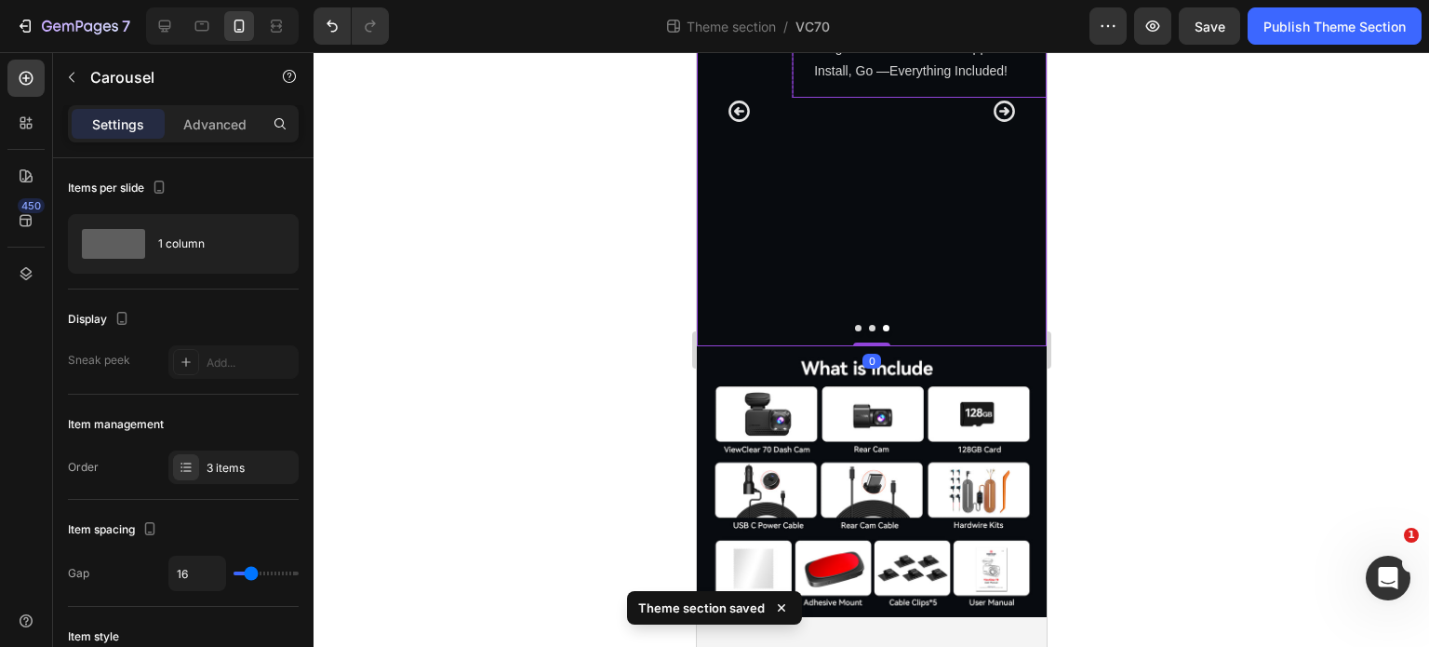
click at [909, 84] on p "The VC70 comes with a free128GB high-endurance memory card designed for heavy u…" at bounding box center [958, 37] width 291 height 94
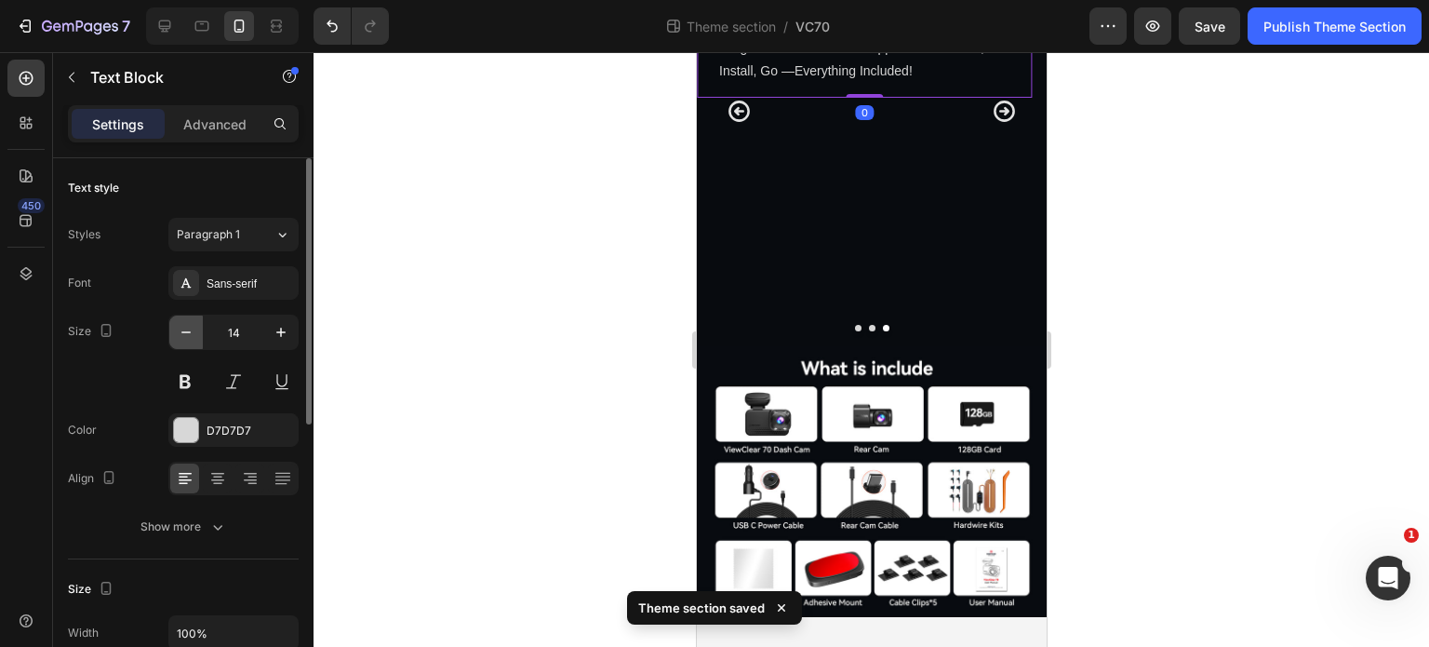
click at [185, 328] on icon "button" at bounding box center [186, 332] width 19 height 19
type input "13"
click at [1268, 432] on div at bounding box center [872, 349] width 1116 height 595
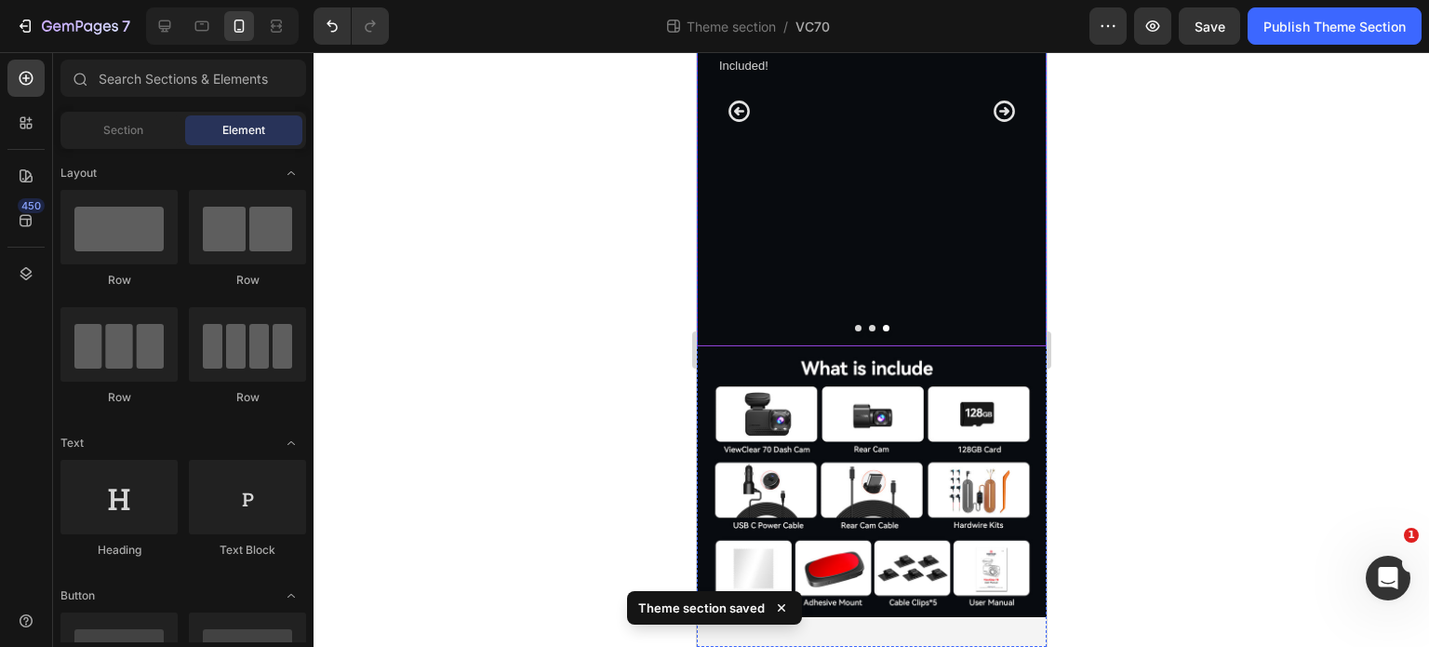
click at [738, 124] on icon "Carousel Back Arrow" at bounding box center [738, 111] width 25 height 25
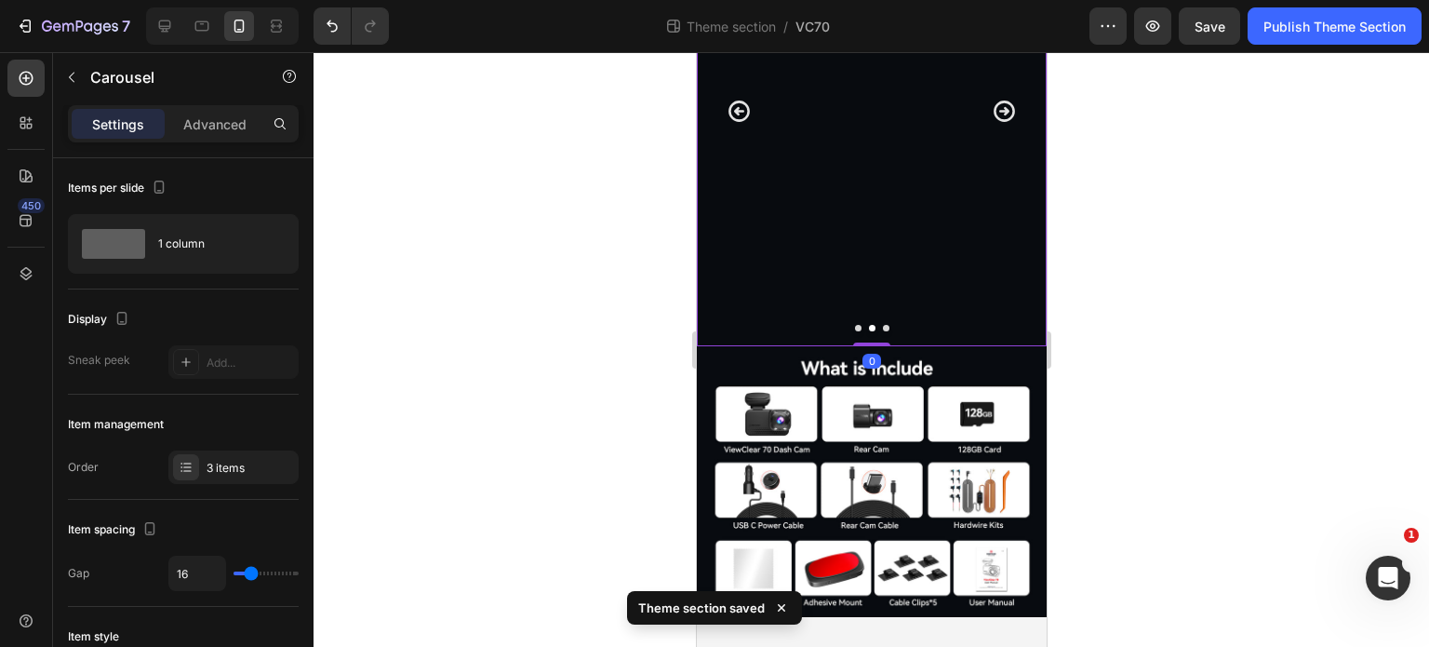
click at [737, 122] on icon "Carousel Back Arrow" at bounding box center [738, 110] width 21 height 21
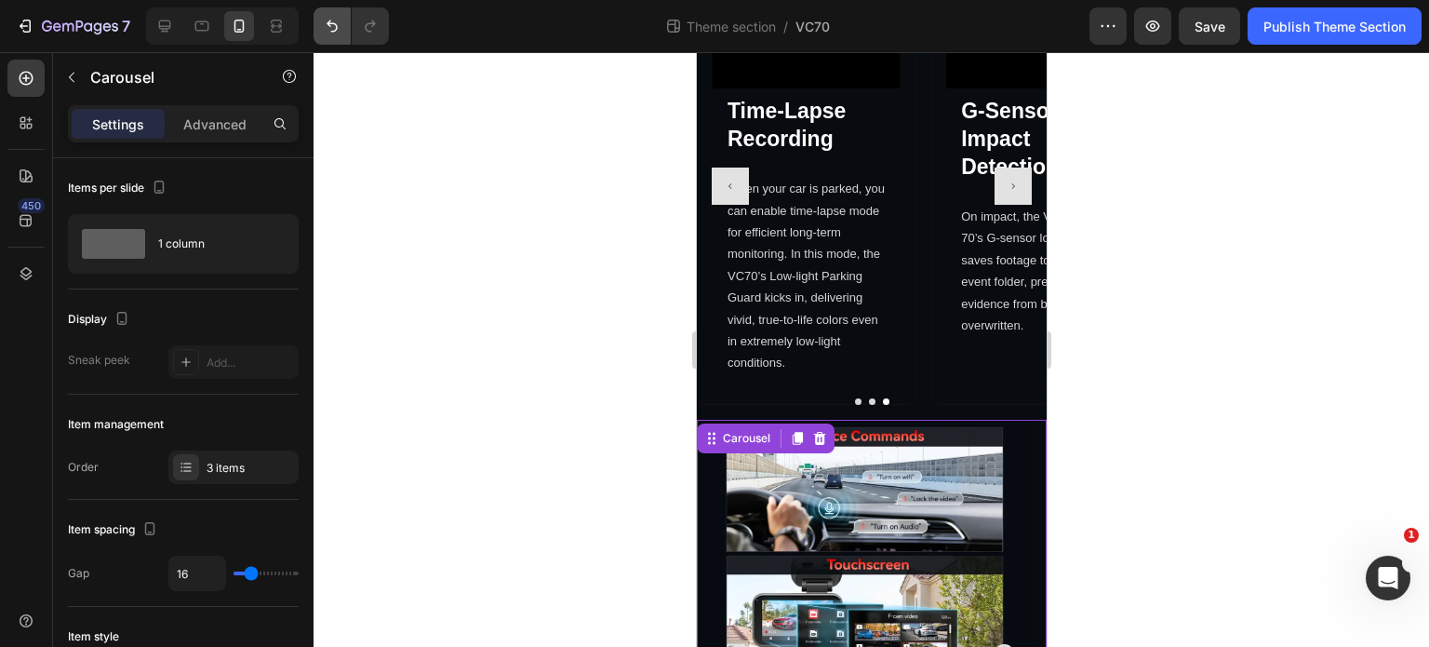
scroll to position [3352, 0]
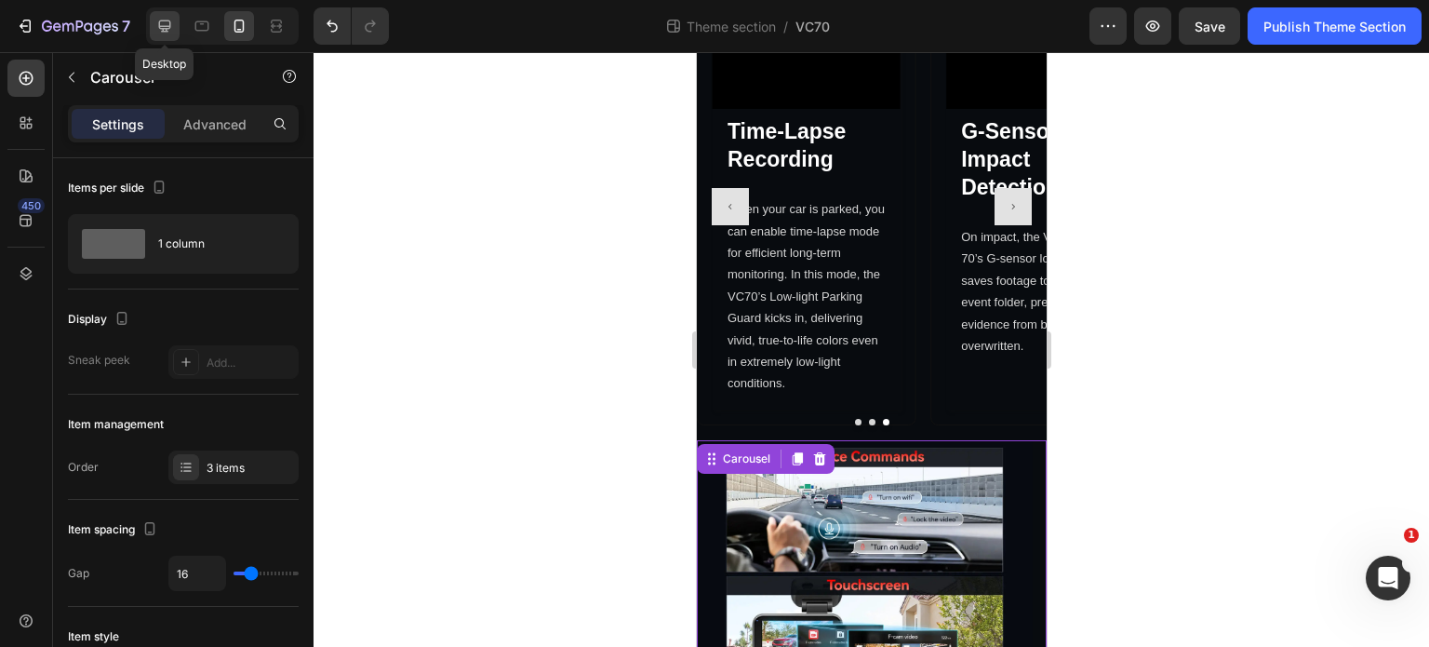
click at [157, 21] on icon at bounding box center [164, 26] width 19 height 19
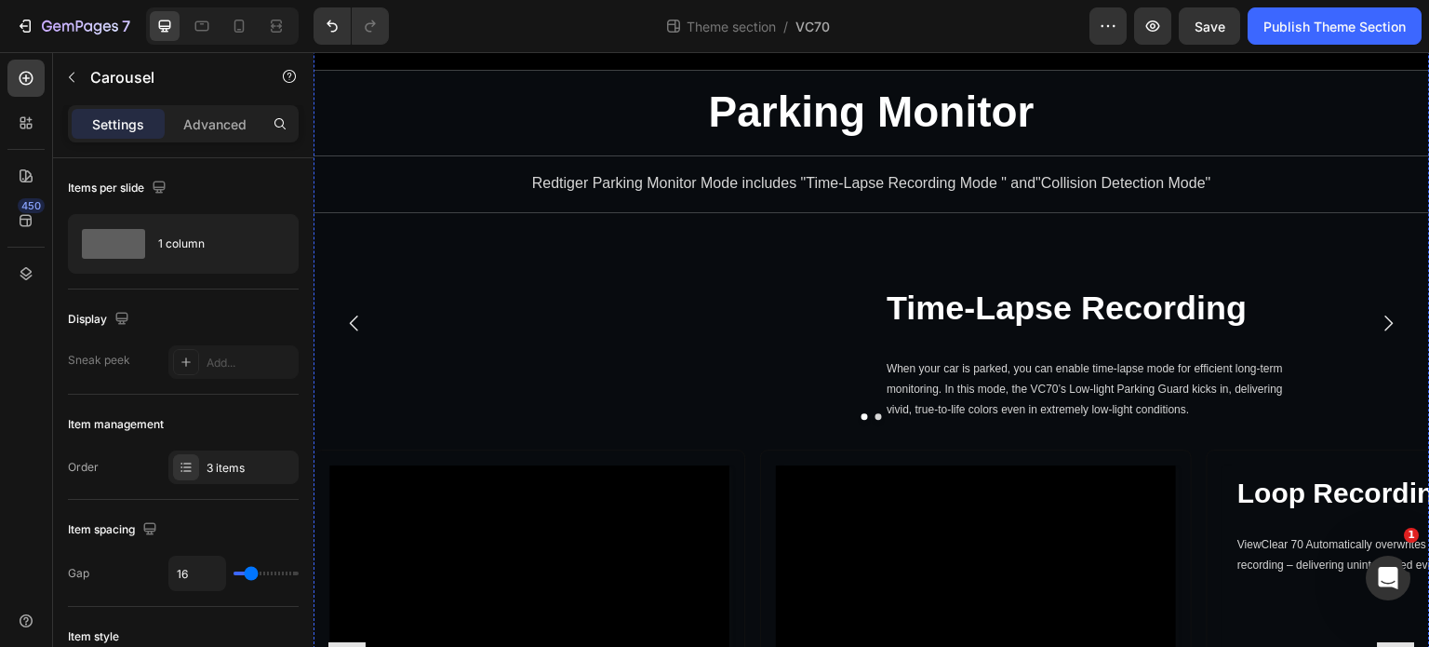
scroll to position [6265, 0]
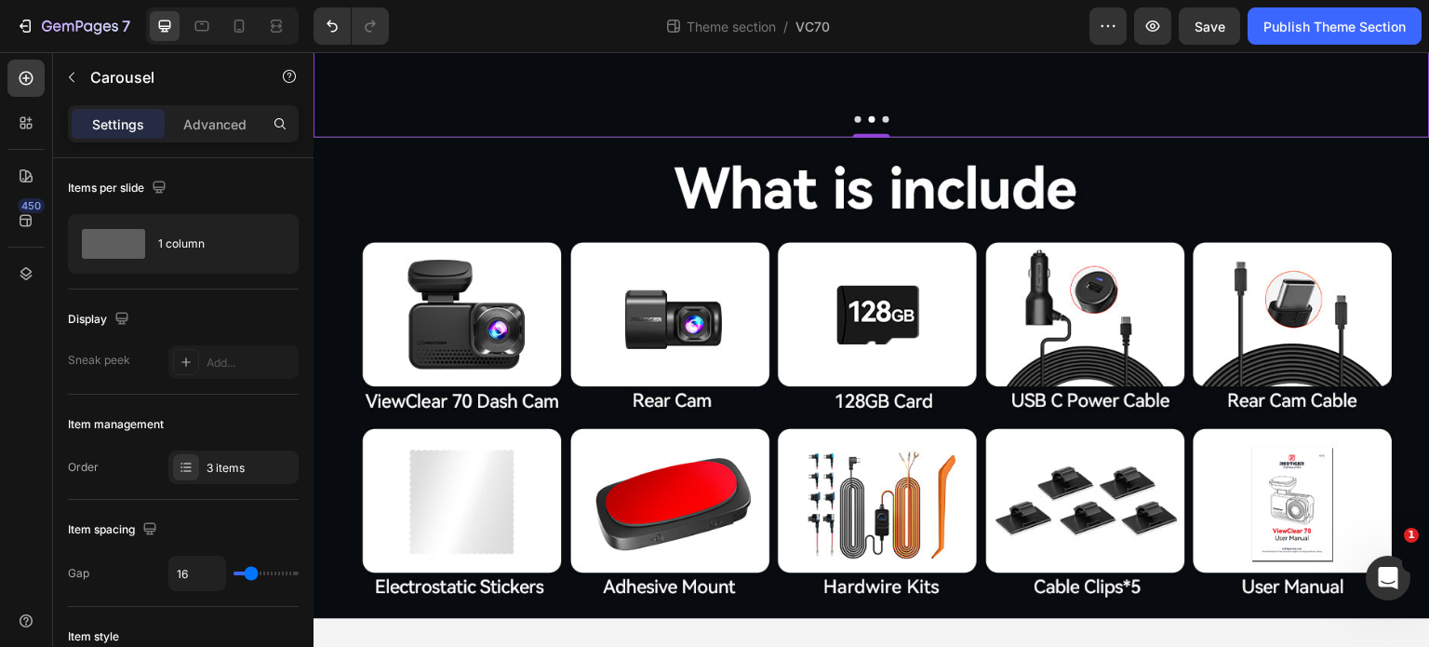
click at [1036, 45] on p "The VC70 comes with a free128GB high-endurance memory card designed for heavy u…" at bounding box center [1091, 14] width 408 height 60
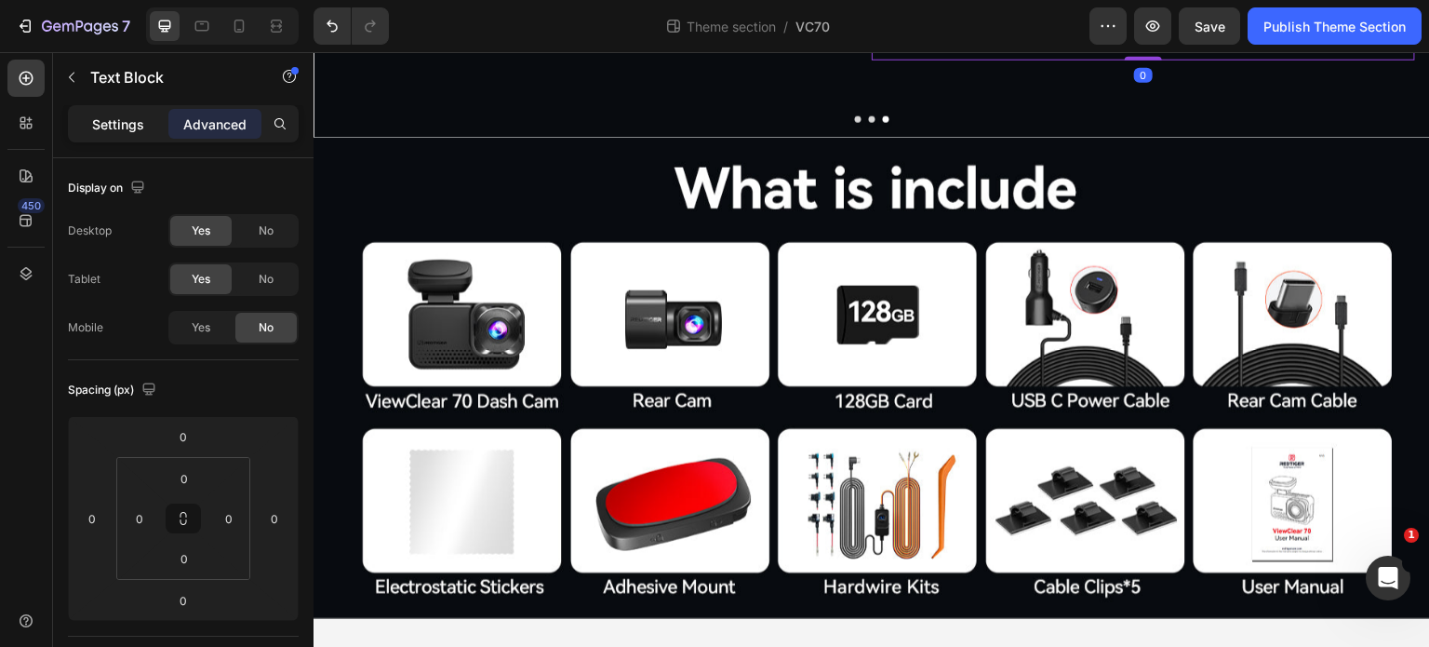
click at [97, 127] on p "Settings" at bounding box center [118, 124] width 52 height 20
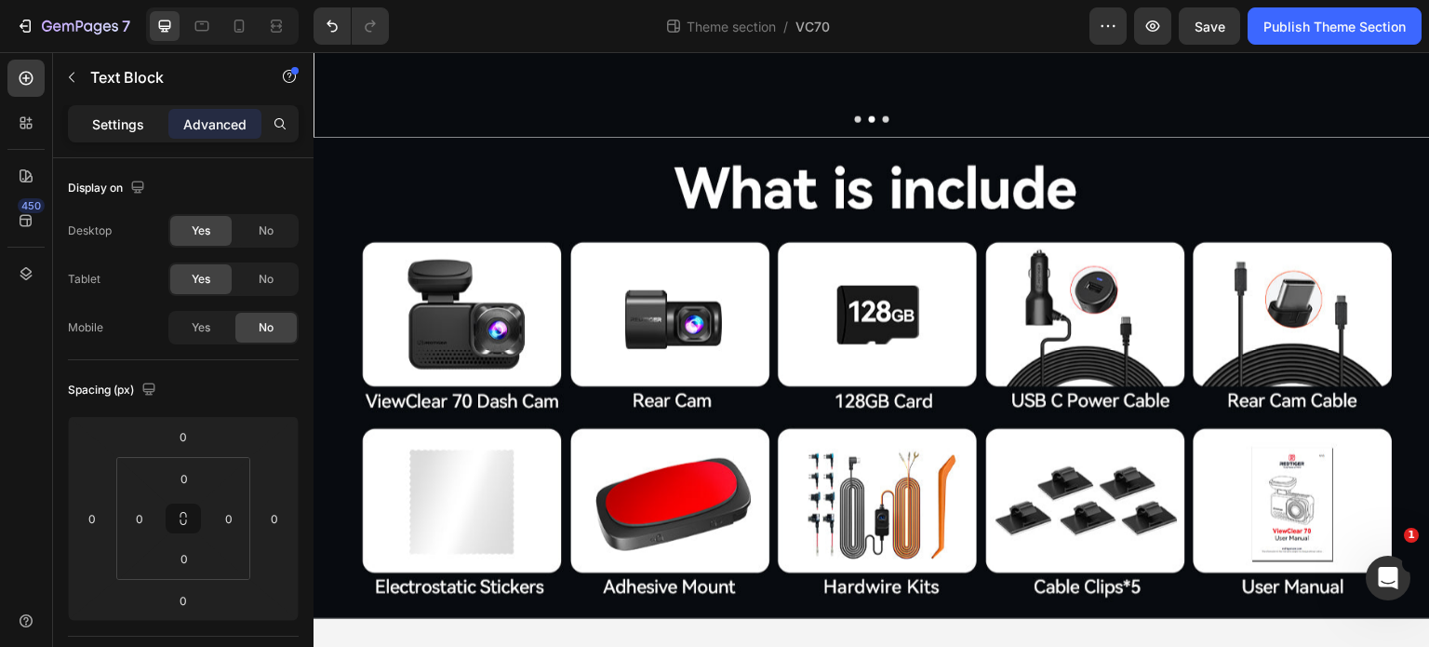
click at [127, 126] on p "Settings" at bounding box center [118, 124] width 52 height 20
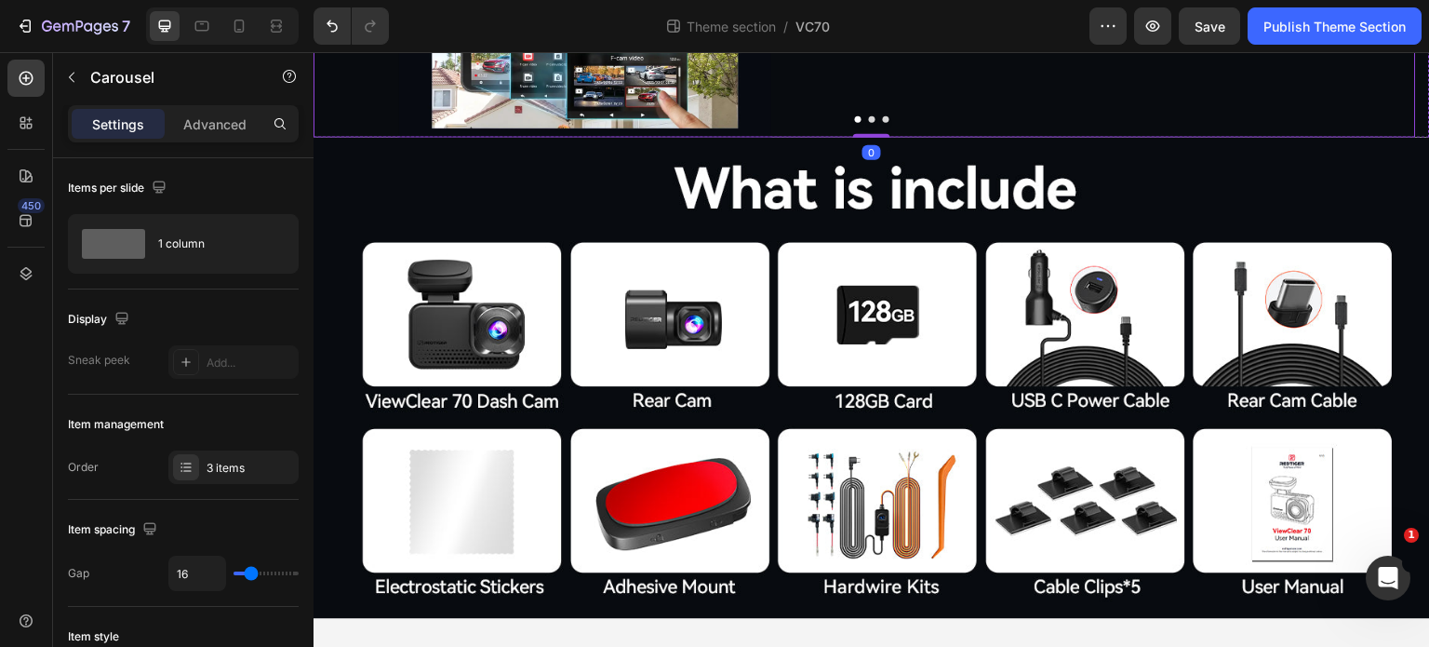
click at [973, 24] on p "The View Clear 70 features a 3-inch touchscreen delivering smartphone-like fami…" at bounding box center [1091, 4] width 408 height 40
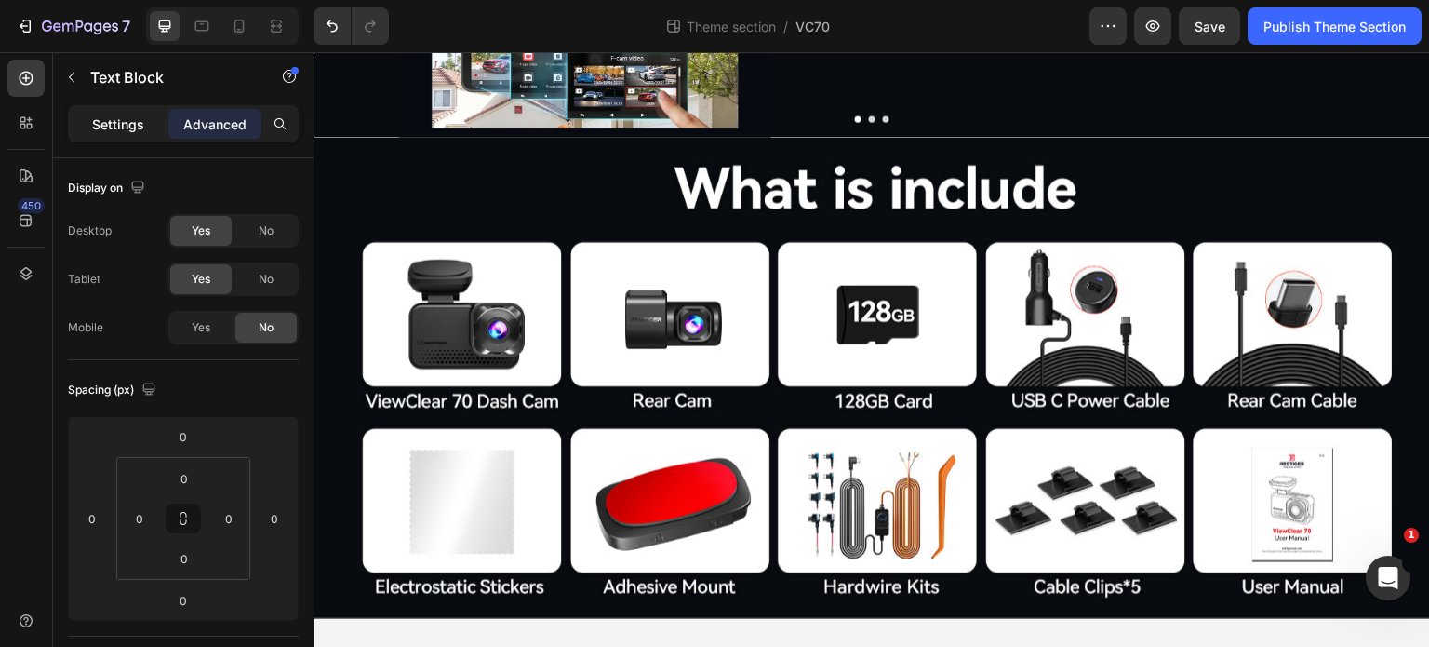
click at [97, 112] on div "Settings" at bounding box center [118, 124] width 93 height 30
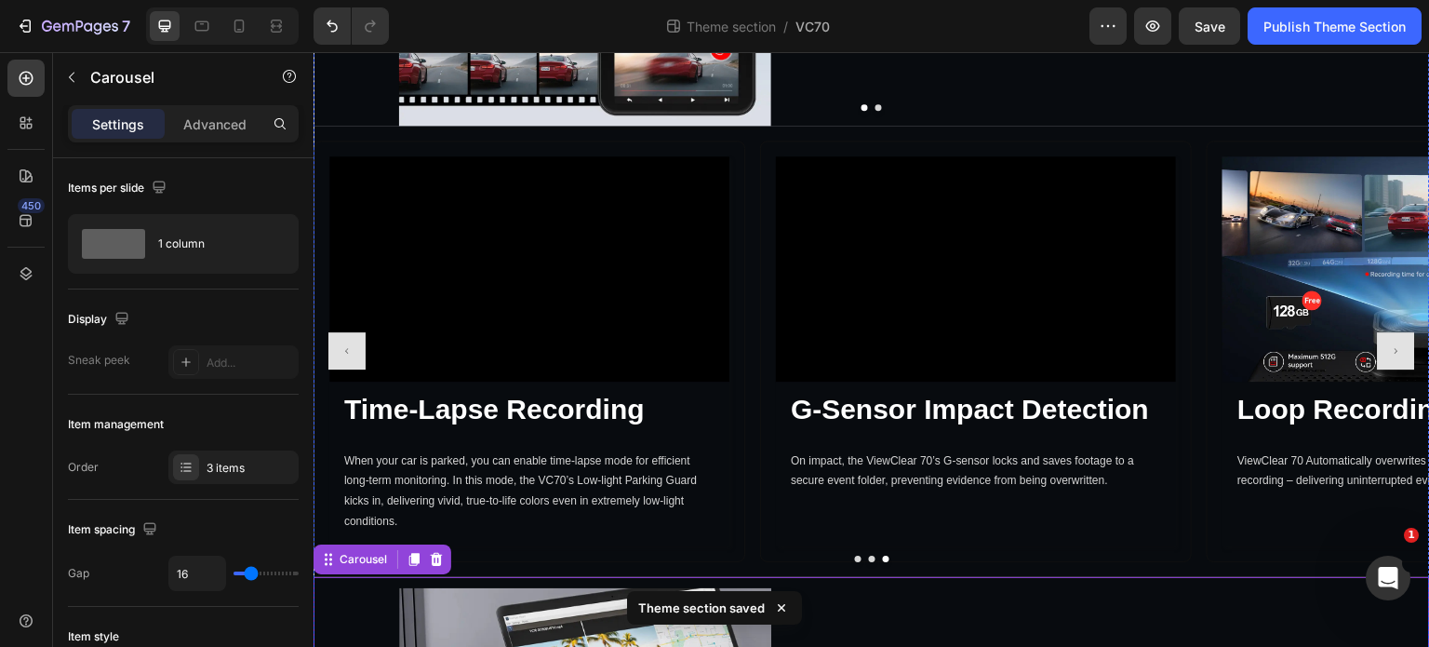
scroll to position [5427, 0]
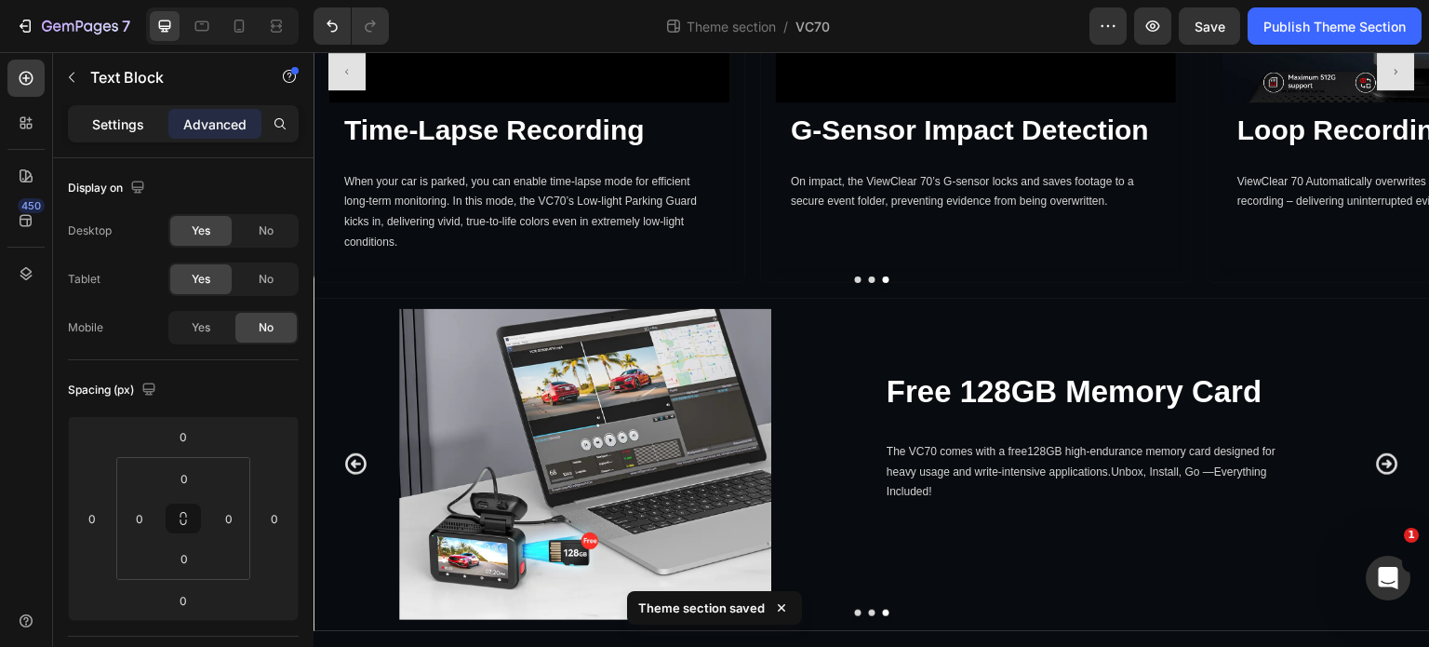
click at [87, 135] on div "Settings" at bounding box center [118, 124] width 93 height 30
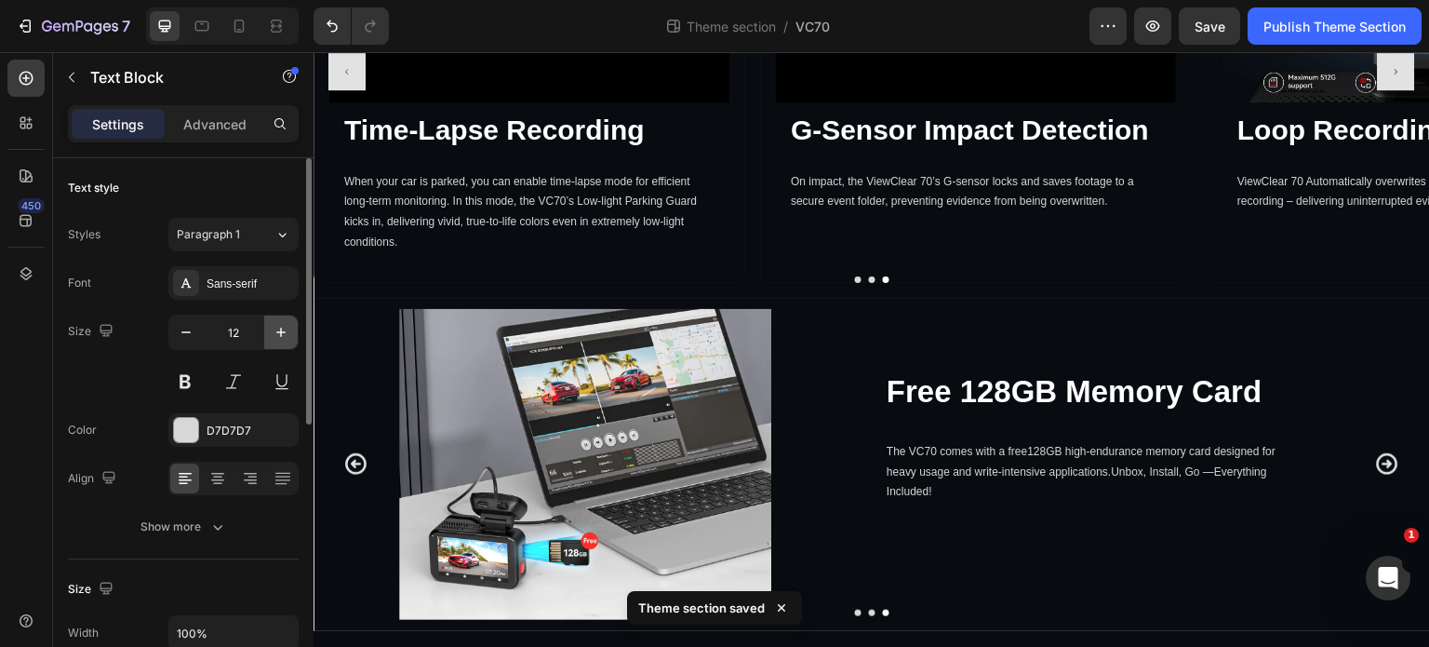
click at [282, 329] on icon "button" at bounding box center [281, 332] width 19 height 19
type input "13"
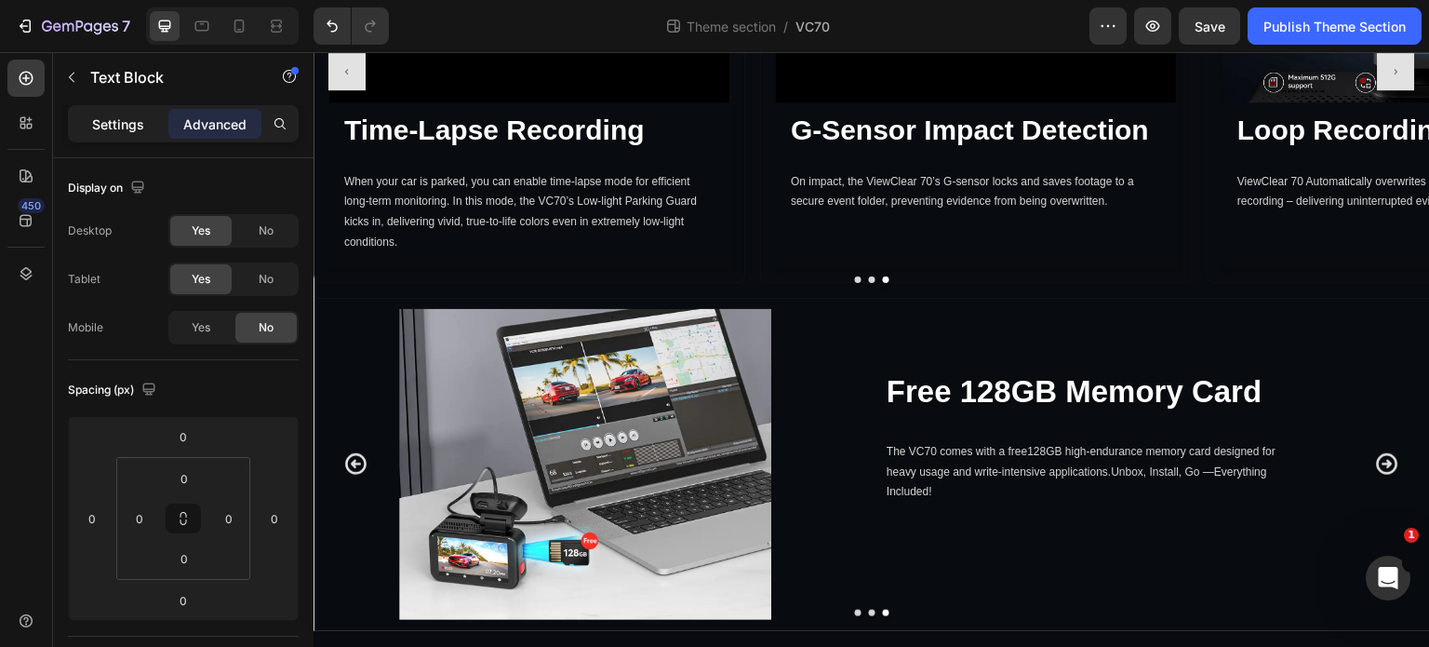
click at [121, 122] on p "Settings" at bounding box center [118, 124] width 52 height 20
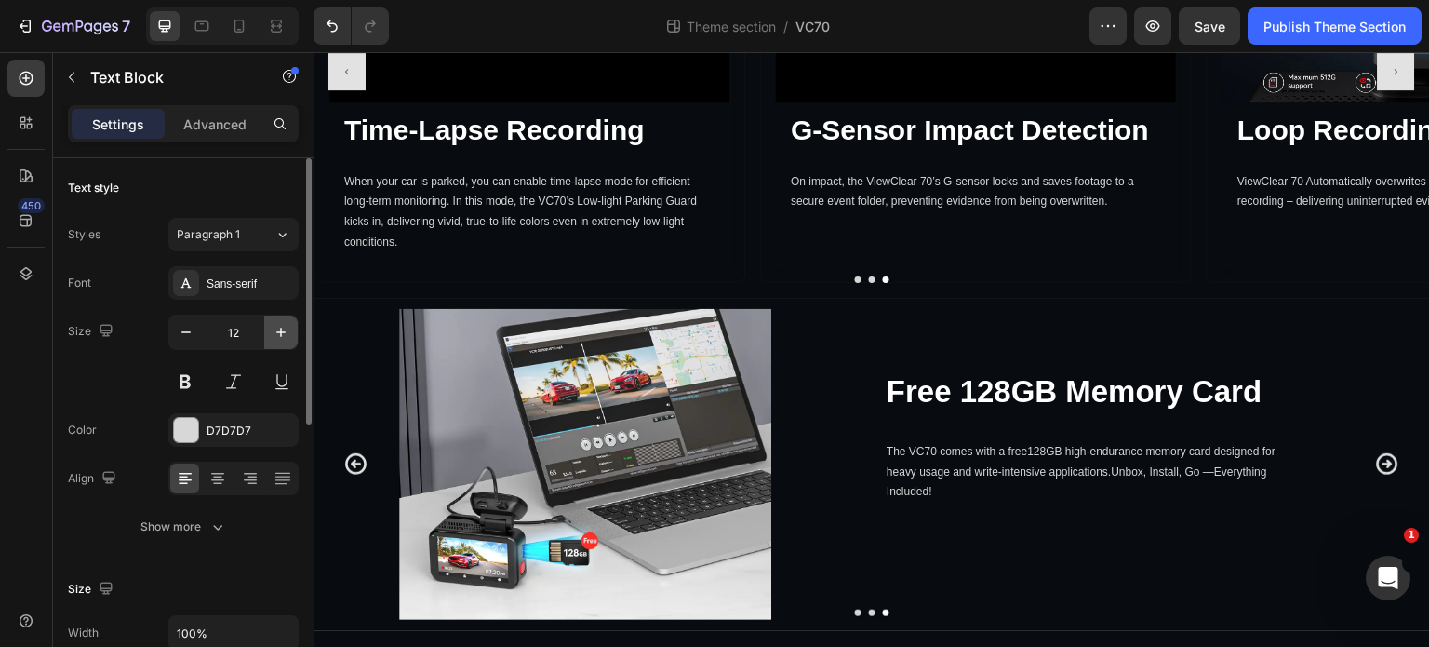
click at [282, 336] on icon "button" at bounding box center [281, 332] width 19 height 19
type input "13"
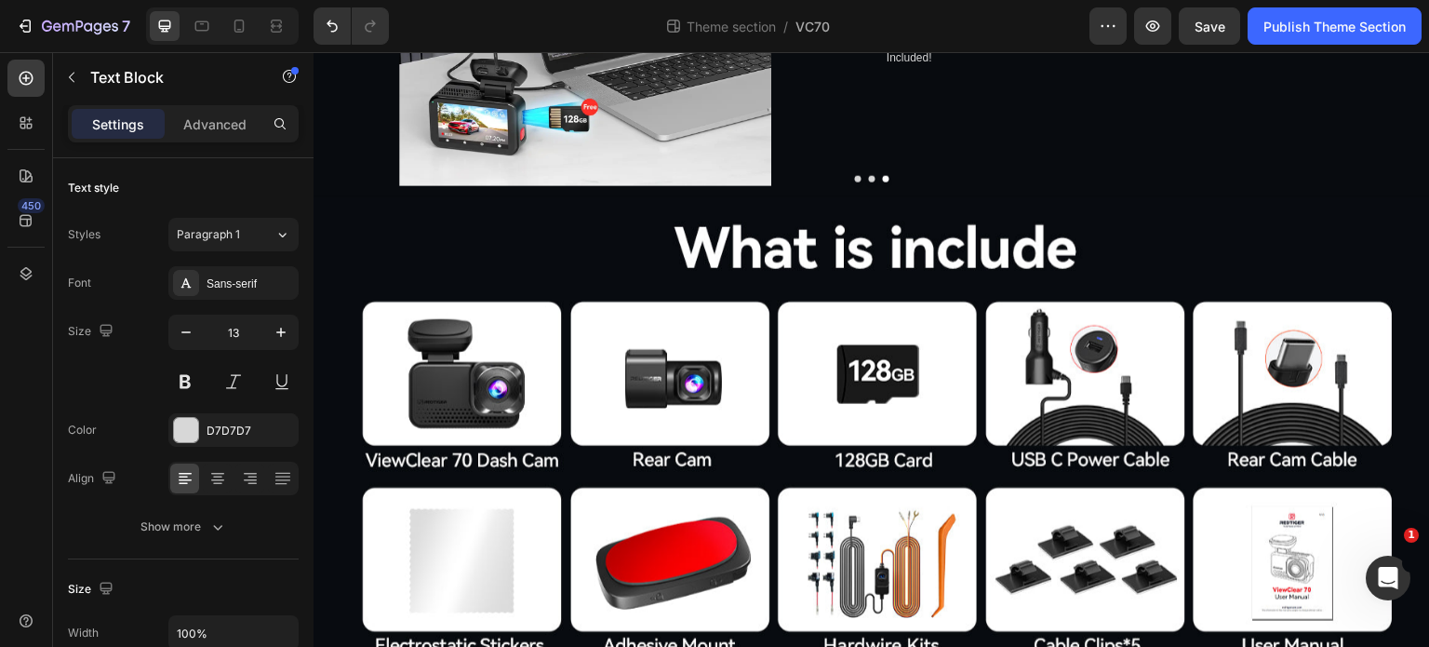
scroll to position [5893, 0]
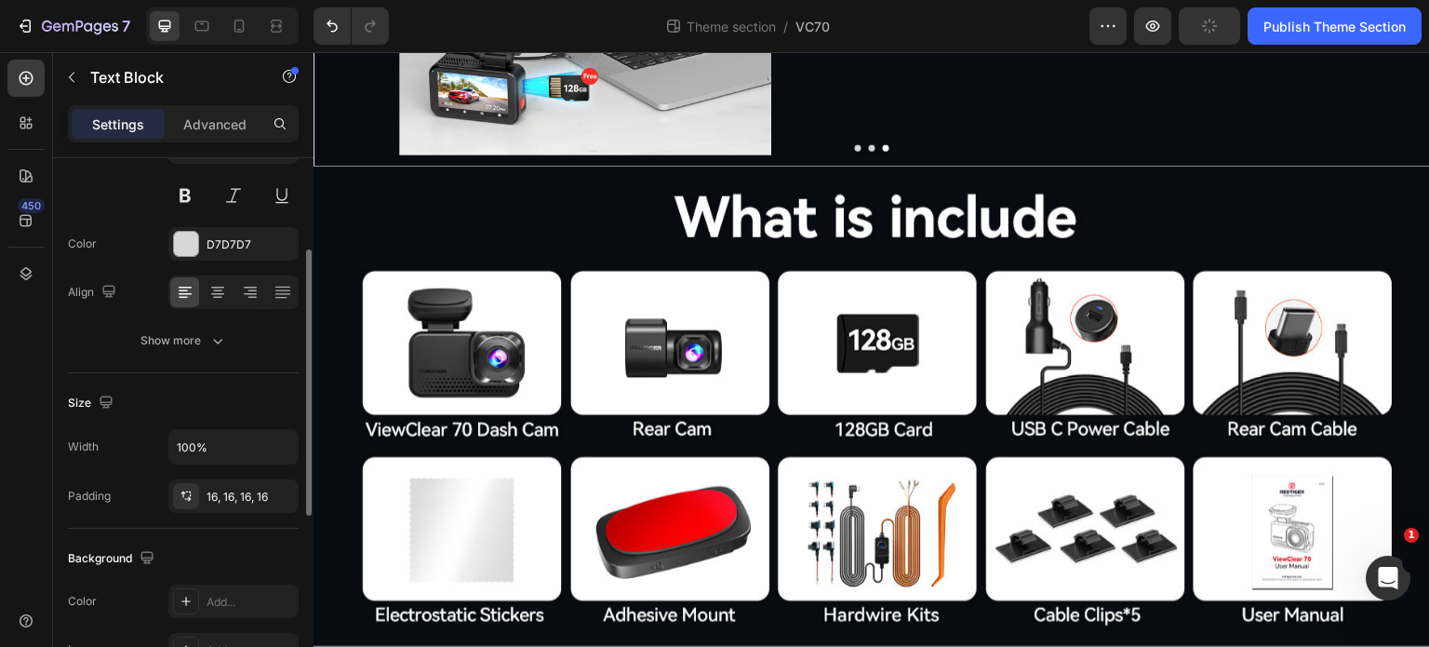
scroll to position [0, 0]
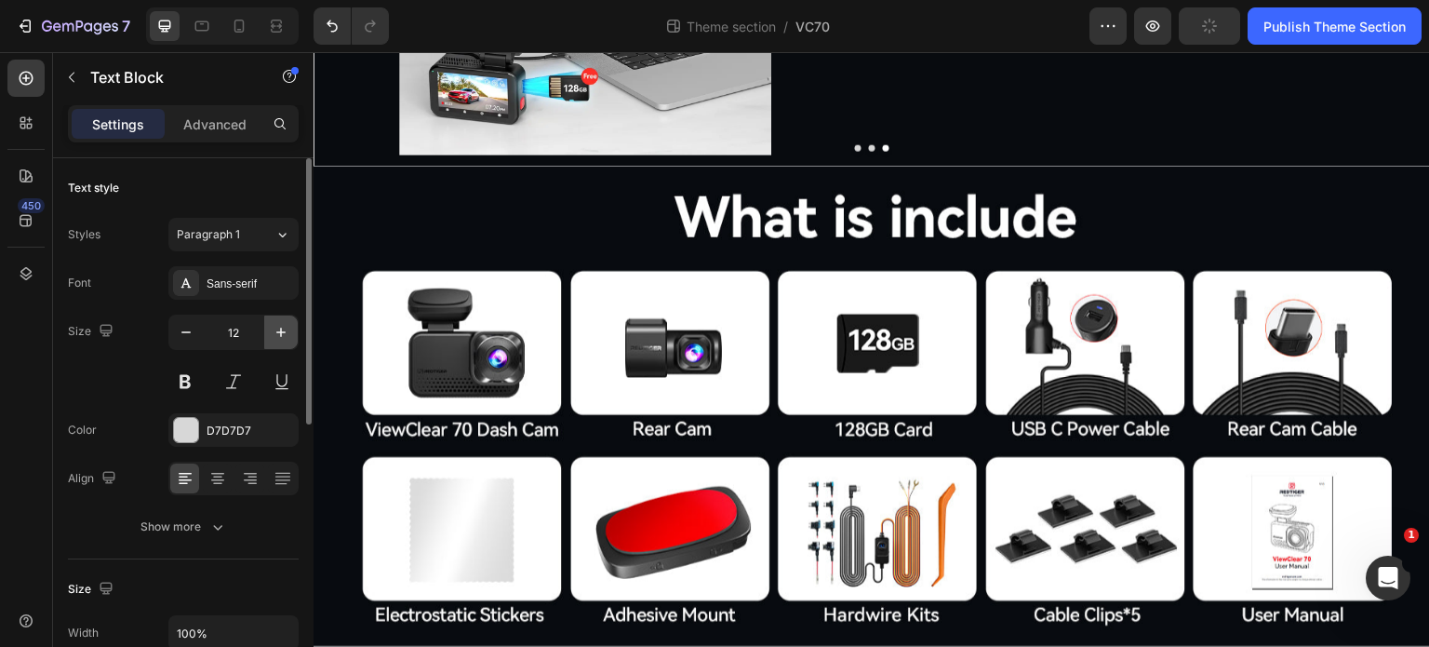
click at [277, 323] on icon "button" at bounding box center [281, 332] width 19 height 19
type input "13"
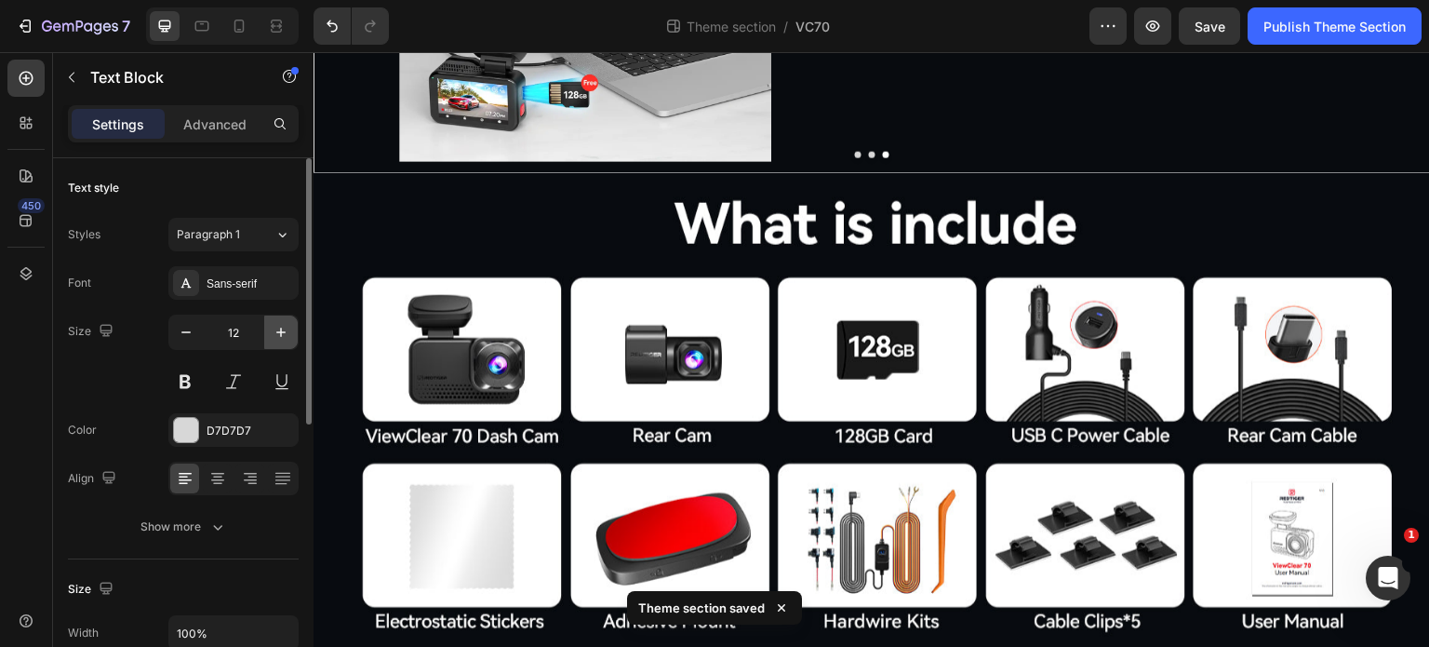
click at [284, 327] on icon "button" at bounding box center [281, 332] width 19 height 19
type input "13"
click at [274, 326] on icon "button" at bounding box center [281, 332] width 19 height 19
type input "13"
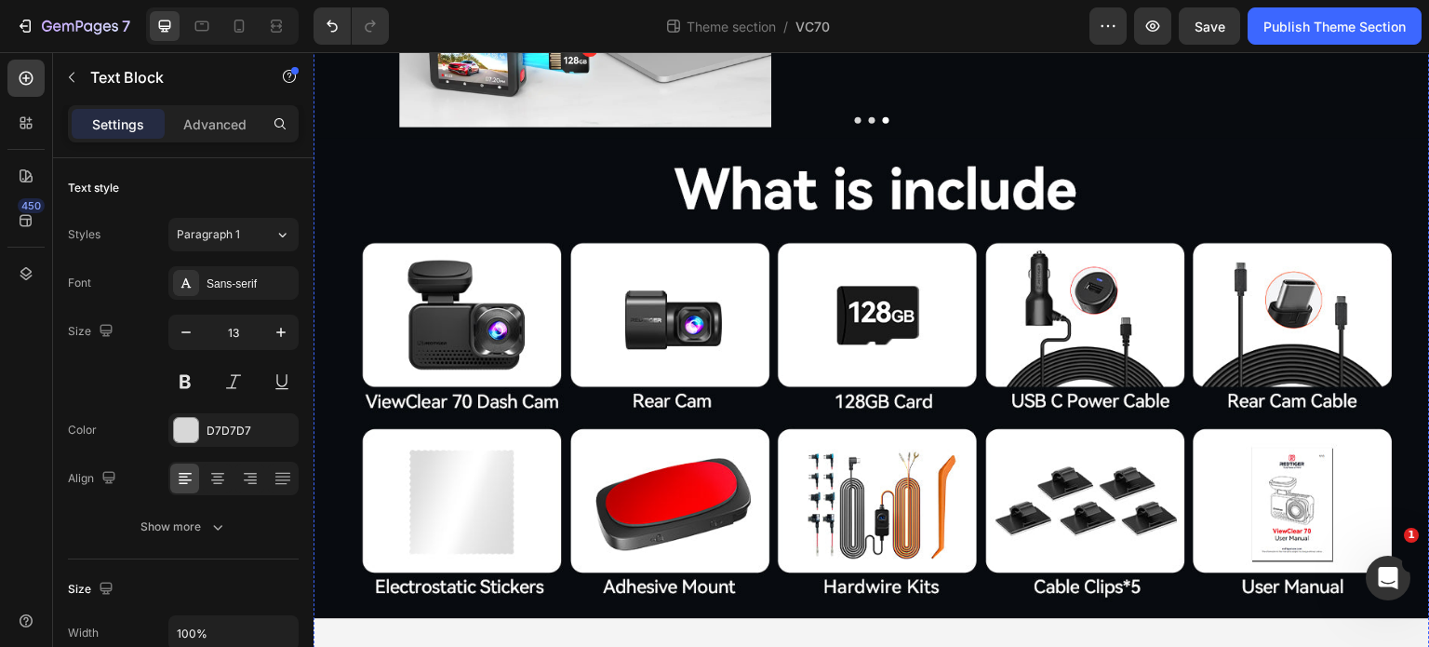
scroll to position [6172, 0]
click at [281, 339] on icon "button" at bounding box center [281, 332] width 19 height 19
type input "13"
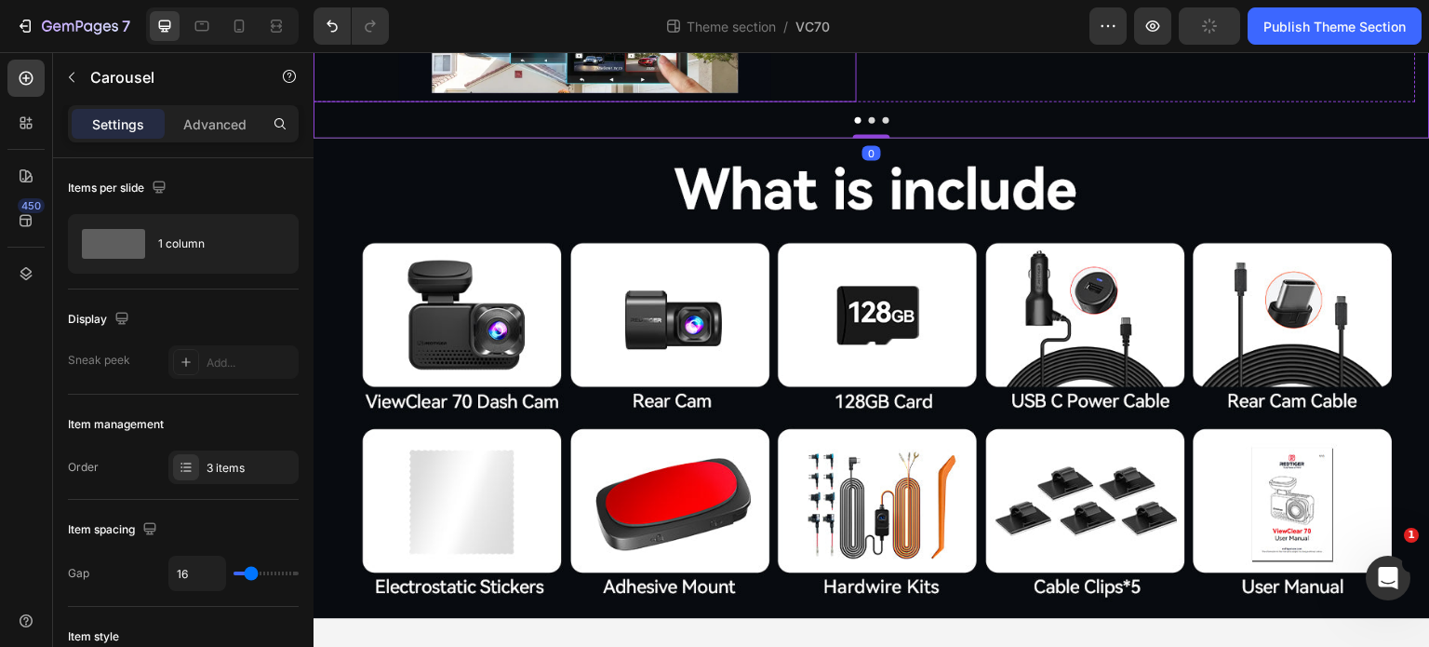
scroll to position [5986, 0]
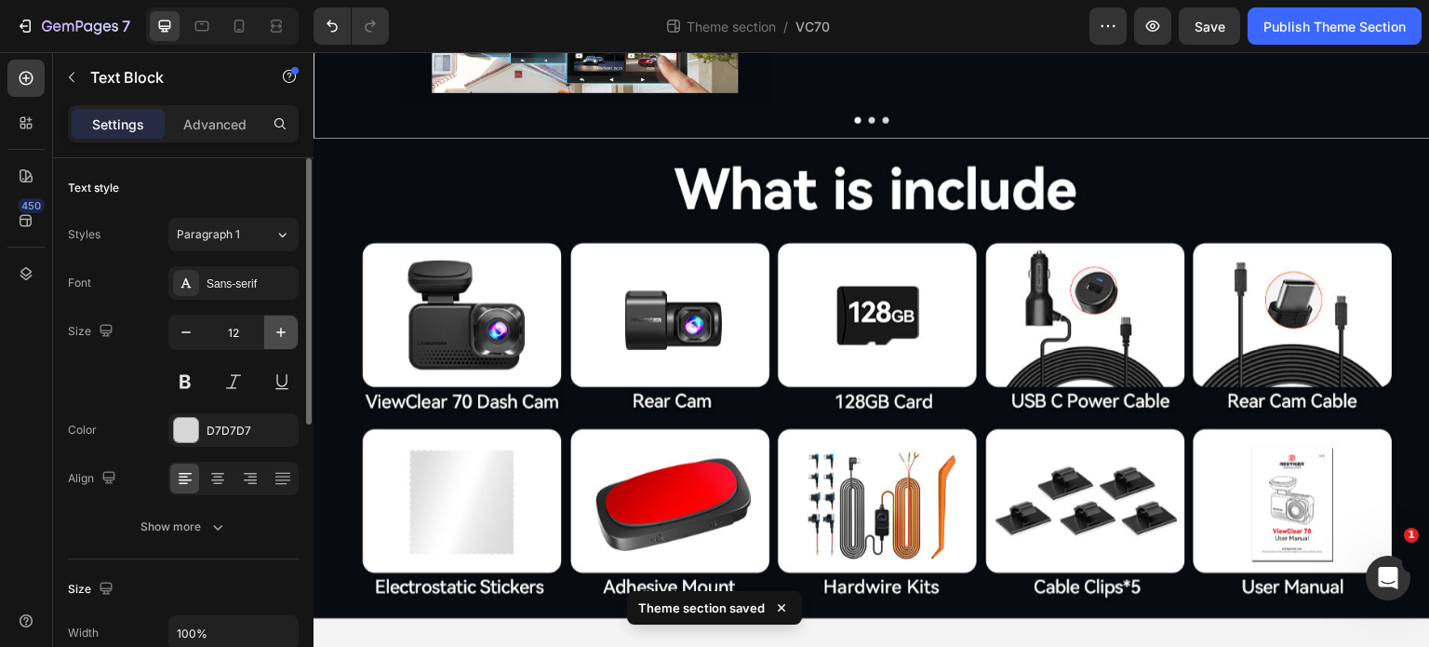
click at [286, 328] on icon "button" at bounding box center [281, 332] width 19 height 19
type input "13"
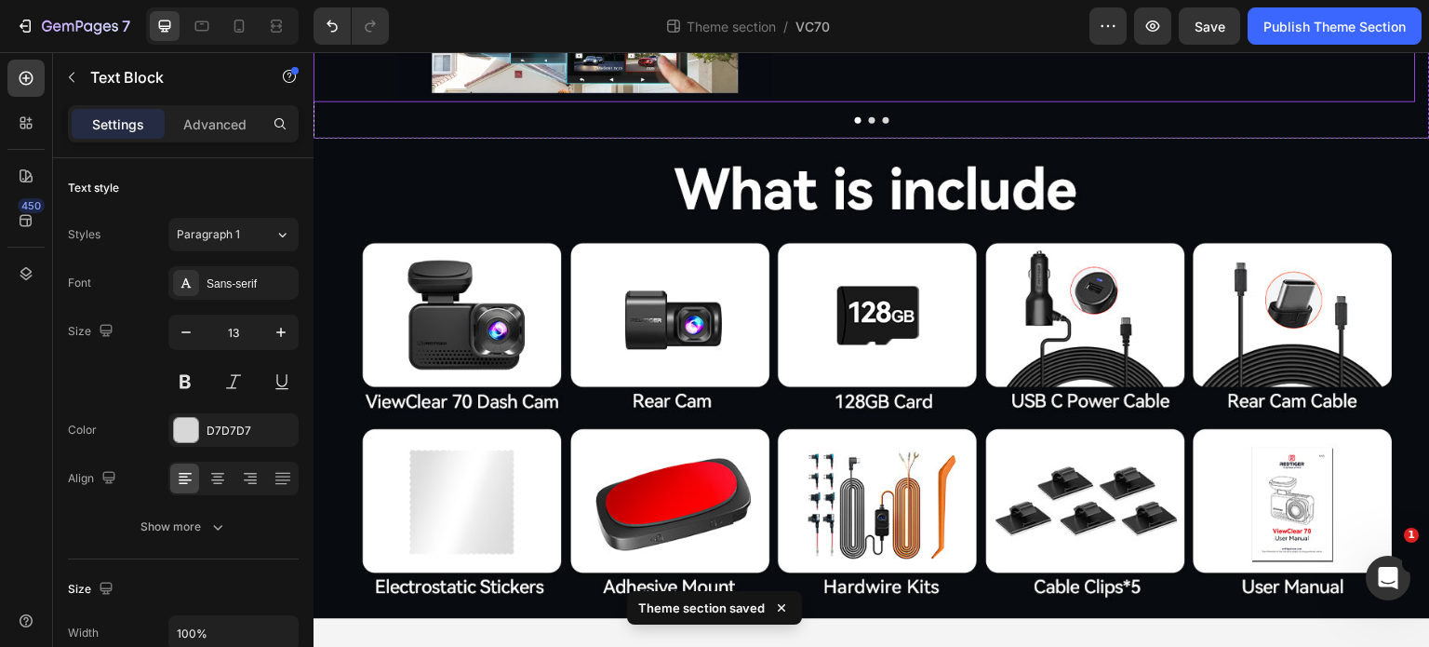
scroll to position [6172, 0]
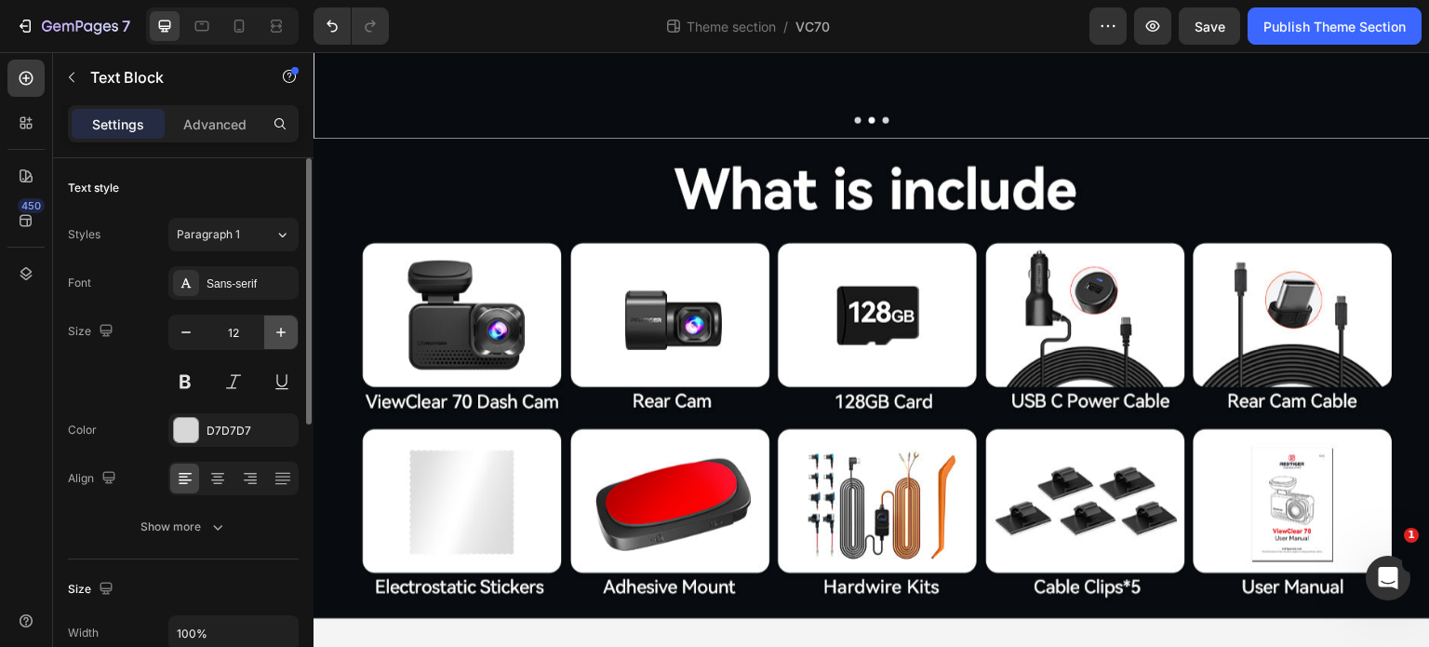
click at [276, 324] on icon "button" at bounding box center [281, 332] width 19 height 19
type input "13"
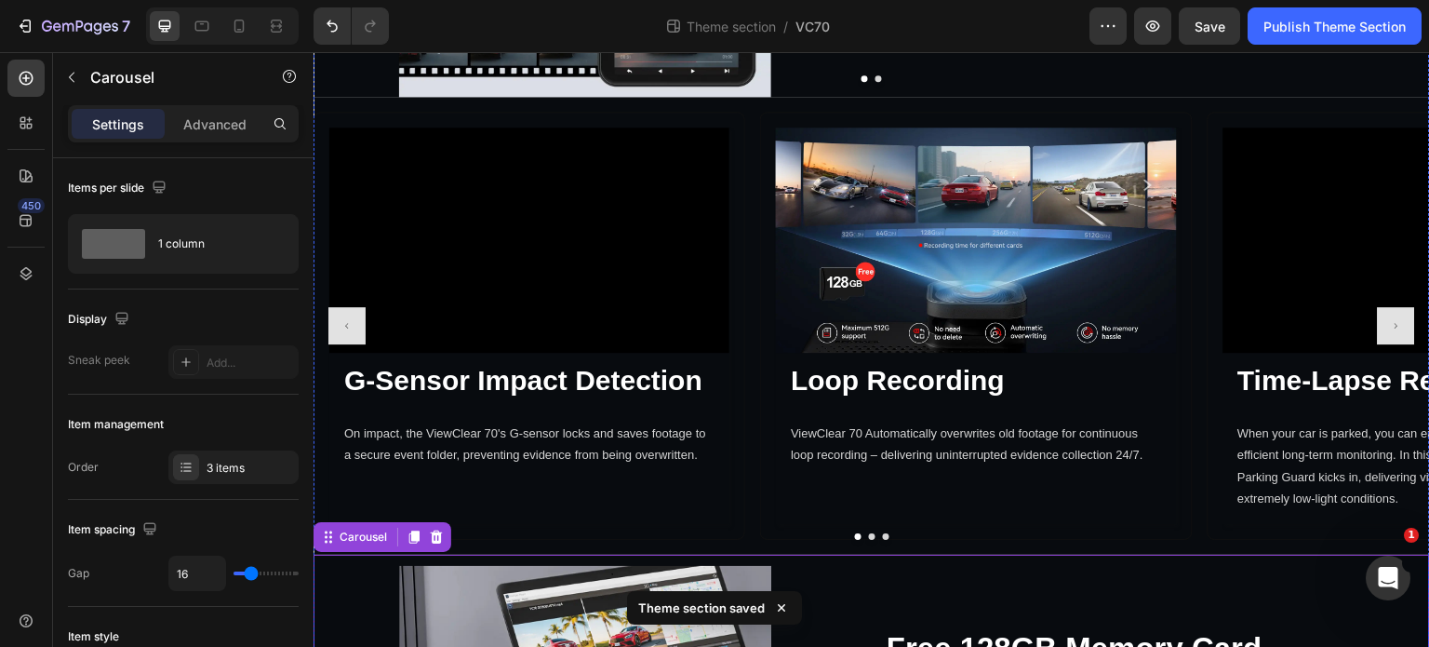
scroll to position [5427, 0]
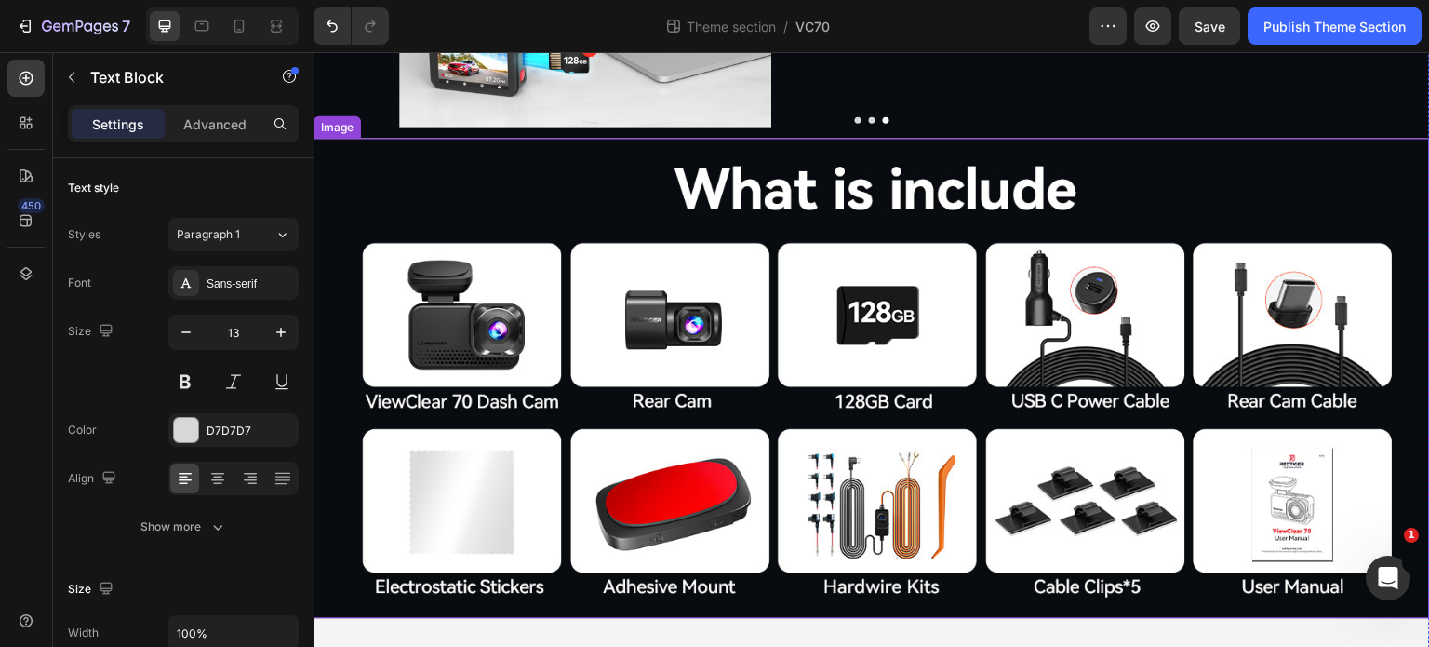
scroll to position [6300, 0]
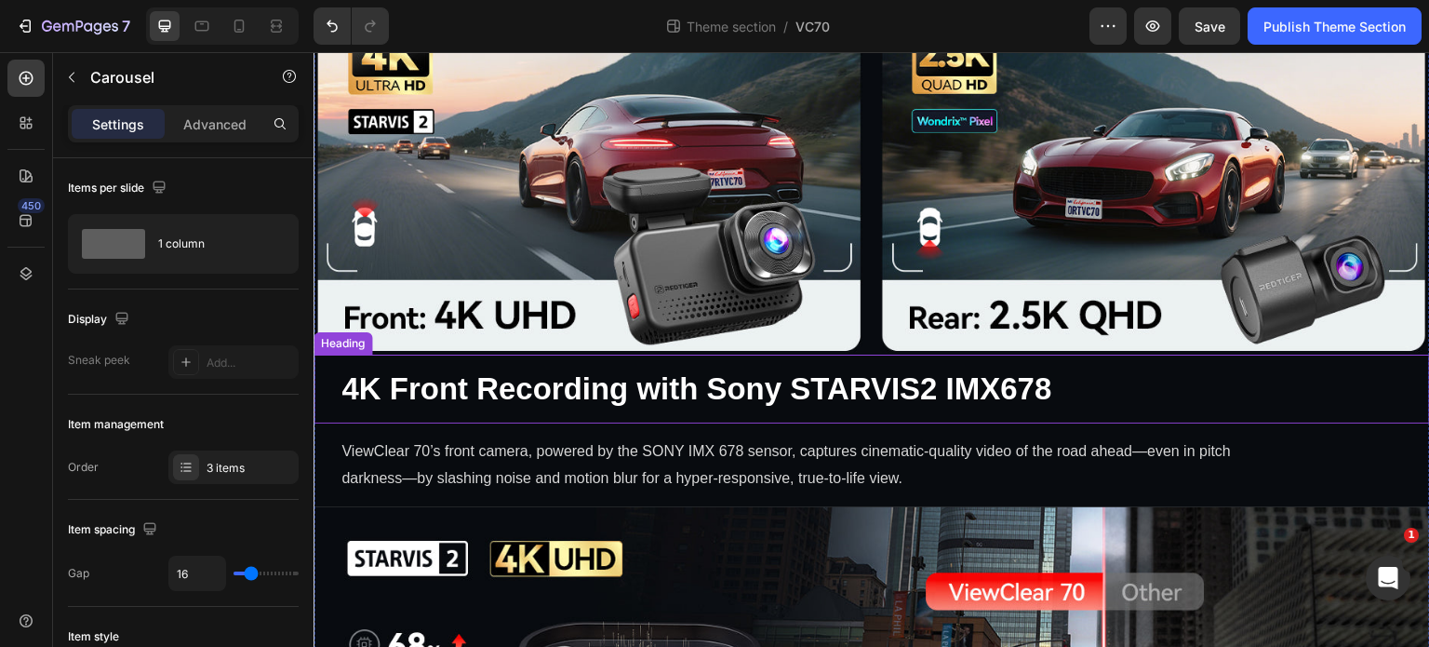
scroll to position [903, 0]
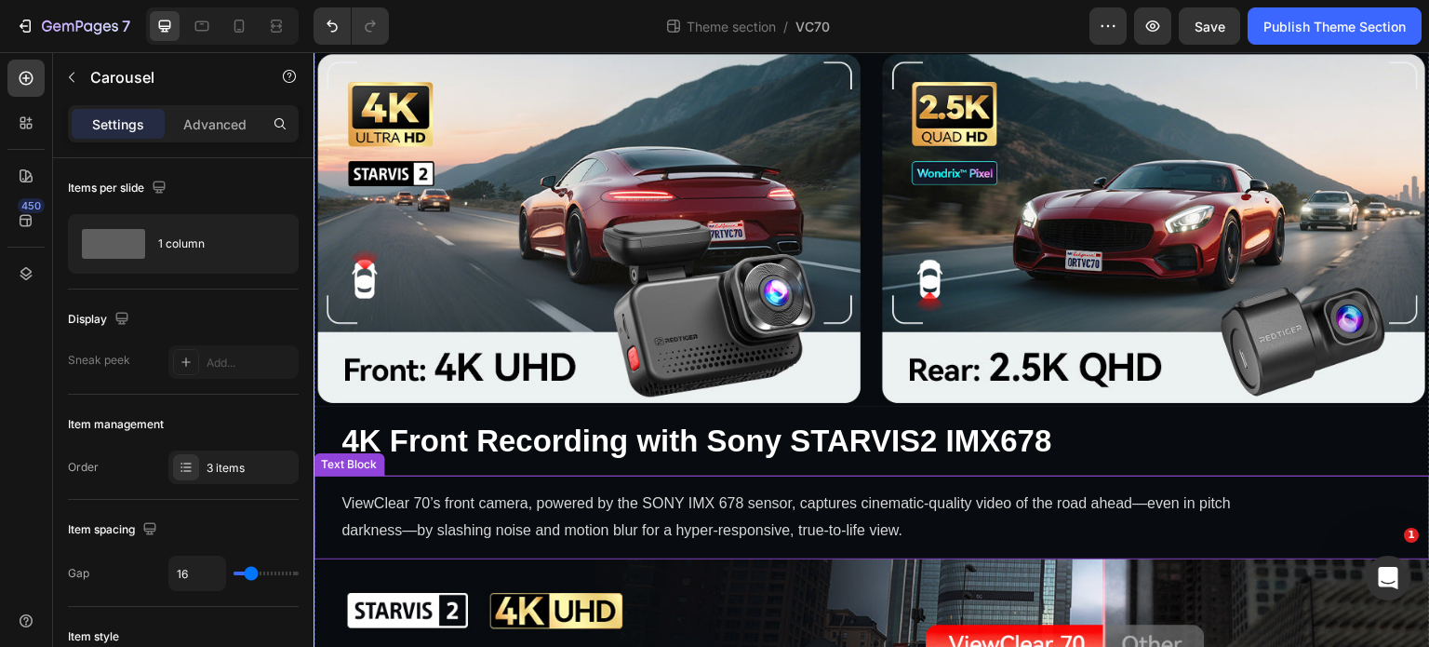
click at [456, 497] on p "ViewClear 70’s front camera, powered by the SONY IMX 678 sensor, captures cinem…" at bounding box center [811, 517] width 940 height 54
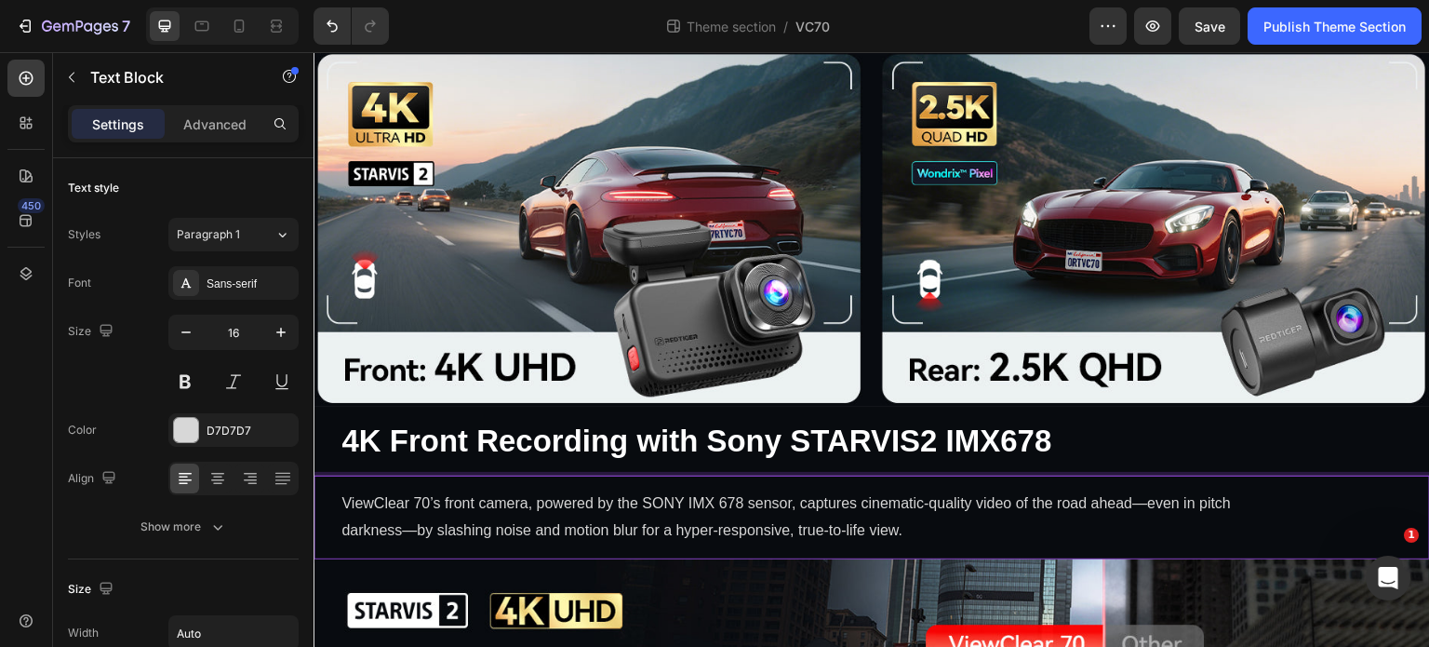
click at [442, 492] on p "ViewClear 70’s front camera, powered by the SONY IMX 678 sensor, captures cinem…" at bounding box center [811, 517] width 940 height 54
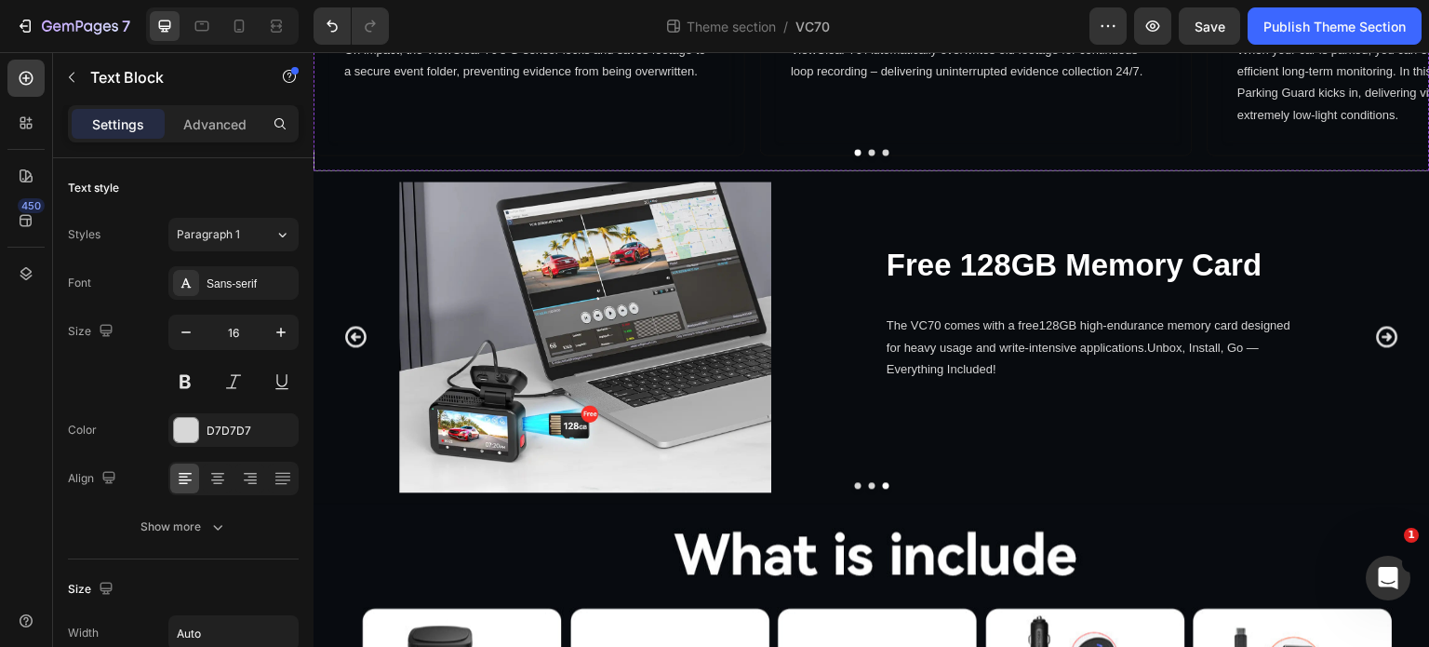
scroll to position [1044, 0]
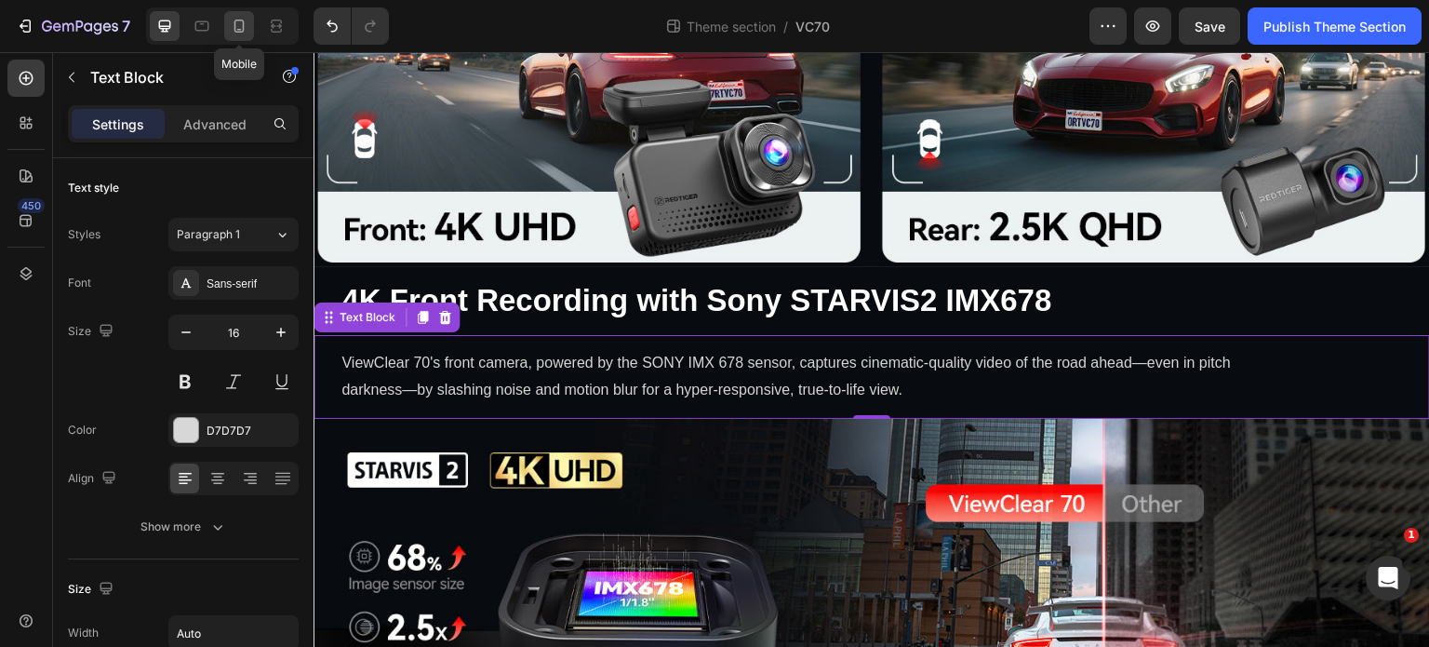
click at [233, 31] on icon at bounding box center [239, 26] width 19 height 19
type input "14"
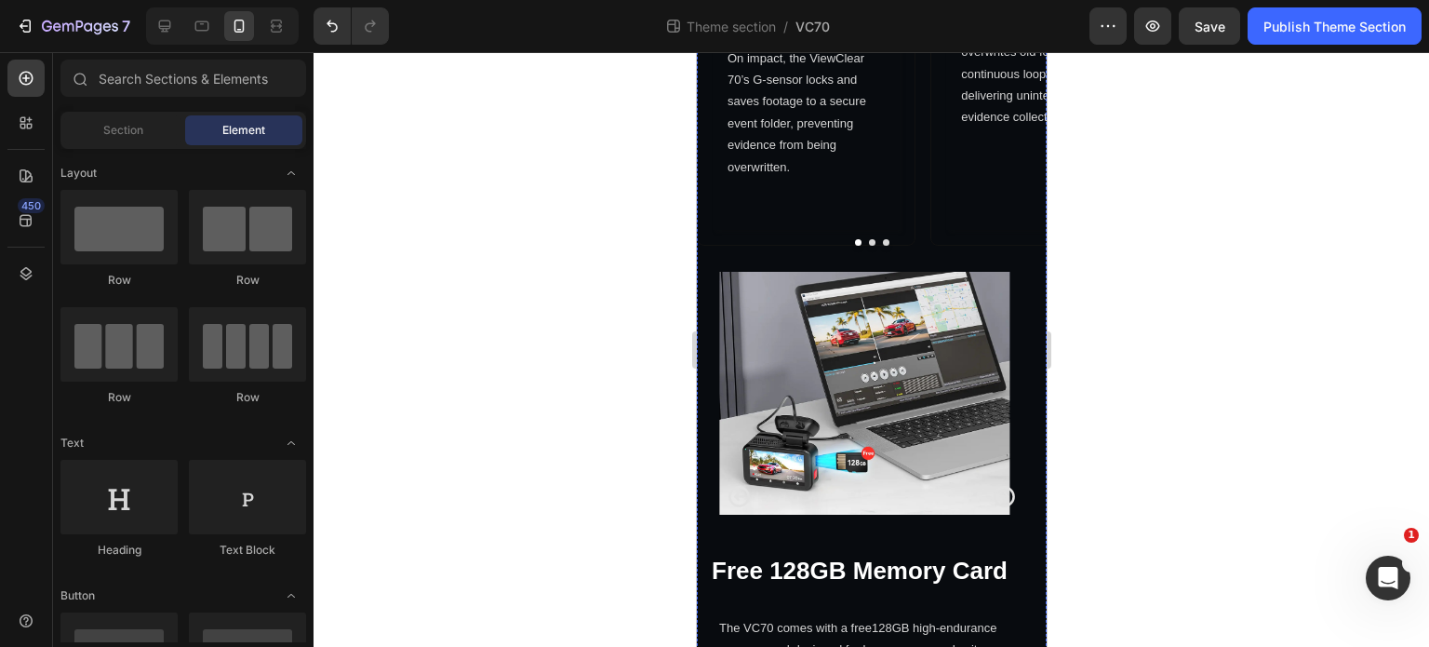
scroll to position [4189, 0]
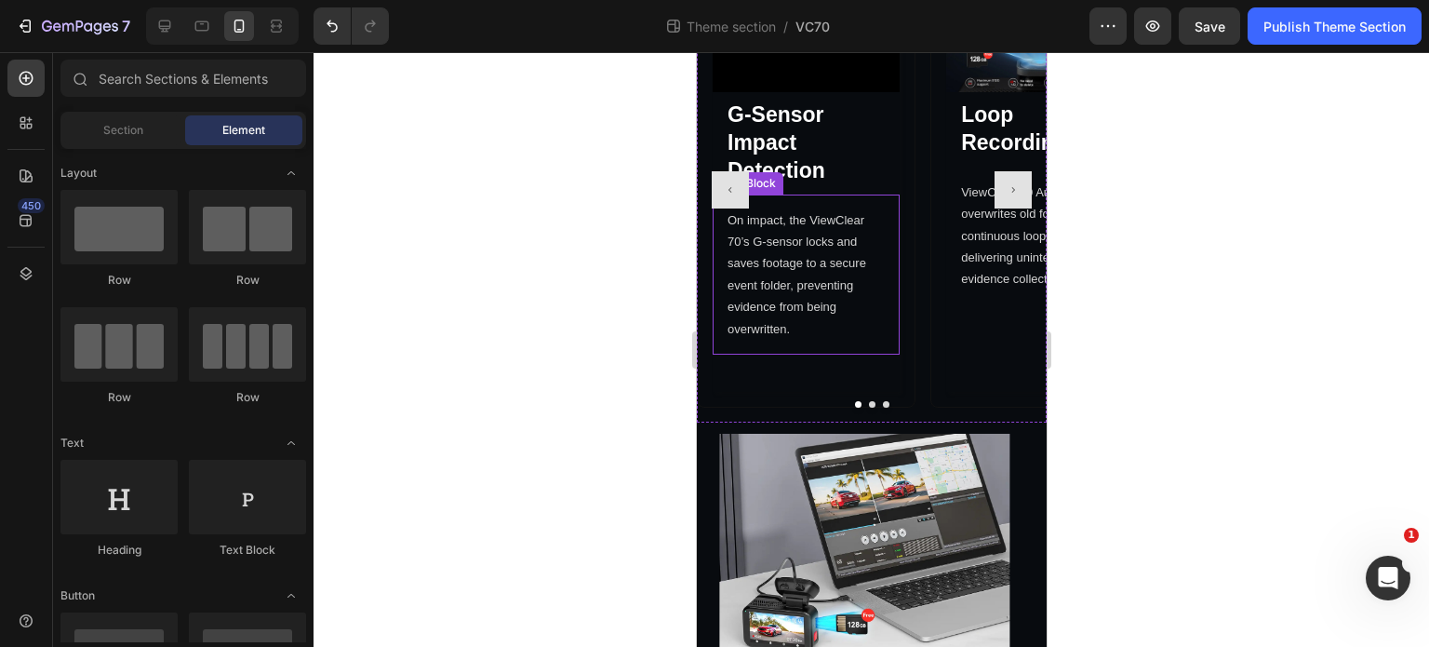
click at [809, 248] on p "On impact, the ViewClear 70’s G-sensor locks and saves footage to a secure even…" at bounding box center [805, 274] width 157 height 130
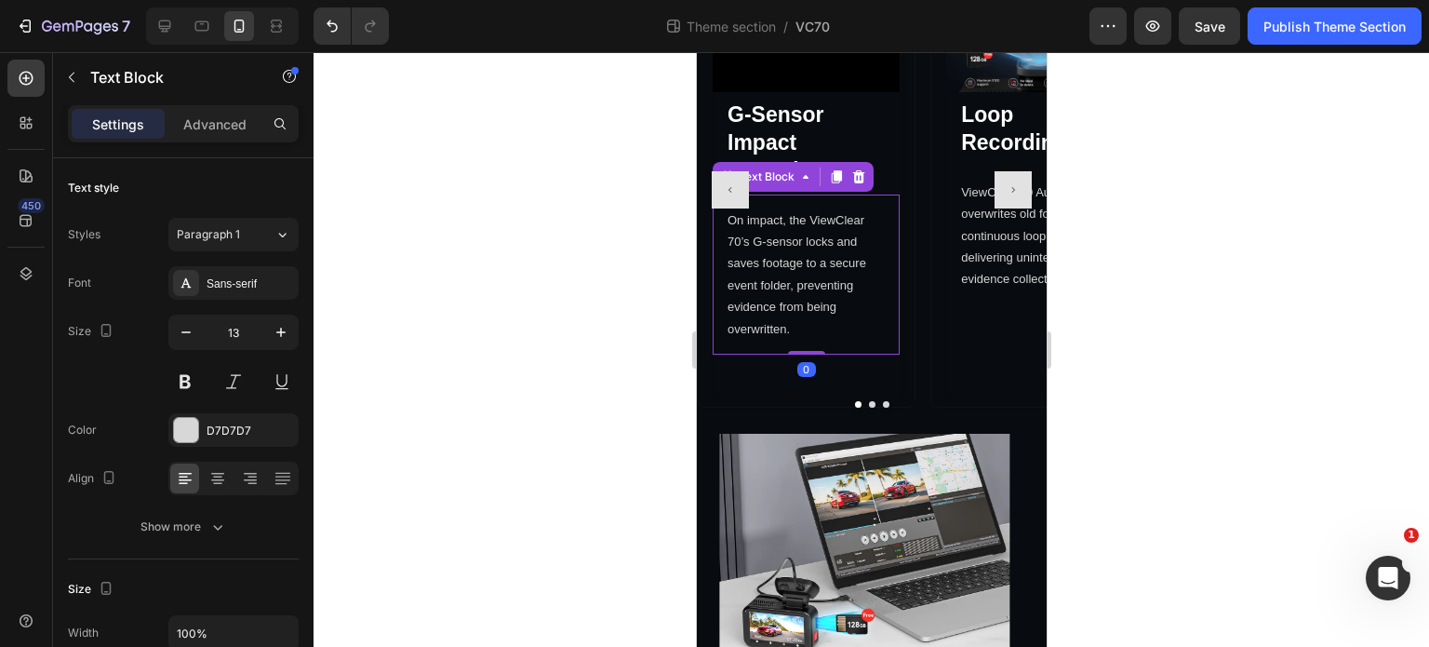
click at [770, 243] on p "On impact, the ViewClear 70’s G-sensor locks and saves footage to a secure even…" at bounding box center [805, 274] width 157 height 130
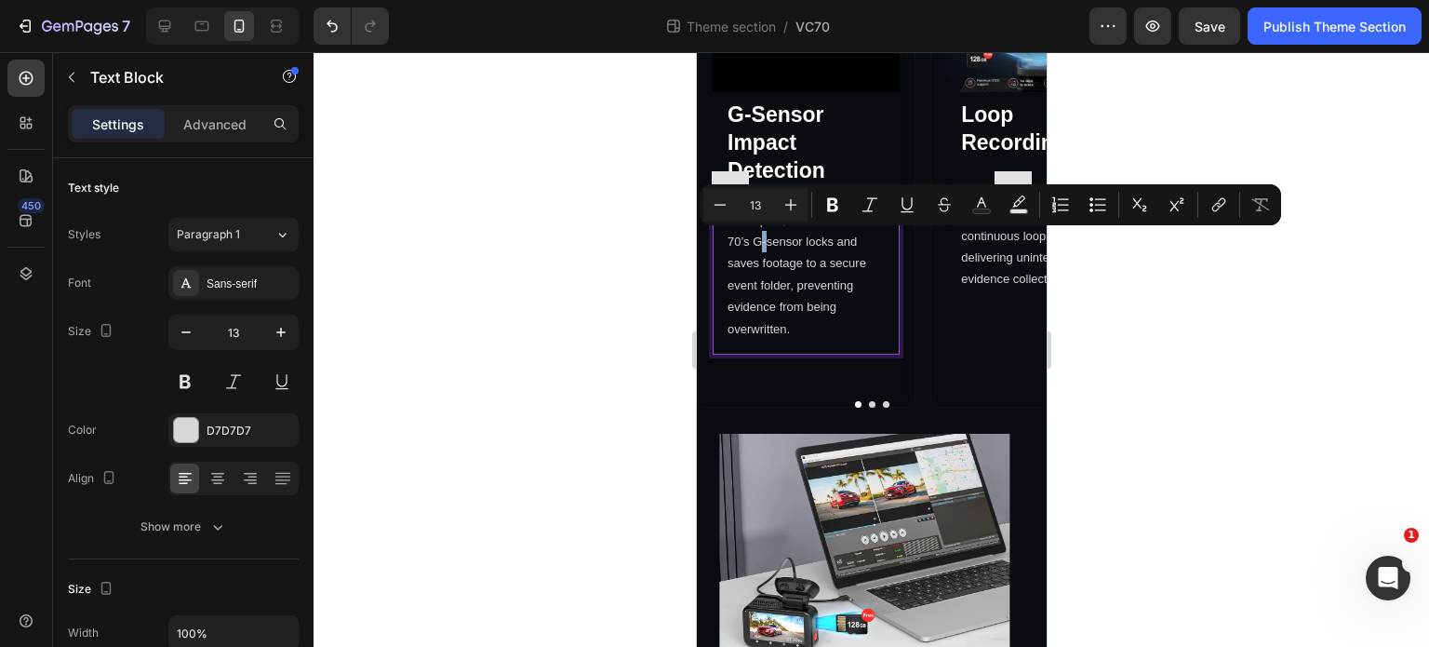
click at [746, 237] on p "On impact, the ViewClear 70’s G-sensor locks and saves footage to a secure even…" at bounding box center [805, 274] width 157 height 130
click at [747, 243] on p "On impact, the ViewClear 70’s G-sensor locks and saves footage to a secure even…" at bounding box center [805, 274] width 157 height 130
copy p "’"
click at [157, 36] on div at bounding box center [165, 26] width 30 height 30
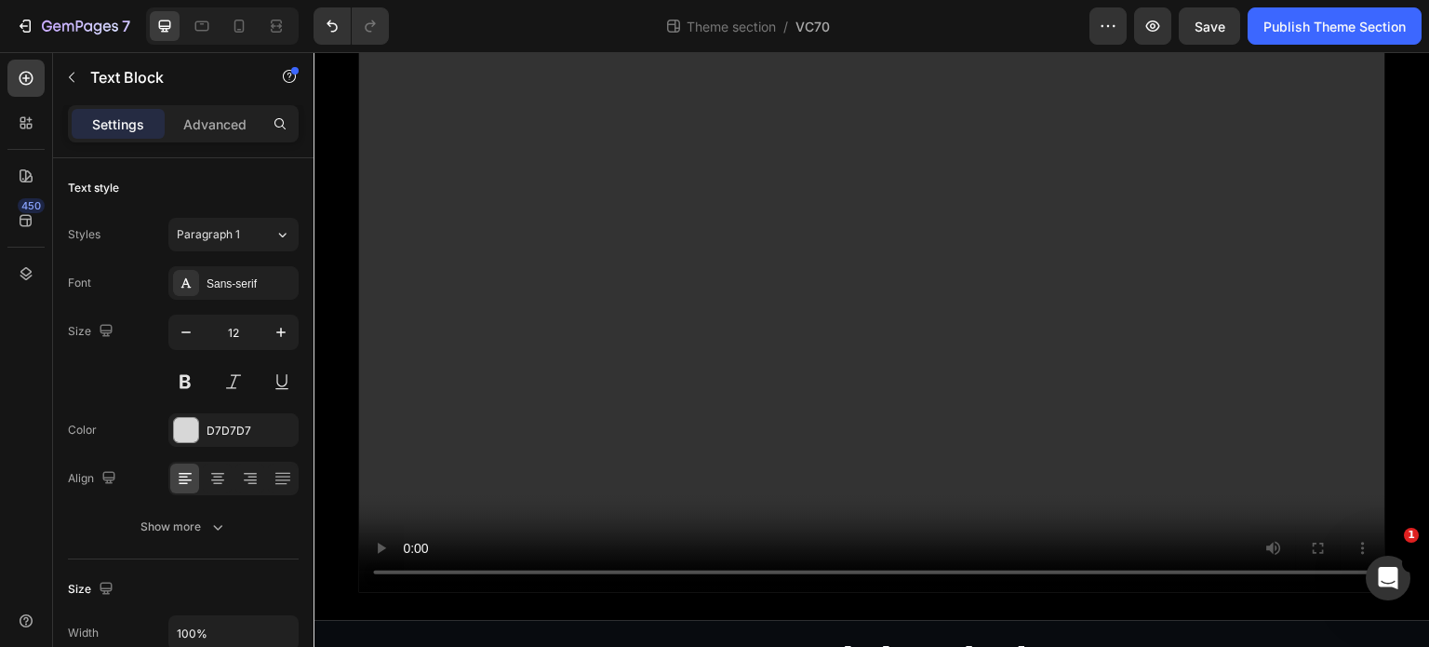
scroll to position [1044, 0]
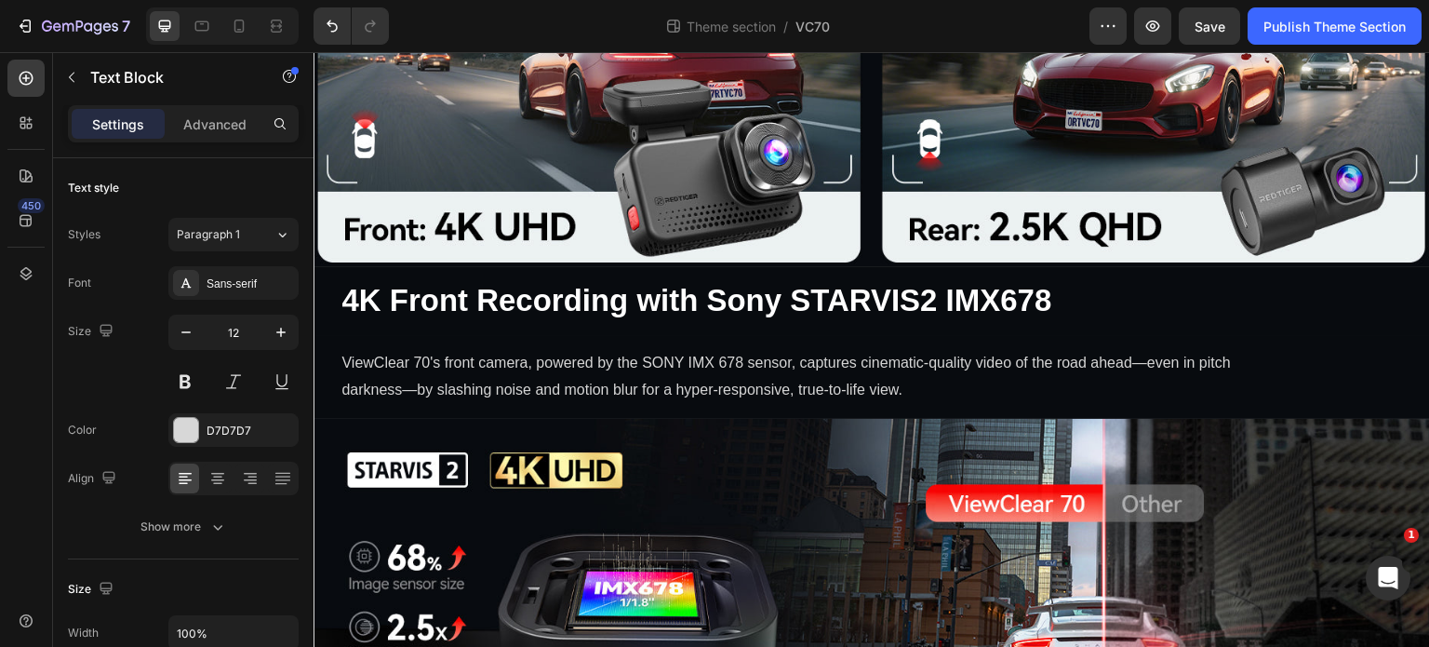
click at [246, 10] on div at bounding box center [222, 25] width 153 height 37
click at [234, 29] on icon at bounding box center [239, 26] width 10 height 13
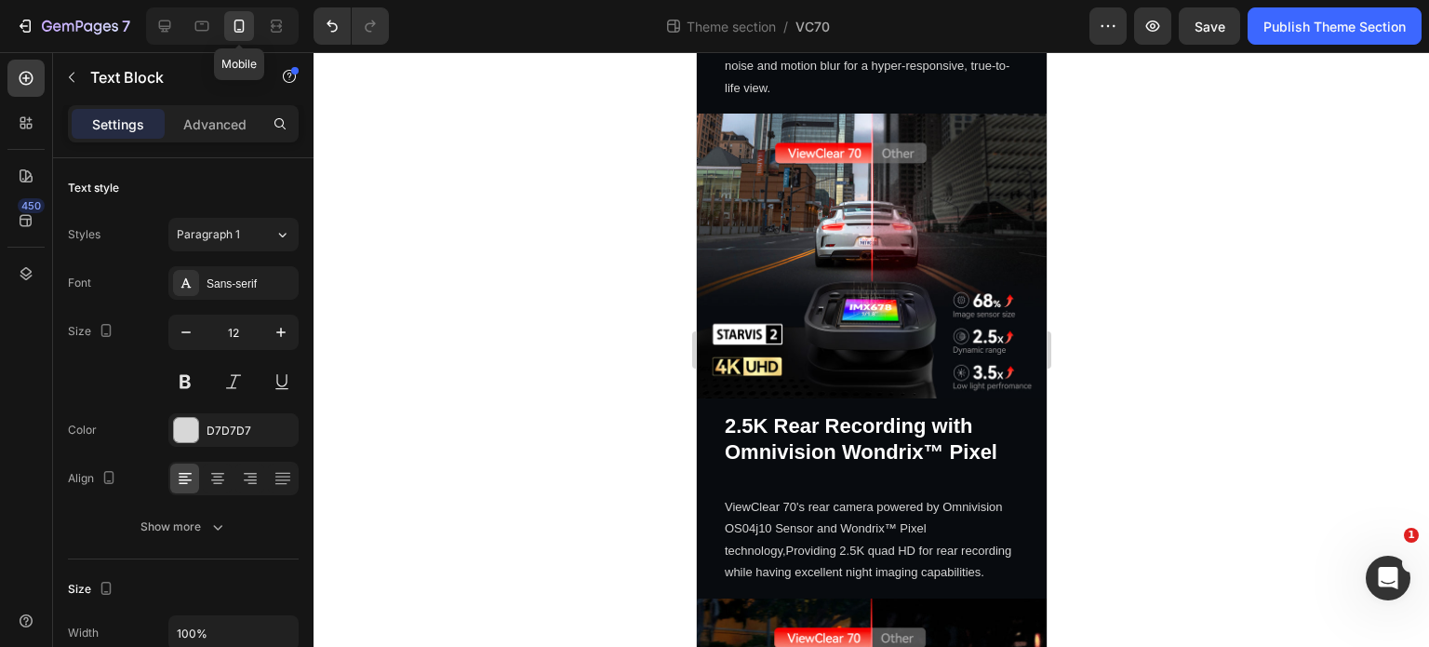
type input "13"
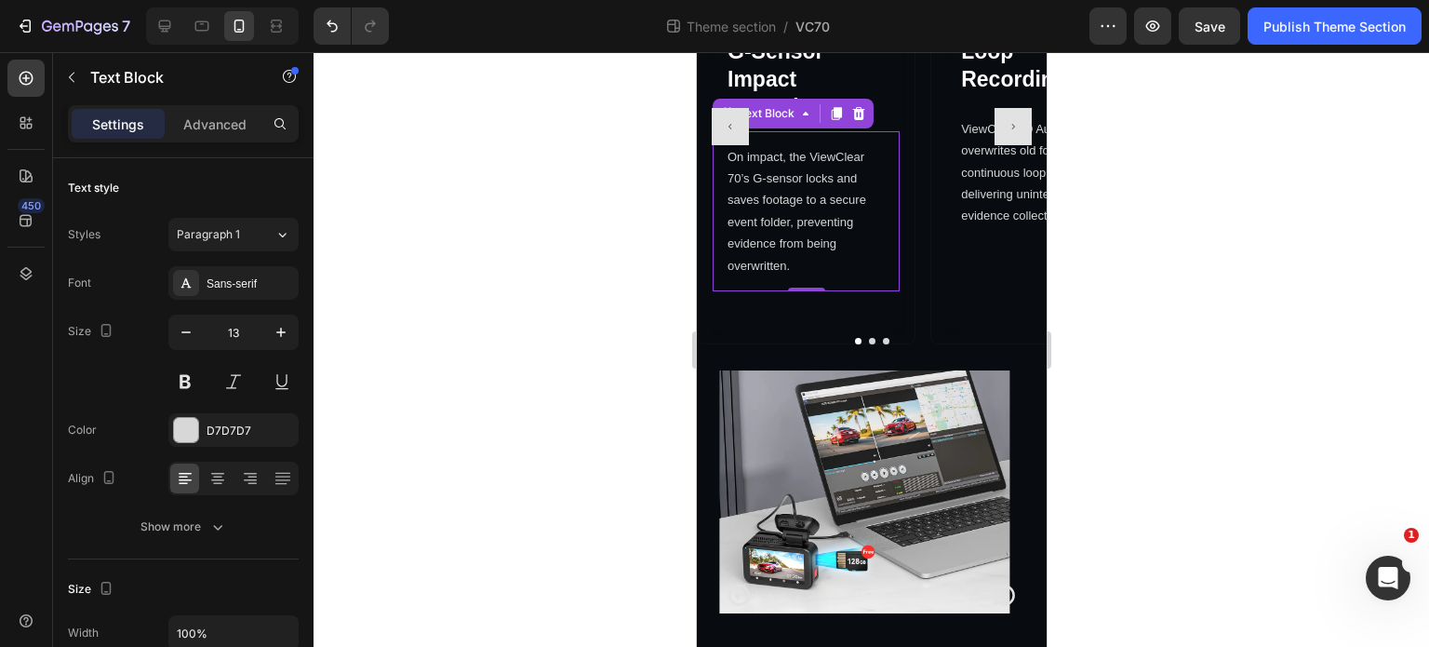
scroll to position [4267, 0]
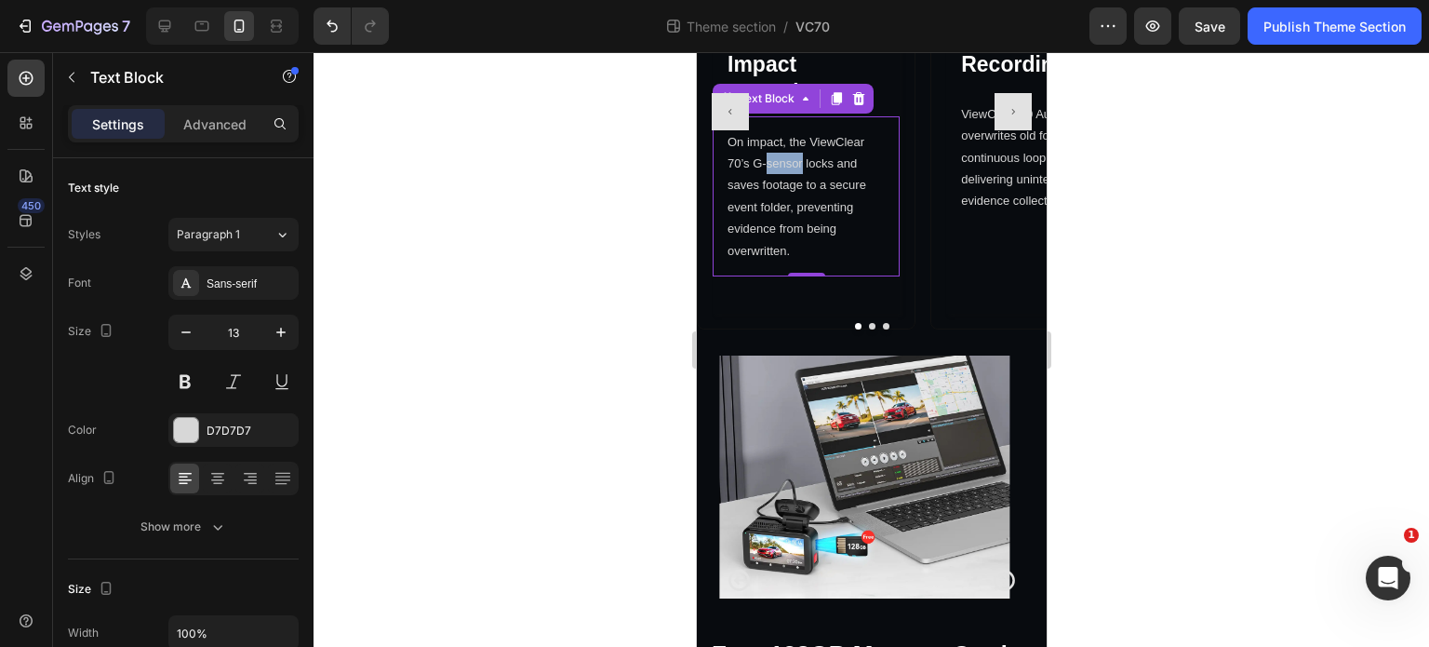
click at [777, 170] on p "On impact, the ViewClear 70’s G-sensor locks and saves footage to a secure even…" at bounding box center [805, 196] width 157 height 130
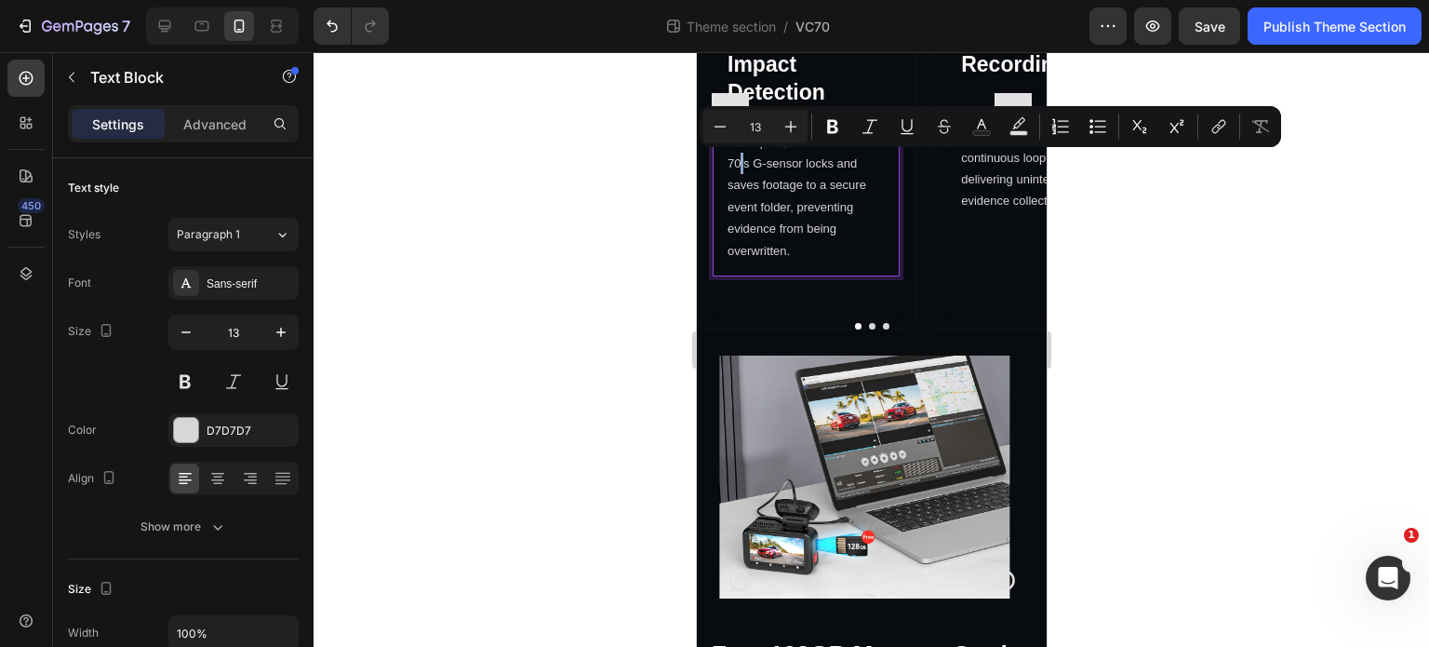
drag, startPoint x: 753, startPoint y: 163, endPoint x: 741, endPoint y: 166, distance: 12.4
click at [741, 166] on p "On impact, the ViewClear 70’s G-sensor locks and saves footage to a secure even…" at bounding box center [805, 196] width 157 height 130
copy p "’"
click at [971, 267] on div "Image Loop Recording Heading Loop Recording Heading ViewClear 70 Automatically …" at bounding box center [1038, 112] width 187 height 406
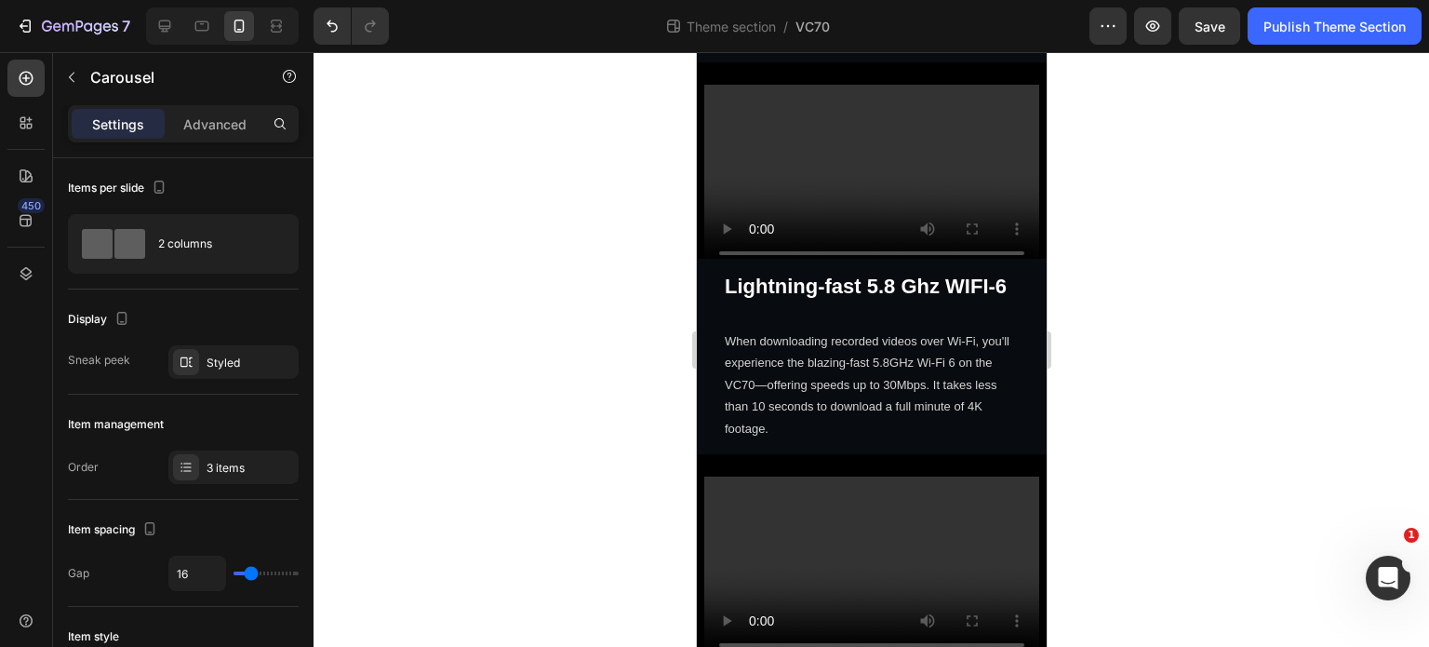
scroll to position [3727, 0]
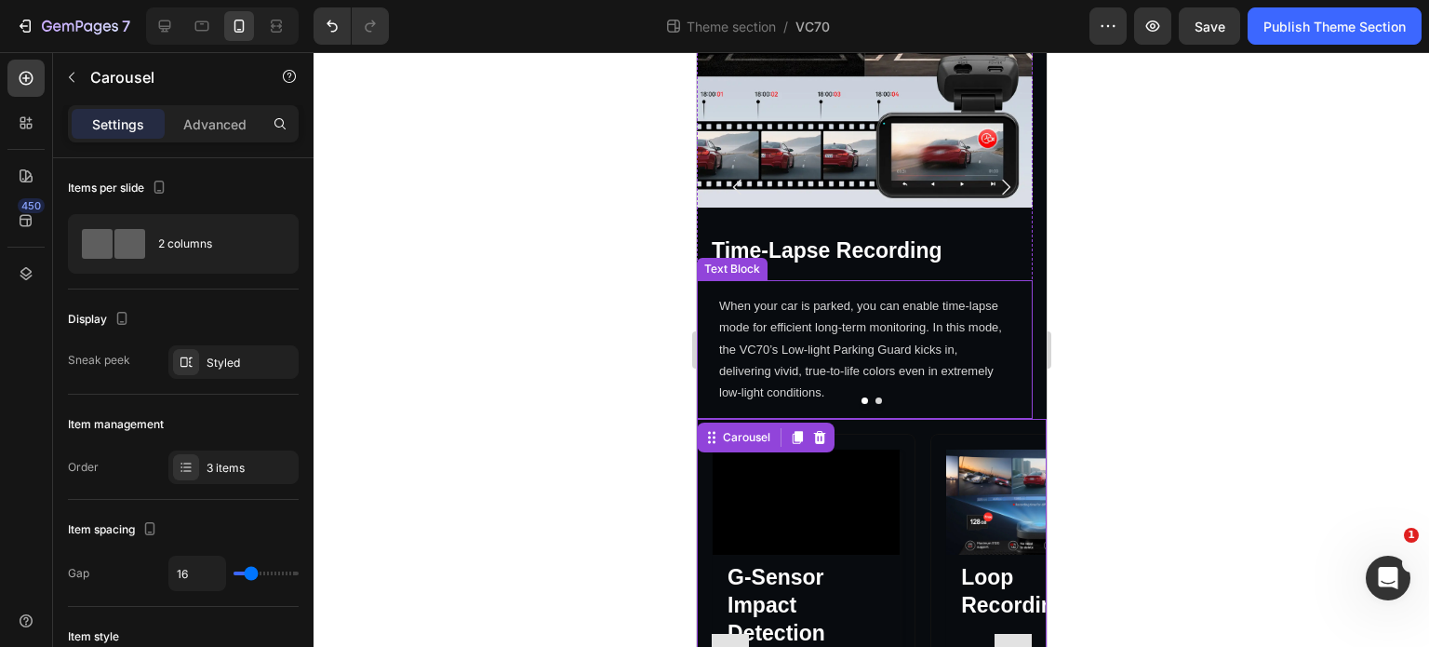
click at [819, 348] on p "When your car is parked, you can enable time-lapse mode for efficient long-term…" at bounding box center [863, 349] width 291 height 109
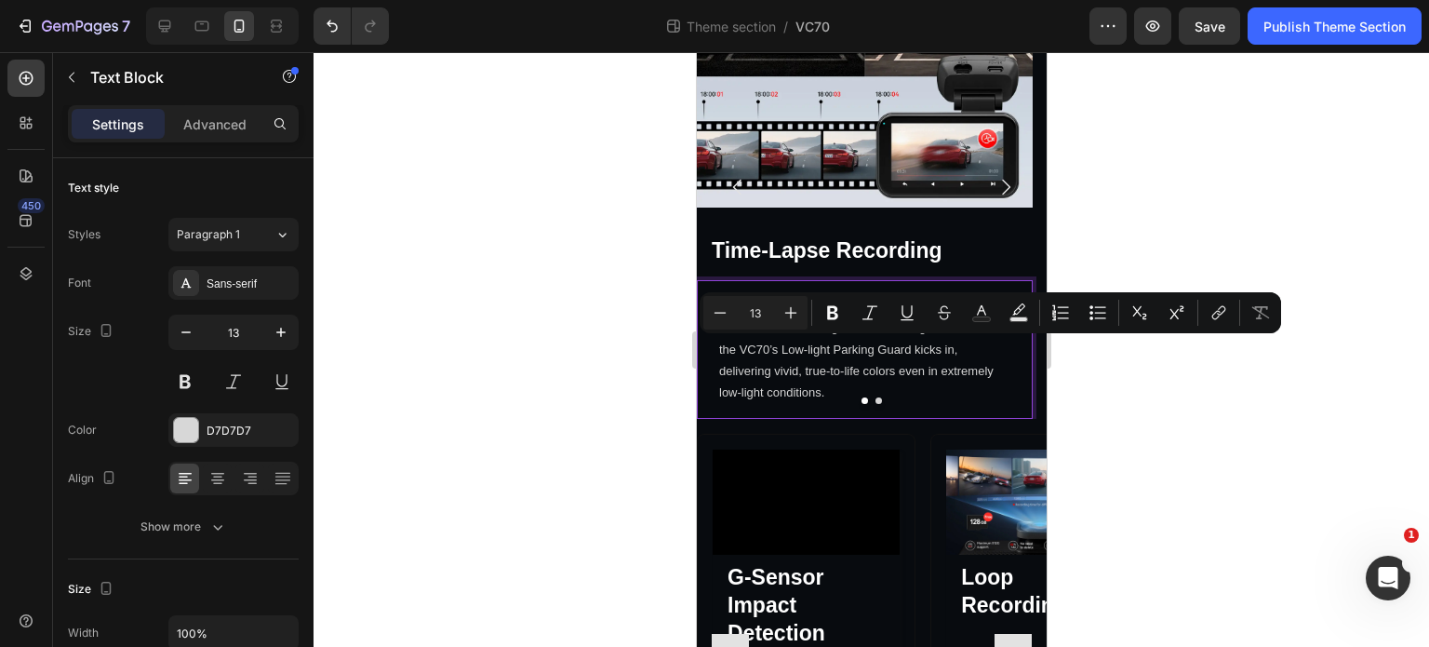
click at [816, 352] on p "When your car is parked, you can enable time-lapse mode for efficient long-term…" at bounding box center [863, 349] width 291 height 109
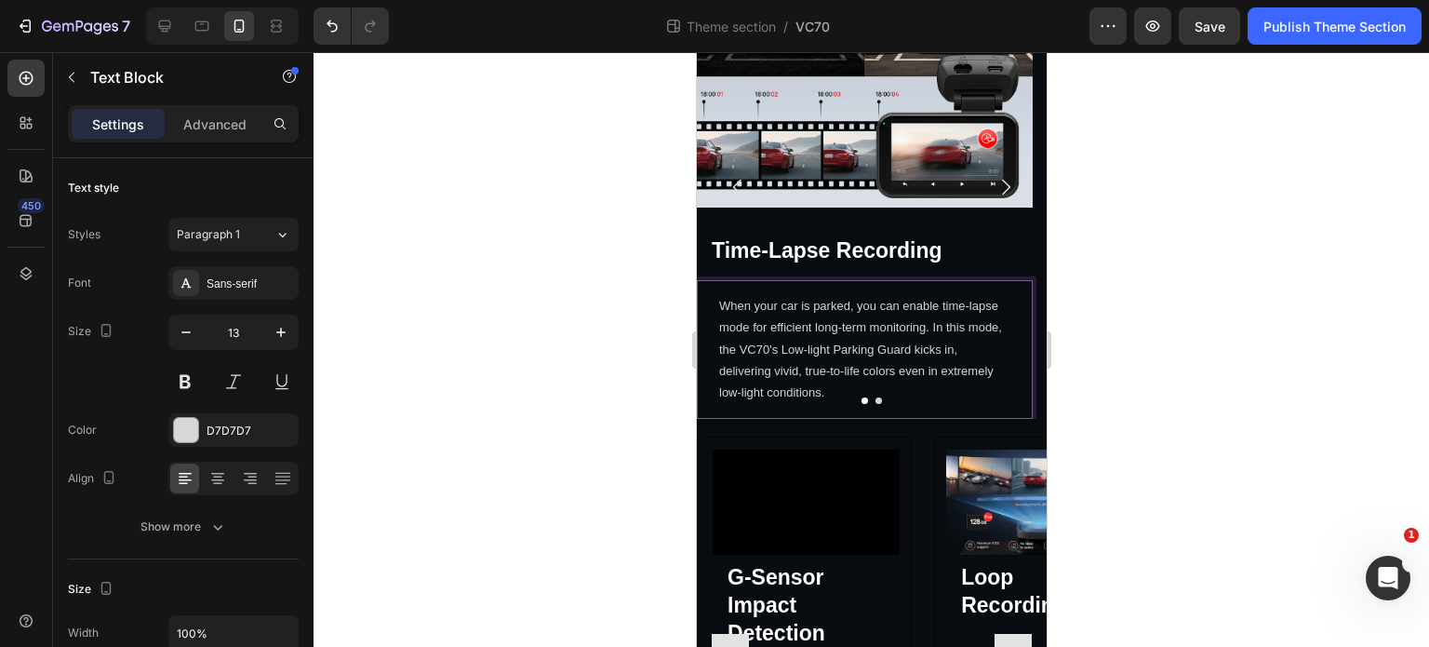
scroll to position [4082, 0]
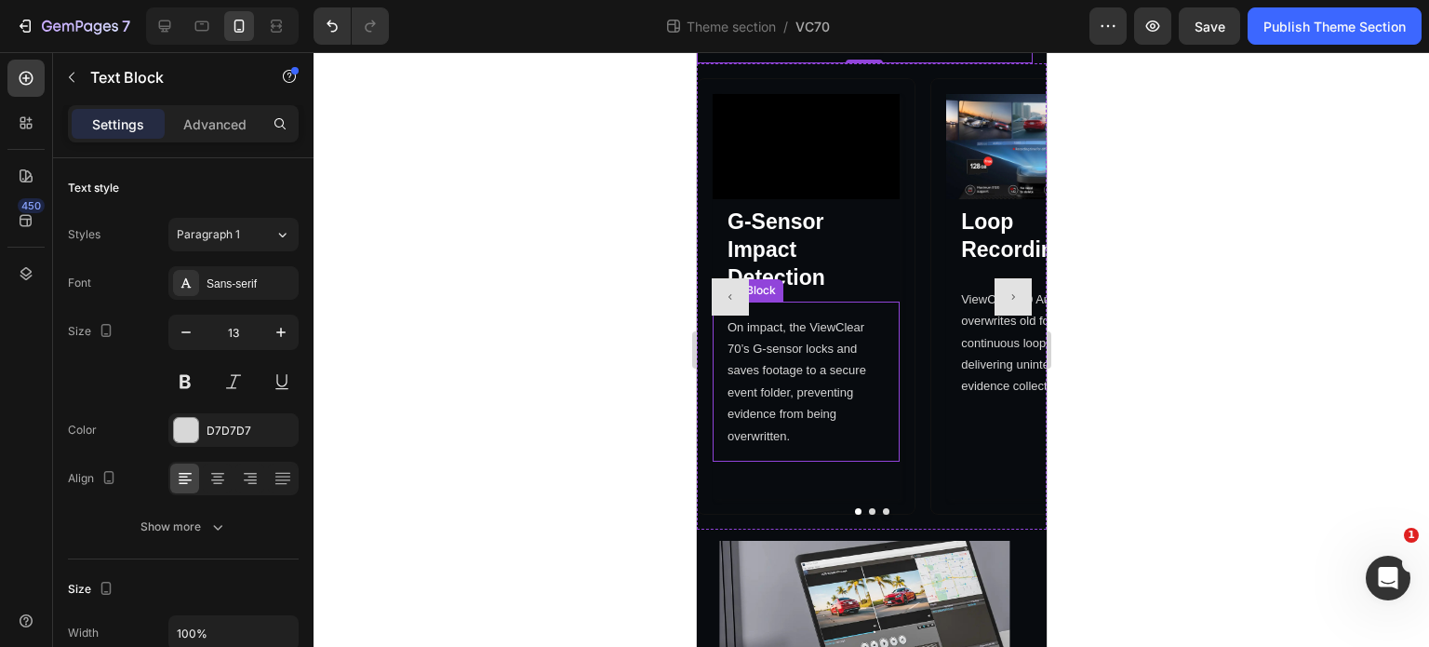
click at [765, 347] on p "On impact, the ViewClear 70’s G-sensor locks and saves footage to a secure even…" at bounding box center [805, 381] width 157 height 130
click at [745, 351] on p "On impact, the ViewClear 70’s G-sensor locks and saves footage to a secure even…" at bounding box center [805, 381] width 157 height 130
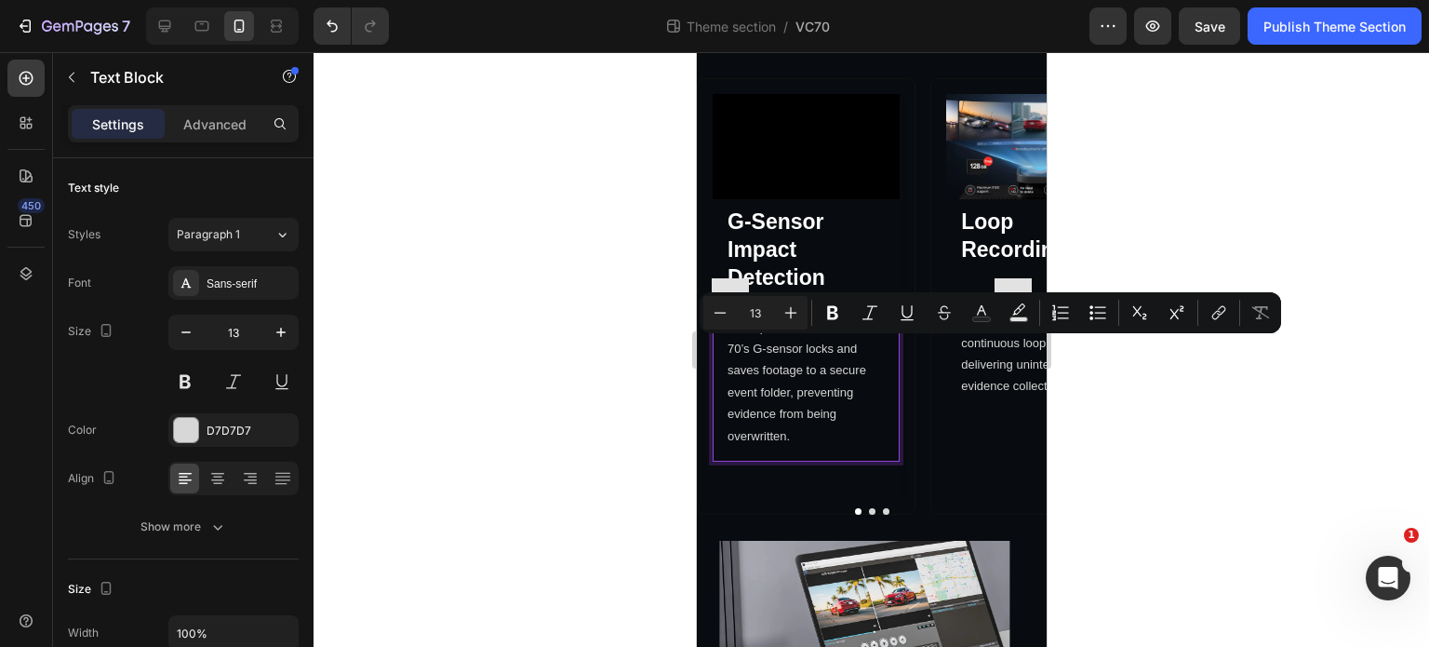
click at [770, 375] on p "On impact, the ViewClear 70’s G-sensor locks and saves footage to a secure even…" at bounding box center [805, 381] width 157 height 130
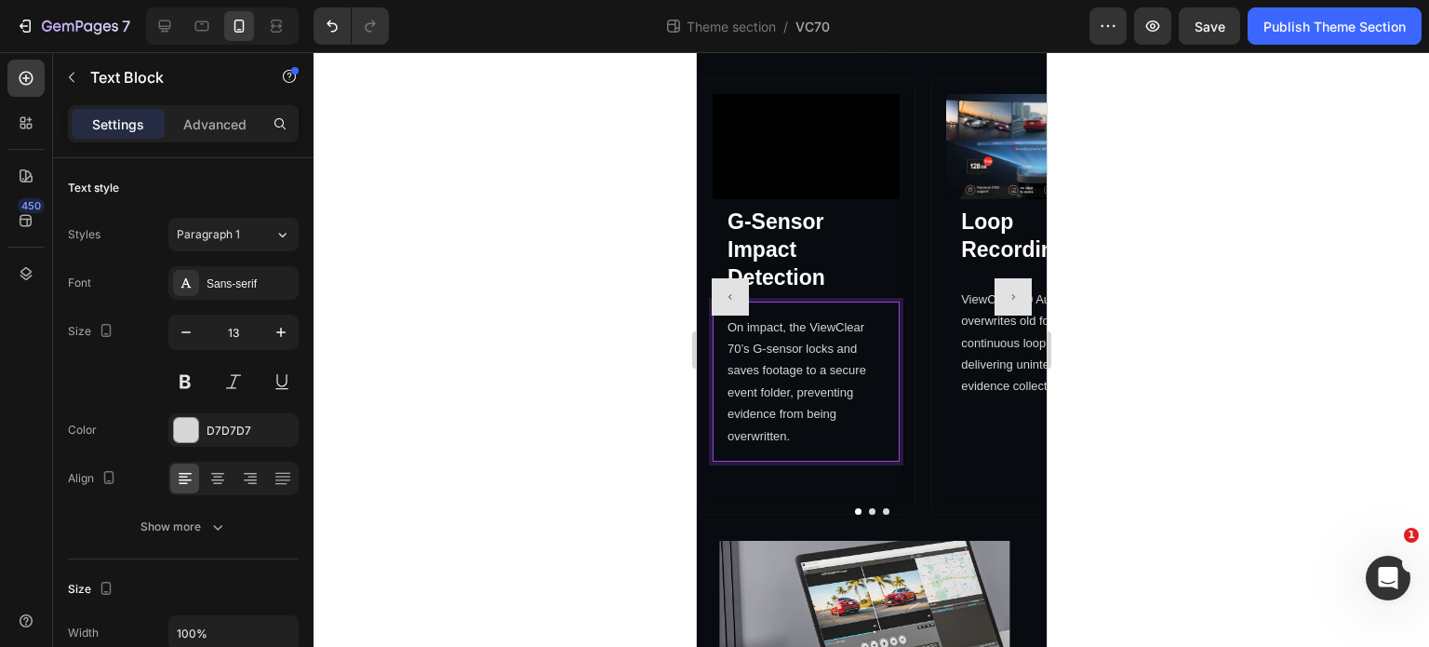
click at [753, 349] on p "On impact, the ViewClear 70’s G-sensor locks and saves footage to a secure even…" at bounding box center [805, 381] width 157 height 130
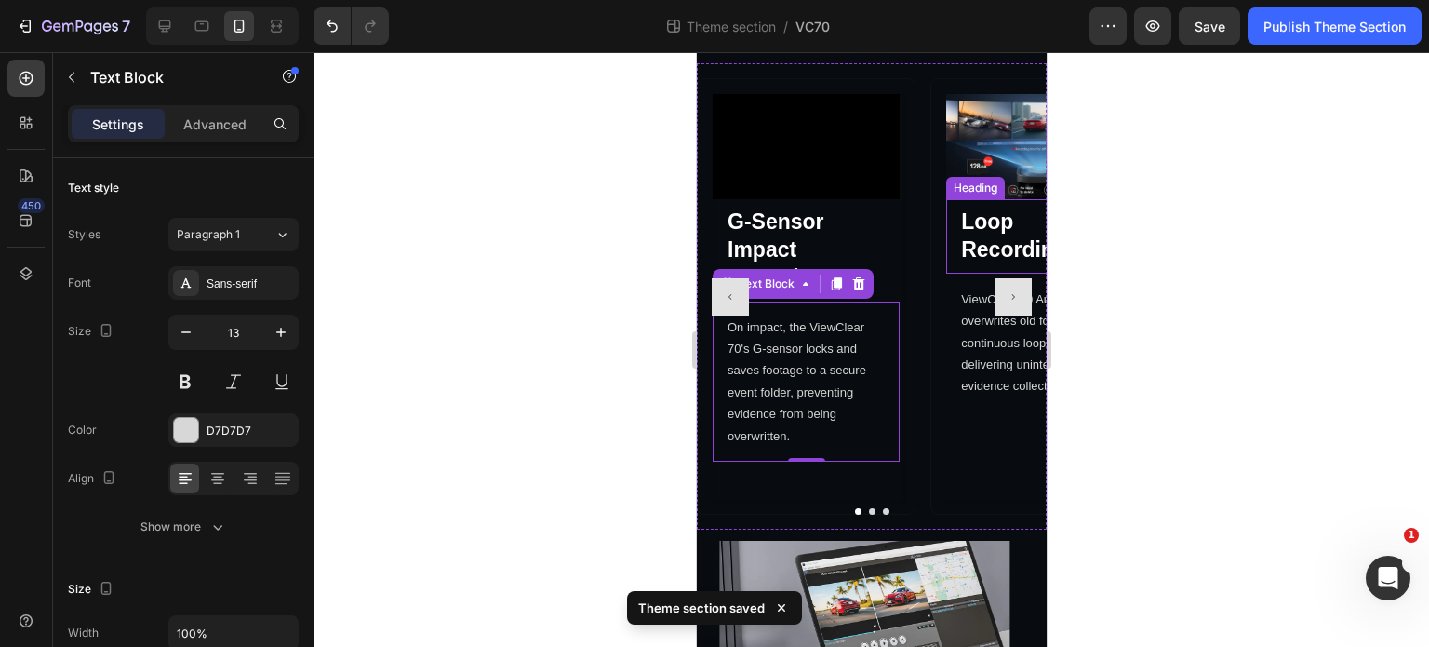
click at [1002, 291] on button "Carousel Next Arrow" at bounding box center [1012, 296] width 37 height 37
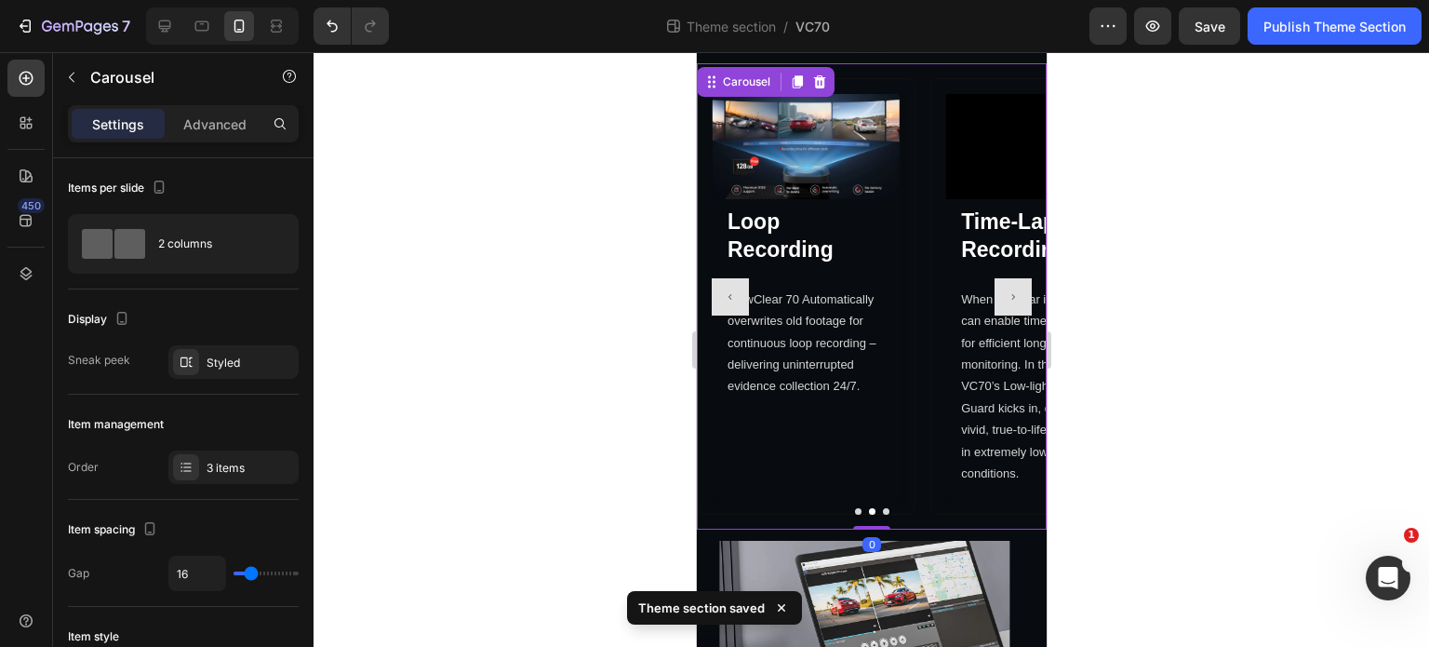
click at [1002, 291] on button "Carousel Next Arrow" at bounding box center [1012, 296] width 37 height 37
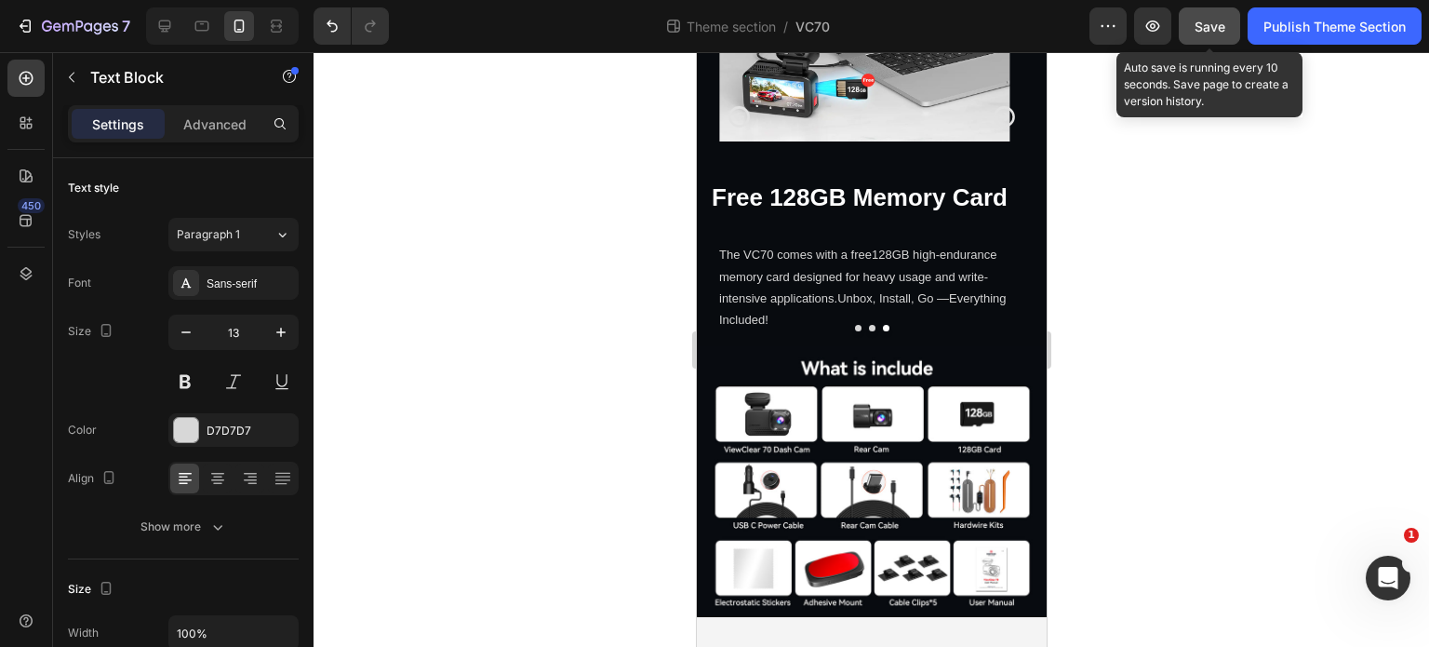
click at [1224, 36] on button "Save" at bounding box center [1209, 25] width 61 height 37
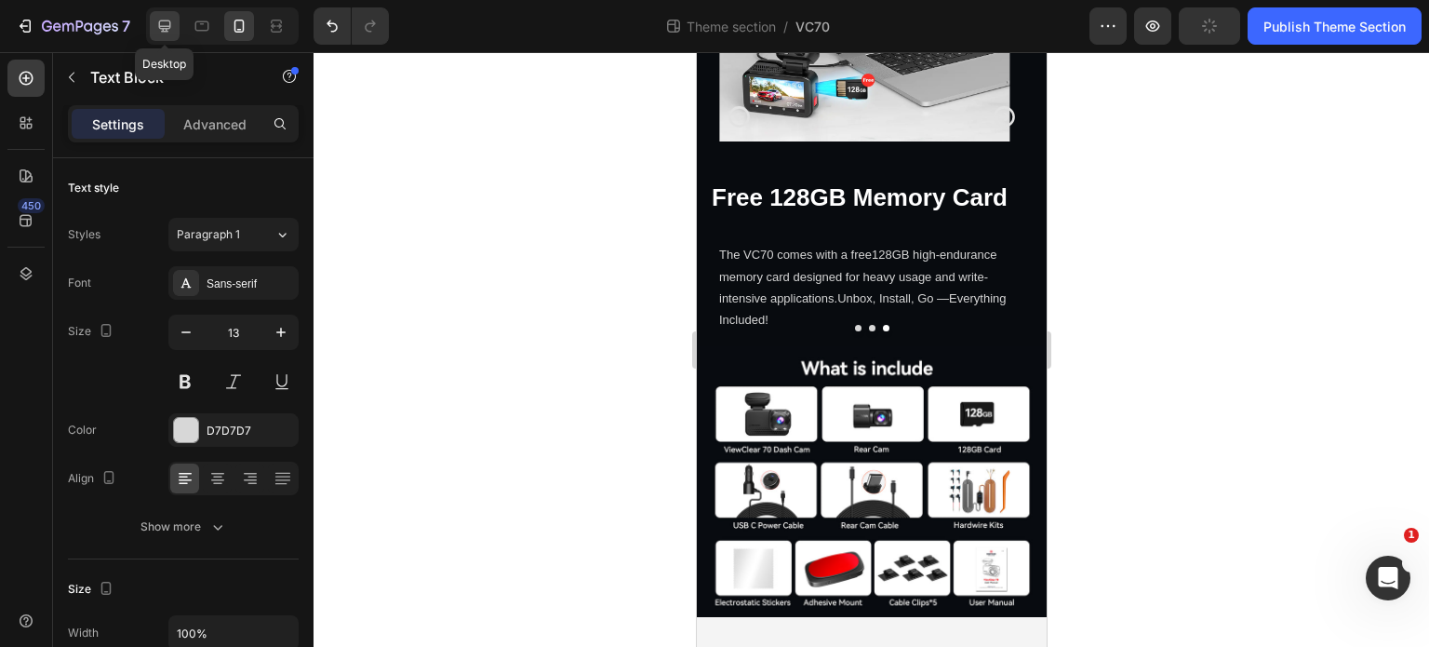
click at [171, 33] on icon at bounding box center [164, 26] width 19 height 19
type input "12"
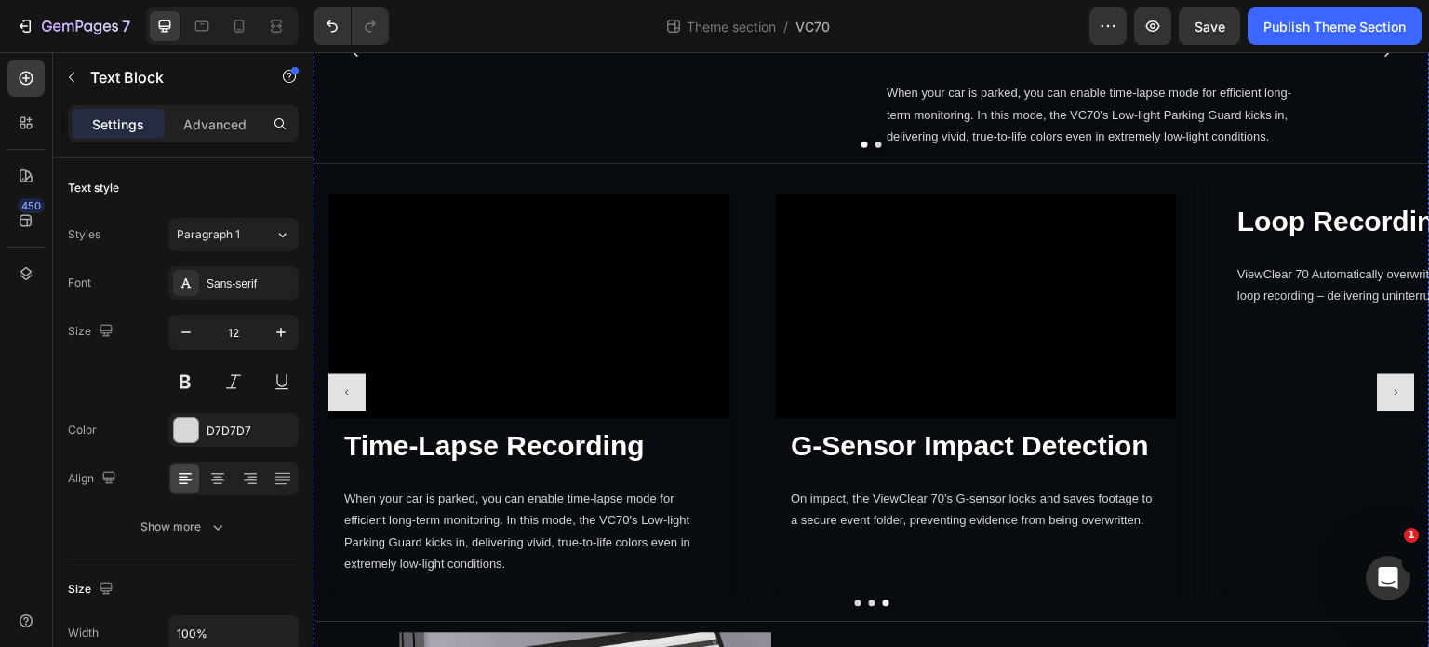
scroll to position [5862, 0]
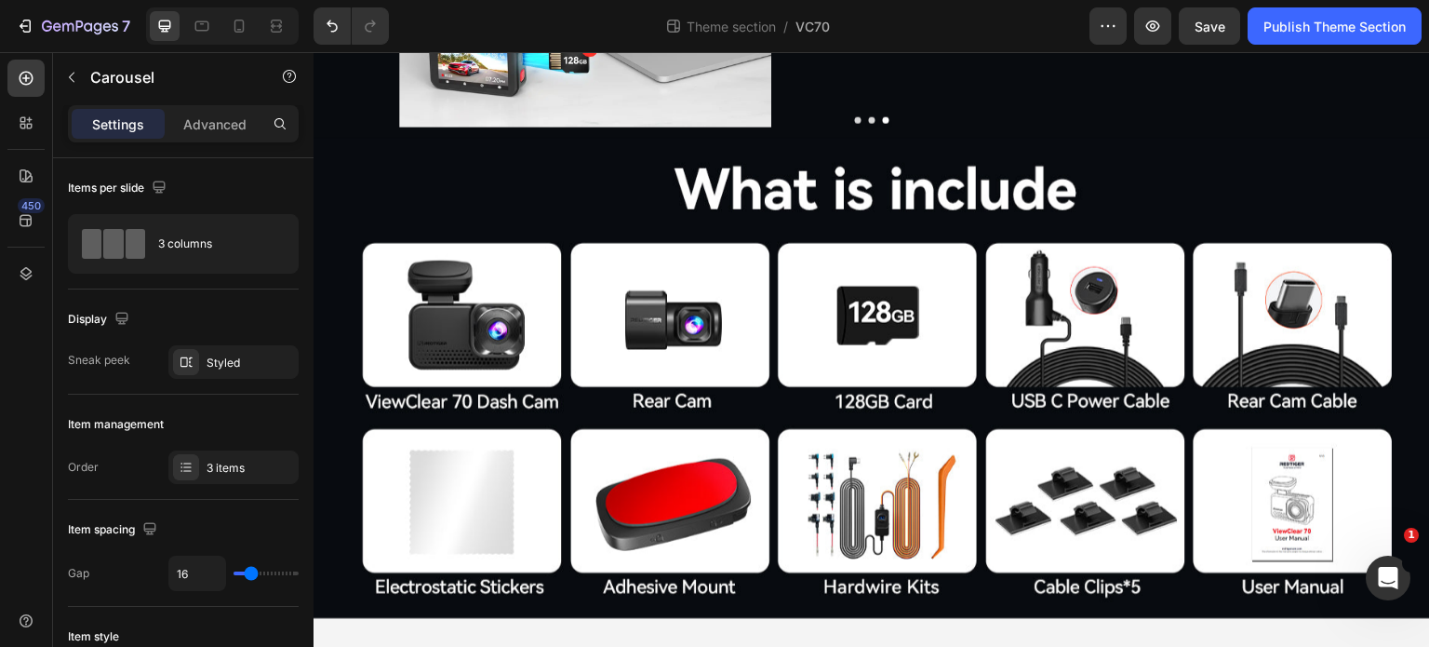
scroll to position [6234, 0]
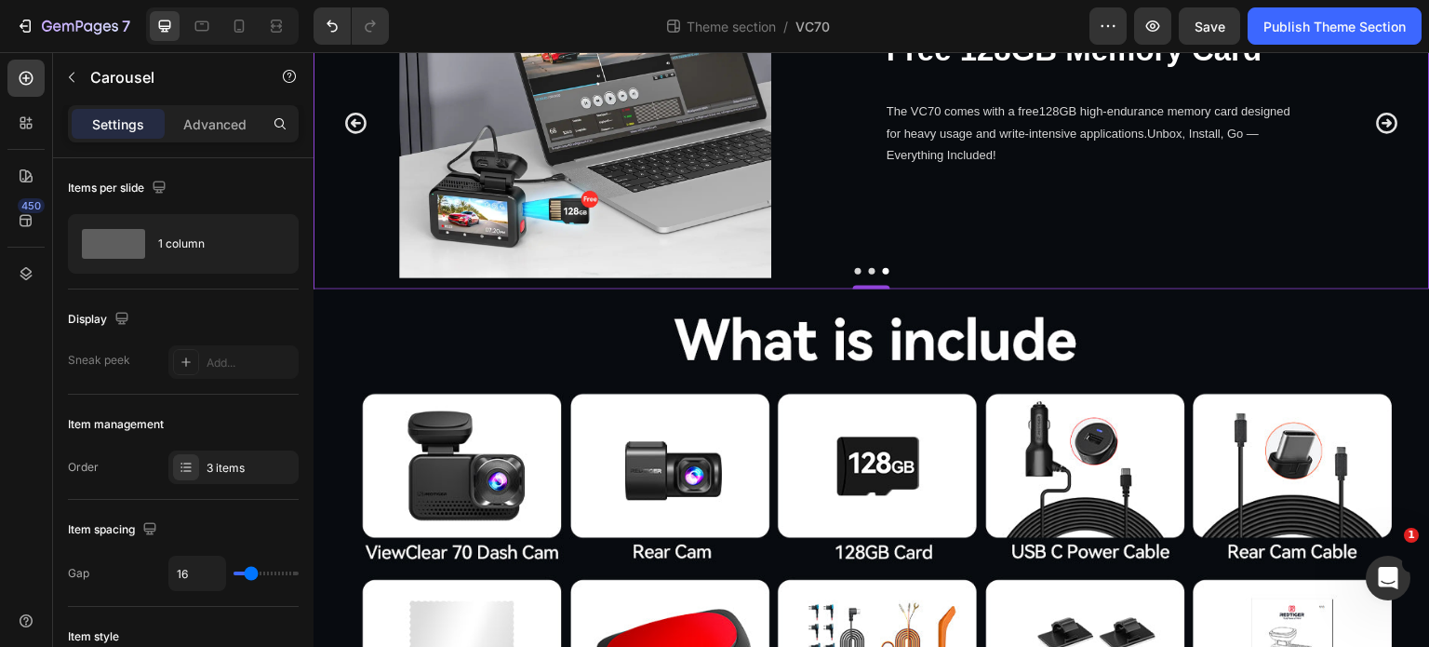
scroll to position [5769, 0]
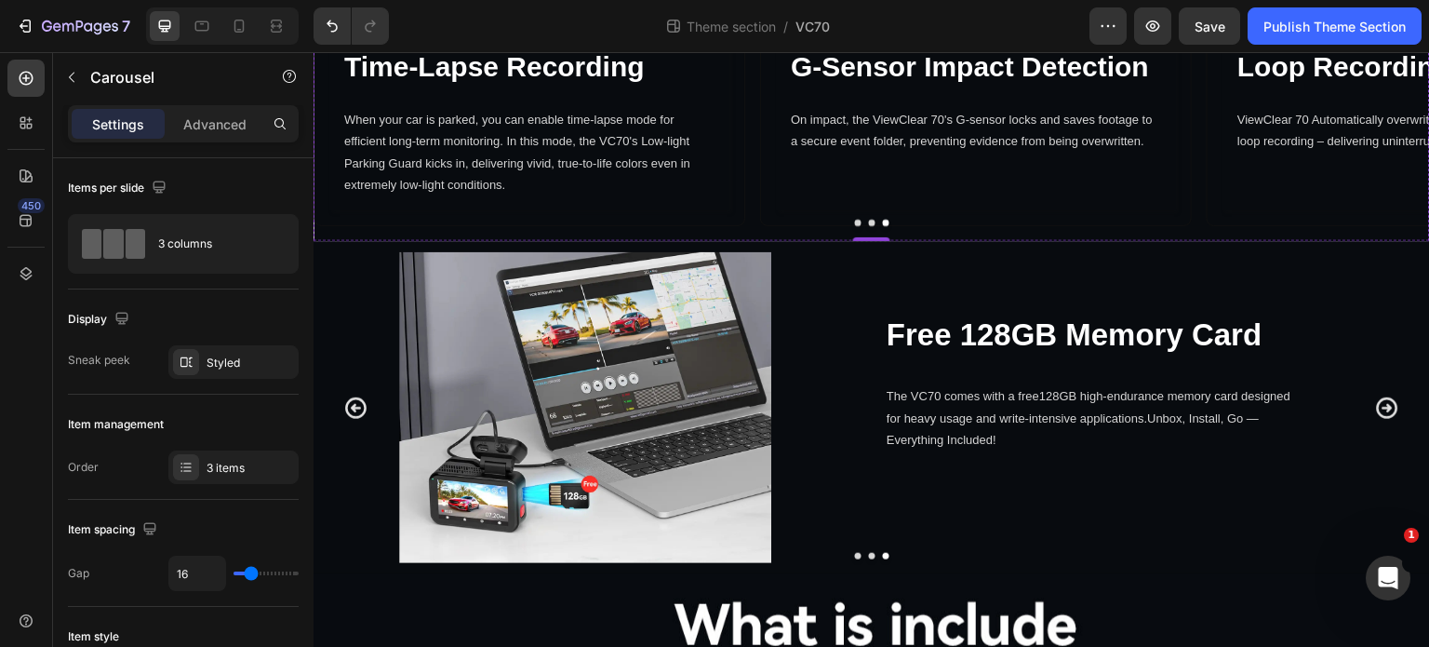
scroll to position [5490, 0]
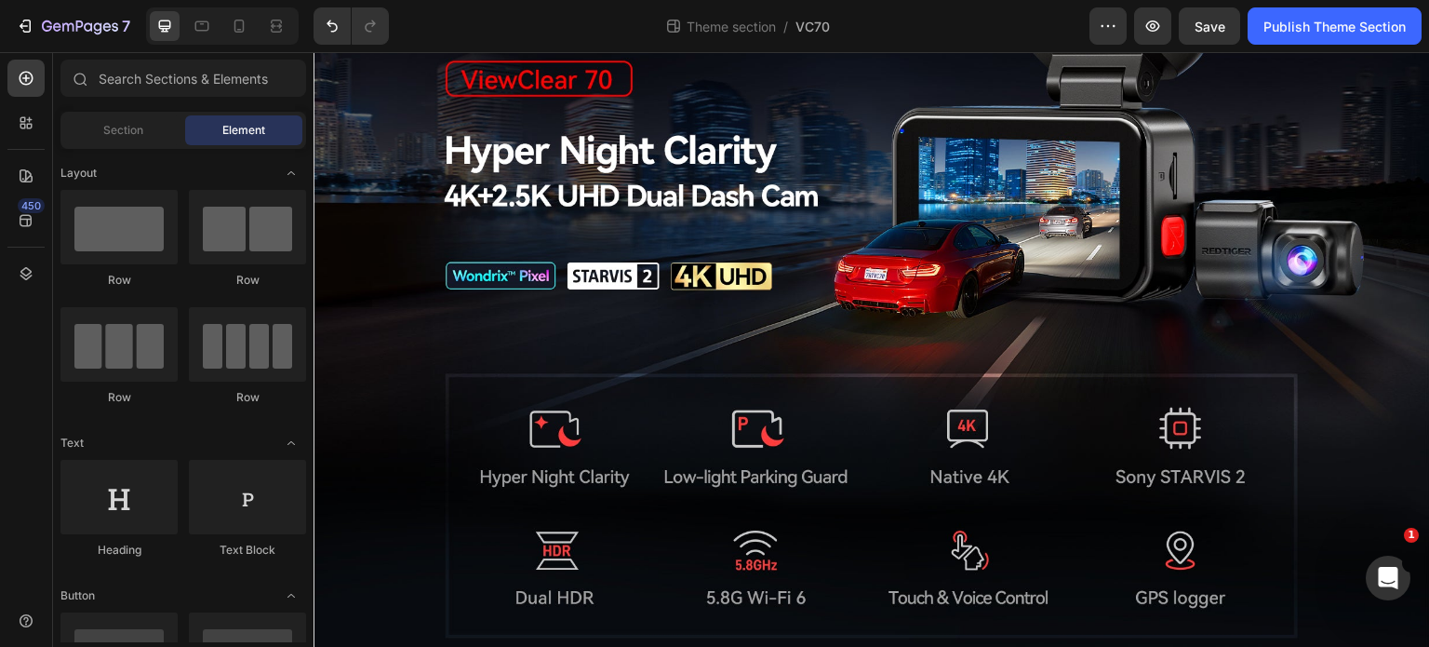
scroll to position [0, 0]
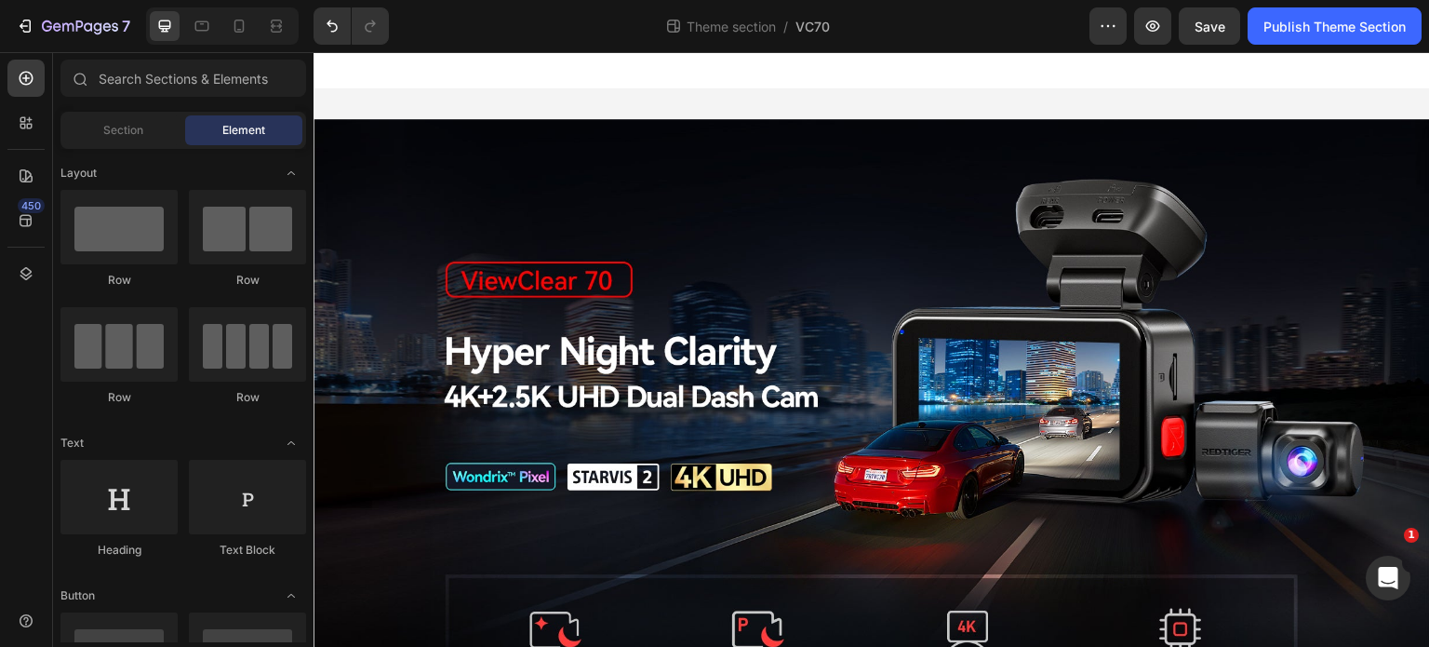
drag, startPoint x: 1425, startPoint y: 171, endPoint x: 1657, endPoint y: 68, distance: 253.7
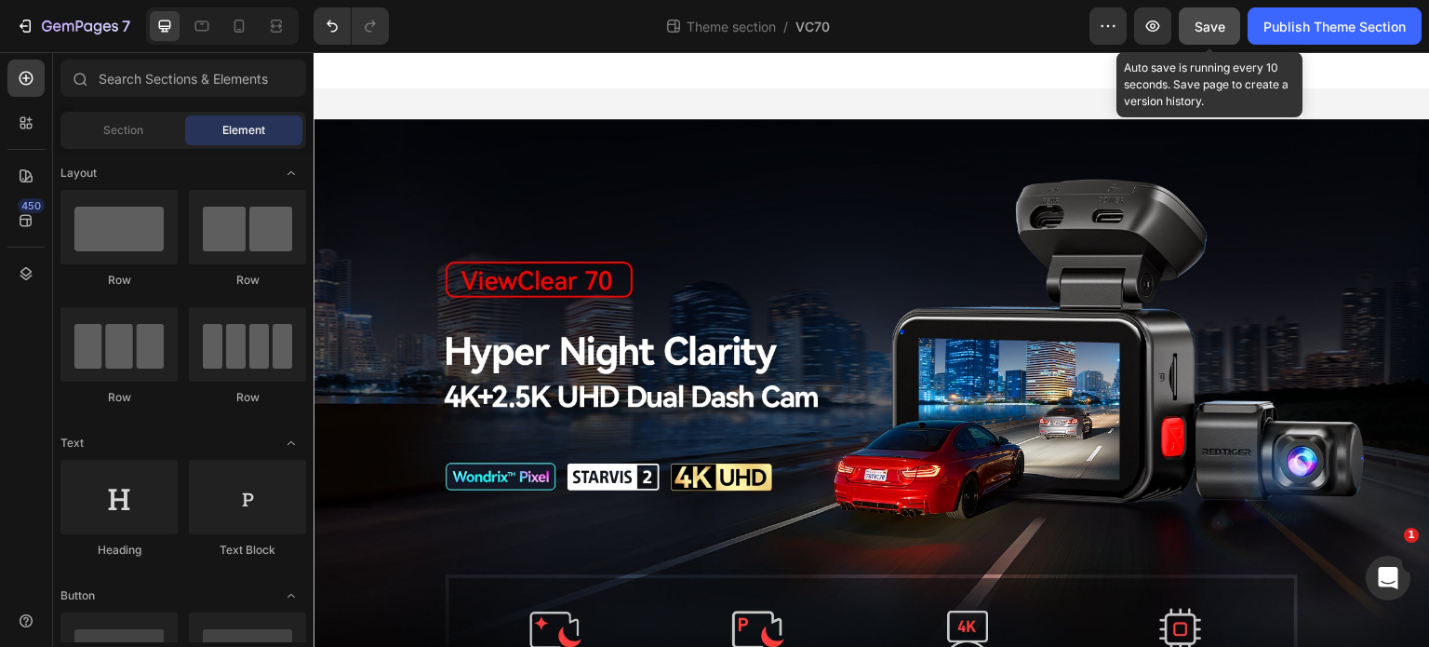
click at [1204, 34] on div "Save" at bounding box center [1210, 27] width 31 height 20
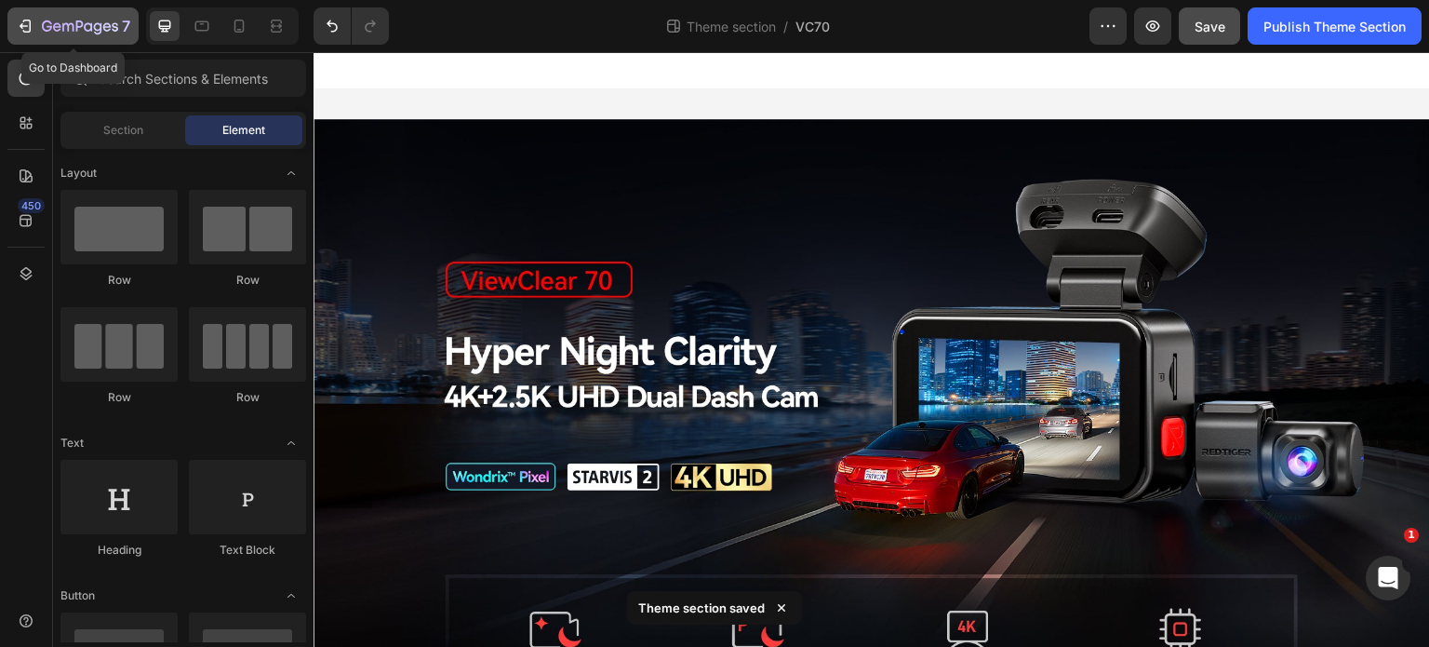
click at [19, 31] on icon "button" at bounding box center [25, 26] width 19 height 19
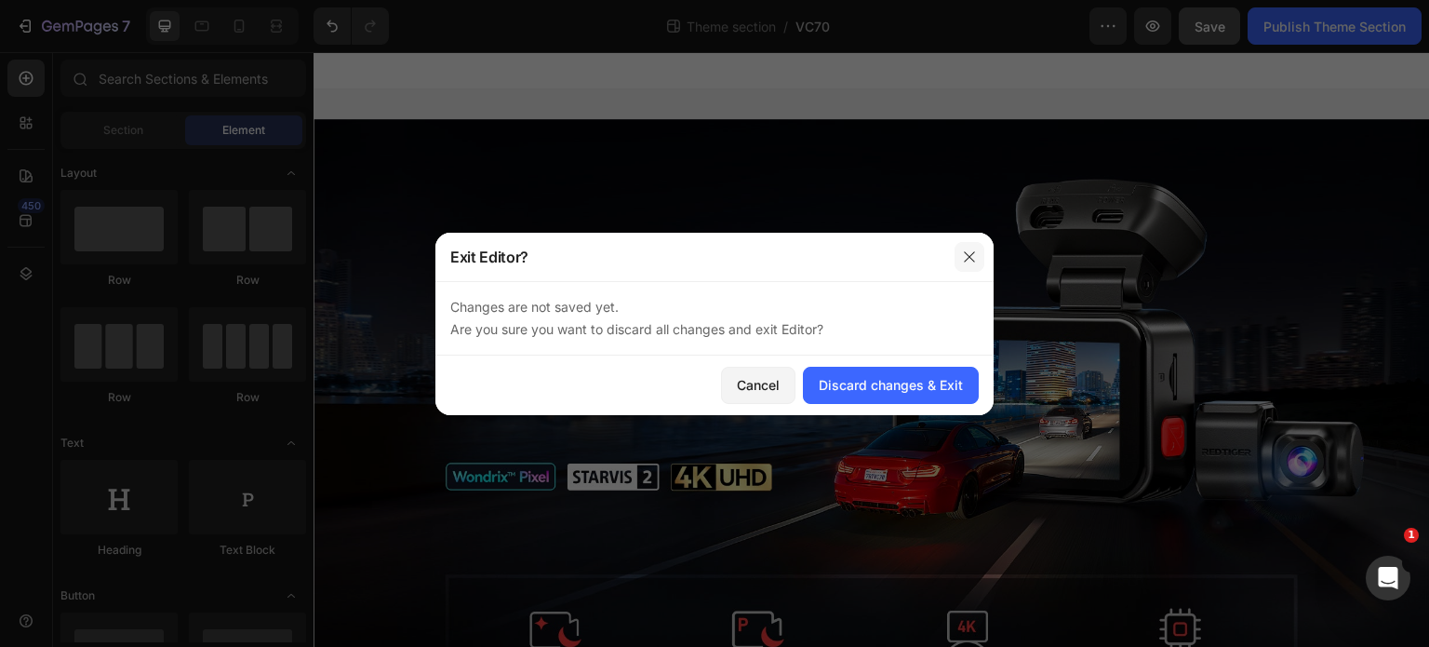
click at [975, 250] on icon "button" at bounding box center [969, 256] width 15 height 15
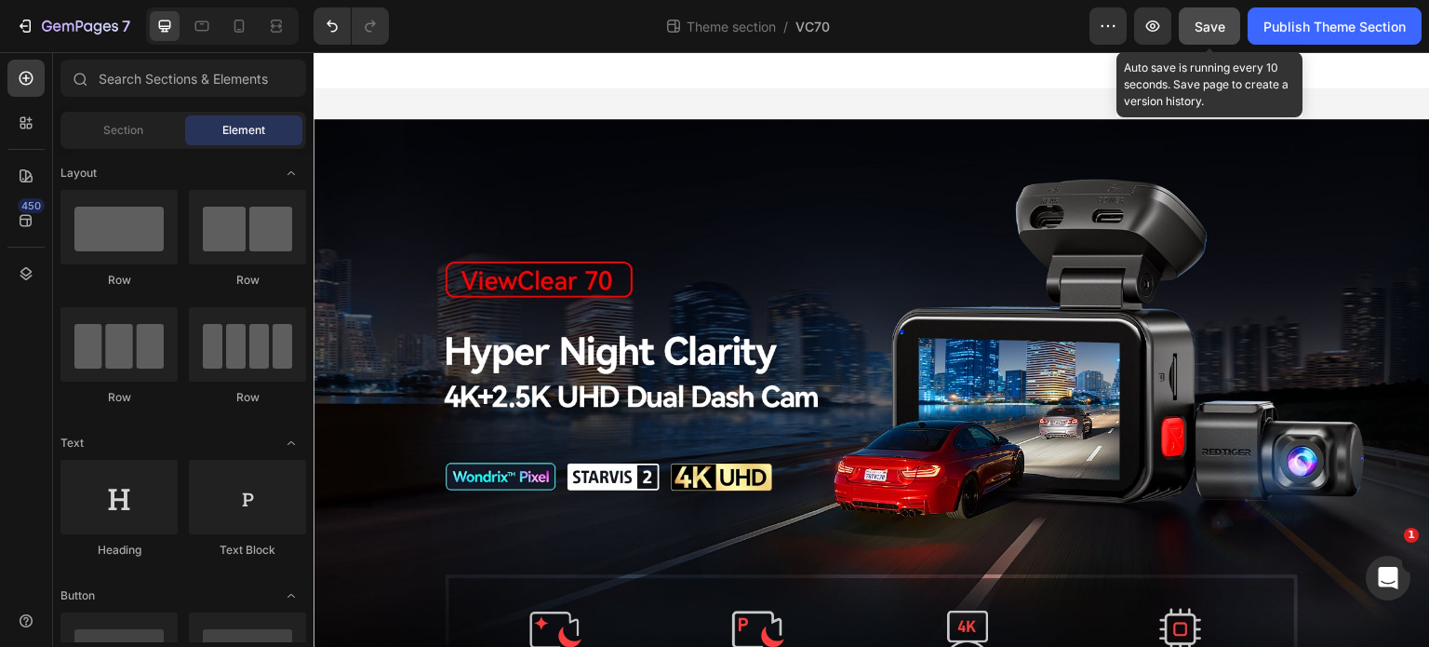
click at [1205, 19] on span "Save" at bounding box center [1210, 27] width 31 height 16
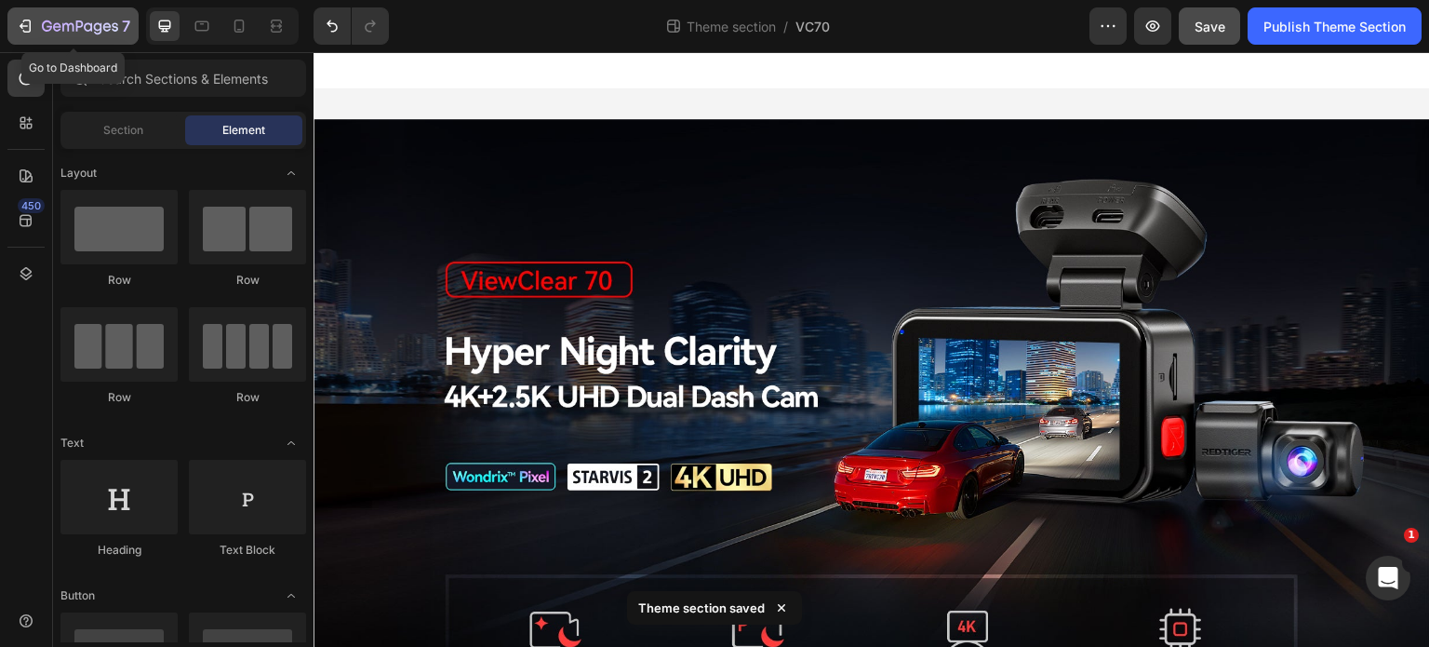
click at [16, 21] on icon "button" at bounding box center [25, 26] width 19 height 19
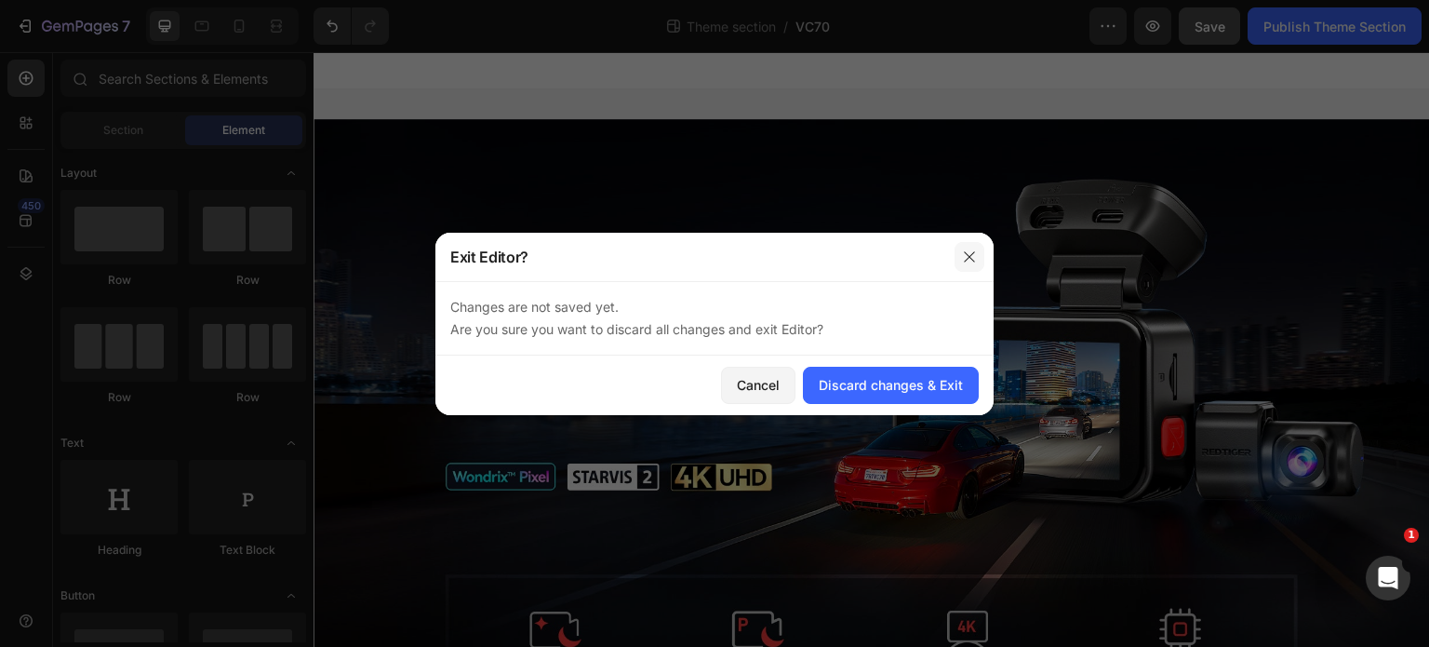
click at [968, 254] on icon "button" at bounding box center [969, 256] width 15 height 15
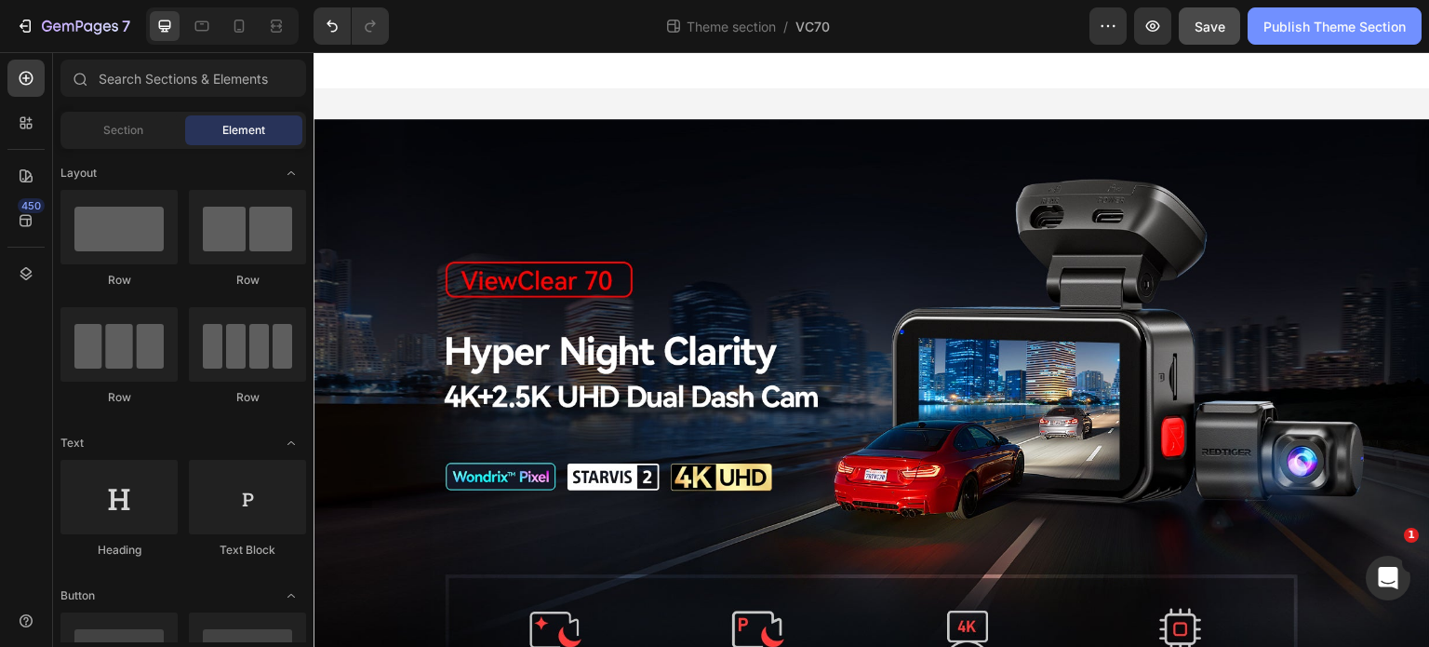
click at [1355, 37] on button "Publish Theme Section" at bounding box center [1335, 25] width 174 height 37
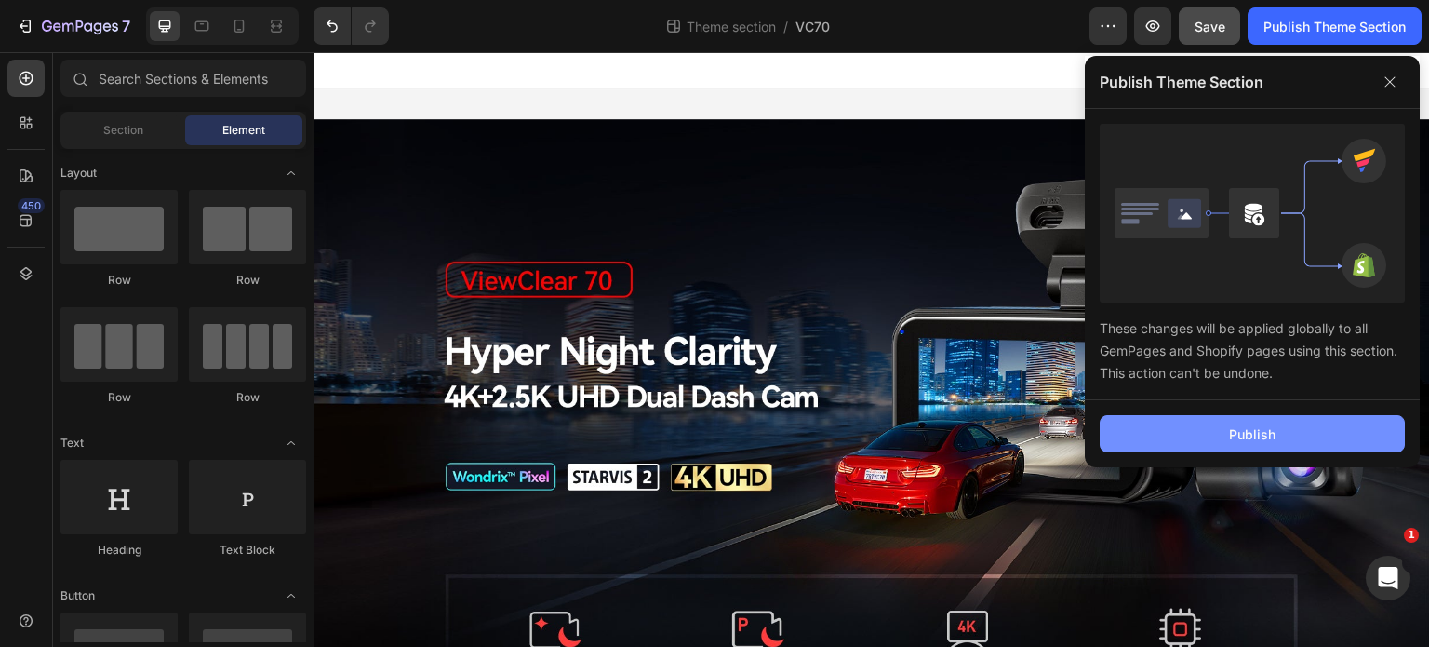
click at [1278, 423] on button "Publish" at bounding box center [1252, 433] width 305 height 37
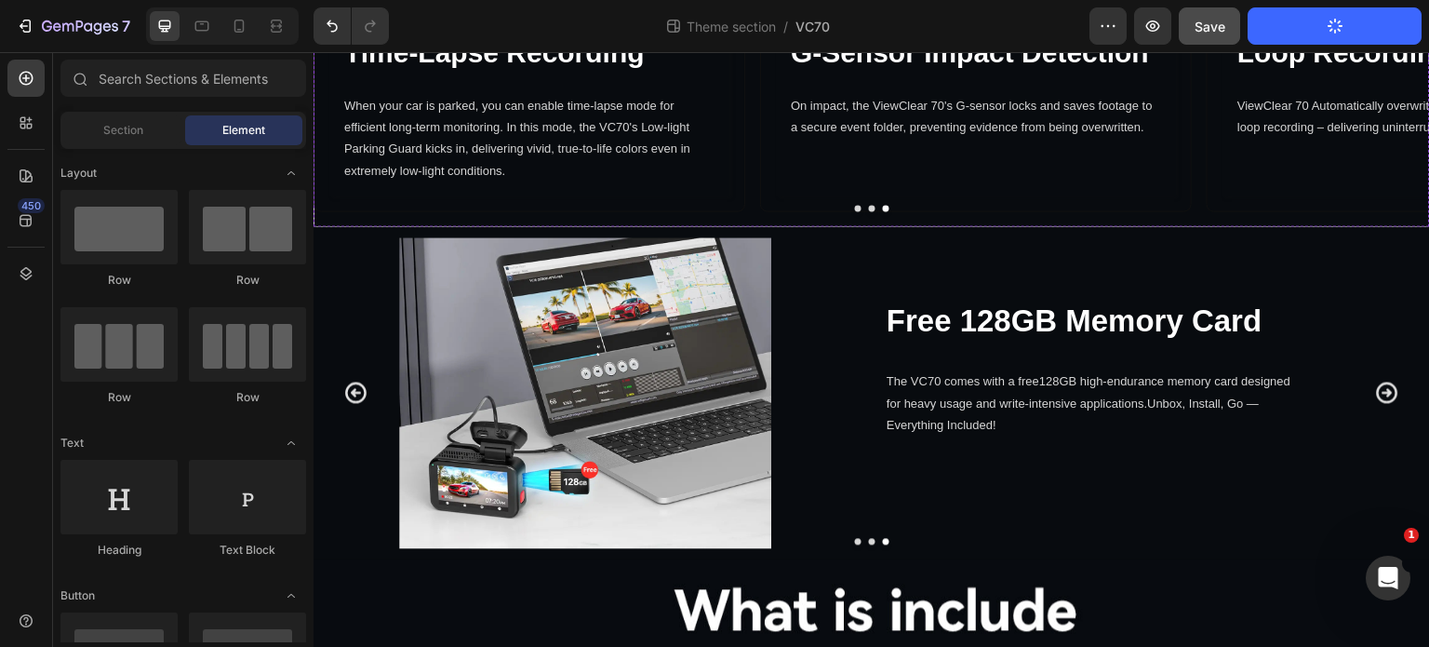
scroll to position [5397, 0]
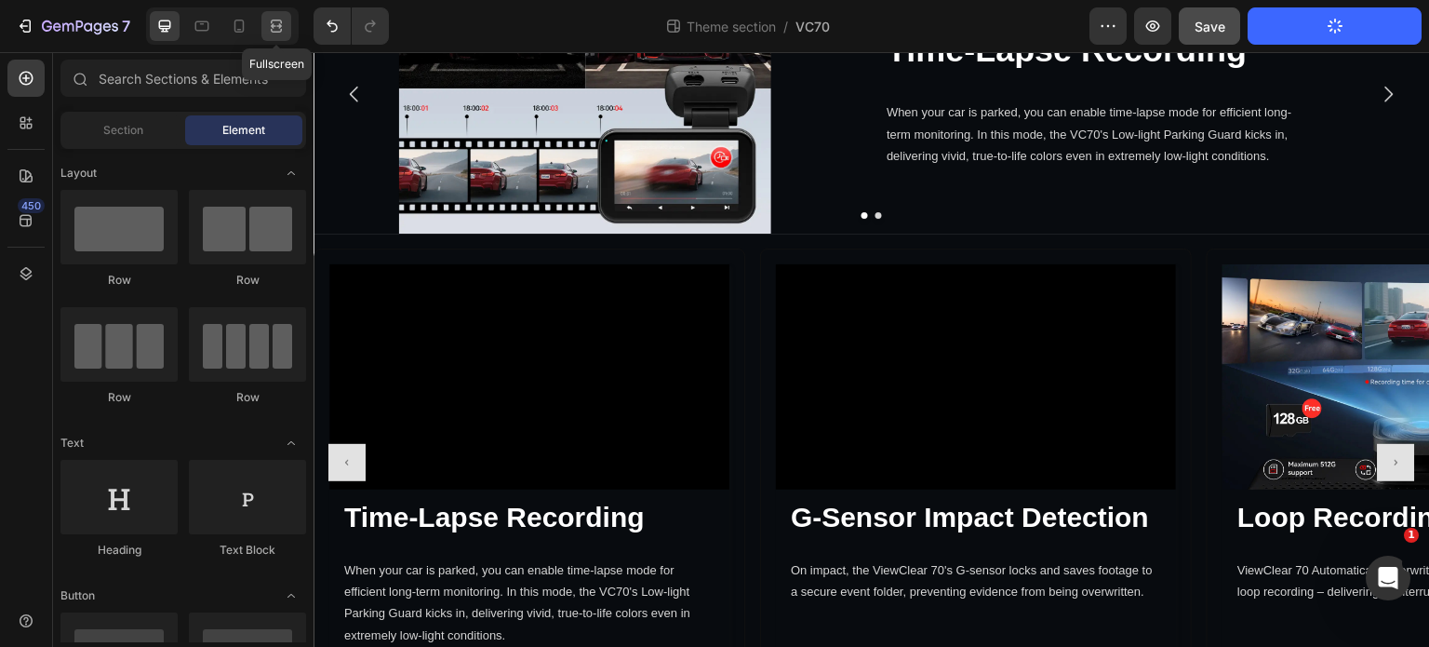
click at [282, 29] on icon at bounding box center [276, 26] width 19 height 19
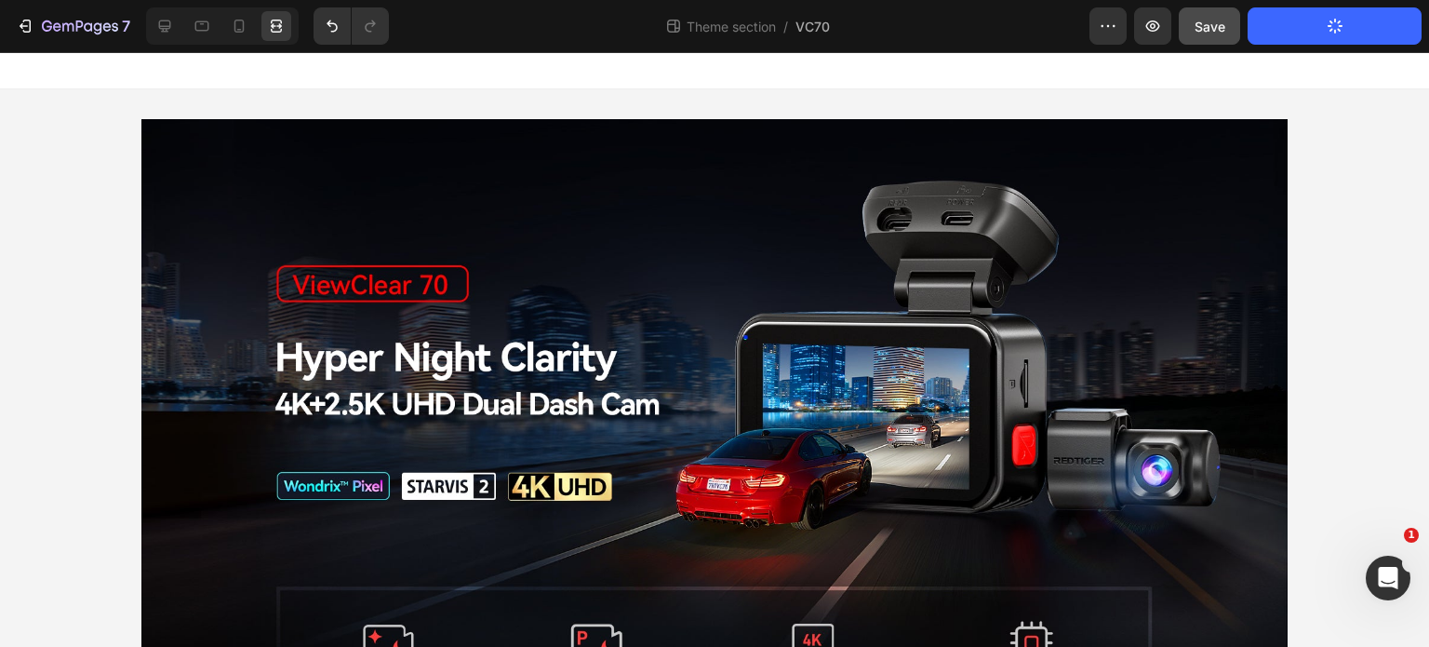
click at [1358, 18] on button "Publish Theme Section" at bounding box center [1335, 25] width 174 height 37
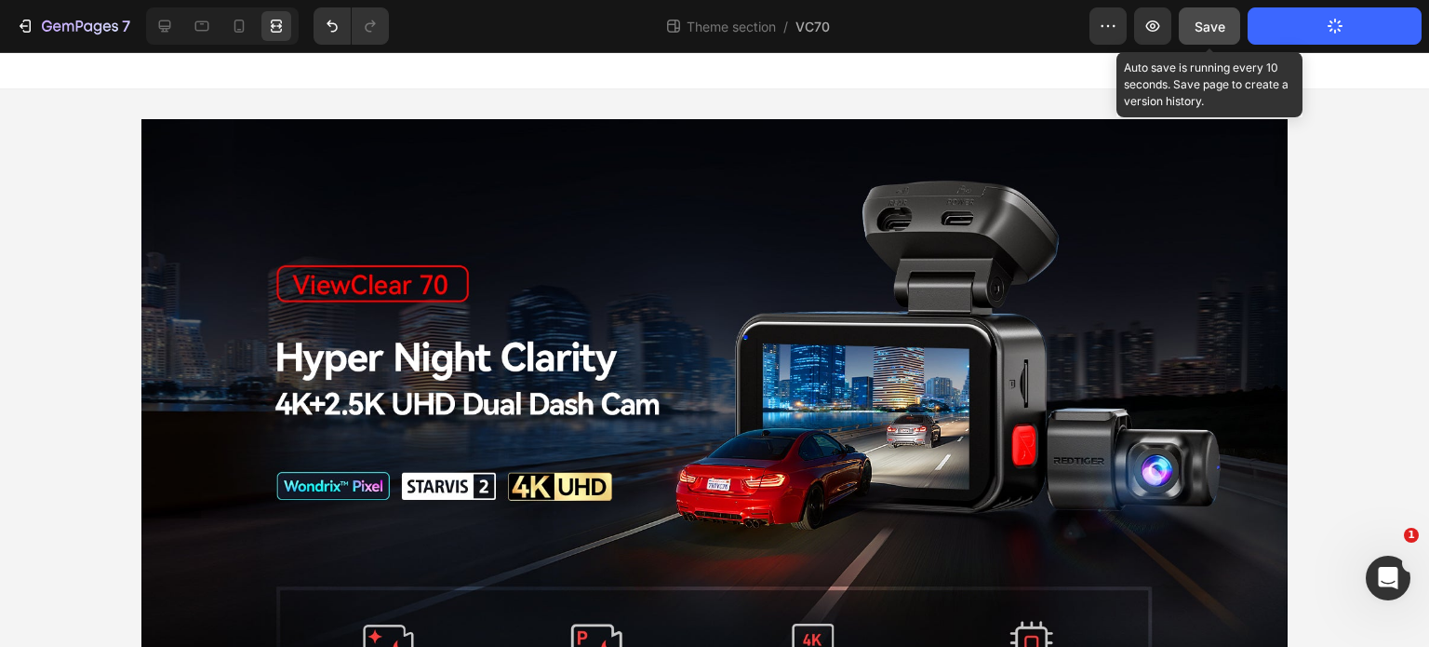
click at [1225, 29] on span "Save" at bounding box center [1210, 27] width 31 height 16
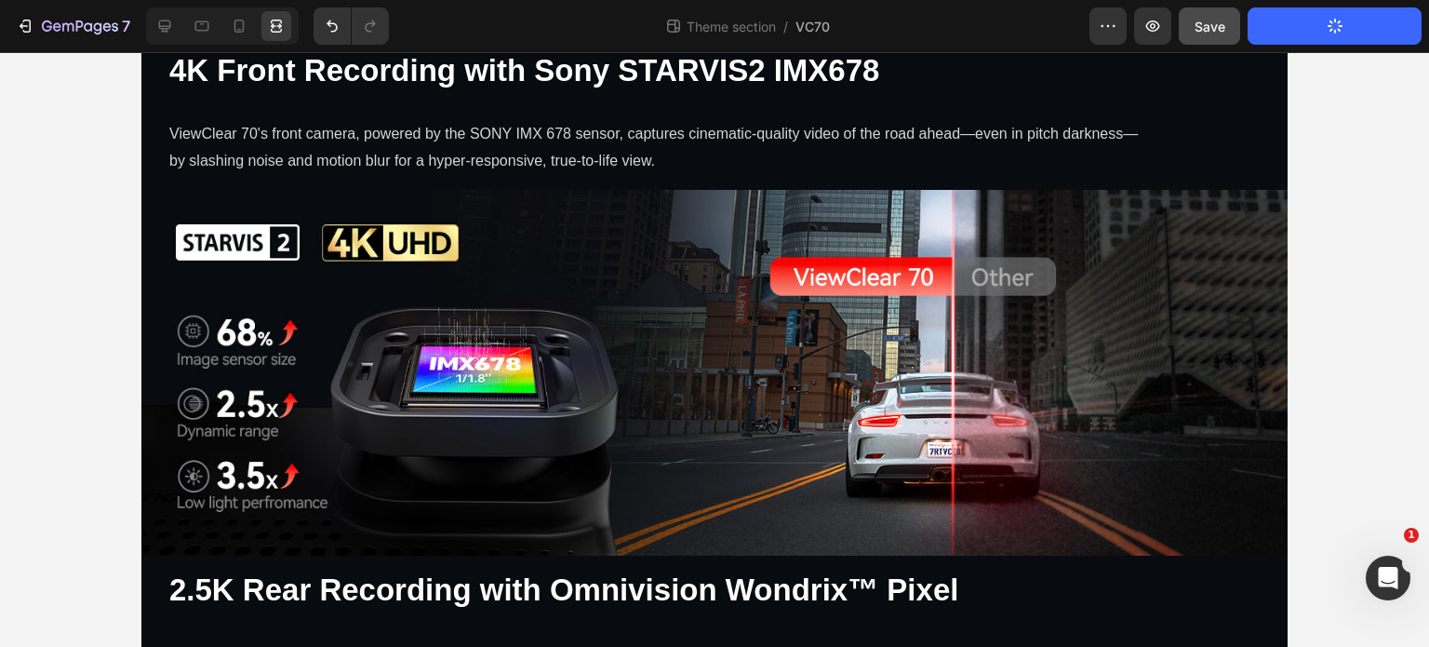
drag, startPoint x: 1376, startPoint y: 292, endPoint x: 1349, endPoint y: 283, distance: 28.5
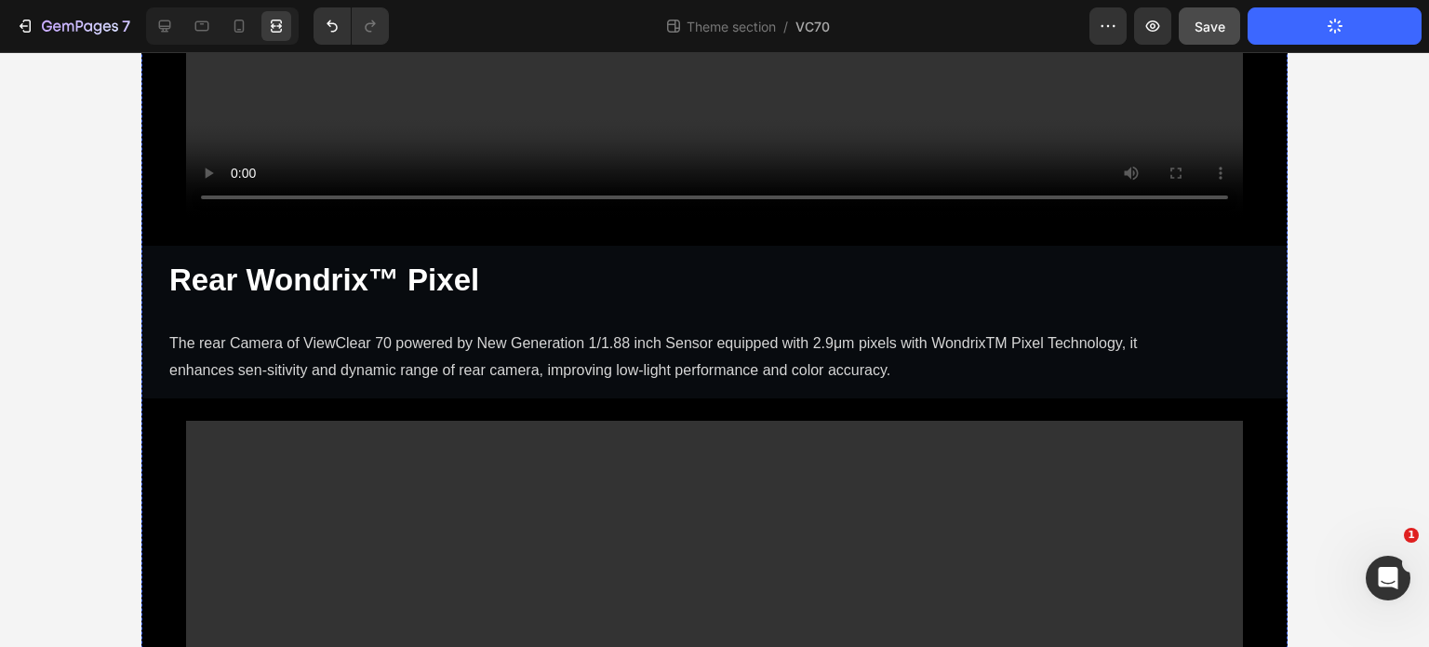
scroll to position [3257, 0]
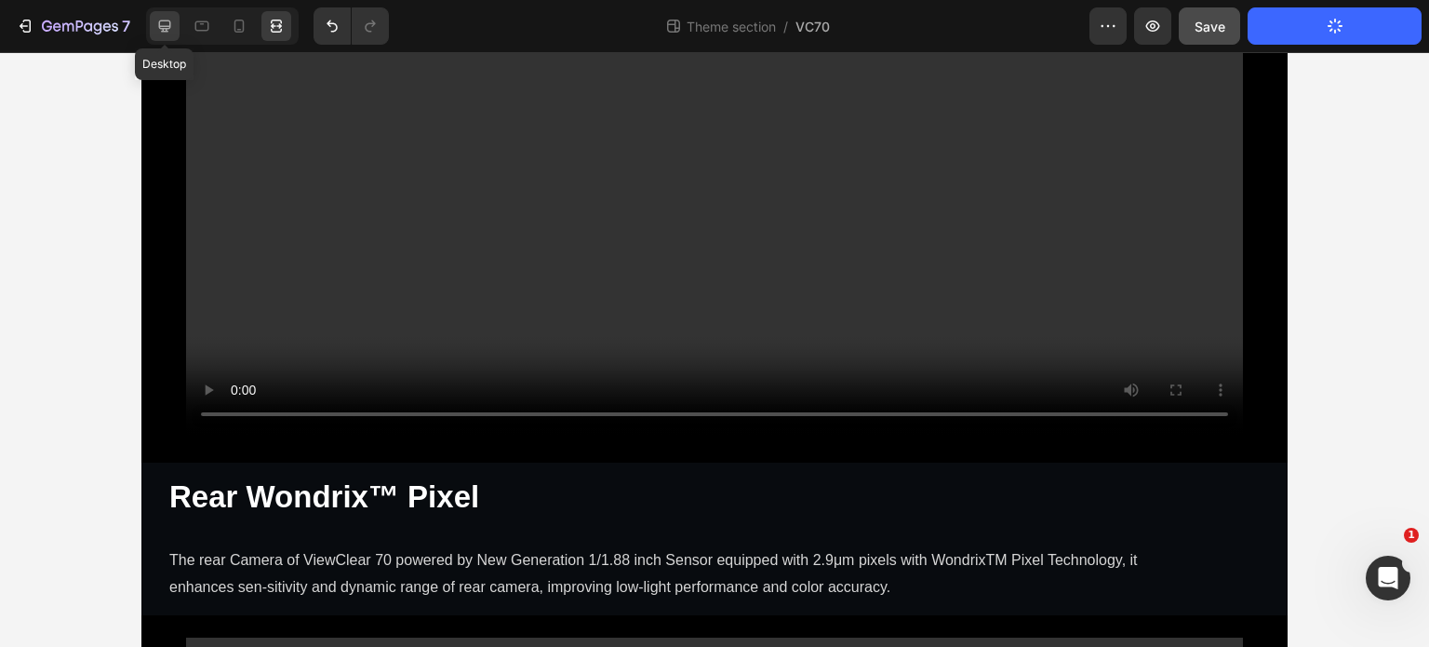
click at [169, 23] on icon at bounding box center [165, 26] width 12 height 12
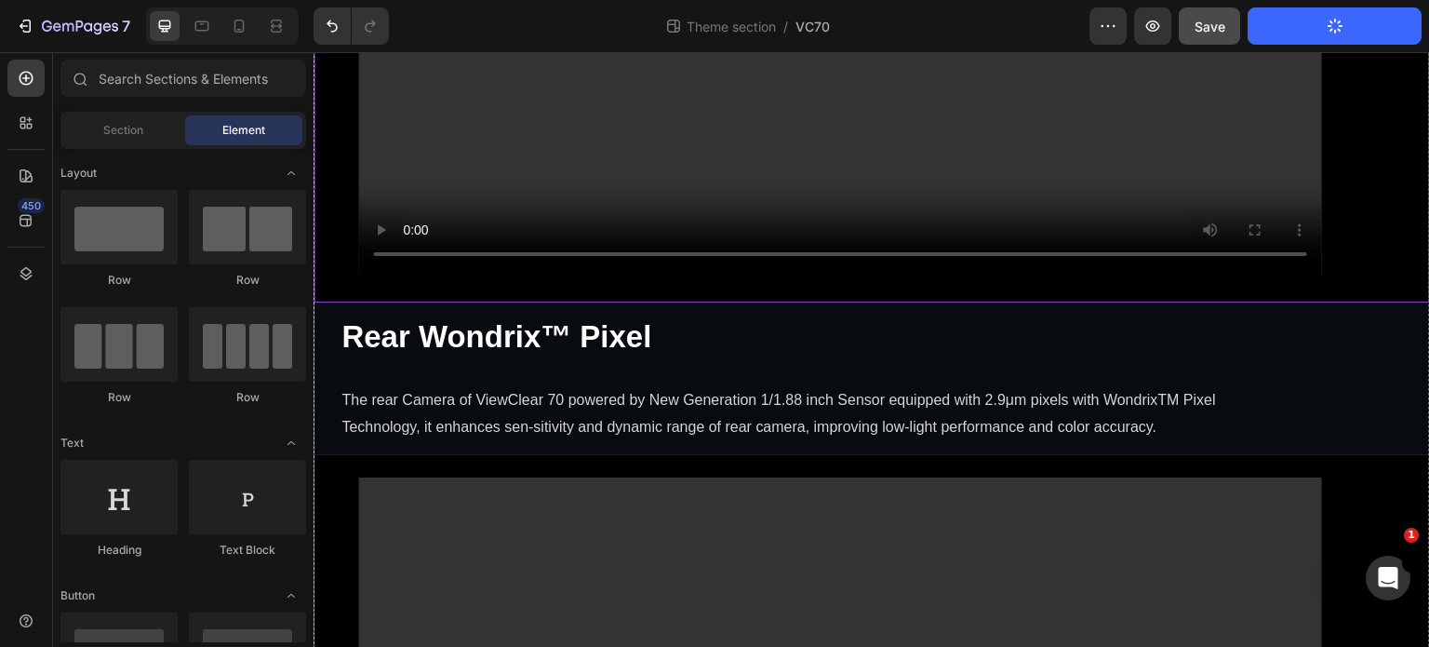
scroll to position [3346, 0]
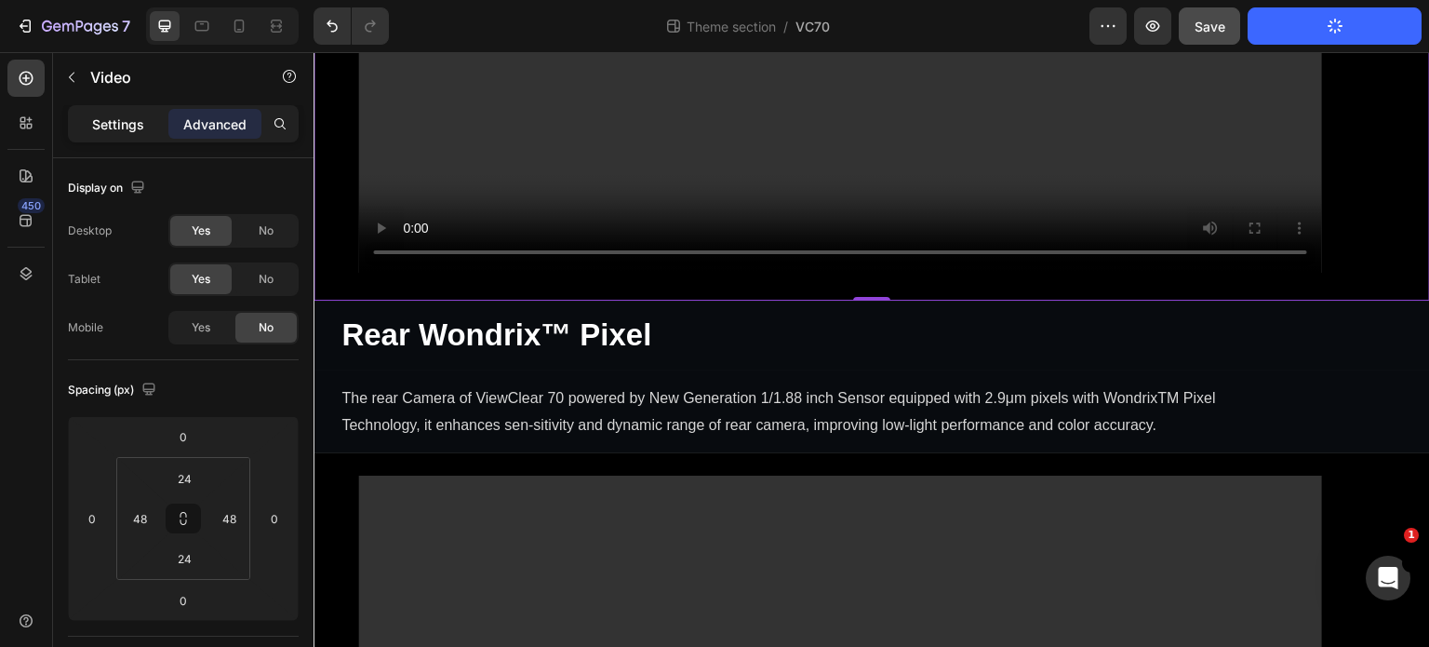
click at [115, 122] on p "Settings" at bounding box center [118, 124] width 52 height 20
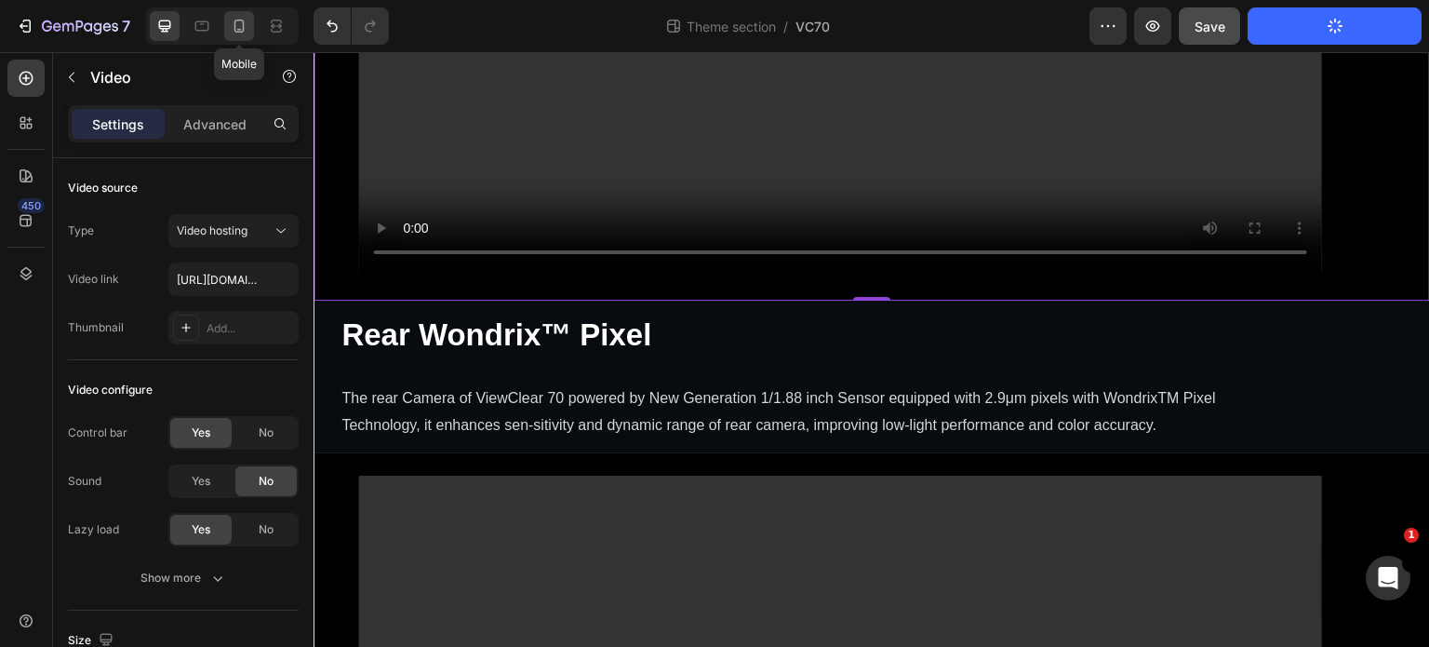
click at [237, 33] on icon at bounding box center [239, 26] width 10 height 13
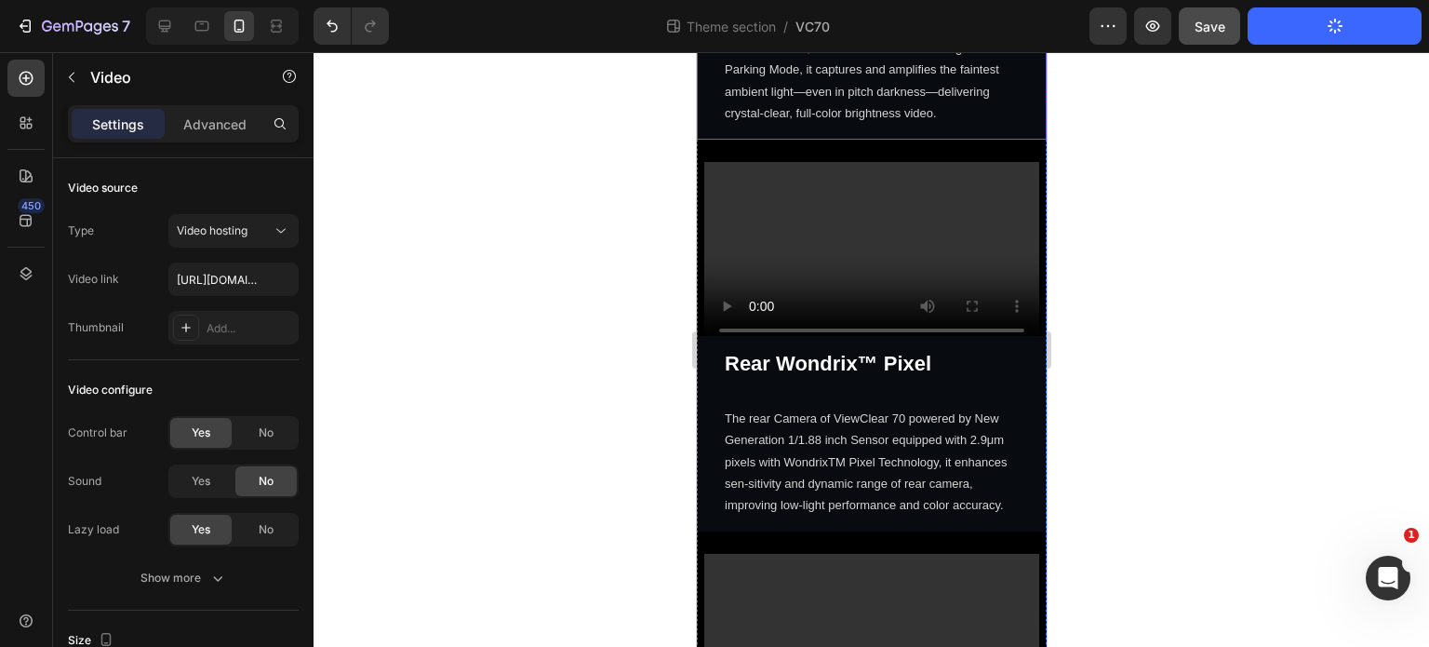
scroll to position [1860, 0]
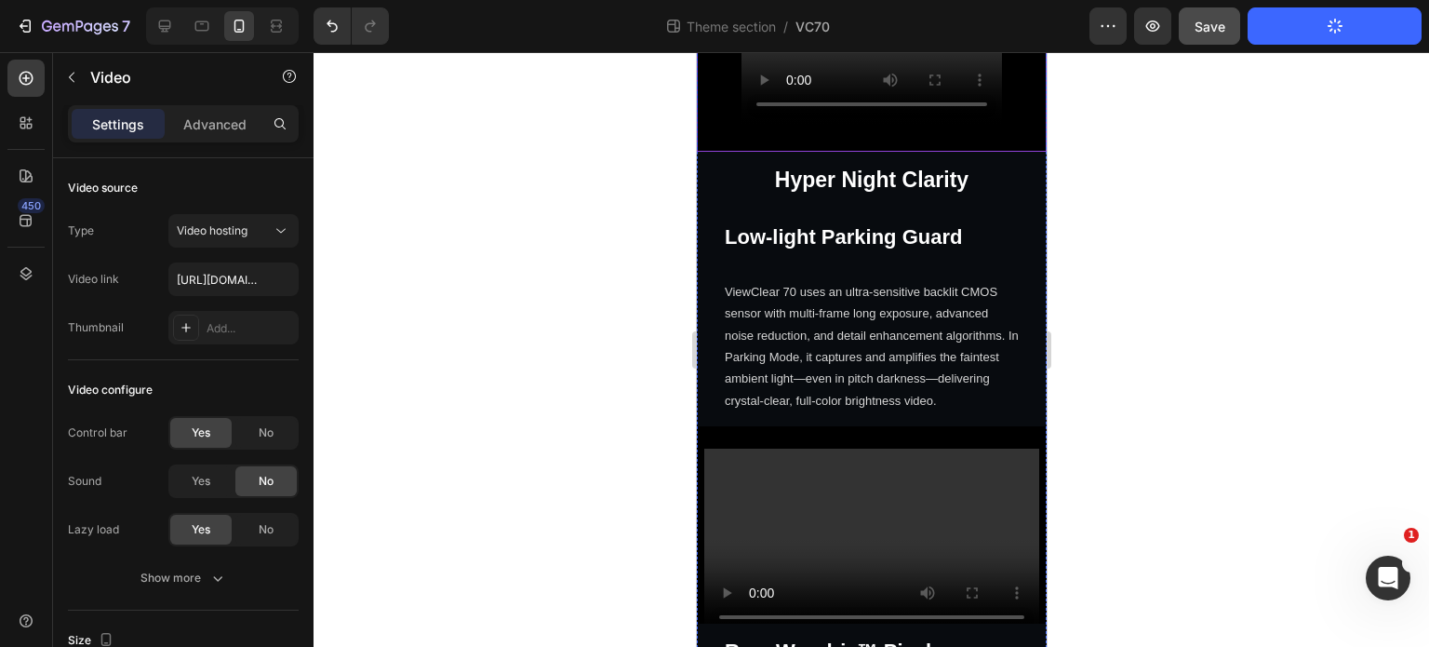
click at [1013, 153] on div "Video" at bounding box center [871, 53] width 350 height 197
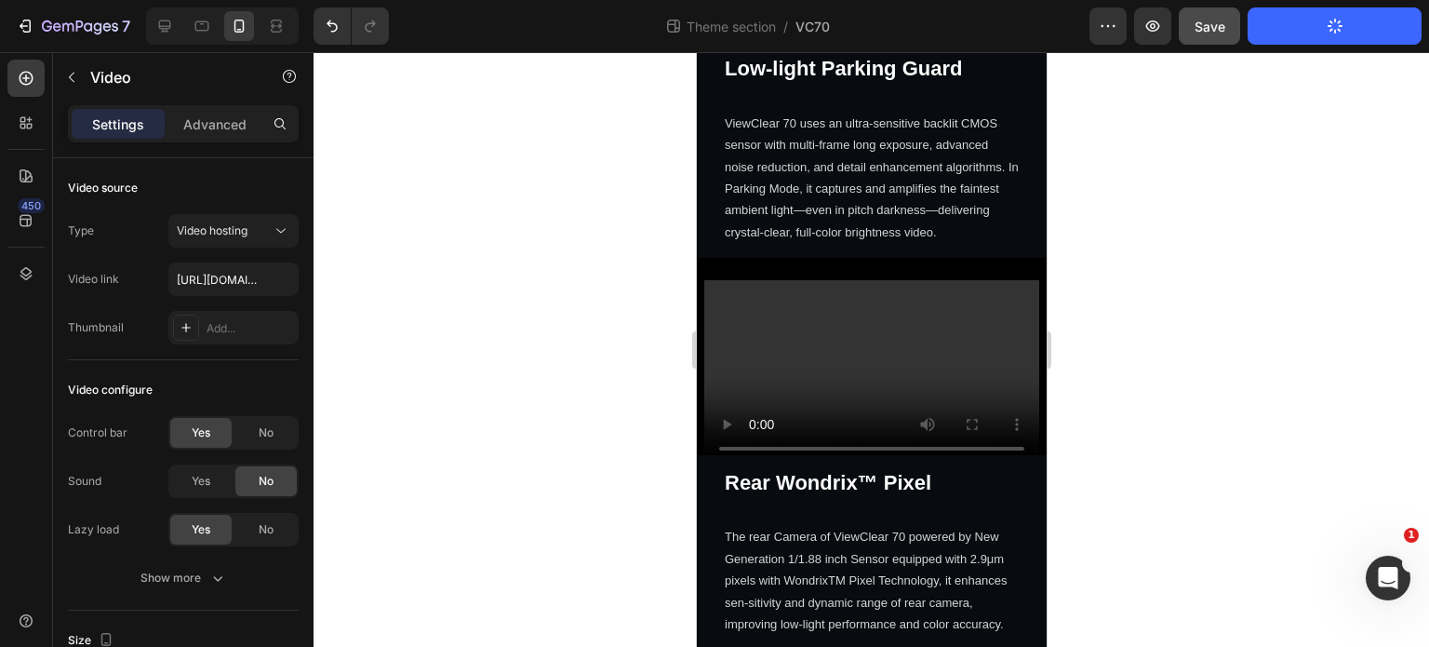
scroll to position [2046, 0]
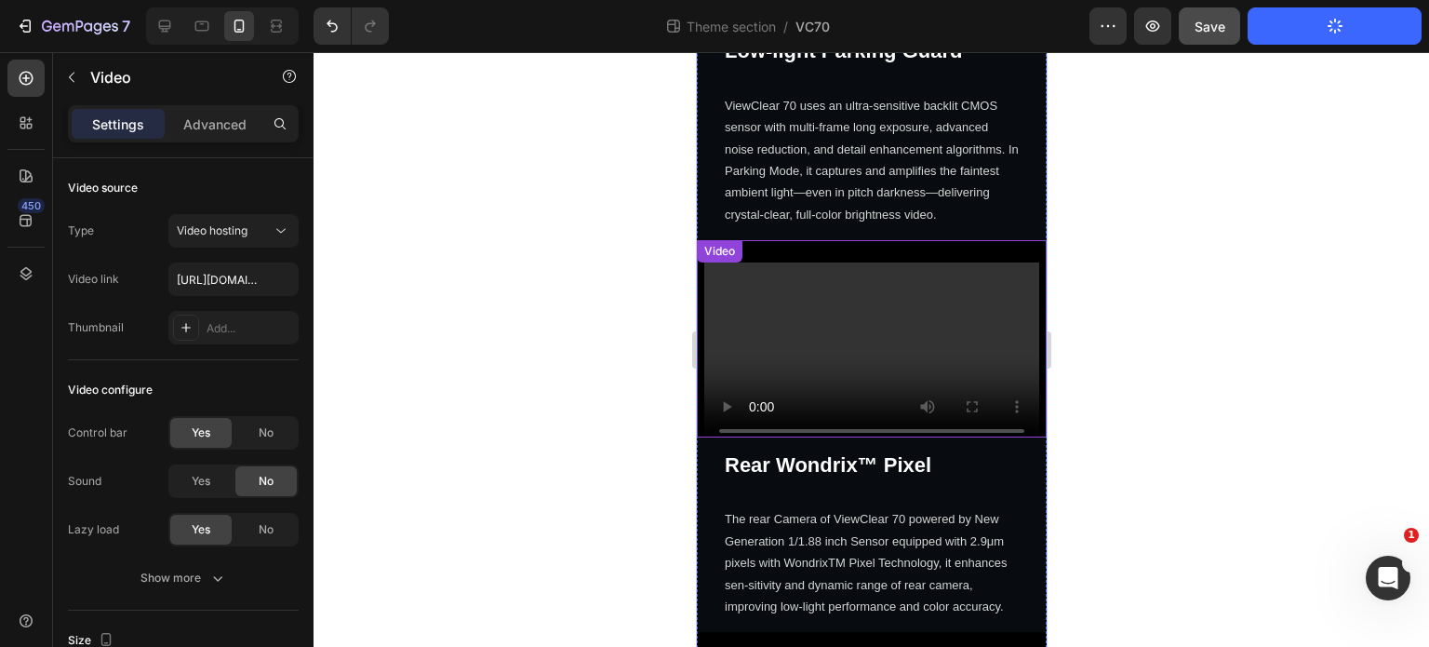
click at [994, 437] on div "Video" at bounding box center [871, 338] width 350 height 197
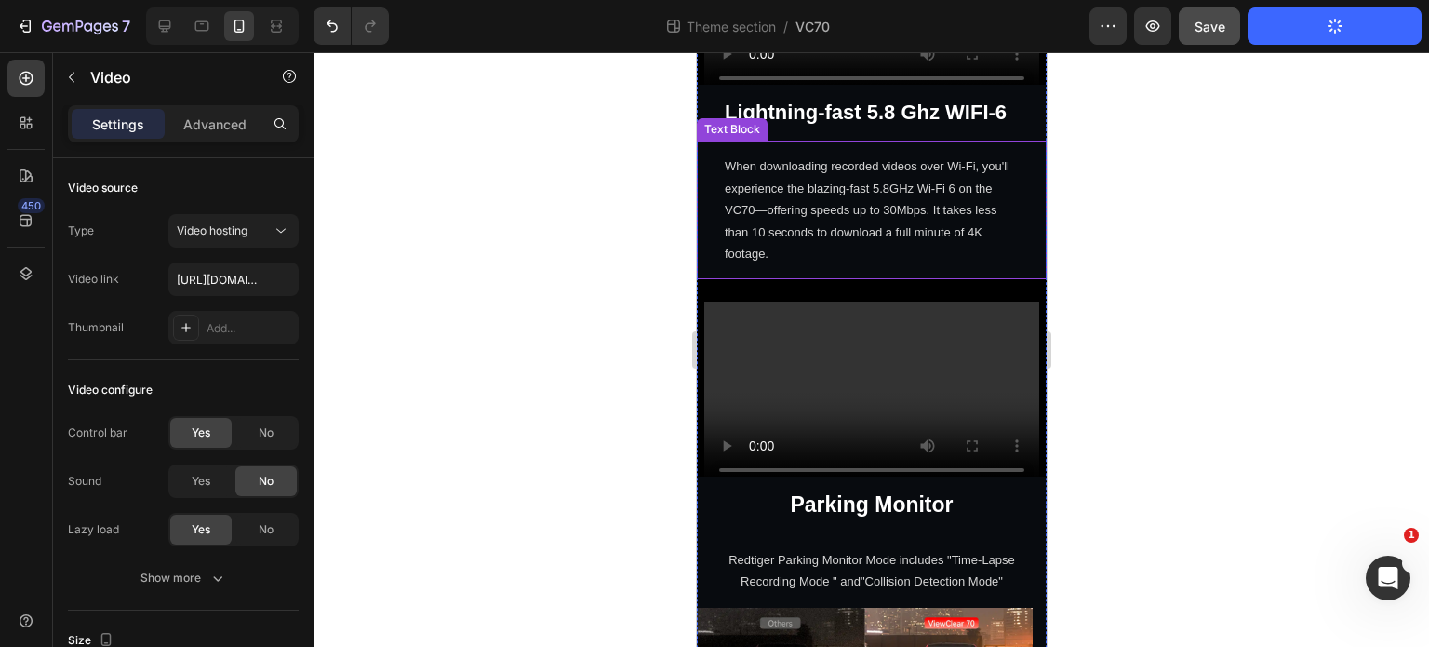
scroll to position [2884, 0]
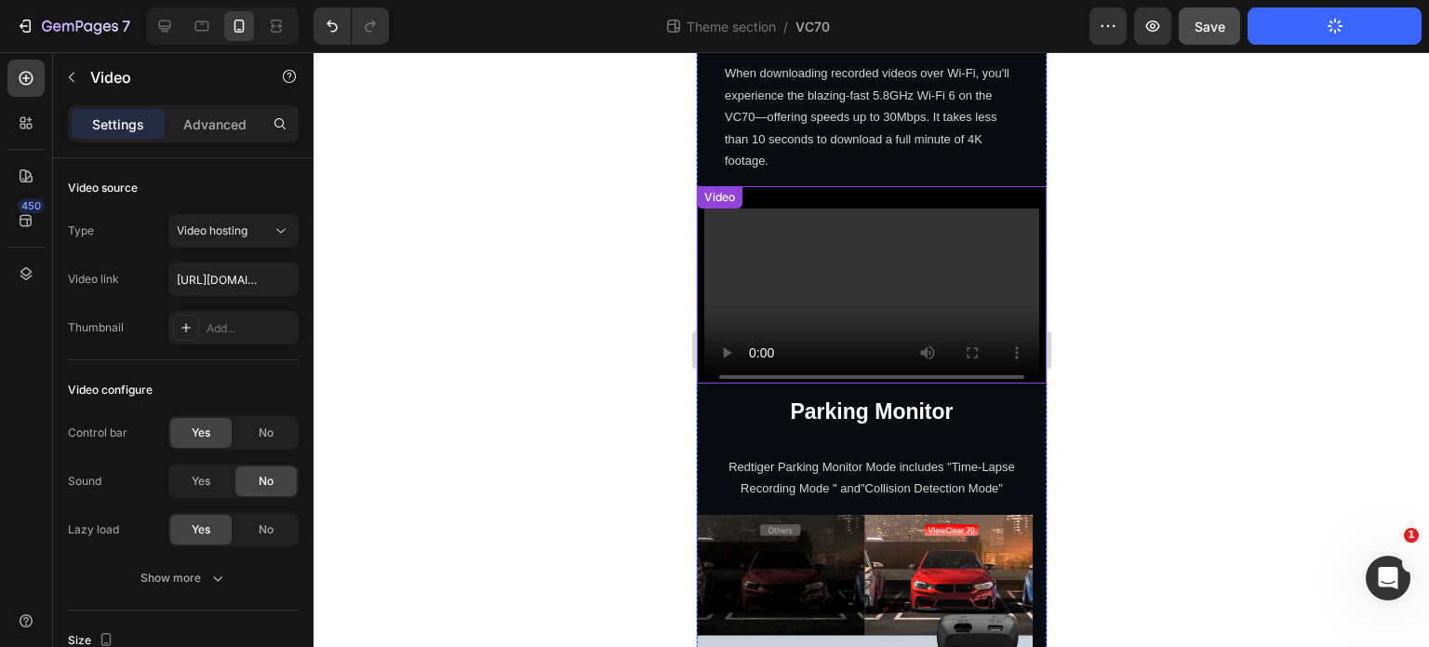
click at [1002, 397] on video at bounding box center [870, 302] width 335 height 189
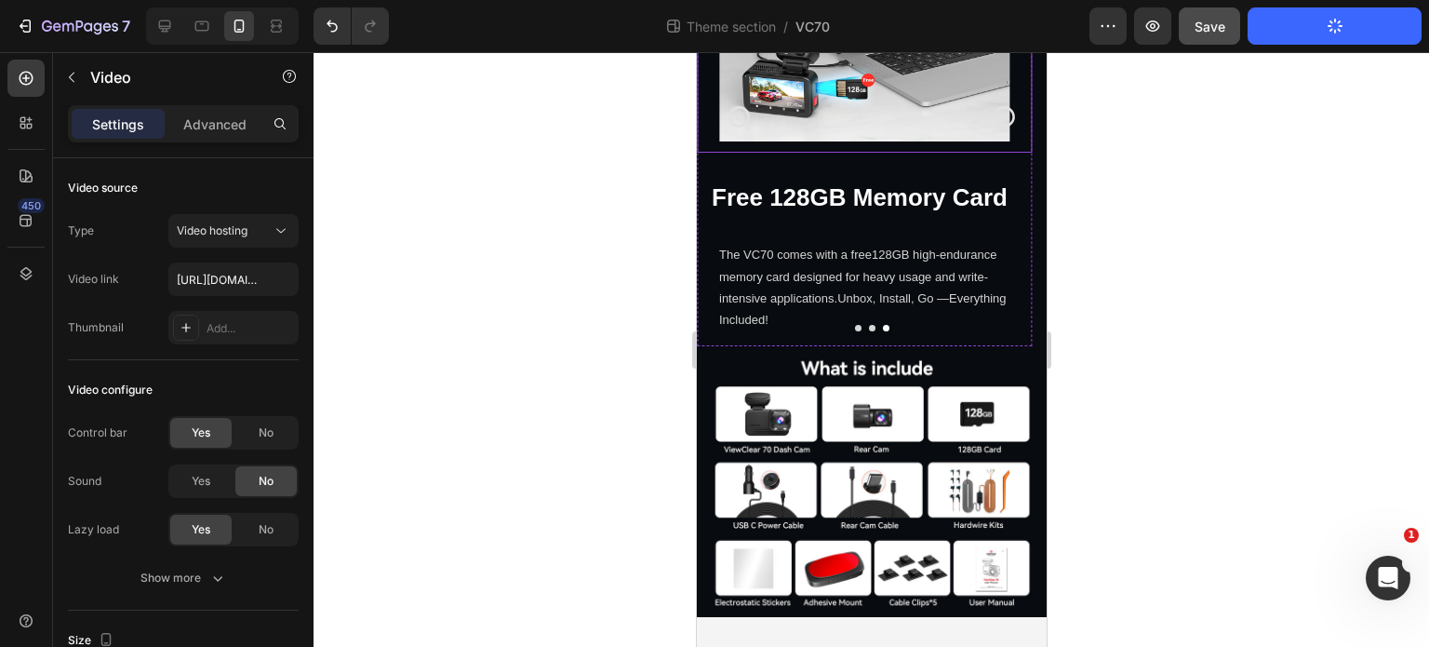
scroll to position [4558, 0]
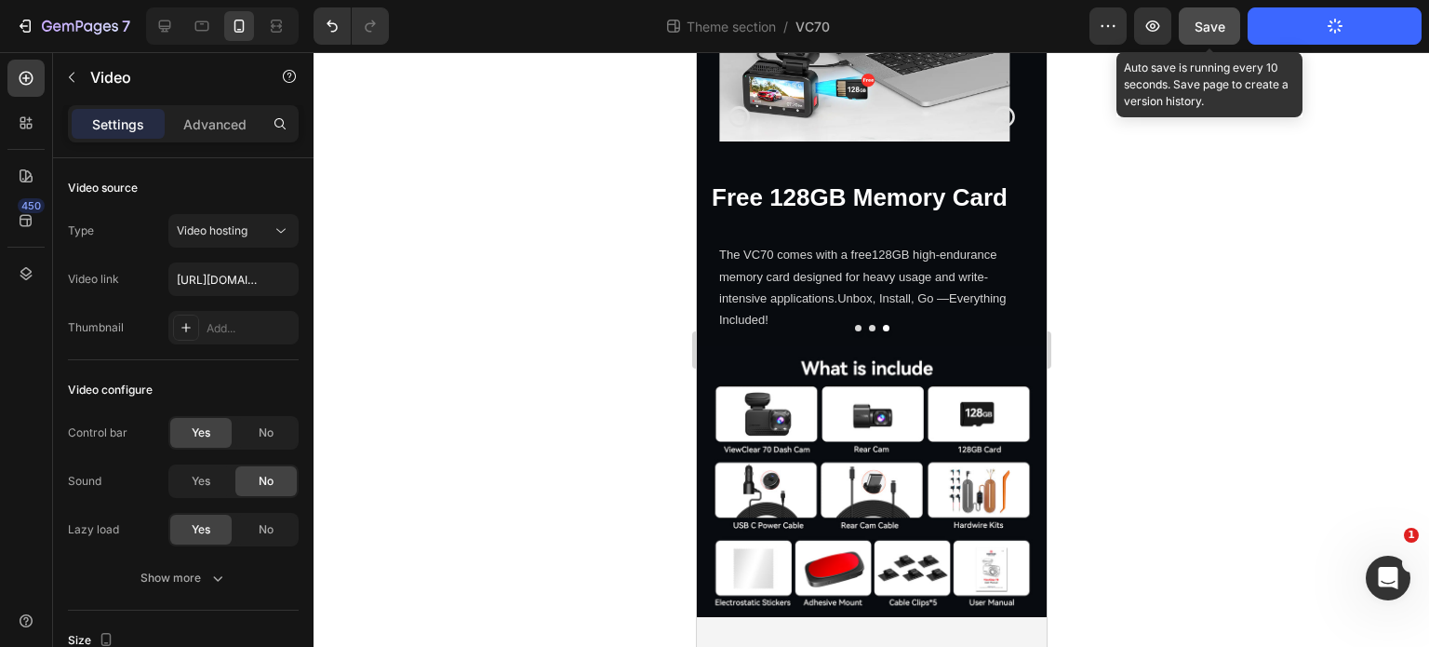
click at [1213, 17] on div "Save" at bounding box center [1210, 27] width 31 height 20
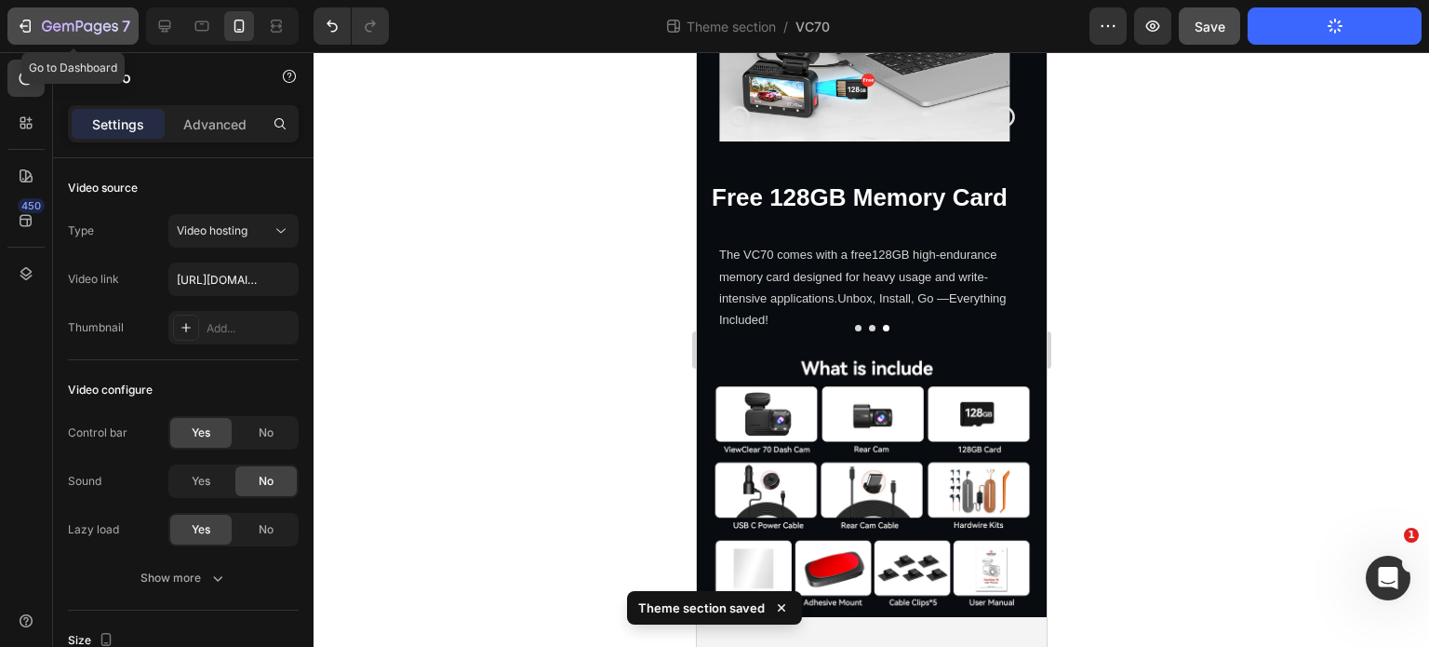
click at [33, 24] on div "7" at bounding box center [73, 26] width 114 height 22
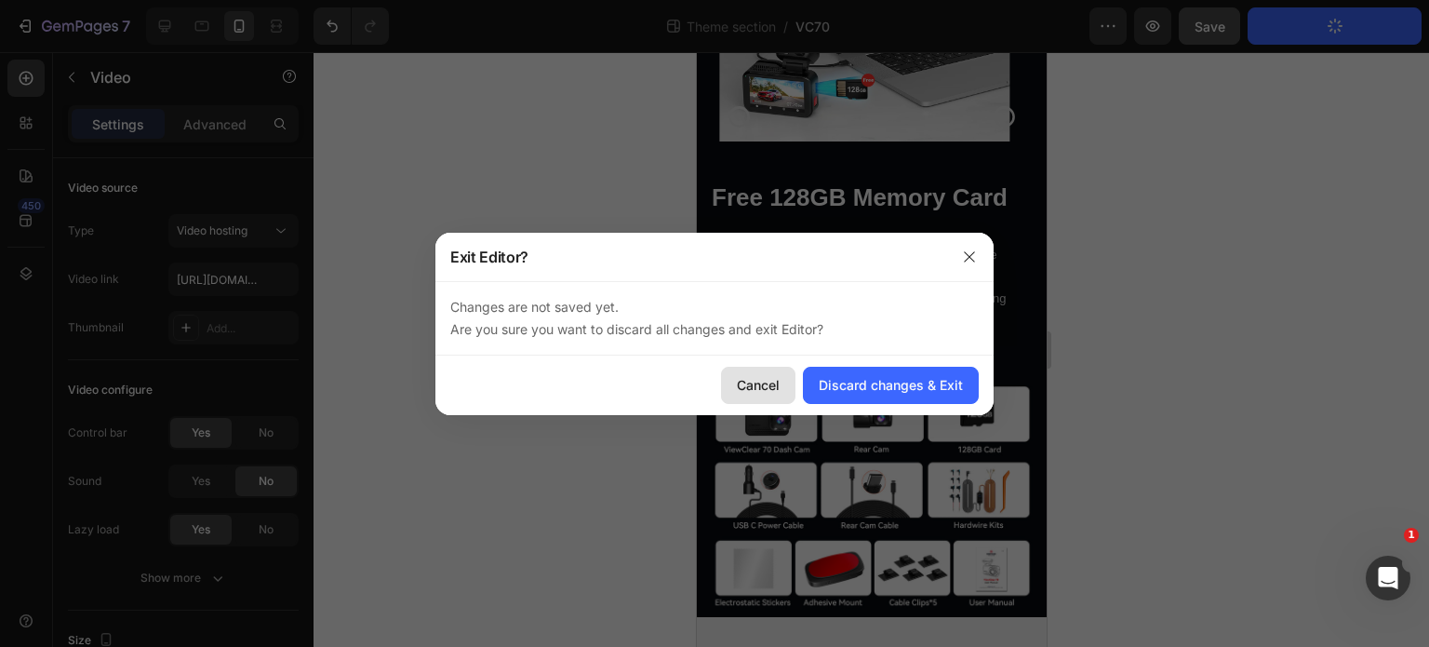
click at [766, 385] on div "Cancel" at bounding box center [758, 385] width 43 height 20
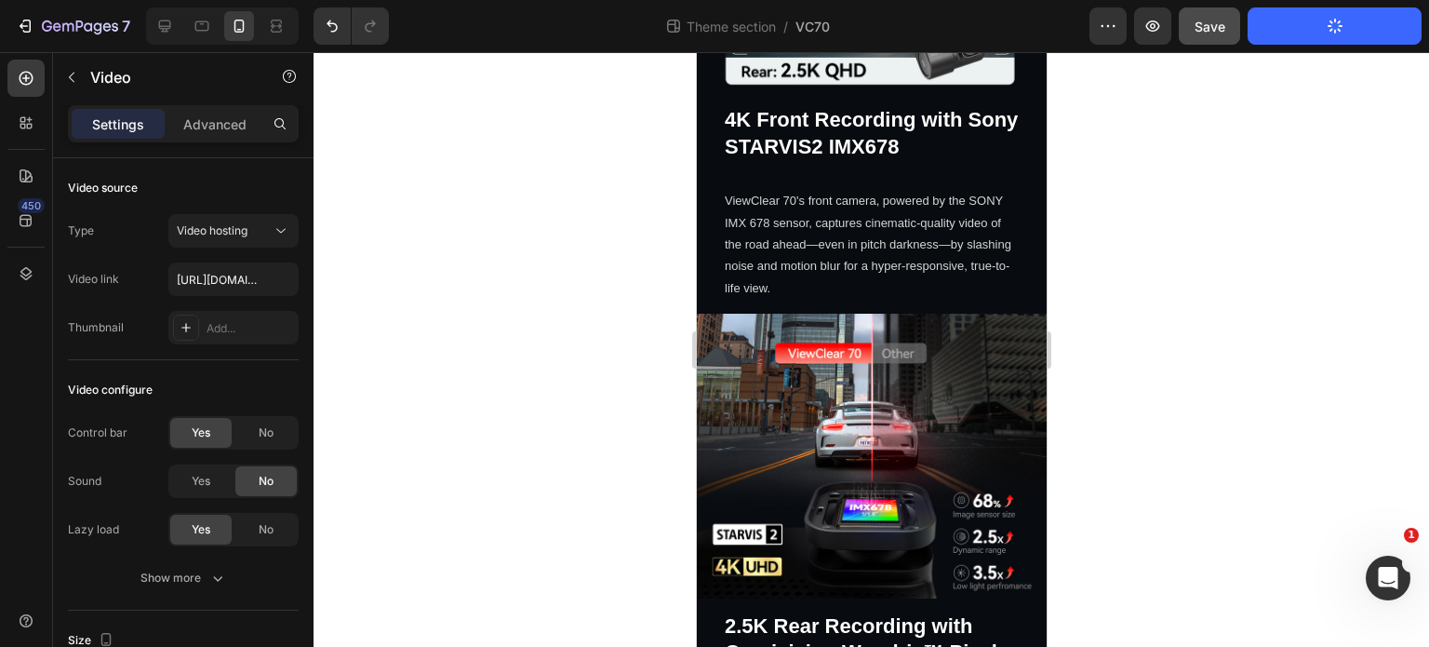
scroll to position [839, 0]
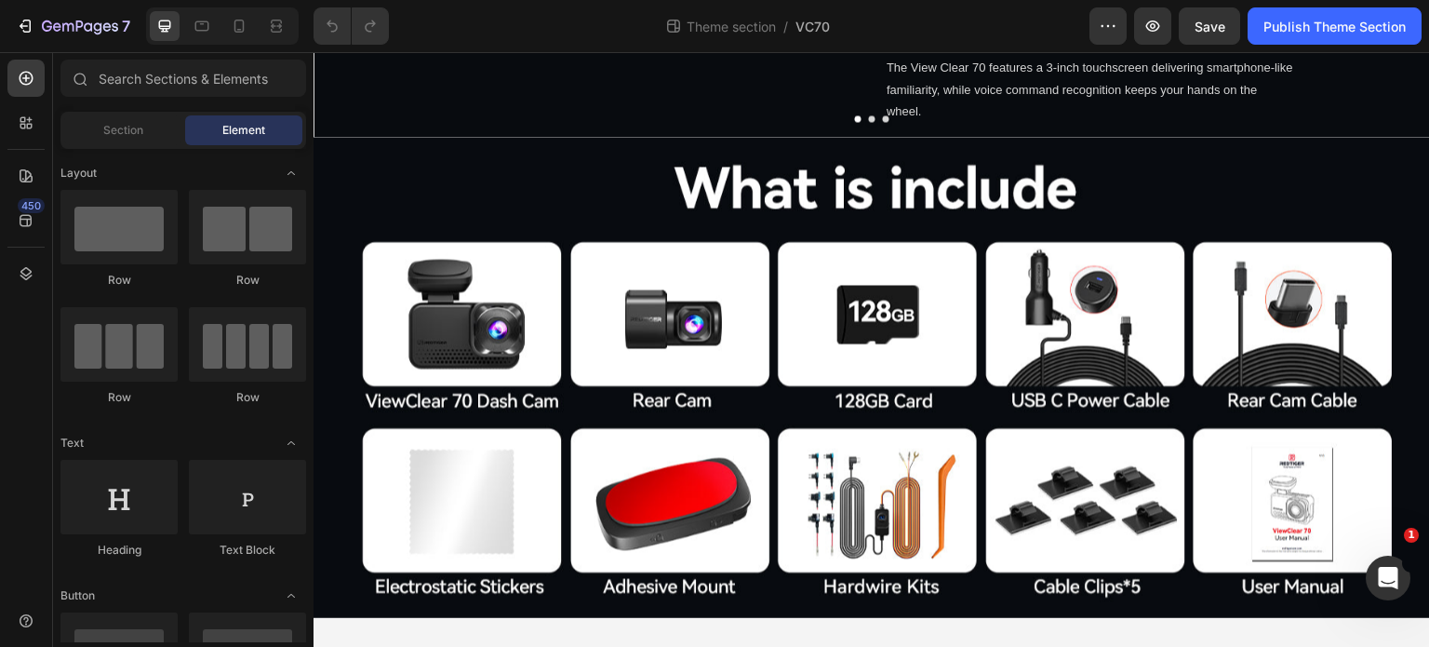
scroll to position [6346, 0]
click at [237, 33] on icon at bounding box center [239, 26] width 19 height 19
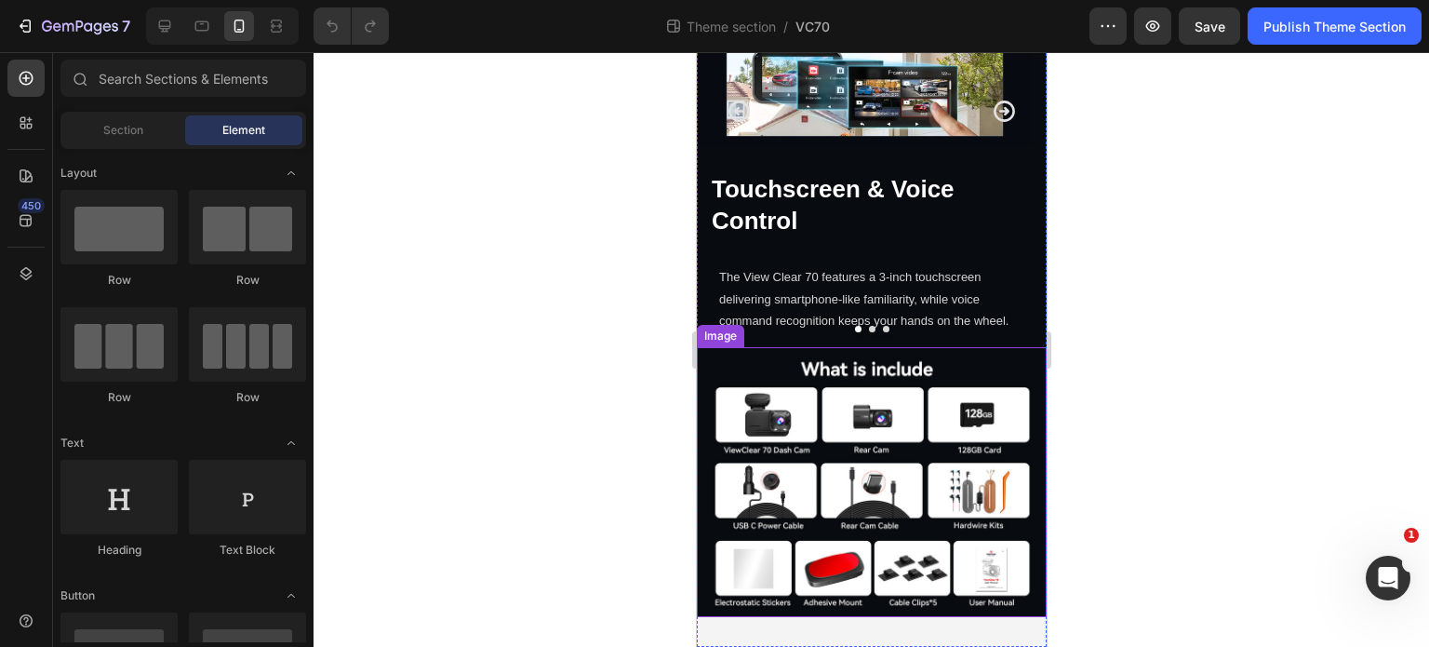
scroll to position [4468, 0]
click at [991, 124] on icon "Carousel Next Arrow" at bounding box center [1003, 111] width 25 height 25
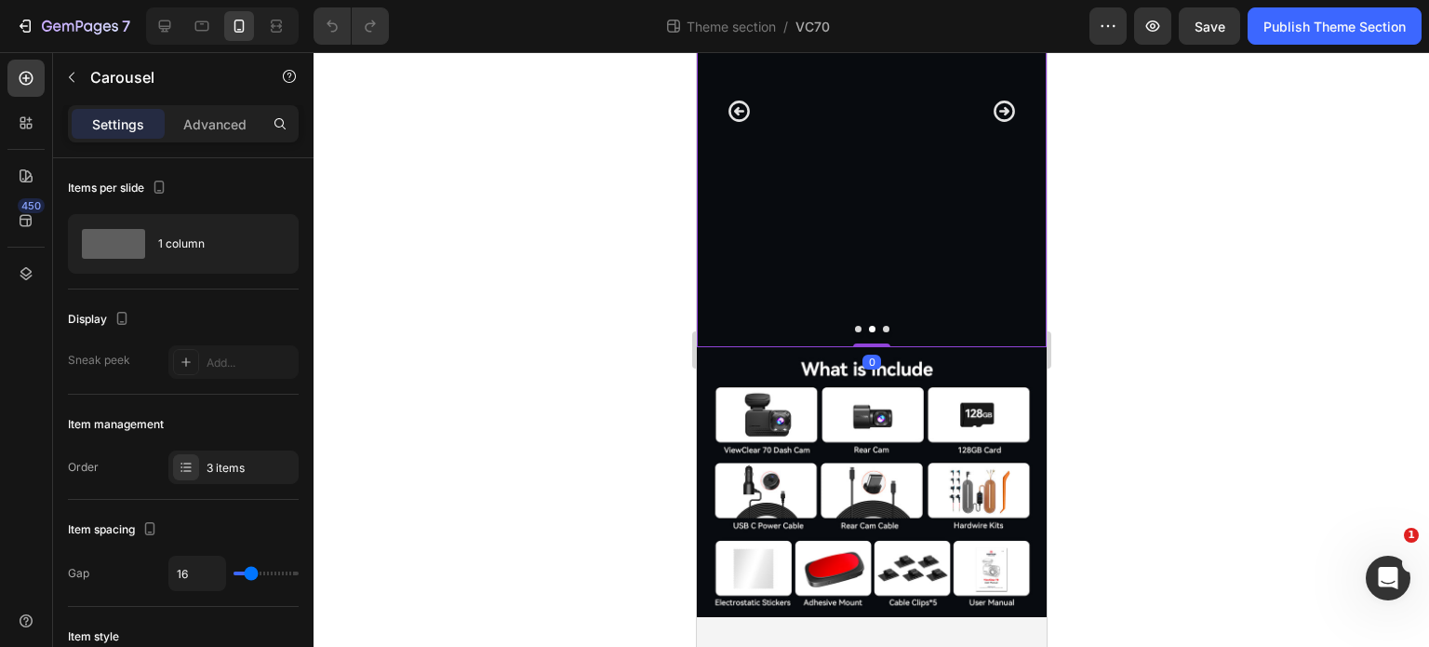
click at [991, 124] on icon "Carousel Next Arrow" at bounding box center [1003, 111] width 25 height 25
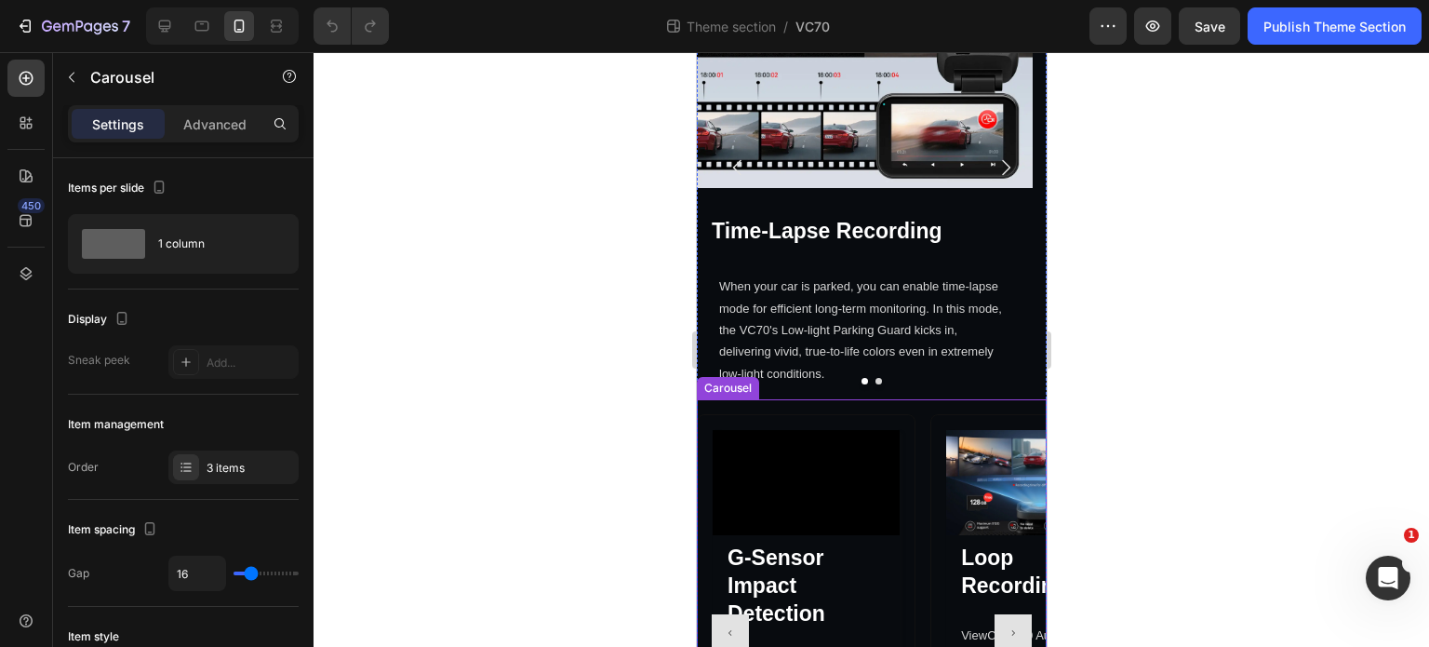
scroll to position [3445, 0]
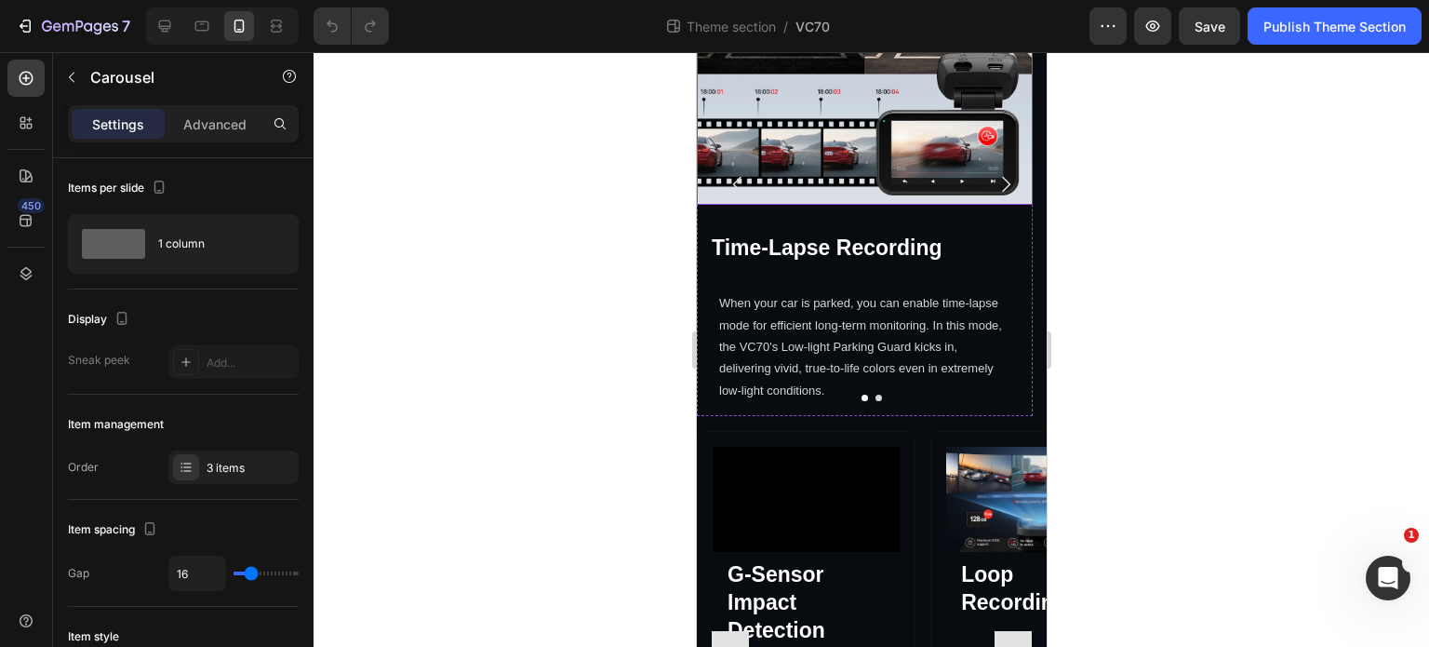
click at [906, 206] on img at bounding box center [864, 79] width 336 height 252
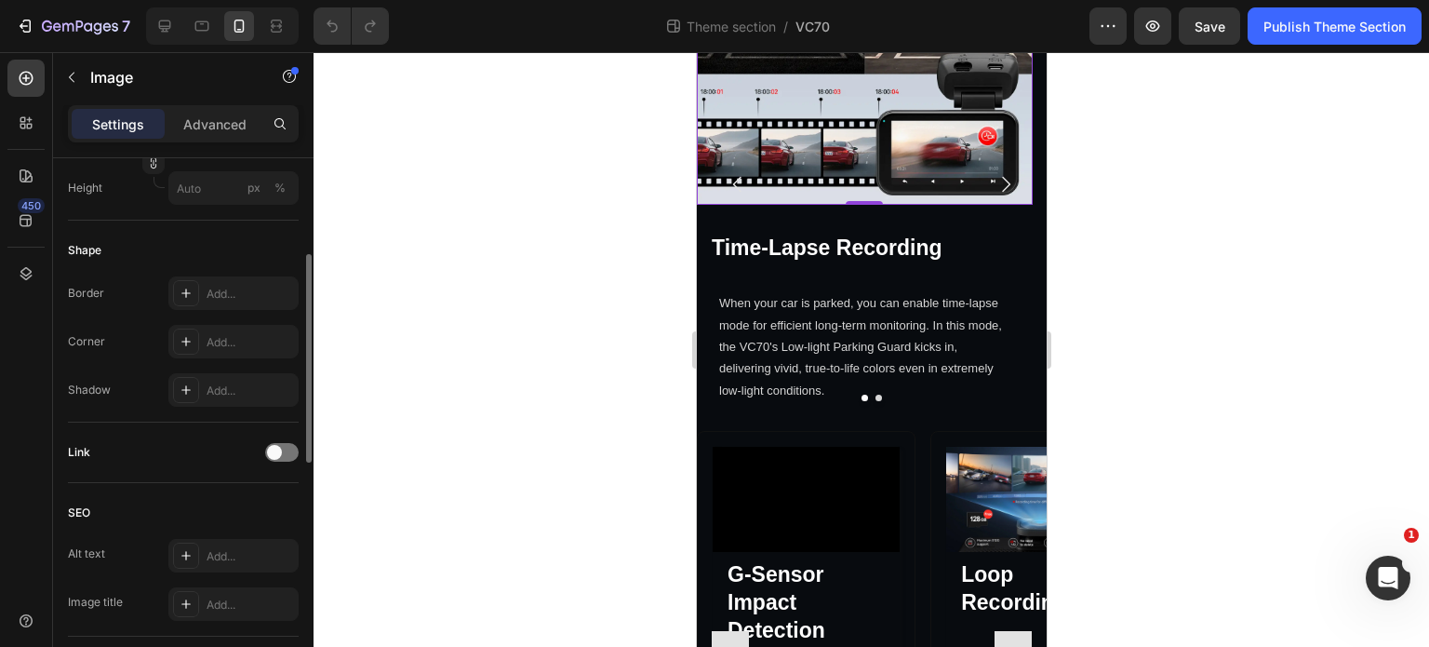
scroll to position [210, 0]
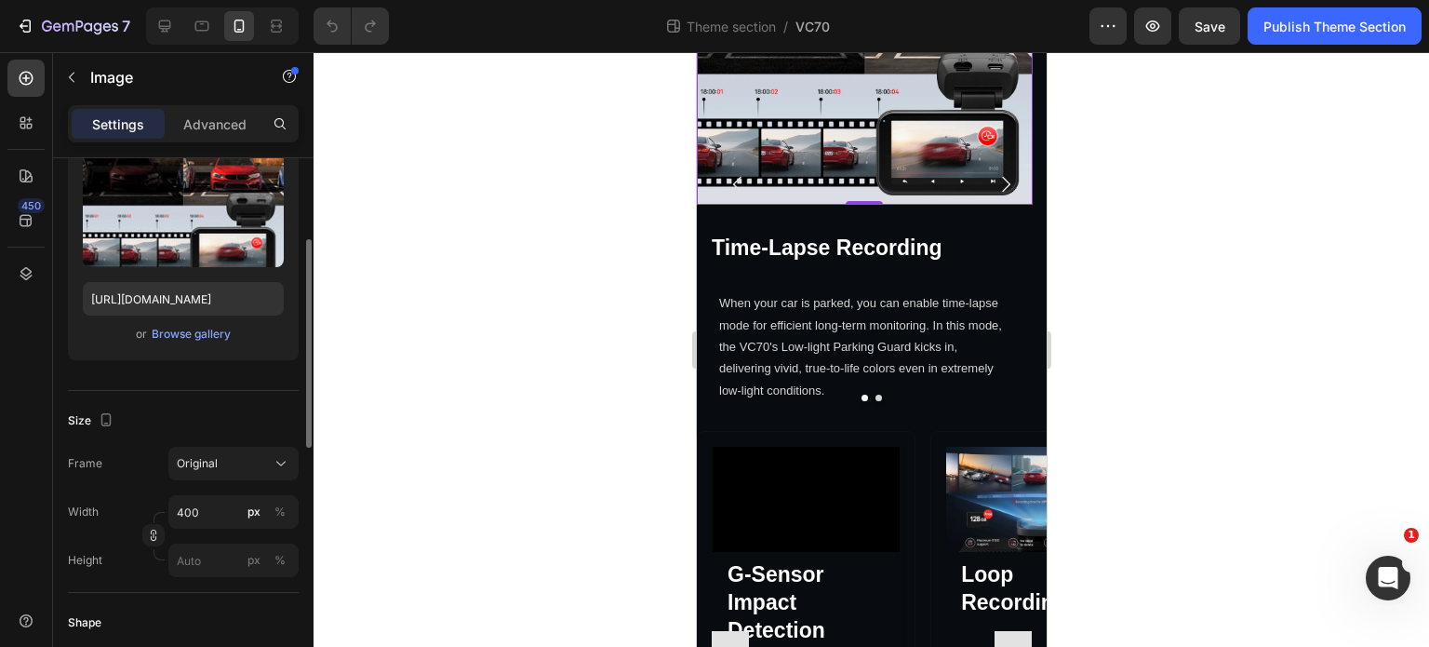
click at [233, 106] on div "Settings Advanced" at bounding box center [183, 123] width 231 height 37
click at [228, 125] on p "Advanced" at bounding box center [214, 124] width 63 height 20
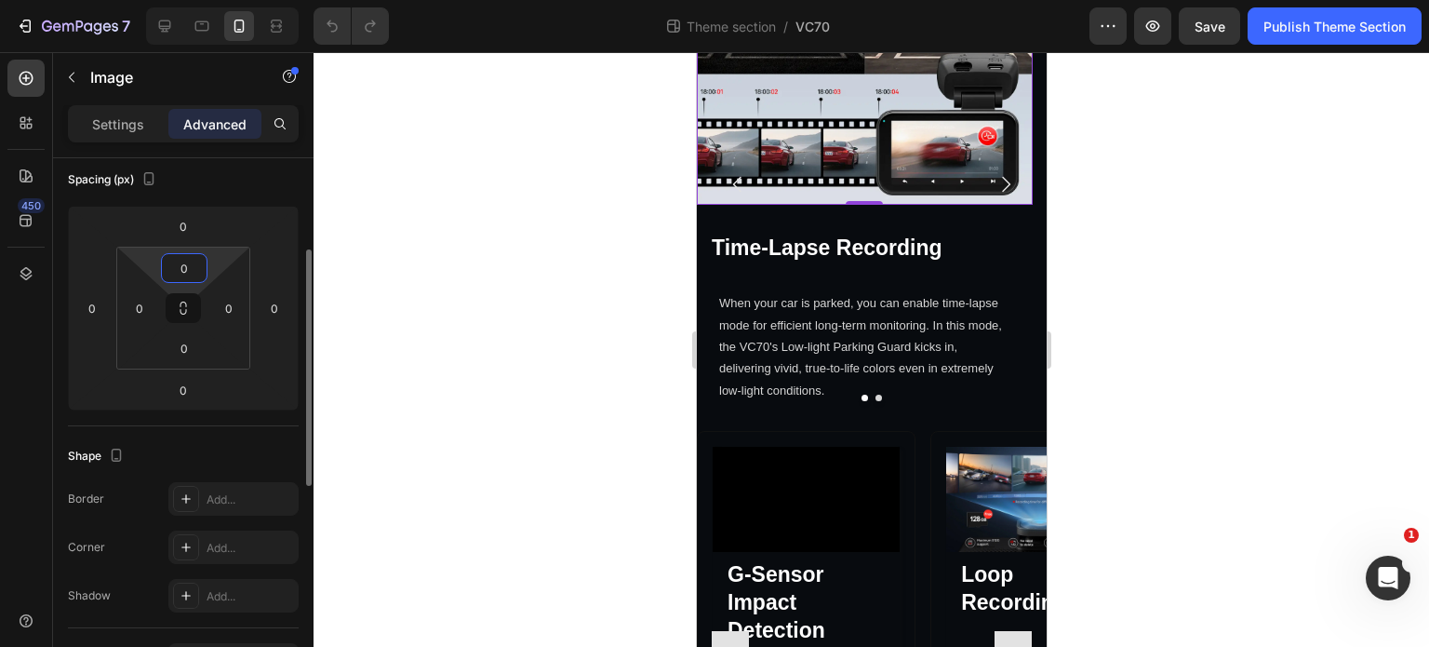
click at [182, 271] on input "0" at bounding box center [184, 268] width 37 height 28
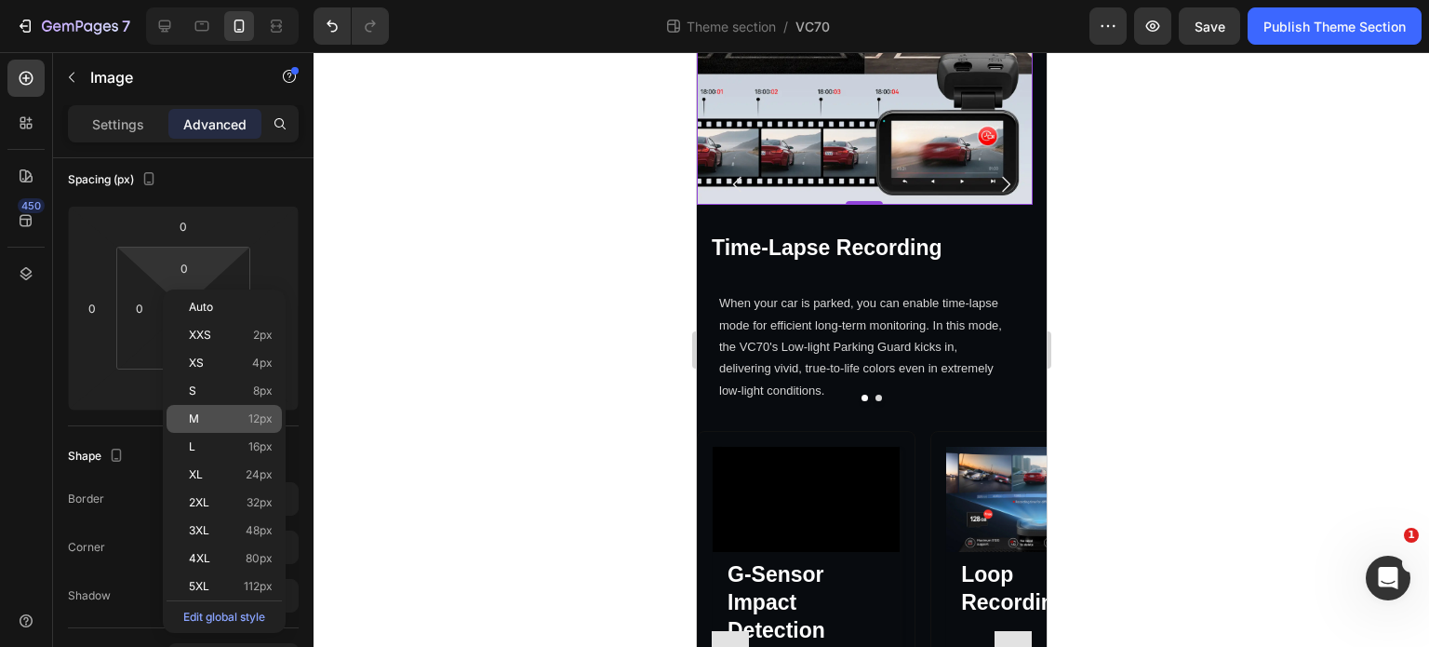
click at [190, 429] on div "M 12px" at bounding box center [224, 419] width 115 height 28
type input "12"
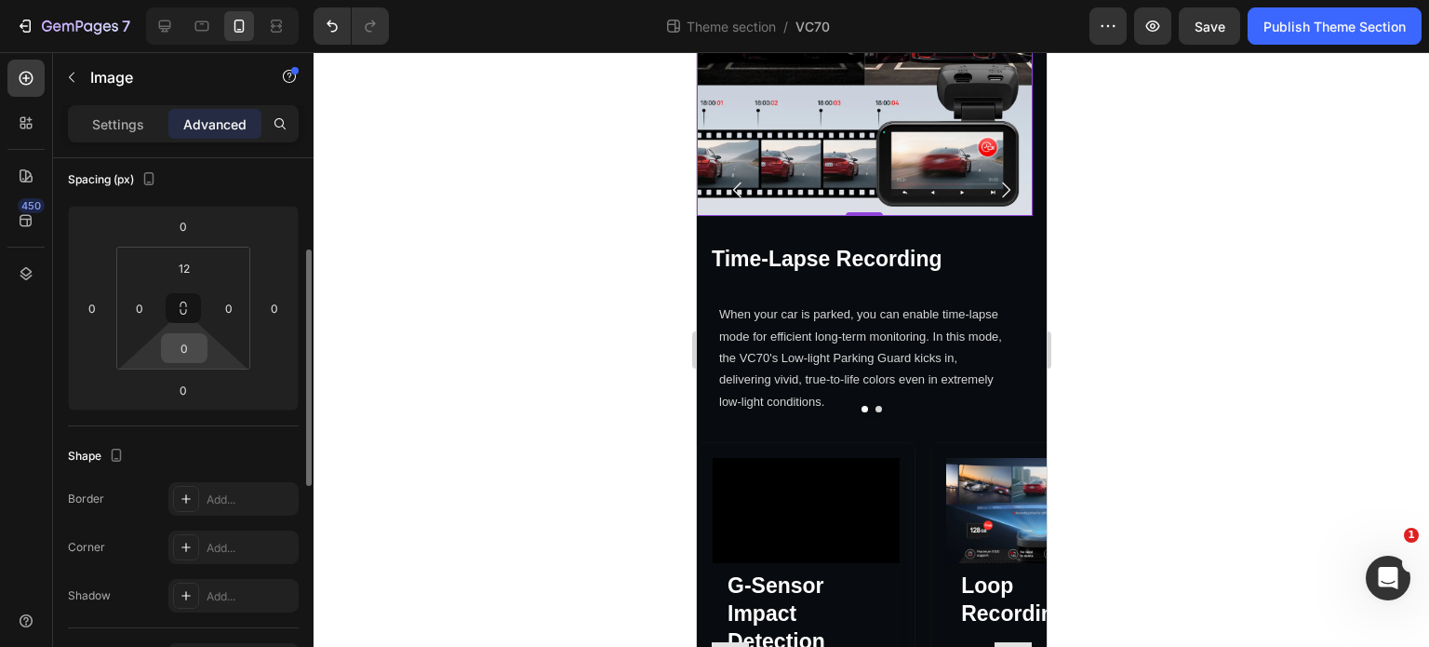
click at [185, 354] on input "0" at bounding box center [184, 348] width 37 height 28
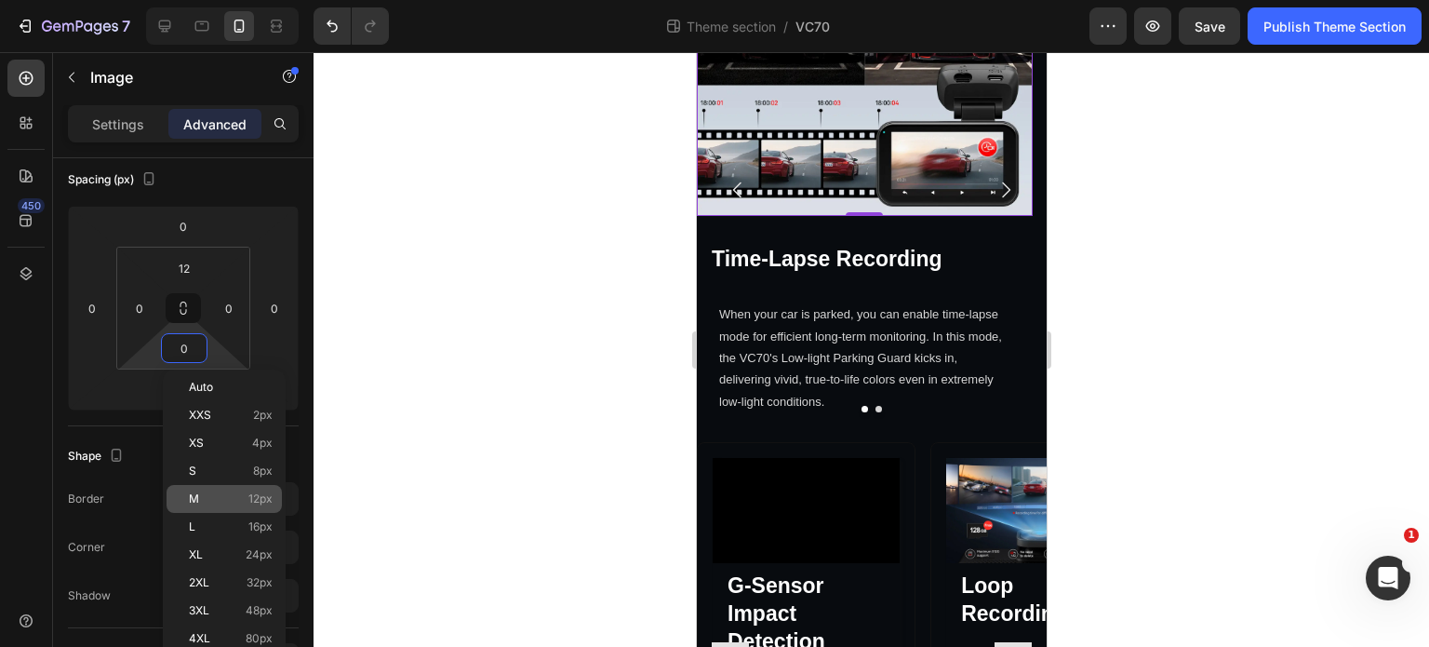
click at [219, 504] on p "M 12px" at bounding box center [231, 498] width 84 height 13
type input "12"
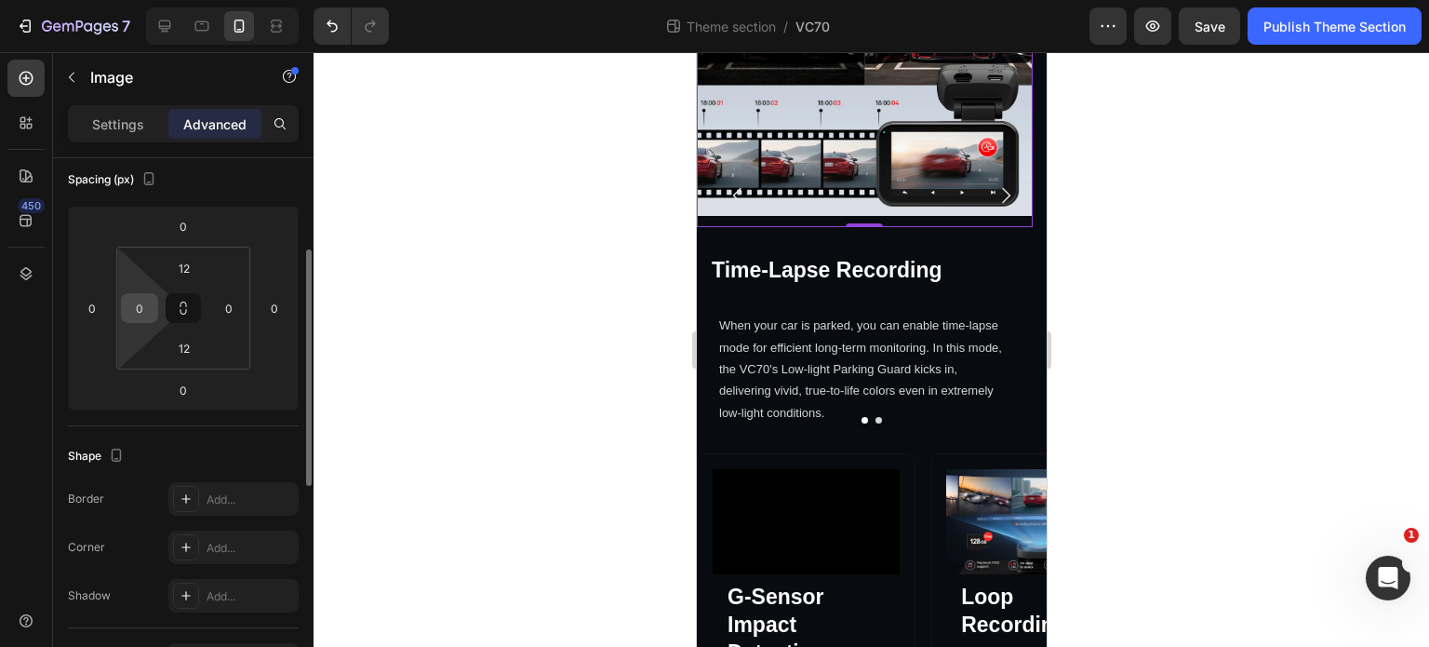
click at [147, 312] on input "0" at bounding box center [140, 308] width 28 height 28
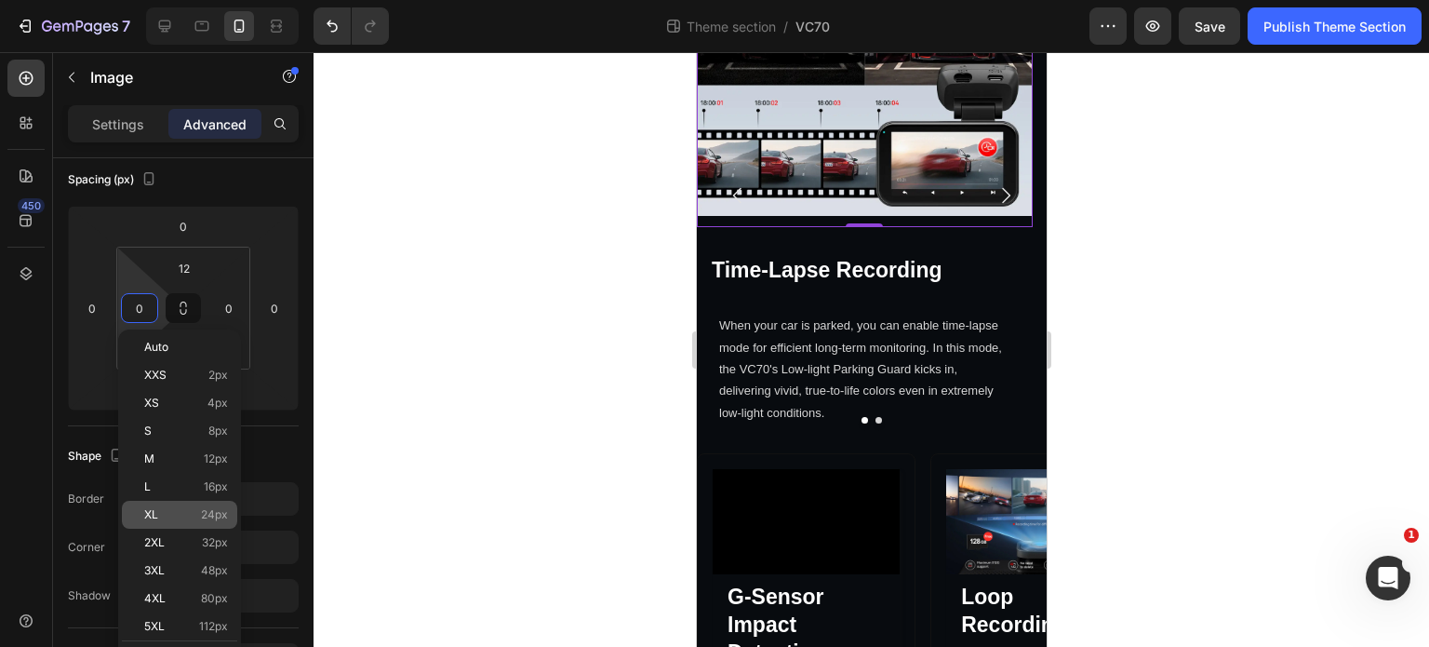
click at [232, 515] on div "XL 24px" at bounding box center [179, 515] width 115 height 28
type input "24"
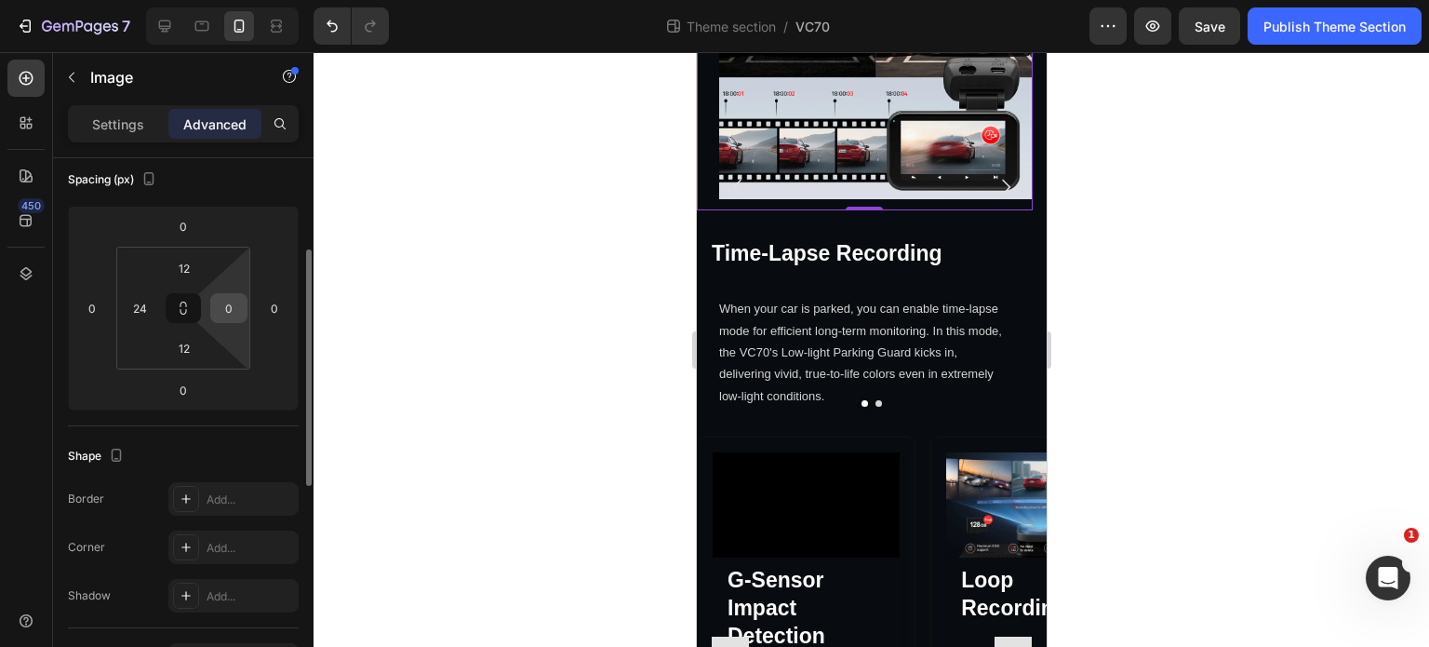
click at [233, 315] on input "0" at bounding box center [229, 308] width 28 height 28
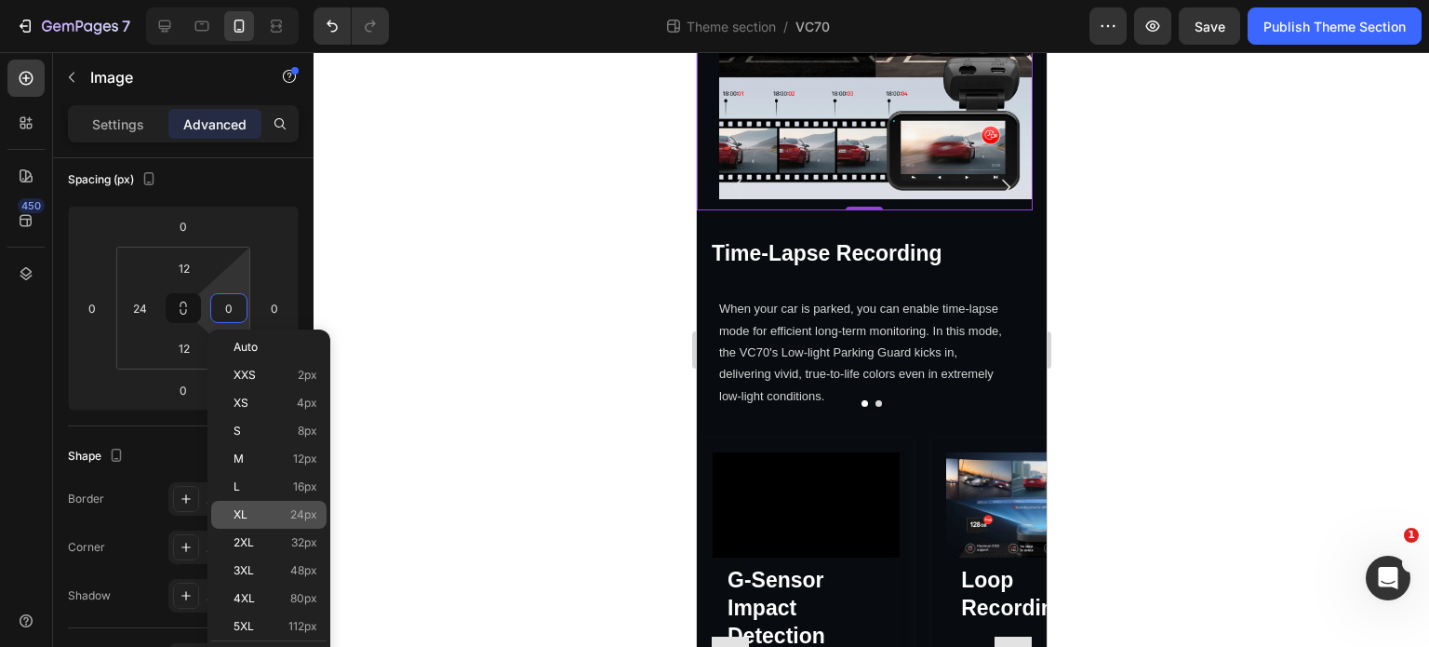
click at [258, 523] on div "XL 24px" at bounding box center [268, 515] width 115 height 28
type input "24"
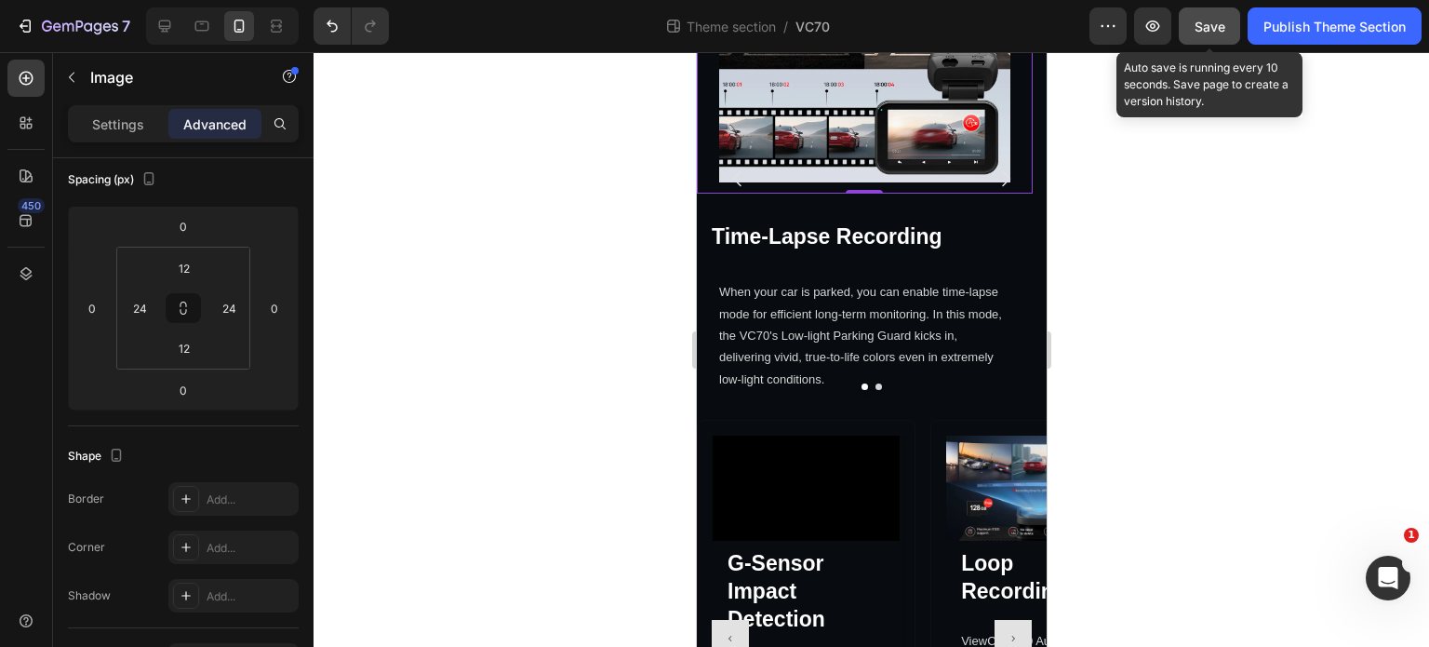
click at [1226, 29] on button "Save" at bounding box center [1209, 25] width 61 height 37
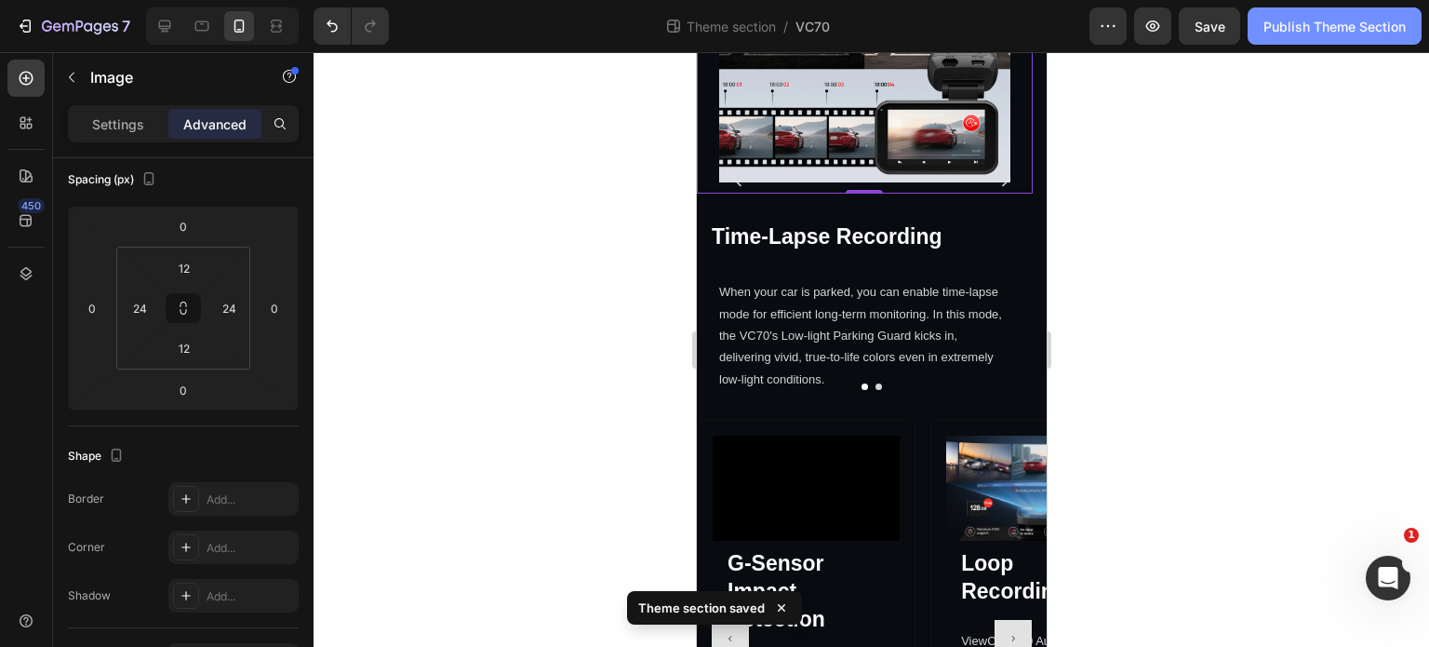
click at [1309, 21] on div "Publish Theme Section" at bounding box center [1335, 27] width 142 height 20
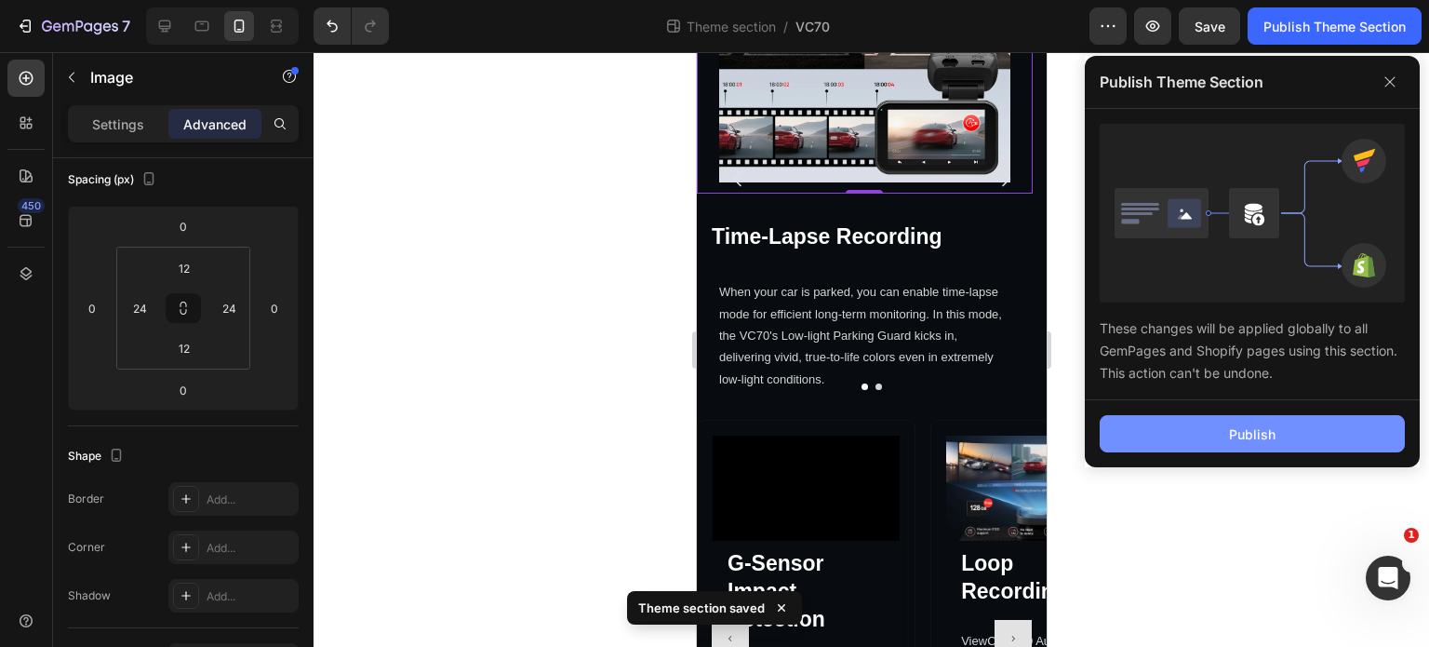
click at [1273, 420] on button "Publish" at bounding box center [1252, 433] width 305 height 37
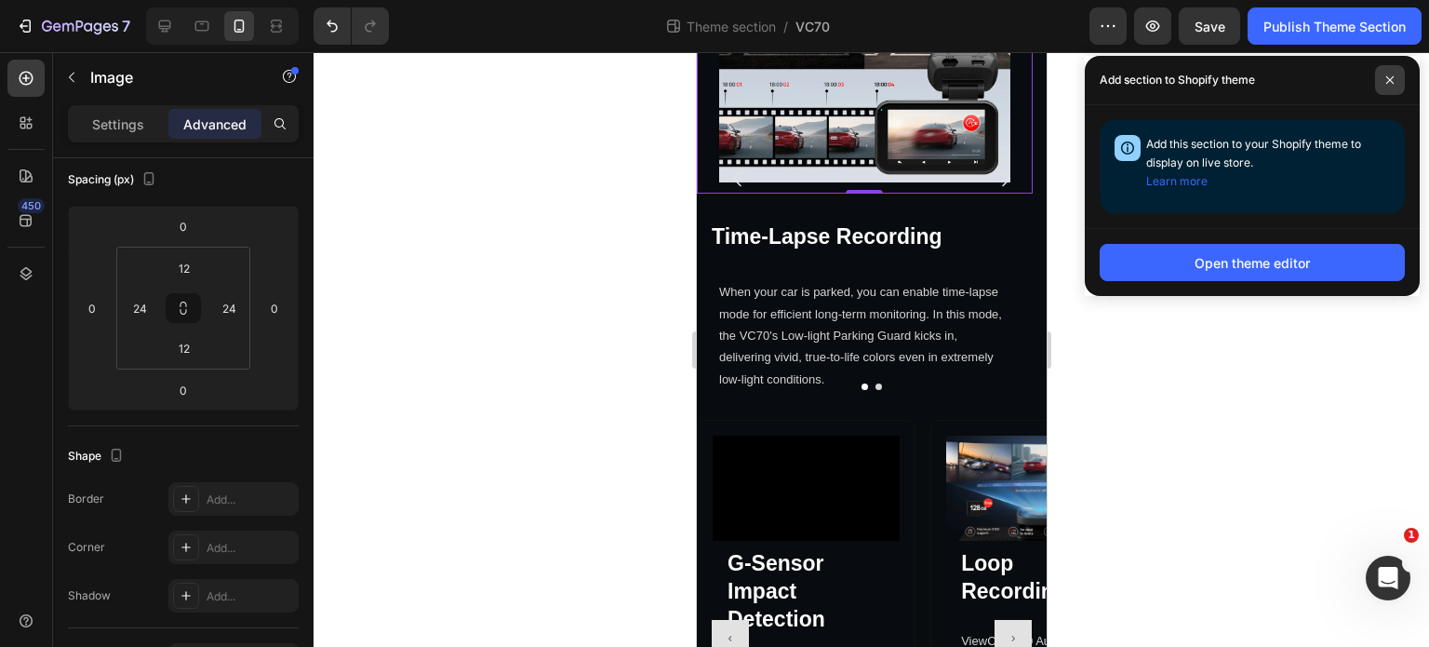
click at [1390, 65] on span at bounding box center [1390, 80] width 30 height 30
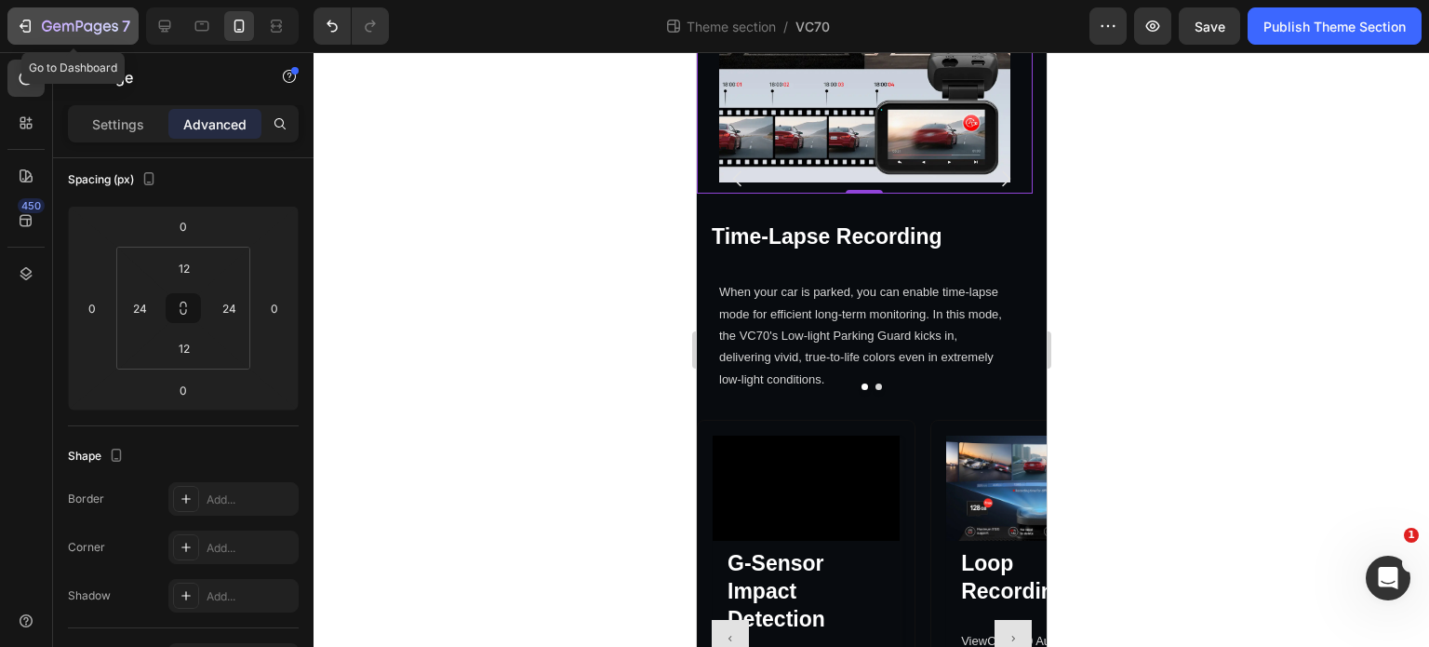
click at [22, 33] on icon "button" at bounding box center [25, 26] width 19 height 19
